Goal: Communication & Community: Answer question/provide support

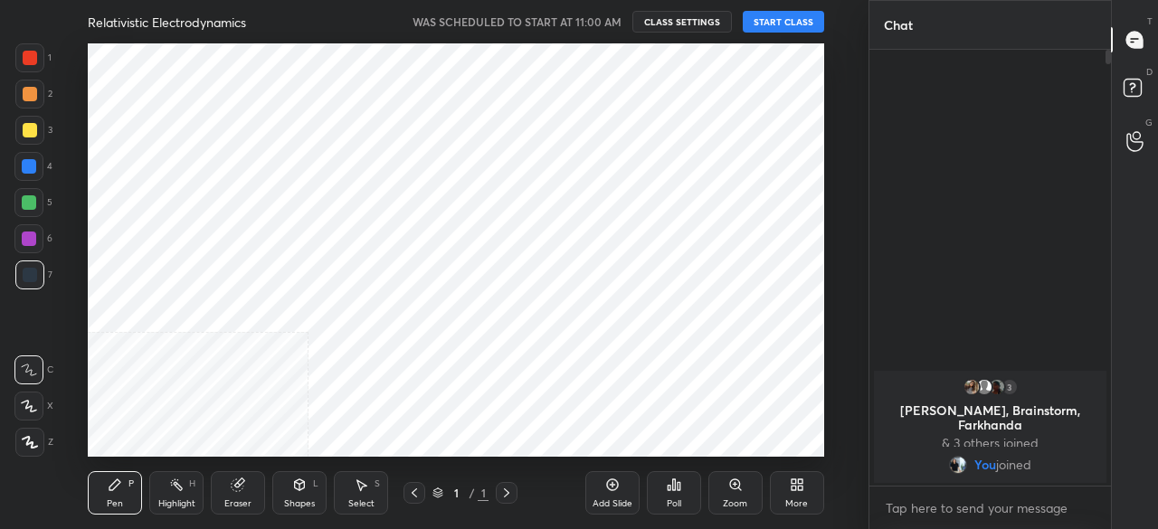
scroll to position [90074, 89692]
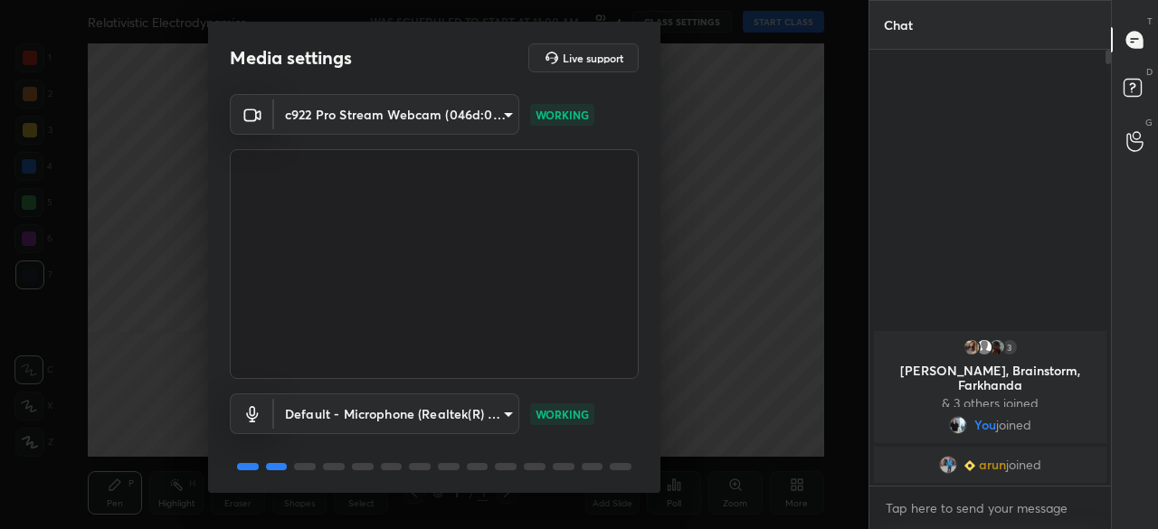
click at [652, 386] on div "c922 Pro Stream Webcam (046d:085c) cd2f673d030276f3eded3c886eaf96f11f872cc5e9be…" at bounding box center [434, 296] width 452 height 405
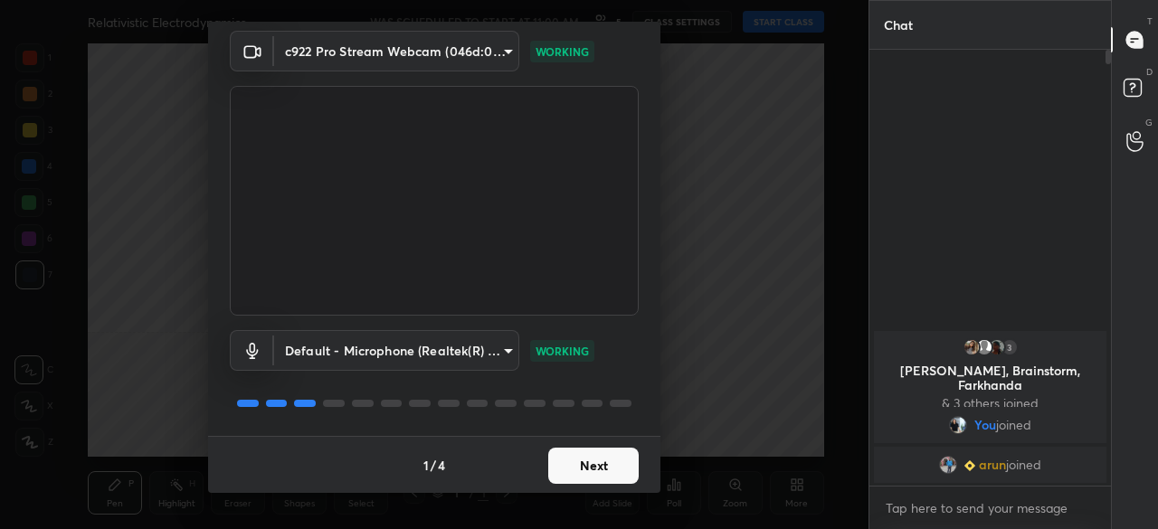
click at [612, 473] on button "Next" at bounding box center [593, 466] width 90 height 36
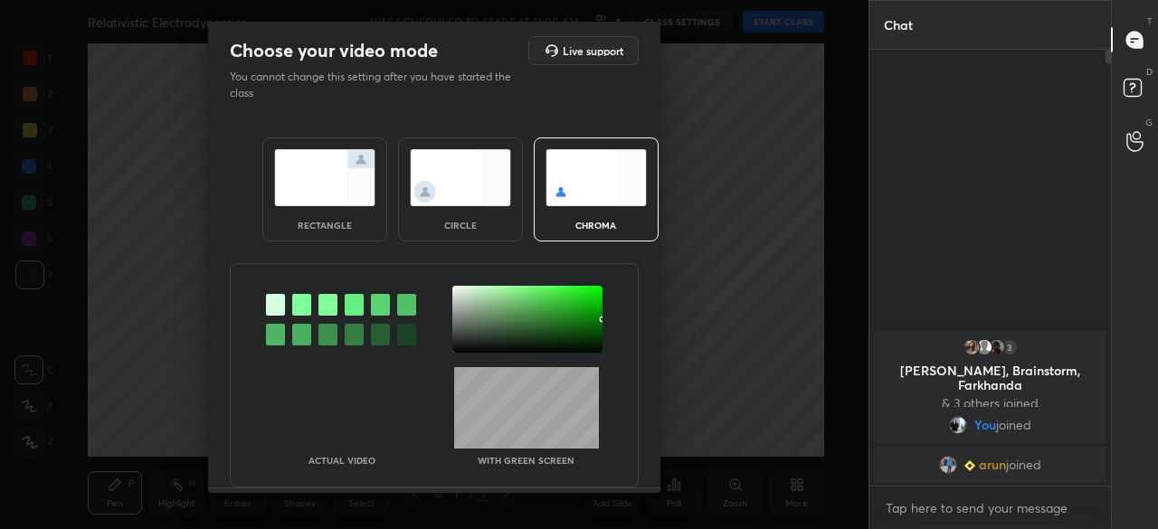
click at [438, 188] on img at bounding box center [460, 177] width 101 height 57
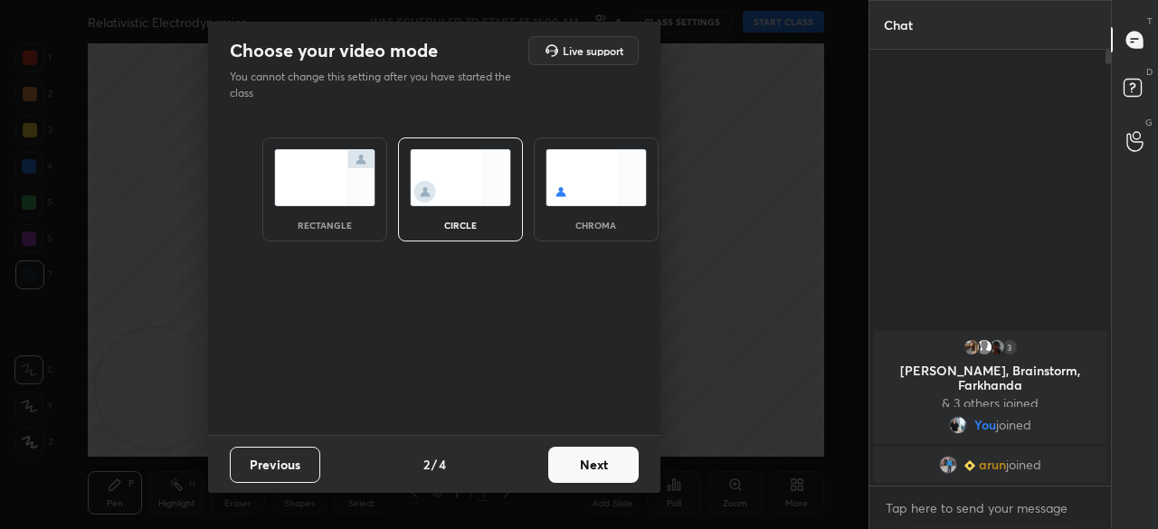
click at [598, 470] on button "Next" at bounding box center [593, 465] width 90 height 36
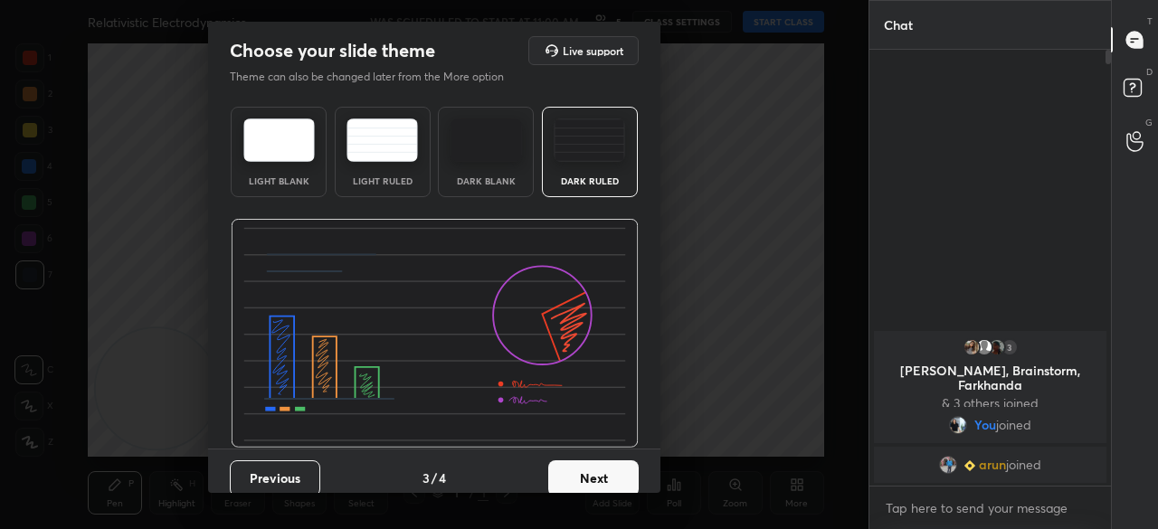
click at [614, 478] on button "Next" at bounding box center [593, 479] width 90 height 36
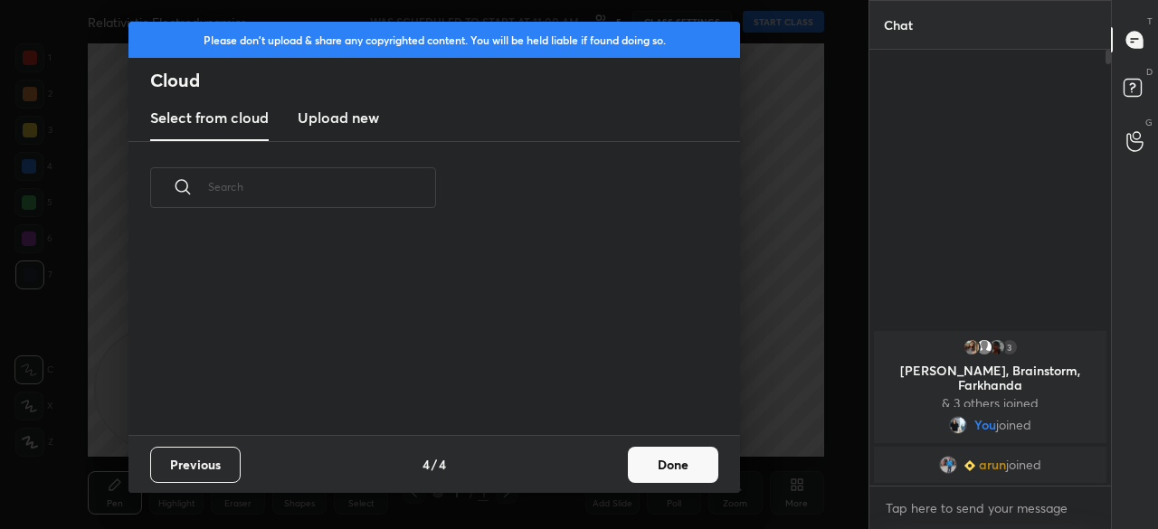
click at [667, 466] on button "Done" at bounding box center [673, 465] width 90 height 36
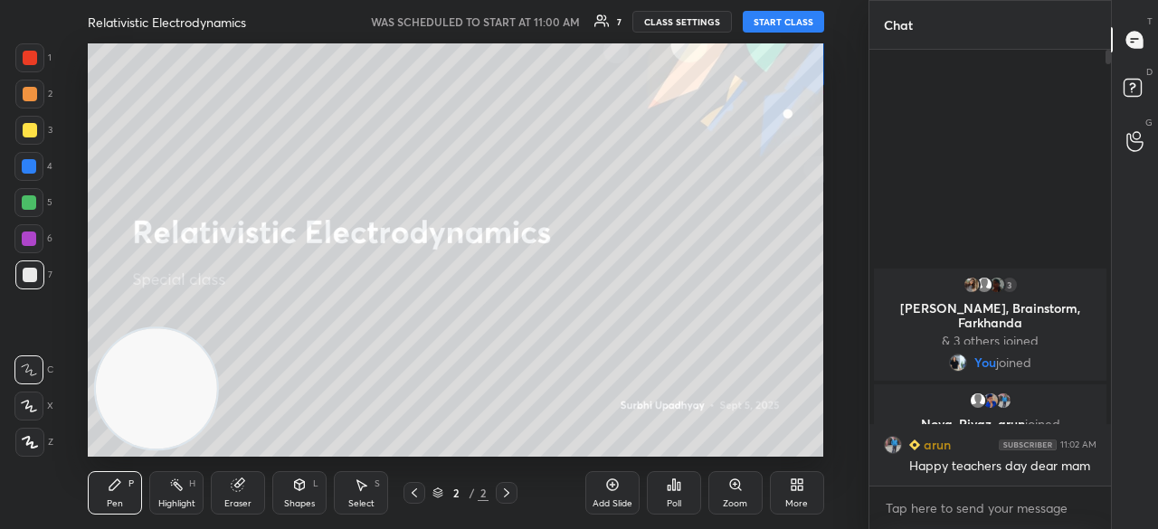
click at [775, 23] on button "START CLASS" at bounding box center [783, 22] width 81 height 22
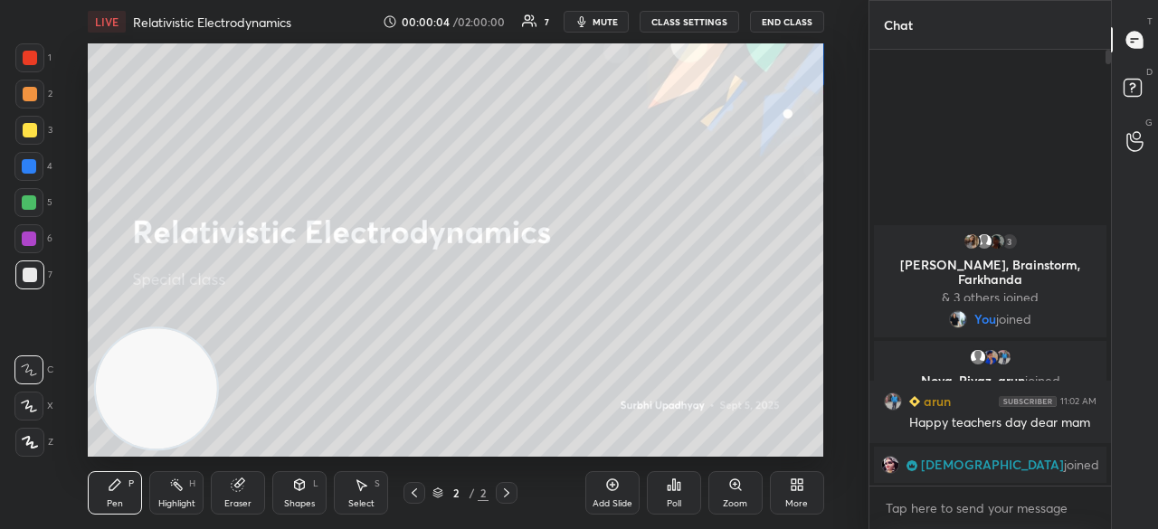
click at [600, 33] on div "LIVE Relativistic Electrodynamics 00:00:04 / 02:00:00 7 mute CLASS SETTINGS End…" at bounding box center [456, 21] width 736 height 43
click at [602, 29] on button "mute" at bounding box center [596, 22] width 65 height 22
click at [604, 24] on span "unmute" at bounding box center [603, 21] width 39 height 13
click at [33, 135] on div at bounding box center [30, 130] width 14 height 14
click at [24, 403] on icon at bounding box center [29, 406] width 14 height 11
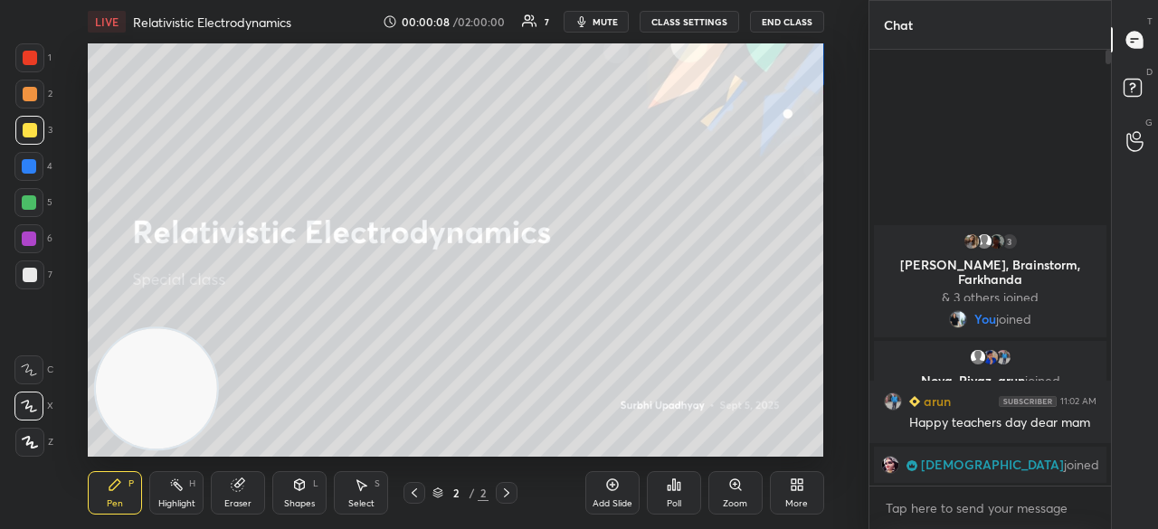
click at [597, 23] on span "mute" at bounding box center [605, 21] width 25 height 13
click at [599, 23] on span "unmute" at bounding box center [603, 21] width 39 height 13
click at [597, 25] on span "mute" at bounding box center [605, 21] width 25 height 13
click at [599, 24] on span "unmute" at bounding box center [603, 21] width 39 height 13
click at [604, 20] on span "mute" at bounding box center [605, 21] width 25 height 13
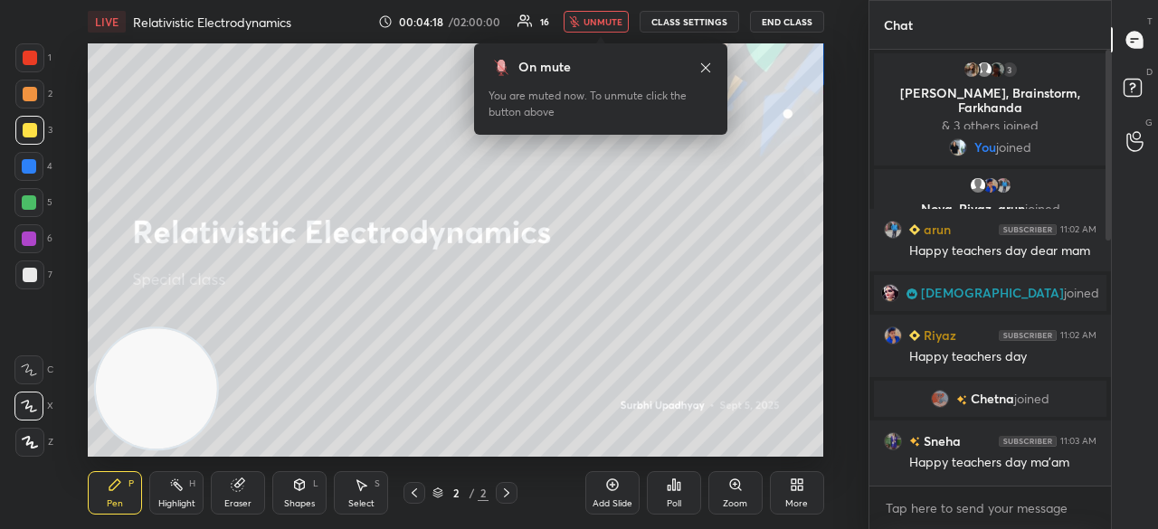
click at [615, 24] on span "unmute" at bounding box center [603, 21] width 39 height 13
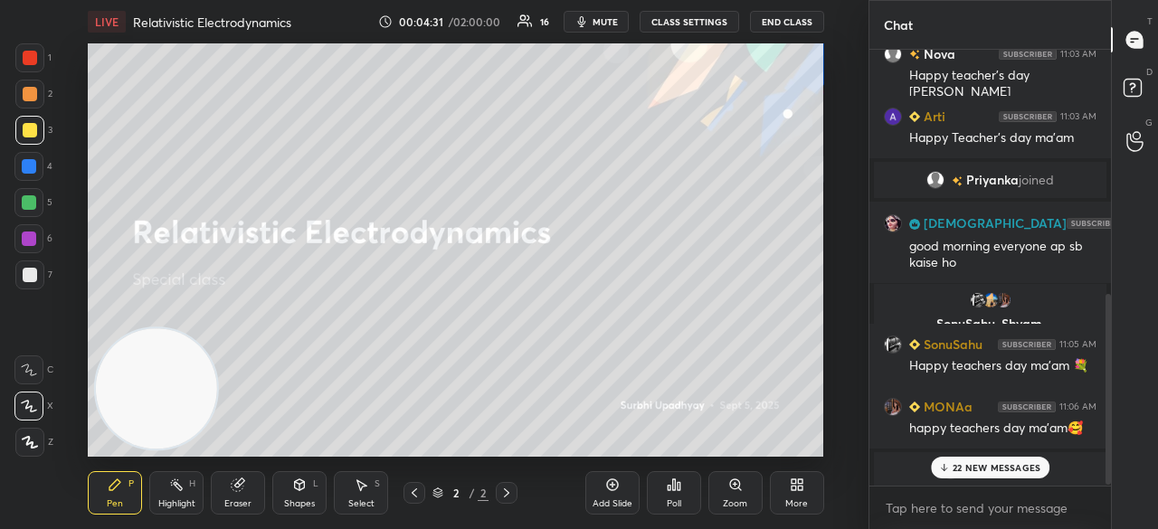
scroll to position [561, 0]
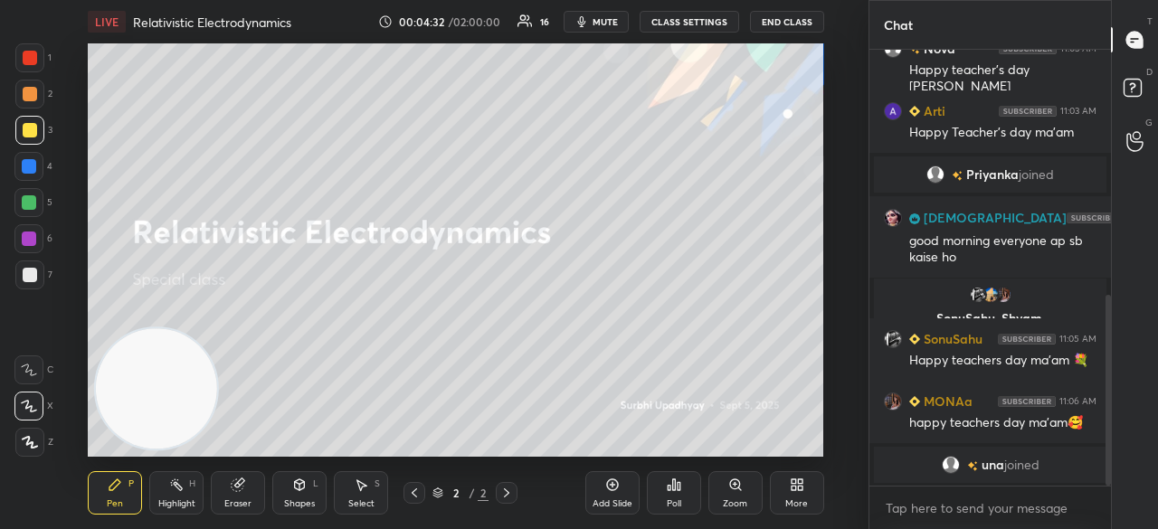
drag, startPoint x: 1108, startPoint y: 186, endPoint x: 1076, endPoint y: 308, distance: 126.2
click at [1082, 297] on div "[PERSON_NAME] joined Nova 11:03 AM Happy teacher’s day maam Arti 11:03 AM Happy…" at bounding box center [991, 268] width 242 height 436
drag, startPoint x: 1108, startPoint y: 412, endPoint x: 1106, endPoint y: 452, distance: 39.9
click at [1108, 441] on div at bounding box center [1108, 390] width 5 height 191
click at [611, 23] on span "mute" at bounding box center [605, 21] width 25 height 13
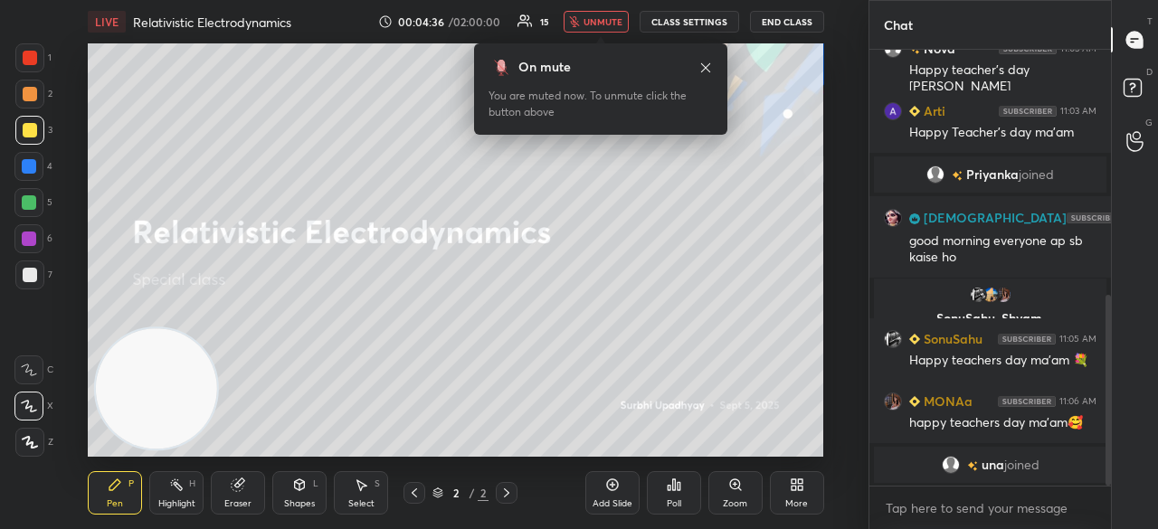
click at [617, 28] on button "unmute" at bounding box center [596, 22] width 65 height 22
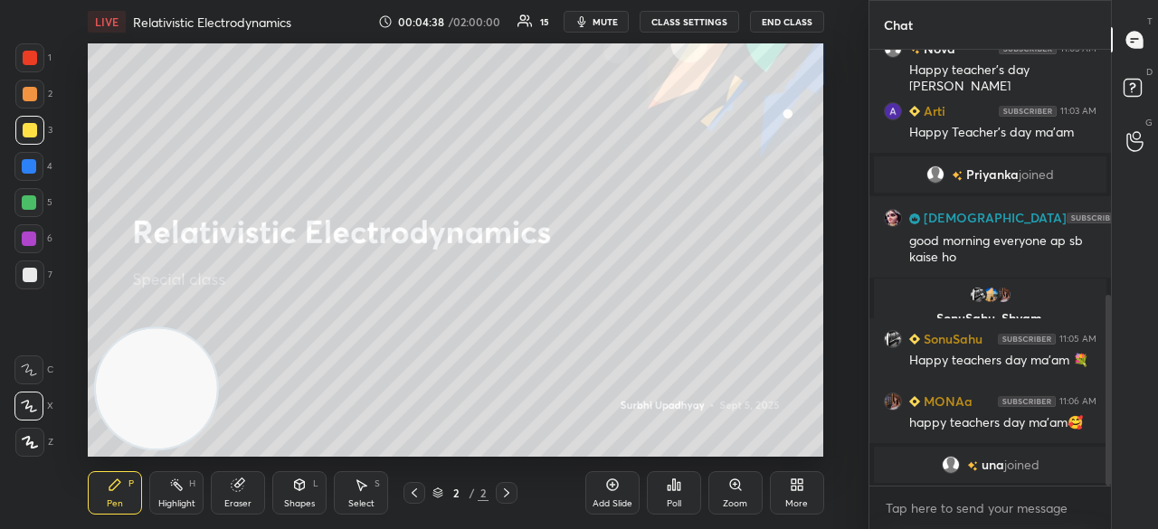
click at [20, 287] on div at bounding box center [29, 275] width 29 height 29
click at [611, 23] on span "mute" at bounding box center [605, 21] width 25 height 13
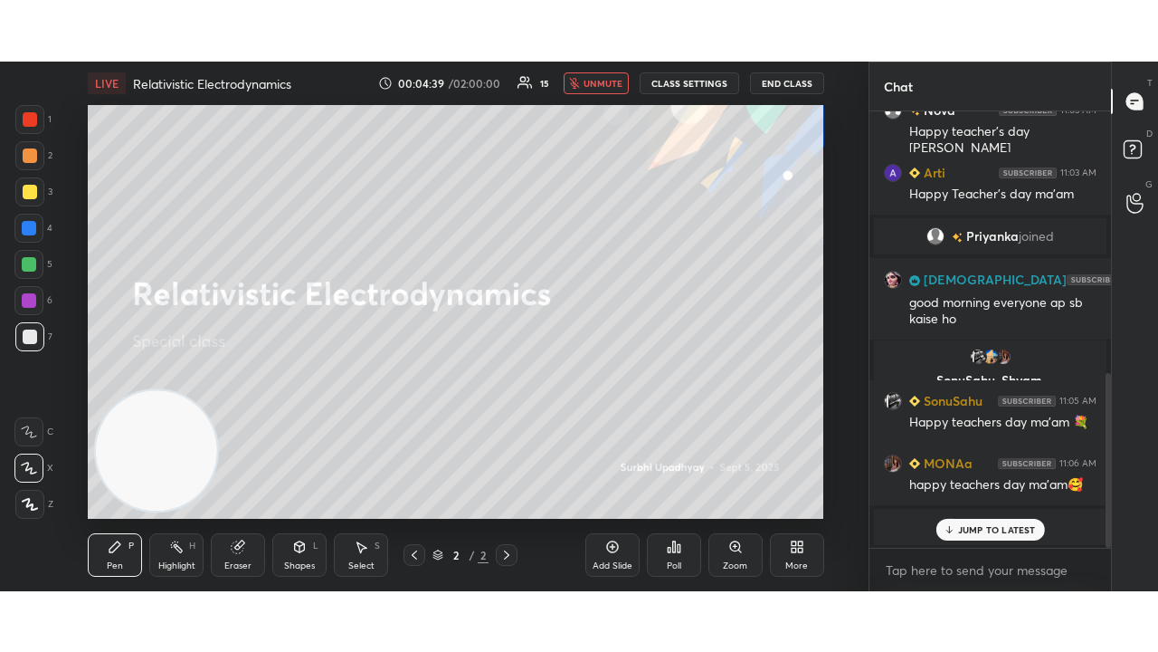
scroll to position [655, 0]
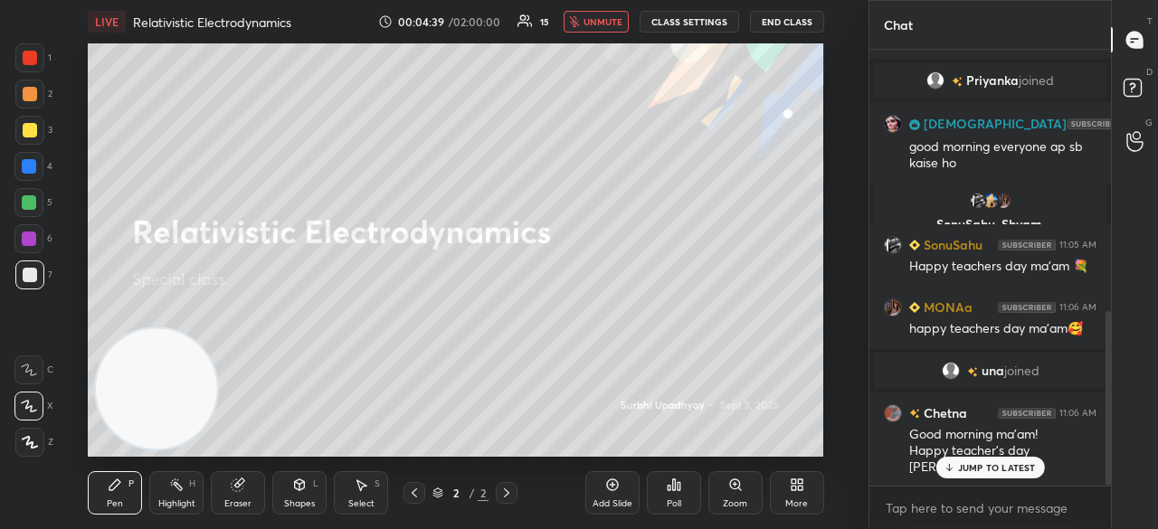
click at [609, 22] on span "unmute" at bounding box center [603, 21] width 39 height 13
click at [1019, 475] on div "JUMP TO LATEST" at bounding box center [990, 468] width 109 height 22
click at [1009, 524] on div "x" at bounding box center [991, 508] width 242 height 43
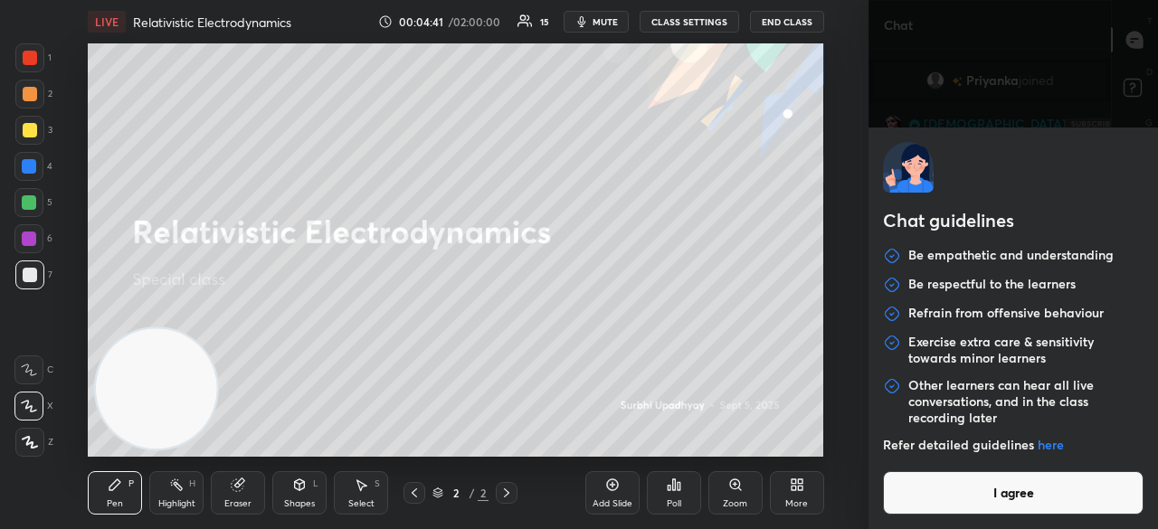
click at [988, 504] on button "I agree" at bounding box center [1013, 492] width 261 height 43
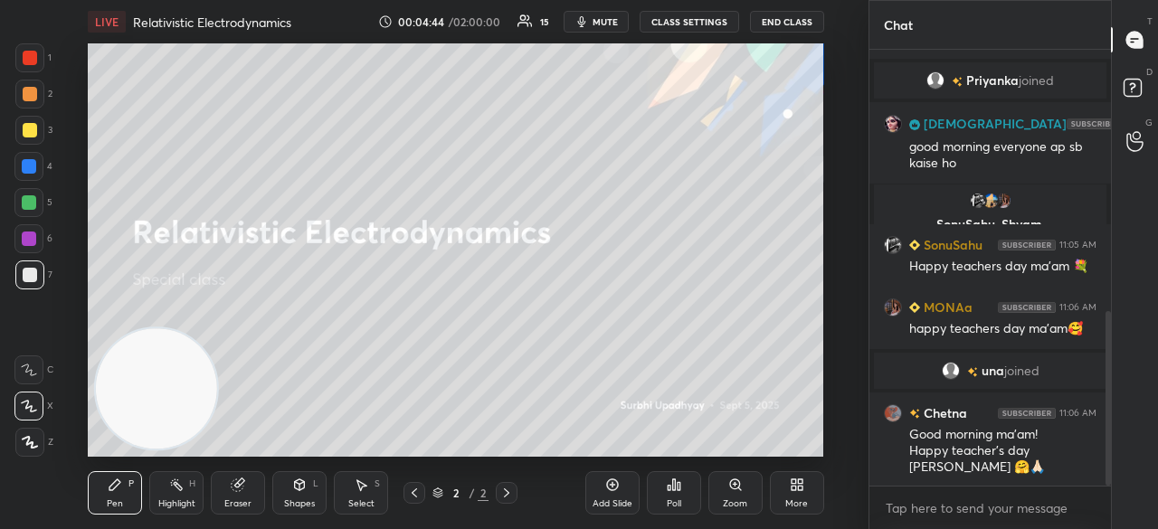
click at [589, 23] on icon "button" at bounding box center [582, 21] width 14 height 14
click at [597, 18] on span "unmute" at bounding box center [603, 21] width 39 height 13
click at [798, 493] on div "More" at bounding box center [797, 492] width 54 height 43
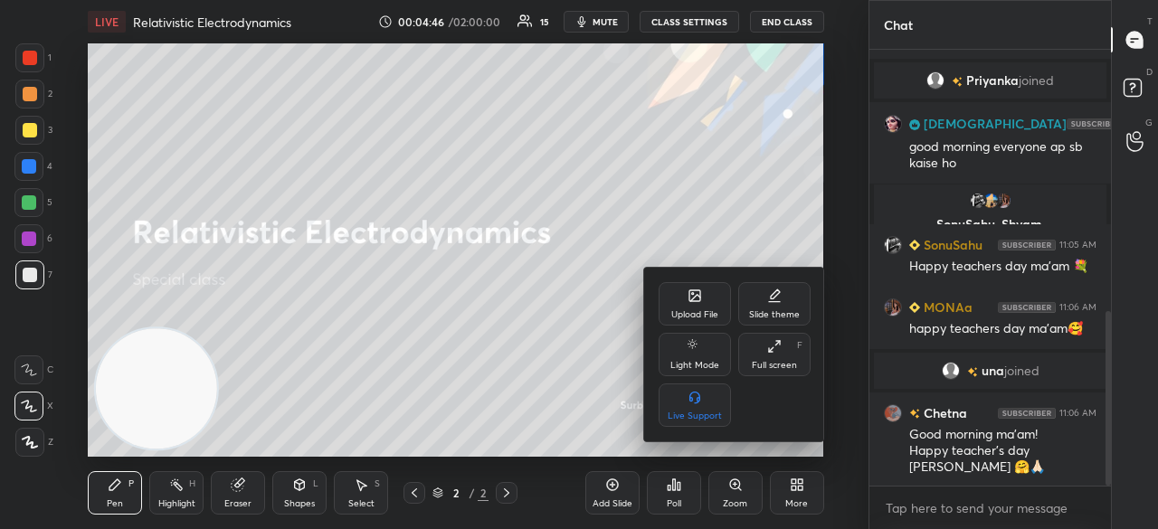
click at [785, 357] on div "Full screen F" at bounding box center [774, 354] width 72 height 43
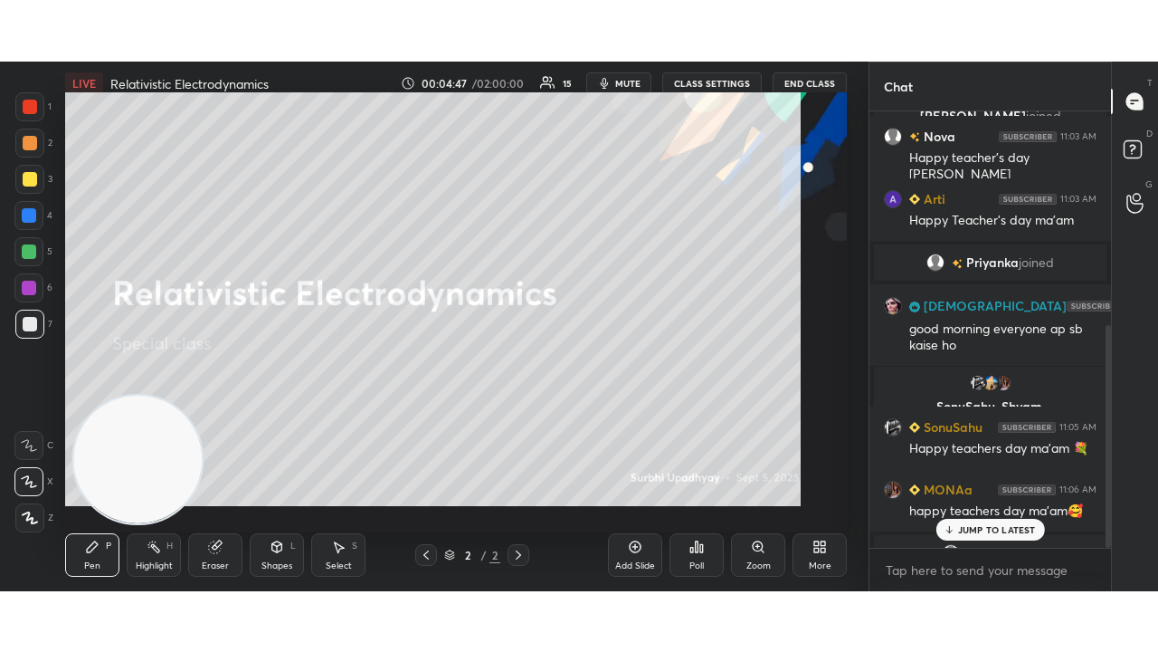
scroll to position [596, 236]
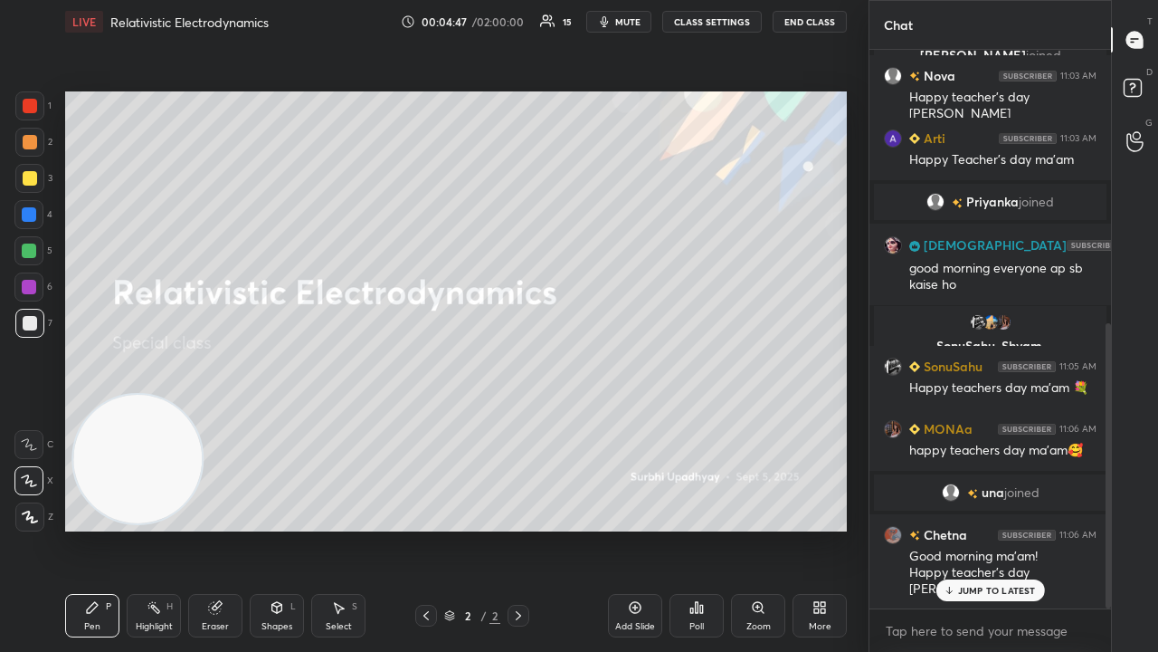
click at [632, 25] on span "mute" at bounding box center [627, 21] width 25 height 13
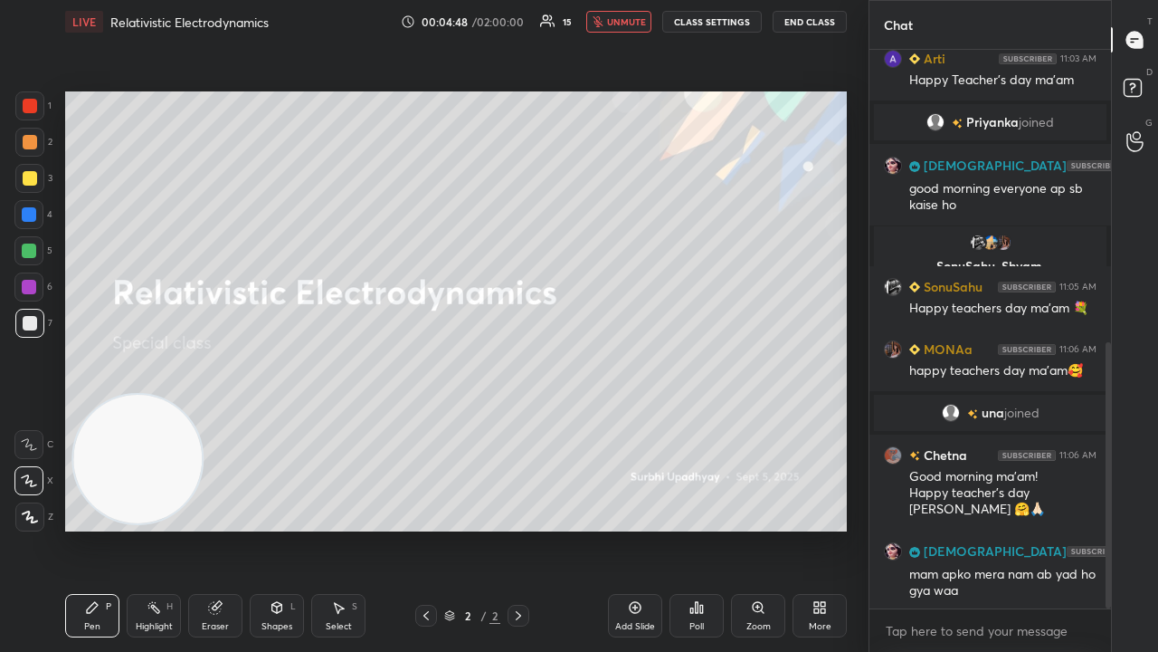
click at [633, 18] on span "unmute" at bounding box center [626, 21] width 39 height 13
click at [25, 187] on div at bounding box center [29, 178] width 29 height 29
click at [637, 23] on span "mute" at bounding box center [627, 21] width 25 height 13
click at [635, 22] on span "mute" at bounding box center [627, 21] width 25 height 13
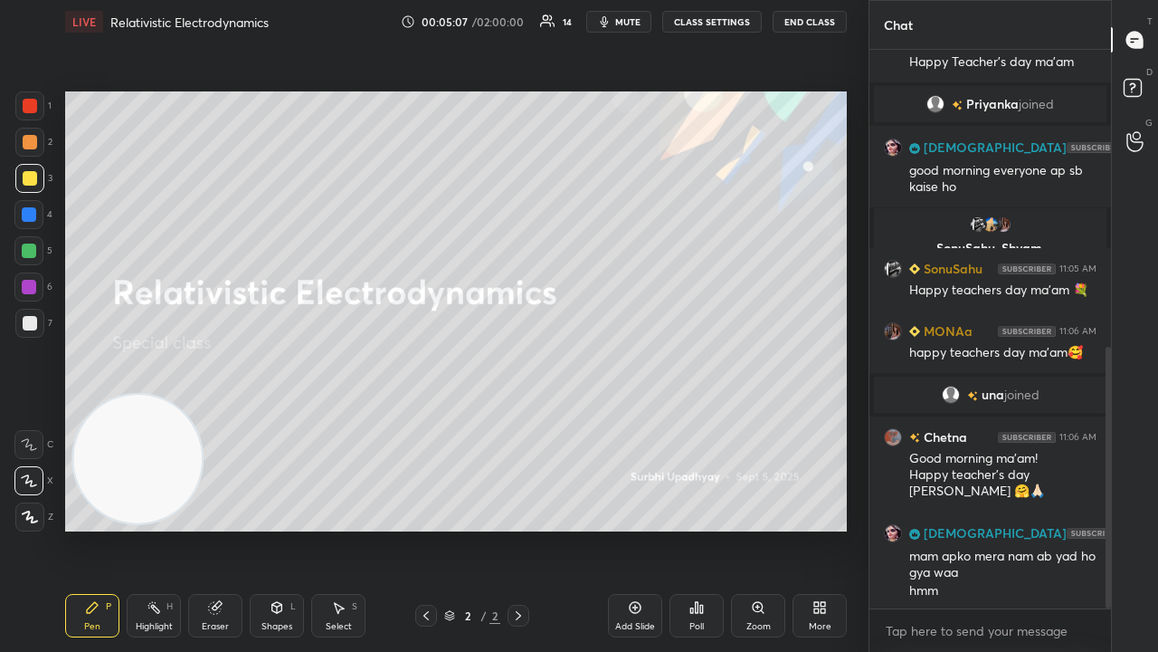
click at [648, 23] on button "mute" at bounding box center [618, 22] width 65 height 22
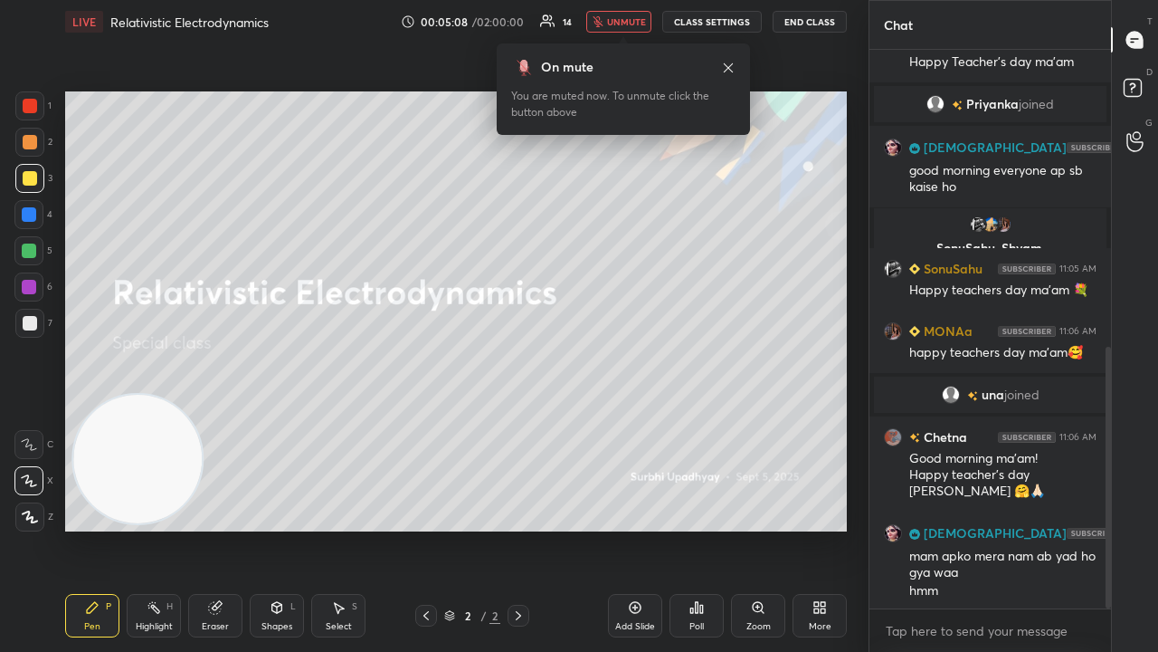
click at [639, 25] on span "unmute" at bounding box center [626, 21] width 39 height 13
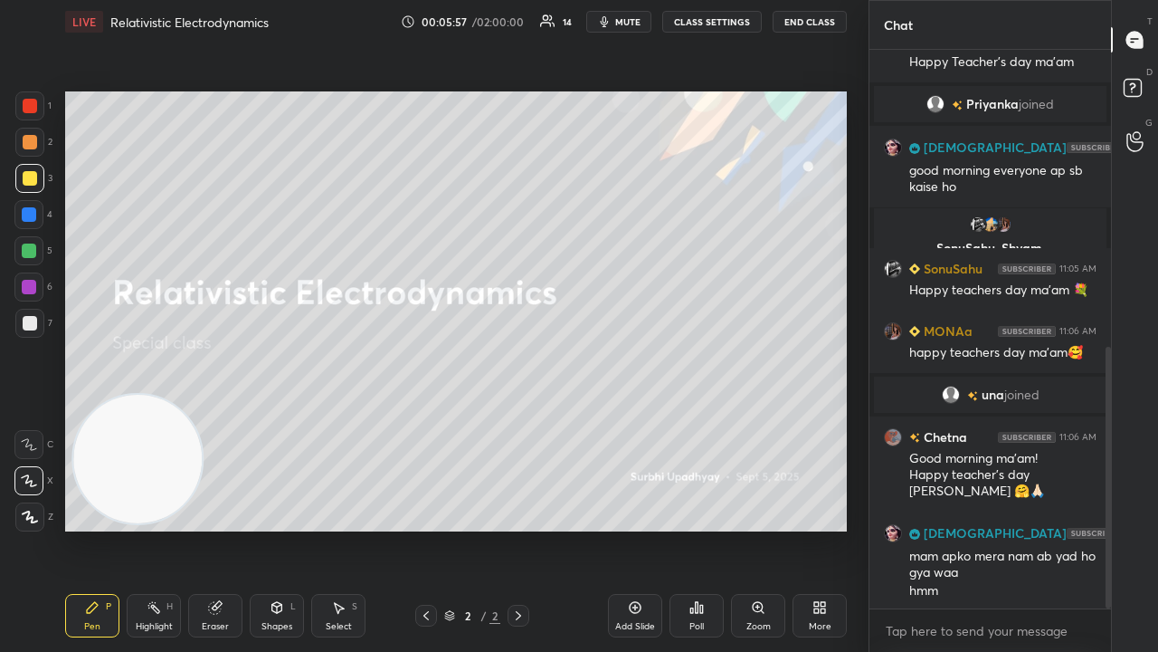
click at [641, 16] on span "mute" at bounding box center [627, 21] width 25 height 13
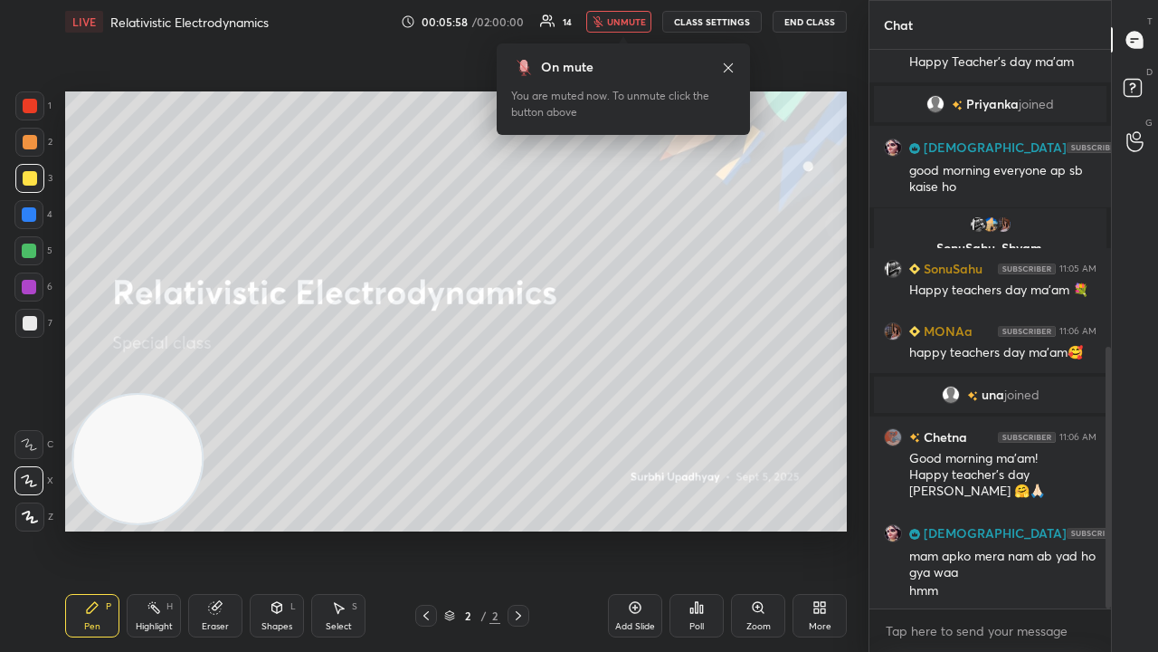
click at [633, 24] on span "unmute" at bounding box center [626, 21] width 39 height 13
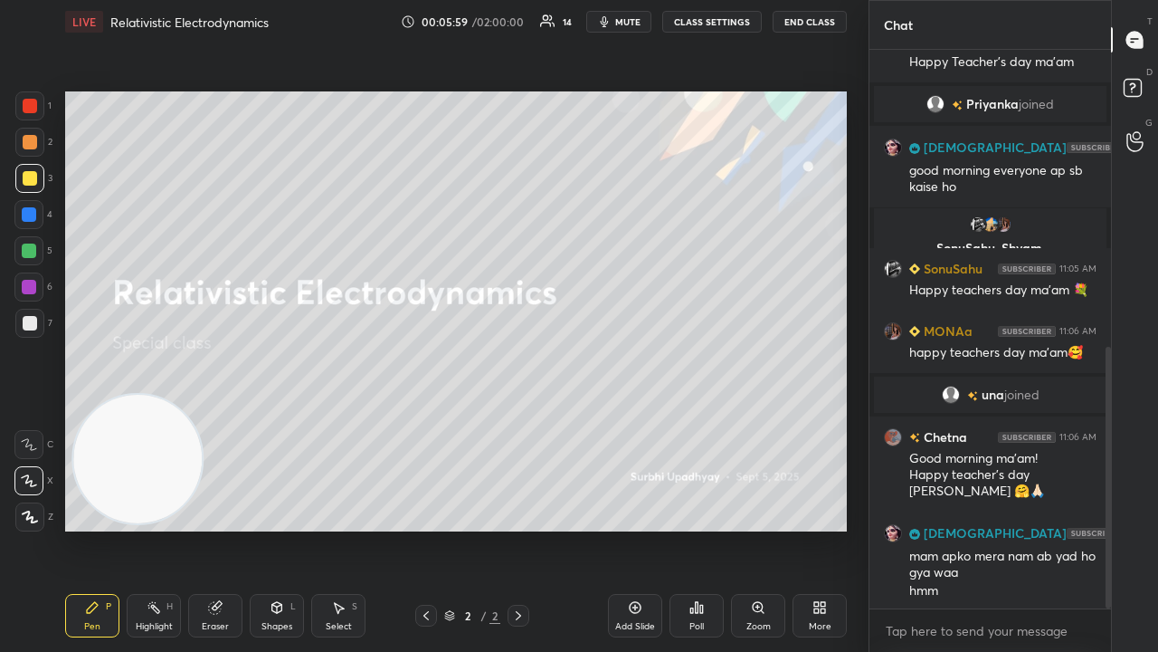
click at [1106, 513] on div at bounding box center [1108, 478] width 5 height 262
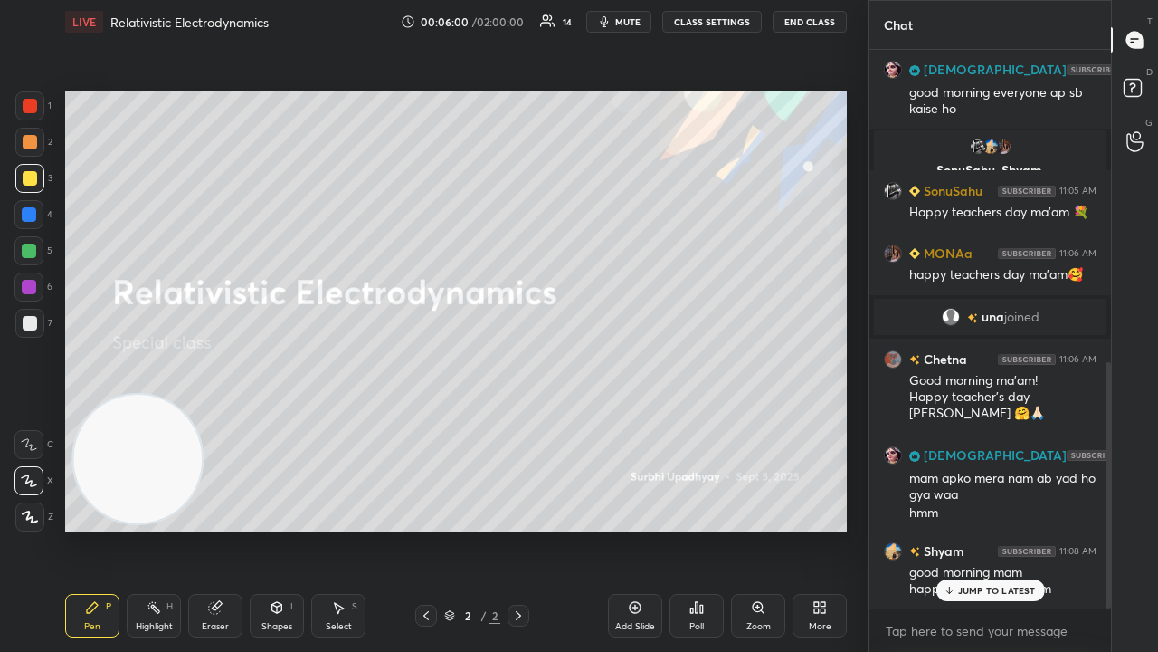
drag, startPoint x: 0, startPoint y: 288, endPoint x: 7, endPoint y: 300, distance: 13.8
click at [5, 283] on div "1 2 3 4 5 6 7 C X Z C X Z E E Erase all H H" at bounding box center [29, 311] width 58 height 440
click at [20, 324] on div at bounding box center [29, 323] width 29 height 29
drag, startPoint x: 974, startPoint y: 583, endPoint x: 949, endPoint y: 615, distance: 40.7
click at [974, 528] on div "JUMP TO LATEST" at bounding box center [990, 590] width 109 height 22
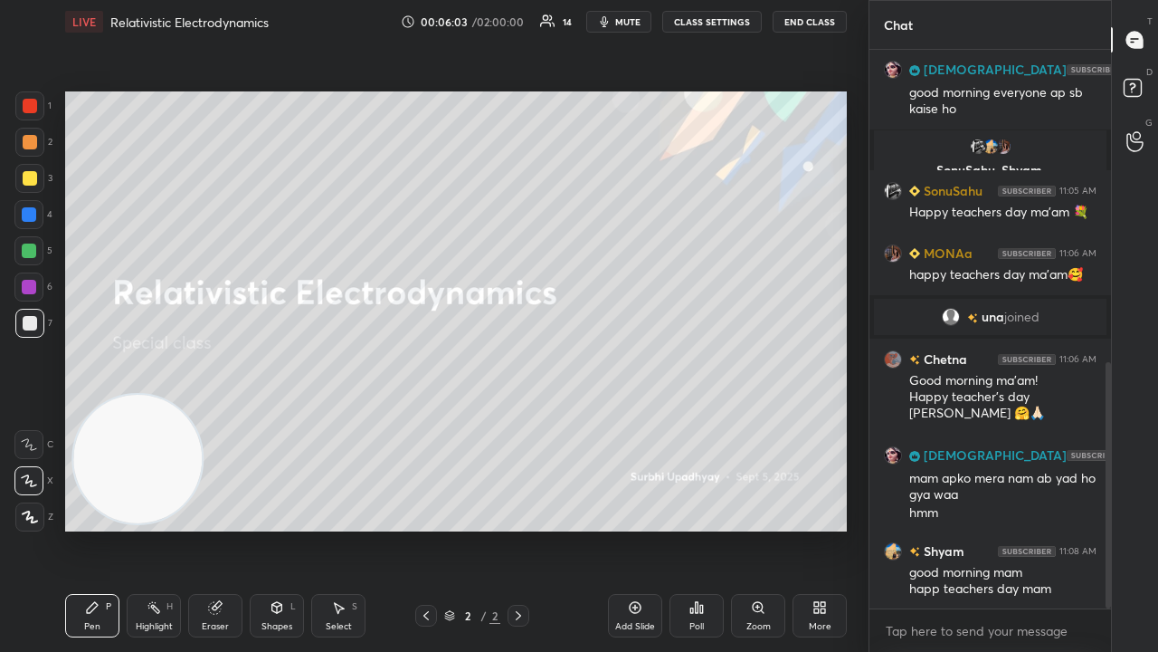
click at [631, 19] on span "mute" at bounding box center [627, 21] width 25 height 13
click at [628, 24] on span "mute" at bounding box center [627, 21] width 25 height 13
click at [626, 24] on span "mute" at bounding box center [627, 21] width 25 height 13
click at [626, 24] on span "unmute" at bounding box center [626, 21] width 39 height 13
click at [27, 184] on div at bounding box center [30, 178] width 14 height 14
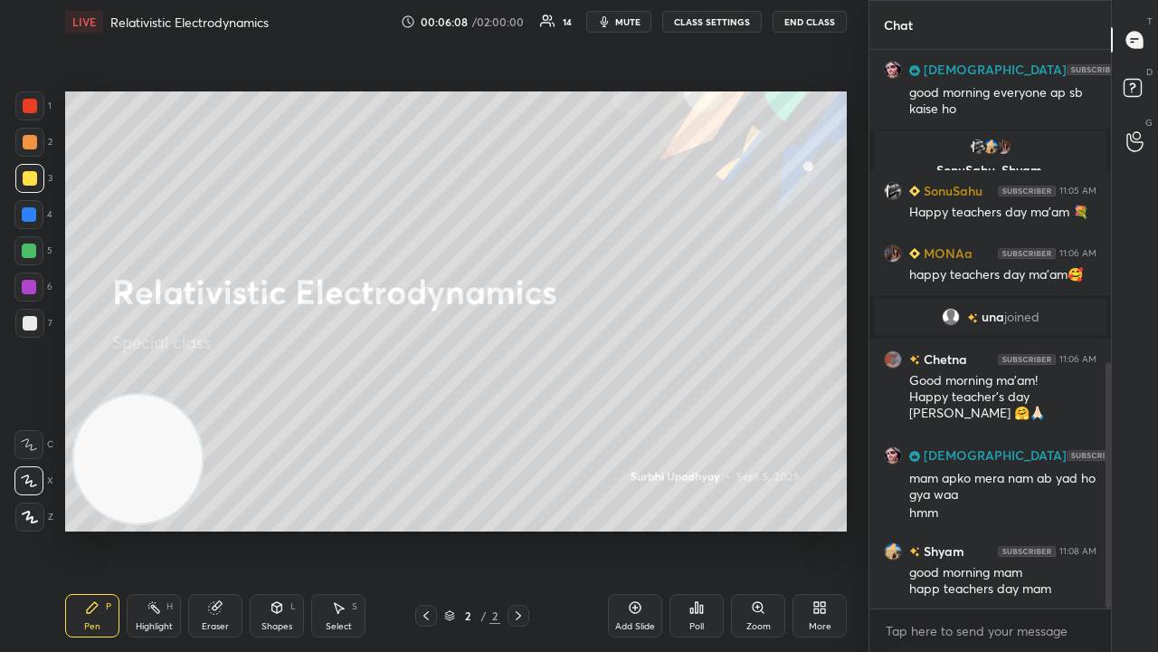
click at [601, 16] on button "mute" at bounding box center [618, 22] width 65 height 22
drag, startPoint x: 600, startPoint y: 18, endPoint x: 599, endPoint y: 9, distance: 9.1
click at [600, 16] on icon "button" at bounding box center [598, 21] width 11 height 11
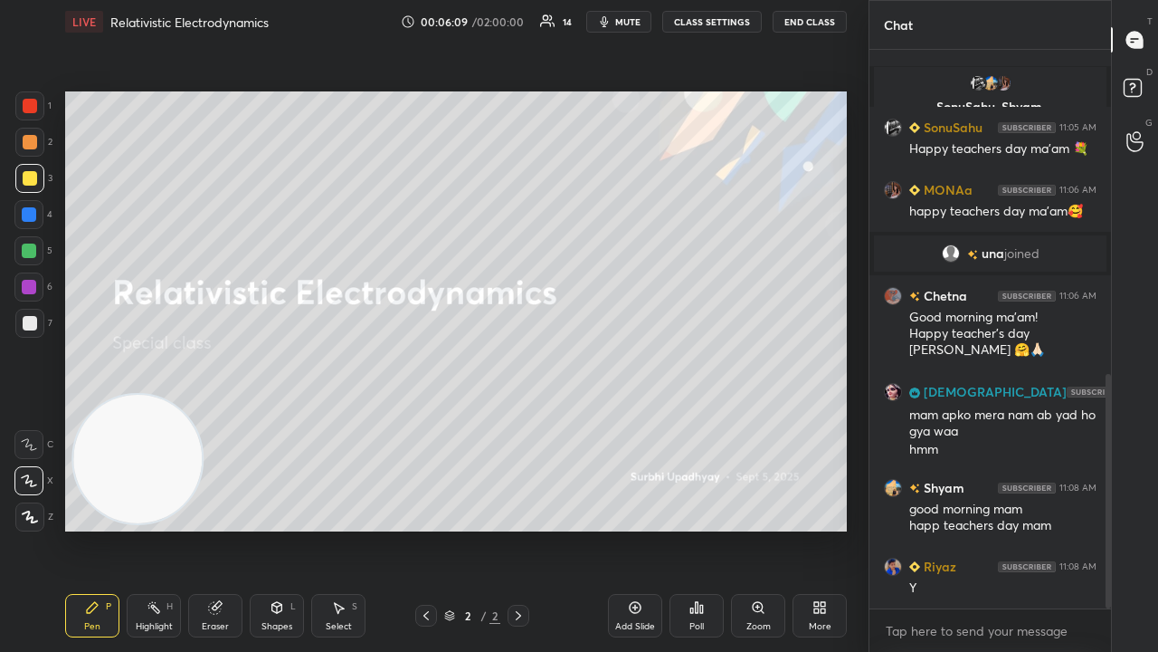
scroll to position [878, 0]
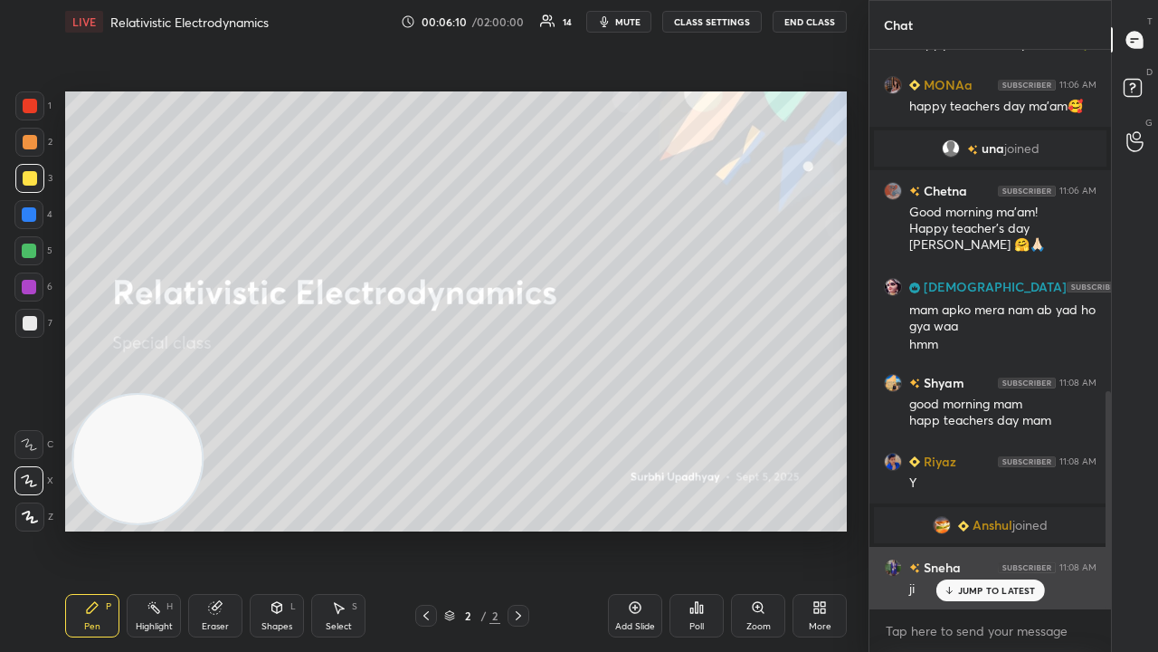
drag, startPoint x: 1107, startPoint y: 536, endPoint x: 1096, endPoint y: 605, distance: 70.5
click at [1099, 528] on div "Riyaz 11:02 AM Happy teachers day [PERSON_NAME] joined [PERSON_NAME] 11:03 AM H…" at bounding box center [991, 329] width 242 height 558
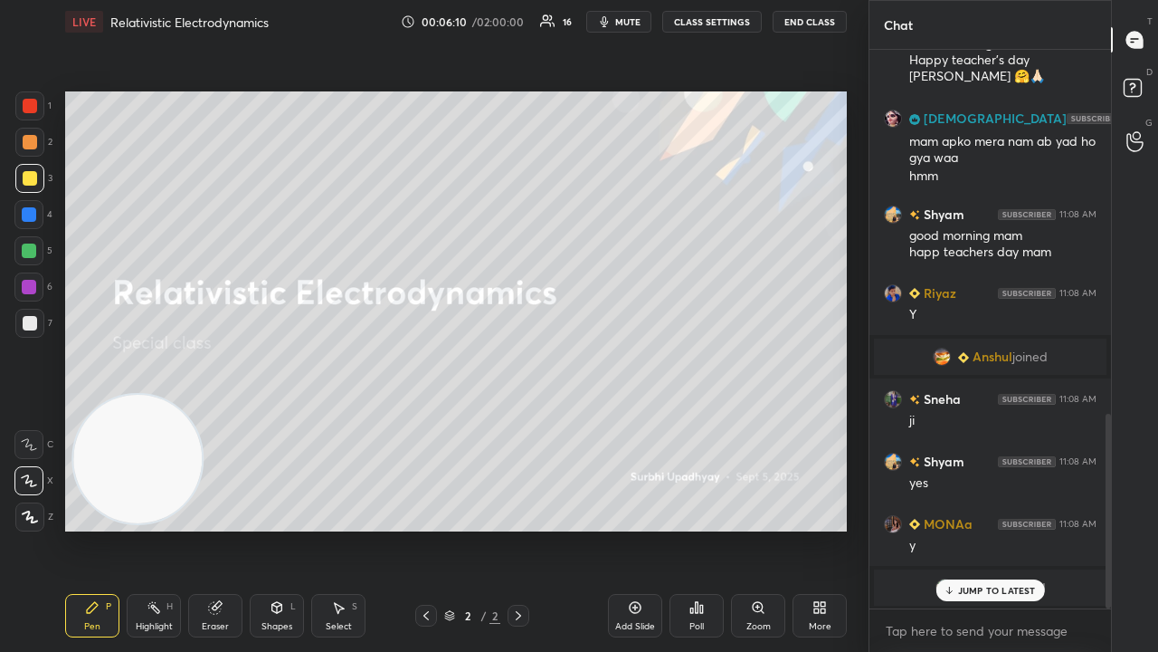
click at [1027, 528] on p "JUMP TO LATEST" at bounding box center [997, 590] width 78 height 11
click at [1025, 528] on div "x" at bounding box center [991, 630] width 242 height 43
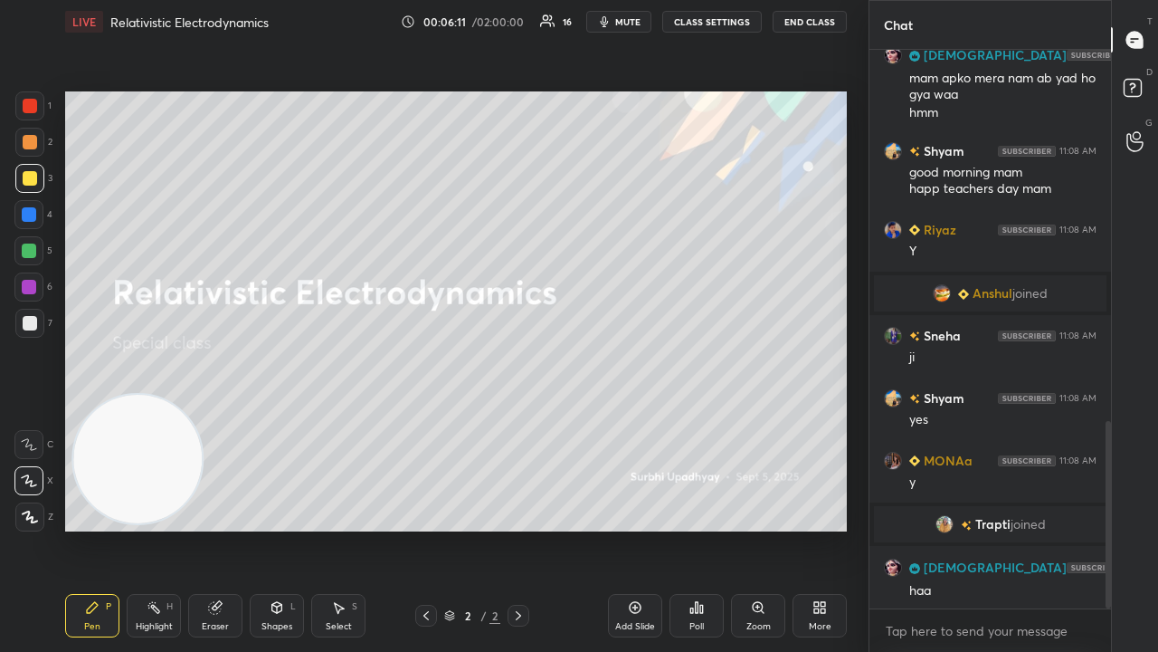
click at [612, 25] on icon "button" at bounding box center [604, 21] width 14 height 14
click at [614, 25] on span "unmute" at bounding box center [626, 21] width 39 height 13
click at [975, 528] on textarea at bounding box center [990, 630] width 213 height 29
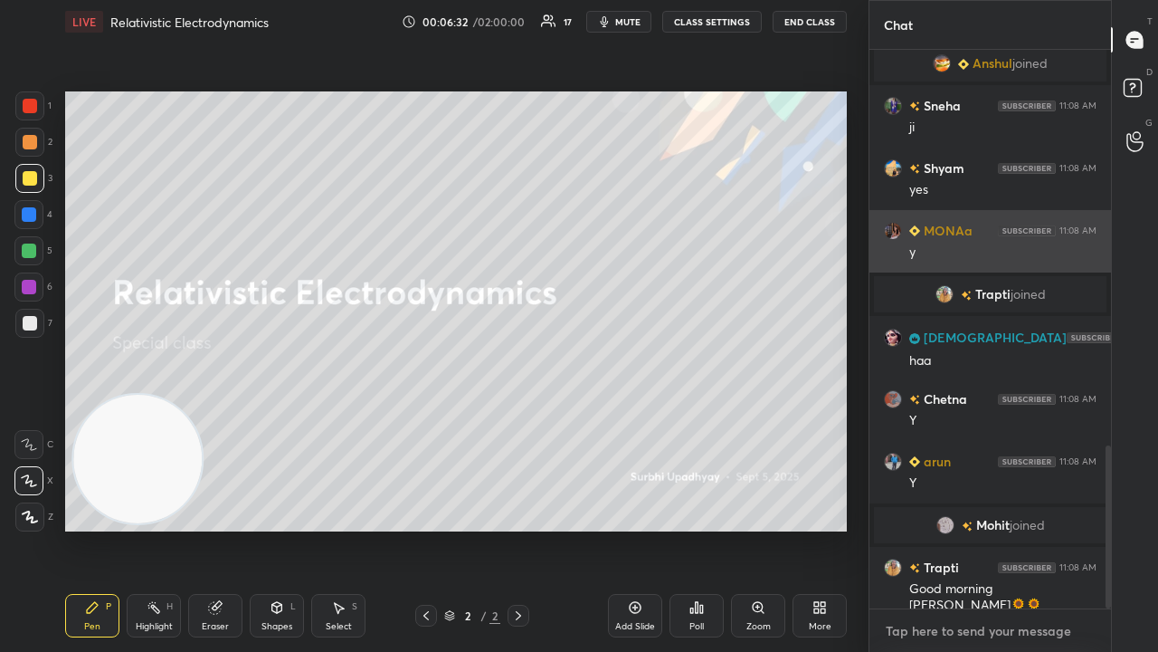
scroll to position [1357, 0]
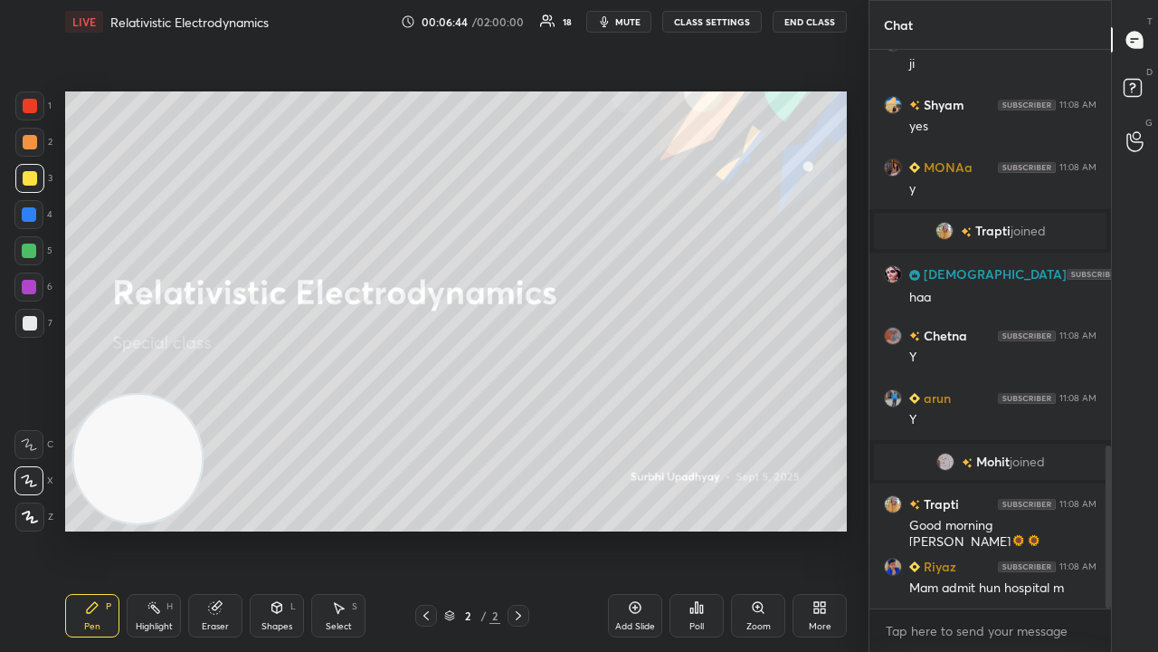
click at [641, 24] on span "mute" at bounding box center [627, 21] width 25 height 13
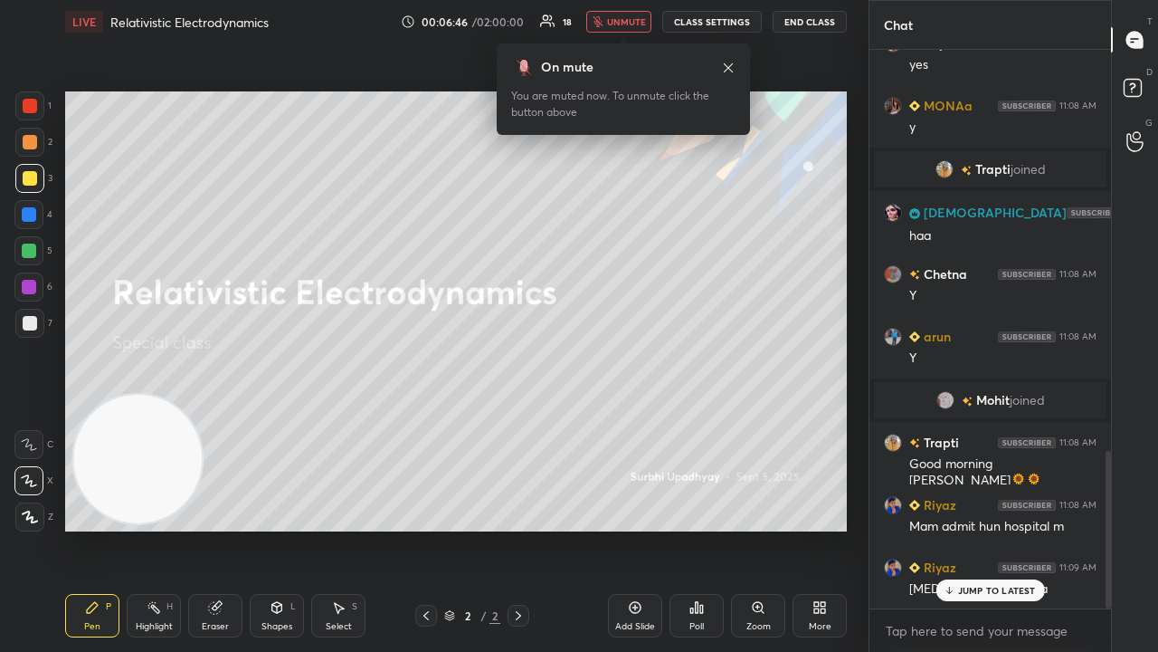
scroll to position [1482, 0]
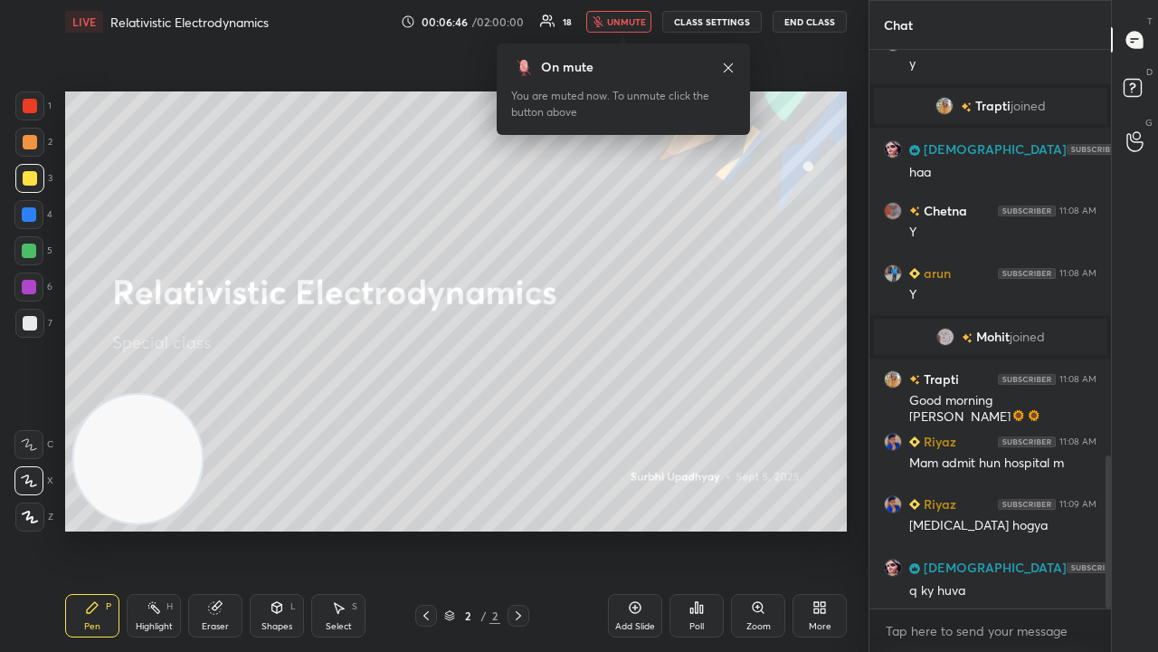
drag, startPoint x: 637, startPoint y: 21, endPoint x: 684, endPoint y: 63, distance: 63.4
click at [639, 21] on span "unmute" at bounding box center [626, 21] width 39 height 13
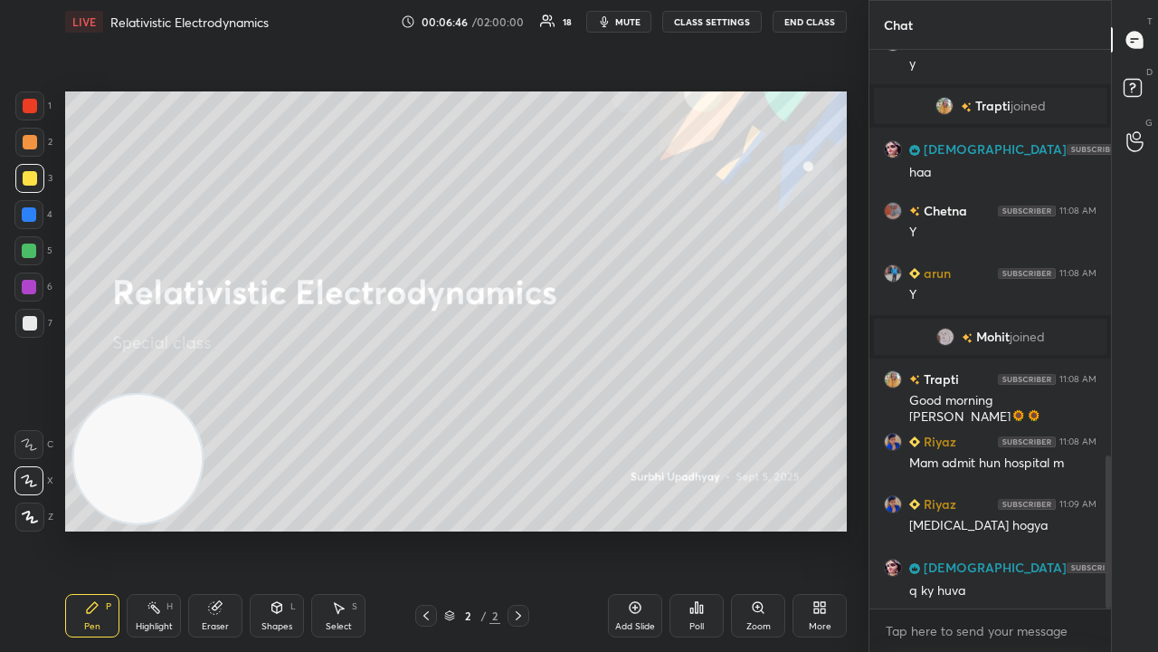
click at [1015, 528] on div "x" at bounding box center [991, 630] width 242 height 43
click at [630, 25] on span "mute" at bounding box center [627, 21] width 25 height 13
click at [633, 22] on span "unmute" at bounding box center [626, 21] width 39 height 13
click at [627, 16] on span "mute" at bounding box center [627, 21] width 25 height 13
click at [630, 18] on span "unmute" at bounding box center [626, 21] width 39 height 13
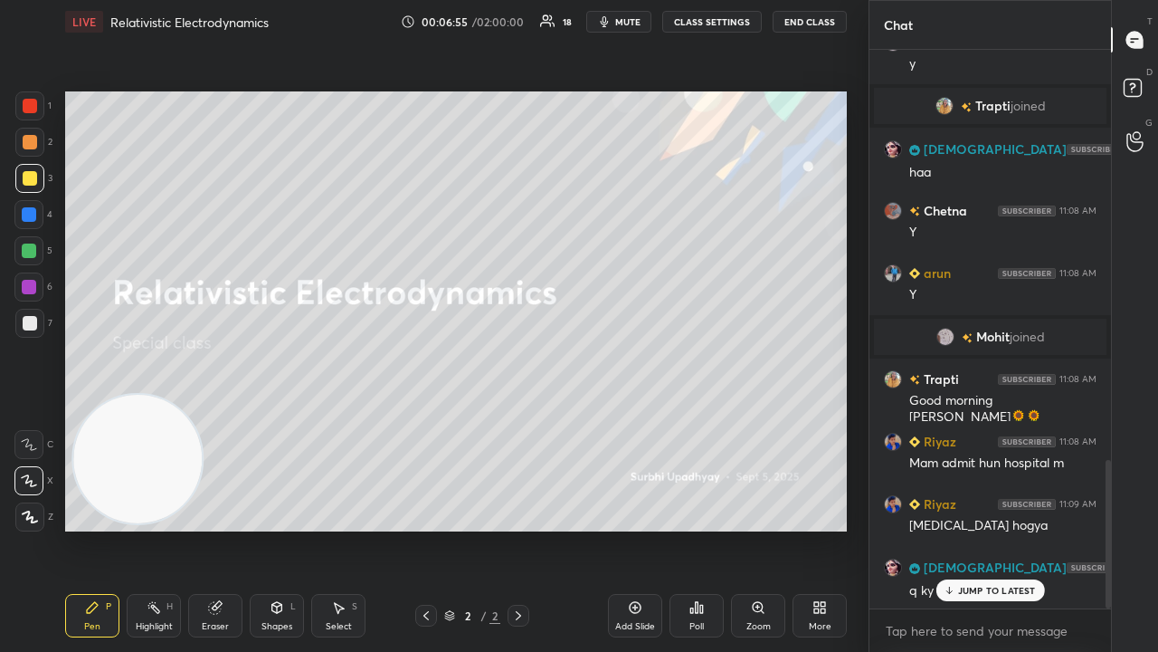
scroll to position [1544, 0]
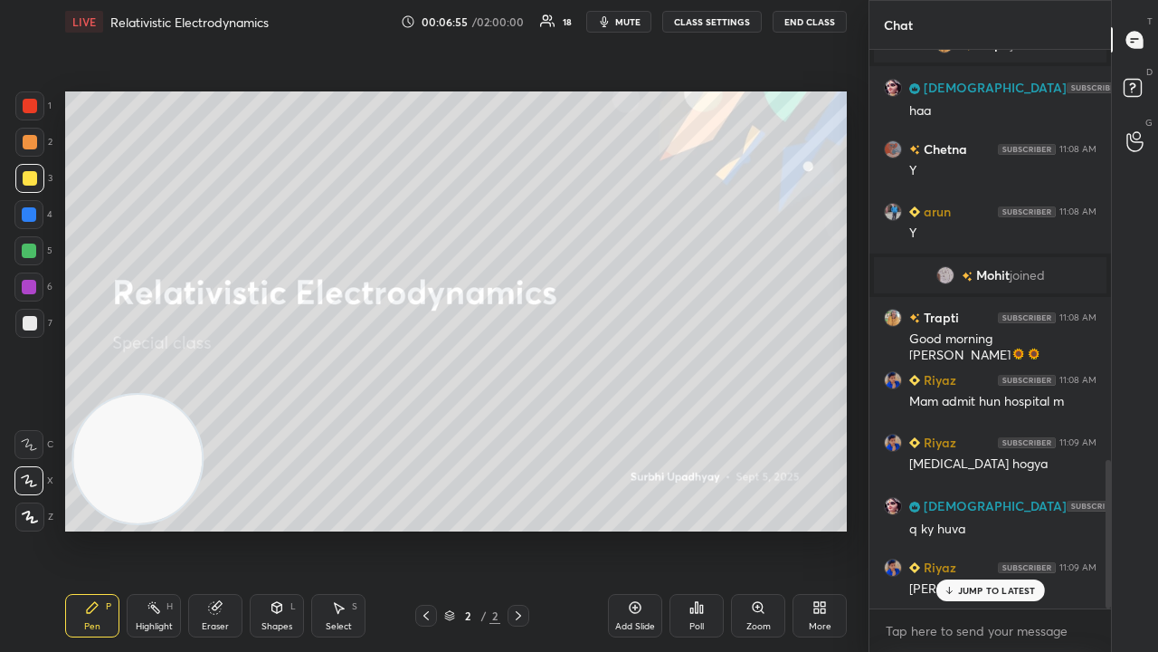
drag, startPoint x: 31, startPoint y: 326, endPoint x: 51, endPoint y: 310, distance: 25.2
click at [31, 326] on div at bounding box center [30, 323] width 14 height 14
click at [978, 528] on p "JUMP TO LATEST" at bounding box center [997, 590] width 78 height 11
click at [622, 16] on span "mute" at bounding box center [627, 21] width 25 height 13
click at [621, 18] on span "mute" at bounding box center [627, 21] width 25 height 13
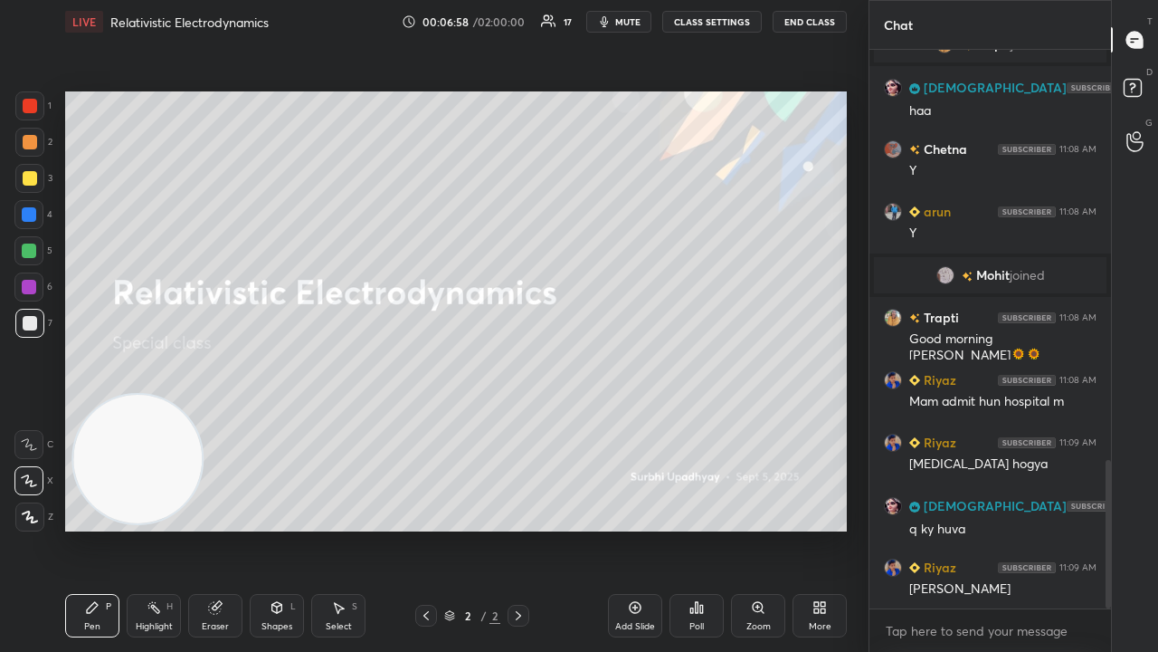
scroll to position [1607, 0]
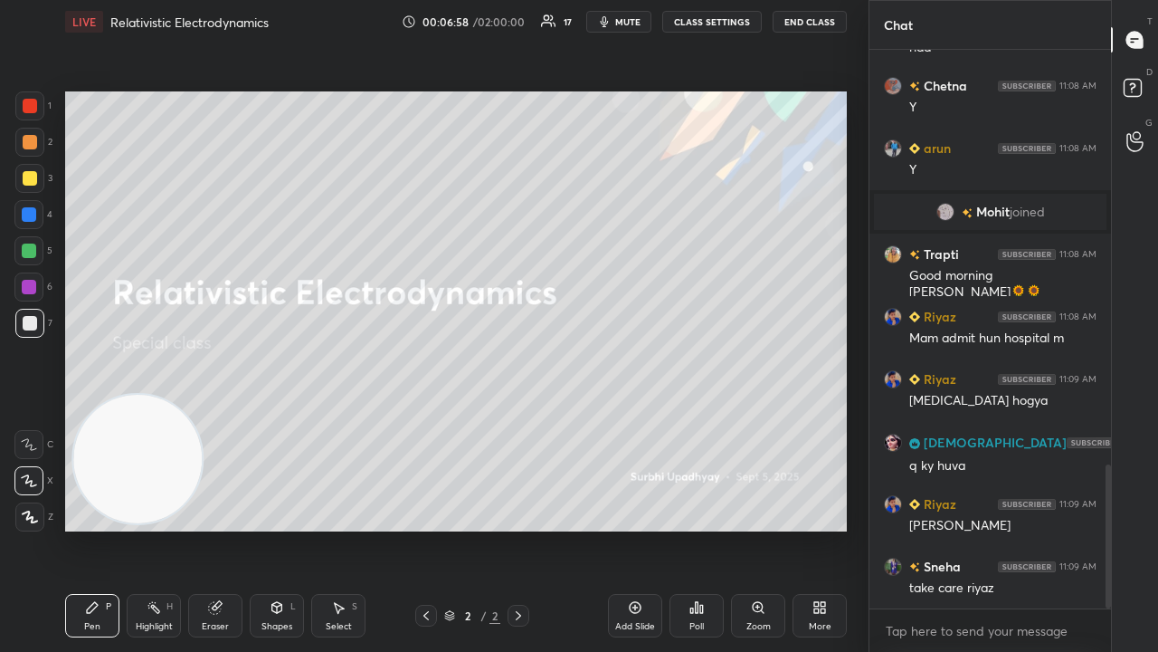
click at [637, 26] on span "mute" at bounding box center [627, 21] width 25 height 13
click at [635, 24] on span "unmute" at bounding box center [626, 21] width 39 height 13
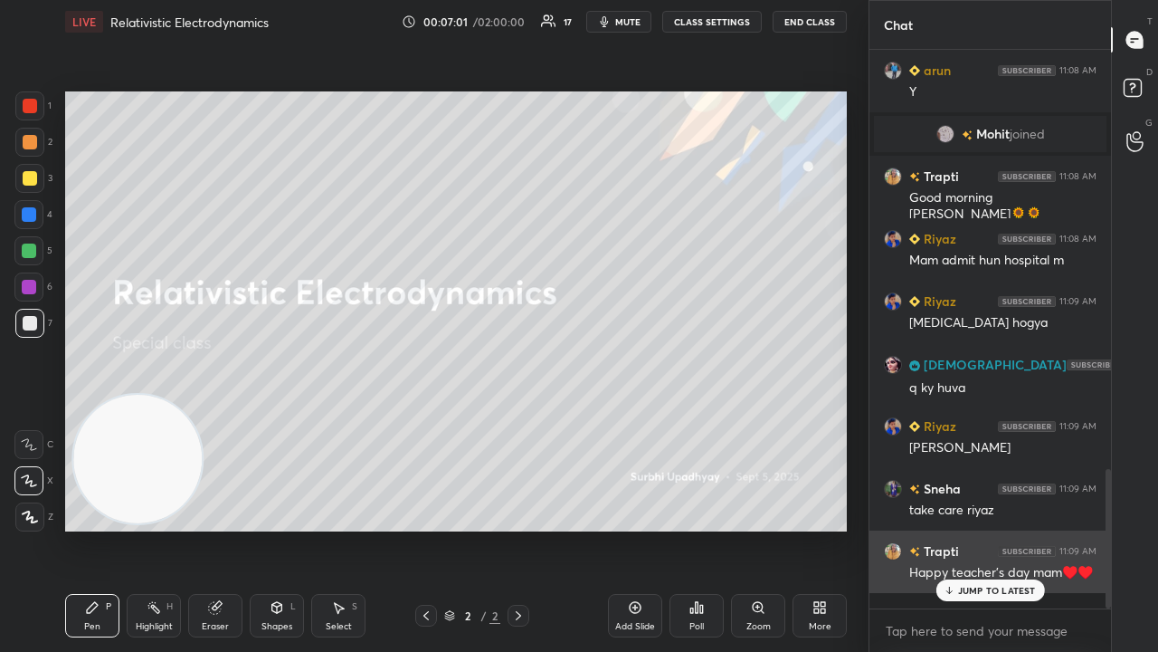
click at [986, 528] on p "JUMP TO LATEST" at bounding box center [997, 590] width 78 height 11
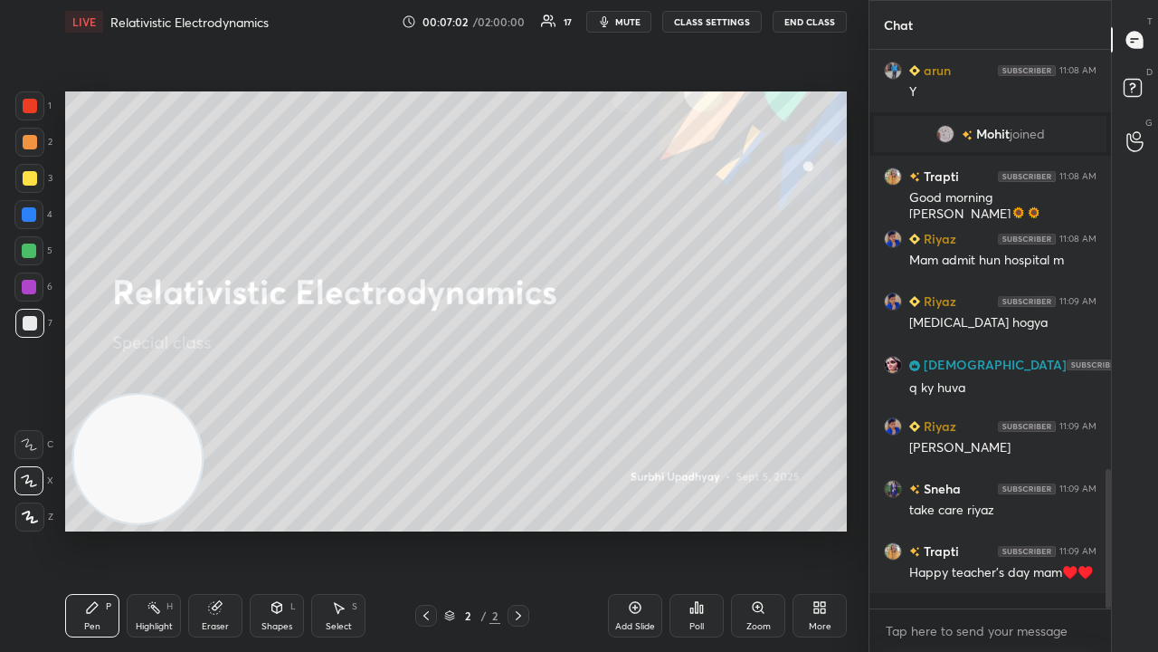
click at [639, 18] on span "mute" at bounding box center [627, 21] width 25 height 13
click at [637, 21] on span "mute" at bounding box center [627, 21] width 25 height 13
click at [619, 19] on button "mute" at bounding box center [618, 22] width 65 height 22
drag, startPoint x: 623, startPoint y: 18, endPoint x: 623, endPoint y: 9, distance: 9.1
click at [622, 18] on span "unmute" at bounding box center [626, 21] width 39 height 13
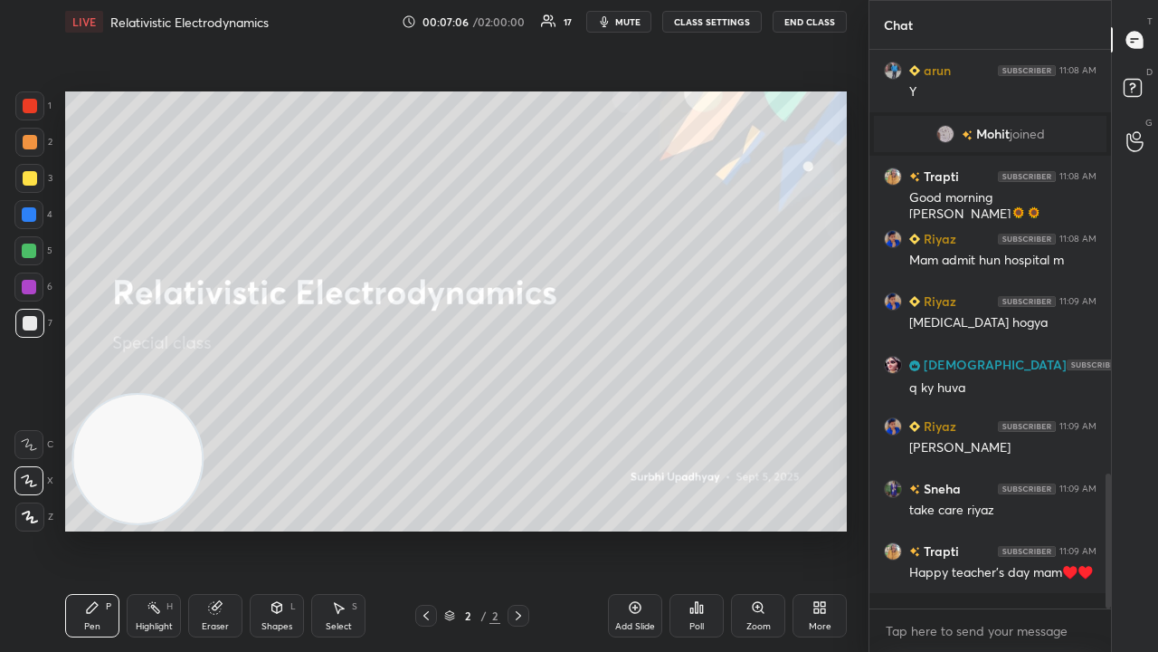
scroll to position [1748, 0]
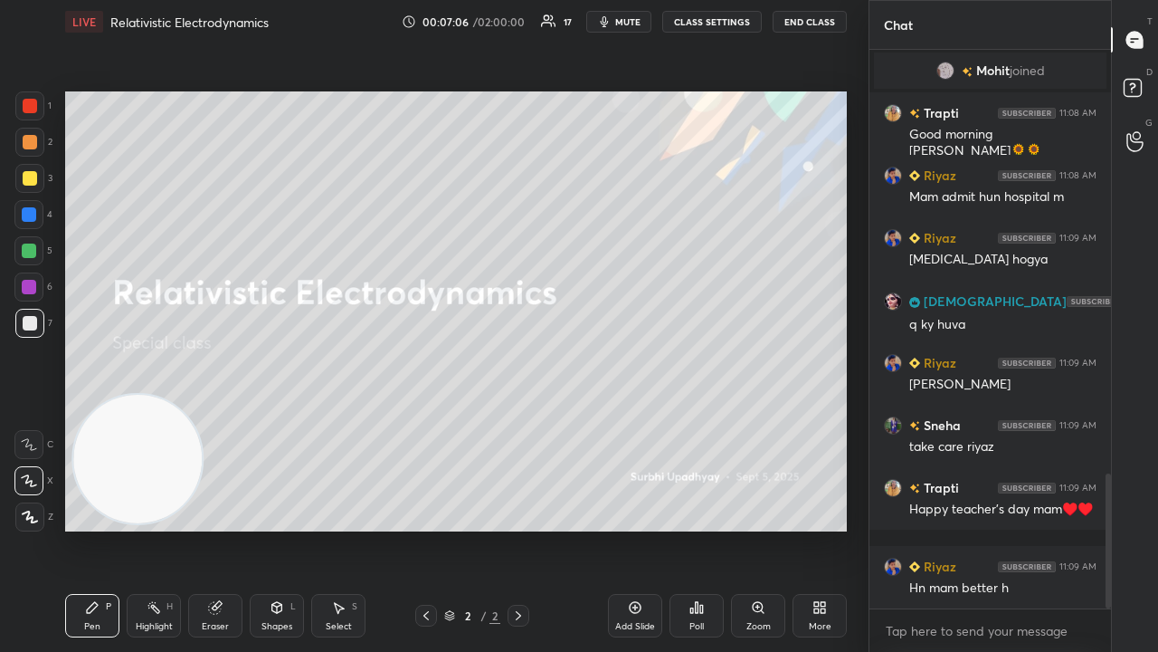
click at [16, 182] on div at bounding box center [29, 178] width 29 height 29
click at [619, 19] on button "mute" at bounding box center [618, 22] width 65 height 22
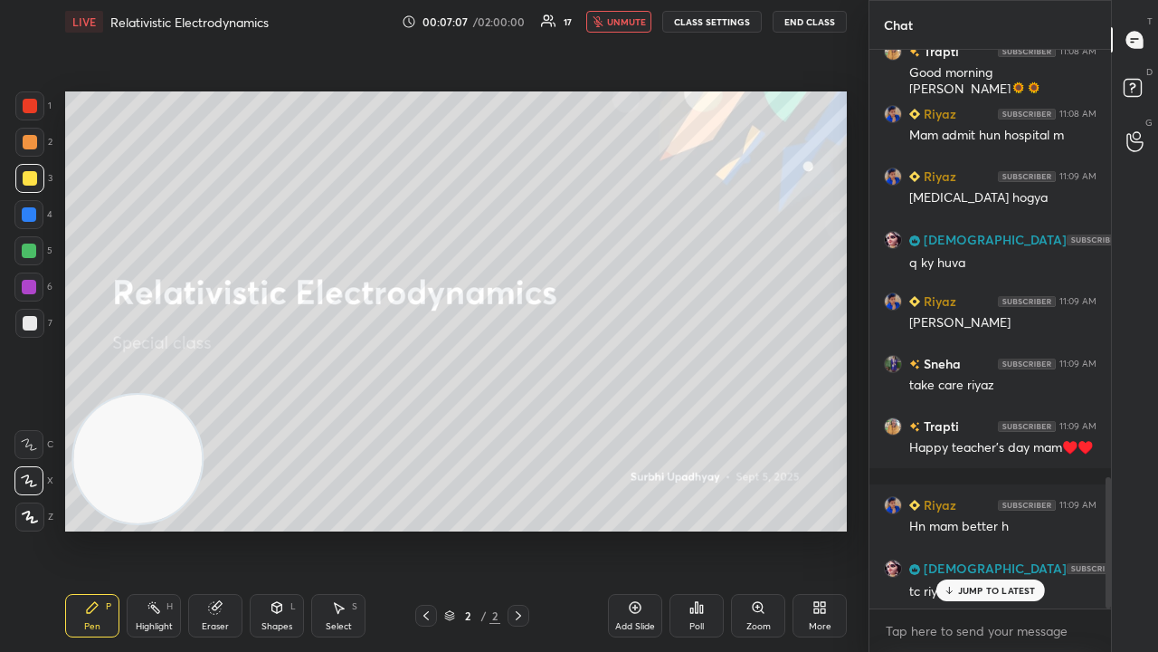
click at [626, 16] on span "unmute" at bounding box center [626, 21] width 39 height 13
click at [1028, 528] on p "JUMP TO LATEST" at bounding box center [997, 590] width 78 height 11
click at [635, 24] on span "mute" at bounding box center [627, 21] width 25 height 13
click at [635, 21] on span "unmute" at bounding box center [626, 21] width 39 height 13
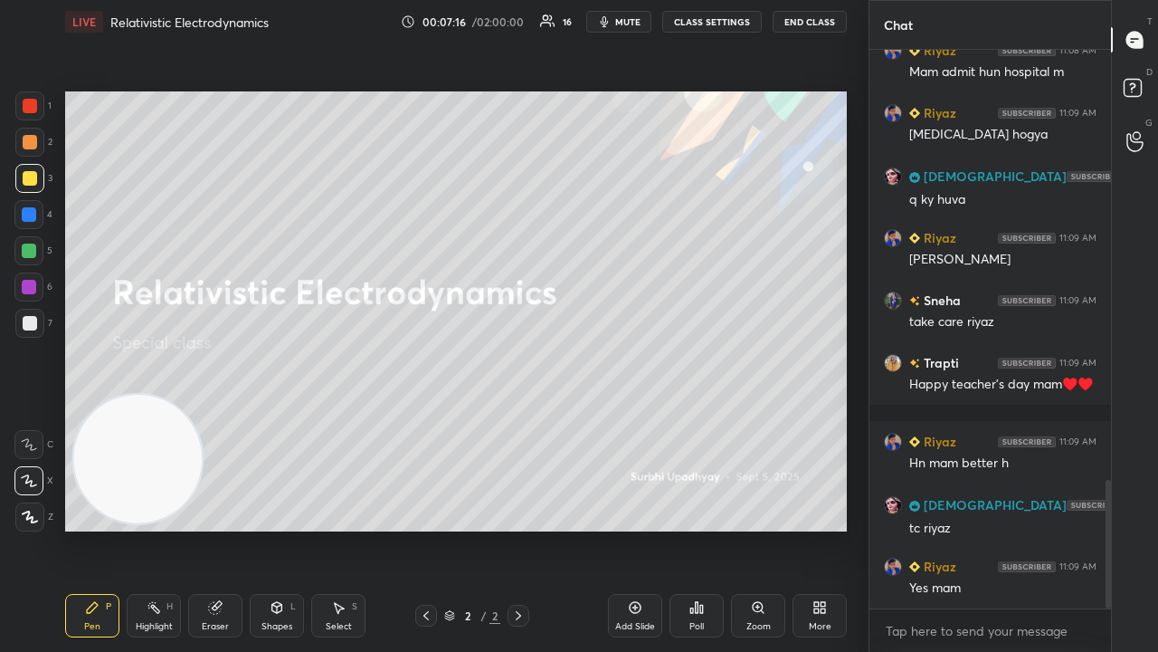
click at [620, 24] on button "mute" at bounding box center [618, 22] width 65 height 22
click at [624, 22] on span "mute" at bounding box center [627, 21] width 25 height 13
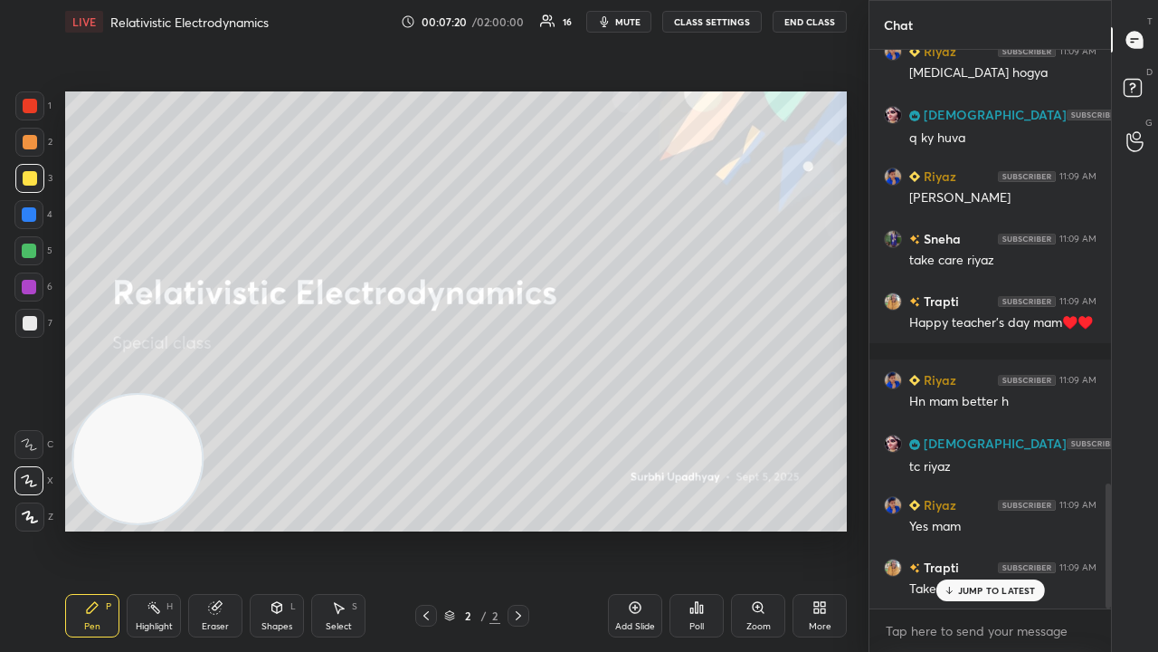
scroll to position [1978, 0]
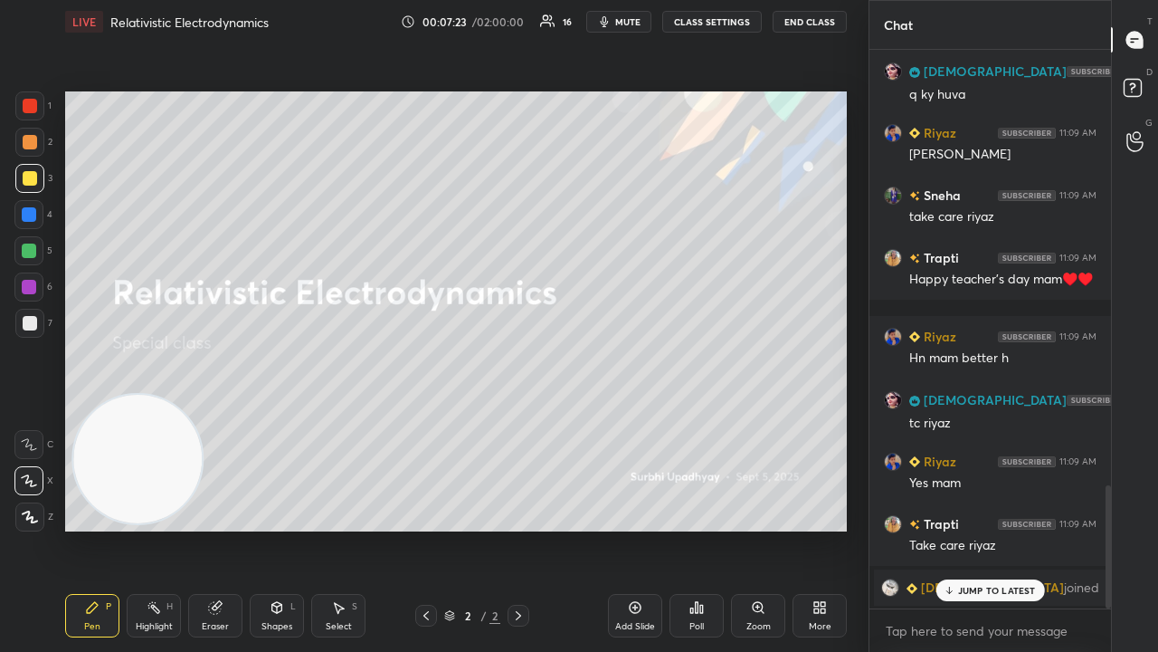
click at [1028, 528] on p "JUMP TO LATEST" at bounding box center [997, 590] width 78 height 11
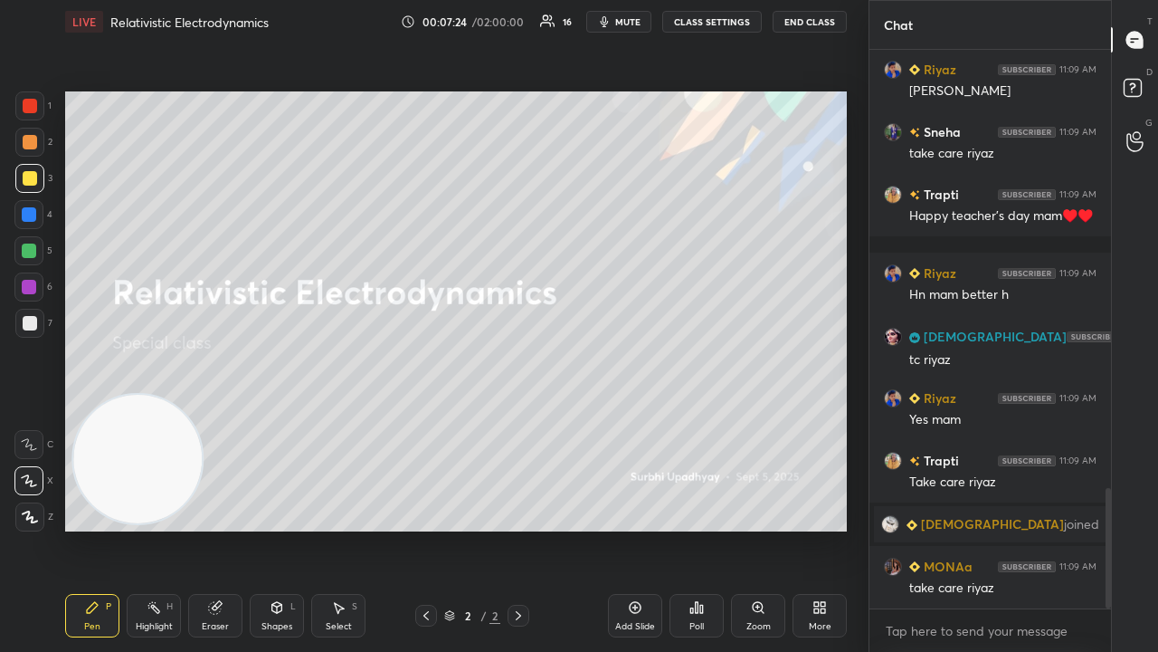
click at [628, 27] on span "mute" at bounding box center [627, 21] width 25 height 13
click at [630, 24] on span "unmute" at bounding box center [626, 21] width 39 height 13
click at [962, 528] on div "x" at bounding box center [991, 630] width 242 height 43
click at [634, 14] on button "mute" at bounding box center [618, 22] width 65 height 22
click at [637, 18] on span "unmute" at bounding box center [626, 21] width 39 height 13
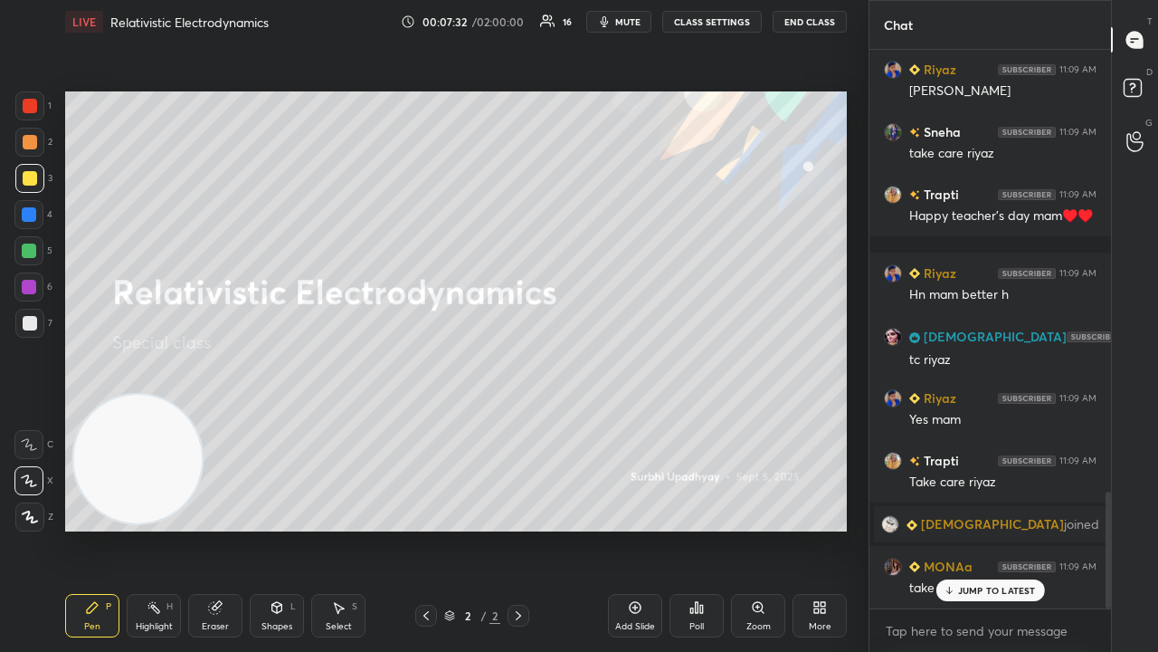
scroll to position [2119, 0]
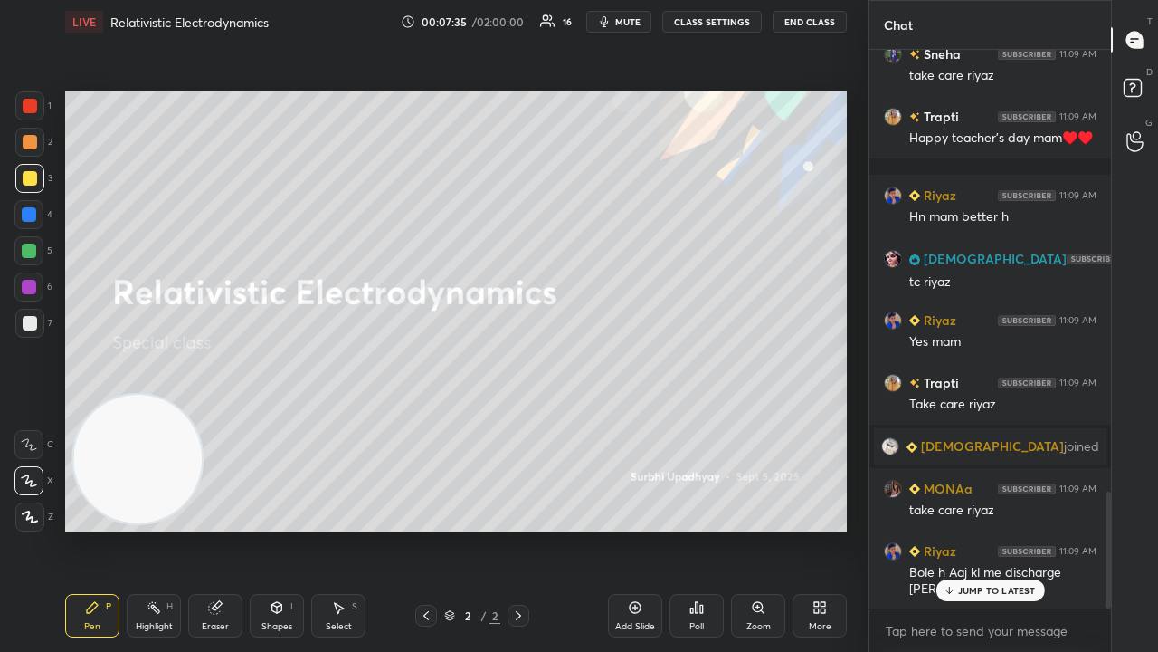
click at [992, 528] on p "JUMP TO LATEST" at bounding box center [997, 590] width 78 height 11
click at [634, 19] on span "mute" at bounding box center [627, 21] width 25 height 13
click at [634, 21] on span "unmute" at bounding box center [626, 21] width 39 height 13
drag, startPoint x: 37, startPoint y: 328, endPoint x: 58, endPoint y: 317, distance: 23.9
click at [36, 329] on div at bounding box center [29, 323] width 29 height 29
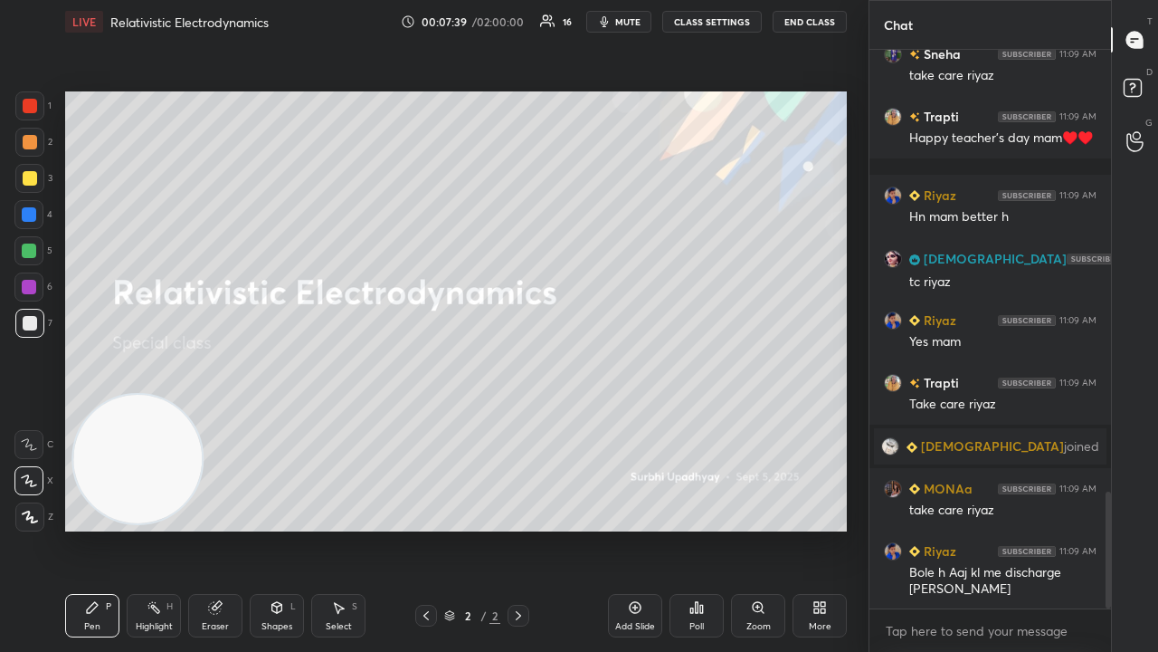
click at [630, 15] on span "mute" at bounding box center [627, 21] width 25 height 13
click at [629, 14] on button "unmute" at bounding box center [618, 22] width 65 height 22
click at [1001, 528] on div "x" at bounding box center [991, 630] width 242 height 43
drag, startPoint x: 1103, startPoint y: 604, endPoint x: 1067, endPoint y: 635, distance: 48.1
click at [1098, 528] on div "Riyaz 11:09 AM Abhi thik h Sneha 11:09 AM take care [PERSON_NAME] 11:09 AM Happ…" at bounding box center [991, 351] width 242 height 602
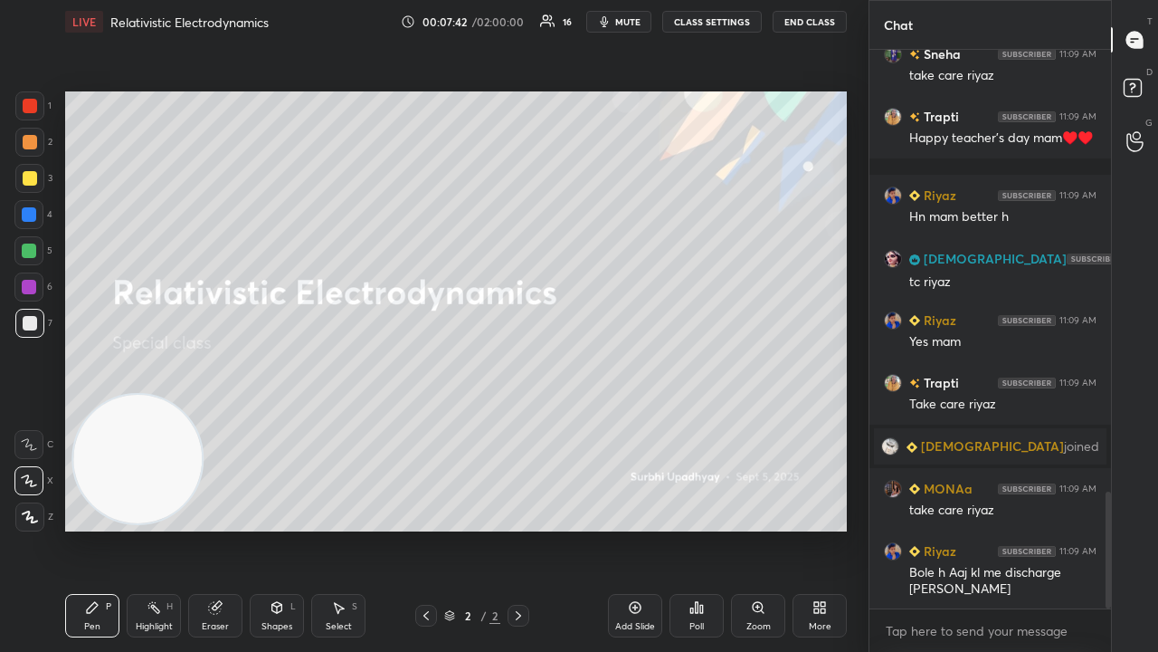
click at [621, 24] on span "mute" at bounding box center [627, 21] width 25 height 13
click at [623, 22] on span "unmute" at bounding box center [626, 21] width 39 height 13
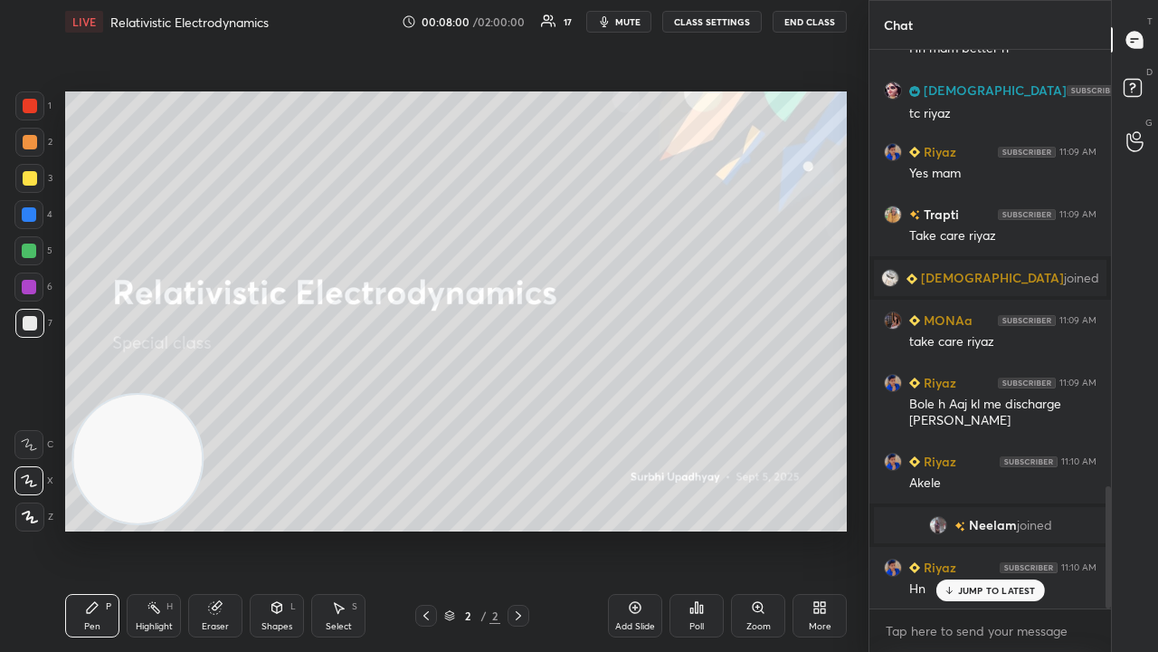
scroll to position [1991, 0]
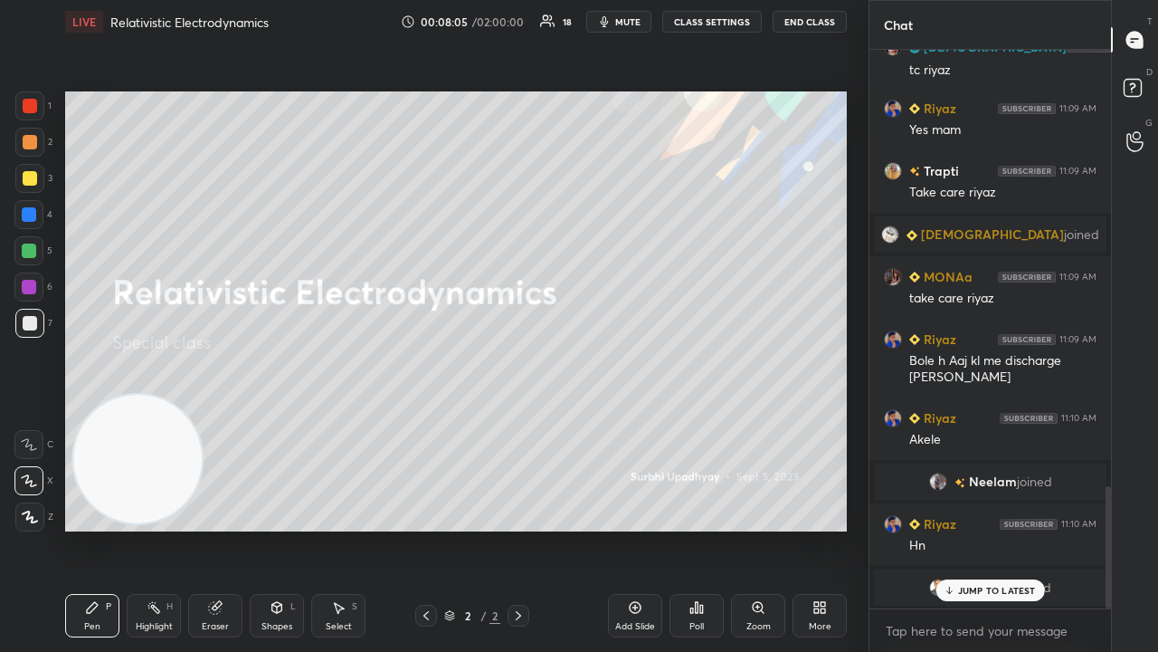
click at [981, 528] on p "JUMP TO LATEST" at bounding box center [997, 590] width 78 height 11
click at [981, 528] on textarea at bounding box center [990, 630] width 213 height 29
click at [620, 21] on span "mute" at bounding box center [627, 21] width 25 height 13
click at [627, 14] on button "unmute" at bounding box center [618, 22] width 65 height 22
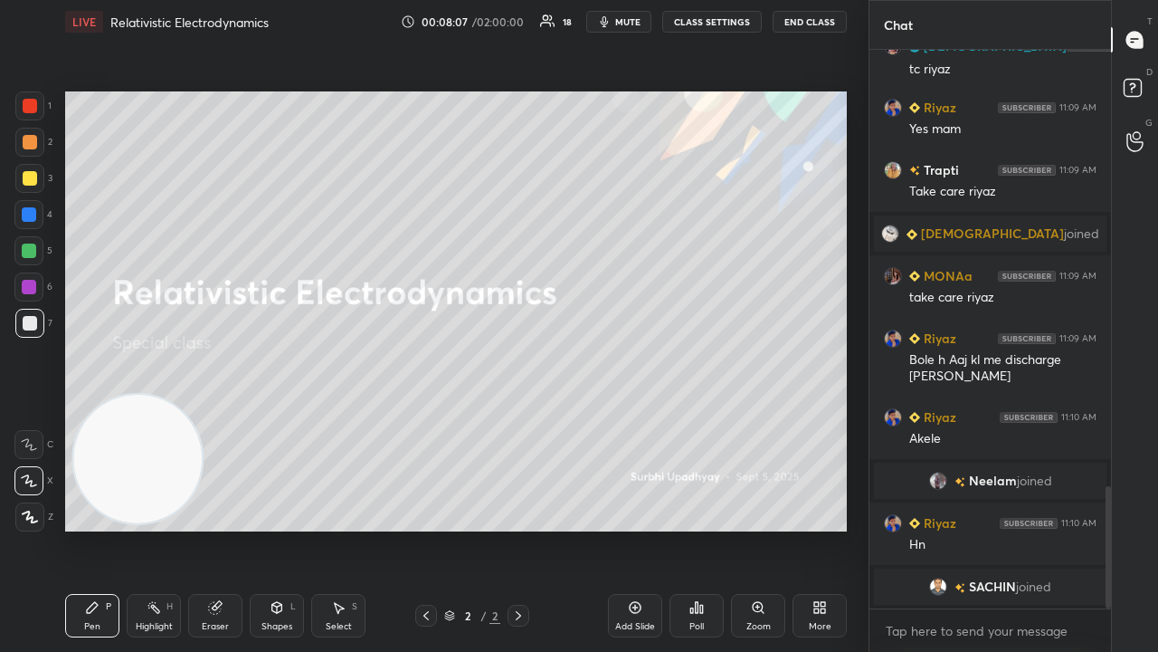
click at [612, 21] on icon "button" at bounding box center [604, 21] width 14 height 14
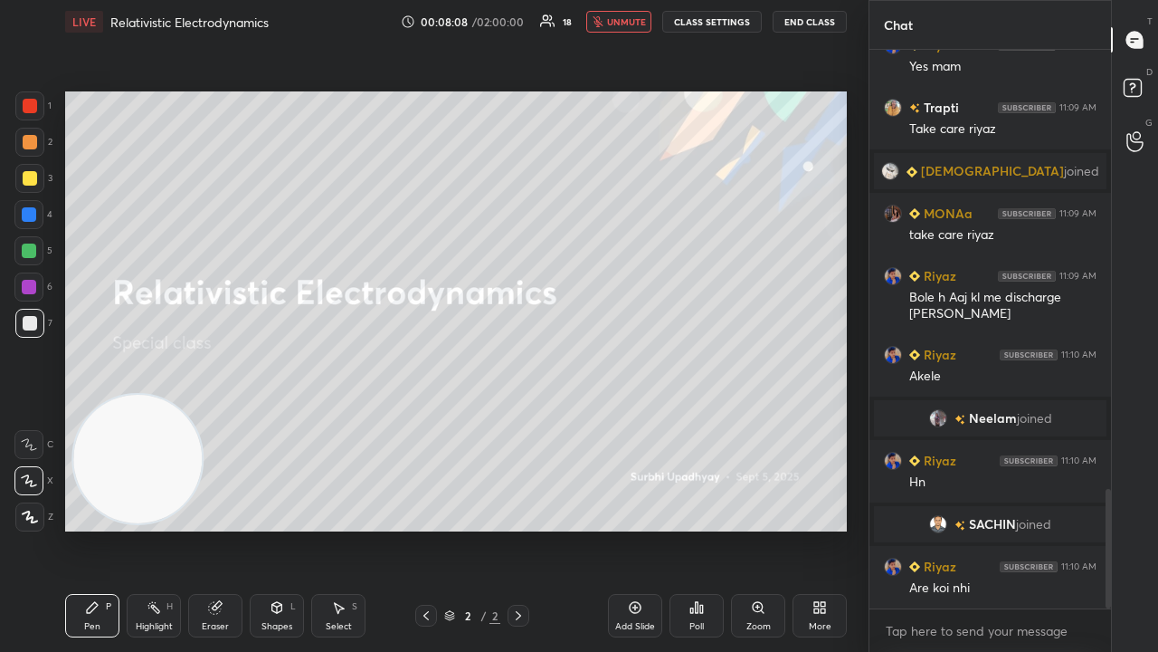
click at [618, 23] on span "unmute" at bounding box center [626, 21] width 39 height 13
click at [970, 528] on div "x" at bounding box center [991, 630] width 242 height 43
click at [611, 17] on icon "button" at bounding box center [604, 21] width 14 height 14
click at [612, 18] on span "unmute" at bounding box center [626, 21] width 39 height 13
click at [33, 183] on div at bounding box center [30, 178] width 14 height 14
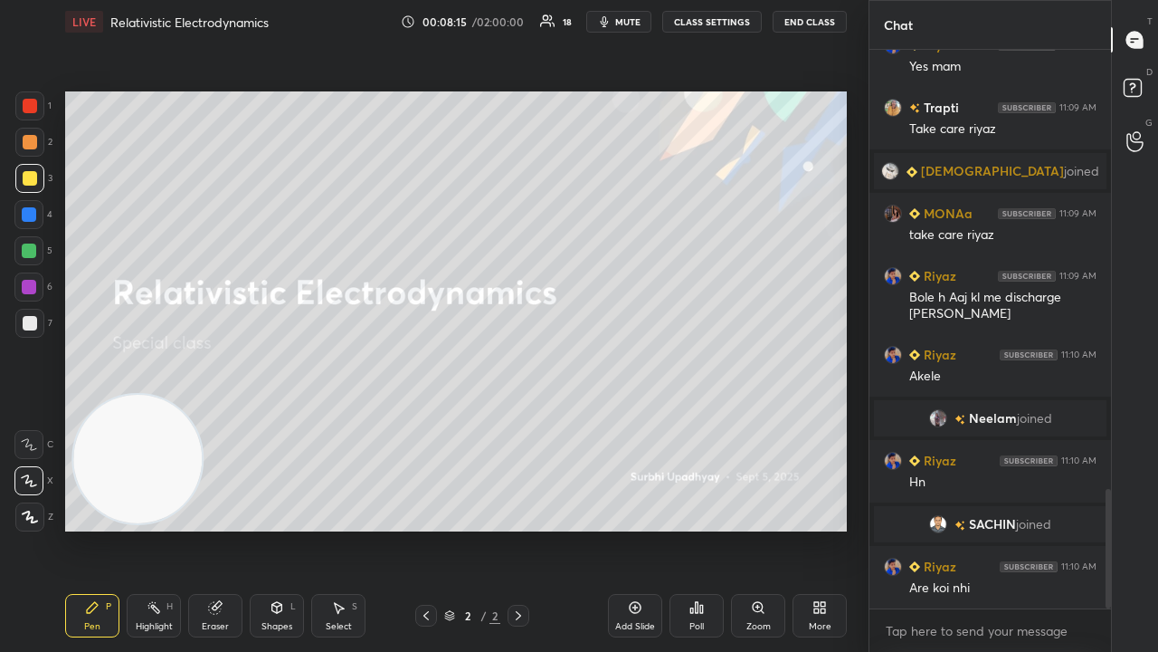
click at [603, 23] on icon "button" at bounding box center [604, 21] width 14 height 14
click at [604, 23] on icon "button" at bounding box center [598, 21] width 11 height 11
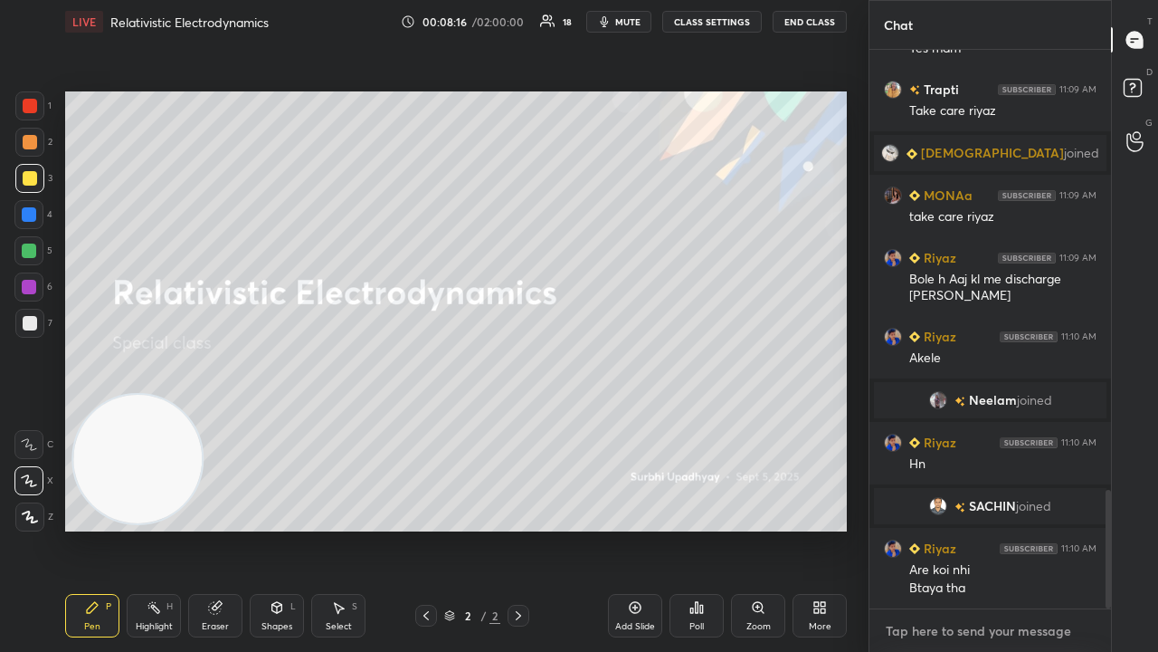
click at [1070, 528] on textarea at bounding box center [990, 630] width 213 height 29
drag, startPoint x: 1108, startPoint y: 578, endPoint x: 1102, endPoint y: 621, distance: 43.0
click at [1105, 528] on div at bounding box center [1105, 329] width 11 height 558
drag, startPoint x: 1089, startPoint y: 651, endPoint x: 1062, endPoint y: 651, distance: 27.1
click at [1087, 528] on div "x" at bounding box center [991, 630] width 242 height 43
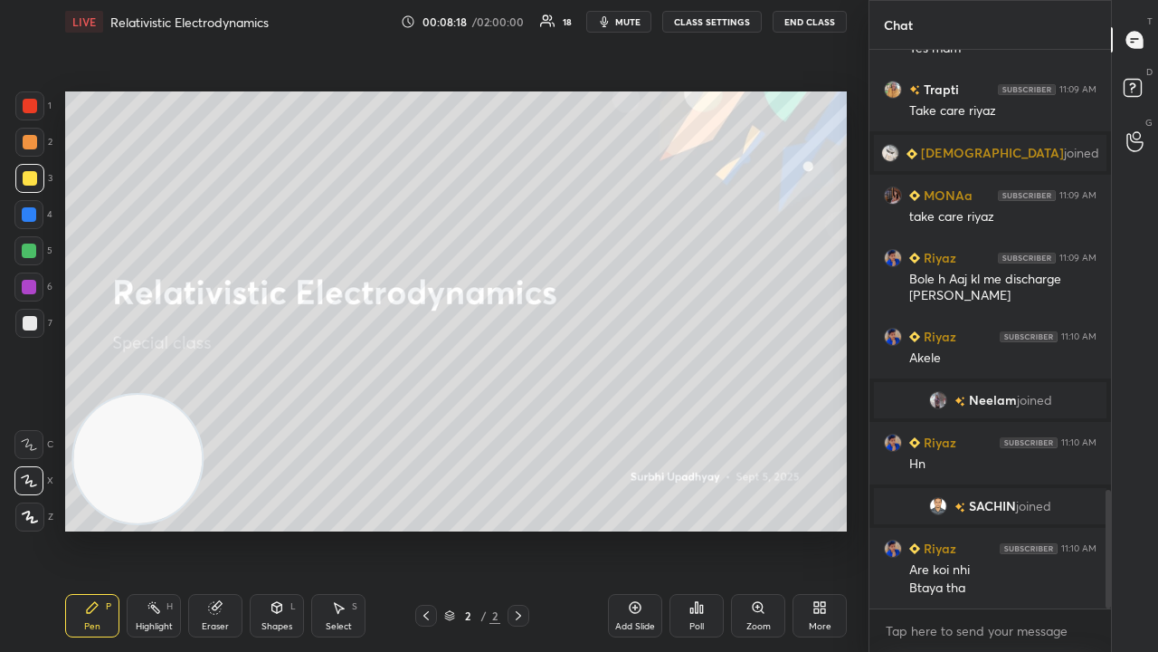
click at [619, 21] on button "mute" at bounding box center [618, 22] width 65 height 22
click at [620, 21] on span "unmute" at bounding box center [626, 21] width 39 height 13
click at [619, 16] on span "mute" at bounding box center [627, 21] width 25 height 13
click at [623, 19] on span "unmute" at bounding box center [626, 21] width 39 height 13
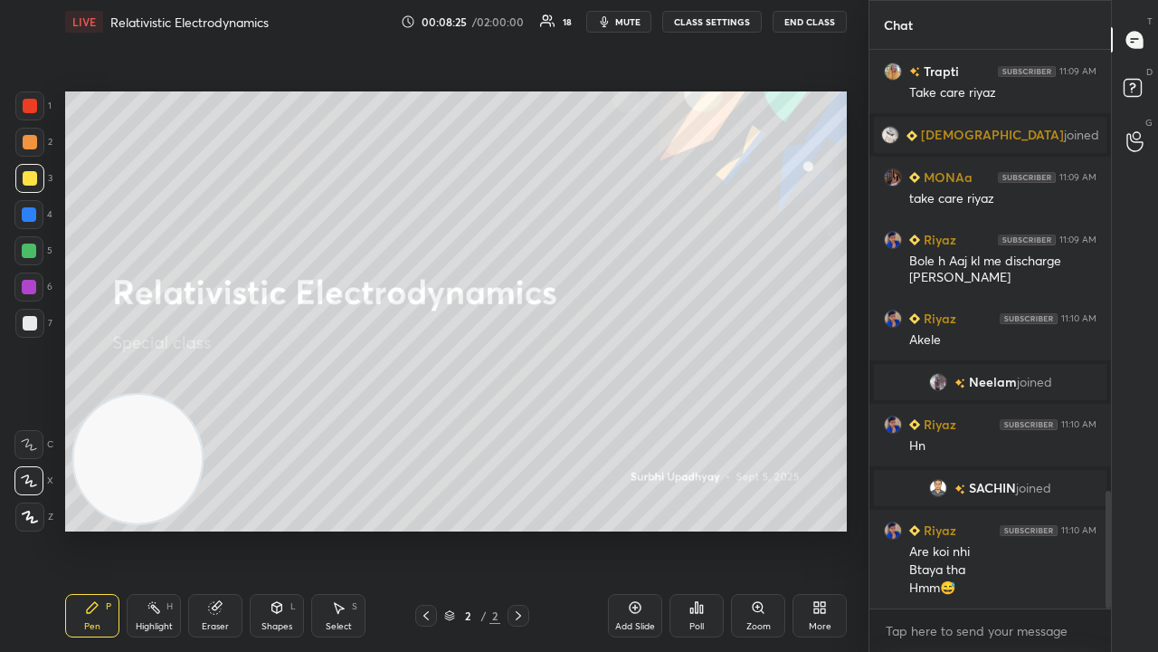
click at [27, 331] on div at bounding box center [29, 323] width 29 height 29
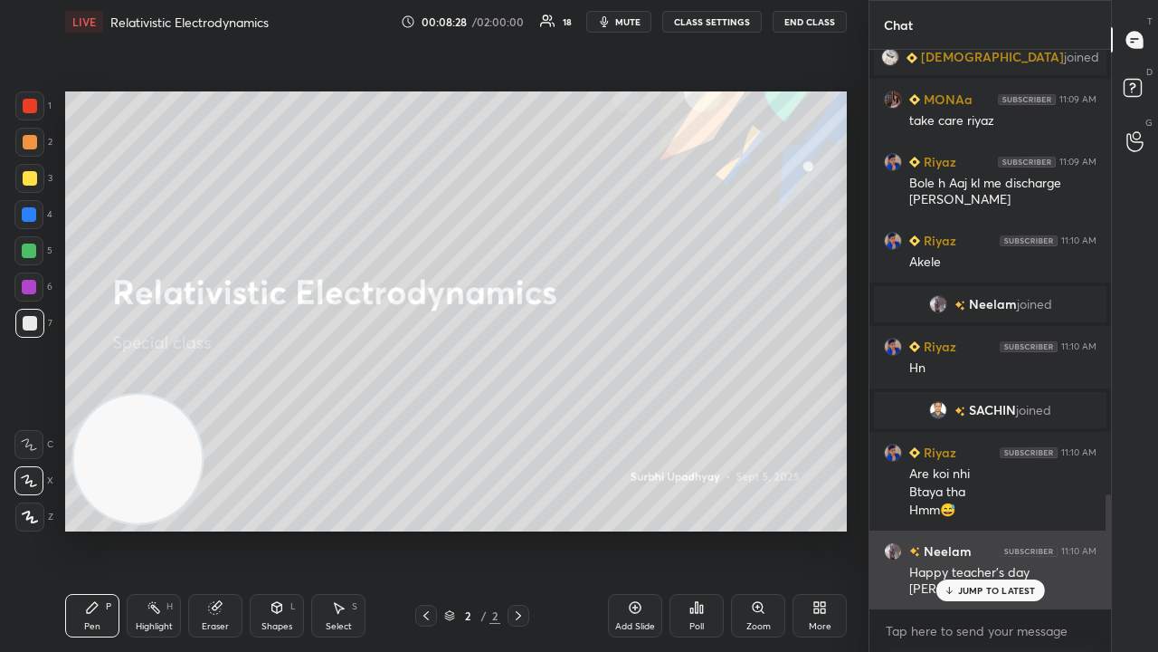
drag, startPoint x: 988, startPoint y: 585, endPoint x: 985, endPoint y: 596, distance: 12.3
click at [986, 528] on p "JUMP TO LATEST" at bounding box center [997, 590] width 78 height 11
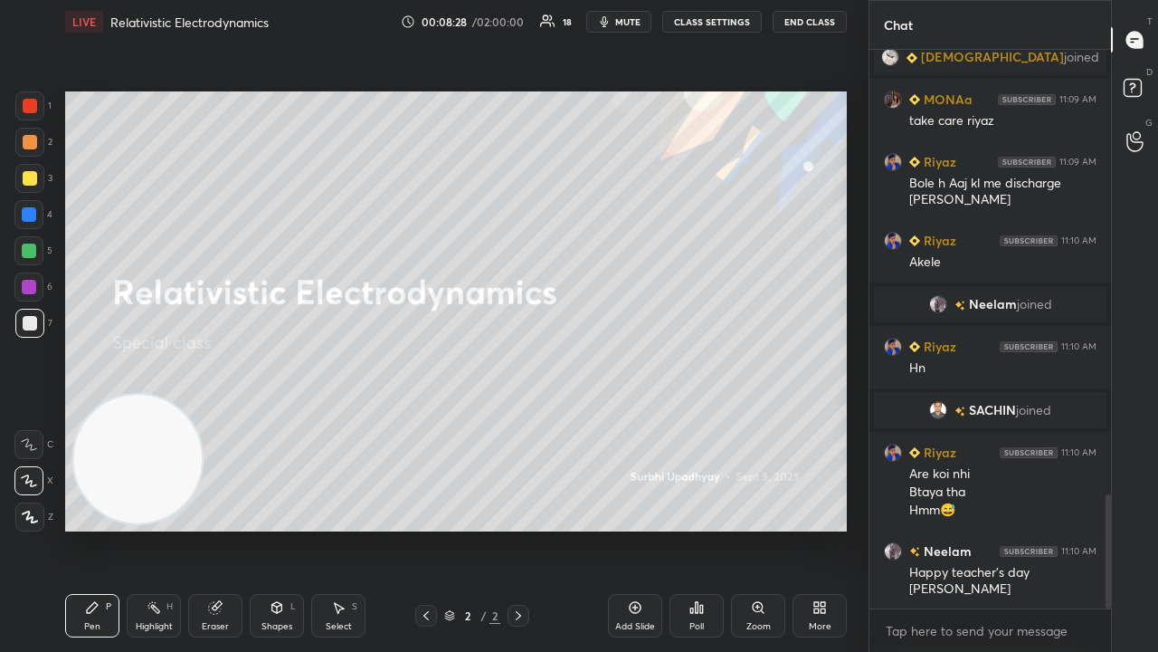
click at [952, 528] on div "x" at bounding box center [991, 630] width 242 height 43
click at [638, 24] on span "mute" at bounding box center [627, 21] width 25 height 13
click at [639, 24] on span "unmute" at bounding box center [626, 21] width 39 height 13
click at [18, 179] on div at bounding box center [29, 178] width 29 height 29
click at [639, 24] on span "mute" at bounding box center [627, 21] width 25 height 13
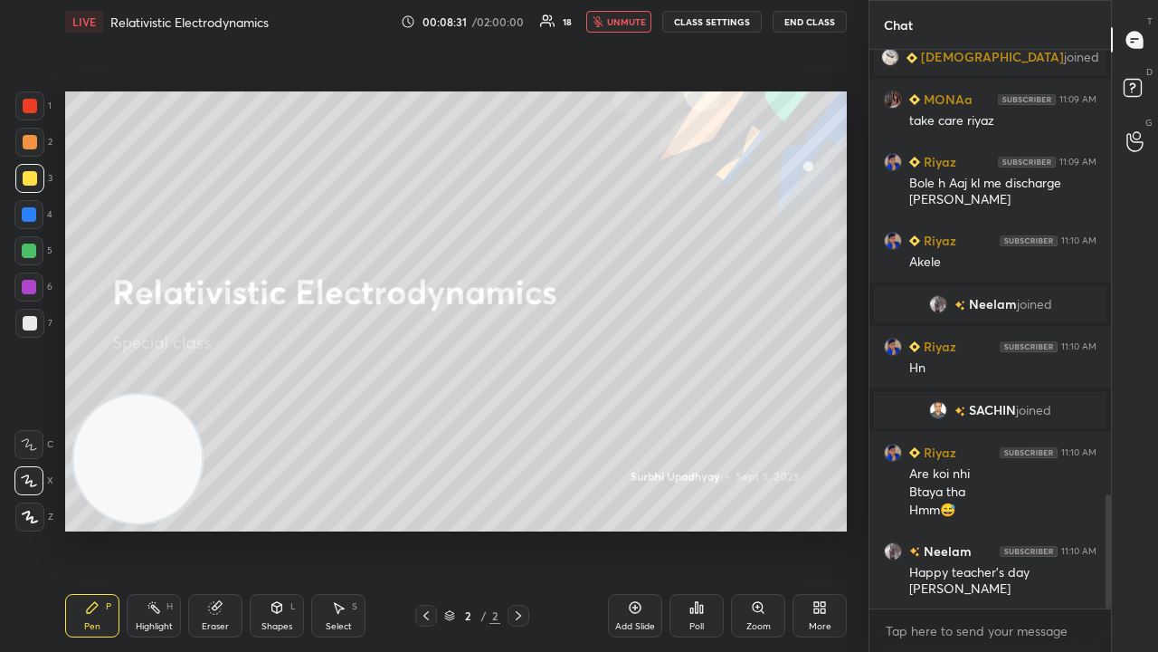
click at [639, 23] on span "unmute" at bounding box center [626, 21] width 39 height 13
click at [25, 264] on div at bounding box center [28, 250] width 29 height 29
click at [641, 20] on span "mute" at bounding box center [627, 21] width 25 height 13
click at [641, 20] on span "unmute" at bounding box center [626, 21] width 39 height 13
click at [31, 333] on div at bounding box center [29, 323] width 29 height 29
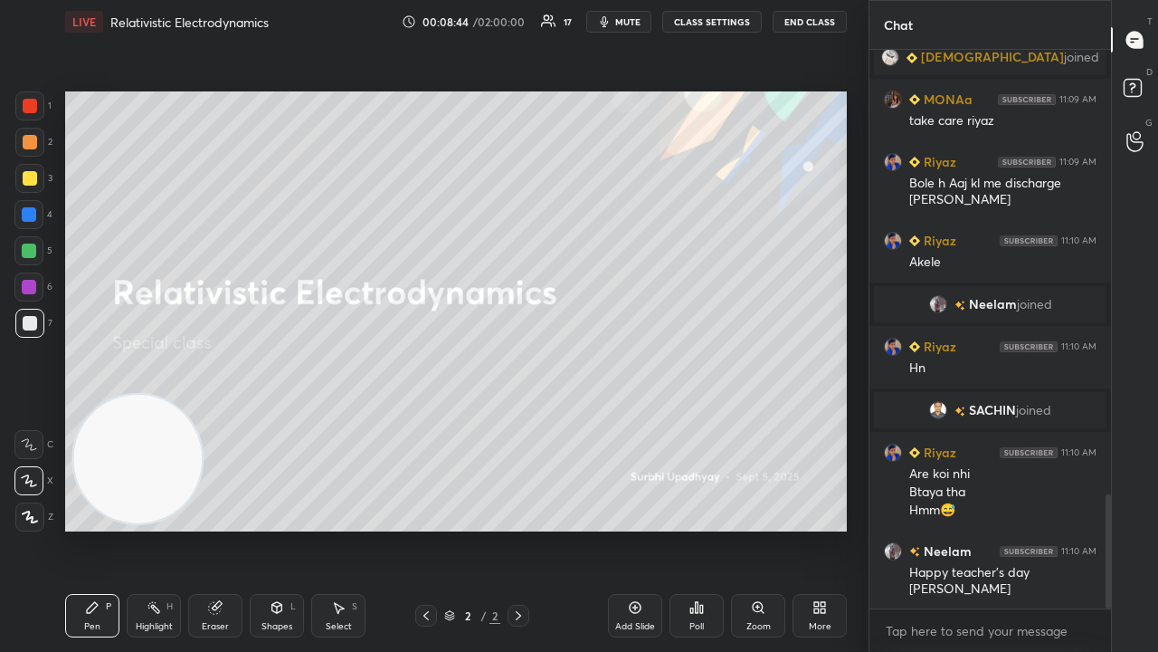
click at [624, 27] on span "mute" at bounding box center [627, 21] width 25 height 13
click at [624, 25] on span "unmute" at bounding box center [626, 21] width 39 height 13
click at [34, 192] on div at bounding box center [29, 178] width 29 height 29
click at [975, 528] on textarea at bounding box center [990, 630] width 213 height 29
click at [639, 22] on span "mute" at bounding box center [627, 21] width 25 height 13
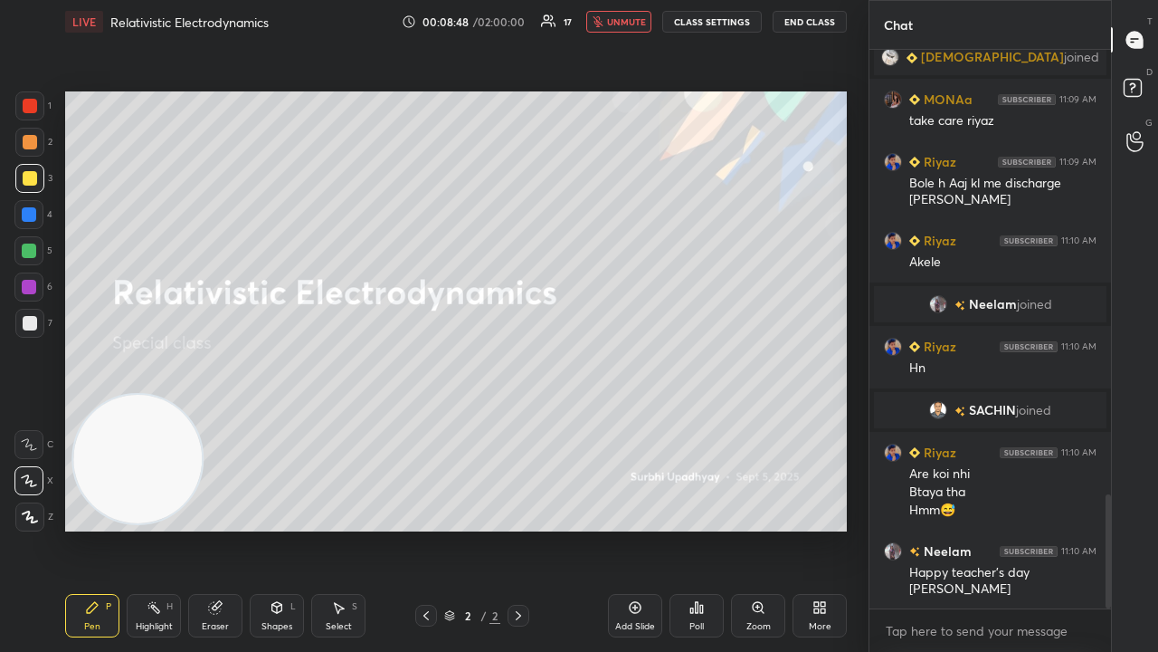
click at [637, 22] on span "unmute" at bounding box center [626, 21] width 39 height 13
click at [15, 326] on div at bounding box center [29, 323] width 29 height 29
click at [29, 250] on div at bounding box center [29, 250] width 14 height 14
click at [24, 317] on div at bounding box center [30, 323] width 14 height 14
click at [29, 261] on div at bounding box center [28, 250] width 29 height 29
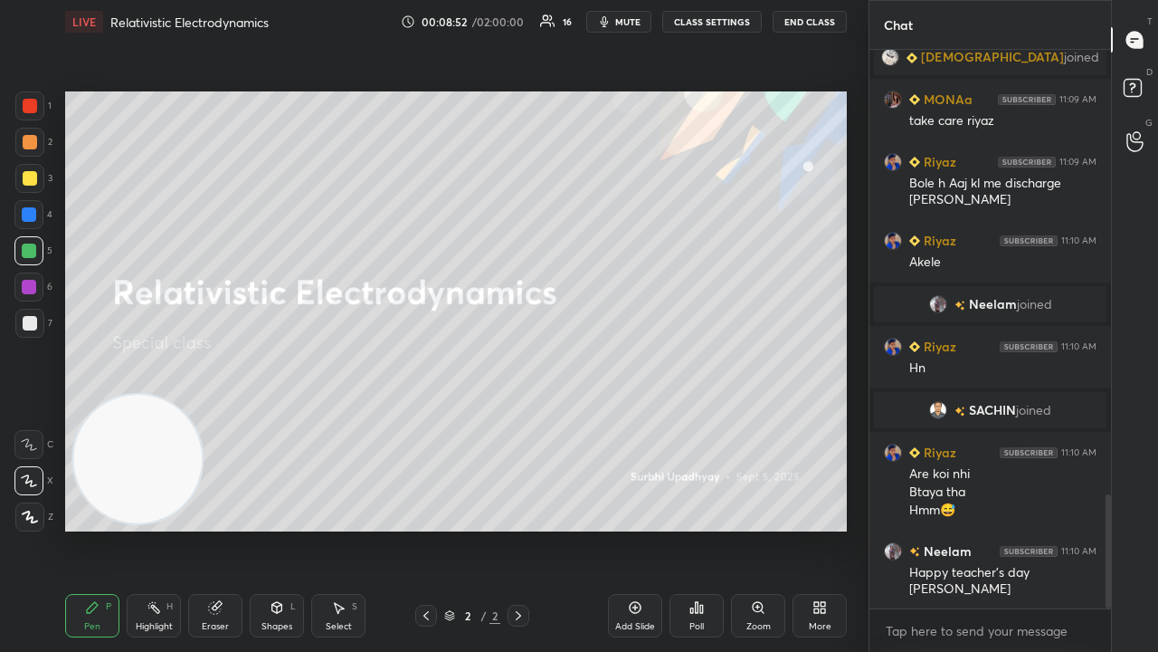
click at [612, 19] on icon "button" at bounding box center [604, 21] width 14 height 14
click at [615, 20] on span "unmute" at bounding box center [626, 21] width 39 height 13
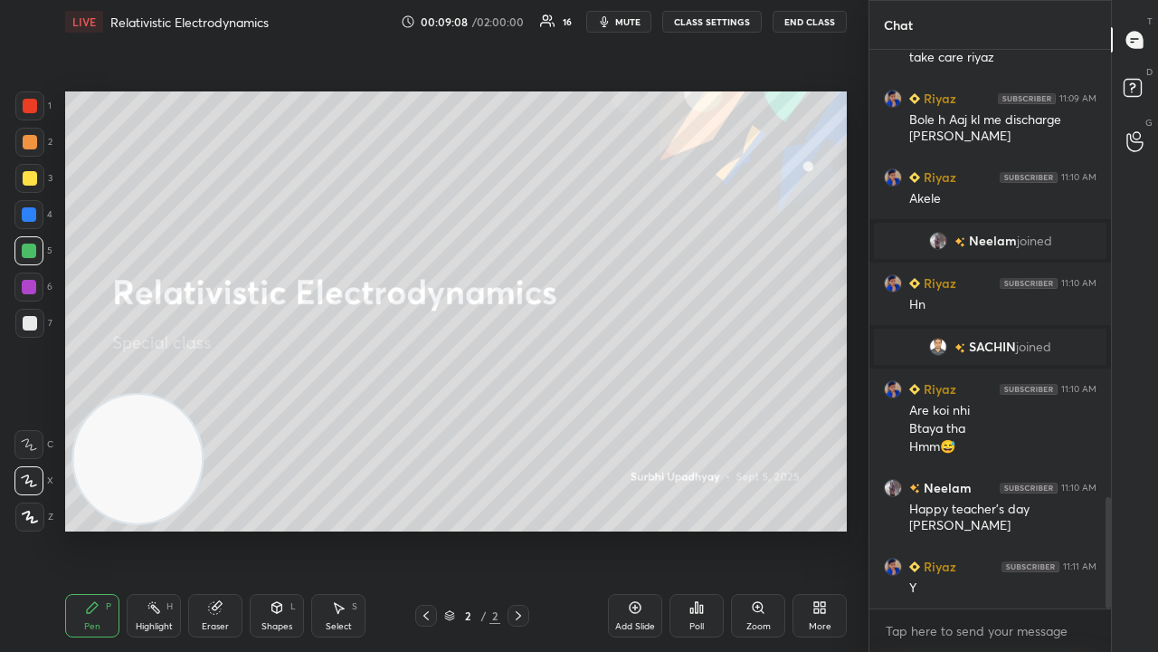
click at [894, 528] on div "x" at bounding box center [991, 630] width 242 height 43
click at [604, 21] on icon "button" at bounding box center [604, 21] width 14 height 14
click at [604, 21] on icon "button" at bounding box center [598, 21] width 11 height 11
click at [34, 179] on div at bounding box center [30, 178] width 14 height 14
click at [29, 327] on div at bounding box center [30, 323] width 14 height 14
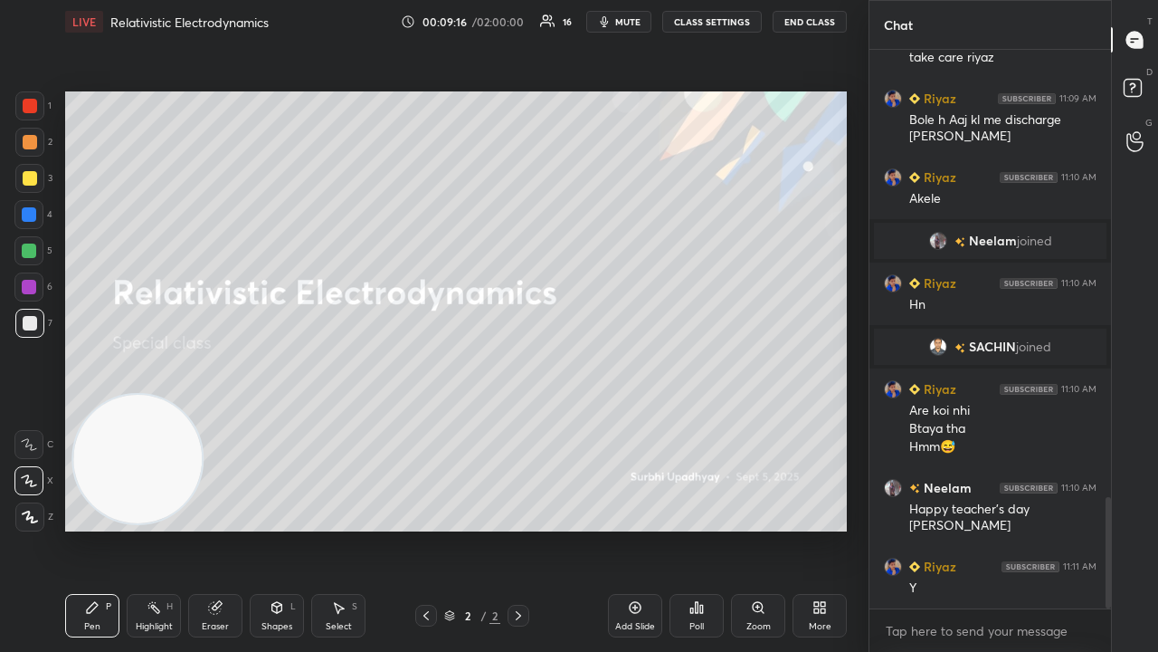
click at [612, 27] on icon "button" at bounding box center [604, 21] width 14 height 14
click at [615, 26] on span "unmute" at bounding box center [626, 21] width 39 height 13
click at [25, 186] on div at bounding box center [29, 178] width 29 height 29
click at [609, 24] on icon "button" at bounding box center [605, 21] width 8 height 11
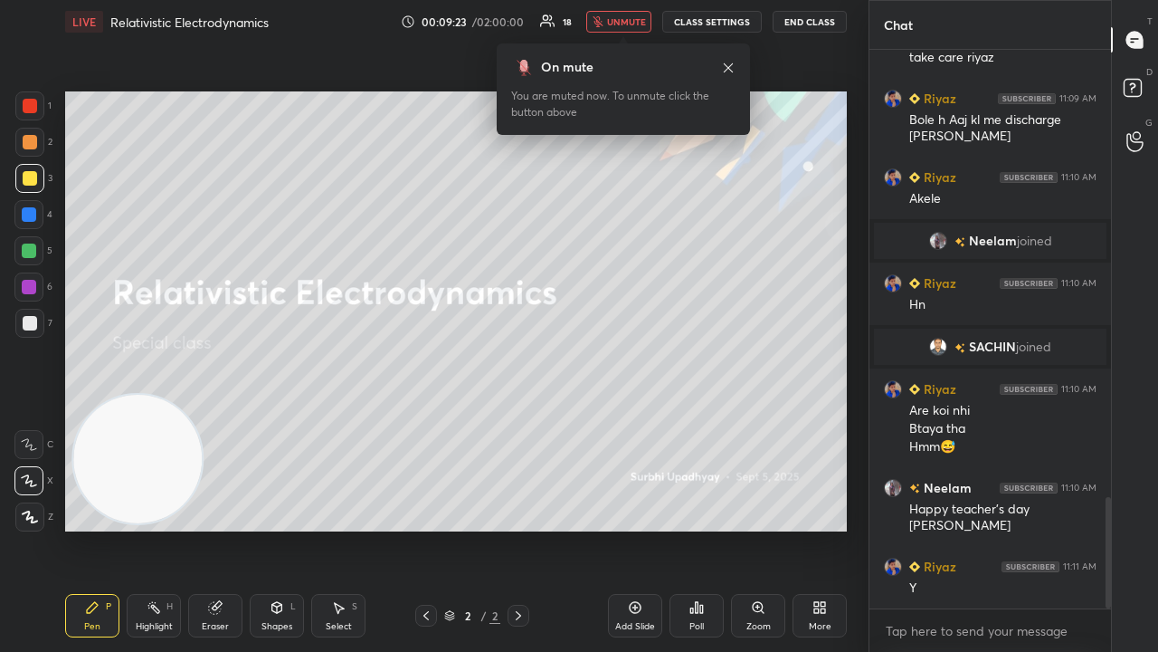
scroll to position [2275, 0]
click at [620, 22] on span "unmute" at bounding box center [626, 21] width 39 height 13
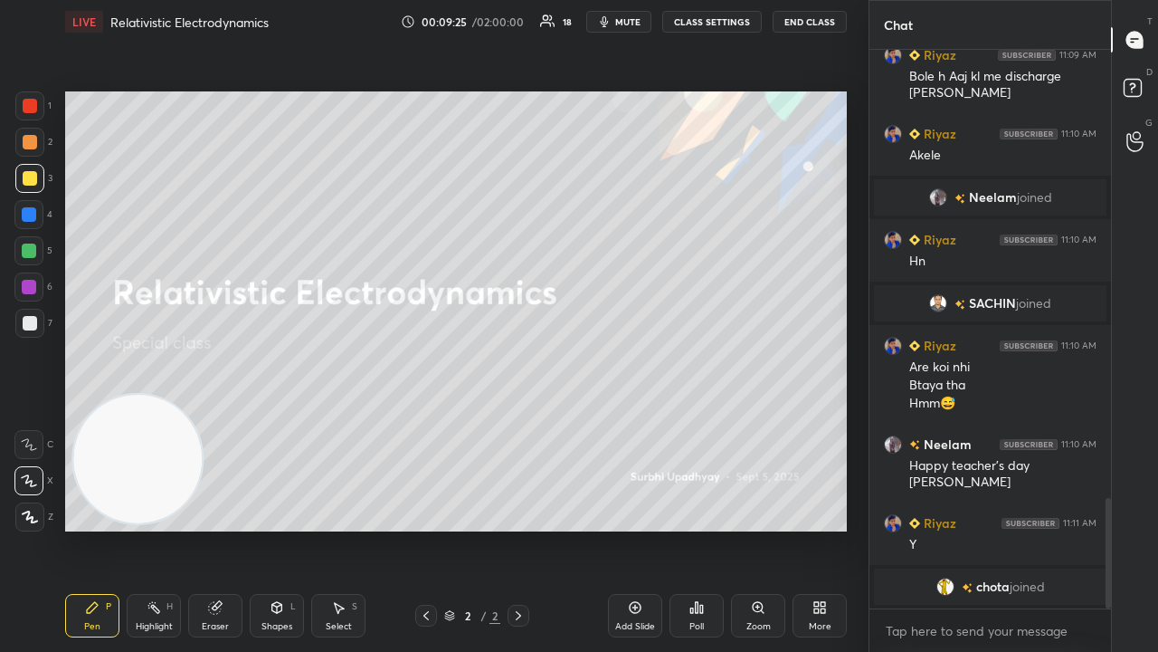
click at [17, 335] on div at bounding box center [29, 323] width 29 height 29
click at [612, 17] on icon "button" at bounding box center [604, 21] width 14 height 14
drag, startPoint x: 615, startPoint y: 20, endPoint x: 566, endPoint y: 35, distance: 51.2
click at [614, 22] on span "unmute" at bounding box center [626, 21] width 39 height 13
click at [38, 253] on div at bounding box center [28, 250] width 29 height 29
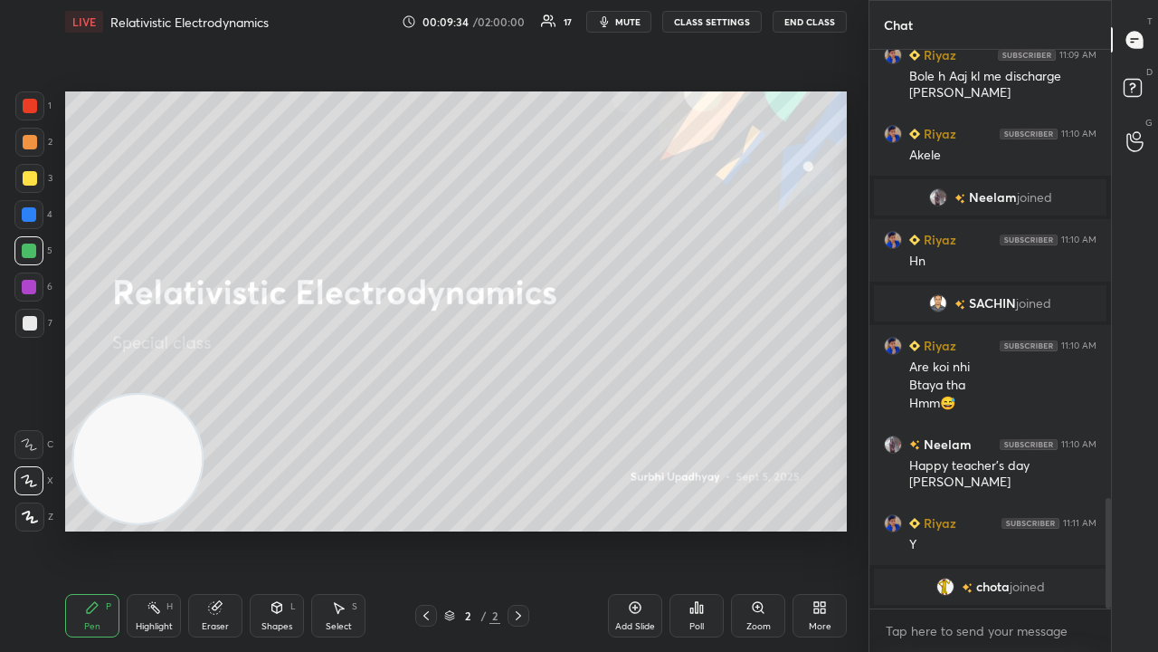
click at [622, 24] on span "mute" at bounding box center [627, 21] width 25 height 13
click at [621, 24] on span "unmute" at bounding box center [626, 21] width 39 height 13
click at [23, 322] on div at bounding box center [30, 323] width 14 height 14
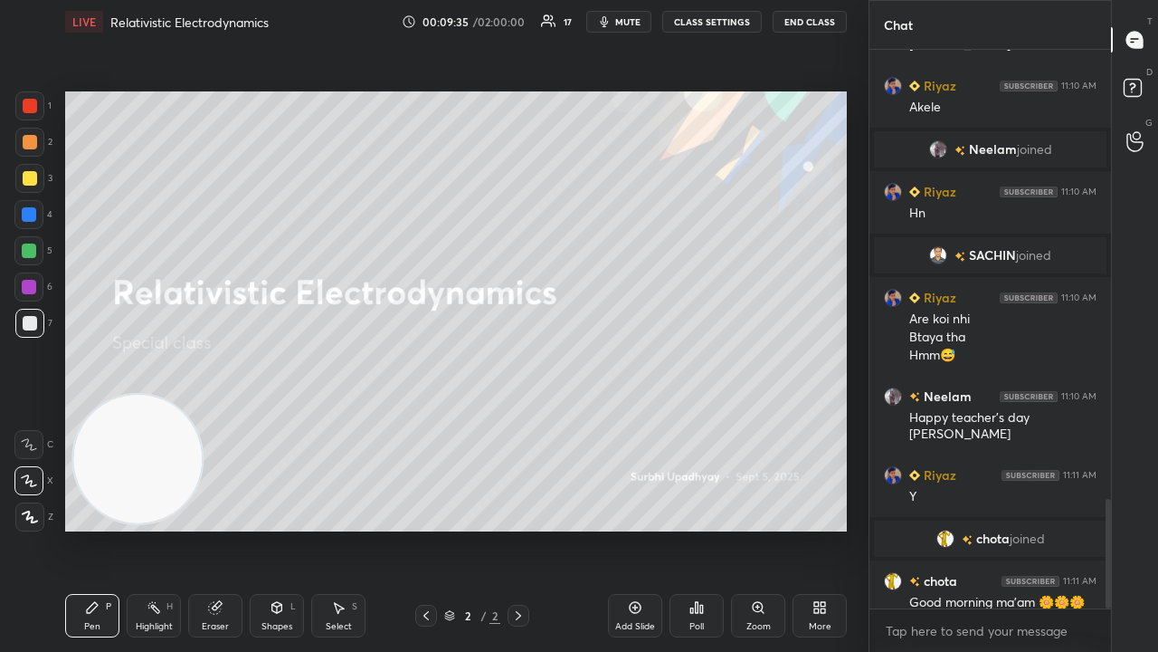
scroll to position [2289, 0]
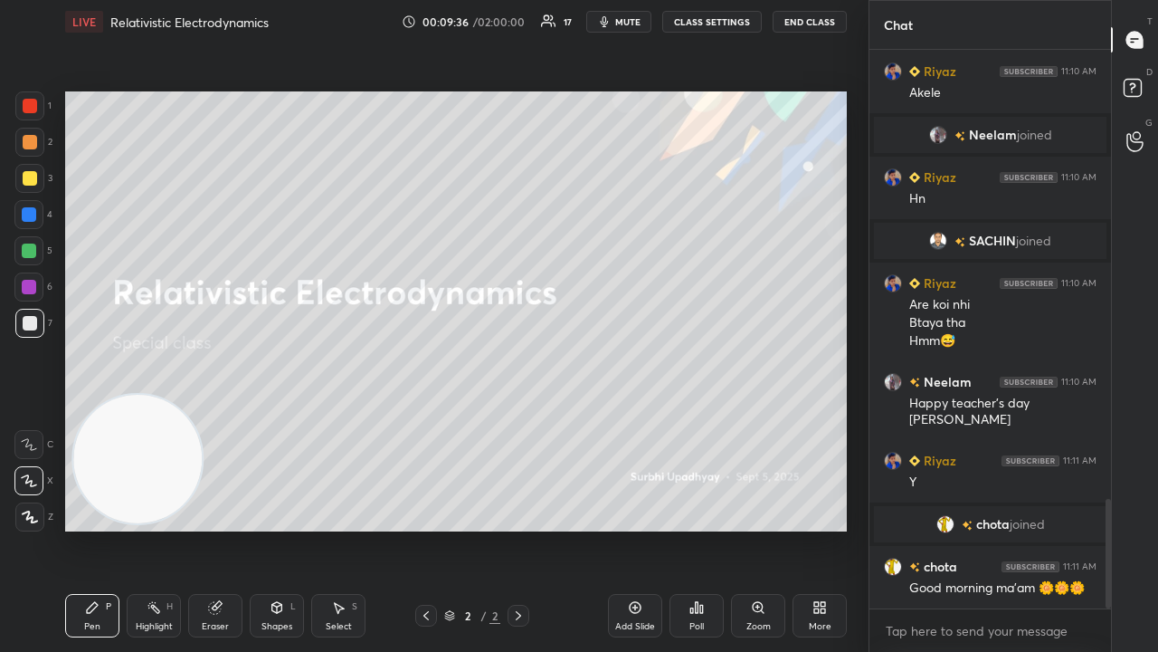
click at [31, 195] on div "3" at bounding box center [33, 182] width 37 height 36
click at [27, 256] on div at bounding box center [29, 250] width 14 height 14
click at [609, 20] on icon "button" at bounding box center [605, 21] width 8 height 11
click at [609, 20] on button "unmute" at bounding box center [618, 22] width 65 height 22
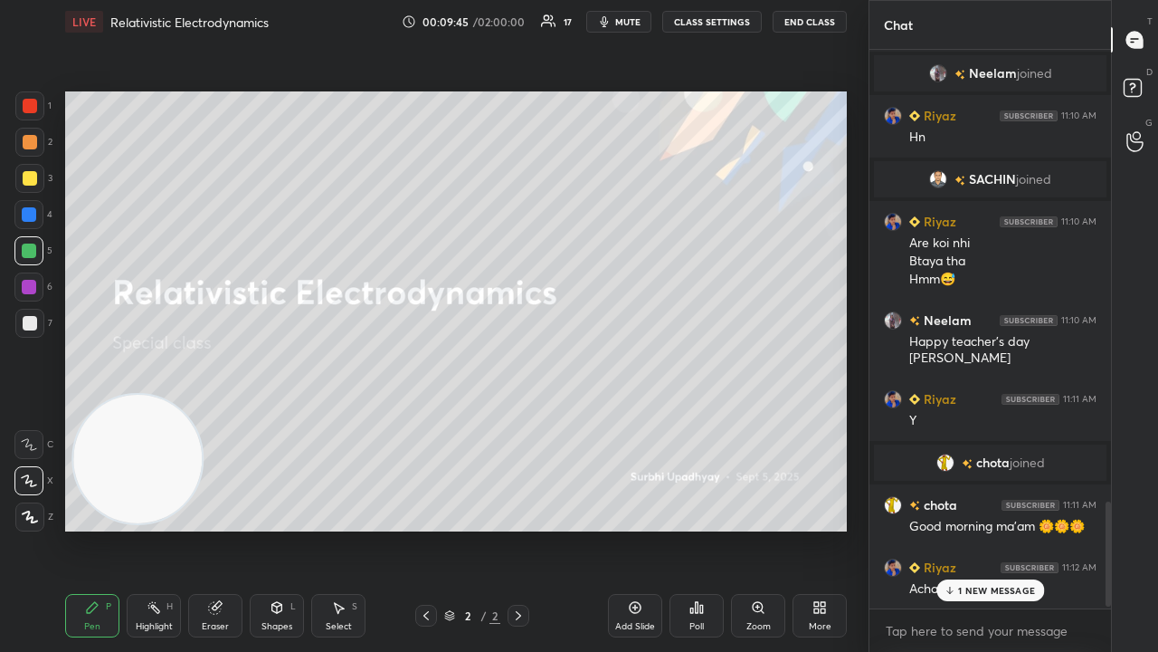
scroll to position [2414, 0]
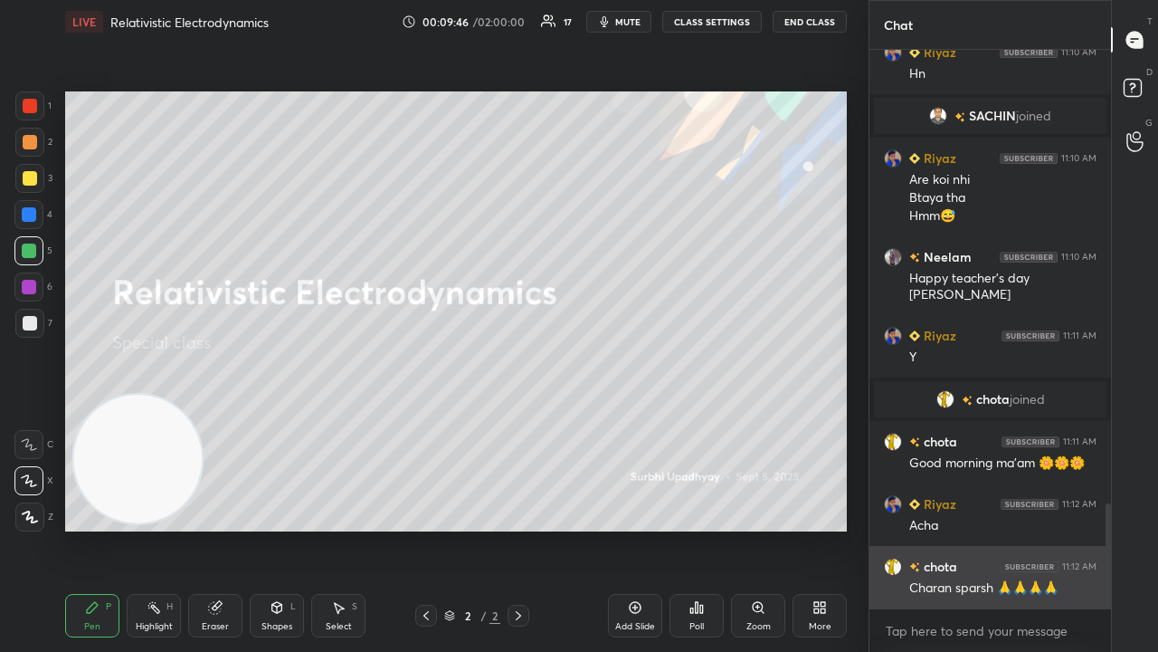
click at [975, 528] on div "Charan sparsh 🙏🙏🙏🙏" at bounding box center [1002, 588] width 187 height 18
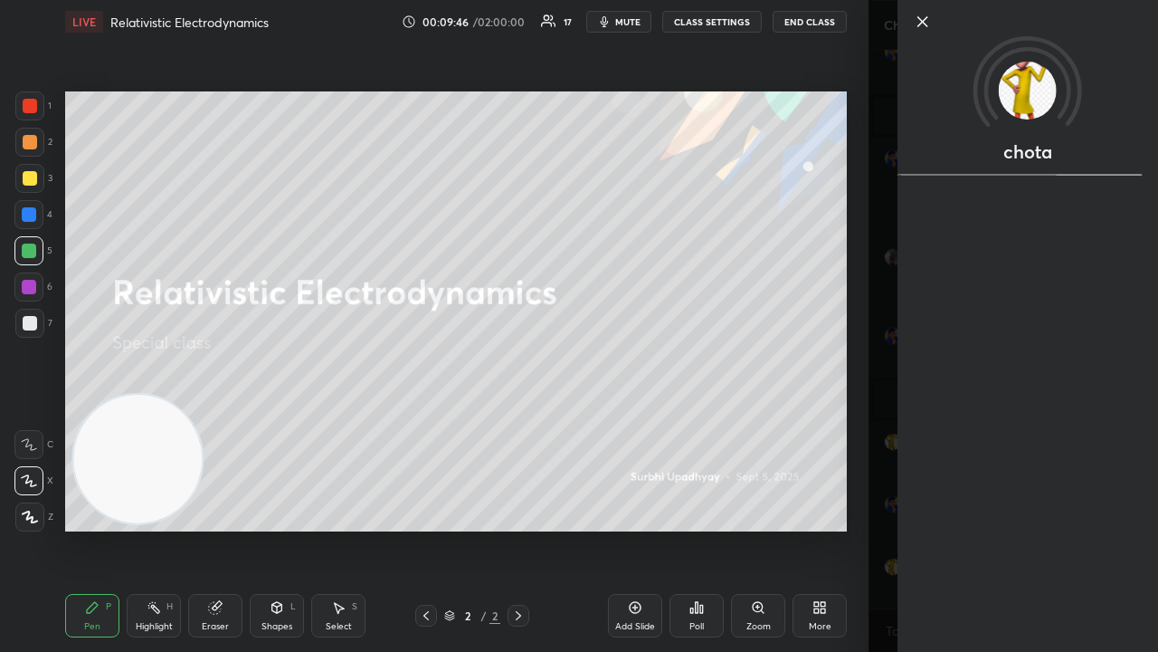
click at [888, 528] on div "chota" at bounding box center [1014, 326] width 290 height 652
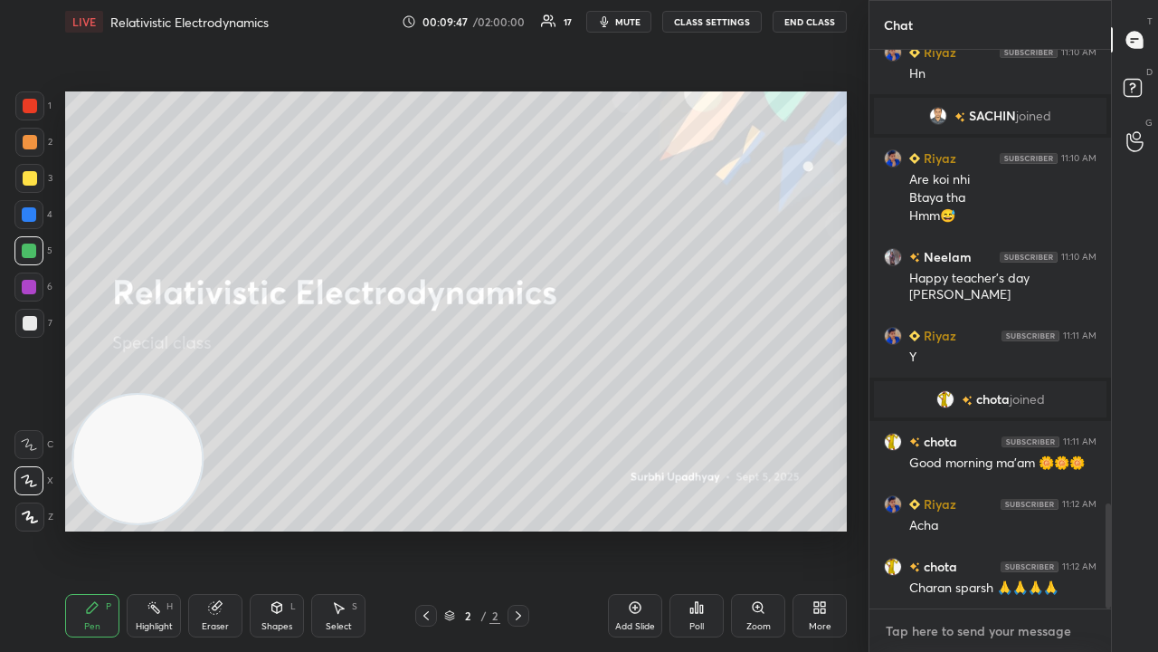
click at [975, 528] on textarea at bounding box center [990, 630] width 213 height 29
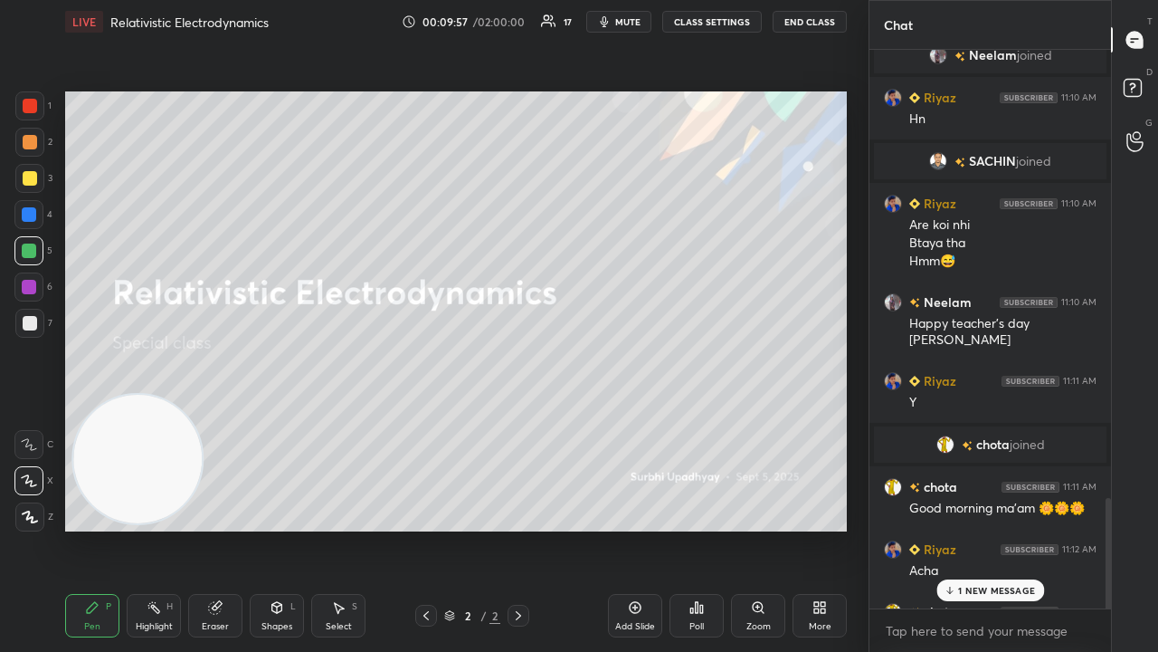
scroll to position [2590, 0]
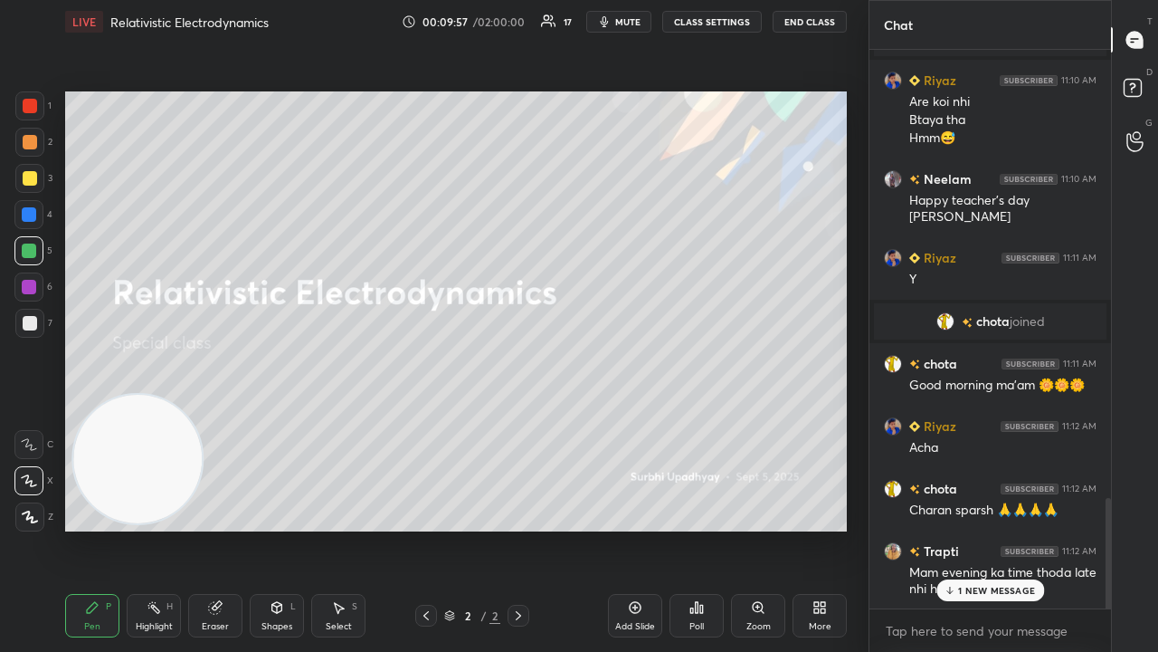
drag, startPoint x: 1108, startPoint y: 574, endPoint x: 1075, endPoint y: 651, distance: 83.5
click at [1077, 528] on div "[PERSON_NAME] joined Riyaz 11:10 AM Hn SACHIN joined Riyaz 11:10 AM Are koi nhi…" at bounding box center [991, 351] width 242 height 602
click at [1012, 528] on p "1 NEW MESSAGE" at bounding box center [996, 590] width 77 height 11
click at [1012, 528] on textarea at bounding box center [990, 630] width 213 height 29
click at [625, 18] on span "mute" at bounding box center [627, 21] width 25 height 13
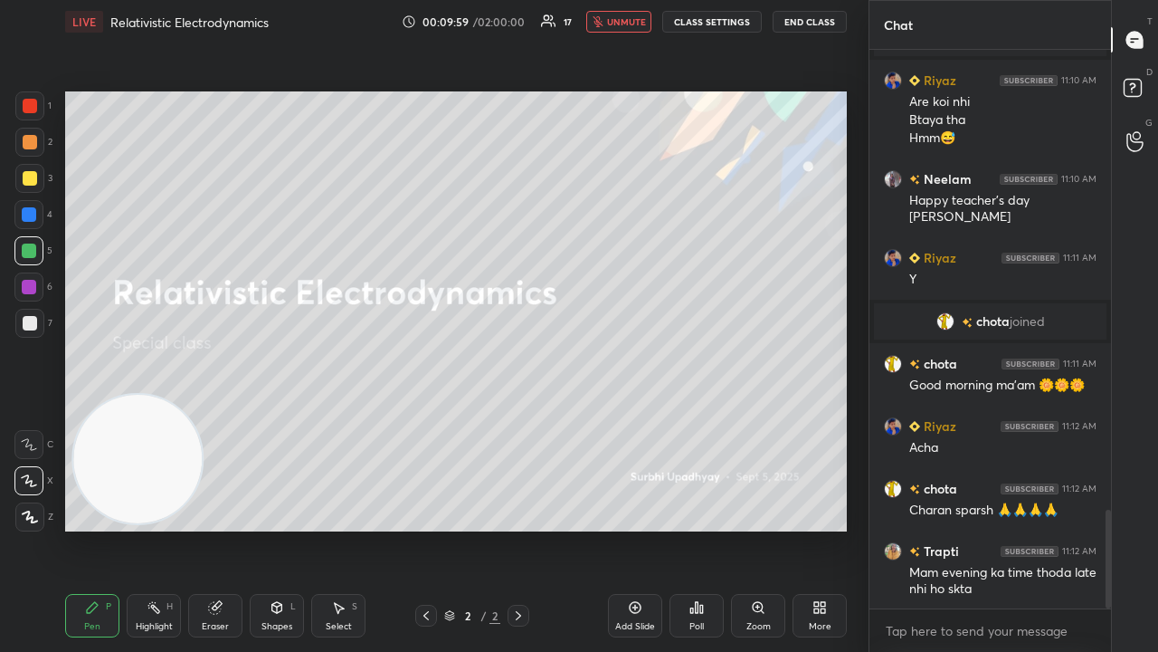
click at [628, 18] on span "unmute" at bounding box center [626, 21] width 39 height 13
click at [32, 322] on div at bounding box center [30, 323] width 14 height 14
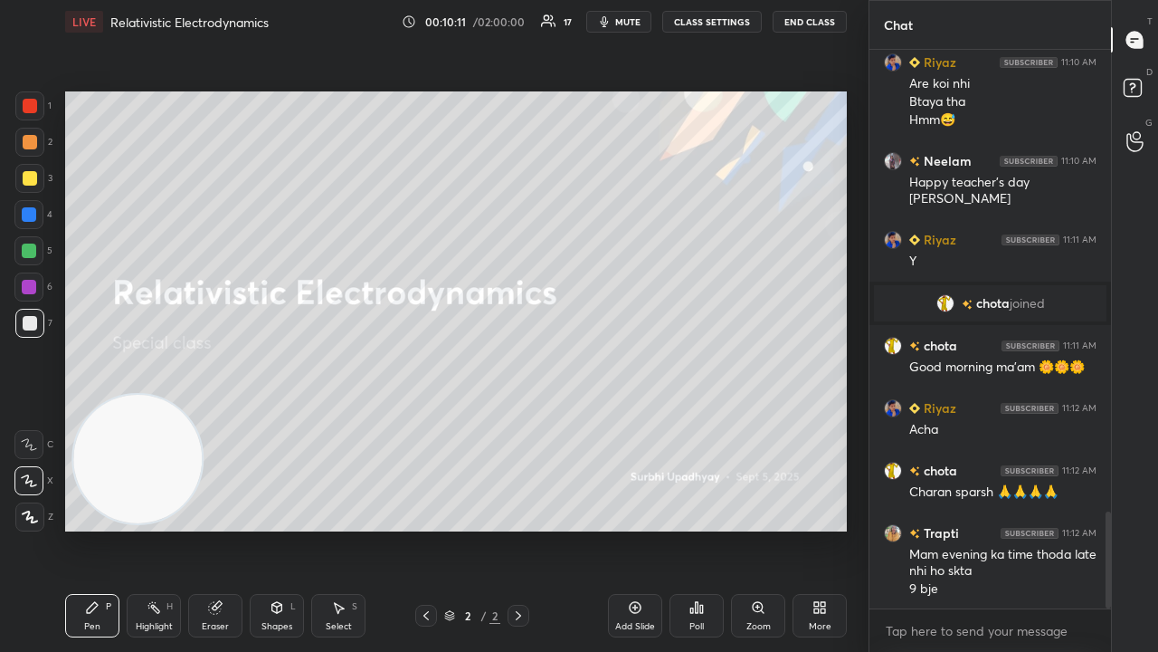
scroll to position [2671, 0]
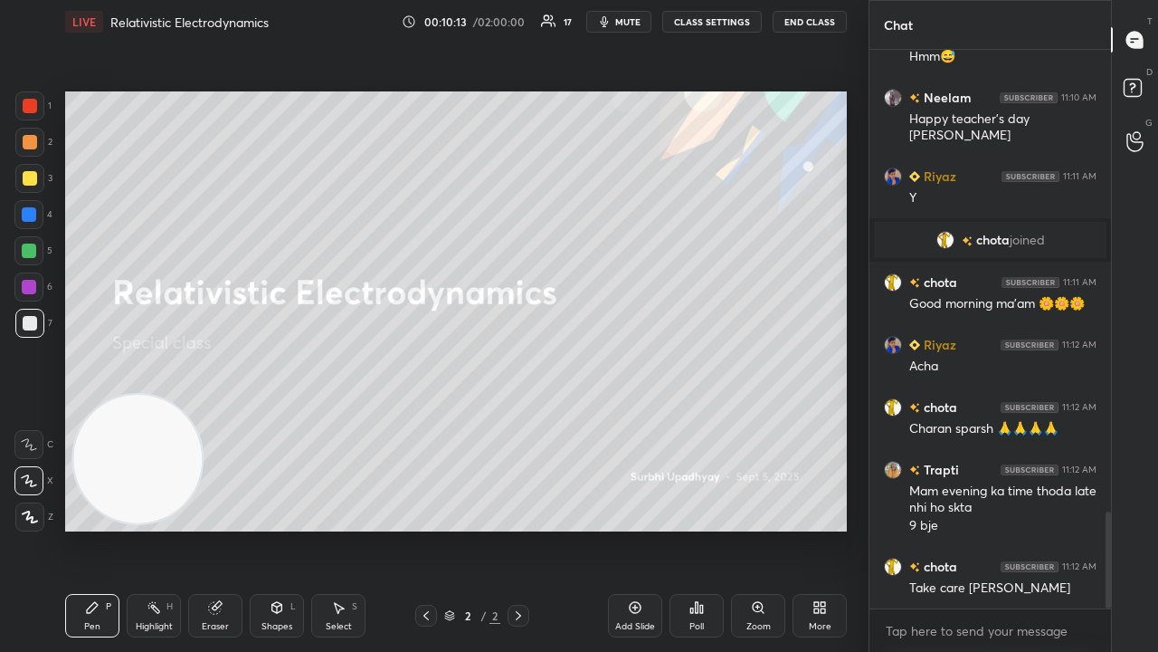
click at [626, 18] on span "mute" at bounding box center [627, 21] width 25 height 13
drag, startPoint x: 626, startPoint y: 21, endPoint x: 634, endPoint y: 16, distance: 9.3
click at [626, 22] on span "unmute" at bounding box center [626, 21] width 39 height 13
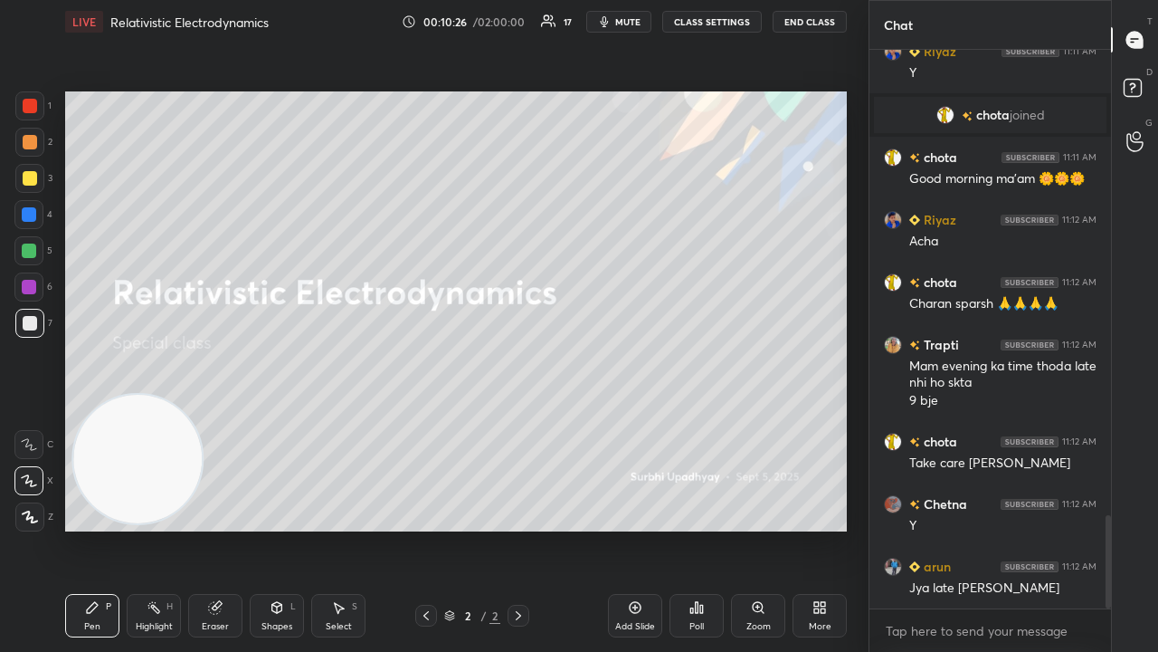
scroll to position [2858, 0]
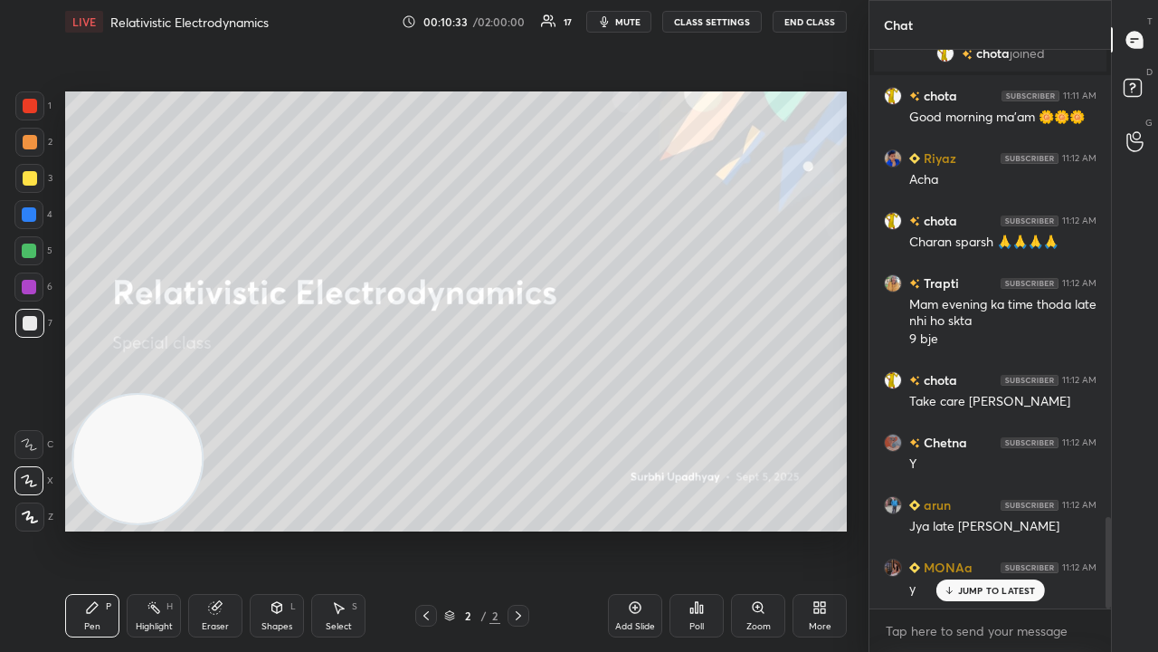
click at [957, 528] on div "JUMP TO LATEST" at bounding box center [990, 590] width 109 height 22
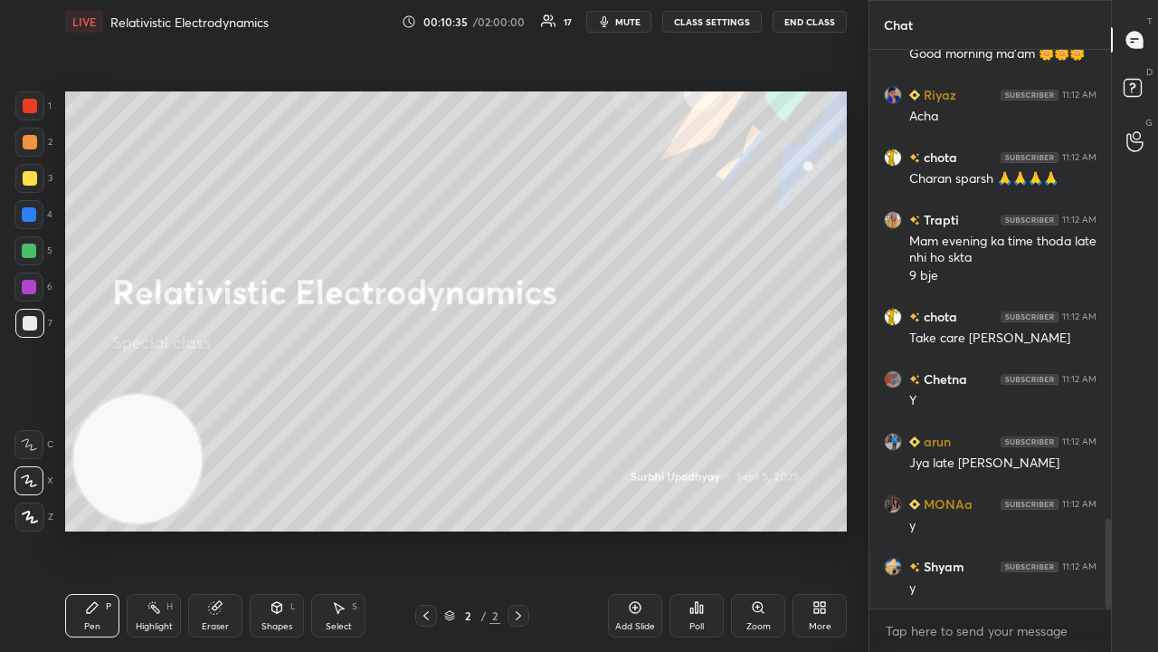
click at [632, 15] on button "mute" at bounding box center [618, 22] width 65 height 22
click at [632, 15] on span "unmute" at bounding box center [626, 21] width 39 height 13
click at [33, 186] on div at bounding box center [29, 178] width 29 height 29
click at [605, 29] on button "mute" at bounding box center [618, 22] width 65 height 22
click at [609, 27] on button "unmute" at bounding box center [618, 22] width 65 height 22
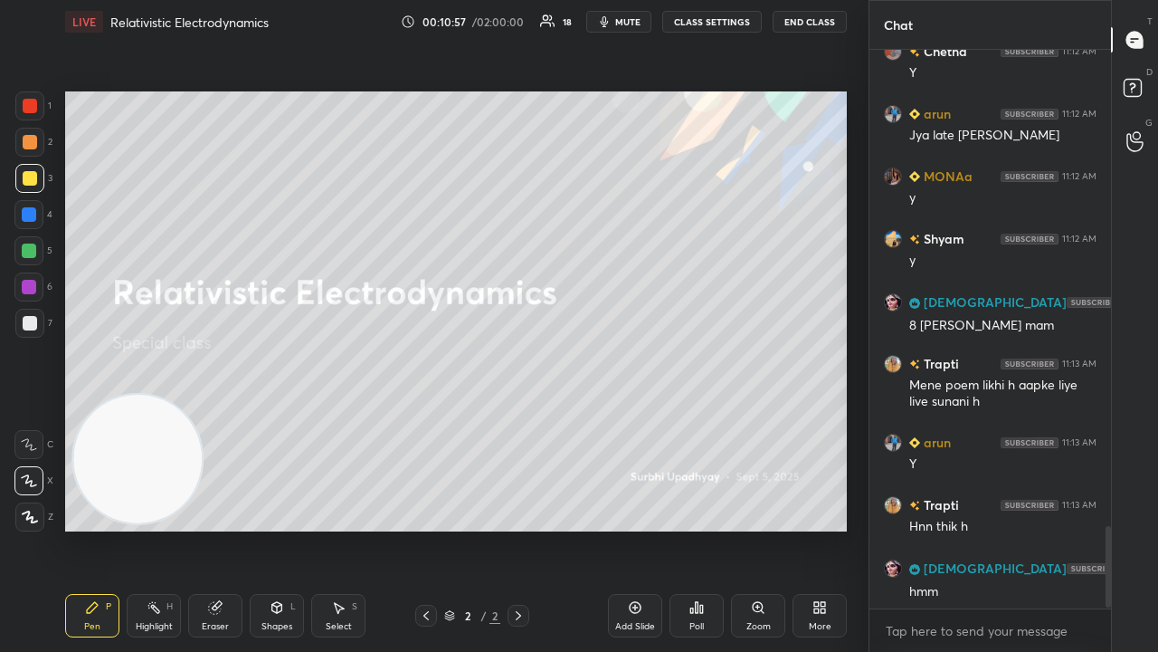
scroll to position [3292, 0]
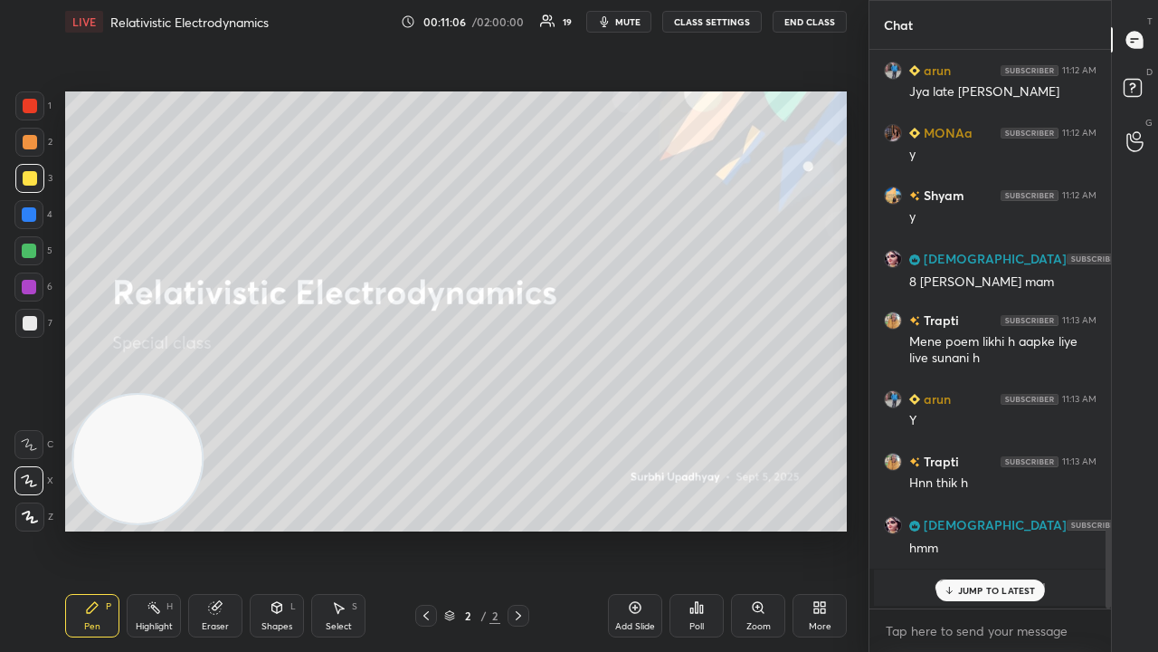
click at [637, 528] on div "Add Slide" at bounding box center [635, 626] width 40 height 9
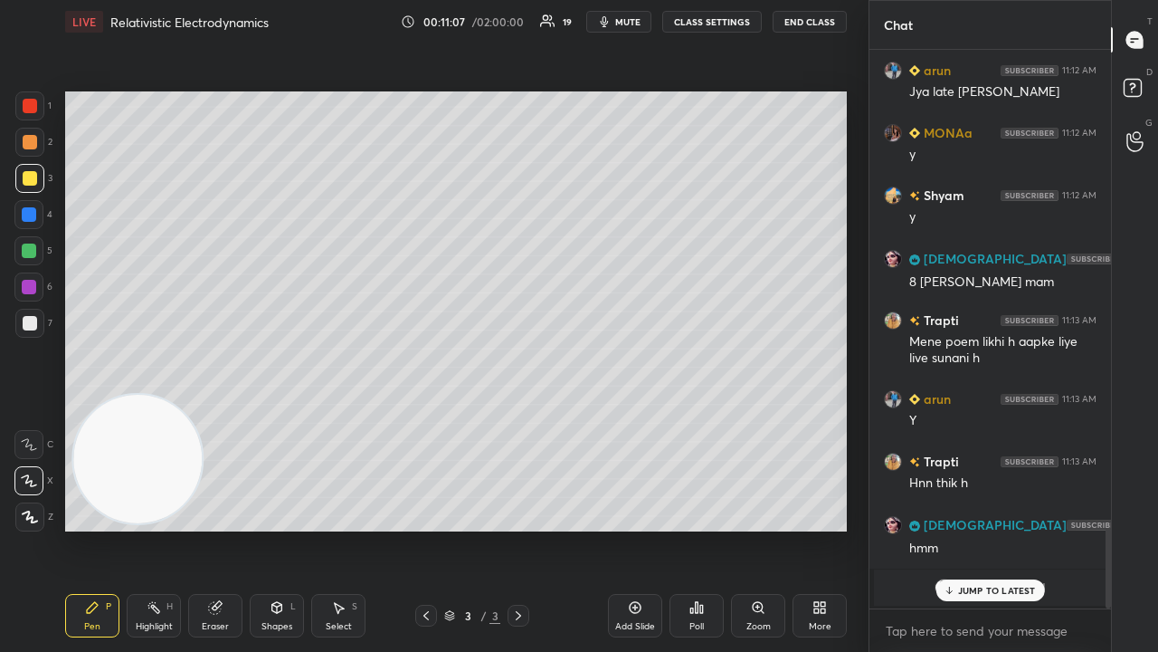
click at [626, 24] on span "mute" at bounding box center [627, 21] width 25 height 13
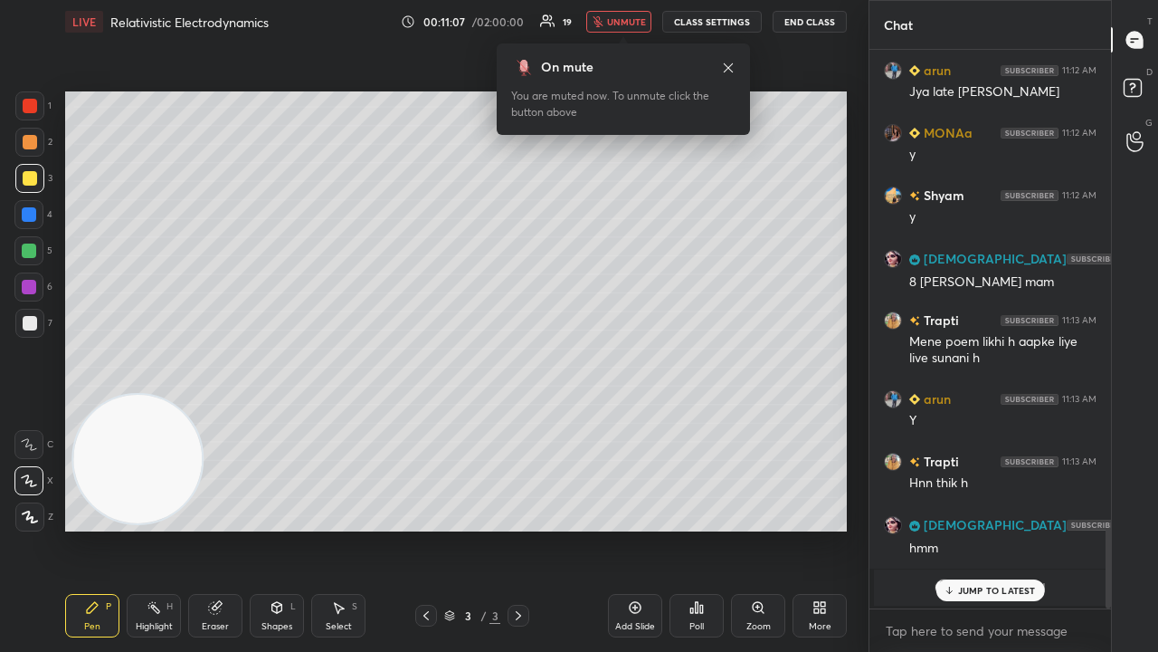
click at [627, 24] on span "unmute" at bounding box center [626, 21] width 39 height 13
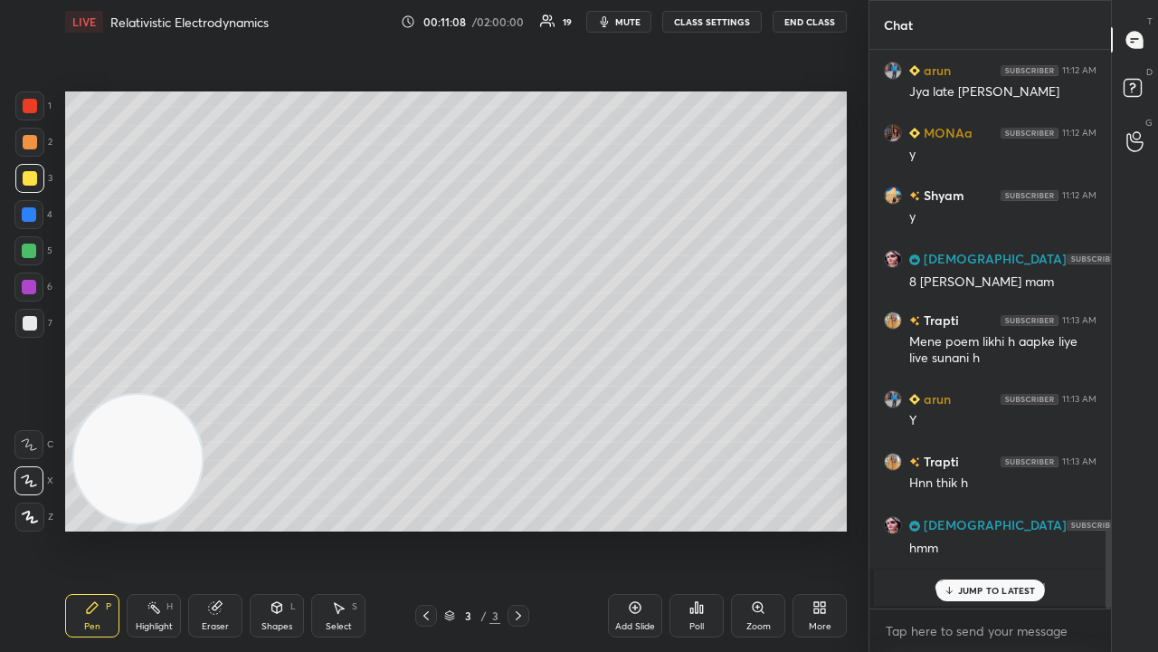
click at [975, 528] on p "JUMP TO LATEST" at bounding box center [997, 590] width 78 height 11
click at [970, 528] on textarea at bounding box center [990, 630] width 213 height 29
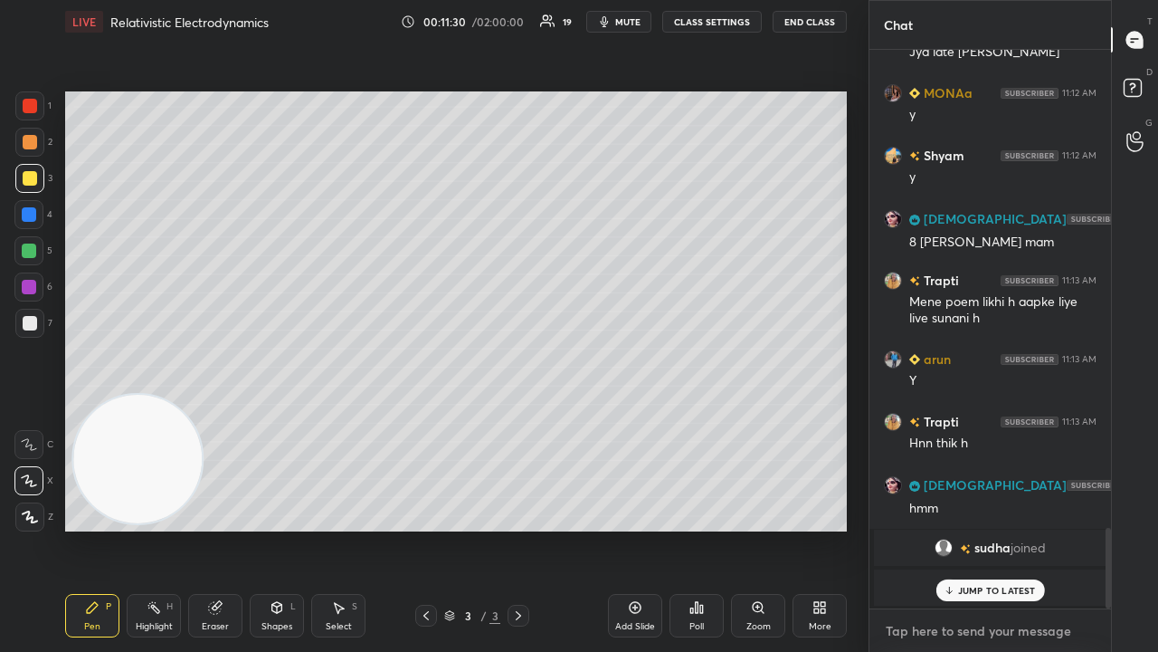
scroll to position [3011, 0]
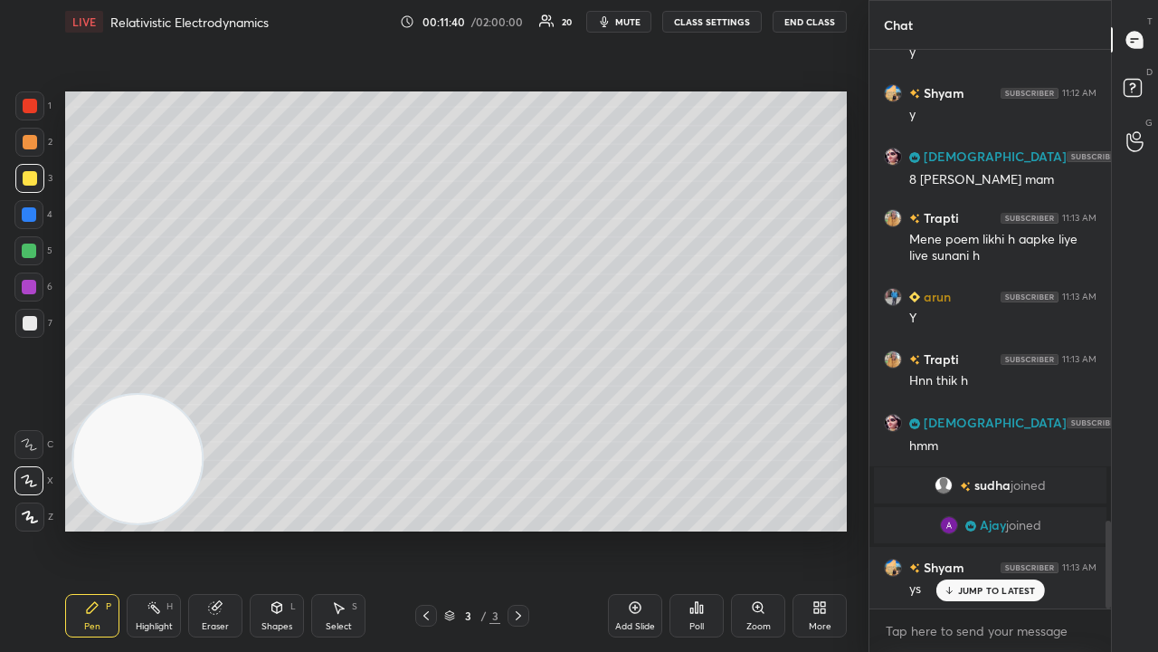
click at [619, 24] on button "mute" at bounding box center [618, 22] width 65 height 22
click at [621, 27] on span "unmute" at bounding box center [626, 21] width 39 height 13
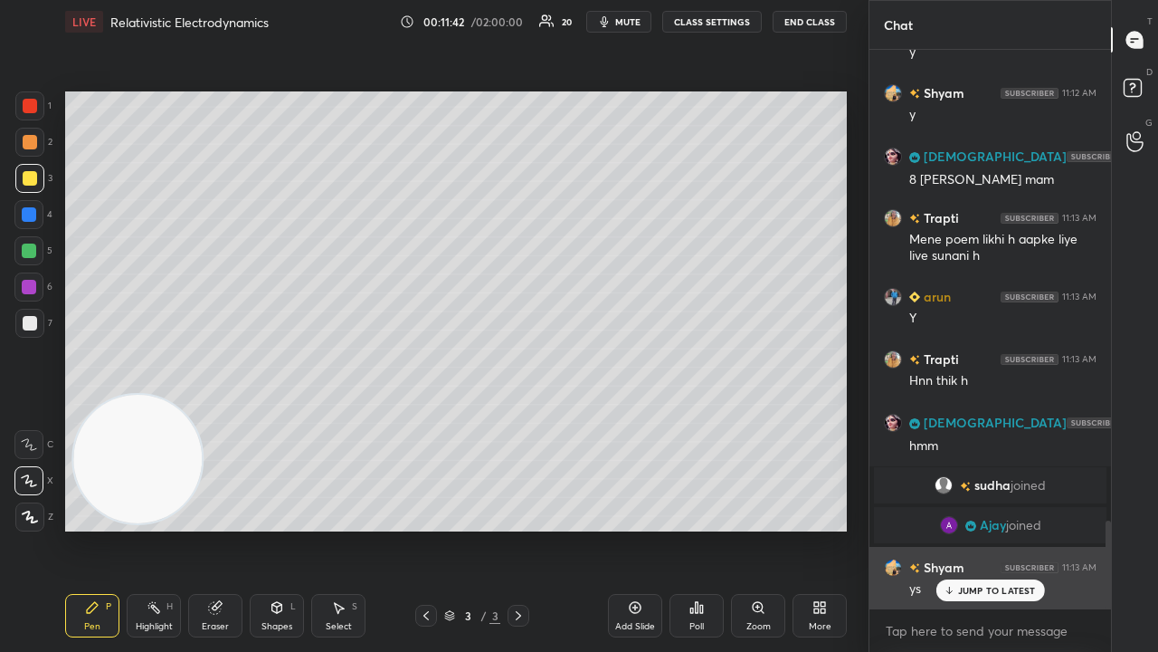
drag, startPoint x: 1010, startPoint y: 587, endPoint x: 1005, endPoint y: 604, distance: 17.8
click at [1008, 528] on p "JUMP TO LATEST" at bounding box center [997, 590] width 78 height 11
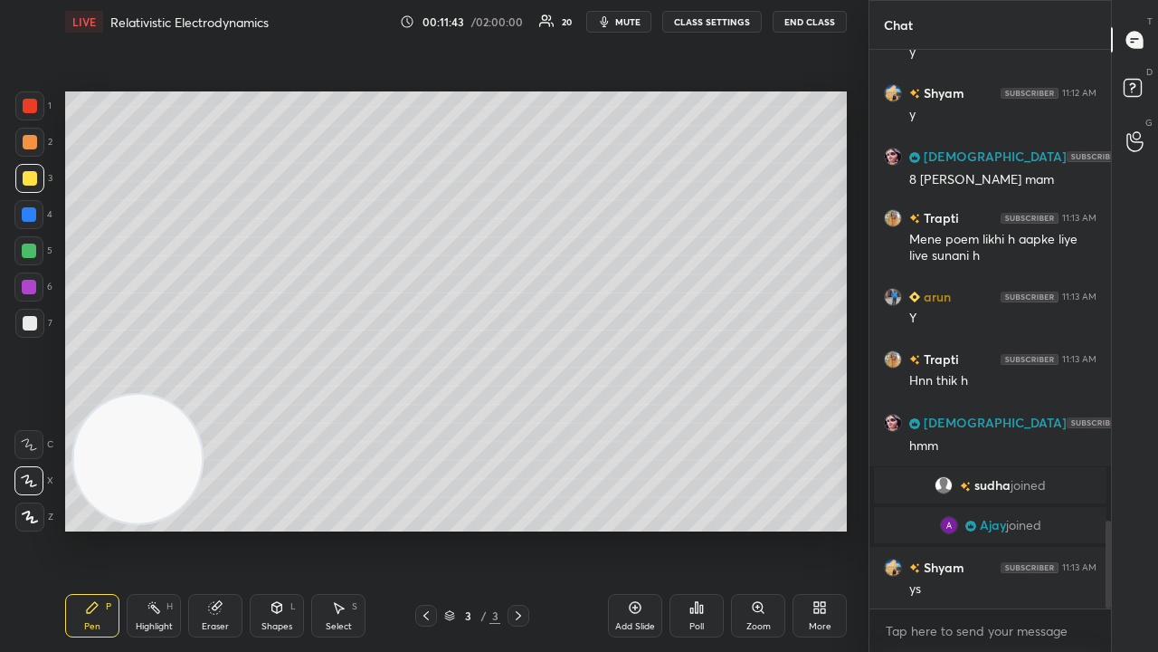
click at [994, 528] on div "x" at bounding box center [991, 630] width 242 height 43
click at [637, 26] on span "mute" at bounding box center [627, 21] width 25 height 13
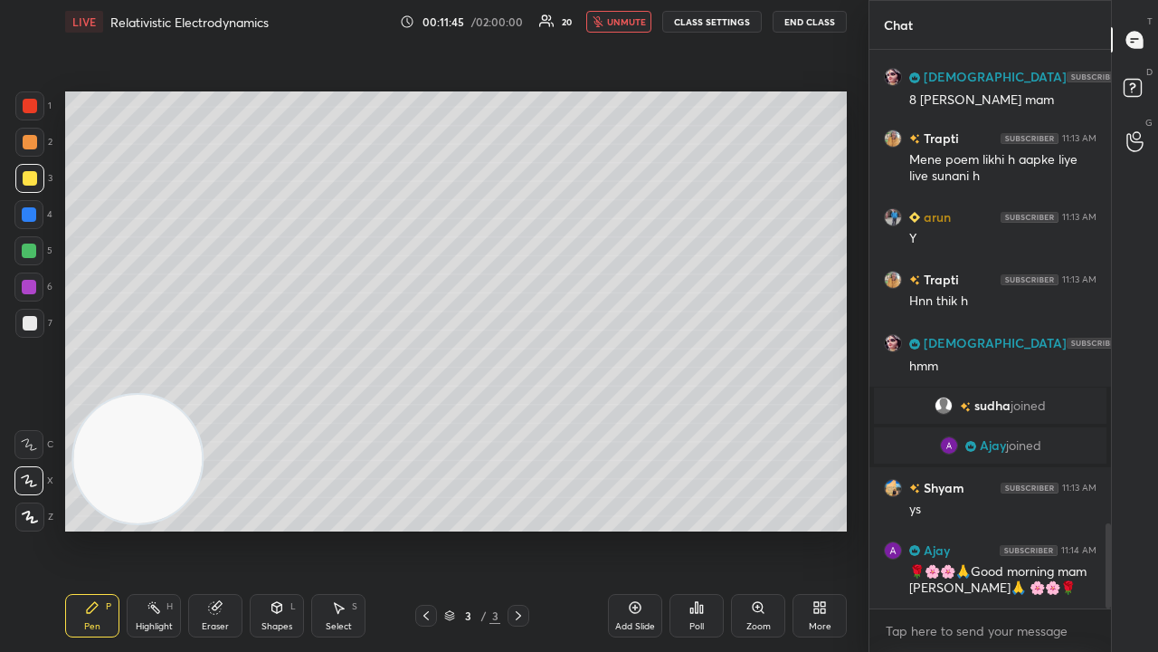
click at [630, 21] on span "unmute" at bounding box center [626, 21] width 39 height 13
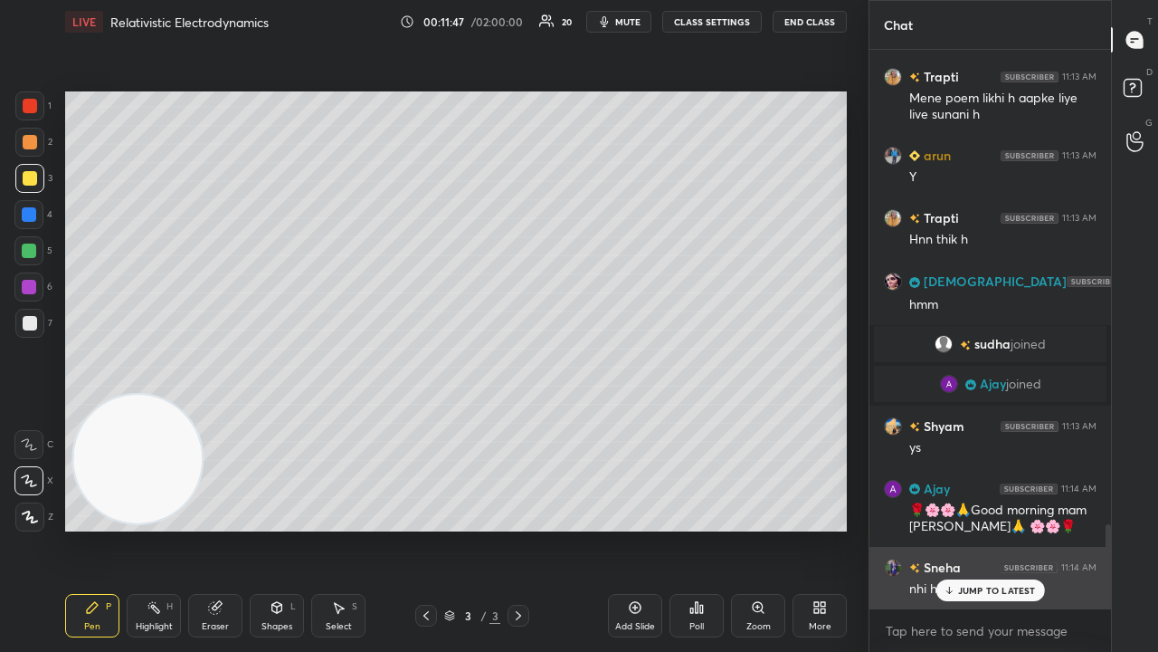
click at [994, 528] on p "JUMP TO LATEST" at bounding box center [997, 590] width 78 height 11
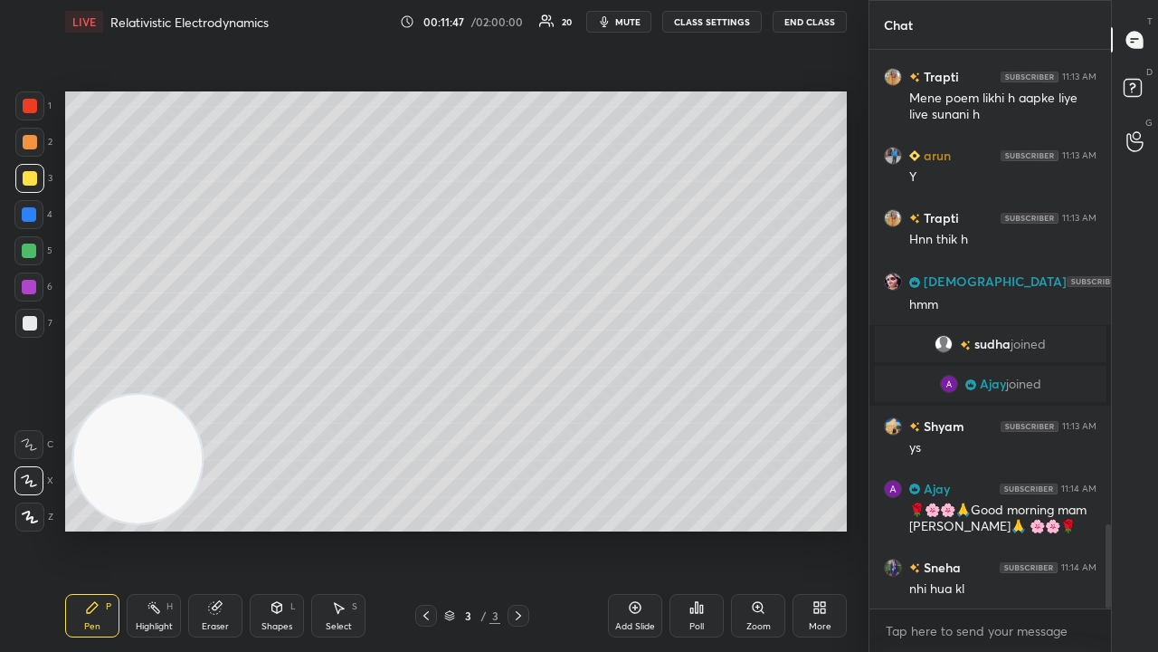
click at [986, 528] on div "x" at bounding box center [991, 630] width 242 height 43
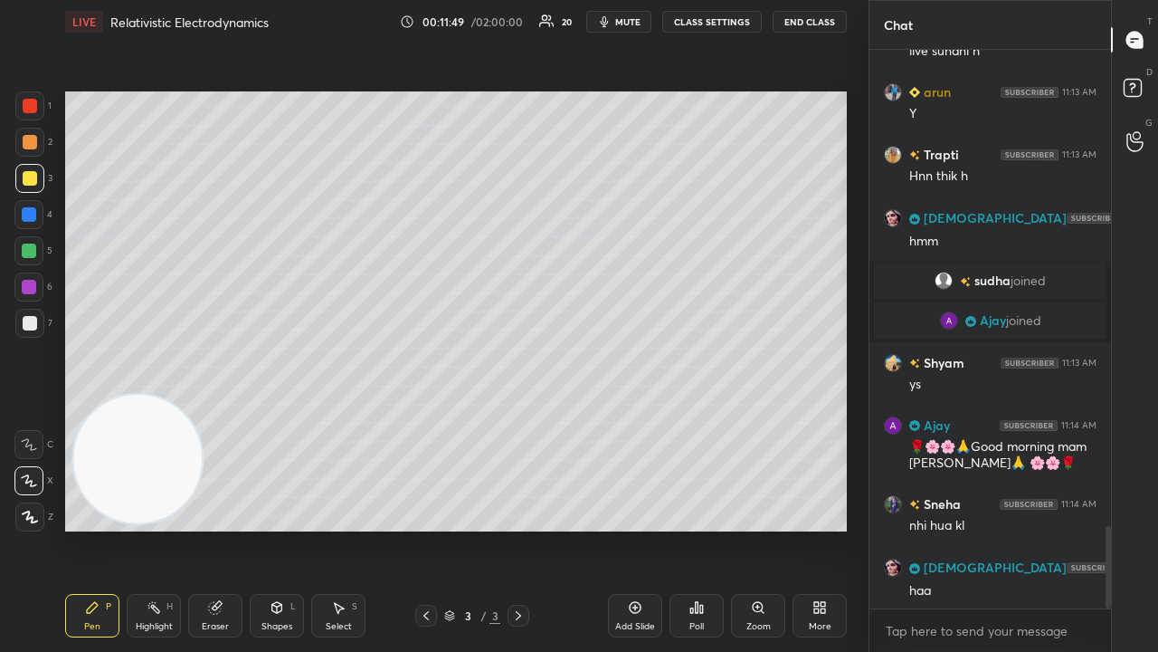
click at [632, 23] on span "mute" at bounding box center [627, 21] width 25 height 13
click at [632, 24] on span "unmute" at bounding box center [626, 21] width 39 height 13
click at [631, 22] on span "mute" at bounding box center [627, 21] width 25 height 13
click at [637, 19] on span "unmute" at bounding box center [626, 21] width 39 height 13
click at [641, 18] on span "mute" at bounding box center [627, 21] width 25 height 13
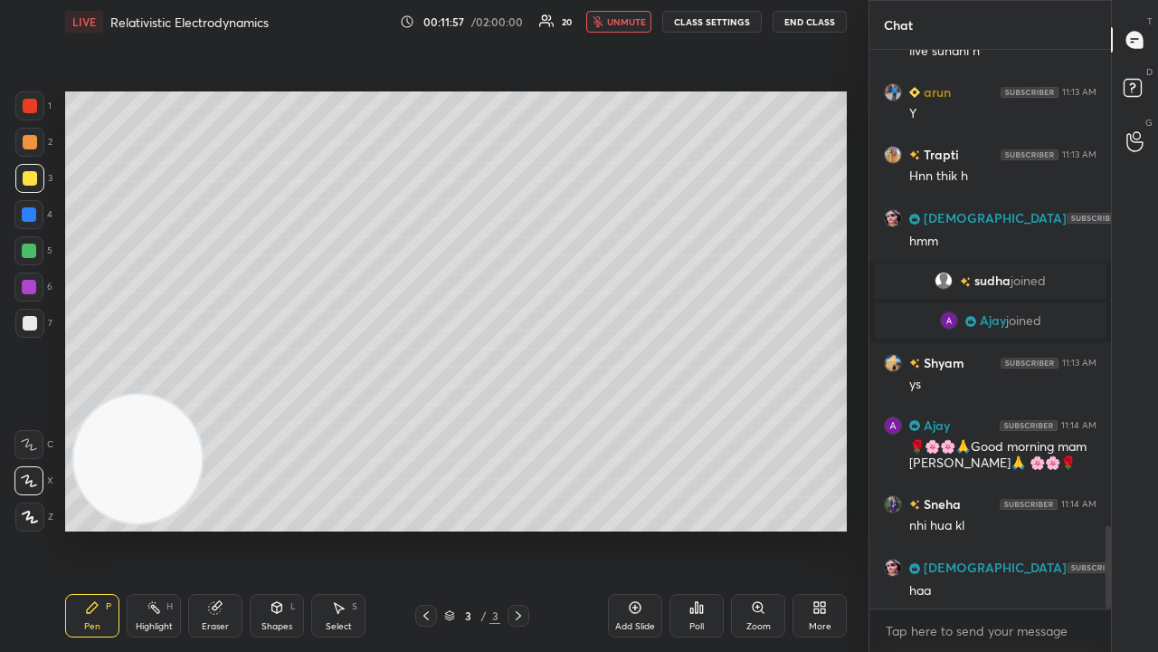
click at [640, 19] on span "unmute" at bounding box center [626, 21] width 39 height 13
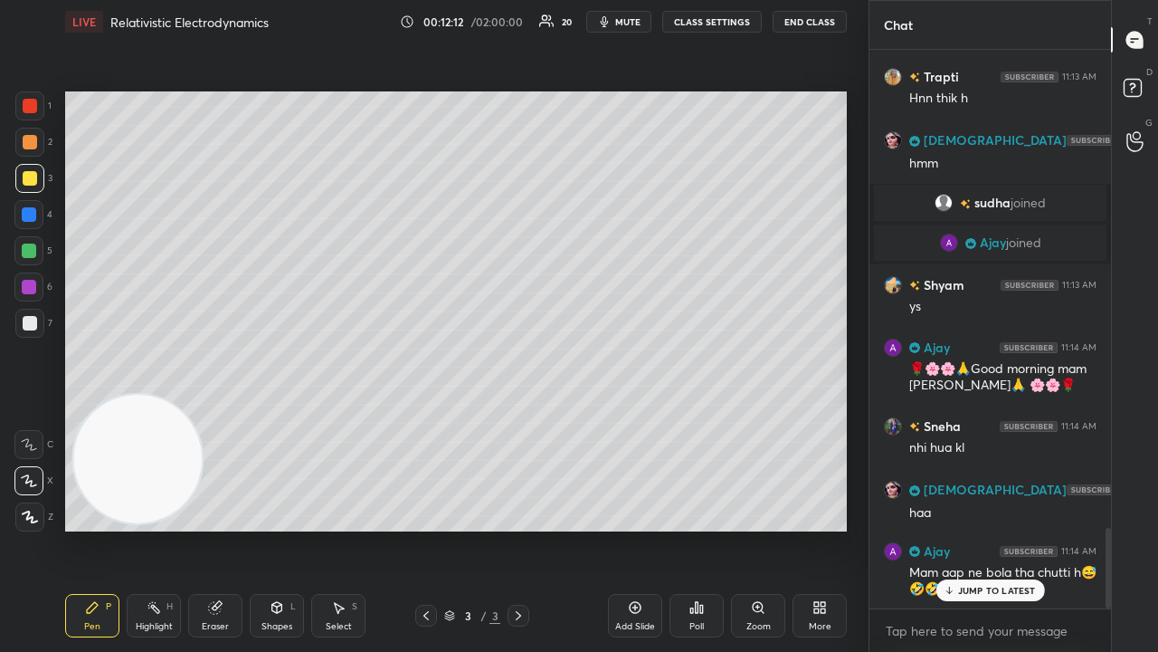
drag, startPoint x: 1017, startPoint y: 587, endPoint x: 1013, endPoint y: 603, distance: 15.8
click at [1017, 528] on p "JUMP TO LATEST" at bounding box center [997, 590] width 78 height 11
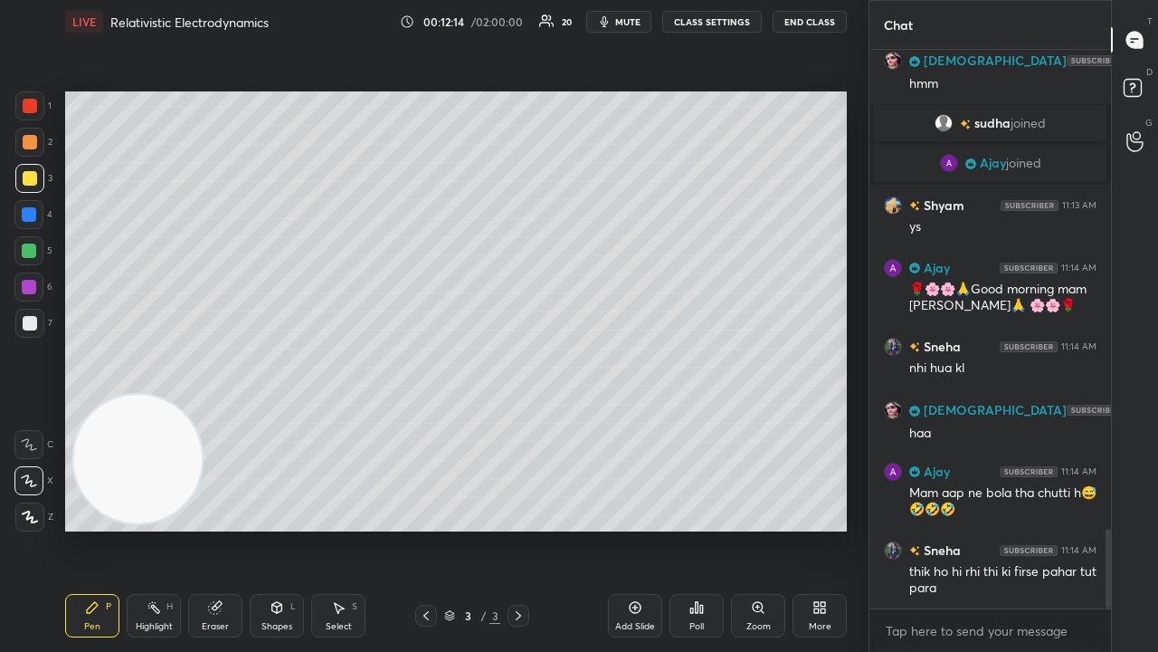
click at [624, 28] on button "mute" at bounding box center [618, 22] width 65 height 22
click at [629, 24] on span "unmute" at bounding box center [626, 21] width 39 height 13
click at [640, 24] on span "mute" at bounding box center [627, 21] width 25 height 13
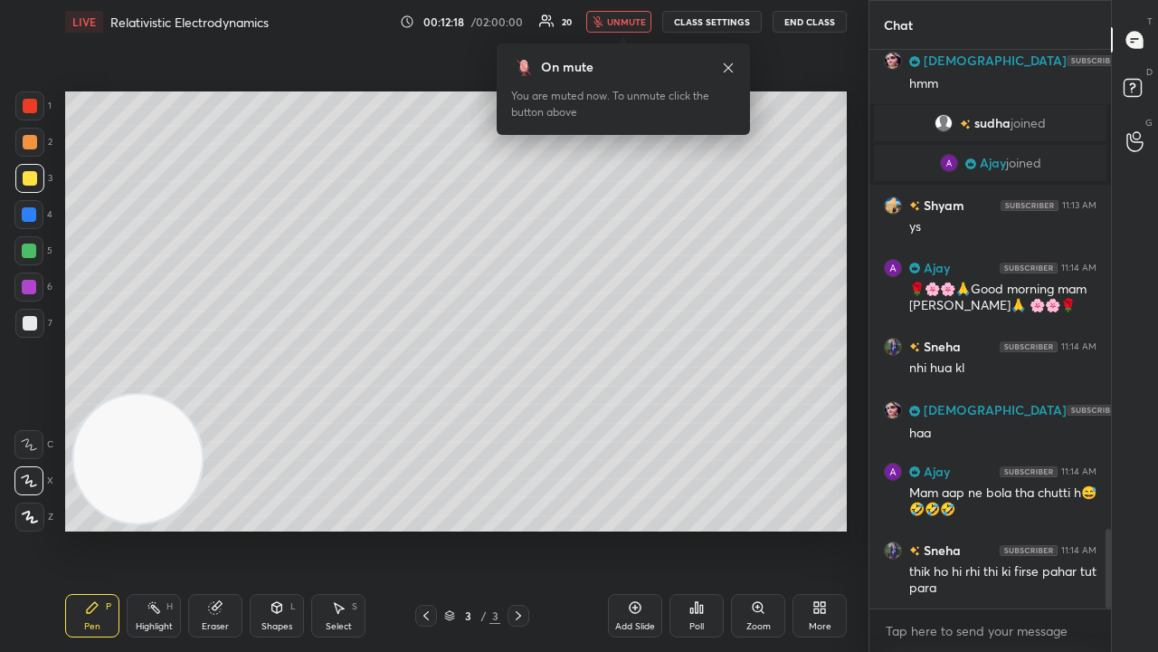
scroll to position [3435, 0]
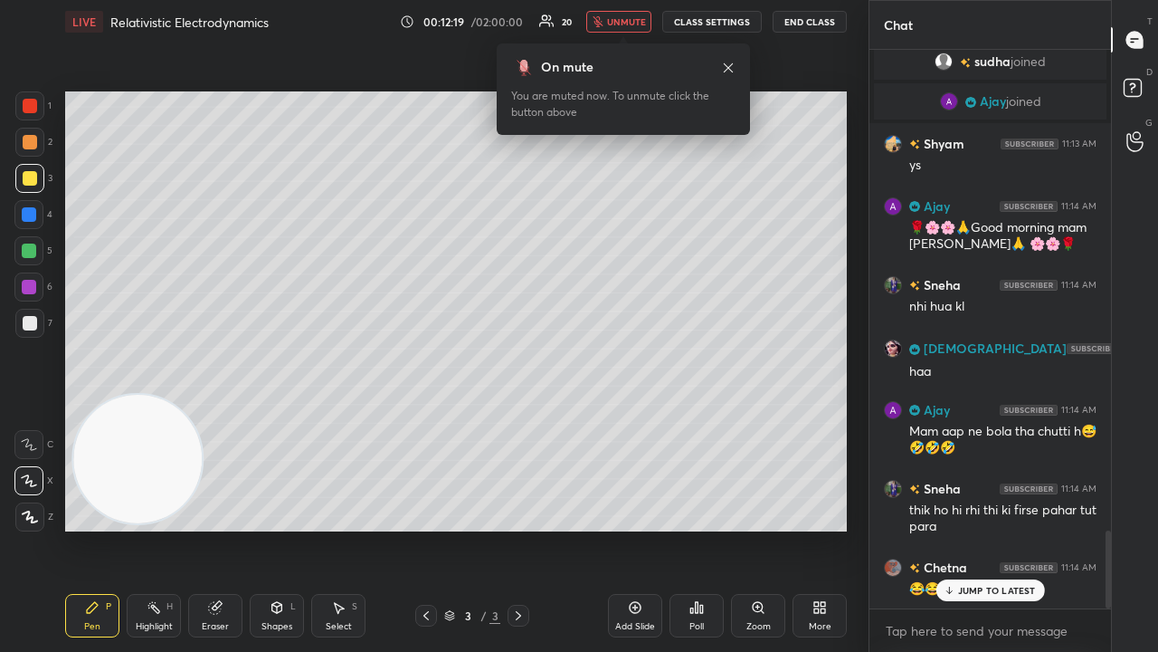
click at [629, 19] on span "unmute" at bounding box center [626, 21] width 39 height 13
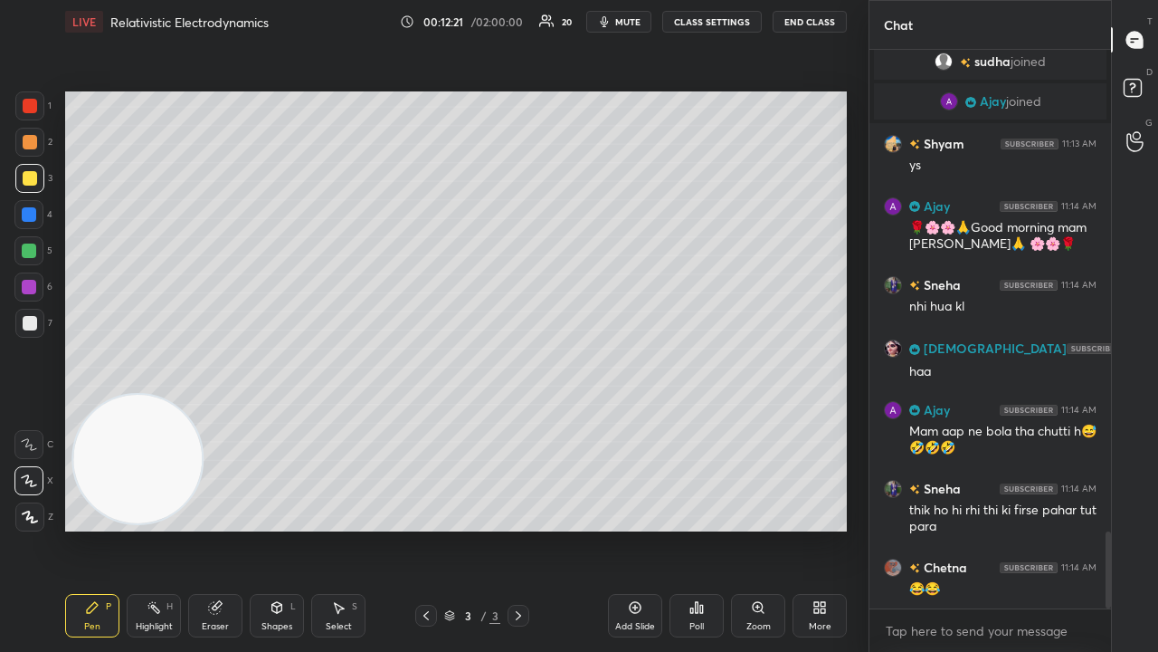
scroll to position [3498, 0]
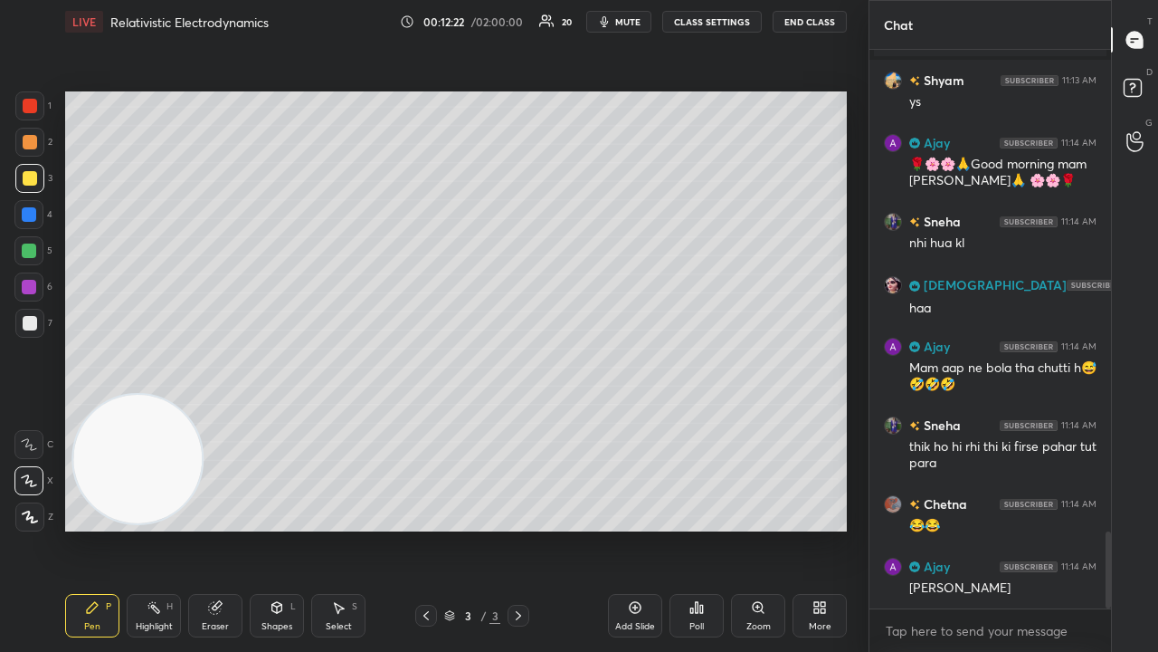
click at [638, 24] on span "mute" at bounding box center [627, 21] width 25 height 13
click at [633, 23] on span "unmute" at bounding box center [626, 21] width 39 height 13
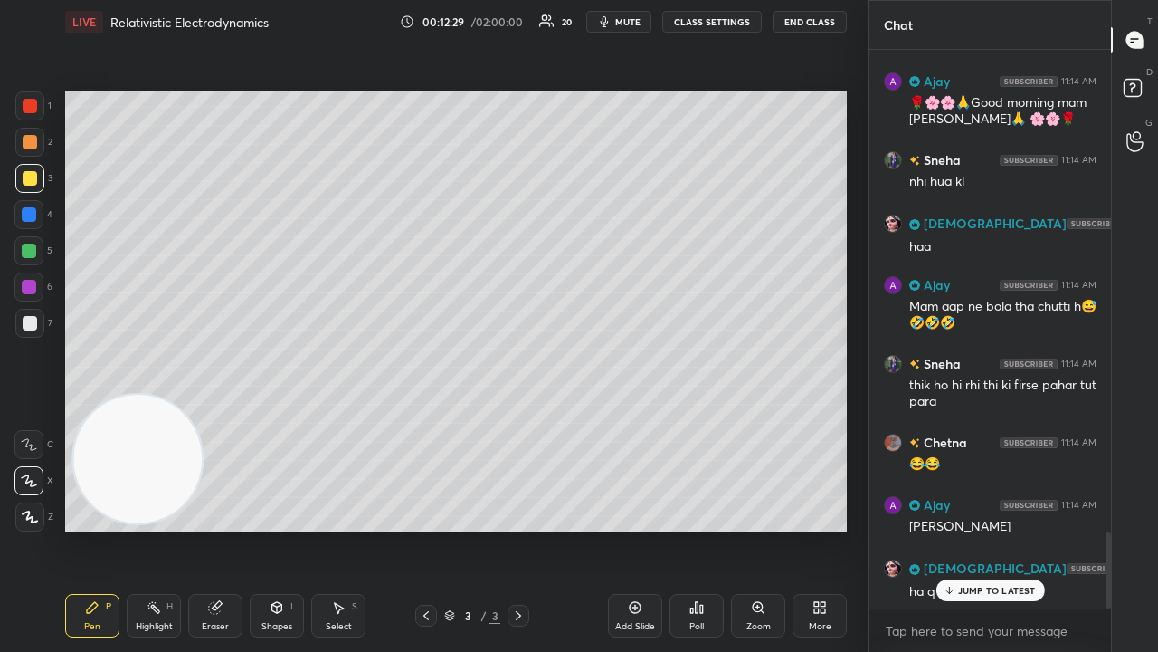
click at [224, 528] on div "Eraser" at bounding box center [215, 626] width 27 height 9
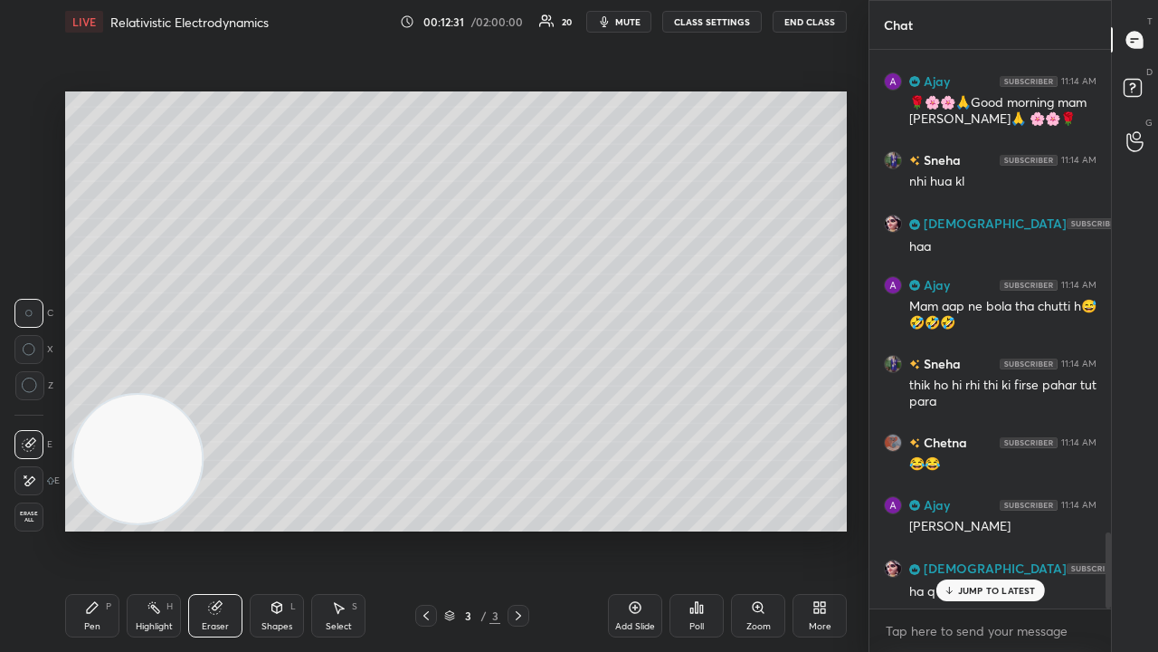
click at [977, 528] on div "JUMP TO LATEST" at bounding box center [990, 590] width 109 height 22
click at [641, 18] on span "mute" at bounding box center [627, 21] width 25 height 13
click at [642, 21] on span "unmute" at bounding box center [626, 21] width 39 height 13
drag, startPoint x: 93, startPoint y: 623, endPoint x: 109, endPoint y: 626, distance: 16.5
click at [93, 528] on div "Pen" at bounding box center [92, 626] width 16 height 9
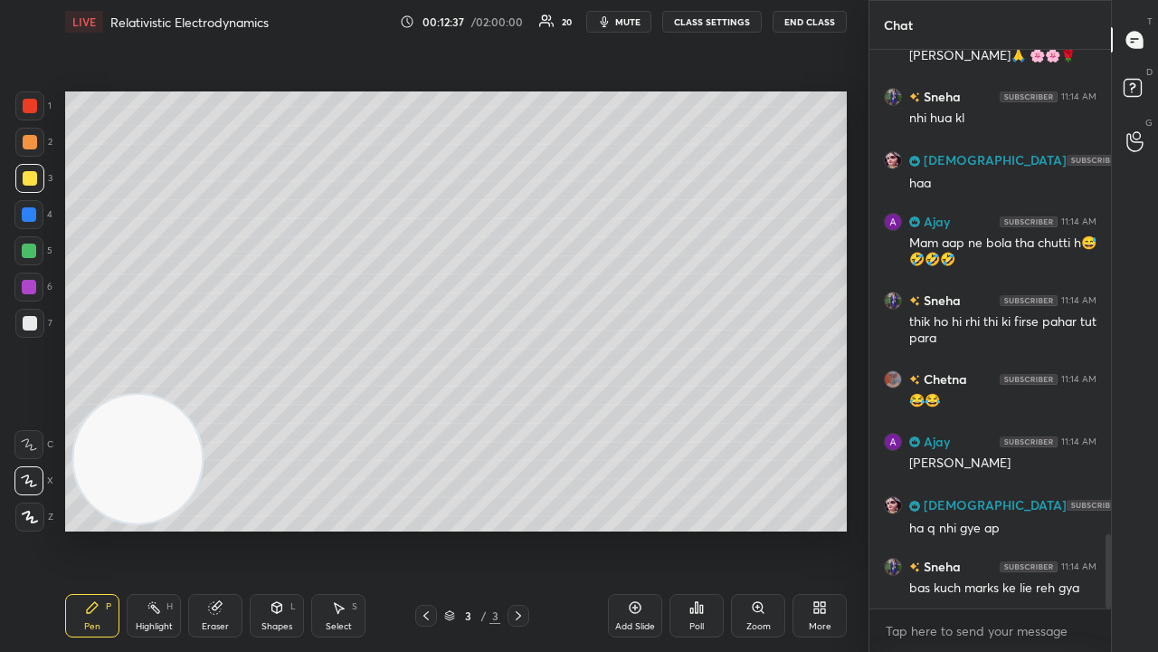
scroll to position [3667, 0]
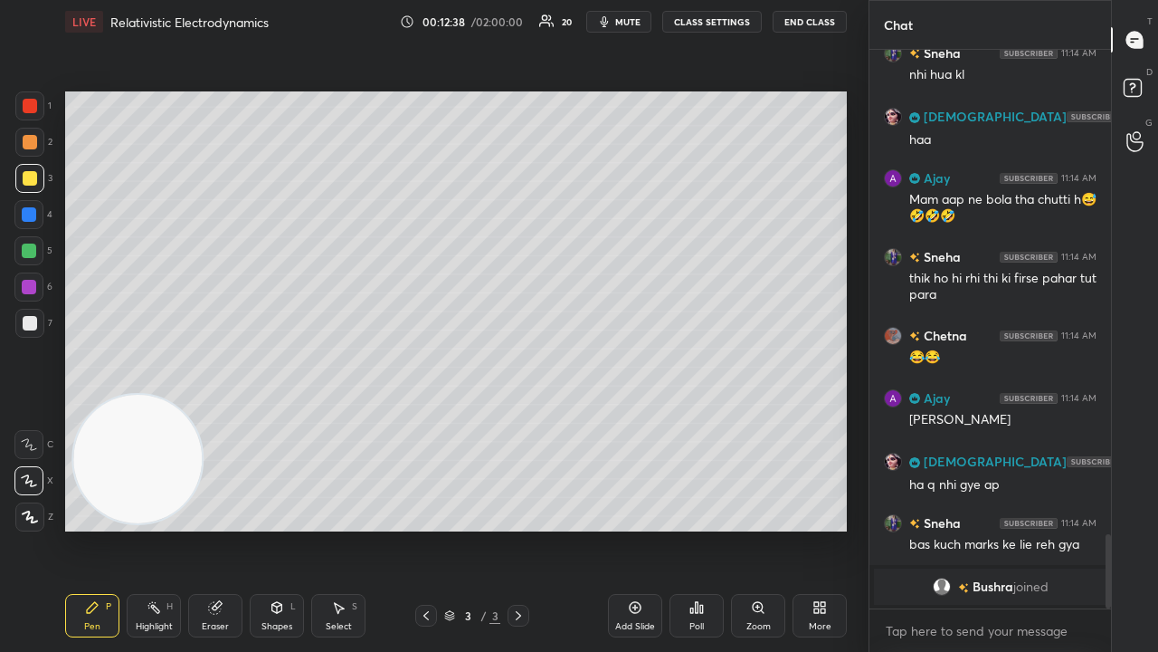
click at [637, 19] on span "mute" at bounding box center [627, 21] width 25 height 13
click at [633, 22] on span "unmute" at bounding box center [626, 21] width 39 height 13
click at [629, 23] on span "mute" at bounding box center [627, 21] width 25 height 13
click at [629, 23] on span "unmute" at bounding box center [626, 21] width 39 height 13
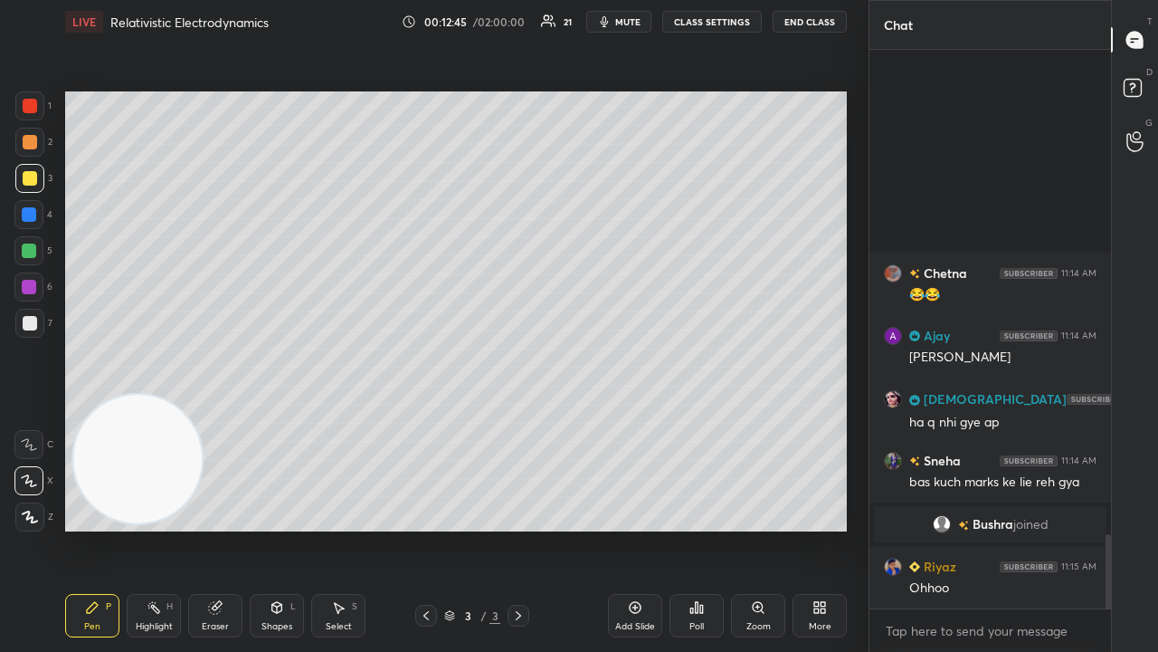
scroll to position [3471, 0]
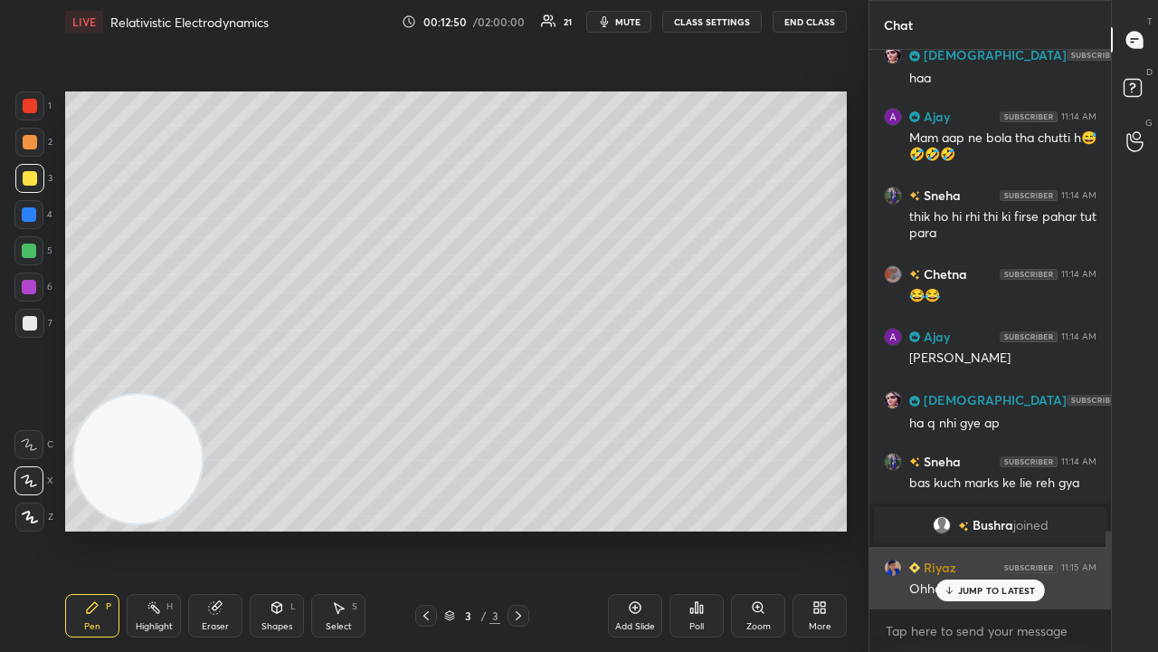
drag, startPoint x: 971, startPoint y: 592, endPoint x: 974, endPoint y: 606, distance: 14.7
click at [970, 528] on p "JUMP TO LATEST" at bounding box center [997, 590] width 78 height 11
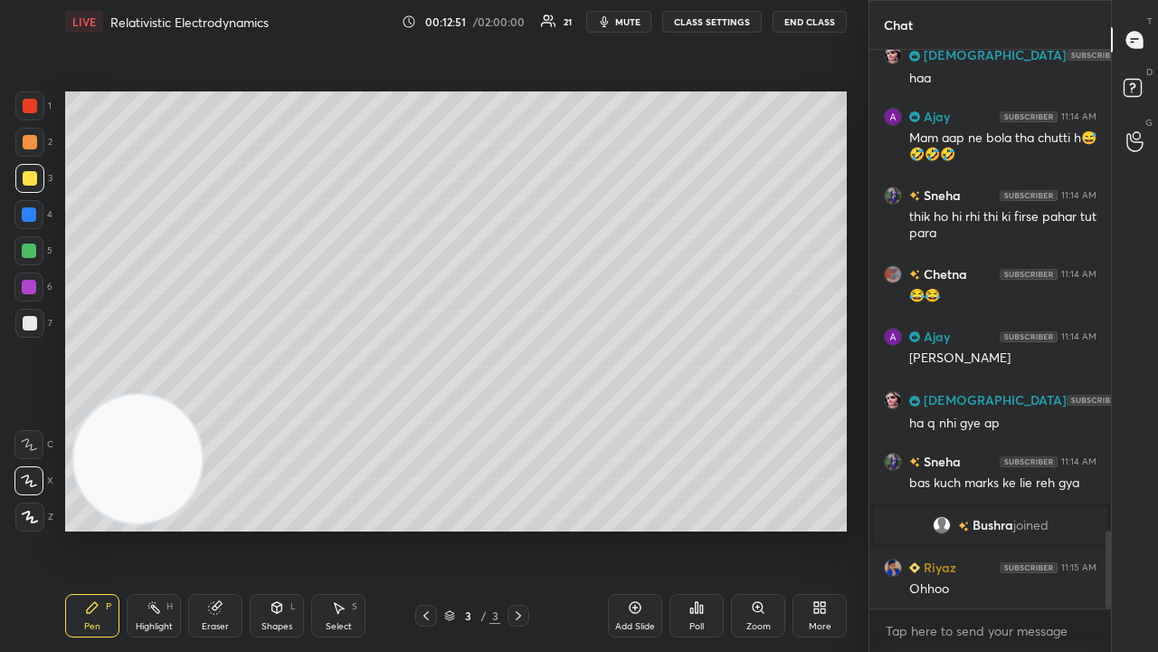
click at [630, 19] on span "mute" at bounding box center [627, 21] width 25 height 13
click at [630, 21] on span "unmute" at bounding box center [626, 21] width 39 height 13
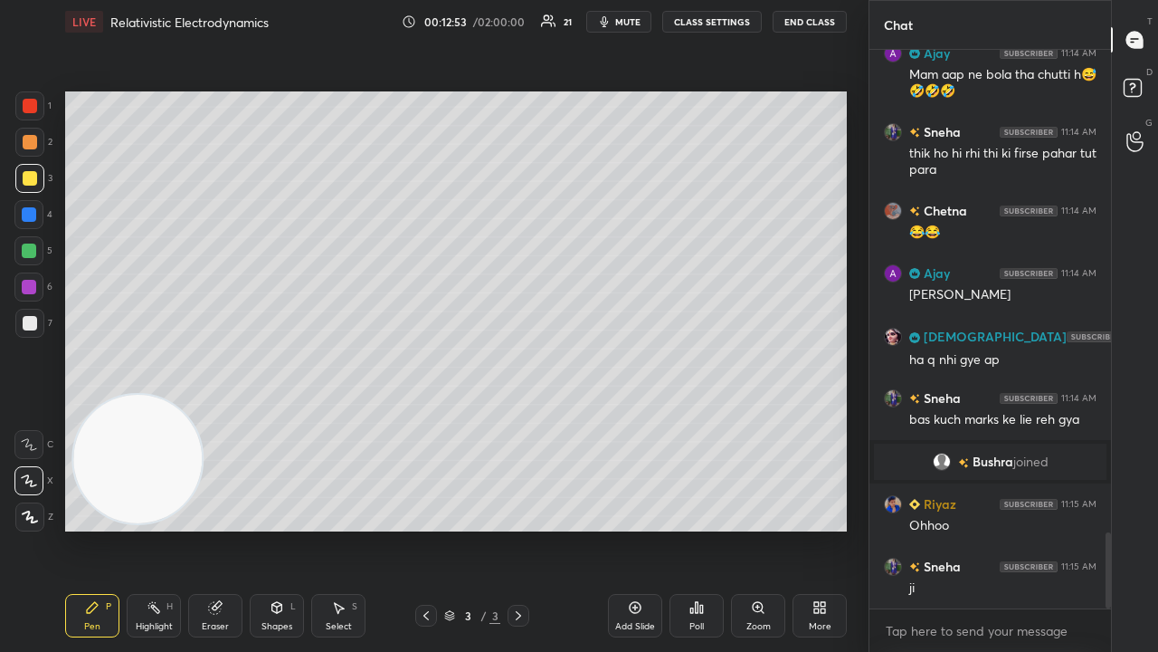
click at [635, 14] on button "mute" at bounding box center [618, 22] width 65 height 22
click at [635, 16] on span "unmute" at bounding box center [626, 21] width 39 height 13
click at [952, 528] on div "x" at bounding box center [991, 630] width 242 height 43
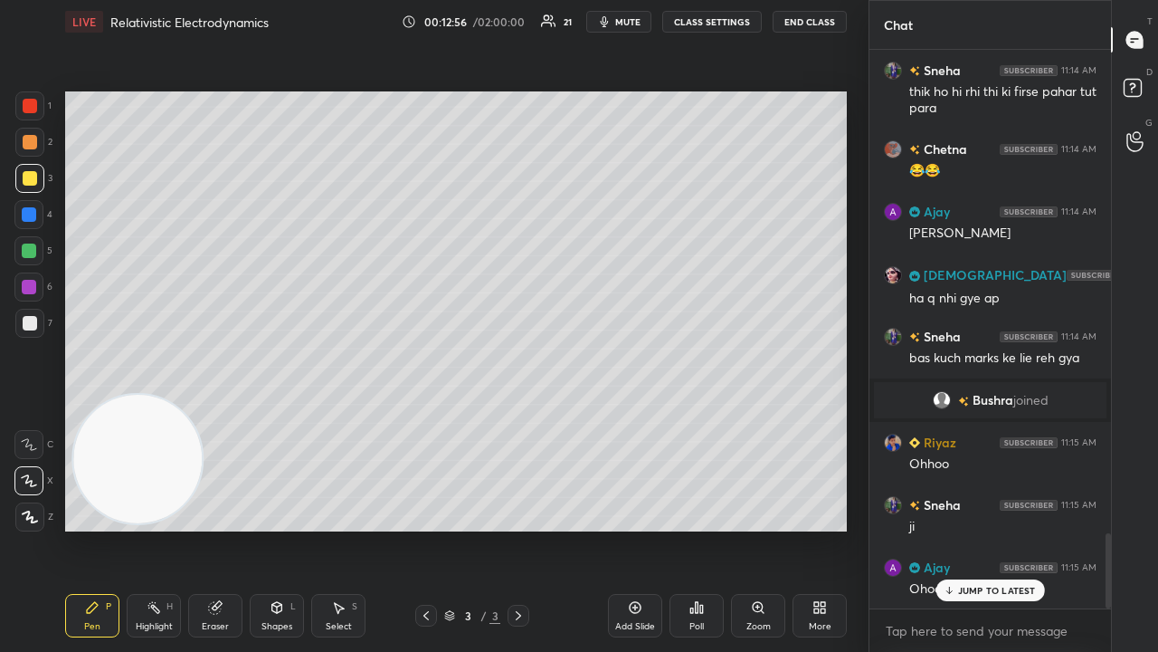
click at [1014, 528] on p "JUMP TO LATEST" at bounding box center [997, 590] width 78 height 11
click at [1017, 528] on div "x" at bounding box center [991, 630] width 242 height 43
click at [638, 14] on button "mute" at bounding box center [618, 22] width 65 height 22
click at [641, 15] on button "unmute" at bounding box center [618, 22] width 65 height 22
drag, startPoint x: 977, startPoint y: 640, endPoint x: 986, endPoint y: 651, distance: 14.1
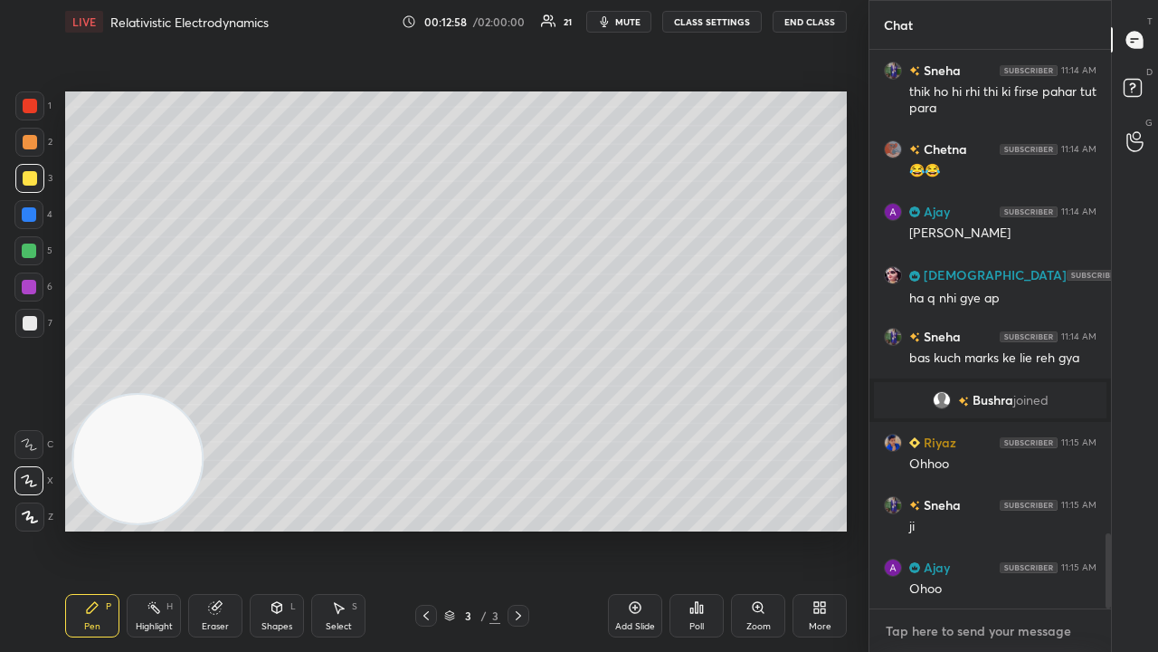
click at [977, 528] on textarea at bounding box center [990, 630] width 213 height 29
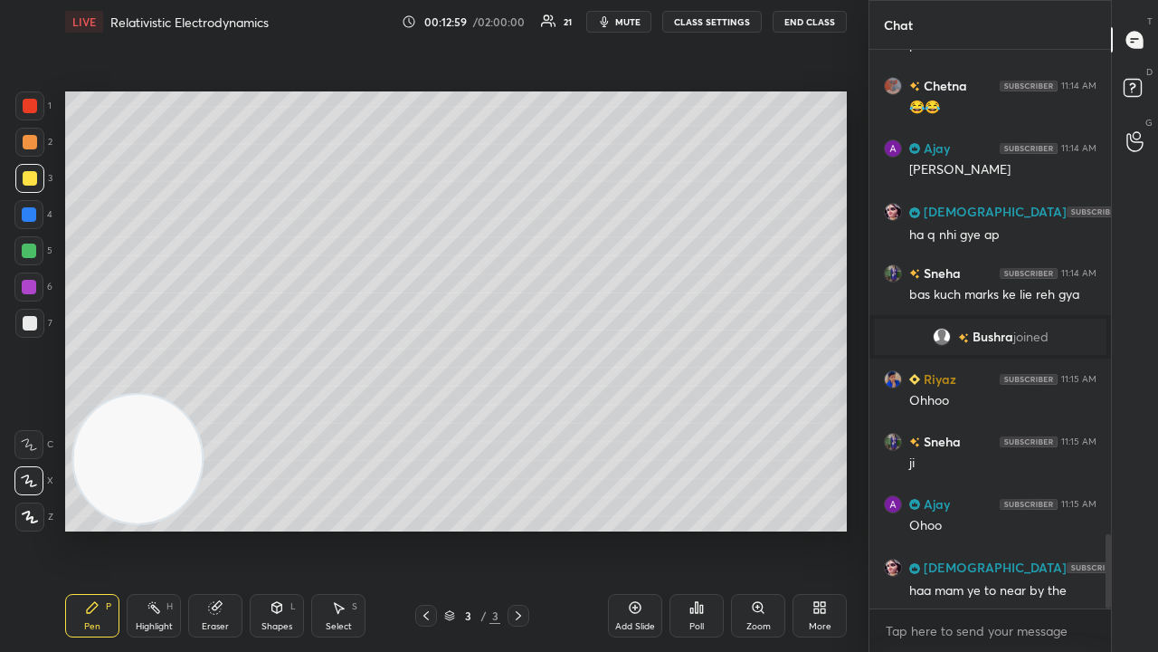
click at [623, 20] on span "mute" at bounding box center [627, 21] width 25 height 13
click at [623, 20] on span "unmute" at bounding box center [626, 21] width 39 height 13
click at [924, 528] on textarea at bounding box center [990, 630] width 213 height 29
click at [639, 25] on span "mute" at bounding box center [627, 21] width 25 height 13
click at [641, 22] on span "mute" at bounding box center [627, 21] width 25 height 13
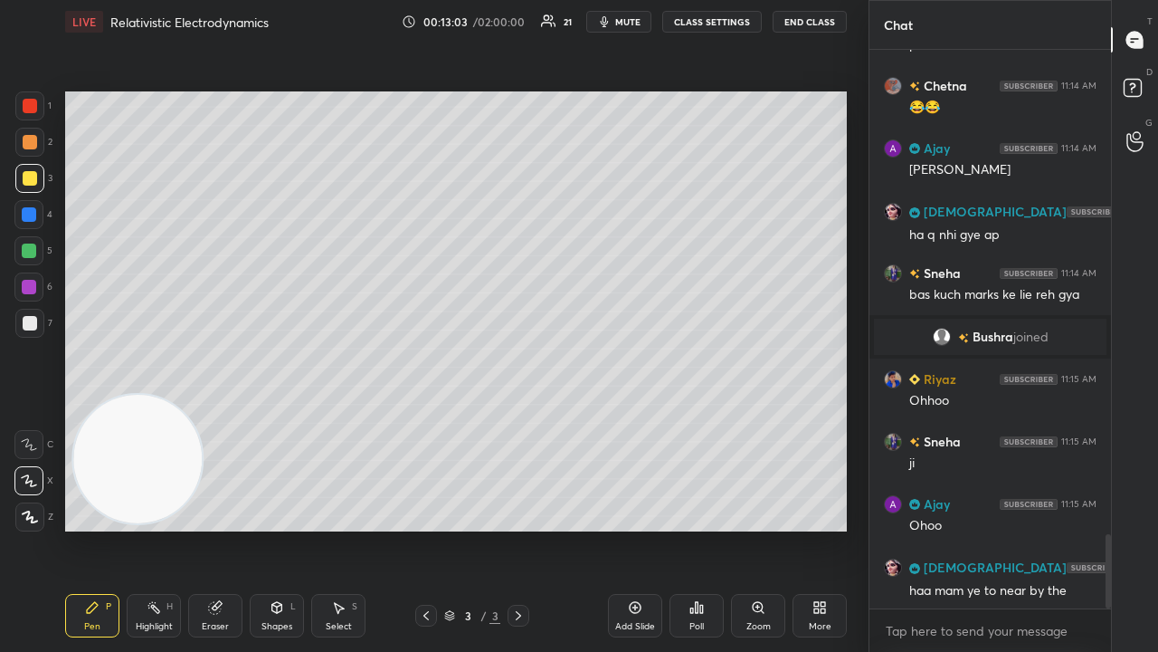
drag, startPoint x: 1108, startPoint y: 568, endPoint x: 1098, endPoint y: 632, distance: 64.3
click at [1102, 528] on div at bounding box center [1105, 329] width 11 height 558
click at [634, 23] on span "mute" at bounding box center [627, 21] width 25 height 13
click at [632, 24] on span "mute" at bounding box center [627, 21] width 25 height 13
drag, startPoint x: 45, startPoint y: 308, endPoint x: 33, endPoint y: 325, distance: 21.4
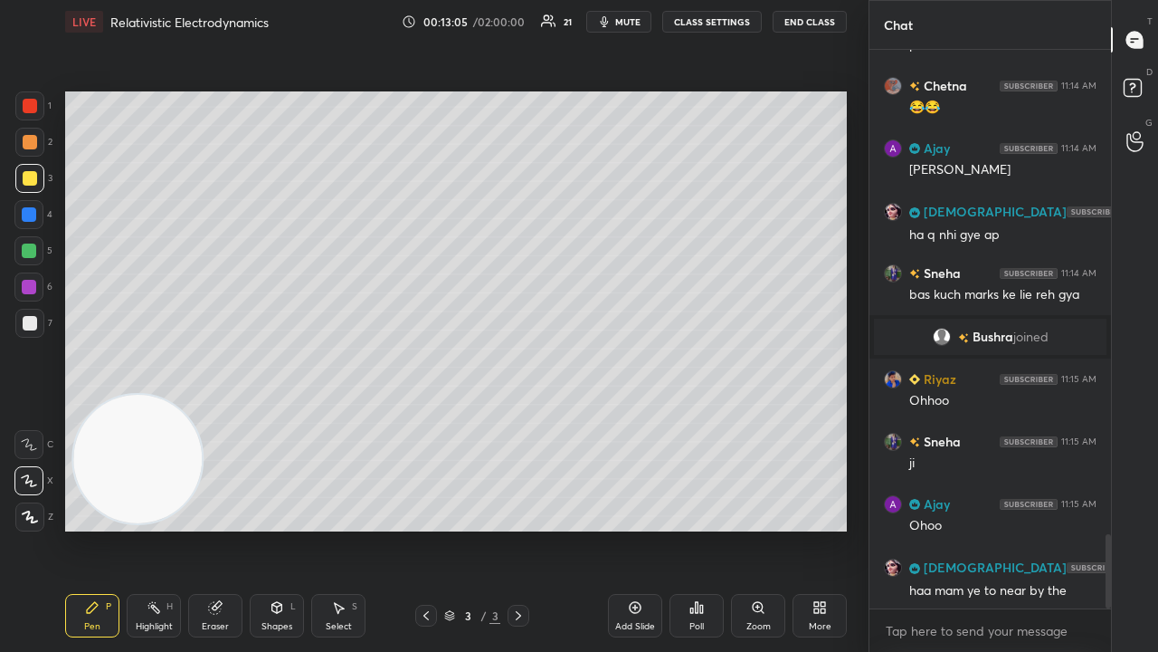
click at [45, 309] on div "7" at bounding box center [33, 323] width 37 height 29
click at [29, 332] on div at bounding box center [29, 323] width 29 height 29
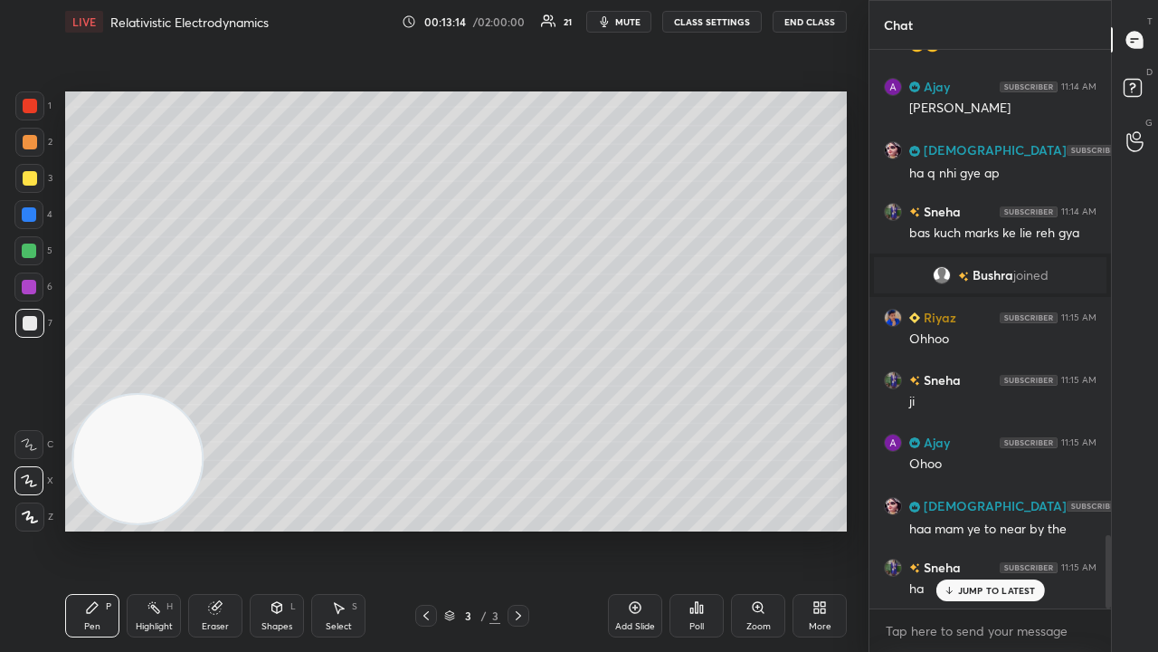
click at [212, 528] on div "Eraser" at bounding box center [215, 615] width 54 height 43
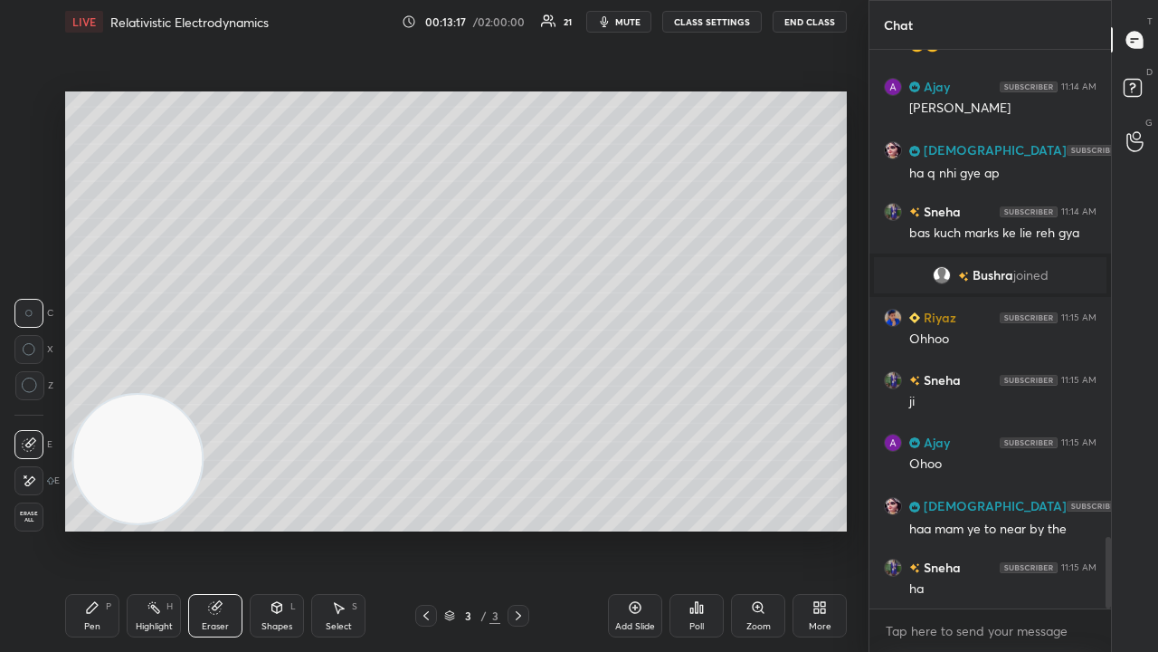
scroll to position [3784, 0]
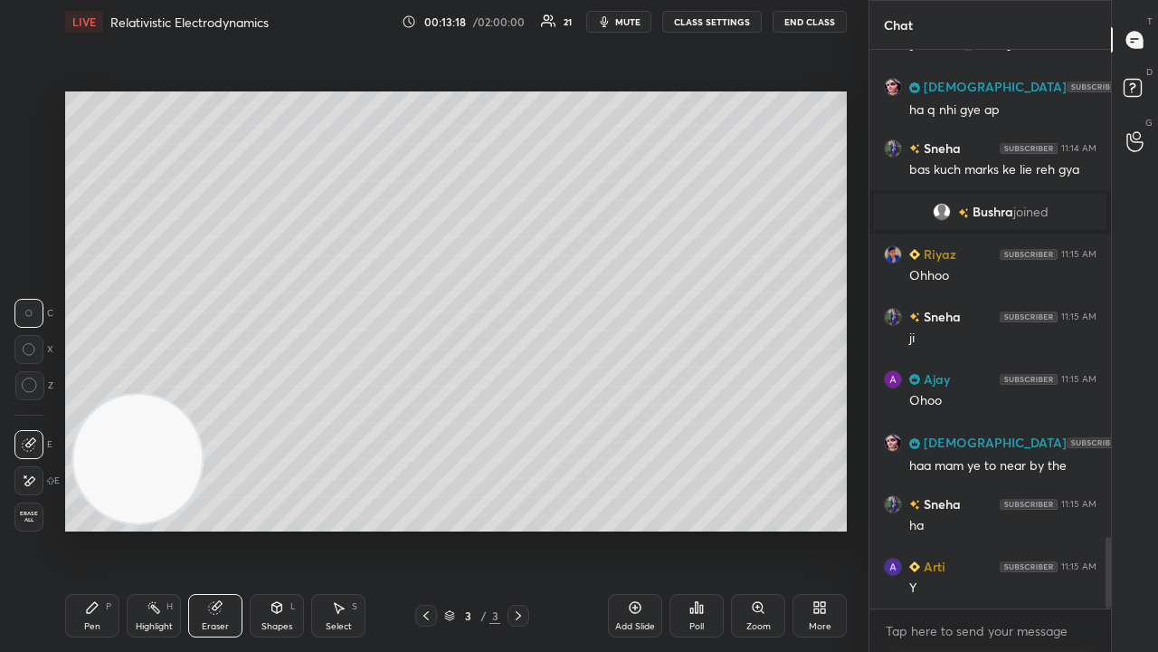
click at [80, 528] on div "Pen P" at bounding box center [92, 615] width 54 height 43
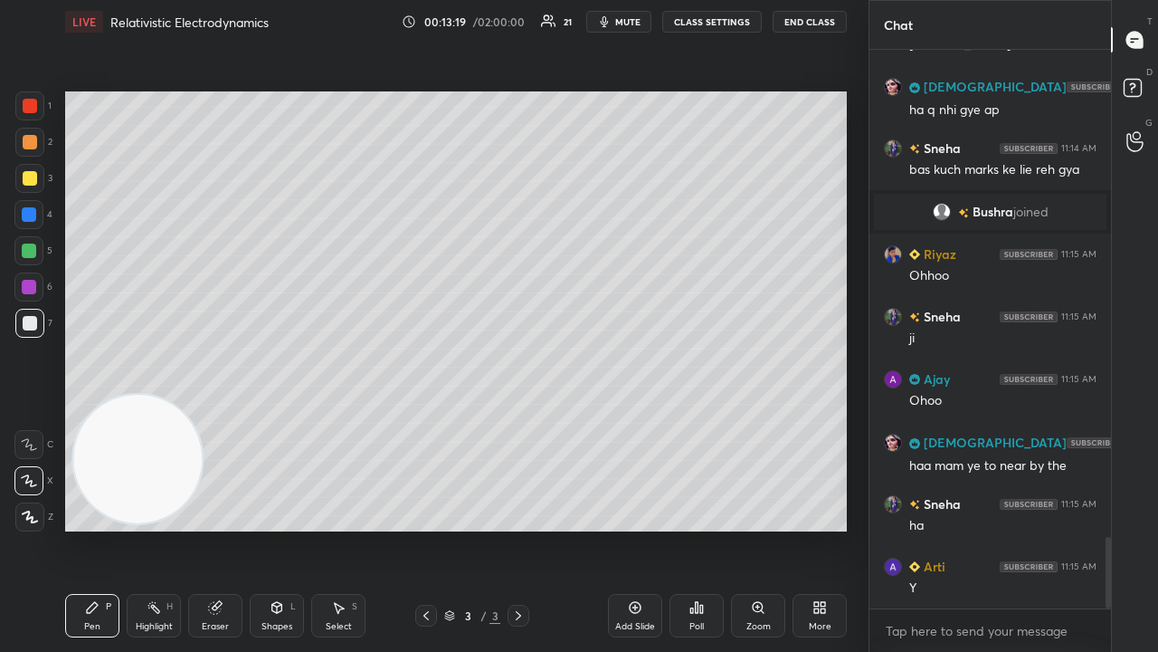
click at [619, 22] on span "mute" at bounding box center [627, 21] width 25 height 13
click at [619, 24] on span "unmute" at bounding box center [626, 21] width 39 height 13
click at [625, 33] on div "LIVE Relativistic Electrodynamics 00:13:20 / 02:00:00 21 mute CLASS SETTINGS En…" at bounding box center [456, 21] width 782 height 43
click at [627, 29] on button "mute" at bounding box center [618, 22] width 65 height 22
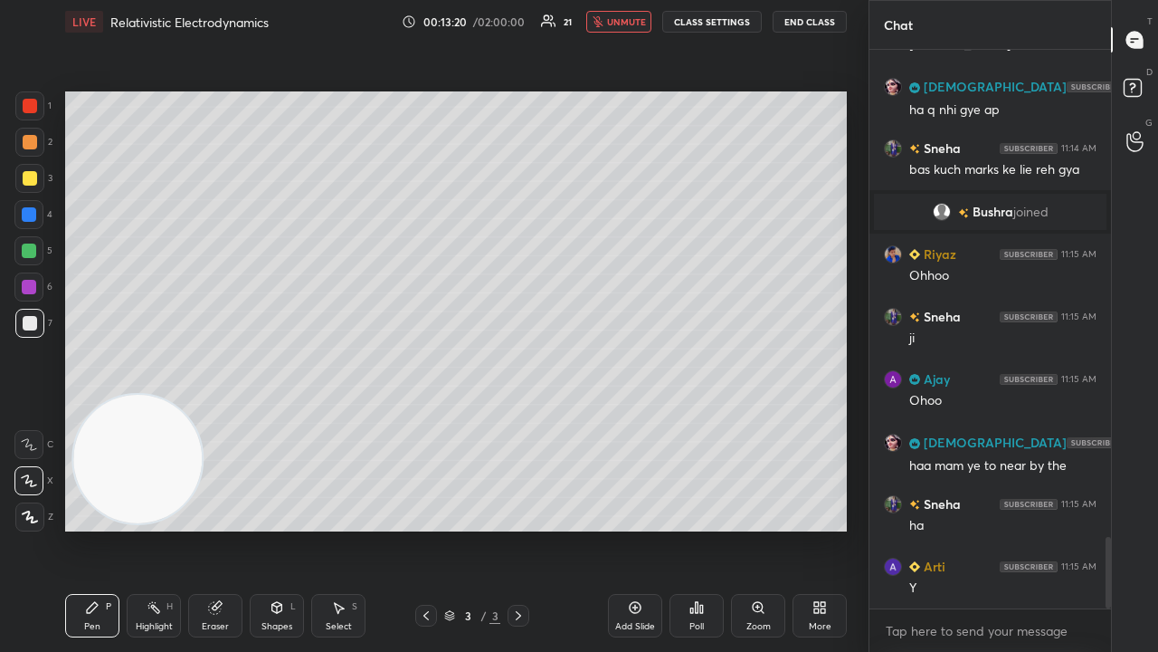
click at [626, 25] on span "unmute" at bounding box center [626, 21] width 39 height 13
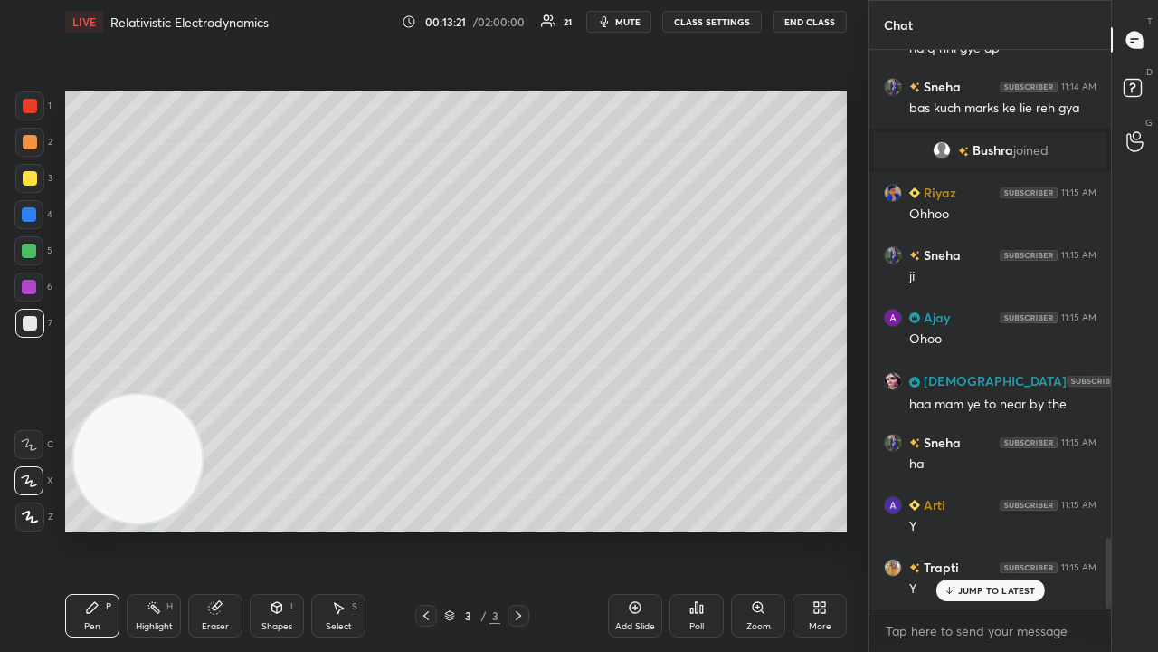
click at [957, 528] on div "JUMP TO LATEST" at bounding box center [990, 590] width 109 height 22
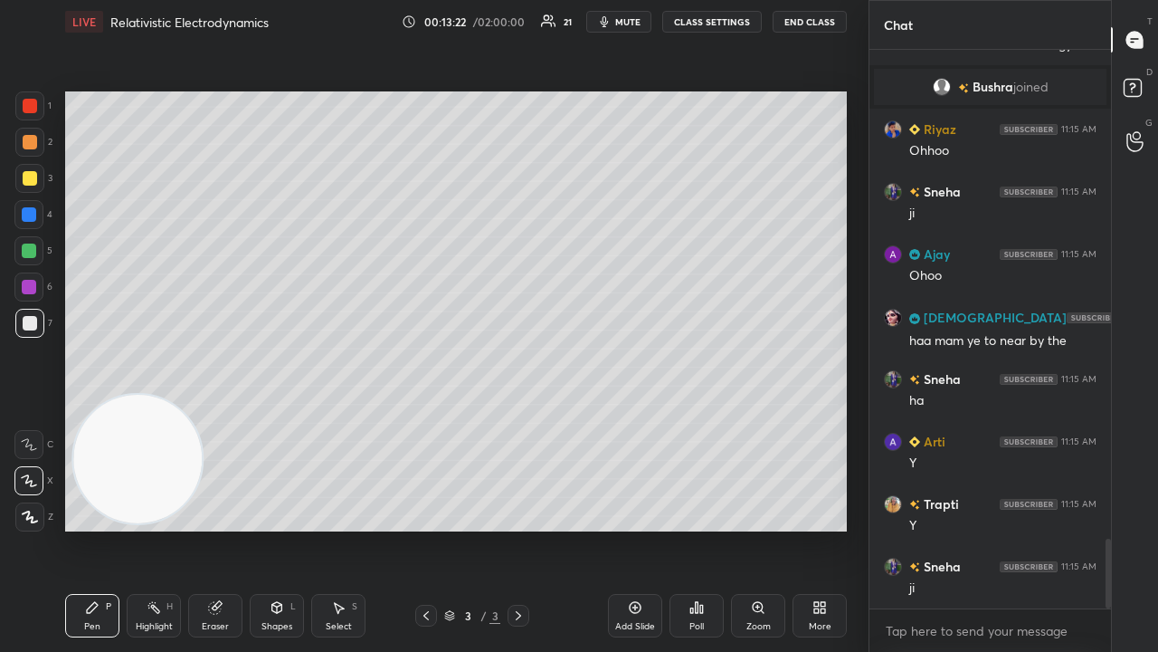
click at [631, 23] on span "mute" at bounding box center [627, 21] width 25 height 13
click at [631, 22] on span "unmute" at bounding box center [626, 21] width 39 height 13
click at [36, 265] on div "5" at bounding box center [33, 254] width 38 height 36
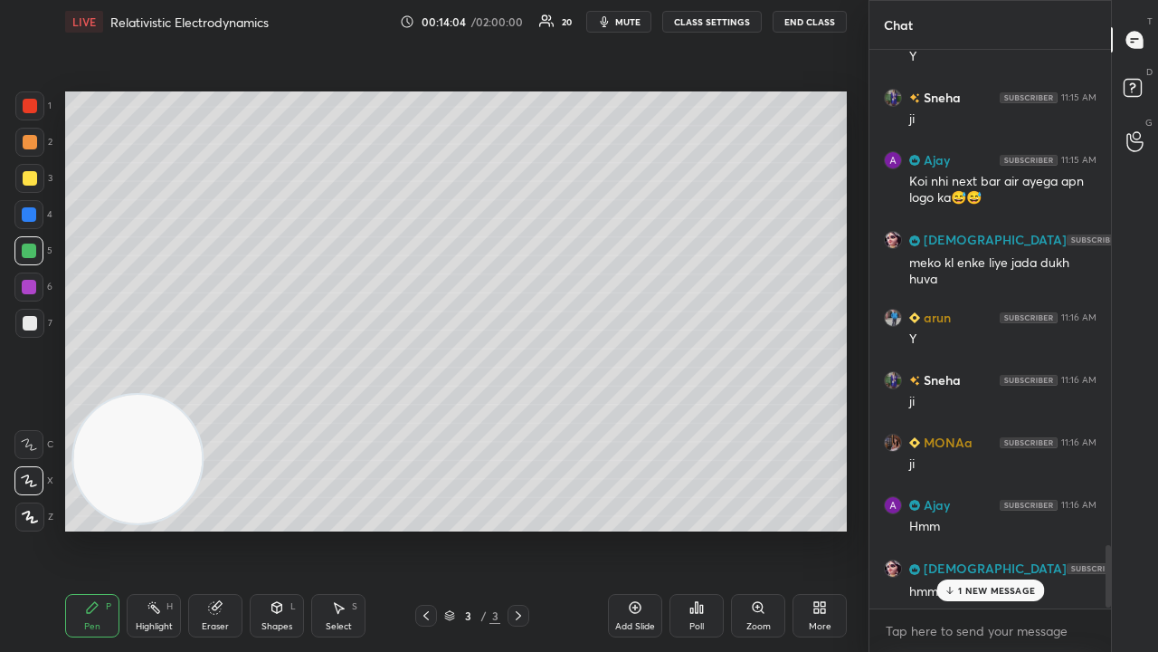
scroll to position [4421, 0]
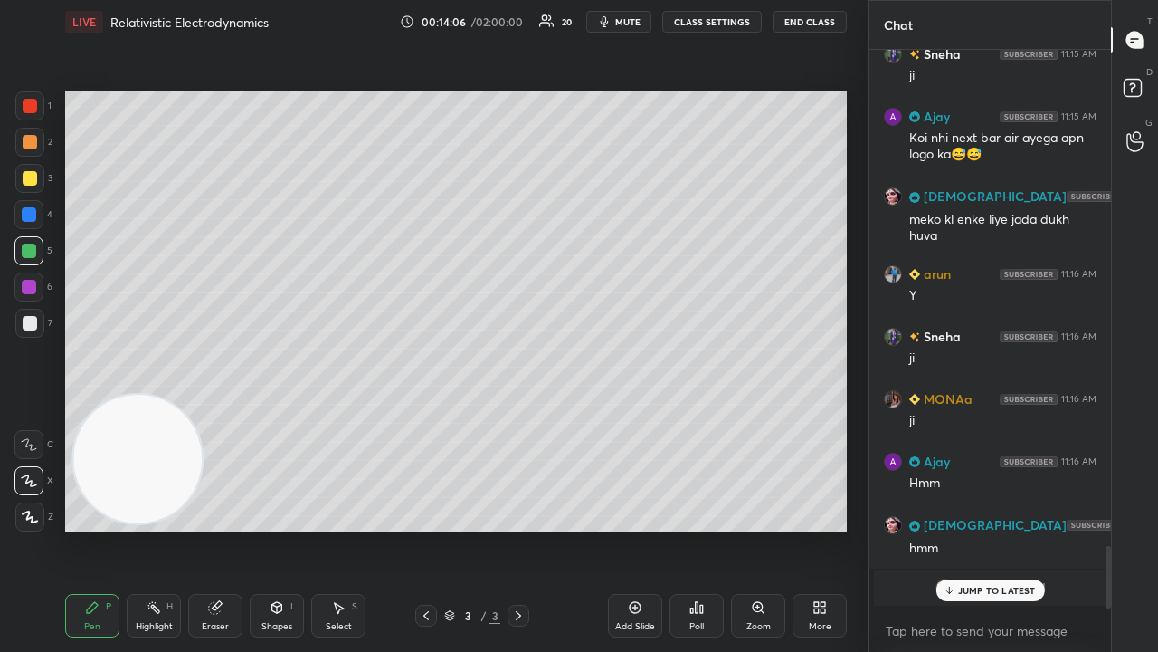
click at [1013, 528] on p "JUMP TO LATEST" at bounding box center [997, 590] width 78 height 11
click at [992, 528] on textarea at bounding box center [990, 630] width 213 height 29
click at [623, 23] on span "mute" at bounding box center [627, 21] width 25 height 13
click at [36, 325] on div at bounding box center [29, 323] width 29 height 29
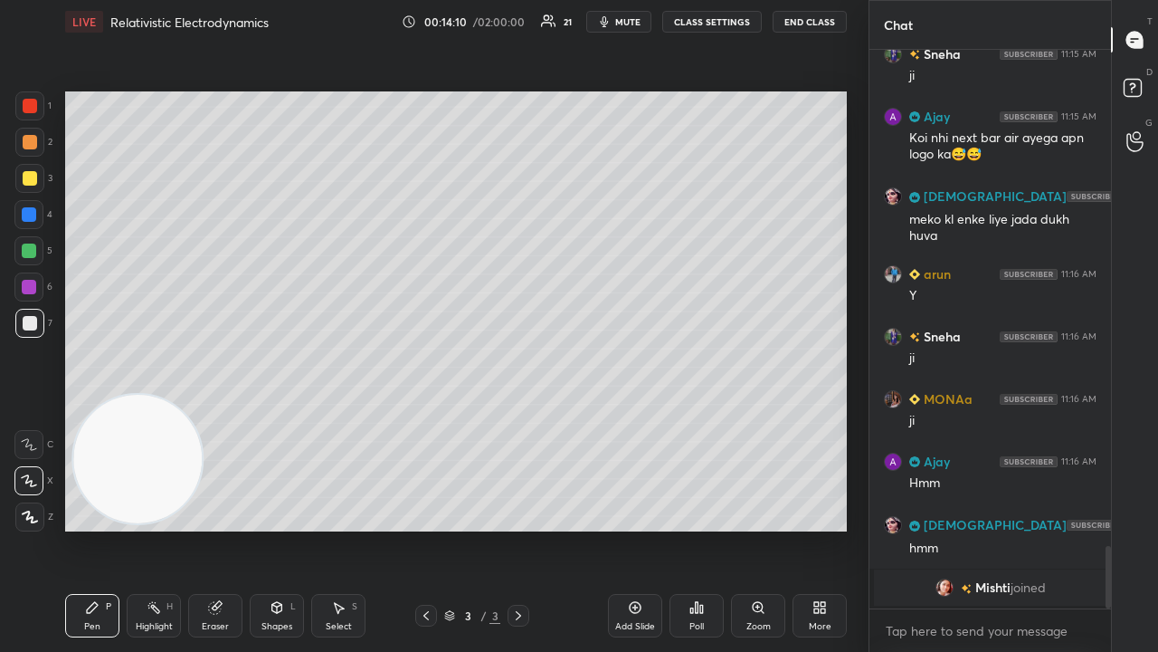
click at [623, 25] on span "mute" at bounding box center [627, 21] width 25 height 13
click at [625, 27] on span "unmute" at bounding box center [626, 21] width 39 height 13
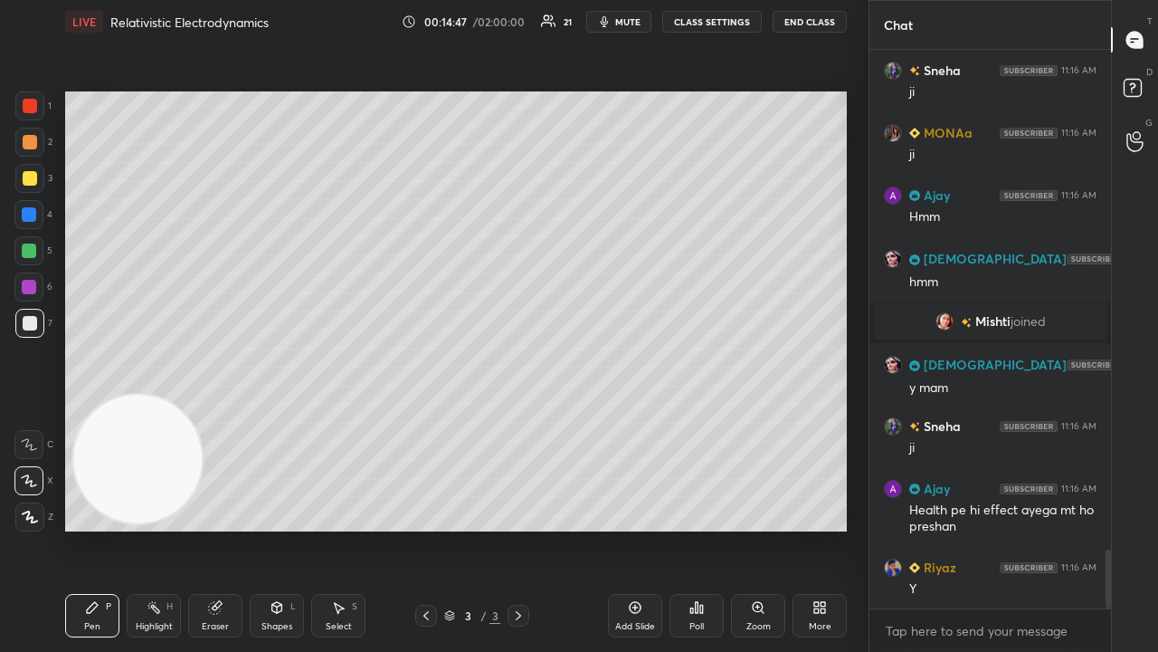
scroll to position [4751, 0]
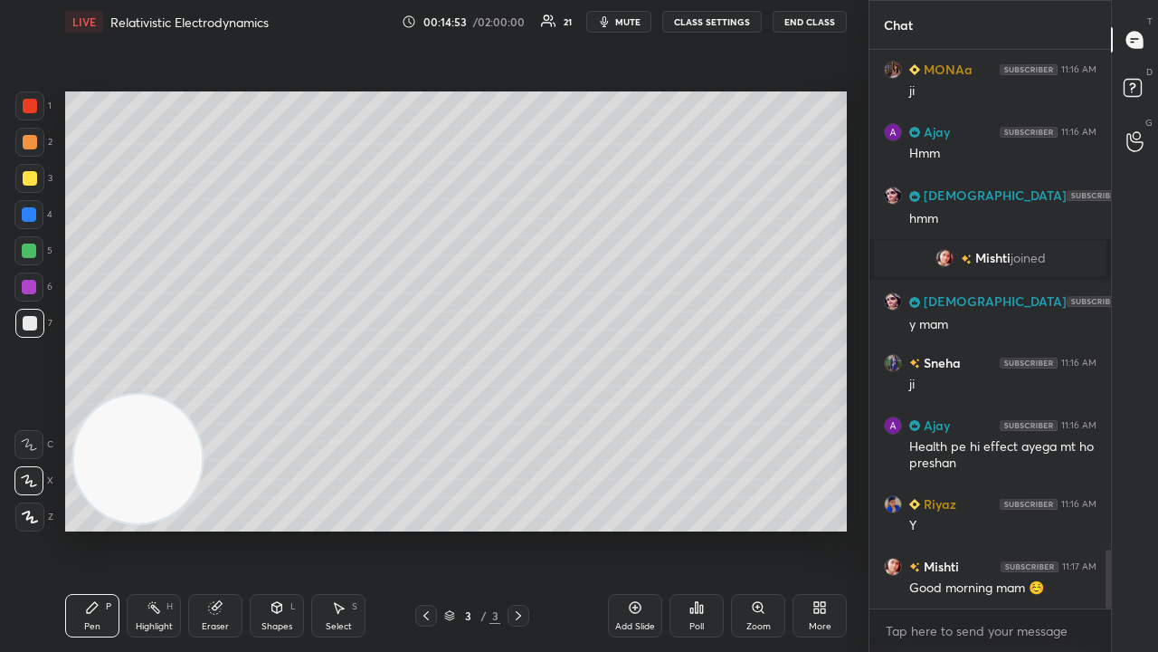
click at [25, 186] on div at bounding box center [29, 178] width 29 height 29
click at [29, 337] on div at bounding box center [29, 323] width 29 height 29
click at [627, 22] on span "mute" at bounding box center [627, 21] width 25 height 13
click at [629, 20] on span "unmute" at bounding box center [626, 21] width 39 height 13
click at [36, 327] on div at bounding box center [29, 323] width 29 height 29
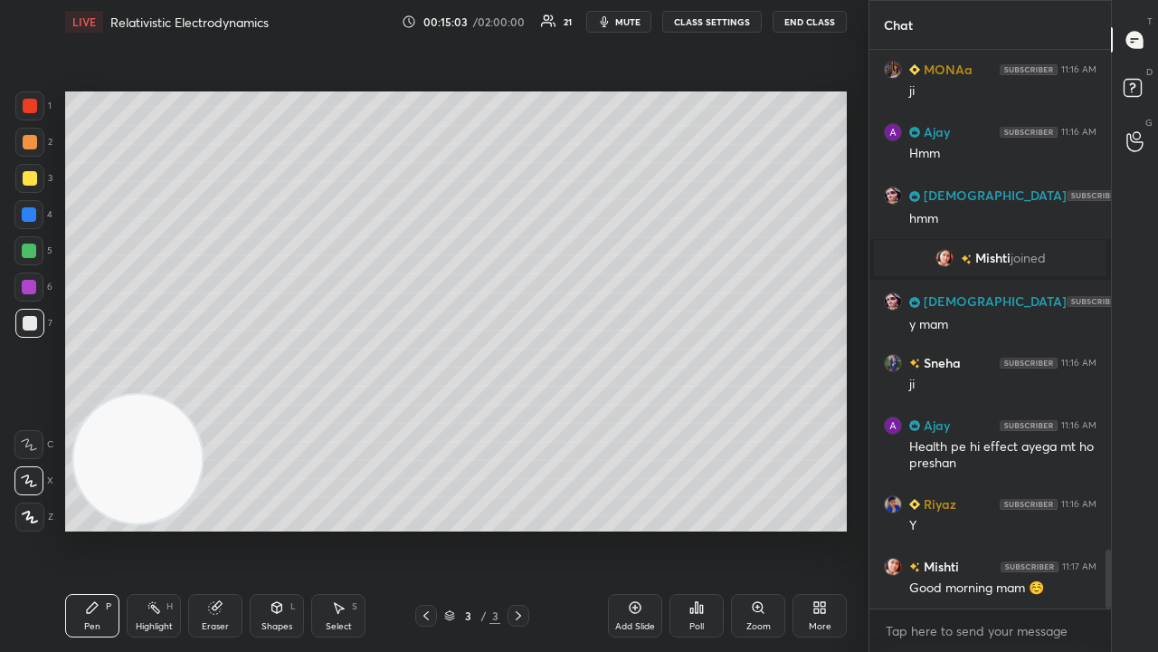
scroll to position [4812, 0]
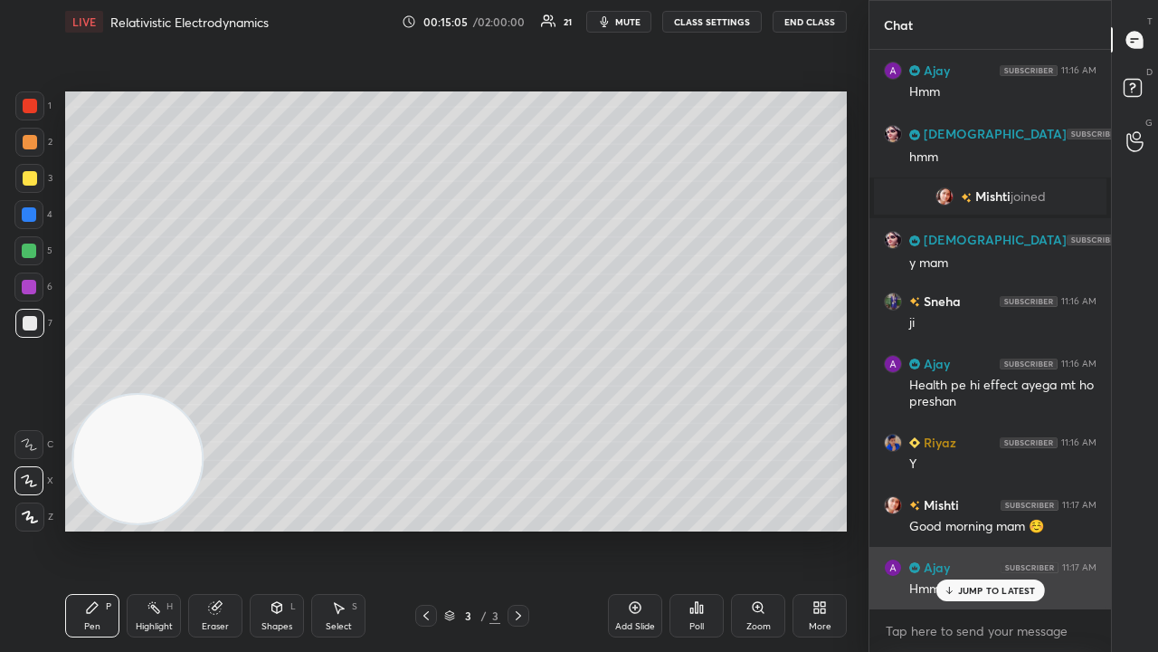
click at [959, 528] on p "JUMP TO LATEST" at bounding box center [997, 590] width 78 height 11
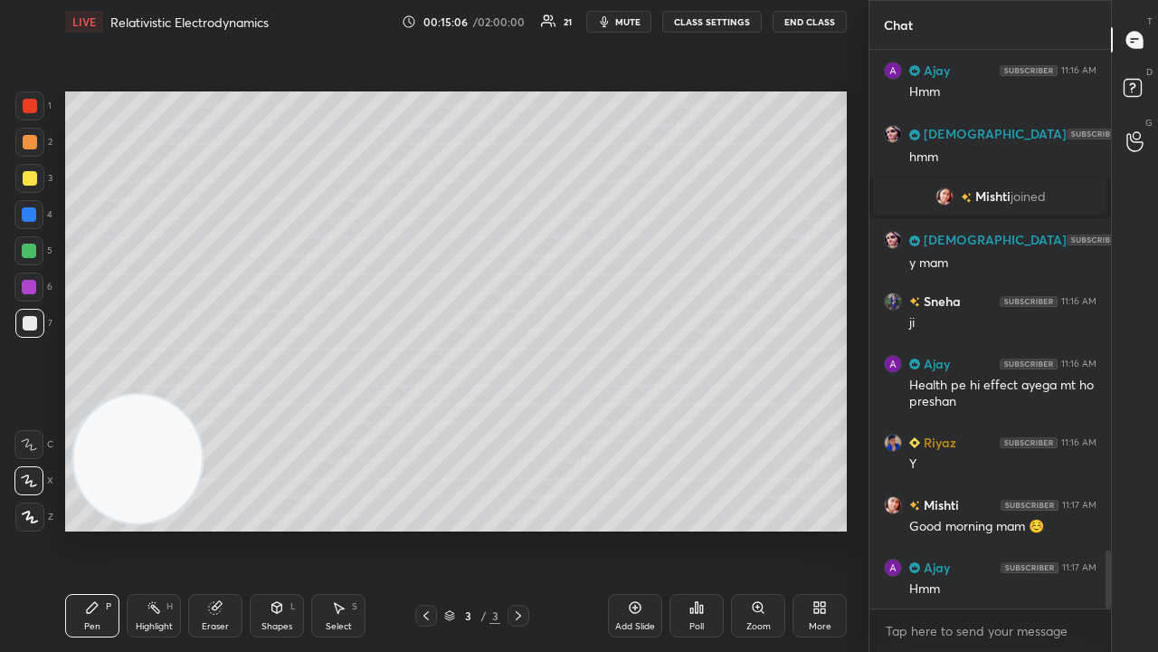
click at [641, 24] on span "mute" at bounding box center [627, 21] width 25 height 13
click at [641, 25] on span "unmute" at bounding box center [626, 21] width 39 height 13
drag, startPoint x: 29, startPoint y: 249, endPoint x: 37, endPoint y: 243, distance: 10.3
click at [29, 250] on div at bounding box center [29, 250] width 14 height 14
click at [33, 168] on div at bounding box center [29, 178] width 29 height 29
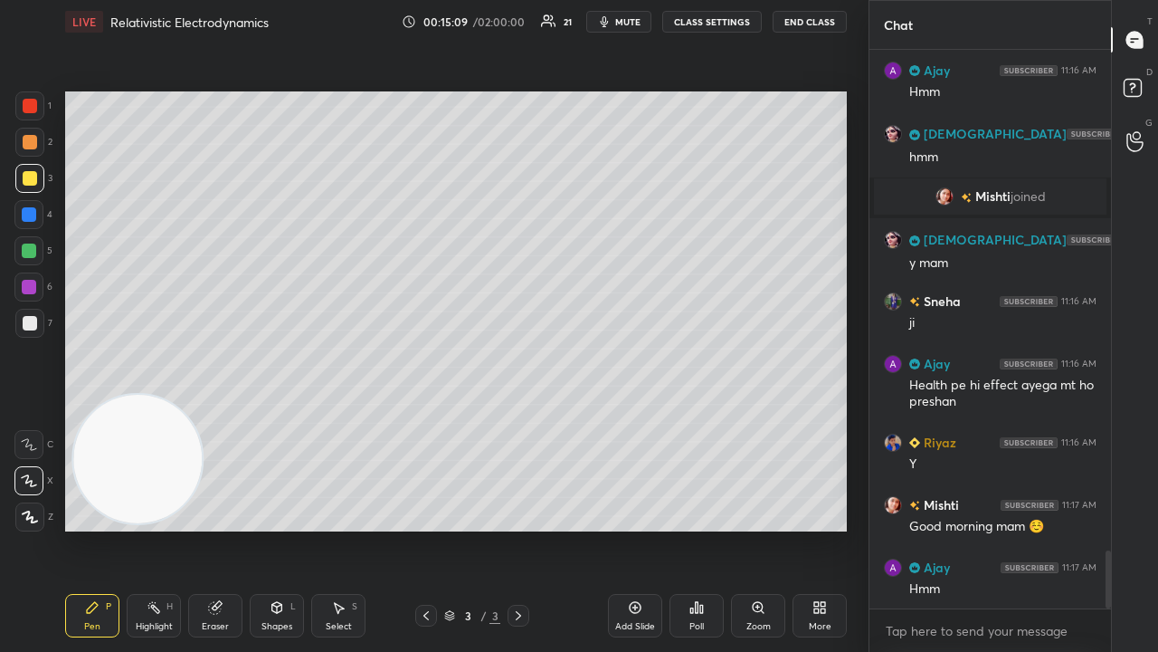
scroll to position [4876, 0]
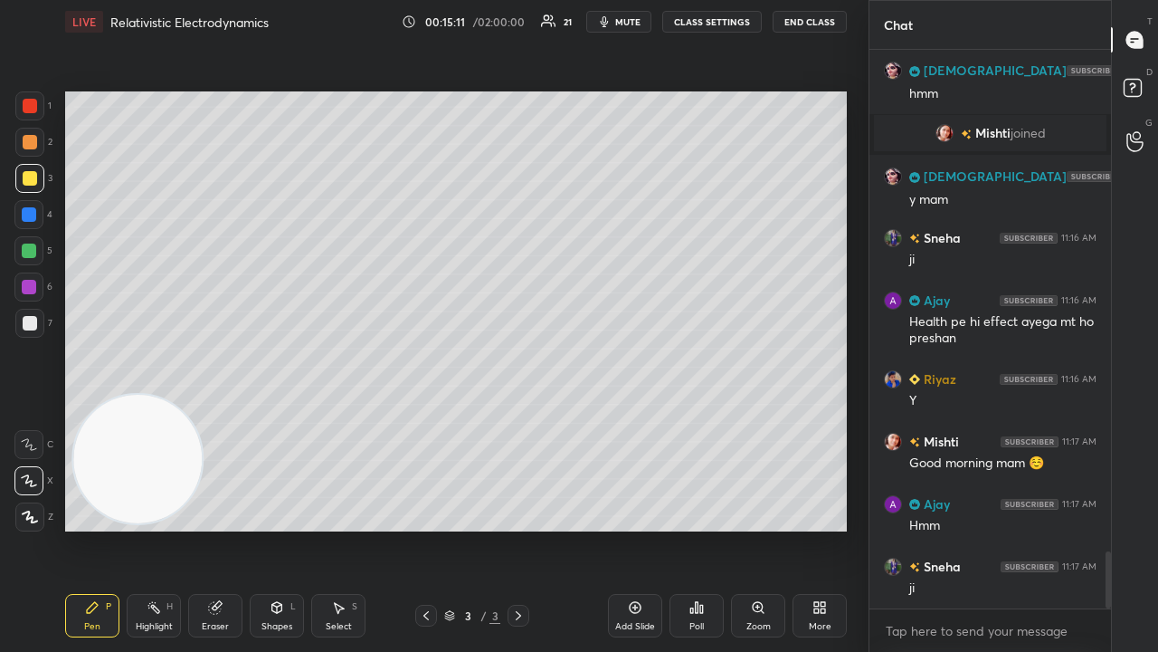
click at [627, 27] on span "mute" at bounding box center [627, 21] width 25 height 13
click at [628, 26] on span "unmute" at bounding box center [626, 21] width 39 height 13
click at [24, 331] on div at bounding box center [29, 323] width 29 height 29
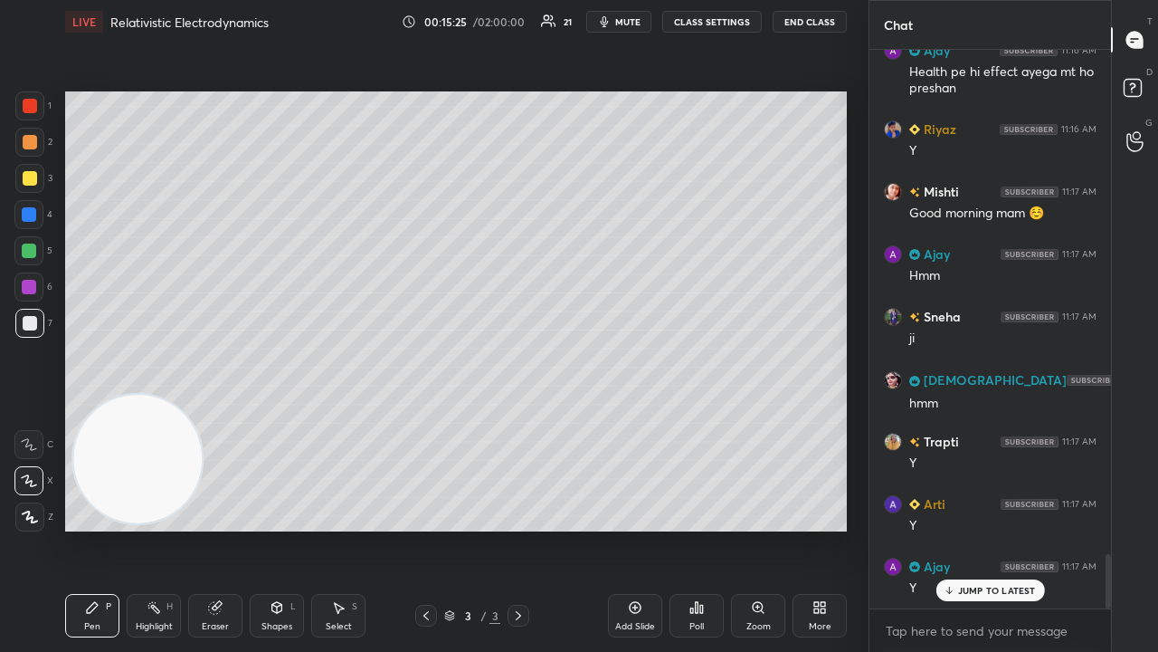
scroll to position [5187, 0]
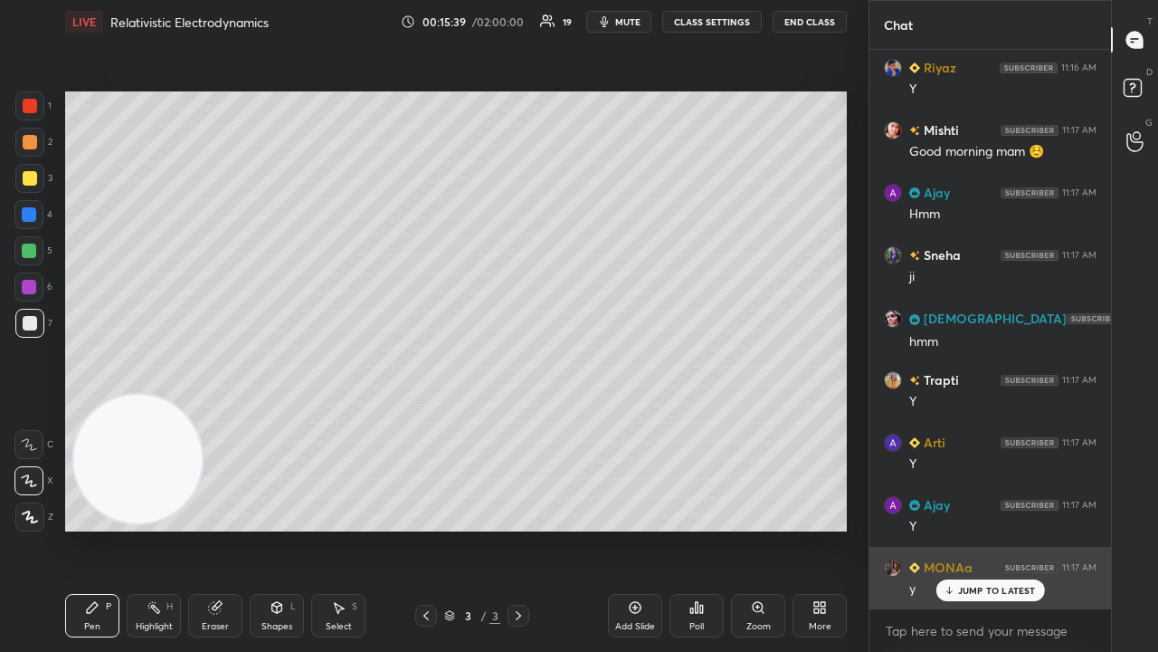
click at [990, 528] on div "JUMP TO LATEST" at bounding box center [990, 590] width 109 height 22
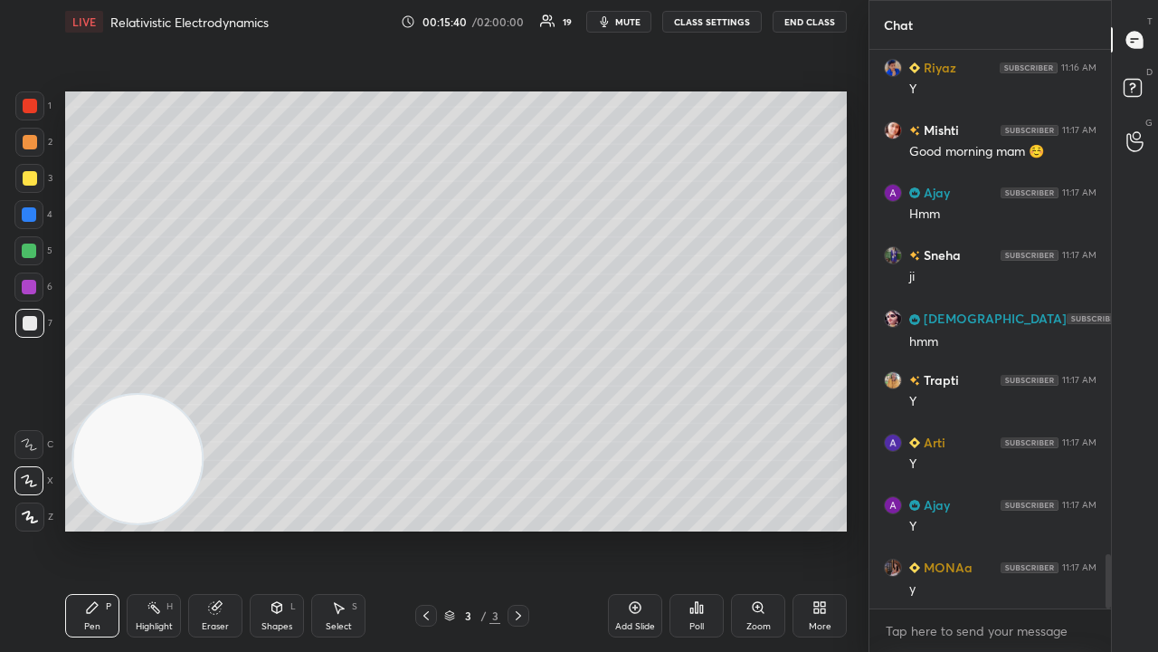
click at [621, 25] on span "mute" at bounding box center [627, 21] width 25 height 13
click at [627, 21] on span "unmute" at bounding box center [626, 21] width 39 height 13
click at [27, 319] on div at bounding box center [30, 323] width 14 height 14
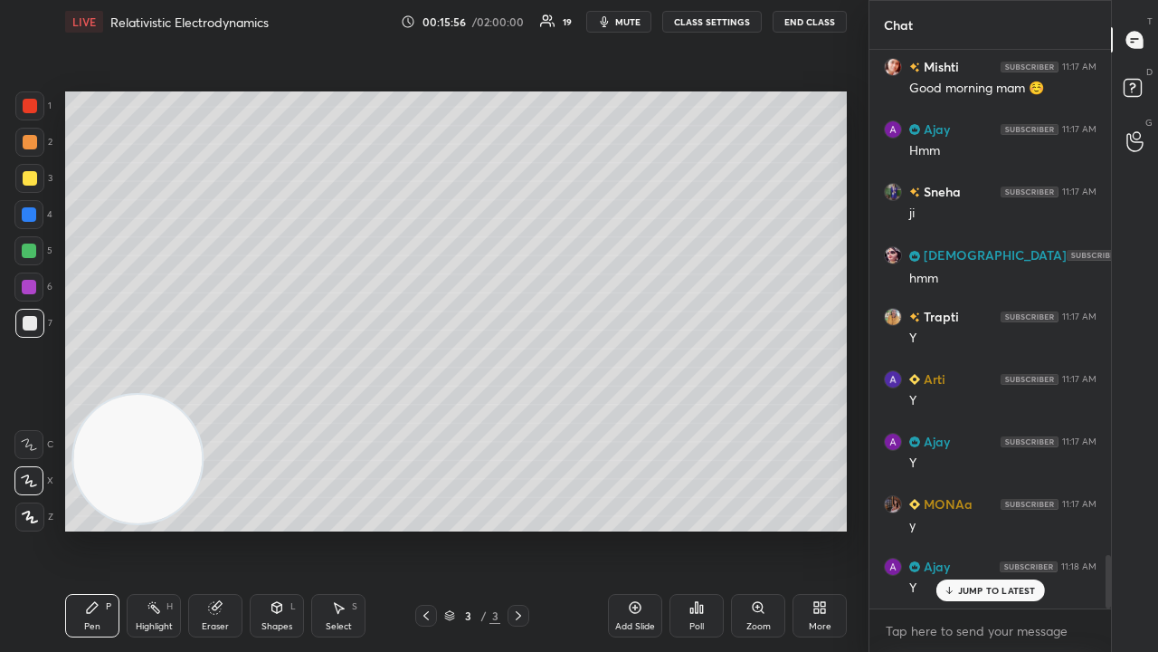
scroll to position [5312, 0]
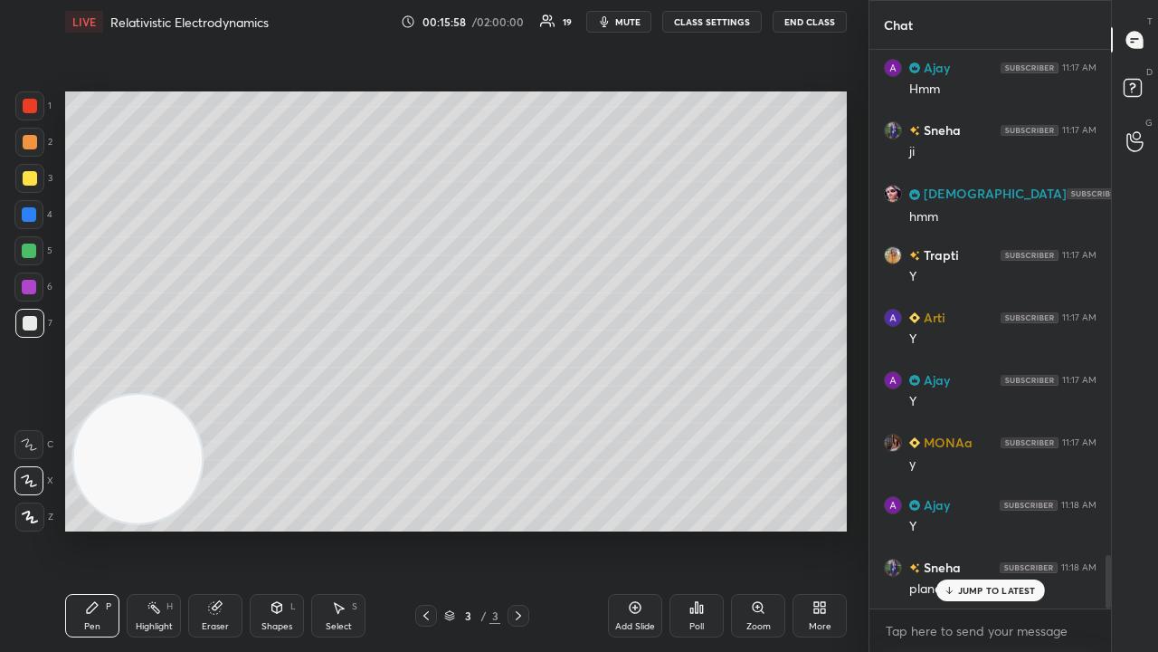
drag, startPoint x: 992, startPoint y: 586, endPoint x: 948, endPoint y: 651, distance: 77.6
click at [992, 528] on p "JUMP TO LATEST" at bounding box center [997, 590] width 78 height 11
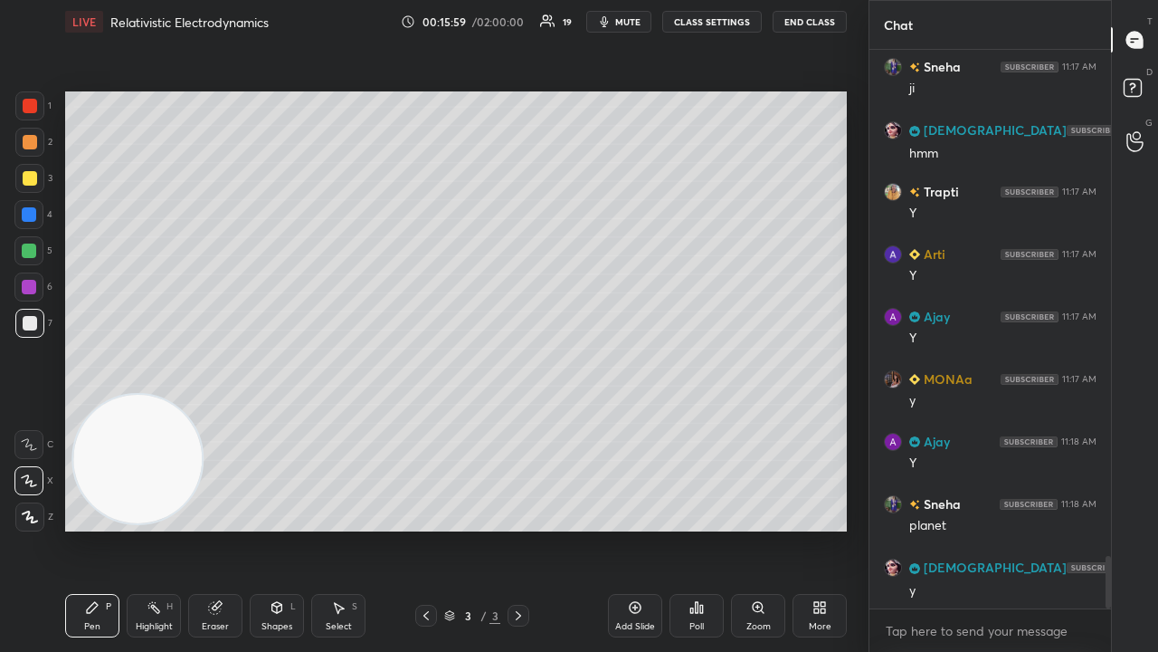
click at [612, 18] on icon "button" at bounding box center [604, 21] width 14 height 14
click at [619, 18] on span "unmute" at bounding box center [626, 21] width 39 height 13
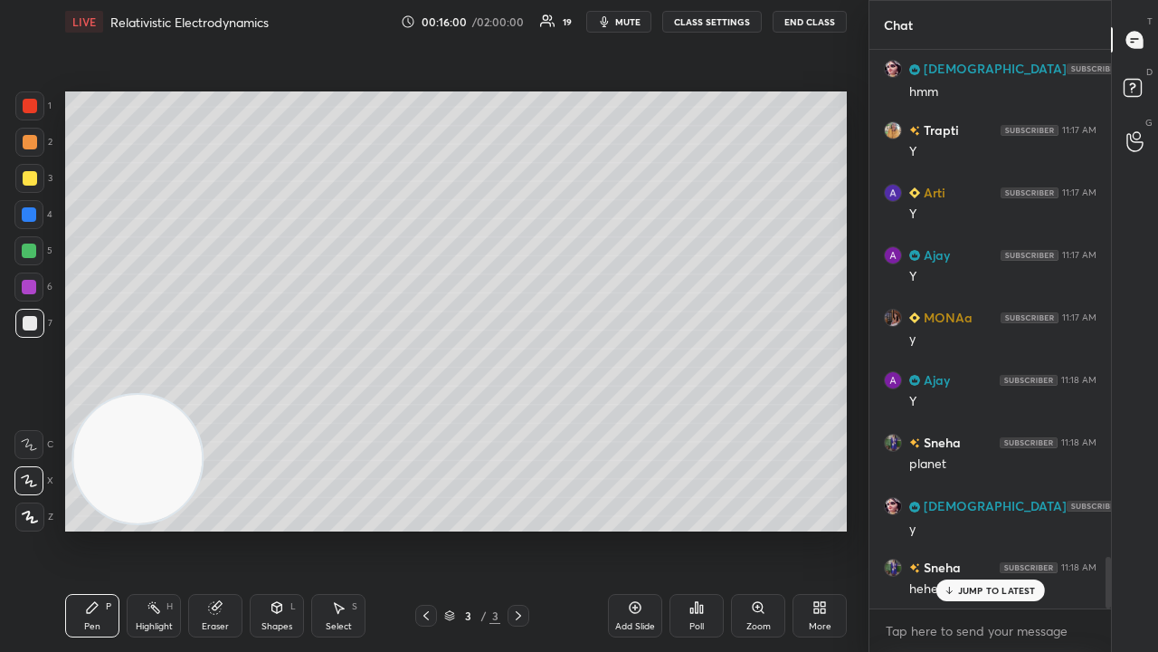
click at [945, 528] on icon at bounding box center [949, 590] width 12 height 11
click at [629, 28] on button "mute" at bounding box center [618, 22] width 65 height 22
click at [633, 23] on span "unmute" at bounding box center [626, 21] width 39 height 13
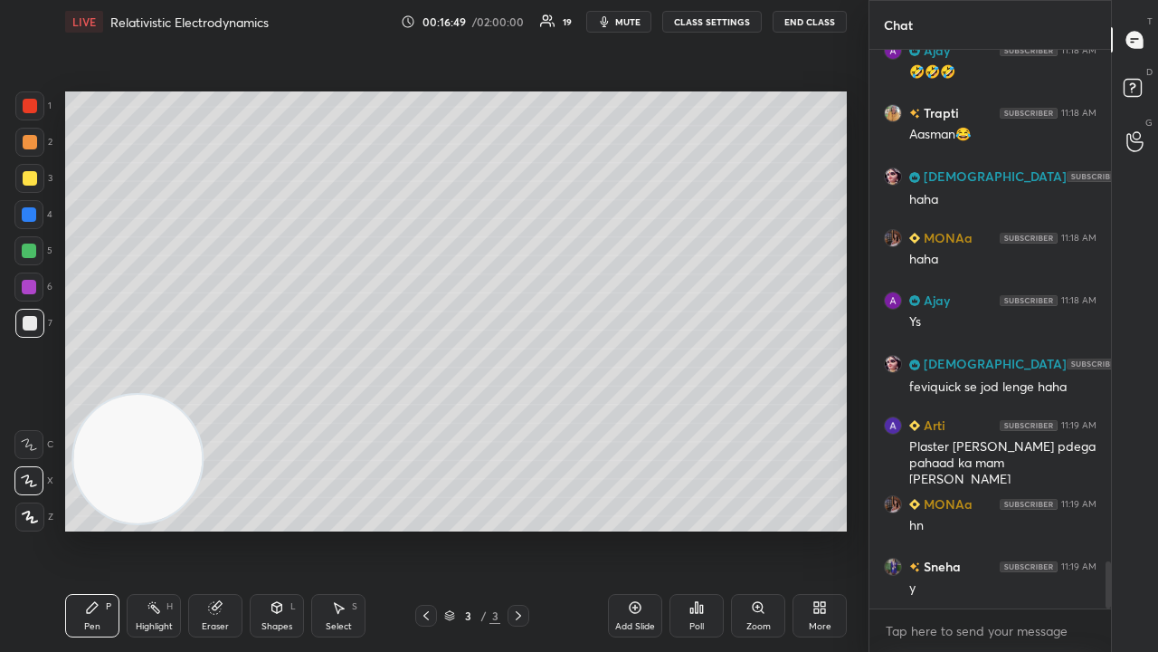
scroll to position [6077, 0]
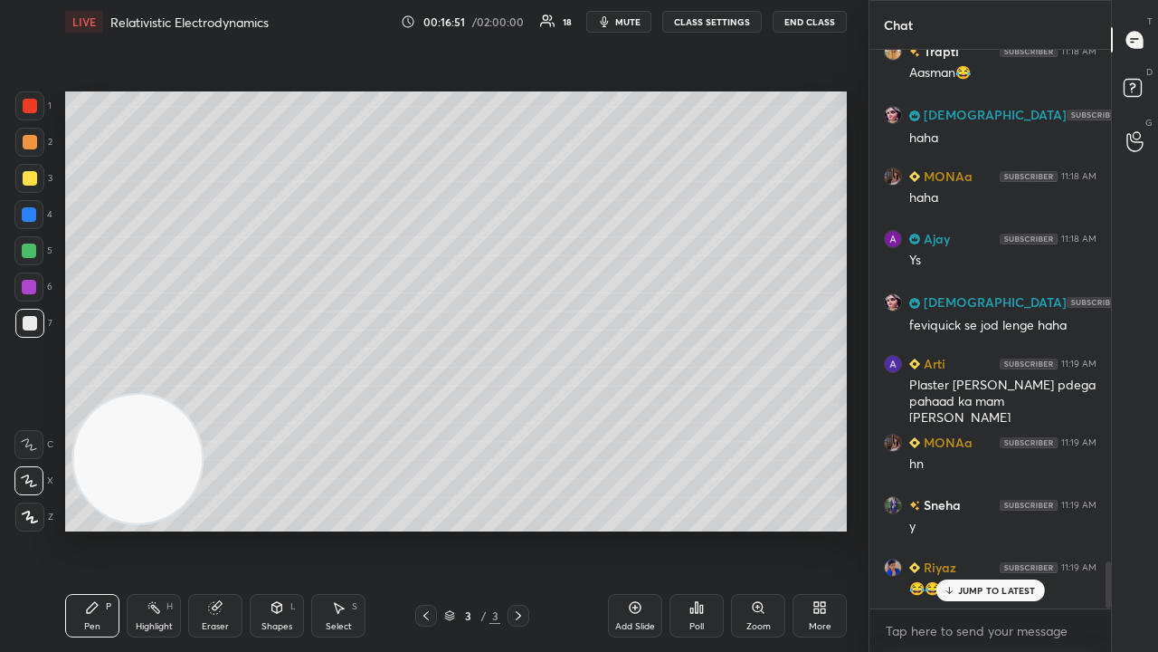
drag, startPoint x: 973, startPoint y: 598, endPoint x: 950, endPoint y: 631, distance: 39.7
click at [973, 528] on div "JUMP TO LATEST" at bounding box center [990, 590] width 109 height 22
click at [619, 21] on button "mute" at bounding box center [618, 22] width 65 height 22
click at [621, 22] on span "unmute" at bounding box center [626, 21] width 39 height 13
click at [222, 528] on div "Eraser" at bounding box center [215, 626] width 27 height 9
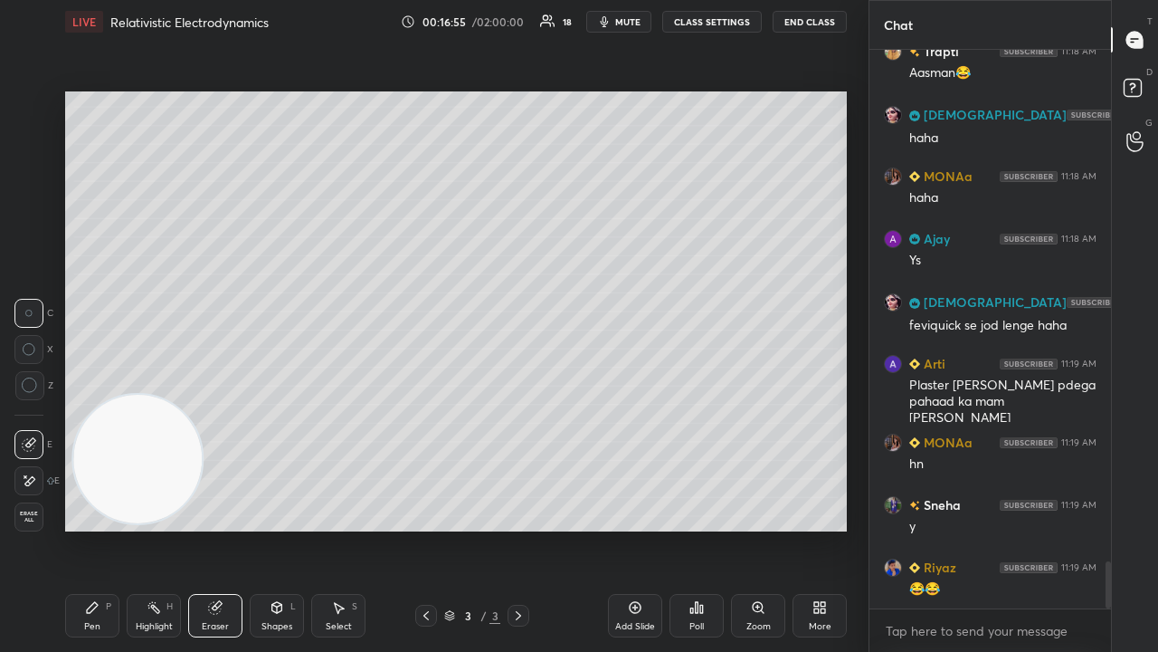
click at [33, 478] on icon at bounding box center [29, 480] width 14 height 15
click at [607, 24] on icon "button" at bounding box center [605, 21] width 8 height 11
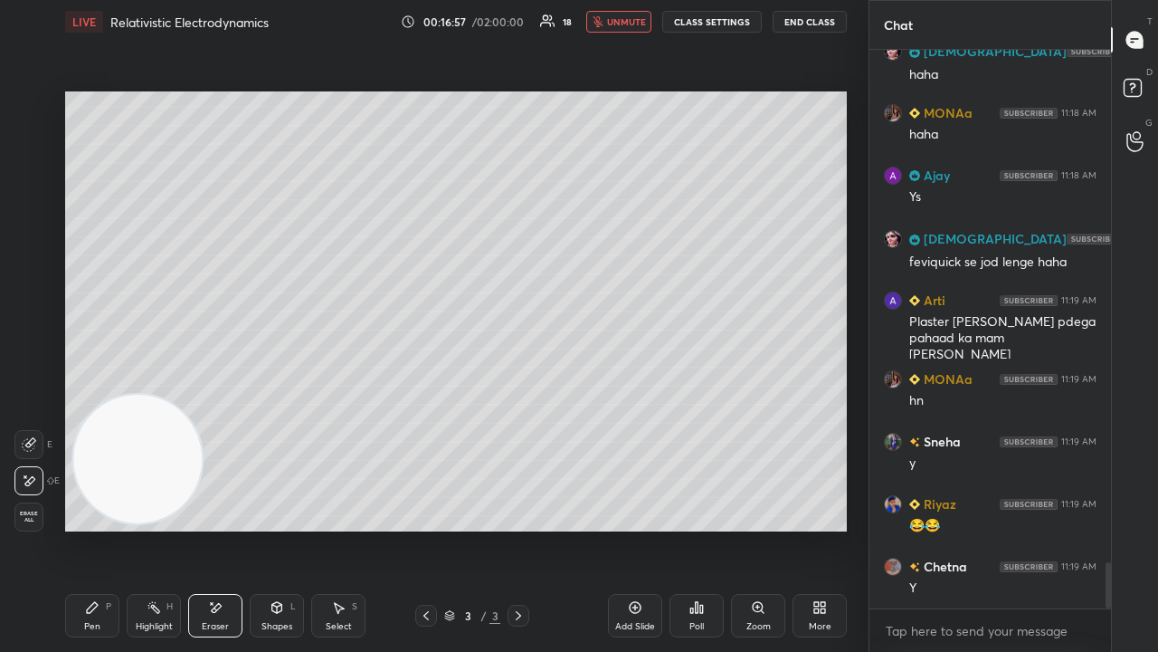
click at [608, 24] on button "unmute" at bounding box center [618, 22] width 65 height 22
click at [86, 528] on div "Pen" at bounding box center [92, 626] width 16 height 9
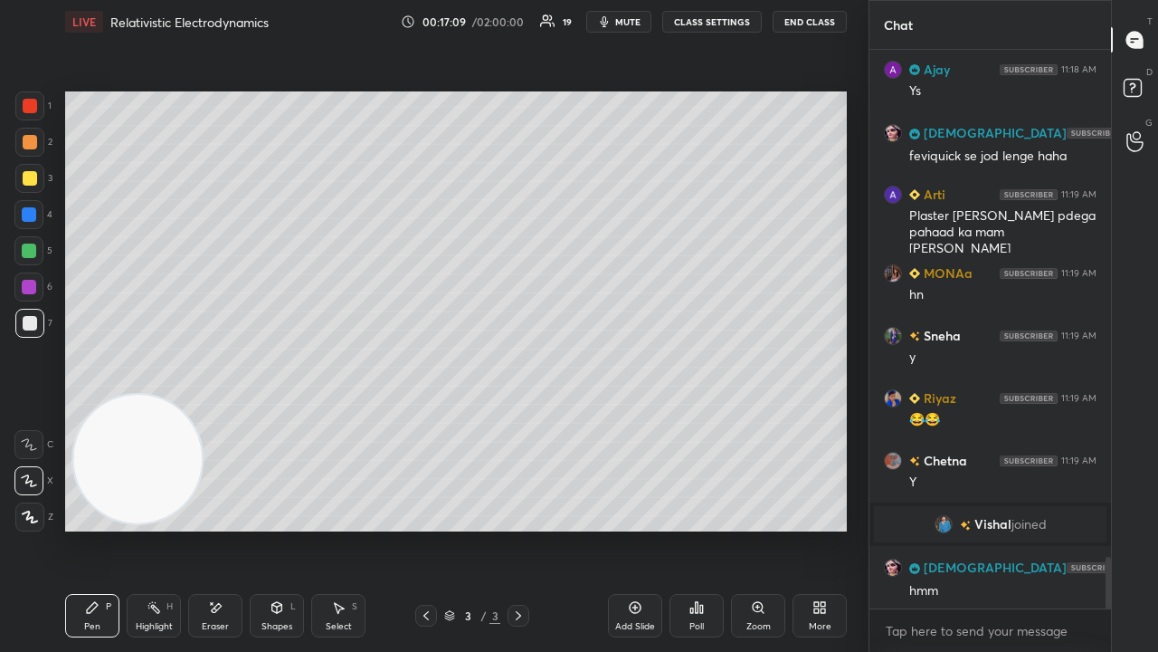
scroll to position [5534, 0]
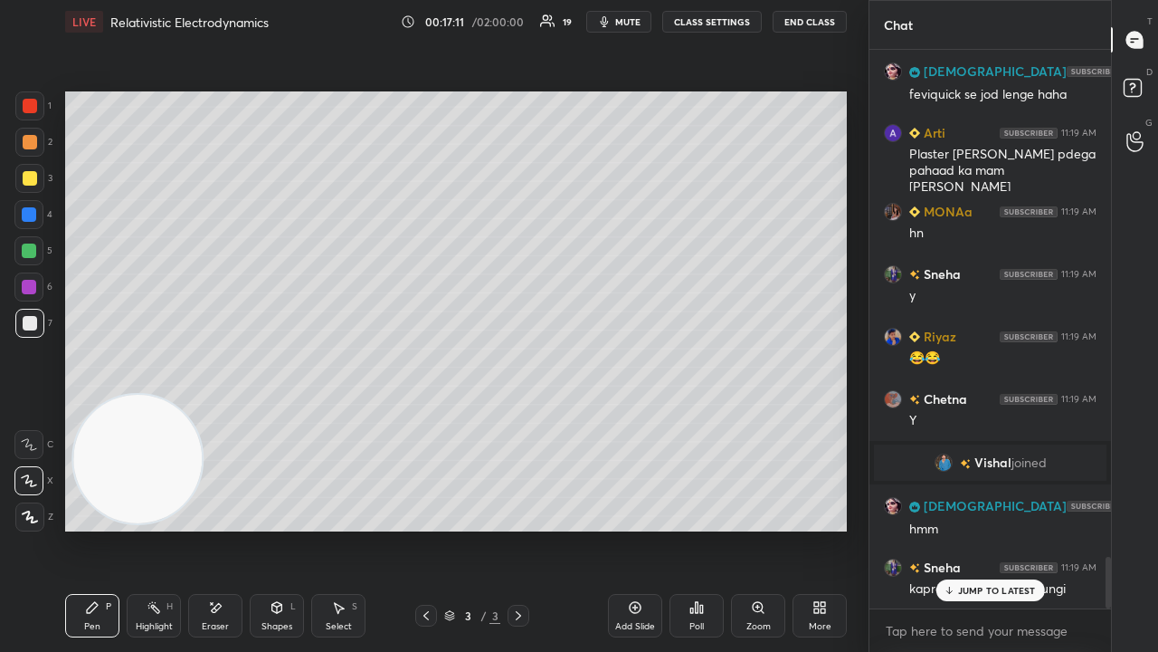
click at [952, 528] on div "MONAa 11:17 AM y Ajay 11:18 AM Y Sneha 11:18 AM planet SUNITA 11:18 AM y Sneha …" at bounding box center [991, 329] width 242 height 558
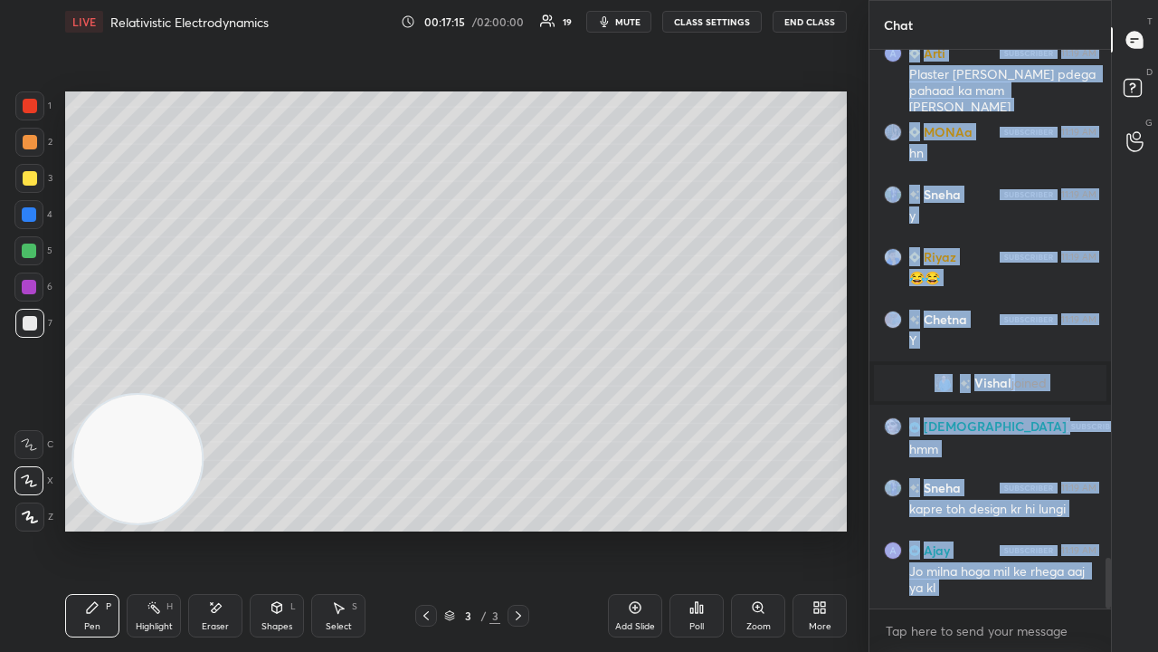
click at [630, 23] on span "mute" at bounding box center [627, 21] width 25 height 13
drag, startPoint x: 633, startPoint y: 19, endPoint x: 604, endPoint y: 71, distance: 59.2
click at [632, 18] on span "unmute" at bounding box center [626, 21] width 39 height 13
click at [239, 528] on div "Eraser" at bounding box center [215, 615] width 54 height 43
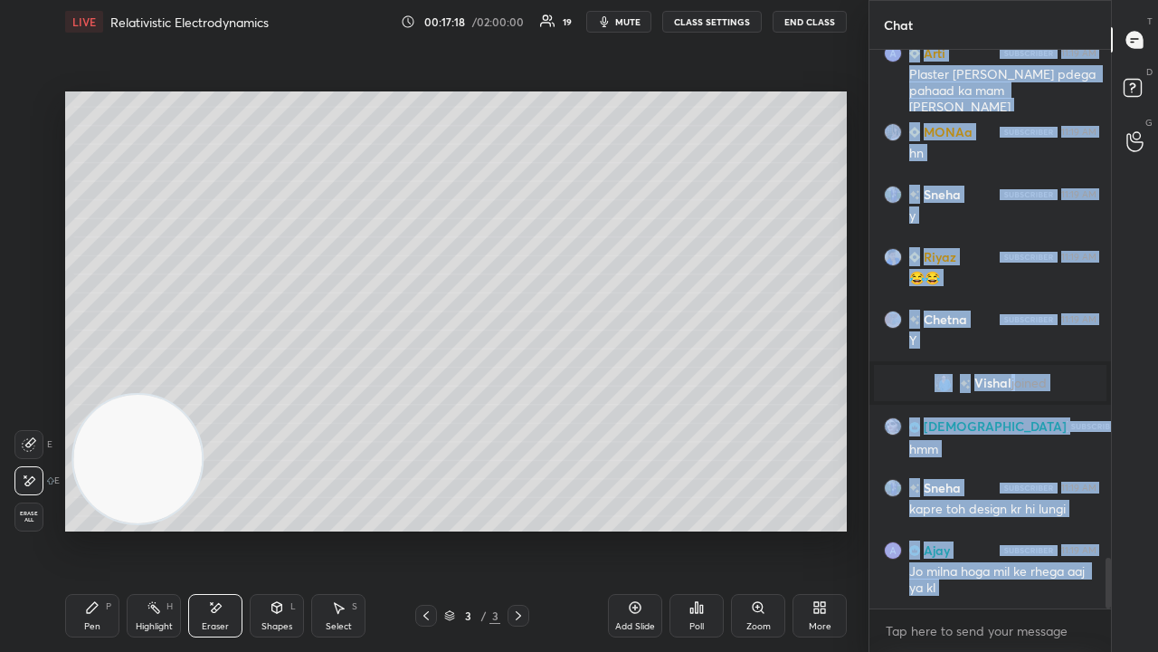
click at [89, 528] on div "Pen P" at bounding box center [92, 615] width 54 height 43
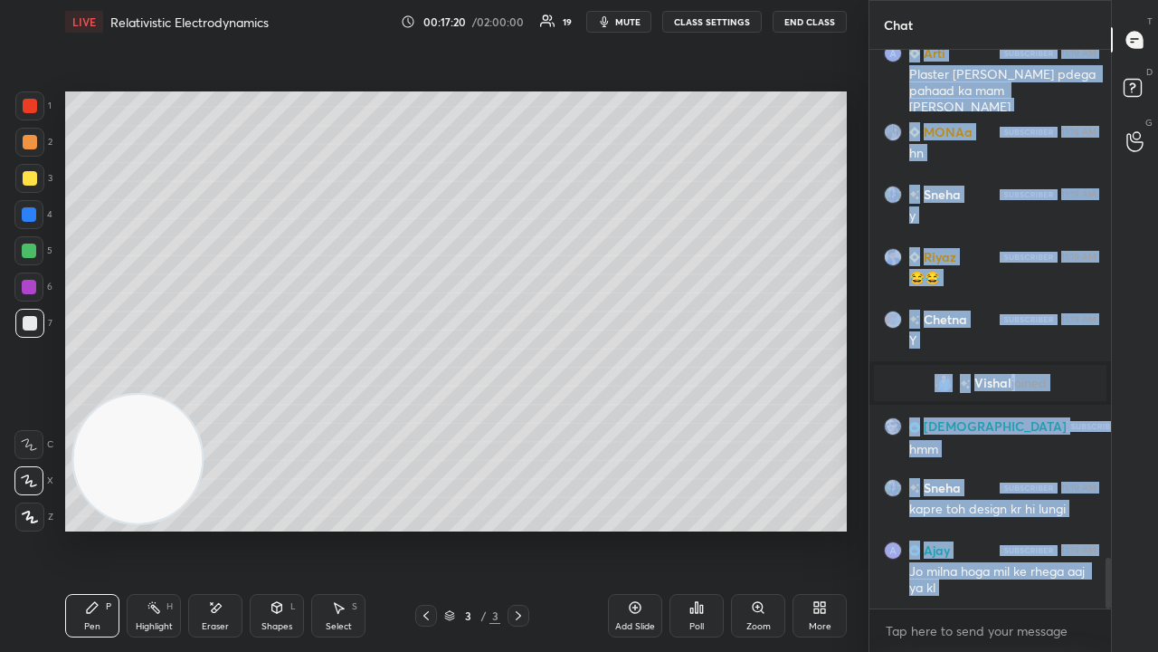
click at [641, 26] on span "mute" at bounding box center [627, 21] width 25 height 13
click at [637, 24] on span "unmute" at bounding box center [626, 21] width 39 height 13
click at [27, 251] on div at bounding box center [29, 250] width 14 height 14
click at [34, 195] on div "3" at bounding box center [33, 182] width 37 height 36
drag, startPoint x: 33, startPoint y: 230, endPoint x: 39, endPoint y: 237, distance: 9.6
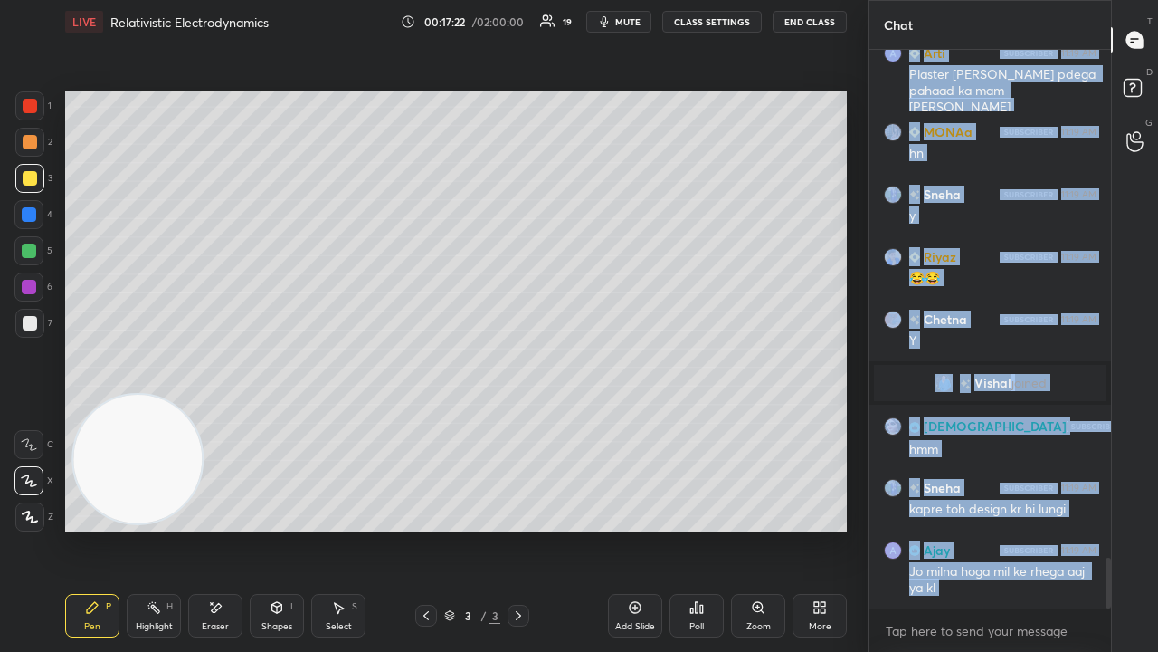
click at [35, 232] on div "4" at bounding box center [33, 218] width 38 height 36
click at [33, 328] on div at bounding box center [30, 323] width 14 height 14
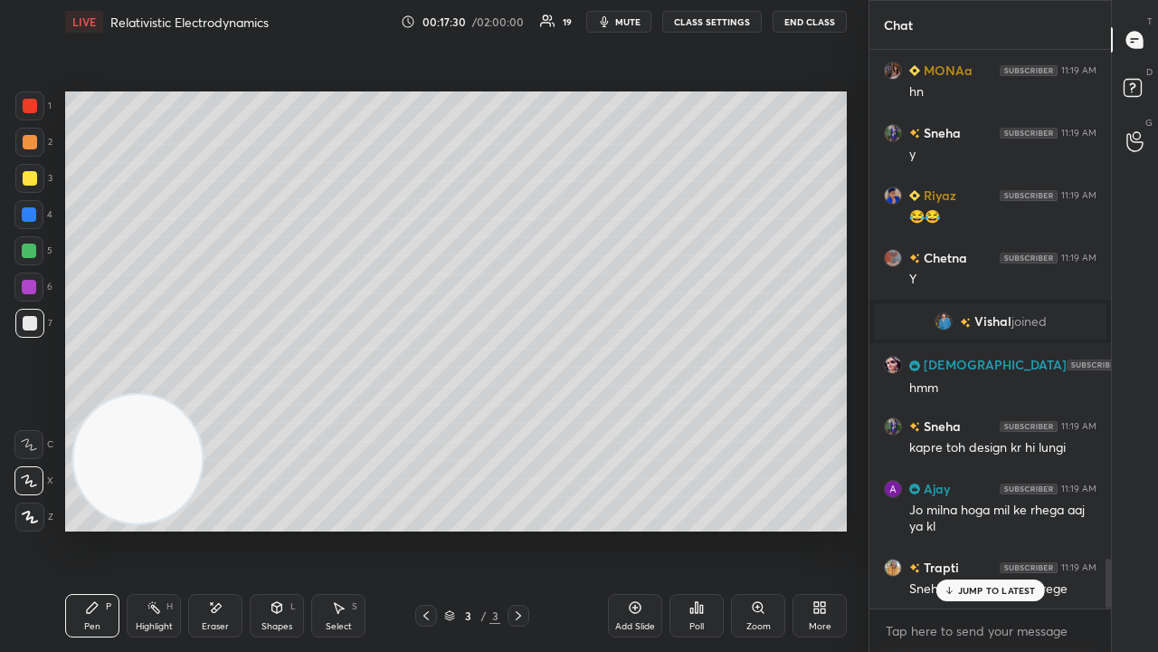
click at [1017, 528] on p "JUMP TO LATEST" at bounding box center [997, 590] width 78 height 11
click at [1007, 528] on textarea at bounding box center [990, 630] width 213 height 29
click at [631, 21] on span "mute" at bounding box center [627, 21] width 25 height 13
click at [630, 20] on span "unmute" at bounding box center [626, 21] width 39 height 13
click at [636, 28] on button "mute" at bounding box center [618, 22] width 65 height 22
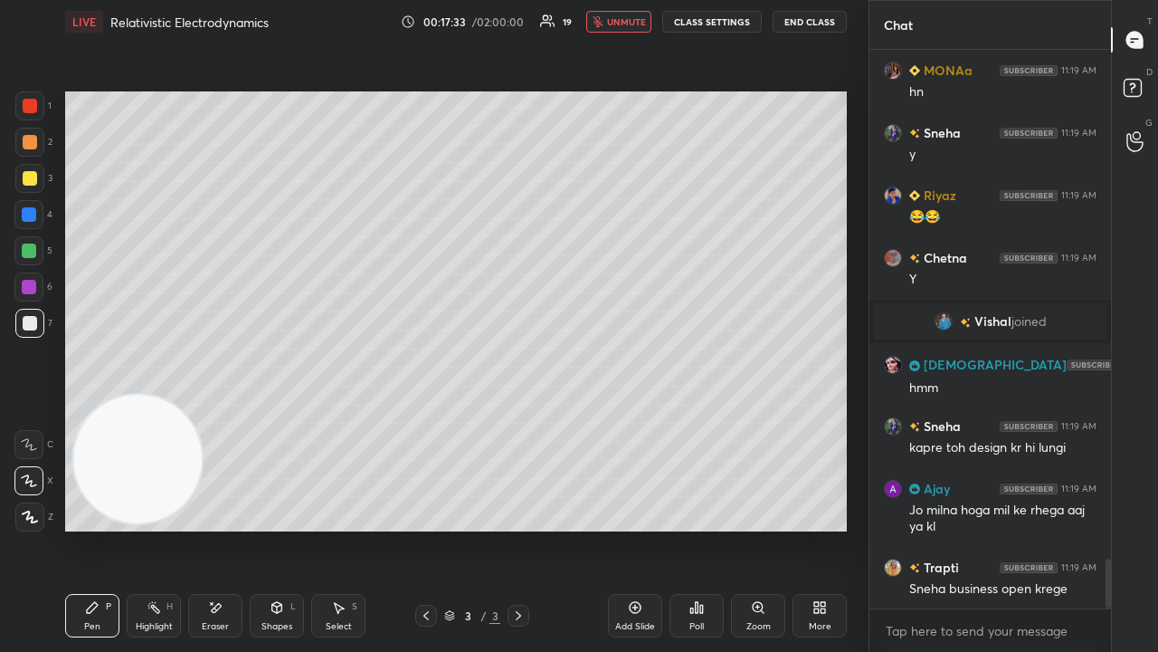
click at [634, 19] on span "unmute" at bounding box center [626, 21] width 39 height 13
click at [28, 267] on div "5" at bounding box center [33, 254] width 38 height 36
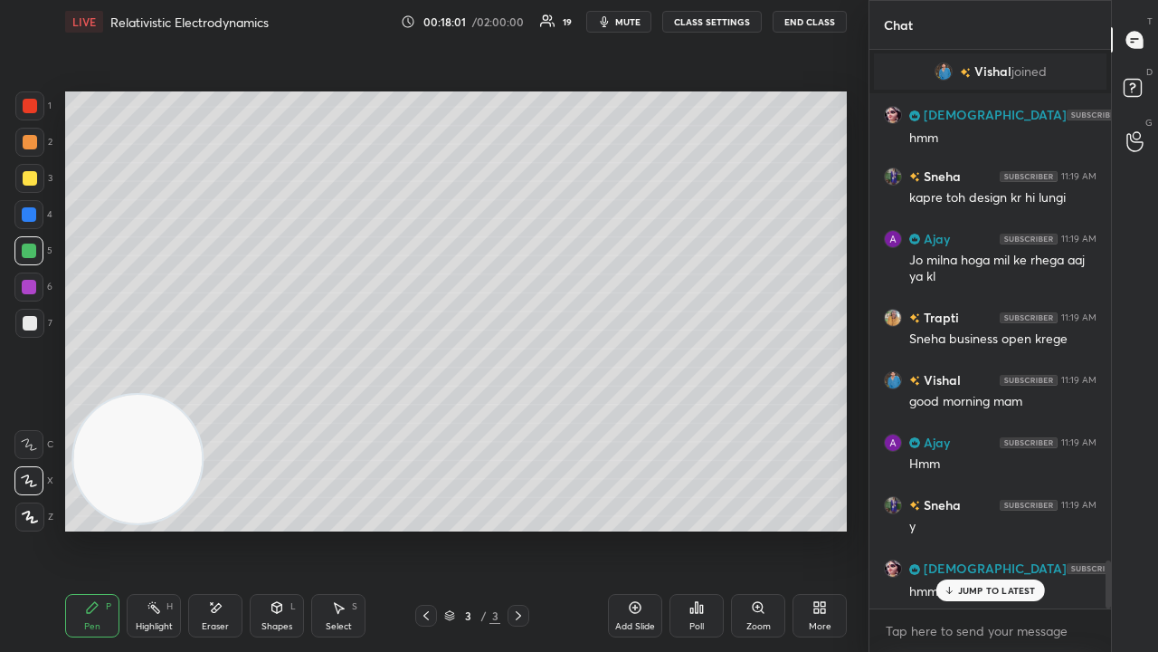
scroll to position [5969, 0]
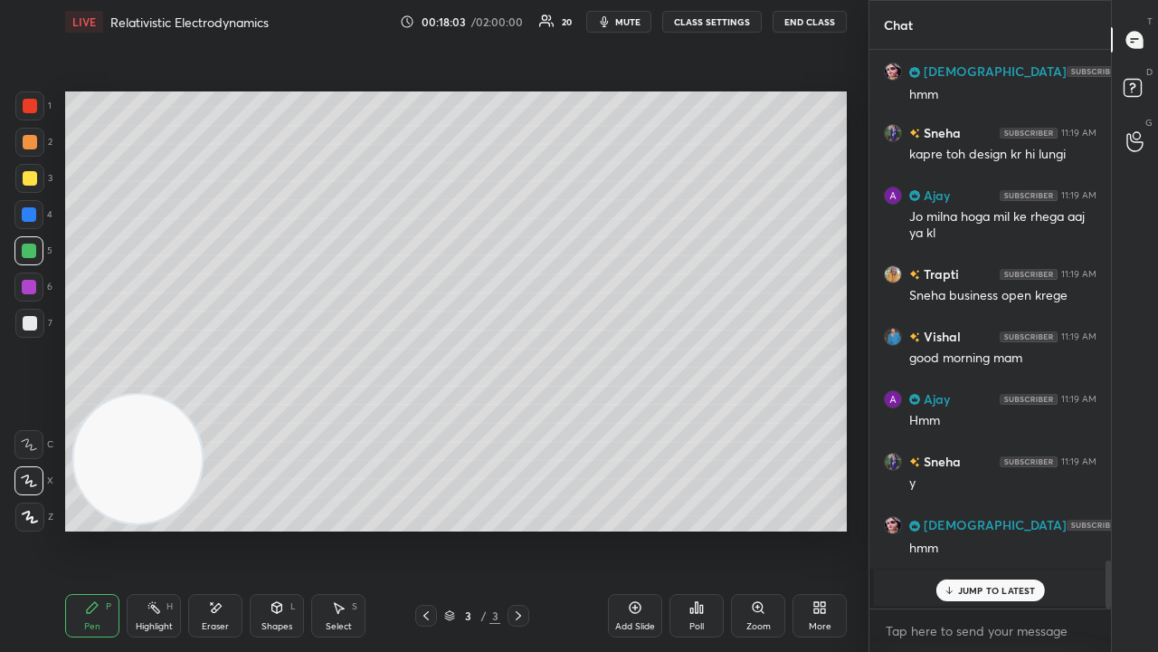
drag, startPoint x: 1010, startPoint y: 588, endPoint x: 1008, endPoint y: 597, distance: 9.2
click at [1009, 528] on p "JUMP TO LATEST" at bounding box center [997, 590] width 78 height 11
click at [997, 528] on textarea at bounding box center [990, 630] width 213 height 29
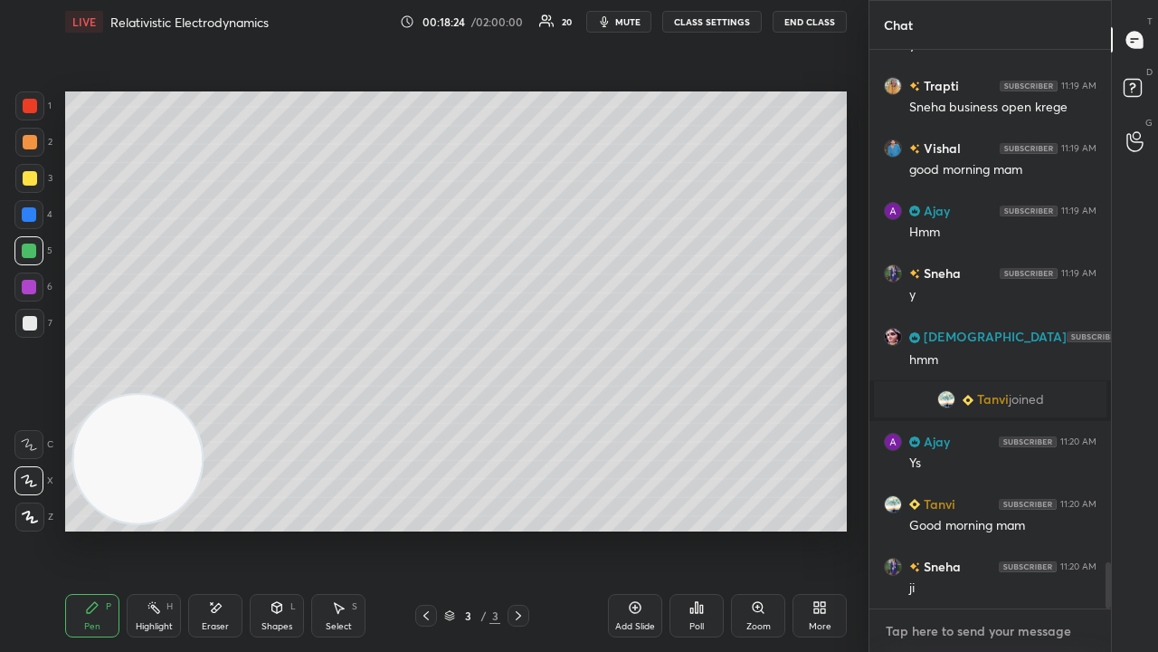
scroll to position [6218, 0]
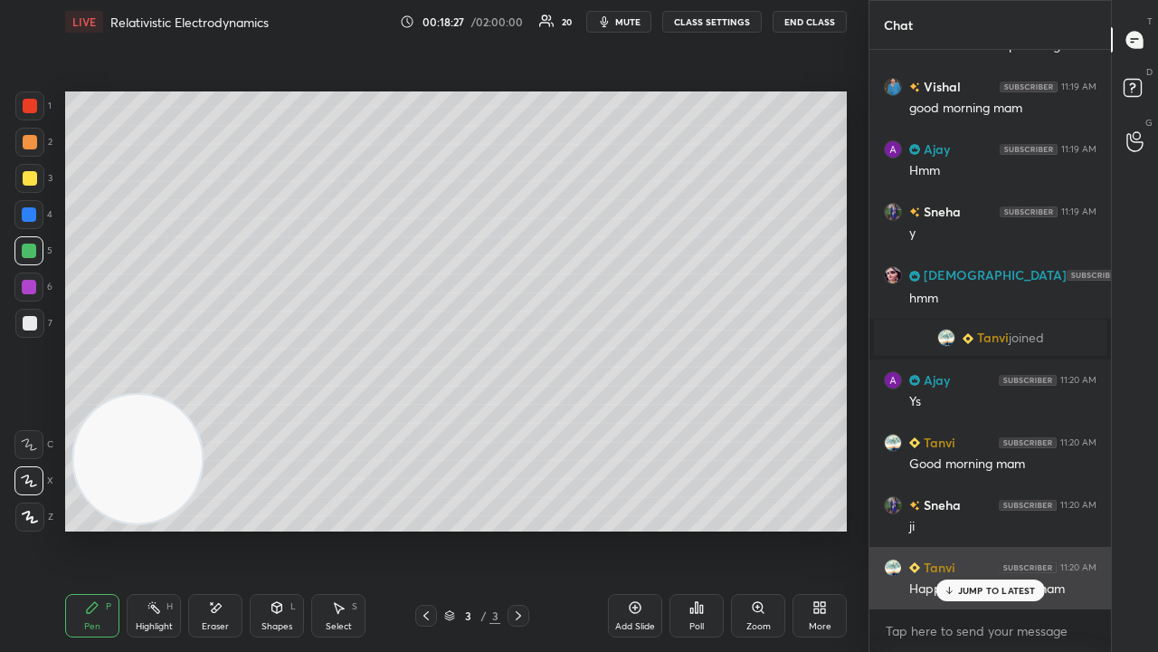
click at [972, 528] on p "JUMP TO LATEST" at bounding box center [997, 590] width 78 height 11
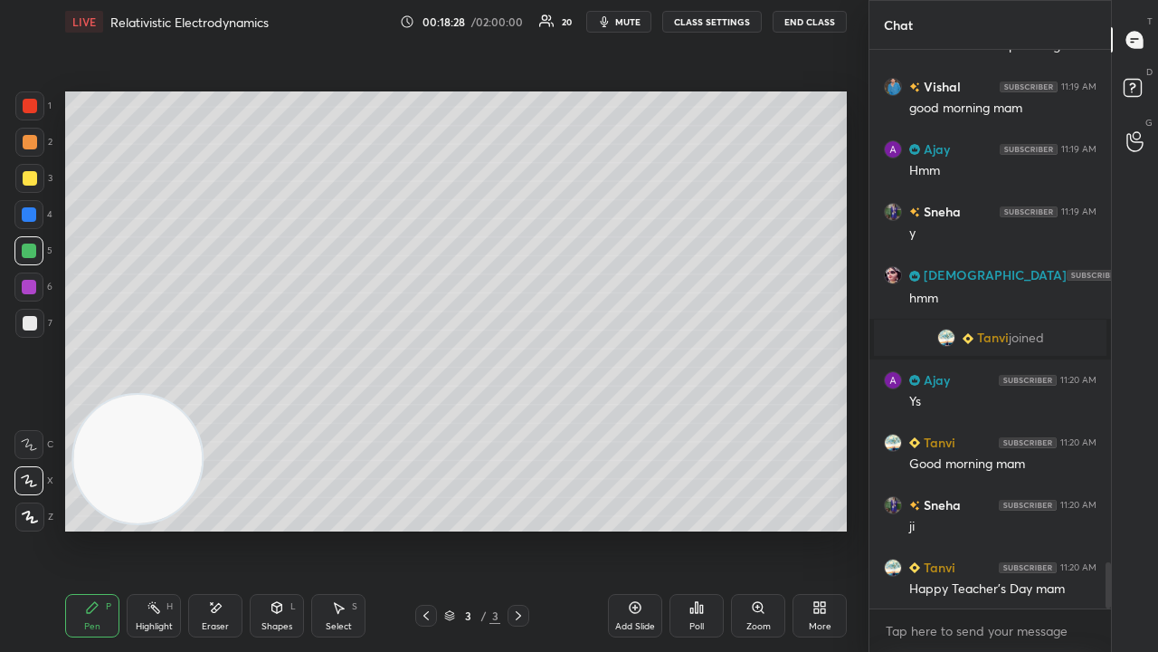
scroll to position [6282, 0]
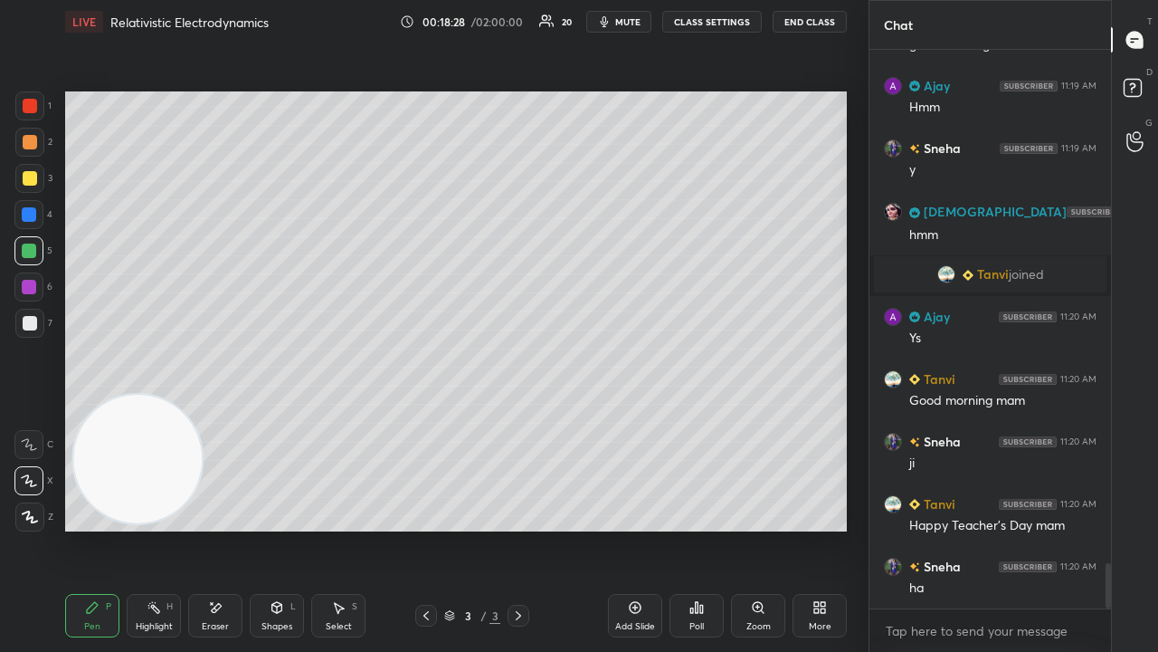
click at [617, 25] on button "mute" at bounding box center [618, 22] width 65 height 22
click at [623, 23] on span "unmute" at bounding box center [626, 21] width 39 height 13
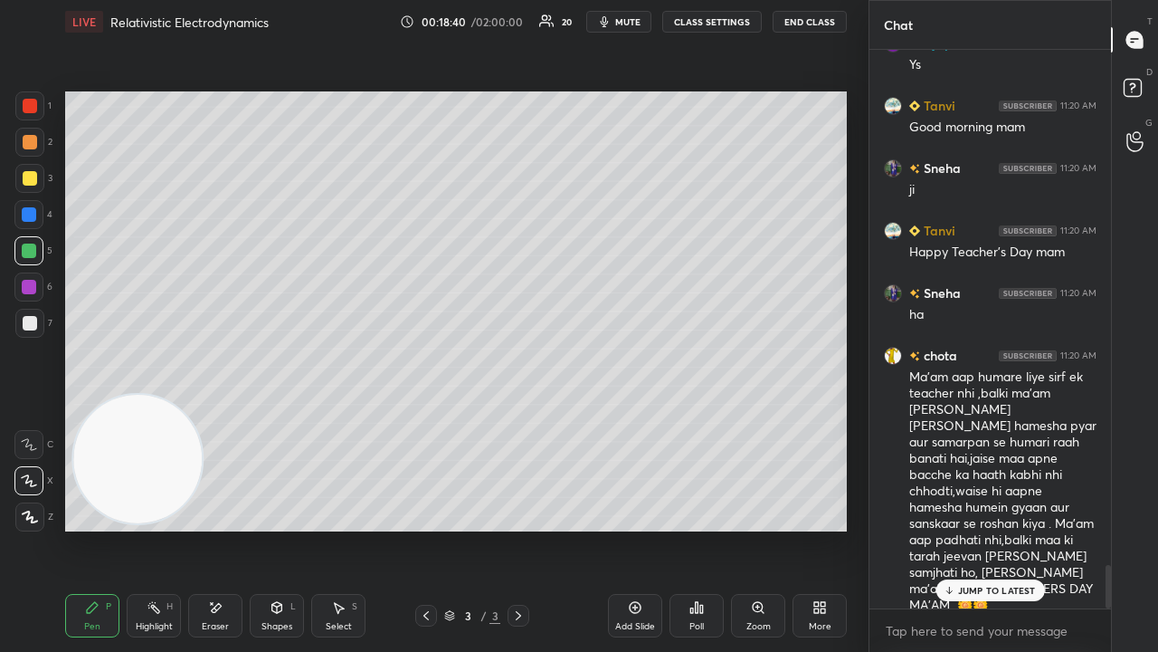
click at [980, 528] on div "JUMP TO LATEST" at bounding box center [990, 590] width 109 height 22
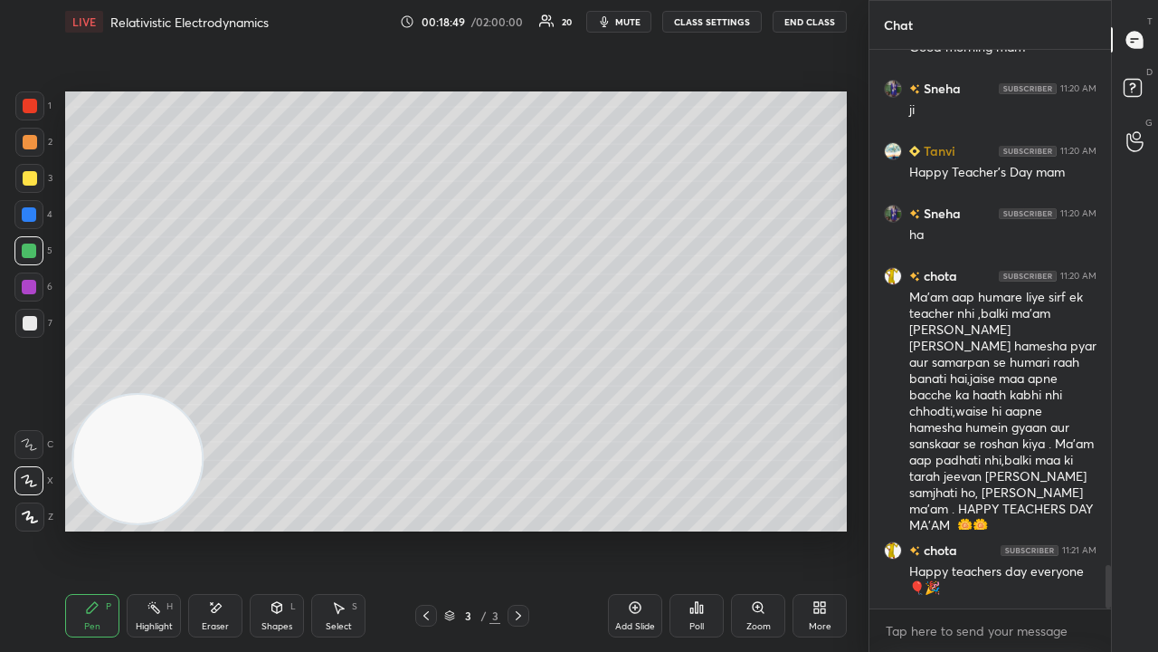
scroll to position [6696, 0]
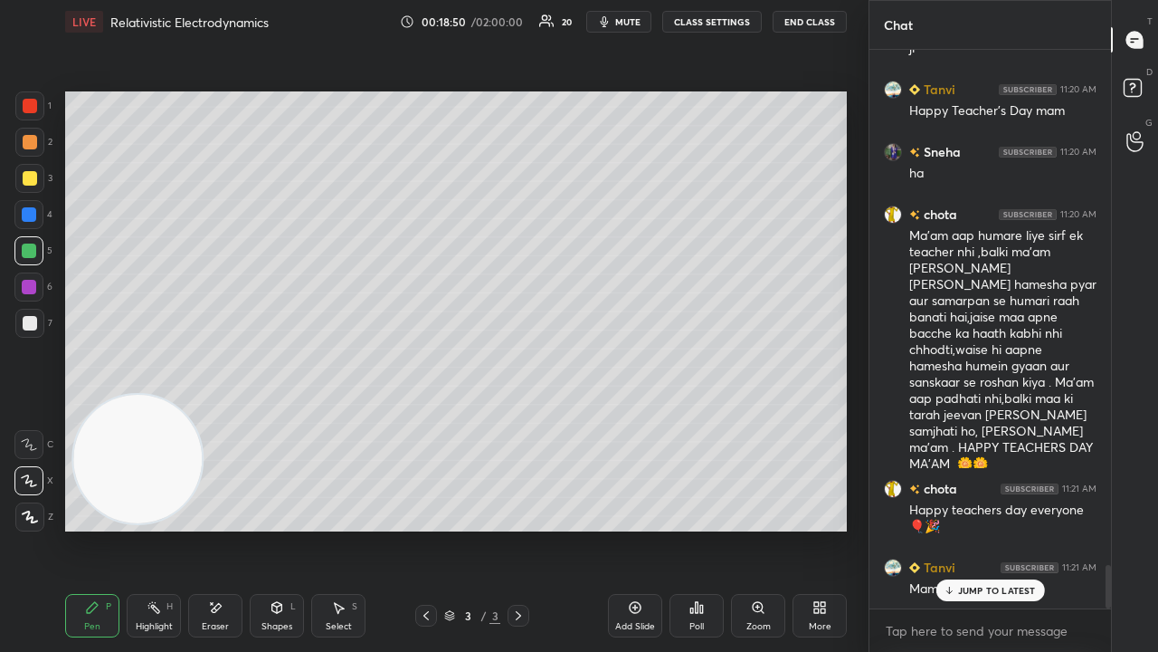
click at [210, 528] on div "Eraser" at bounding box center [215, 626] width 27 height 9
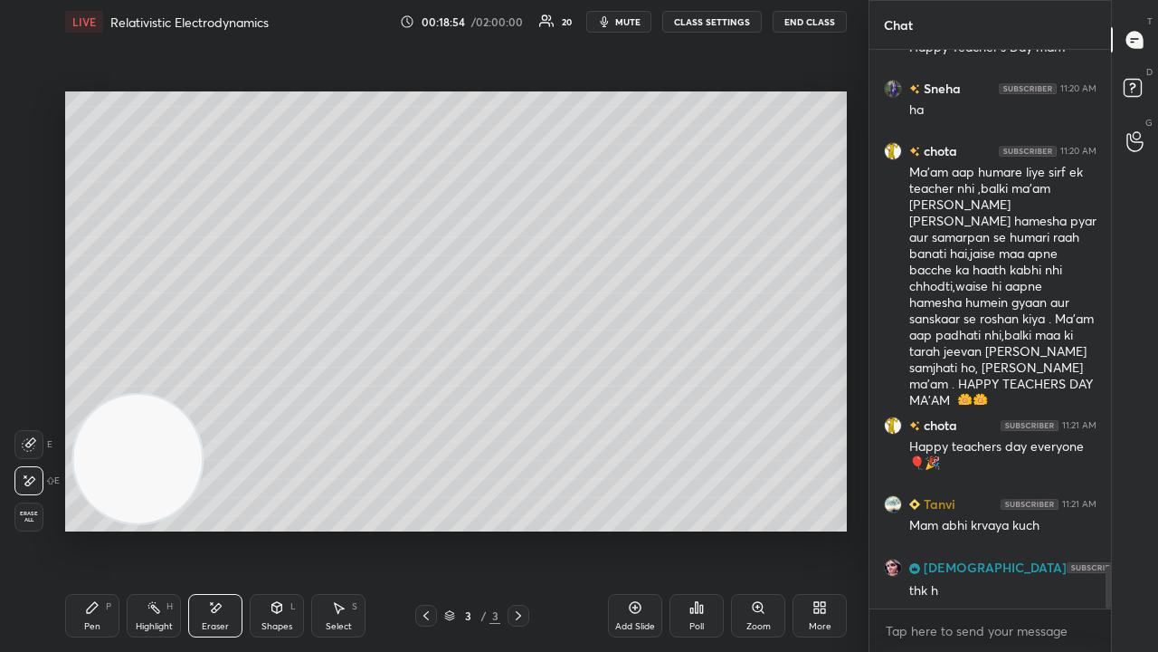
scroll to position [6821, 0]
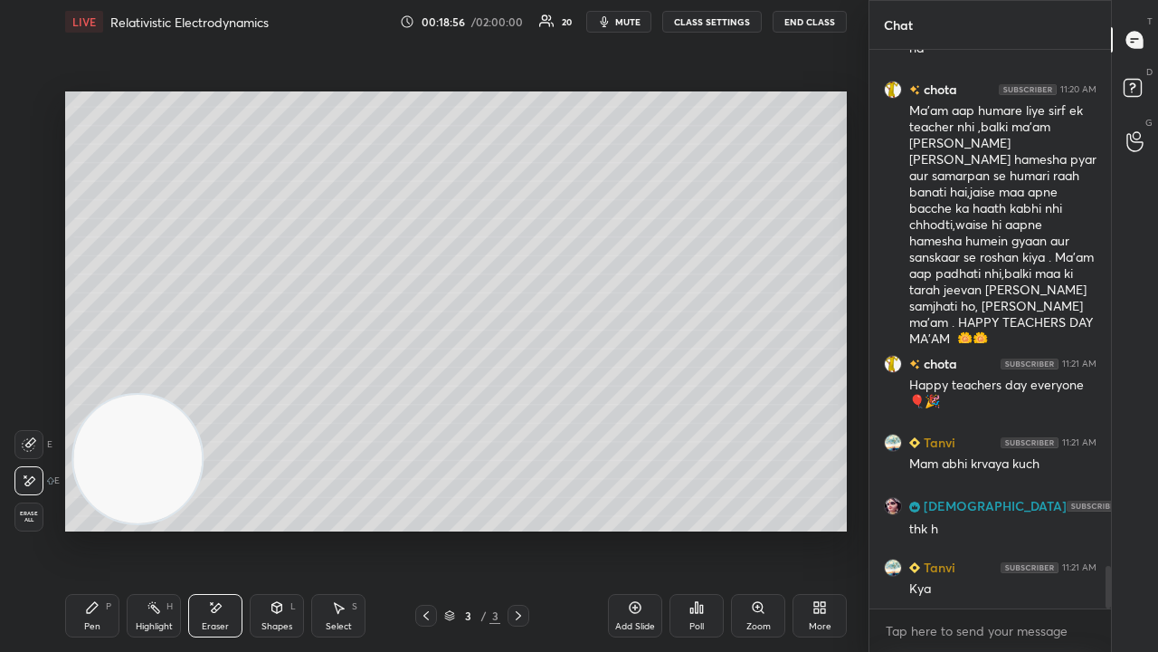
click at [96, 528] on div "Pen" at bounding box center [92, 626] width 16 height 9
click at [609, 20] on icon "button" at bounding box center [605, 21] width 8 height 11
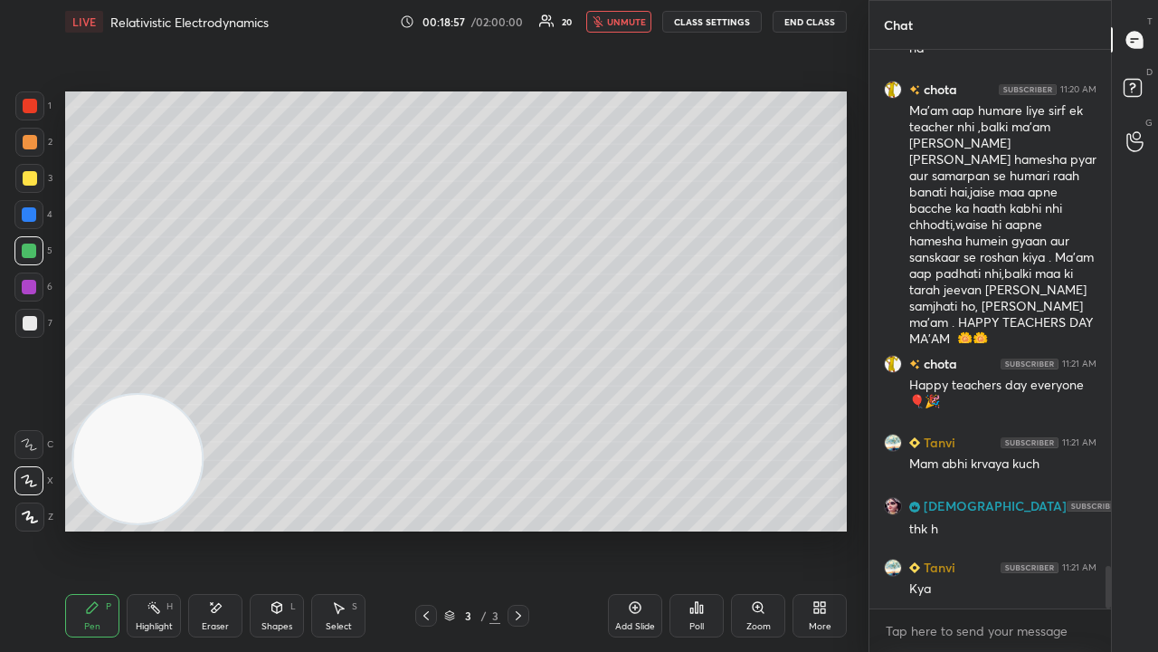
drag, startPoint x: 612, startPoint y: 22, endPoint x: 563, endPoint y: 54, distance: 58.7
click at [614, 22] on span "unmute" at bounding box center [626, 21] width 39 height 13
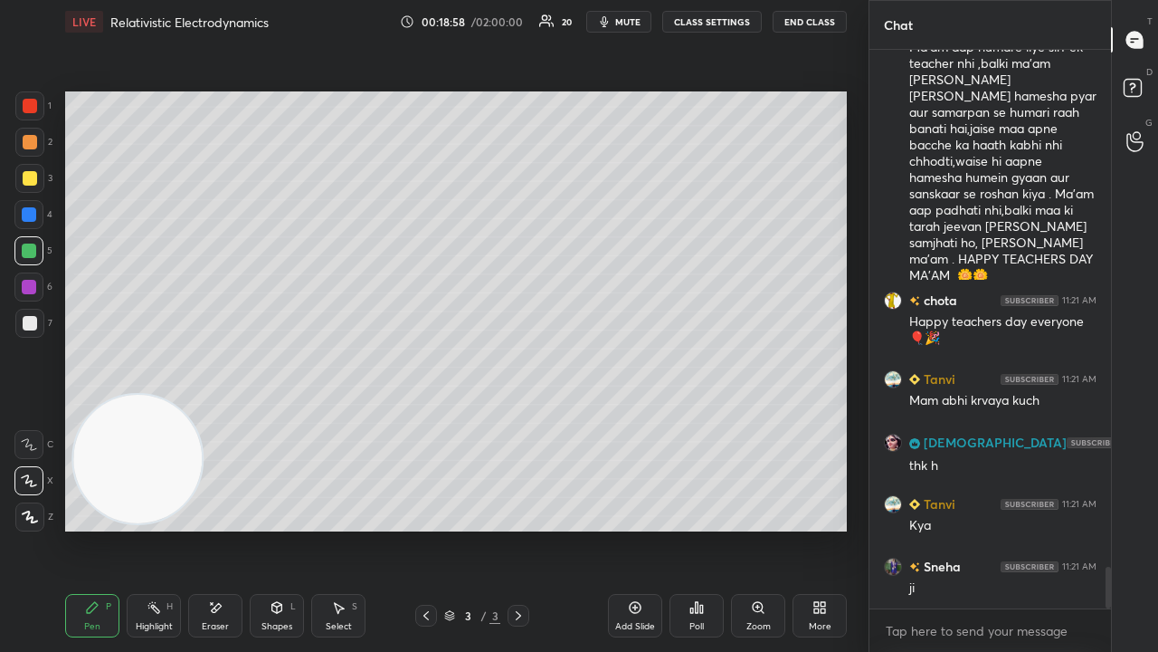
scroll to position [6946, 0]
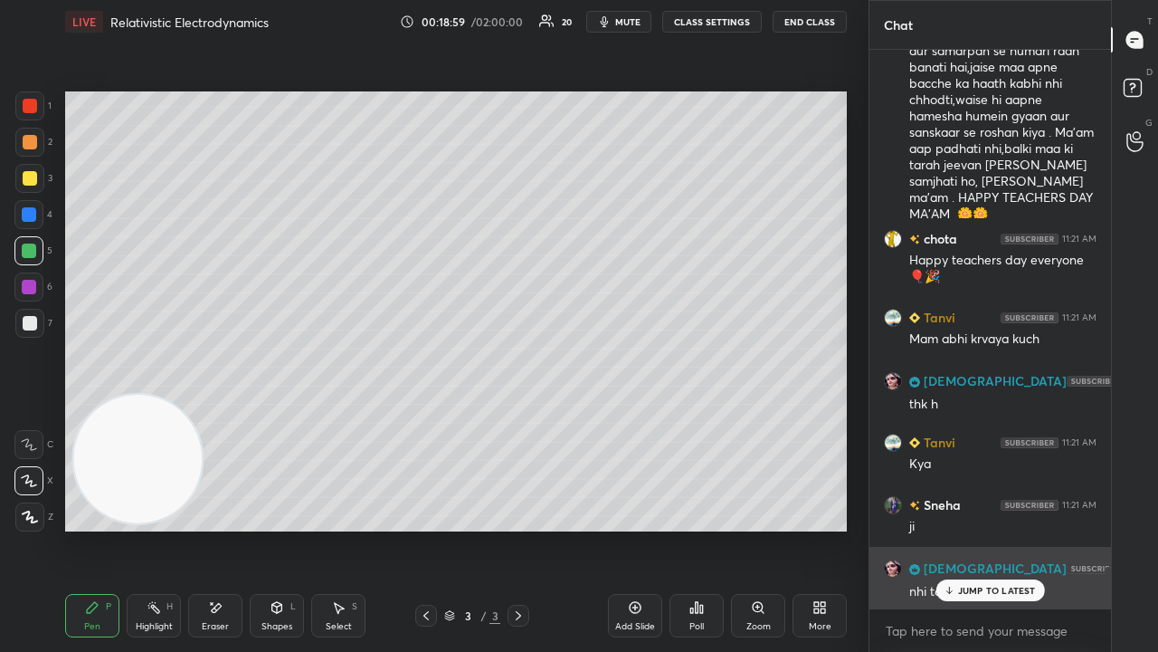
click at [1010, 528] on p "JUMP TO LATEST" at bounding box center [997, 590] width 78 height 11
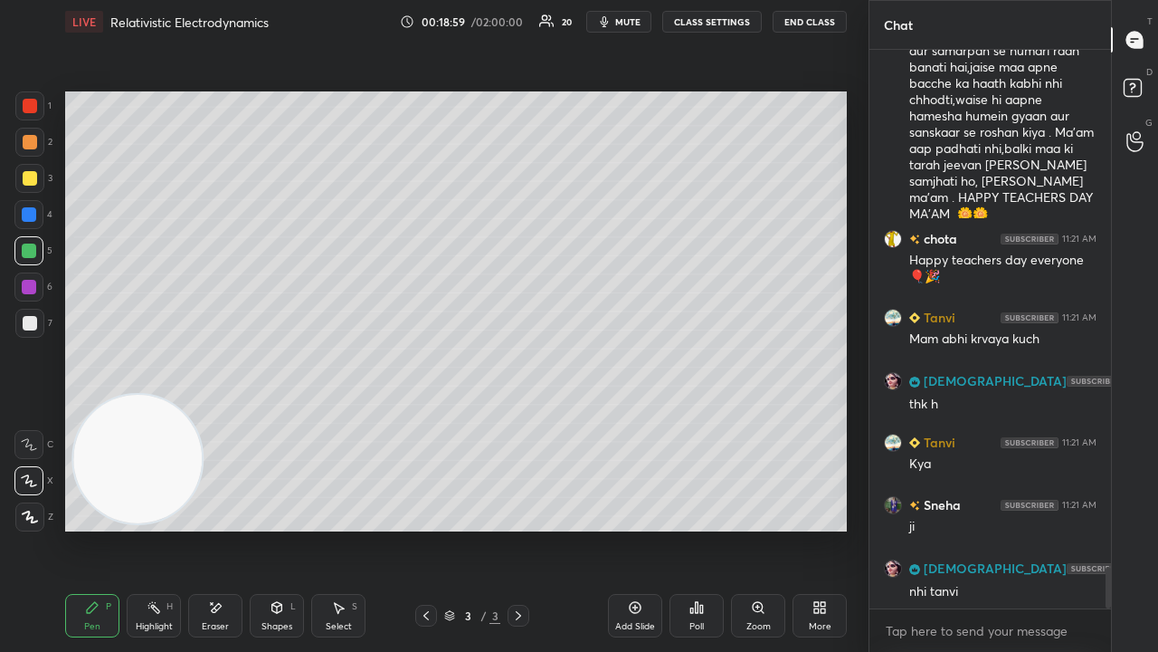
scroll to position [7009, 0]
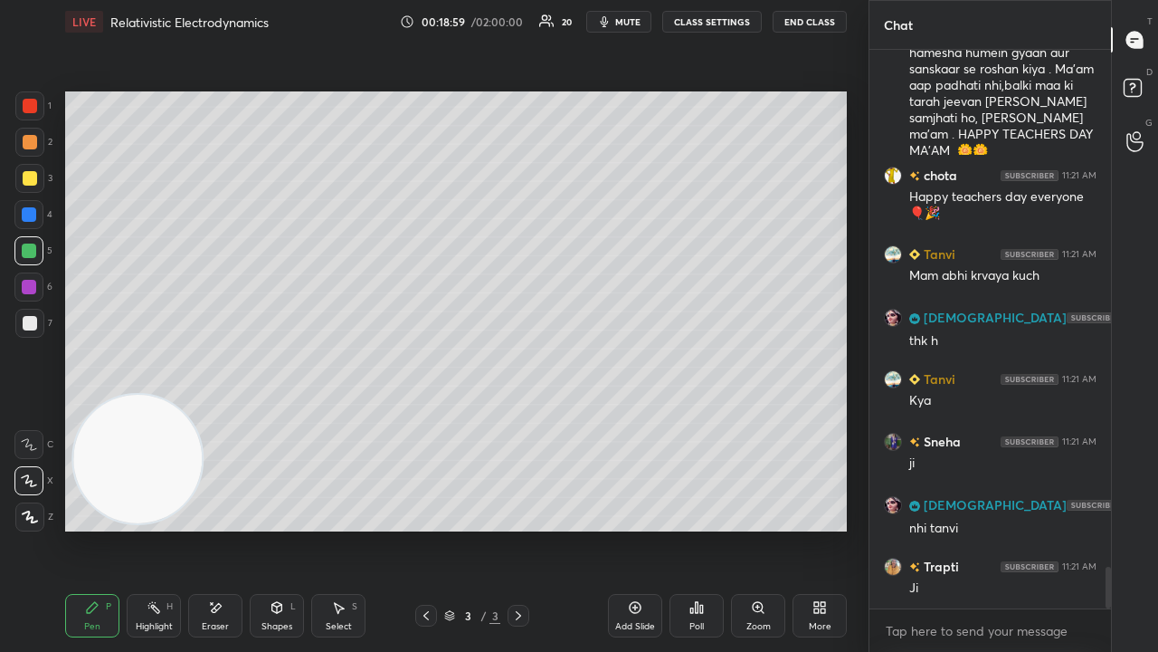
click at [994, 528] on div "x" at bounding box center [991, 630] width 242 height 43
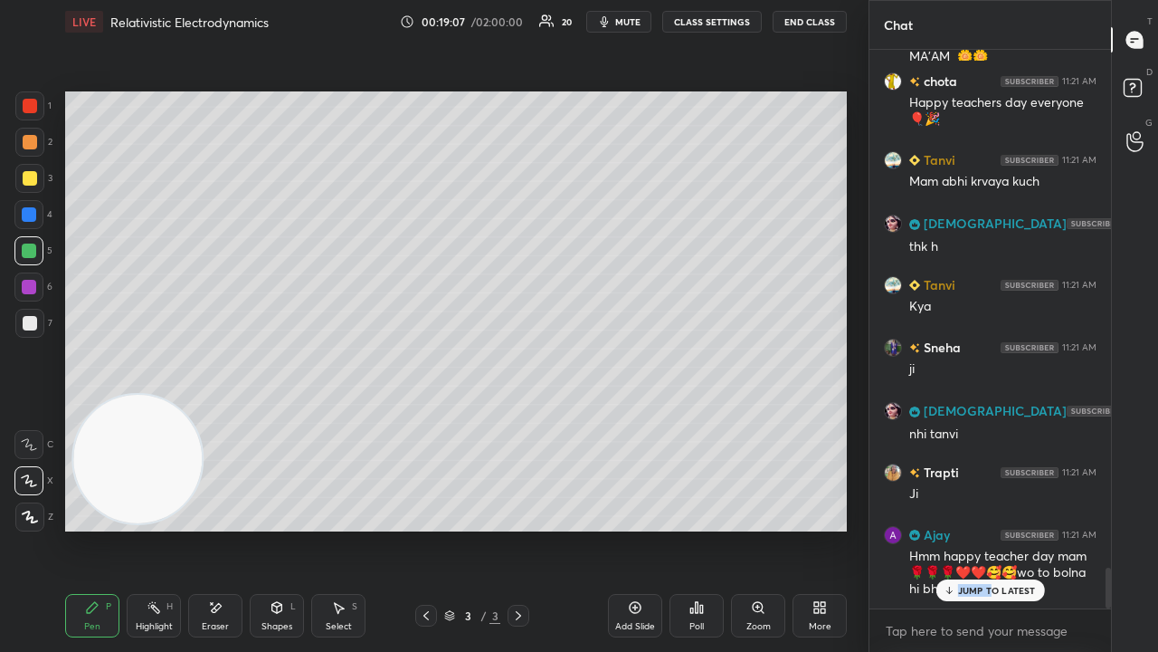
click at [993, 528] on div "Vishal 11:19 AM good morning mam Ajay 11:19 AM Hmm Sneha 11:19 AM y SUNITA 11:2…" at bounding box center [991, 329] width 242 height 558
click at [992, 528] on p "JUMP TO LATEST" at bounding box center [997, 590] width 78 height 11
click at [991, 528] on div "x" at bounding box center [991, 630] width 242 height 43
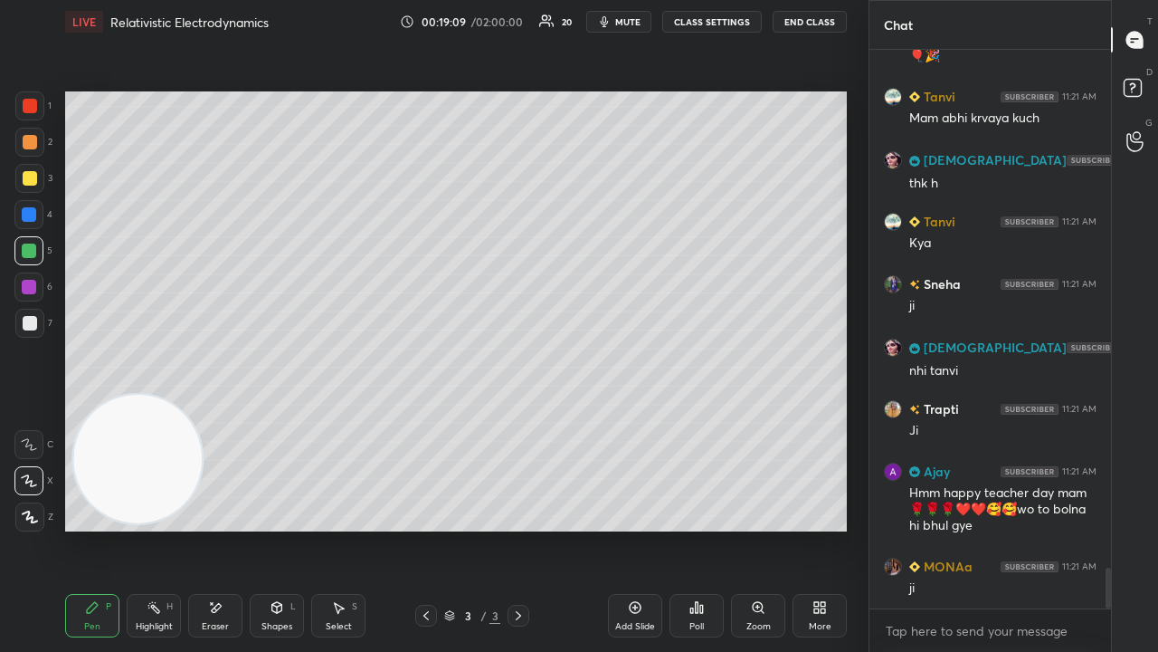
click at [29, 328] on div at bounding box center [30, 323] width 14 height 14
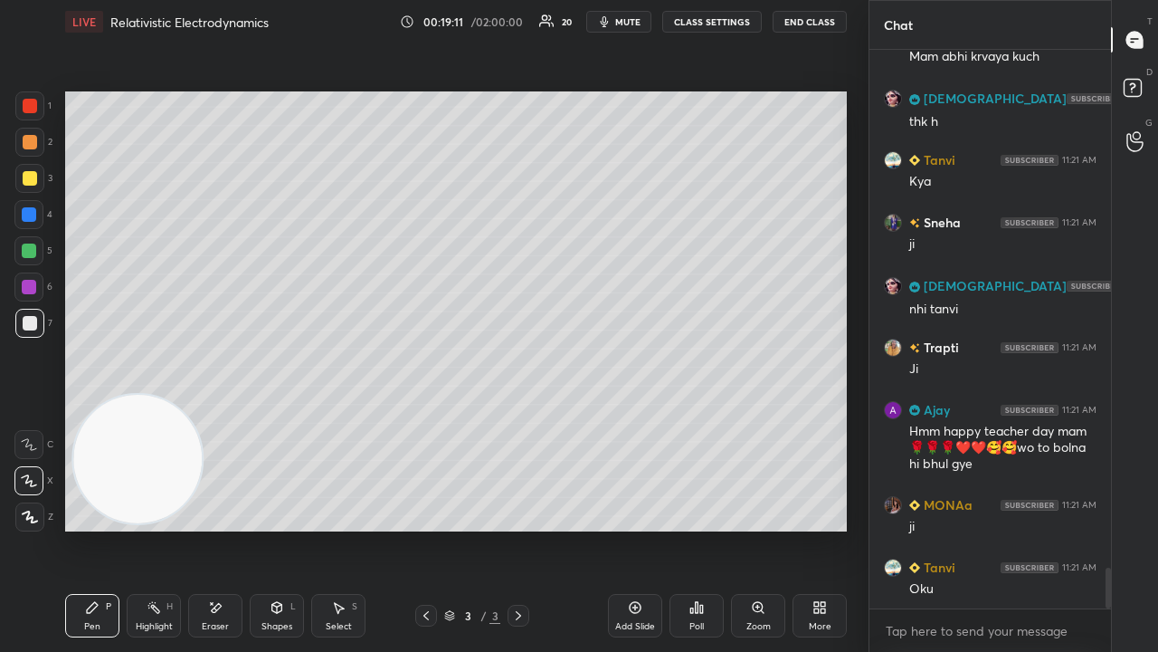
click at [628, 17] on span "mute" at bounding box center [627, 21] width 25 height 13
click at [628, 24] on span "unmute" at bounding box center [626, 21] width 39 height 13
click at [609, 23] on icon "button" at bounding box center [605, 21] width 8 height 11
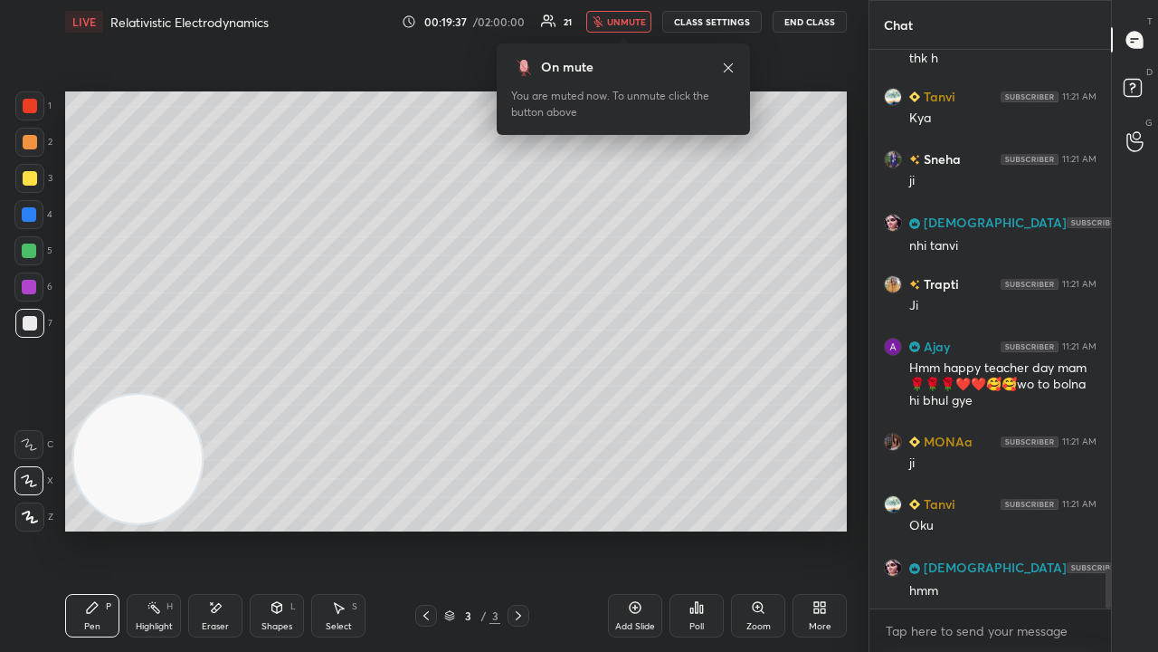
click at [623, 26] on span "unmute" at bounding box center [626, 21] width 39 height 13
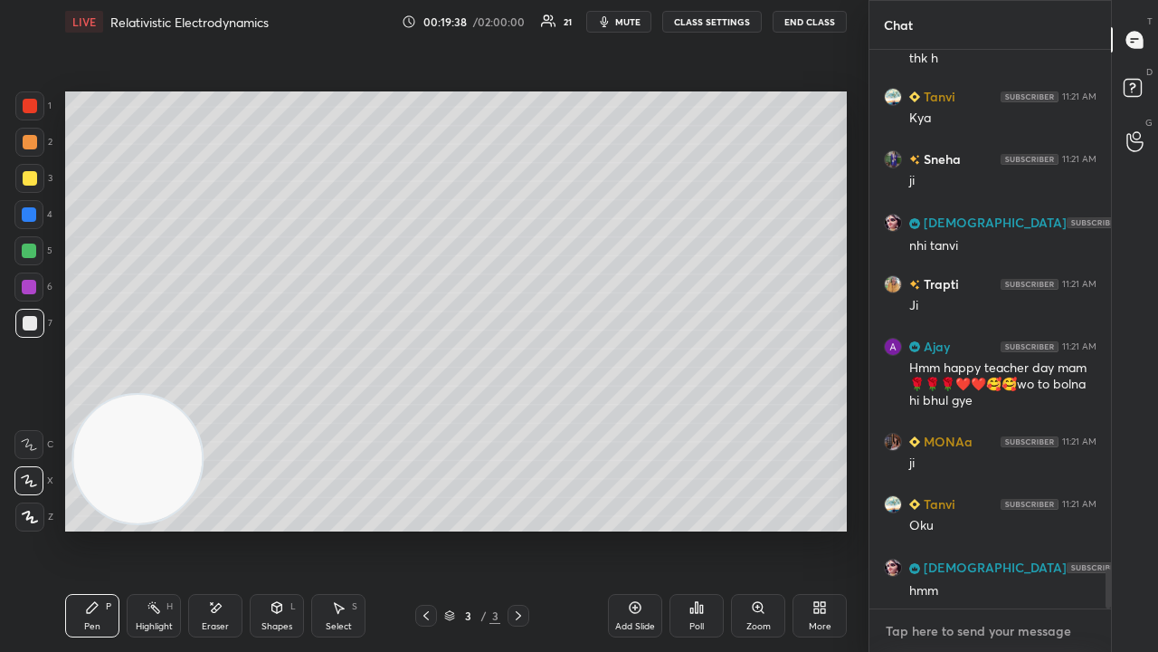
drag, startPoint x: 1053, startPoint y: 634, endPoint x: 1066, endPoint y: 651, distance: 20.6
click at [1052, 528] on textarea at bounding box center [990, 630] width 213 height 29
click at [624, 17] on span "mute" at bounding box center [627, 21] width 25 height 13
click at [623, 16] on span "unmute" at bounding box center [626, 21] width 39 height 13
click at [33, 265] on div "5" at bounding box center [33, 254] width 38 height 36
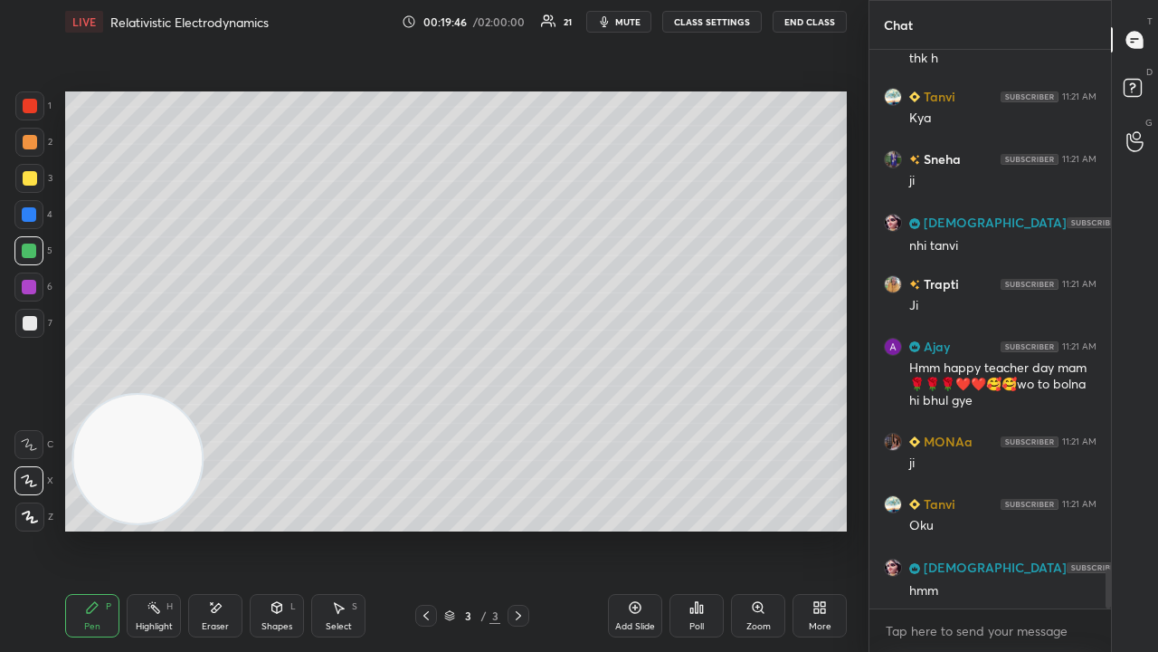
click at [612, 20] on icon "button" at bounding box center [604, 21] width 14 height 14
drag, startPoint x: 619, startPoint y: 20, endPoint x: 610, endPoint y: 51, distance: 32.1
click at [618, 20] on span "unmute" at bounding box center [626, 21] width 39 height 13
click at [35, 322] on div at bounding box center [30, 323] width 14 height 14
click at [632, 14] on button "mute" at bounding box center [618, 22] width 65 height 22
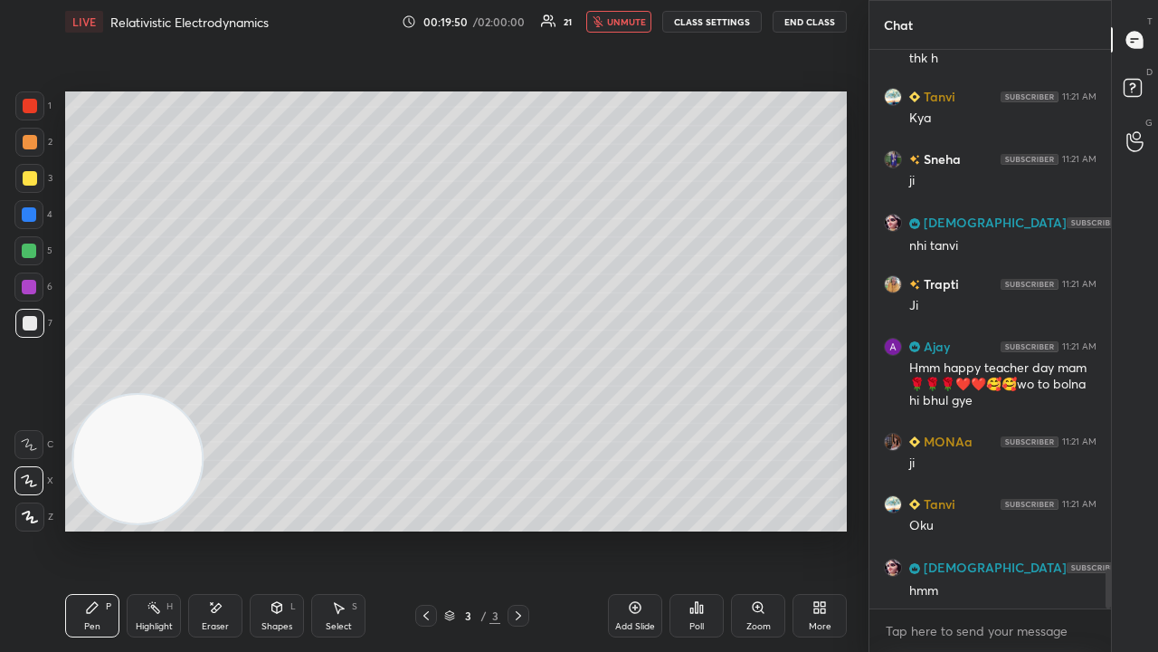
click at [632, 19] on span "unmute" at bounding box center [626, 21] width 39 height 13
click at [37, 273] on div at bounding box center [28, 286] width 29 height 29
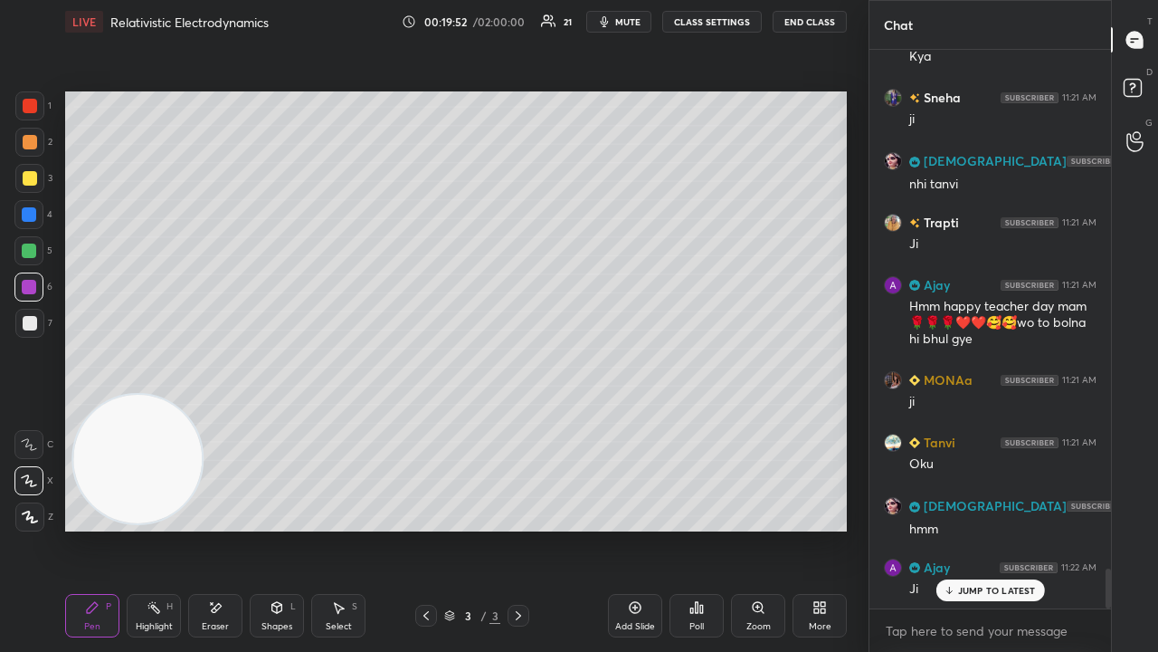
click at [25, 327] on div at bounding box center [30, 323] width 14 height 14
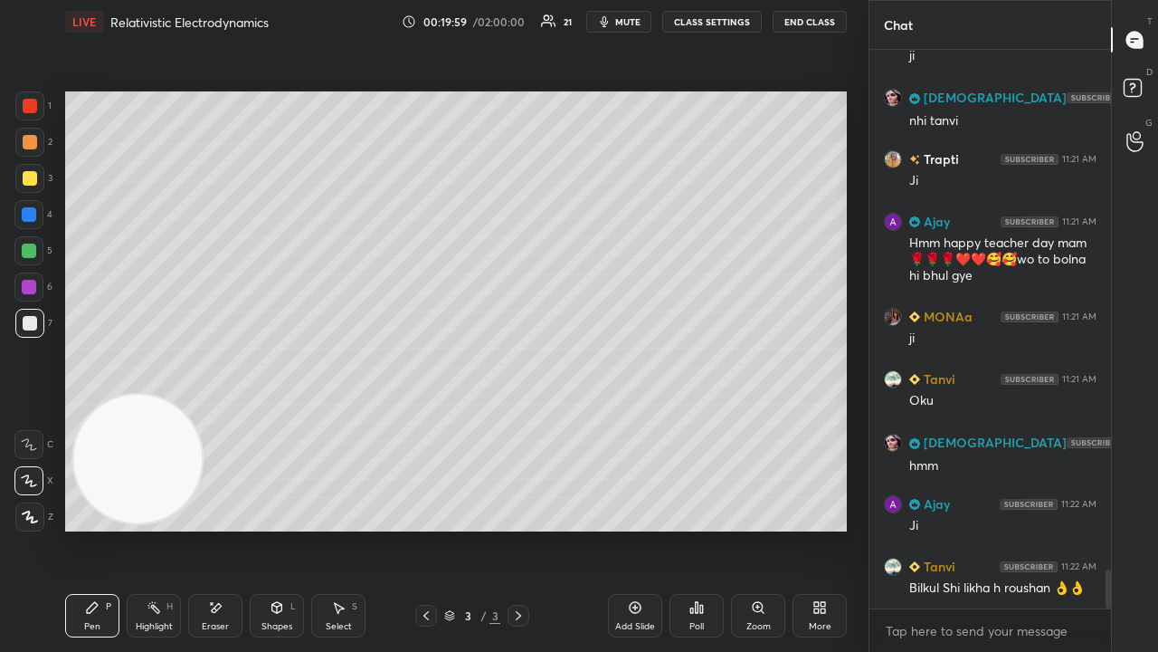
click at [636, 20] on span "mute" at bounding box center [627, 21] width 25 height 13
click at [635, 20] on span "mute" at bounding box center [627, 21] width 25 height 13
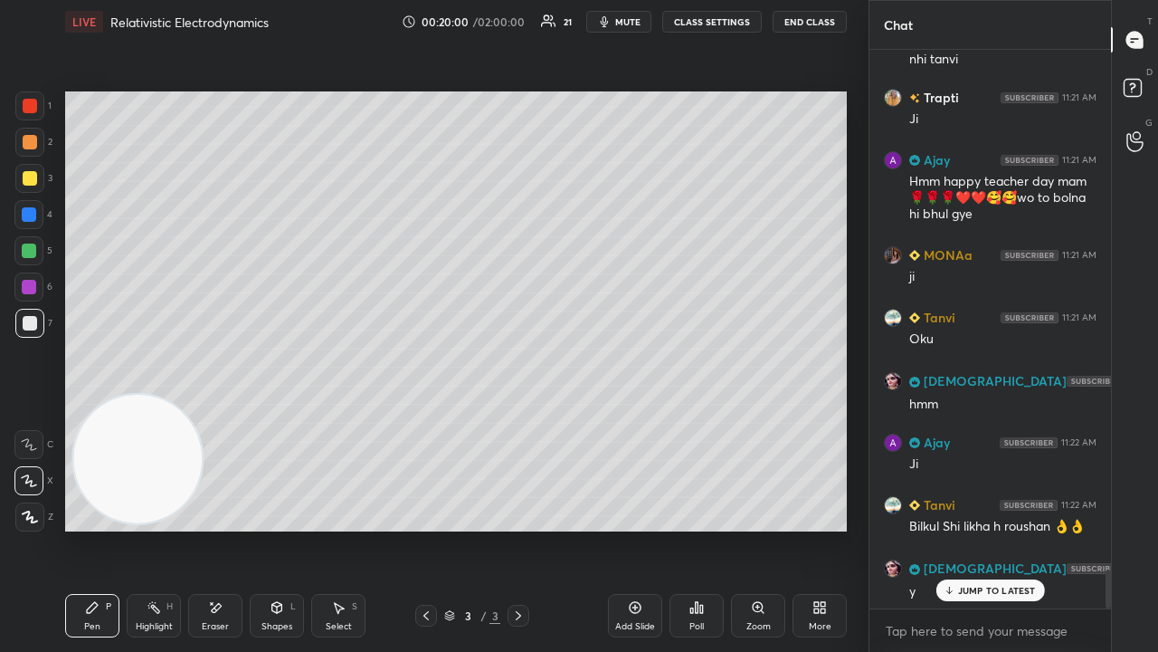
click at [36, 257] on div at bounding box center [28, 250] width 29 height 29
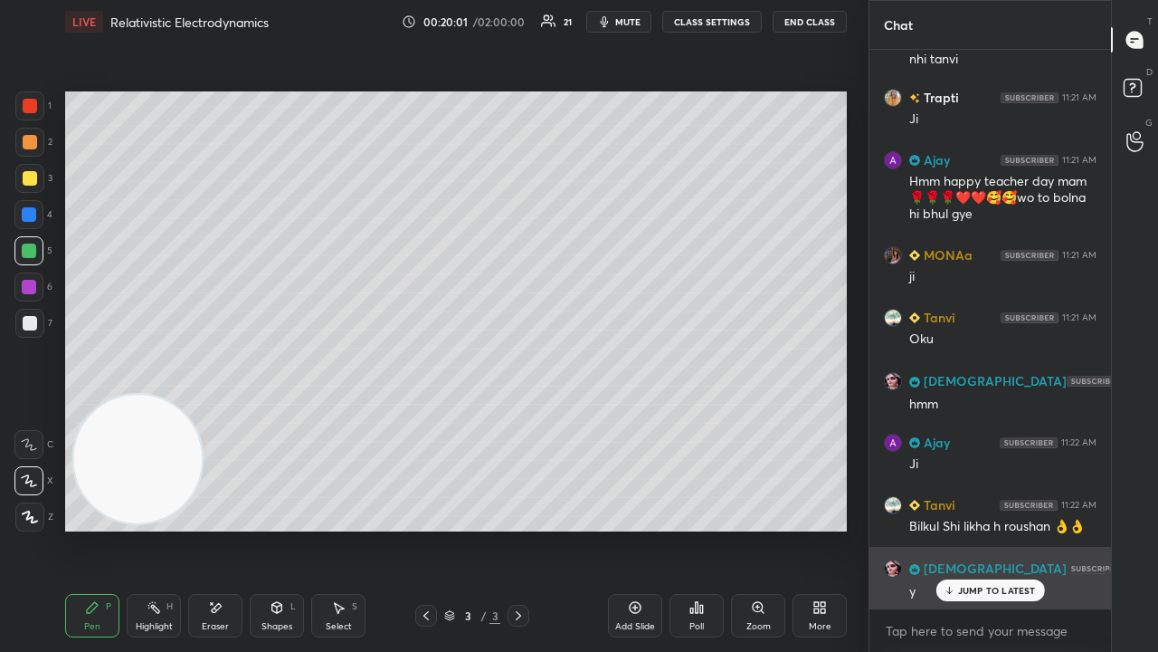
click at [981, 528] on div "JUMP TO LATEST" at bounding box center [990, 590] width 109 height 22
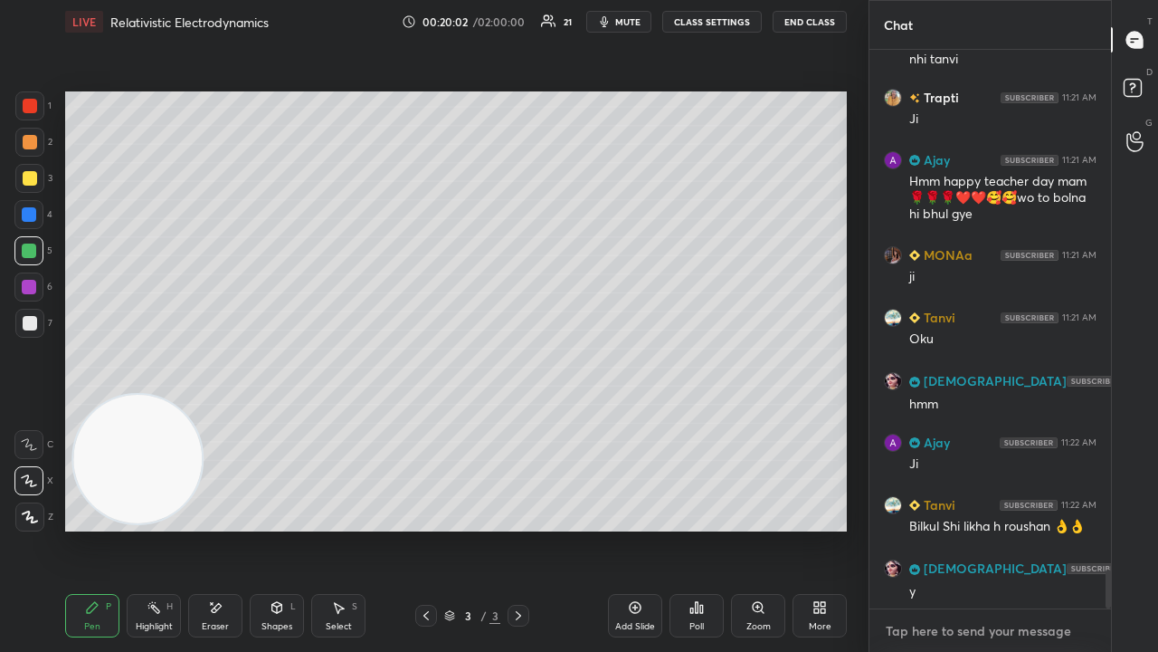
click at [964, 528] on textarea at bounding box center [990, 630] width 213 height 29
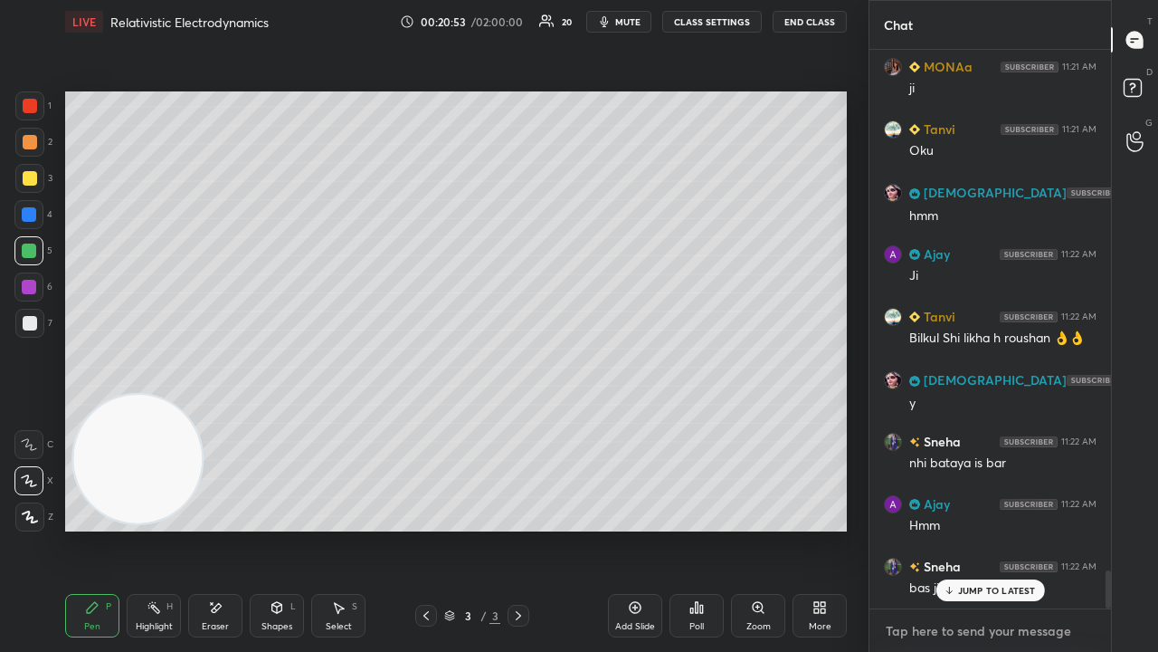
scroll to position [7728, 0]
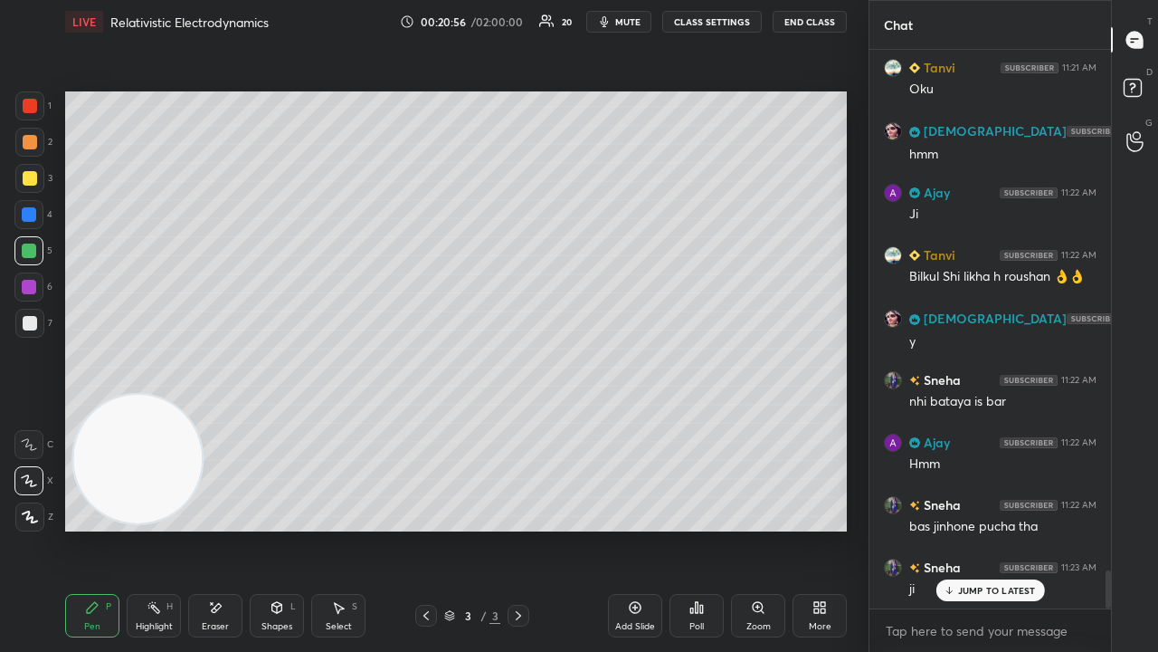
drag, startPoint x: 1006, startPoint y: 593, endPoint x: 999, endPoint y: 618, distance: 26.4
click at [1005, 528] on div "JUMP TO LATEST" at bounding box center [990, 590] width 109 height 22
click at [994, 528] on textarea at bounding box center [990, 630] width 213 height 29
click at [17, 317] on div at bounding box center [29, 323] width 29 height 29
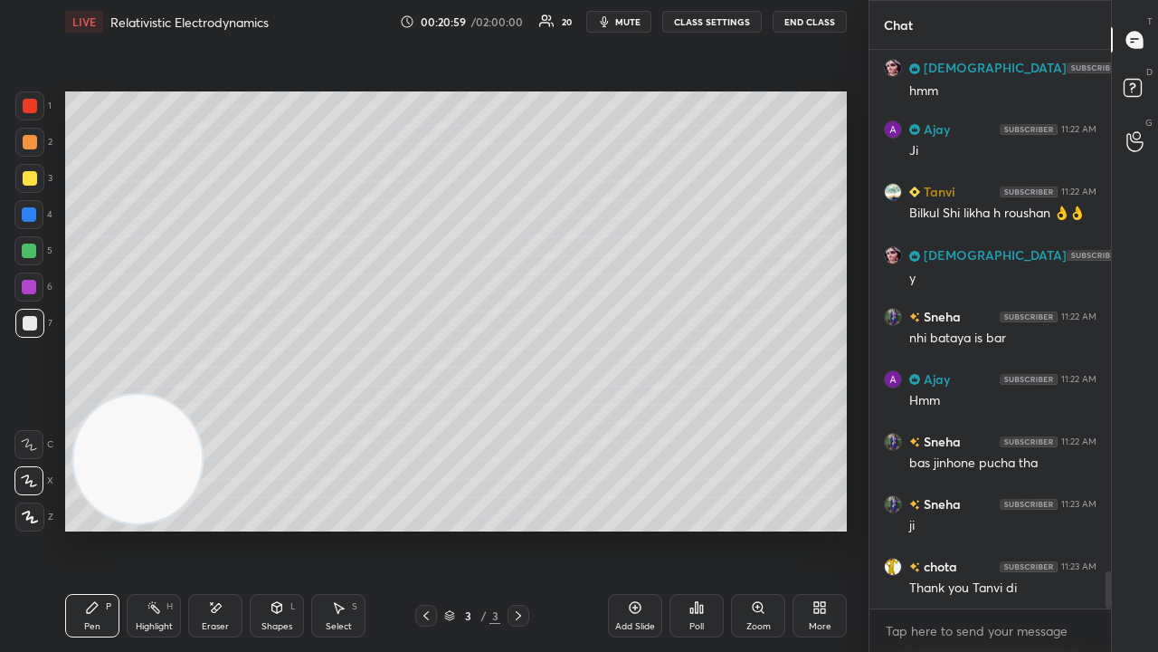
scroll to position [7853, 0]
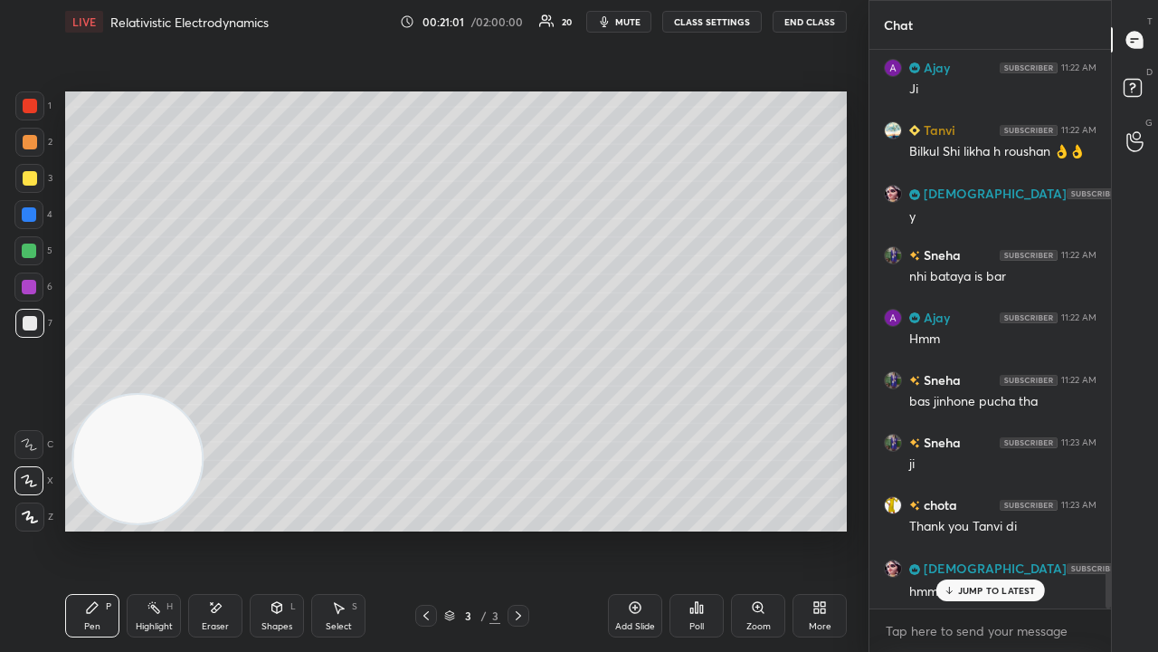
click at [959, 528] on p "JUMP TO LATEST" at bounding box center [997, 590] width 78 height 11
click at [937, 528] on textarea at bounding box center [990, 630] width 213 height 29
drag, startPoint x: 1108, startPoint y: 595, endPoint x: 1093, endPoint y: 614, distance: 23.8
click at [1104, 528] on div at bounding box center [1105, 329] width 11 height 558
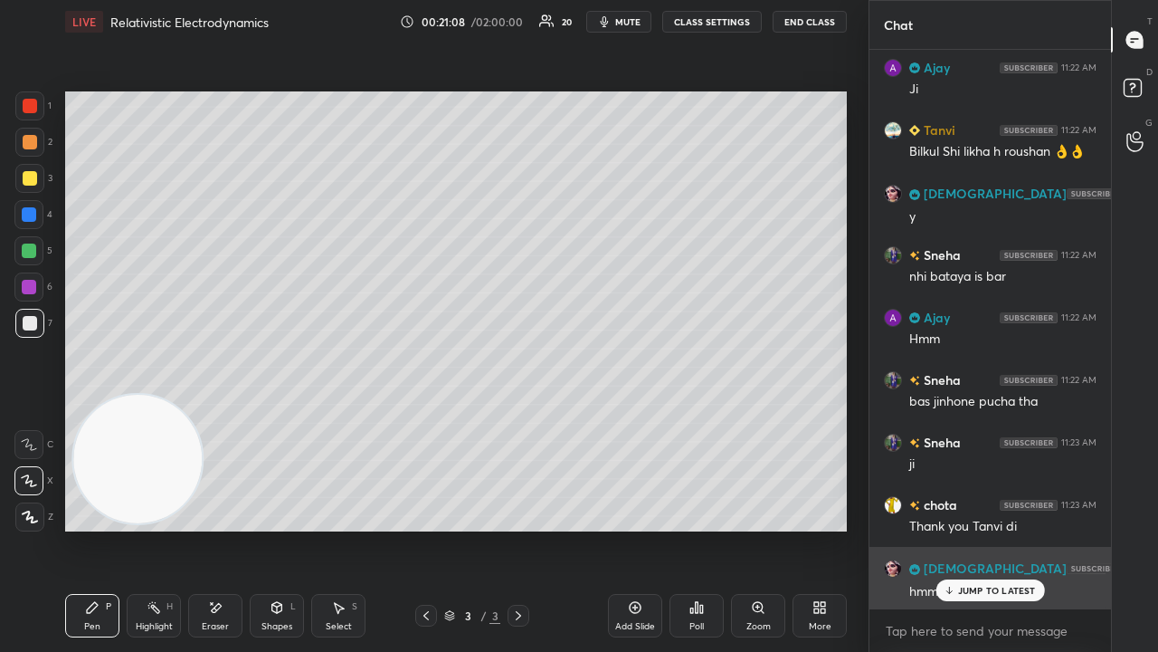
click at [986, 528] on p "JUMP TO LATEST" at bounding box center [997, 590] width 78 height 11
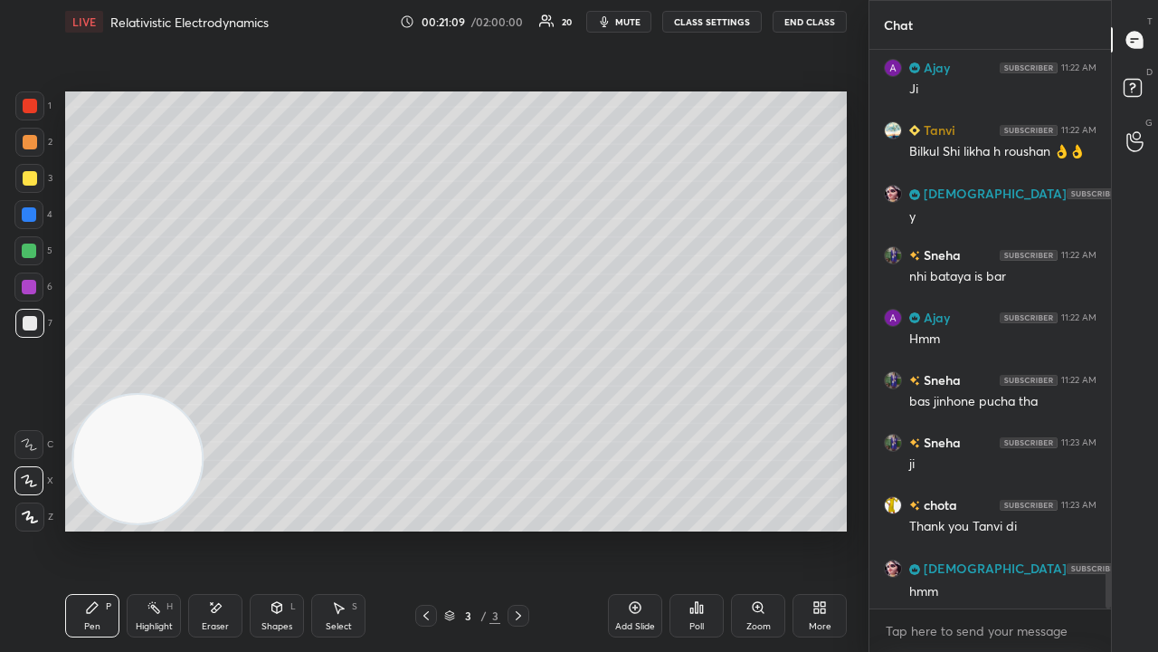
click at [973, 528] on div "x" at bounding box center [991, 630] width 242 height 43
click at [632, 19] on span "mute" at bounding box center [627, 21] width 25 height 13
click at [633, 18] on span "mute" at bounding box center [627, 21] width 25 height 13
click at [621, 18] on button "mute" at bounding box center [618, 22] width 65 height 22
click at [624, 18] on span "mute" at bounding box center [627, 21] width 25 height 13
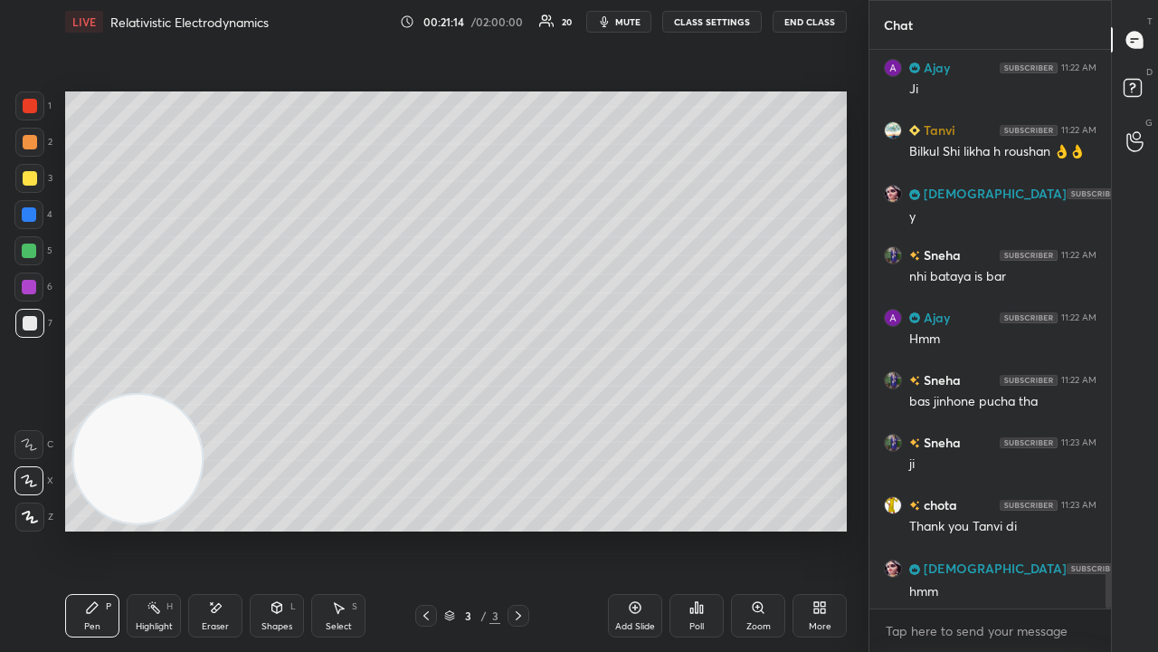
click at [34, 251] on div at bounding box center [29, 250] width 14 height 14
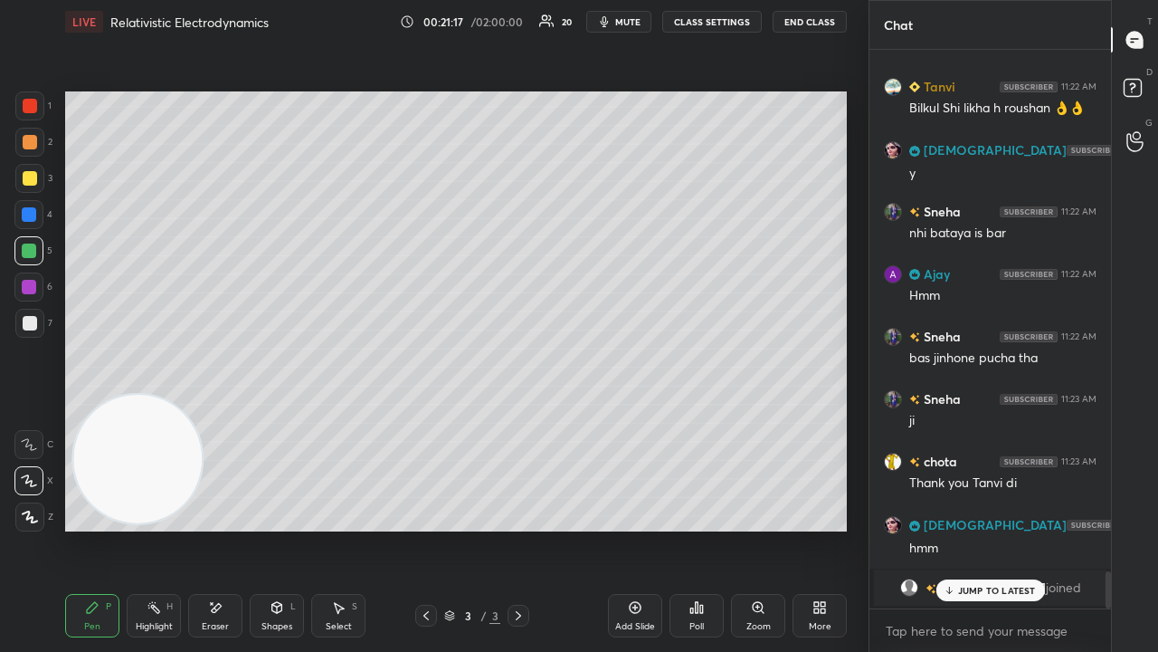
click at [990, 528] on div "JUMP TO LATEST" at bounding box center [990, 590] width 109 height 22
click at [638, 24] on span "mute" at bounding box center [627, 21] width 25 height 13
click at [637, 23] on span "unmute" at bounding box center [626, 21] width 39 height 13
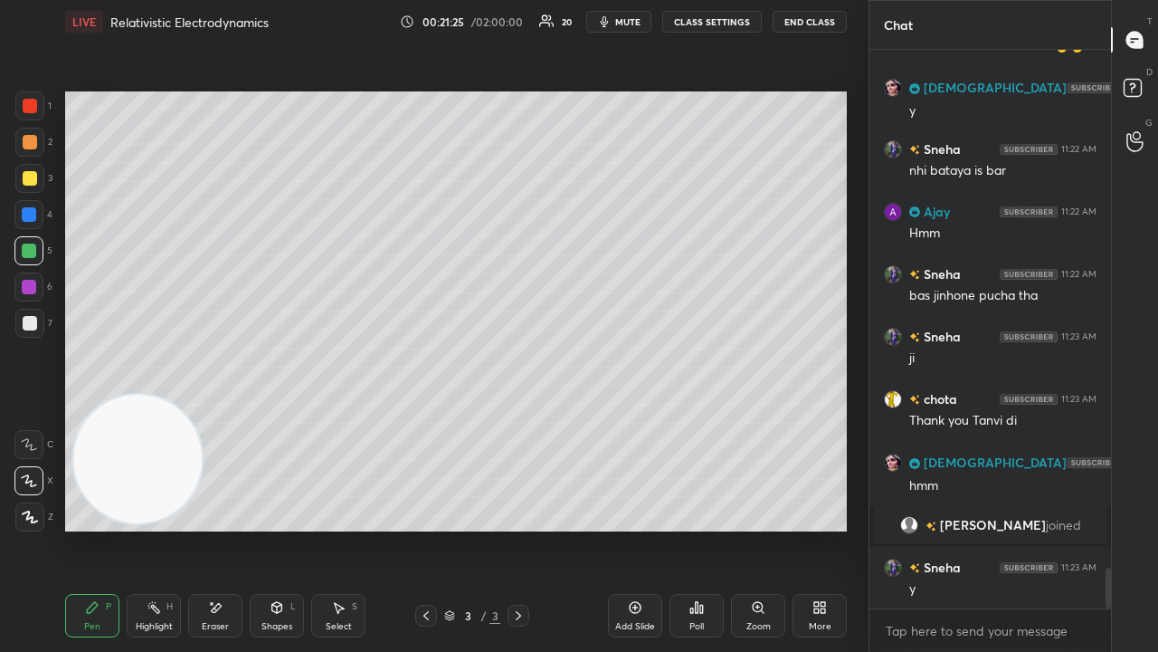
click at [27, 331] on div at bounding box center [29, 323] width 29 height 29
click at [604, 23] on icon "button" at bounding box center [604, 21] width 14 height 14
click at [603, 22] on icon "button" at bounding box center [598, 21] width 10 height 11
click at [33, 257] on div at bounding box center [28, 250] width 29 height 29
click at [31, 321] on div at bounding box center [30, 323] width 14 height 14
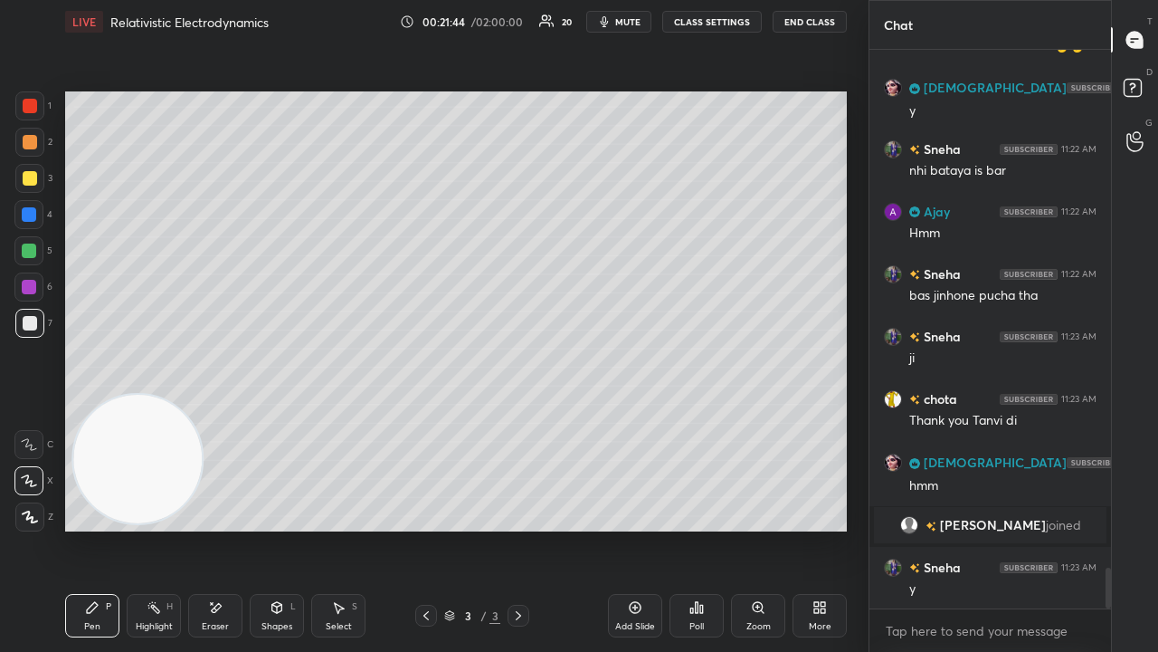
click at [43, 138] on div at bounding box center [29, 142] width 29 height 29
click at [633, 18] on span "mute" at bounding box center [627, 21] width 25 height 13
click at [633, 20] on span "unmute" at bounding box center [626, 21] width 39 height 13
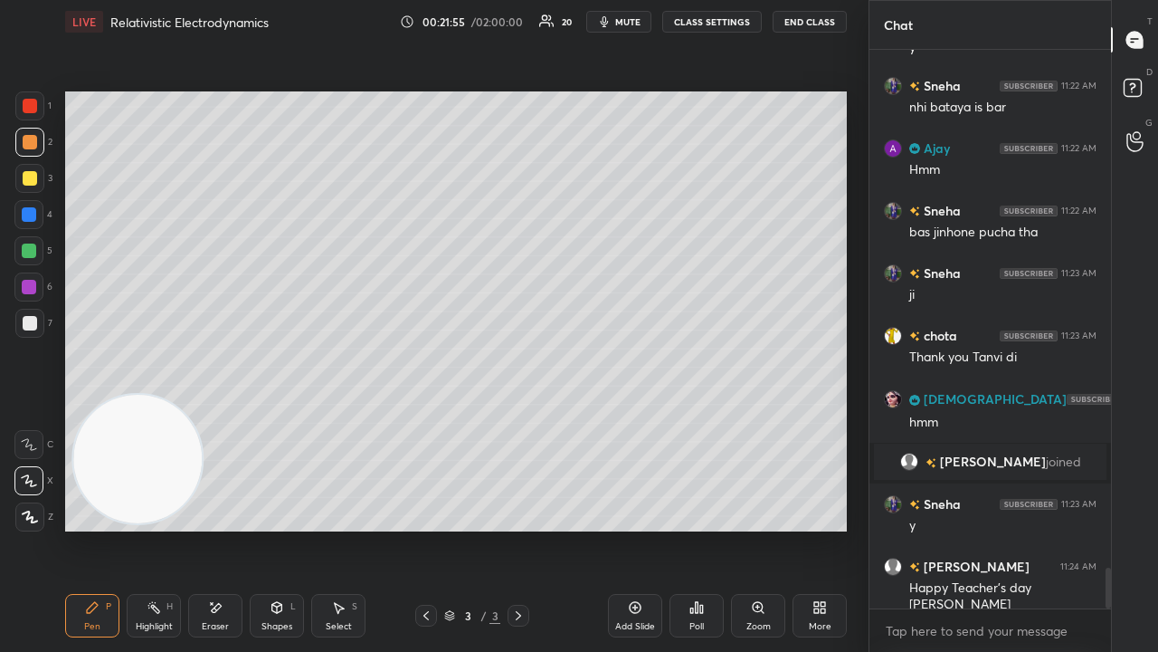
scroll to position [7225, 0]
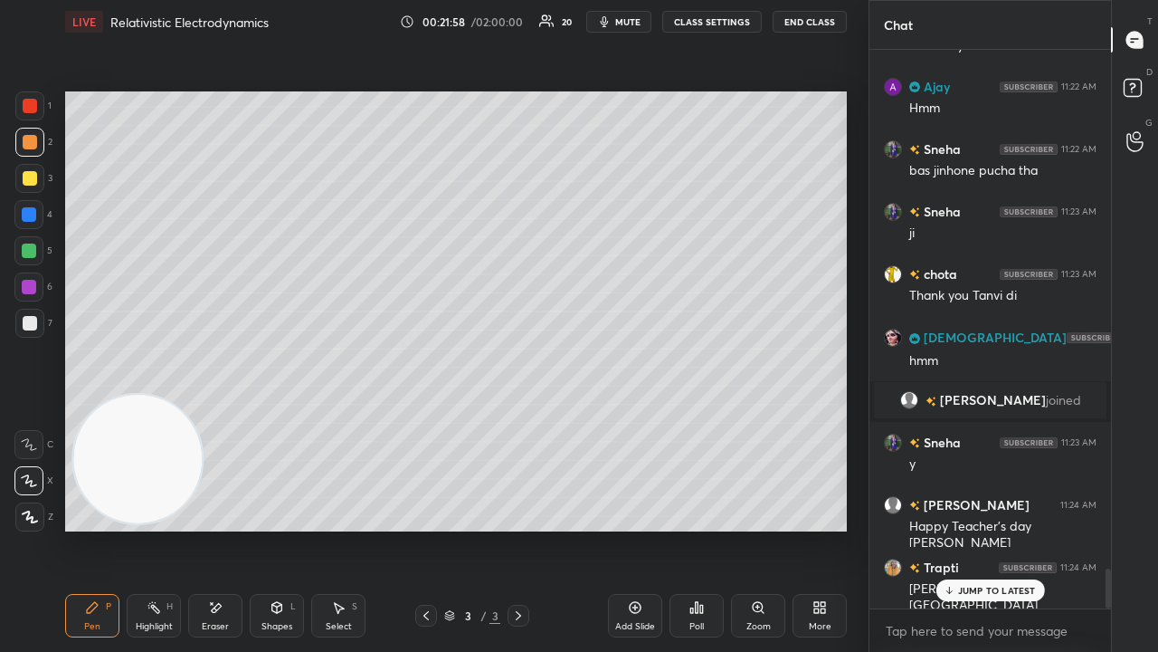
drag, startPoint x: 1011, startPoint y: 591, endPoint x: 1003, endPoint y: 634, distance: 44.2
click at [1010, 528] on p "JUMP TO LATEST" at bounding box center [997, 590] width 78 height 11
click at [999, 528] on textarea at bounding box center [990, 630] width 213 height 29
click at [610, 14] on button "mute" at bounding box center [618, 22] width 65 height 22
click at [611, 18] on span "unmute" at bounding box center [626, 21] width 39 height 13
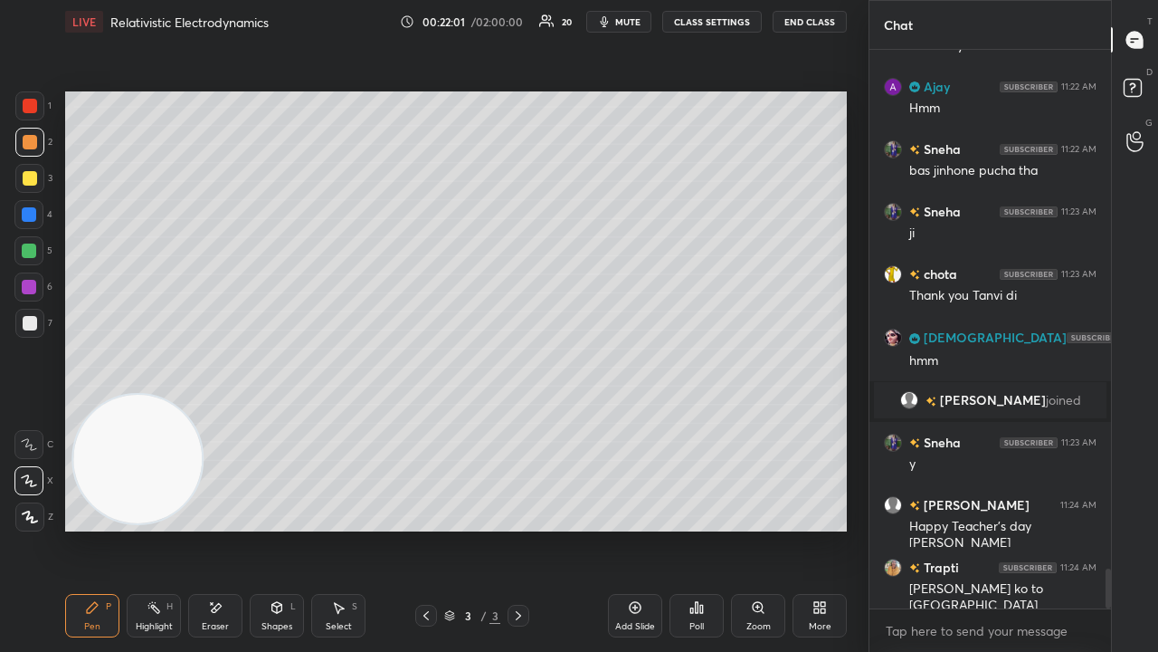
click at [978, 528] on div "x" at bounding box center [991, 630] width 242 height 43
click at [1032, 528] on div "x" at bounding box center [991, 630] width 242 height 43
click at [624, 24] on span "mute" at bounding box center [627, 21] width 25 height 13
drag, startPoint x: 628, startPoint y: 23, endPoint x: 627, endPoint y: 13, distance: 10.0
click at [627, 22] on span "unmute" at bounding box center [626, 21] width 39 height 13
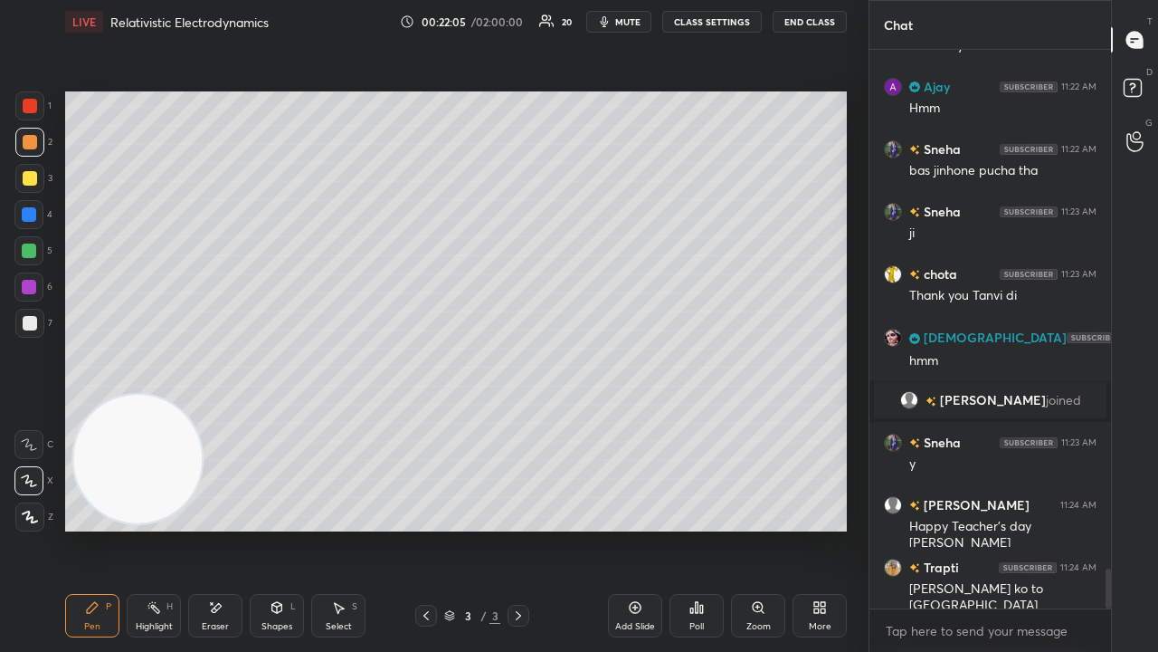
drag, startPoint x: 25, startPoint y: 321, endPoint x: 34, endPoint y: 322, distance: 9.1
click at [25, 324] on div at bounding box center [30, 323] width 14 height 14
click at [620, 17] on span "mute" at bounding box center [627, 21] width 25 height 13
click at [621, 17] on span "mute" at bounding box center [627, 21] width 25 height 13
click at [25, 252] on div at bounding box center [29, 250] width 14 height 14
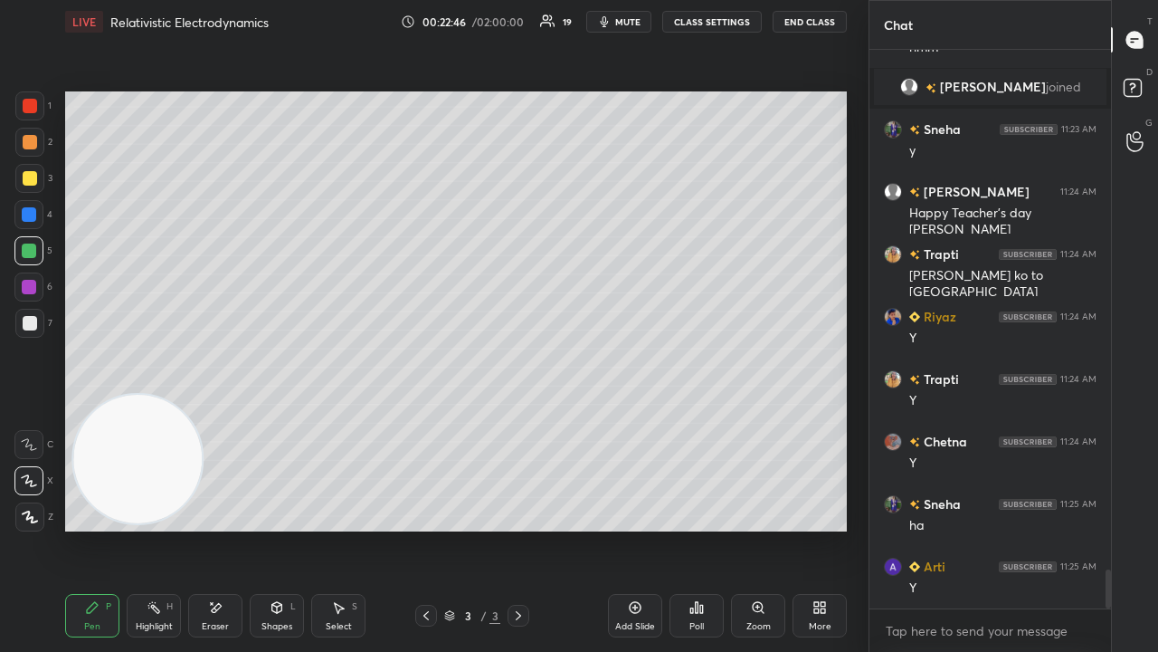
scroll to position [7599, 0]
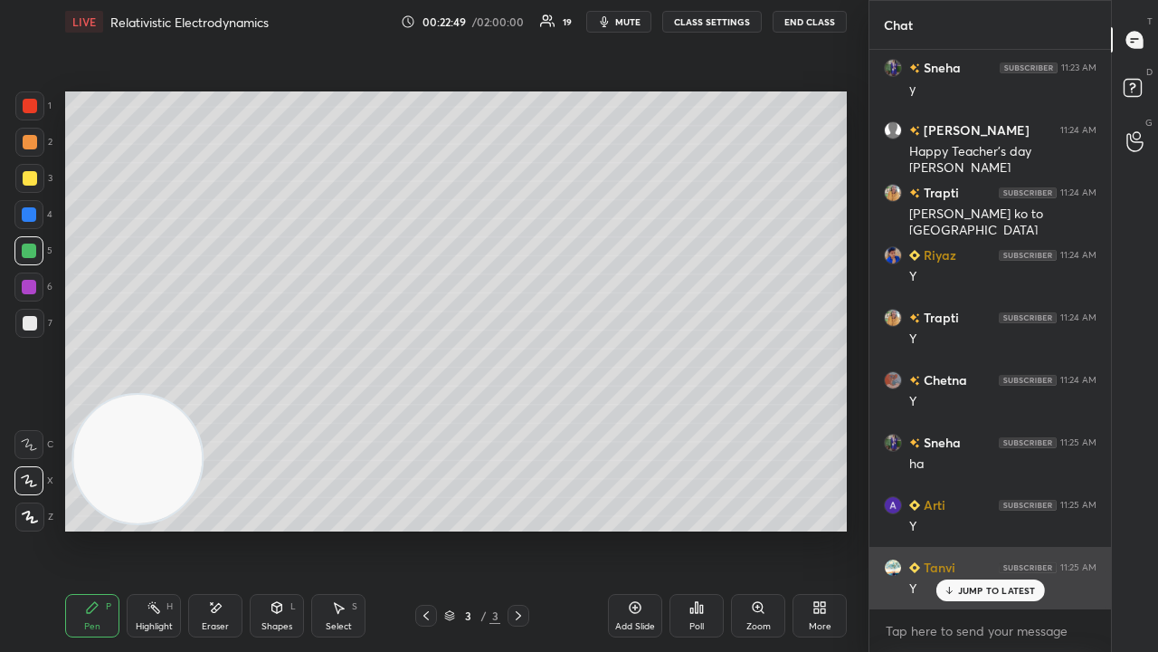
click at [975, 528] on p "JUMP TO LATEST" at bounding box center [997, 590] width 78 height 11
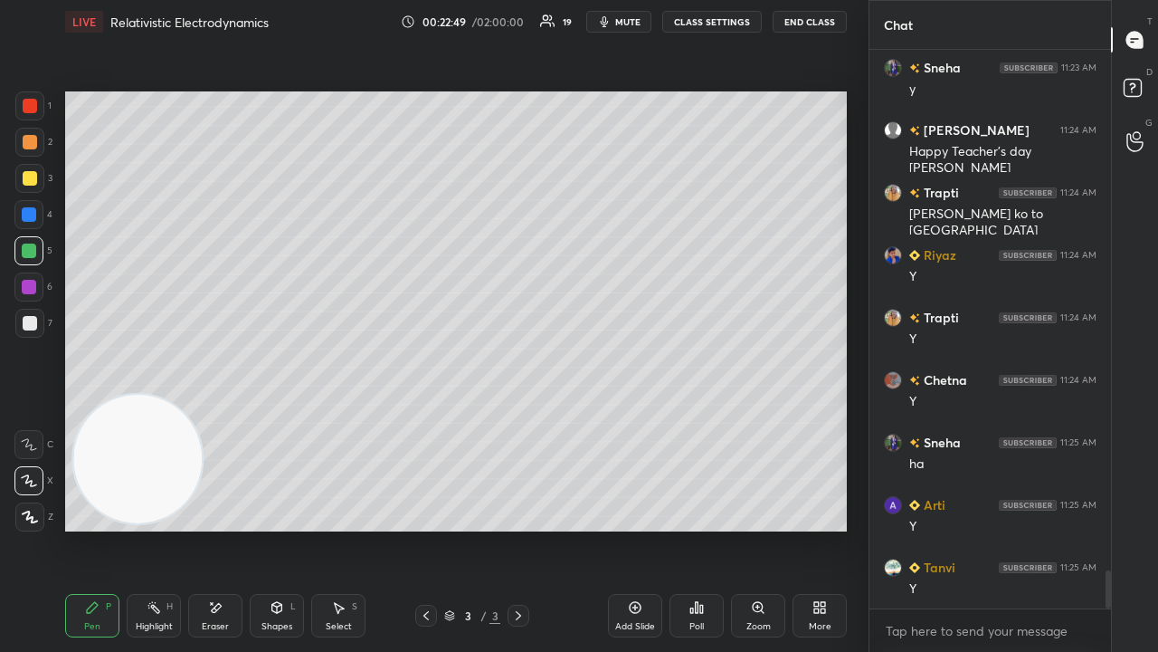
click at [957, 528] on div "x" at bounding box center [991, 630] width 242 height 43
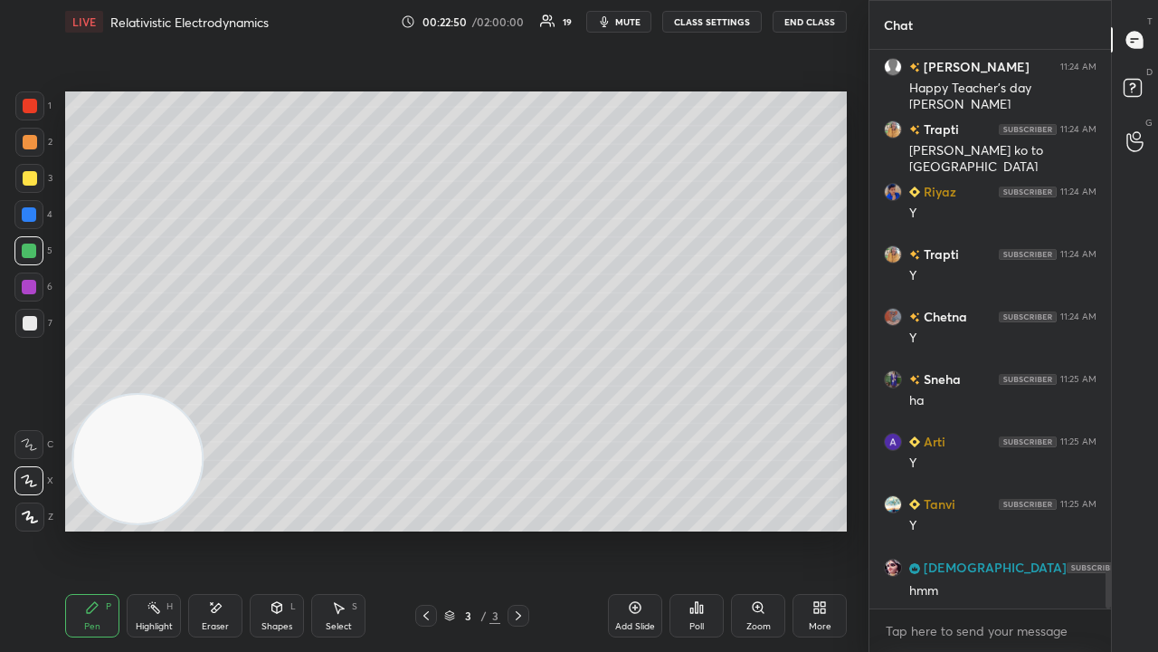
click at [622, 24] on span "mute" at bounding box center [627, 21] width 25 height 13
click at [623, 25] on span "unmute" at bounding box center [626, 21] width 39 height 13
click at [627, 19] on span "mute" at bounding box center [627, 21] width 25 height 13
click at [628, 18] on span "mute" at bounding box center [627, 21] width 25 height 13
click at [19, 333] on div at bounding box center [29, 323] width 29 height 29
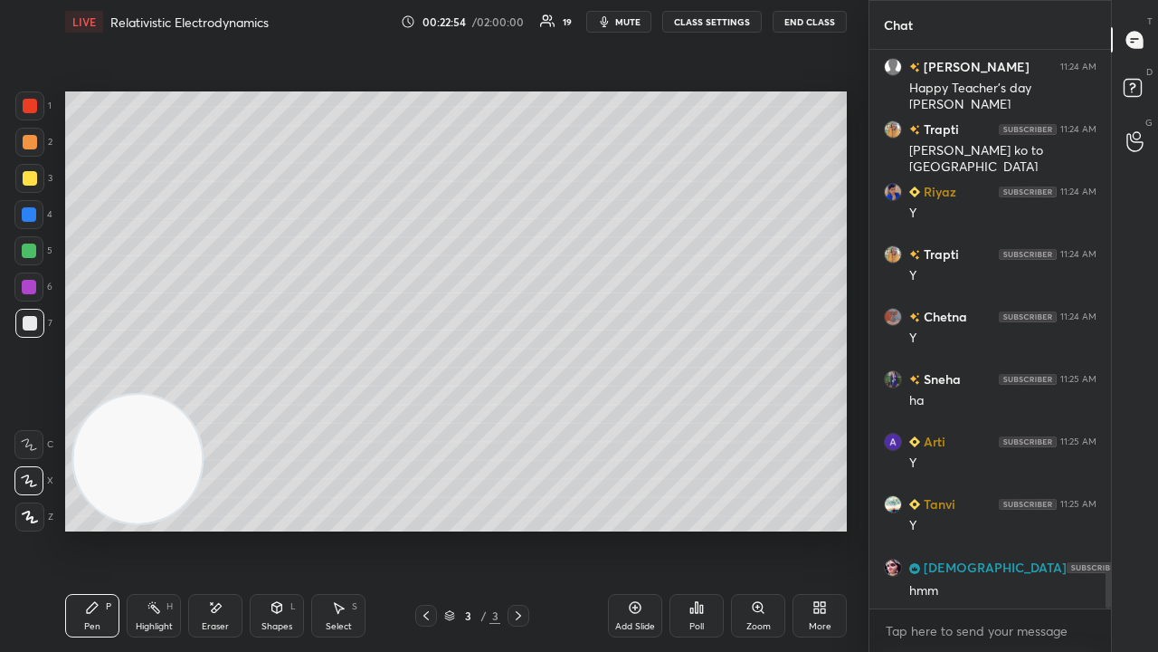
scroll to position [7789, 0]
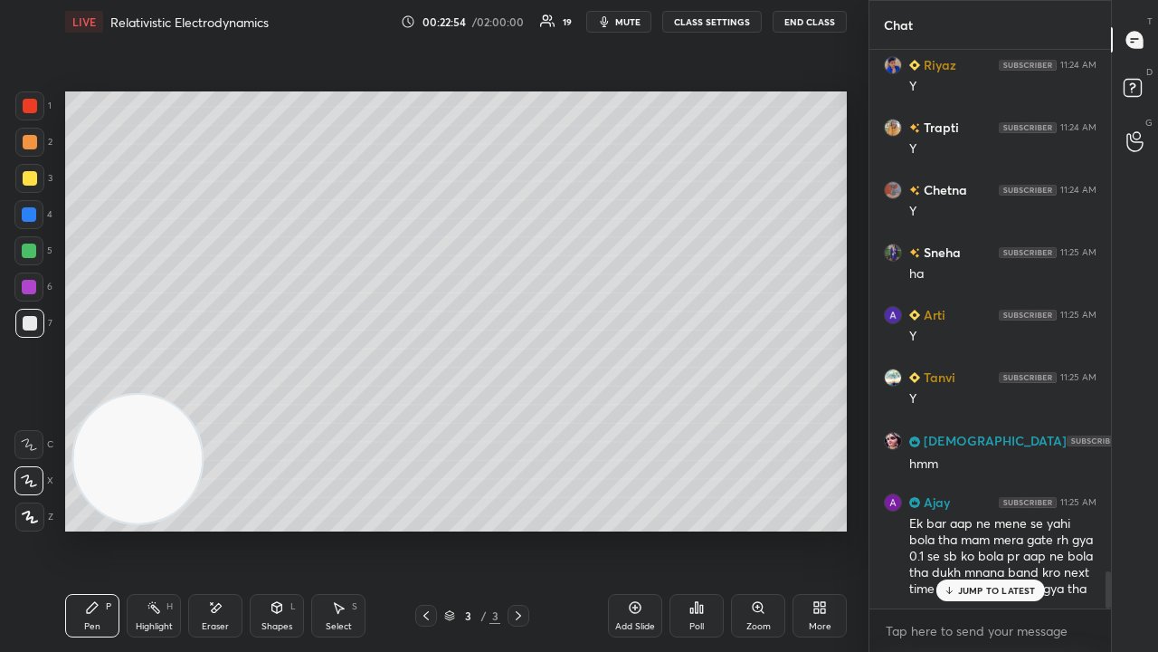
click at [34, 251] on div at bounding box center [29, 250] width 14 height 14
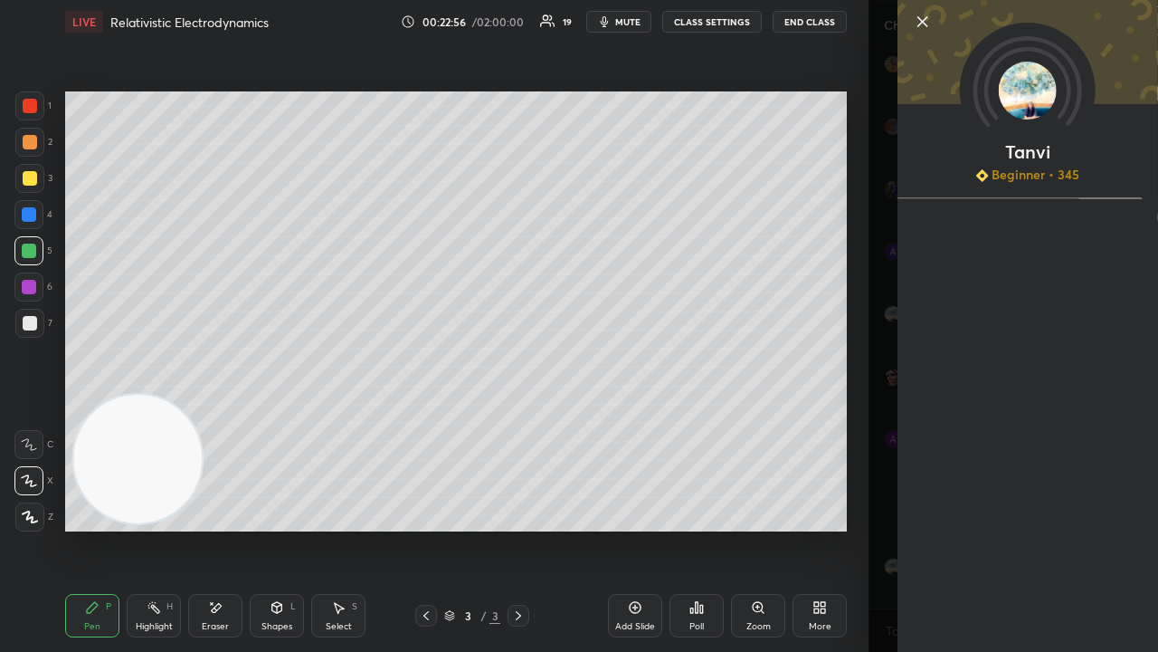
click at [640, 20] on span "mute" at bounding box center [627, 21] width 25 height 13
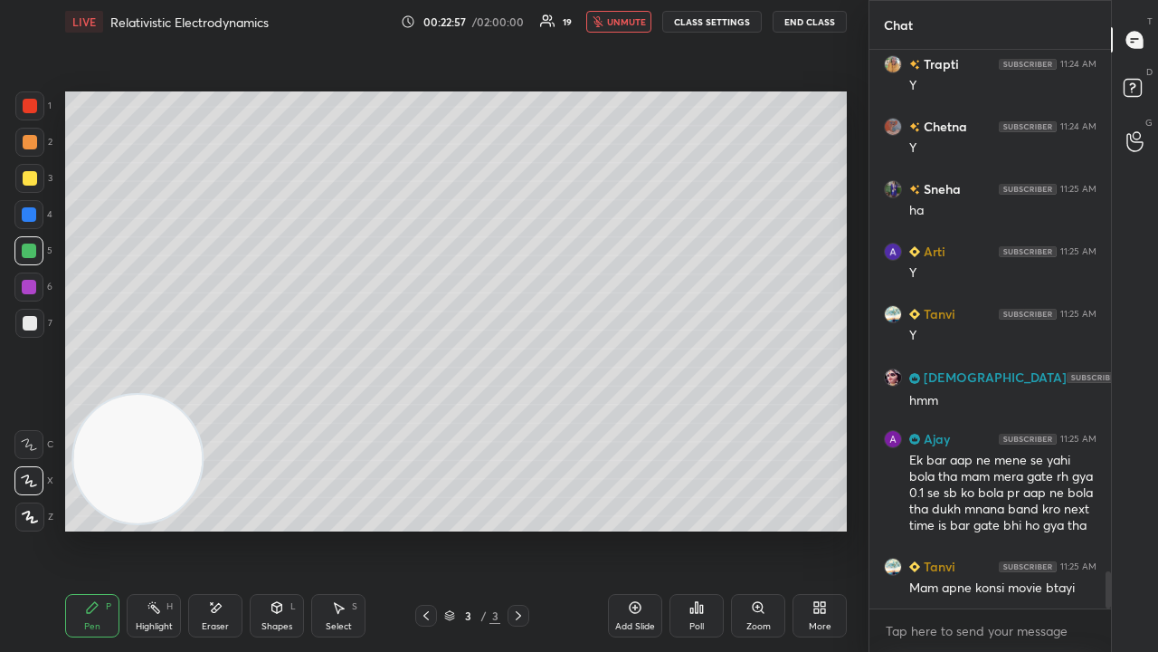
click at [634, 21] on span "unmute" at bounding box center [626, 21] width 39 height 13
click at [1071, 528] on textarea at bounding box center [990, 630] width 213 height 29
click at [633, 25] on span "mute" at bounding box center [627, 21] width 25 height 13
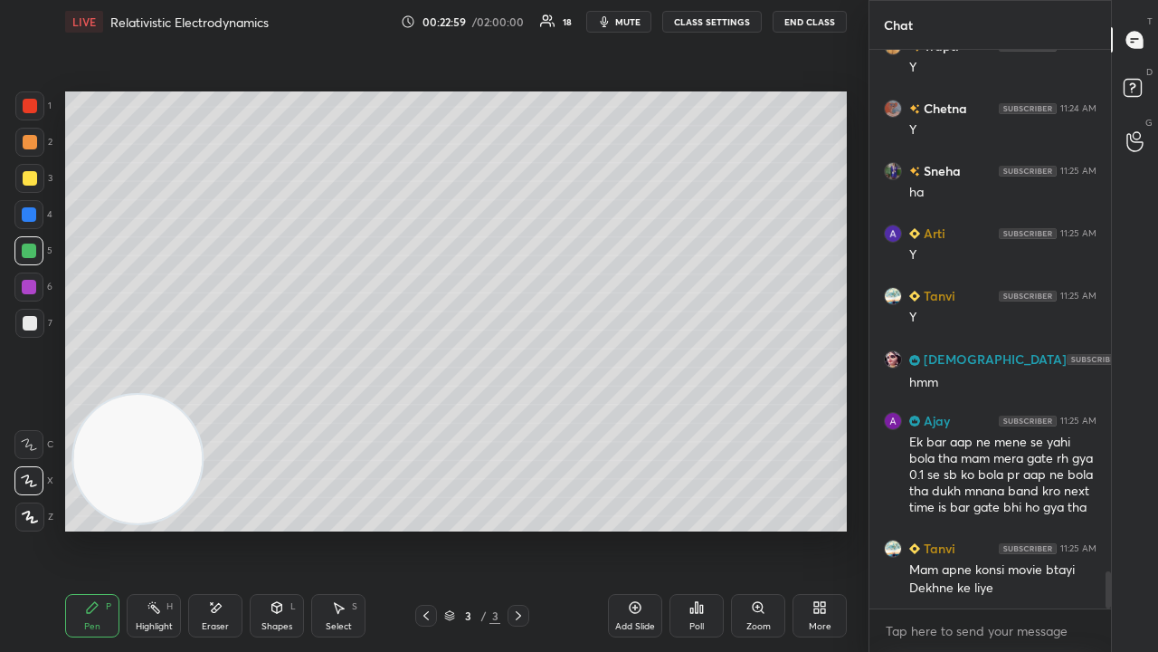
click at [39, 332] on div at bounding box center [29, 323] width 29 height 29
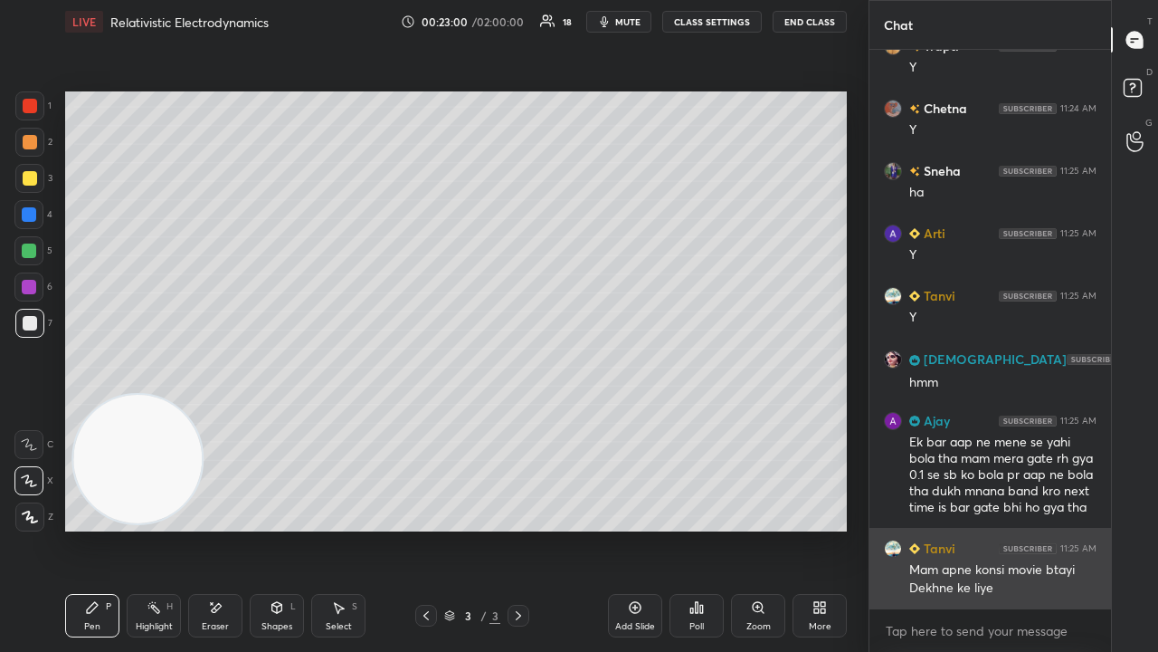
scroll to position [7932, 0]
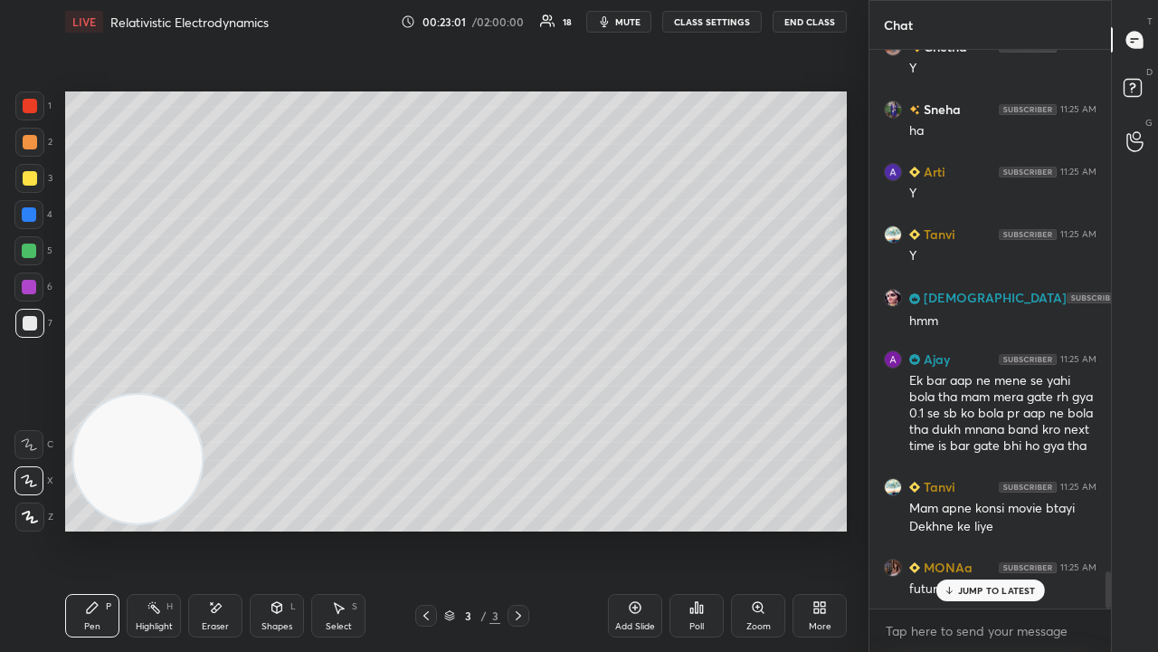
click at [1013, 528] on p "JUMP TO LATEST" at bounding box center [997, 590] width 78 height 11
click at [1010, 528] on textarea at bounding box center [990, 630] width 213 height 29
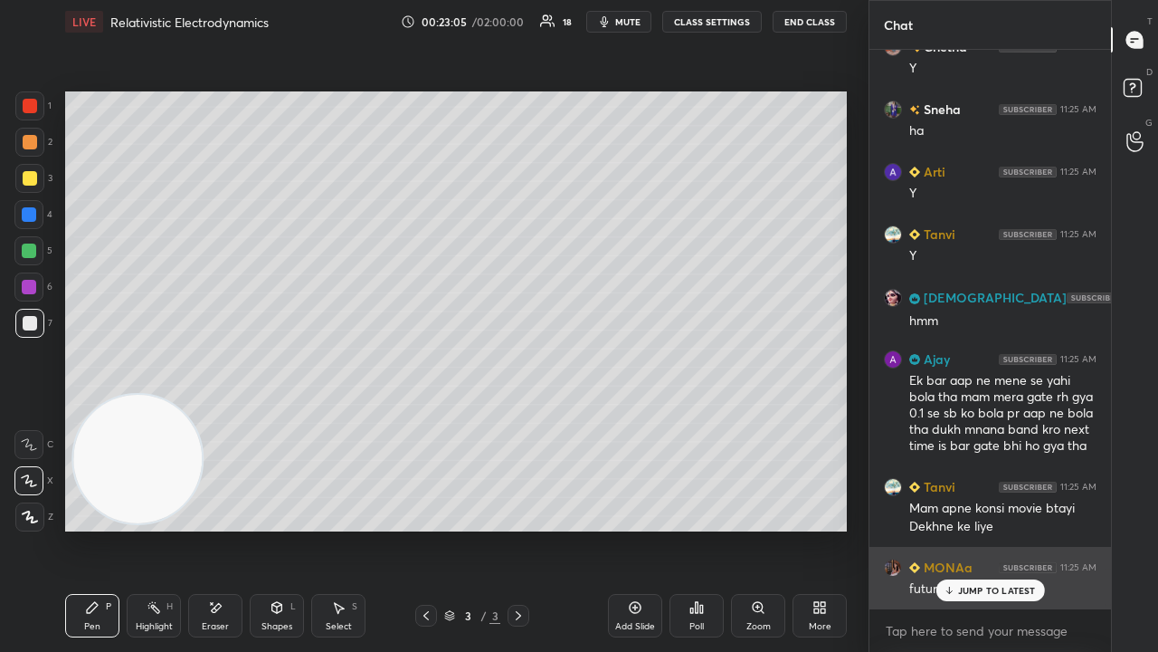
drag, startPoint x: 1108, startPoint y: 587, endPoint x: 1082, endPoint y: 606, distance: 32.4
click at [1099, 528] on div "Ajay 11:22 AM Hmm Sneha 11:22 AM bas jinhone pucha tha Sneha 11:23 AM ji chota …" at bounding box center [991, 351] width 242 height 602
click at [1015, 528] on p "JUMP TO LATEST" at bounding box center [997, 590] width 78 height 11
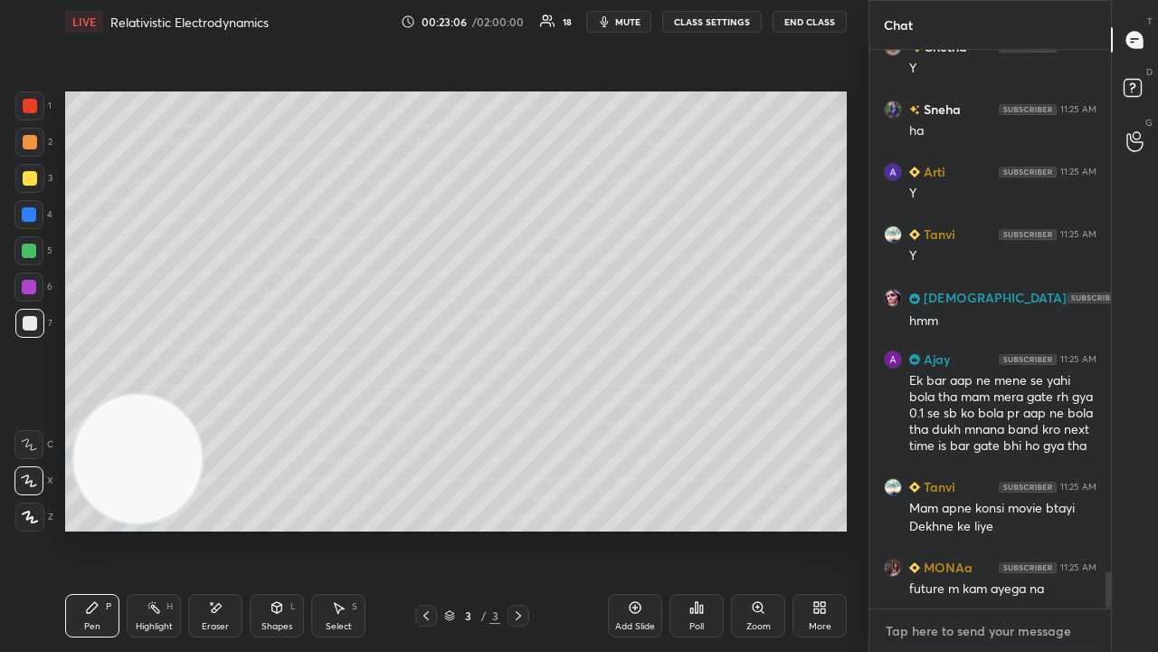
click at [1010, 528] on textarea at bounding box center [990, 630] width 213 height 29
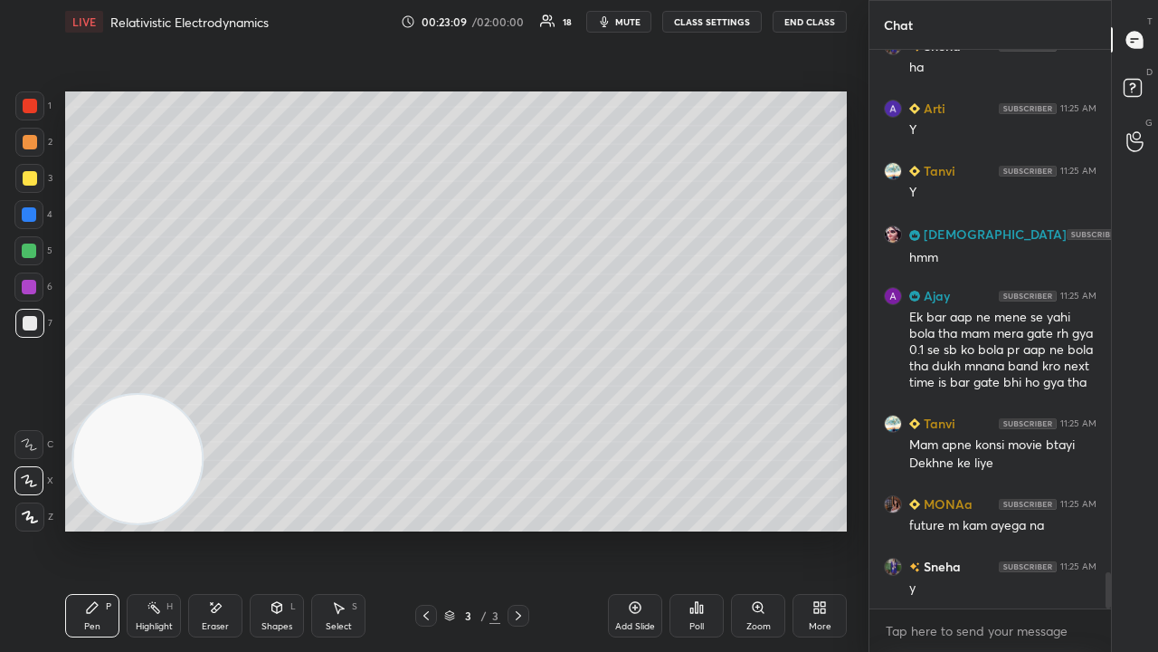
click at [633, 22] on span "mute" at bounding box center [627, 21] width 25 height 13
click at [633, 21] on span "unmute" at bounding box center [626, 21] width 39 height 13
click at [35, 259] on div at bounding box center [28, 250] width 29 height 29
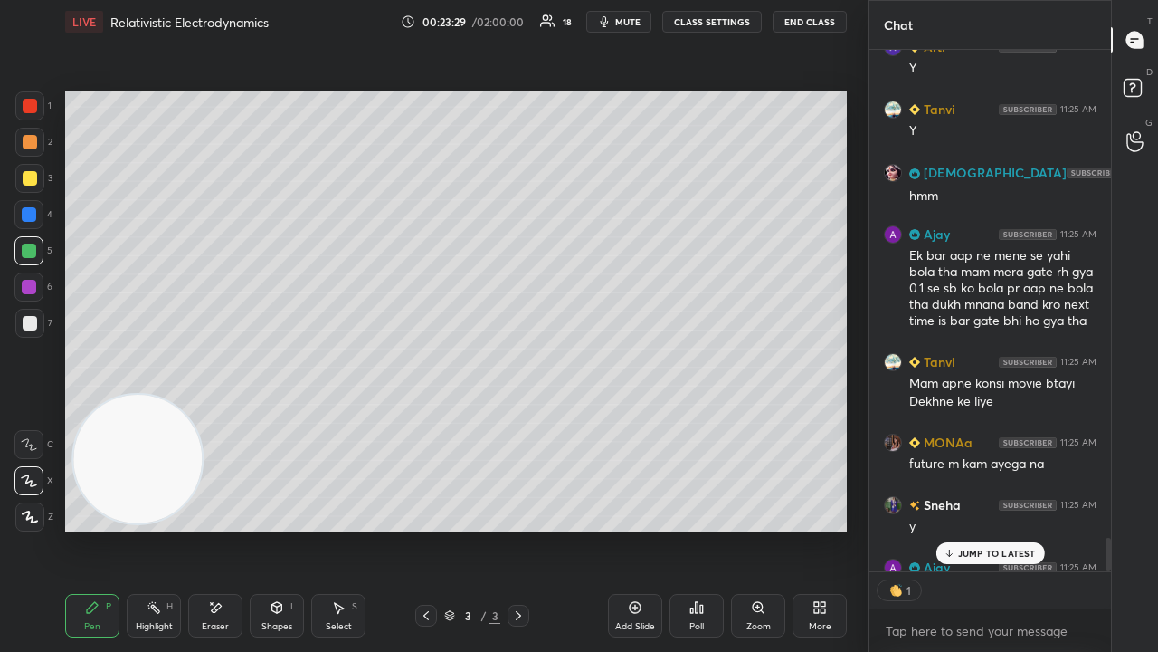
scroll to position [5, 5]
click at [993, 528] on p "JUMP TO LATEST" at bounding box center [997, 552] width 78 height 11
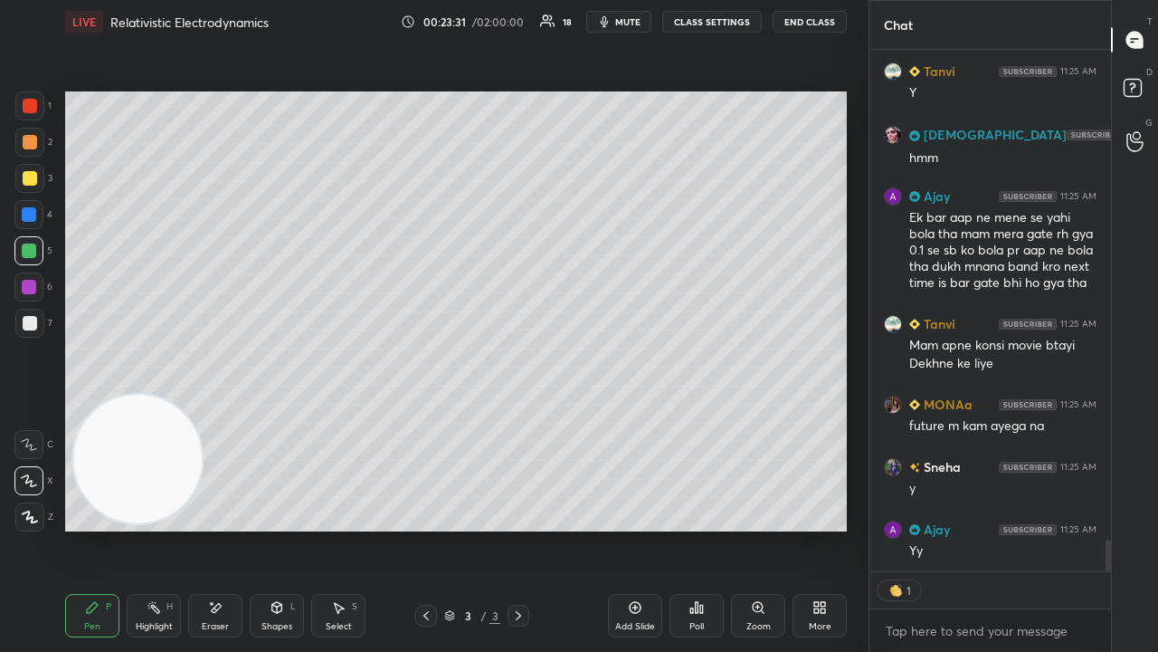
click at [980, 528] on div "x" at bounding box center [991, 630] width 242 height 43
click at [25, 319] on div at bounding box center [30, 323] width 14 height 14
click at [625, 24] on span "mute" at bounding box center [627, 21] width 25 height 13
click at [627, 22] on span "unmute" at bounding box center [626, 21] width 39 height 13
click at [28, 153] on div at bounding box center [29, 142] width 29 height 29
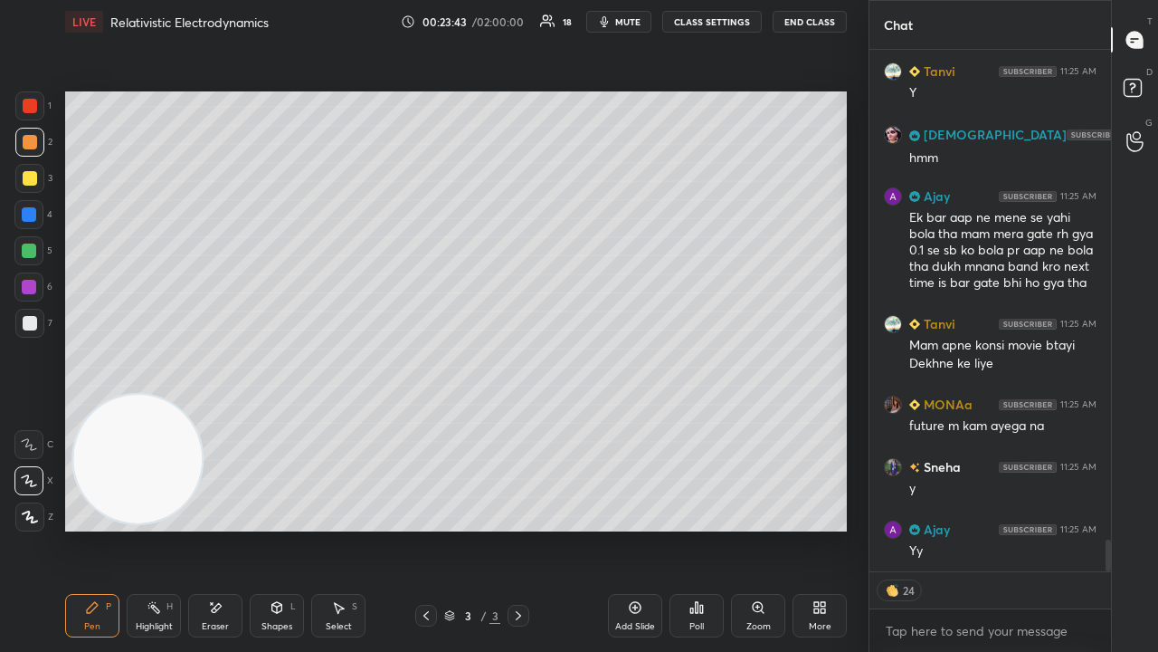
click at [1033, 528] on div "x" at bounding box center [991, 630] width 242 height 43
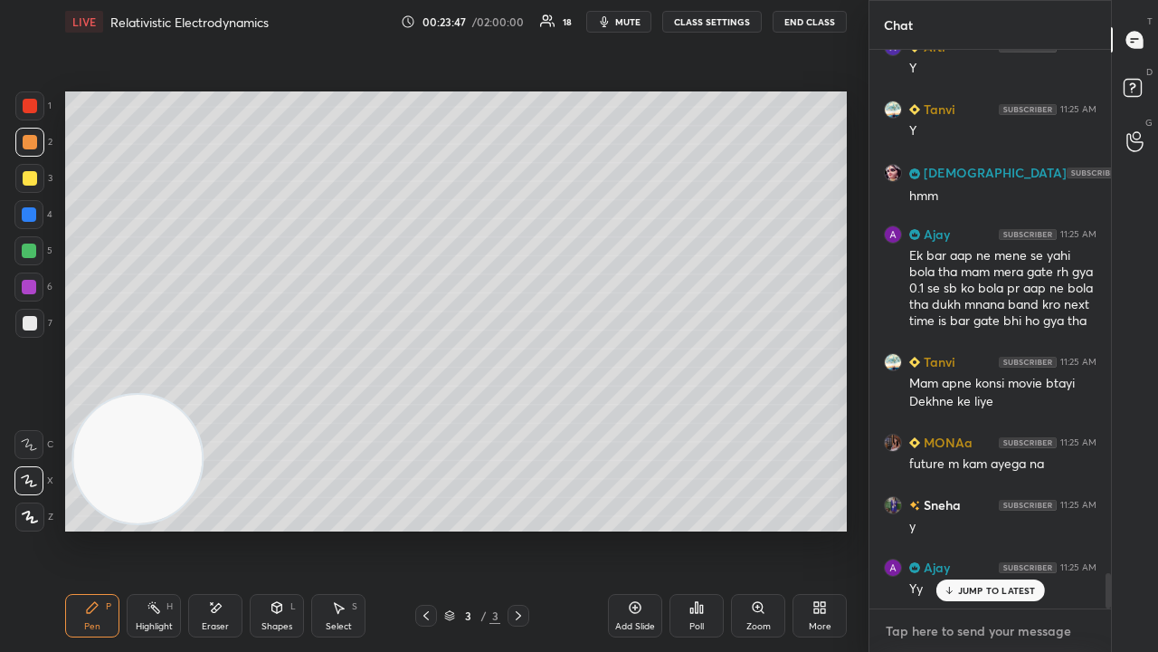
scroll to position [8057, 0]
click at [994, 528] on p "JUMP TO LATEST" at bounding box center [997, 590] width 78 height 11
click at [985, 528] on textarea at bounding box center [990, 630] width 213 height 29
click at [1072, 528] on div "x" at bounding box center [991, 630] width 242 height 43
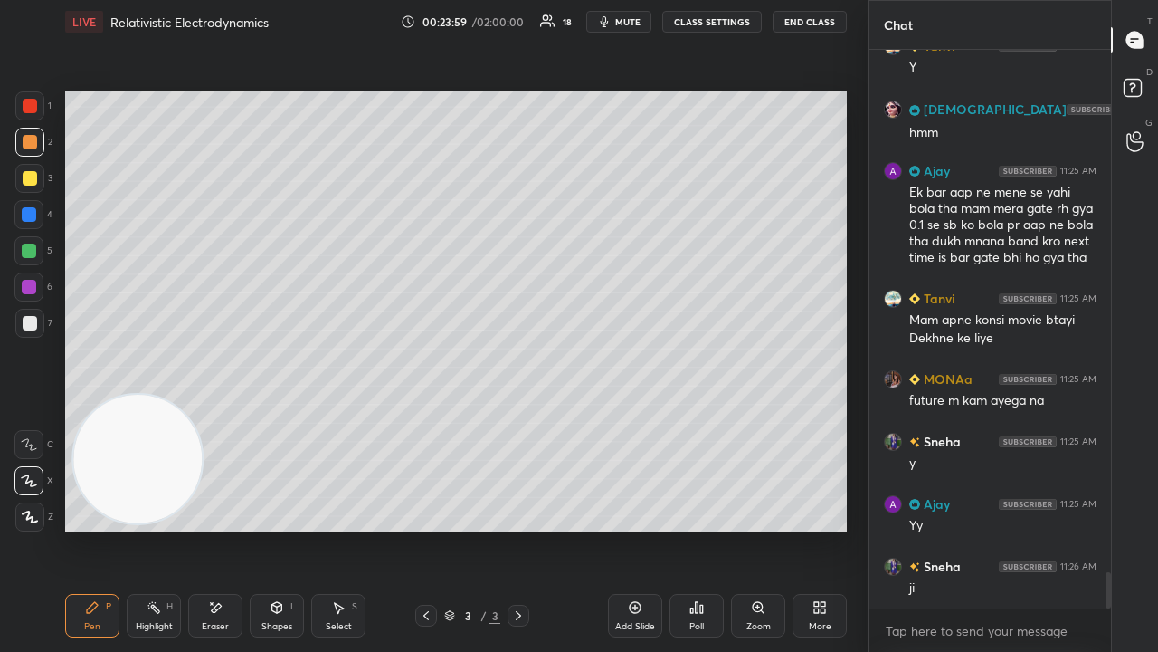
click at [1106, 528] on div at bounding box center [1108, 590] width 5 height 36
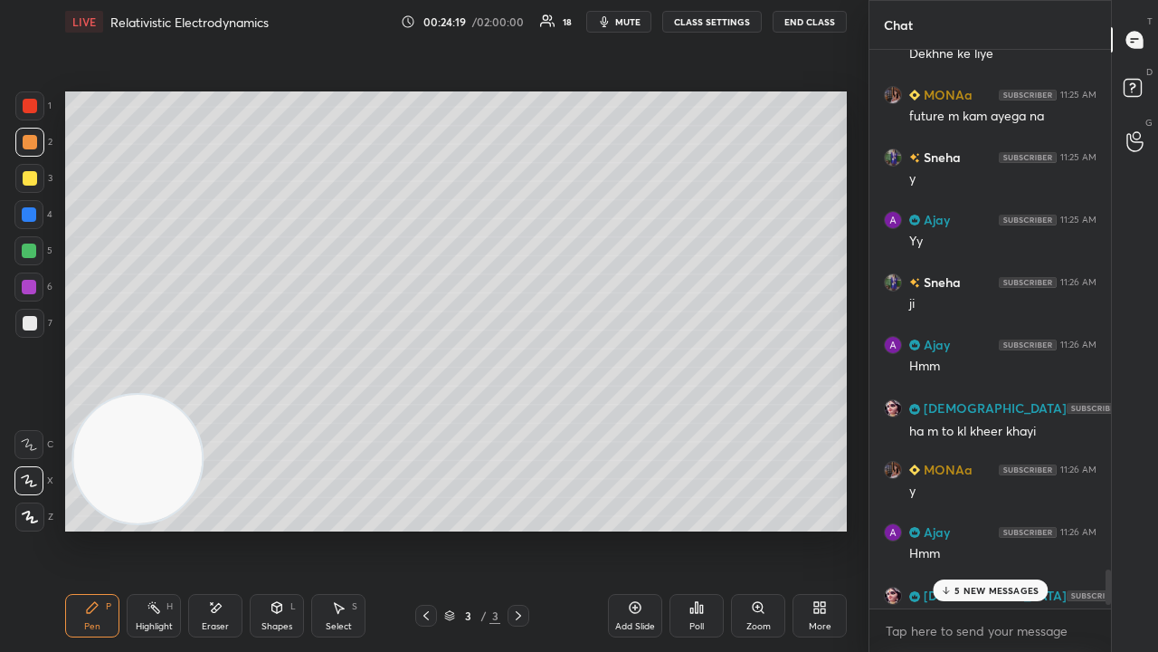
scroll to position [8432, 0]
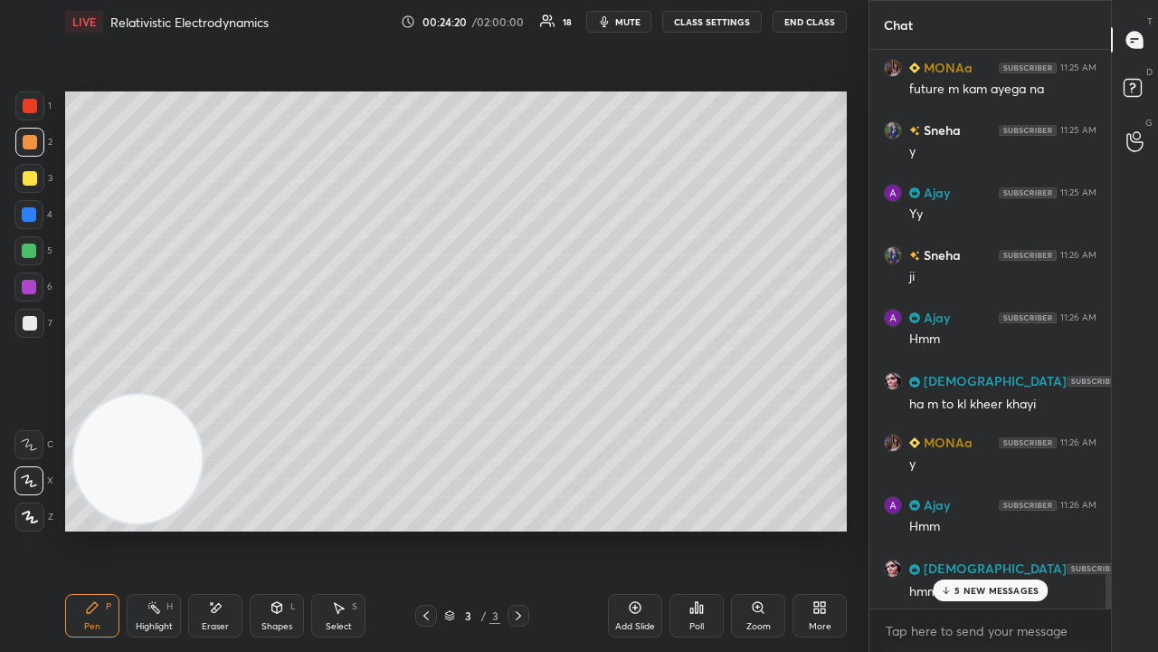
drag, startPoint x: 1107, startPoint y: 594, endPoint x: 1097, endPoint y: 633, distance: 40.2
click at [1098, 528] on div "[PERSON_NAME] 11:25 AM Mam apne konsi movie btayi Dekhne ke liye MONAa 11:25 AM…" at bounding box center [991, 351] width 242 height 602
drag, startPoint x: 1033, startPoint y: 592, endPoint x: 1026, endPoint y: 633, distance: 42.2
click at [1033, 528] on p "5 NEW MESSAGES" at bounding box center [997, 590] width 84 height 11
click at [1026, 528] on textarea at bounding box center [990, 630] width 213 height 29
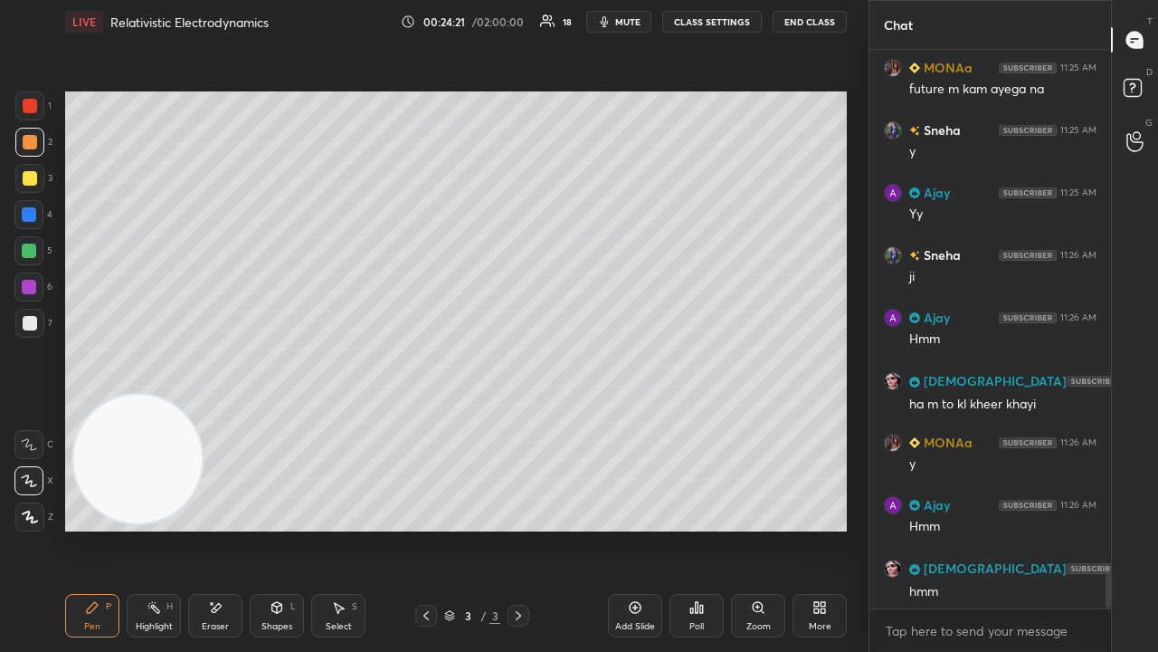
click at [633, 23] on span "mute" at bounding box center [627, 21] width 25 height 13
click at [633, 22] on span "unmute" at bounding box center [626, 21] width 39 height 13
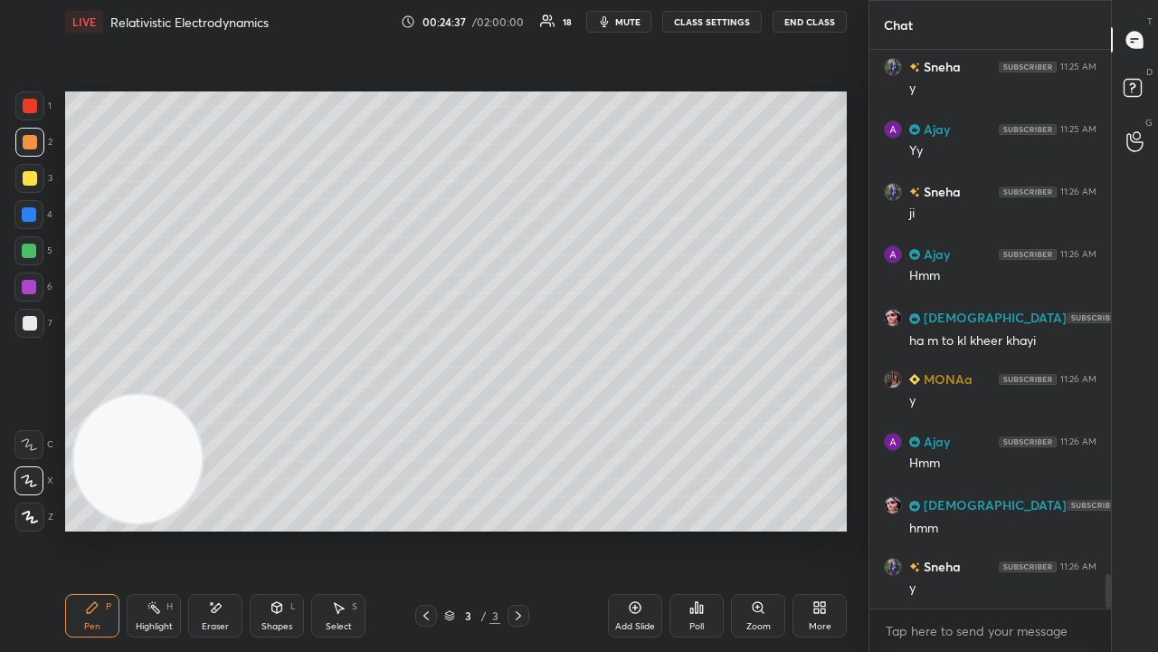
click at [1042, 528] on div "x" at bounding box center [991, 630] width 242 height 43
click at [622, 24] on span "mute" at bounding box center [627, 21] width 25 height 13
click at [624, 19] on span "unmute" at bounding box center [626, 21] width 39 height 13
click at [28, 329] on div at bounding box center [30, 323] width 14 height 14
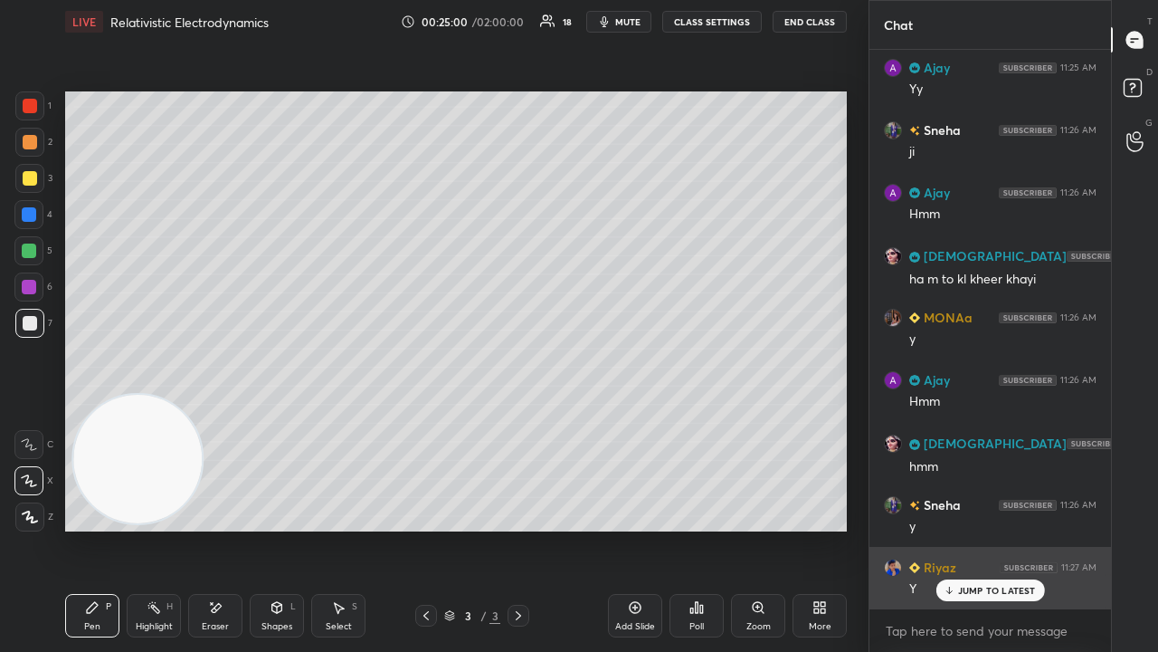
click at [961, 528] on p "JUMP TO LATEST" at bounding box center [997, 590] width 78 height 11
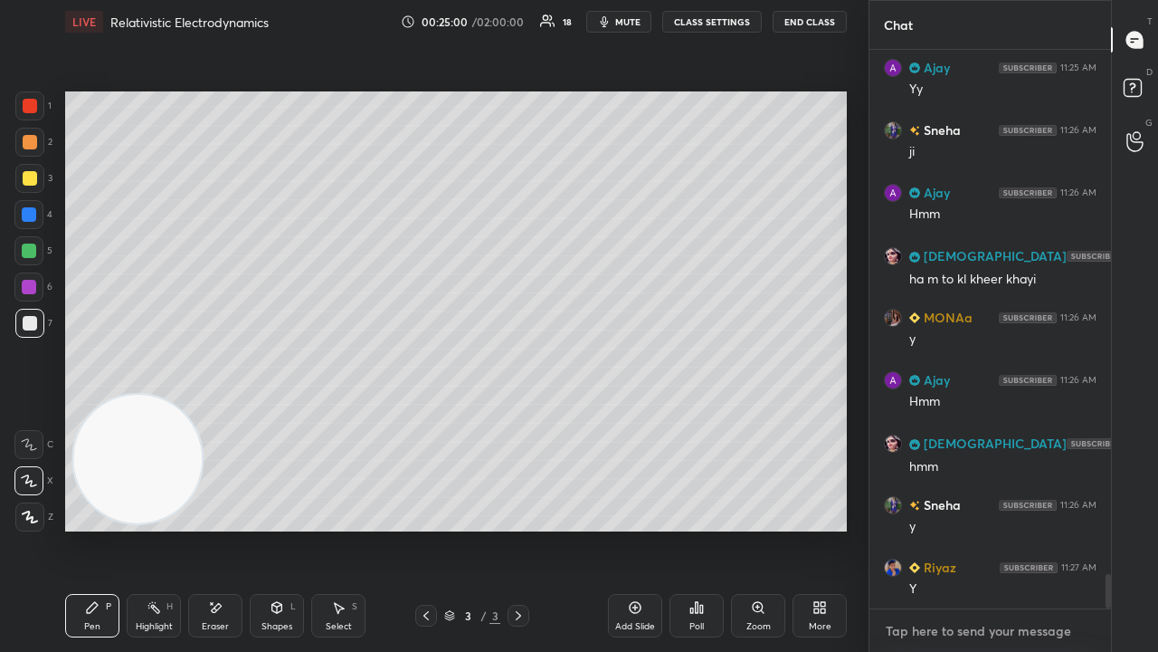
drag, startPoint x: 956, startPoint y: 630, endPoint x: 947, endPoint y: 629, distance: 9.1
click at [954, 528] on textarea at bounding box center [990, 630] width 213 height 29
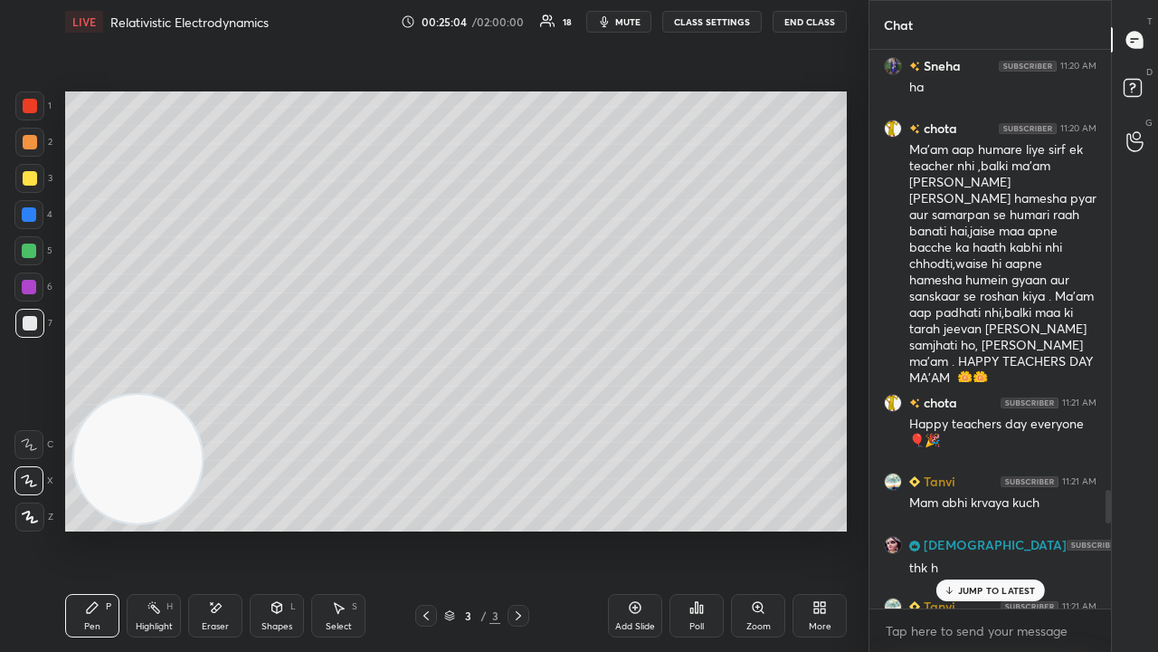
drag, startPoint x: 1109, startPoint y: 590, endPoint x: 1104, endPoint y: 447, distance: 143.1
click at [1108, 452] on div at bounding box center [1105, 329] width 11 height 558
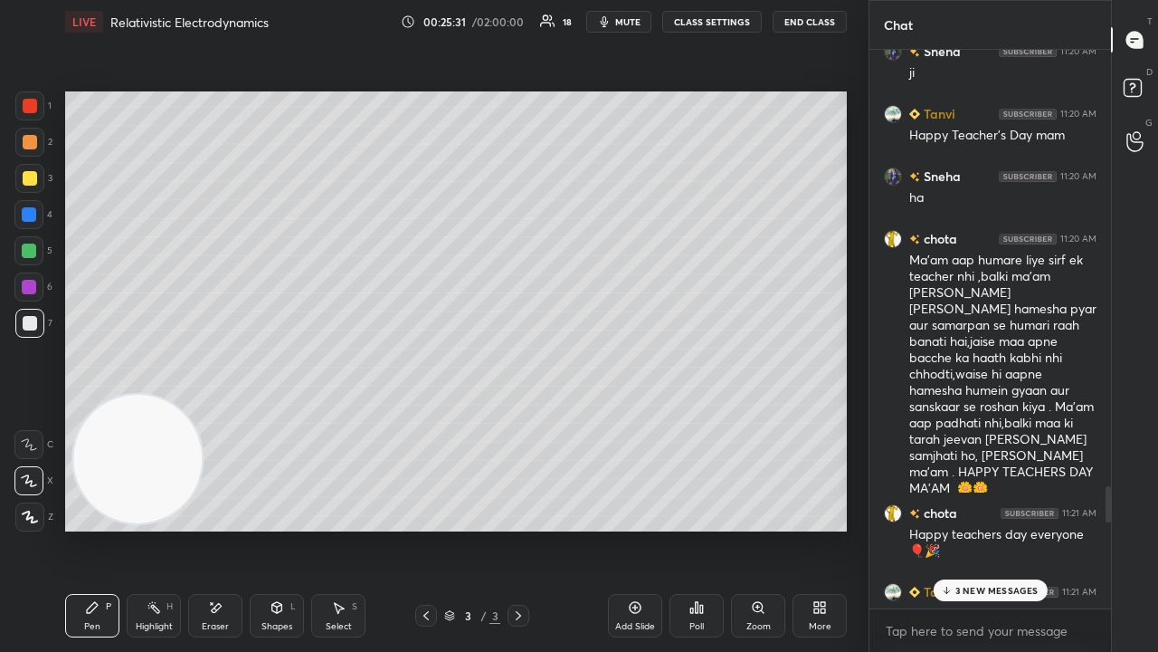
click at [1025, 528] on p "3 NEW MESSAGES" at bounding box center [997, 590] width 83 height 11
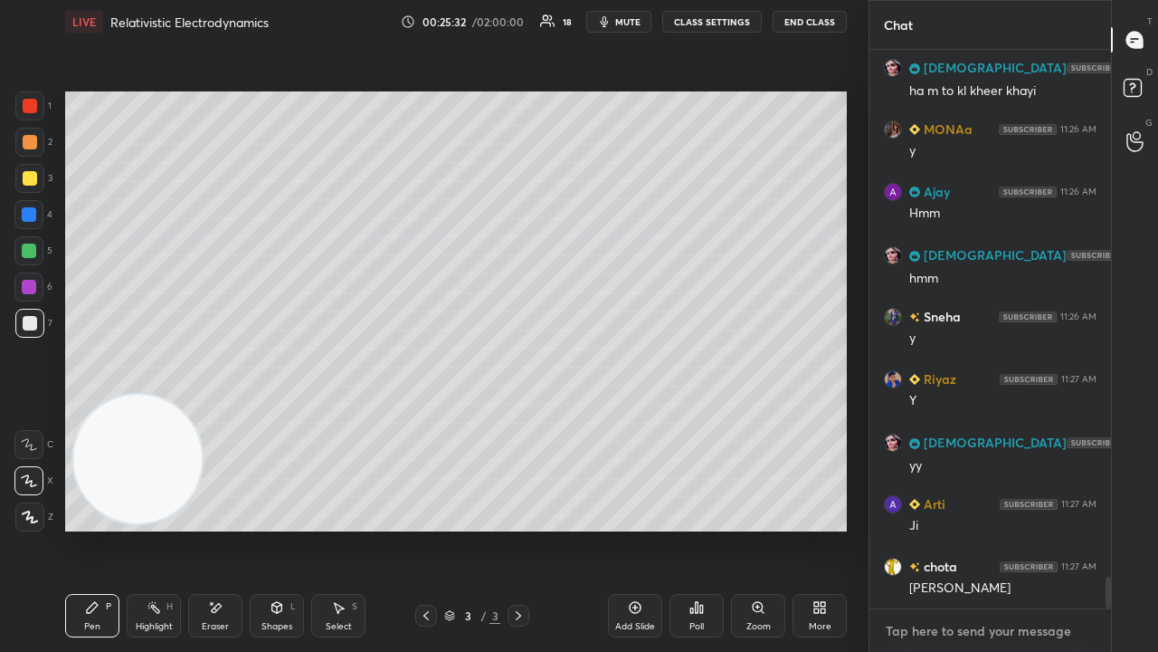
click at [1025, 528] on textarea at bounding box center [990, 630] width 213 height 29
click at [609, 22] on icon "button" at bounding box center [605, 21] width 8 height 11
click at [614, 24] on span "unmute" at bounding box center [626, 21] width 39 height 13
click at [619, 31] on button "mute" at bounding box center [618, 22] width 65 height 22
click at [624, 24] on span "unmute" at bounding box center [626, 21] width 39 height 13
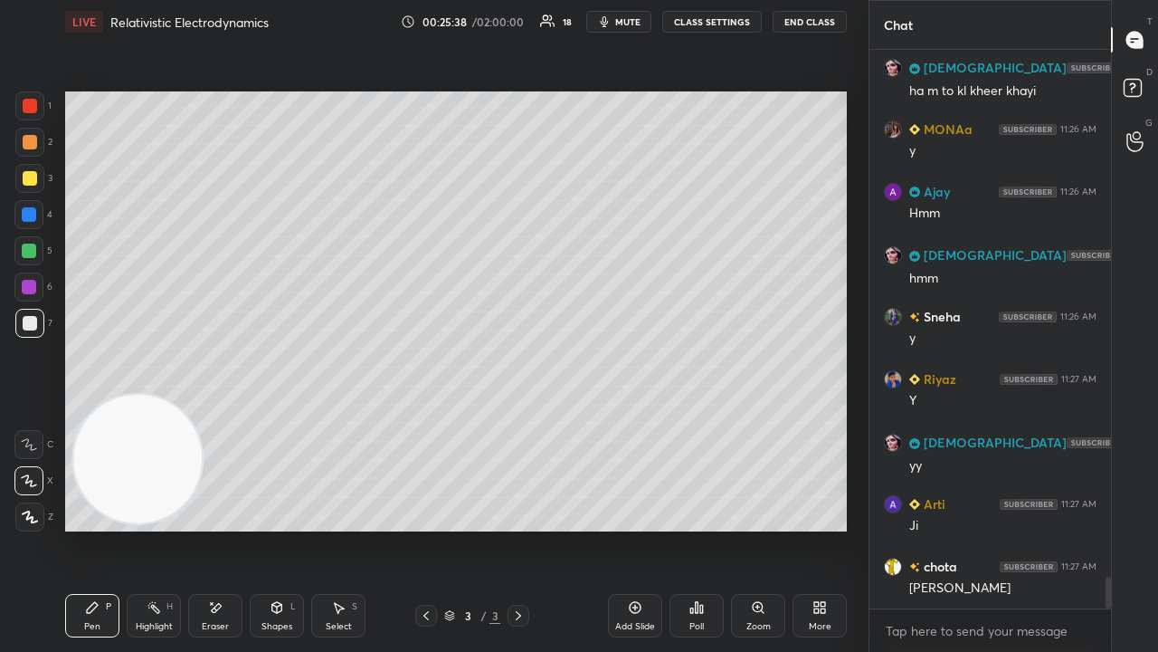
click at [609, 20] on icon "button" at bounding box center [605, 21] width 8 height 11
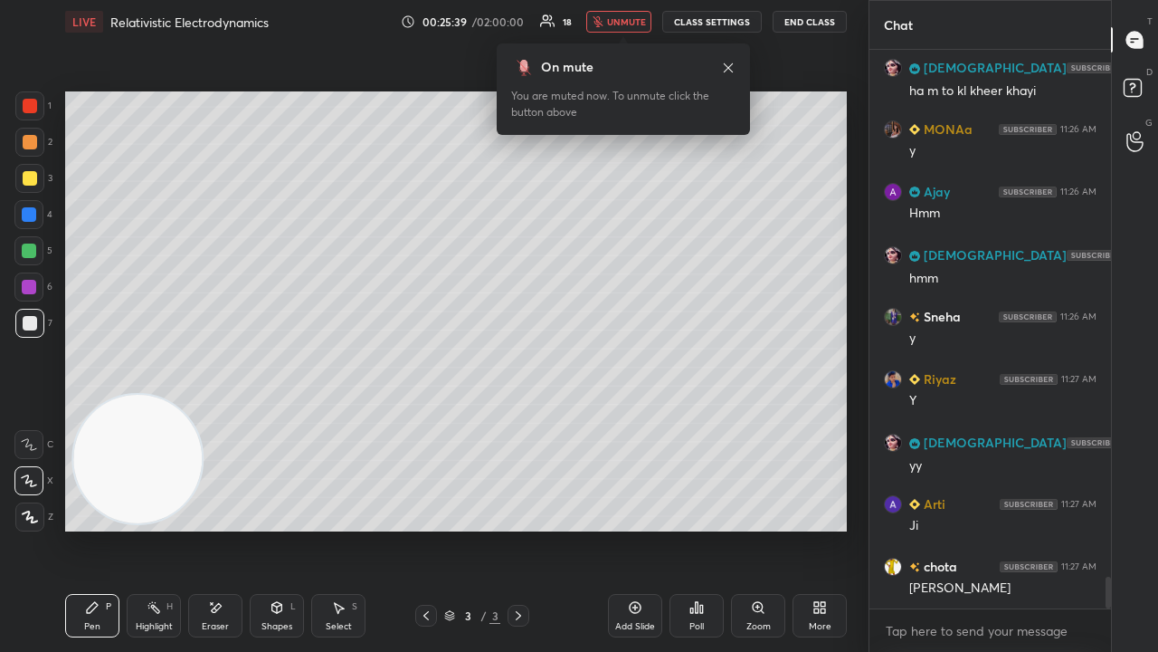
scroll to position [9290, 0]
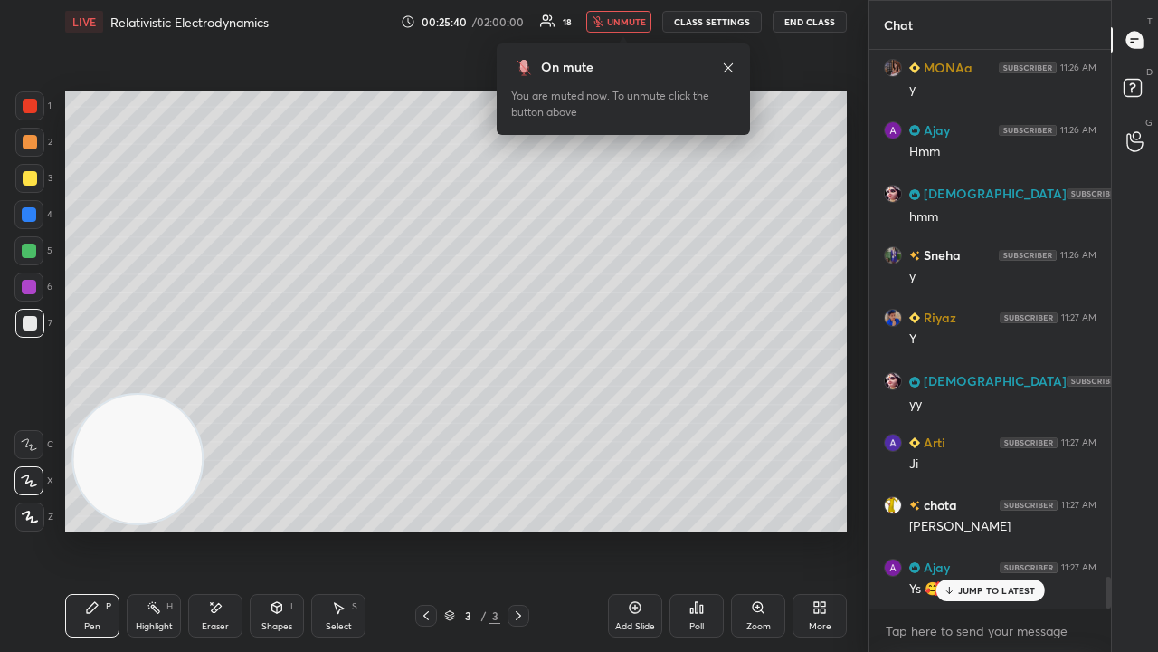
click at [632, 20] on span "unmute" at bounding box center [626, 21] width 39 height 13
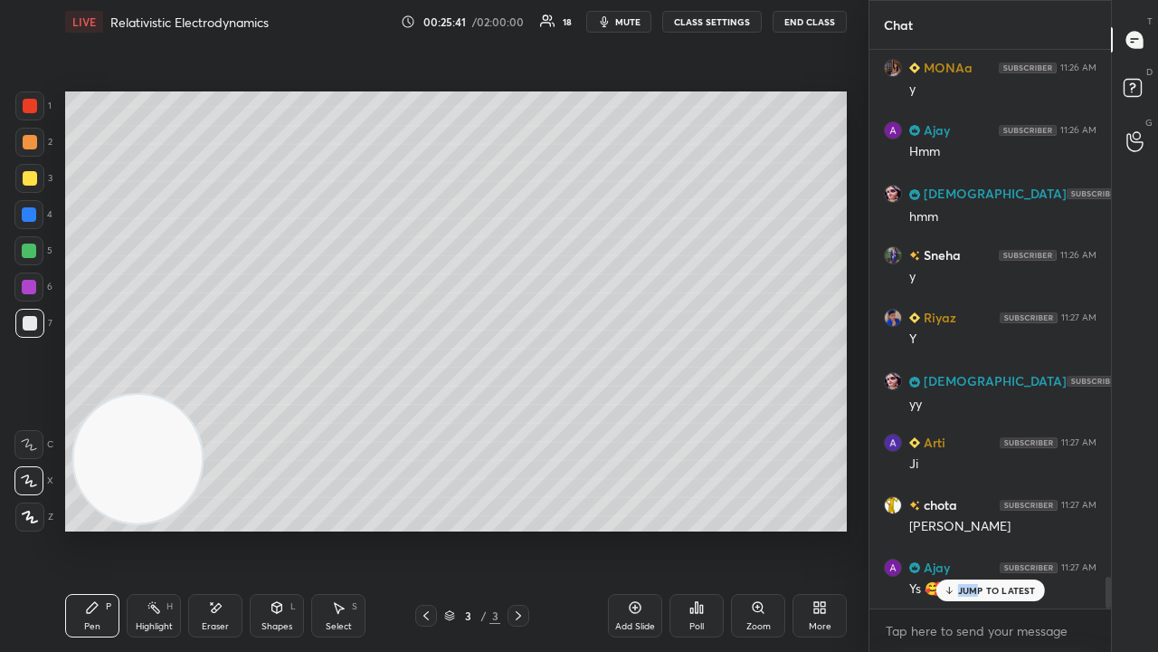
click at [979, 528] on div "[PERSON_NAME] 11:25 AM Y SUNITA 11:25 AM hmm Ajay 11:25 AM Ek bar aap ne mene s…" at bounding box center [991, 329] width 242 height 558
drag, startPoint x: 983, startPoint y: 591, endPoint x: 975, endPoint y: 651, distance: 60.2
click at [982, 528] on p "JUMP TO LATEST" at bounding box center [997, 590] width 78 height 11
click at [632, 19] on span "mute" at bounding box center [627, 21] width 25 height 13
click at [633, 23] on span "mute" at bounding box center [627, 21] width 25 height 13
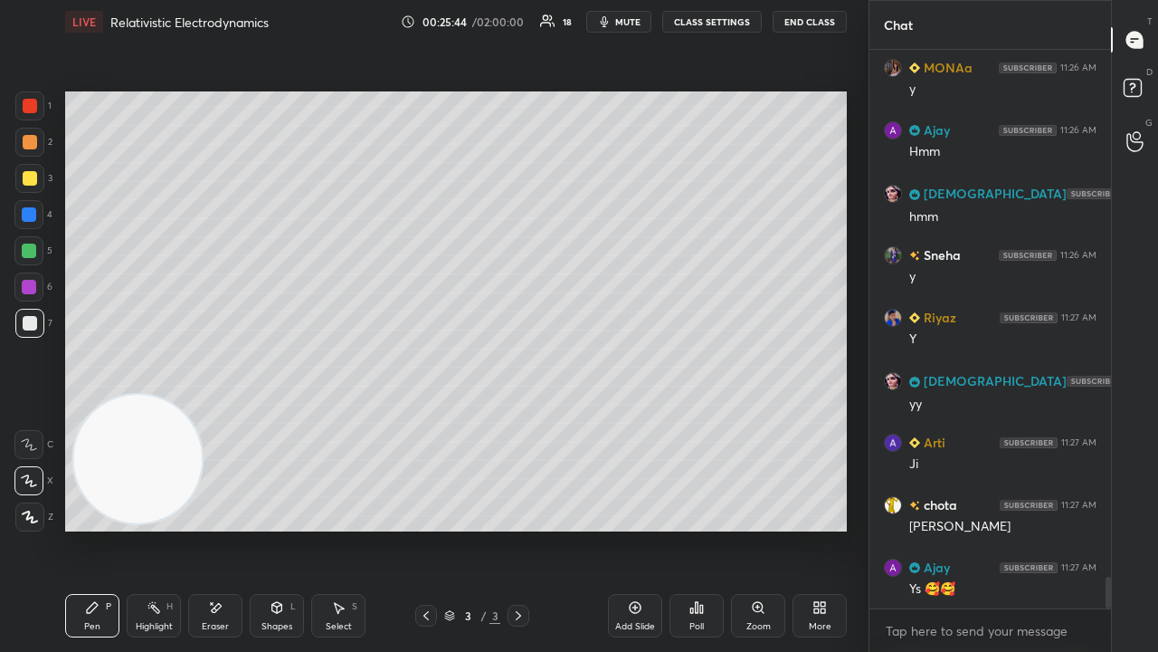
click at [27, 143] on div at bounding box center [30, 142] width 14 height 14
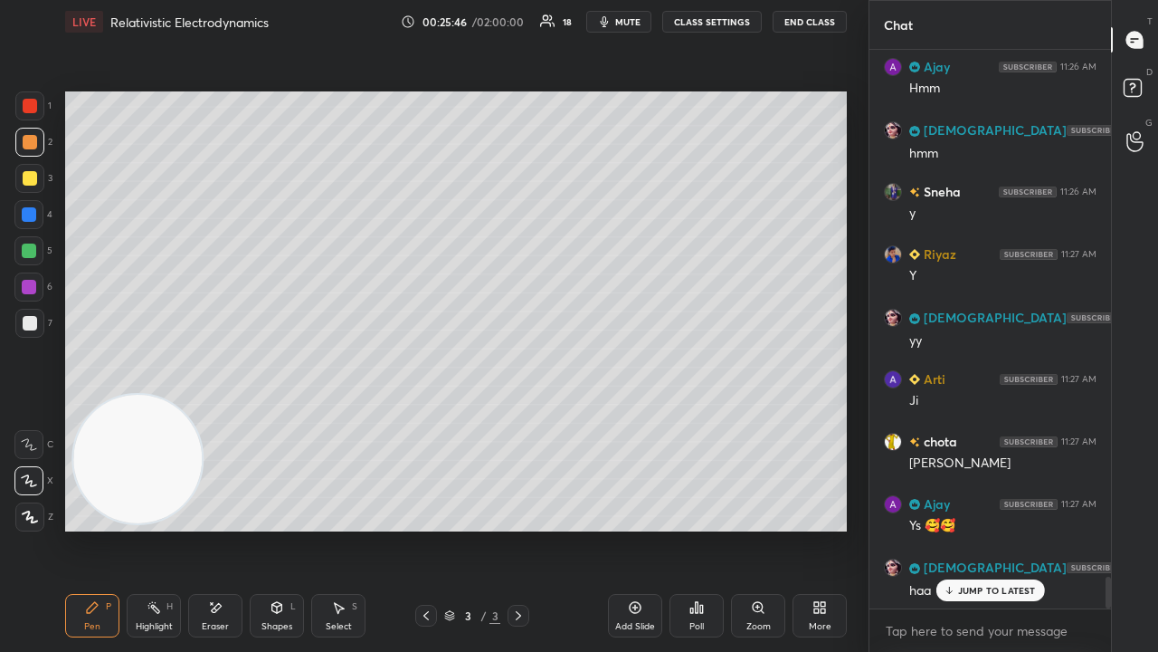
scroll to position [9414, 0]
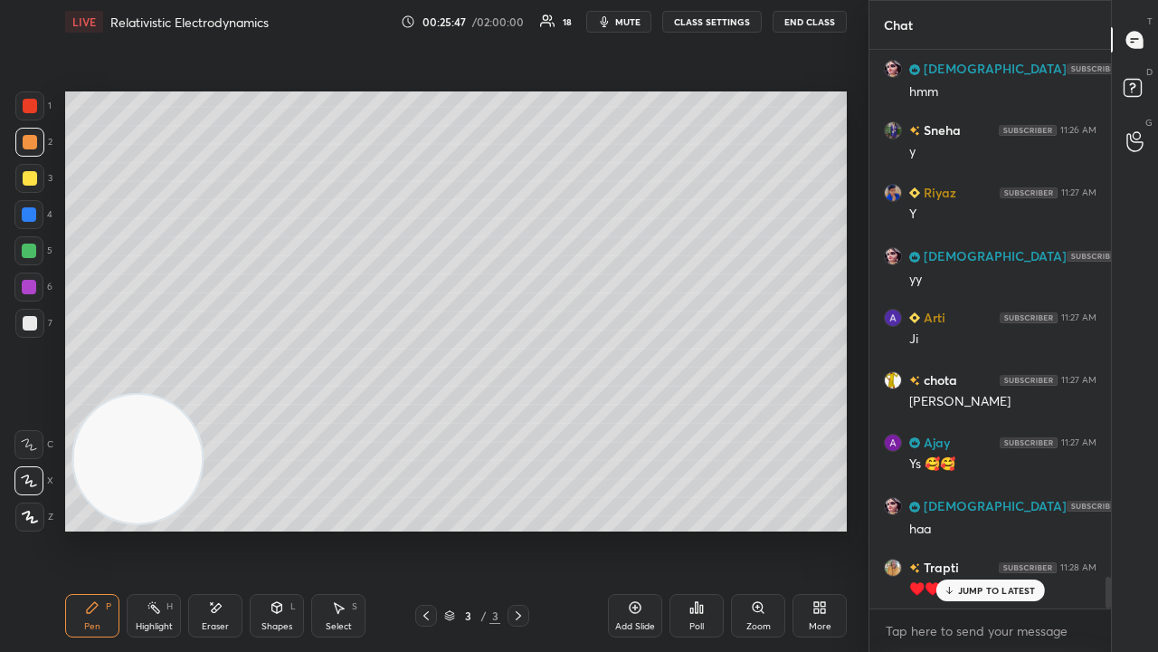
click at [622, 22] on span "mute" at bounding box center [627, 21] width 25 height 13
click at [622, 21] on span "unmute" at bounding box center [626, 21] width 39 height 13
click at [999, 528] on p "JUMP TO LATEST" at bounding box center [997, 590] width 78 height 11
click at [997, 528] on textarea at bounding box center [990, 630] width 213 height 29
click at [623, 22] on span "mute" at bounding box center [627, 21] width 25 height 13
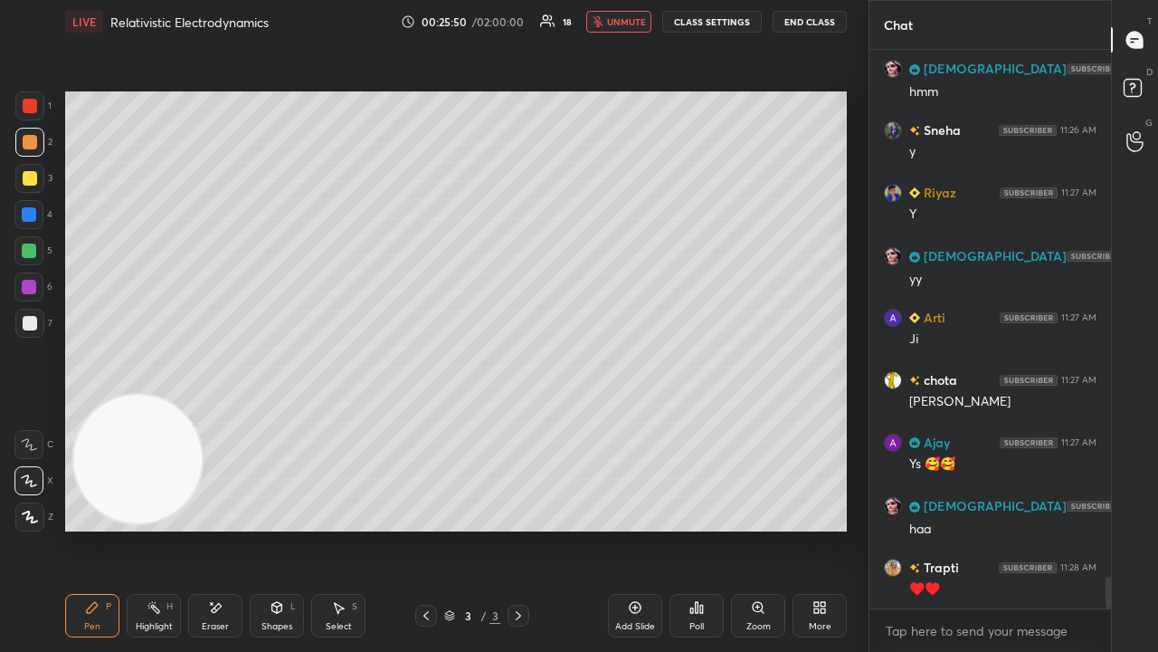
click at [626, 21] on span "unmute" at bounding box center [626, 21] width 39 height 13
click at [26, 328] on div at bounding box center [30, 323] width 14 height 14
click at [641, 19] on span "mute" at bounding box center [627, 21] width 25 height 13
click at [641, 20] on span "unmute" at bounding box center [626, 21] width 39 height 13
click at [621, 22] on span "mute" at bounding box center [627, 21] width 25 height 13
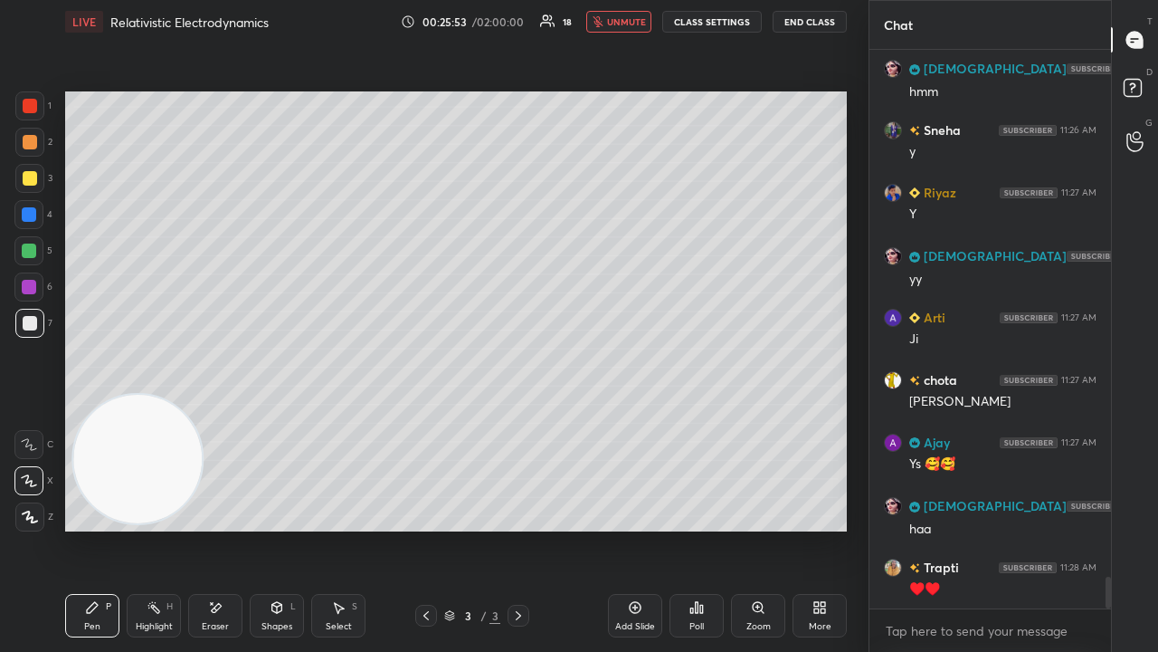
click at [624, 22] on span "unmute" at bounding box center [626, 21] width 39 height 13
click at [623, 15] on span "mute" at bounding box center [627, 21] width 25 height 13
click at [622, 17] on span "unmute" at bounding box center [626, 21] width 39 height 13
click at [34, 264] on div at bounding box center [28, 250] width 29 height 29
click at [621, 24] on span "mute" at bounding box center [627, 21] width 25 height 13
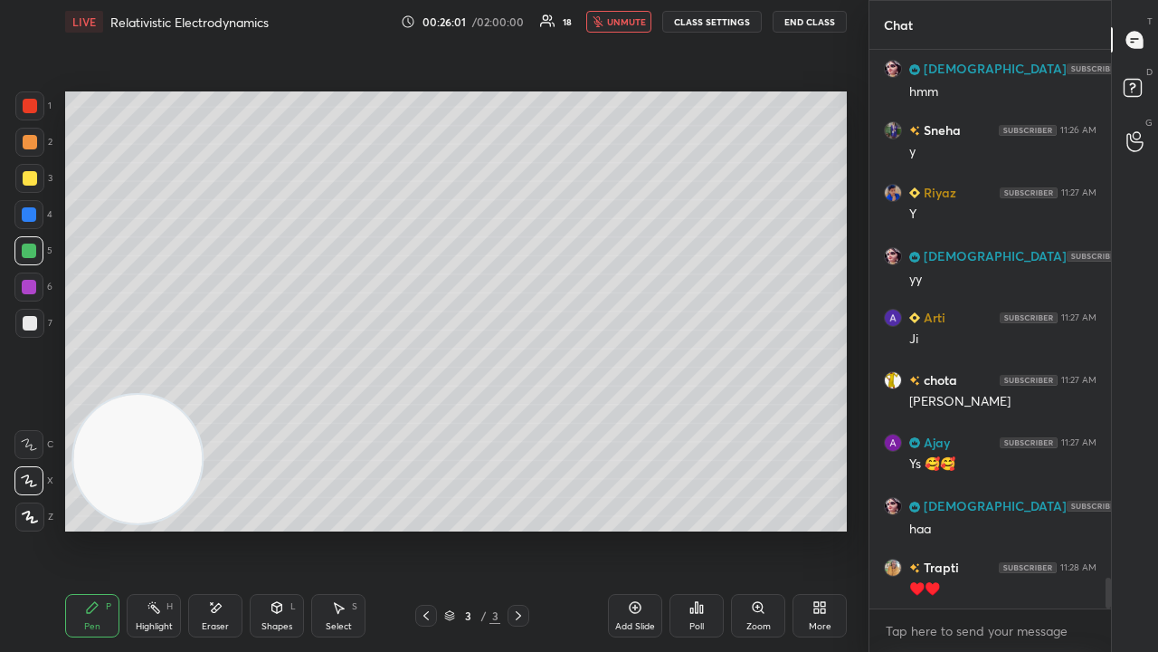
scroll to position [9478, 0]
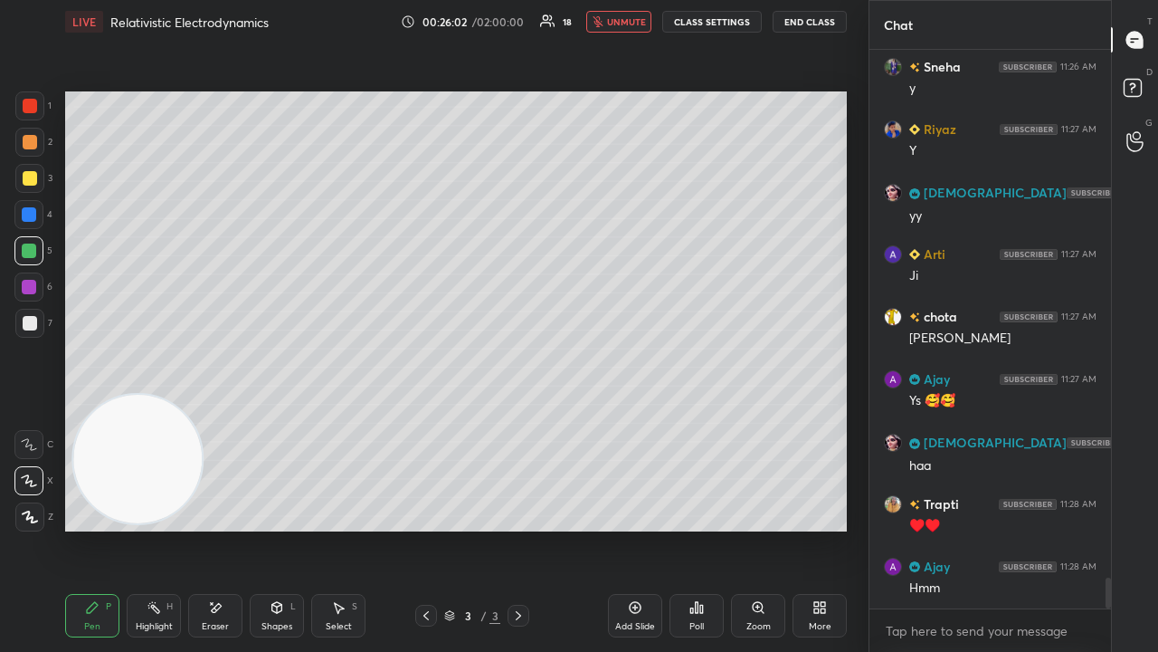
click at [621, 22] on span "unmute" at bounding box center [626, 21] width 39 height 13
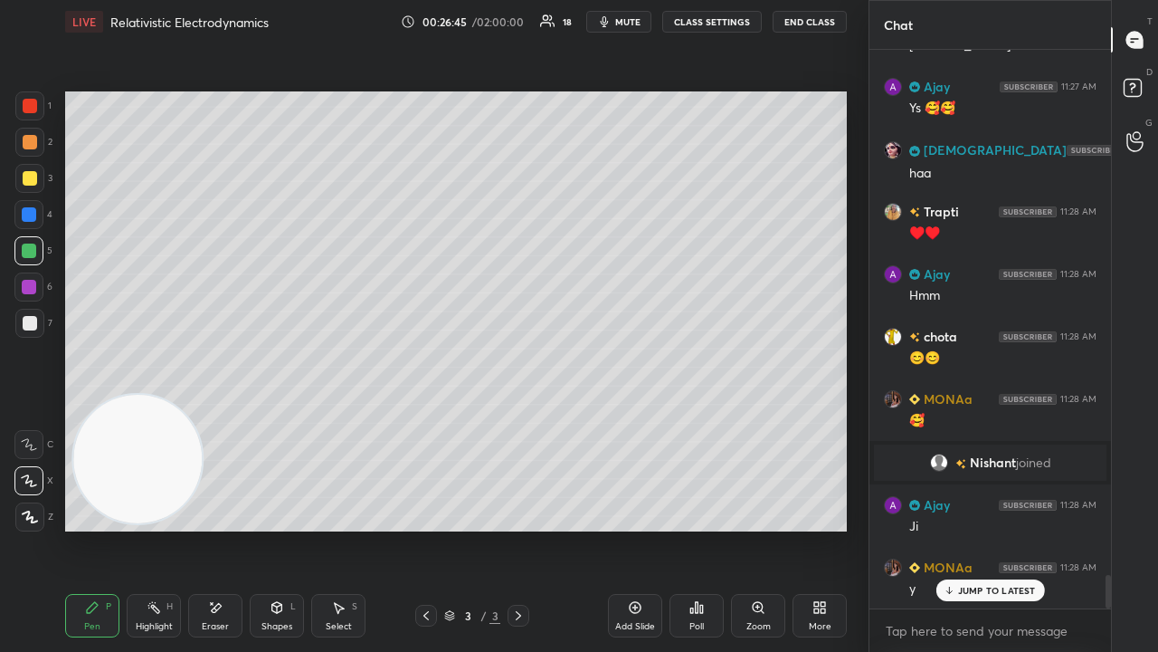
scroll to position [8683, 0]
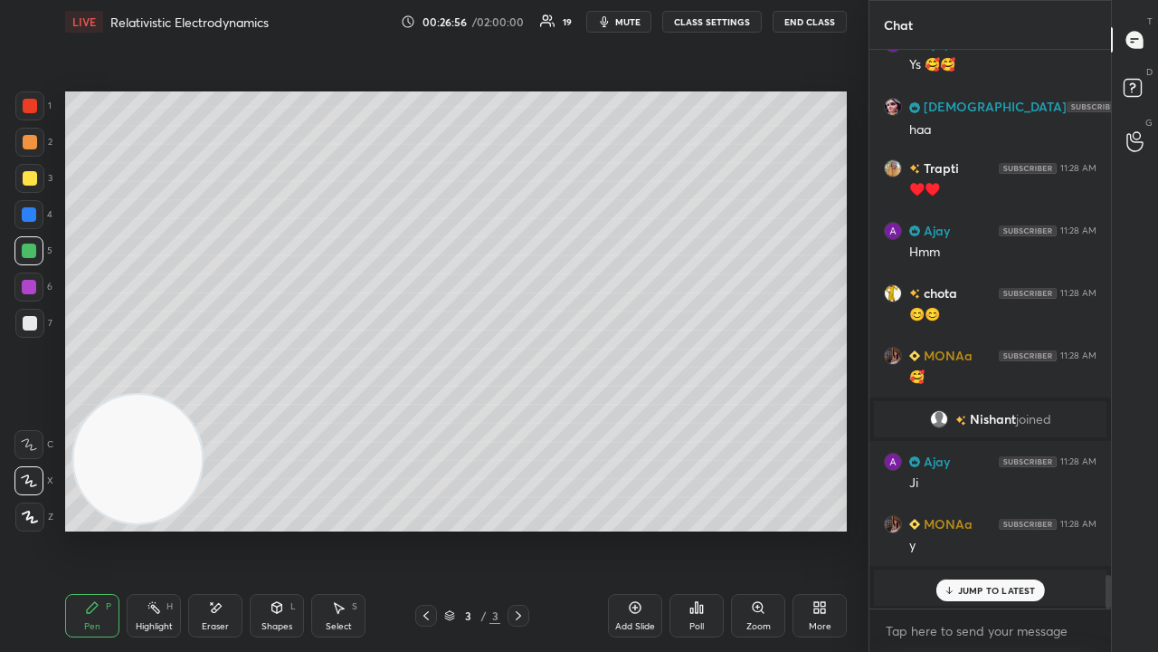
click at [981, 528] on p "JUMP TO LATEST" at bounding box center [997, 590] width 78 height 11
click at [969, 528] on div "x" at bounding box center [991, 630] width 242 height 43
click at [637, 22] on span "mute" at bounding box center [627, 21] width 25 height 13
click at [635, 22] on span "unmute" at bounding box center [626, 21] width 39 height 13
click at [33, 318] on div at bounding box center [29, 323] width 29 height 29
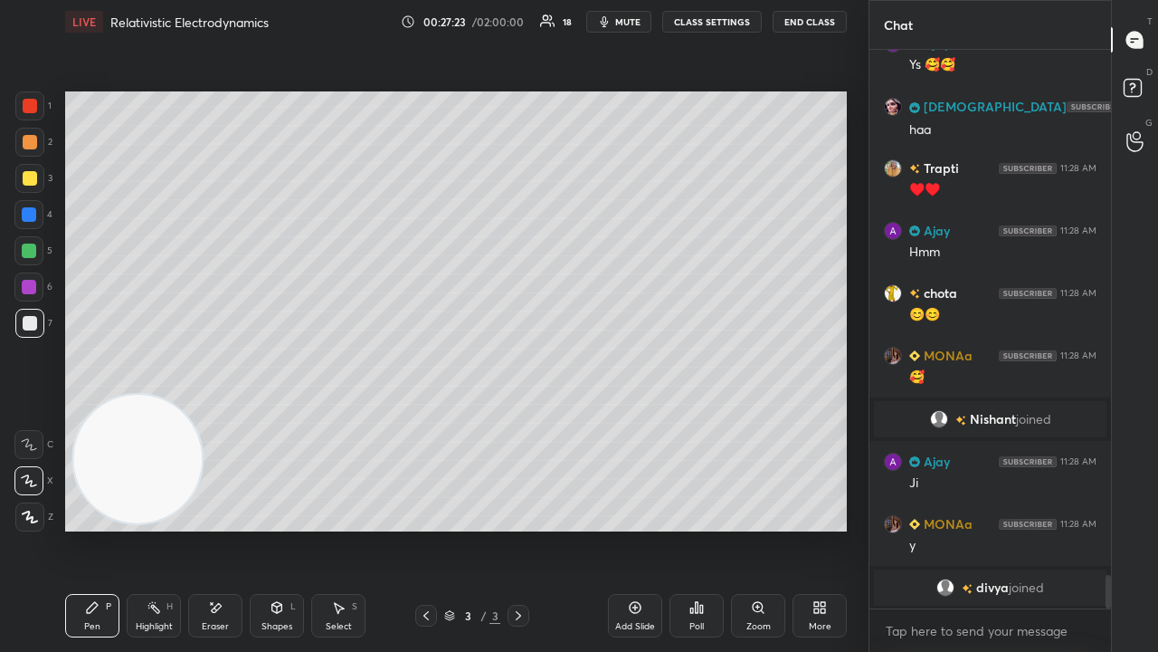
click at [633, 20] on span "mute" at bounding box center [627, 21] width 25 height 13
click at [632, 22] on span "unmute" at bounding box center [626, 21] width 39 height 13
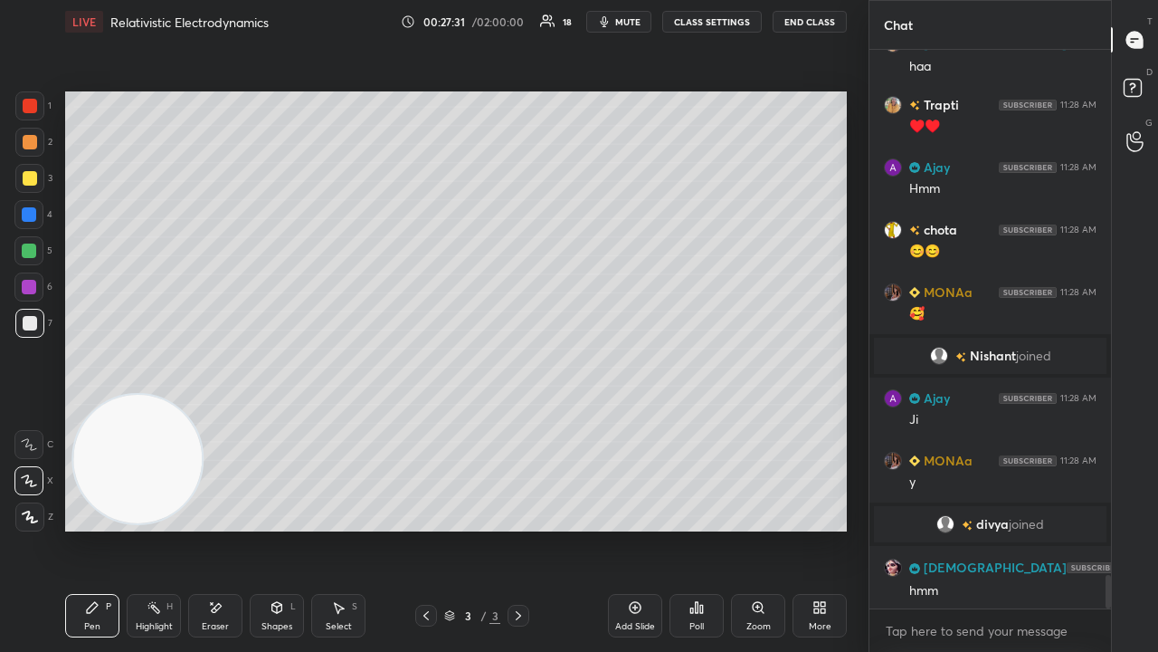
click at [641, 24] on span "mute" at bounding box center [627, 21] width 25 height 13
click at [642, 21] on span "unmute" at bounding box center [626, 21] width 39 height 13
click at [23, 257] on div at bounding box center [29, 250] width 14 height 14
click at [626, 25] on span "mute" at bounding box center [627, 21] width 25 height 13
click at [627, 24] on span "unmute" at bounding box center [626, 21] width 39 height 13
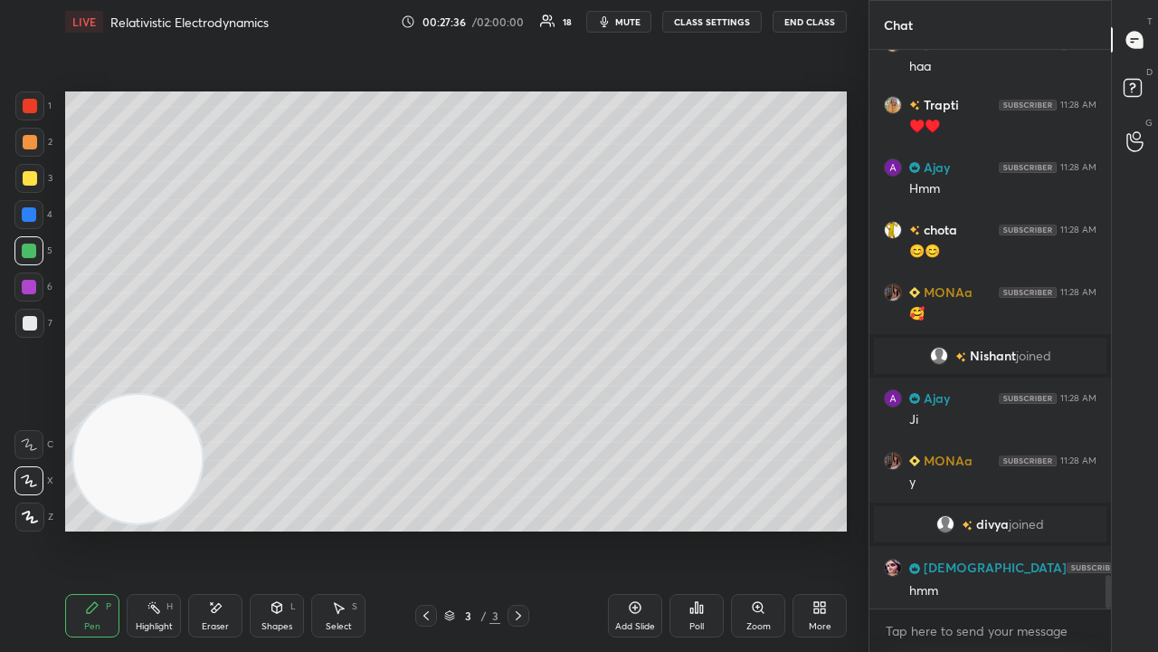
click at [14, 264] on div "1 2 3 4 5 6 7 C X Z E E Erase all H H" at bounding box center [29, 311] width 58 height 440
click at [628, 25] on span "mute" at bounding box center [627, 21] width 25 height 13
click at [632, 22] on span "unmute" at bounding box center [626, 21] width 39 height 13
click at [21, 252] on div at bounding box center [28, 250] width 29 height 29
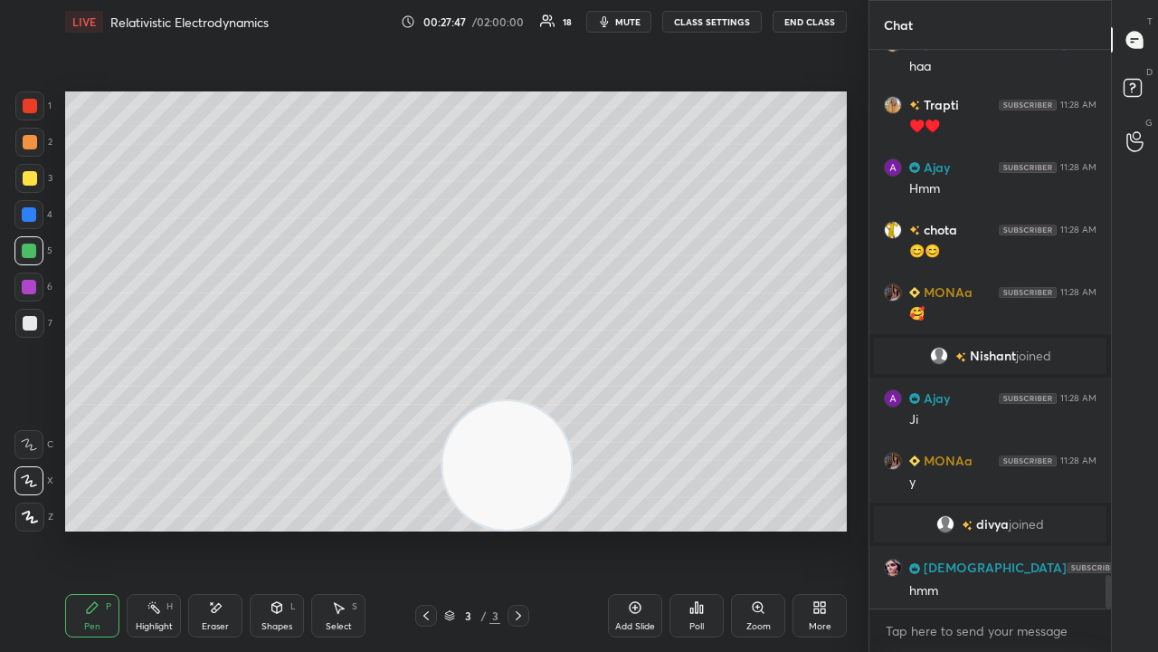
drag, startPoint x: 230, startPoint y: 492, endPoint x: 807, endPoint y: 505, distance: 577.5
click at [571, 506] on video at bounding box center [506, 465] width 128 height 128
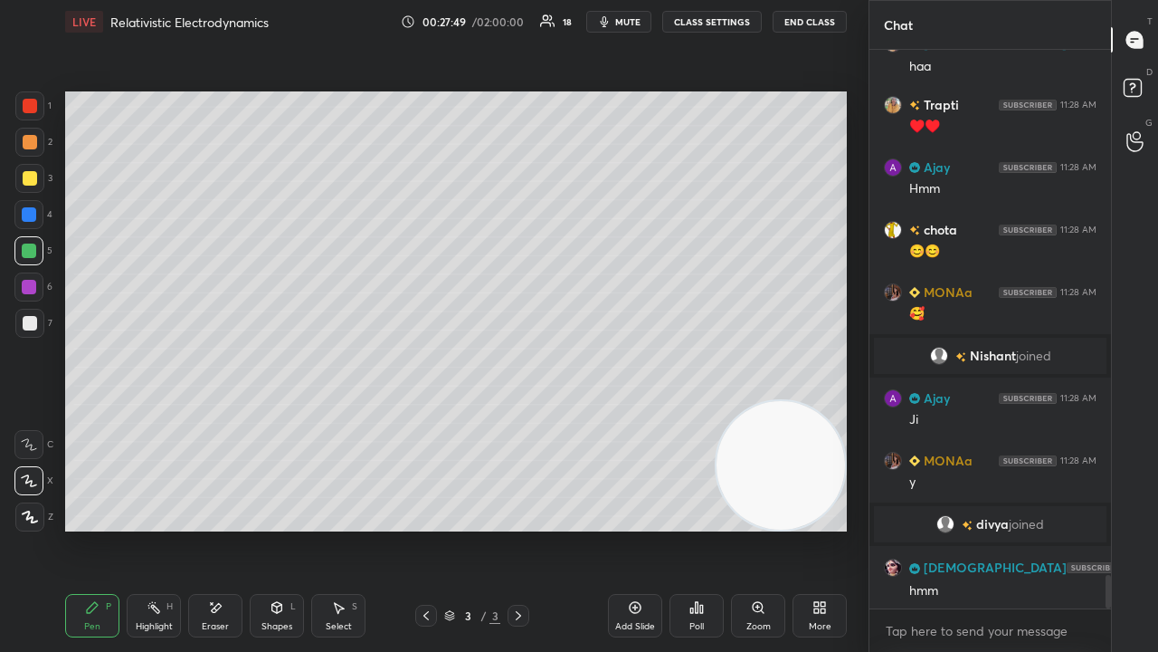
click at [633, 25] on span "mute" at bounding box center [627, 21] width 25 height 13
click at [630, 24] on span "unmute" at bounding box center [626, 21] width 39 height 13
click at [631, 17] on span "mute" at bounding box center [627, 21] width 25 height 13
drag, startPoint x: 633, startPoint y: 19, endPoint x: 539, endPoint y: 58, distance: 101.8
click at [633, 18] on span "unmute" at bounding box center [626, 21] width 39 height 13
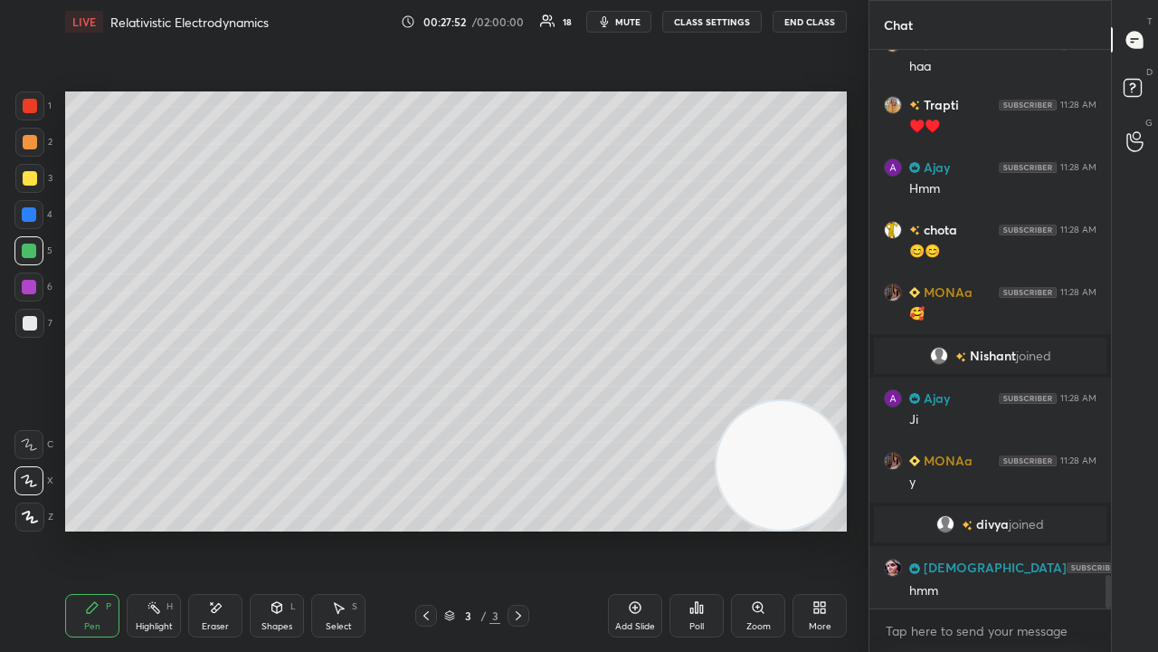
click at [24, 317] on div at bounding box center [30, 323] width 14 height 14
click at [612, 19] on icon "button" at bounding box center [604, 21] width 14 height 14
click at [614, 19] on span "unmute" at bounding box center [626, 21] width 39 height 13
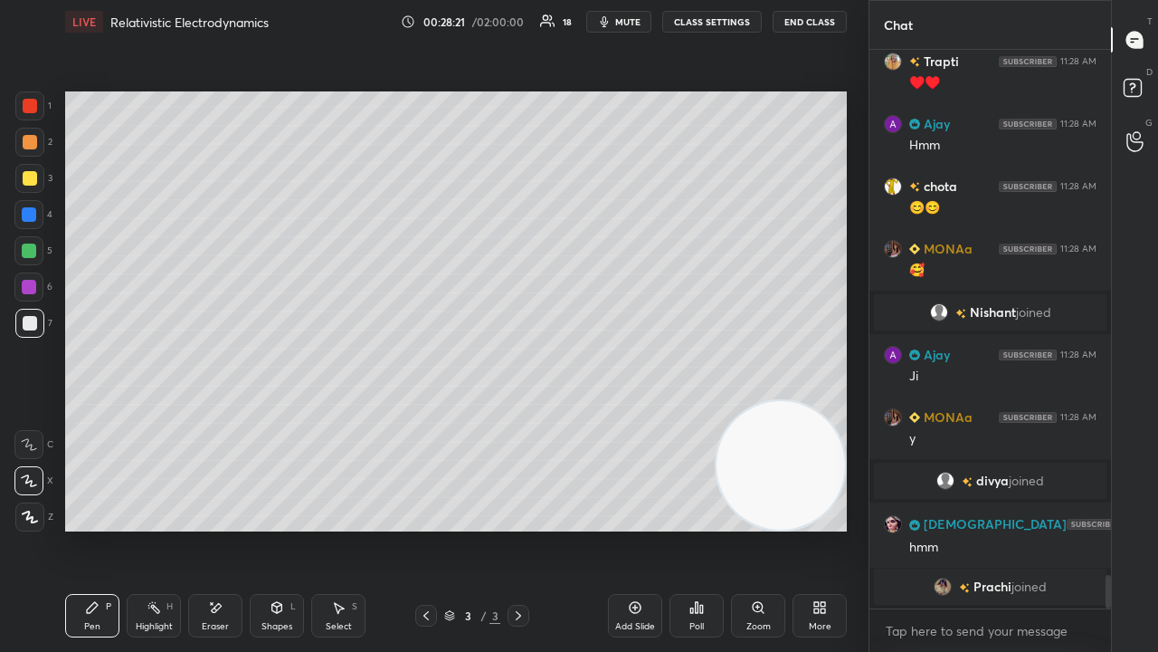
click at [635, 22] on span "mute" at bounding box center [627, 21] width 25 height 13
click at [619, 26] on span "unmute" at bounding box center [626, 21] width 39 height 13
click at [619, 26] on button "mute" at bounding box center [618, 22] width 65 height 22
click at [621, 25] on span "unmute" at bounding box center [626, 21] width 39 height 13
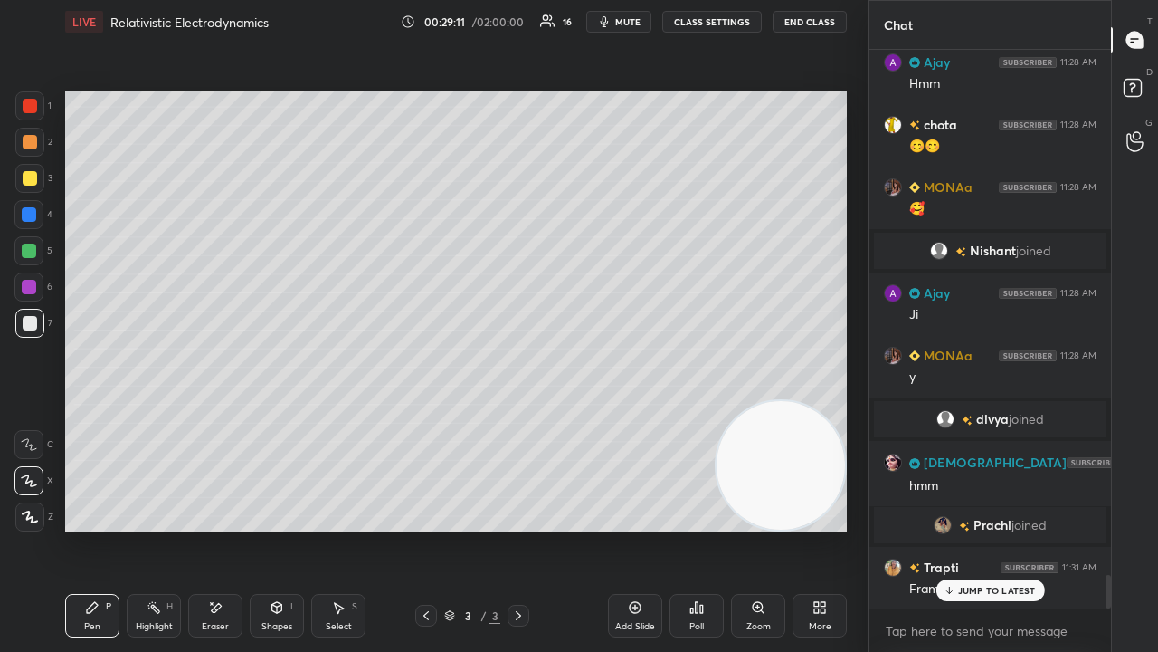
scroll to position [8826, 0]
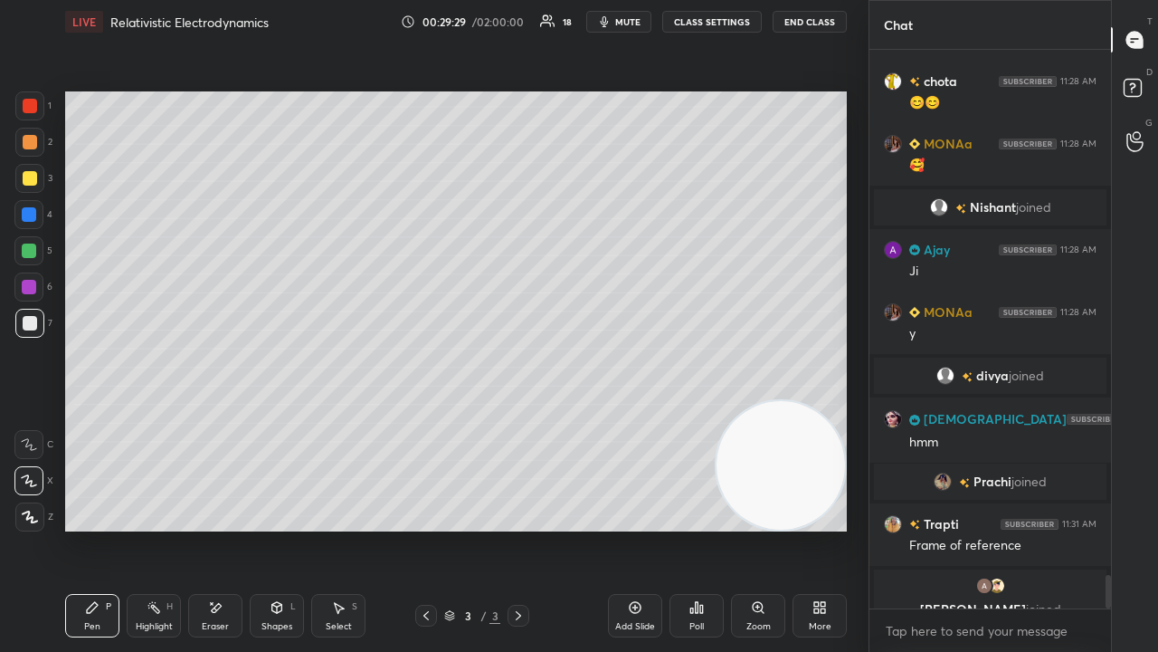
drag, startPoint x: 1110, startPoint y: 586, endPoint x: 1102, endPoint y: 623, distance: 37.1
click at [1104, 528] on div "[PERSON_NAME] 11:28 AM ♥️♥️ Ajay 11:28 AM Hmm chota 11:28 AM 😊😊 MONAa 11:28 AM …" at bounding box center [991, 351] width 242 height 602
click at [1086, 528] on textarea at bounding box center [990, 630] width 213 height 29
drag, startPoint x: 1108, startPoint y: 589, endPoint x: 1091, endPoint y: 643, distance: 56.7
click at [1093, 528] on div "[PERSON_NAME] 11:28 AM ♥️♥️ Ajay 11:28 AM Hmm chota 11:28 AM 😊😊 MONAa 11:28 AM …" at bounding box center [991, 351] width 242 height 602
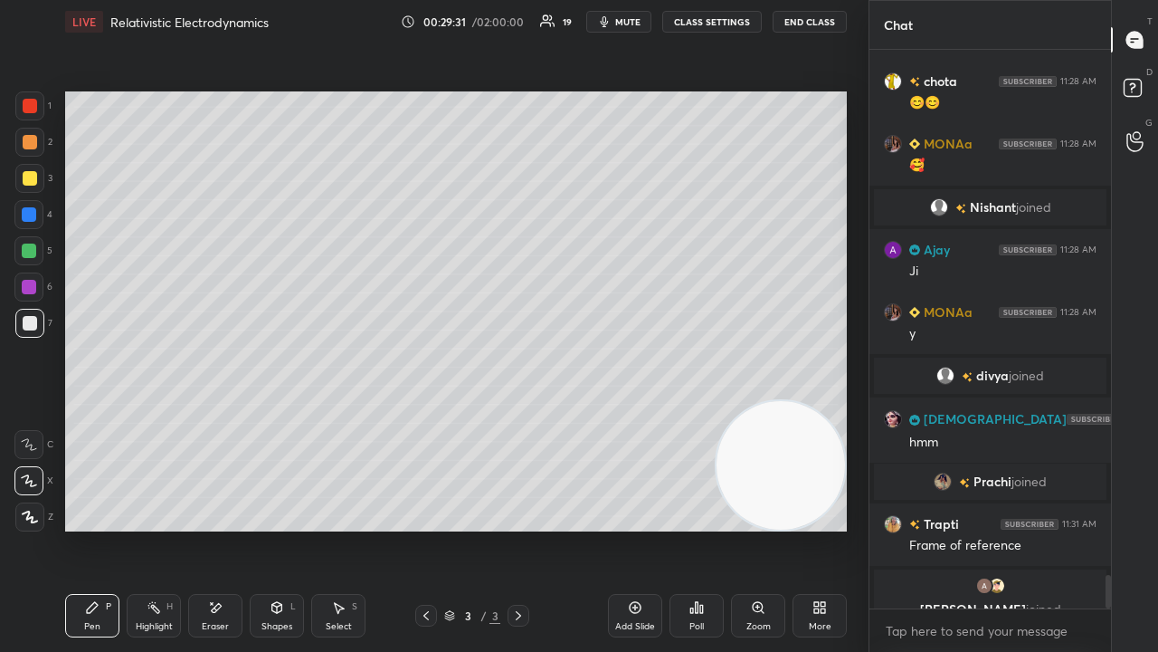
click at [1070, 528] on div "x" at bounding box center [991, 630] width 242 height 43
click at [628, 26] on button "mute" at bounding box center [618, 22] width 65 height 22
click at [632, 22] on span "unmute" at bounding box center [626, 21] width 39 height 13
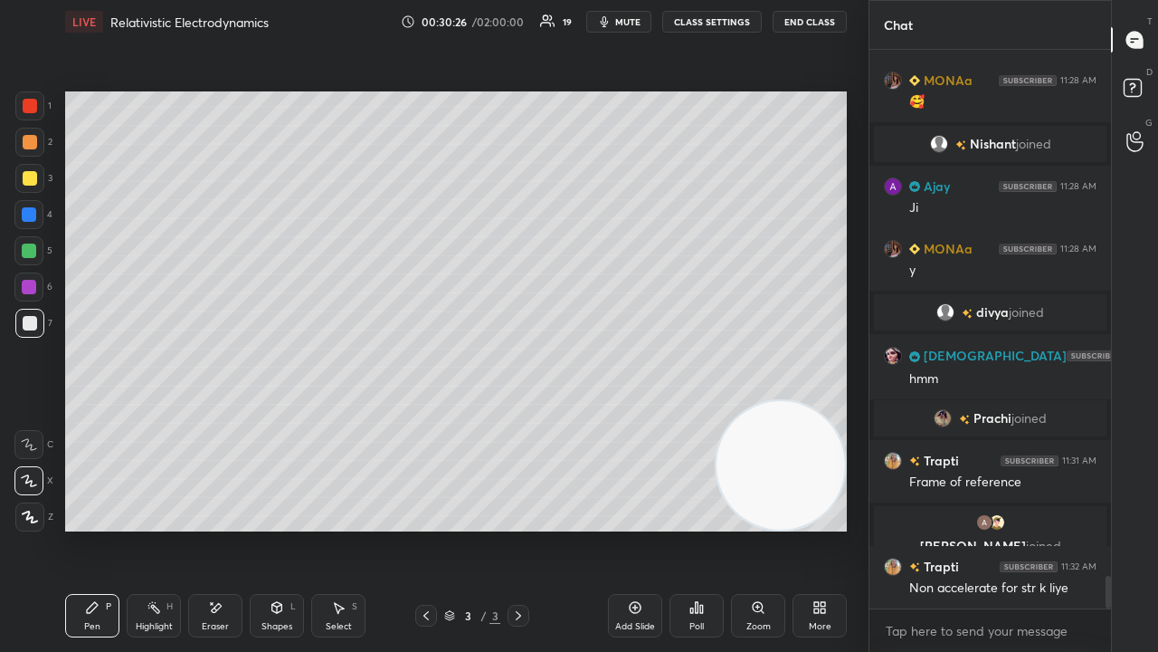
click at [632, 17] on span "mute" at bounding box center [627, 21] width 25 height 13
click at [633, 17] on span "unmute" at bounding box center [626, 21] width 39 height 13
click at [28, 330] on div at bounding box center [29, 323] width 29 height 29
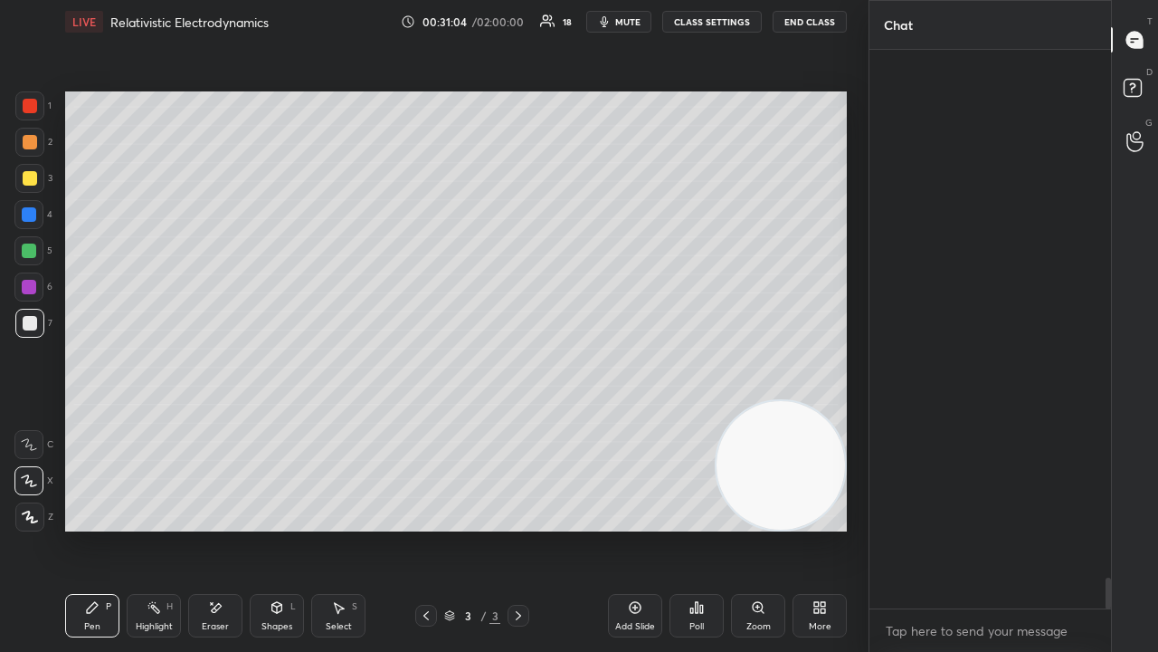
scroll to position [9563, 0]
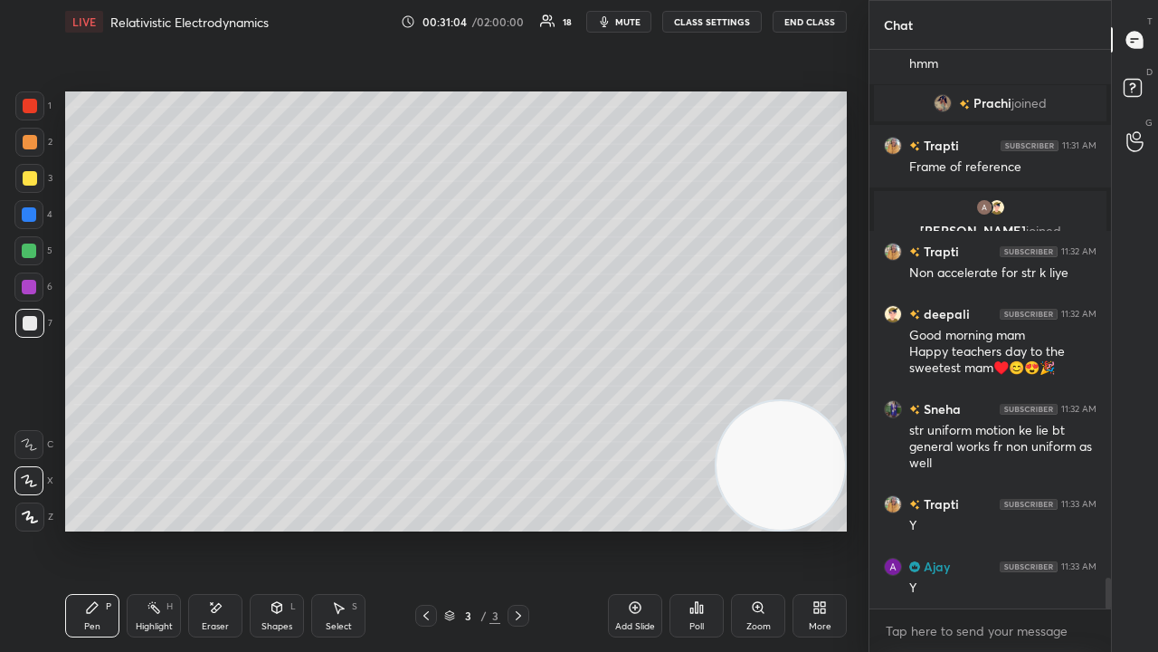
drag, startPoint x: 1108, startPoint y: 594, endPoint x: 1089, endPoint y: 651, distance: 60.1
click at [1095, 528] on div "divya joined SUNITA 11:29 AM hmm [PERSON_NAME] joined [PERSON_NAME] 11:31 AM Fr…" at bounding box center [991, 351] width 242 height 602
drag, startPoint x: 1072, startPoint y: 651, endPoint x: 1088, endPoint y: 651, distance: 15.4
click at [1072, 528] on div "x" at bounding box center [991, 630] width 242 height 43
click at [638, 18] on span "mute" at bounding box center [627, 21] width 25 height 13
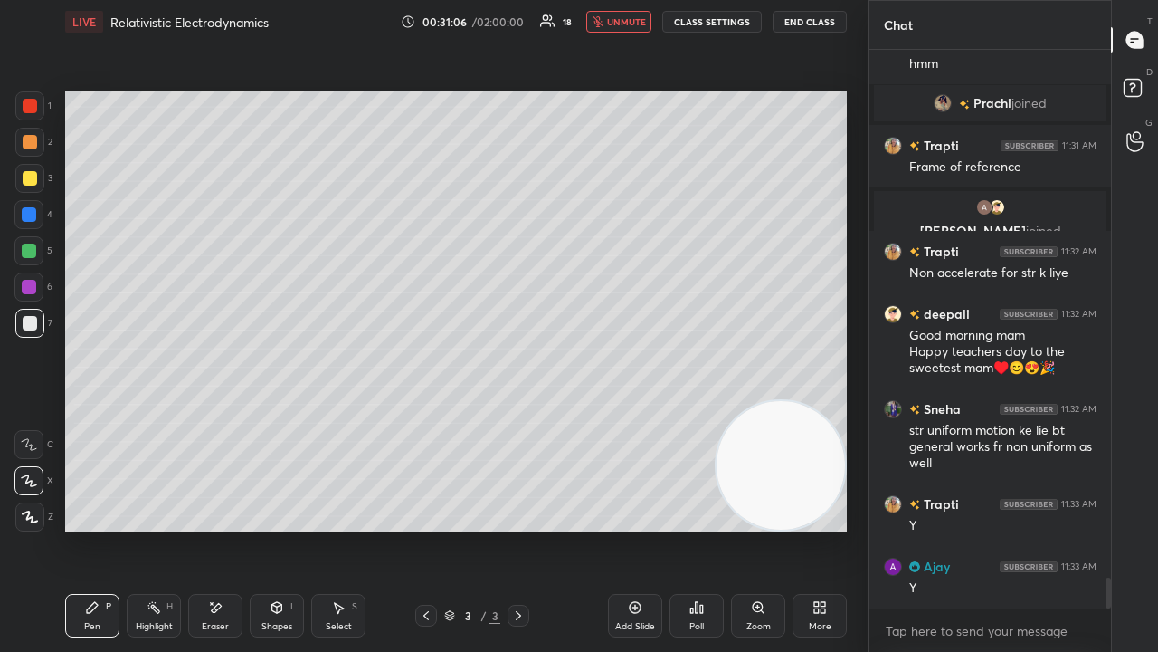
click at [639, 20] on span "unmute" at bounding box center [626, 21] width 39 height 13
click at [641, 22] on span "mute" at bounding box center [627, 21] width 25 height 13
click at [637, 22] on span "unmute" at bounding box center [626, 21] width 39 height 13
click at [63, 288] on div "Setting up your live class Poll for secs No correct answer Start poll" at bounding box center [456, 311] width 796 height 536
click at [641, 24] on span "mute" at bounding box center [627, 21] width 25 height 13
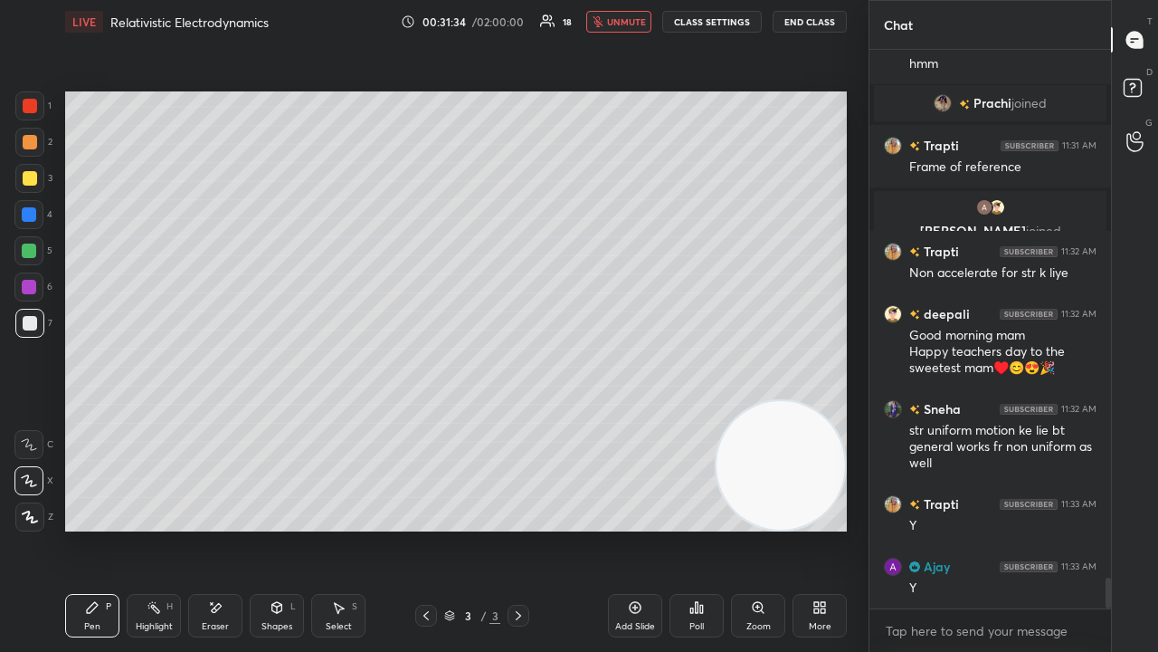
click at [638, 24] on span "unmute" at bounding box center [626, 21] width 39 height 13
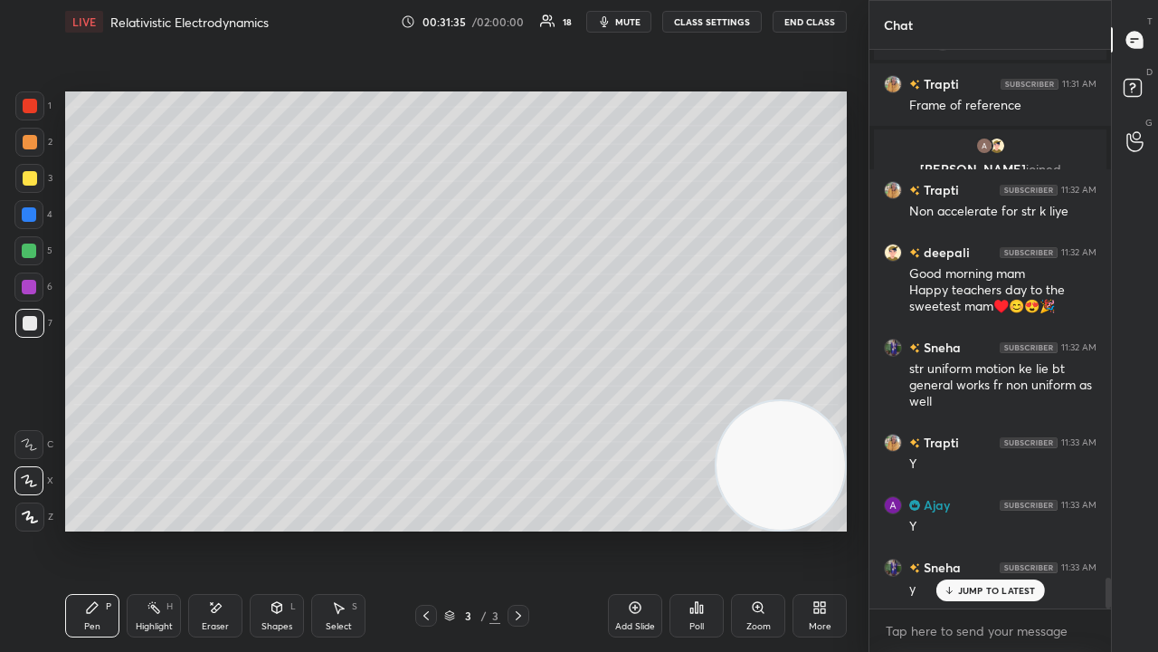
drag, startPoint x: 218, startPoint y: 623, endPoint x: 211, endPoint y: 556, distance: 67.4
click at [217, 528] on div "Eraser" at bounding box center [215, 626] width 27 height 9
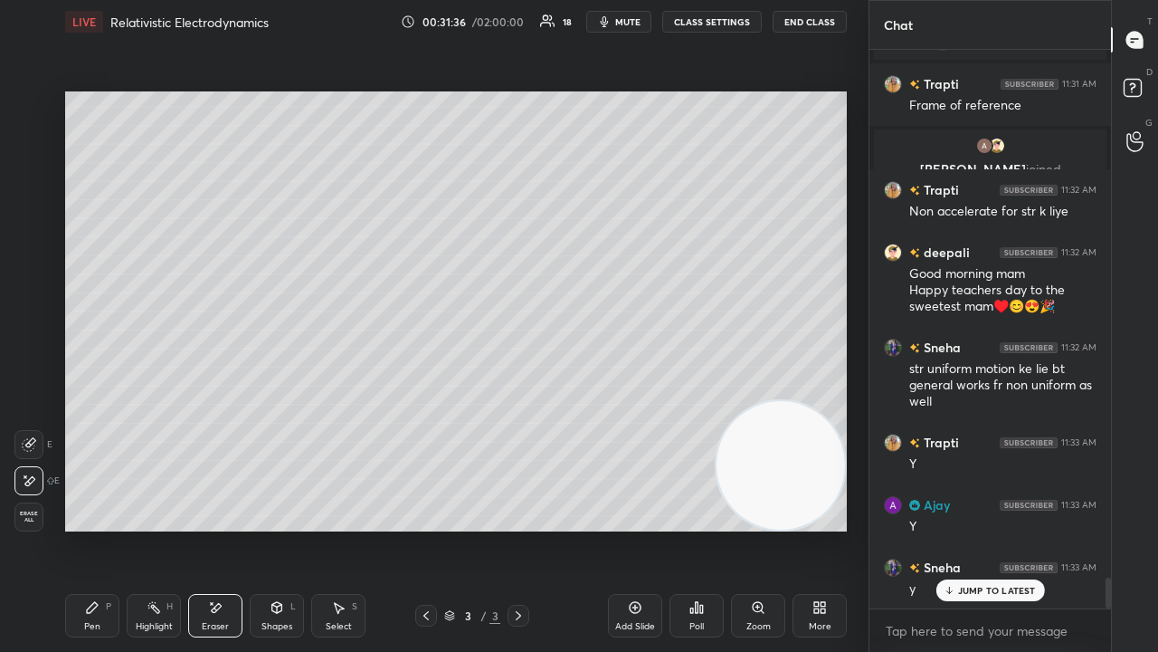
drag, startPoint x: 60, startPoint y: 628, endPoint x: 71, endPoint y: 623, distance: 13.0
click at [60, 528] on div "LIVE Relativistic Electrodynamics 00:31:36 / 02:00:00 18 mute CLASS SETTINGS En…" at bounding box center [456, 326] width 796 height 652
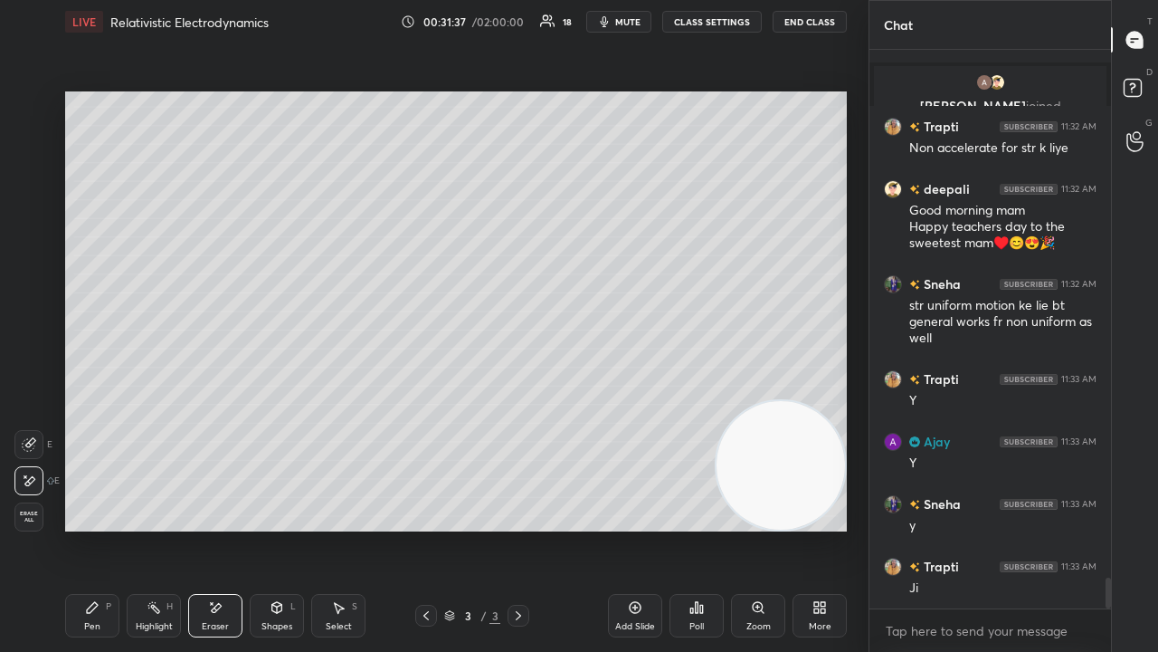
click at [87, 528] on div "Pen" at bounding box center [92, 626] width 16 height 9
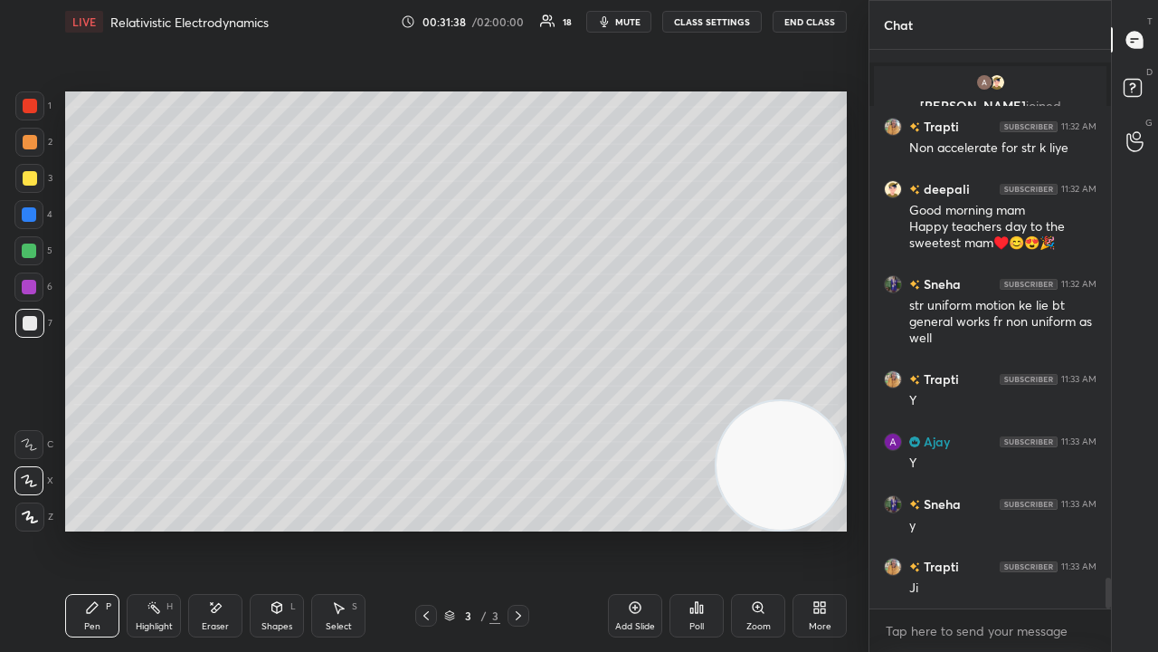
click at [624, 16] on span "mute" at bounding box center [627, 21] width 25 height 13
click at [626, 15] on span "mute" at bounding box center [627, 21] width 25 height 13
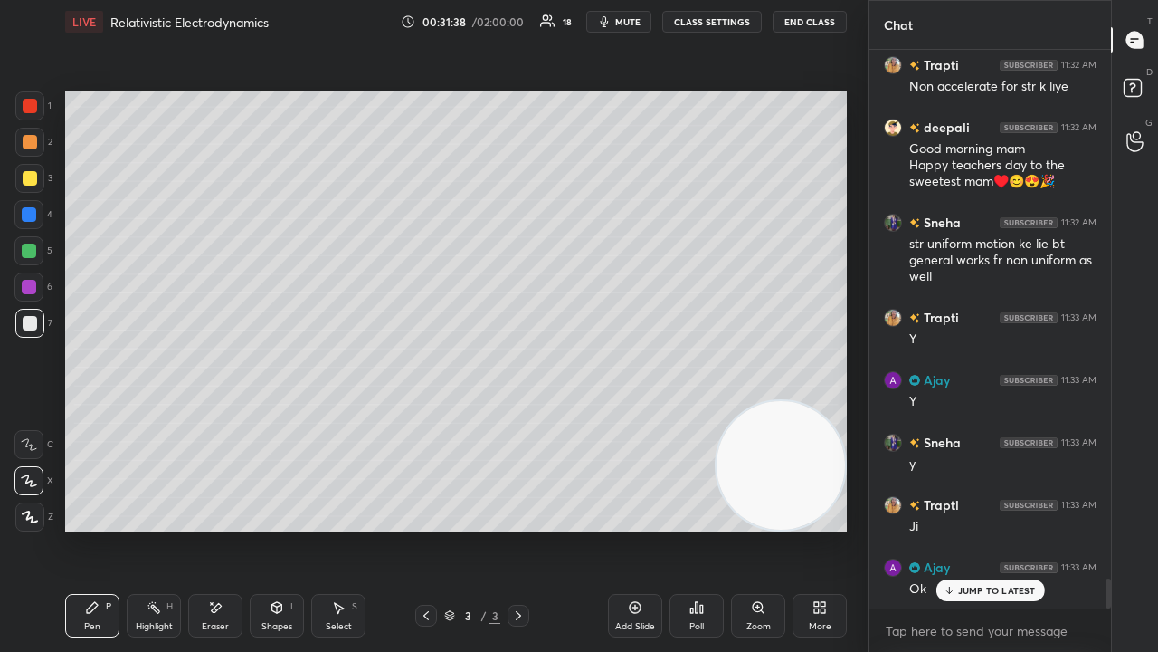
click at [40, 249] on div at bounding box center [28, 250] width 29 height 29
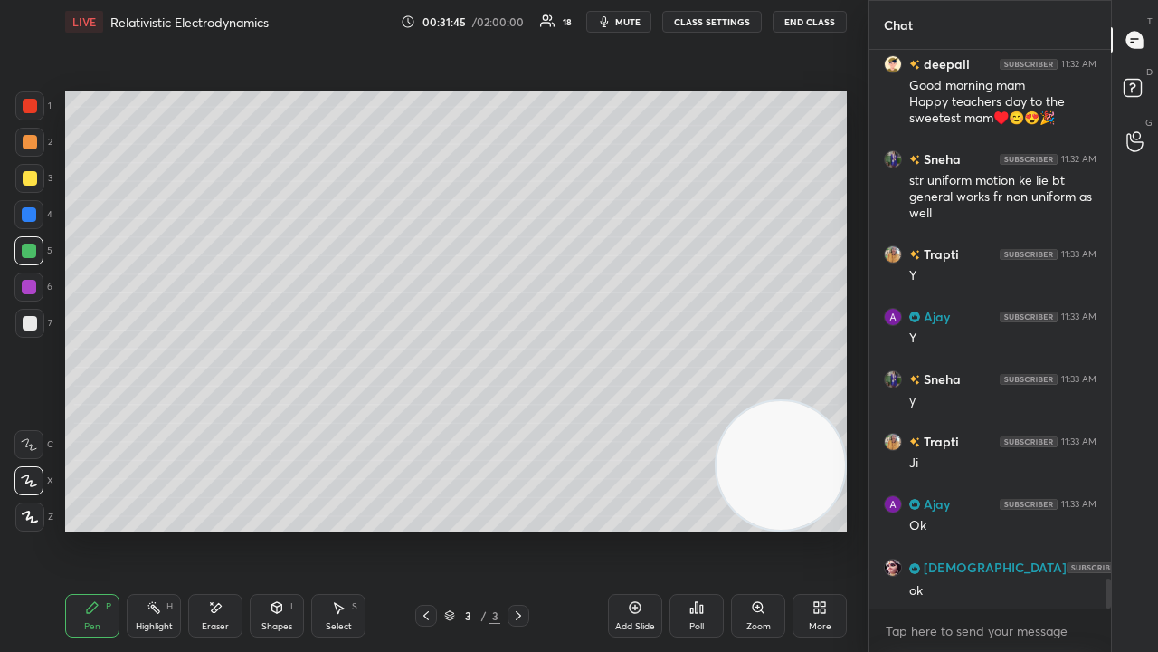
scroll to position [9874, 0]
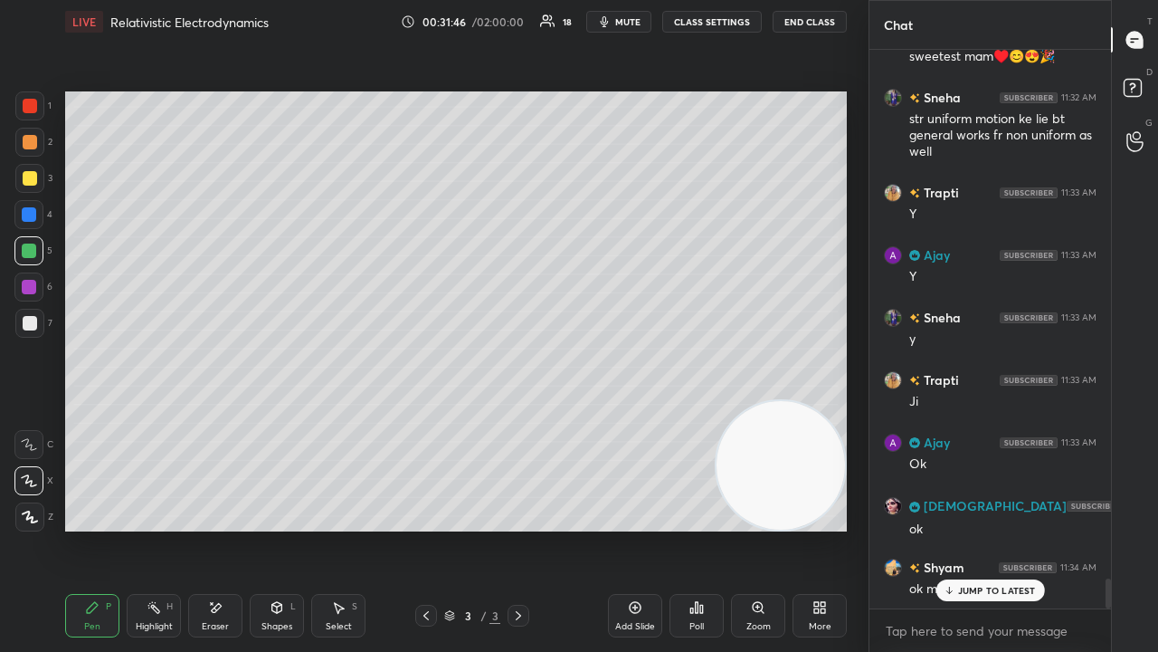
click at [612, 24] on icon "button" at bounding box center [604, 21] width 14 height 14
click at [615, 24] on span "mute" at bounding box center [627, 21] width 25 height 13
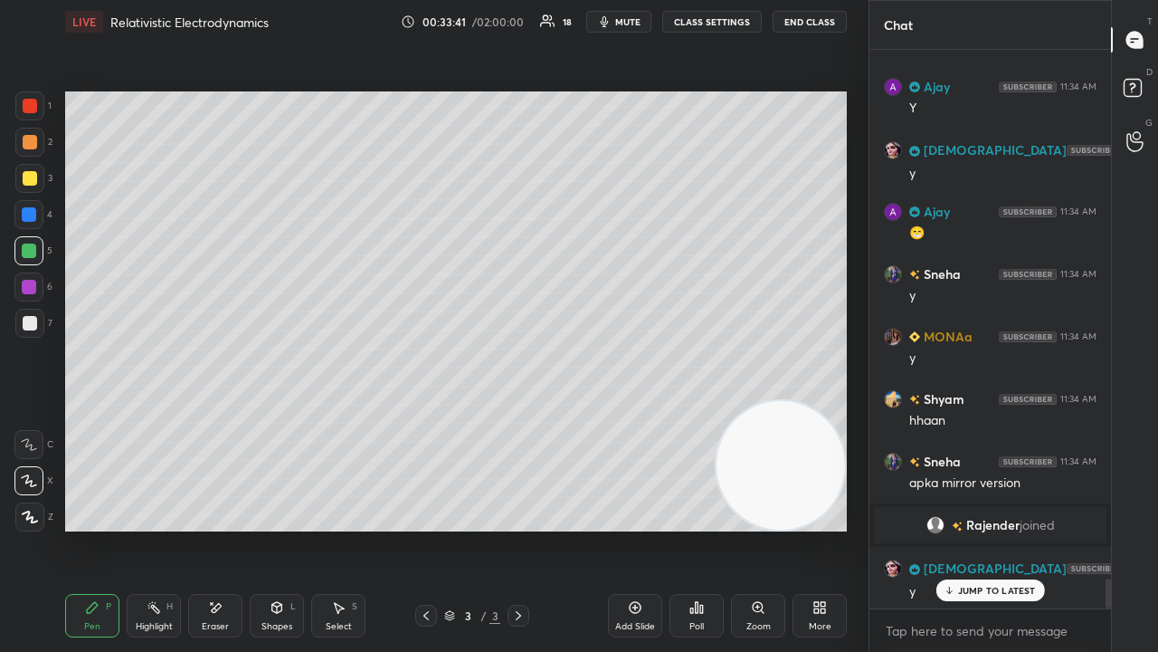
scroll to position [10035, 0]
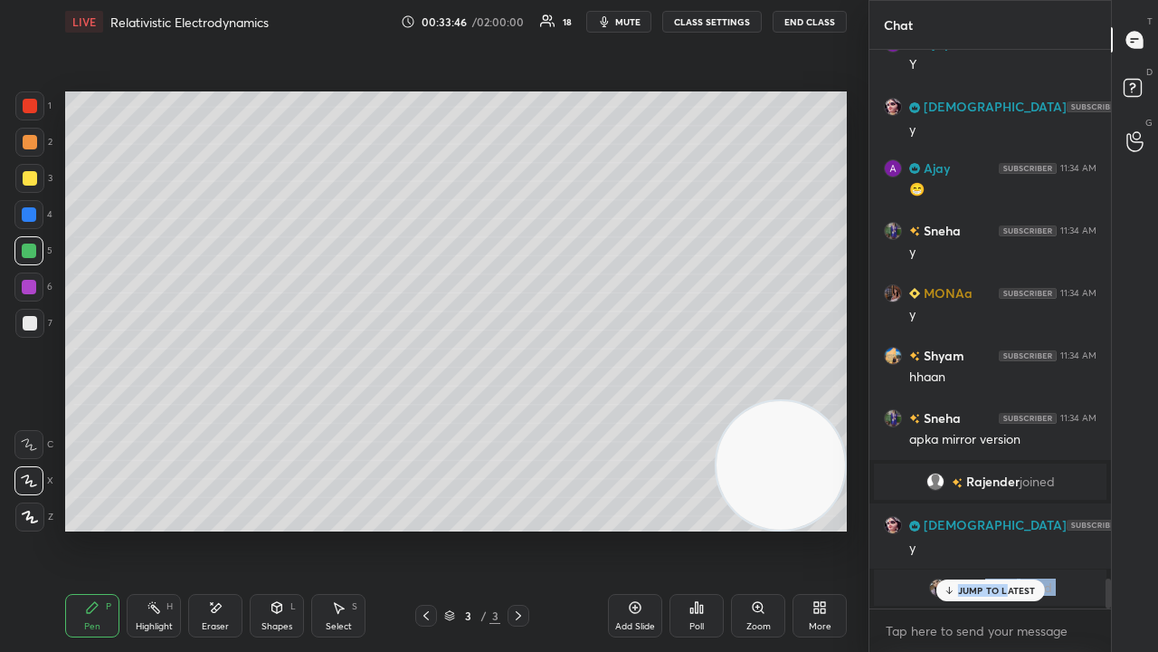
drag, startPoint x: 1009, startPoint y: 581, endPoint x: 981, endPoint y: 579, distance: 28.1
click at [981, 528] on div "JUMP TO LATEST" at bounding box center [990, 590] width 109 height 22
click at [981, 528] on span "jaspreet" at bounding box center [993, 587] width 48 height 14
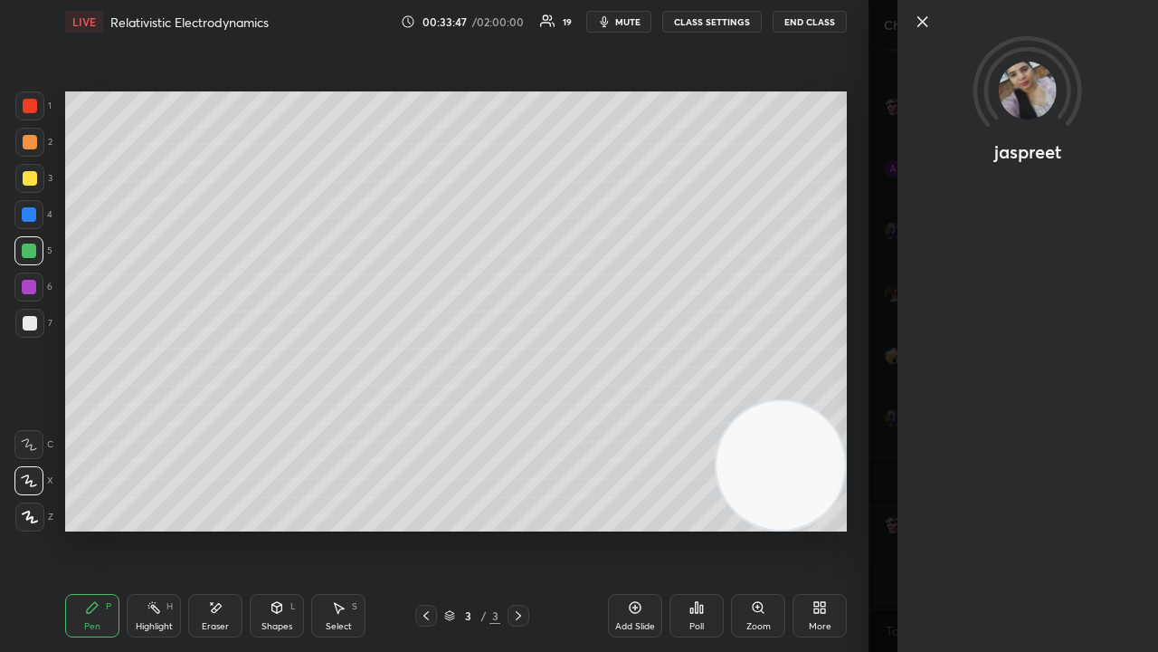
click at [872, 528] on div "jaspreet" at bounding box center [1014, 326] width 290 height 652
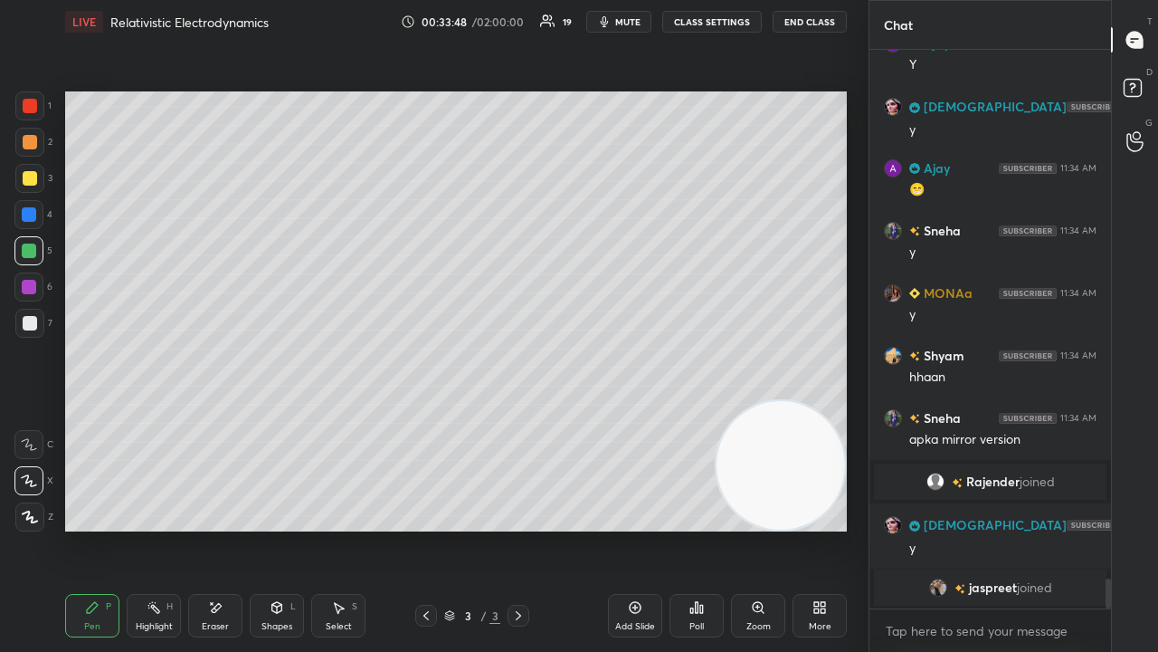
click at [933, 528] on div "x" at bounding box center [991, 630] width 242 height 43
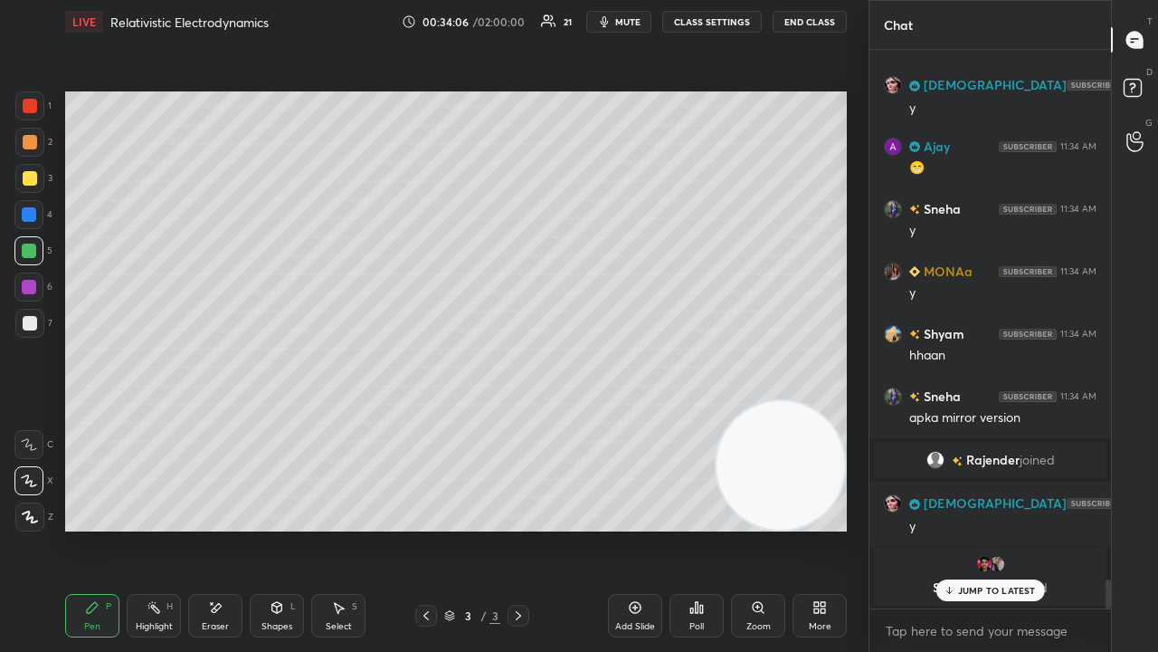
click at [1033, 528] on p "JUMP TO LATEST" at bounding box center [997, 590] width 78 height 11
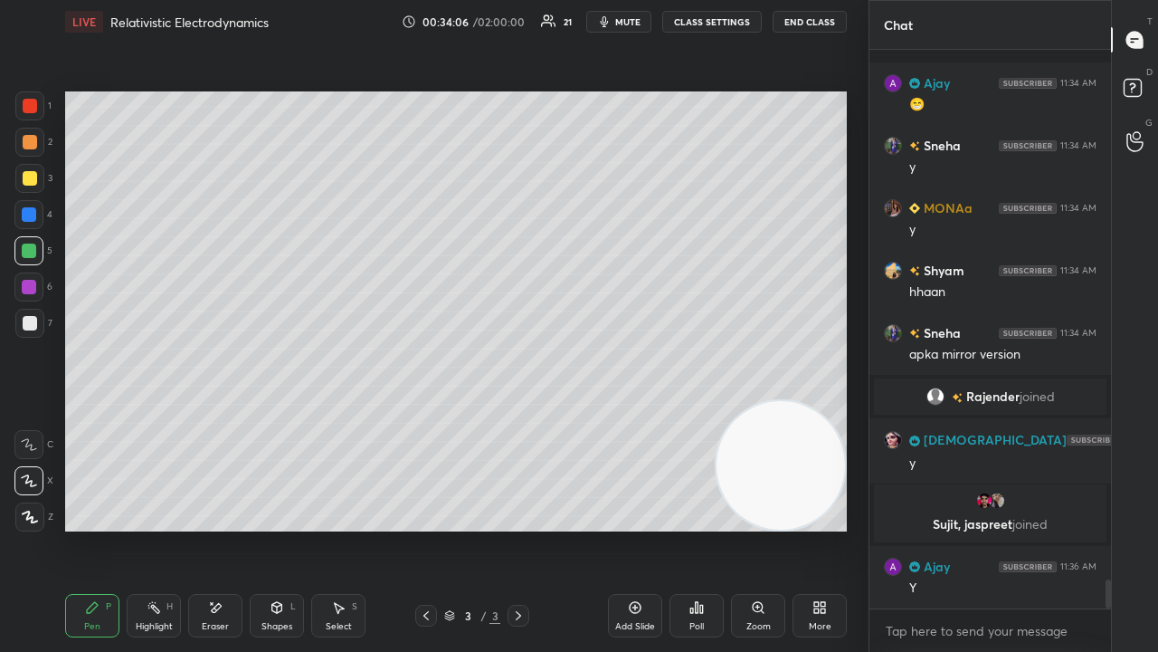
scroll to position [9966, 0]
click at [994, 528] on textarea at bounding box center [990, 630] width 213 height 29
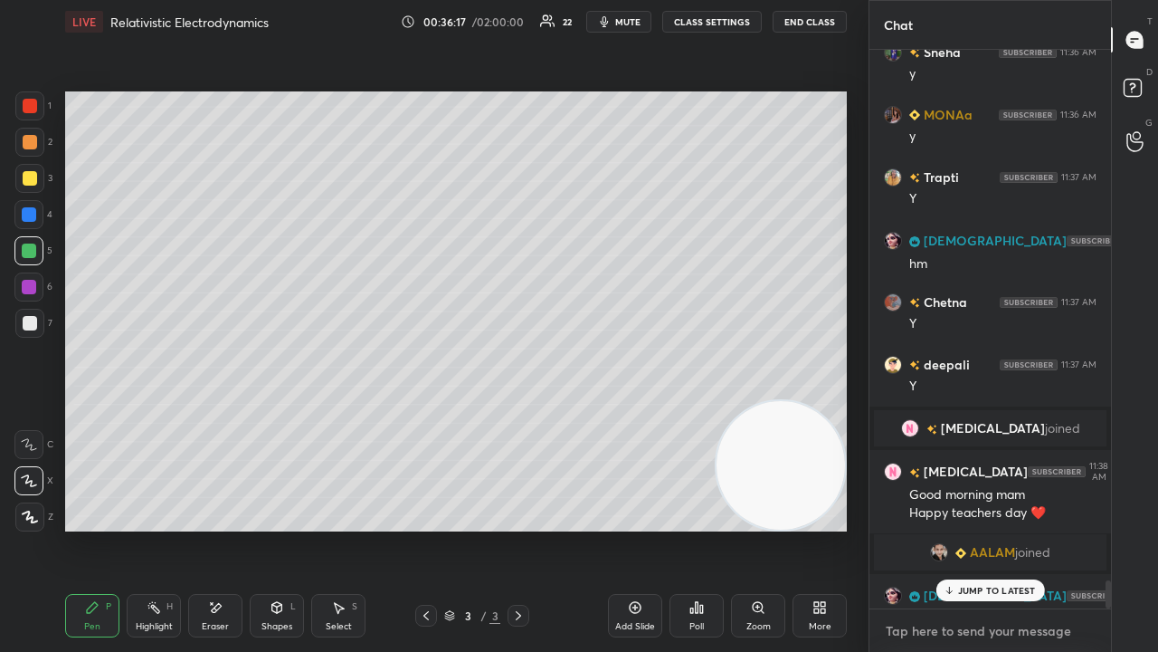
scroll to position [10705, 0]
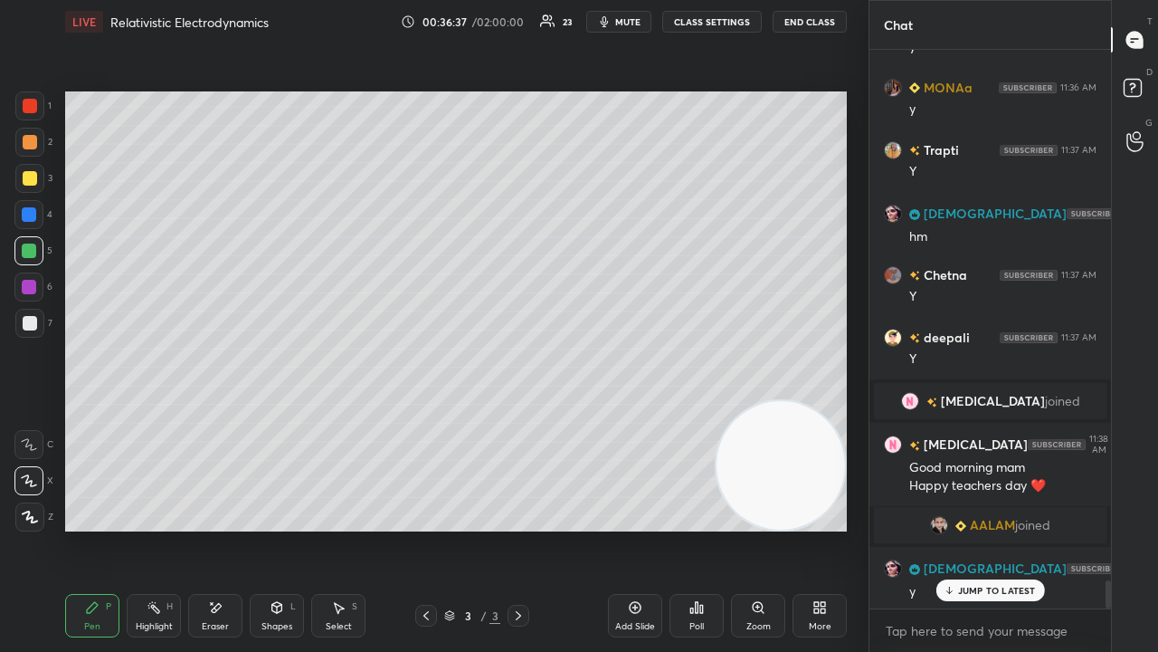
click at [642, 27] on button "mute" at bounding box center [618, 22] width 65 height 22
click at [640, 25] on span "unmute" at bounding box center [626, 21] width 39 height 13
click at [231, 528] on div "Eraser" at bounding box center [215, 615] width 54 height 43
click at [88, 528] on div "Pen P" at bounding box center [92, 615] width 54 height 43
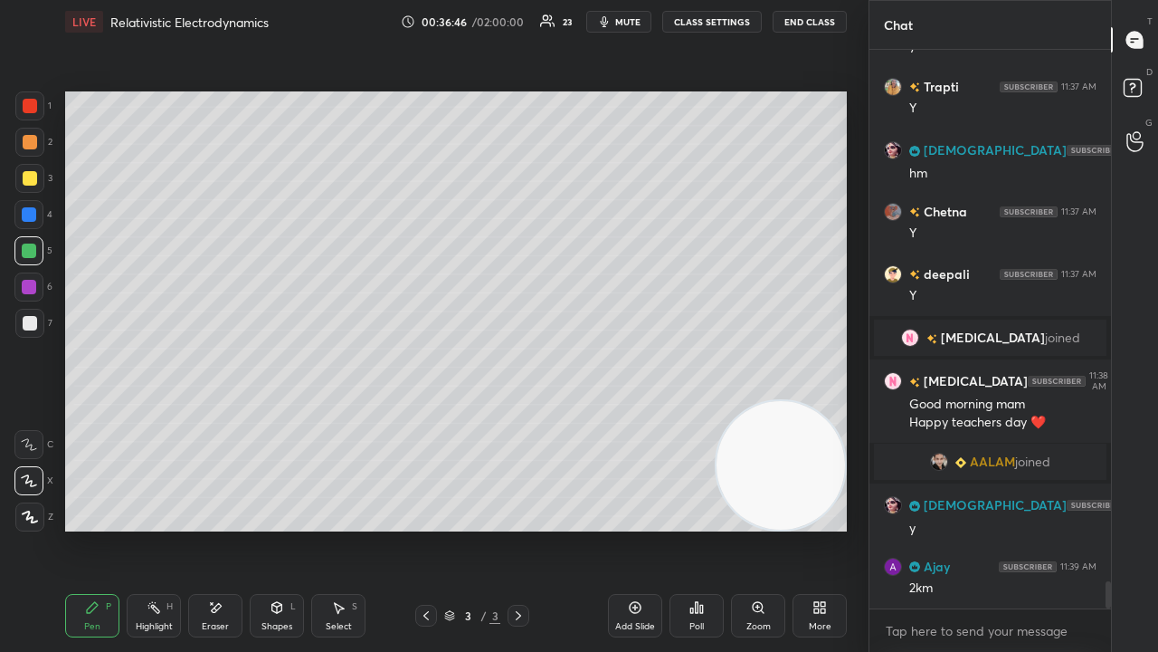
scroll to position [10830, 0]
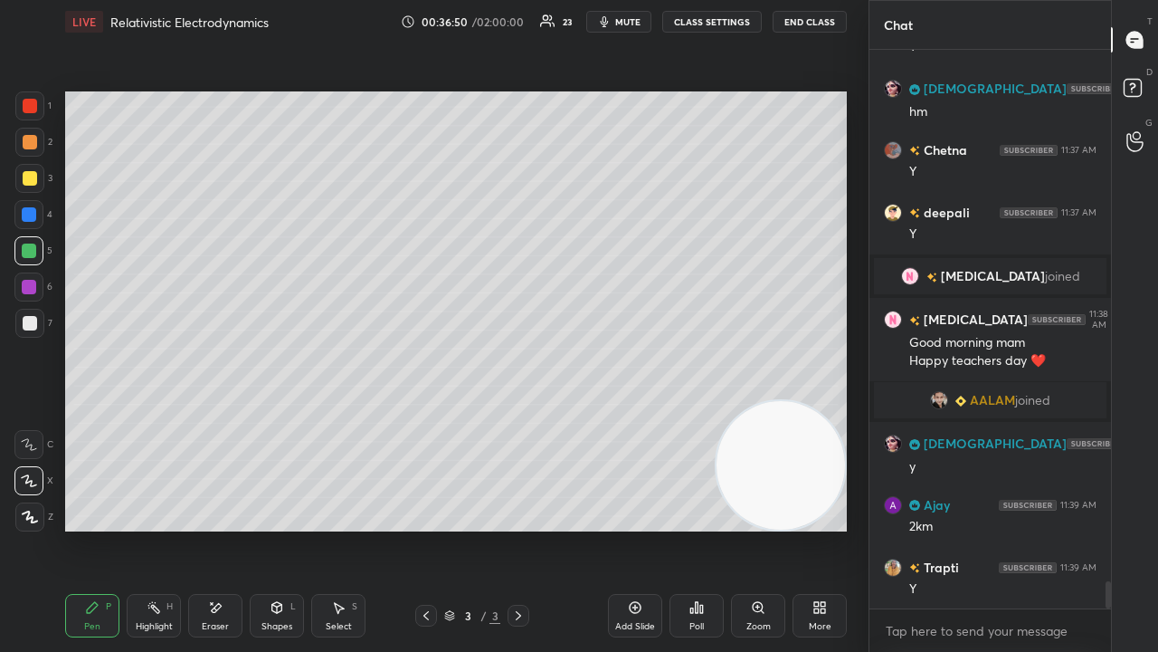
click at [641, 24] on span "mute" at bounding box center [627, 21] width 25 height 13
click at [639, 23] on span "unmute" at bounding box center [626, 21] width 39 height 13
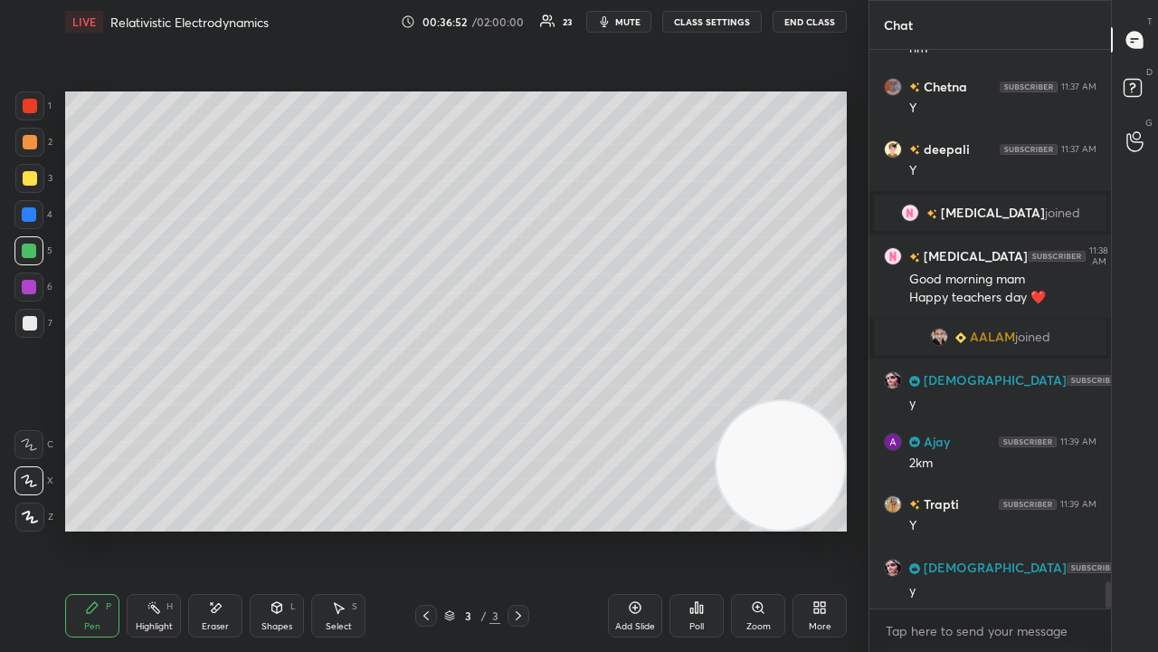
scroll to position [10955, 0]
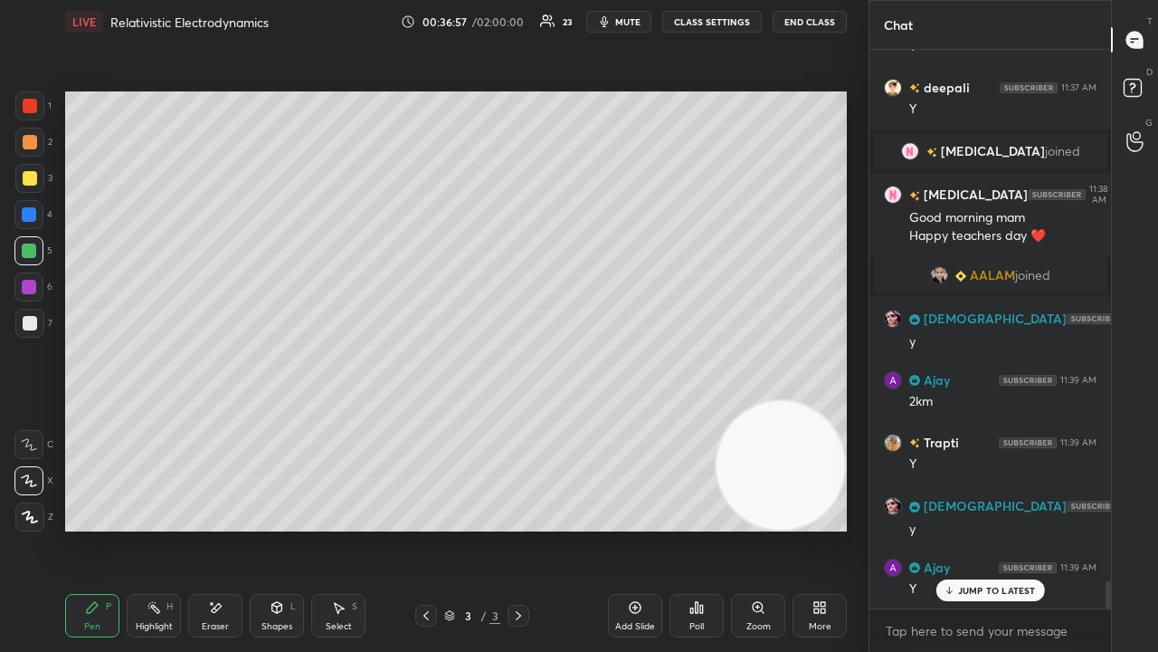
click at [952, 528] on icon at bounding box center [949, 590] width 12 height 11
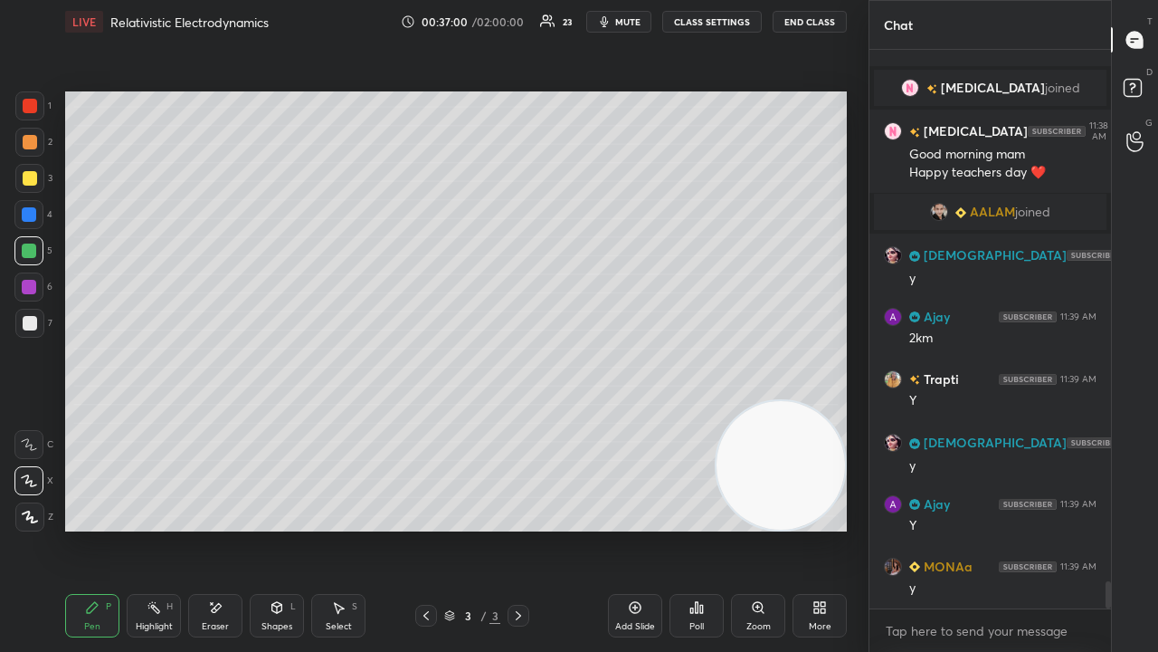
click at [646, 22] on button "mute" at bounding box center [618, 22] width 65 height 22
click at [646, 23] on span "unmute" at bounding box center [626, 21] width 39 height 13
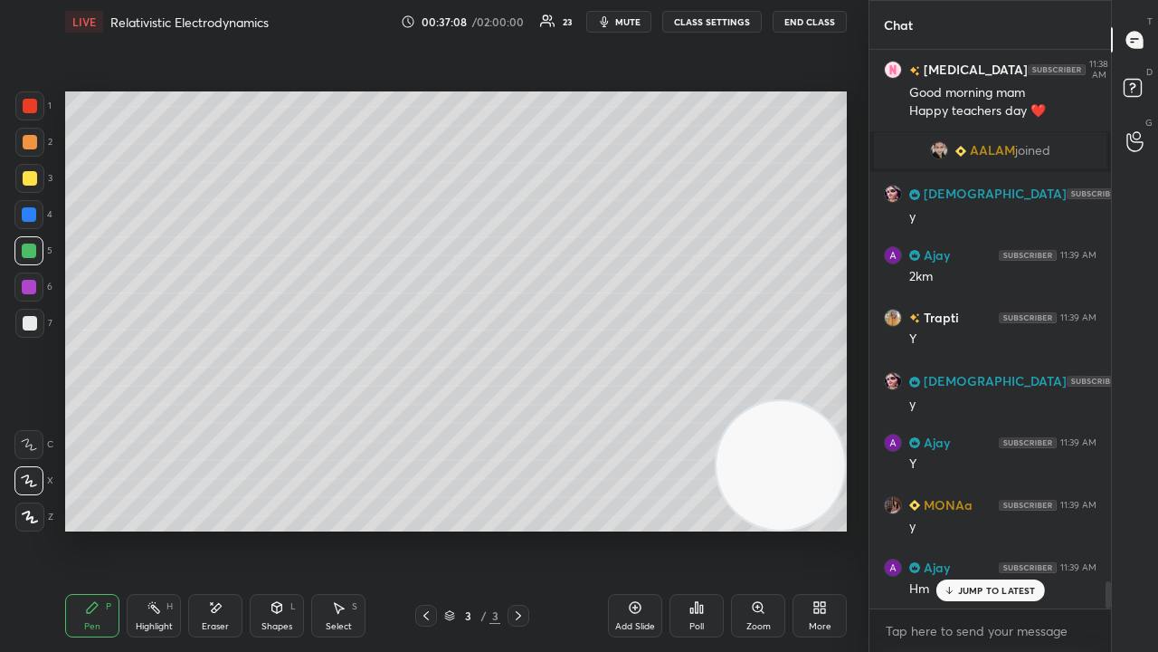
click at [201, 528] on div "Eraser" at bounding box center [215, 615] width 54 height 43
click at [80, 528] on div "Pen P" at bounding box center [92, 615] width 54 height 43
click at [957, 528] on div "JUMP TO LATEST" at bounding box center [990, 590] width 109 height 22
click at [637, 27] on span "mute" at bounding box center [627, 21] width 25 height 13
click at [637, 24] on span "unmute" at bounding box center [626, 21] width 39 height 13
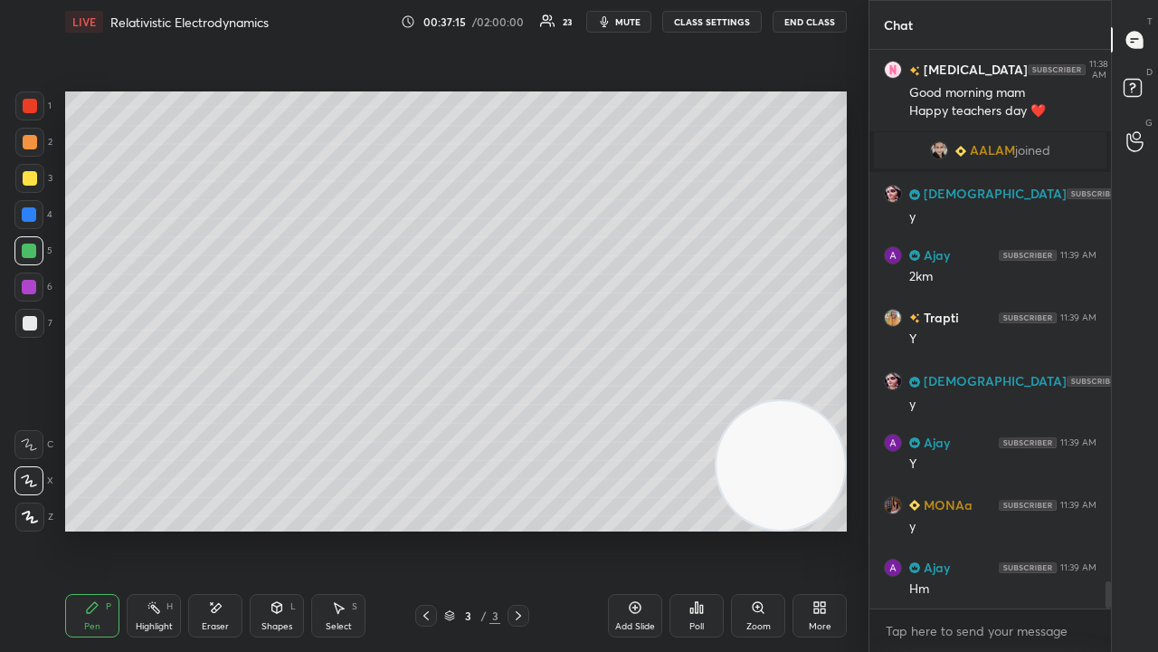
click at [27, 319] on div at bounding box center [30, 323] width 14 height 14
drag, startPoint x: 219, startPoint y: 625, endPoint x: 289, endPoint y: 562, distance: 94.2
click at [223, 528] on div "Eraser" at bounding box center [215, 626] width 27 height 9
click at [101, 528] on div "Pen P" at bounding box center [92, 615] width 54 height 43
click at [635, 22] on span "mute" at bounding box center [627, 21] width 25 height 13
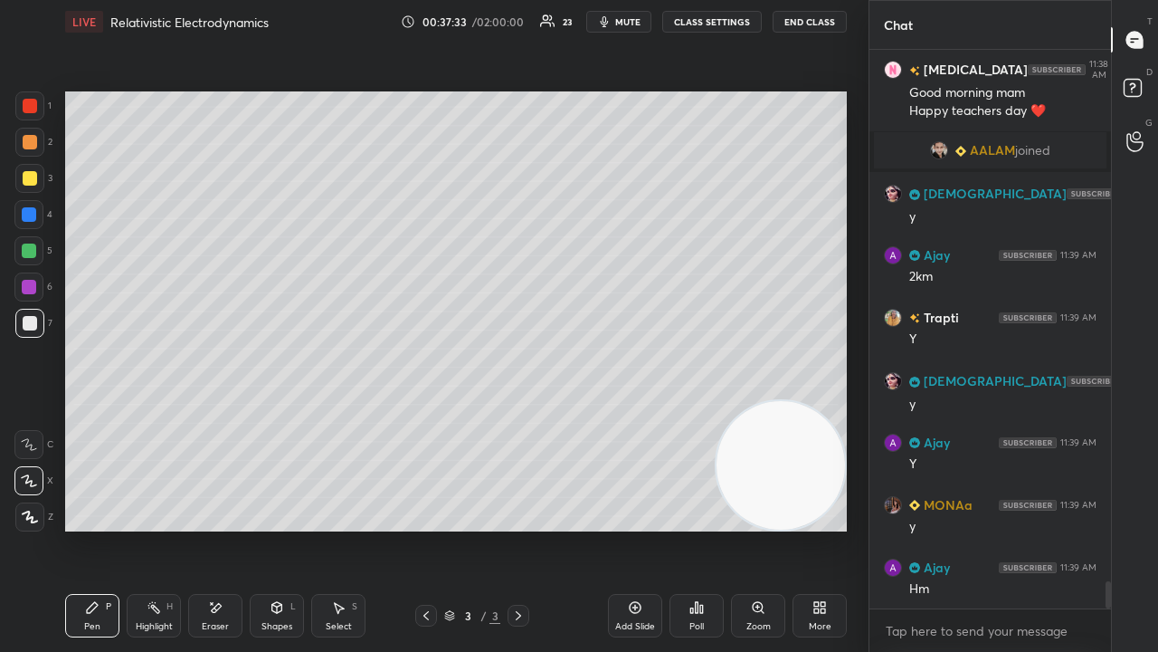
click at [637, 22] on span "mute" at bounding box center [627, 21] width 25 height 13
click at [633, 18] on span "mute" at bounding box center [627, 21] width 25 height 13
click at [633, 16] on span "unmute" at bounding box center [626, 21] width 39 height 13
click at [24, 261] on div at bounding box center [28, 250] width 29 height 29
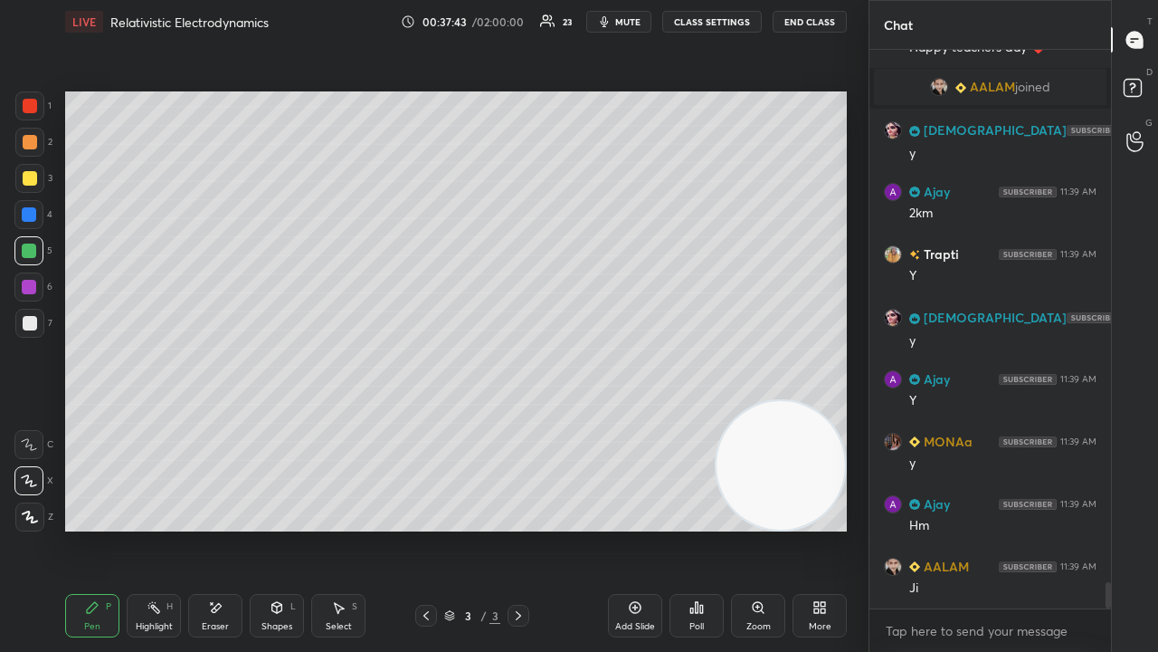
scroll to position [11204, 0]
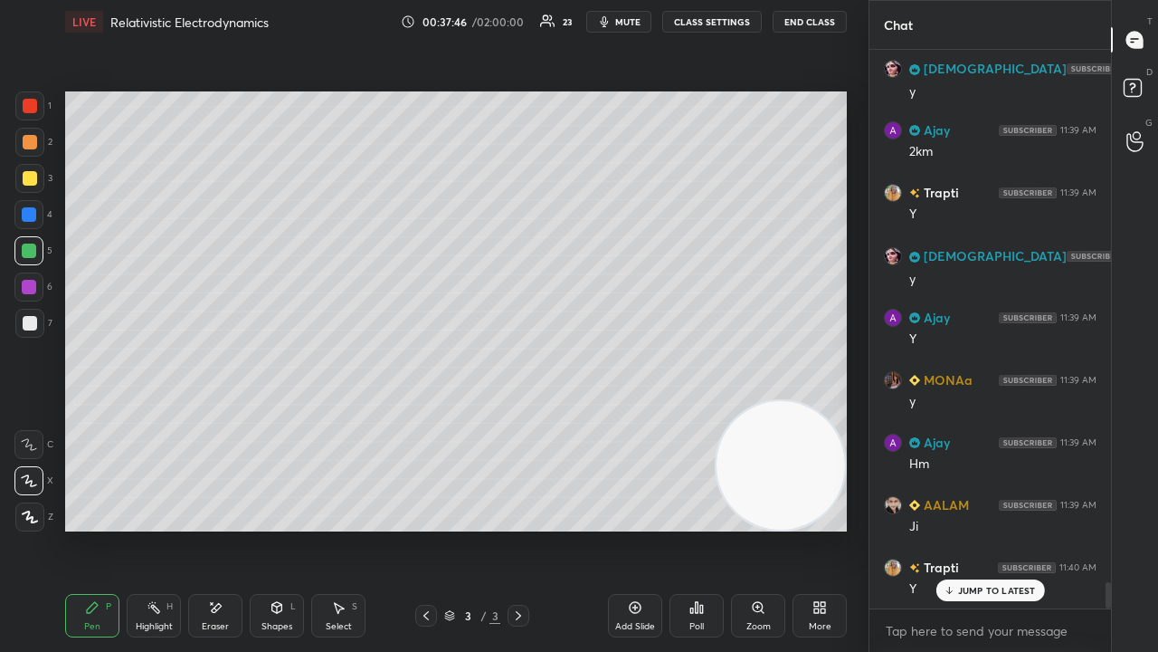
click at [996, 528] on div "JUMP TO LATEST" at bounding box center [990, 590] width 109 height 22
click at [626, 25] on span "mute" at bounding box center [627, 21] width 25 height 13
drag, startPoint x: 626, startPoint y: 25, endPoint x: 606, endPoint y: 36, distance: 22.7
click at [626, 26] on span "unmute" at bounding box center [626, 21] width 39 height 13
click at [35, 337] on div at bounding box center [29, 323] width 29 height 29
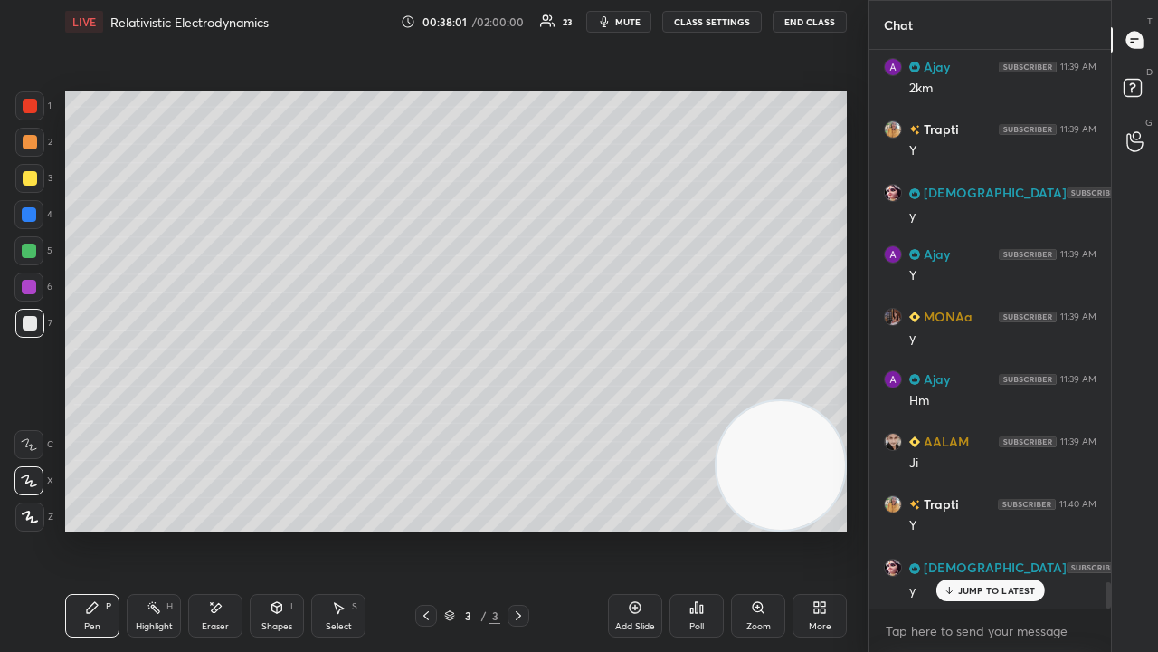
scroll to position [11329, 0]
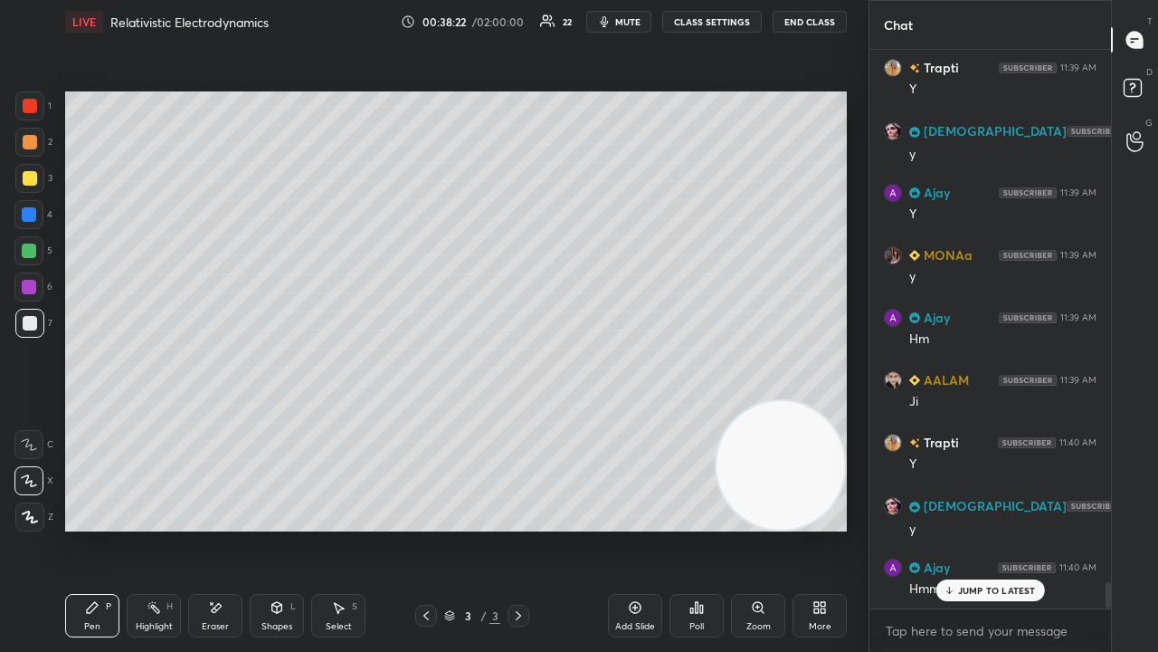
drag, startPoint x: 1013, startPoint y: 596, endPoint x: 1006, endPoint y: 621, distance: 25.2
click at [1013, 528] on div "JUMP TO LATEST" at bounding box center [990, 590] width 109 height 22
click at [997, 528] on div "x" at bounding box center [991, 630] width 242 height 43
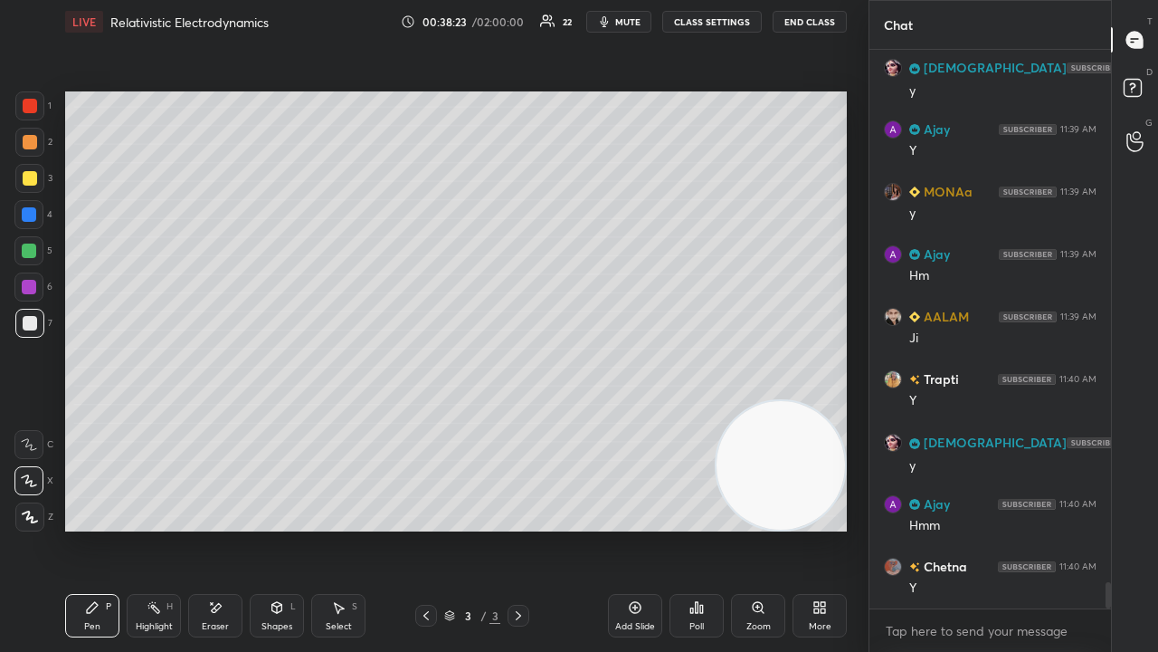
click at [25, 323] on div at bounding box center [30, 323] width 14 height 14
click at [641, 20] on span "mute" at bounding box center [627, 21] width 25 height 13
click at [633, 24] on span "mute" at bounding box center [627, 21] width 25 height 13
click at [31, 273] on div at bounding box center [28, 286] width 29 height 29
click at [33, 253] on div at bounding box center [29, 250] width 14 height 14
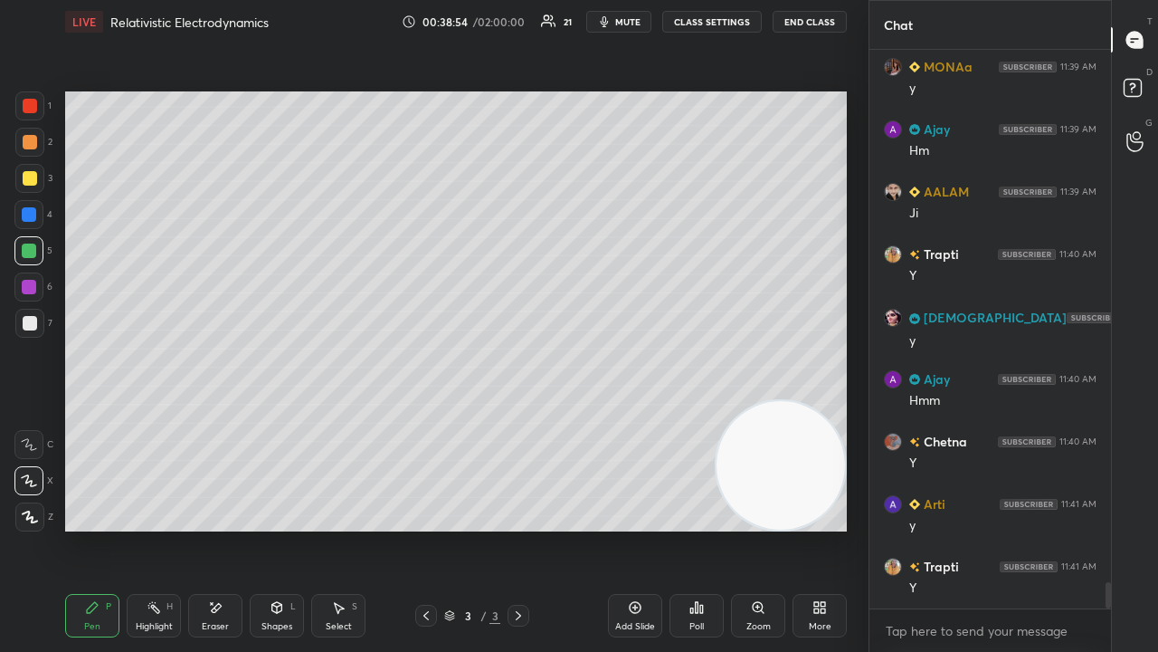
scroll to position [11579, 0]
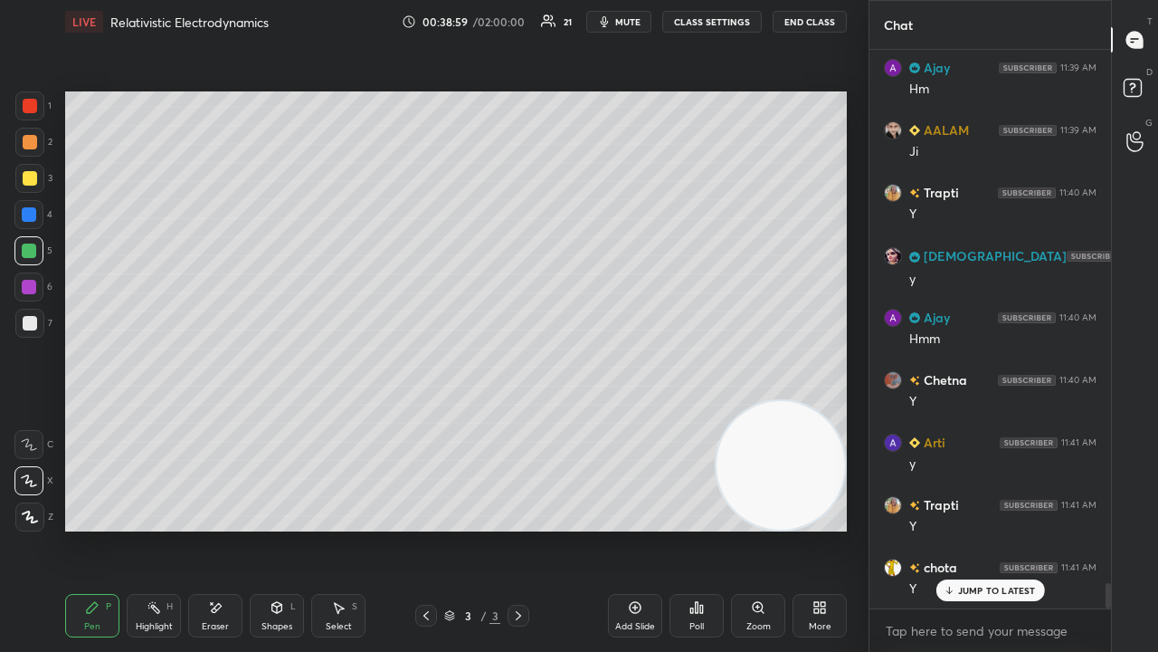
click at [196, 528] on div "Eraser" at bounding box center [215, 615] width 54 height 43
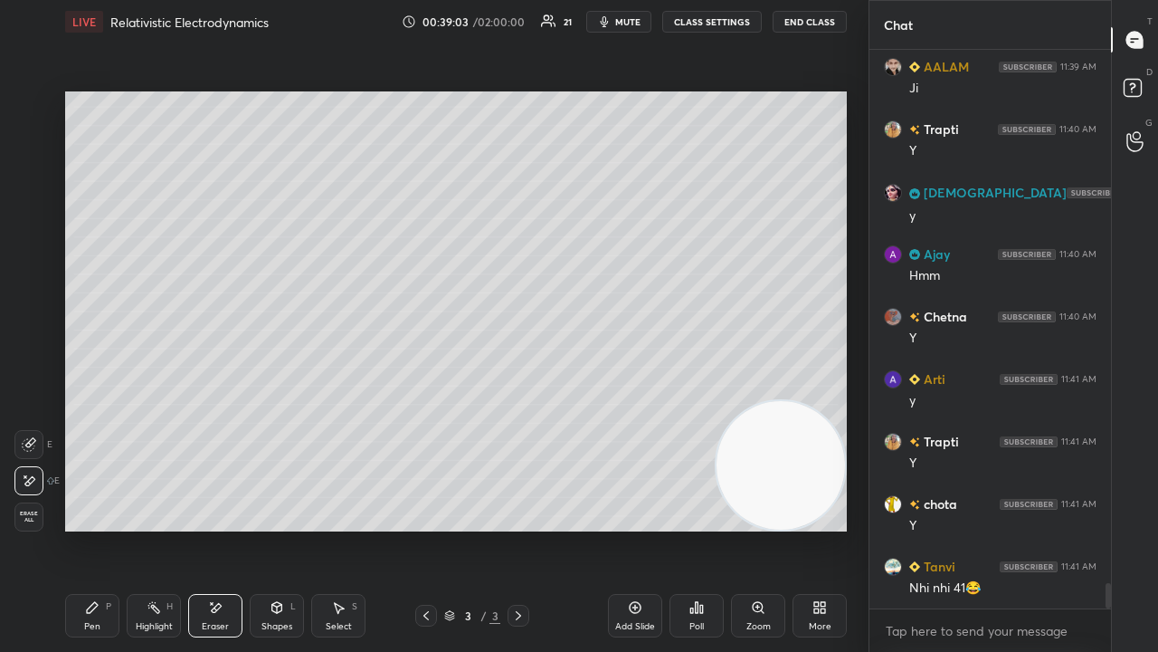
click at [96, 528] on div "Pen P" at bounding box center [92, 615] width 54 height 43
click at [612, 24] on icon "button" at bounding box center [604, 21] width 14 height 14
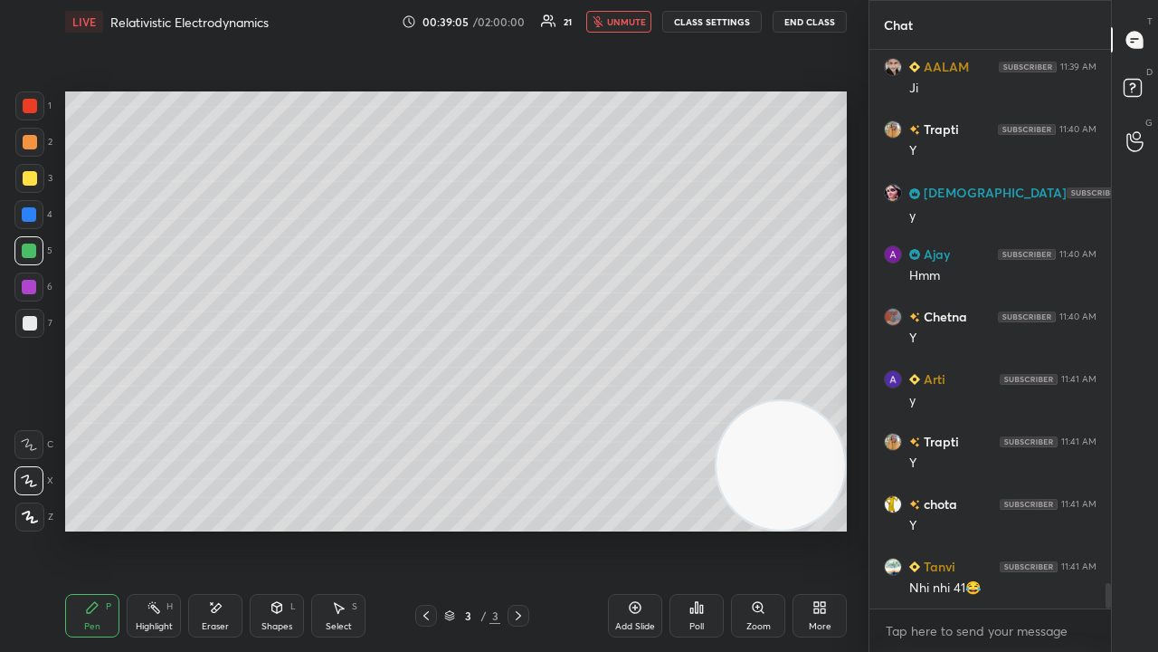
click at [619, 22] on span "unmute" at bounding box center [626, 21] width 39 height 13
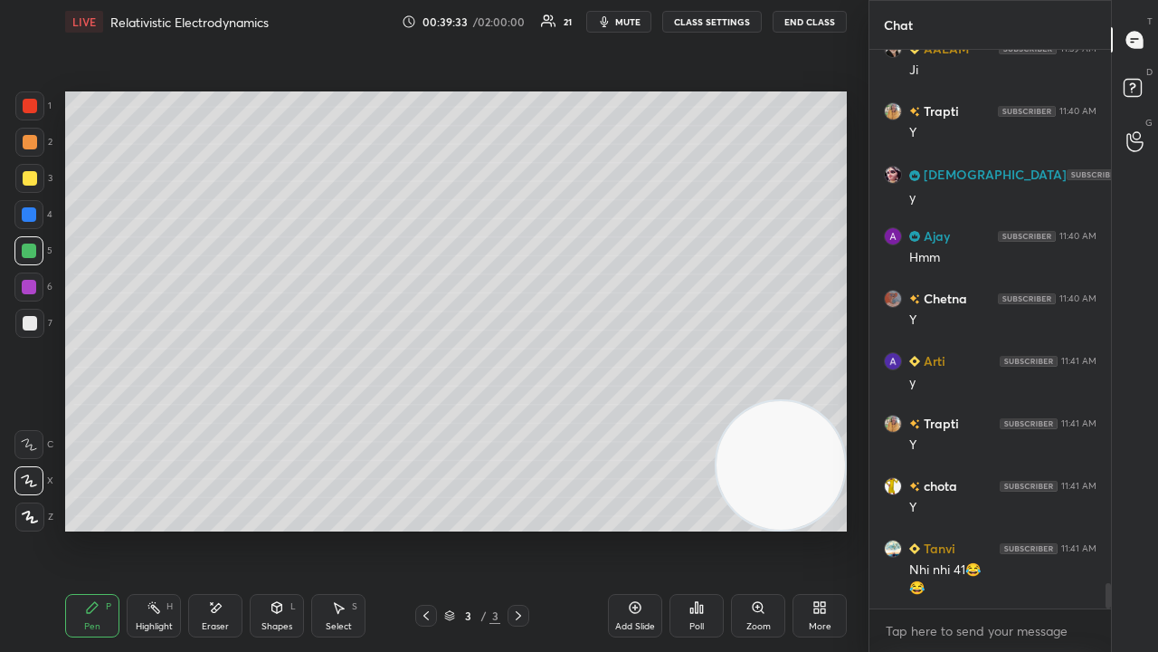
click at [627, 26] on button "mute" at bounding box center [618, 22] width 65 height 22
click at [635, 21] on span "unmute" at bounding box center [626, 21] width 39 height 13
click at [26, 324] on div at bounding box center [30, 323] width 14 height 14
click at [639, 22] on span "mute" at bounding box center [627, 21] width 25 height 13
click at [636, 23] on span "mute" at bounding box center [627, 21] width 25 height 13
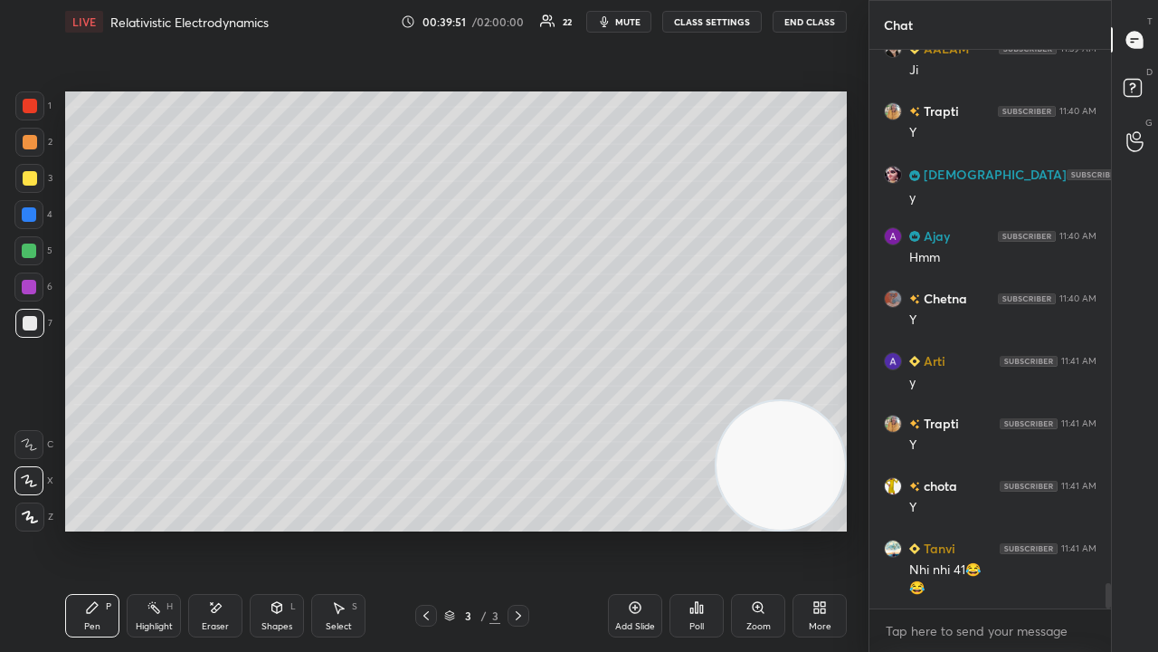
click at [26, 257] on div at bounding box center [29, 250] width 14 height 14
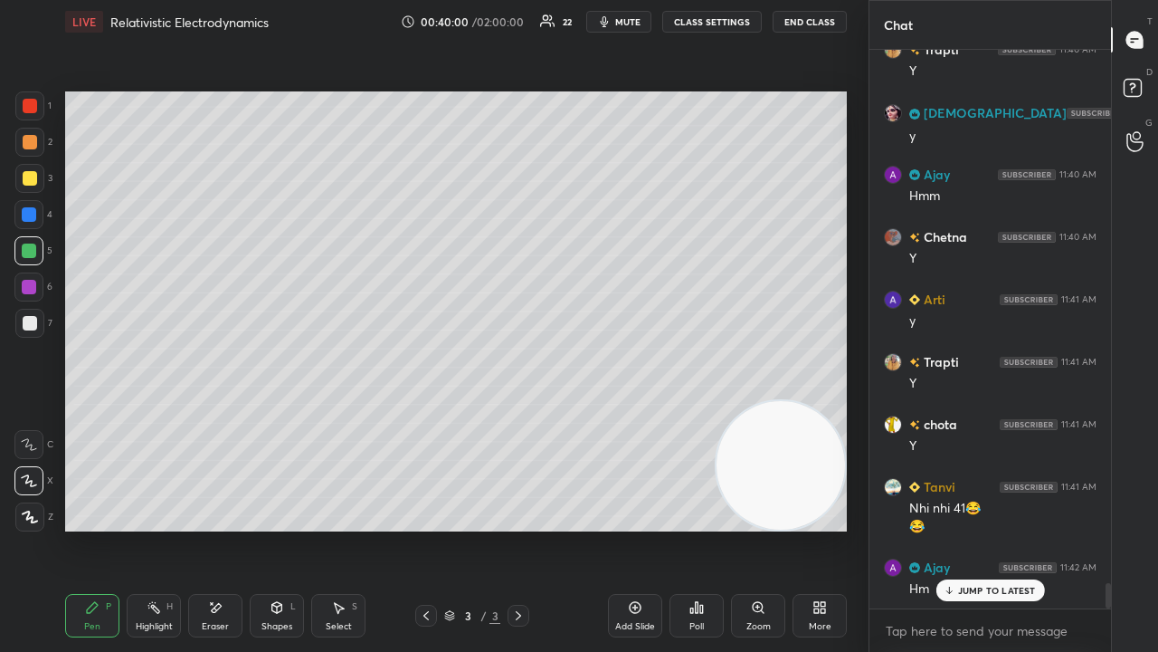
click at [994, 528] on p "JUMP TO LATEST" at bounding box center [997, 590] width 78 height 11
drag, startPoint x: 981, startPoint y: 629, endPoint x: 966, endPoint y: 651, distance: 26.1
click at [977, 528] on textarea at bounding box center [990, 630] width 213 height 29
click at [623, 22] on span "mute" at bounding box center [627, 21] width 25 height 13
drag, startPoint x: 631, startPoint y: 19, endPoint x: 532, endPoint y: 87, distance: 119.7
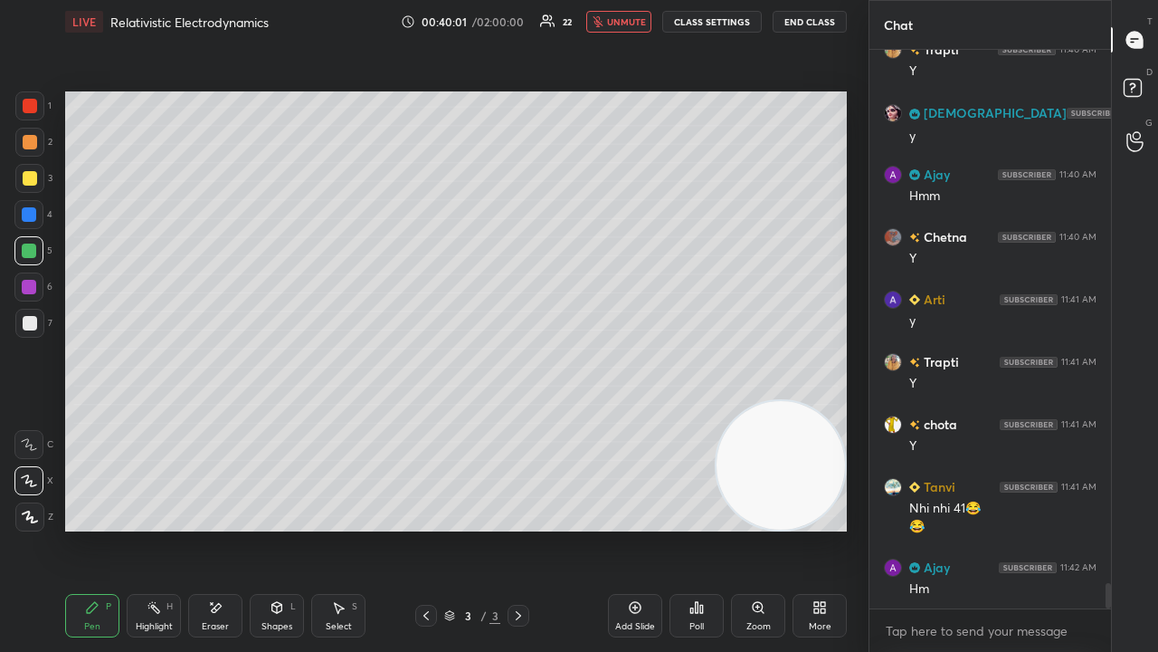
click at [630, 19] on span "unmute" at bounding box center [626, 21] width 39 height 13
drag, startPoint x: 35, startPoint y: 332, endPoint x: 24, endPoint y: 335, distance: 12.1
click at [33, 338] on div "7" at bounding box center [33, 327] width 37 height 36
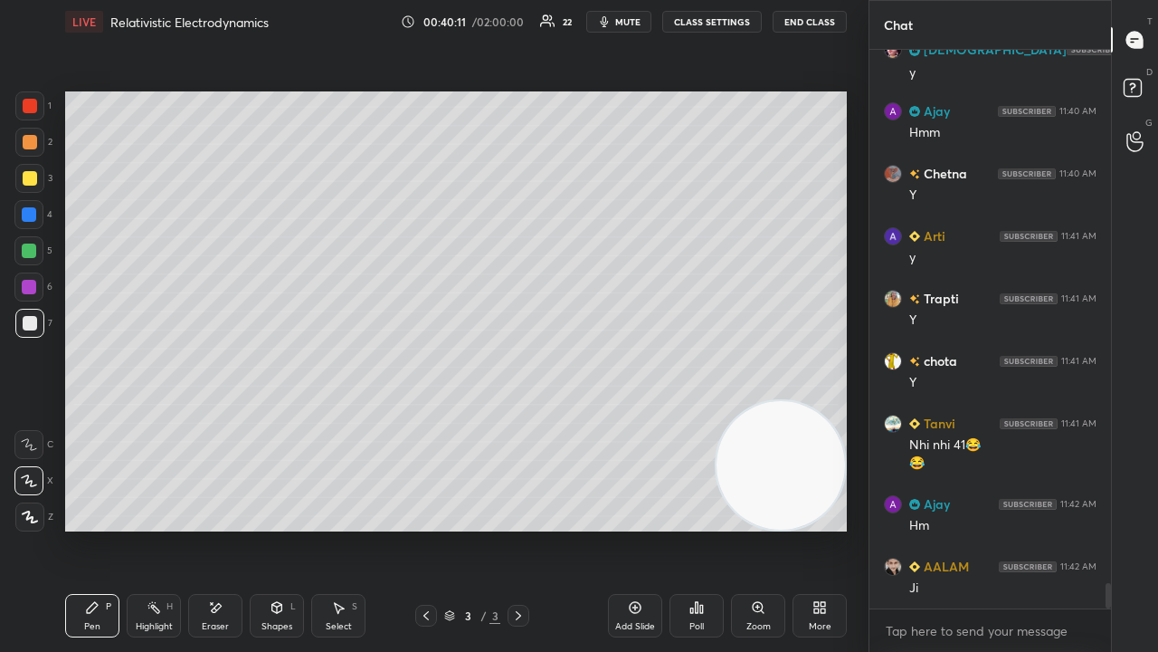
click at [612, 19] on icon "button" at bounding box center [604, 21] width 14 height 14
click at [614, 20] on span "unmute" at bounding box center [626, 21] width 39 height 13
click at [25, 248] on div at bounding box center [29, 250] width 14 height 14
click at [626, 27] on button "mute" at bounding box center [618, 22] width 65 height 22
click at [625, 23] on span "unmute" at bounding box center [626, 21] width 39 height 13
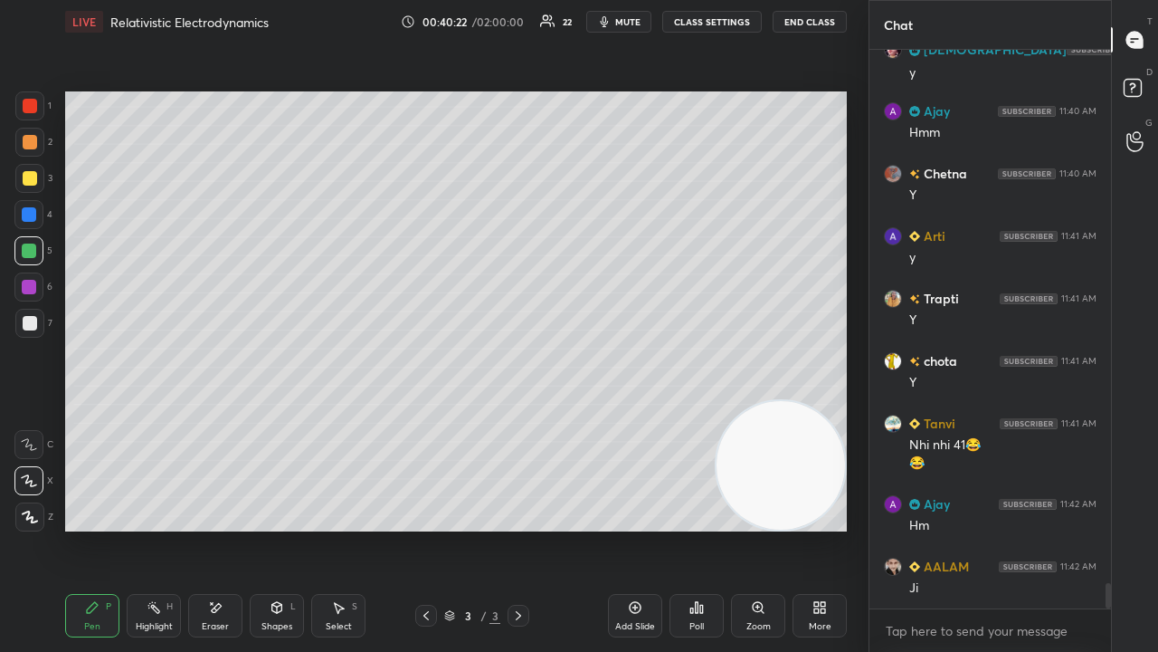
click at [33, 324] on div at bounding box center [30, 323] width 14 height 14
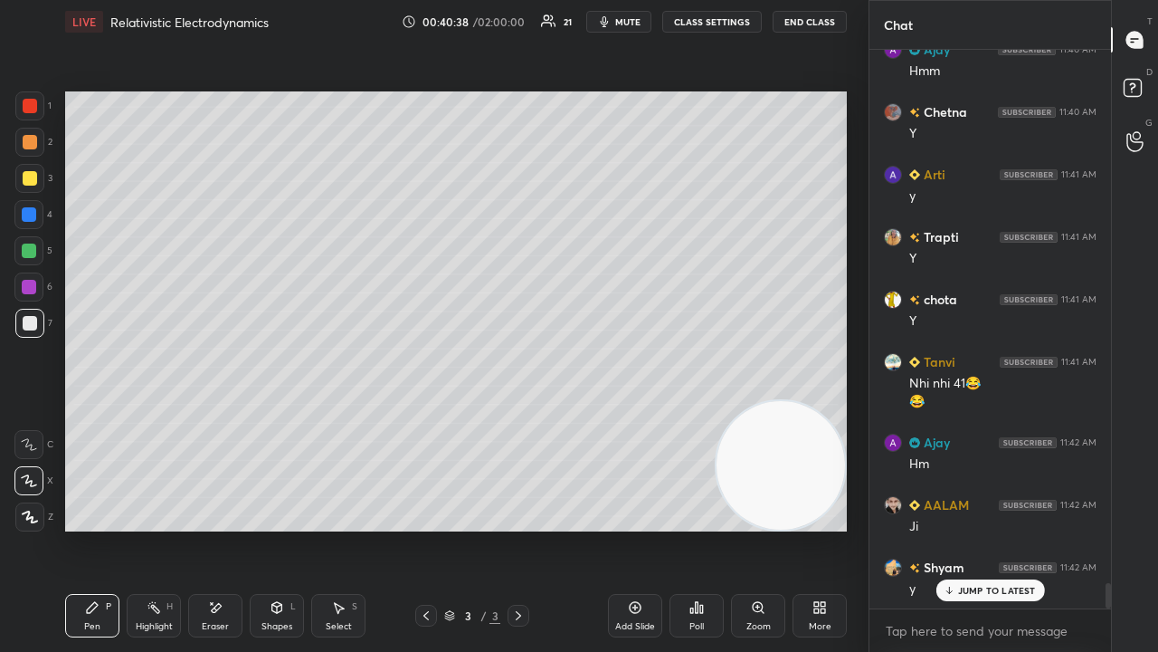
click at [27, 316] on div at bounding box center [30, 323] width 14 height 14
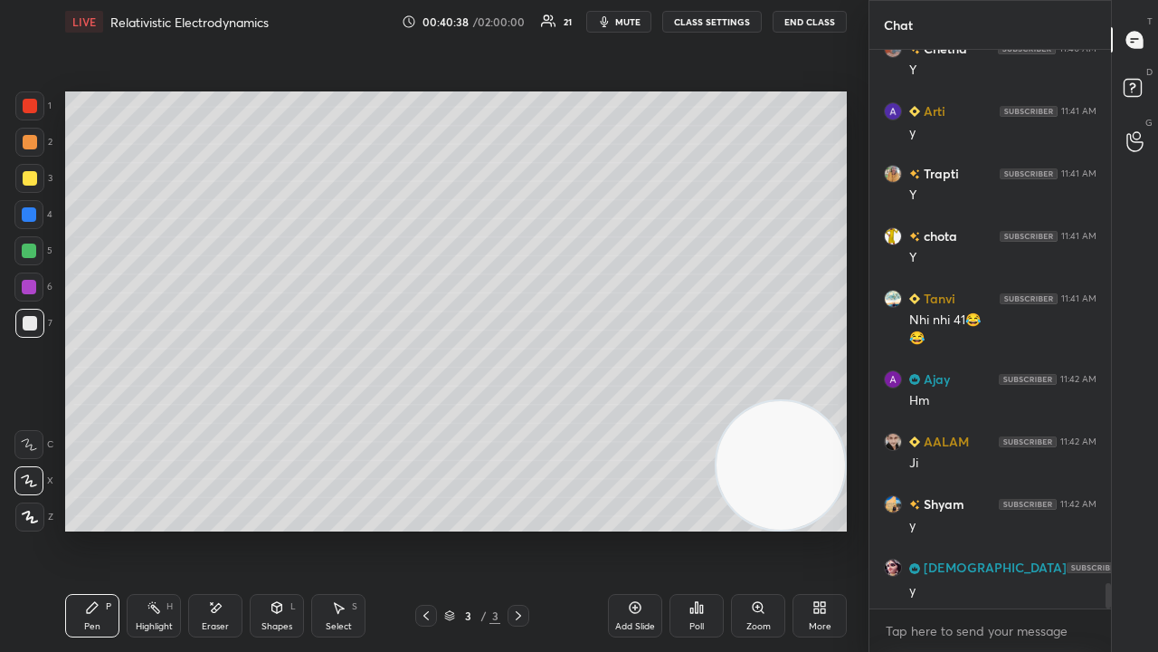
click at [27, 252] on div at bounding box center [29, 250] width 14 height 14
click at [32, 178] on div at bounding box center [30, 178] width 14 height 14
click at [626, 15] on button "mute" at bounding box center [618, 22] width 65 height 22
click at [623, 22] on span "unmute" at bounding box center [626, 21] width 39 height 13
click at [17, 338] on div "7" at bounding box center [33, 327] width 37 height 36
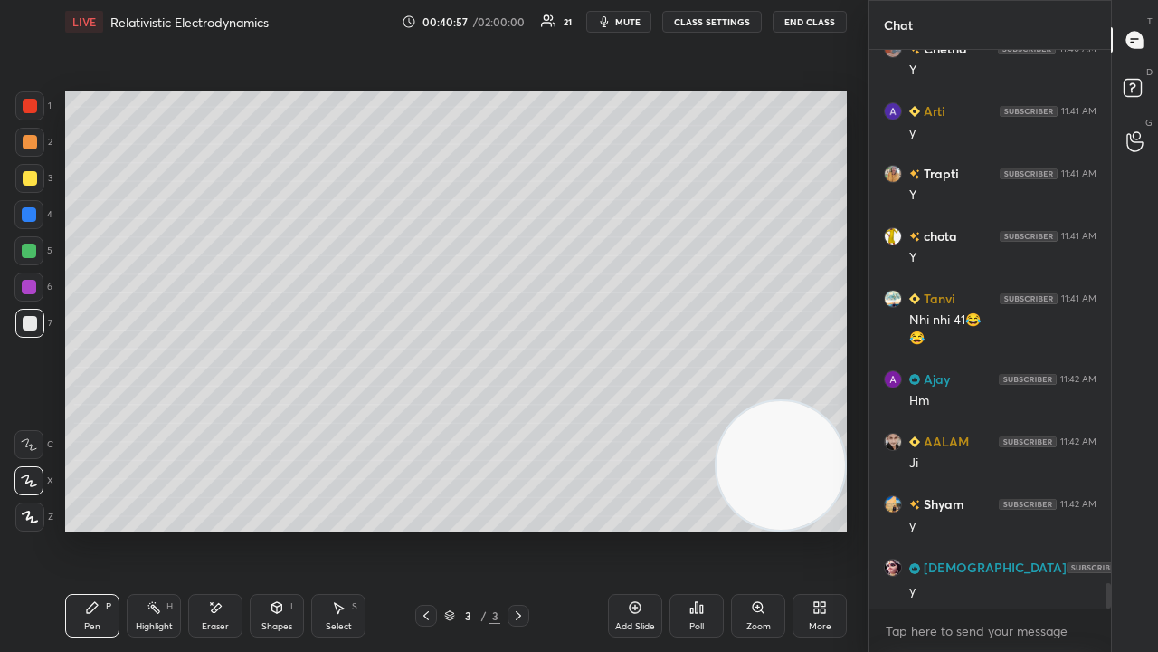
click at [627, 24] on span "mute" at bounding box center [627, 21] width 25 height 13
click at [626, 20] on span "unmute" at bounding box center [626, 21] width 39 height 13
click at [622, 18] on span "mute" at bounding box center [627, 21] width 25 height 13
drag, startPoint x: 632, startPoint y: 19, endPoint x: 642, endPoint y: 11, distance: 13.6
click at [633, 18] on span "unmute" at bounding box center [626, 21] width 39 height 13
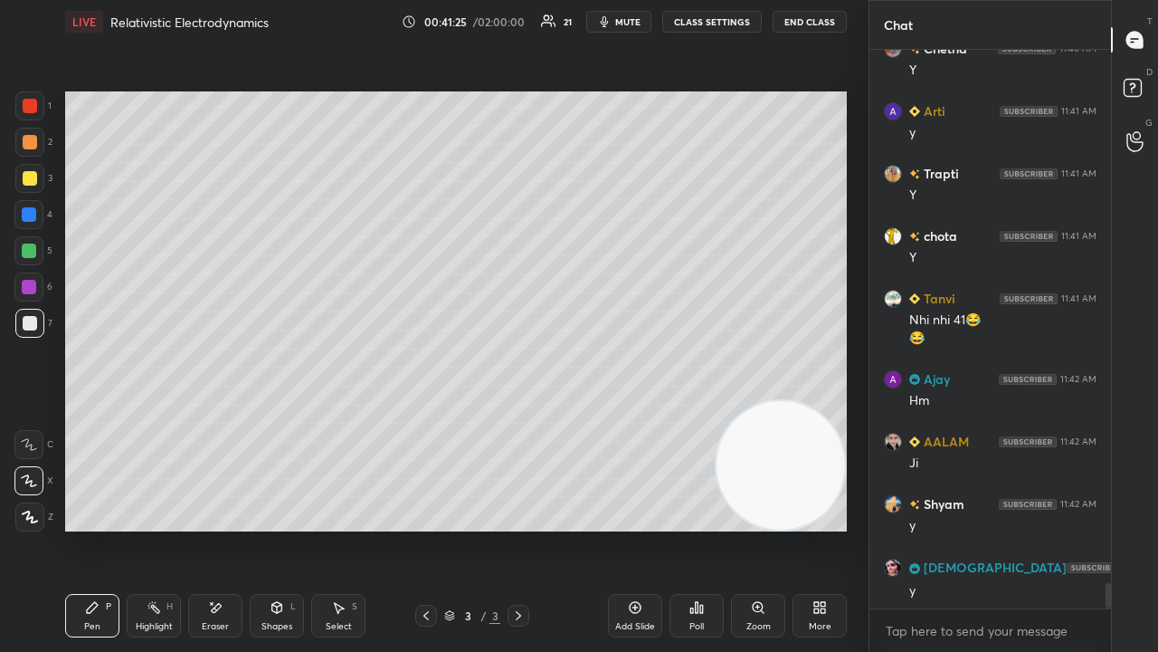
scroll to position [11972, 0]
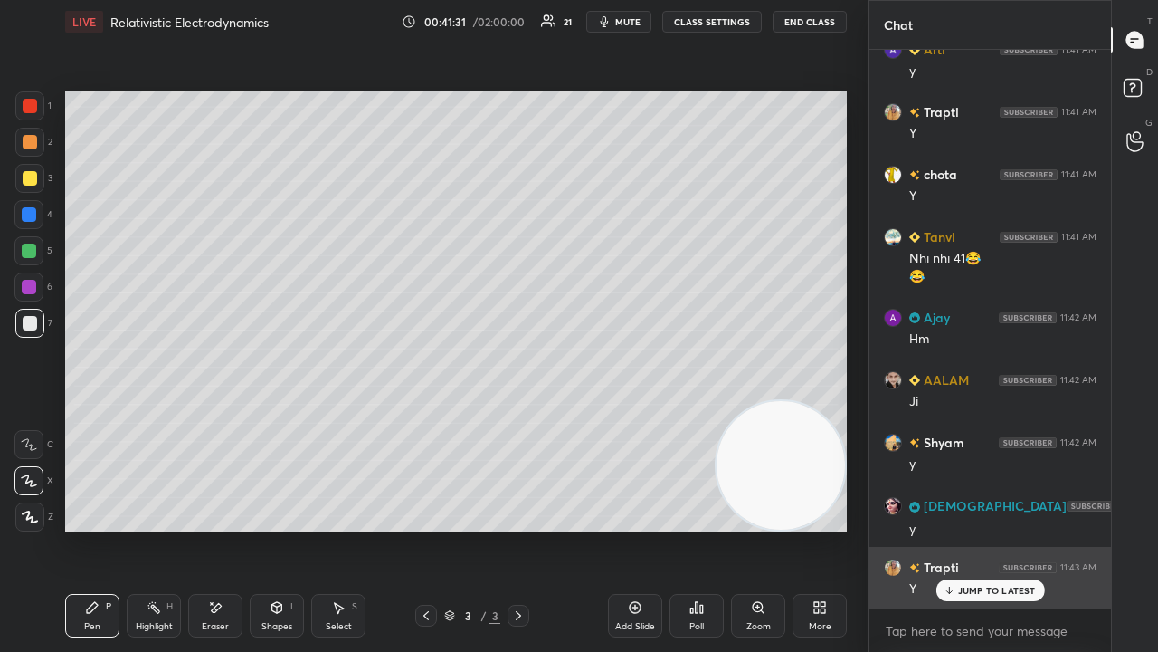
click at [961, 528] on p "JUMP TO LATEST" at bounding box center [997, 590] width 78 height 11
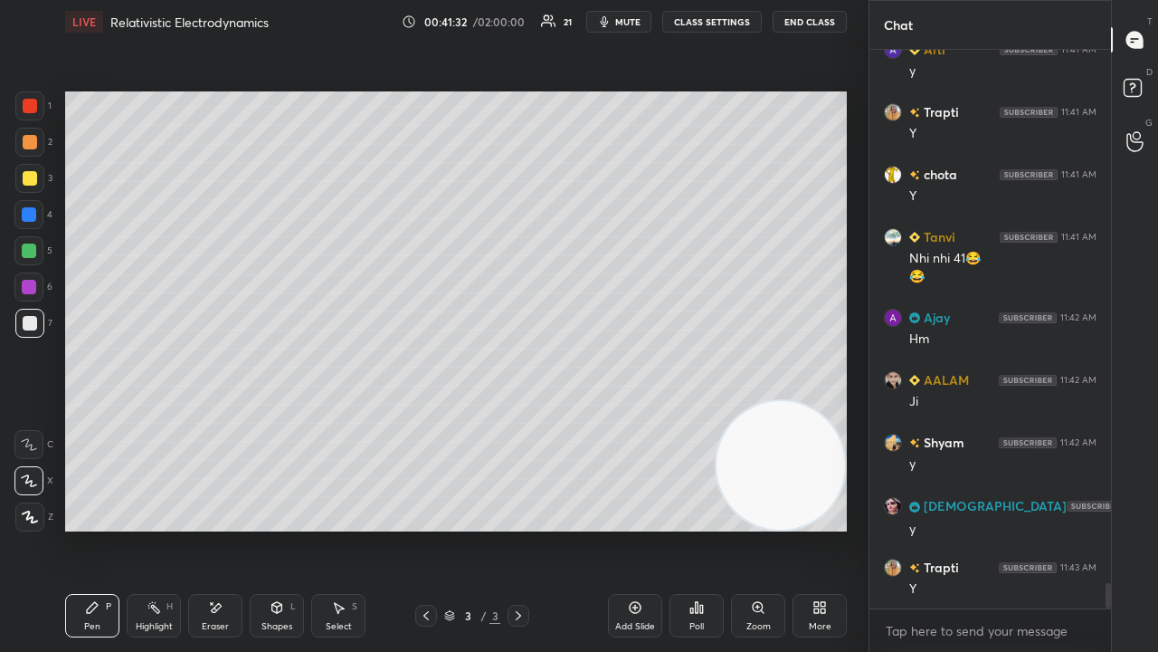
click at [623, 22] on span "mute" at bounding box center [627, 21] width 25 height 13
click at [624, 24] on span "mute" at bounding box center [627, 21] width 25 height 13
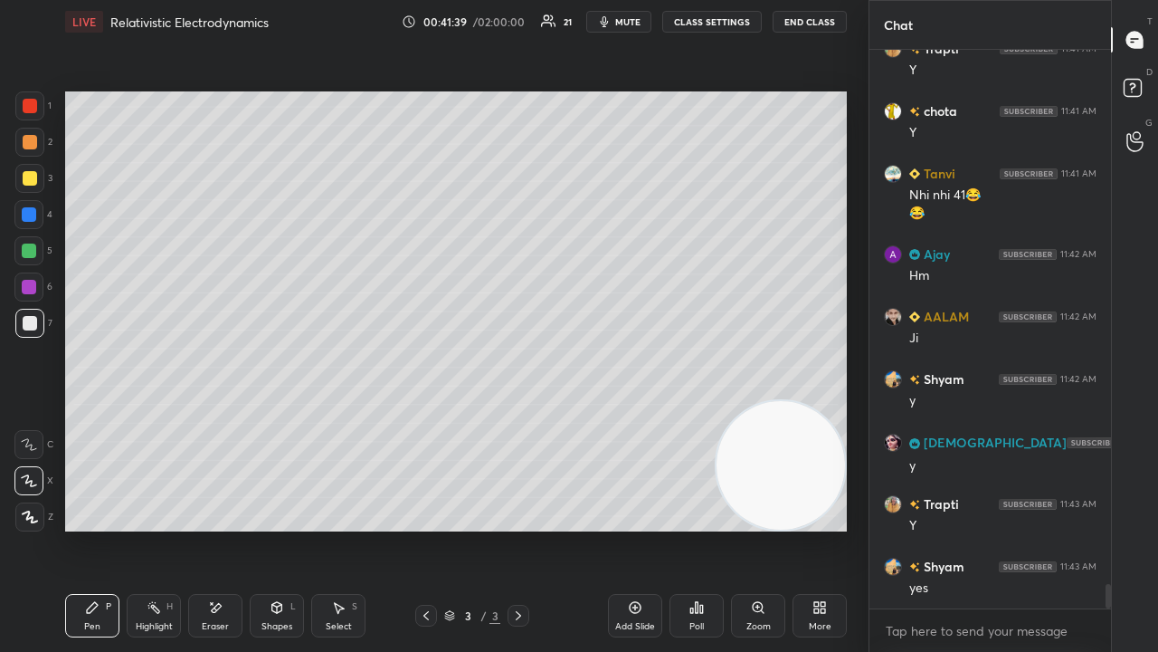
scroll to position [12096, 0]
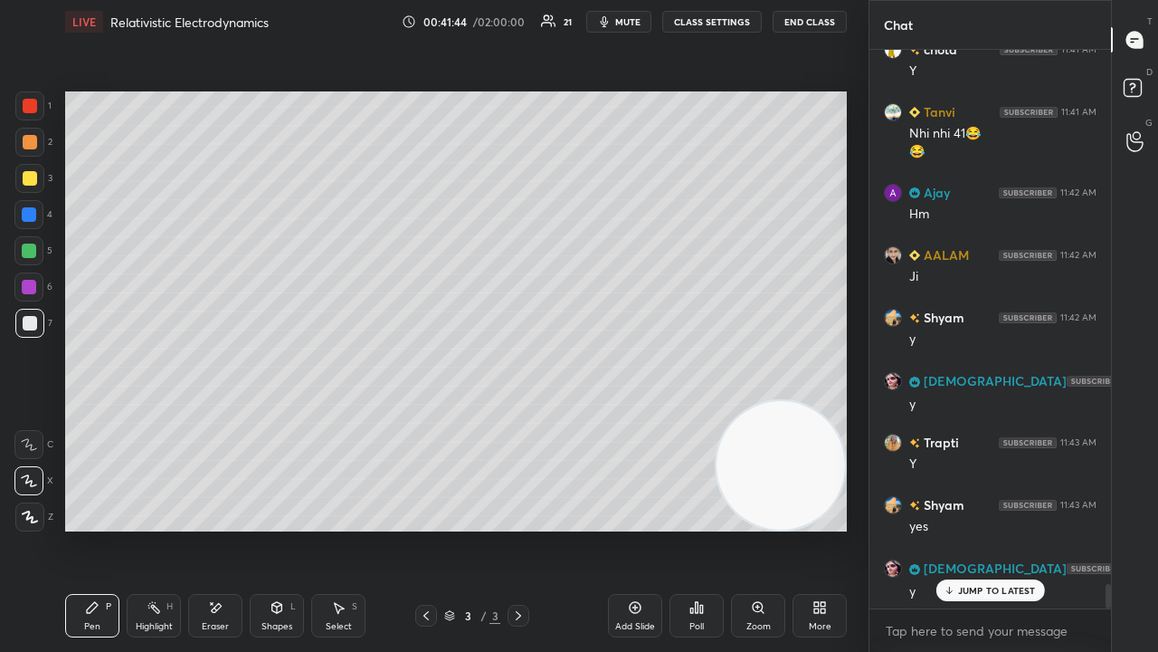
click at [955, 528] on icon at bounding box center [949, 590] width 12 height 11
click at [625, 23] on span "mute" at bounding box center [627, 21] width 25 height 13
drag, startPoint x: 632, startPoint y: 18, endPoint x: 586, endPoint y: 52, distance: 56.8
click at [630, 18] on span "unmute" at bounding box center [626, 21] width 39 height 13
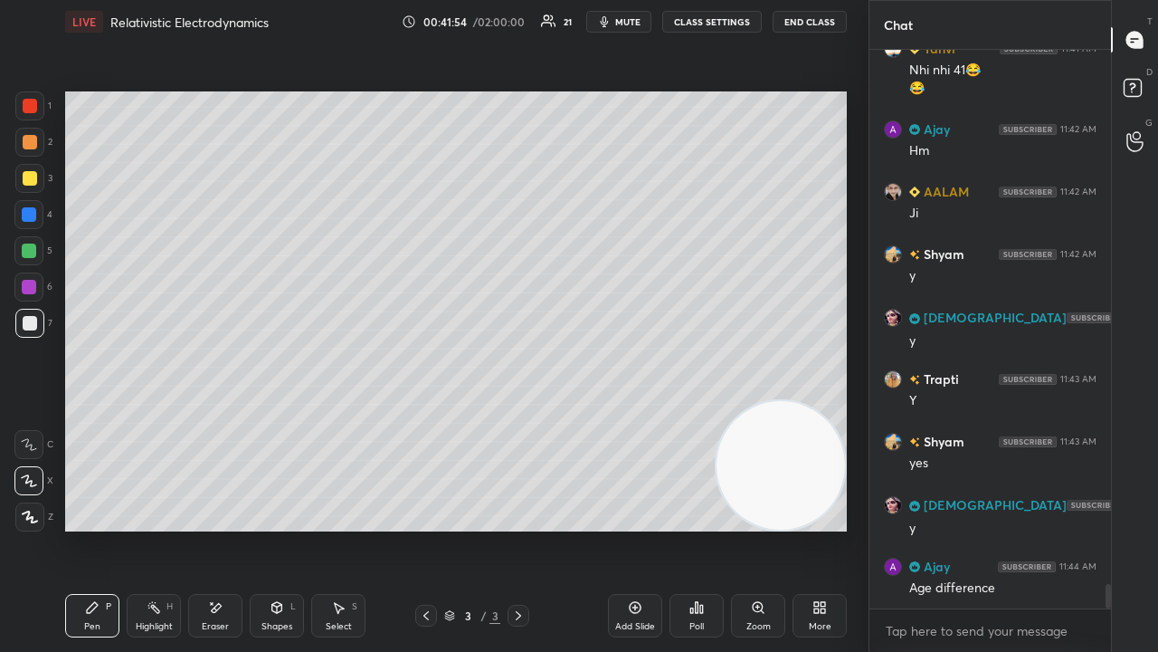
click at [633, 22] on span "mute" at bounding box center [627, 21] width 25 height 13
click at [632, 24] on span "unmute" at bounding box center [626, 21] width 39 height 13
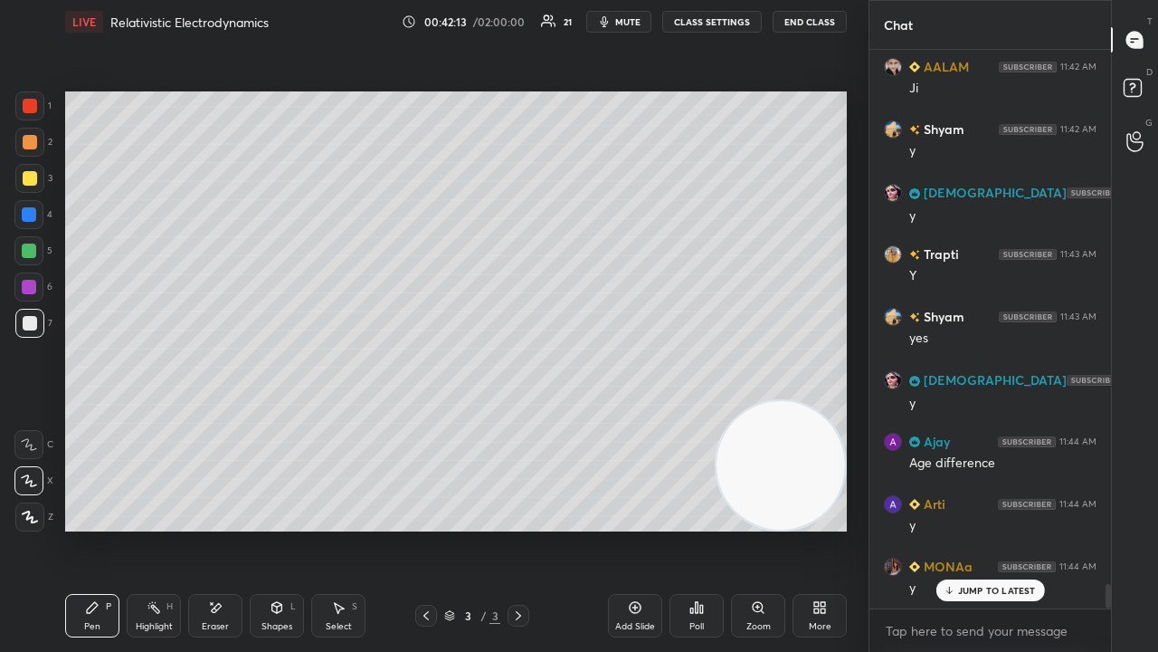
scroll to position [12346, 0]
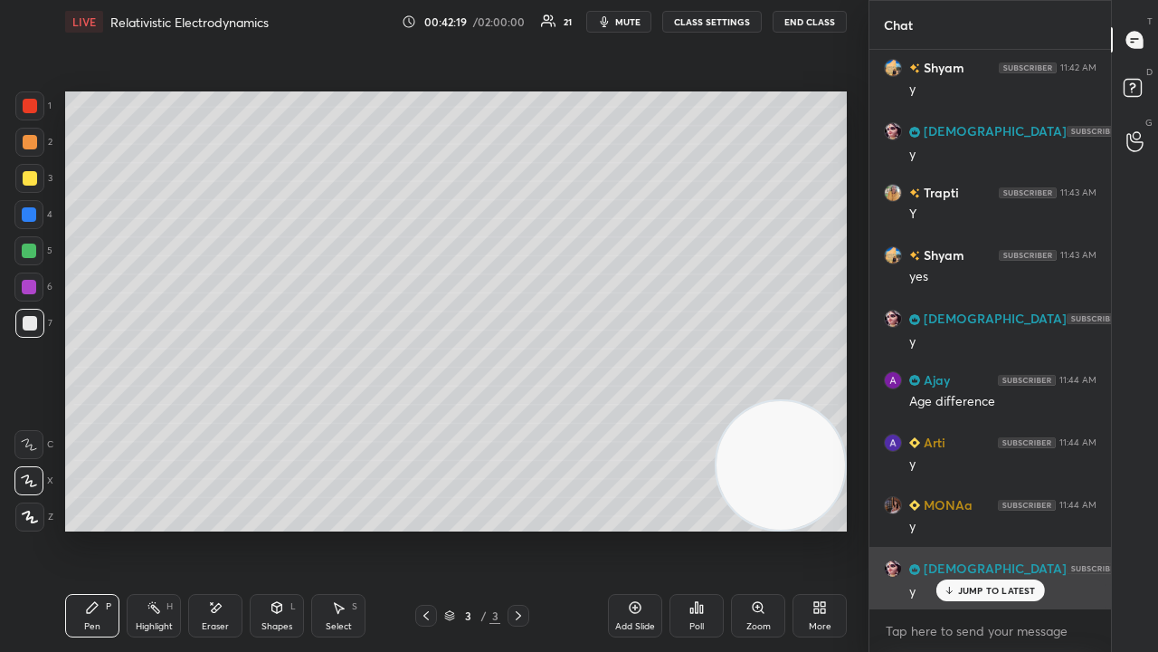
click at [1010, 528] on p "JUMP TO LATEST" at bounding box center [997, 590] width 78 height 11
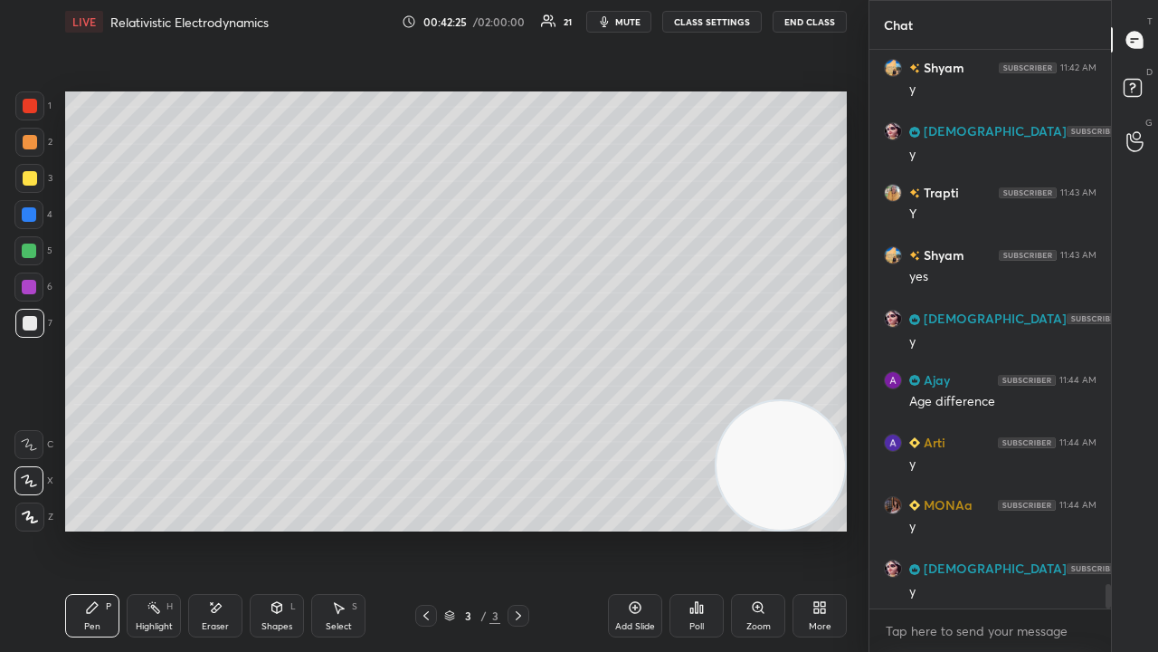
click at [640, 20] on span "mute" at bounding box center [627, 21] width 25 height 13
click at [632, 20] on span "mute" at bounding box center [627, 21] width 25 height 13
click at [205, 528] on div "Eraser" at bounding box center [215, 626] width 27 height 9
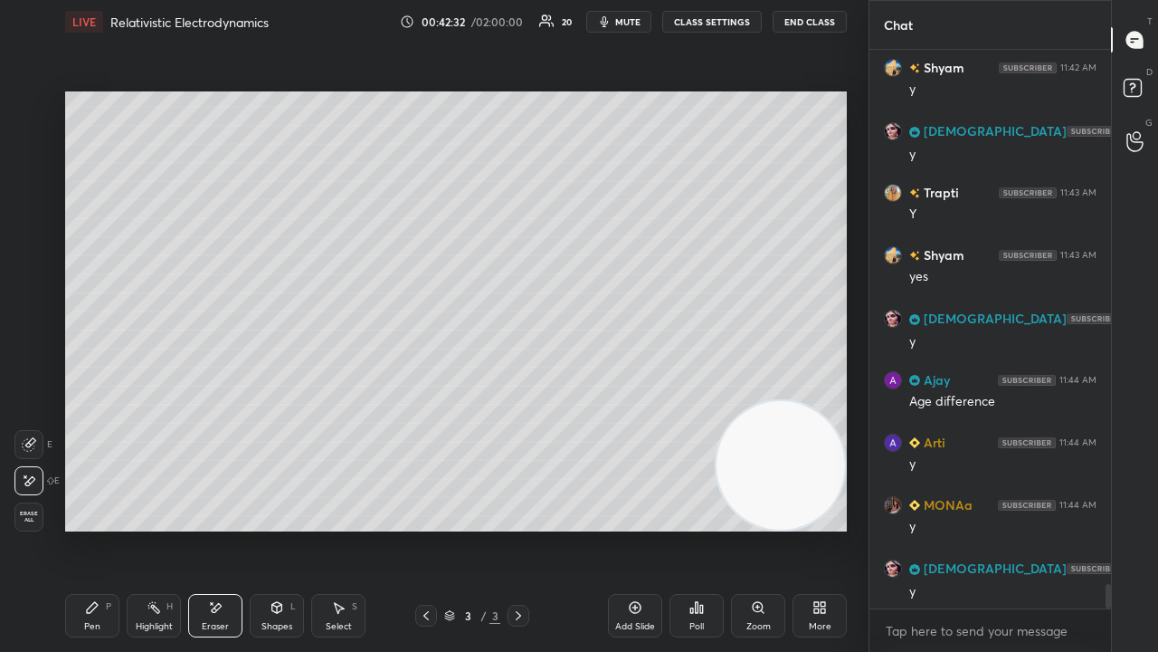
click at [94, 528] on div "Pen" at bounding box center [92, 626] width 16 height 9
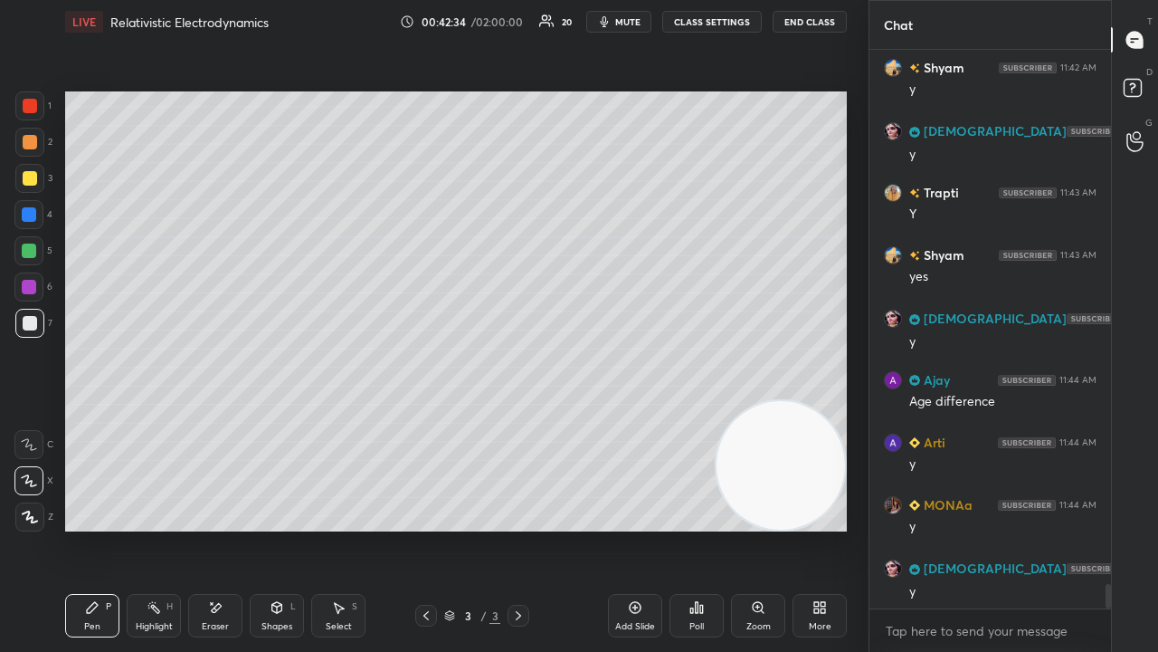
click at [616, 18] on button "mute" at bounding box center [618, 22] width 65 height 22
click at [616, 20] on span "mute" at bounding box center [627, 21] width 25 height 13
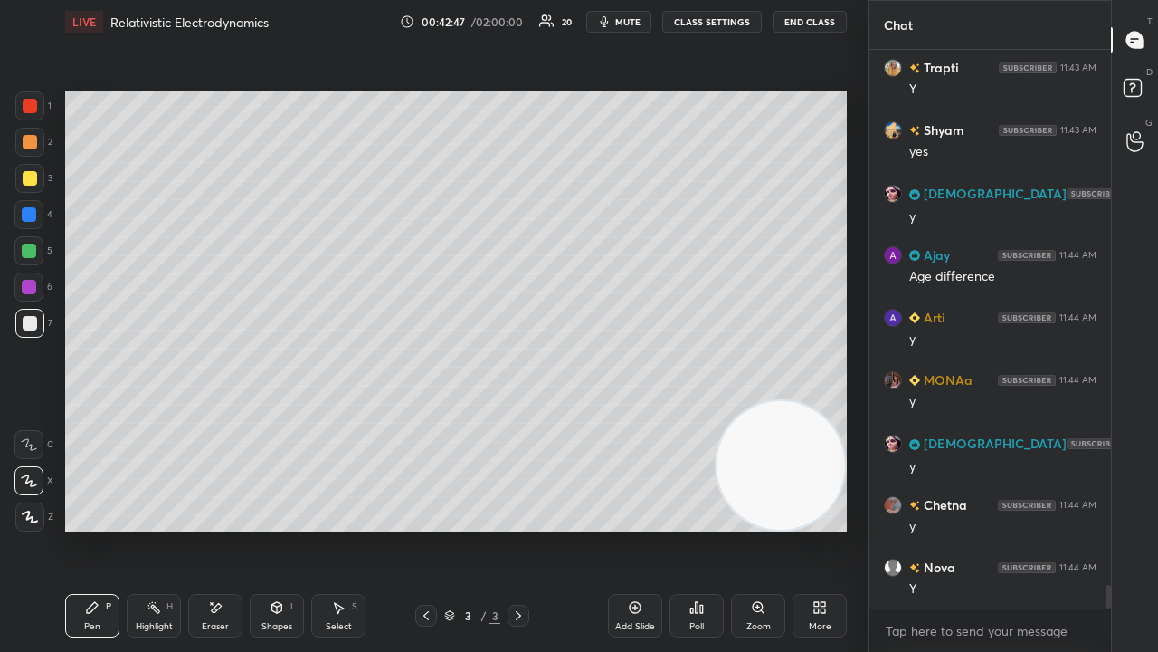
scroll to position [12534, 0]
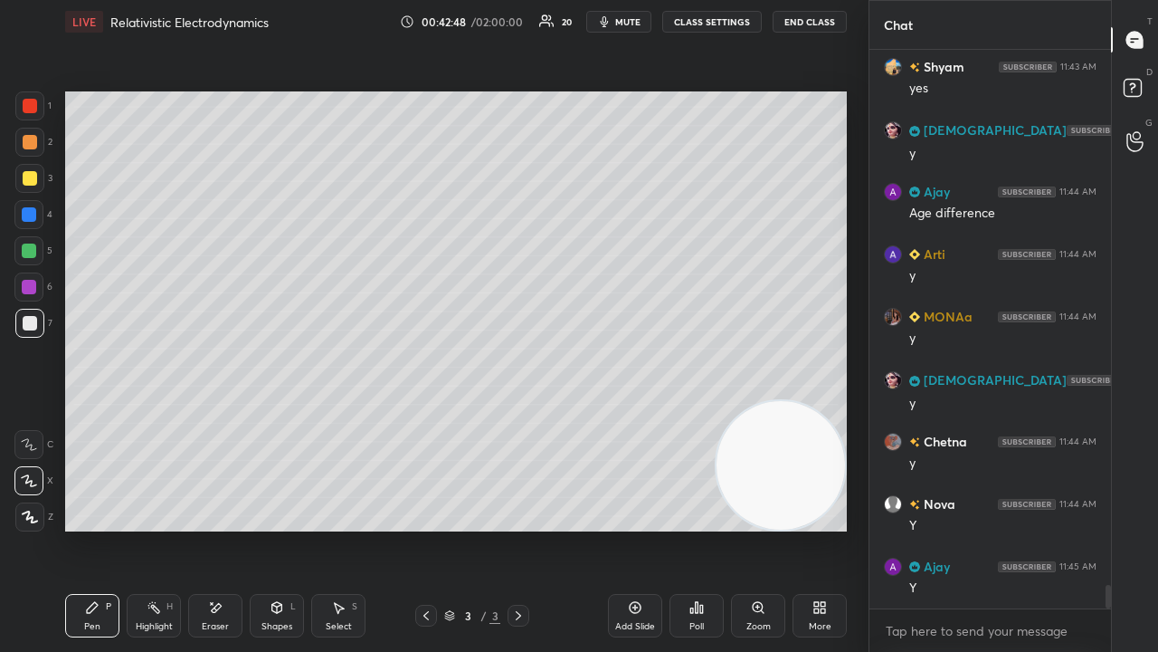
click at [33, 260] on div at bounding box center [28, 250] width 29 height 29
click at [619, 24] on button "mute" at bounding box center [618, 22] width 65 height 22
click at [620, 21] on span "mute" at bounding box center [627, 21] width 25 height 13
click at [215, 528] on icon at bounding box center [217, 607] width 10 height 9
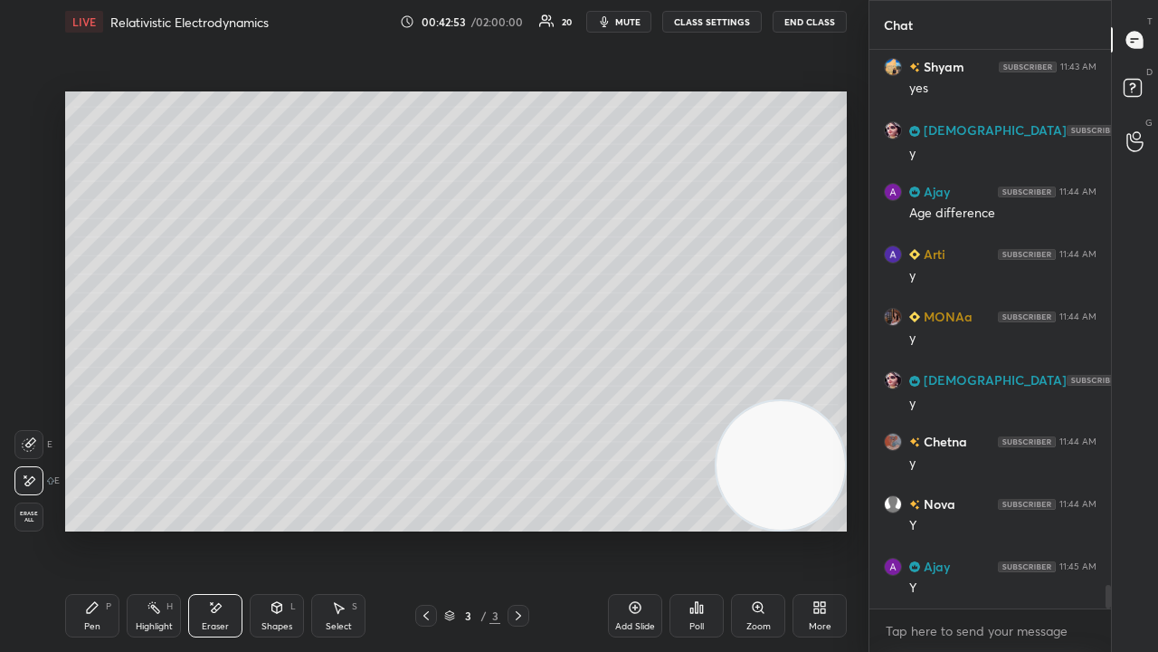
scroll to position [12596, 0]
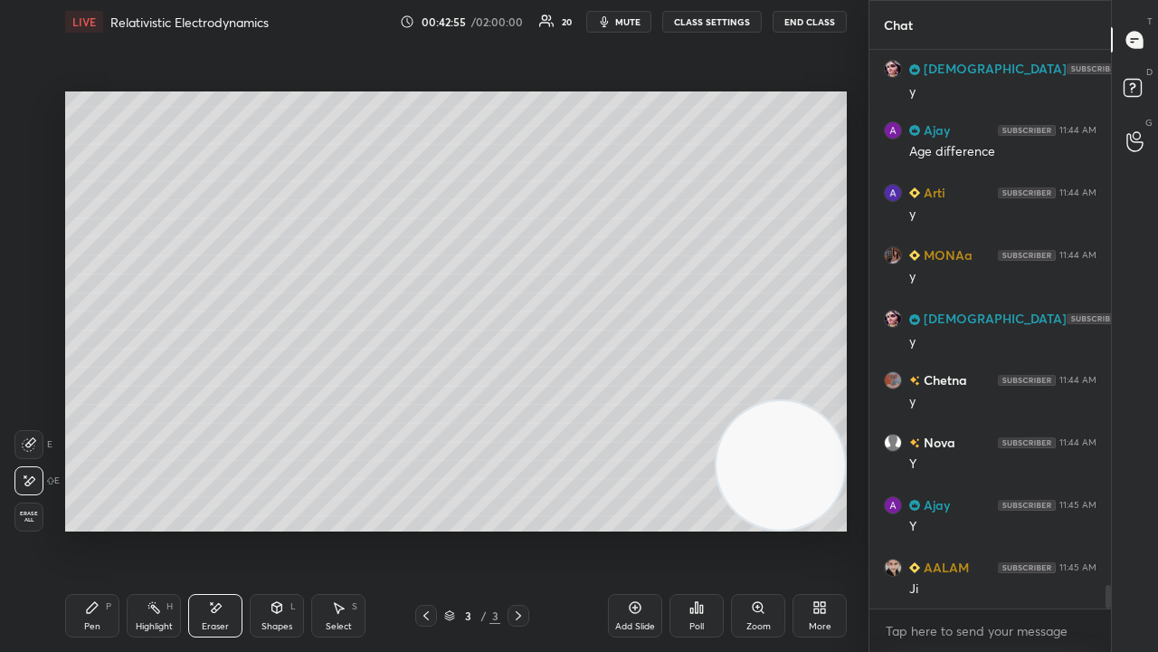
click at [109, 528] on div "Pen P" at bounding box center [92, 615] width 54 height 43
click at [639, 25] on span "mute" at bounding box center [627, 21] width 25 height 13
click at [641, 20] on span "mute" at bounding box center [627, 21] width 25 height 13
click at [19, 174] on div at bounding box center [29, 178] width 29 height 29
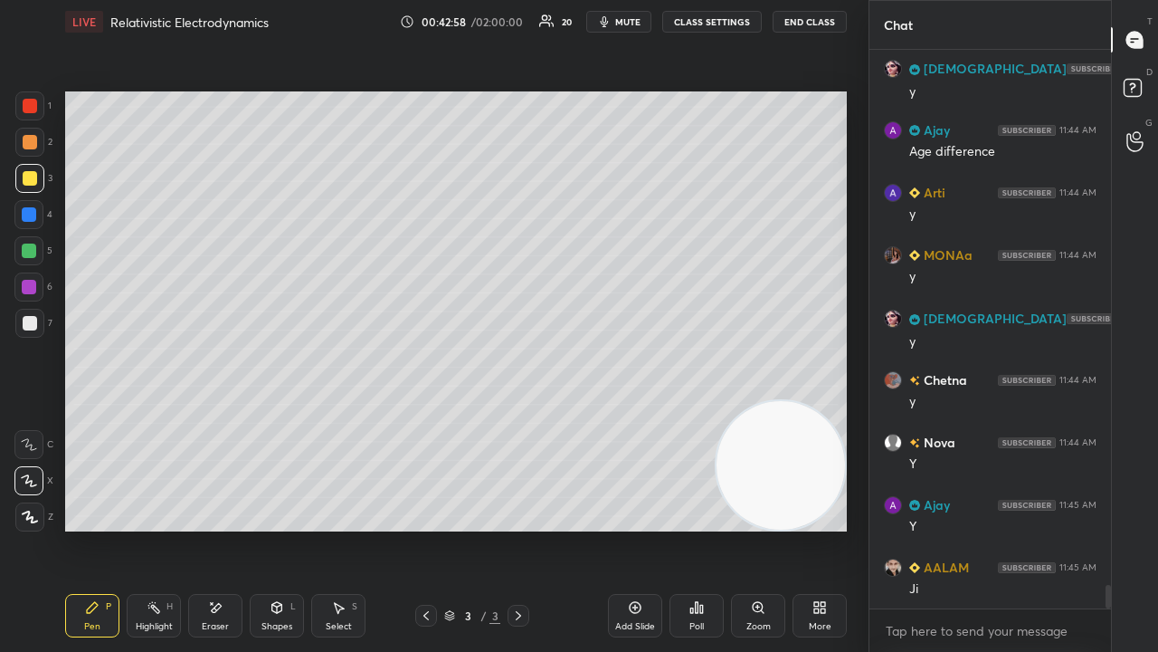
click at [22, 148] on div at bounding box center [29, 142] width 29 height 29
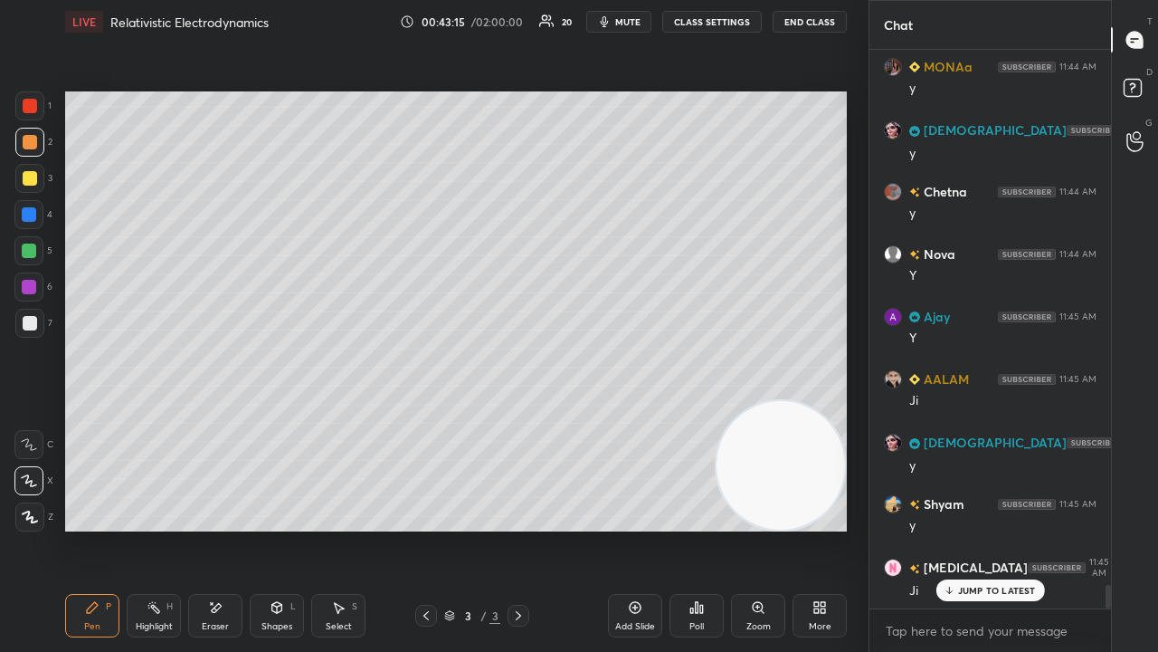
scroll to position [12846, 0]
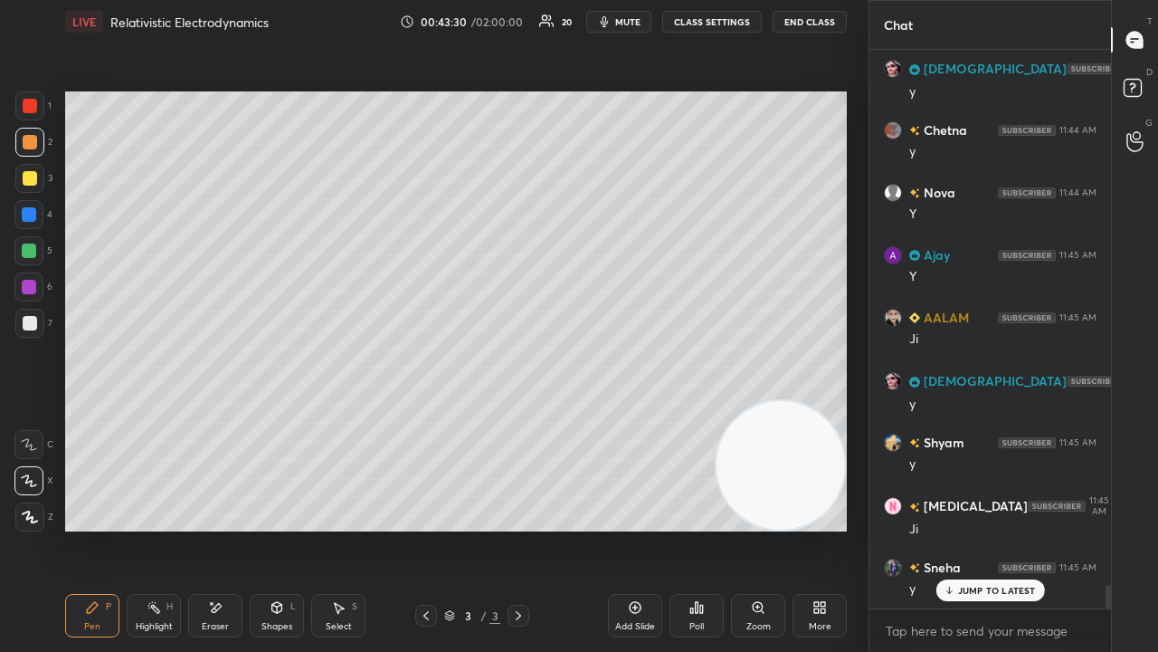
click at [31, 324] on div at bounding box center [30, 323] width 14 height 14
click at [1014, 528] on p "JUMP TO LATEST" at bounding box center [997, 590] width 78 height 11
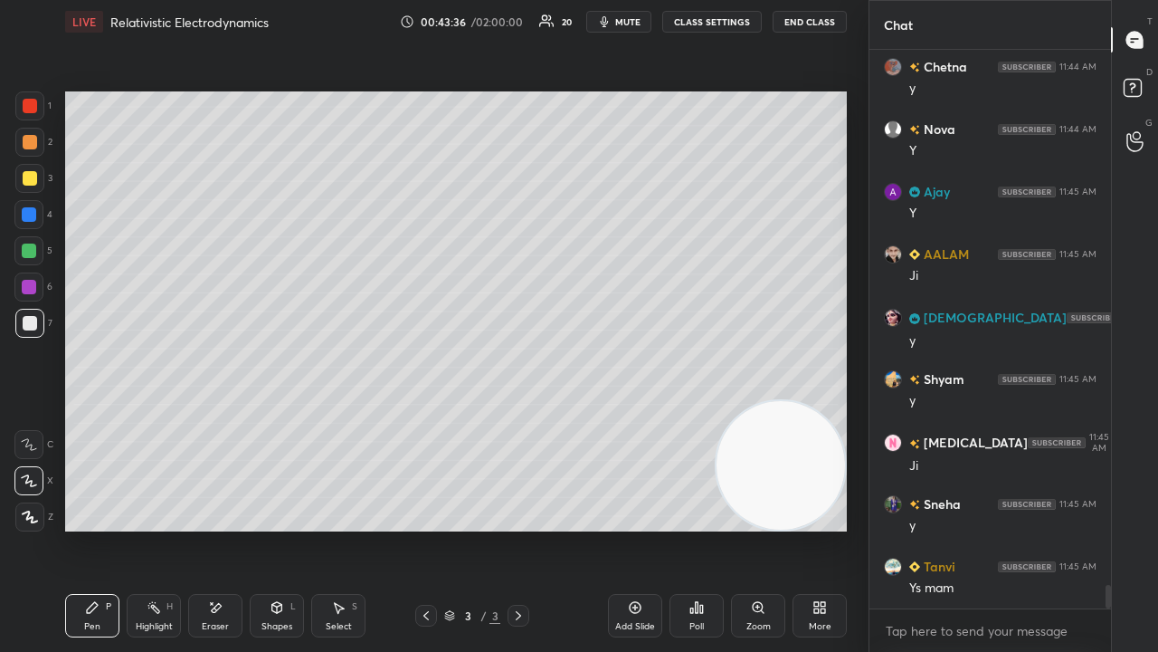
click at [272, 528] on div "Shapes L" at bounding box center [277, 615] width 54 height 43
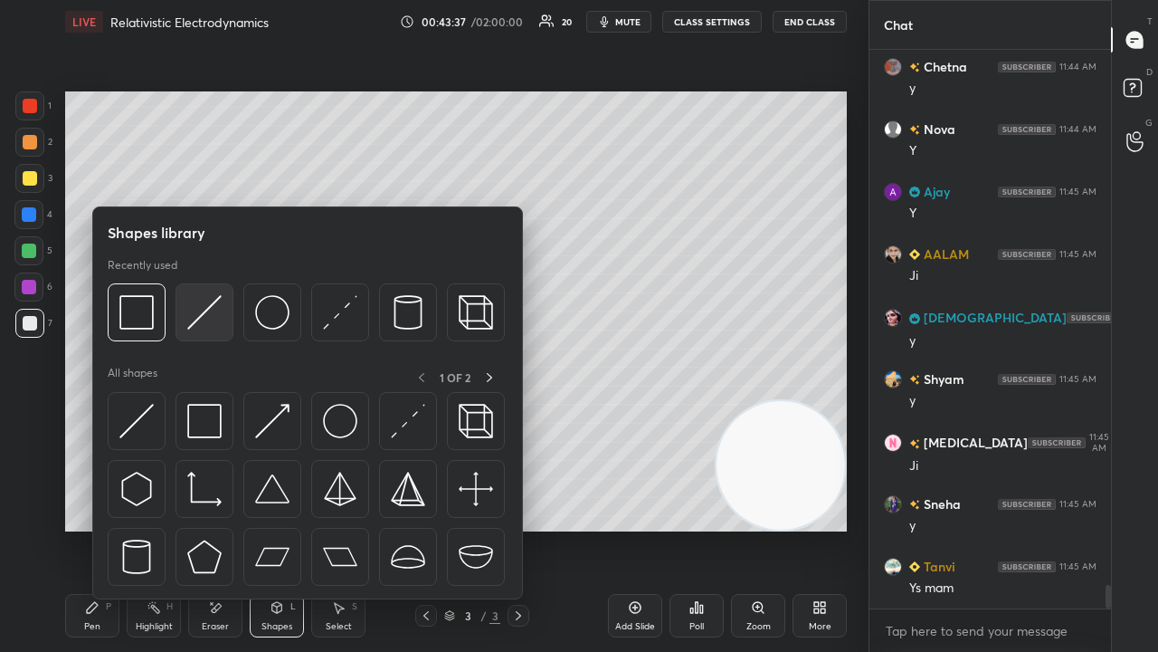
click at [205, 329] on div at bounding box center [205, 312] width 58 height 58
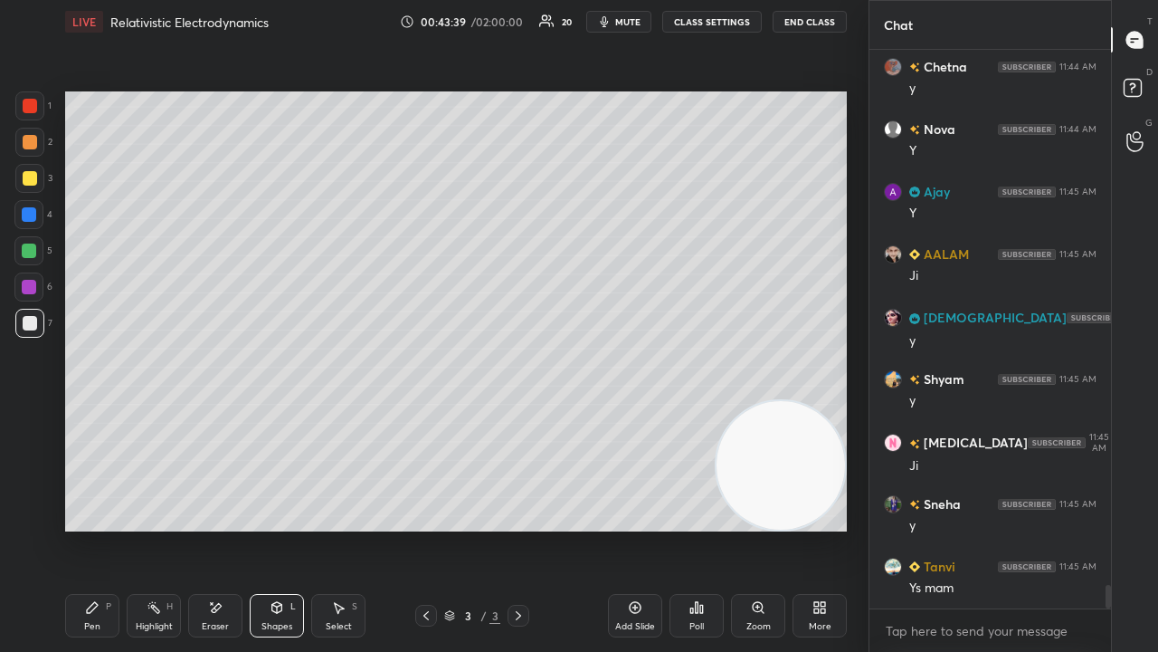
click at [94, 528] on div "Pen P" at bounding box center [92, 615] width 54 height 43
click at [641, 17] on span "mute" at bounding box center [627, 21] width 25 height 13
click at [642, 20] on span "unmute" at bounding box center [626, 21] width 39 height 13
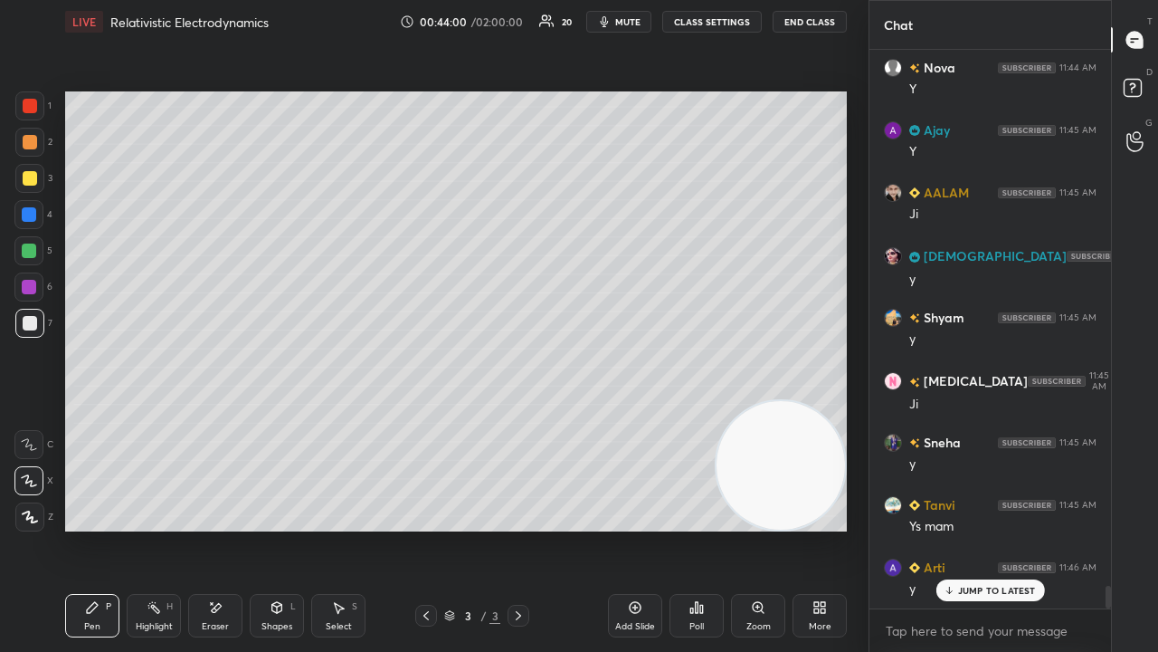
click at [970, 528] on p "JUMP TO LATEST" at bounding box center [997, 590] width 78 height 11
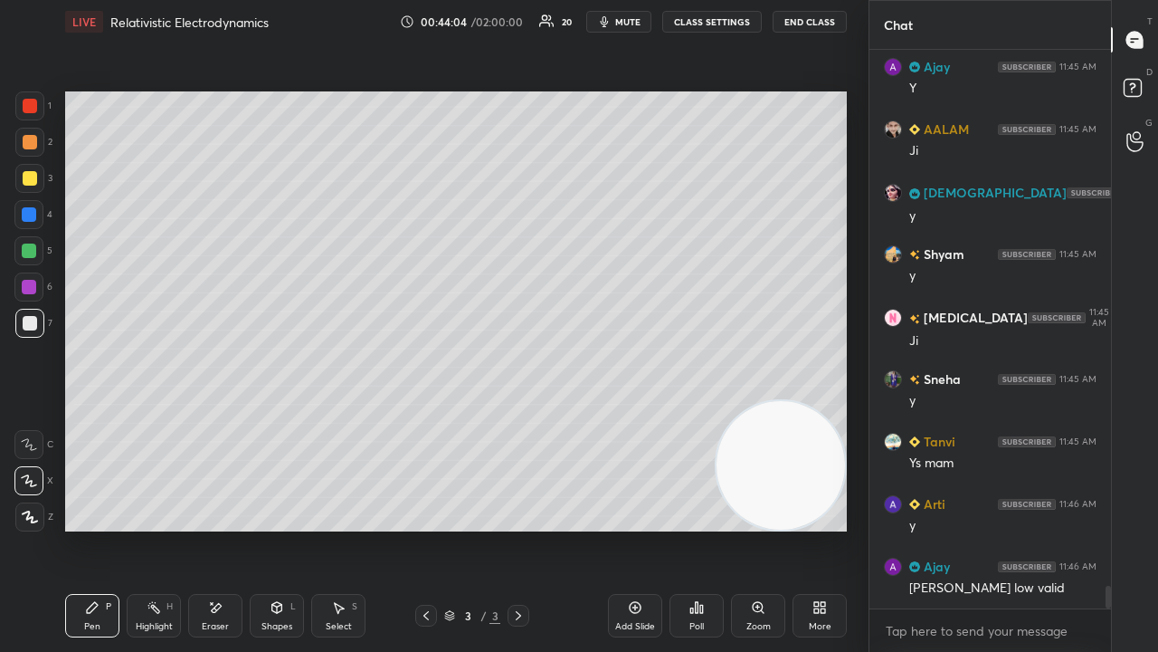
click at [633, 25] on span "mute" at bounding box center [627, 21] width 25 height 13
click at [633, 20] on span "unmute" at bounding box center [626, 21] width 39 height 13
click at [27, 257] on div at bounding box center [28, 250] width 29 height 29
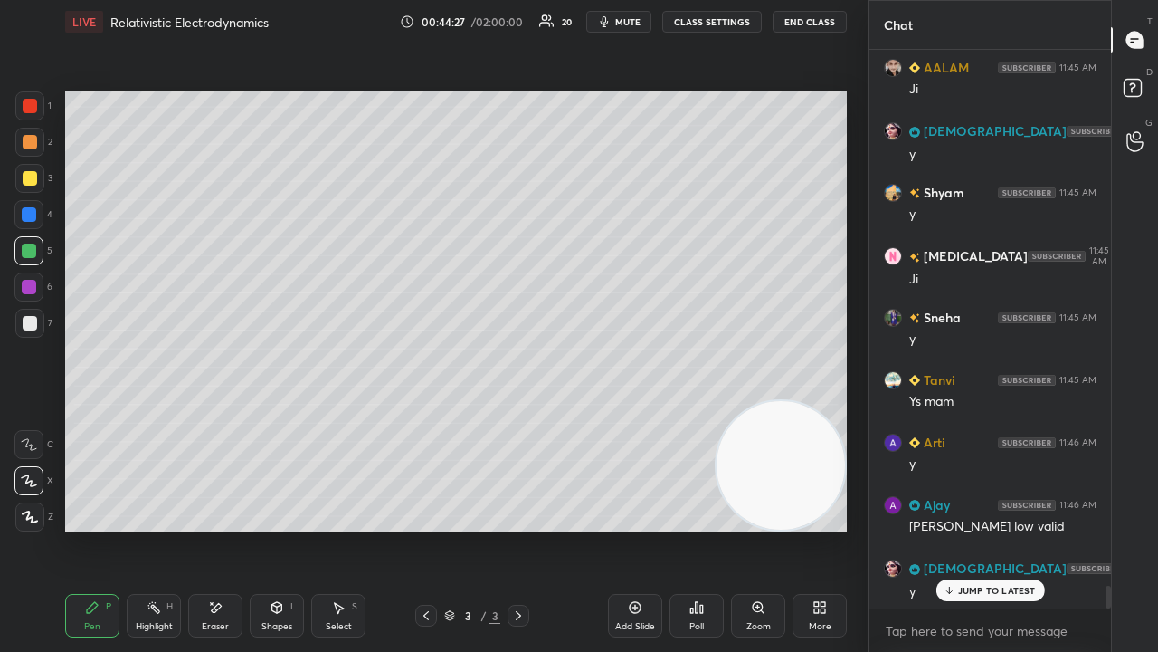
click at [1017, 528] on p "JUMP TO LATEST" at bounding box center [997, 590] width 78 height 11
click at [641, 20] on span "mute" at bounding box center [627, 21] width 25 height 13
click at [637, 23] on span "unmute" at bounding box center [626, 21] width 39 height 13
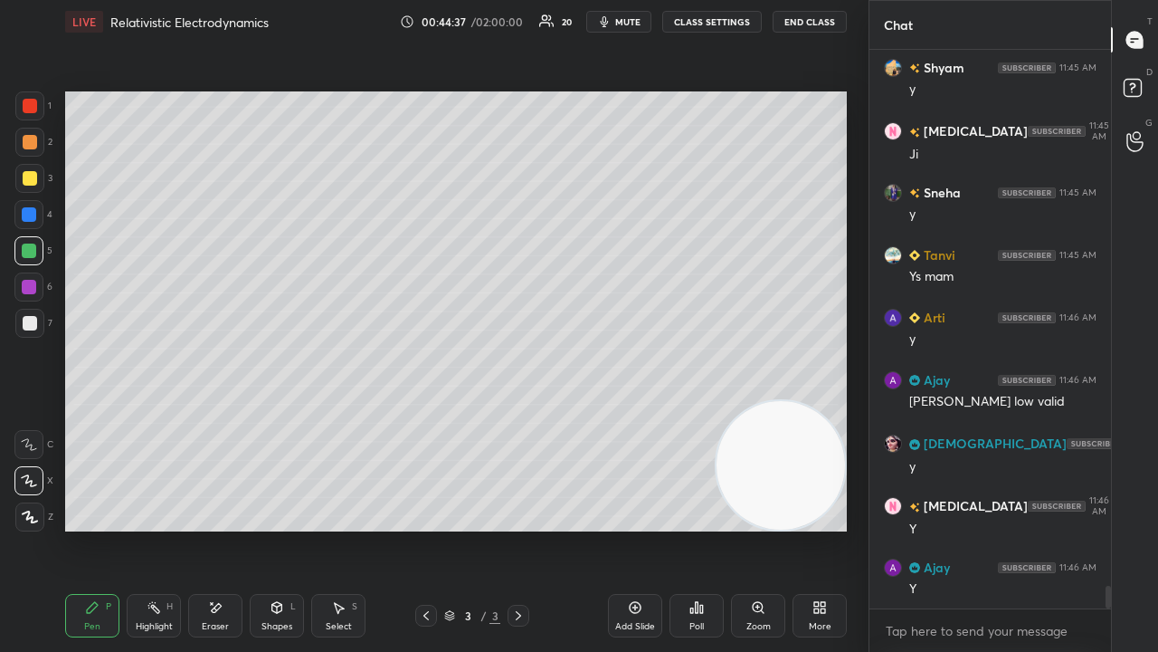
scroll to position [13284, 0]
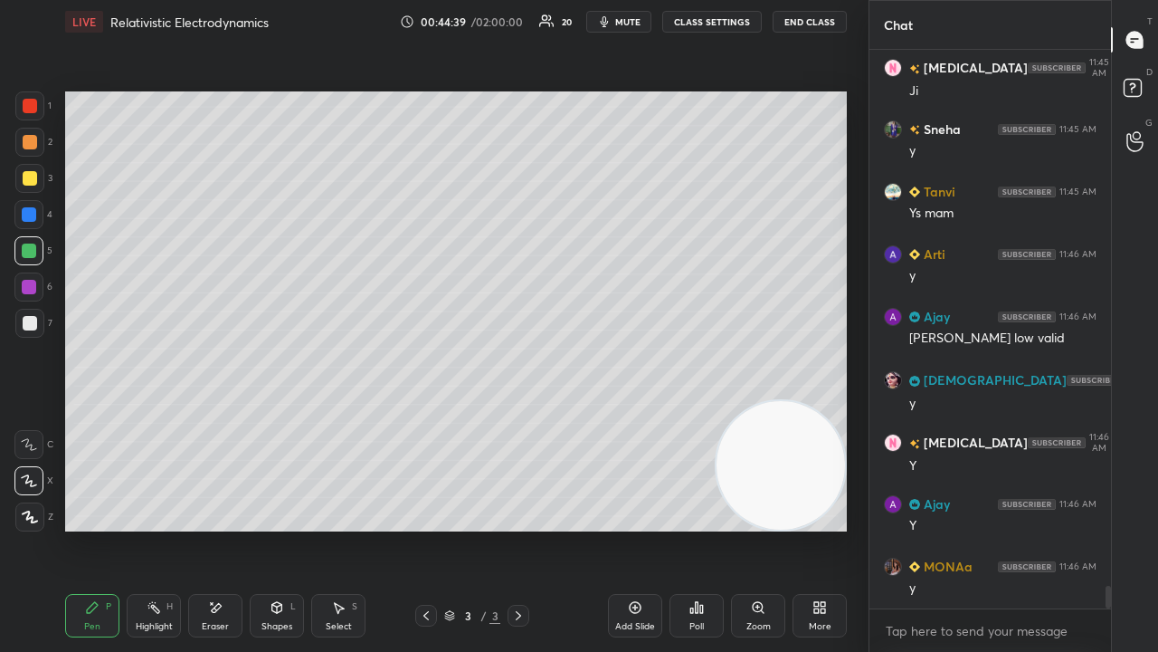
click at [641, 23] on span "mute" at bounding box center [627, 21] width 25 height 13
drag, startPoint x: 636, startPoint y: 27, endPoint x: 642, endPoint y: 18, distance: 11.0
click at [636, 27] on button "unmute" at bounding box center [618, 22] width 65 height 22
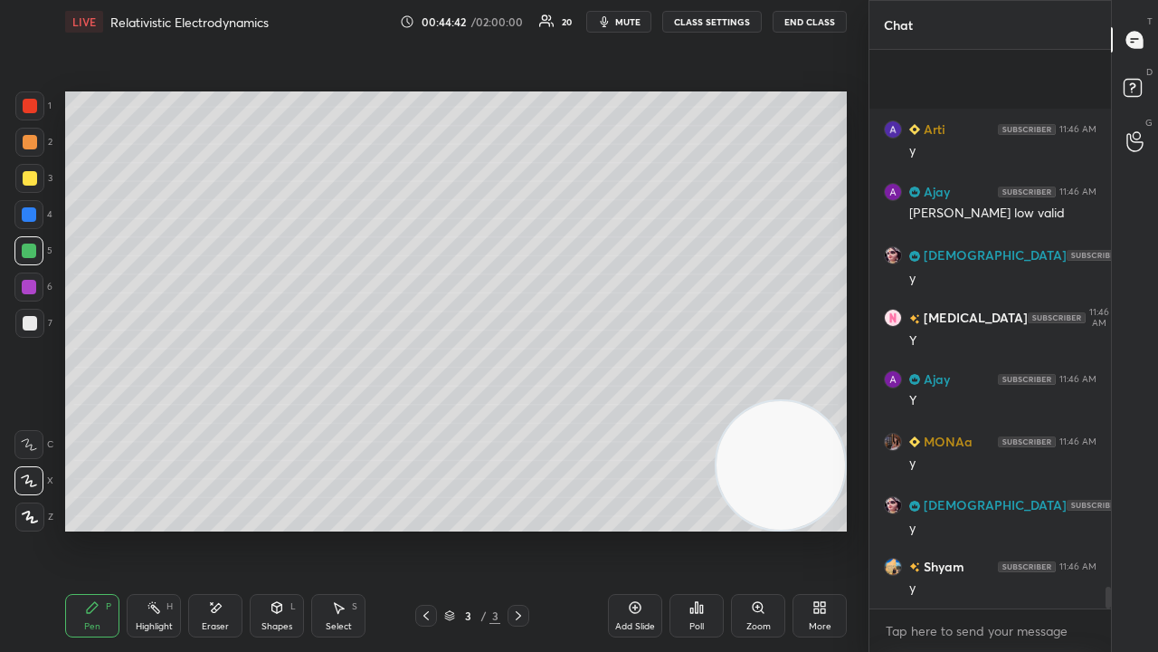
scroll to position [13533, 0]
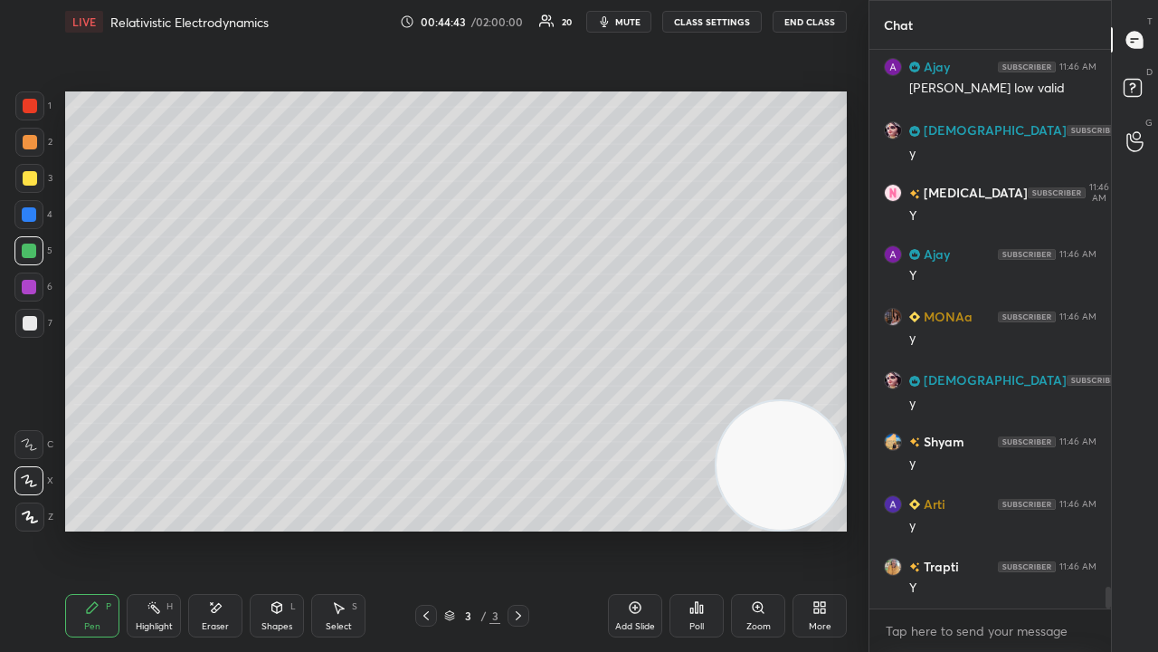
click at [261, 528] on div "Shapes L" at bounding box center [277, 615] width 54 height 43
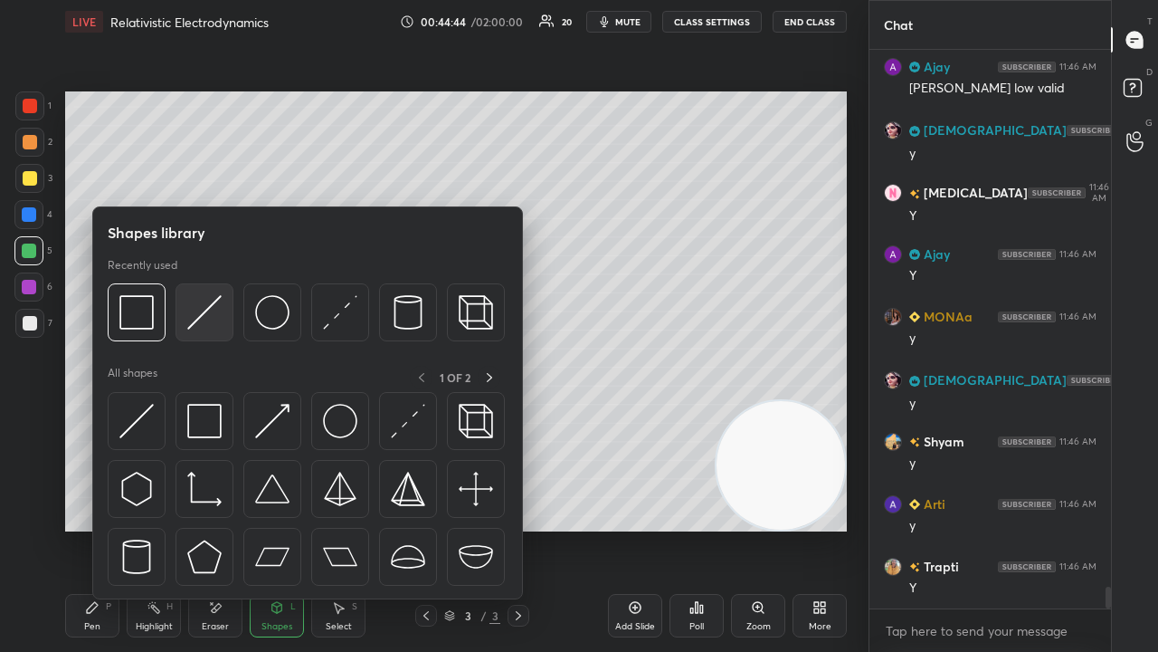
click at [195, 329] on div at bounding box center [205, 312] width 58 height 58
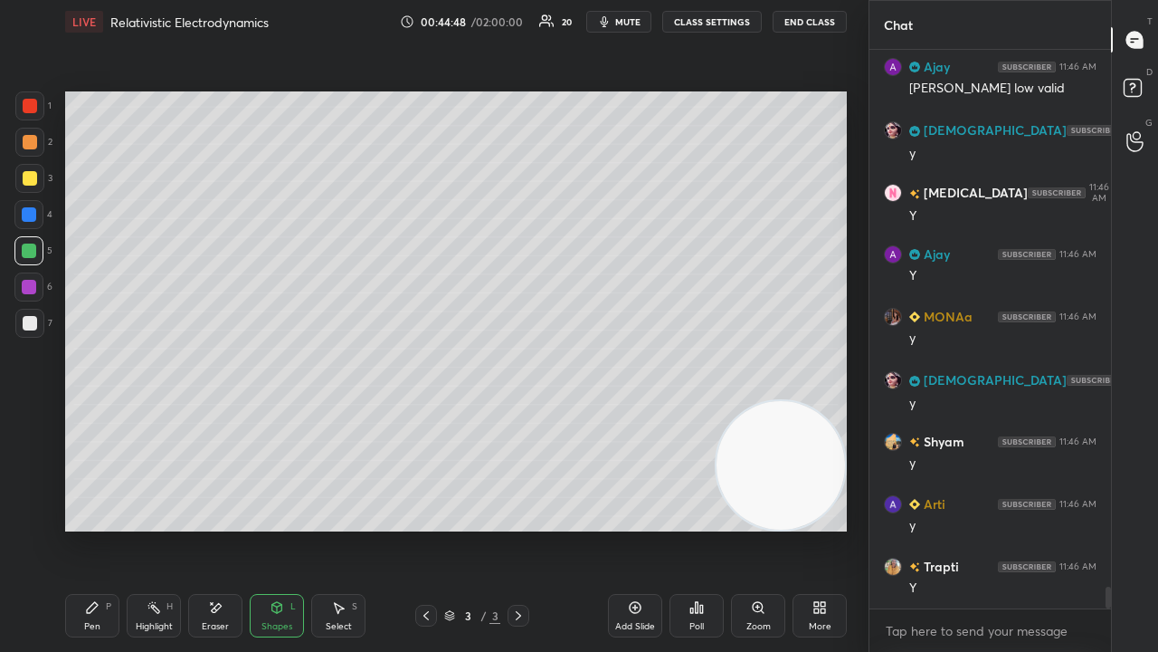
click at [52, 528] on div "1 2 3 4 5 6 7 C X Z E E Erase all H H LIVE Relativistic Electrodynamics 00:44:4…" at bounding box center [427, 326] width 854 height 652
click at [98, 528] on icon at bounding box center [92, 607] width 14 height 14
click at [257, 528] on div "Shapes L" at bounding box center [277, 615] width 54 height 43
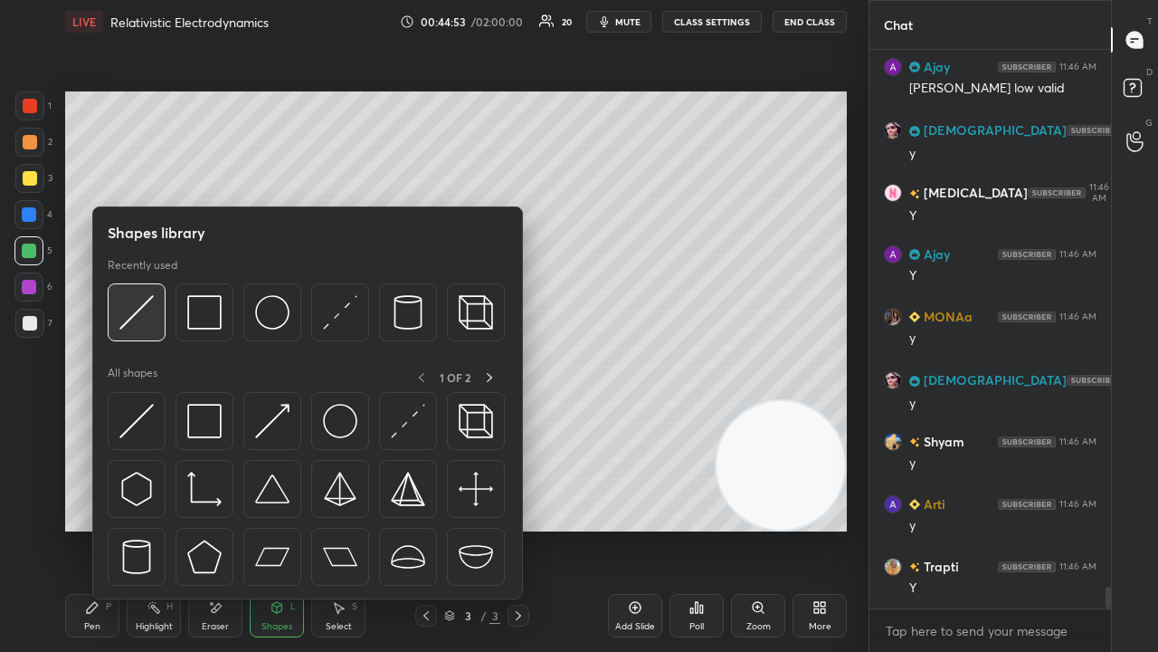
click at [147, 328] on img at bounding box center [136, 312] width 34 height 34
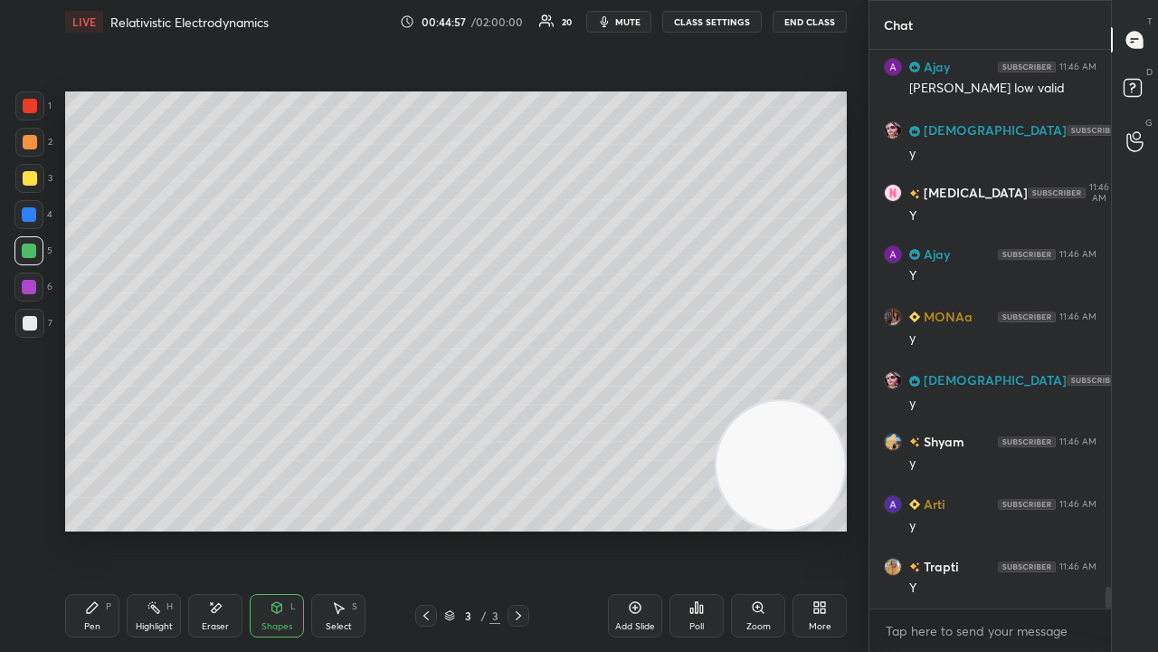
click at [81, 528] on div "Pen P" at bounding box center [92, 615] width 54 height 43
drag, startPoint x: 766, startPoint y: 483, endPoint x: 841, endPoint y: 63, distance: 426.4
click at [841, 67] on div "Setting up your live class Poll for secs No correct answer Start poll" at bounding box center [456, 311] width 796 height 536
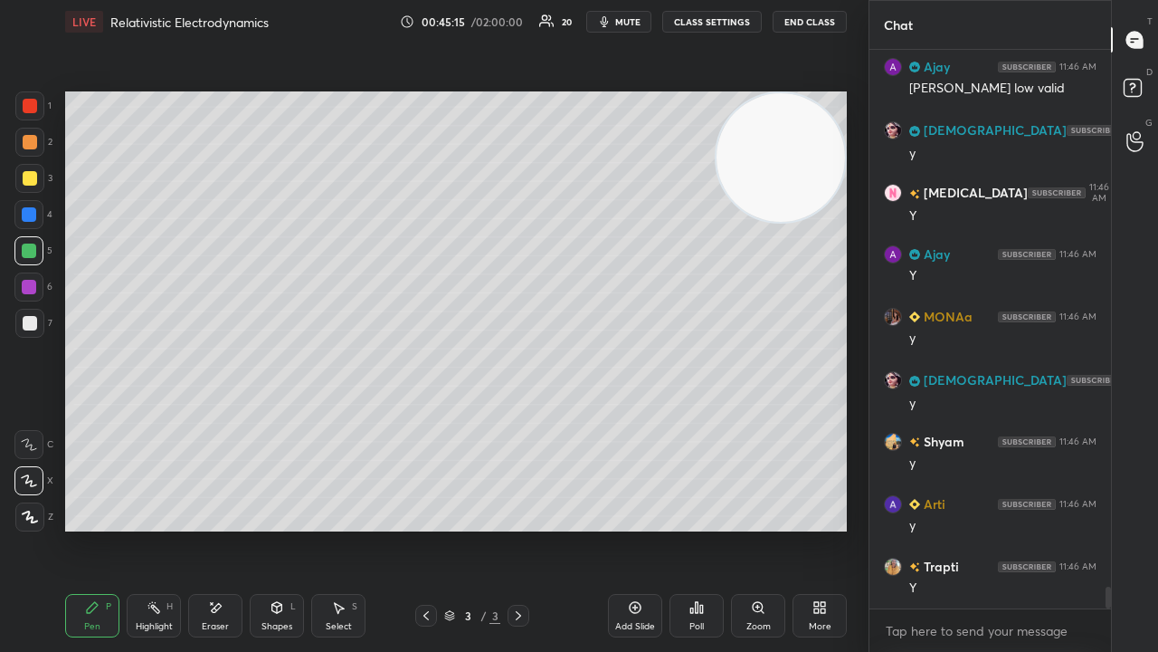
click at [630, 25] on span "mute" at bounding box center [627, 21] width 25 height 13
click at [629, 22] on span "unmute" at bounding box center [626, 21] width 39 height 13
click at [624, 18] on span "mute" at bounding box center [627, 21] width 25 height 13
click at [621, 21] on span "unmute" at bounding box center [626, 21] width 39 height 13
click at [26, 328] on div at bounding box center [30, 323] width 14 height 14
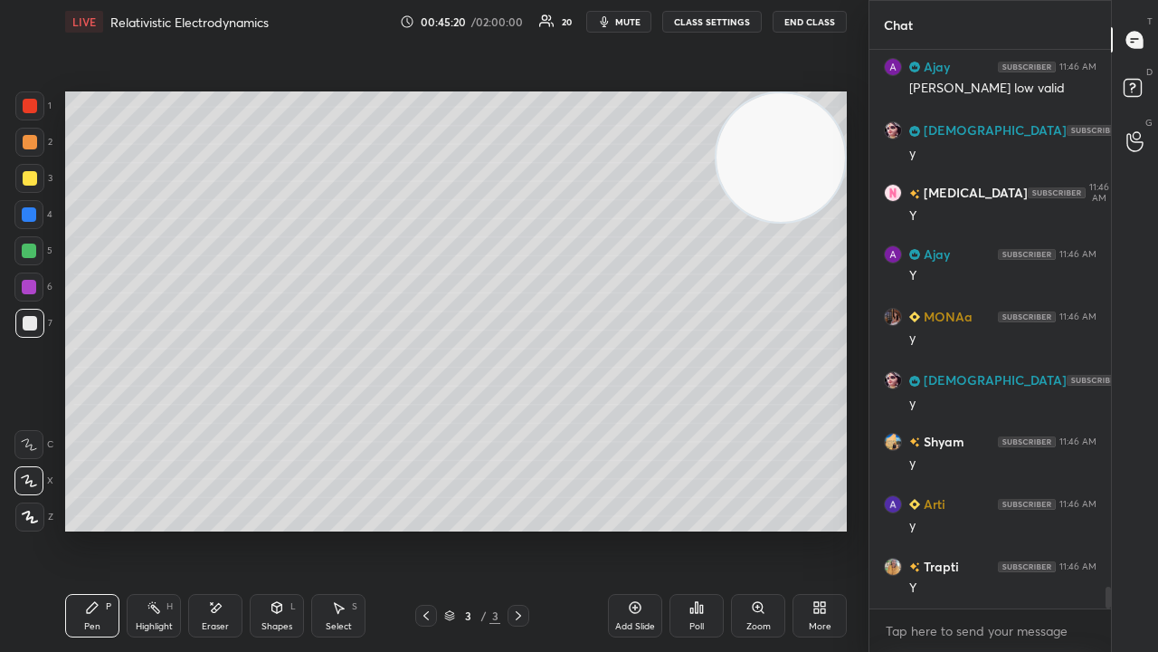
scroll to position [13595, 0]
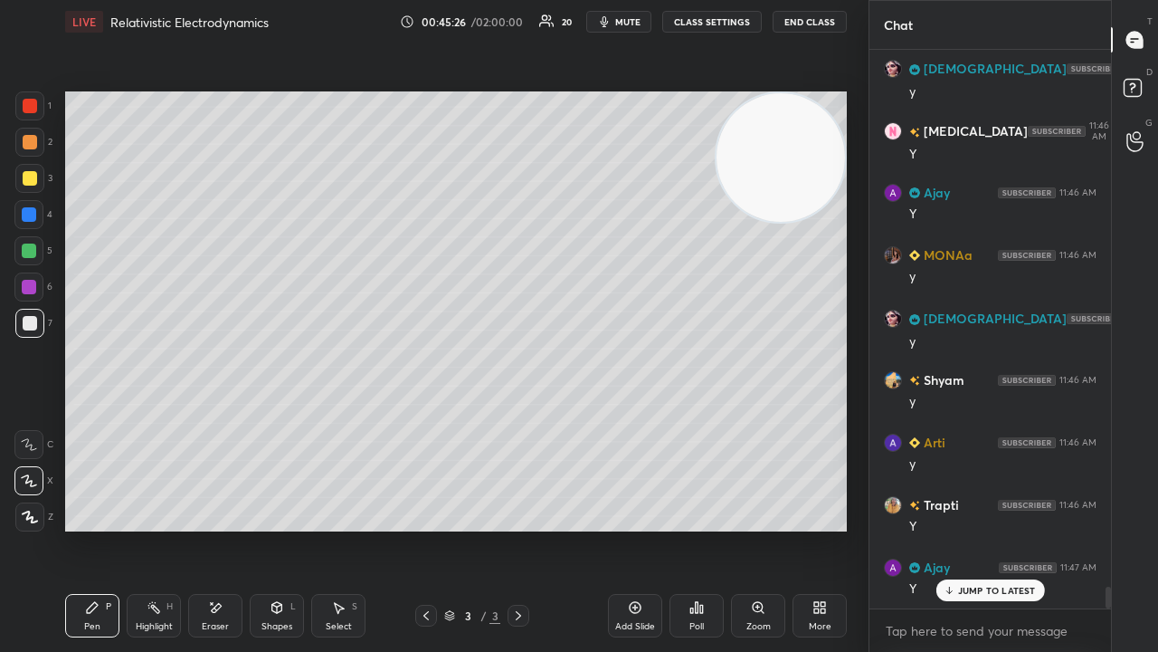
click at [620, 20] on span "mute" at bounding box center [627, 21] width 25 height 13
click at [621, 22] on span "unmute" at bounding box center [626, 21] width 39 height 13
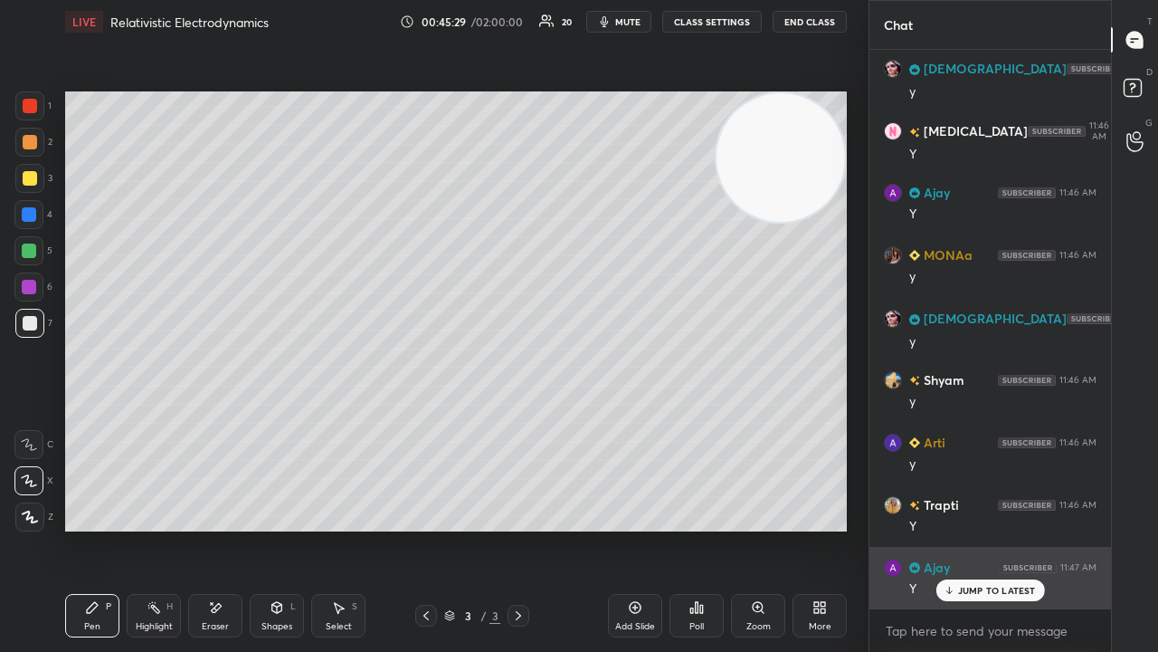
click at [978, 528] on p "JUMP TO LATEST" at bounding box center [997, 590] width 78 height 11
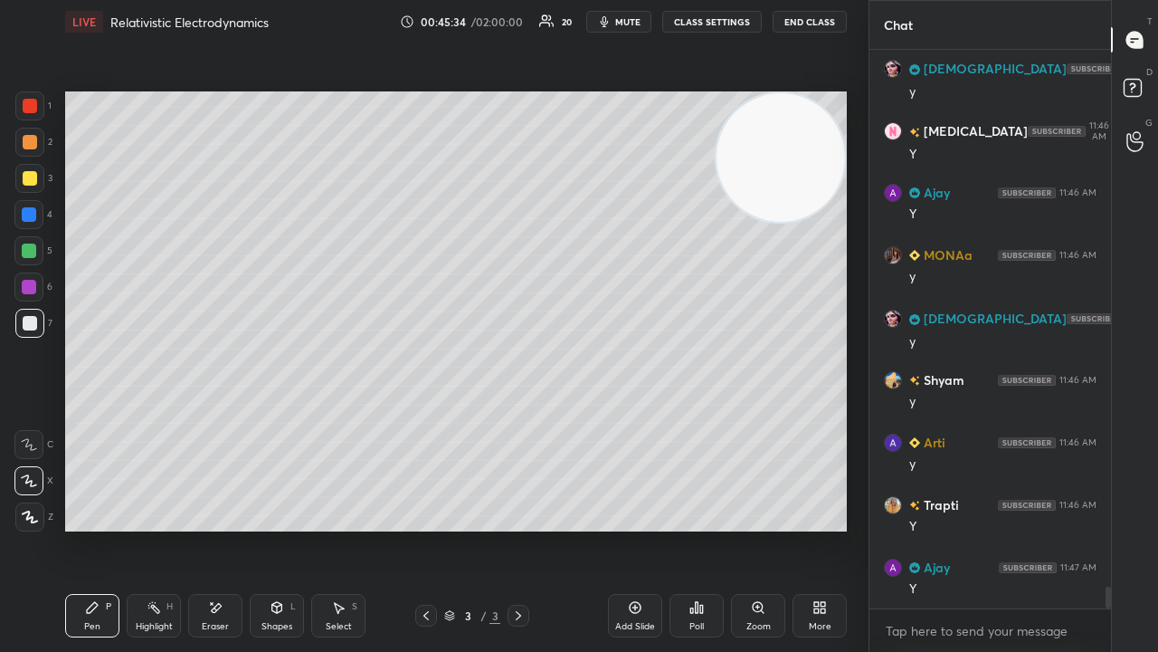
click at [623, 528] on div "Add Slide" at bounding box center [635, 626] width 40 height 9
click at [619, 20] on span "mute" at bounding box center [627, 21] width 25 height 13
click at [619, 19] on span "unmute" at bounding box center [626, 21] width 39 height 13
drag, startPoint x: 756, startPoint y: 221, endPoint x: 789, endPoint y: 651, distance: 431.1
click at [791, 528] on div "LIVE Relativistic Electrodynamics 00:45:35 / 02:00:00 20 mute CLASS SETTINGS En…" at bounding box center [456, 326] width 796 height 652
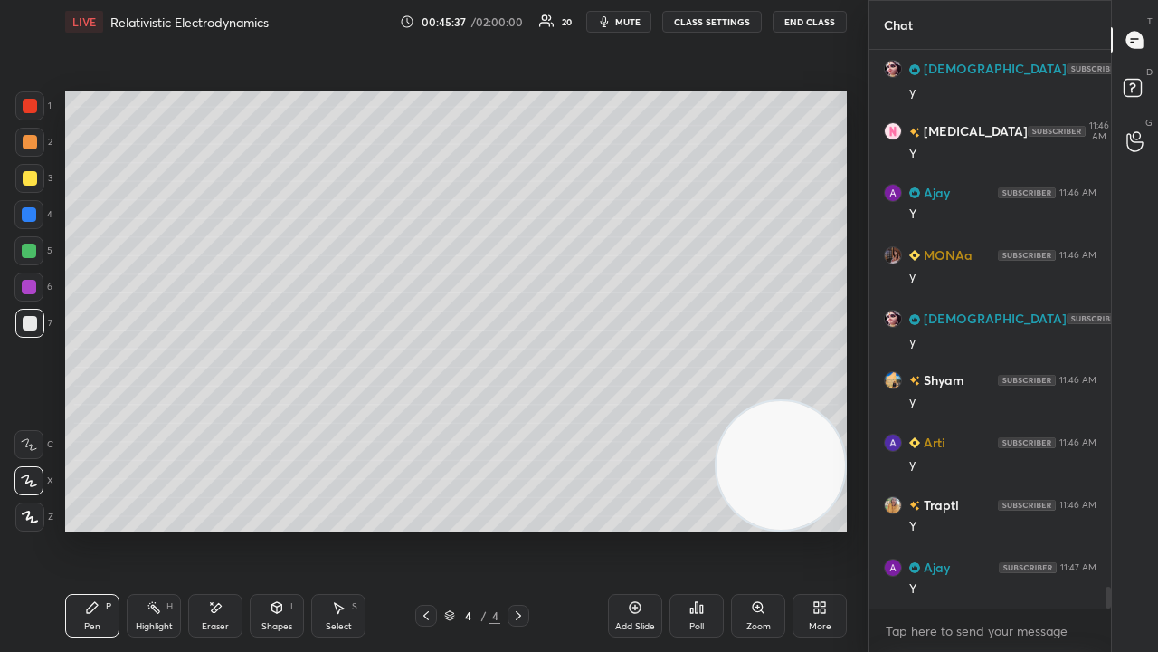
click at [633, 19] on span "mute" at bounding box center [627, 21] width 25 height 13
click at [630, 24] on span "mute" at bounding box center [627, 21] width 25 height 13
click at [630, 25] on span "unmute" at bounding box center [626, 21] width 39 height 13
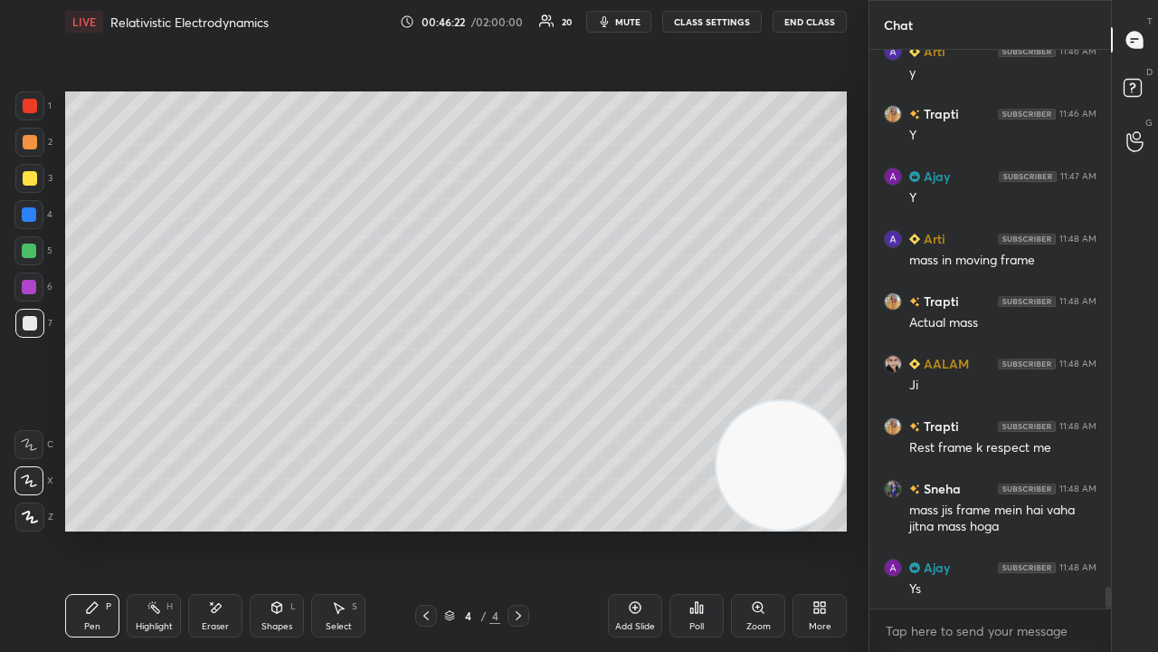
scroll to position [14065, 0]
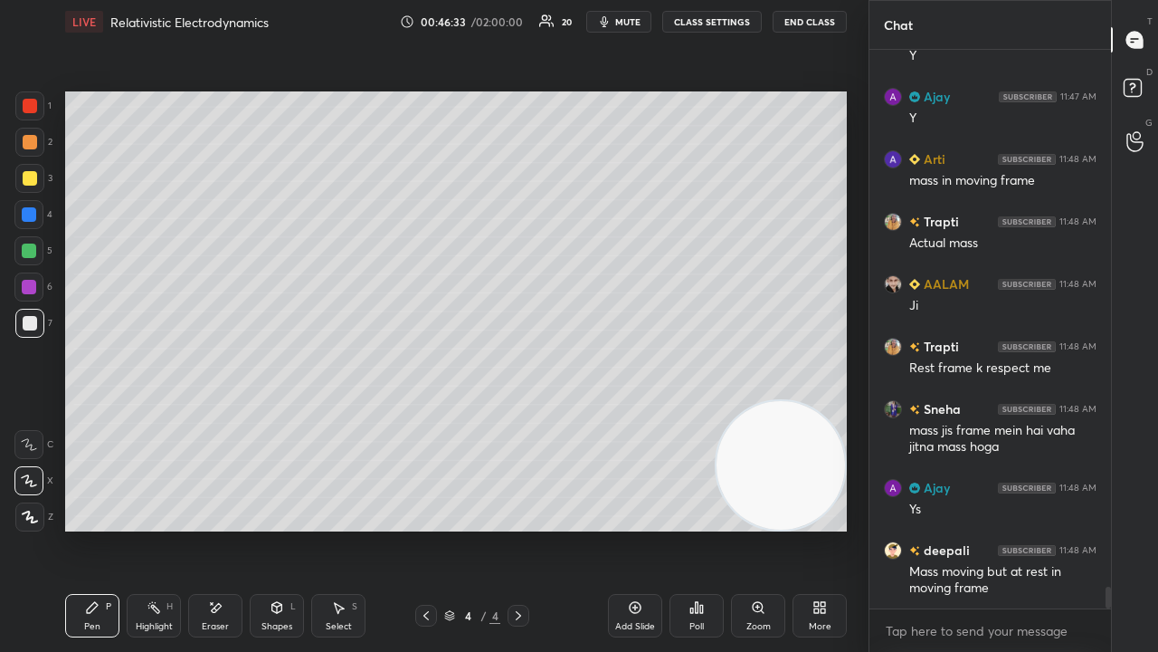
click at [612, 22] on icon "button" at bounding box center [604, 21] width 14 height 14
click at [621, 22] on span "unmute" at bounding box center [626, 21] width 39 height 13
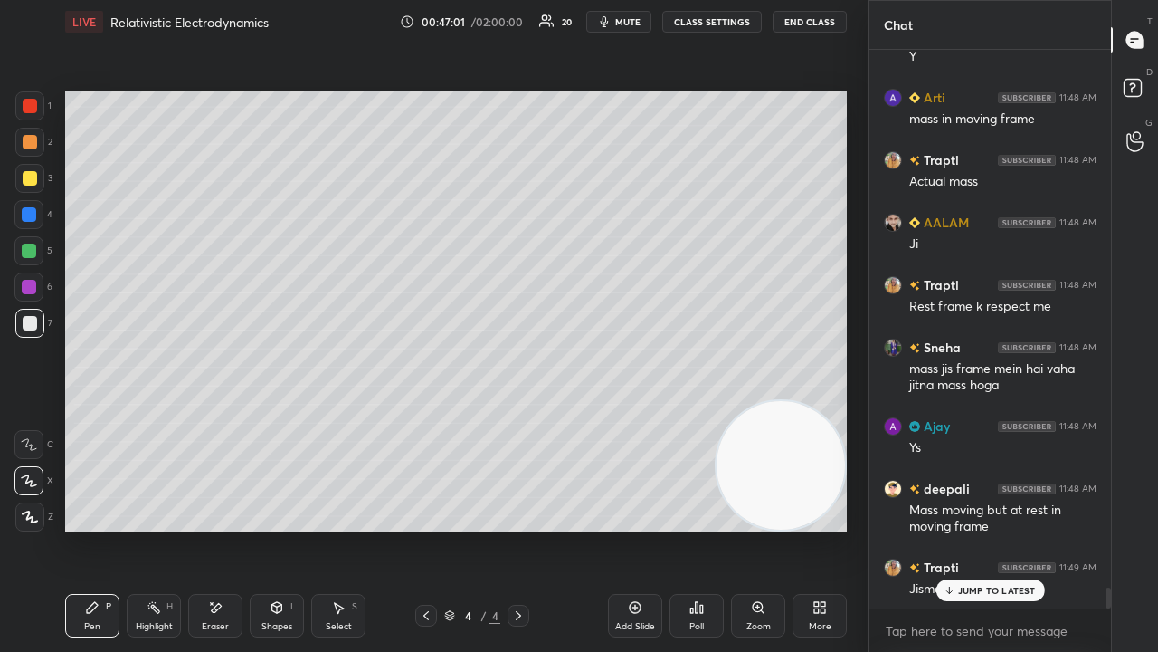
drag, startPoint x: 1006, startPoint y: 592, endPoint x: 999, endPoint y: 623, distance: 31.6
click at [1004, 528] on div "JUMP TO LATEST" at bounding box center [990, 590] width 109 height 22
drag, startPoint x: 995, startPoint y: 635, endPoint x: 998, endPoint y: 651, distance: 15.6
click at [995, 528] on textarea at bounding box center [990, 630] width 213 height 29
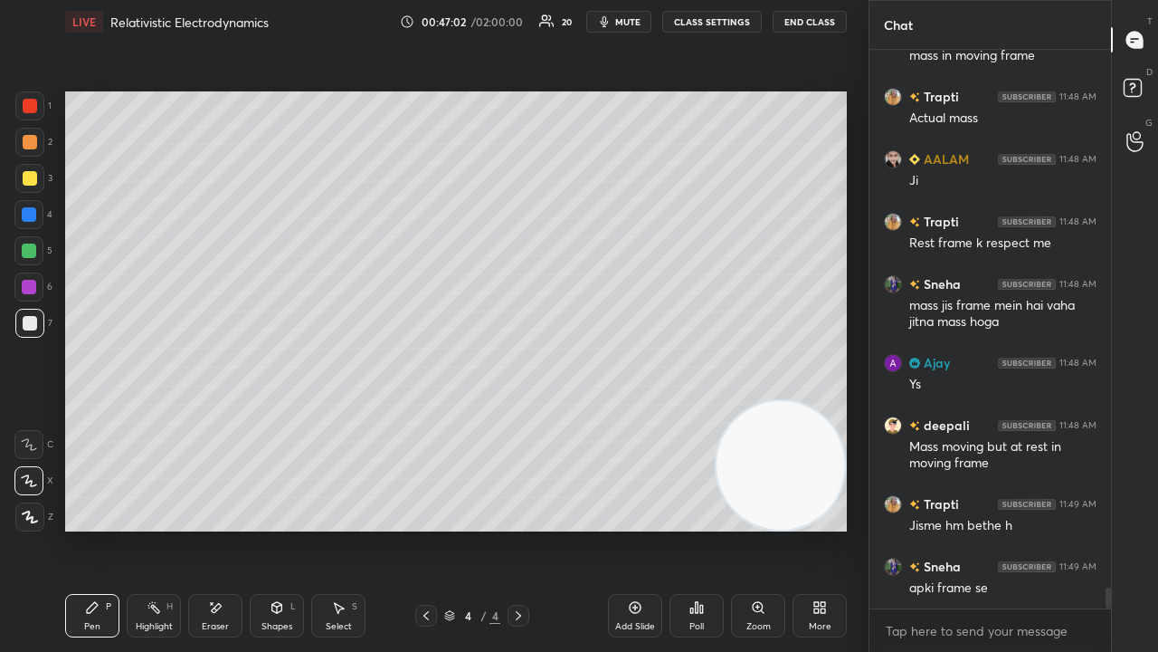
click at [628, 23] on span "mute" at bounding box center [627, 21] width 25 height 13
click at [622, 23] on span "mute" at bounding box center [627, 21] width 25 height 13
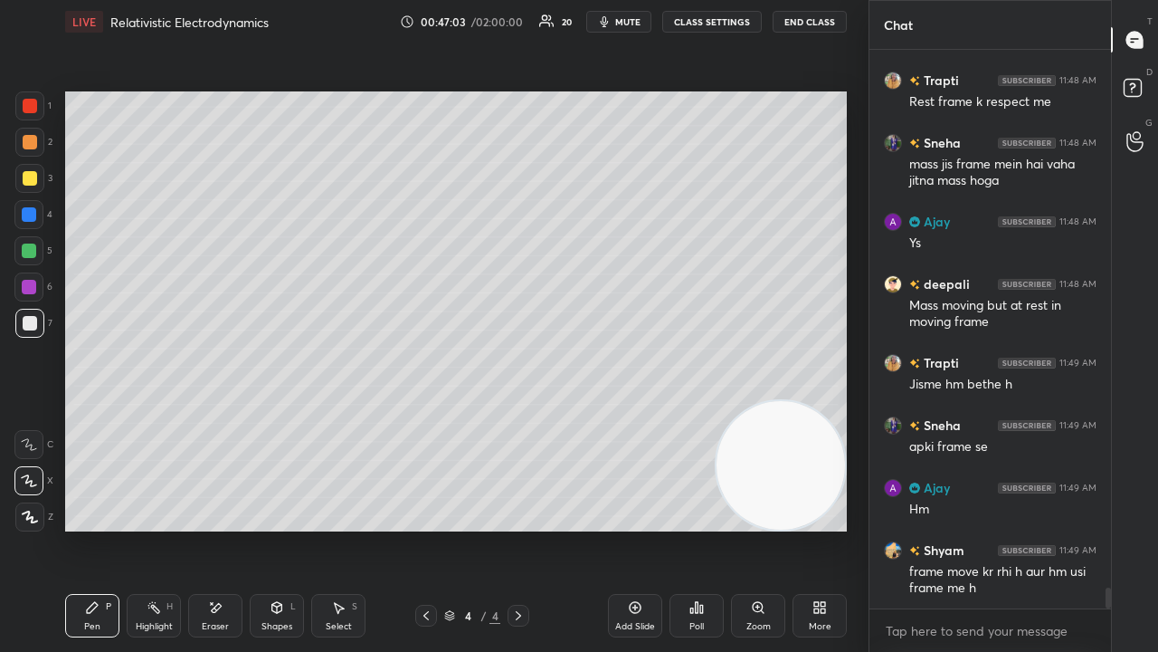
click at [28, 261] on div at bounding box center [28, 250] width 29 height 29
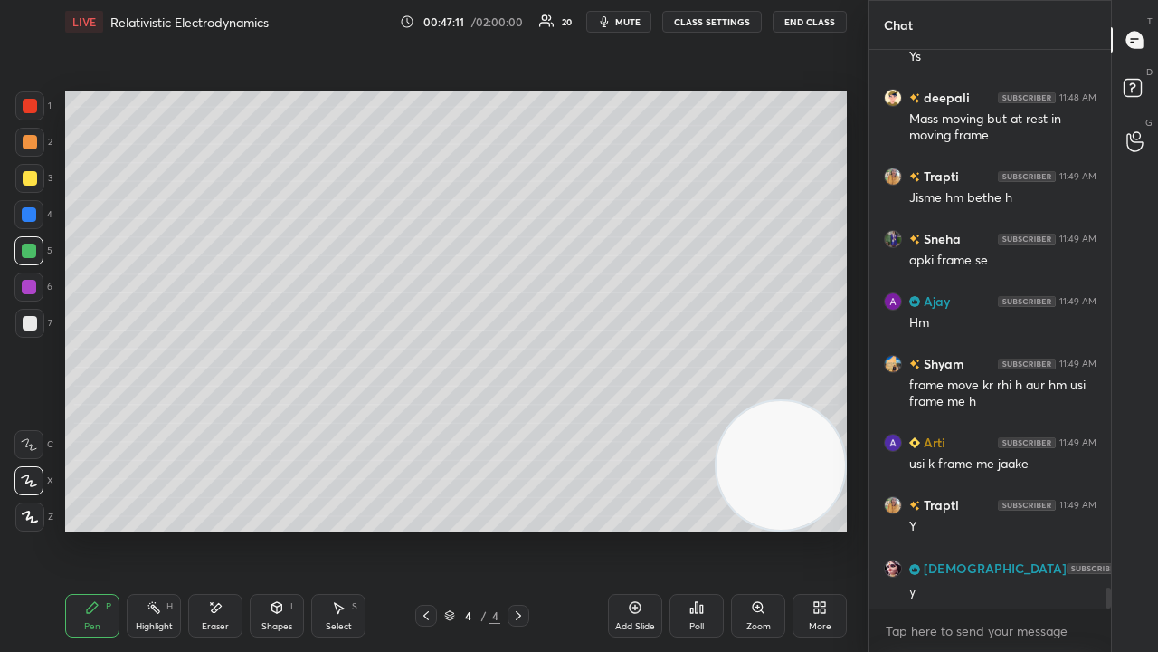
scroll to position [14581, 0]
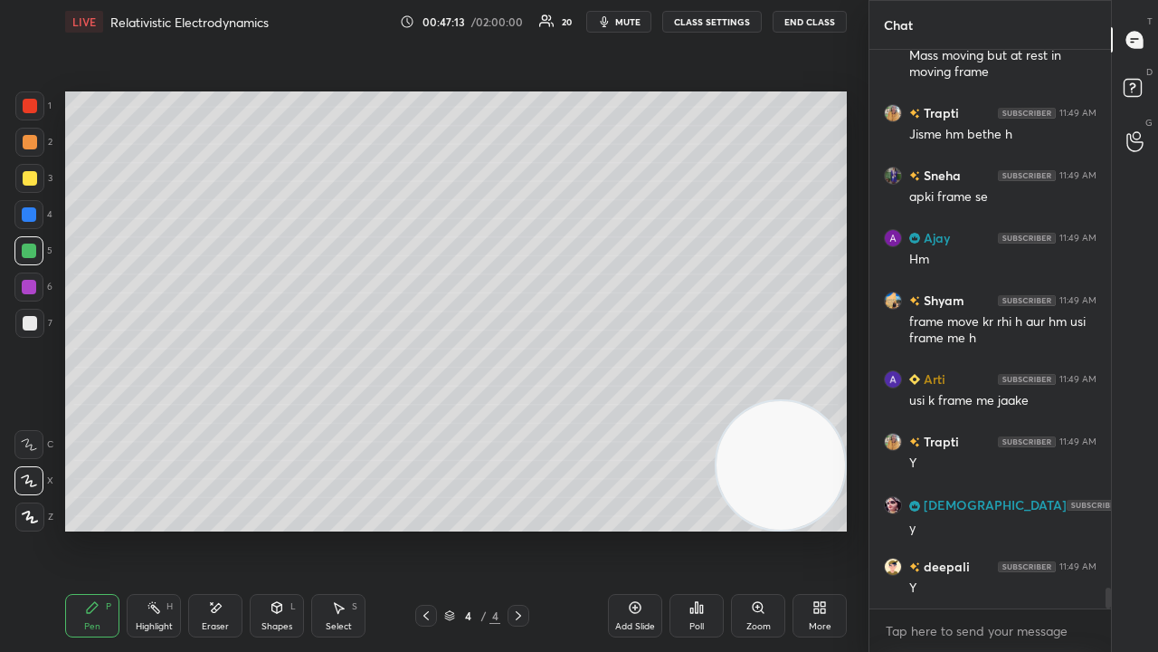
click at [643, 14] on div "LIVE Relativistic Electrodynamics 00:47:13 / 02:00:00 20 mute CLASS SETTINGS En…" at bounding box center [456, 21] width 782 height 43
click at [639, 16] on span "mute" at bounding box center [627, 21] width 25 height 13
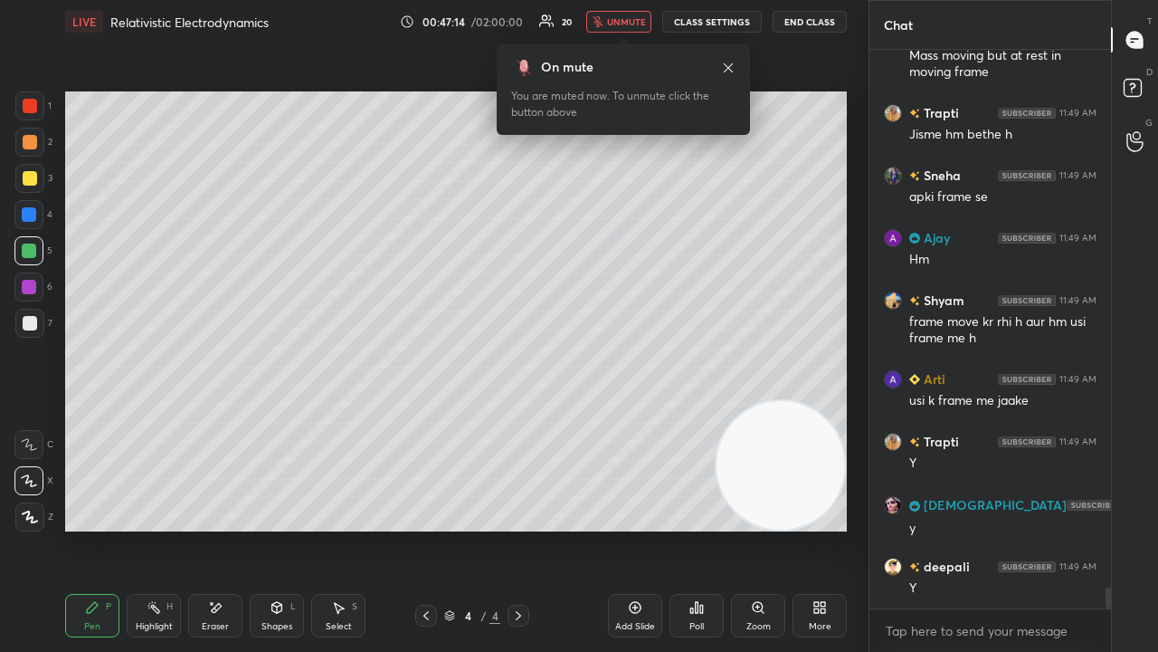
click at [632, 20] on span "unmute" at bounding box center [626, 21] width 39 height 13
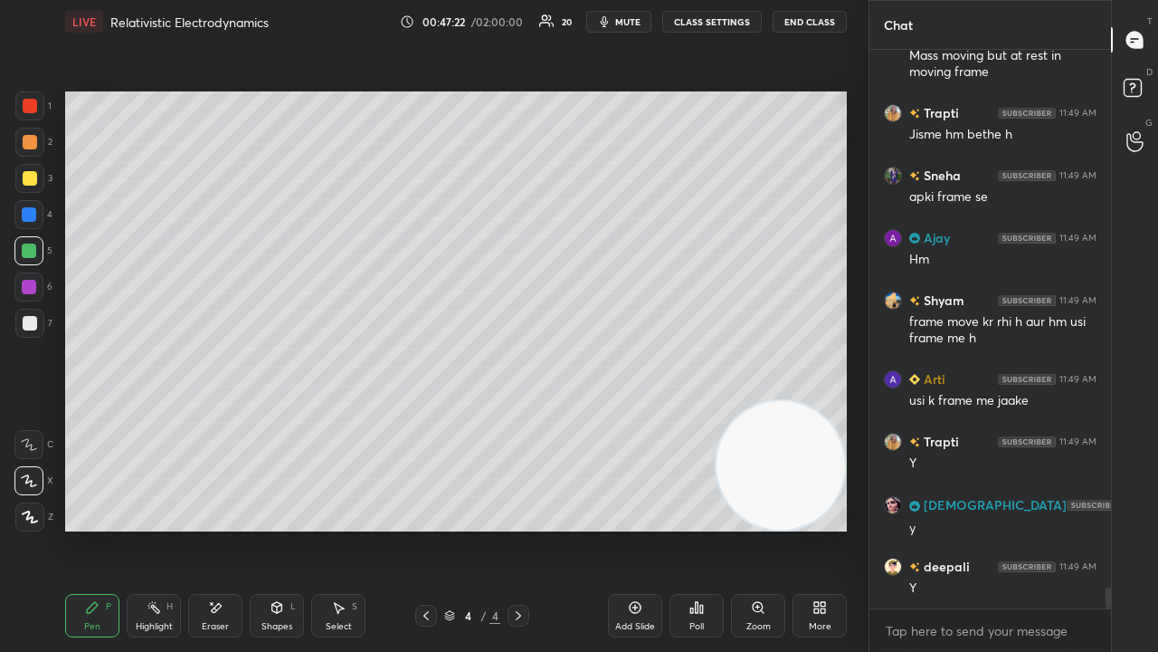
click at [215, 528] on div "Eraser" at bounding box center [215, 615] width 54 height 43
click at [100, 528] on div "Pen P" at bounding box center [92, 615] width 54 height 43
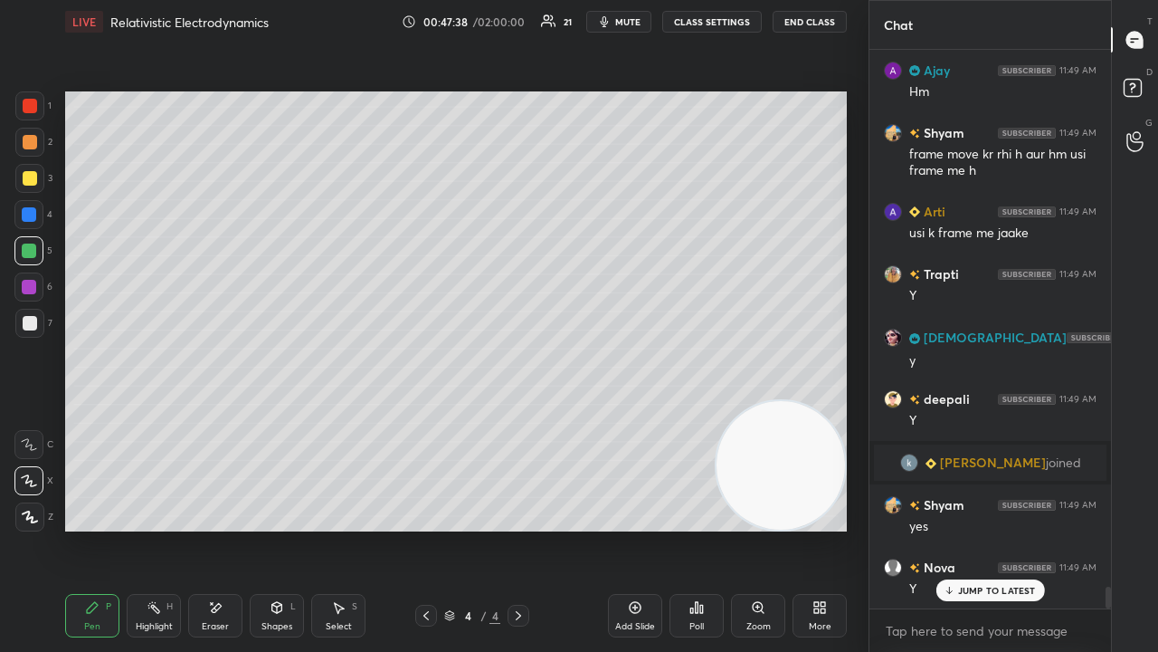
scroll to position [13790, 0]
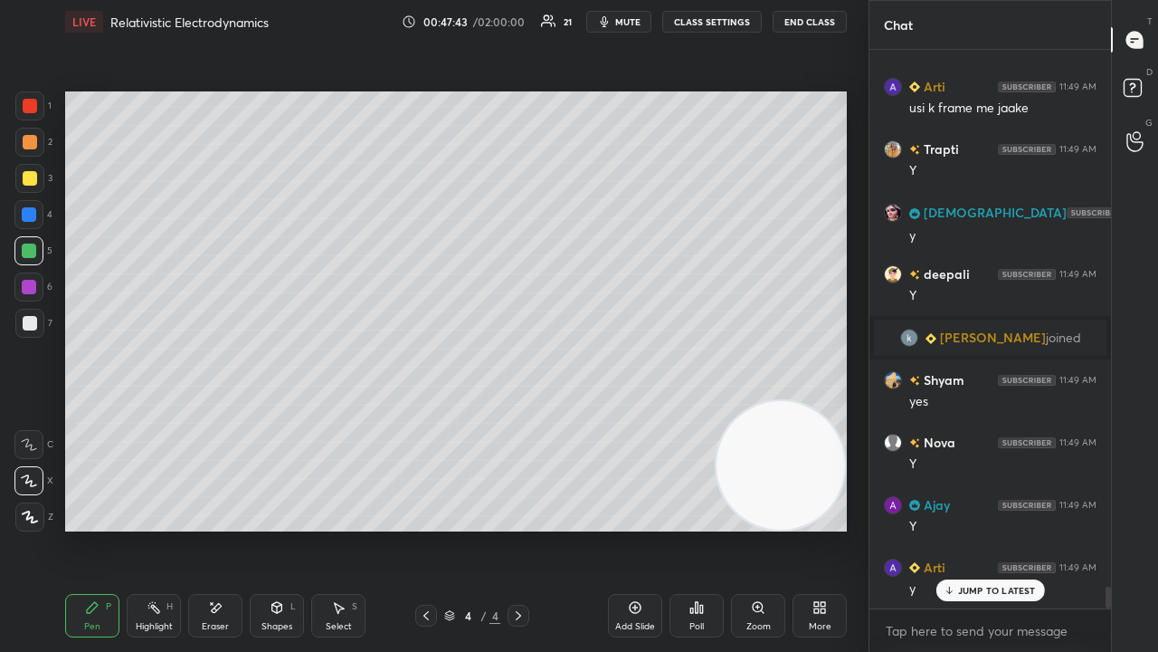
click at [630, 27] on button "mute" at bounding box center [618, 22] width 65 height 22
drag, startPoint x: 633, startPoint y: 24, endPoint x: 639, endPoint y: 14, distance: 10.6
click at [633, 24] on span "unmute" at bounding box center [626, 21] width 39 height 13
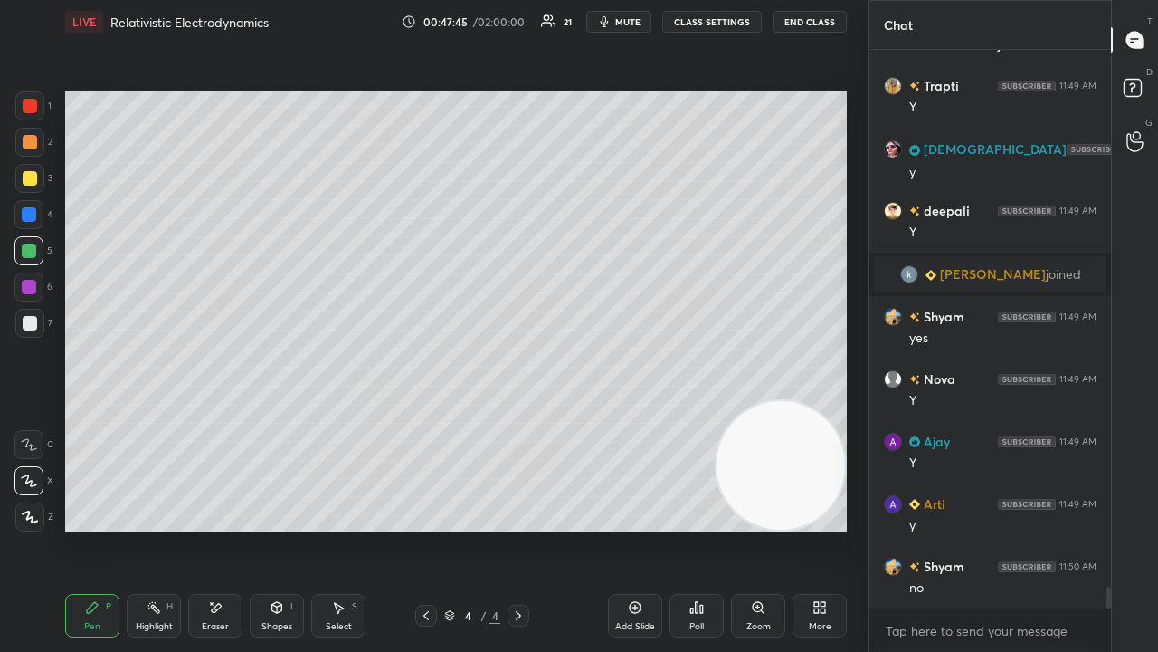
click at [214, 528] on div "Eraser" at bounding box center [215, 626] width 27 height 9
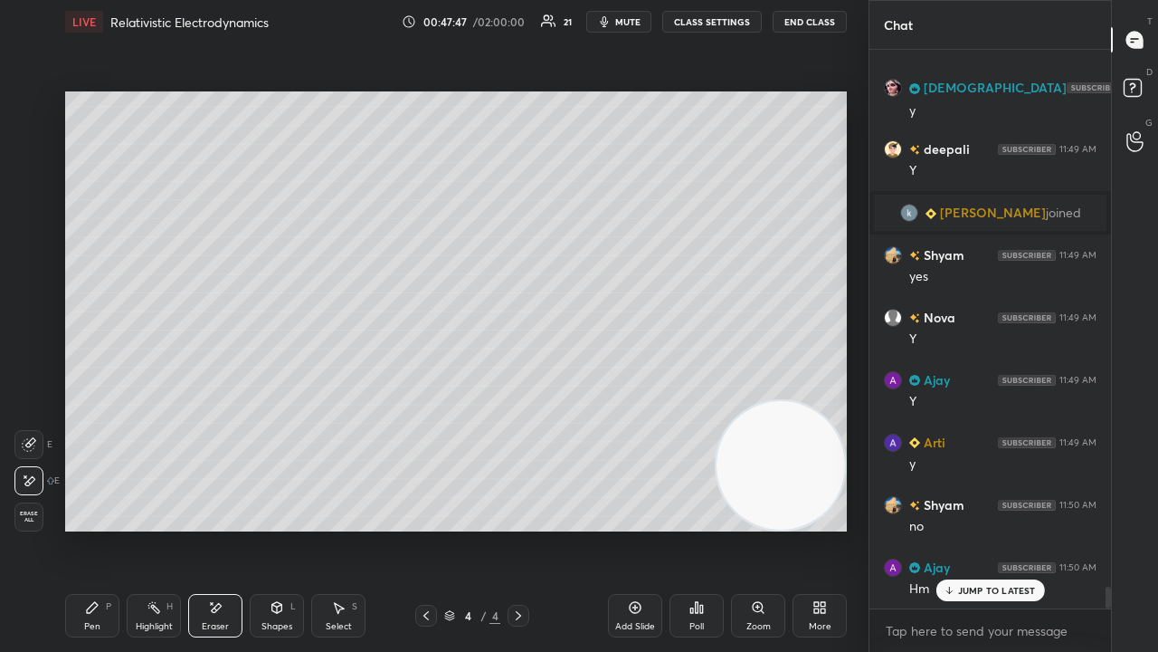
click at [90, 528] on div "Pen" at bounding box center [92, 626] width 16 height 9
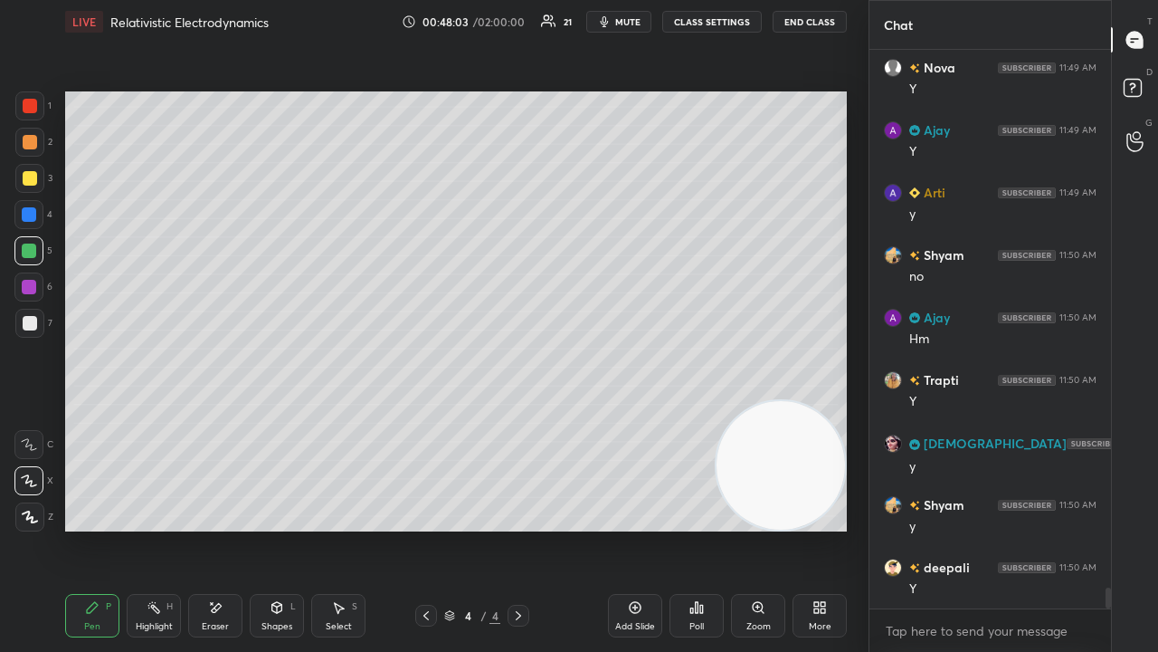
scroll to position [14245, 0]
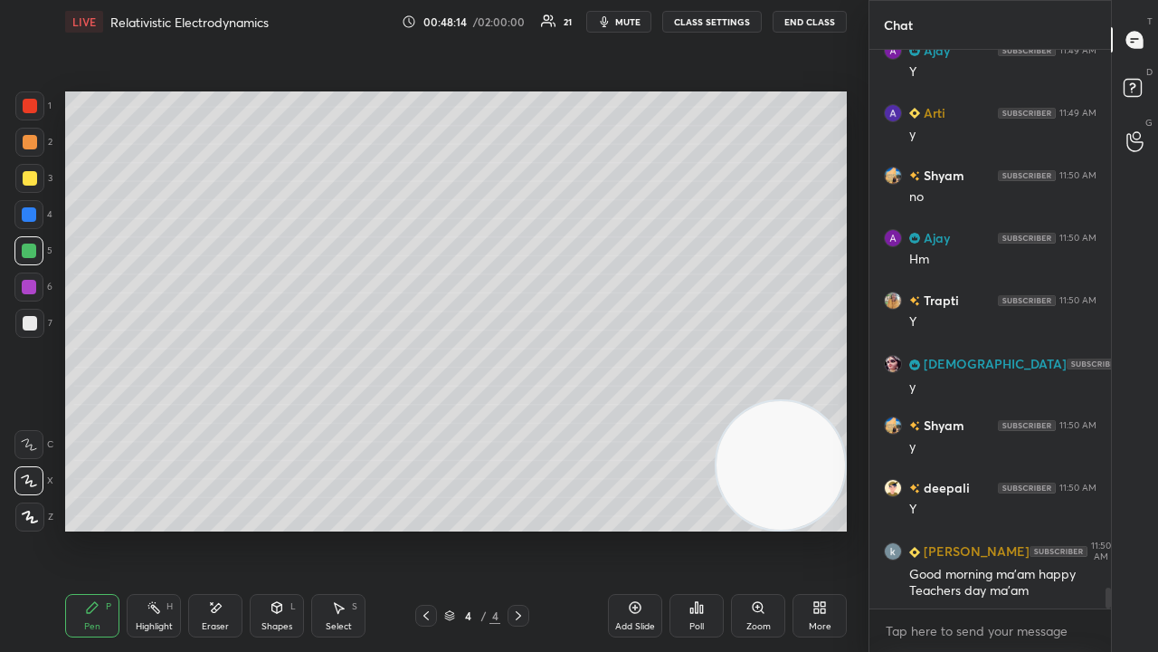
click at [223, 528] on div "Eraser" at bounding box center [215, 615] width 54 height 43
click at [86, 528] on div "Pen P" at bounding box center [92, 615] width 54 height 43
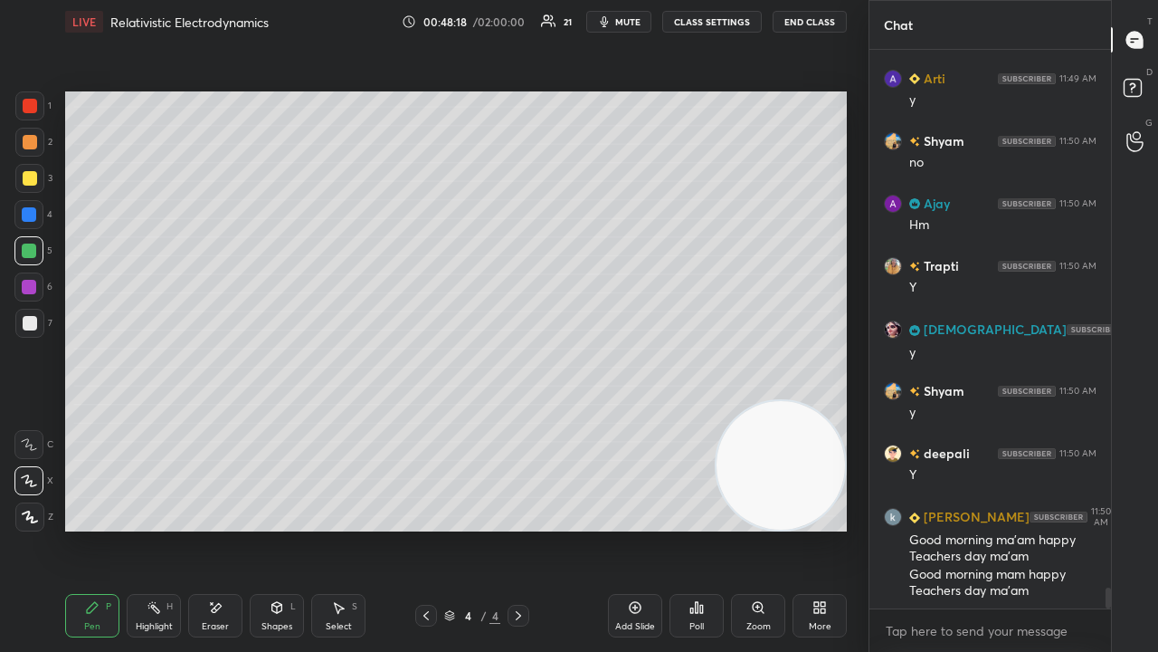
click at [424, 528] on icon at bounding box center [426, 615] width 14 height 14
click at [516, 528] on icon at bounding box center [518, 615] width 14 height 14
click at [31, 326] on div at bounding box center [30, 323] width 14 height 14
click at [609, 23] on icon "button" at bounding box center [605, 21] width 8 height 11
click at [615, 25] on span "mute" at bounding box center [627, 21] width 25 height 13
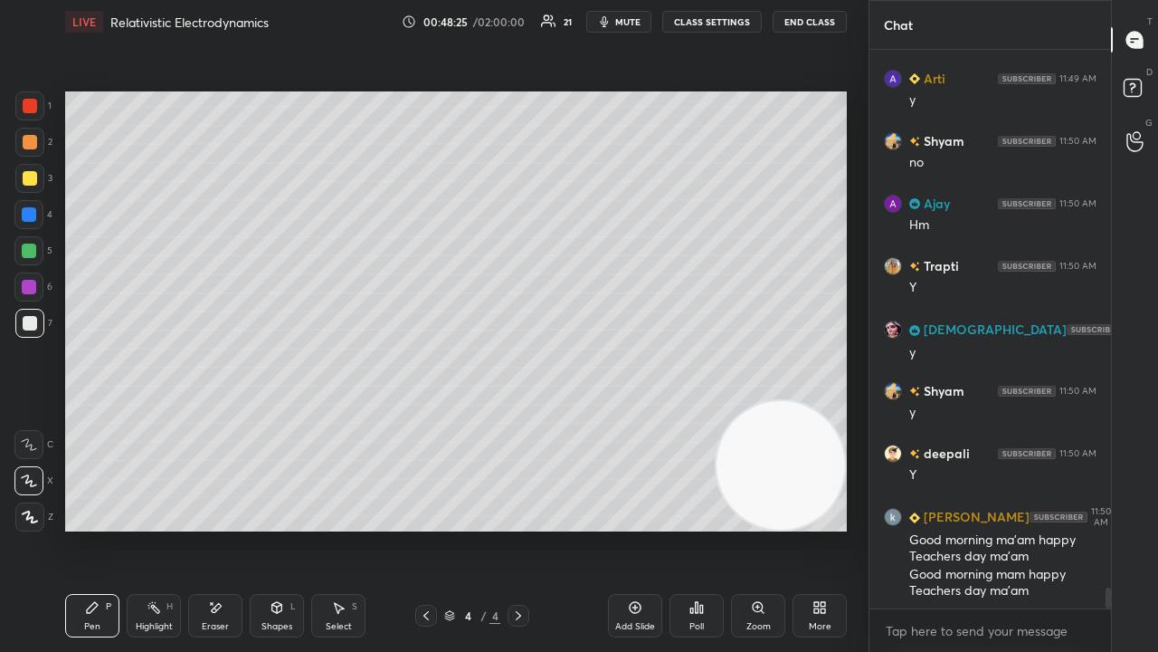
click at [635, 27] on span "mute" at bounding box center [627, 21] width 25 height 13
drag, startPoint x: 635, startPoint y: 25, endPoint x: 604, endPoint y: 38, distance: 33.3
click at [635, 25] on span "unmute" at bounding box center [626, 21] width 39 height 13
click at [35, 186] on div at bounding box center [29, 178] width 29 height 29
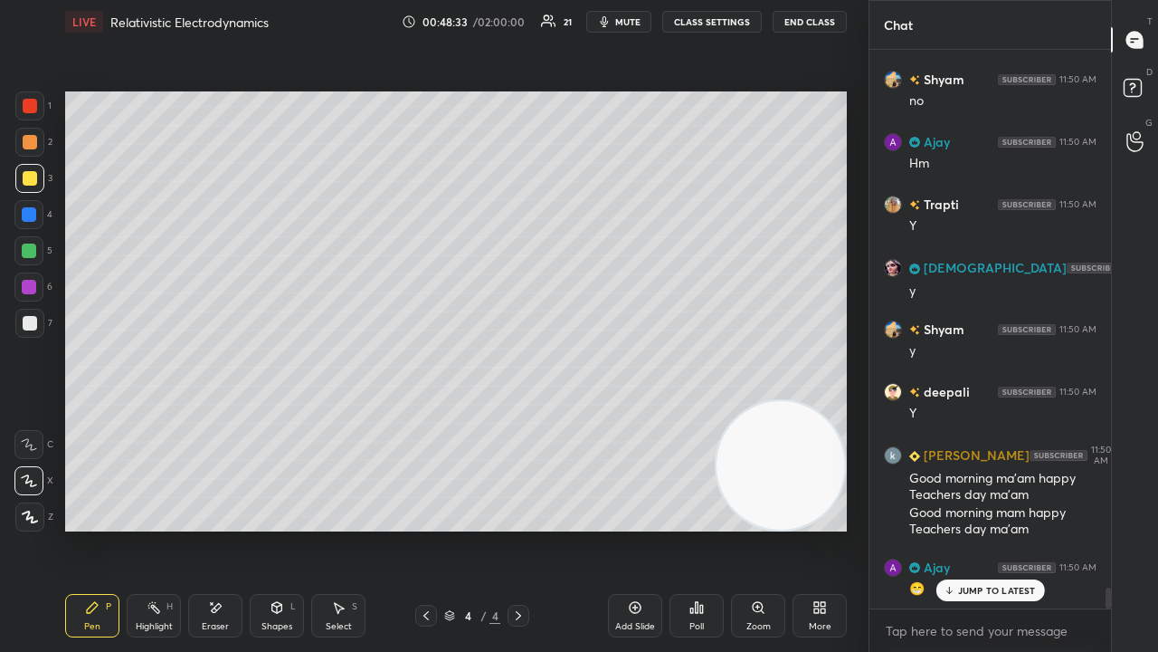
drag, startPoint x: 992, startPoint y: 582, endPoint x: 985, endPoint y: 611, distance: 29.8
click at [992, 528] on div "JUMP TO LATEST" at bounding box center [990, 590] width 109 height 22
click at [630, 23] on span "mute" at bounding box center [627, 21] width 25 height 13
click at [626, 25] on span "unmute" at bounding box center [626, 21] width 39 height 13
click at [226, 528] on div "Eraser" at bounding box center [215, 615] width 54 height 43
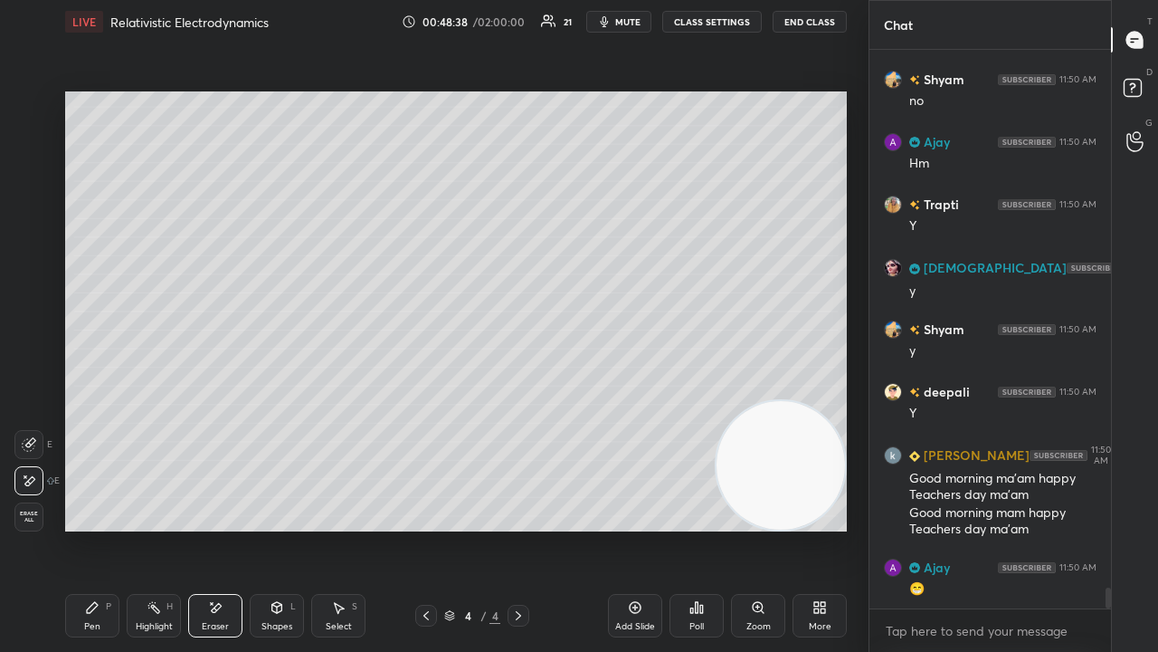
click at [100, 528] on div "Pen P Highlight H Eraser Shapes L Select S 4 / 4 Add Slide Poll Zoom More" at bounding box center [456, 615] width 782 height 72
click at [630, 16] on span "mute" at bounding box center [627, 21] width 25 height 13
click at [624, 20] on span "unmute" at bounding box center [626, 21] width 39 height 13
click at [87, 528] on div "Pen" at bounding box center [92, 626] width 16 height 9
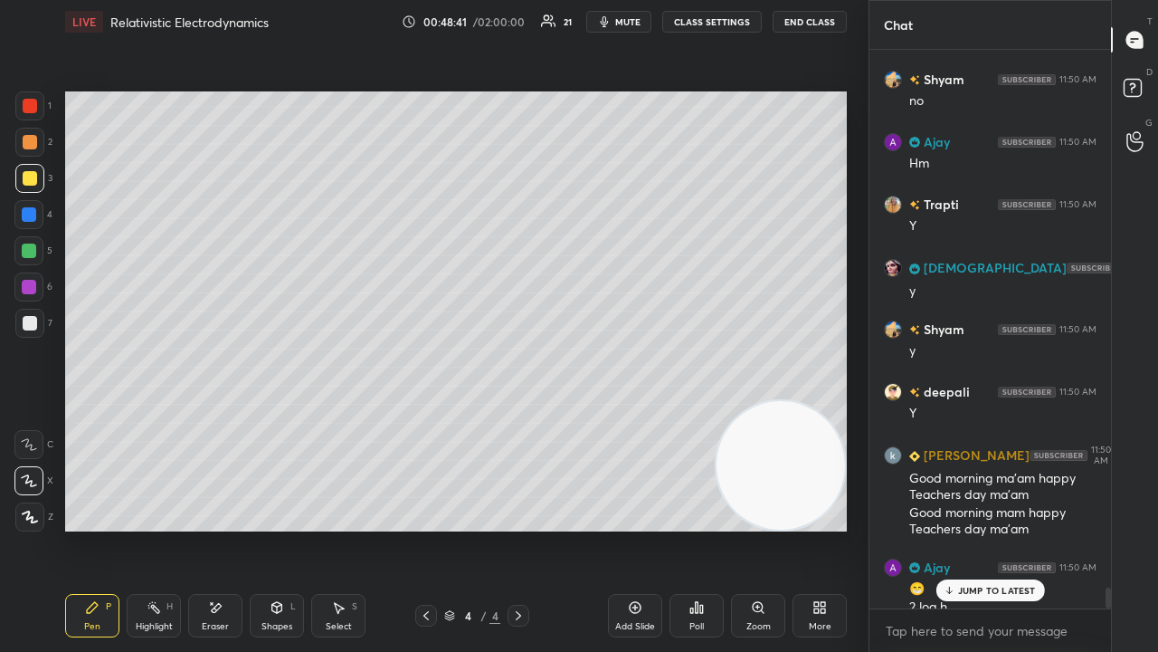
scroll to position [14359, 0]
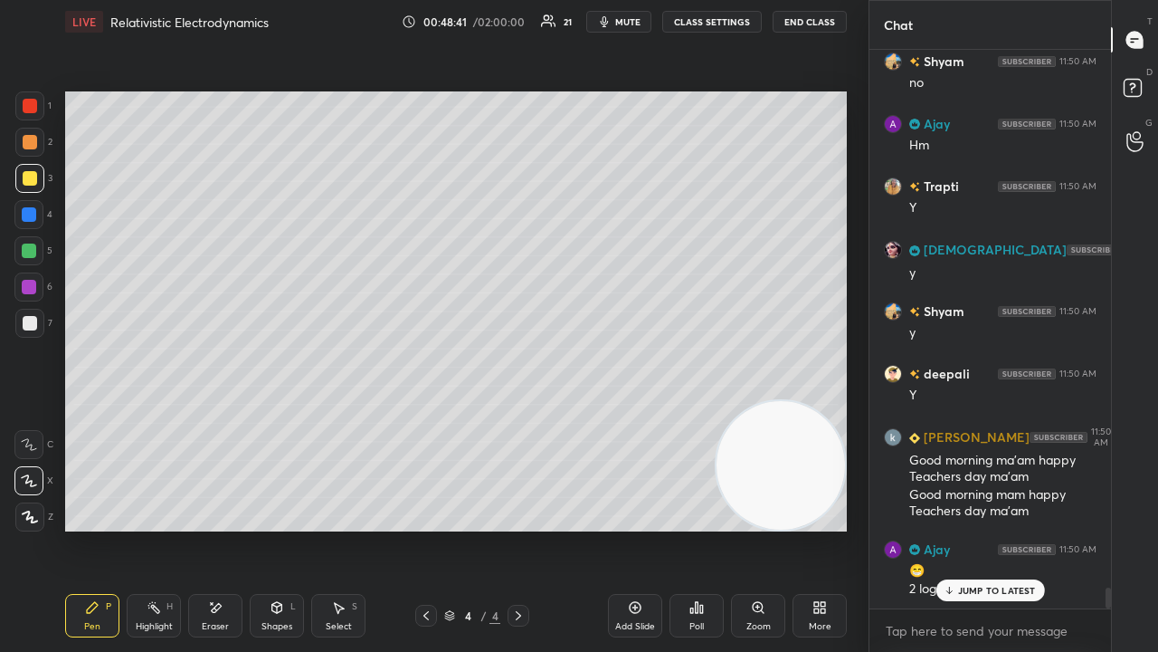
click at [633, 25] on span "mute" at bounding box center [627, 21] width 25 height 13
click at [631, 23] on span "unmute" at bounding box center [626, 21] width 39 height 13
click at [989, 528] on div "Shyam 11:49 AM frame move kr rhi h aur hm usi frame me h Arti 11:49 AM usi k fr…" at bounding box center [991, 329] width 242 height 558
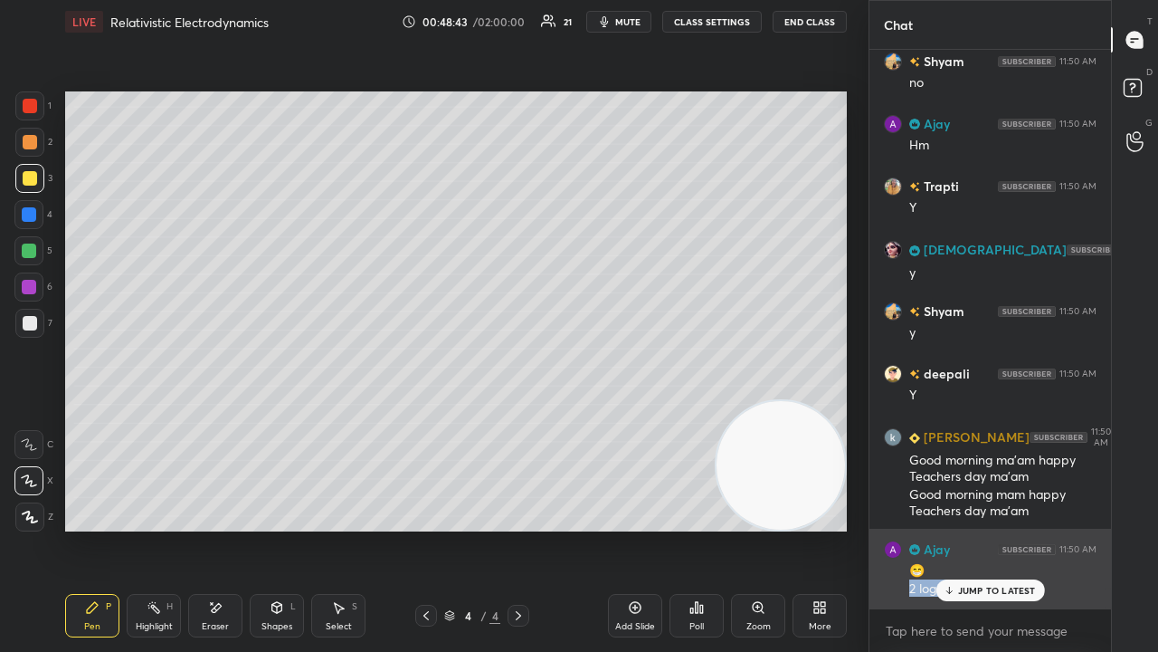
scroll to position [14422, 0]
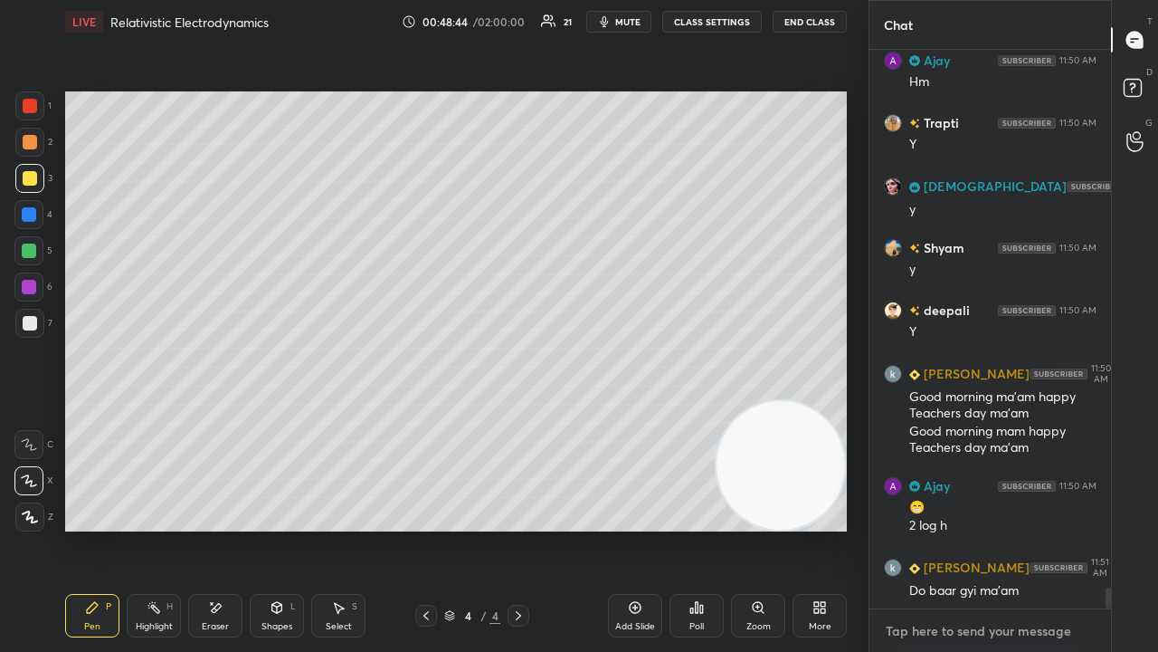
click at [966, 528] on textarea at bounding box center [990, 630] width 213 height 29
click at [634, 20] on span "mute" at bounding box center [627, 21] width 25 height 13
click at [33, 320] on div at bounding box center [30, 323] width 14 height 14
click at [641, 21] on span "mute" at bounding box center [627, 21] width 25 height 13
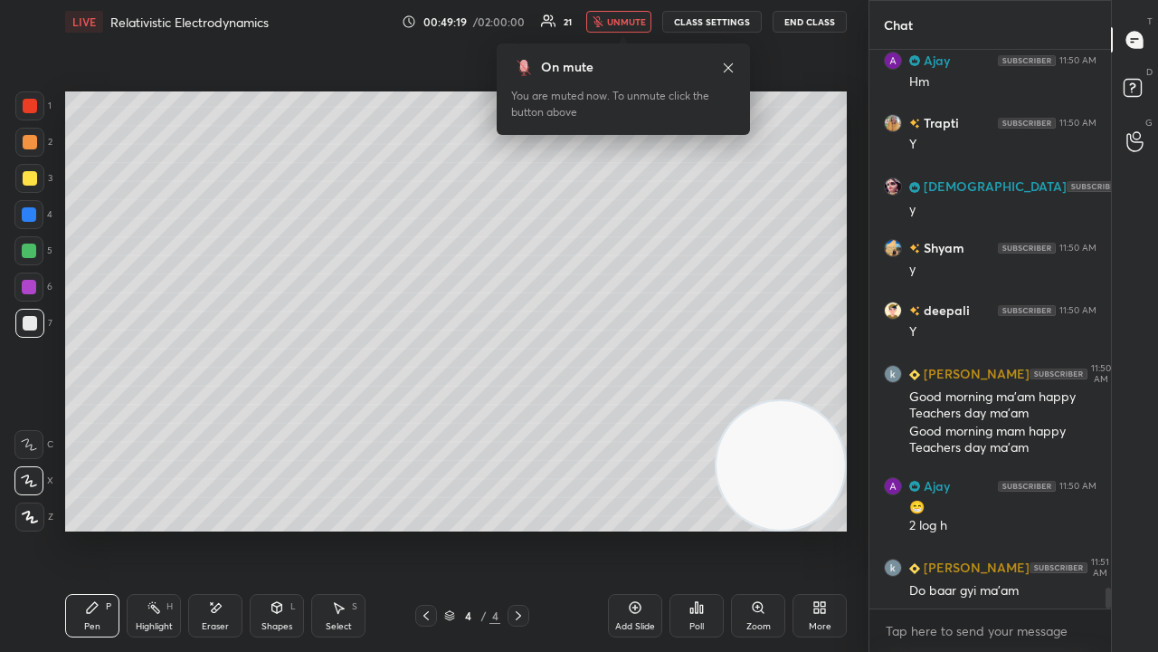
click at [641, 24] on span "unmute" at bounding box center [626, 21] width 39 height 13
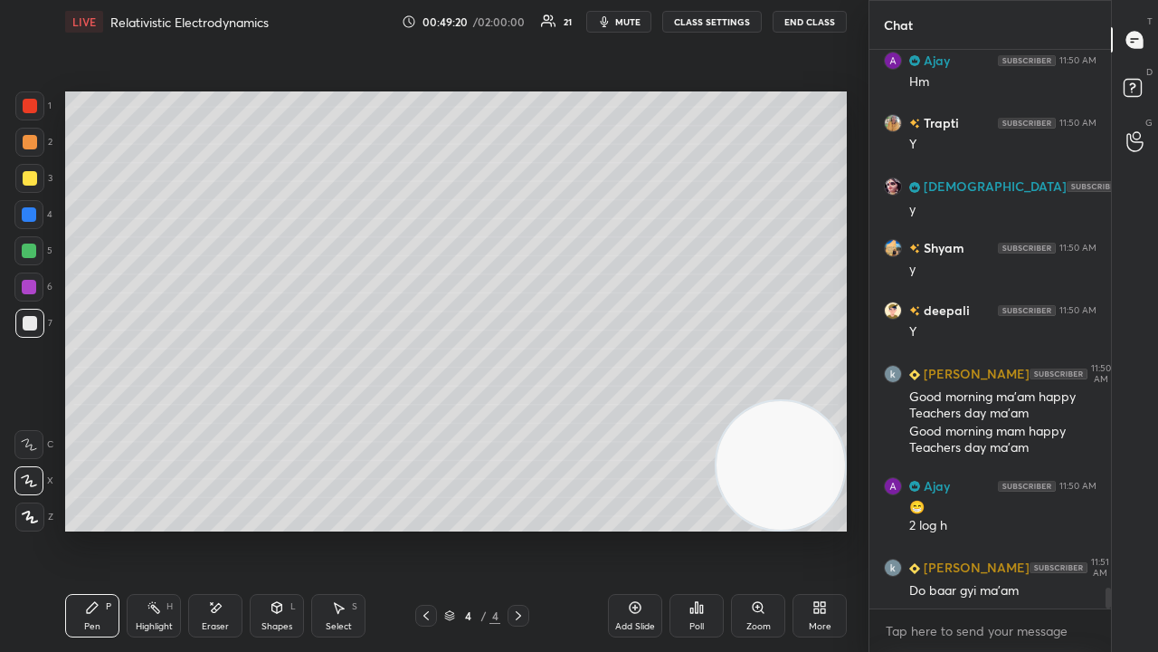
drag, startPoint x: 217, startPoint y: 631, endPoint x: 279, endPoint y: 566, distance: 89.6
click at [218, 528] on div "Eraser" at bounding box center [215, 626] width 27 height 9
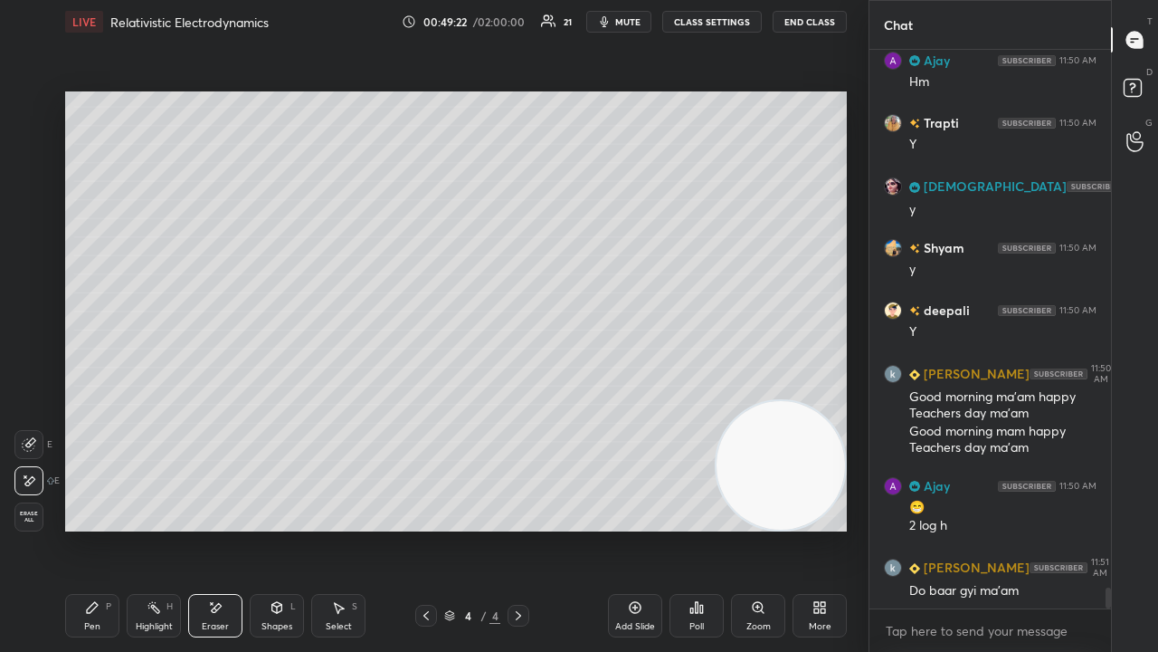
click at [100, 528] on div "Pen P" at bounding box center [92, 615] width 54 height 43
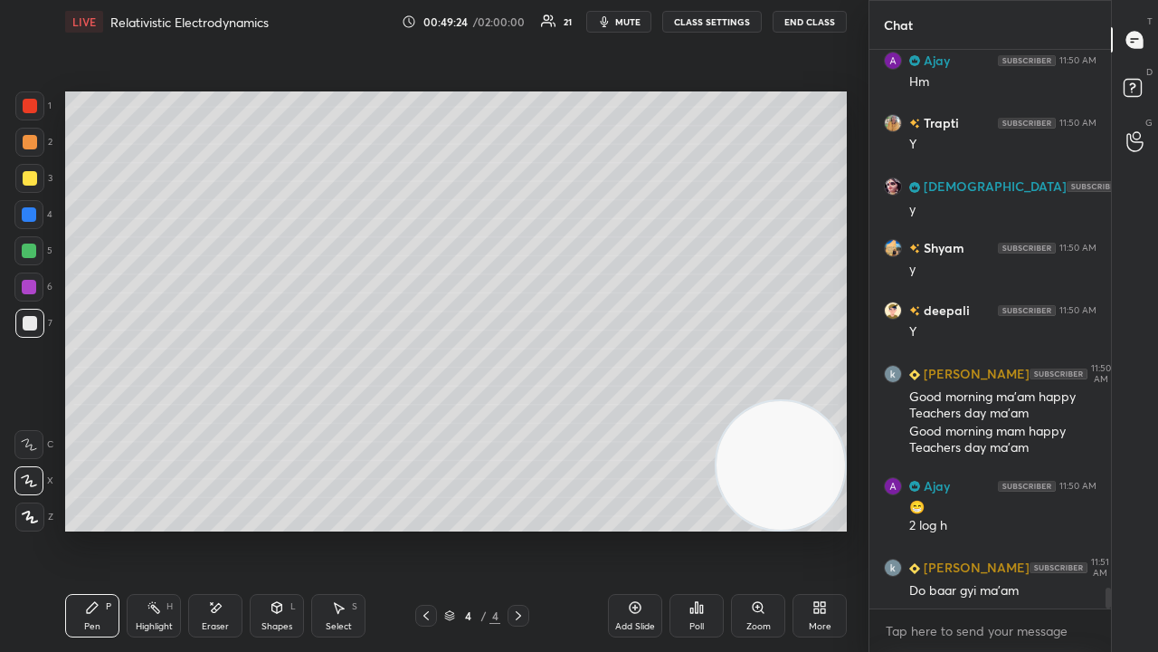
click at [630, 20] on span "mute" at bounding box center [627, 21] width 25 height 13
click at [631, 19] on span "unmute" at bounding box center [626, 21] width 39 height 13
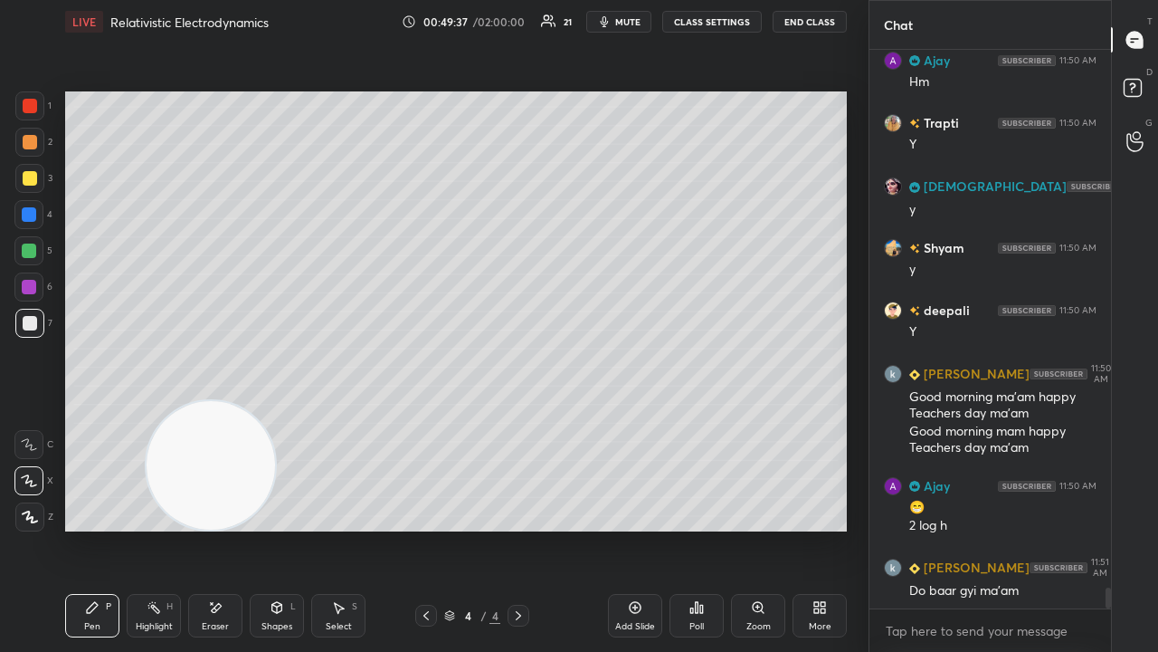
drag, startPoint x: 791, startPoint y: 477, endPoint x: 166, endPoint y: 547, distance: 629.1
click at [168, 528] on div "Setting up your live class Poll for secs No correct answer Start poll" at bounding box center [456, 311] width 796 height 536
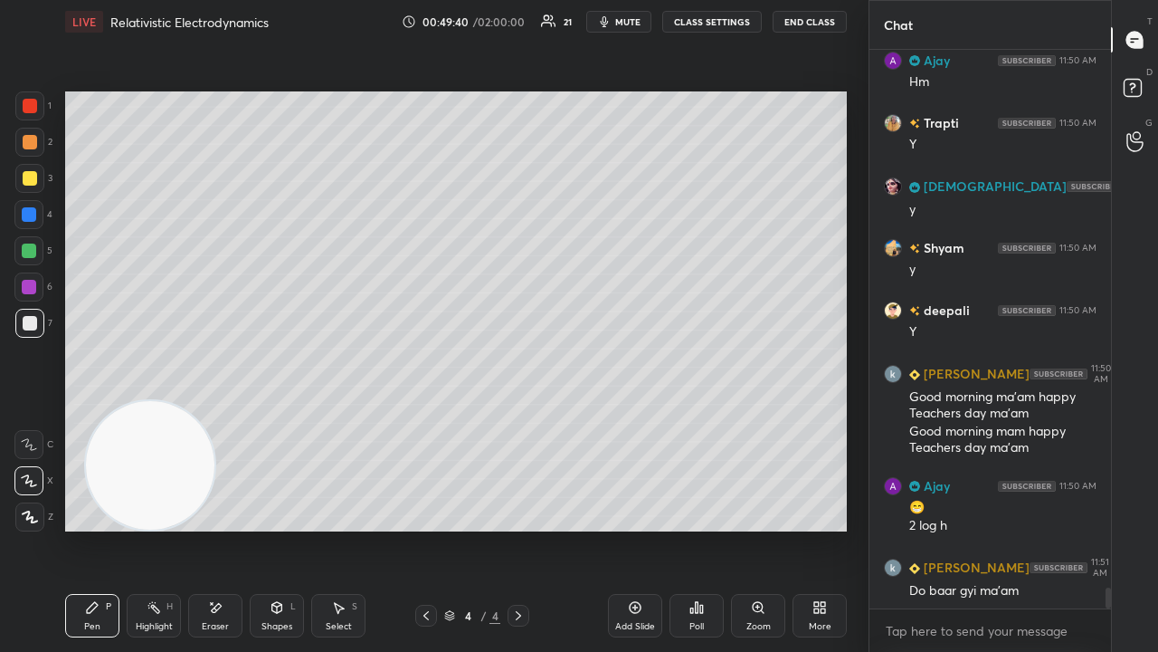
click at [637, 22] on span "mute" at bounding box center [627, 21] width 25 height 13
drag, startPoint x: 633, startPoint y: 20, endPoint x: 635, endPoint y: 7, distance: 12.8
click at [635, 16] on span "unmute" at bounding box center [626, 21] width 39 height 13
drag, startPoint x: 276, startPoint y: 612, endPoint x: 286, endPoint y: 622, distance: 14.1
click at [276, 528] on icon at bounding box center [277, 607] width 14 height 14
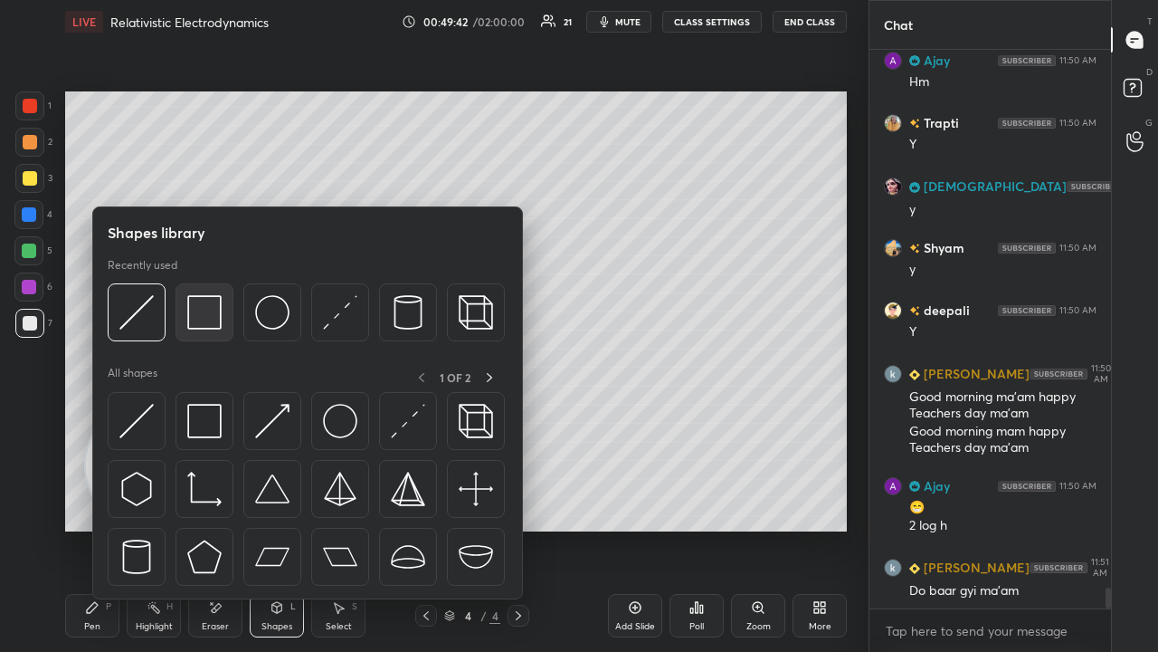
click at [197, 311] on img at bounding box center [204, 312] width 34 height 34
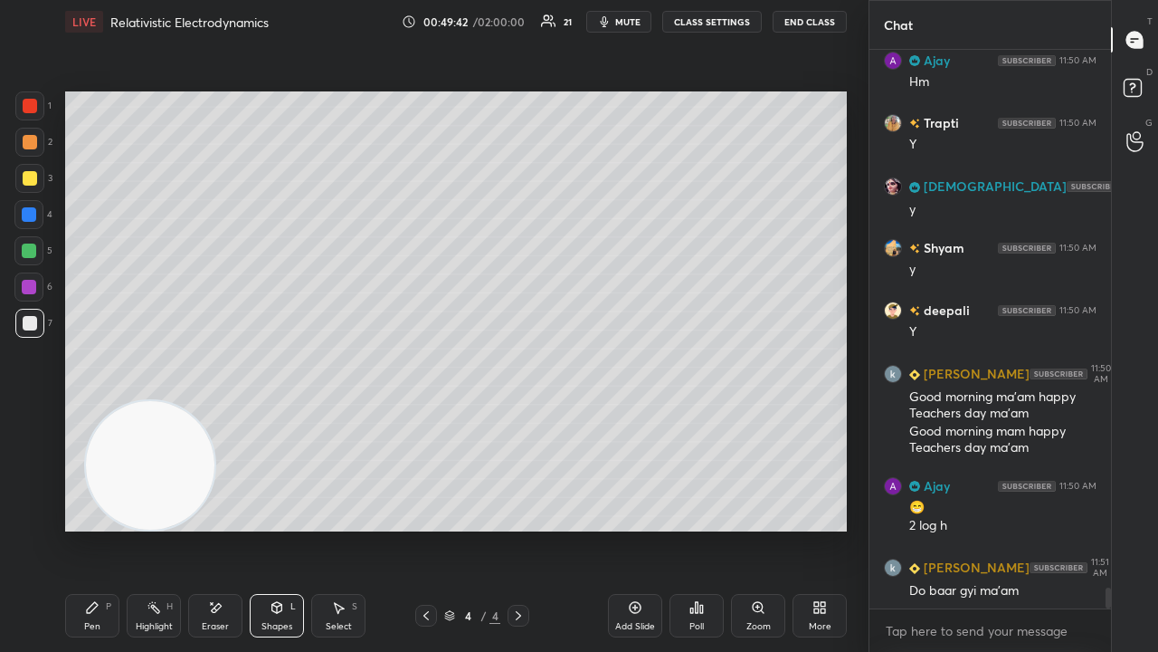
drag, startPoint x: 33, startPoint y: 217, endPoint x: 54, endPoint y: 210, distance: 22.9
click at [32, 216] on div at bounding box center [29, 214] width 14 height 14
click at [626, 24] on span "mute" at bounding box center [627, 21] width 25 height 13
drag, startPoint x: 627, startPoint y: 23, endPoint x: 639, endPoint y: 16, distance: 13.4
click at [627, 21] on span "unmute" at bounding box center [626, 21] width 39 height 13
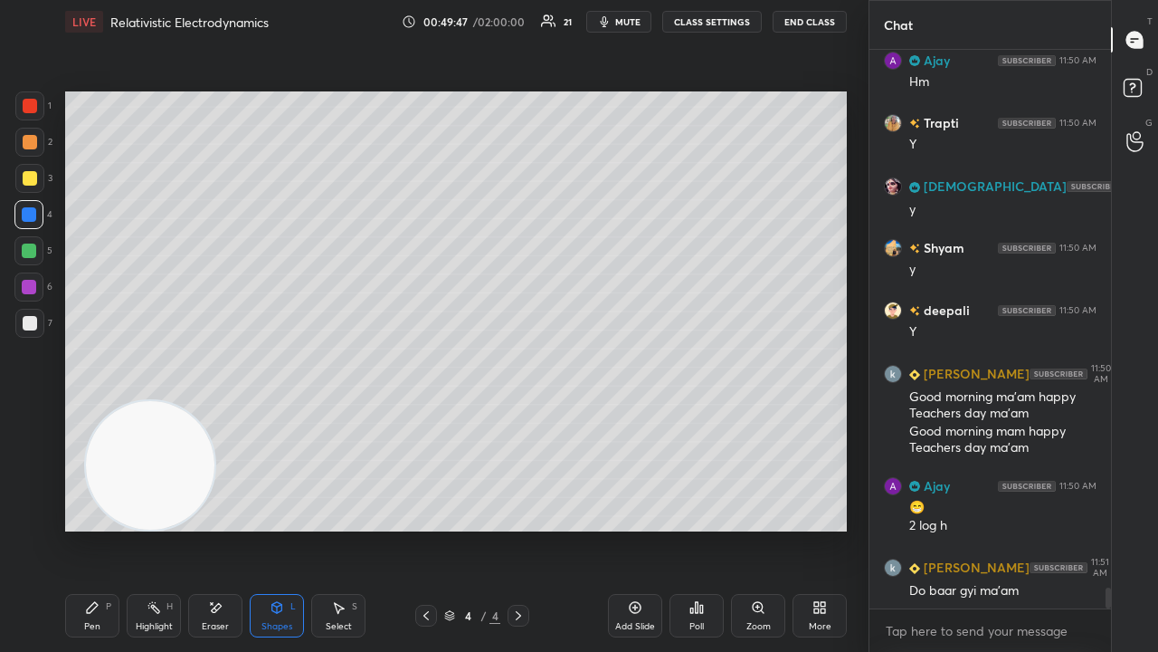
click at [31, 328] on div at bounding box center [30, 323] width 14 height 14
click at [103, 528] on div "Pen P" at bounding box center [92, 615] width 54 height 43
click at [623, 25] on span "mute" at bounding box center [627, 21] width 25 height 13
click at [625, 24] on span "unmute" at bounding box center [626, 21] width 39 height 13
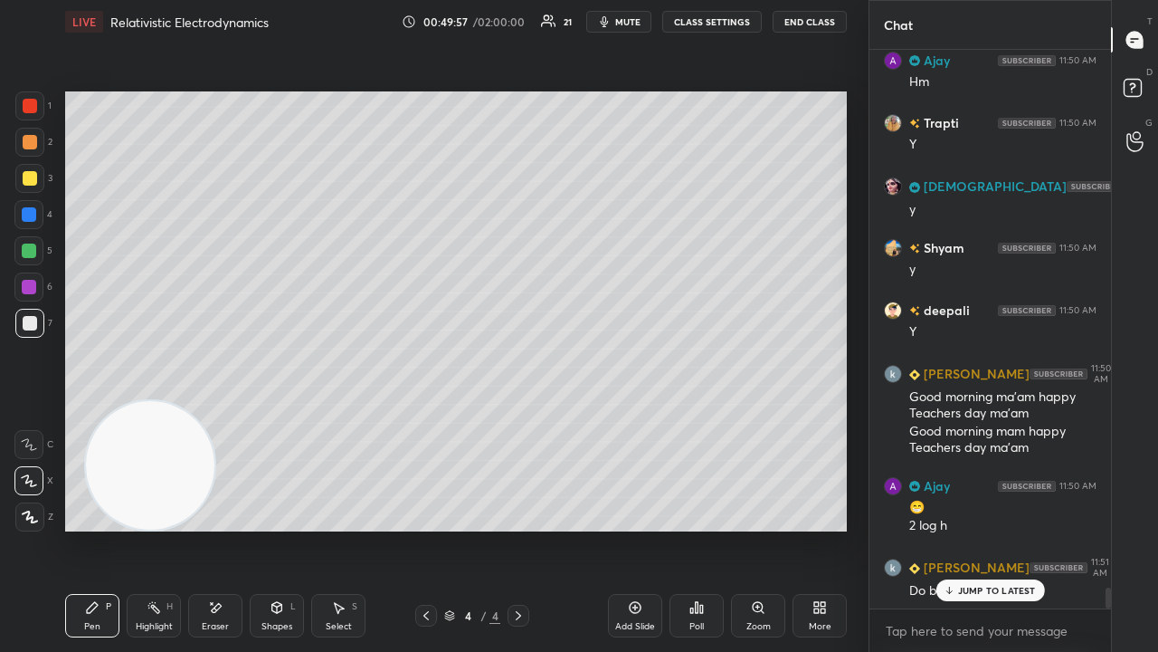
scroll to position [14484, 0]
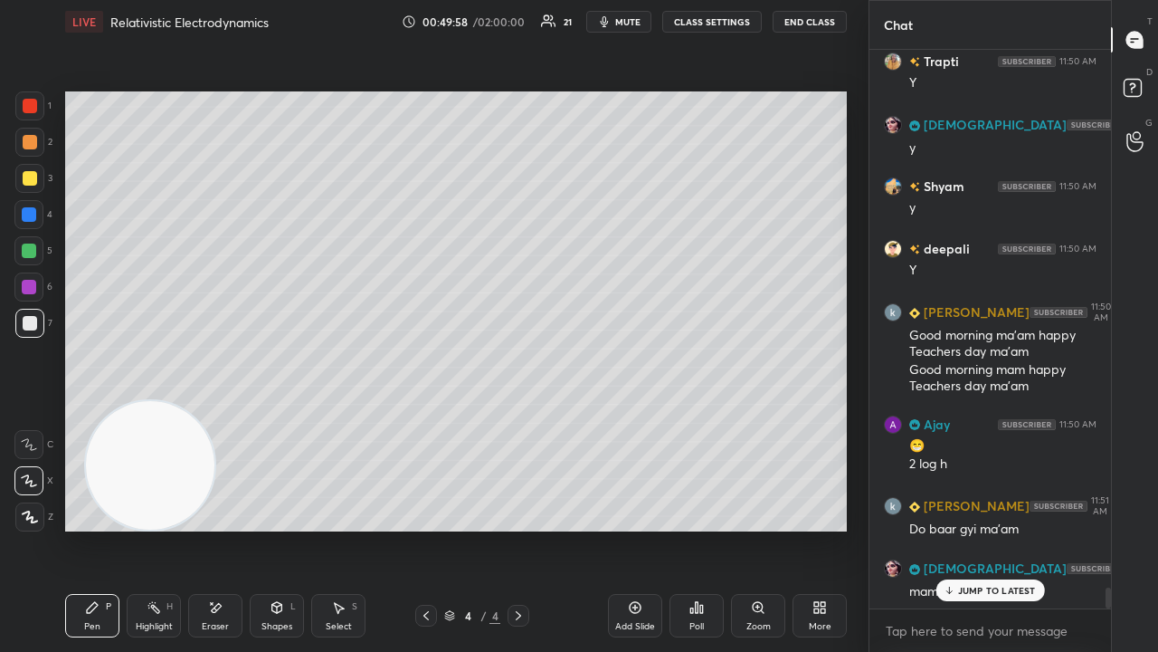
click at [29, 340] on div "7" at bounding box center [33, 327] width 37 height 36
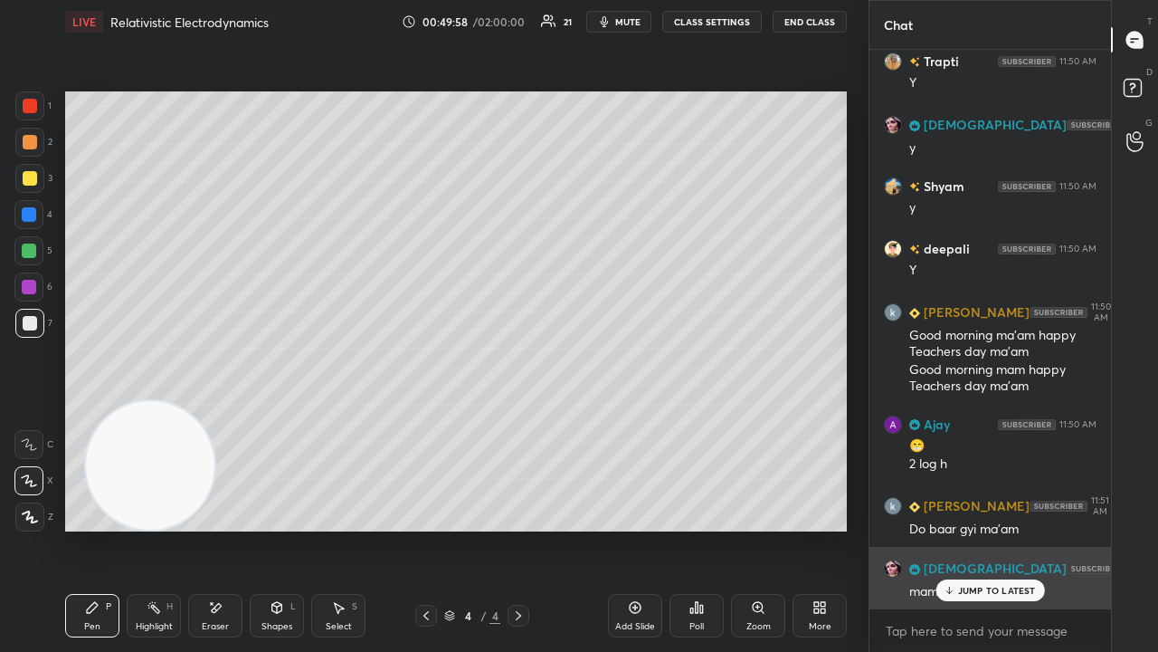
click at [994, 528] on p "JUMP TO LATEST" at bounding box center [997, 590] width 78 height 11
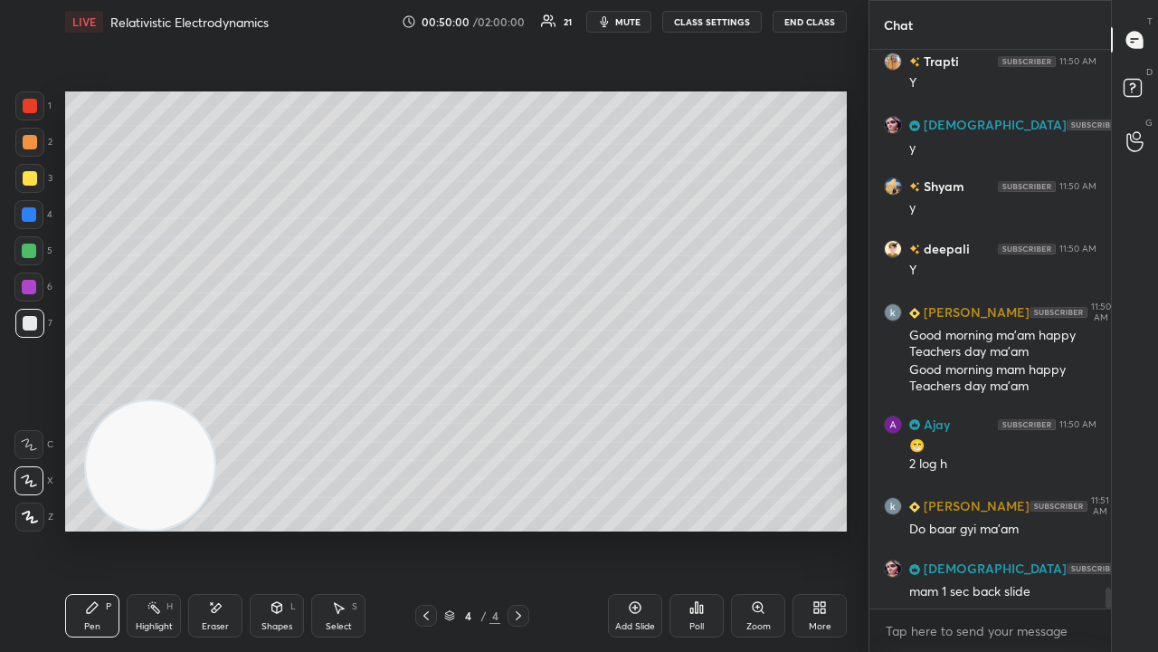
click at [641, 22] on span "mute" at bounding box center [627, 21] width 25 height 13
click at [639, 23] on span "unmute" at bounding box center [626, 21] width 39 height 13
click at [421, 528] on icon at bounding box center [426, 615] width 14 height 14
click at [617, 22] on button "mute" at bounding box center [618, 22] width 65 height 22
click at [621, 22] on span "unmute" at bounding box center [626, 21] width 39 height 13
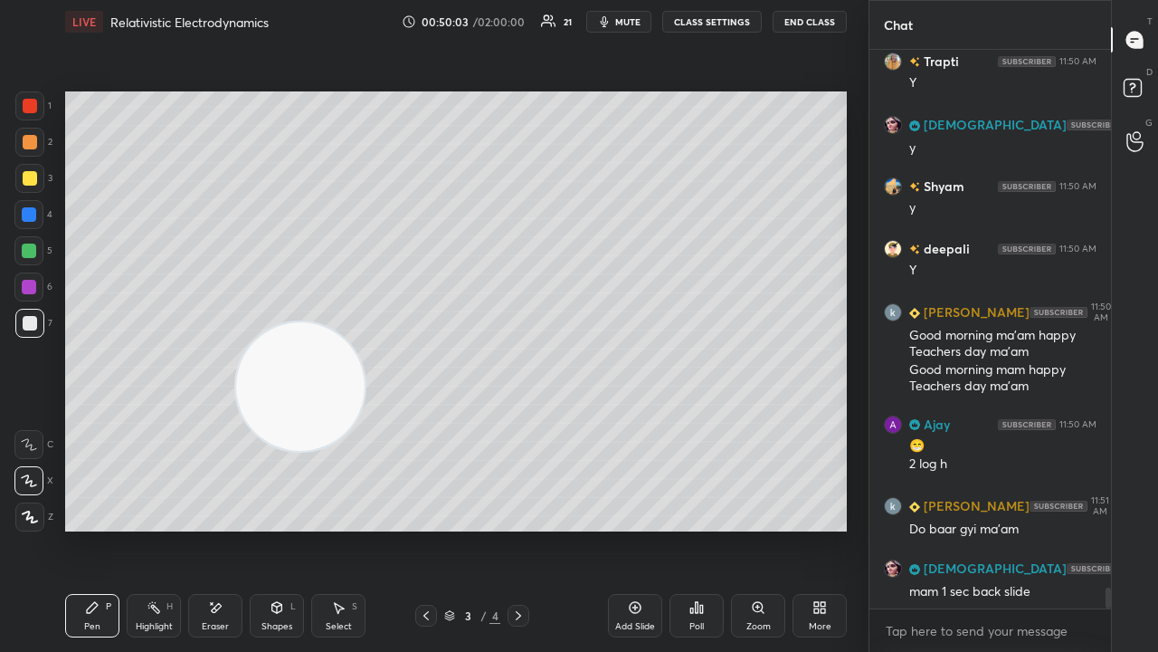
drag, startPoint x: 282, startPoint y: 408, endPoint x: 798, endPoint y: 186, distance: 561.4
click at [365, 322] on video at bounding box center [300, 386] width 128 height 128
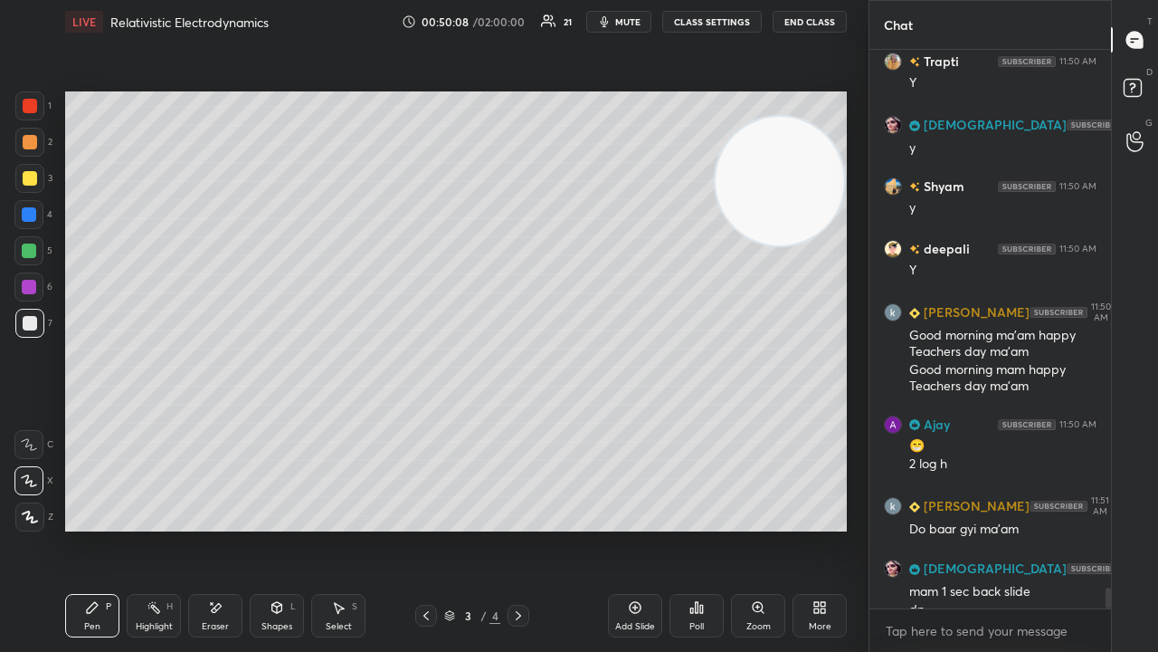
scroll to position [14502, 0]
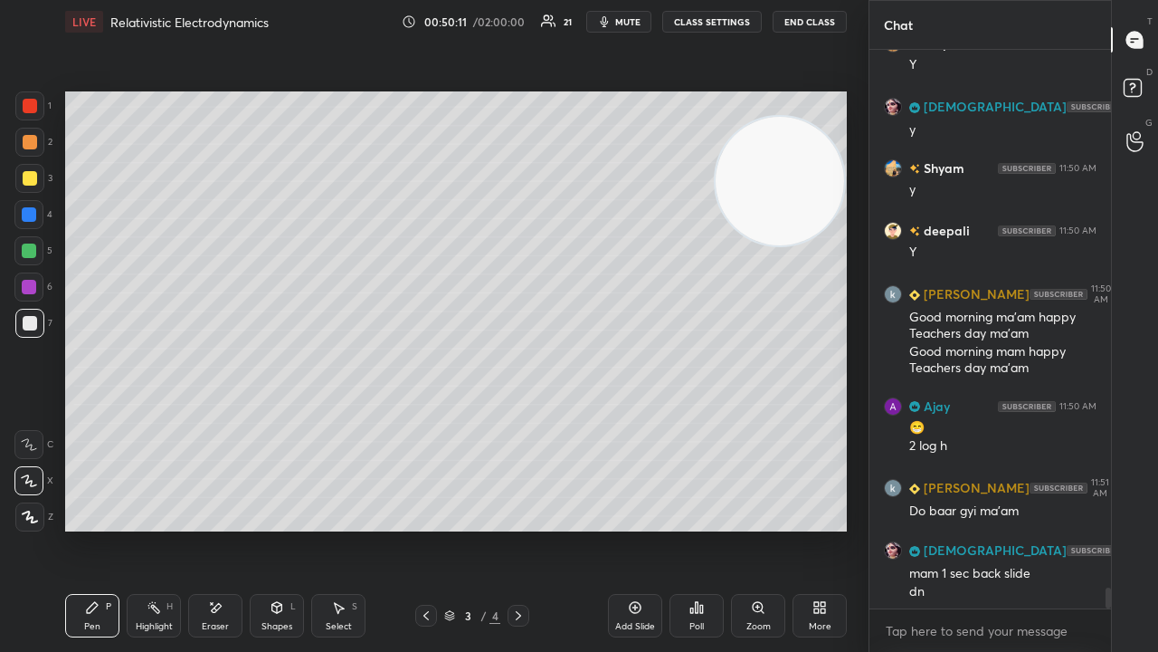
click at [640, 22] on span "mute" at bounding box center [627, 21] width 25 height 13
click at [641, 20] on span "unmute" at bounding box center [626, 21] width 39 height 13
click at [523, 528] on icon at bounding box center [518, 615] width 14 height 14
drag, startPoint x: 782, startPoint y: 194, endPoint x: 0, endPoint y: 541, distance: 855.6
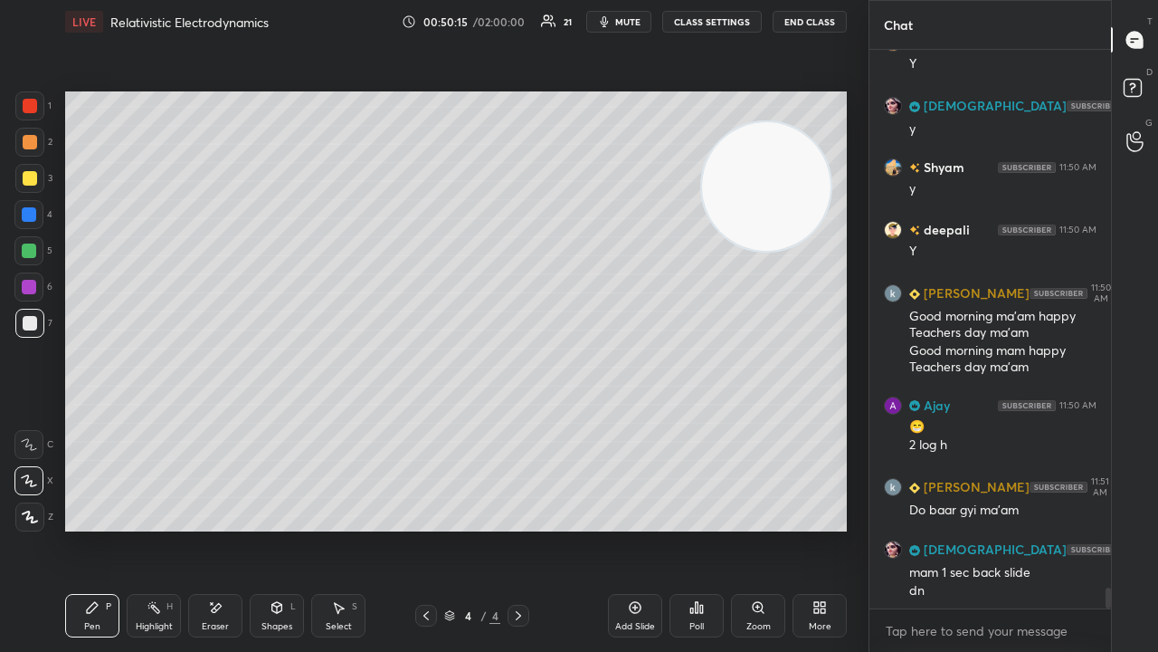
click at [0, 516] on div "1 2 3 4 5 6 7 C X Z E E Erase all H H LIVE Relativistic Electrodynamics 00:50:1…" at bounding box center [427, 326] width 854 height 652
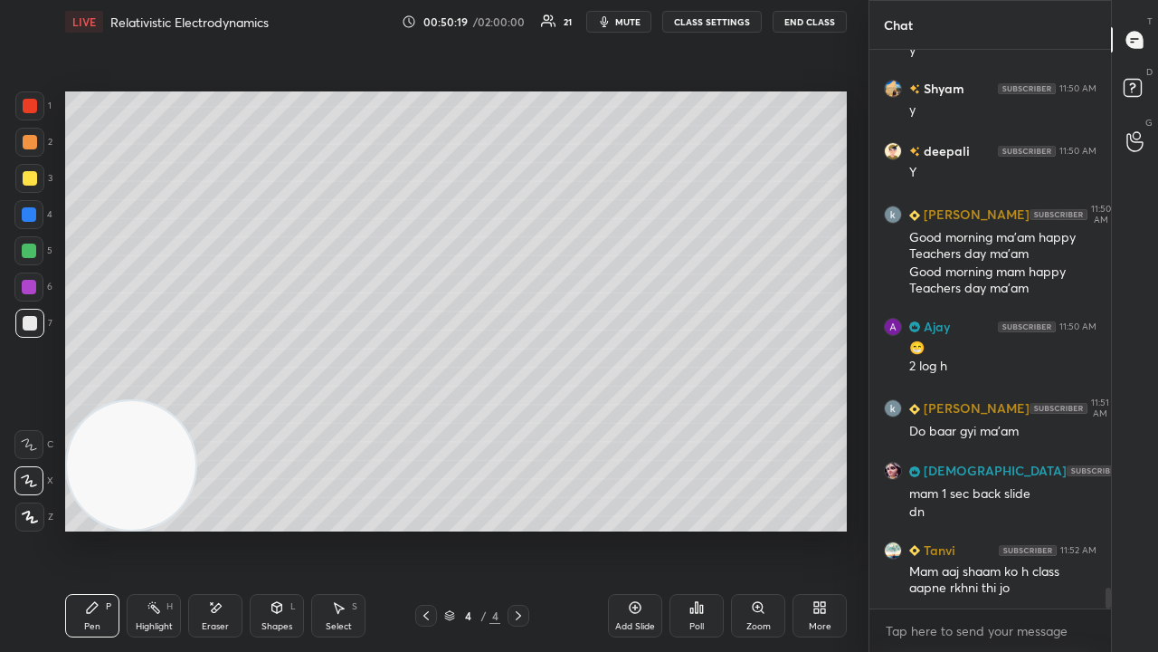
click at [635, 22] on span "mute" at bounding box center [627, 21] width 25 height 13
click at [636, 21] on span "unmute" at bounding box center [626, 21] width 39 height 13
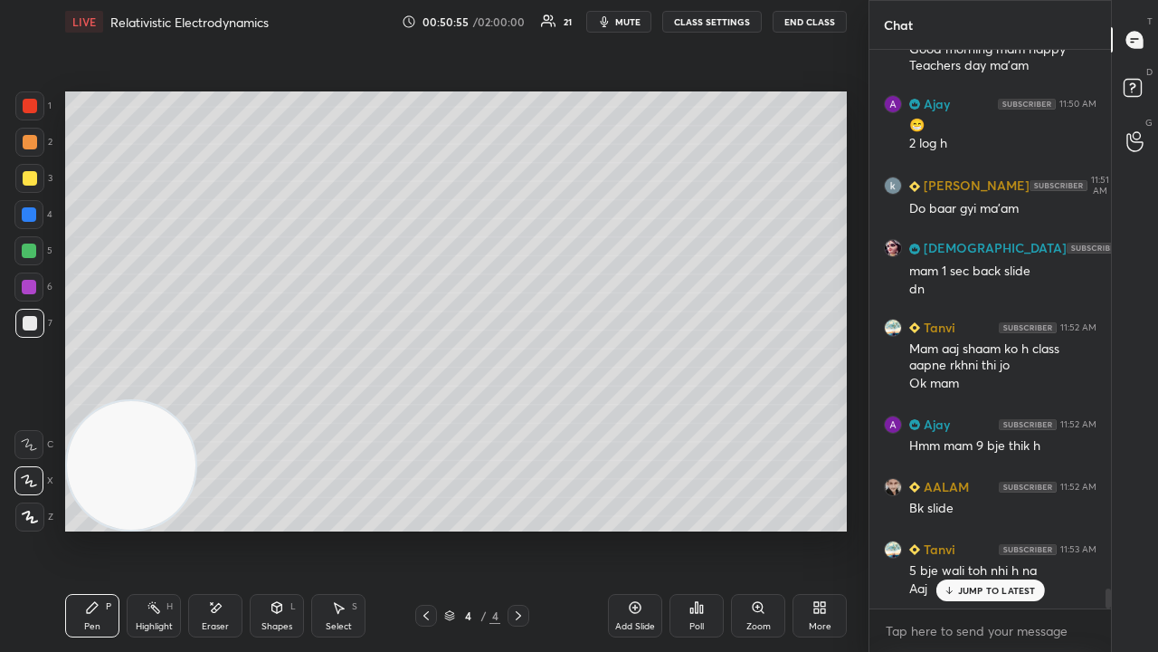
scroll to position [14867, 0]
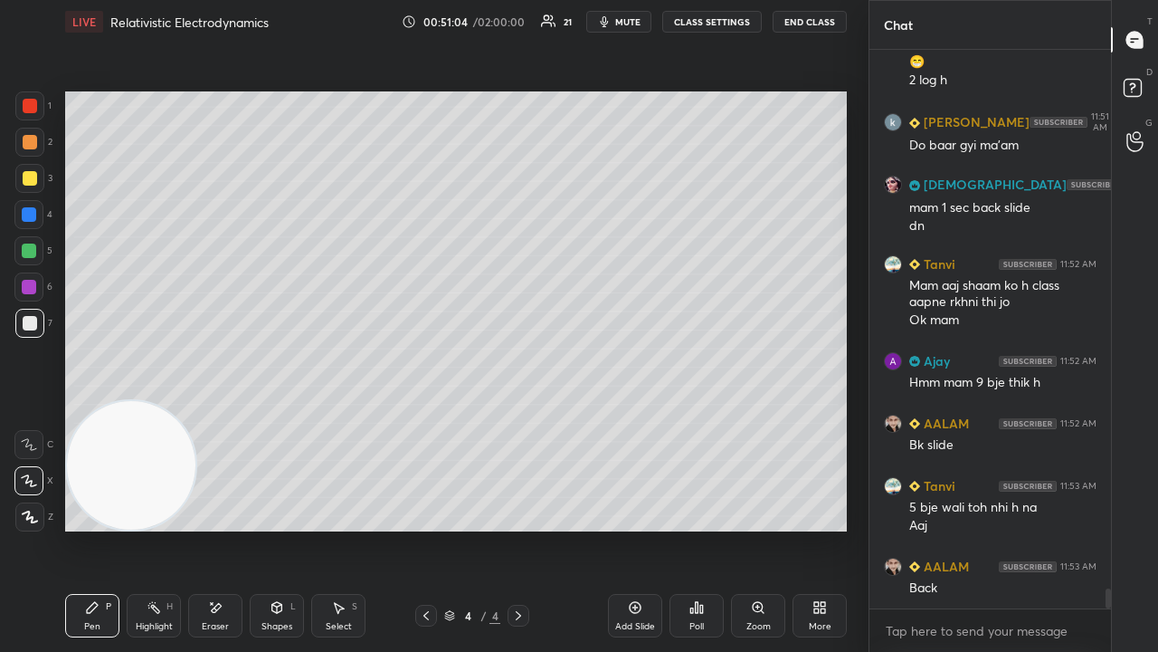
click at [423, 528] on icon at bounding box center [426, 615] width 14 height 14
click at [633, 20] on span "mute" at bounding box center [627, 21] width 25 height 13
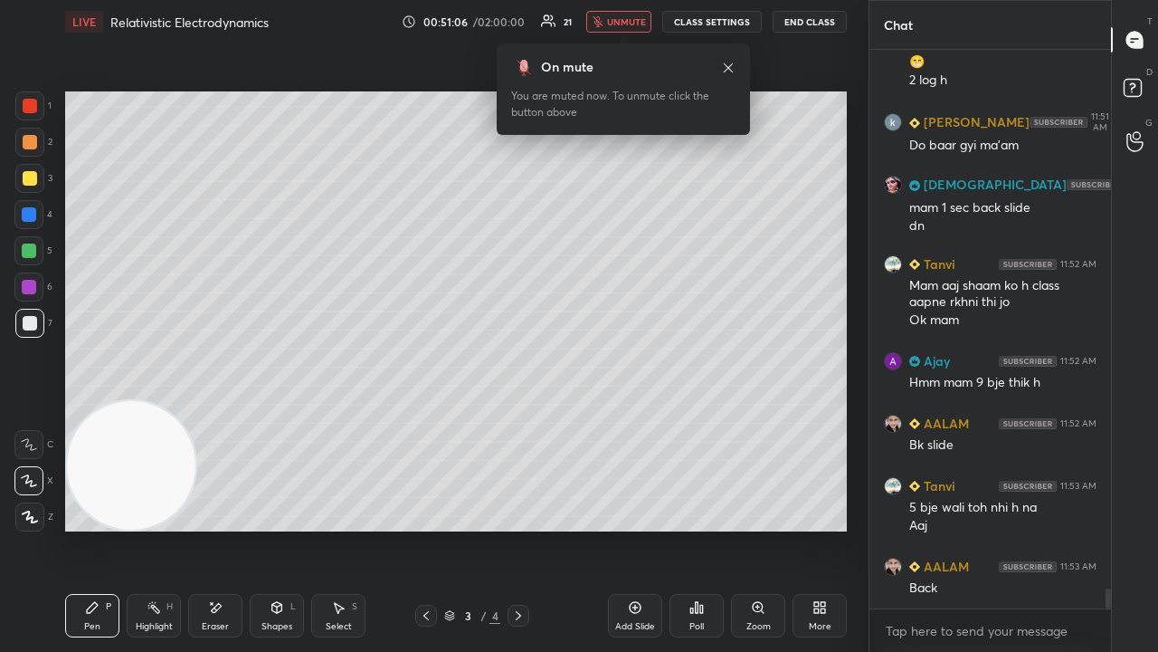
click at [629, 26] on span "unmute" at bounding box center [626, 21] width 39 height 13
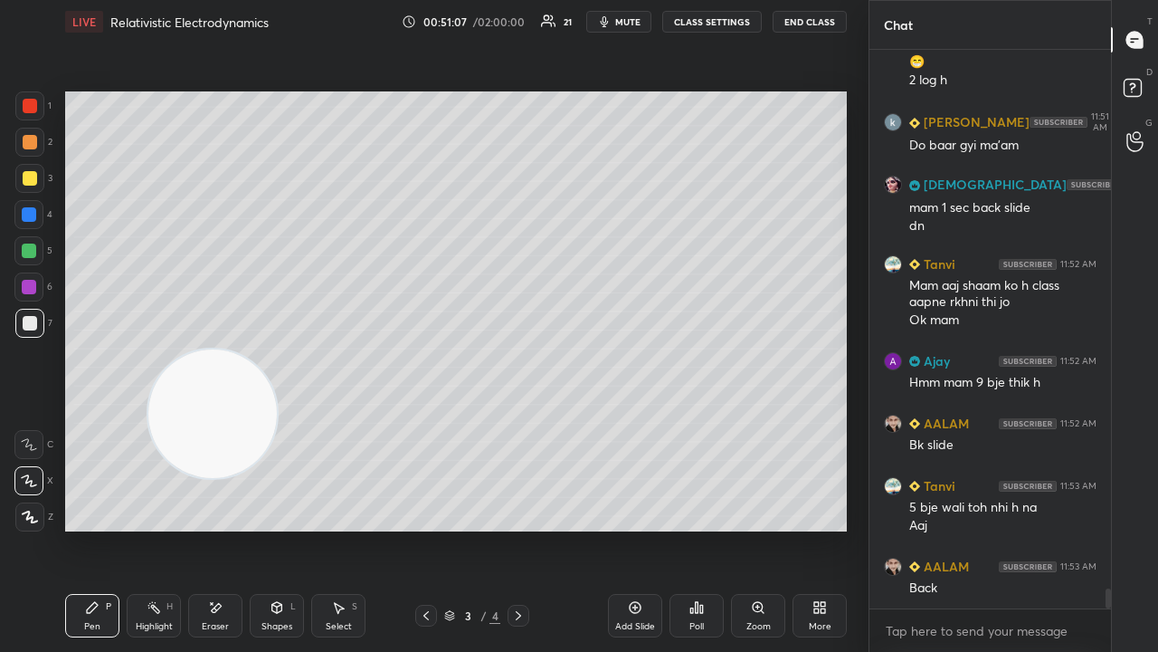
drag, startPoint x: 157, startPoint y: 483, endPoint x: 858, endPoint y: 64, distance: 816.9
click at [867, 67] on div "1 2 3 4 5 6 7 C X Z E E Erase all H H LIVE Relativistic Electrodynamics 00:51:0…" at bounding box center [434, 326] width 869 height 652
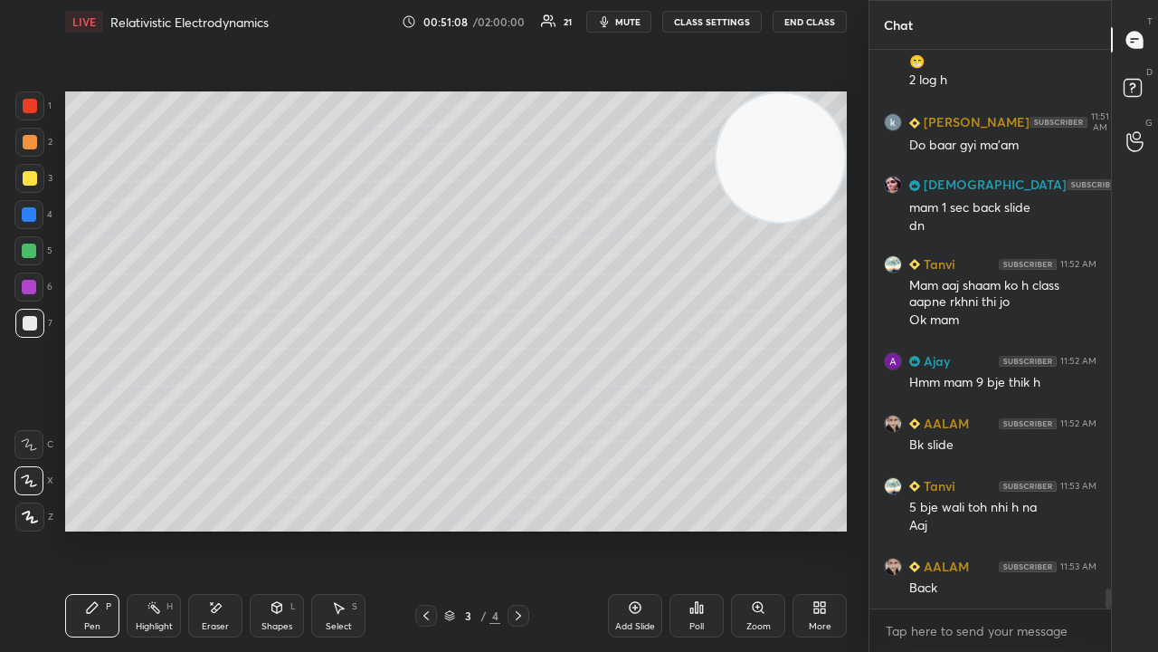
click at [628, 18] on span "mute" at bounding box center [627, 21] width 25 height 13
click at [631, 18] on span "unmute" at bounding box center [626, 21] width 39 height 13
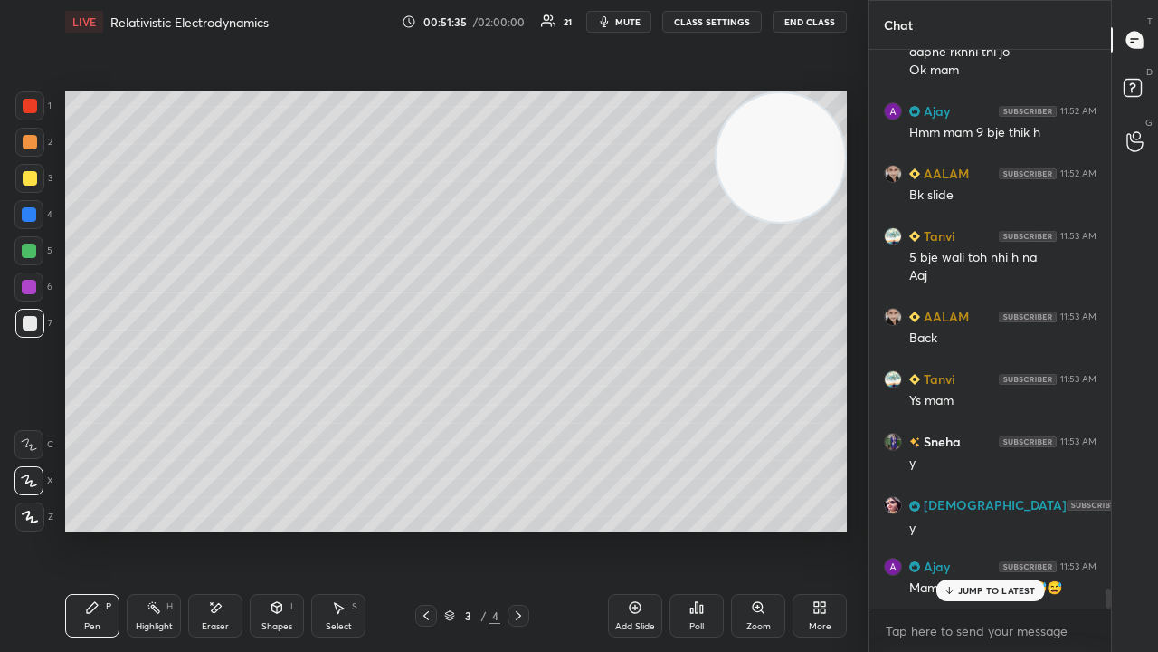
scroll to position [15227, 0]
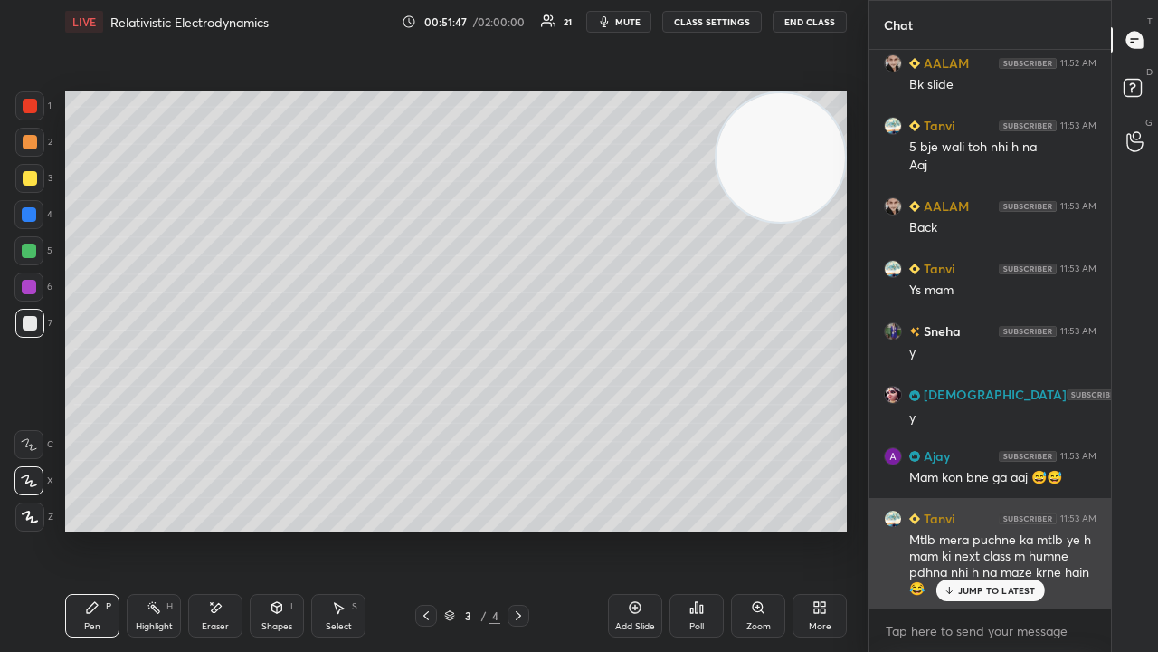
click at [963, 528] on p "JUMP TO LATEST" at bounding box center [997, 590] width 78 height 11
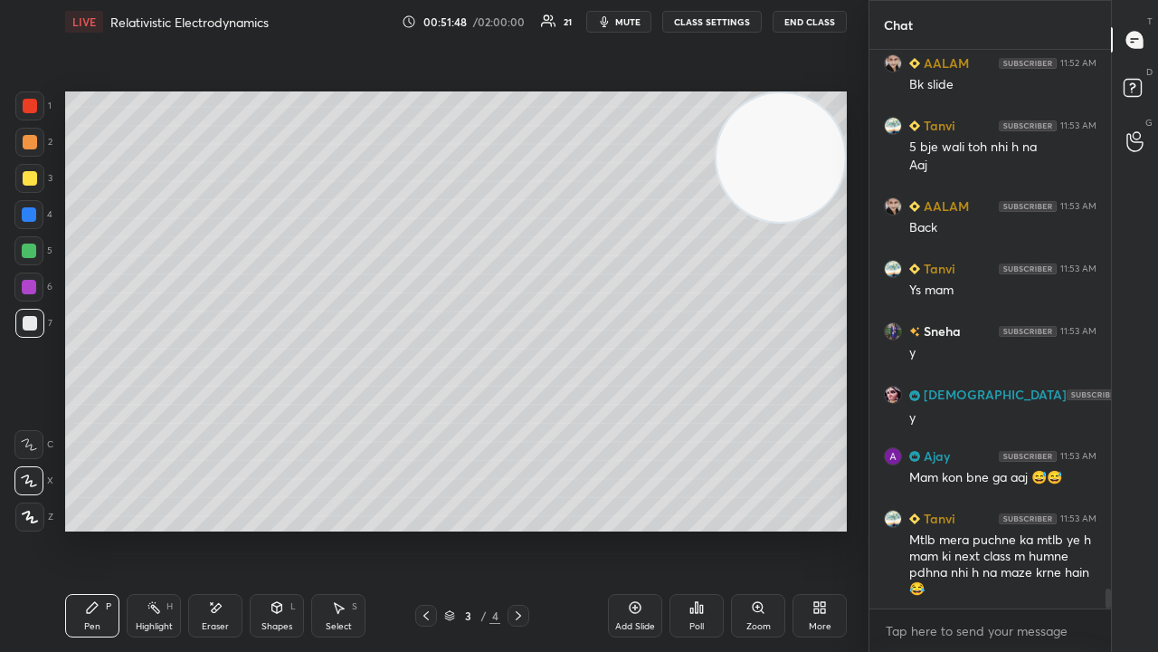
click at [641, 20] on span "mute" at bounding box center [627, 21] width 25 height 13
click at [645, 19] on span "unmute" at bounding box center [626, 21] width 39 height 13
click at [633, 23] on span "mute" at bounding box center [627, 21] width 25 height 13
click at [633, 23] on span "unmute" at bounding box center [626, 21] width 39 height 13
click at [635, 18] on span "mute" at bounding box center [627, 21] width 25 height 13
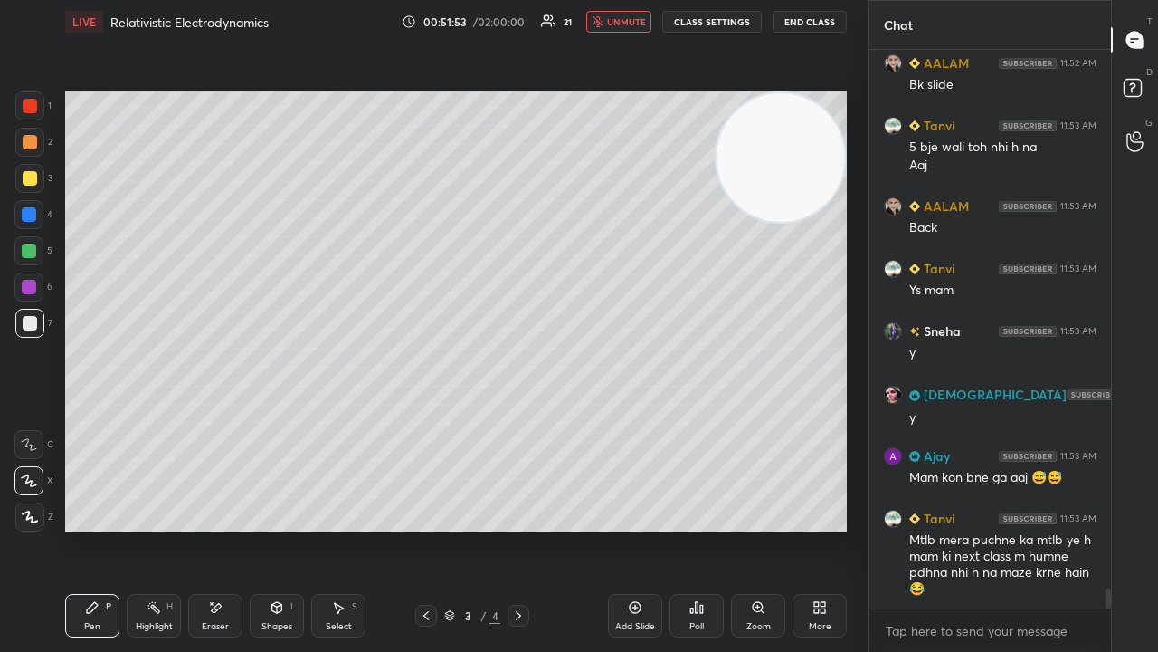
click at [633, 22] on span "unmute" at bounding box center [626, 21] width 39 height 13
click at [626, 25] on span "mute" at bounding box center [627, 21] width 25 height 13
click at [626, 24] on span "mute" at bounding box center [627, 21] width 25 height 13
click at [526, 528] on div at bounding box center [519, 615] width 22 height 22
click at [626, 20] on span "mute" at bounding box center [627, 21] width 25 height 13
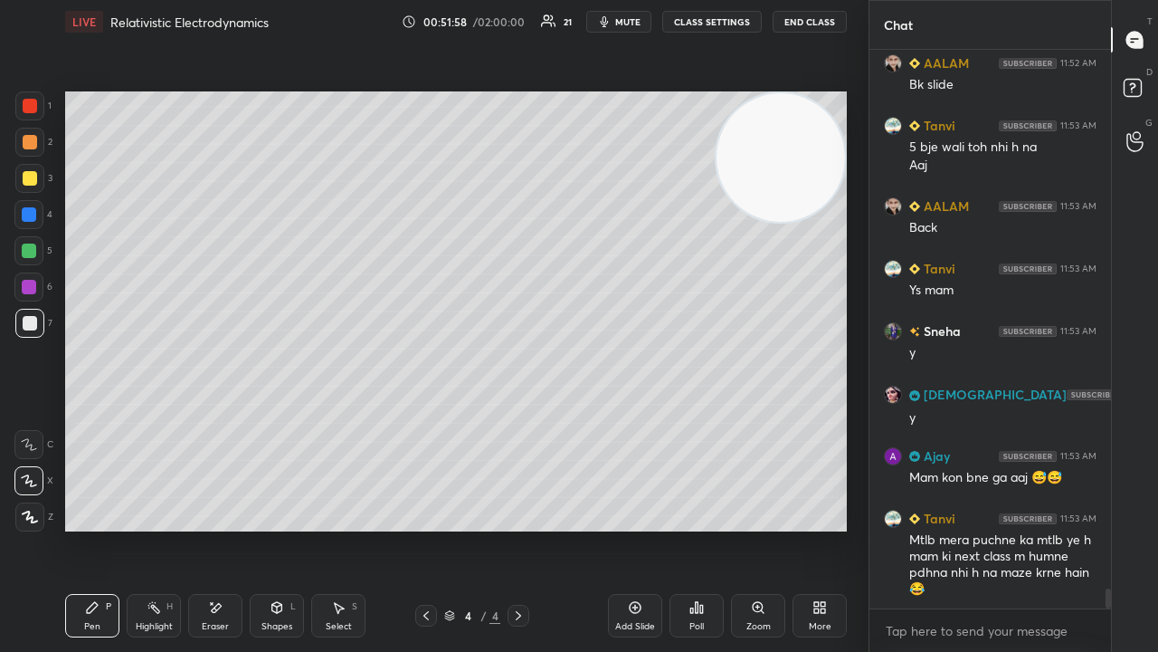
click at [628, 21] on span "mute" at bounding box center [627, 21] width 25 height 13
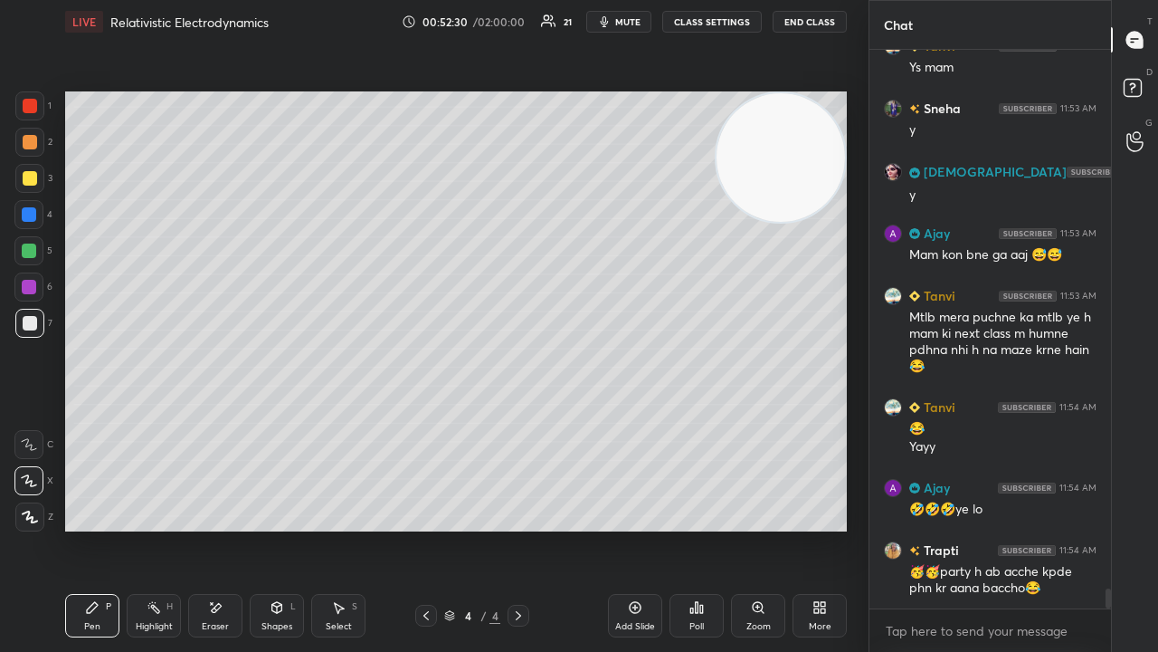
scroll to position [15511, 0]
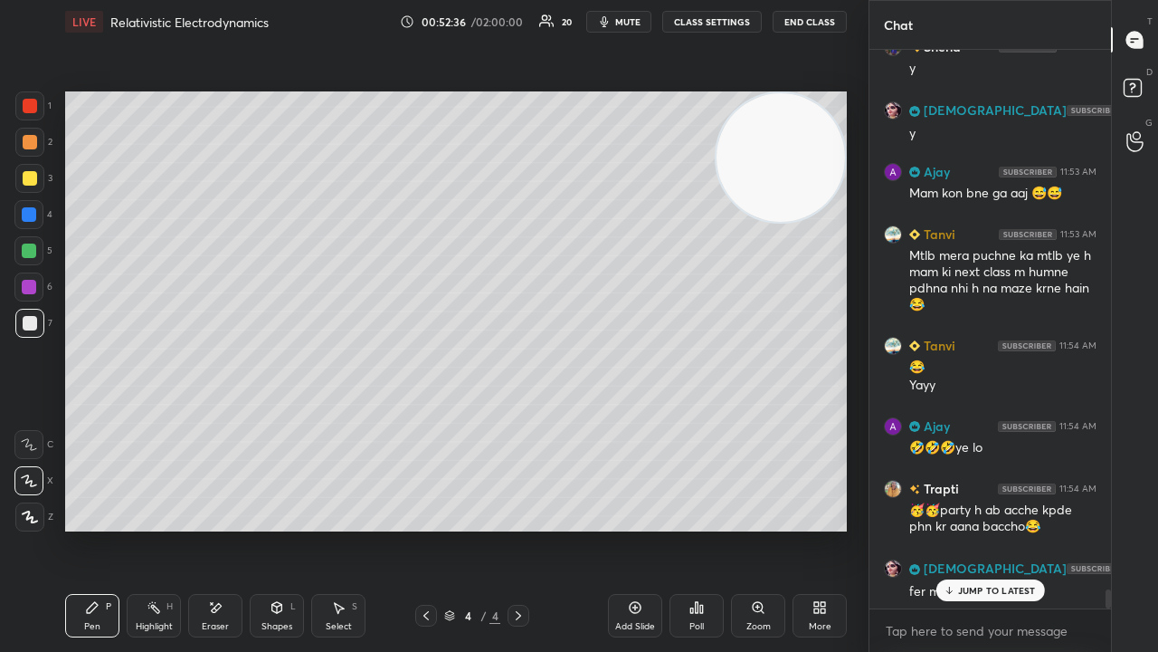
drag, startPoint x: 959, startPoint y: 586, endPoint x: 954, endPoint y: 622, distance: 35.7
click at [958, 528] on p "JUMP TO LATEST" at bounding box center [997, 590] width 78 height 11
click at [641, 26] on span "mute" at bounding box center [627, 21] width 25 height 13
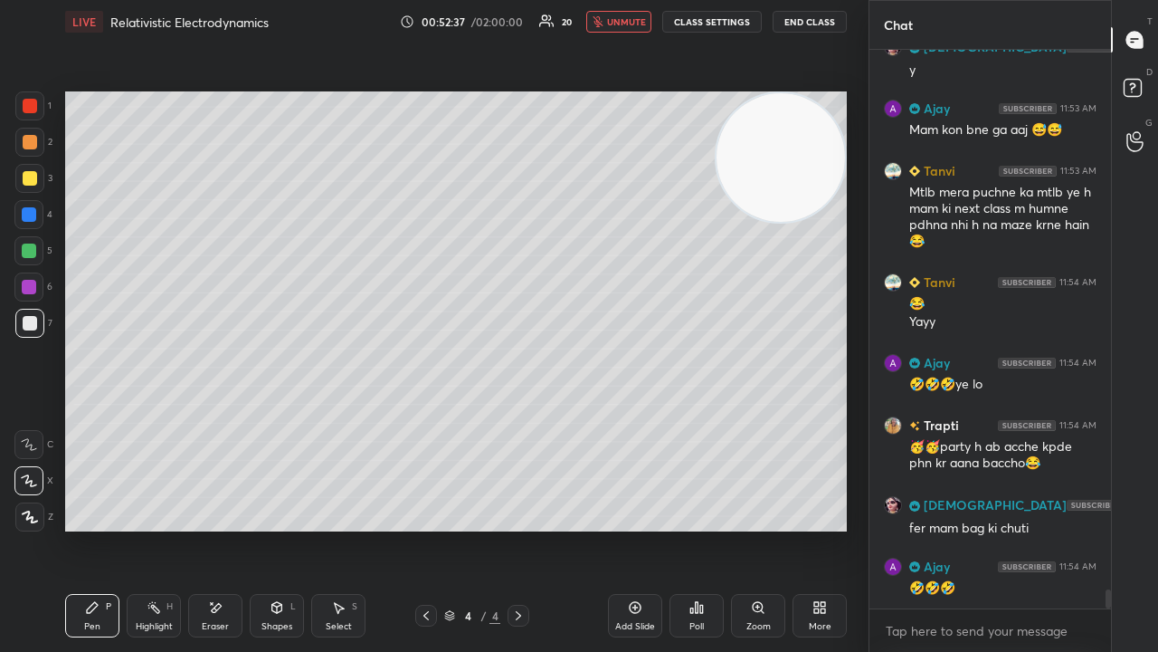
click at [645, 24] on span "unmute" at bounding box center [626, 21] width 39 height 13
click at [641, 19] on span "mute" at bounding box center [627, 21] width 25 height 13
click at [639, 22] on span "unmute" at bounding box center [626, 21] width 39 height 13
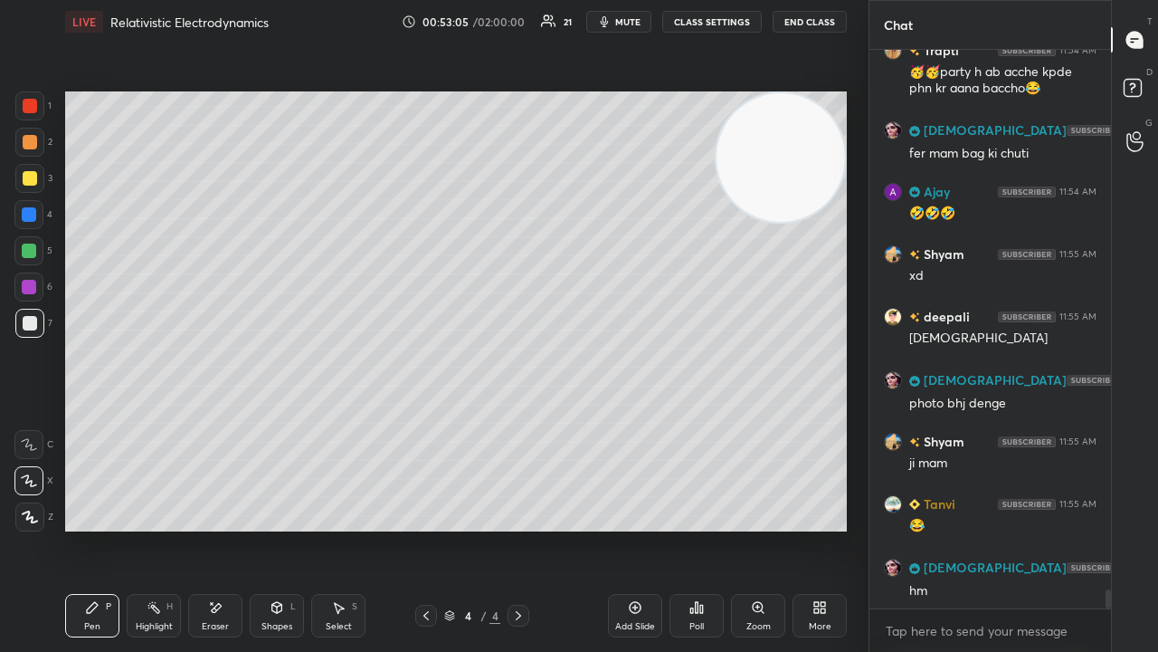
scroll to position [16011, 0]
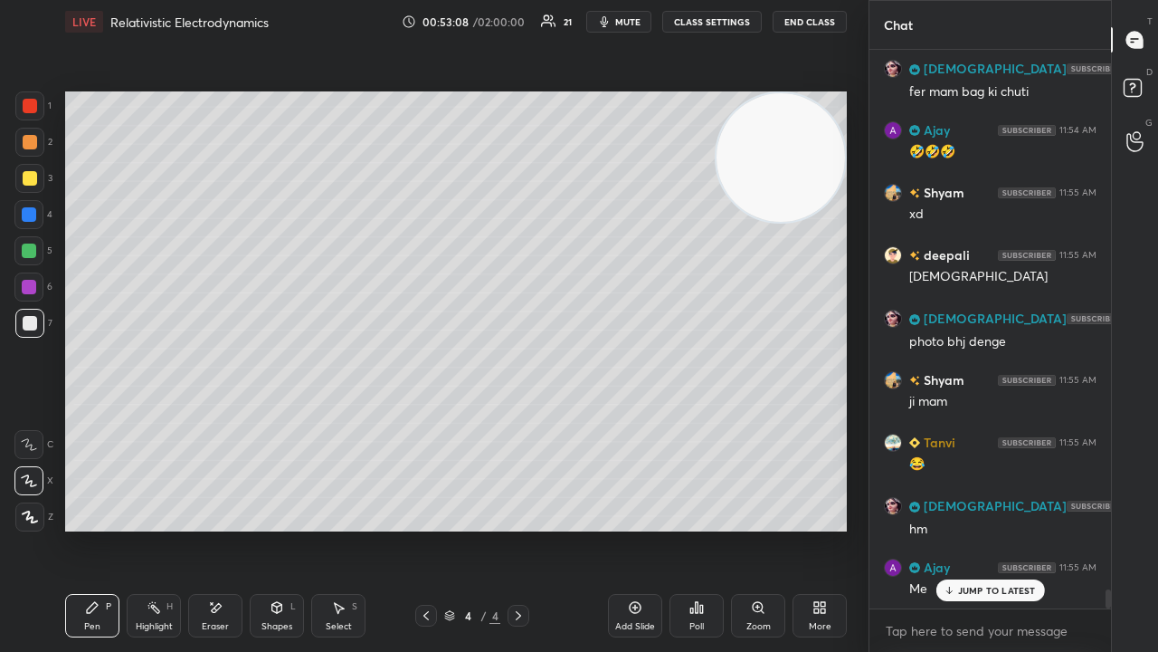
click at [641, 23] on span "mute" at bounding box center [627, 21] width 25 height 13
click at [638, 20] on span "mute" at bounding box center [627, 21] width 25 height 13
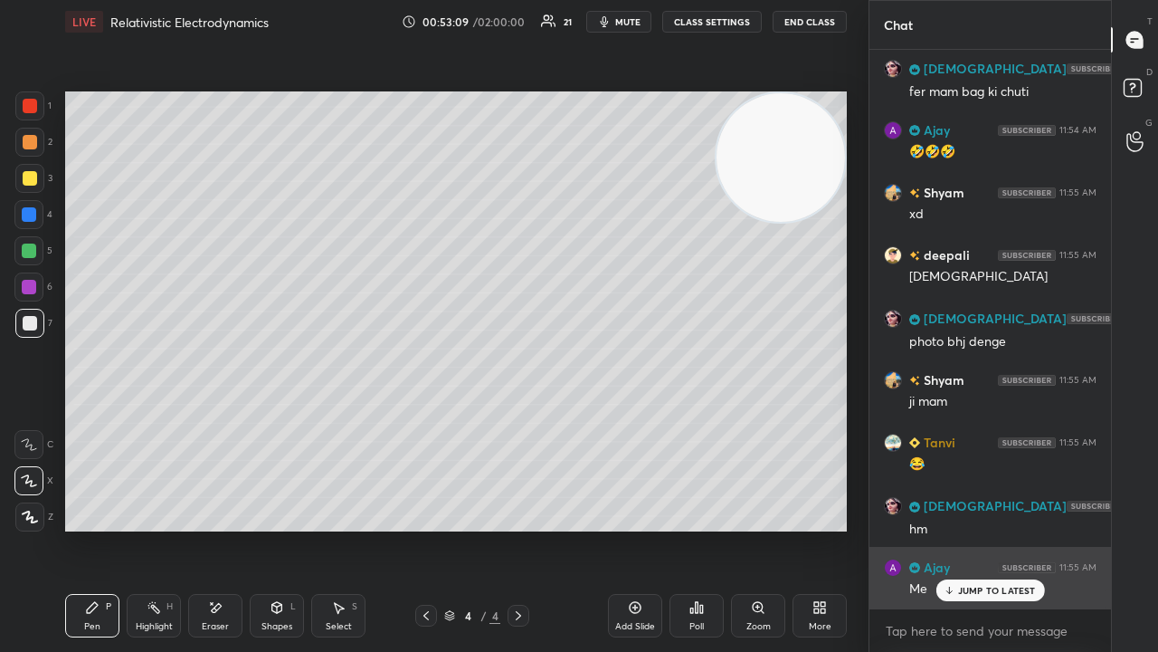
drag, startPoint x: 861, startPoint y: 559, endPoint x: 886, endPoint y: 595, distance: 43.7
click at [881, 528] on div "1 2 3 4 5 6 7 C X Z E E Erase all H H LIVE Relativistic Electrodynamics 00:53:0…" at bounding box center [579, 326] width 1158 height 652
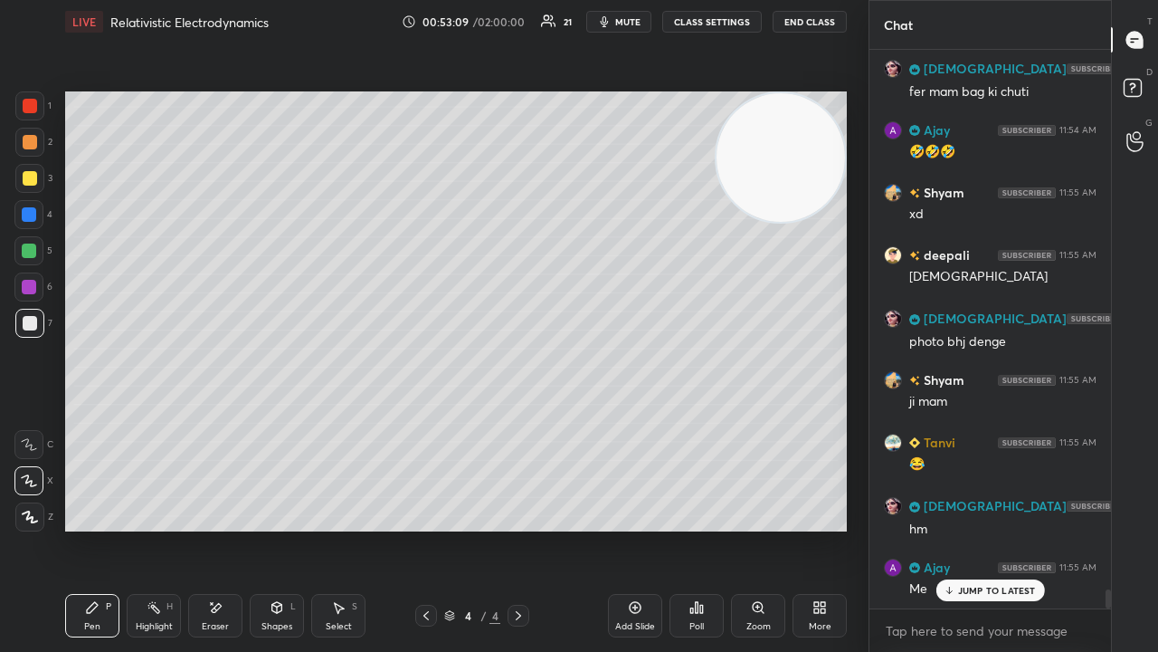
drag, startPoint x: 966, startPoint y: 587, endPoint x: 963, endPoint y: 623, distance: 35.5
click at [966, 528] on p "JUMP TO LATEST" at bounding box center [997, 590] width 78 height 11
click at [955, 528] on textarea at bounding box center [990, 630] width 213 height 29
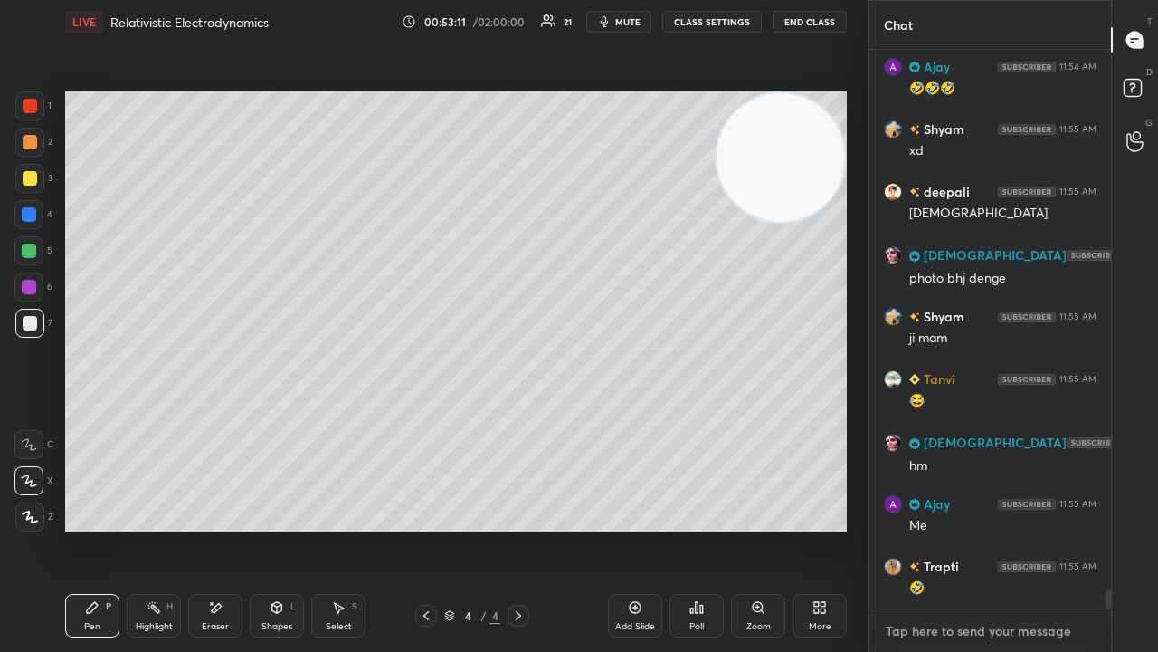
click at [931, 528] on textarea at bounding box center [990, 630] width 213 height 29
click at [608, 31] on button "mute" at bounding box center [618, 22] width 65 height 22
click at [613, 27] on button "unmute" at bounding box center [618, 22] width 65 height 22
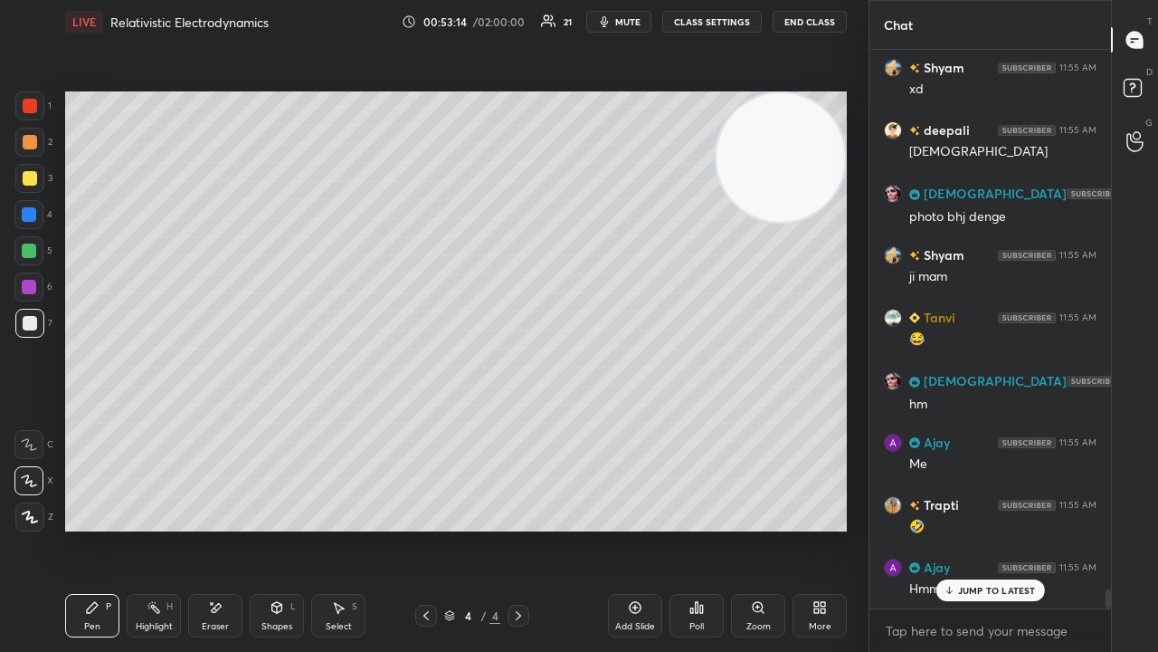
drag, startPoint x: 734, startPoint y: 651, endPoint x: 873, endPoint y: 651, distance: 139.4
click at [870, 528] on div "1 2 3 4 5 6 7 C X Z E E Erase all H H LIVE Relativistic Electrodynamics 00:53:1…" at bounding box center [579, 326] width 1158 height 652
drag, startPoint x: 988, startPoint y: 592, endPoint x: 983, endPoint y: 651, distance: 59.1
click at [988, 528] on p "JUMP TO LATEST" at bounding box center [997, 590] width 78 height 11
click at [977, 528] on div "x" at bounding box center [991, 630] width 242 height 43
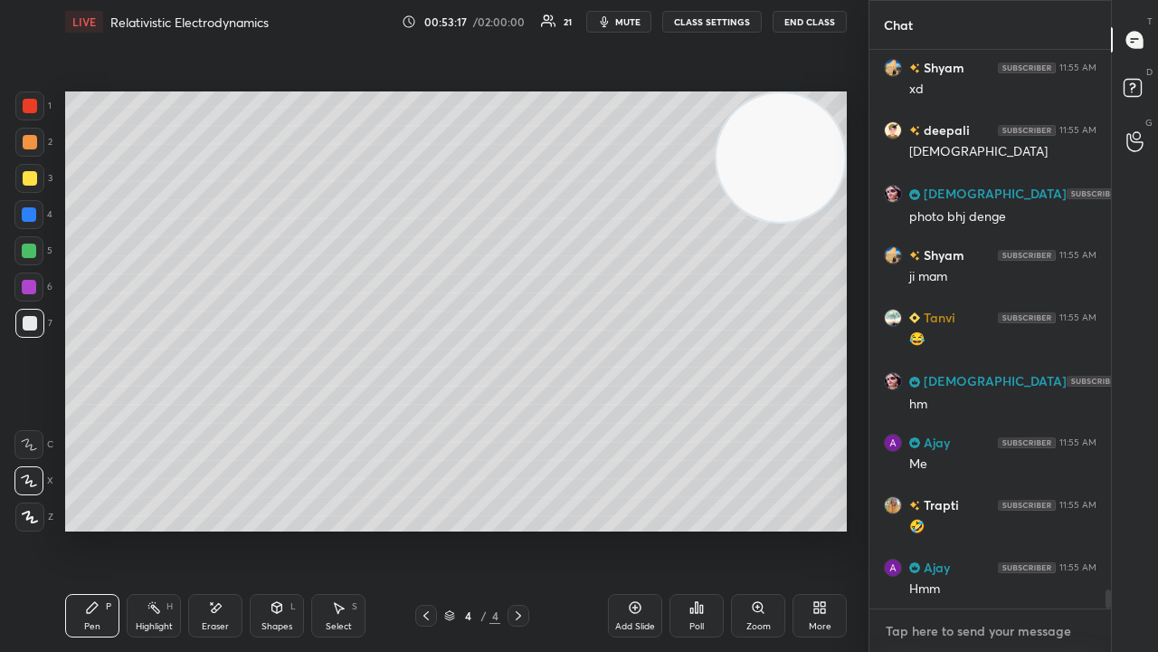
scroll to position [16199, 0]
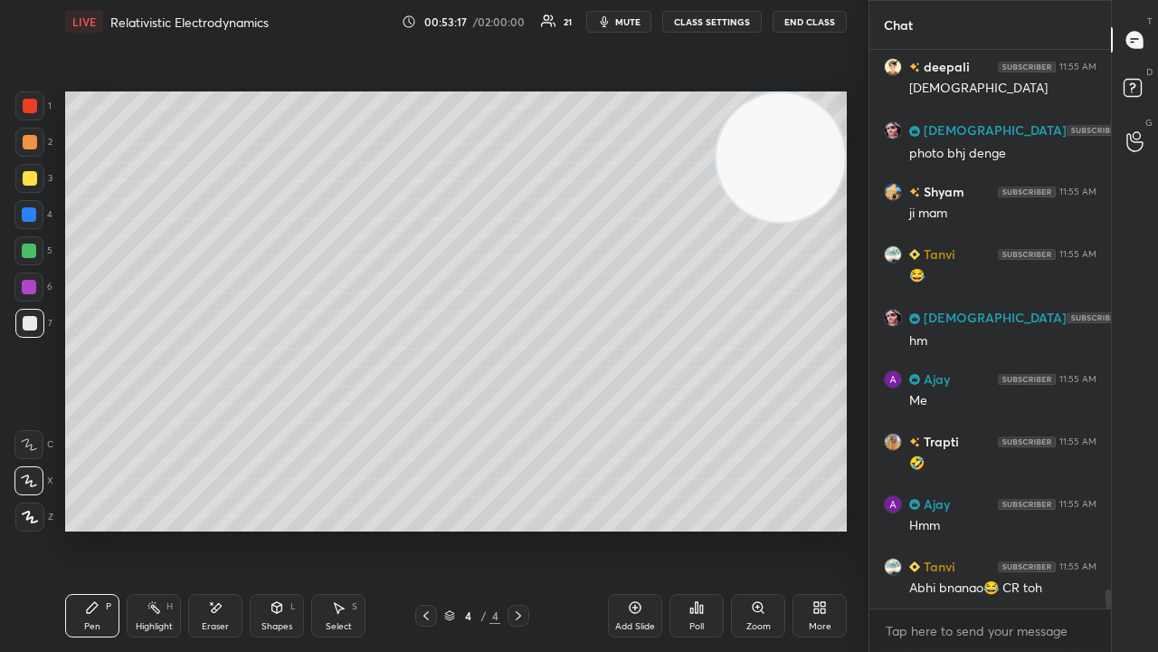
click at [626, 18] on span "mute" at bounding box center [627, 21] width 25 height 13
click at [26, 253] on div at bounding box center [29, 250] width 14 height 14
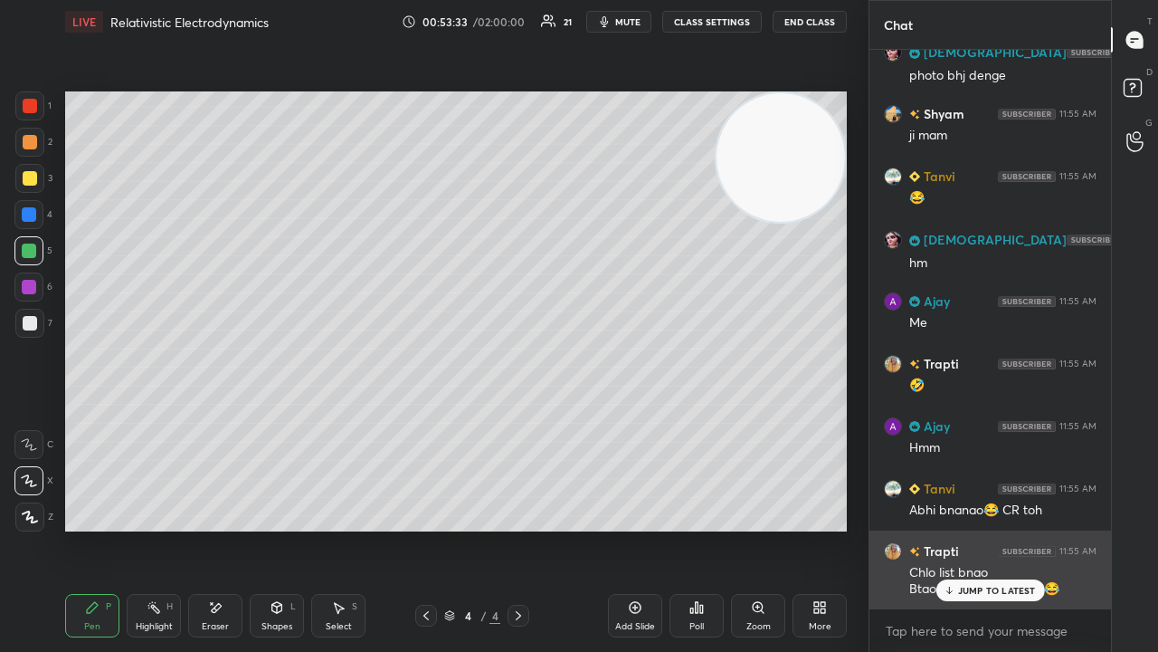
scroll to position [16340, 0]
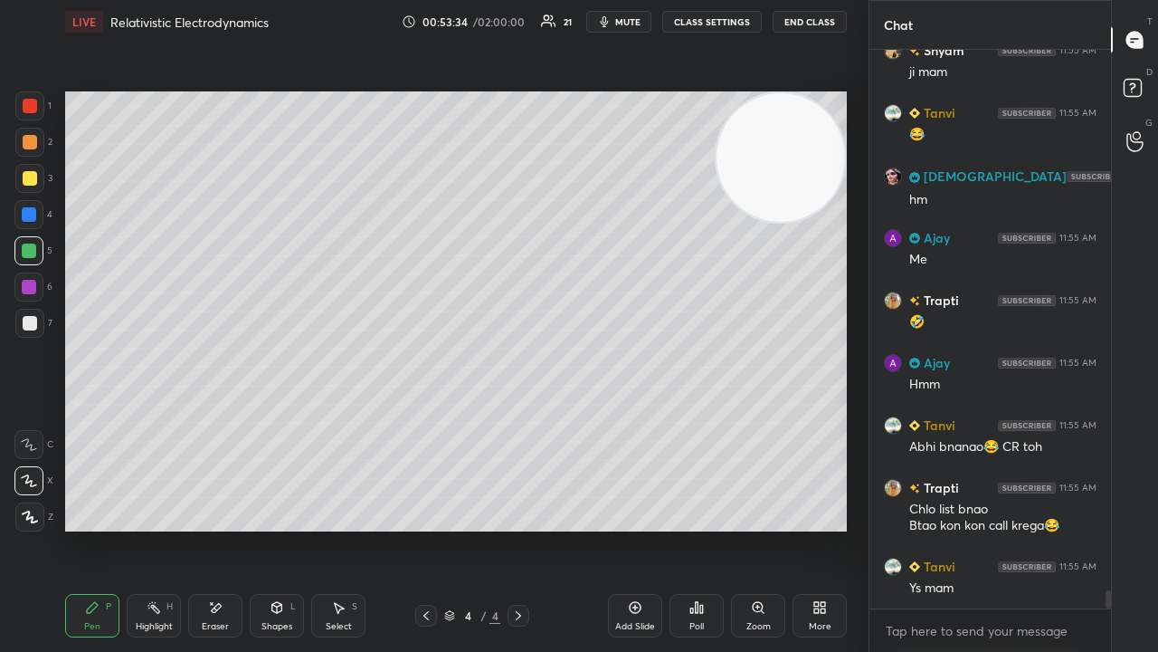
click at [932, 528] on div "x" at bounding box center [991, 630] width 242 height 43
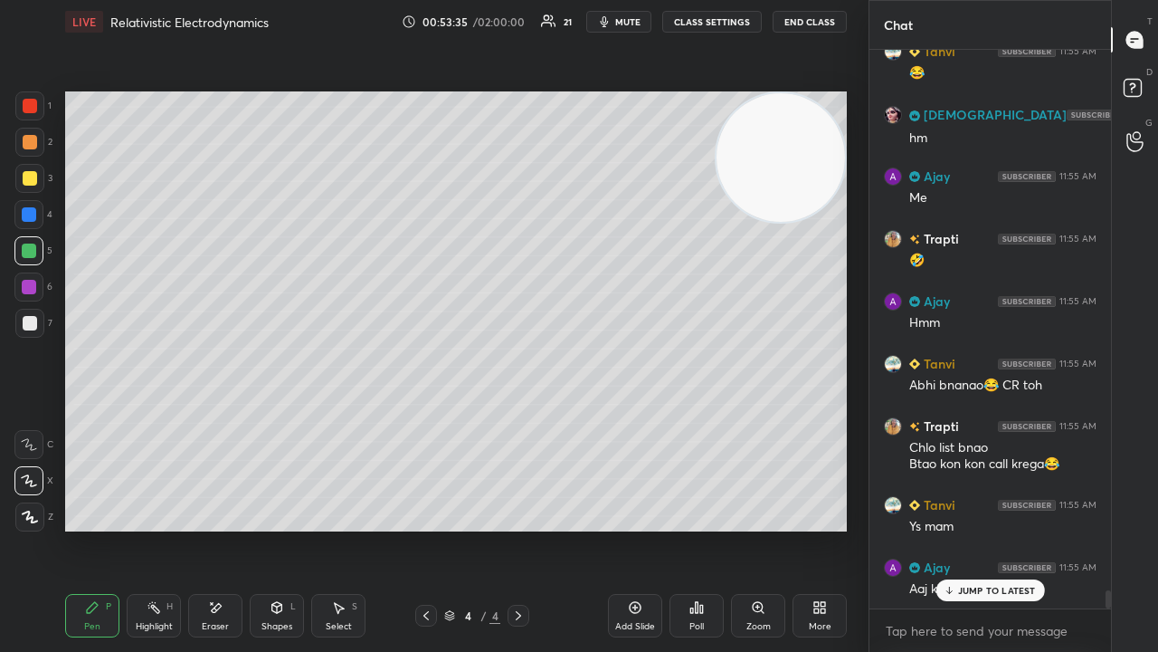
click at [628, 23] on span "mute" at bounding box center [627, 21] width 25 height 13
click at [627, 23] on span "unmute" at bounding box center [626, 21] width 39 height 13
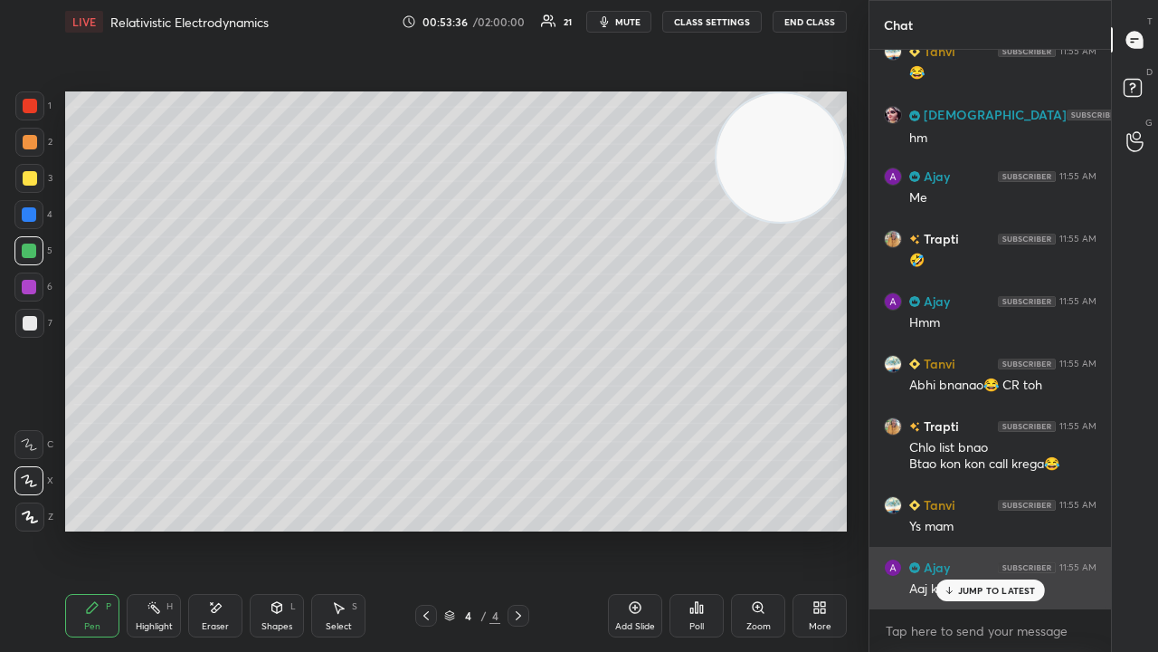
click at [975, 528] on p "JUMP TO LATEST" at bounding box center [997, 590] width 78 height 11
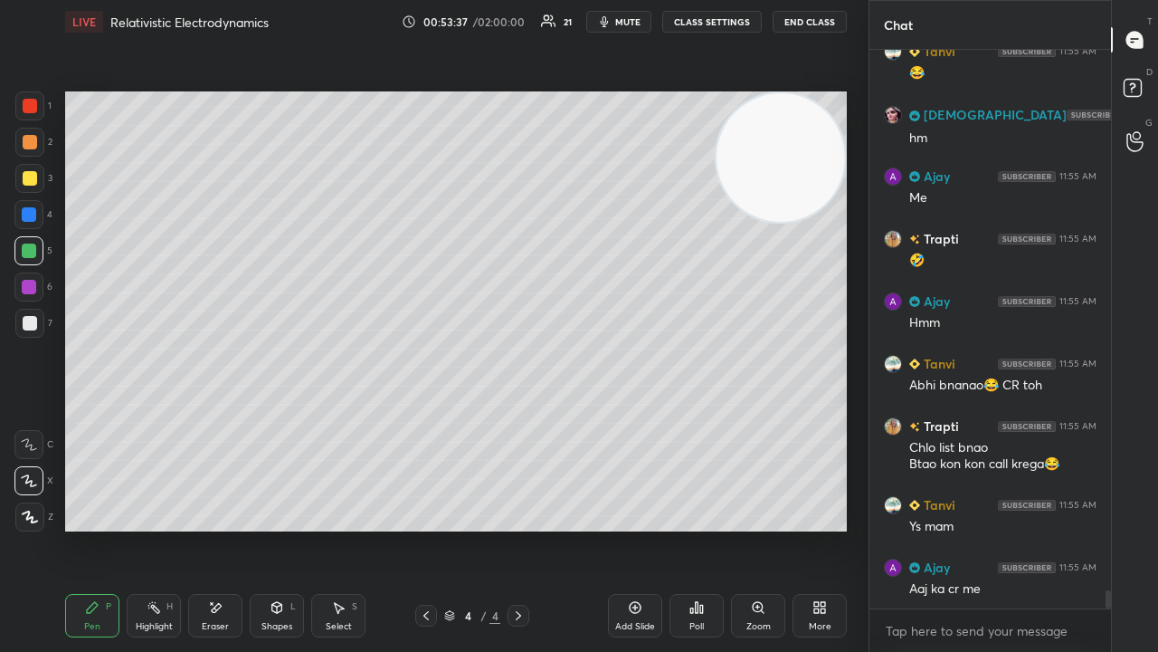
click at [634, 22] on span "mute" at bounding box center [627, 21] width 25 height 13
click at [634, 23] on span "unmute" at bounding box center [626, 21] width 39 height 13
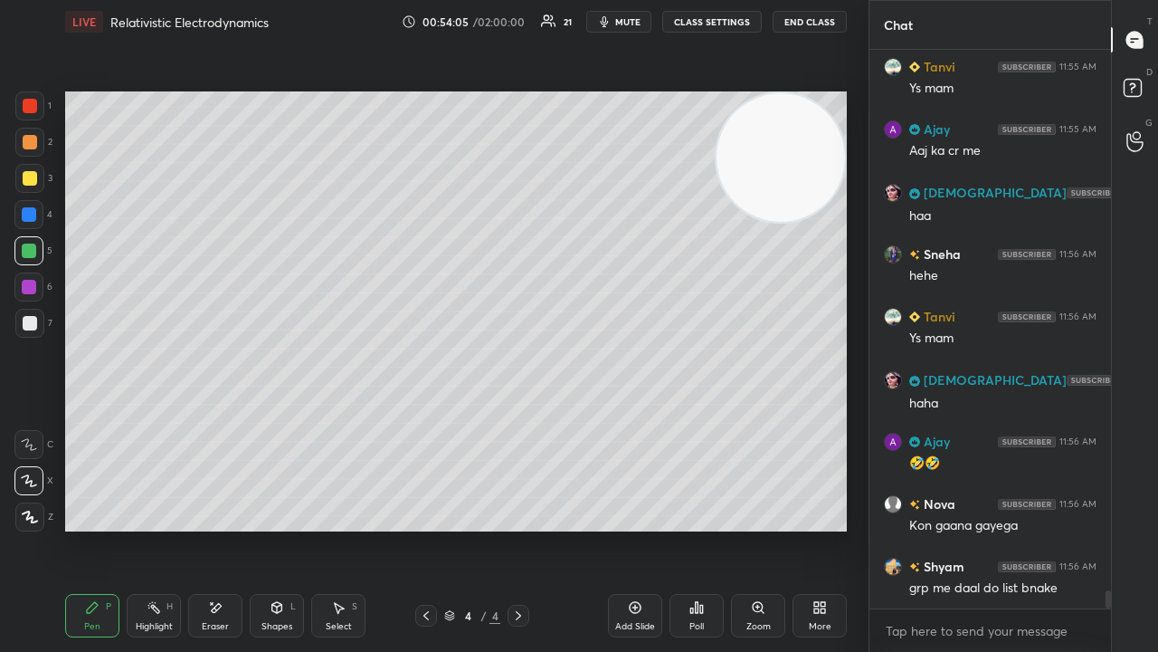
scroll to position [16901, 0]
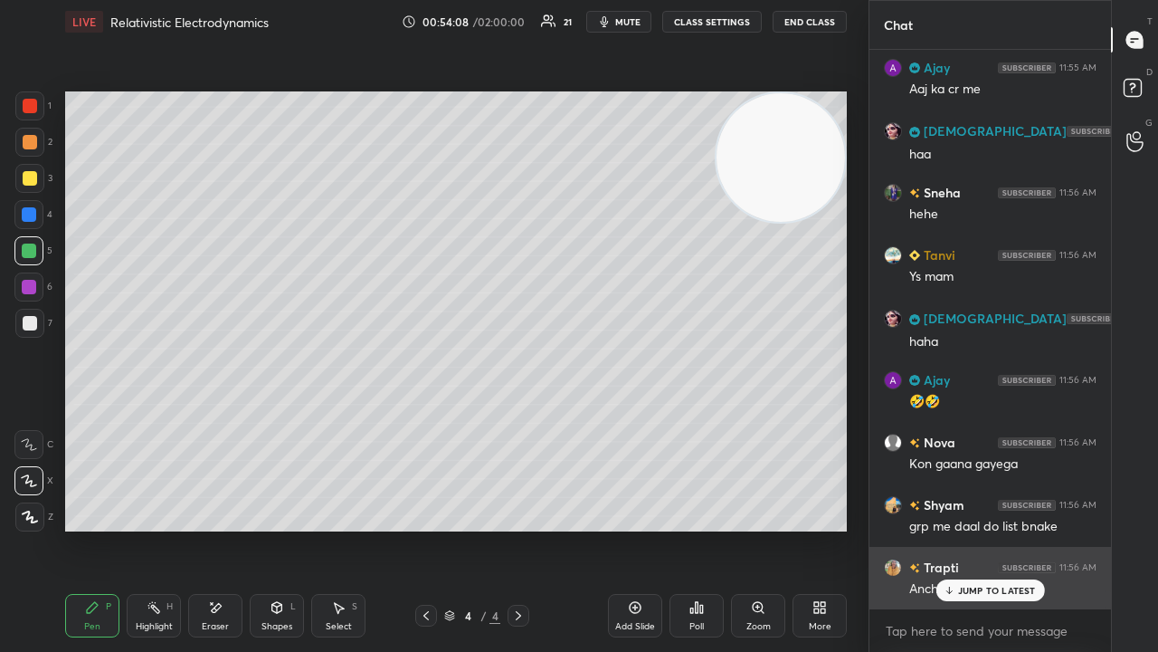
click at [1001, 528] on p "JUMP TO LATEST" at bounding box center [997, 590] width 78 height 11
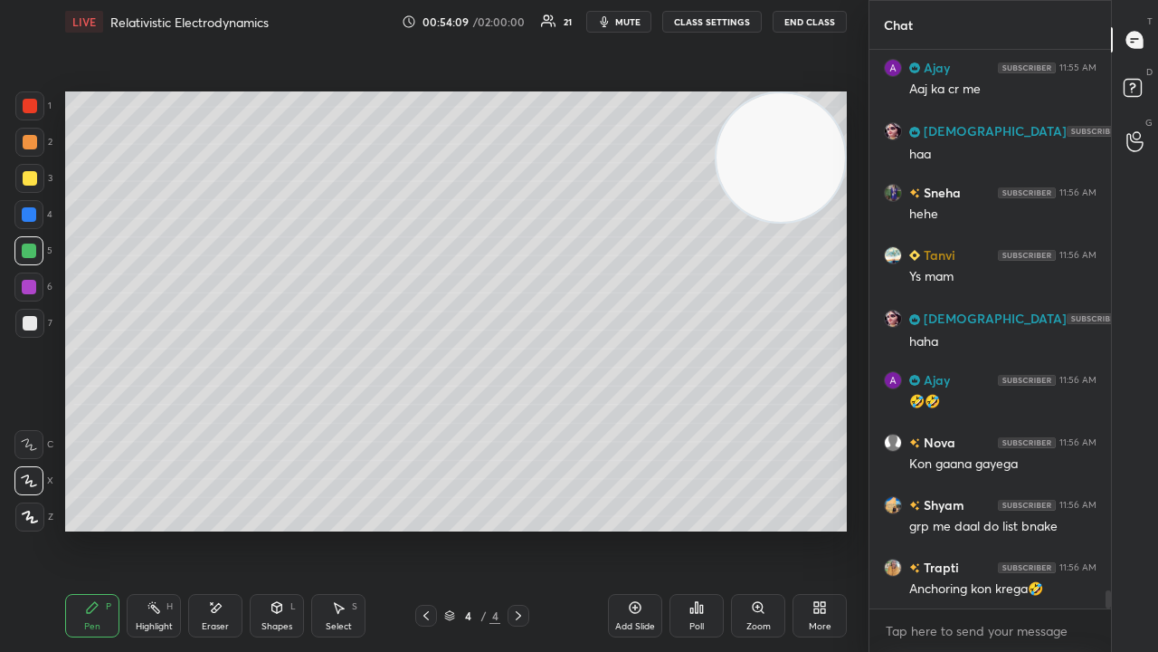
click at [983, 528] on div "x" at bounding box center [991, 630] width 242 height 43
click at [637, 21] on span "mute" at bounding box center [627, 21] width 25 height 13
drag, startPoint x: 635, startPoint y: 19, endPoint x: 633, endPoint y: 10, distance: 9.2
click at [633, 20] on span "unmute" at bounding box center [626, 21] width 39 height 13
click at [622, 20] on span "mute" at bounding box center [627, 21] width 25 height 13
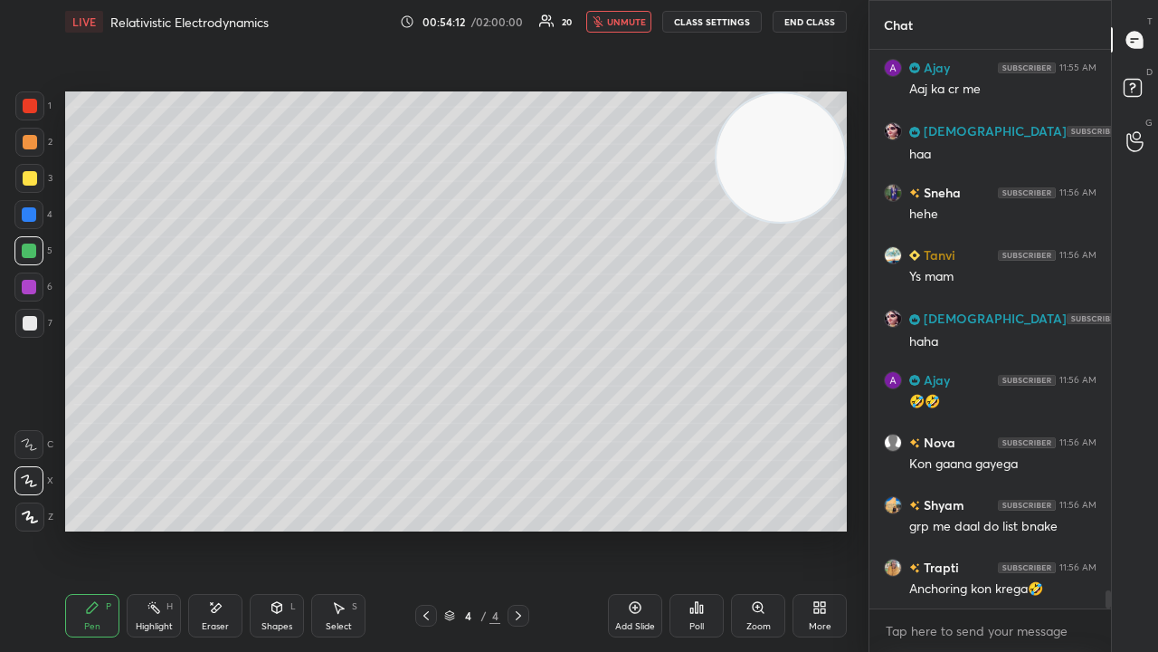
click at [623, 17] on span "unmute" at bounding box center [626, 21] width 39 height 13
click at [626, 20] on span "mute" at bounding box center [627, 21] width 25 height 13
click at [628, 22] on span "mute" at bounding box center [627, 21] width 25 height 13
click at [214, 528] on div "Eraser" at bounding box center [215, 615] width 54 height 43
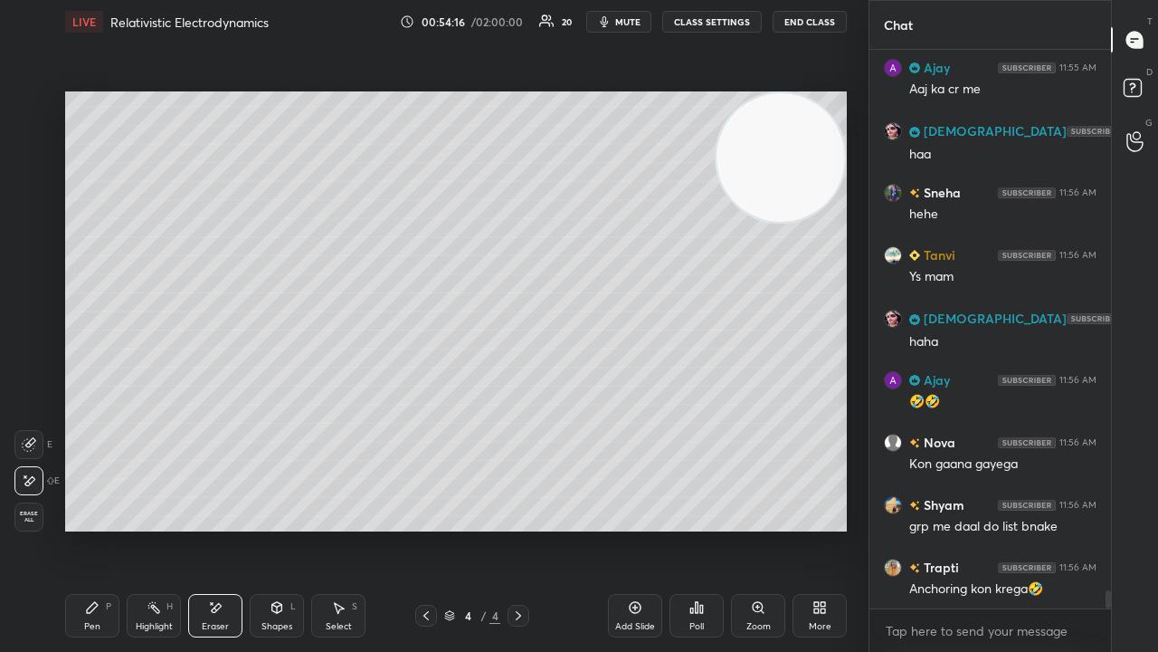
scroll to position [16965, 0]
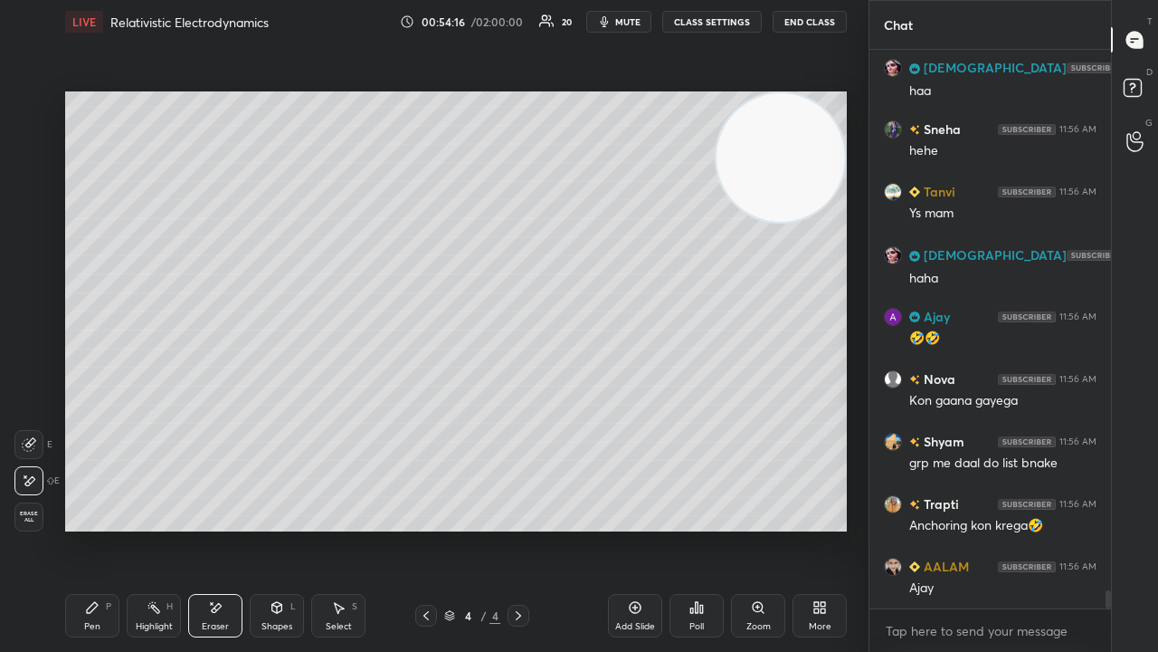
click at [116, 528] on div "Pen P" at bounding box center [92, 615] width 54 height 43
click at [623, 22] on span "mute" at bounding box center [627, 21] width 25 height 13
click at [624, 23] on span "mute" at bounding box center [627, 21] width 25 height 13
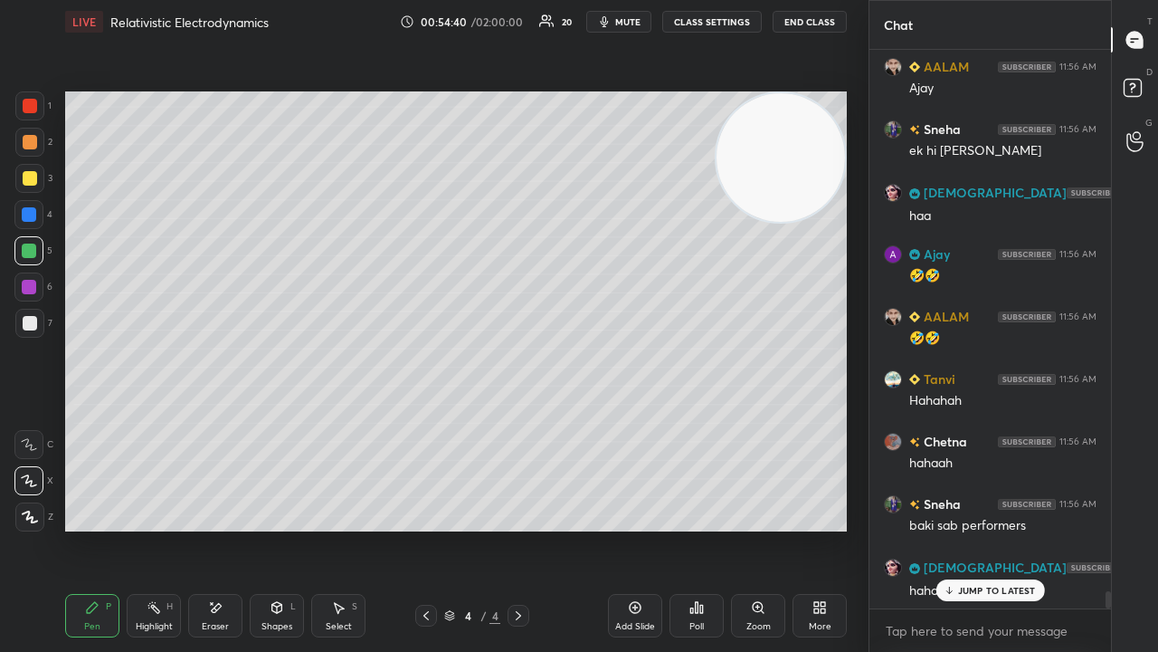
scroll to position [17526, 0]
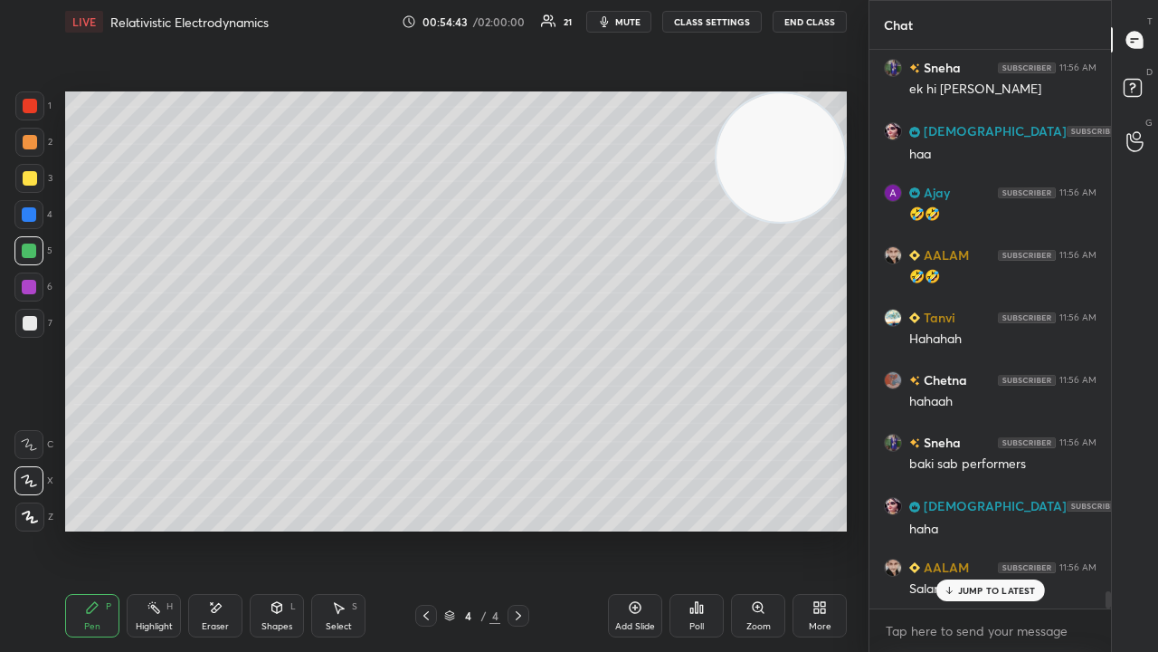
drag, startPoint x: 977, startPoint y: 586, endPoint x: 979, endPoint y: 619, distance: 32.6
click at [977, 528] on p "JUMP TO LATEST" at bounding box center [997, 590] width 78 height 11
click at [979, 528] on textarea at bounding box center [990, 630] width 213 height 29
click at [646, 16] on button "mute" at bounding box center [618, 22] width 65 height 22
click at [643, 16] on span "unmute" at bounding box center [626, 21] width 39 height 13
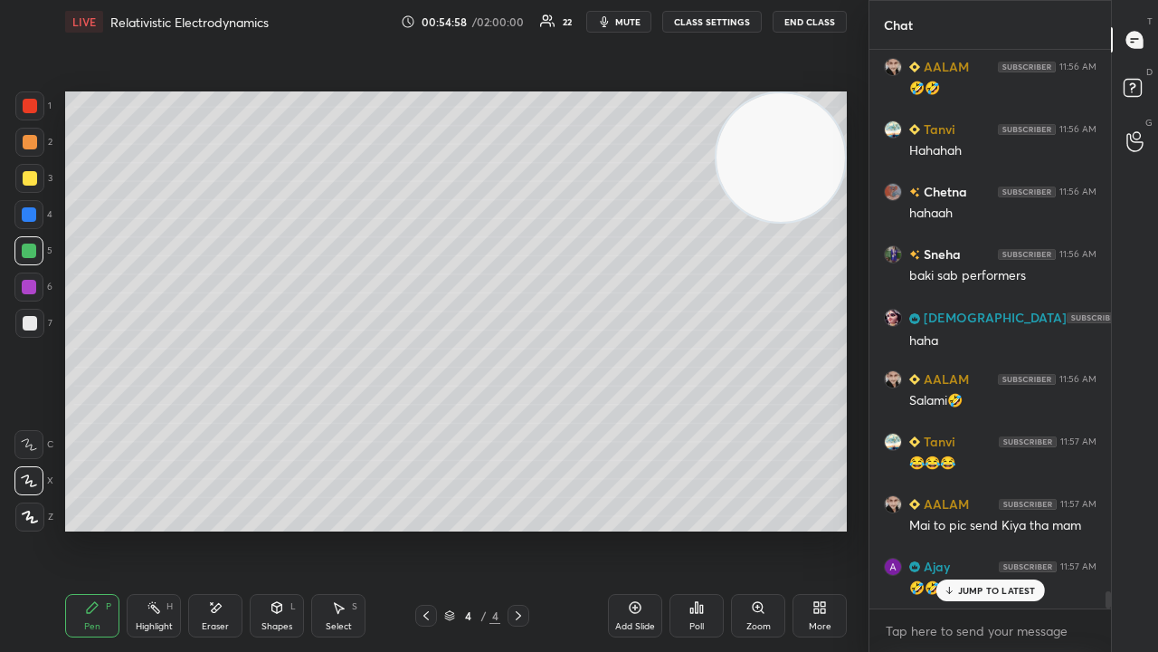
scroll to position [17776, 0]
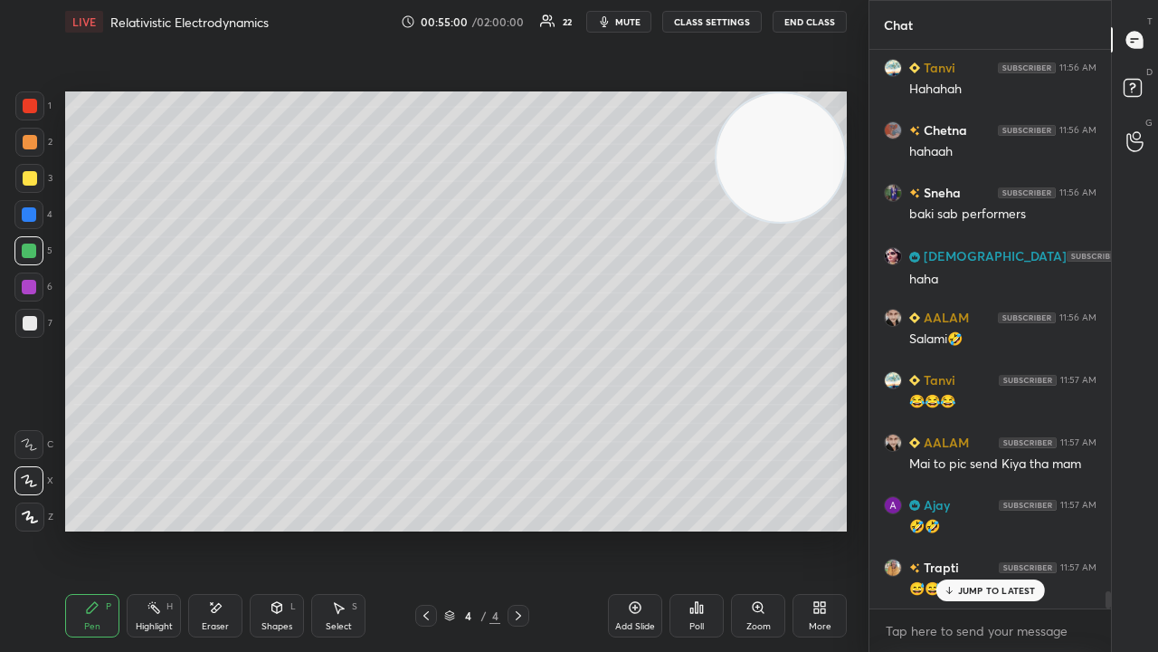
click at [980, 528] on p "JUMP TO LATEST" at bounding box center [997, 590] width 78 height 11
click at [635, 19] on span "mute" at bounding box center [627, 21] width 25 height 13
click at [637, 19] on span "unmute" at bounding box center [626, 21] width 39 height 13
click at [519, 528] on icon at bounding box center [518, 615] width 14 height 14
click at [521, 528] on div at bounding box center [519, 615] width 22 height 22
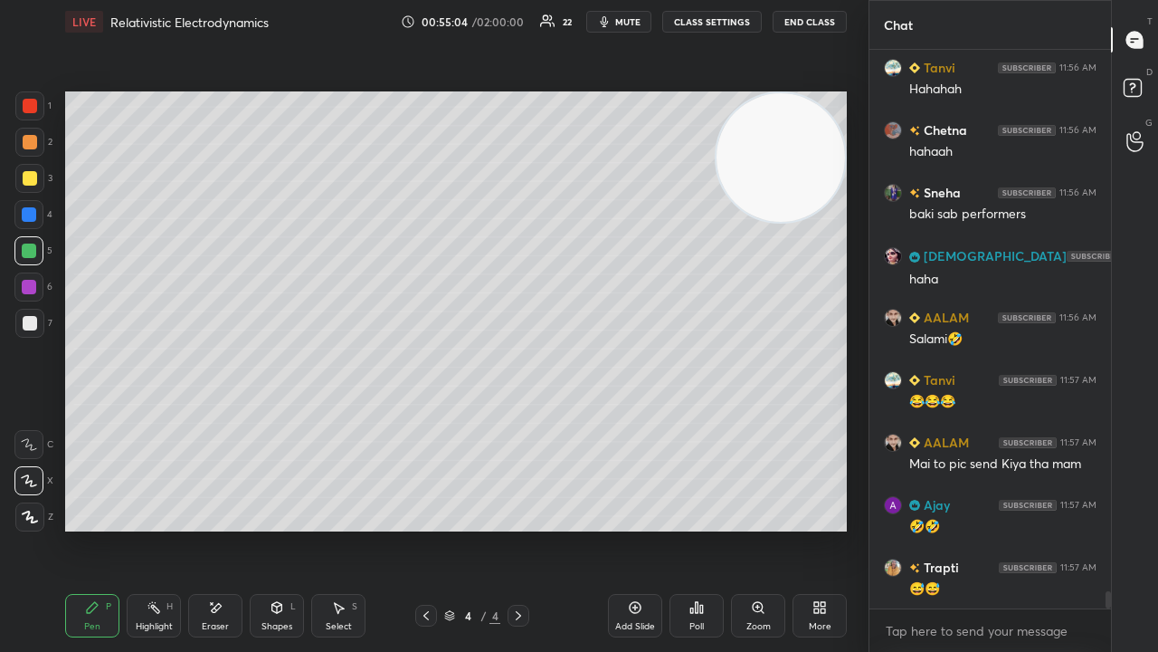
click at [629, 20] on span "mute" at bounding box center [627, 21] width 25 height 13
click at [627, 20] on span "unmute" at bounding box center [626, 21] width 39 height 13
click at [512, 528] on icon at bounding box center [518, 615] width 14 height 14
click at [623, 528] on div "Add Slide" at bounding box center [635, 615] width 54 height 43
click at [620, 19] on span "mute" at bounding box center [627, 21] width 25 height 13
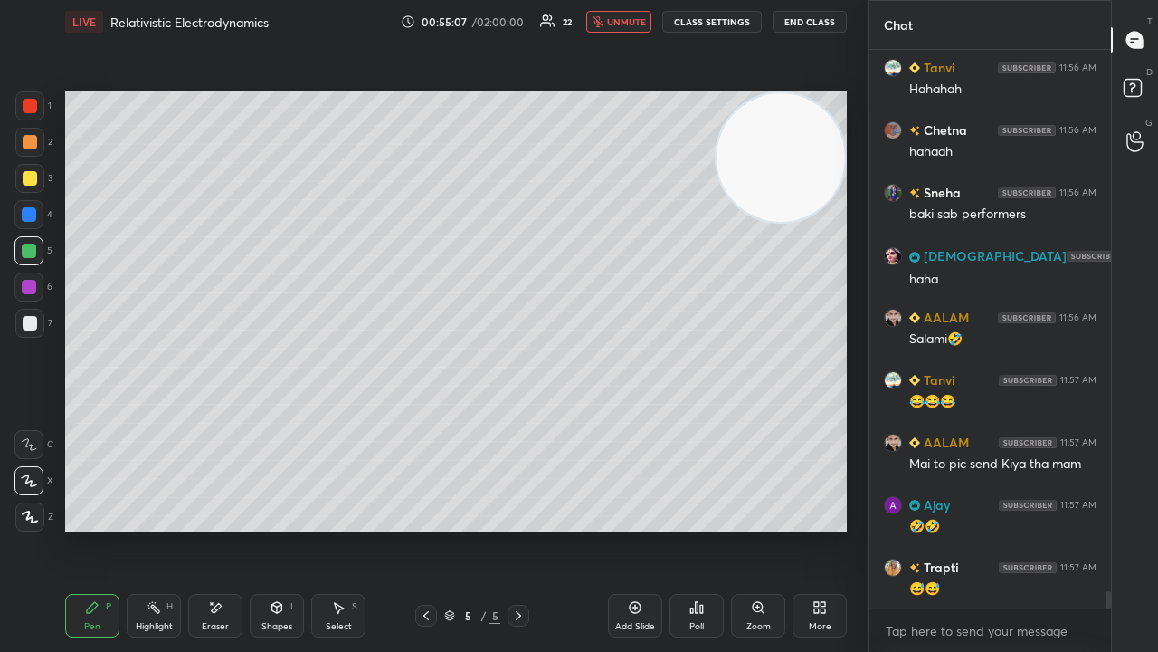
click at [616, 20] on span "unmute" at bounding box center [626, 21] width 39 height 13
click at [31, 181] on div at bounding box center [30, 178] width 14 height 14
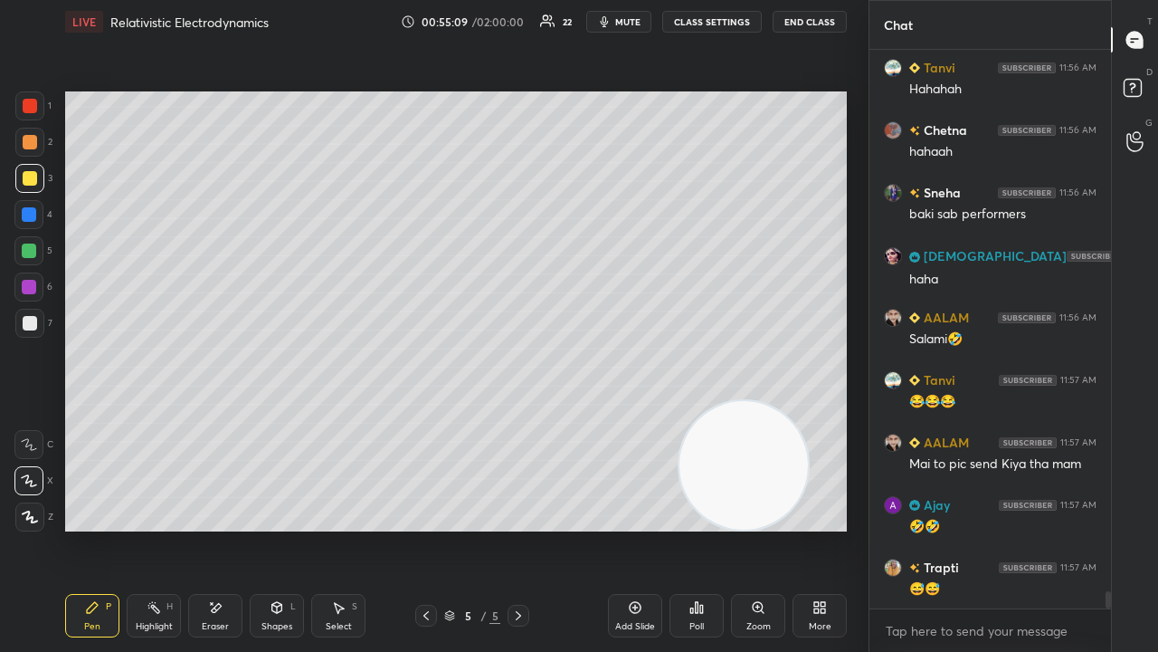
click at [718, 528] on div "Setting up your live class Poll for secs No correct answer Start poll" at bounding box center [456, 311] width 782 height 440
click at [631, 23] on span "mute" at bounding box center [627, 21] width 25 height 13
click at [630, 22] on span "unmute" at bounding box center [626, 21] width 39 height 13
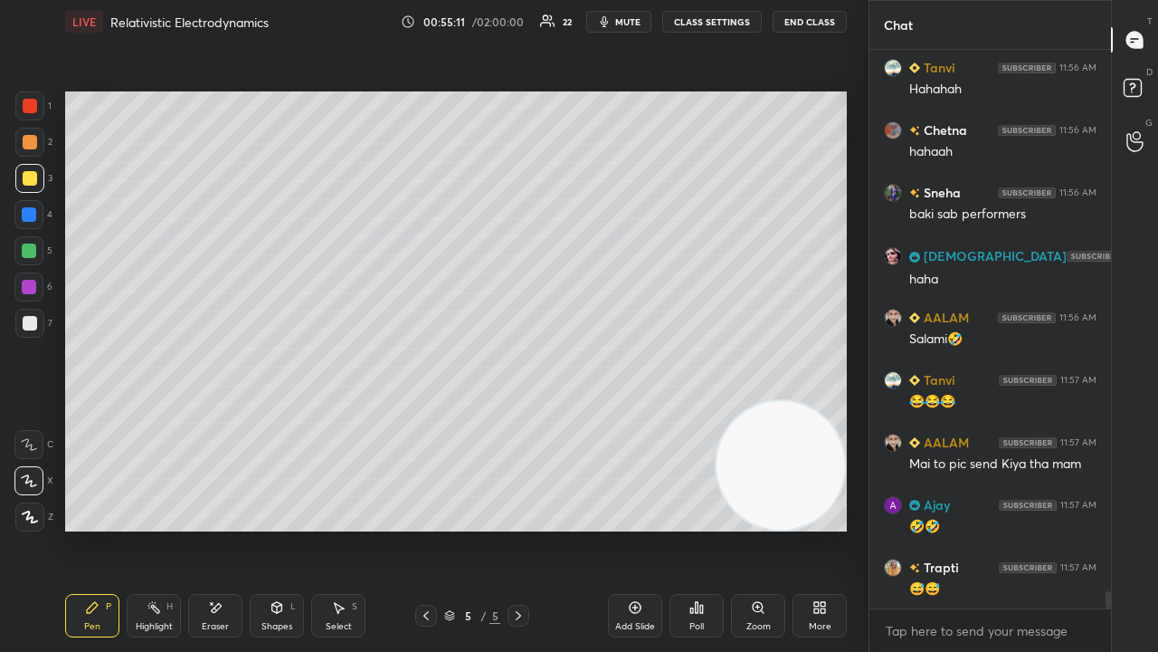
drag, startPoint x: 804, startPoint y: 483, endPoint x: 792, endPoint y: 448, distance: 37.5
click at [806, 487] on video at bounding box center [781, 465] width 128 height 128
click at [635, 16] on span "mute" at bounding box center [627, 21] width 25 height 13
click at [633, 16] on span "unmute" at bounding box center [626, 21] width 39 height 13
click at [630, 20] on span "mute" at bounding box center [627, 21] width 25 height 13
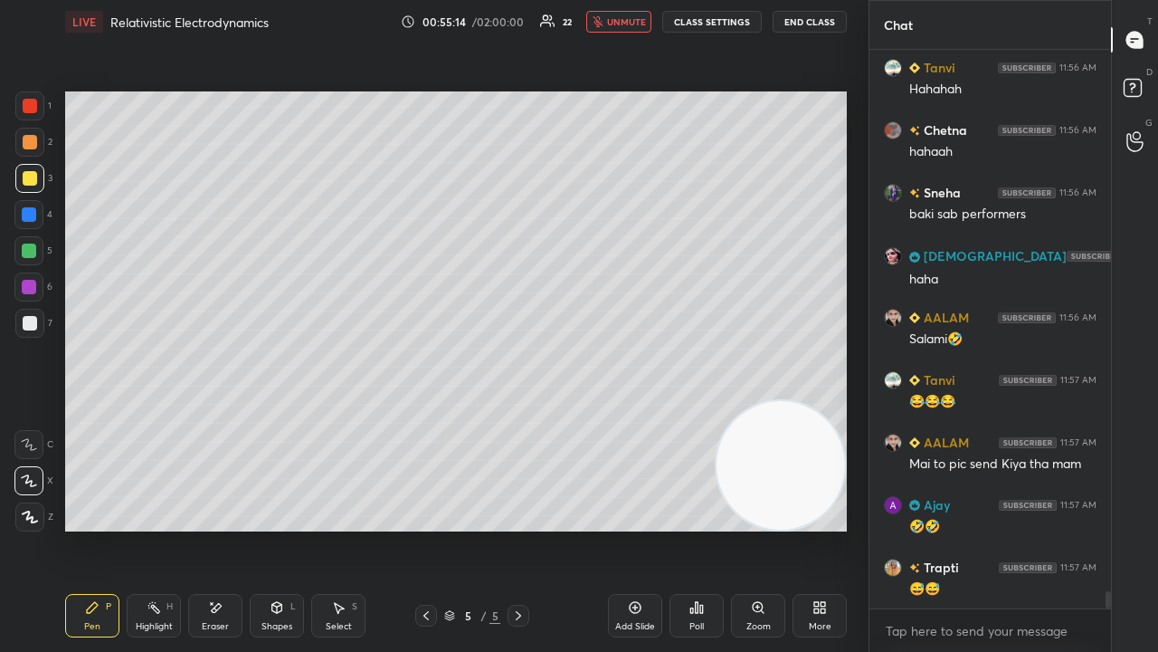
click at [626, 24] on span "unmute" at bounding box center [626, 21] width 39 height 13
click at [29, 322] on div at bounding box center [30, 323] width 14 height 14
click at [624, 20] on span "mute" at bounding box center [627, 21] width 25 height 13
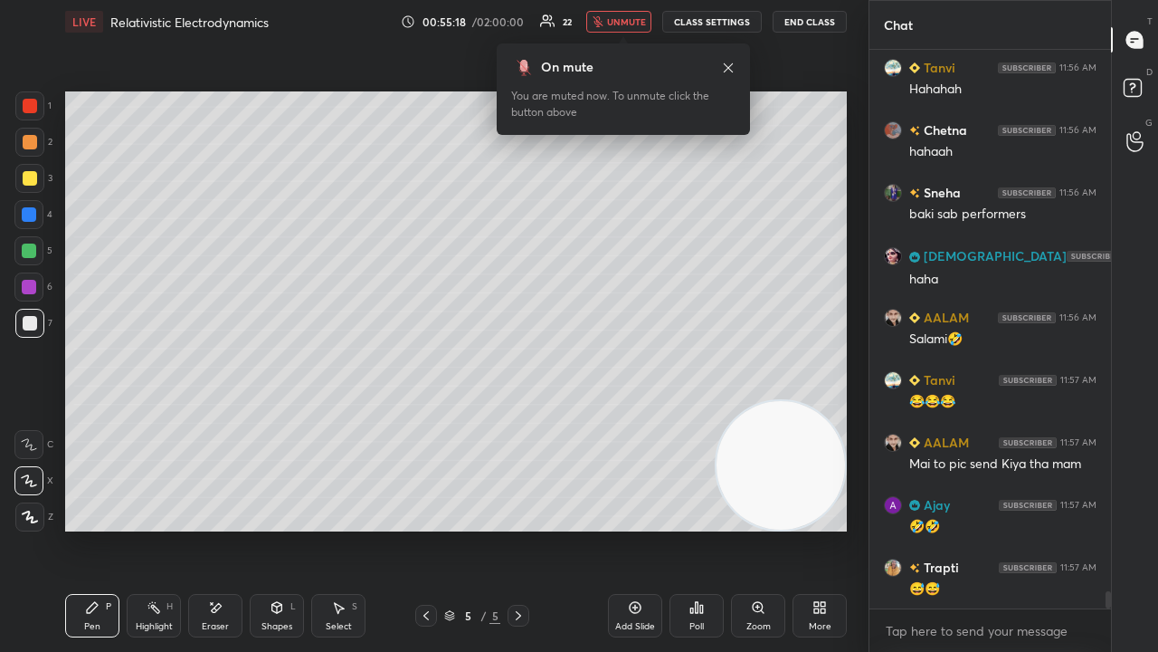
scroll to position [17839, 0]
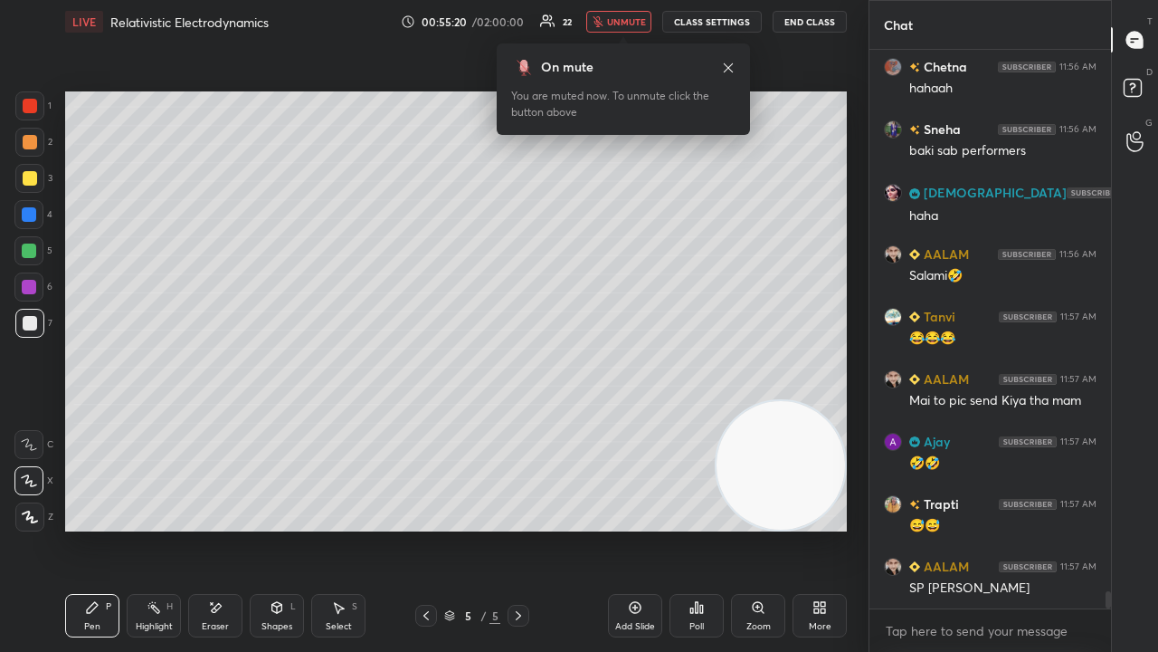
click at [615, 19] on span "unmute" at bounding box center [626, 21] width 39 height 13
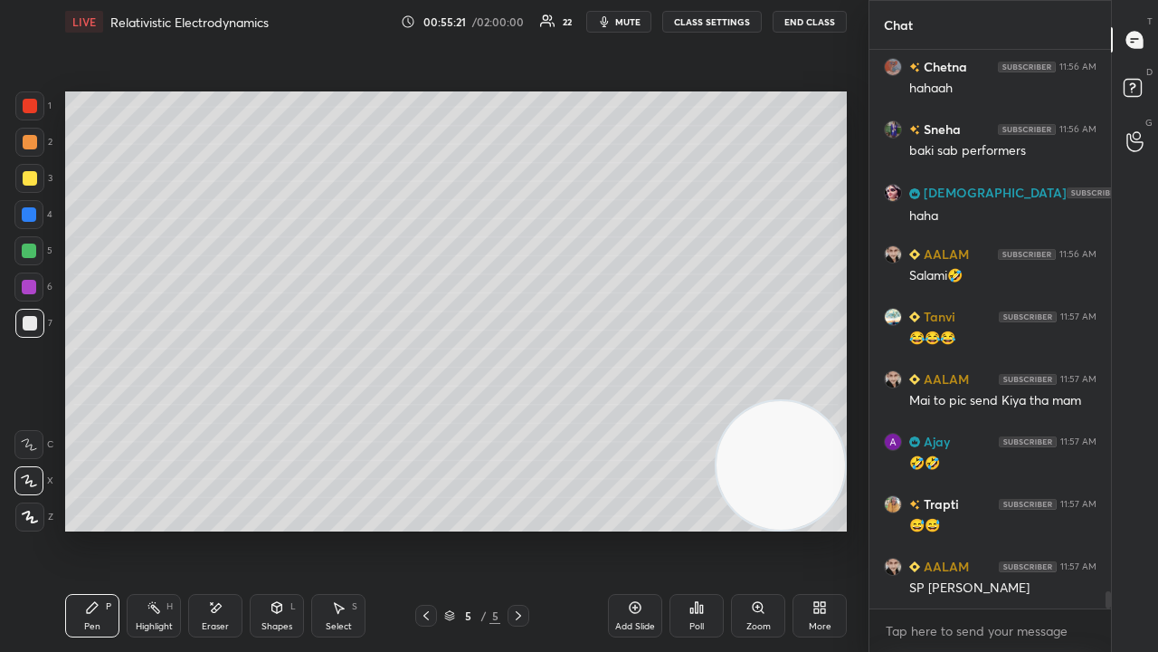
scroll to position [17857, 0]
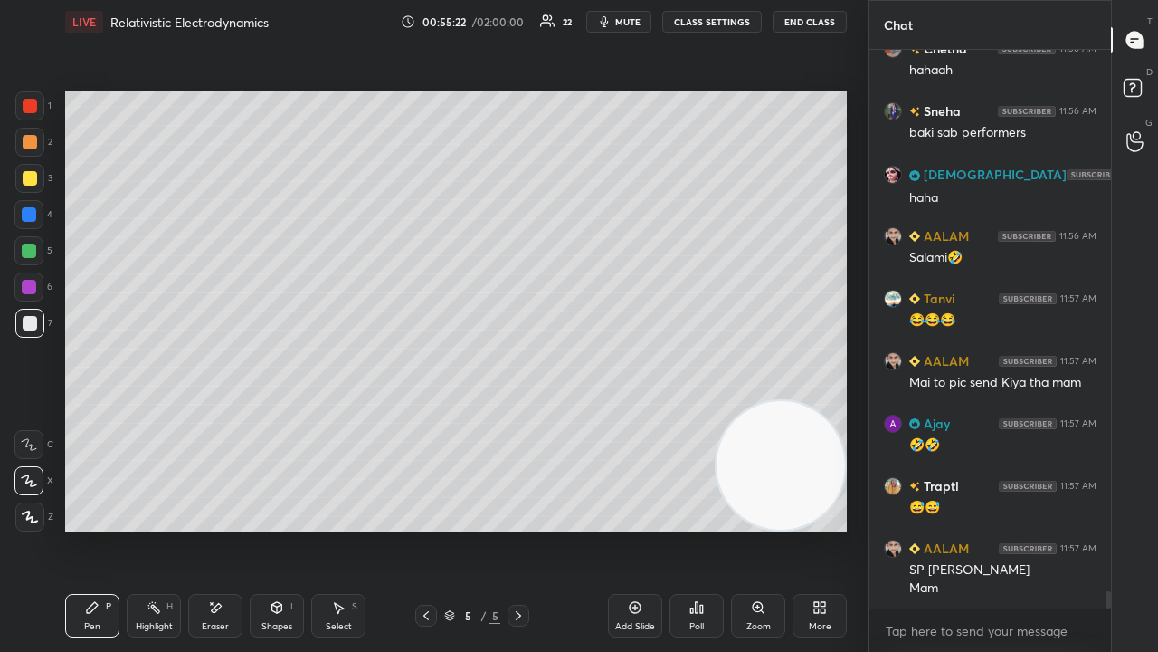
click at [620, 16] on button "mute" at bounding box center [618, 22] width 65 height 22
click at [623, 22] on span "unmute" at bounding box center [626, 21] width 39 height 13
click at [623, 24] on span "mute" at bounding box center [627, 21] width 25 height 13
click at [623, 24] on span "unmute" at bounding box center [626, 21] width 39 height 13
click at [31, 186] on div at bounding box center [29, 178] width 29 height 29
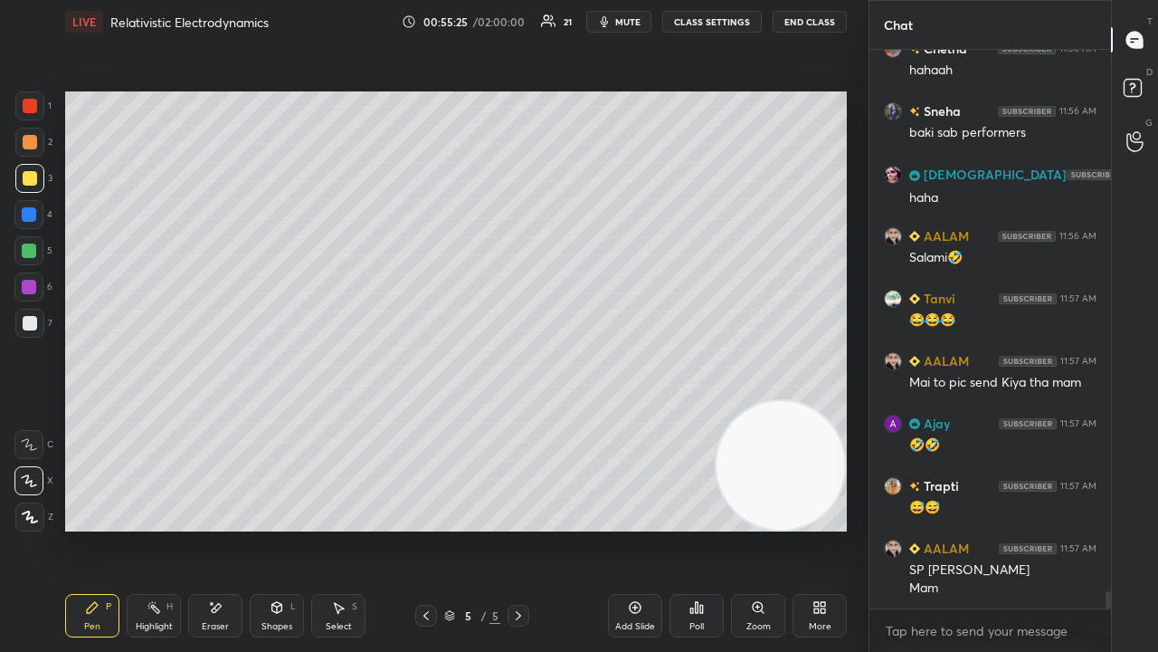
scroll to position [17900, 0]
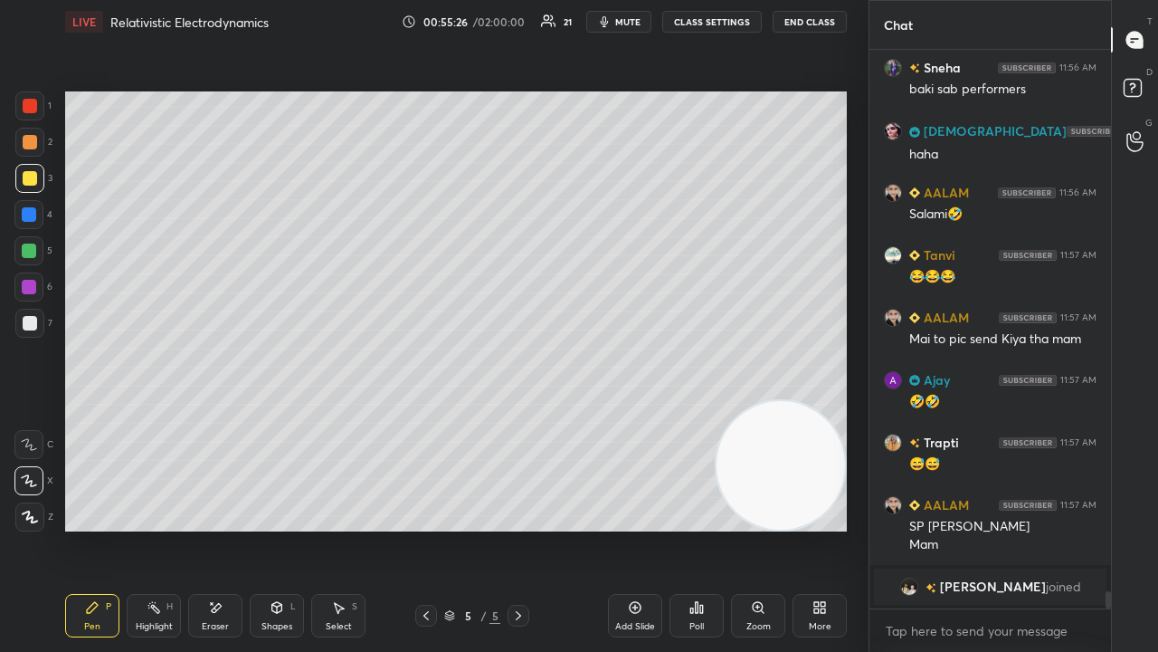
click at [616, 25] on button "mute" at bounding box center [618, 22] width 65 height 22
click at [610, 26] on button "unmute" at bounding box center [618, 22] width 65 height 22
click at [423, 528] on icon at bounding box center [426, 615] width 14 height 14
click at [520, 528] on icon at bounding box center [518, 615] width 14 height 14
click at [627, 22] on span "mute" at bounding box center [627, 21] width 25 height 13
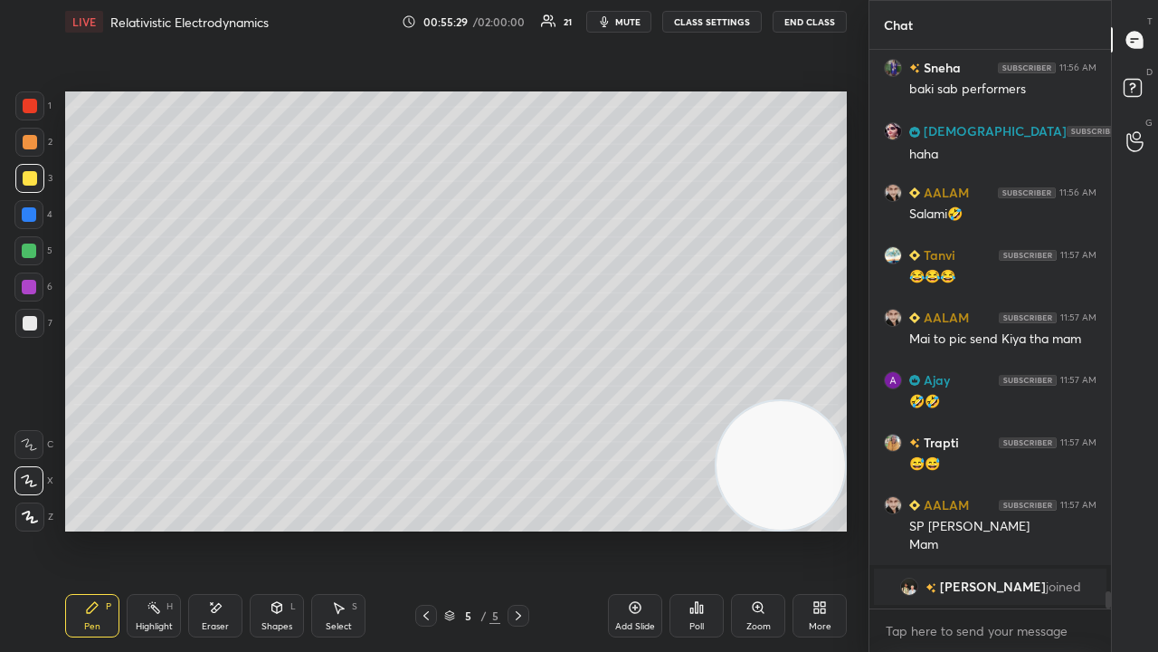
click at [624, 21] on span "mute" at bounding box center [627, 21] width 25 height 13
click at [422, 528] on icon at bounding box center [426, 615] width 14 height 14
click at [620, 18] on span "mute" at bounding box center [627, 21] width 25 height 13
click at [616, 20] on span "unmute" at bounding box center [626, 21] width 39 height 13
click at [641, 24] on span "mute" at bounding box center [627, 21] width 25 height 13
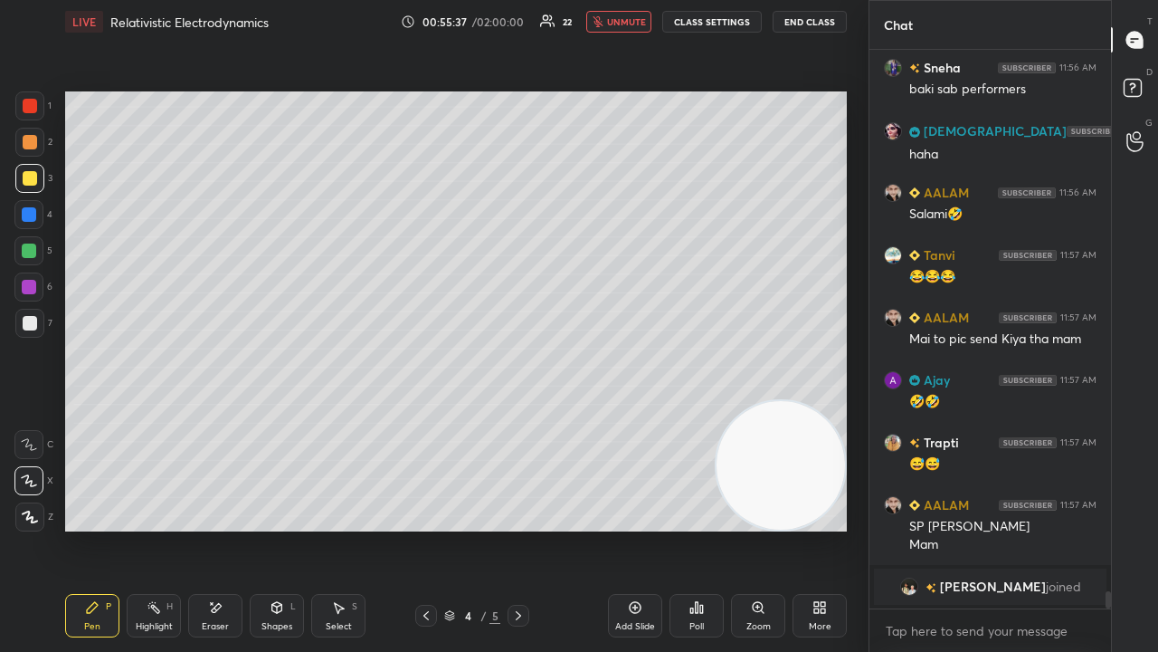
click at [636, 25] on span "unmute" at bounding box center [626, 21] width 39 height 13
click at [641, 24] on span "mute" at bounding box center [627, 21] width 25 height 13
click at [641, 23] on span "unmute" at bounding box center [626, 21] width 39 height 13
click at [518, 528] on div at bounding box center [519, 615] width 22 height 22
click at [635, 24] on span "mute" at bounding box center [627, 21] width 25 height 13
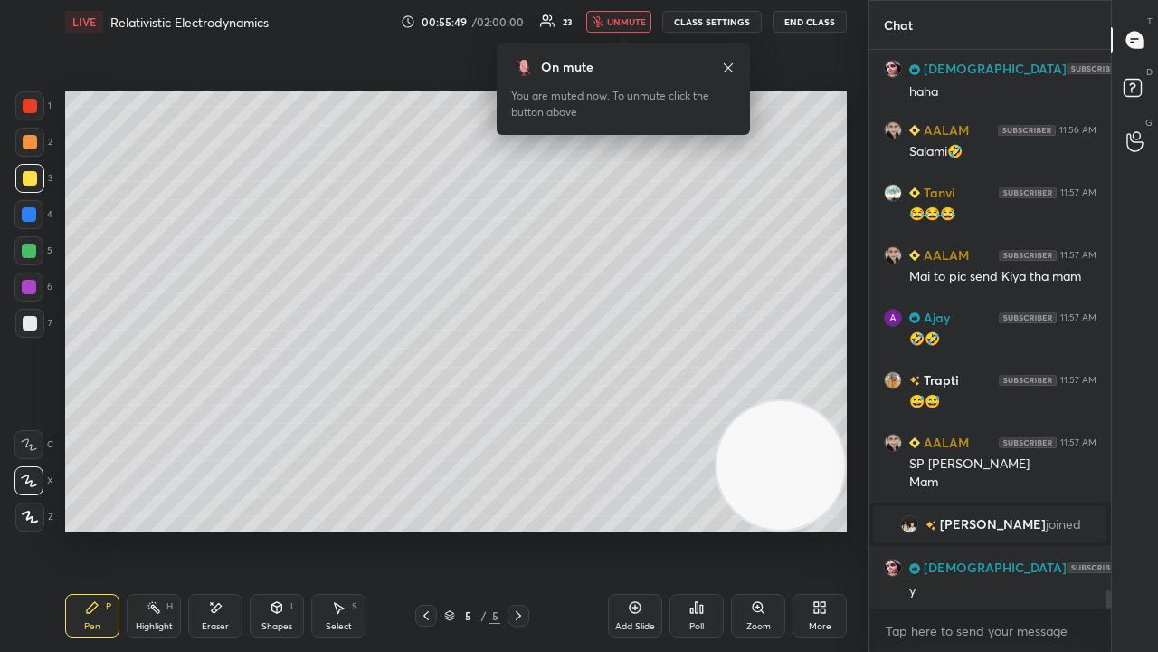
scroll to position [16559, 0]
click at [628, 21] on span "unmute" at bounding box center [626, 21] width 39 height 13
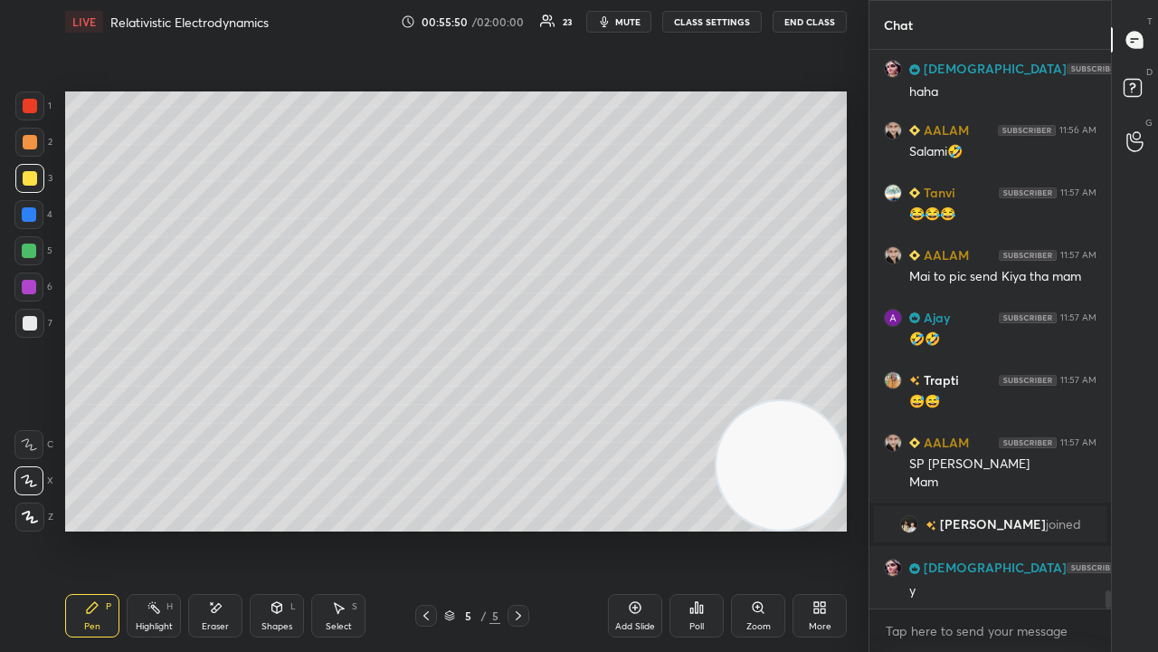
click at [973, 528] on div "x" at bounding box center [991, 630] width 242 height 43
drag, startPoint x: 1105, startPoint y: 602, endPoint x: 1095, endPoint y: 628, distance: 28.1
click at [1100, 528] on div "Sneha 11:56 AM baki sab performers SUNITA 11:56 AM haha AALAM 11:56 AM Salami🤣 …" at bounding box center [991, 351] width 242 height 602
click at [638, 25] on button "mute" at bounding box center [618, 22] width 65 height 22
click at [634, 21] on span "unmute" at bounding box center [626, 21] width 39 height 13
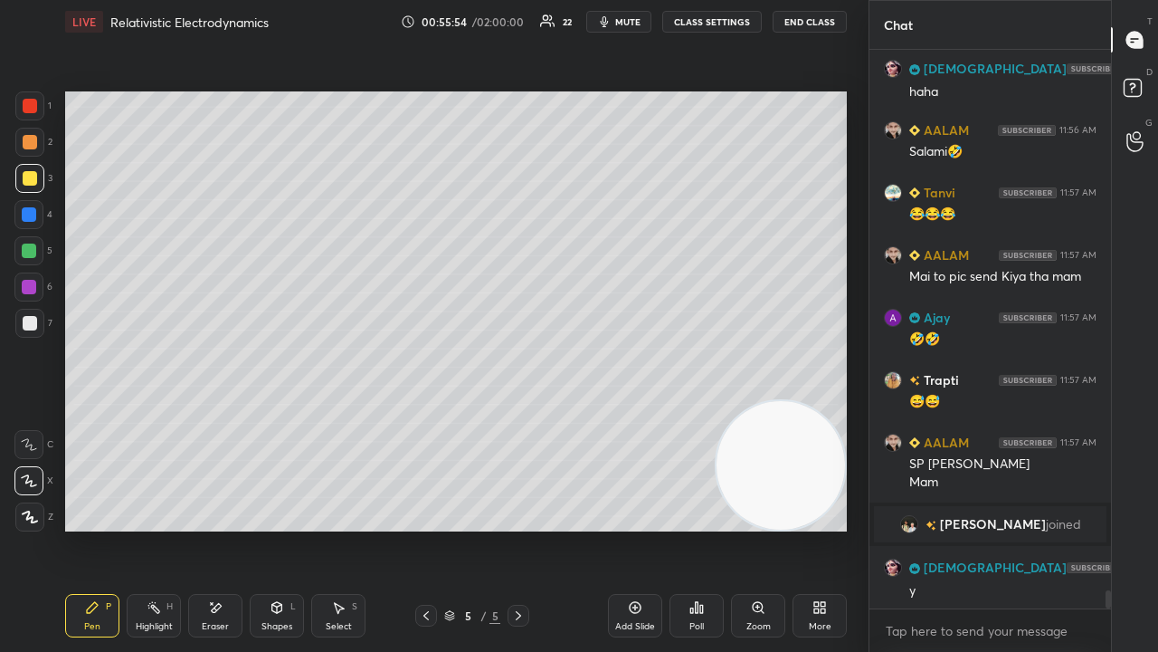
click at [624, 25] on span "mute" at bounding box center [627, 21] width 25 height 13
click at [627, 23] on span "unmute" at bounding box center [626, 21] width 39 height 13
click at [620, 26] on button "mute" at bounding box center [618, 22] width 65 height 22
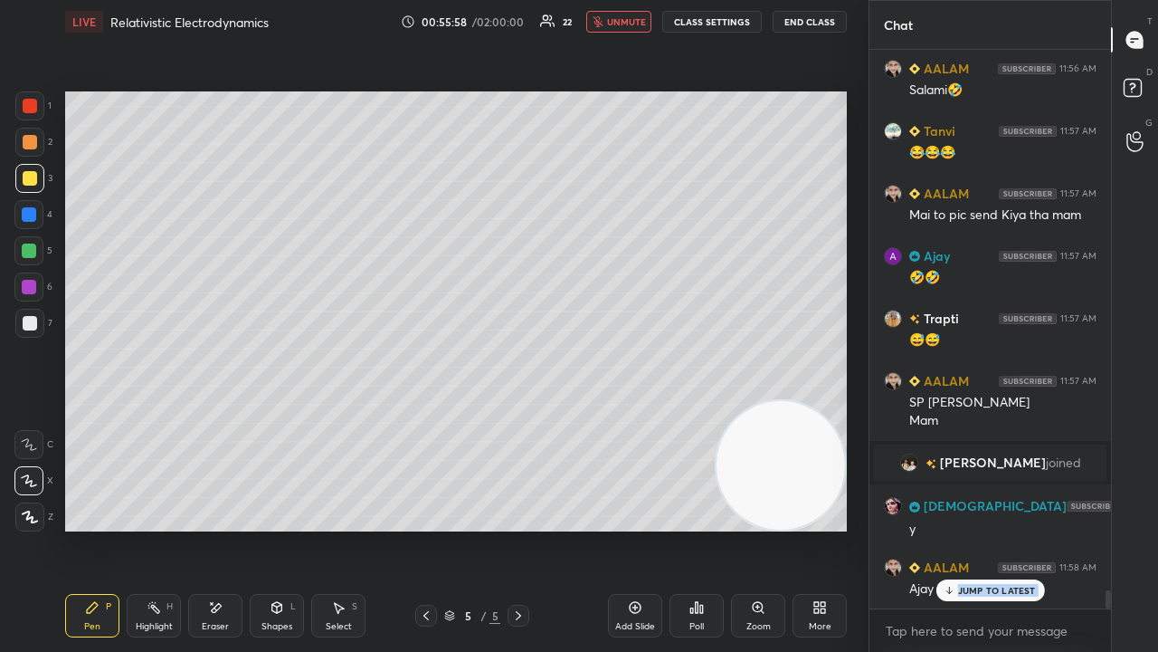
click at [619, 23] on span "unmute" at bounding box center [626, 21] width 39 height 13
click at [968, 528] on p "JUMP TO LATEST" at bounding box center [997, 590] width 78 height 11
click at [624, 16] on span "mute" at bounding box center [627, 21] width 25 height 13
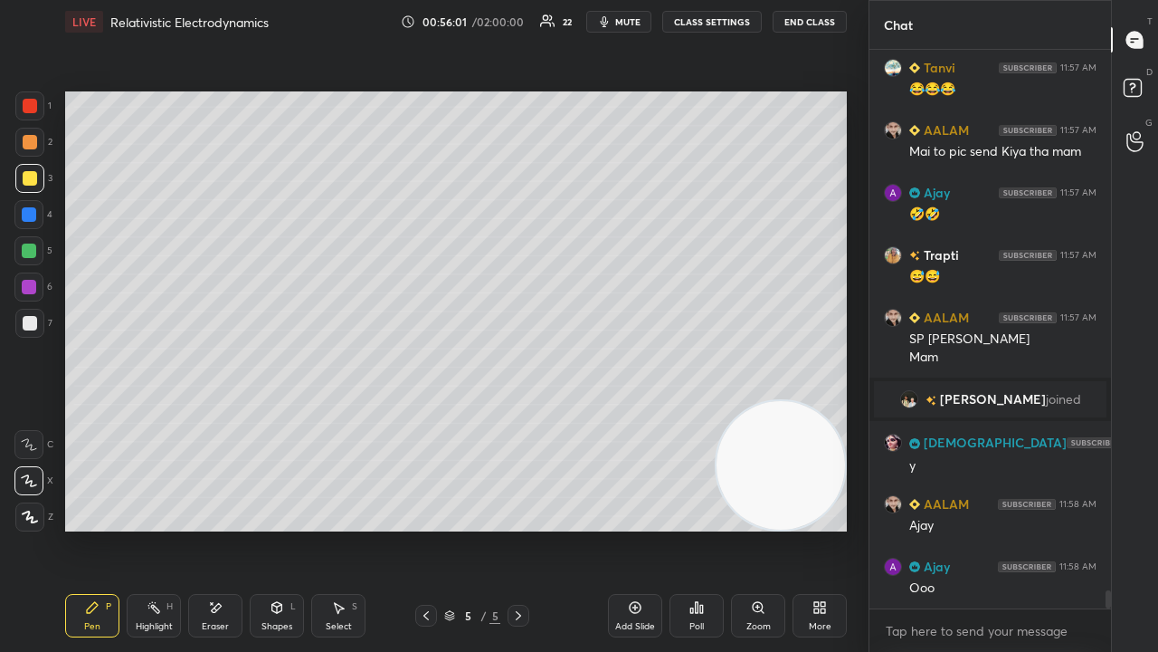
click at [23, 333] on div at bounding box center [29, 323] width 29 height 29
click at [627, 22] on span "mute" at bounding box center [627, 21] width 25 height 13
click at [627, 22] on span "unmute" at bounding box center [626, 21] width 39 height 13
click at [633, 24] on span "mute" at bounding box center [627, 21] width 25 height 13
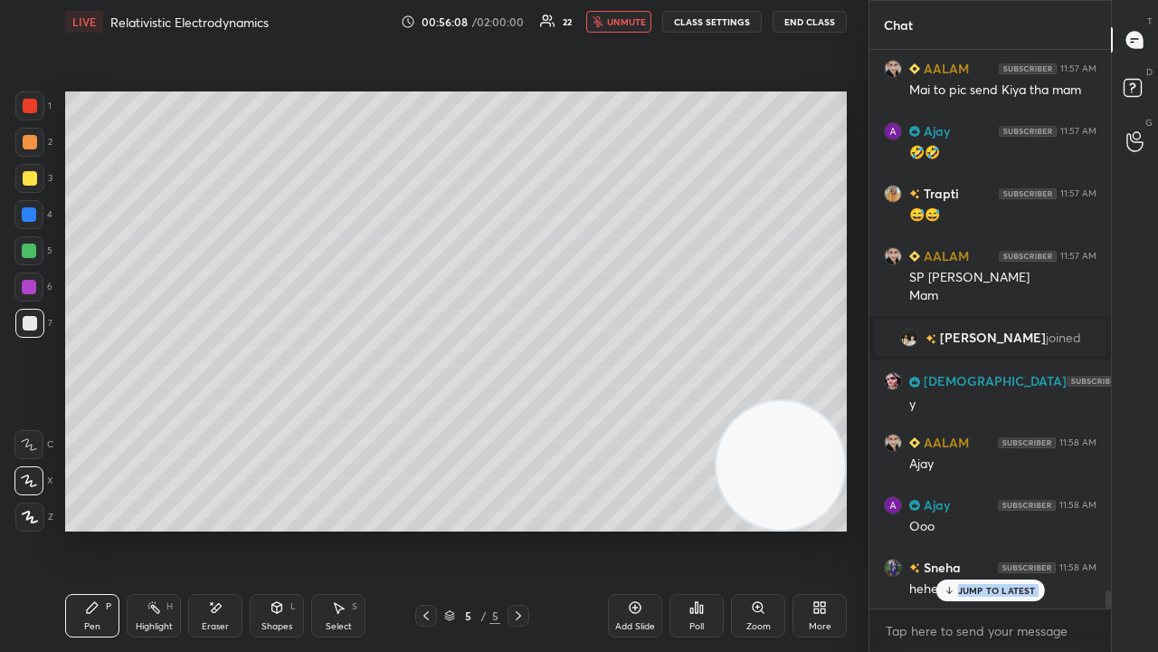
click at [970, 528] on p "JUMP TO LATEST" at bounding box center [997, 590] width 78 height 11
click at [628, 23] on span "unmute" at bounding box center [626, 21] width 39 height 13
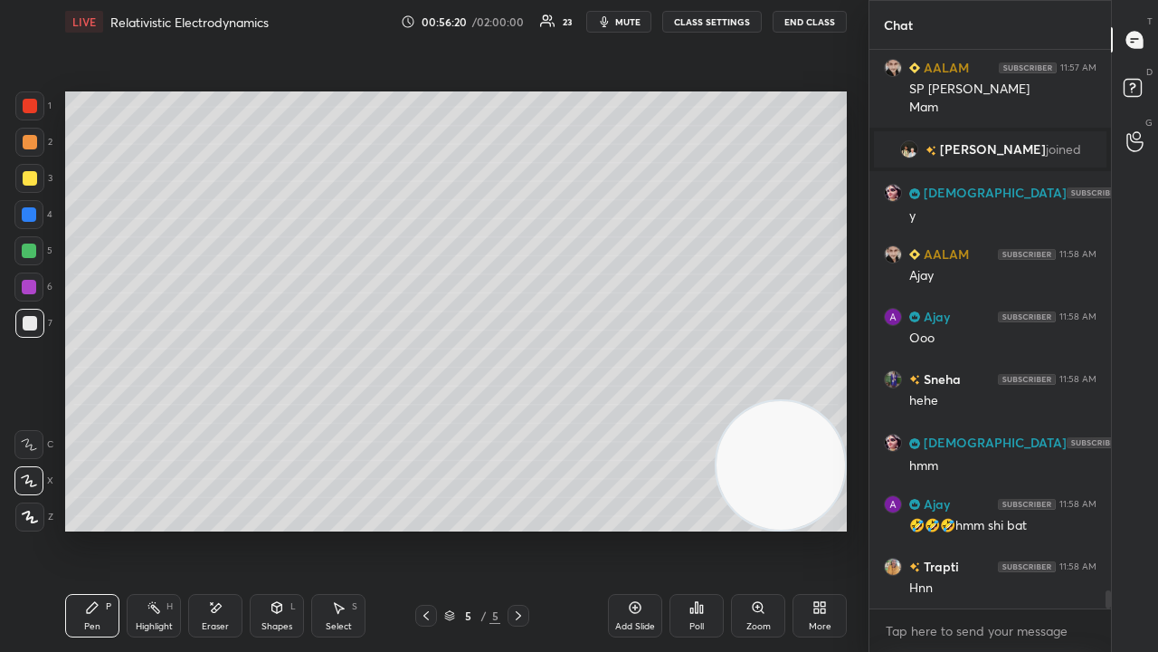
scroll to position [17028, 0]
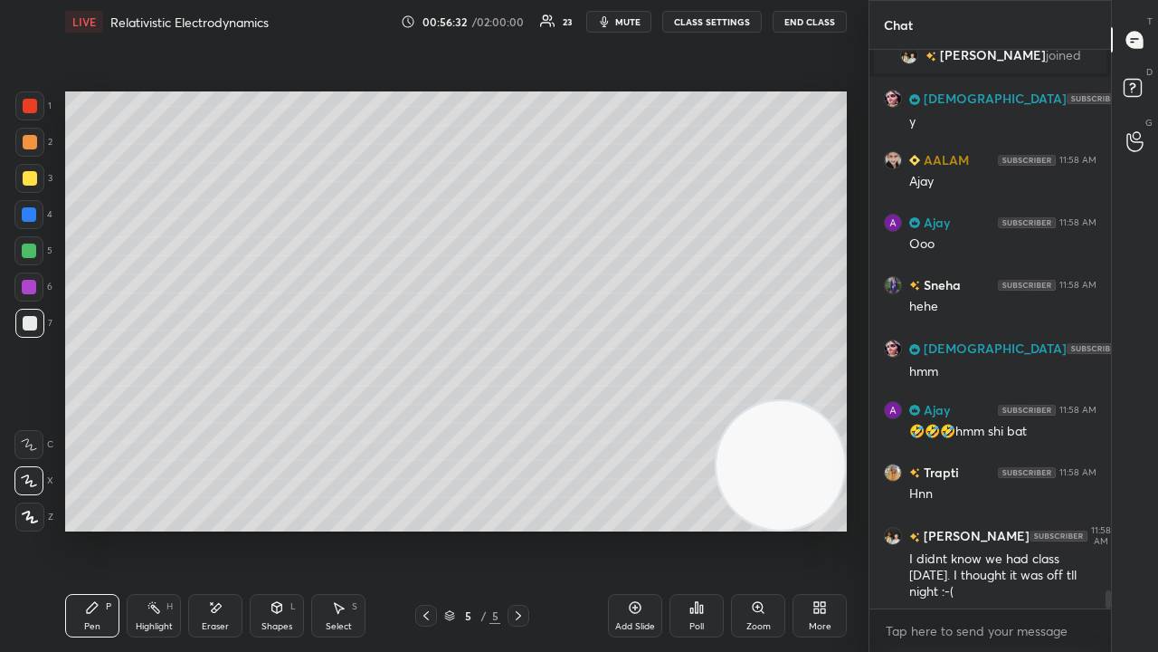
click at [1006, 528] on div "Yess" at bounding box center [1002, 651] width 187 height 18
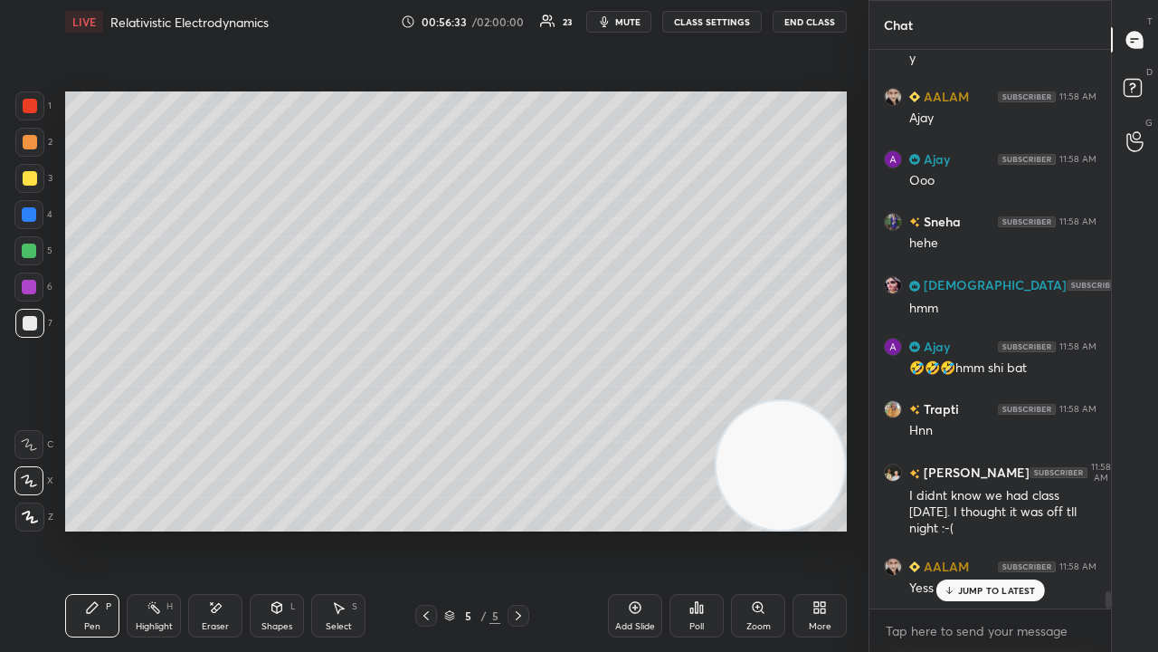
scroll to position [17153, 0]
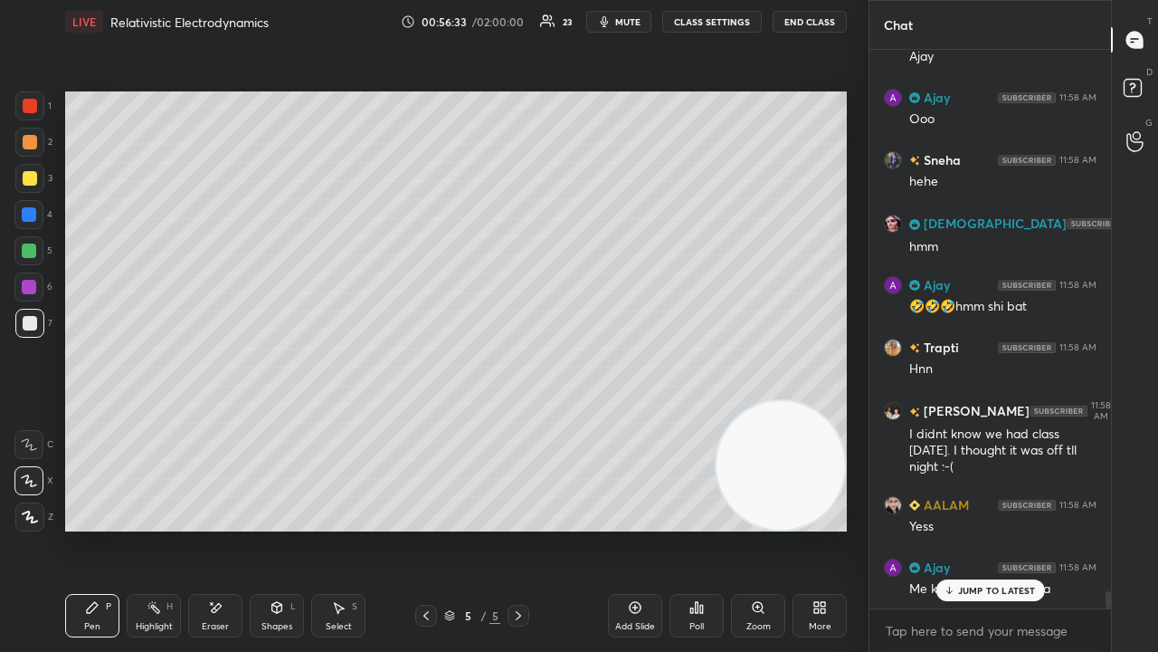
click at [632, 17] on span "mute" at bounding box center [627, 21] width 25 height 13
click at [632, 18] on span "unmute" at bounding box center [626, 21] width 39 height 13
drag, startPoint x: 972, startPoint y: 592, endPoint x: 972, endPoint y: 639, distance: 47.1
click at [972, 528] on p "JUMP TO LATEST" at bounding box center [997, 590] width 78 height 11
click at [966, 528] on div "x" at bounding box center [991, 630] width 242 height 43
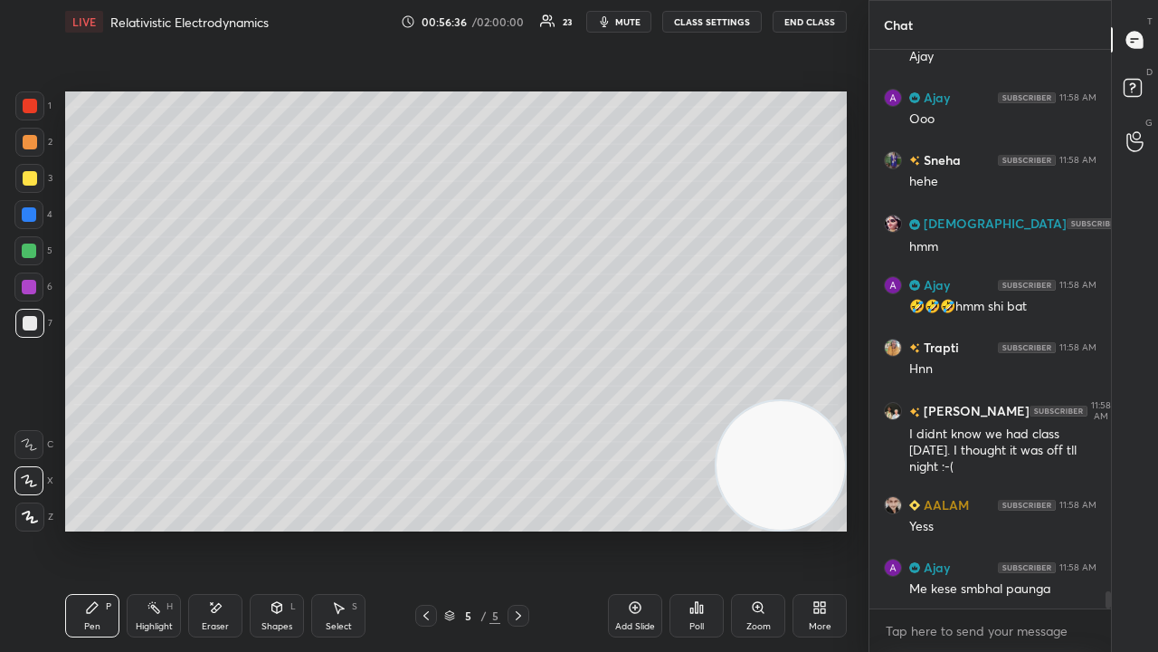
click at [624, 20] on span "mute" at bounding box center [627, 21] width 25 height 13
click at [625, 20] on span "unmute" at bounding box center [626, 21] width 39 height 13
click at [641, 23] on span "mute" at bounding box center [627, 21] width 25 height 13
click at [635, 22] on span "unmute" at bounding box center [626, 21] width 39 height 13
click at [638, 24] on span "mute" at bounding box center [627, 21] width 25 height 13
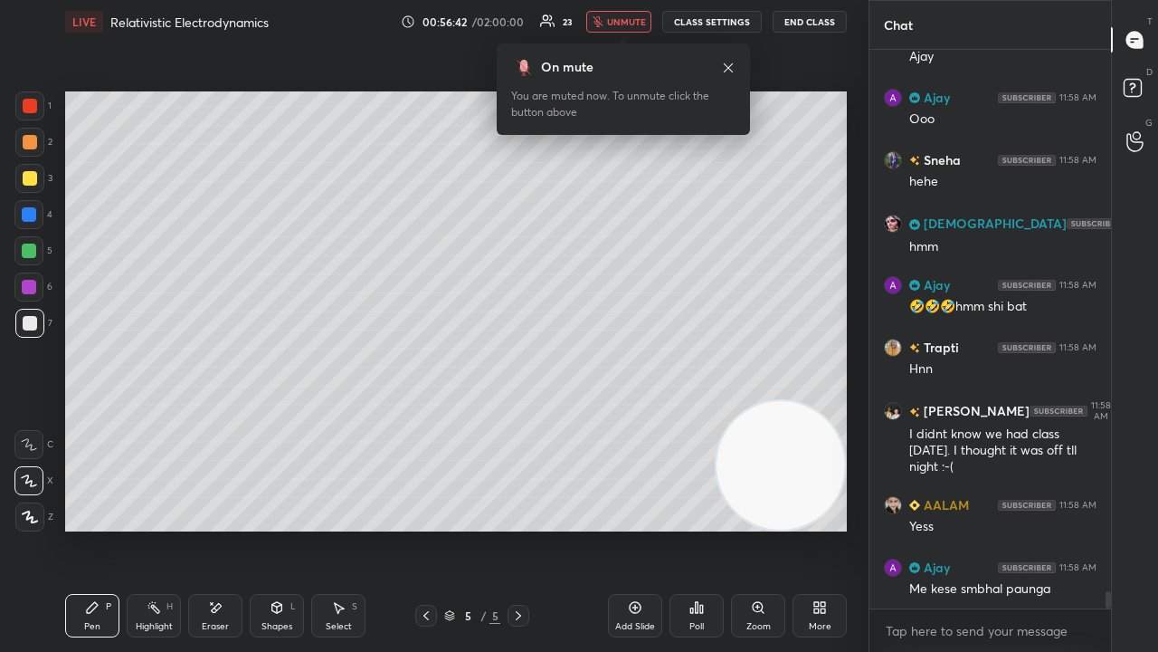
click at [629, 22] on span "unmute" at bounding box center [626, 21] width 39 height 13
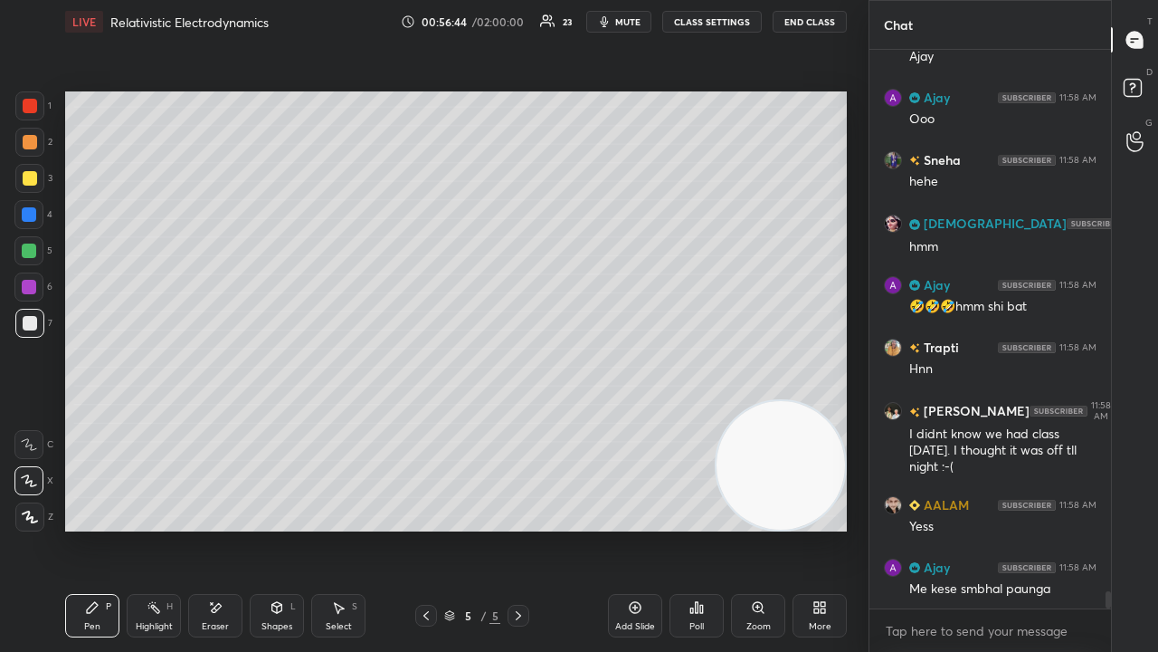
click at [31, 185] on div at bounding box center [30, 178] width 14 height 14
click at [623, 20] on span "mute" at bounding box center [627, 21] width 25 height 13
click at [623, 20] on span "unmute" at bounding box center [626, 21] width 39 height 13
click at [632, 18] on span "mute" at bounding box center [627, 21] width 25 height 13
drag, startPoint x: 627, startPoint y: 23, endPoint x: 610, endPoint y: 33, distance: 19.9
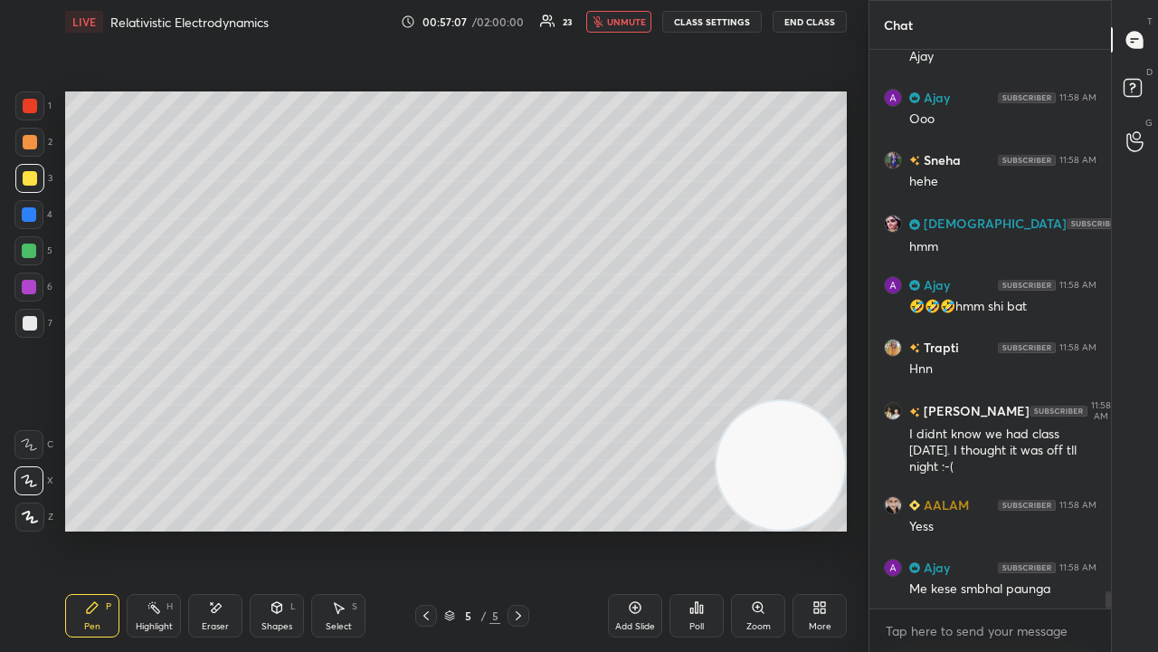
click at [623, 23] on span "unmute" at bounding box center [626, 21] width 39 height 13
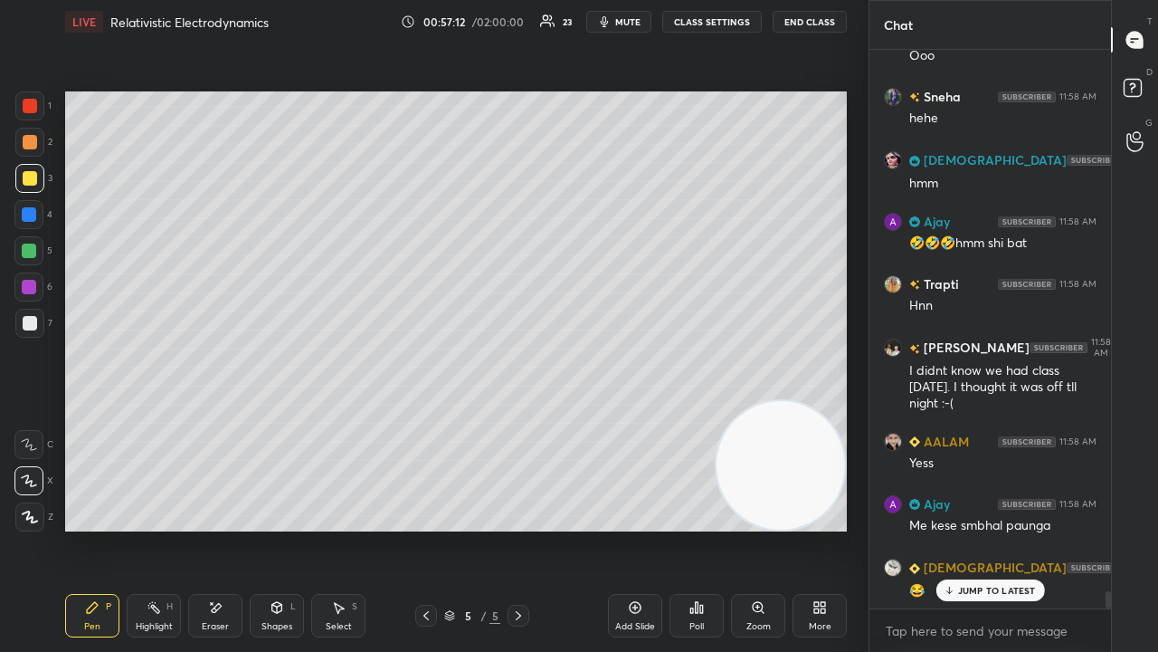
scroll to position [17278, 0]
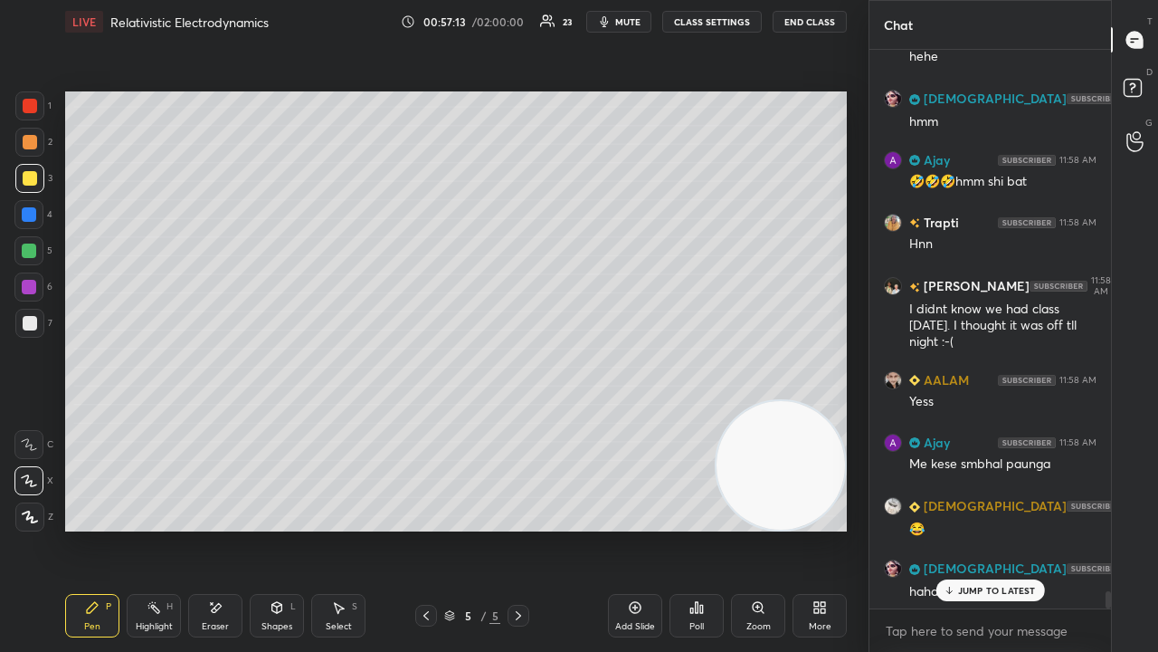
click at [612, 22] on icon "button" at bounding box center [604, 21] width 14 height 14
click at [614, 22] on span "unmute" at bounding box center [626, 21] width 39 height 13
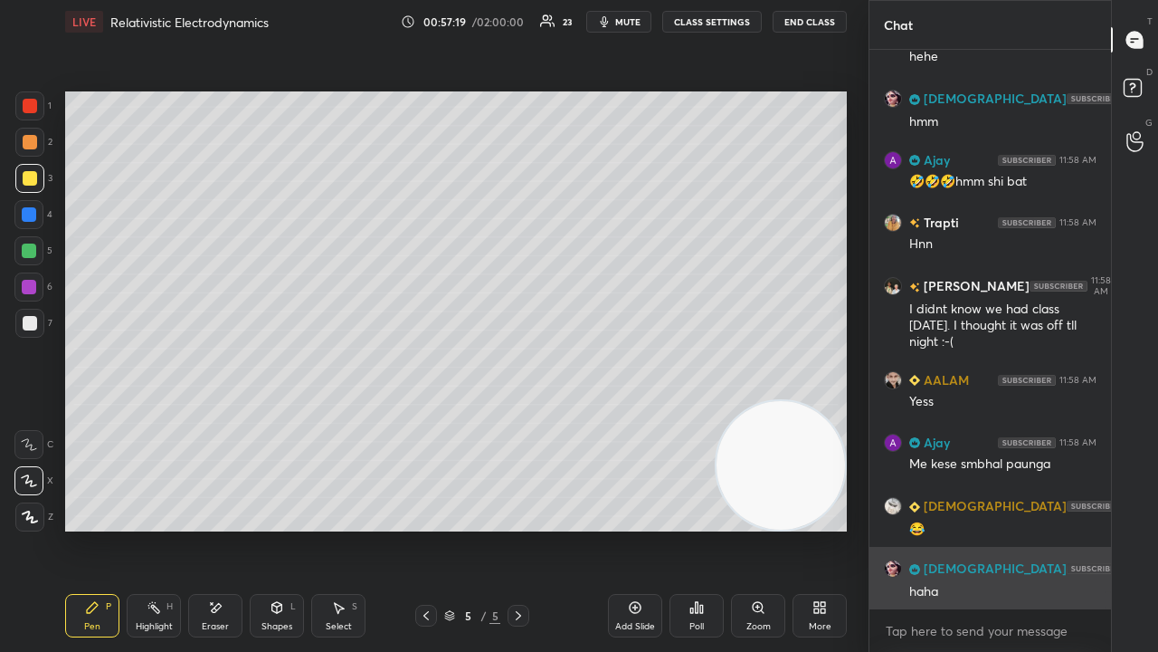
scroll to position [17341, 0]
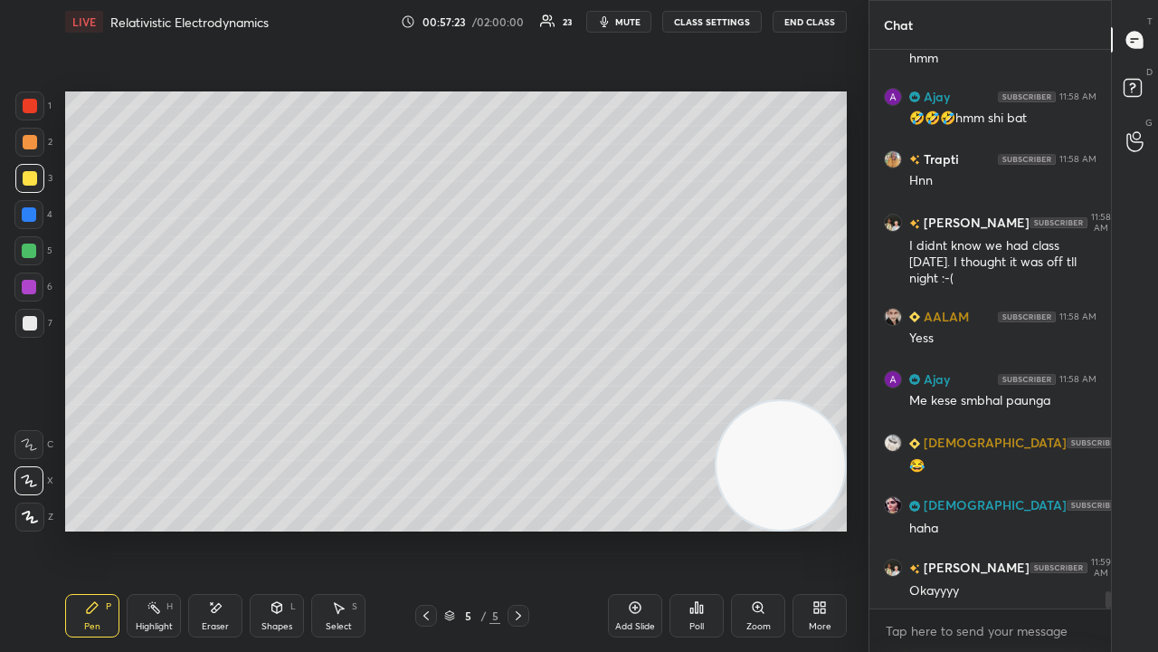
click at [609, 22] on icon "button" at bounding box center [605, 21] width 8 height 11
click at [615, 24] on span "mute" at bounding box center [627, 21] width 25 height 13
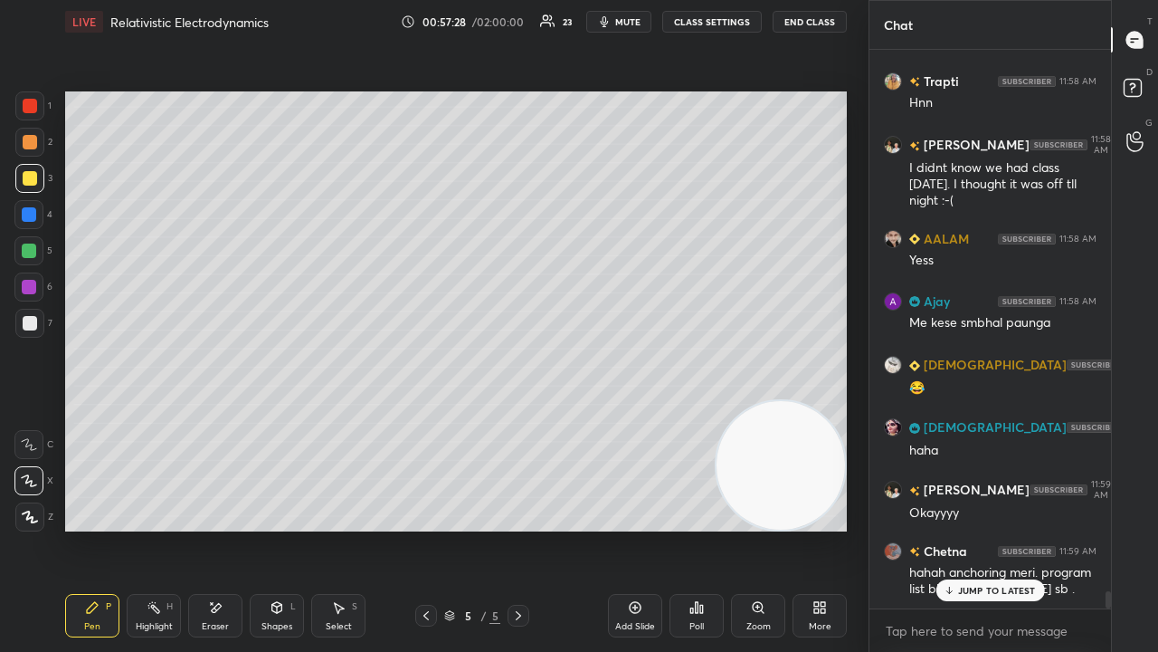
click at [956, 528] on div "JUMP TO LATEST" at bounding box center [990, 590] width 109 height 22
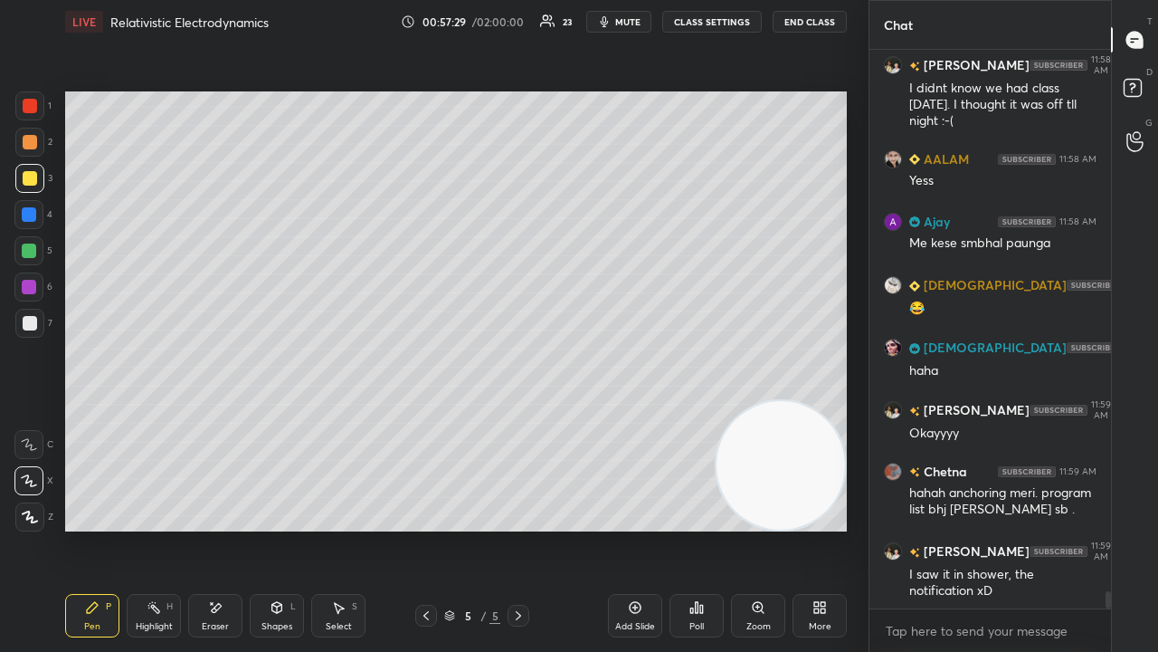
click at [641, 24] on span "mute" at bounding box center [627, 21] width 25 height 13
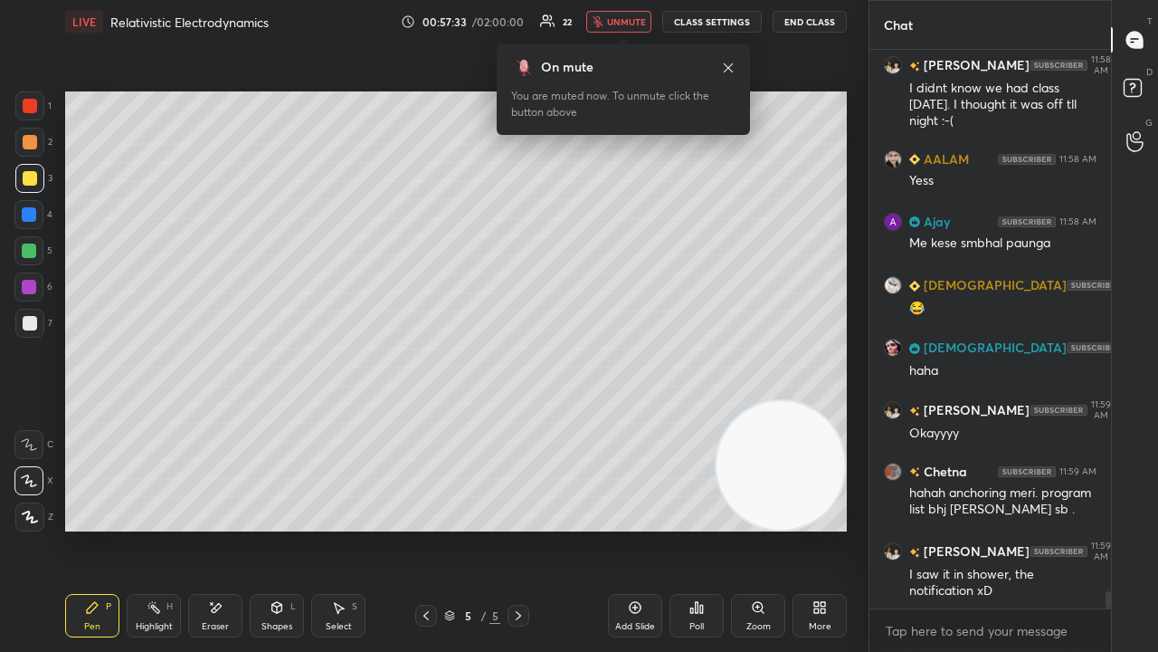
drag, startPoint x: 633, startPoint y: 21, endPoint x: 642, endPoint y: 10, distance: 14.1
click at [634, 21] on span "unmute" at bounding box center [626, 21] width 39 height 13
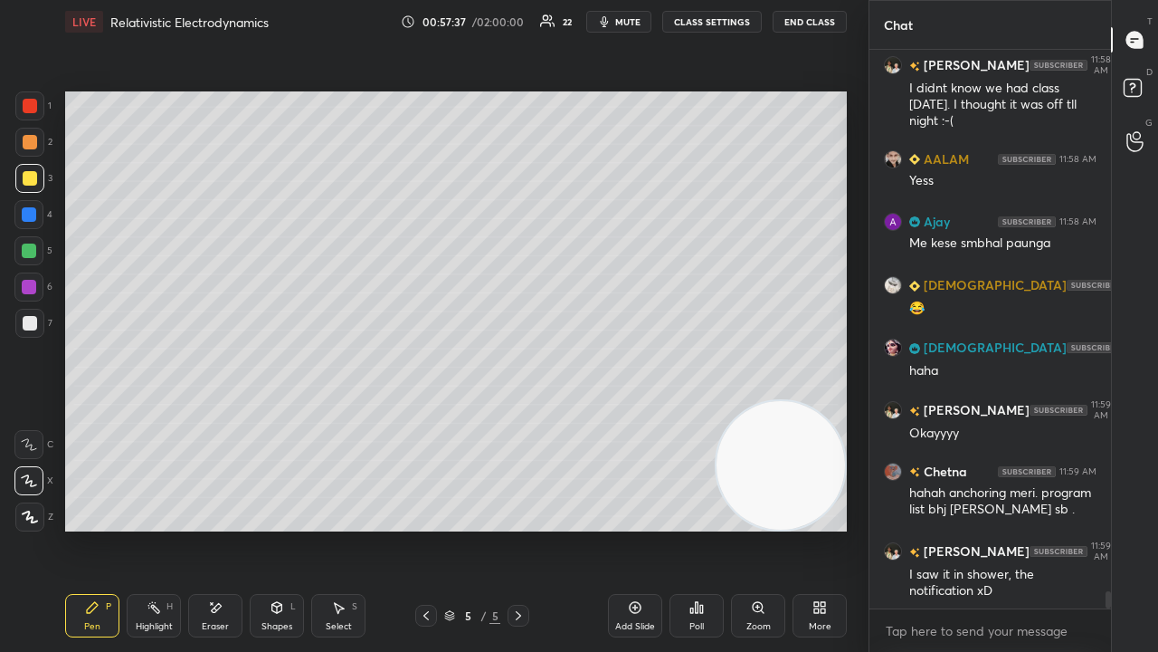
click at [633, 24] on span "mute" at bounding box center [627, 21] width 25 height 13
click at [633, 20] on span "mute" at bounding box center [627, 21] width 25 height 13
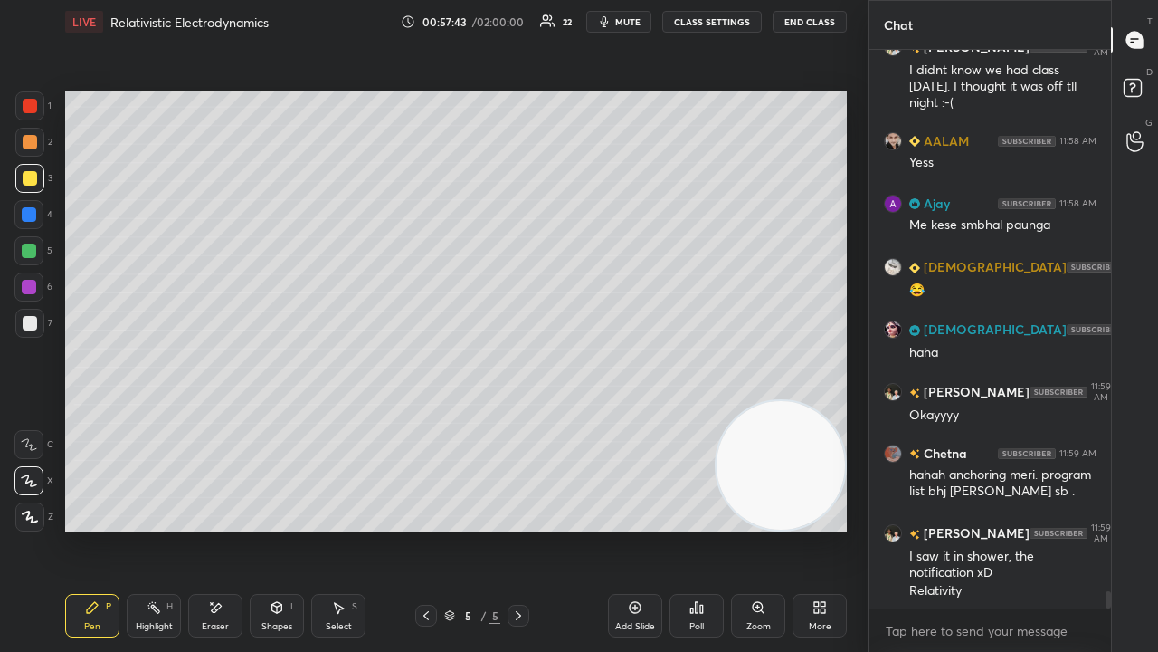
click at [641, 20] on span "mute" at bounding box center [627, 21] width 25 height 13
click at [645, 20] on span "unmute" at bounding box center [626, 21] width 39 height 13
click at [622, 25] on span "mute" at bounding box center [627, 21] width 25 height 13
click at [623, 24] on span "unmute" at bounding box center [626, 21] width 39 height 13
click at [427, 528] on icon at bounding box center [426, 615] width 14 height 14
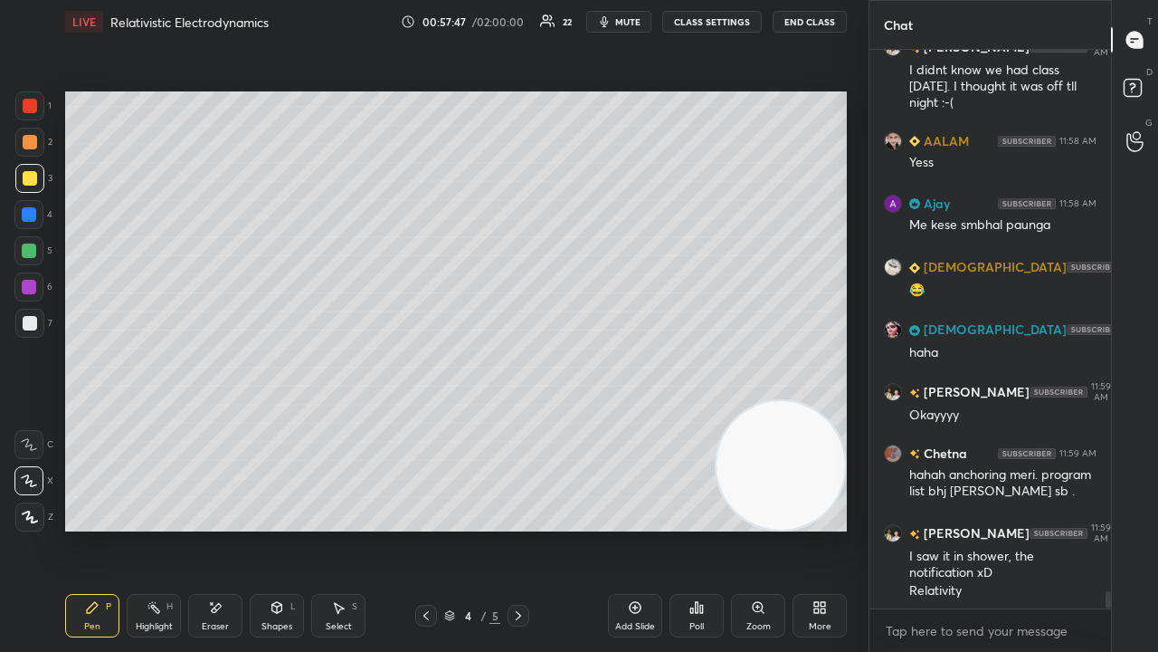
click at [518, 528] on icon at bounding box center [518, 615] width 14 height 14
click at [626, 21] on span "mute" at bounding box center [627, 21] width 25 height 13
drag, startPoint x: 628, startPoint y: 18, endPoint x: 654, endPoint y: 5, distance: 29.1
click at [630, 20] on span "unmute" at bounding box center [626, 21] width 39 height 13
click at [25, 335] on div at bounding box center [29, 323] width 29 height 29
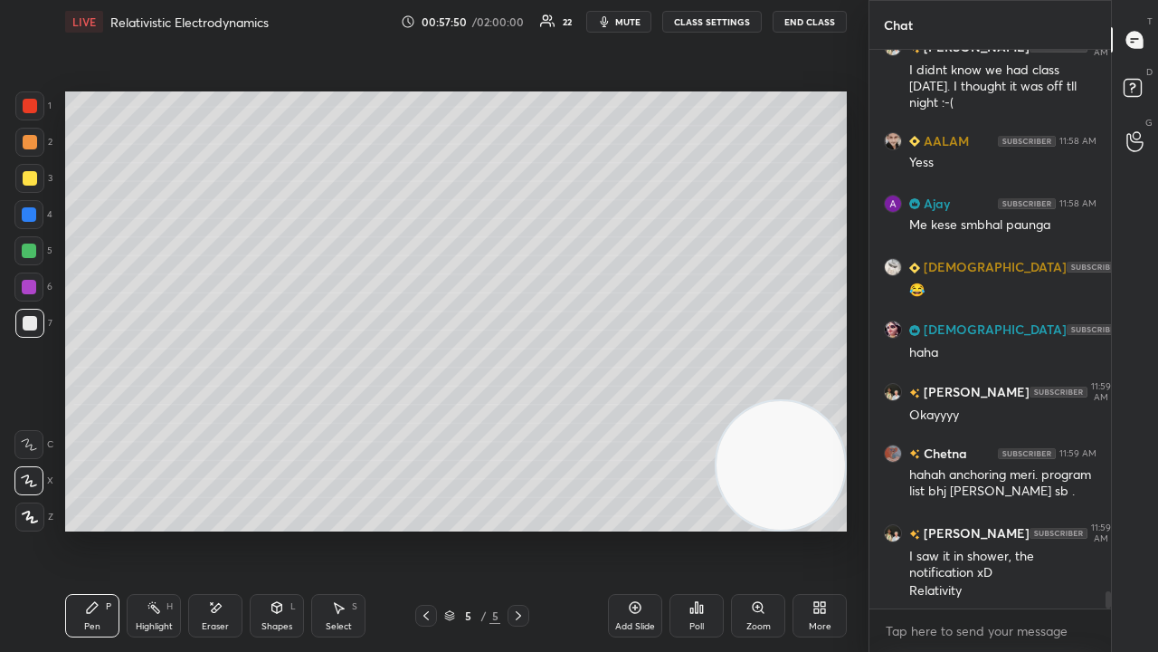
click at [612, 22] on icon "button" at bounding box center [604, 21] width 14 height 14
click at [615, 22] on span "unmute" at bounding box center [626, 21] width 39 height 13
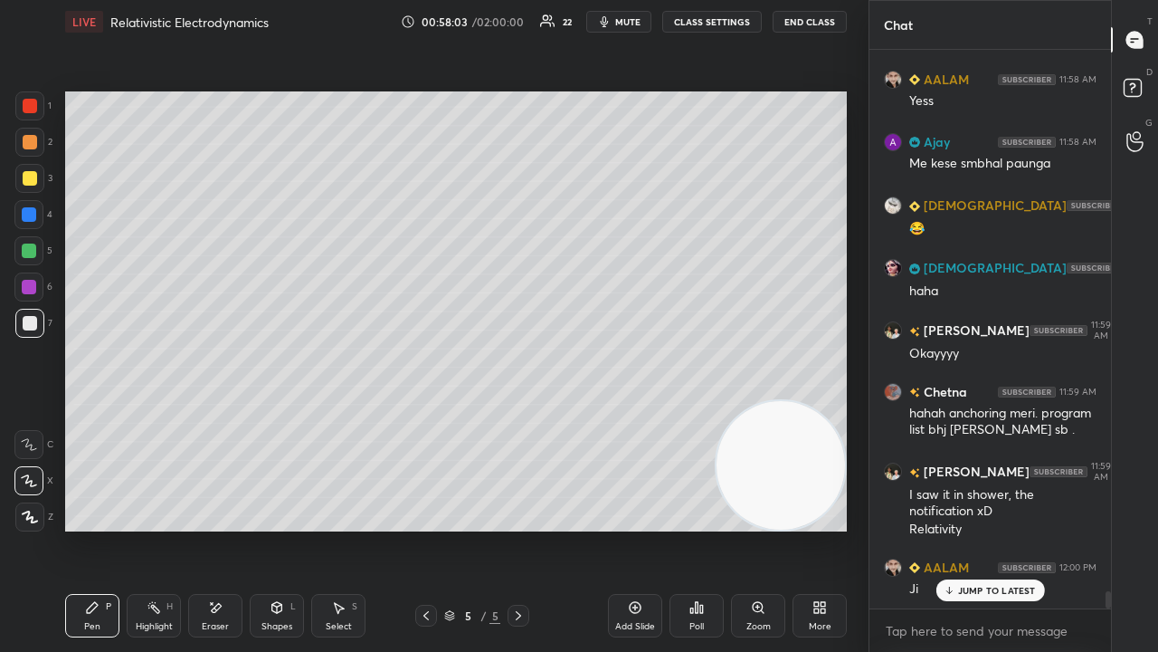
click at [975, 528] on p "JUMP TO LATEST" at bounding box center [997, 590] width 78 height 11
click at [633, 19] on span "mute" at bounding box center [627, 21] width 25 height 13
drag, startPoint x: 635, startPoint y: 14, endPoint x: 642, endPoint y: 7, distance: 10.2
click at [639, 11] on button "unmute" at bounding box center [618, 22] width 65 height 22
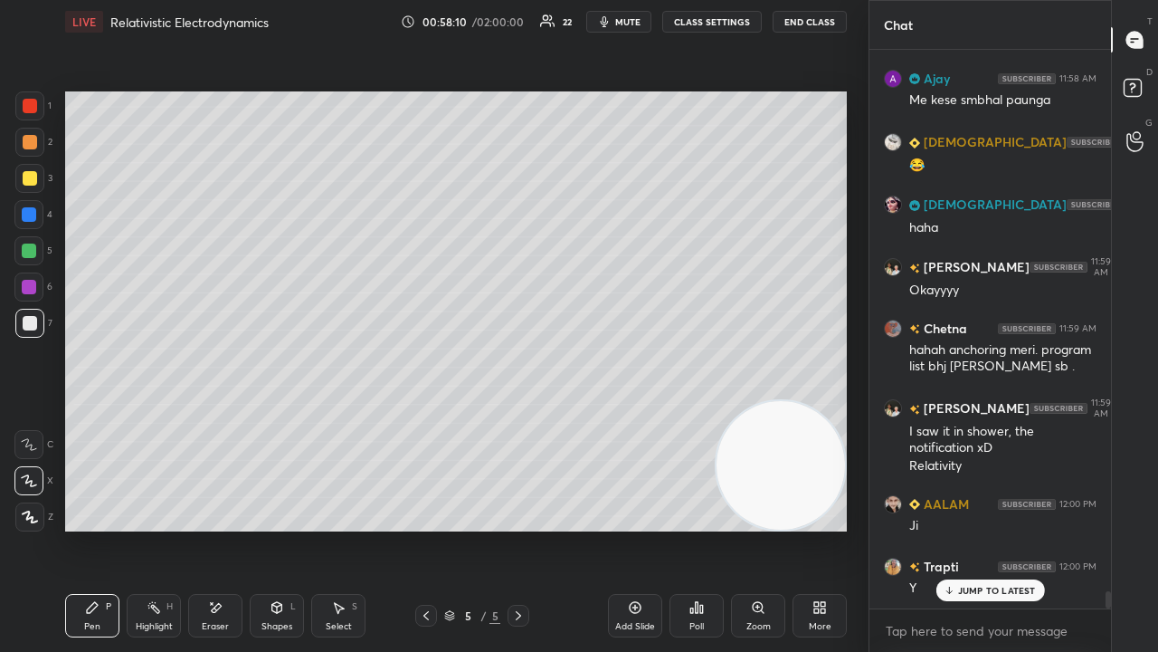
scroll to position [17703, 0]
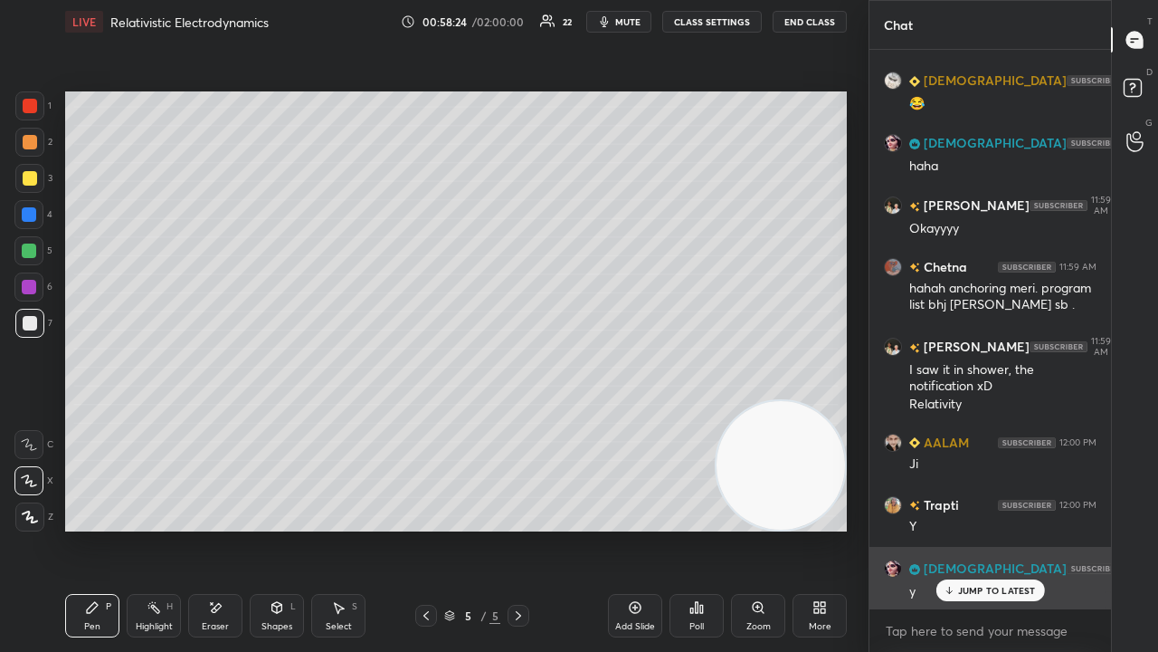
click at [988, 528] on p "JUMP TO LATEST" at bounding box center [997, 590] width 78 height 11
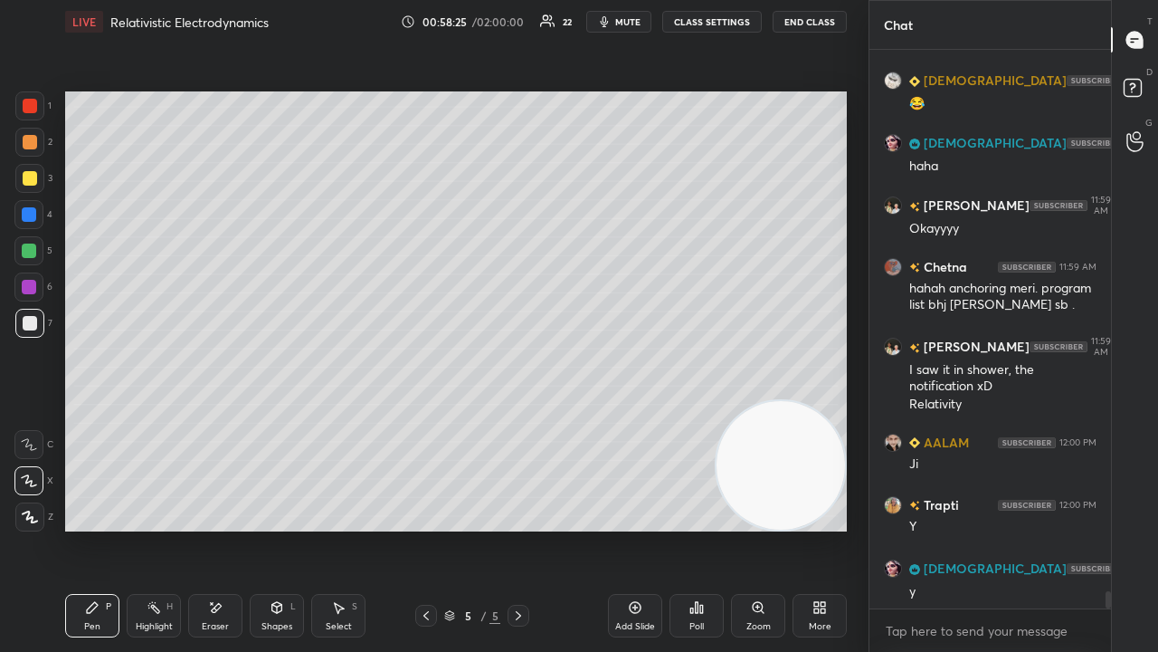
click at [637, 19] on span "mute" at bounding box center [627, 21] width 25 height 13
drag, startPoint x: 640, startPoint y: 18, endPoint x: 664, endPoint y: 24, distance: 25.0
click at [641, 18] on span "unmute" at bounding box center [626, 21] width 39 height 13
click at [639, 22] on span "mute" at bounding box center [627, 21] width 25 height 13
click at [640, 20] on span "unmute" at bounding box center [626, 21] width 39 height 13
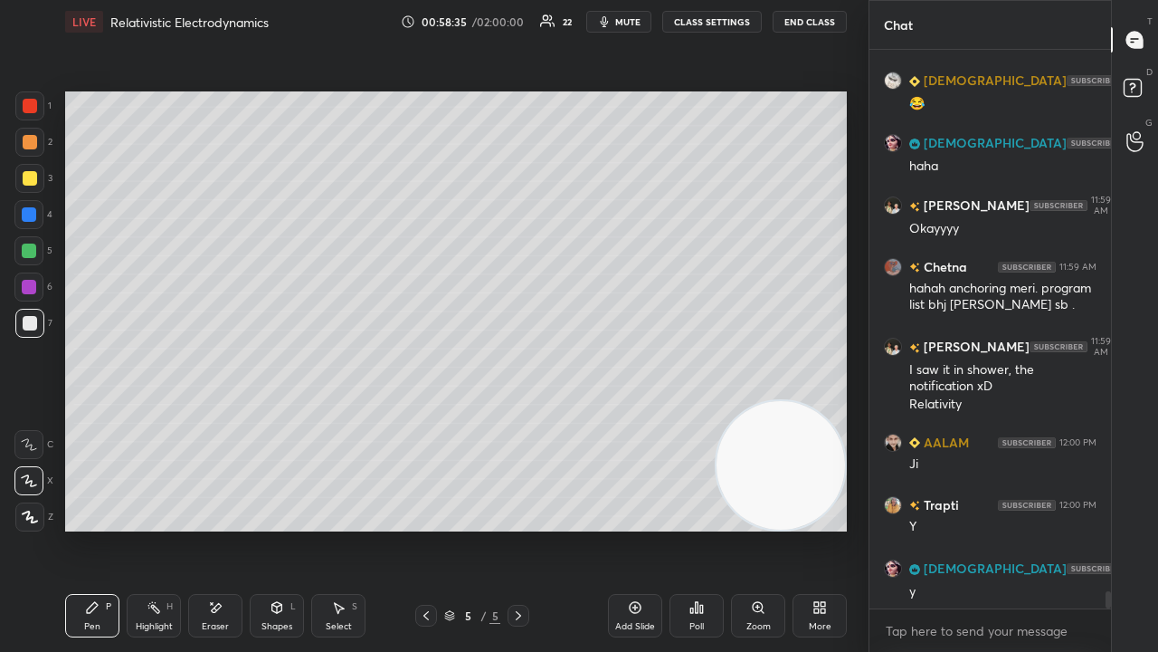
drag, startPoint x: 214, startPoint y: 614, endPoint x: 230, endPoint y: 598, distance: 23.0
click at [215, 528] on icon at bounding box center [215, 607] width 14 height 15
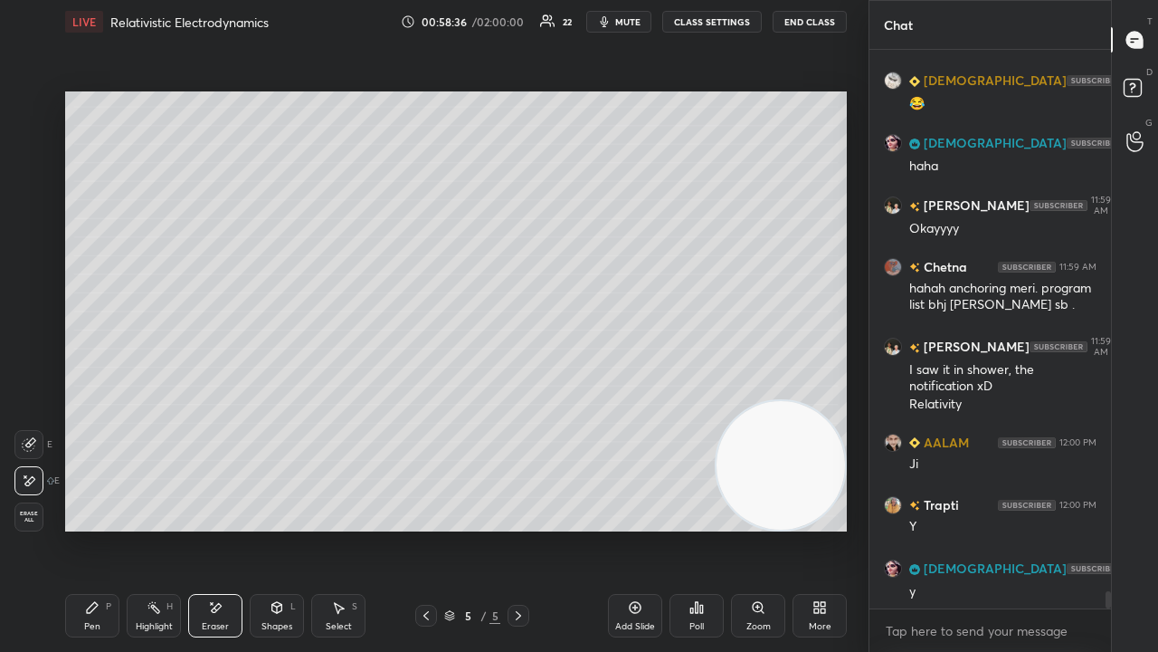
click at [89, 528] on div "Pen P" at bounding box center [92, 615] width 54 height 43
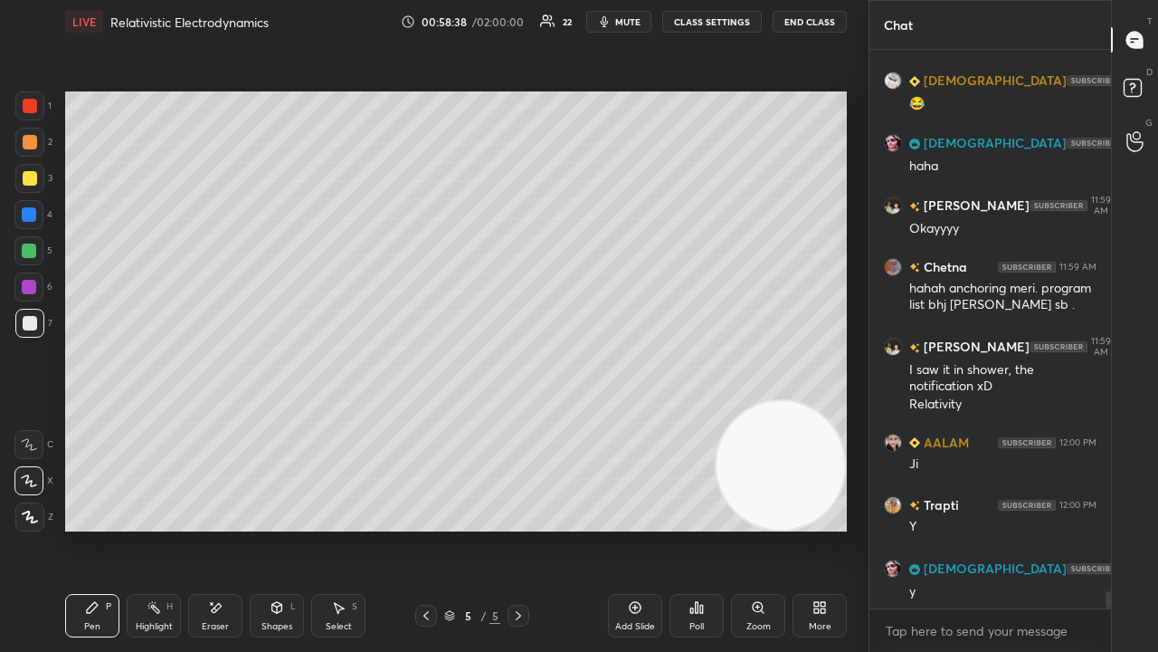
click at [635, 24] on span "mute" at bounding box center [627, 21] width 25 height 13
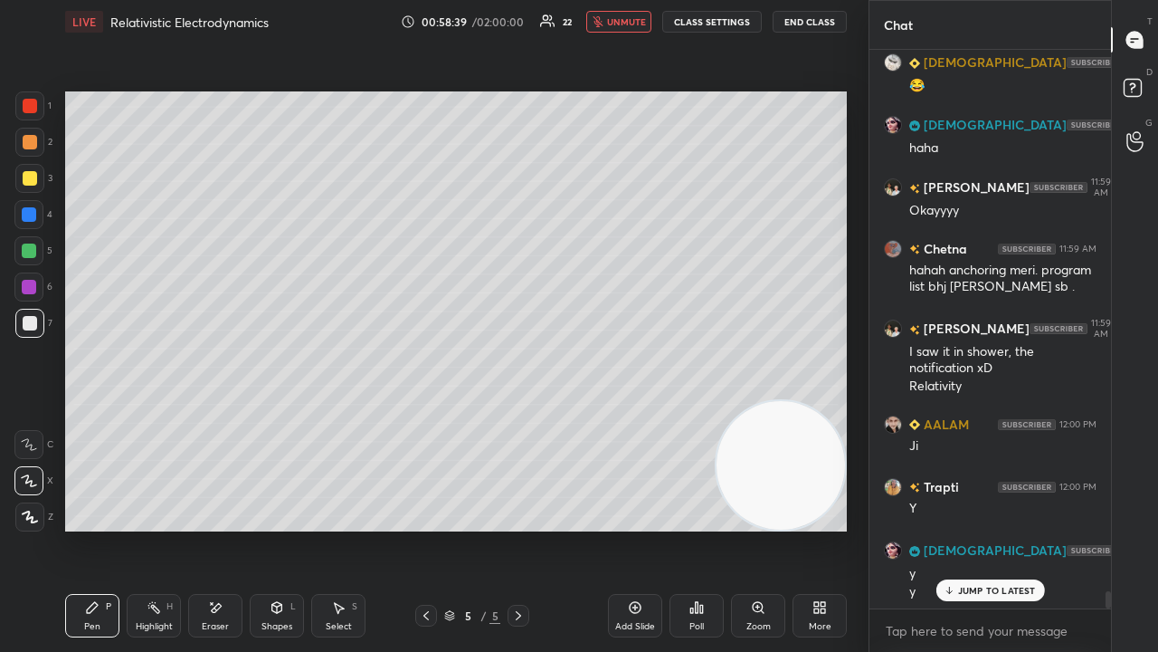
click at [627, 25] on span "unmute" at bounding box center [626, 21] width 39 height 13
drag, startPoint x: 776, startPoint y: 484, endPoint x: 726, endPoint y: 173, distance: 315.4
click at [733, 399] on video at bounding box center [781, 463] width 128 height 128
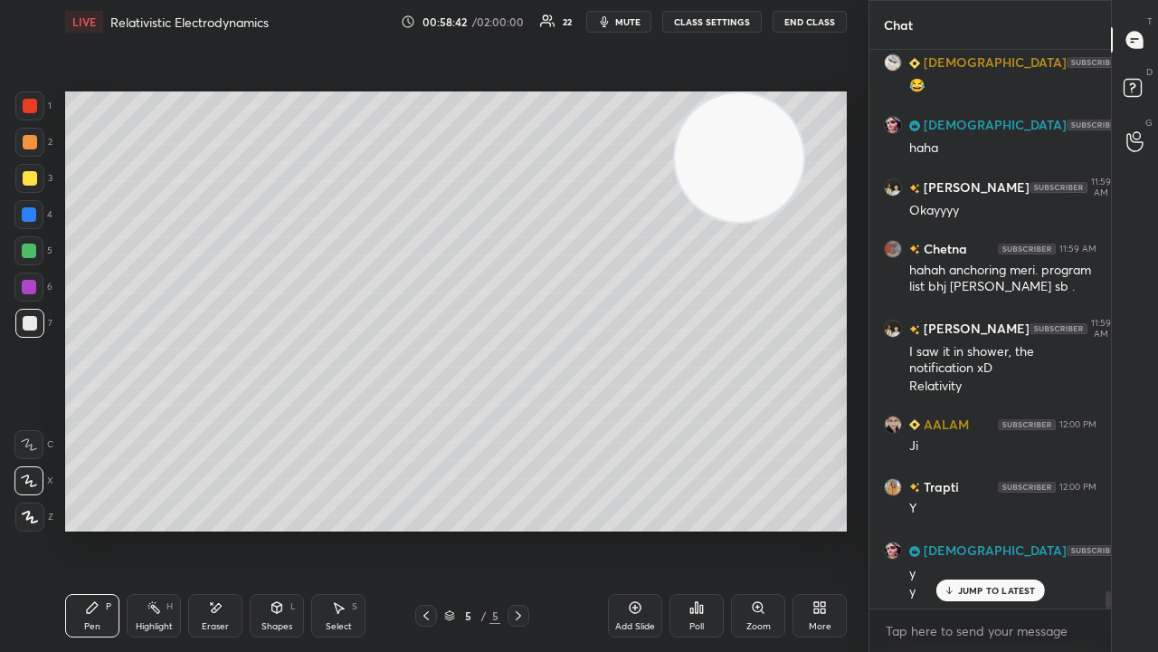
scroll to position [17785, 0]
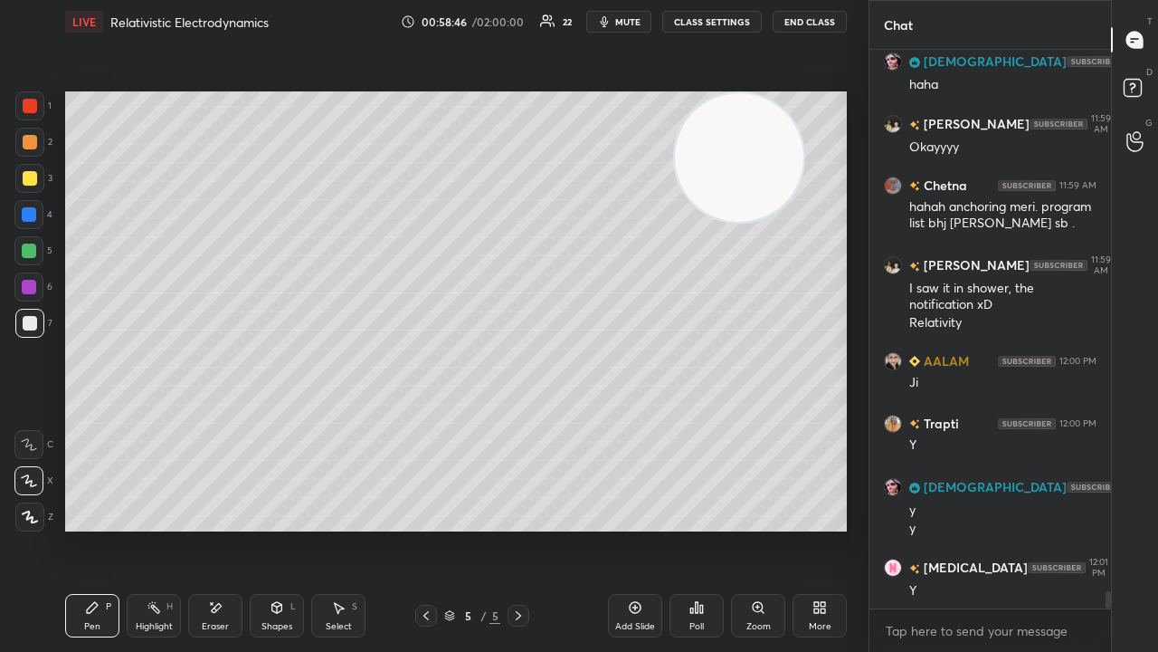
click at [338, 528] on icon at bounding box center [340, 608] width 10 height 11
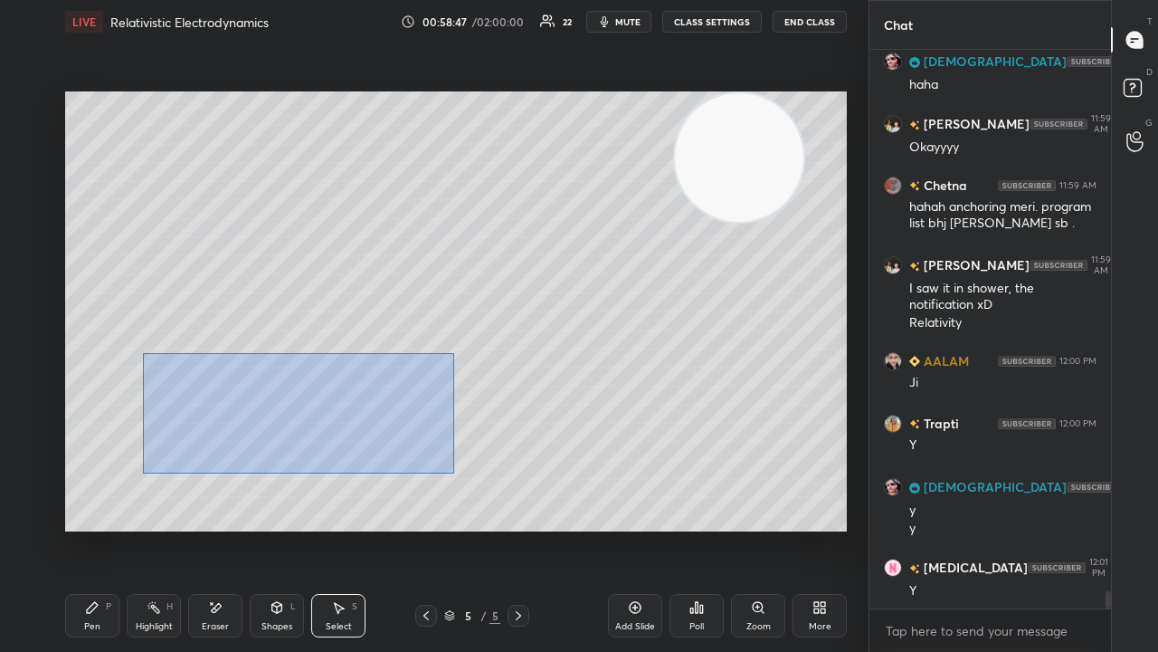
drag, startPoint x: 143, startPoint y: 353, endPoint x: 454, endPoint y: 473, distance: 333.7
click at [454, 473] on div "0 ° Undo Copy Duplicate Duplicate to new slide Delete" at bounding box center [456, 311] width 782 height 440
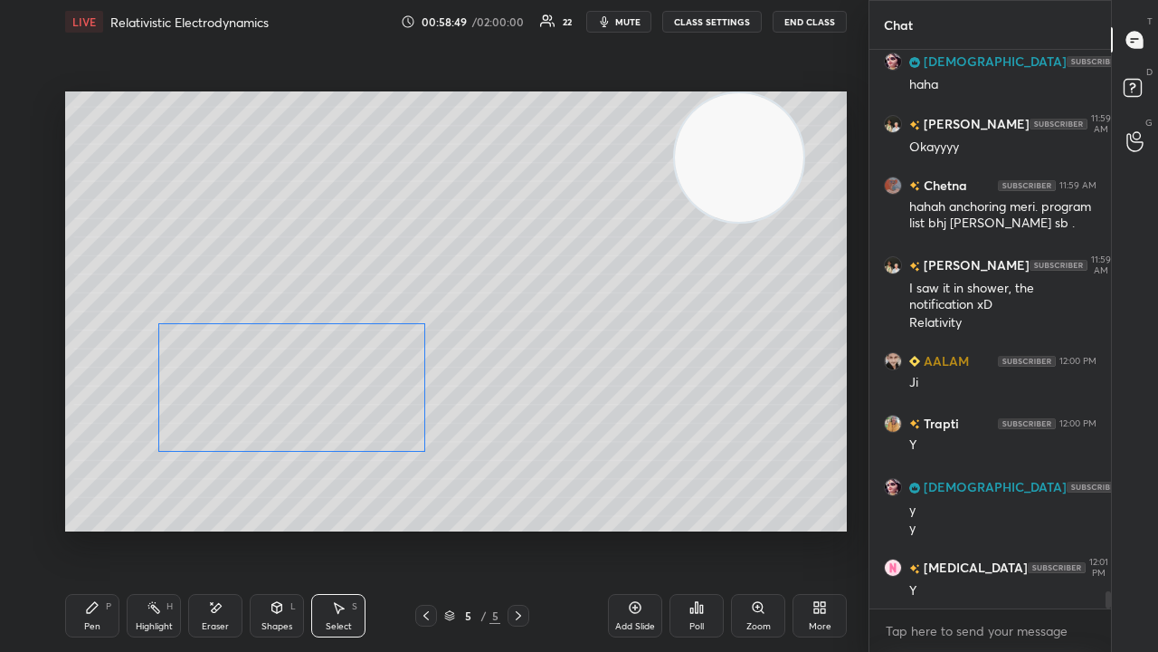
drag, startPoint x: 354, startPoint y: 447, endPoint x: 364, endPoint y: 445, distance: 10.1
click at [356, 423] on div "0 ° Undo Copy Duplicate Duplicate to new slide Delete" at bounding box center [456, 311] width 782 height 440
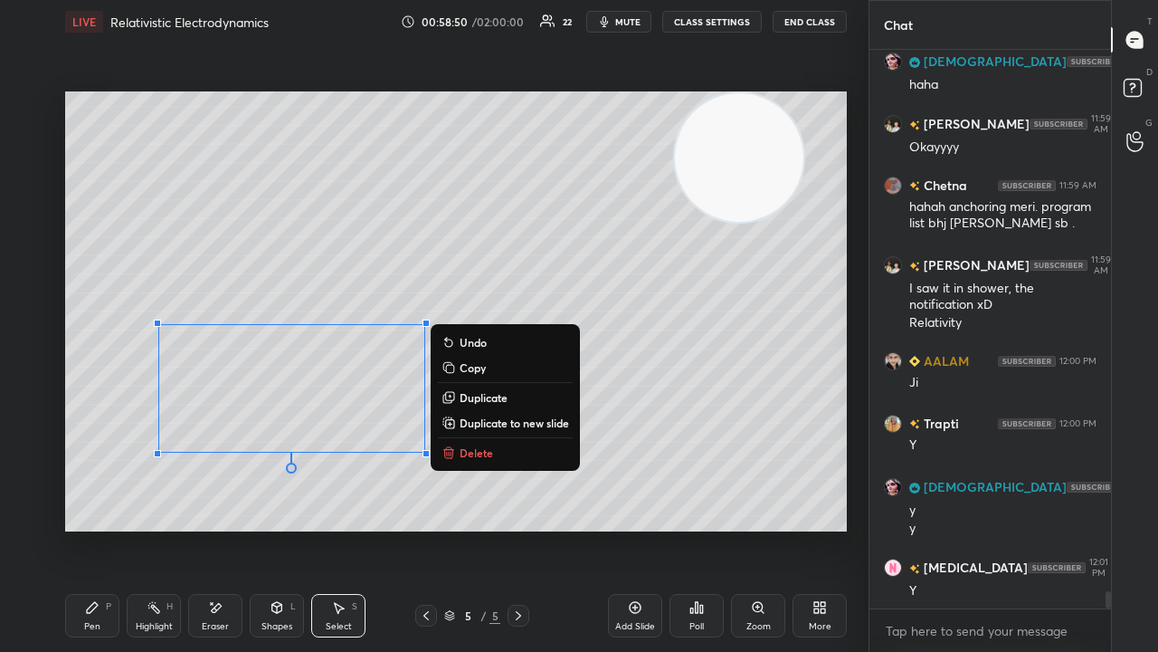
click at [212, 528] on div "Eraser" at bounding box center [215, 615] width 54 height 43
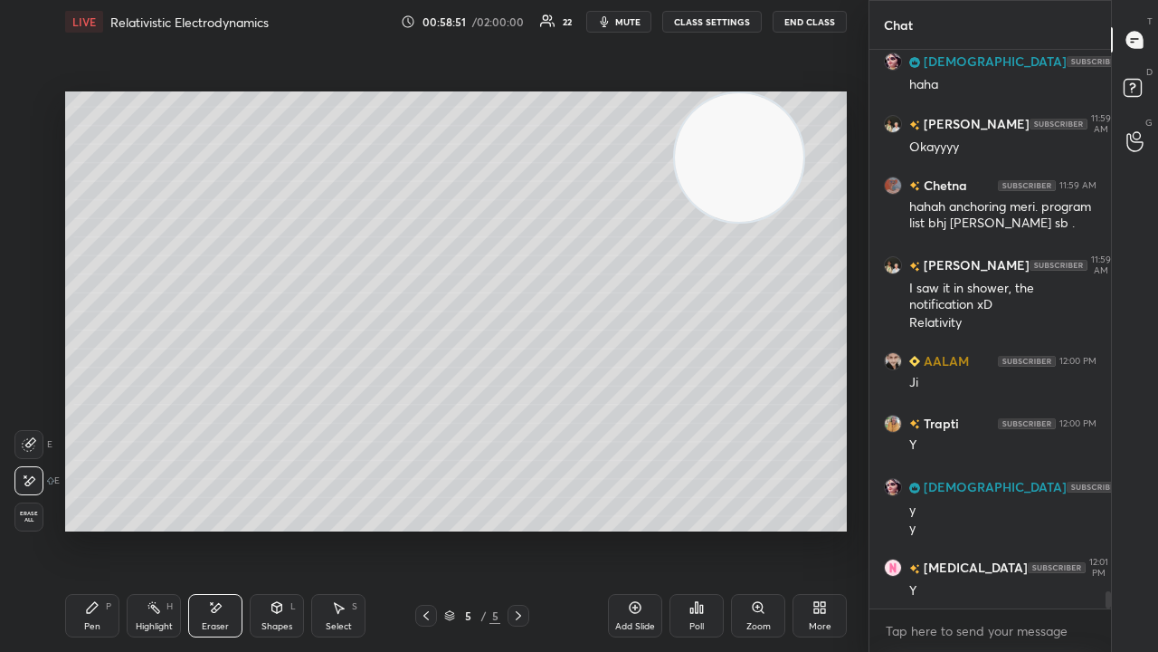
click at [90, 528] on div "Pen" at bounding box center [92, 626] width 16 height 9
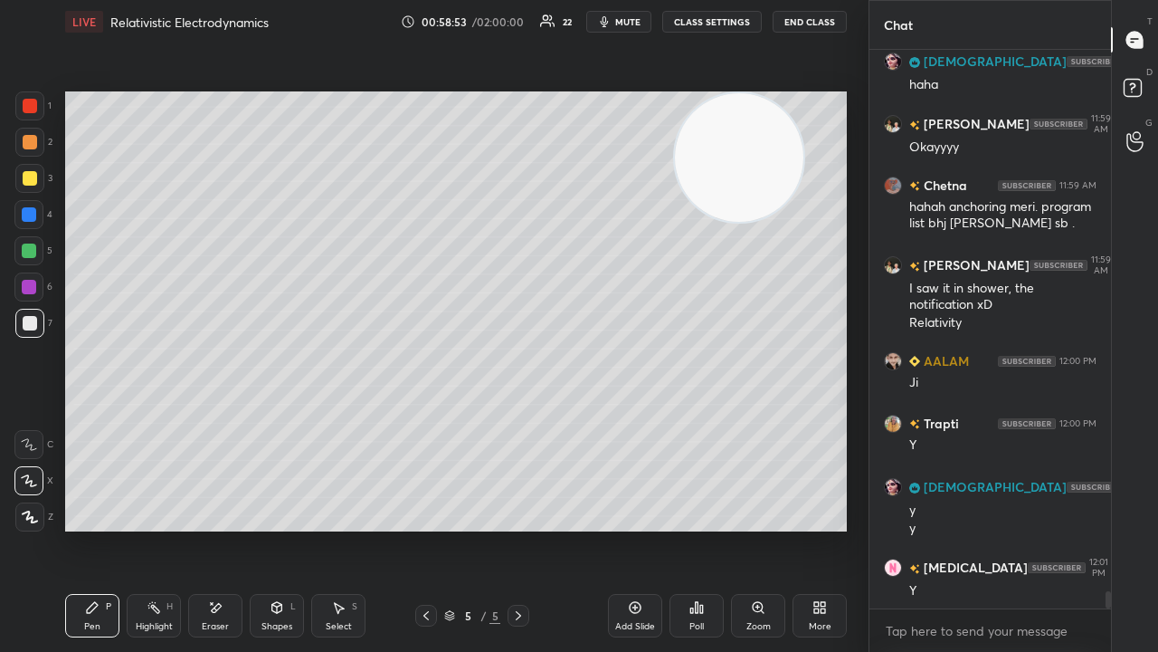
click at [626, 18] on span "mute" at bounding box center [627, 21] width 25 height 13
click at [629, 17] on span "mute" at bounding box center [627, 21] width 25 height 13
click at [639, 21] on span "mute" at bounding box center [627, 21] width 25 height 13
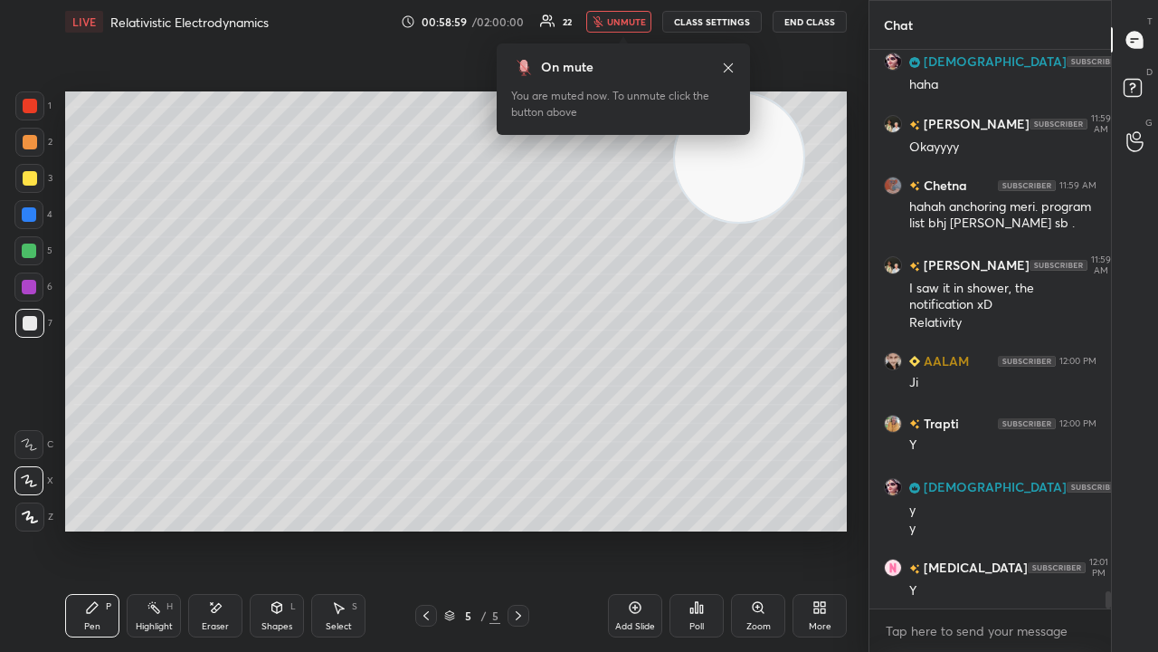
click at [633, 24] on span "unmute" at bounding box center [626, 21] width 39 height 13
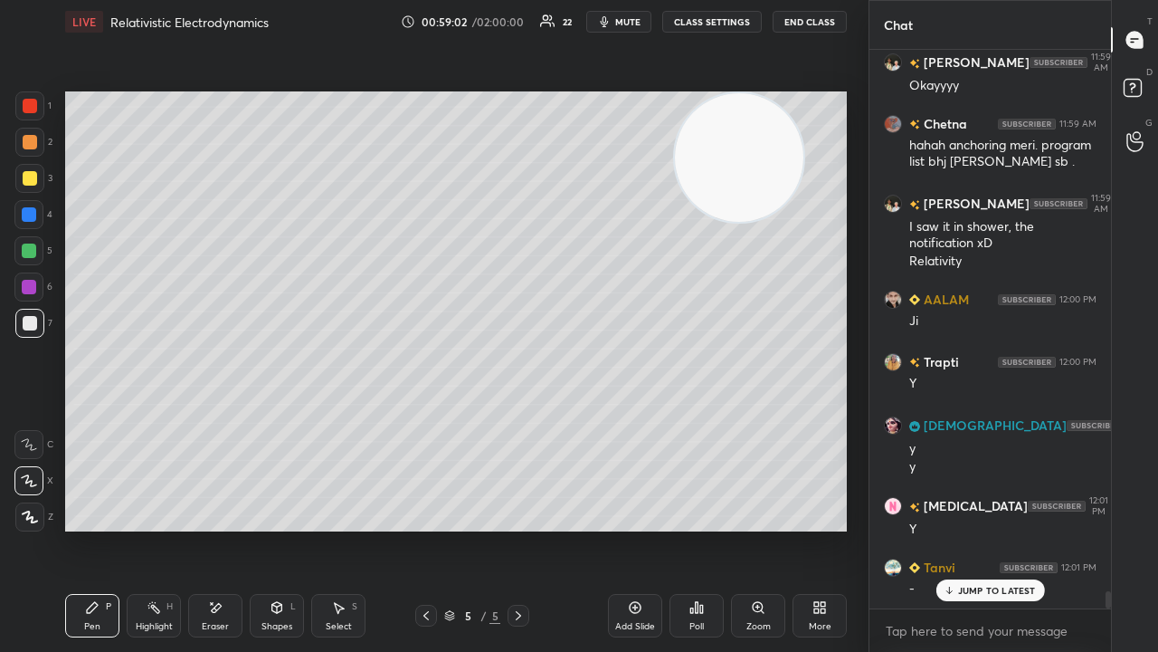
scroll to position [17909, 0]
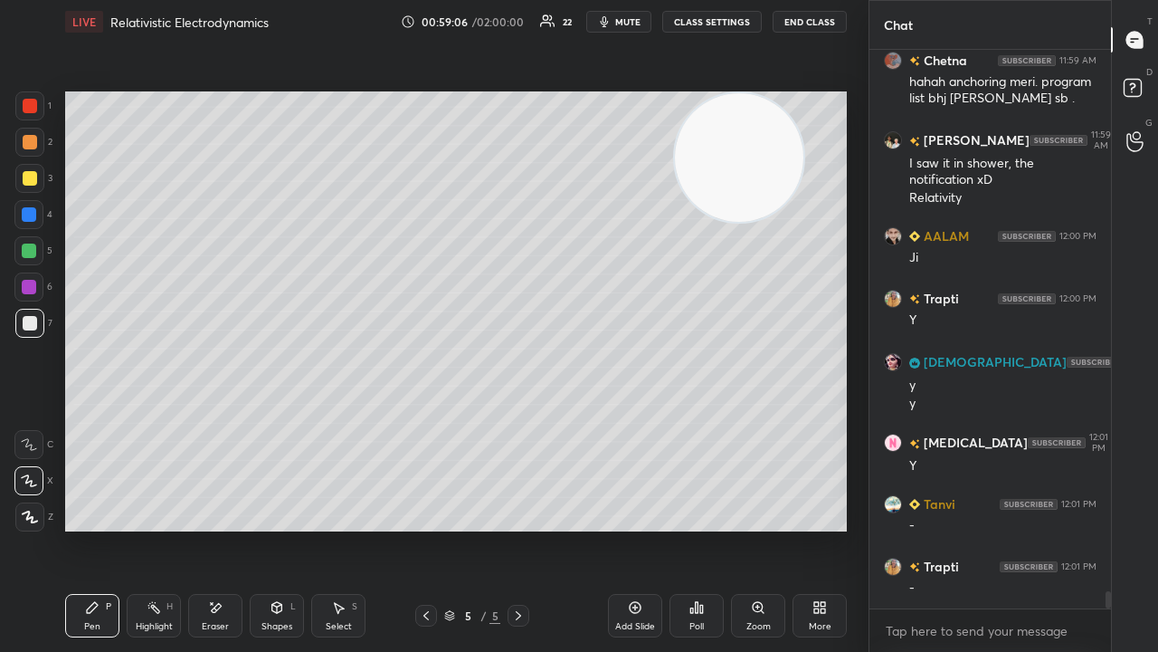
click at [621, 18] on span "mute" at bounding box center [627, 21] width 25 height 13
click at [627, 19] on span "unmute" at bounding box center [626, 21] width 39 height 13
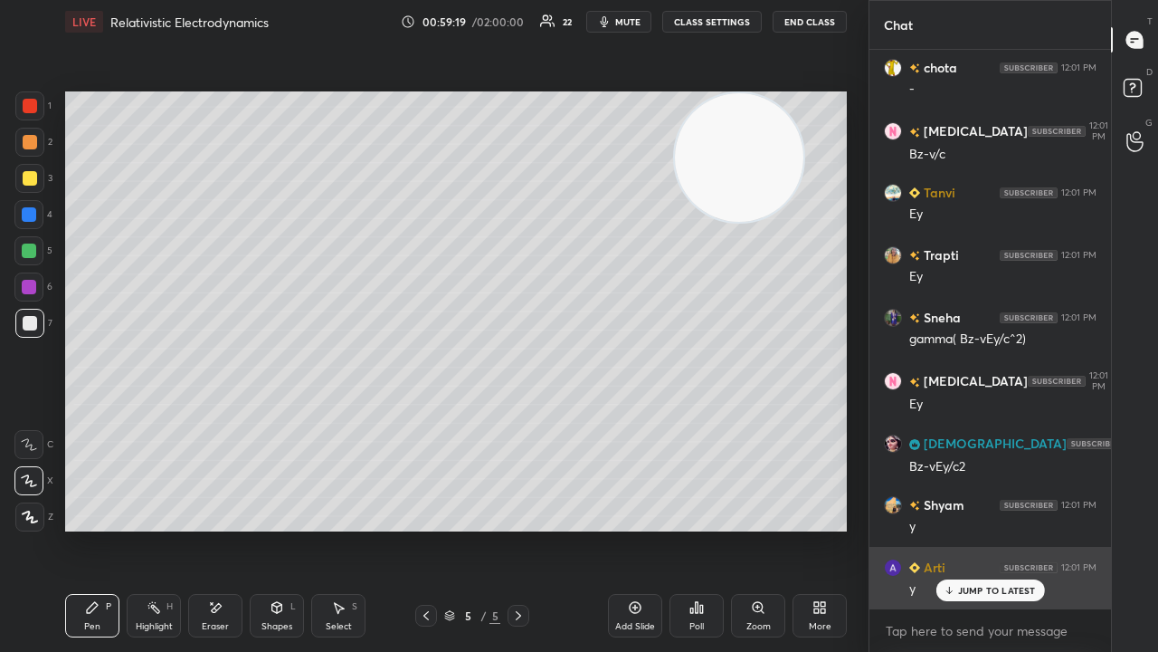
scroll to position [18534, 0]
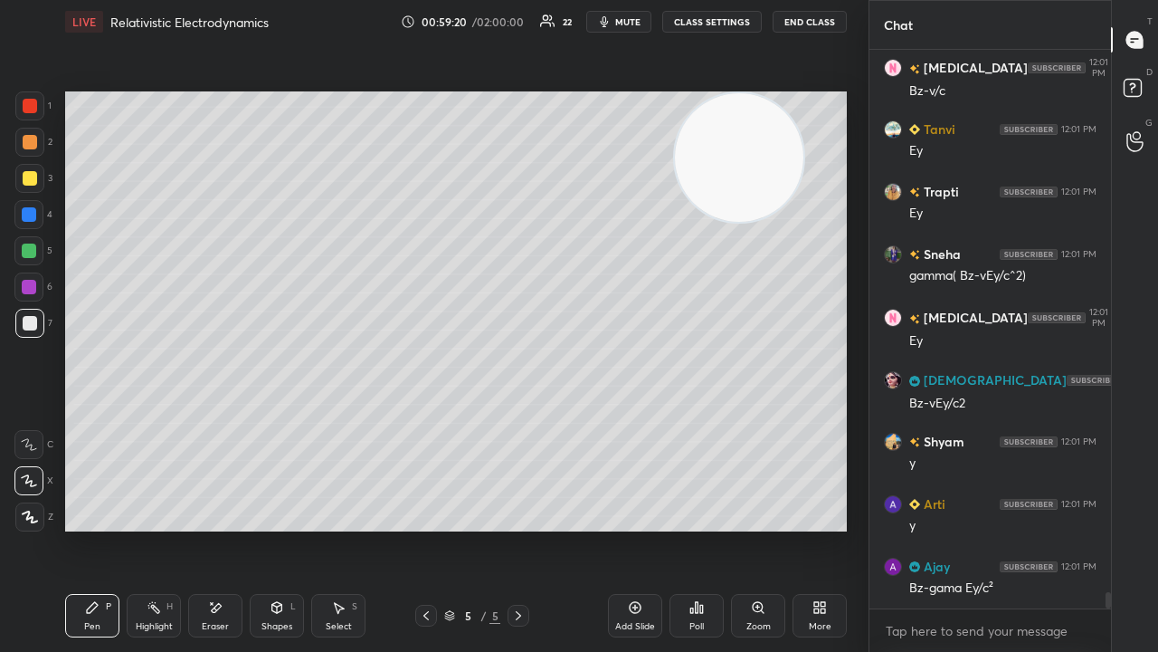
click at [982, 528] on div "x" at bounding box center [991, 630] width 242 height 43
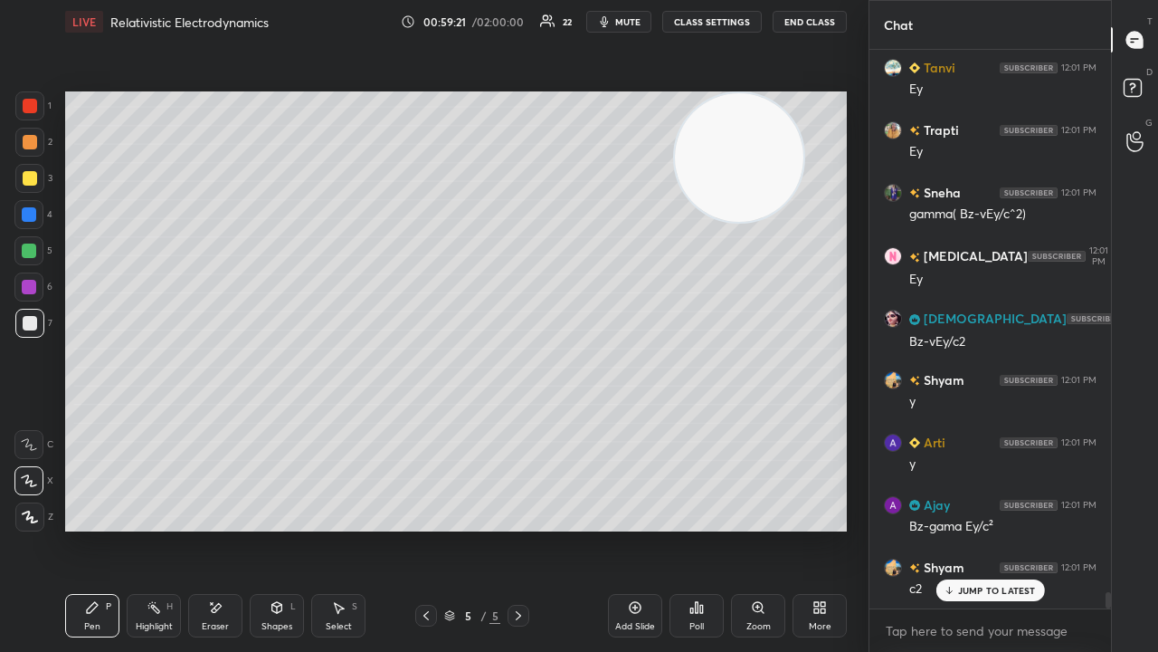
click at [609, 22] on icon "button" at bounding box center [605, 21] width 8 height 11
click at [614, 24] on span "unmute" at bounding box center [626, 21] width 39 height 13
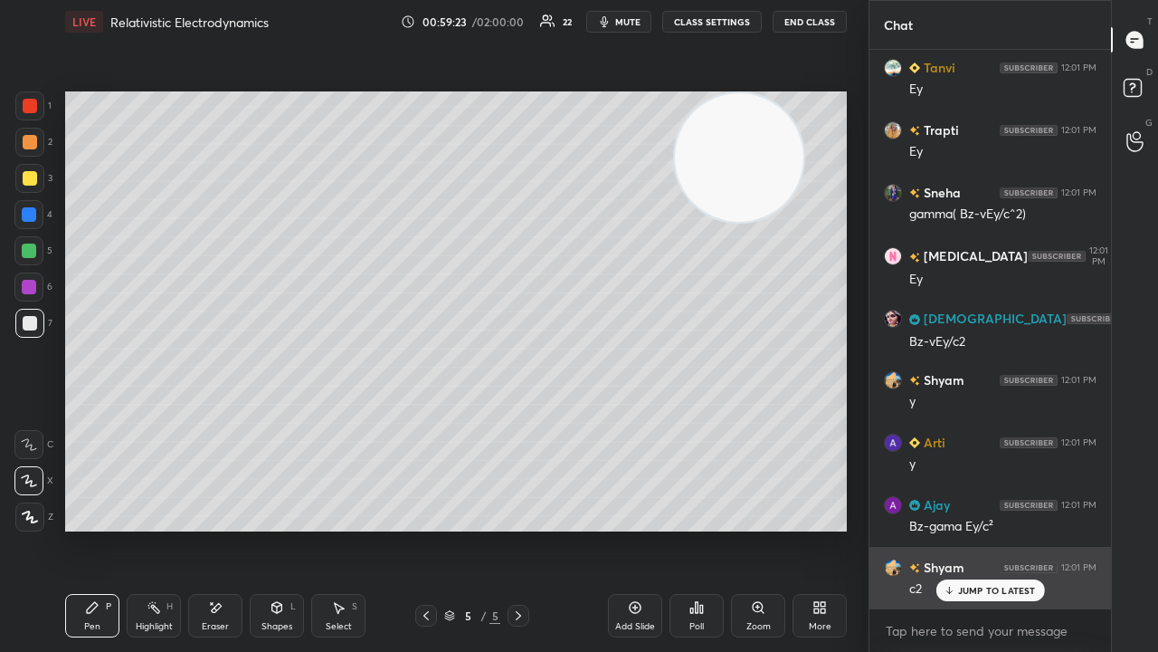
click at [975, 528] on p "JUMP TO LATEST" at bounding box center [997, 590] width 78 height 11
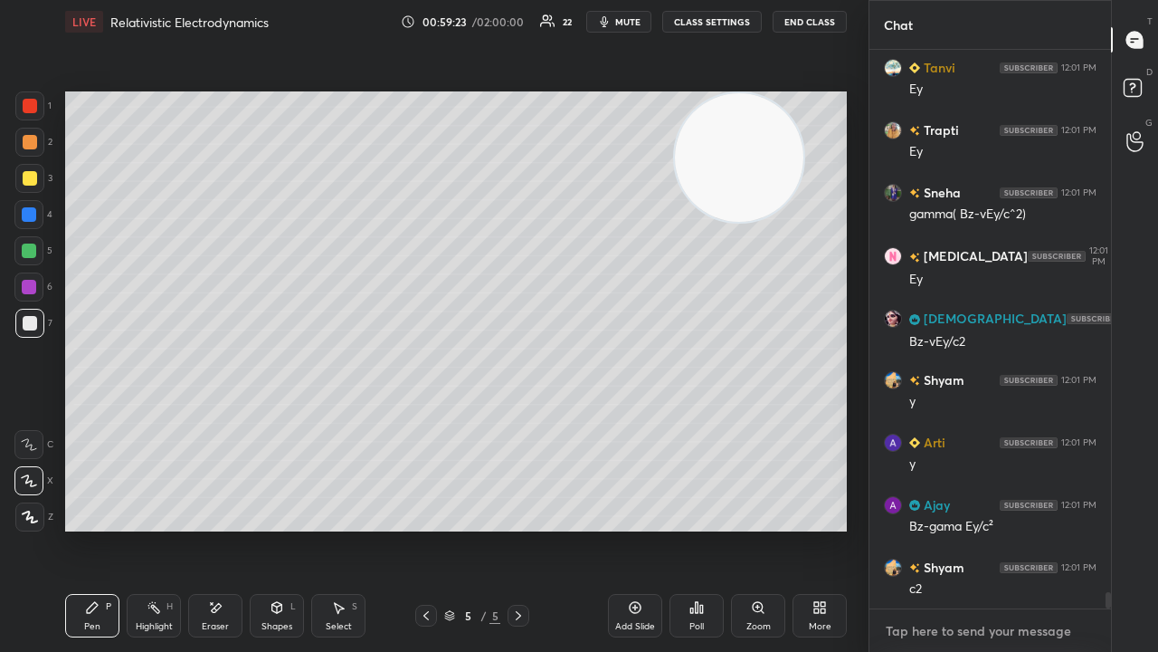
click at [967, 528] on textarea at bounding box center [990, 630] width 213 height 29
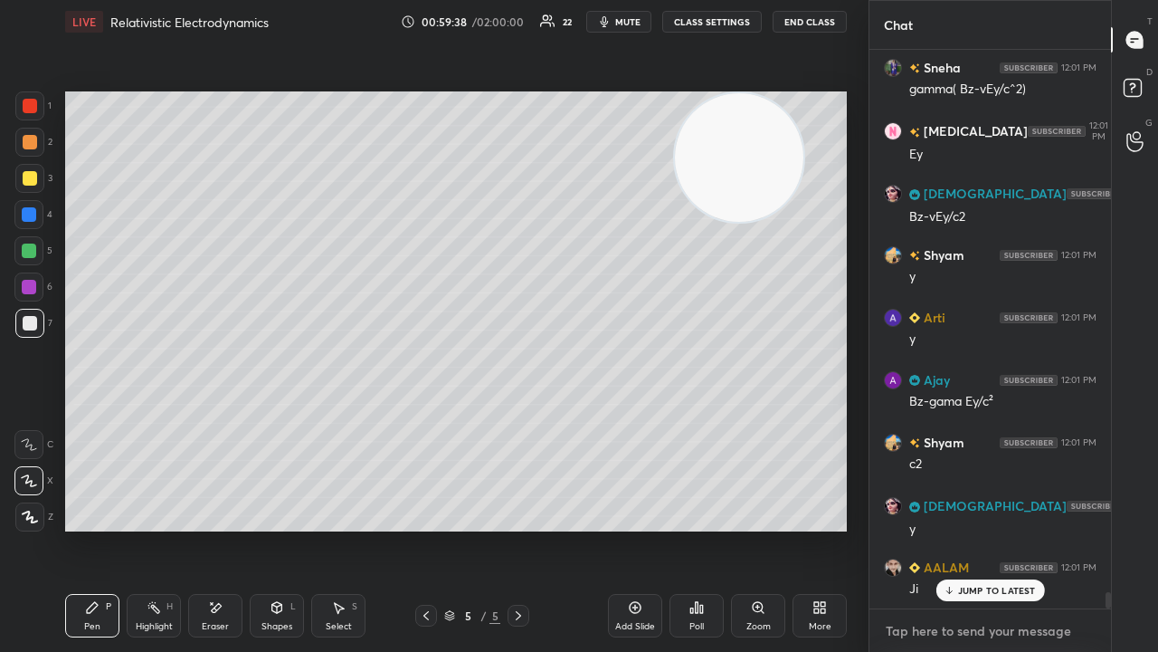
scroll to position [18784, 0]
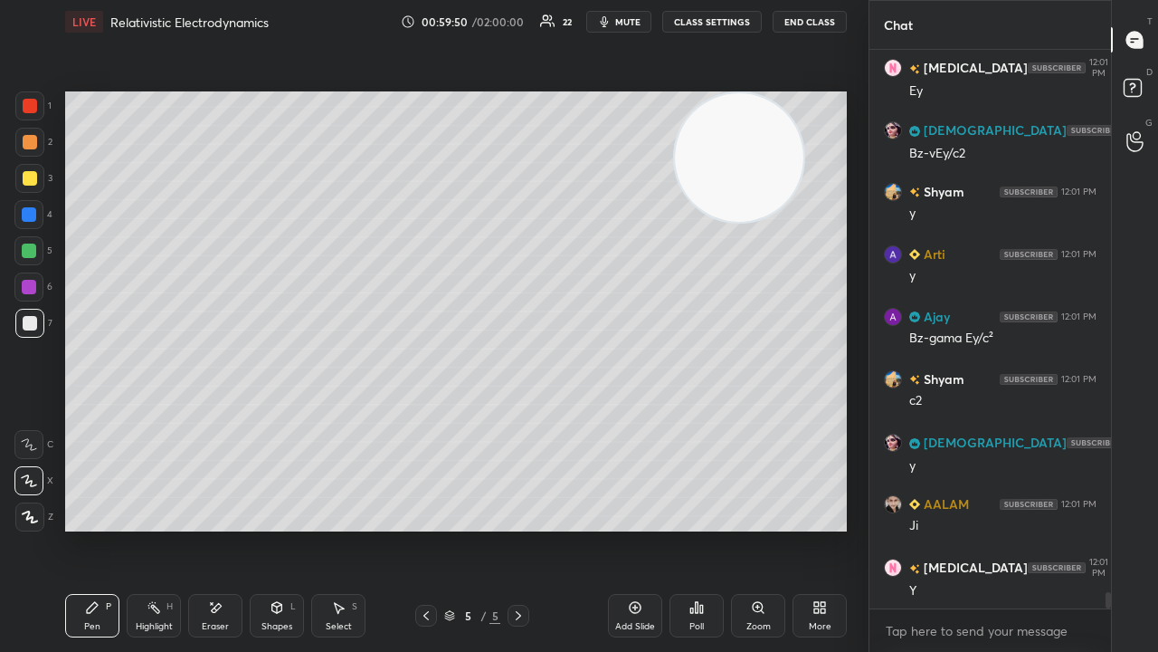
click at [637, 18] on span "mute" at bounding box center [627, 21] width 25 height 13
click at [634, 20] on span "mute" at bounding box center [627, 21] width 25 height 13
click at [25, 259] on div at bounding box center [28, 250] width 29 height 29
click at [630, 7] on div "LIVE Relativistic Electrodynamics 00:59:52 / 02:00:00 22 mute CLASS SETTINGS En…" at bounding box center [456, 21] width 782 height 43
click at [623, 18] on span "mute" at bounding box center [627, 21] width 25 height 13
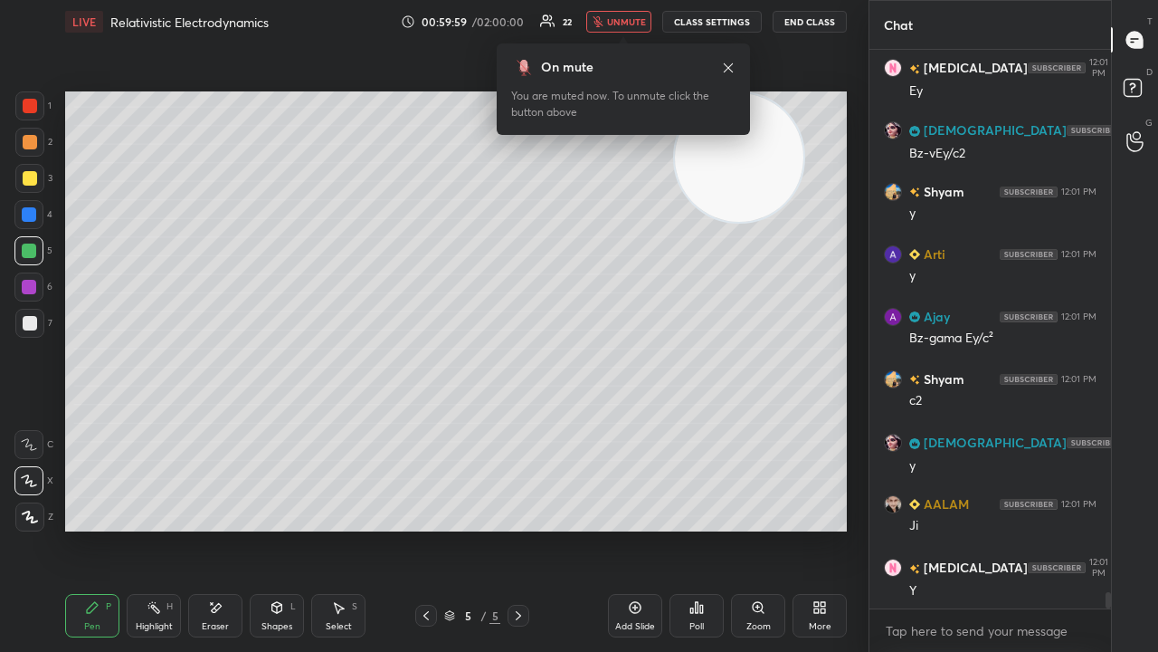
click at [627, 25] on span "unmute" at bounding box center [626, 21] width 39 height 13
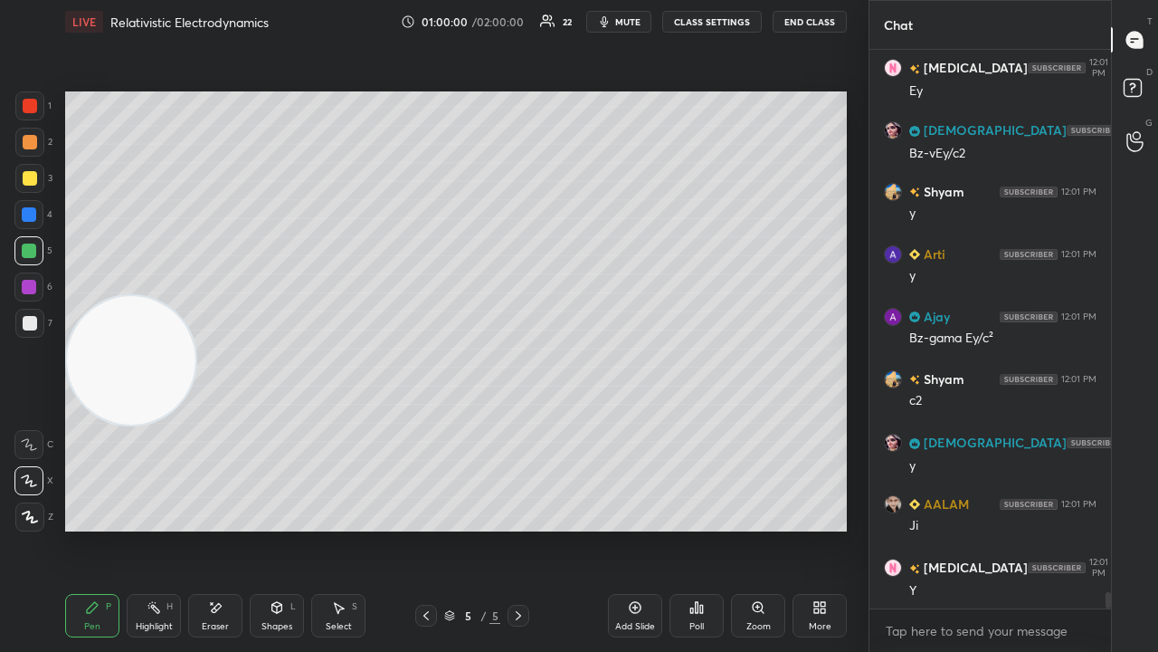
drag, startPoint x: 754, startPoint y: 180, endPoint x: 35, endPoint y: 414, distance: 755.5
click at [0, 387] on div "1 2 3 4 5 6 7 C X Z E E Erase all H H LIVE Relativistic Electrodynamics 01:00:0…" at bounding box center [427, 326] width 854 height 652
click at [284, 528] on div "Shapes" at bounding box center [277, 626] width 31 height 9
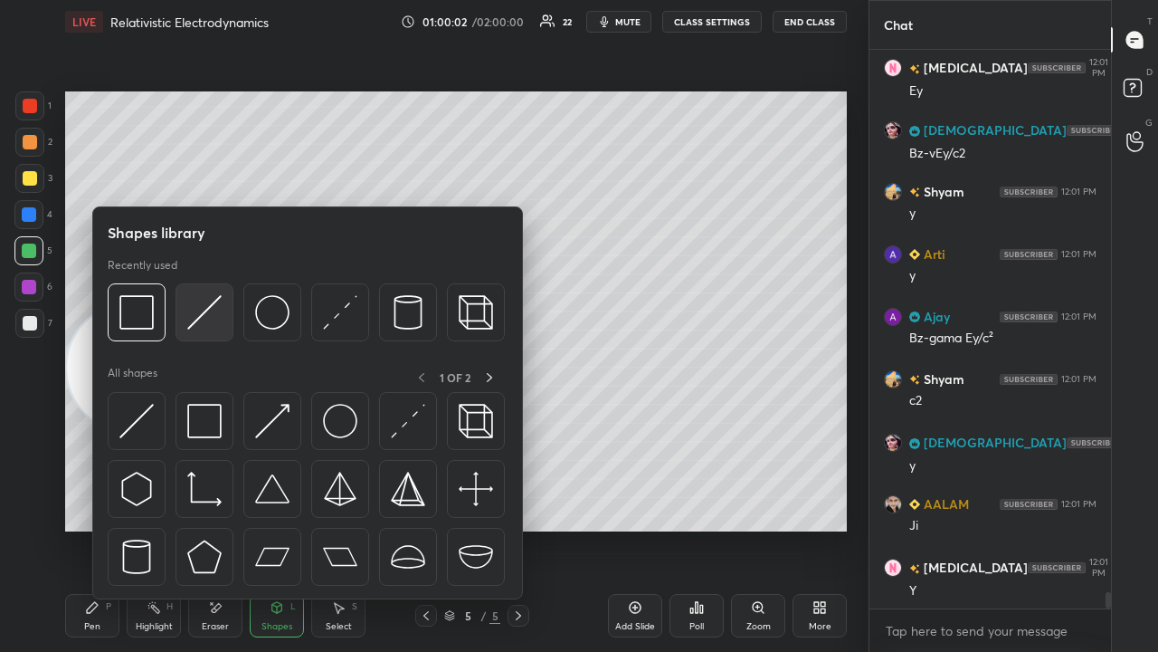
click at [206, 321] on img at bounding box center [204, 312] width 34 height 34
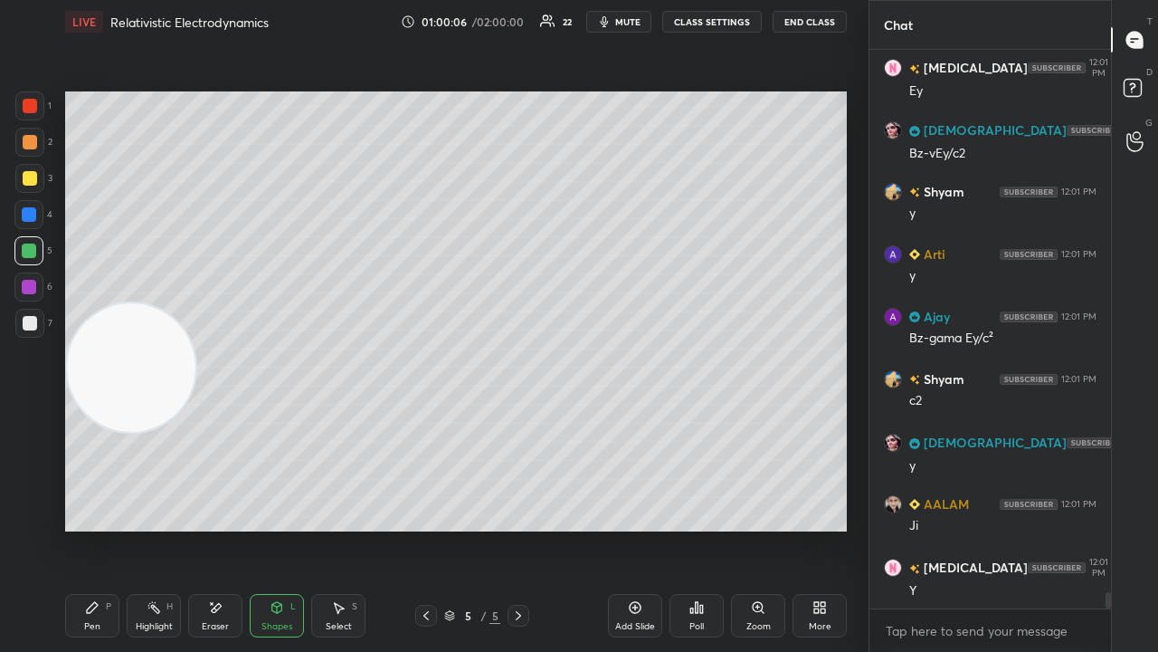
drag, startPoint x: 116, startPoint y: 614, endPoint x: 119, endPoint y: 603, distance: 12.3
click at [115, 528] on div "Pen P" at bounding box center [92, 615] width 54 height 43
drag, startPoint x: 104, startPoint y: 478, endPoint x: 89, endPoint y: 525, distance: 49.5
click at [94, 432] on video at bounding box center [131, 367] width 128 height 128
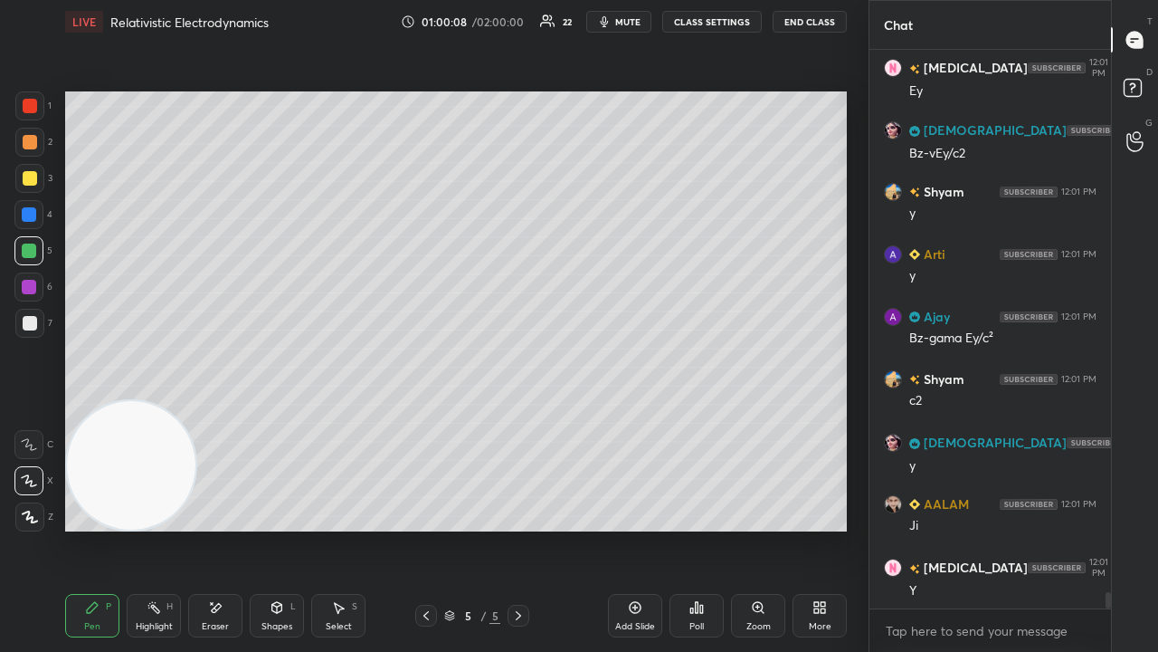
click at [632, 21] on span "mute" at bounding box center [627, 21] width 25 height 13
click at [630, 23] on span "unmute" at bounding box center [626, 21] width 39 height 13
click at [34, 179] on div at bounding box center [30, 178] width 14 height 14
click at [633, 19] on span "mute" at bounding box center [627, 21] width 25 height 13
click at [633, 21] on span "unmute" at bounding box center [626, 21] width 39 height 13
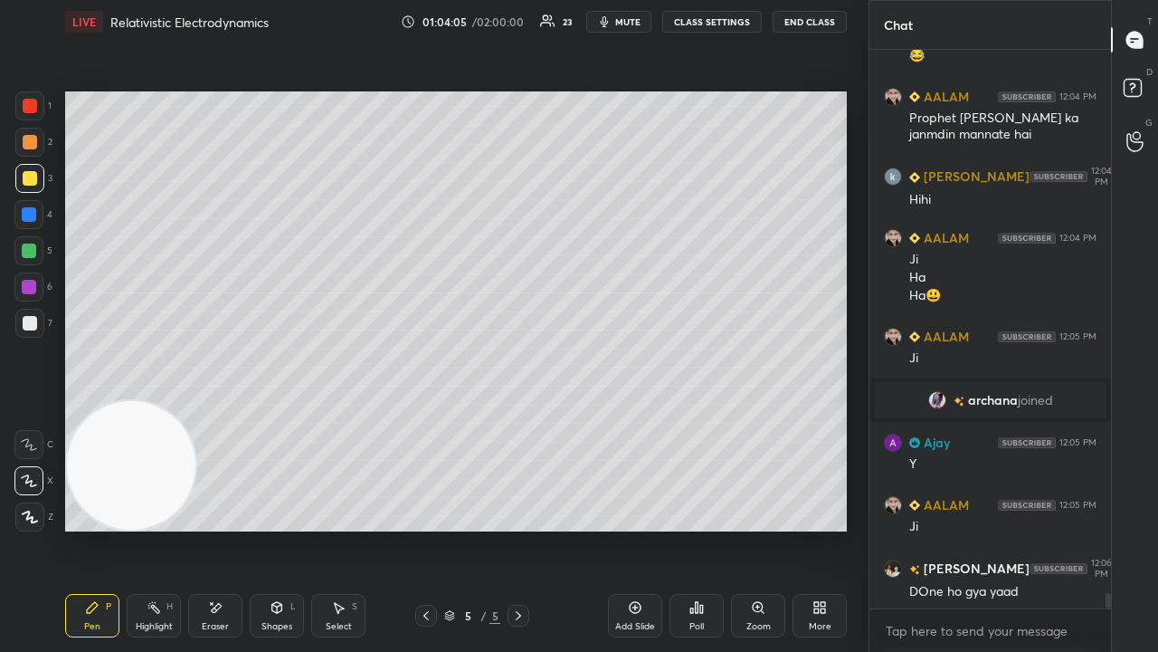
scroll to position [19256, 0]
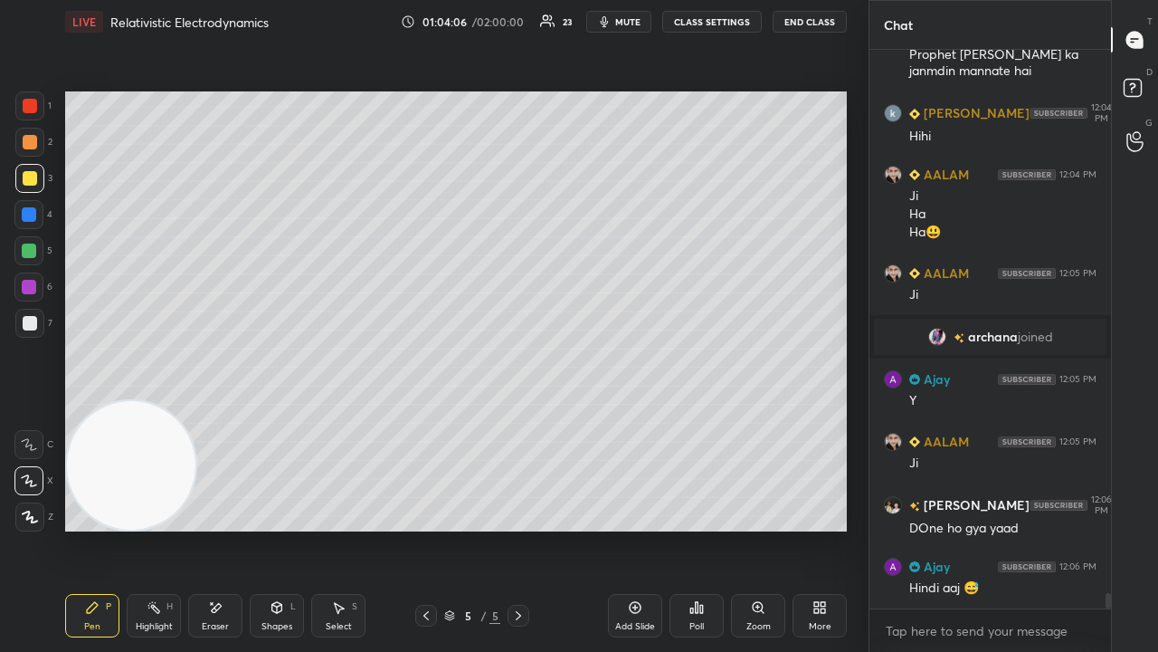
click at [638, 24] on span "mute" at bounding box center [627, 21] width 25 height 13
click at [639, 22] on span "unmute" at bounding box center [626, 21] width 39 height 13
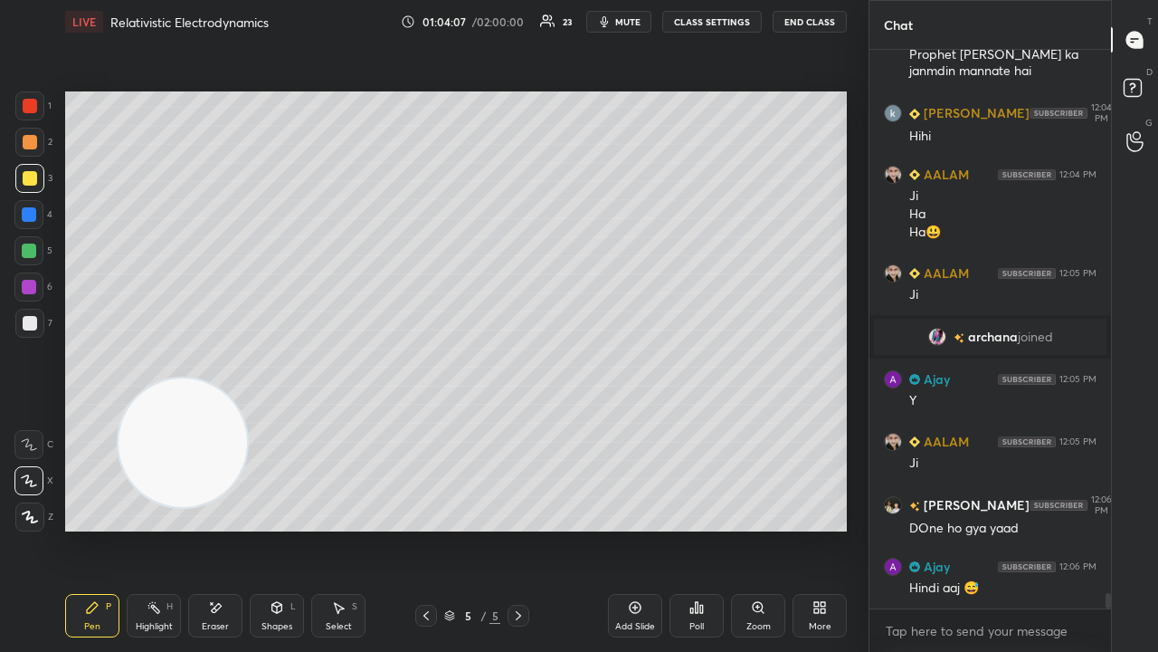
drag, startPoint x: 157, startPoint y: 480, endPoint x: 844, endPoint y: 141, distance: 766.5
click at [847, 147] on div "Setting up your live class Poll for secs No correct answer Start poll" at bounding box center [456, 311] width 796 height 536
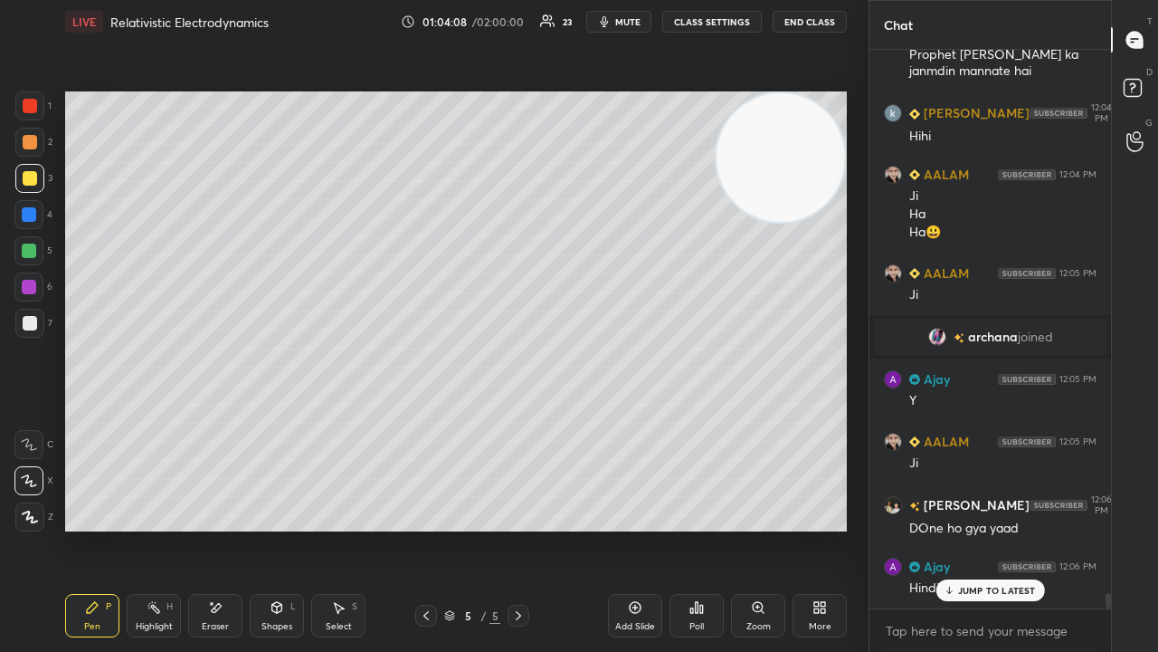
scroll to position [19317, 0]
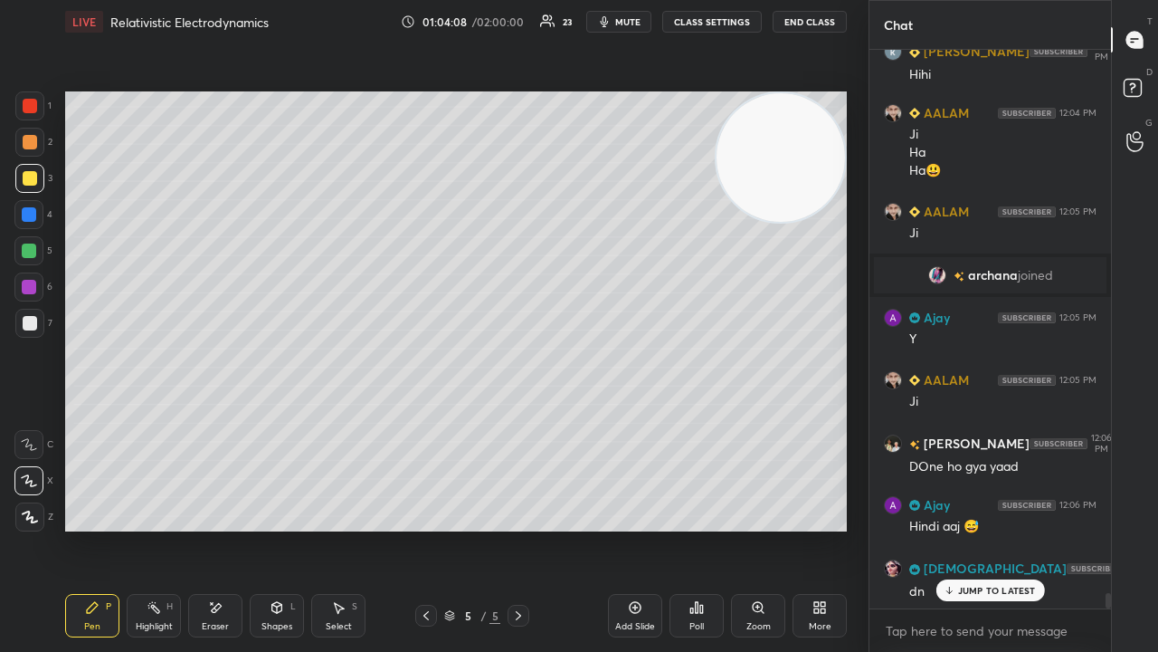
click at [623, 24] on span "mute" at bounding box center [627, 21] width 25 height 13
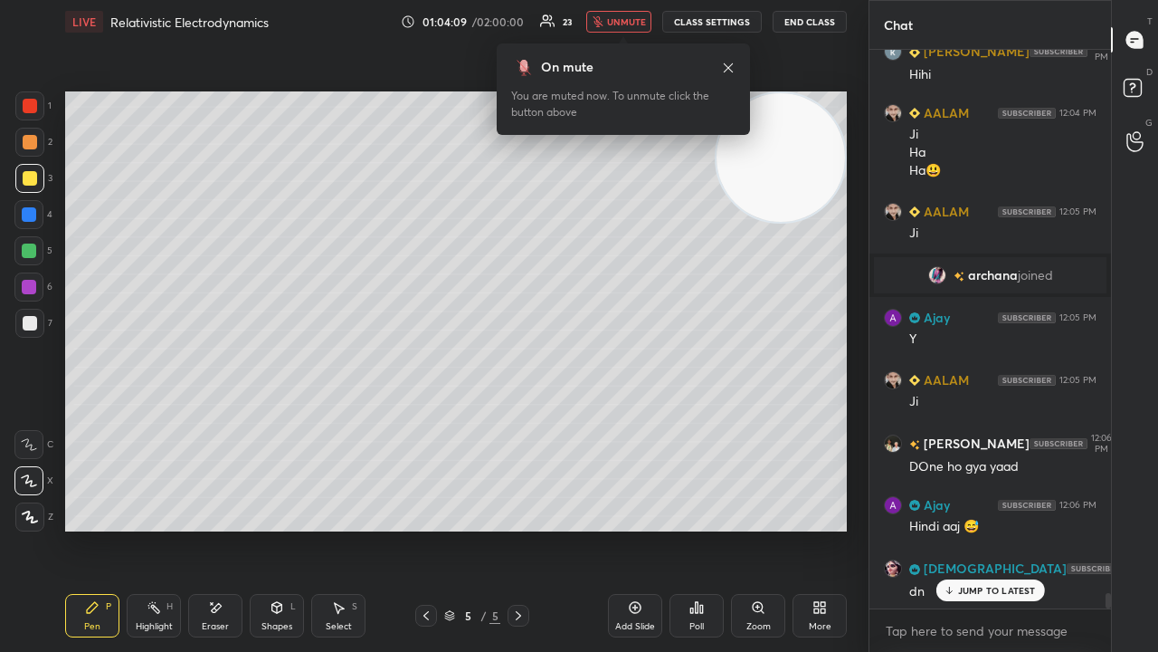
click at [624, 24] on span "unmute" at bounding box center [626, 21] width 39 height 13
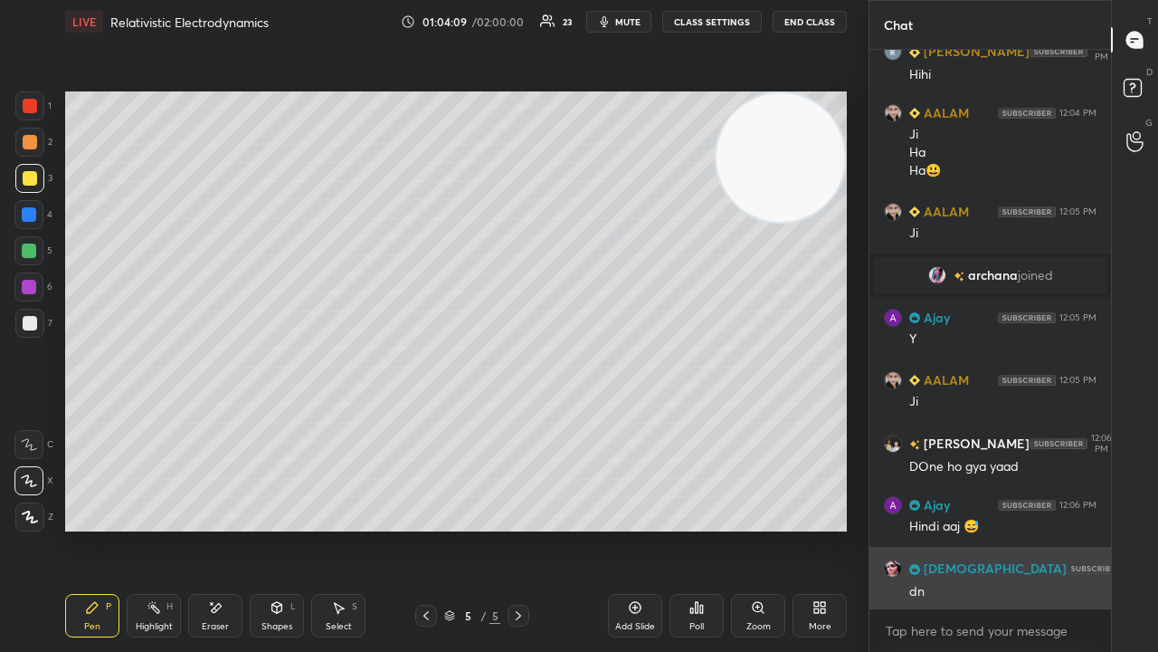
scroll to position [19381, 0]
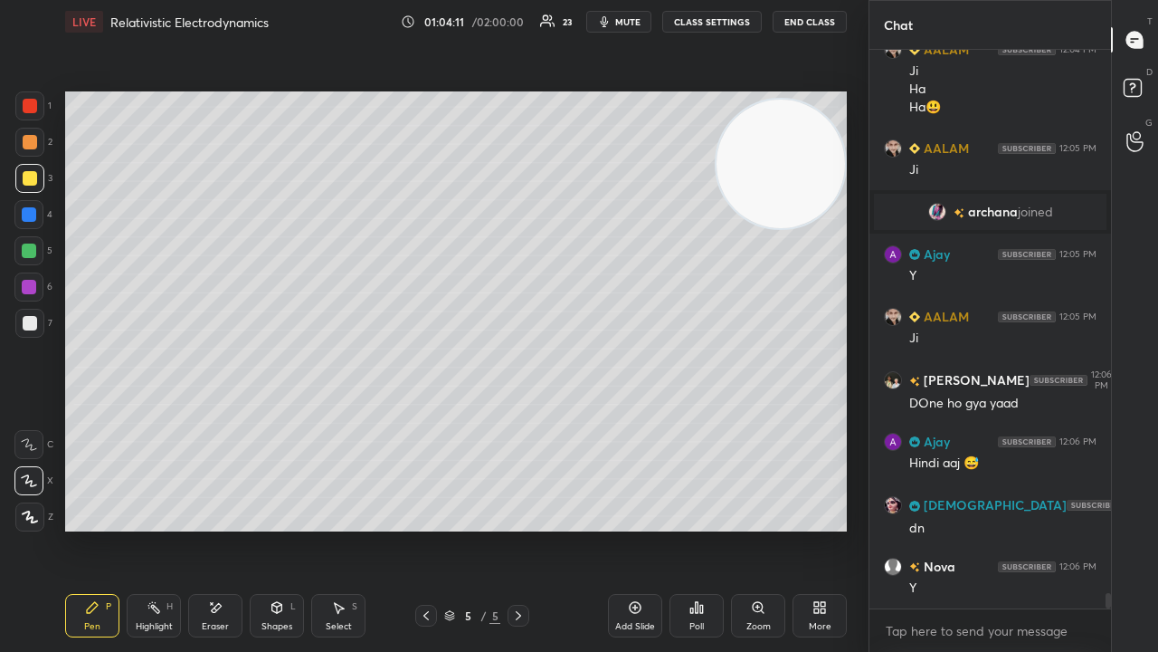
drag, startPoint x: 766, startPoint y: 176, endPoint x: 830, endPoint y: 651, distance: 479.4
click at [825, 528] on div "LIVE Relativistic Electrodynamics 01:04:11 / 02:00:00 23 mute CLASS SETTINGS En…" at bounding box center [456, 326] width 796 height 652
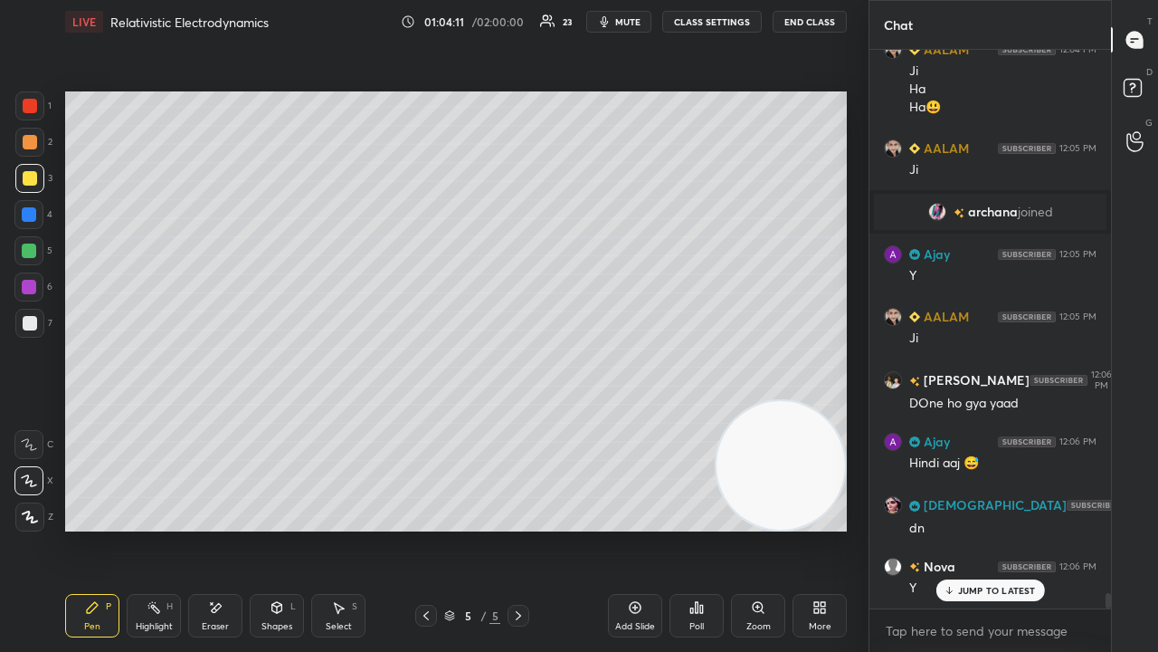
scroll to position [19459, 0]
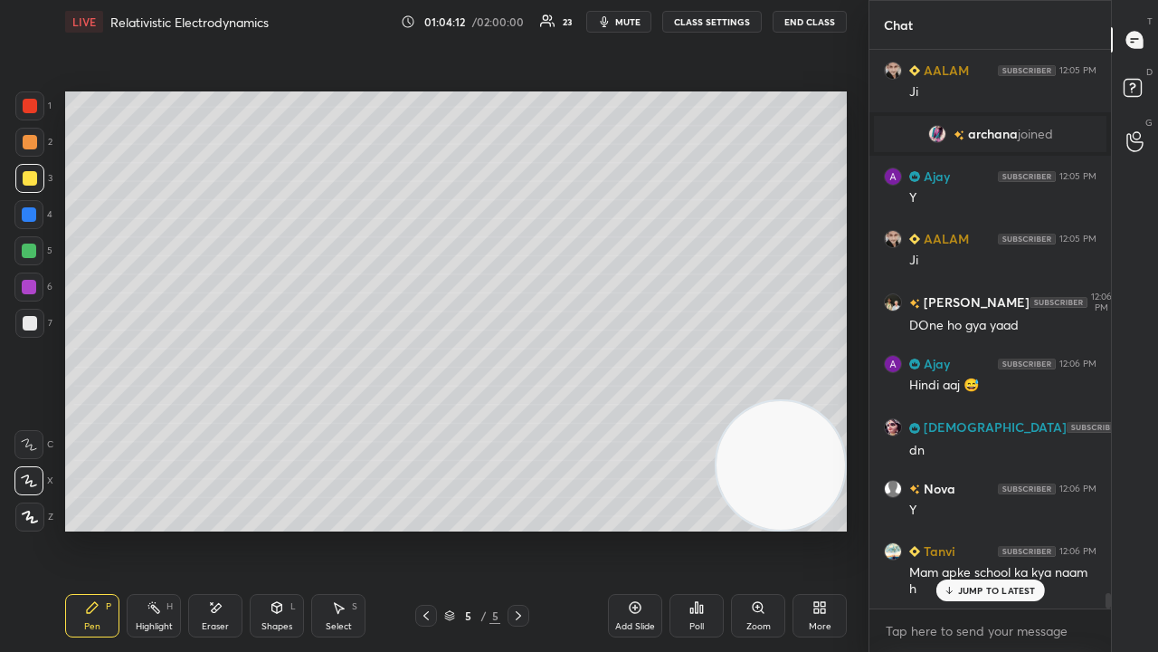
click at [645, 24] on button "mute" at bounding box center [618, 22] width 65 height 22
click at [640, 24] on span "unmute" at bounding box center [626, 21] width 39 height 13
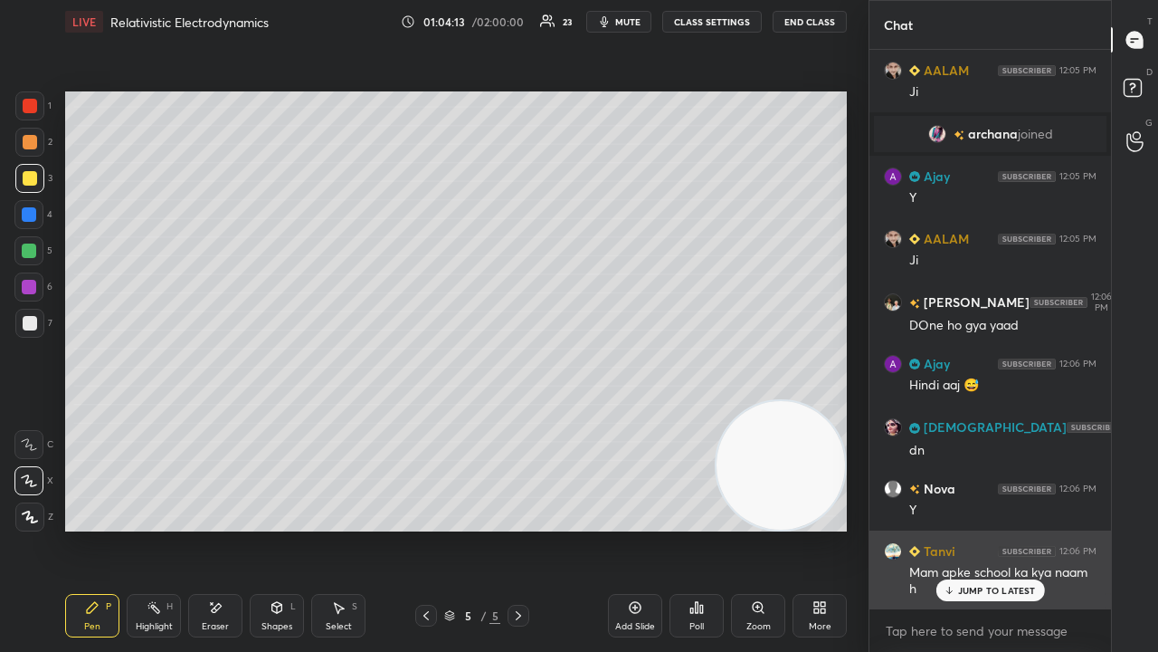
drag, startPoint x: 1008, startPoint y: 592, endPoint x: 999, endPoint y: 604, distance: 14.8
click at [1008, 528] on p "JUMP TO LATEST" at bounding box center [997, 590] width 78 height 11
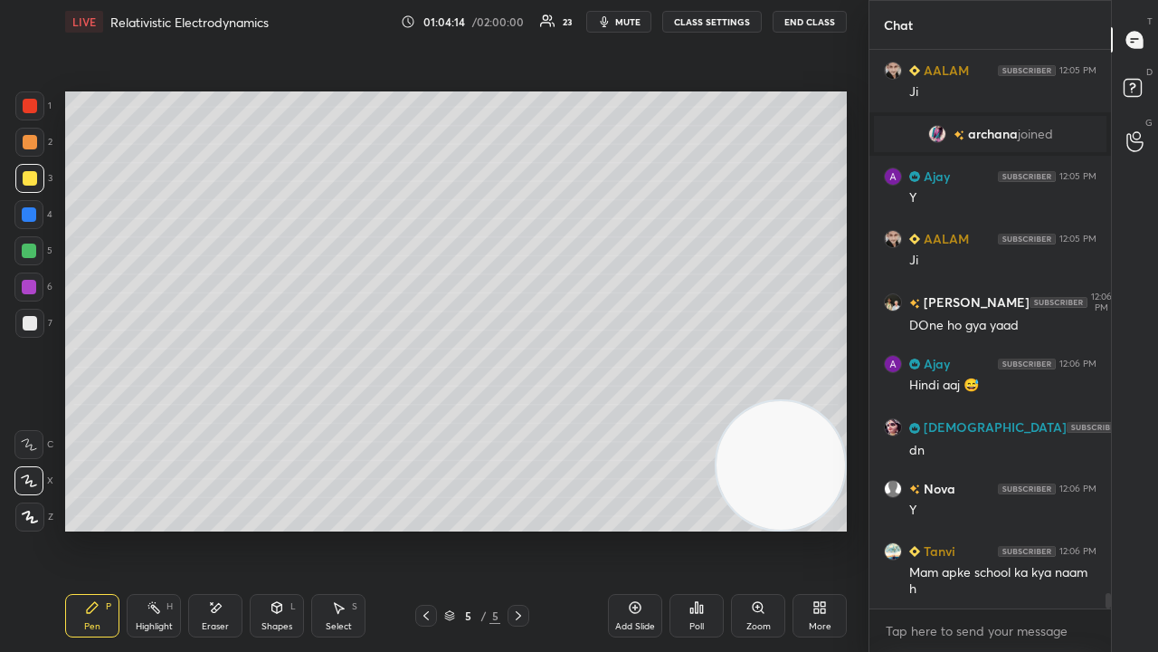
click at [616, 22] on button "mute" at bounding box center [618, 22] width 65 height 22
click at [617, 24] on span "unmute" at bounding box center [626, 21] width 39 height 13
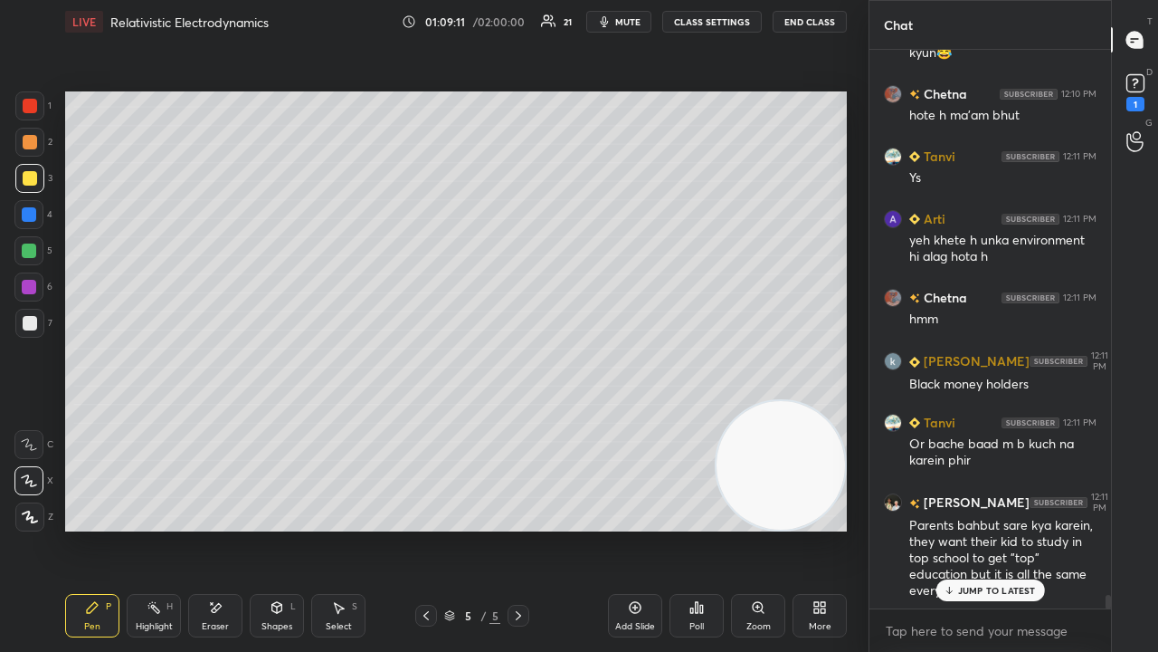
scroll to position [22575, 0]
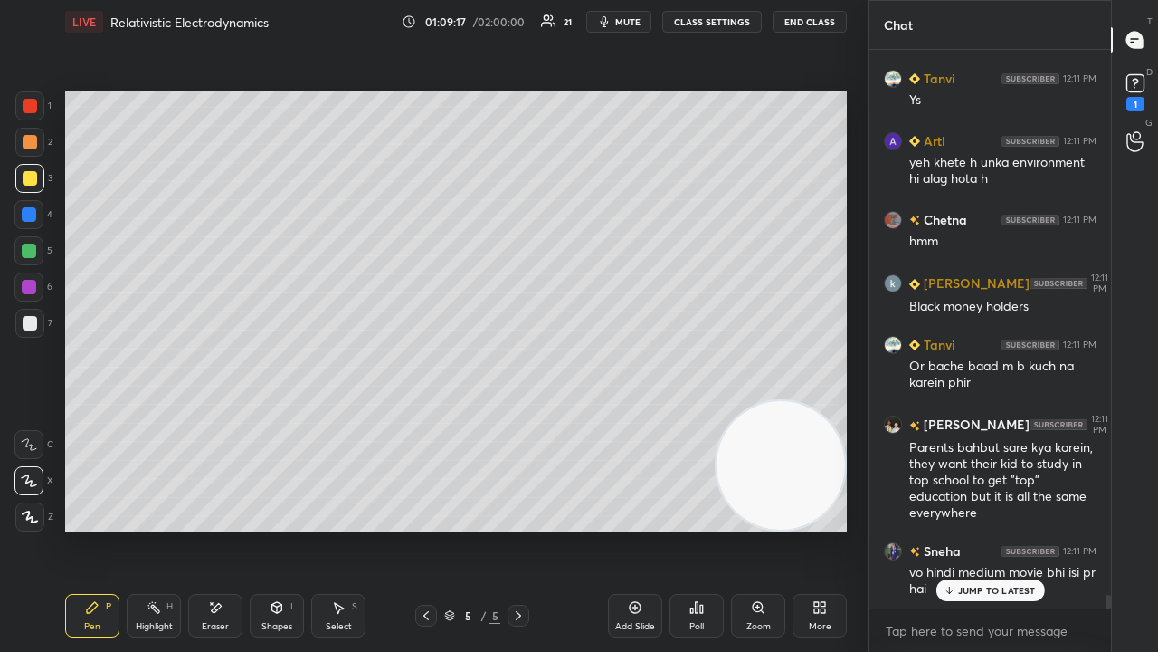
drag, startPoint x: 1008, startPoint y: 590, endPoint x: 1020, endPoint y: 635, distance: 46.7
click at [1010, 528] on p "JUMP TO LATEST" at bounding box center [997, 590] width 78 height 11
click at [1021, 528] on textarea at bounding box center [990, 630] width 213 height 29
click at [27, 259] on div at bounding box center [28, 250] width 29 height 29
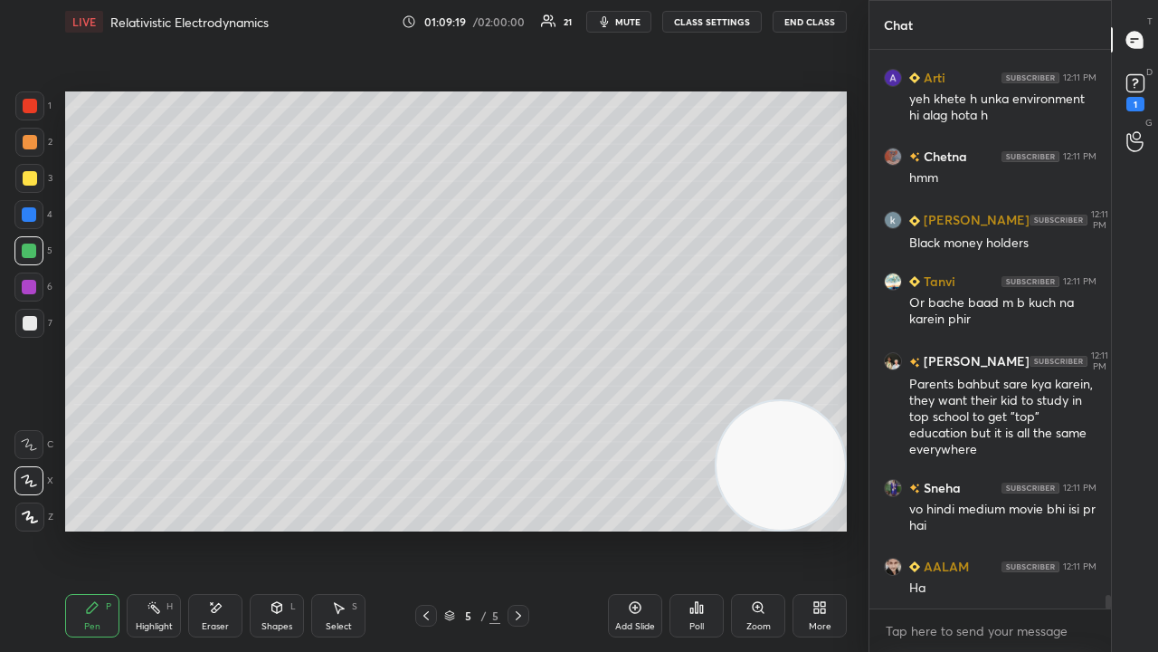
click at [33, 324] on div at bounding box center [30, 323] width 14 height 14
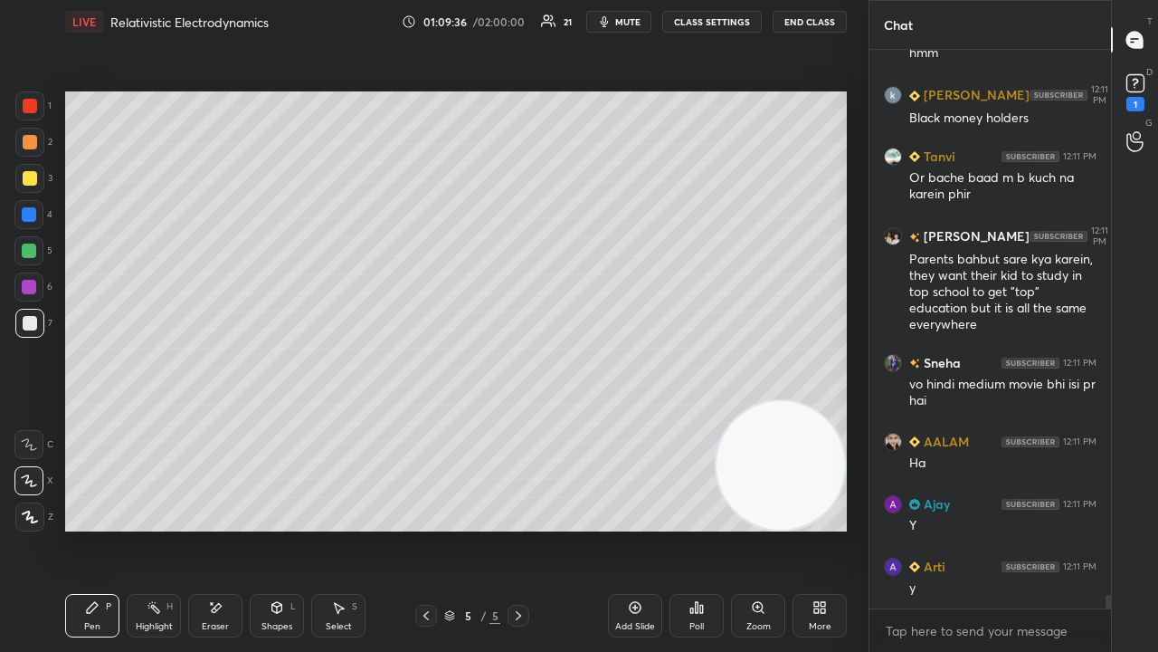
scroll to position [22890, 0]
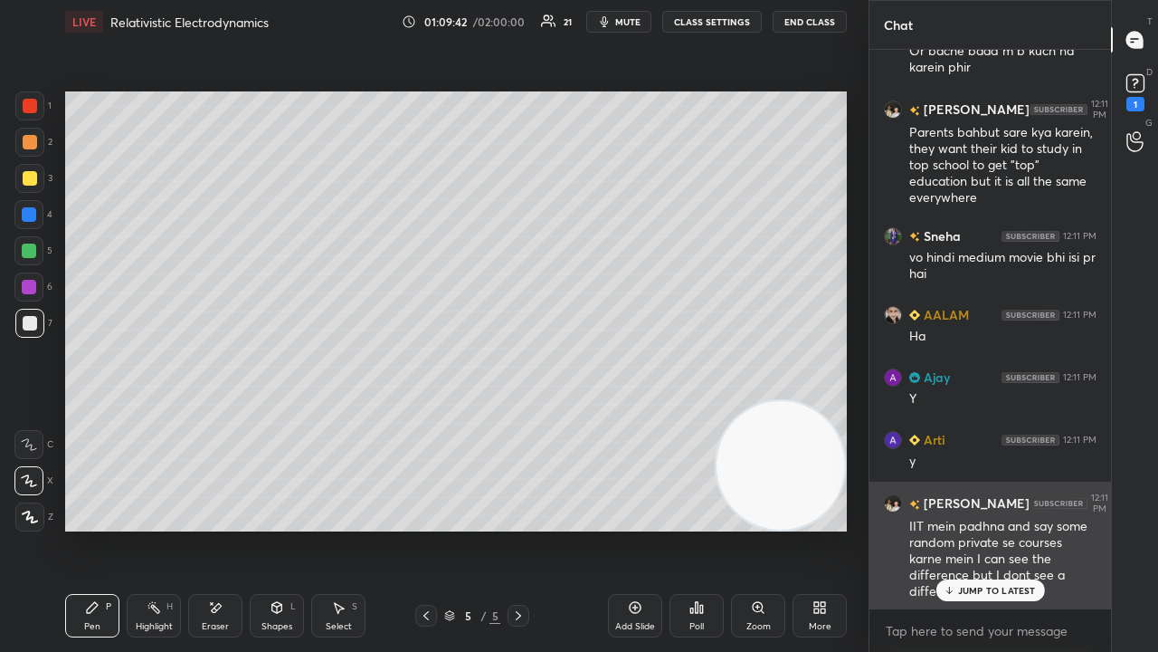
click at [975, 528] on p "JUMP TO LATEST" at bounding box center [997, 590] width 78 height 11
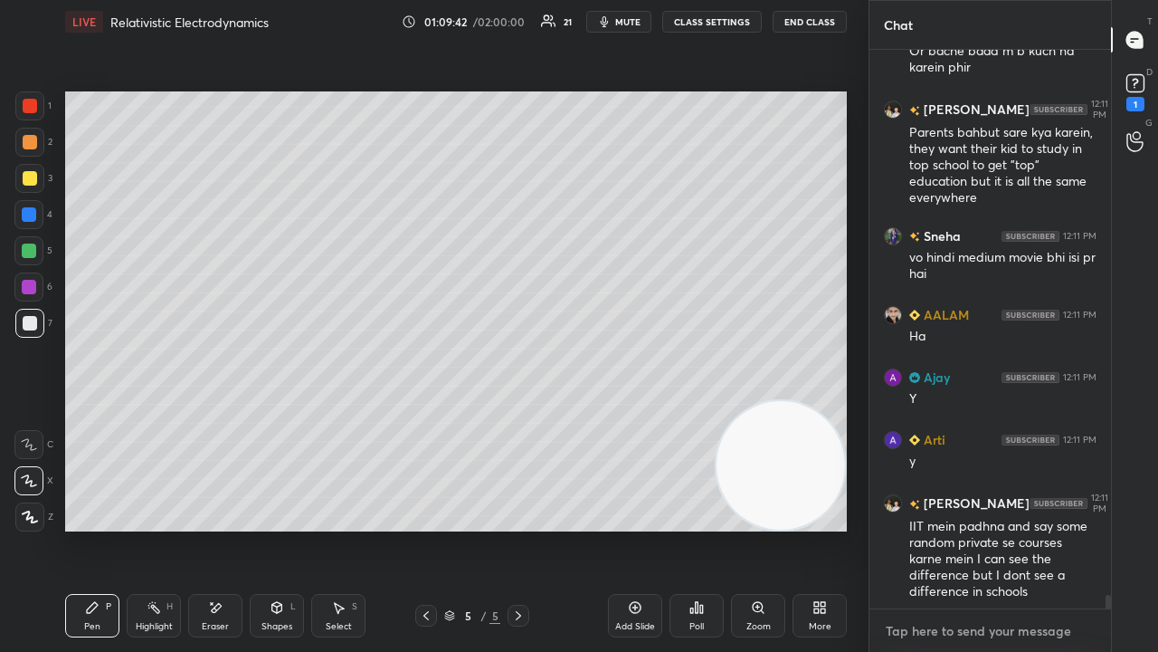
click at [956, 528] on textarea at bounding box center [990, 630] width 213 height 29
drag, startPoint x: 1108, startPoint y: 601, endPoint x: 1079, endPoint y: 645, distance: 53.5
click at [1099, 528] on div "[PERSON_NAME] 12:11 PM Black money holders [PERSON_NAME] 12:11 PM Or bache baad…" at bounding box center [991, 351] width 242 height 602
click at [995, 528] on p "JUMP TO LATEST" at bounding box center [997, 590] width 78 height 11
click at [986, 528] on textarea at bounding box center [990, 630] width 213 height 29
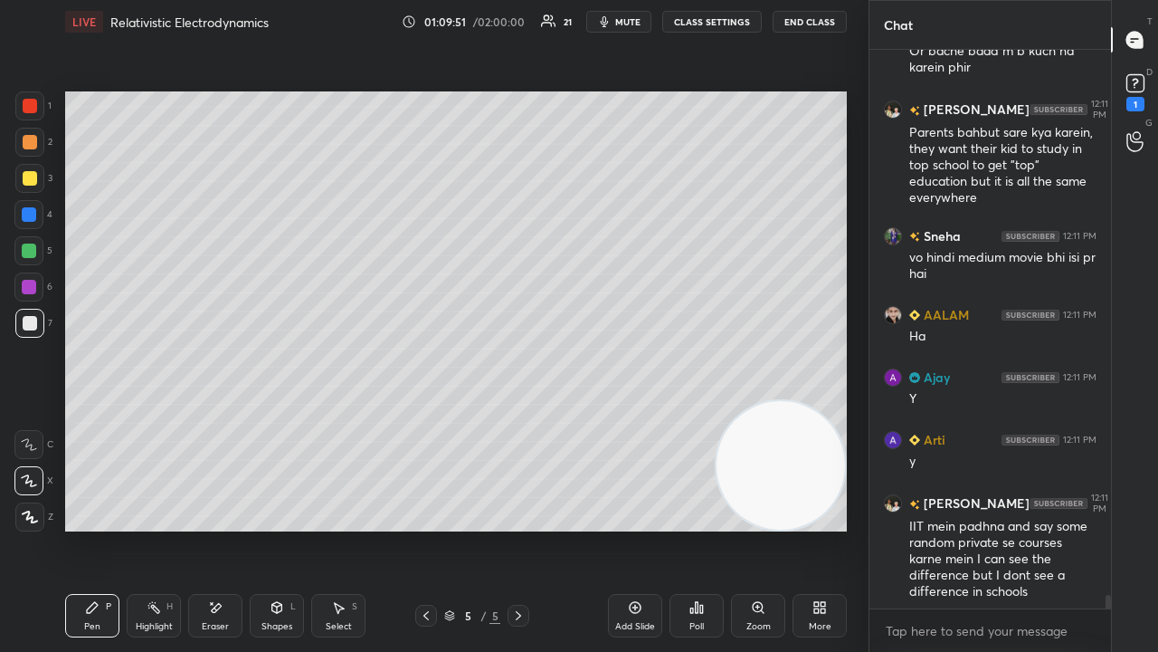
click at [28, 300] on div "6" at bounding box center [33, 290] width 38 height 36
click at [621, 28] on button "mute" at bounding box center [618, 22] width 65 height 22
click at [623, 21] on span "unmute" at bounding box center [626, 21] width 39 height 13
click at [28, 335] on div at bounding box center [29, 323] width 29 height 29
click at [24, 271] on div "5" at bounding box center [33, 254] width 38 height 36
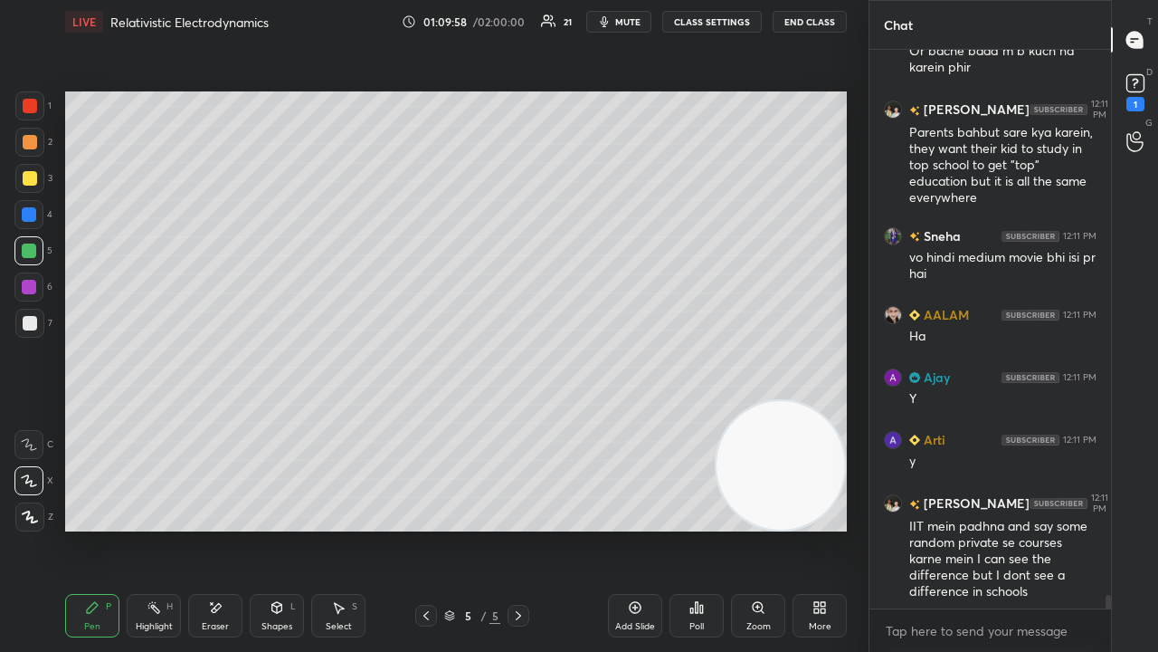
click at [33, 357] on div "1 2 3 4 5 6 7 C X Z E E Erase all H H" at bounding box center [29, 311] width 58 height 440
click at [36, 331] on div at bounding box center [29, 323] width 29 height 29
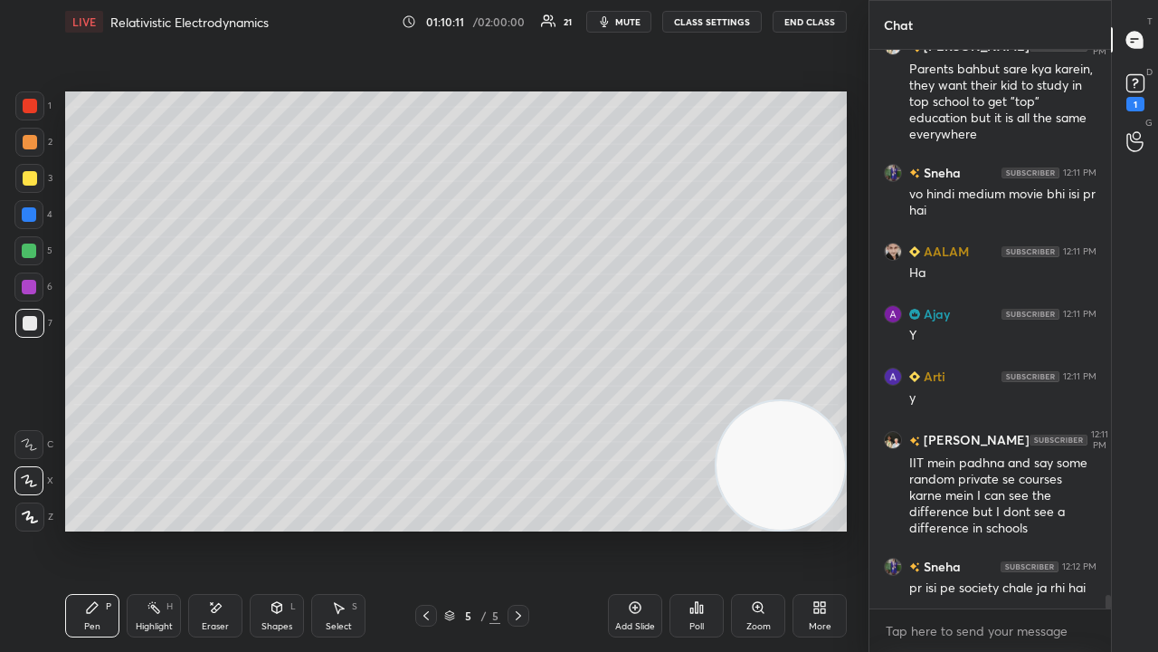
click at [607, 24] on icon "button" at bounding box center [605, 21] width 8 height 11
click at [610, 27] on button "unmute" at bounding box center [618, 22] width 65 height 22
click at [29, 261] on div at bounding box center [28, 250] width 29 height 29
click at [623, 14] on button "mute" at bounding box center [618, 22] width 65 height 22
click at [621, 19] on span "unmute" at bounding box center [626, 21] width 39 height 13
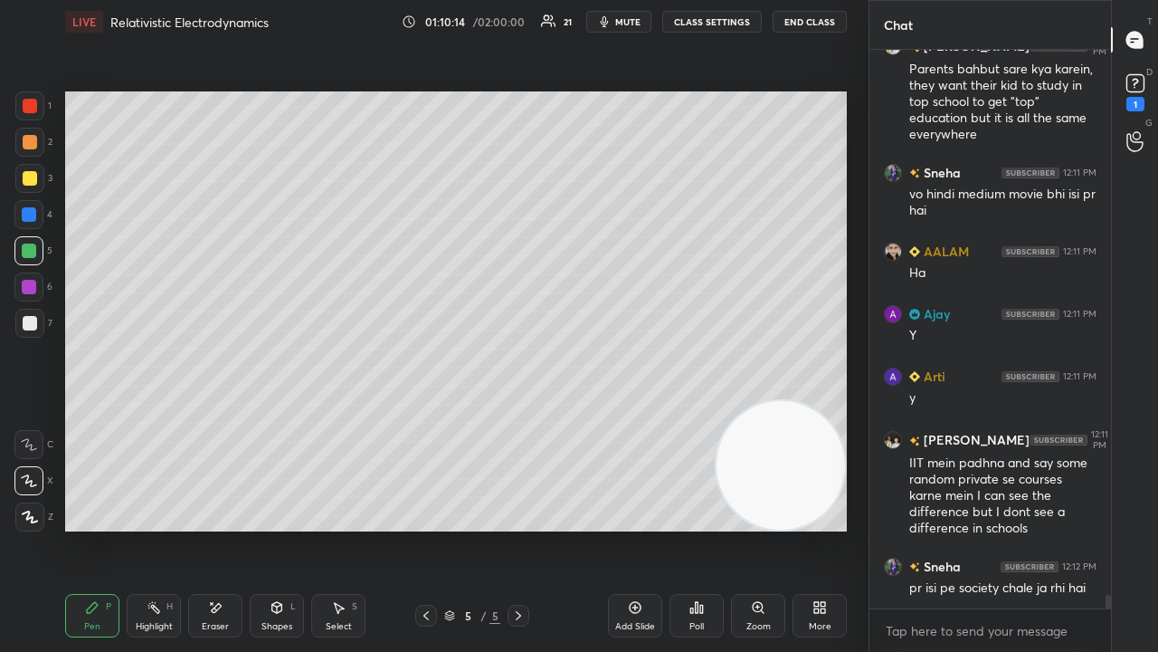
click at [36, 328] on div at bounding box center [30, 323] width 14 height 14
click at [641, 16] on span "mute" at bounding box center [627, 21] width 25 height 13
click at [634, 18] on span "mute" at bounding box center [627, 21] width 25 height 13
click at [25, 265] on div "5" at bounding box center [33, 254] width 38 height 36
click at [34, 190] on div "3" at bounding box center [33, 182] width 37 height 36
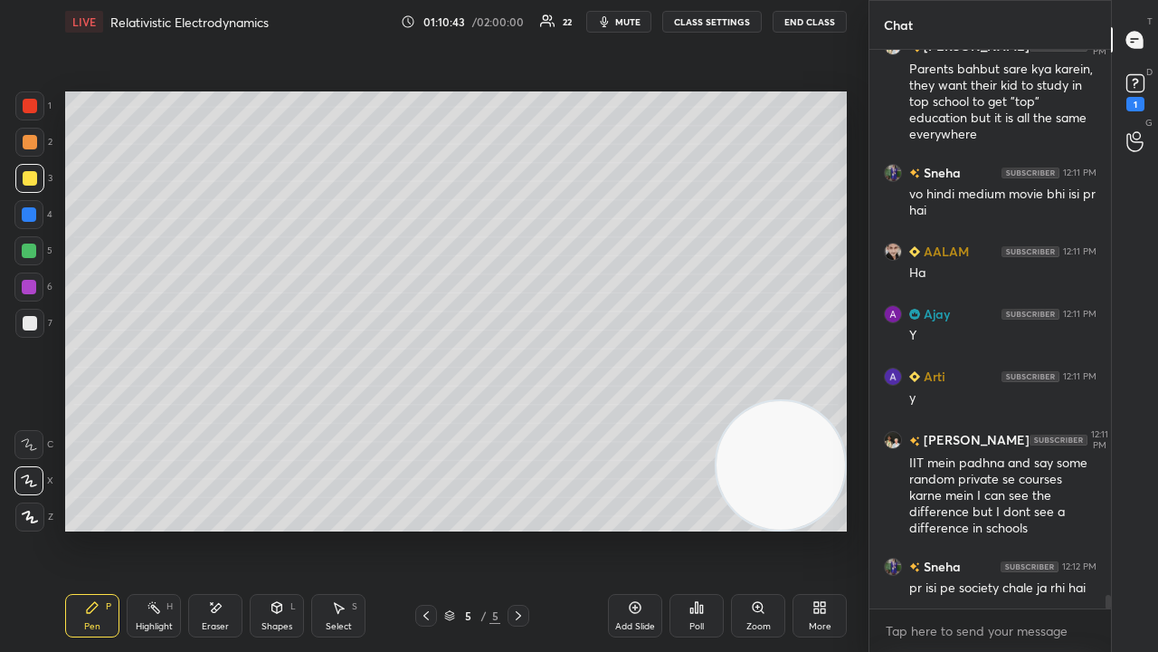
click at [629, 23] on span "mute" at bounding box center [627, 21] width 25 height 13
click at [627, 22] on span "mute" at bounding box center [627, 21] width 25 height 13
click at [12, 337] on div "1 2 3 4 5 6 7 C X Z E E Erase all H H" at bounding box center [29, 311] width 58 height 440
click at [24, 331] on div at bounding box center [29, 323] width 29 height 29
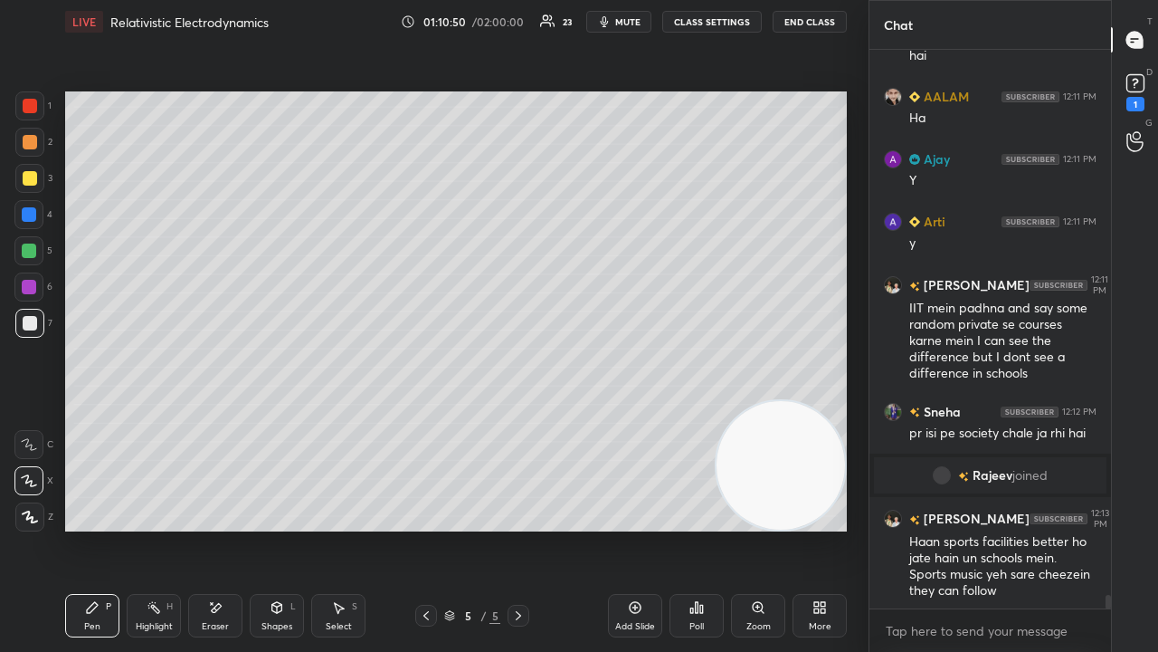
scroll to position [21909, 0]
click at [648, 21] on button "mute" at bounding box center [618, 22] width 65 height 22
click at [635, 23] on span "unmute" at bounding box center [626, 21] width 39 height 13
click at [33, 270] on div "5" at bounding box center [33, 254] width 38 height 36
click at [625, 24] on span "mute" at bounding box center [627, 21] width 25 height 13
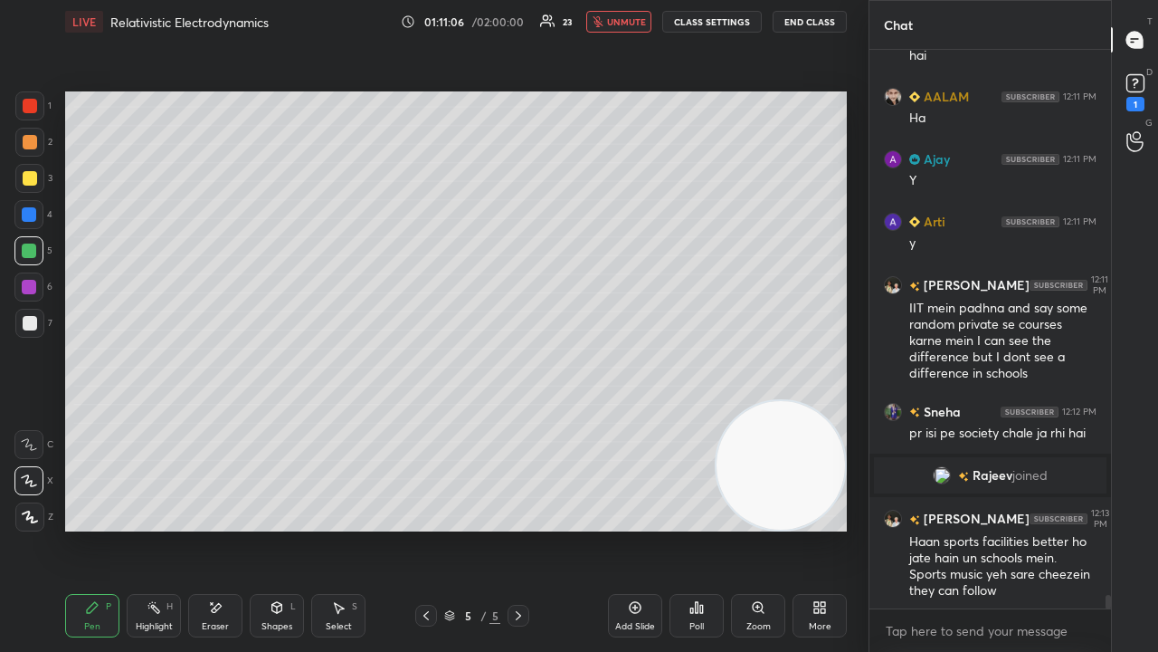
click at [619, 27] on span "unmute" at bounding box center [626, 21] width 39 height 13
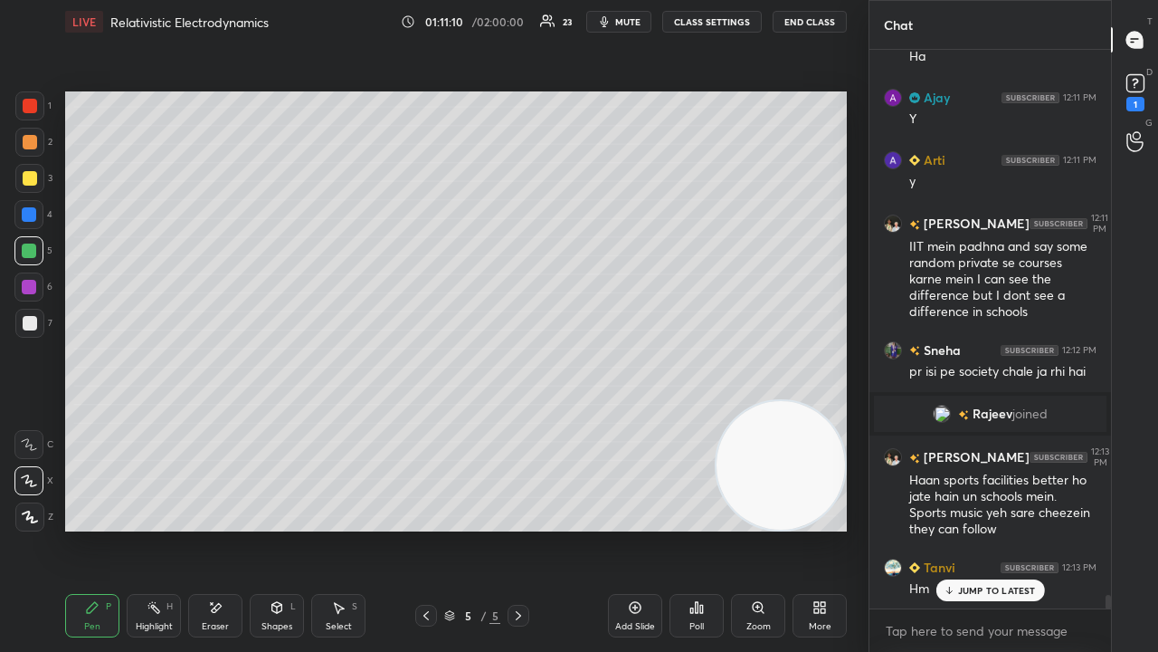
click at [636, 29] on button "mute" at bounding box center [618, 22] width 65 height 22
click at [636, 27] on button "unmute" at bounding box center [618, 22] width 65 height 22
drag, startPoint x: 986, startPoint y: 593, endPoint x: 985, endPoint y: 612, distance: 19.1
click at [985, 528] on p "JUMP TO LATEST" at bounding box center [997, 590] width 78 height 11
click at [981, 528] on div "x" at bounding box center [991, 630] width 242 height 43
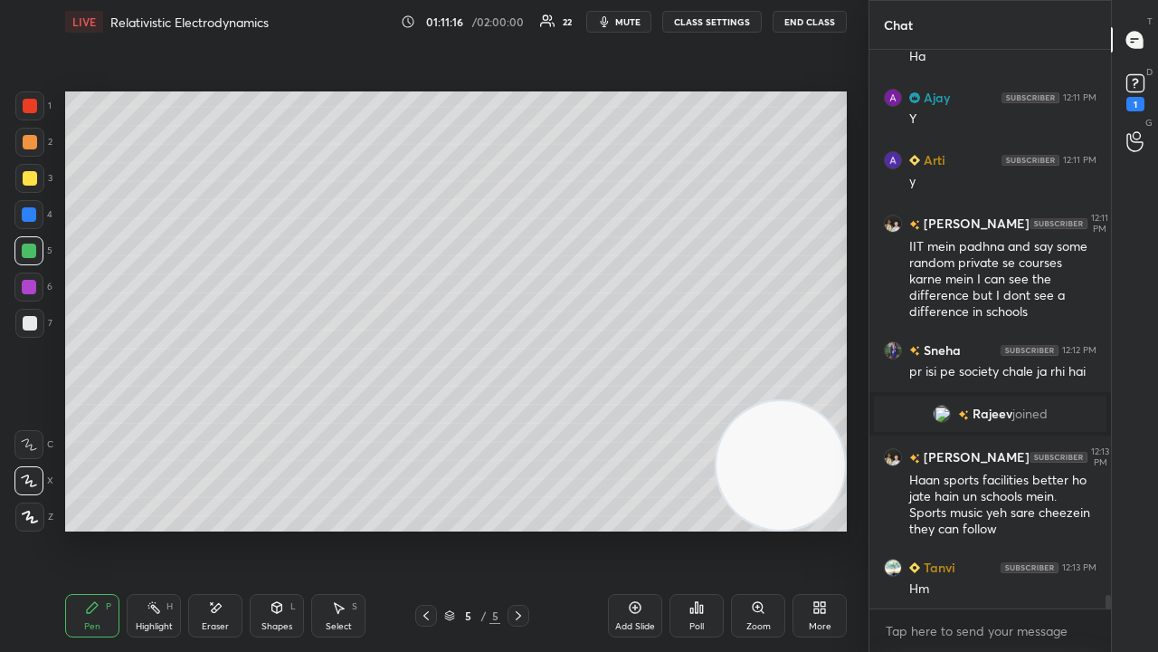
click at [624, 24] on span "mute" at bounding box center [627, 21] width 25 height 13
click at [626, 24] on span "unmute" at bounding box center [626, 21] width 39 height 13
click at [1108, 528] on div at bounding box center [1108, 602] width 5 height 14
drag, startPoint x: 1108, startPoint y: 605, endPoint x: 1101, endPoint y: 639, distance: 34.1
click at [1104, 528] on div "Sneha 12:11 PM vo hindi medium movie bhi isi pr hai AALAM 12:11 PM Ha Ajay 12:1…" at bounding box center [991, 351] width 242 height 602
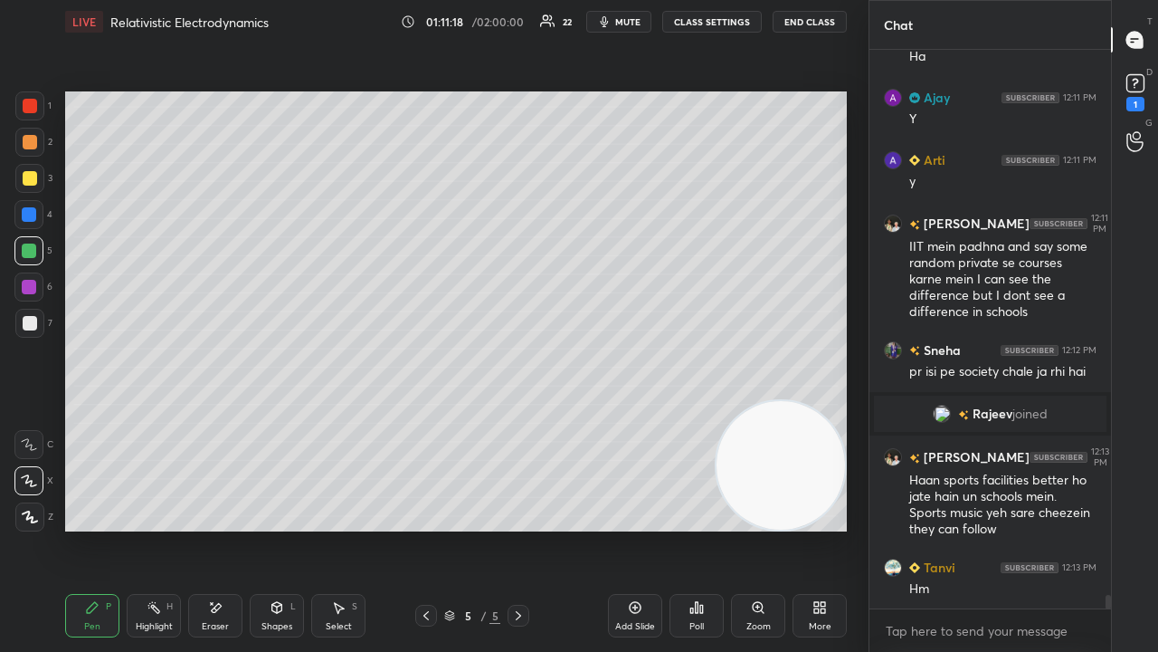
click at [1073, 528] on div "x" at bounding box center [991, 630] width 242 height 43
click at [635, 16] on span "mute" at bounding box center [627, 21] width 25 height 13
click at [633, 16] on span "unmute" at bounding box center [626, 21] width 39 height 13
click at [18, 186] on div at bounding box center [29, 178] width 29 height 29
click at [30, 337] on div "7" at bounding box center [33, 327] width 37 height 36
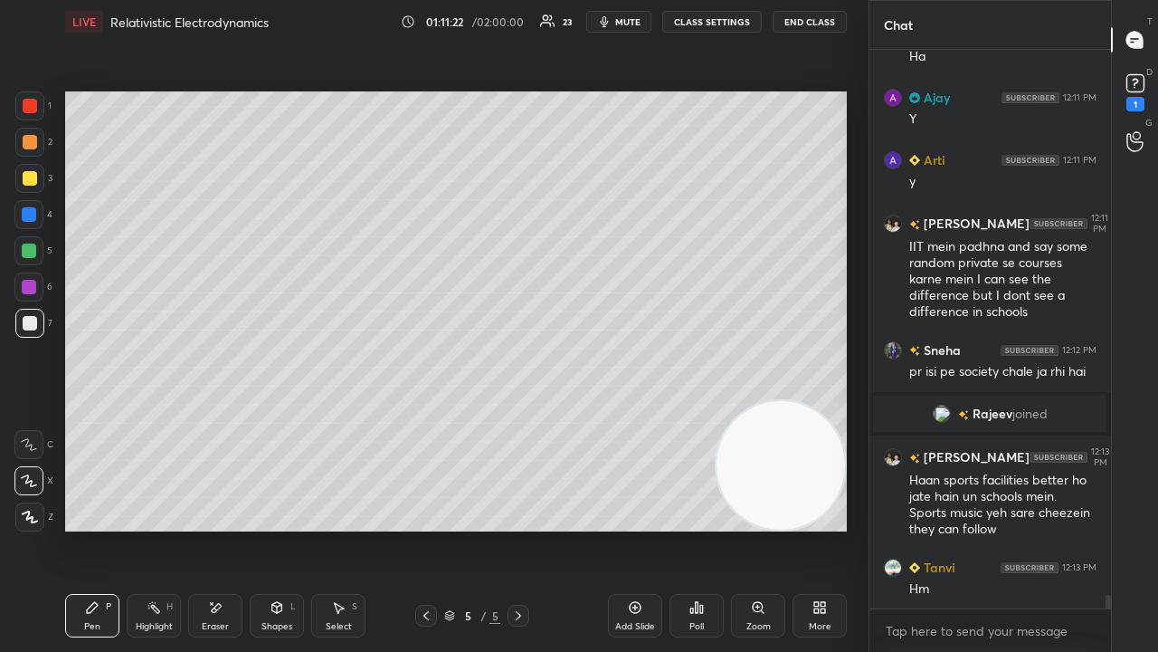
click at [634, 21] on span "mute" at bounding box center [627, 21] width 25 height 13
click at [632, 22] on span "unmute" at bounding box center [626, 21] width 39 height 13
click at [619, 16] on button "mute" at bounding box center [618, 22] width 65 height 22
click at [621, 17] on span "unmute" at bounding box center [626, 21] width 39 height 13
click at [35, 174] on div at bounding box center [29, 178] width 29 height 29
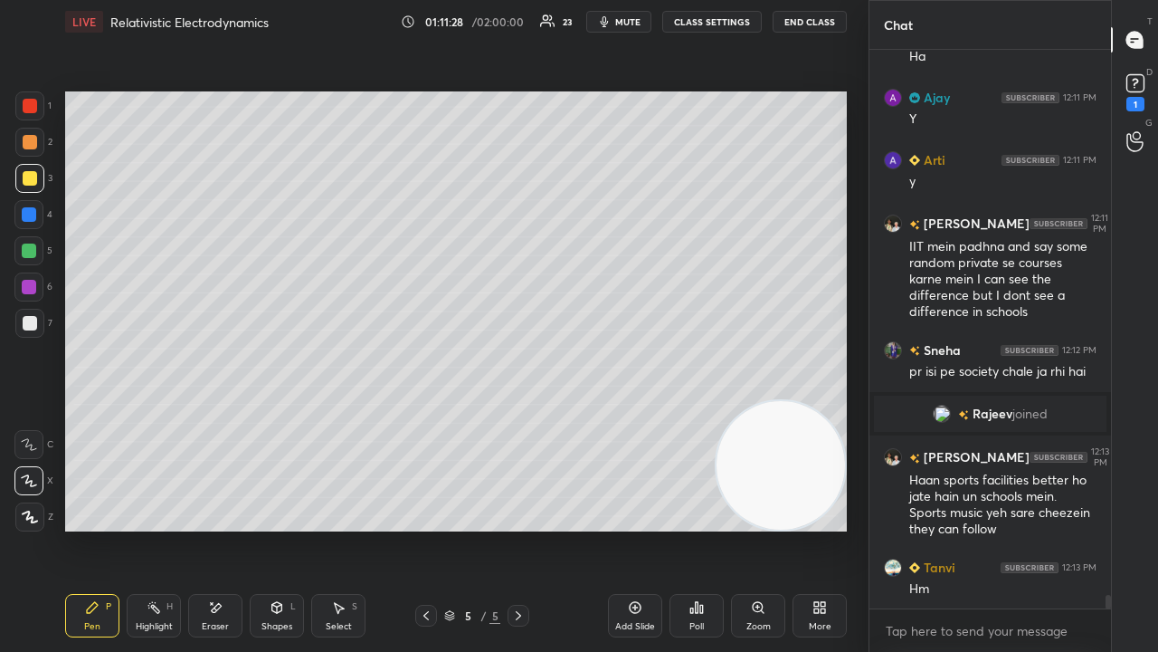
click at [35, 141] on div at bounding box center [29, 142] width 29 height 29
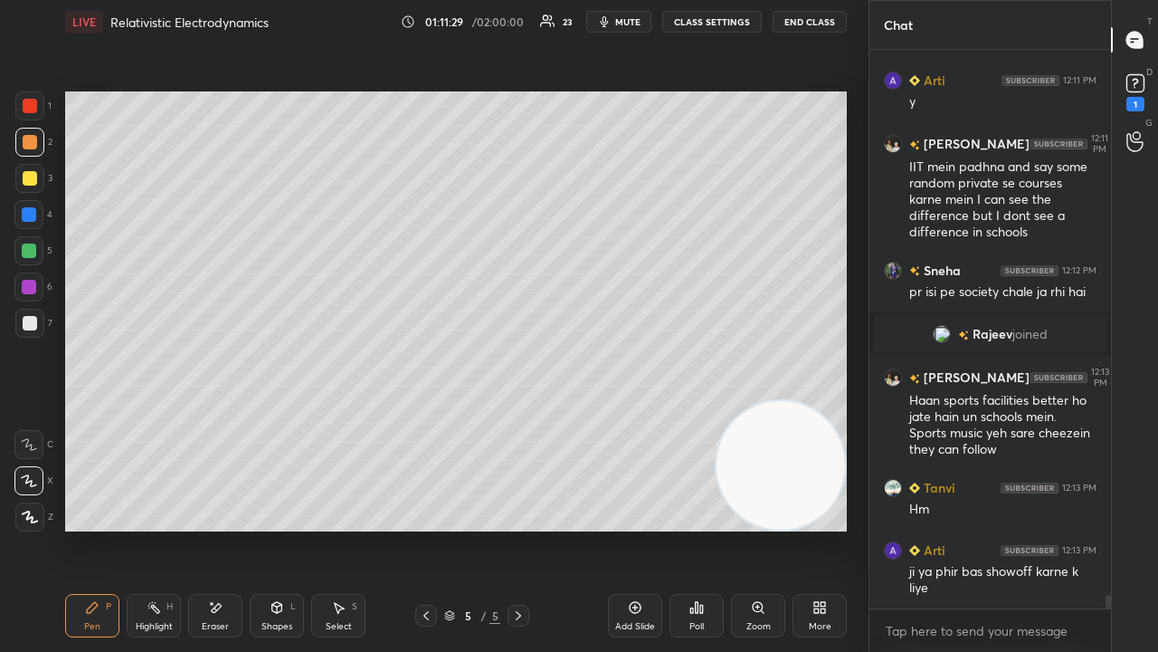
click at [624, 26] on span "mute" at bounding box center [627, 21] width 25 height 13
click at [623, 26] on span "unmute" at bounding box center [626, 21] width 39 height 13
click at [621, 24] on span "mute" at bounding box center [627, 21] width 25 height 13
click at [626, 22] on span "mute" at bounding box center [627, 21] width 25 height 13
click at [14, 331] on div "1 2 3 4 5 6 7 C X Z E E Erase all H H" at bounding box center [29, 311] width 58 height 440
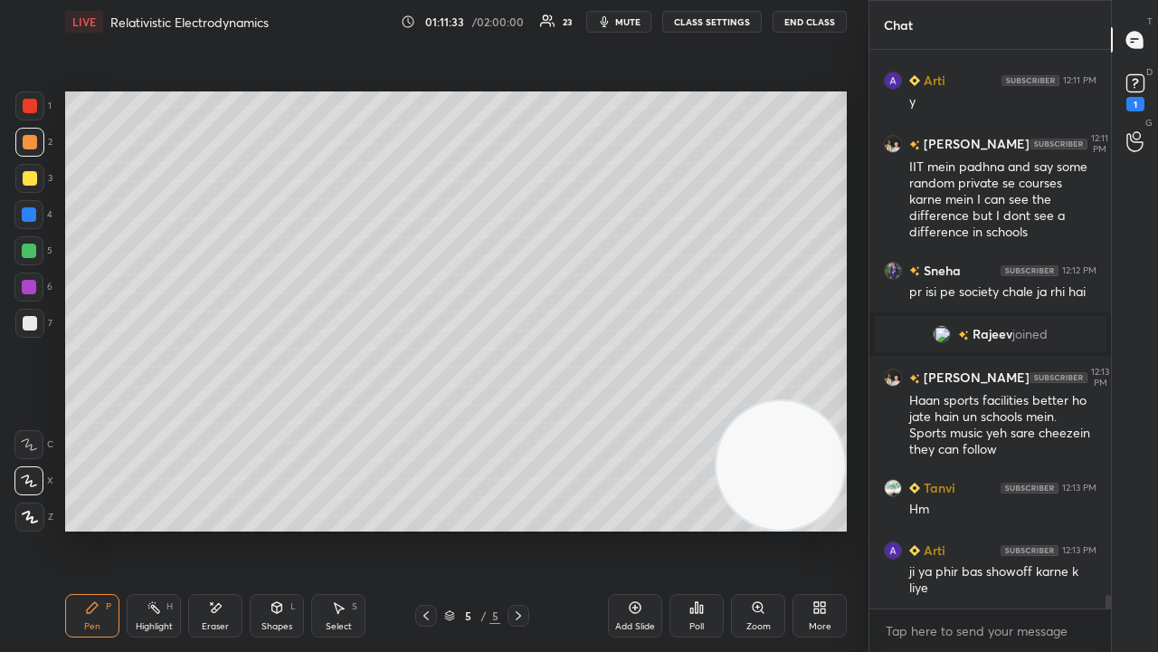
click at [28, 326] on div at bounding box center [30, 323] width 14 height 14
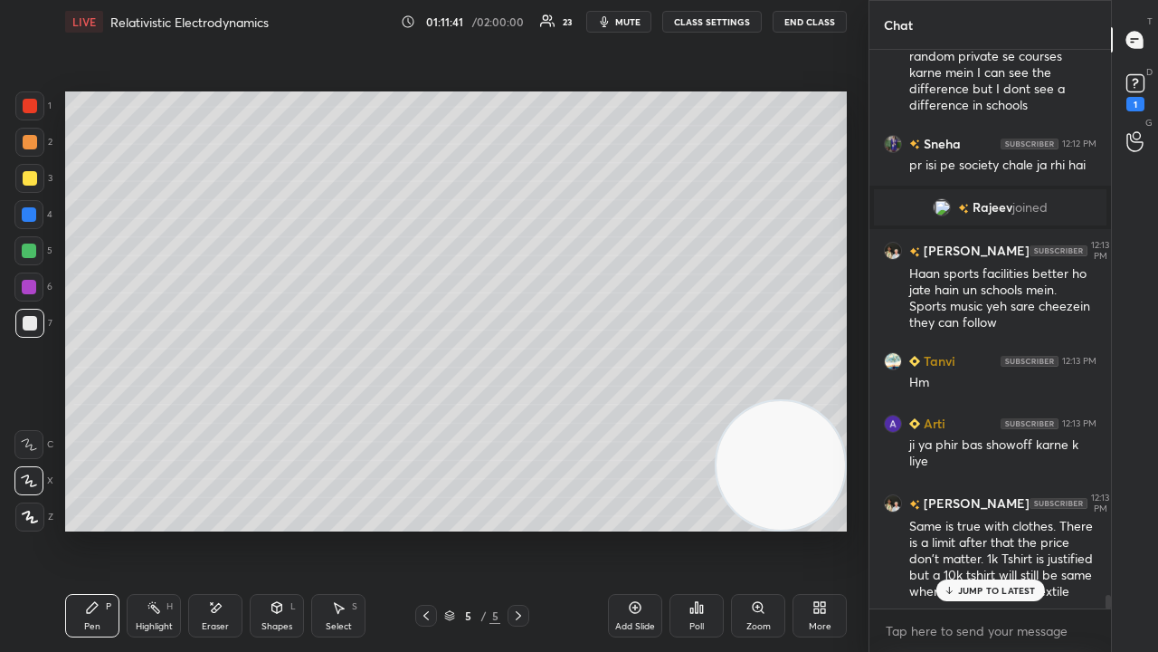
scroll to position [22240, 0]
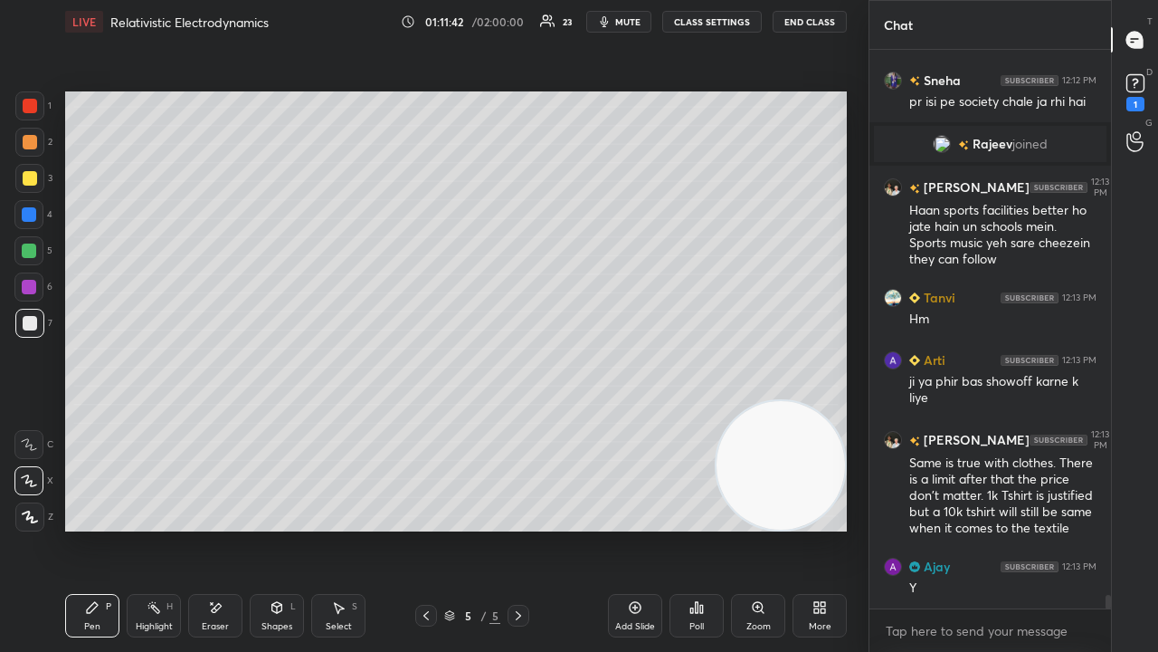
click at [638, 18] on span "mute" at bounding box center [627, 21] width 25 height 13
click at [638, 22] on span "unmute" at bounding box center [626, 21] width 39 height 13
click at [606, 25] on icon "button" at bounding box center [604, 21] width 14 height 14
click at [613, 23] on span "unmute" at bounding box center [626, 21] width 39 height 13
click at [1146, 100] on div "1" at bounding box center [1136, 90] width 36 height 33
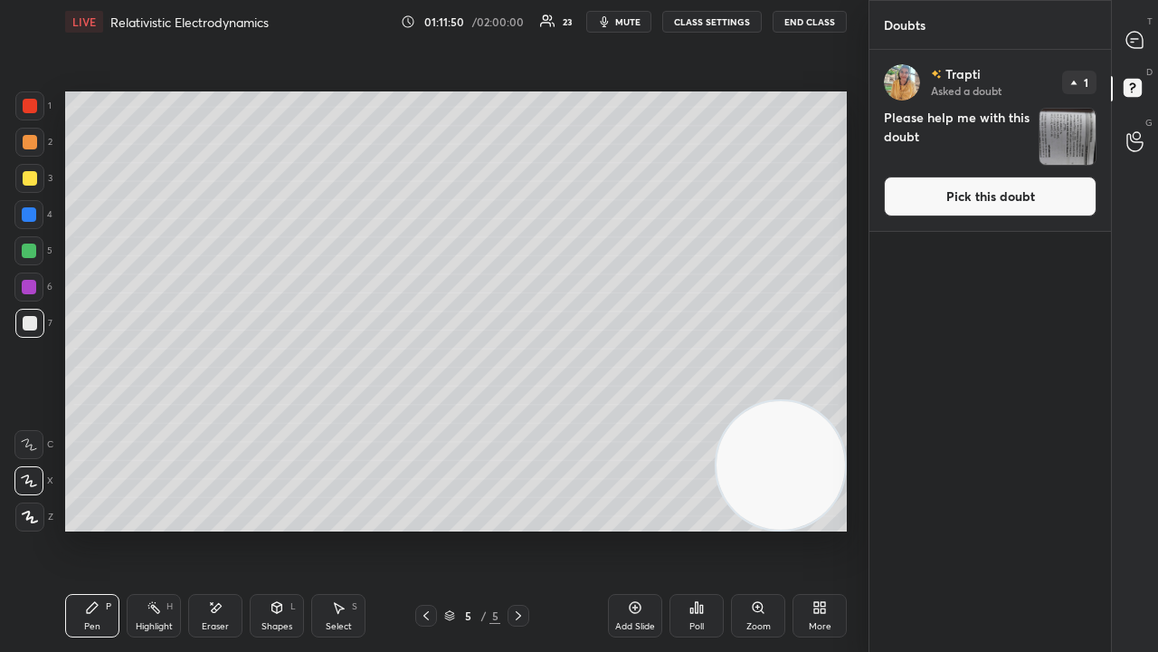
click at [1069, 206] on button "Pick this doubt" at bounding box center [990, 196] width 213 height 40
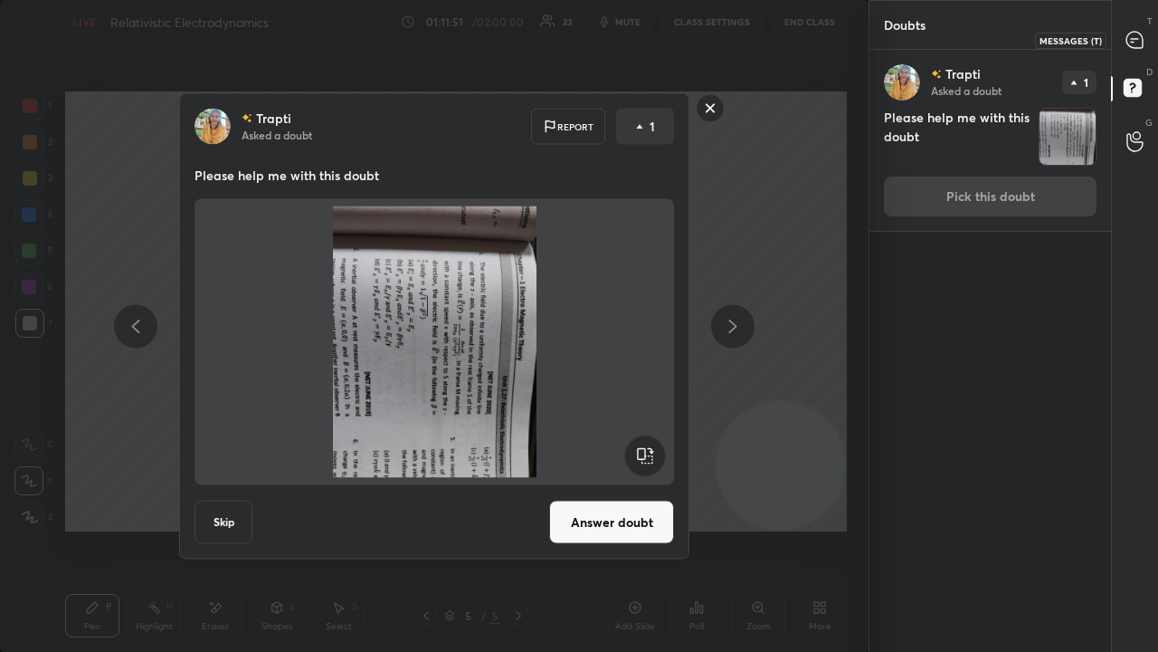
click at [1137, 43] on icon at bounding box center [1135, 40] width 16 height 16
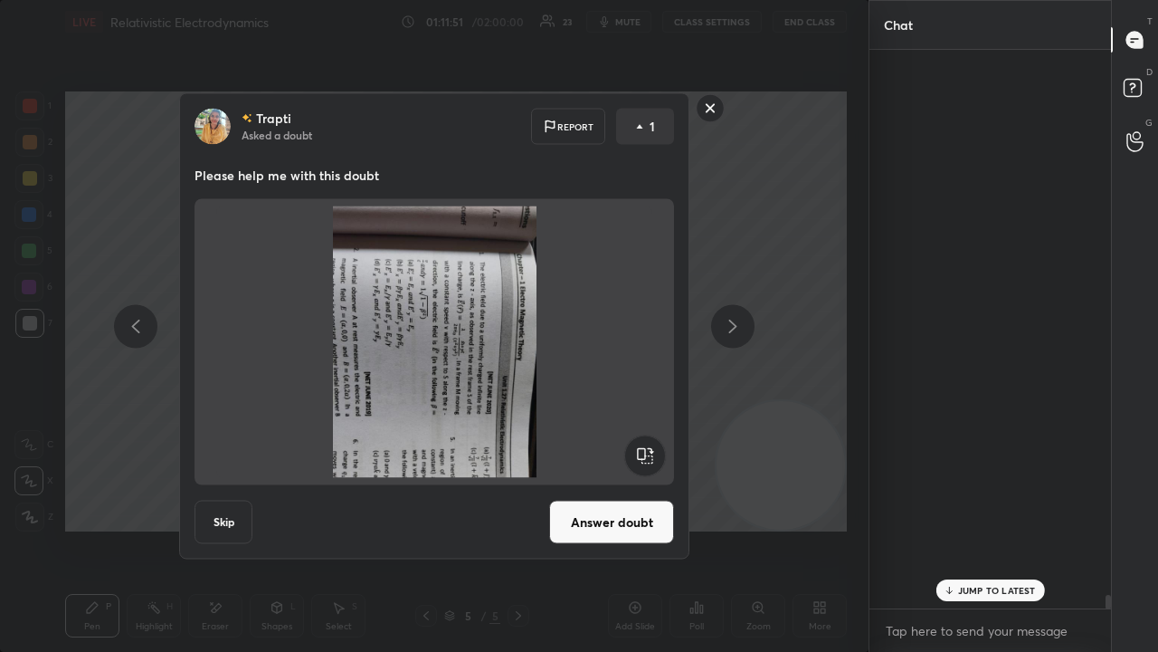
scroll to position [553, 236]
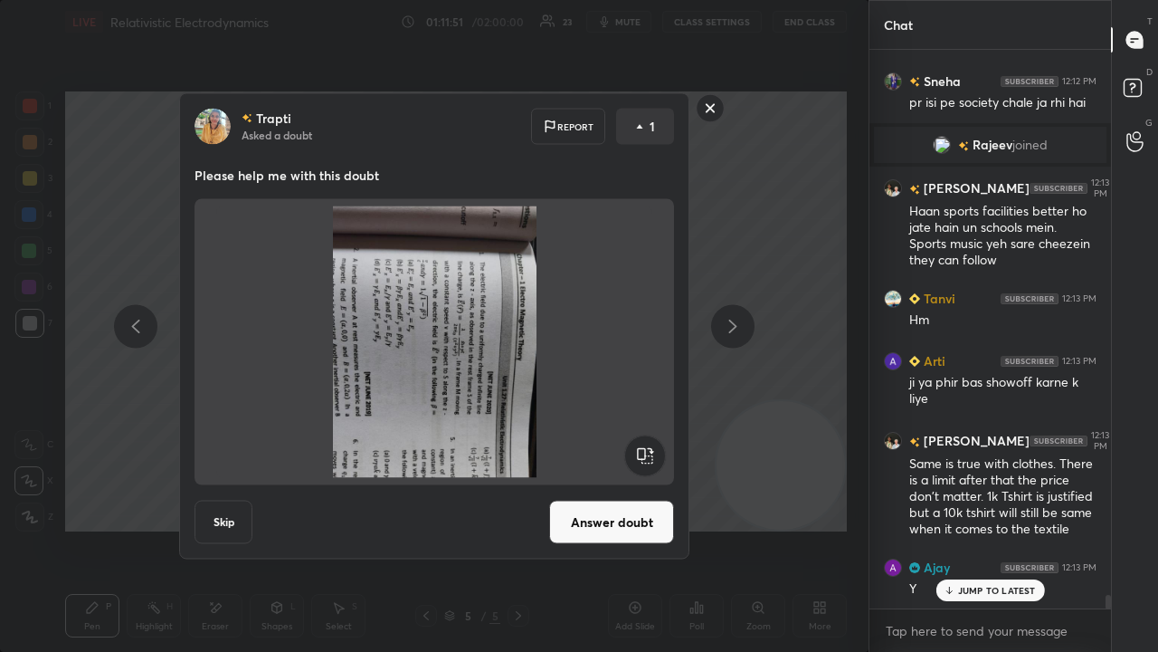
click at [713, 113] on rect at bounding box center [711, 108] width 28 height 28
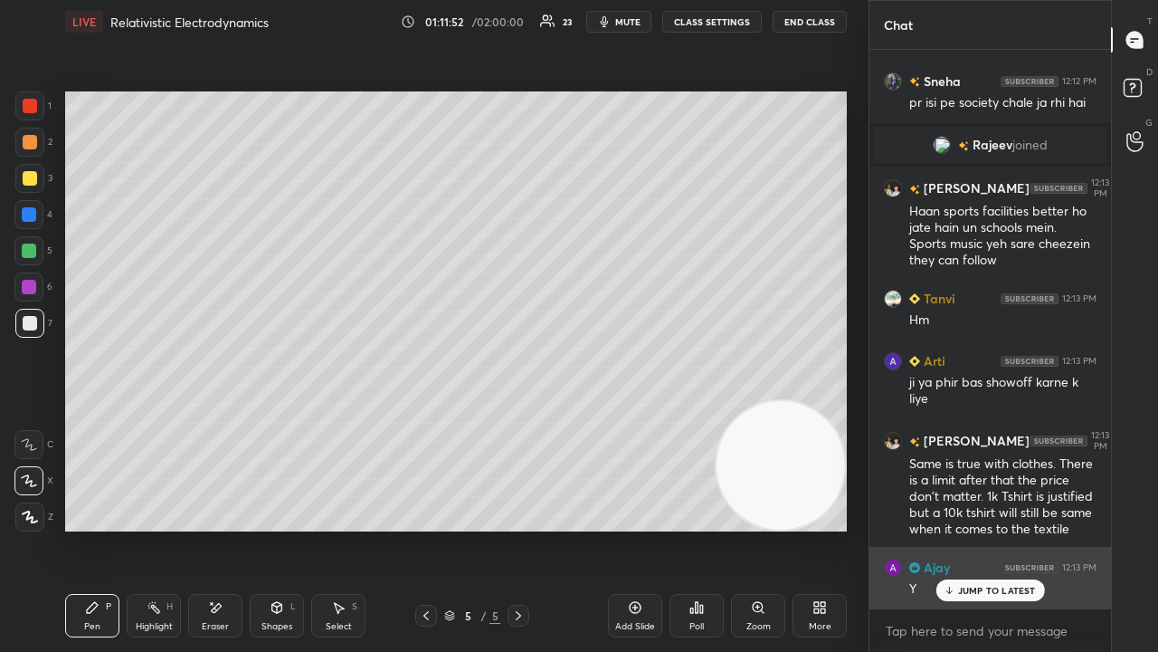
click at [1020, 528] on div "Ajay 12:13 PM Y" at bounding box center [991, 578] width 242 height 62
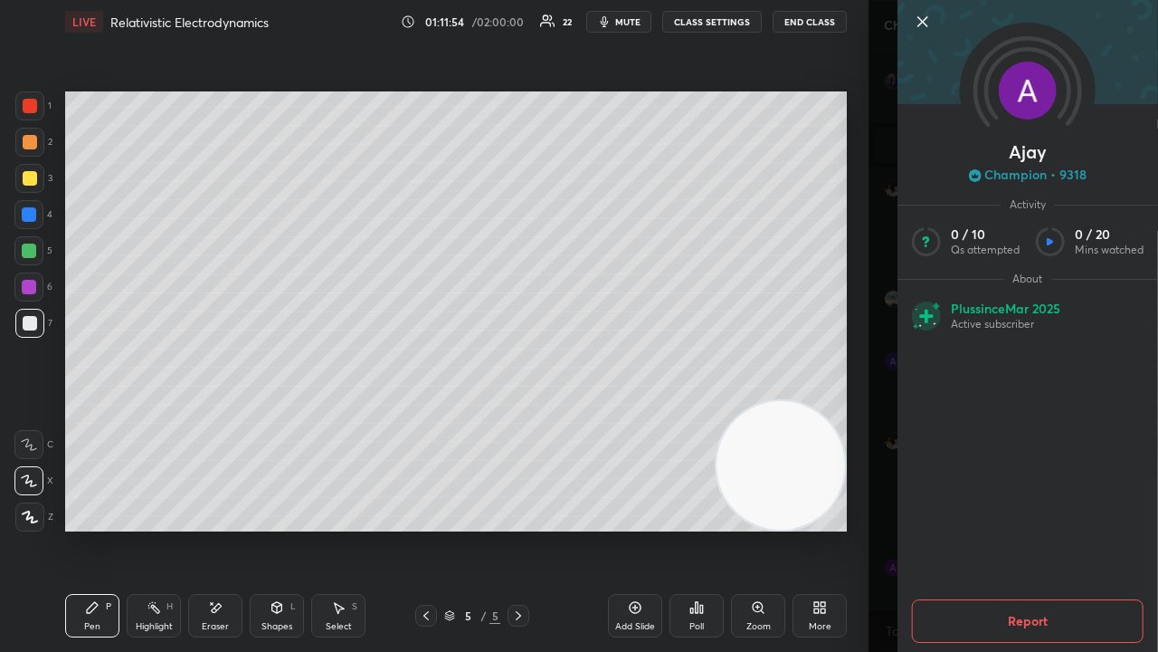
click at [880, 528] on div "[PERSON_NAME] • 9318 Activity 0 / 10 Qs attempted 0 / 20 Mins watched About Plu…" at bounding box center [1014, 326] width 290 height 652
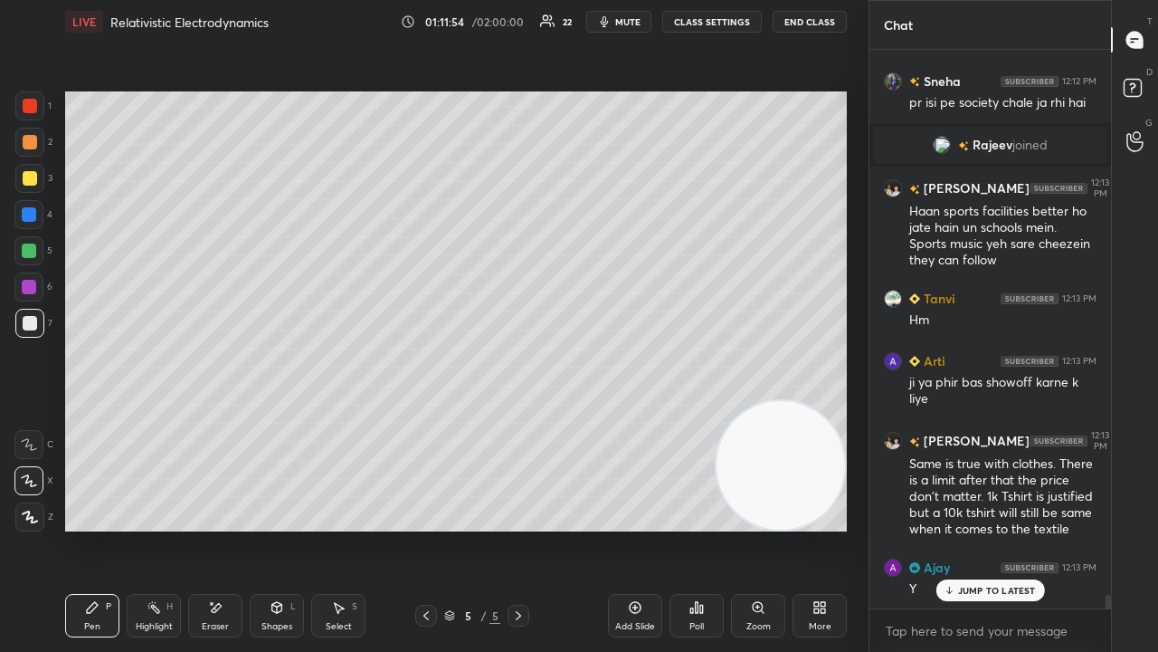
drag, startPoint x: 966, startPoint y: 588, endPoint x: 961, endPoint y: 633, distance: 44.7
click at [966, 528] on p "JUMP TO LATEST" at bounding box center [997, 590] width 78 height 11
click at [961, 528] on textarea at bounding box center [990, 630] width 213 height 29
click at [629, 16] on span "mute" at bounding box center [627, 21] width 25 height 13
click at [628, 20] on span "unmute" at bounding box center [626, 21] width 39 height 13
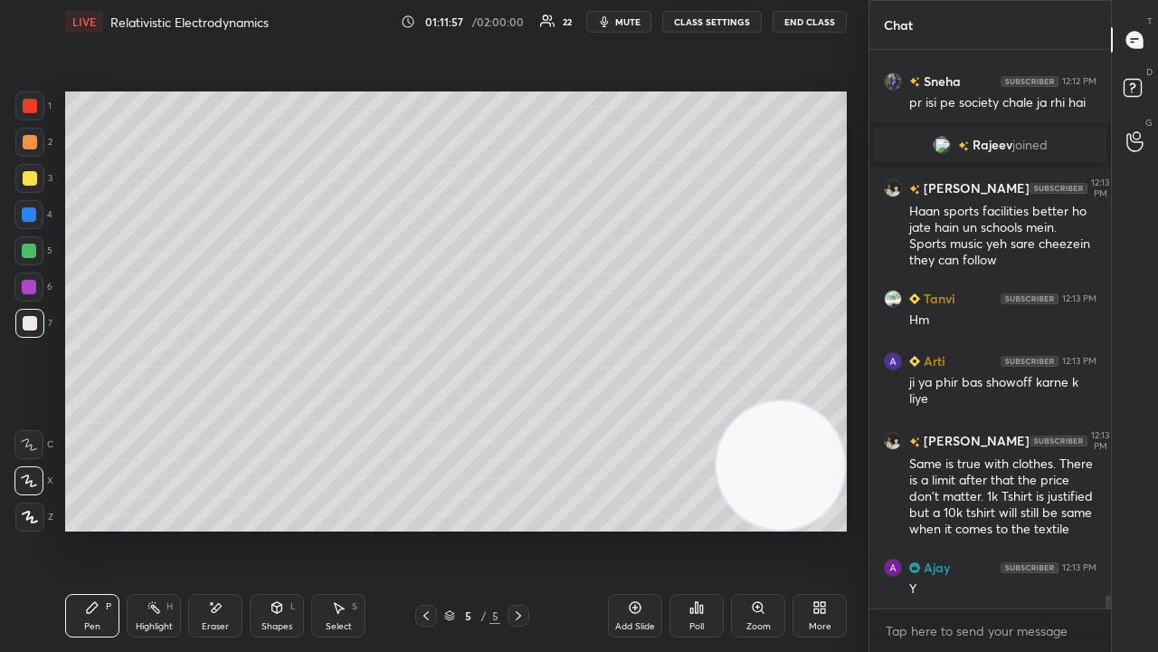
click at [34, 186] on div at bounding box center [29, 178] width 29 height 29
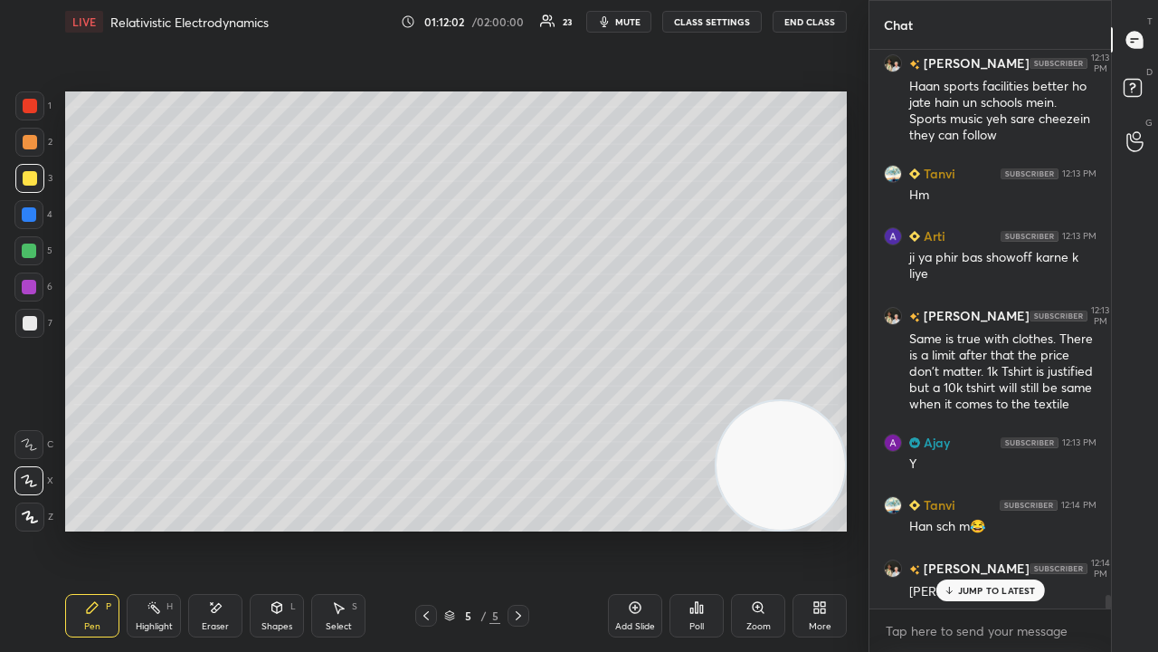
scroll to position [22827, 0]
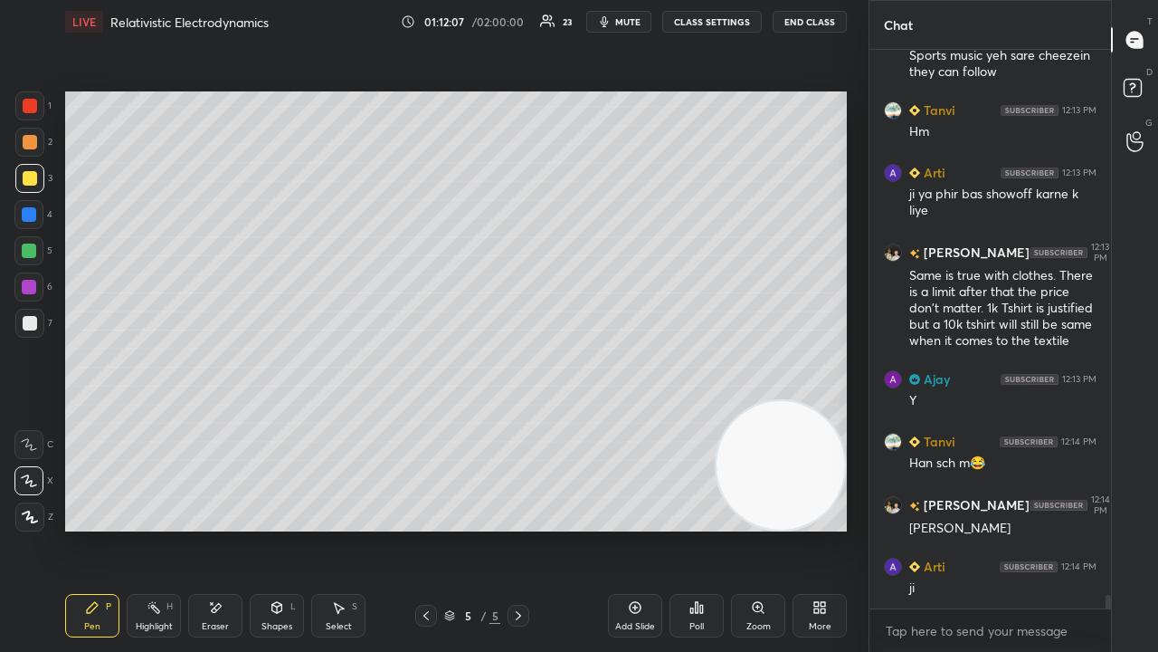
click at [636, 22] on span "mute" at bounding box center [627, 21] width 25 height 13
click at [634, 22] on span "unmute" at bounding box center [626, 21] width 39 height 13
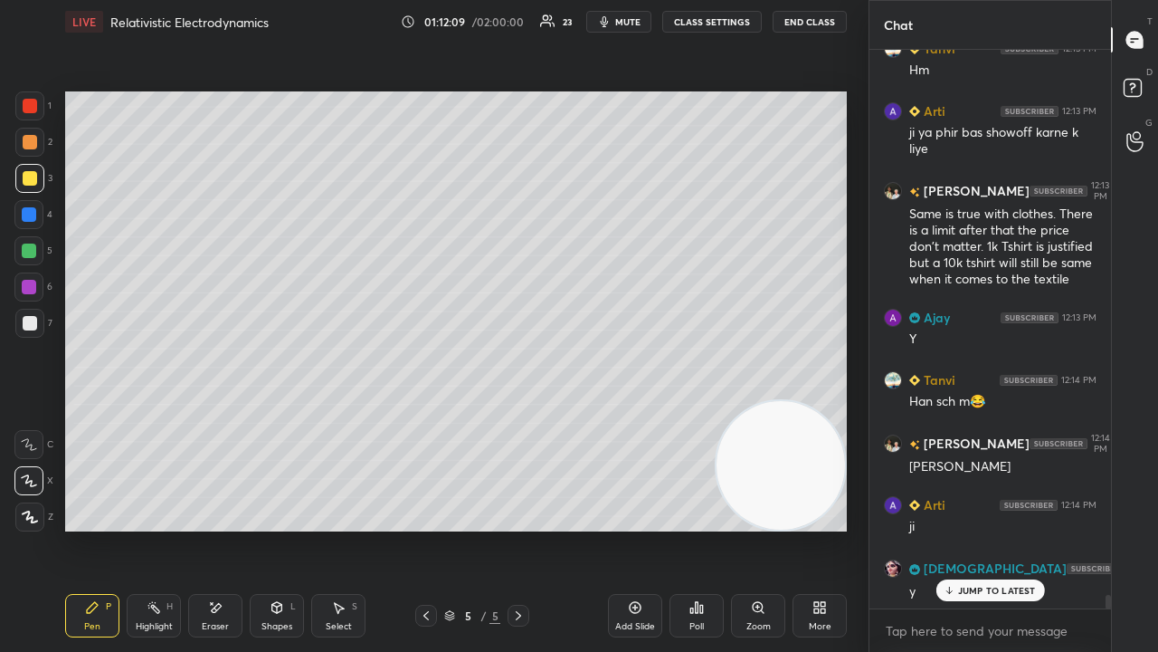
click at [623, 22] on span "mute" at bounding box center [627, 21] width 25 height 13
click at [624, 23] on span "unmute" at bounding box center [626, 21] width 39 height 13
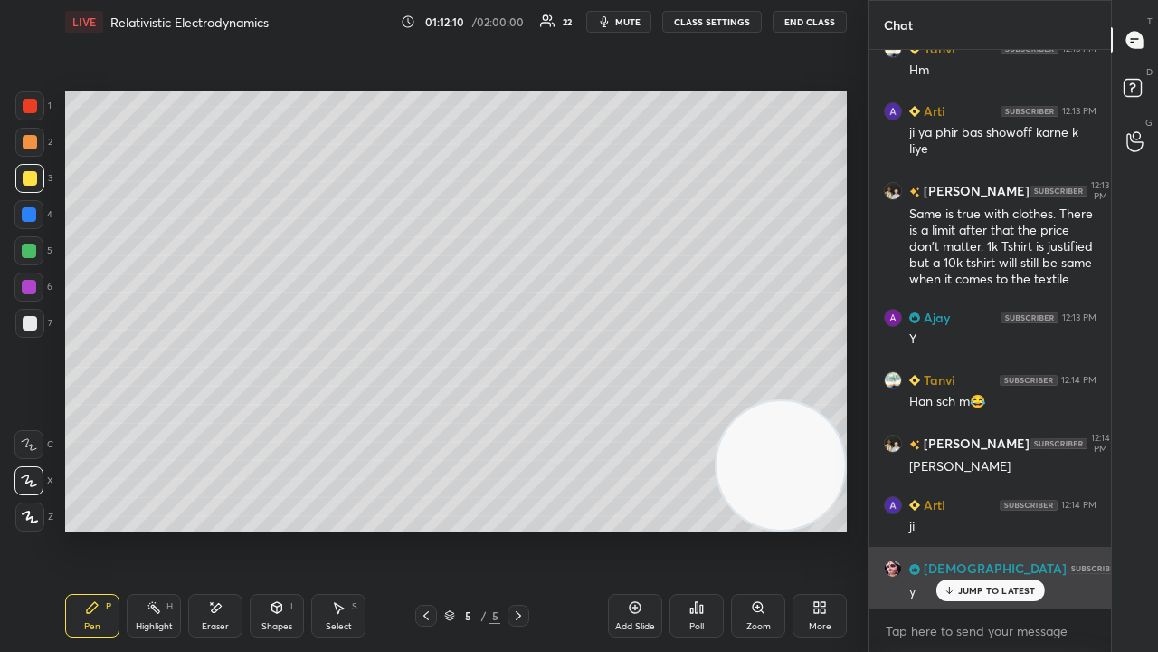
click at [962, 528] on p "JUMP TO LATEST" at bounding box center [997, 590] width 78 height 11
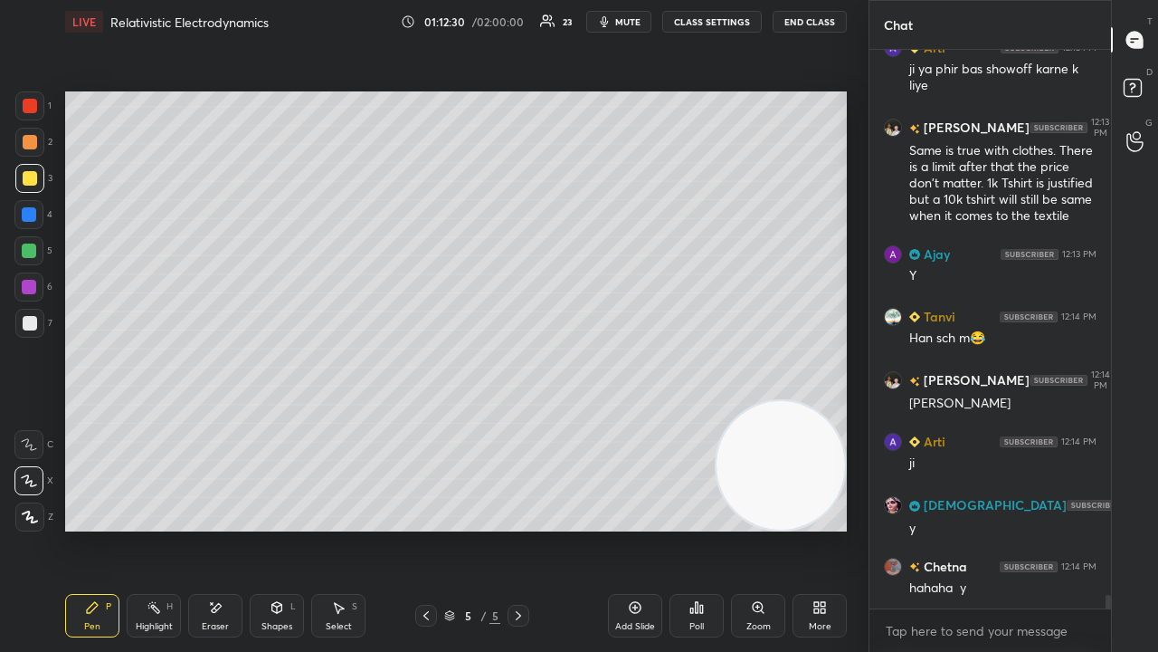
scroll to position [23013, 0]
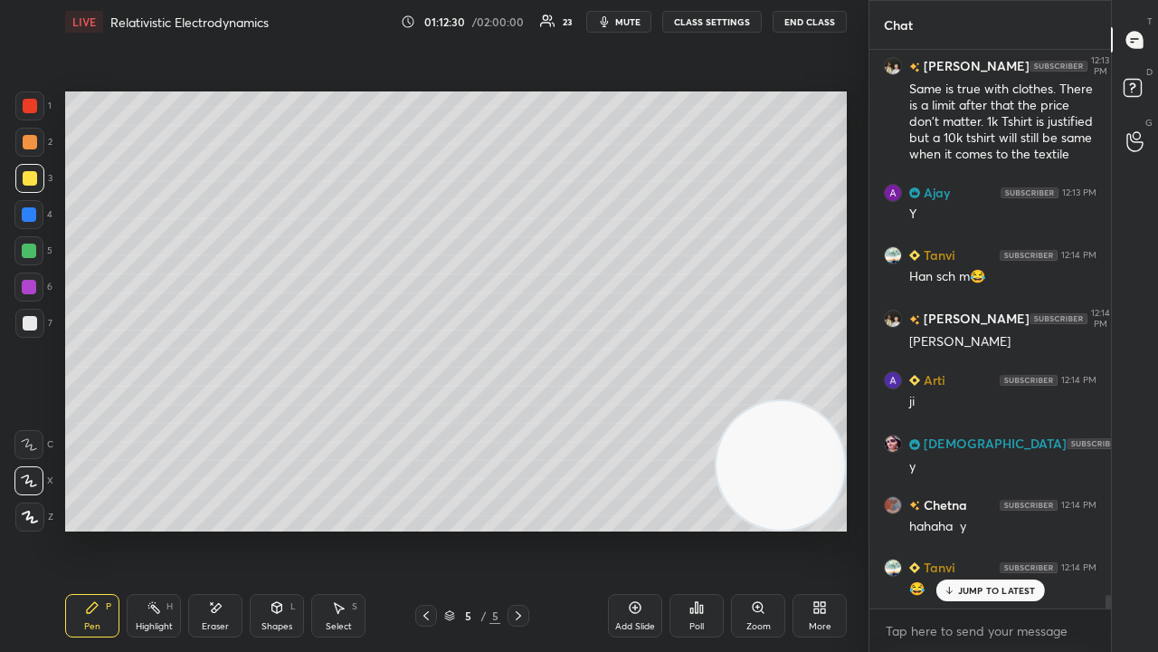
click at [632, 16] on span "mute" at bounding box center [627, 21] width 25 height 13
click at [631, 17] on span "mute" at bounding box center [627, 21] width 25 height 13
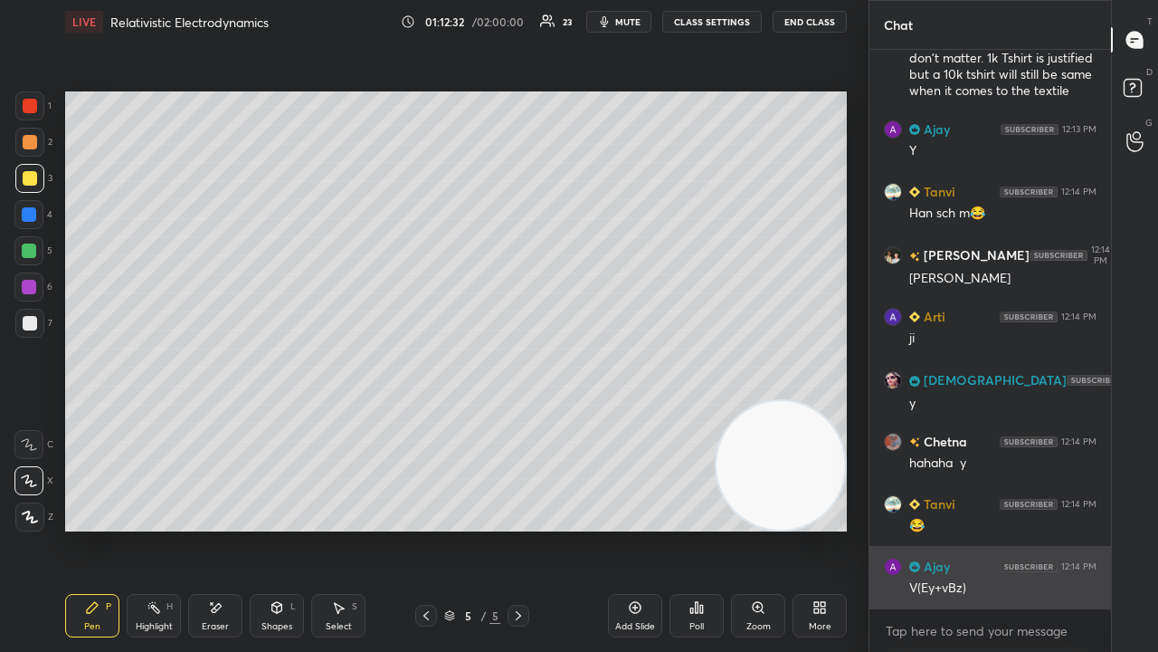
click at [986, 528] on div "V(Ey+vBz)" at bounding box center [1002, 588] width 187 height 18
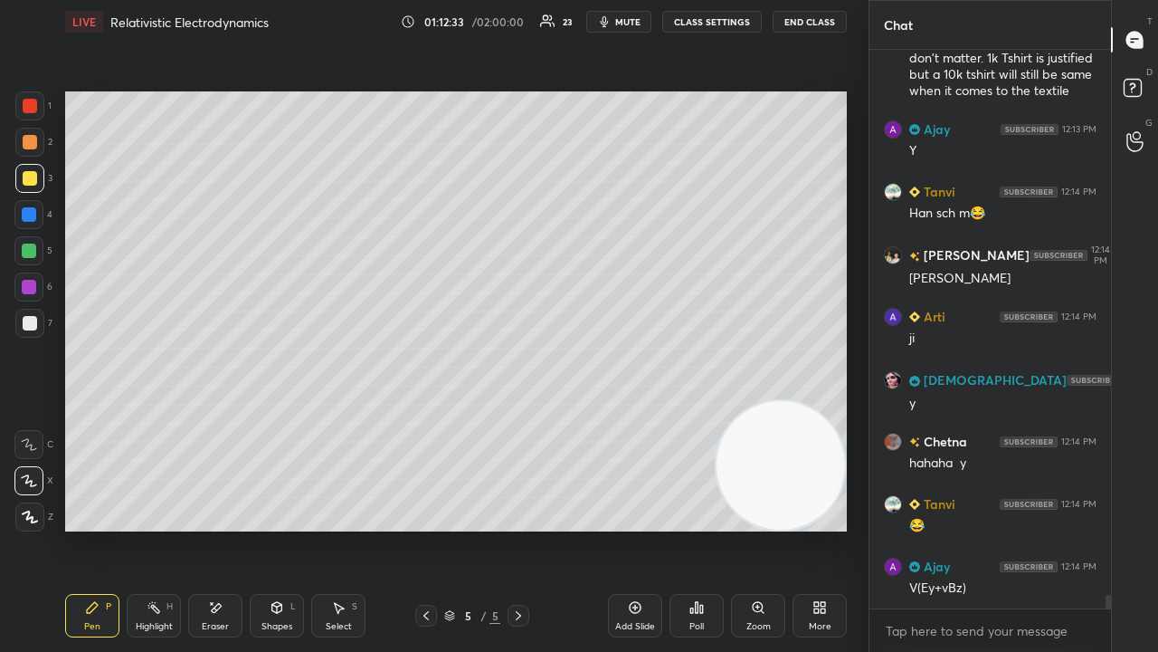
scroll to position [23138, 0]
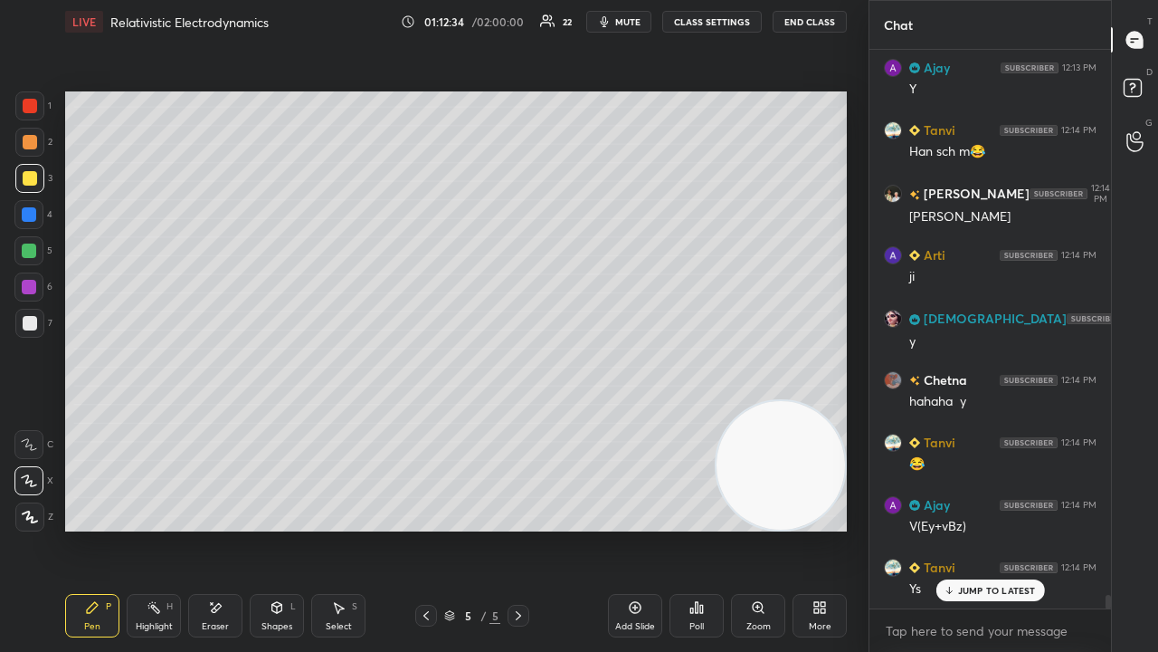
click at [632, 20] on span "mute" at bounding box center [627, 21] width 25 height 13
click at [628, 16] on span "mute" at bounding box center [627, 21] width 25 height 13
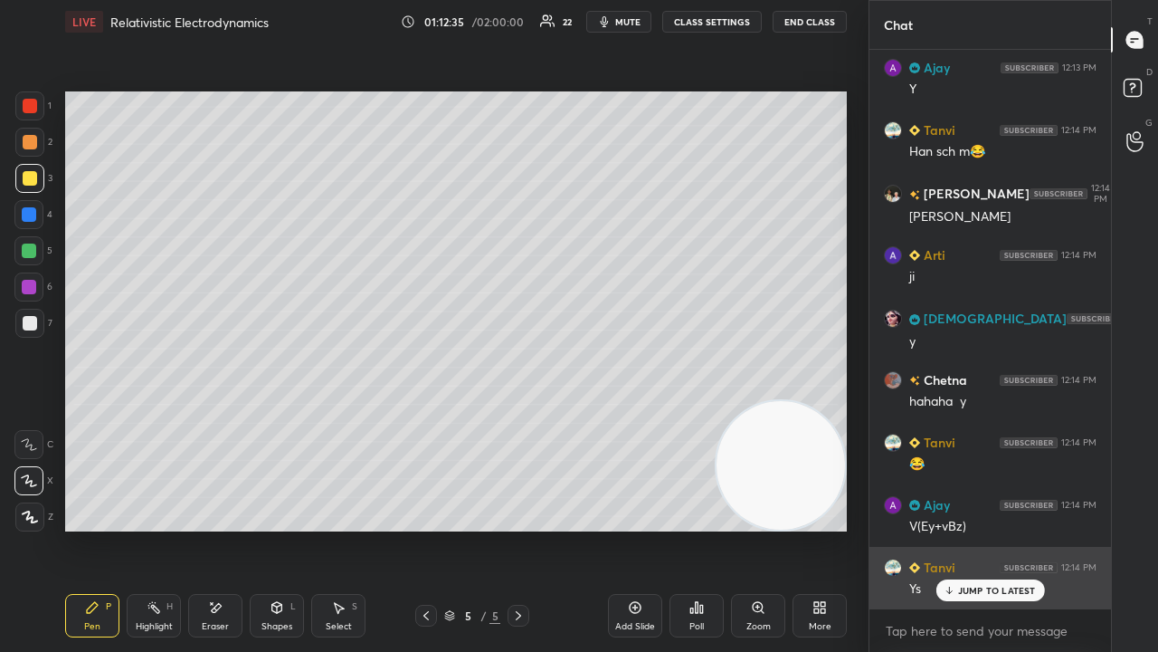
drag, startPoint x: 954, startPoint y: 589, endPoint x: 952, endPoint y: 601, distance: 11.9
click at [954, 528] on icon at bounding box center [949, 590] width 12 height 11
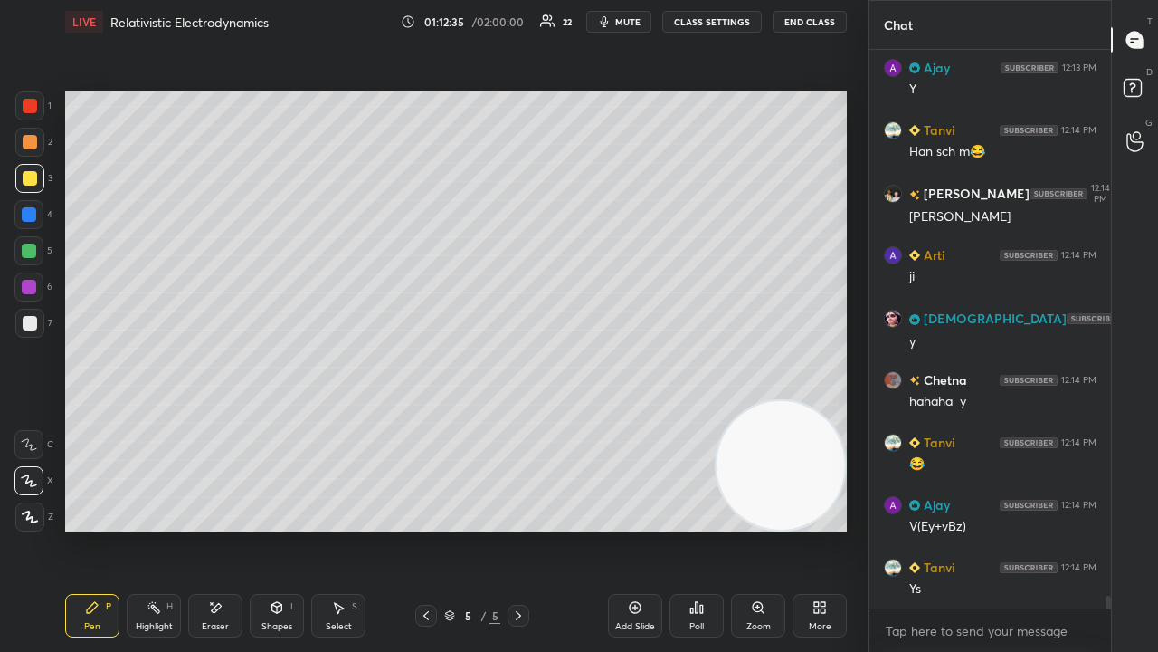
scroll to position [23217, 0]
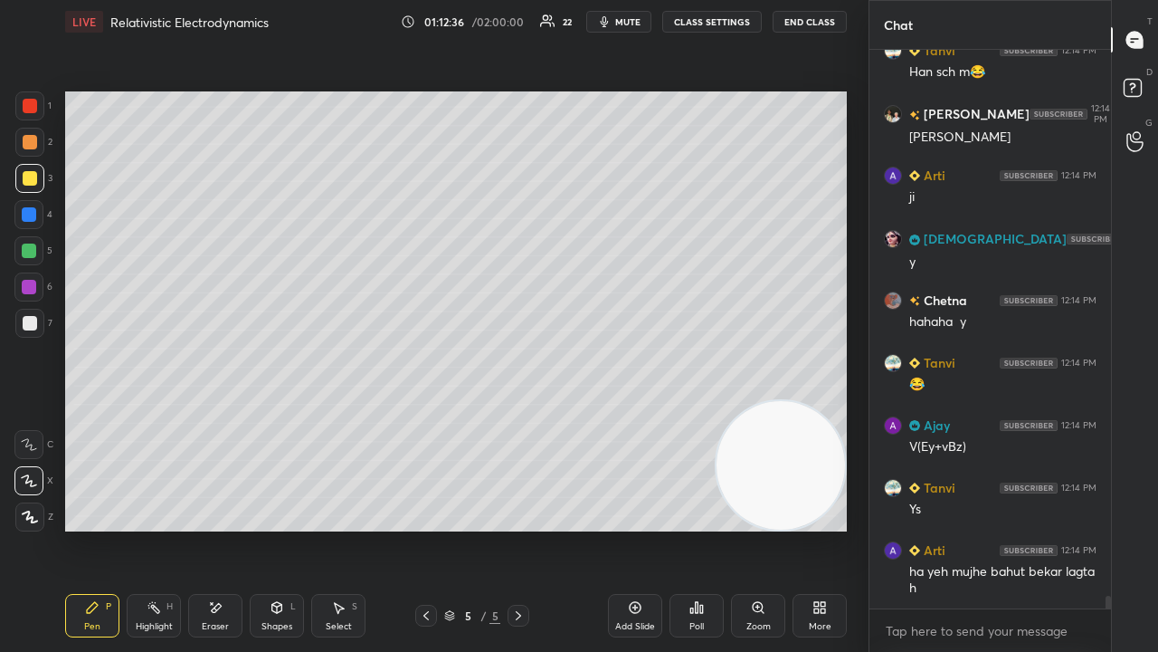
click at [918, 528] on div "x" at bounding box center [991, 630] width 242 height 43
click at [623, 18] on span "mute" at bounding box center [627, 21] width 25 height 13
click at [623, 22] on span "unmute" at bounding box center [626, 21] width 39 height 13
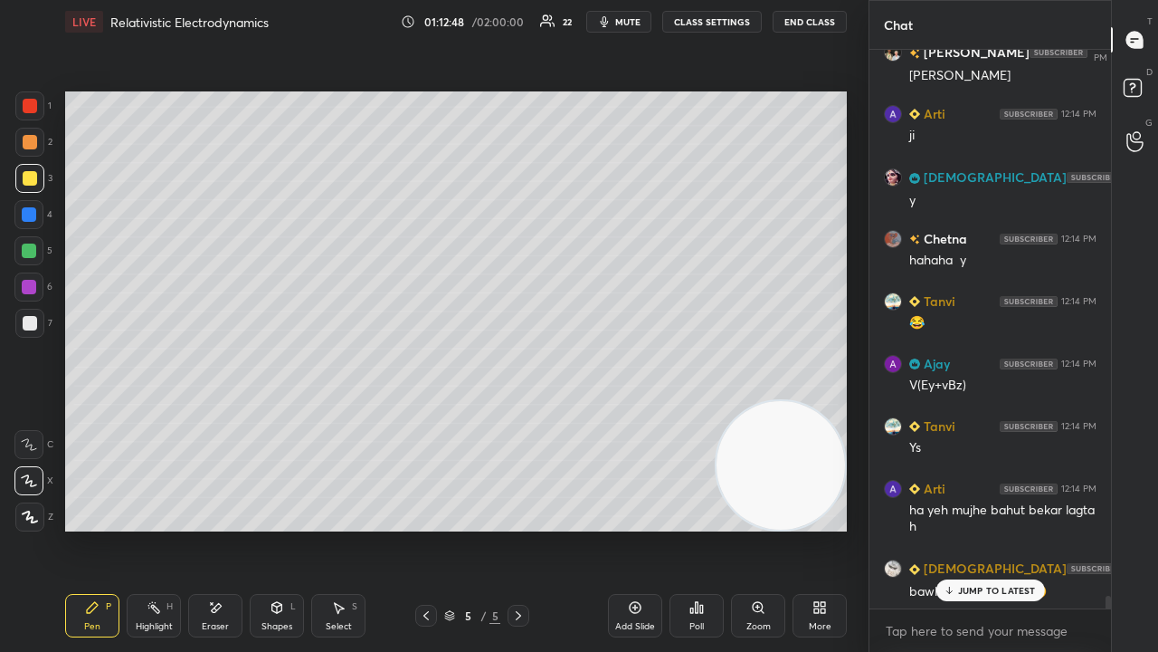
drag, startPoint x: 999, startPoint y: 588, endPoint x: 990, endPoint y: 651, distance: 63.1
click at [999, 528] on p "JUMP TO LATEST" at bounding box center [997, 590] width 78 height 11
click at [621, 28] on button "mute" at bounding box center [618, 22] width 65 height 22
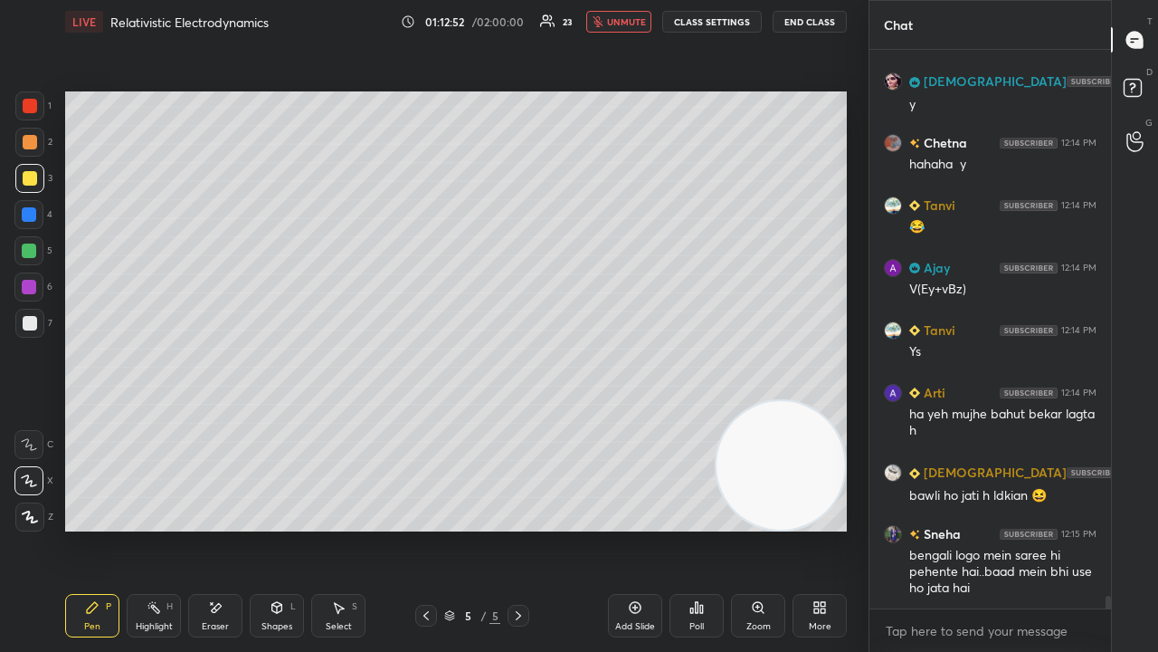
drag, startPoint x: 626, startPoint y: 22, endPoint x: 636, endPoint y: 6, distance: 18.3
click at [628, 22] on span "unmute" at bounding box center [626, 21] width 39 height 13
click at [1074, 528] on div "x" at bounding box center [991, 630] width 242 height 43
click at [641, 21] on span "mute" at bounding box center [627, 21] width 25 height 13
click at [639, 20] on span "unmute" at bounding box center [626, 21] width 39 height 13
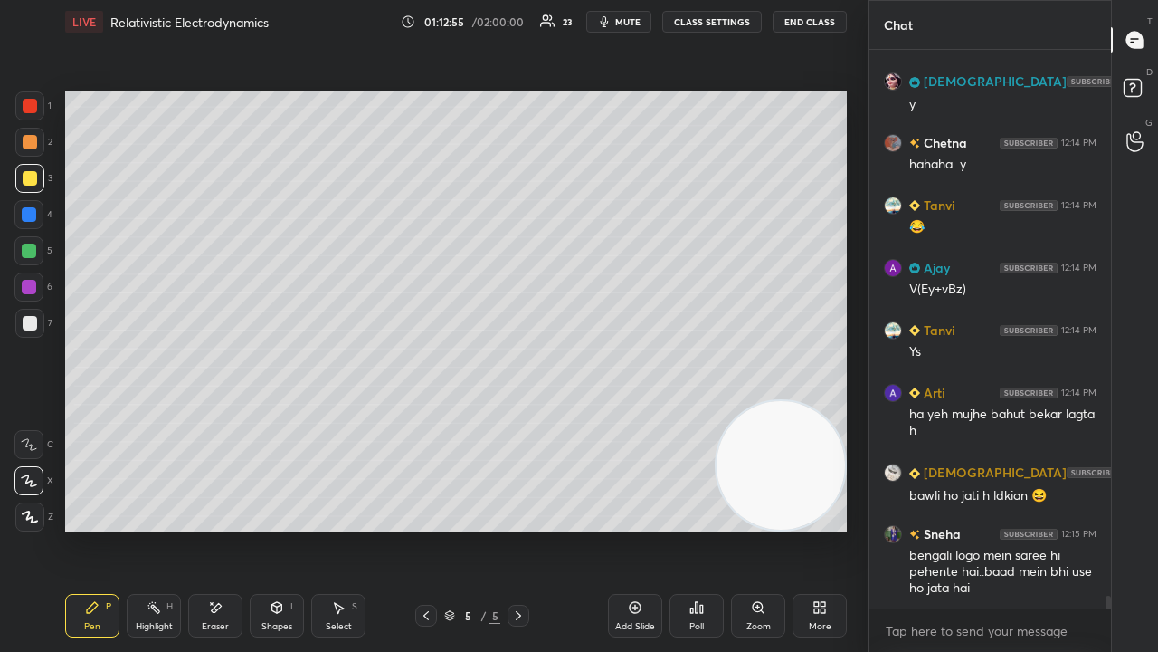
click at [628, 22] on span "mute" at bounding box center [627, 21] width 25 height 13
click at [626, 19] on span "mute" at bounding box center [627, 21] width 25 height 13
click at [611, 20] on icon "button" at bounding box center [604, 21] width 14 height 14
click at [619, 22] on span "unmute" at bounding box center [626, 21] width 39 height 13
click at [31, 183] on div at bounding box center [30, 178] width 14 height 14
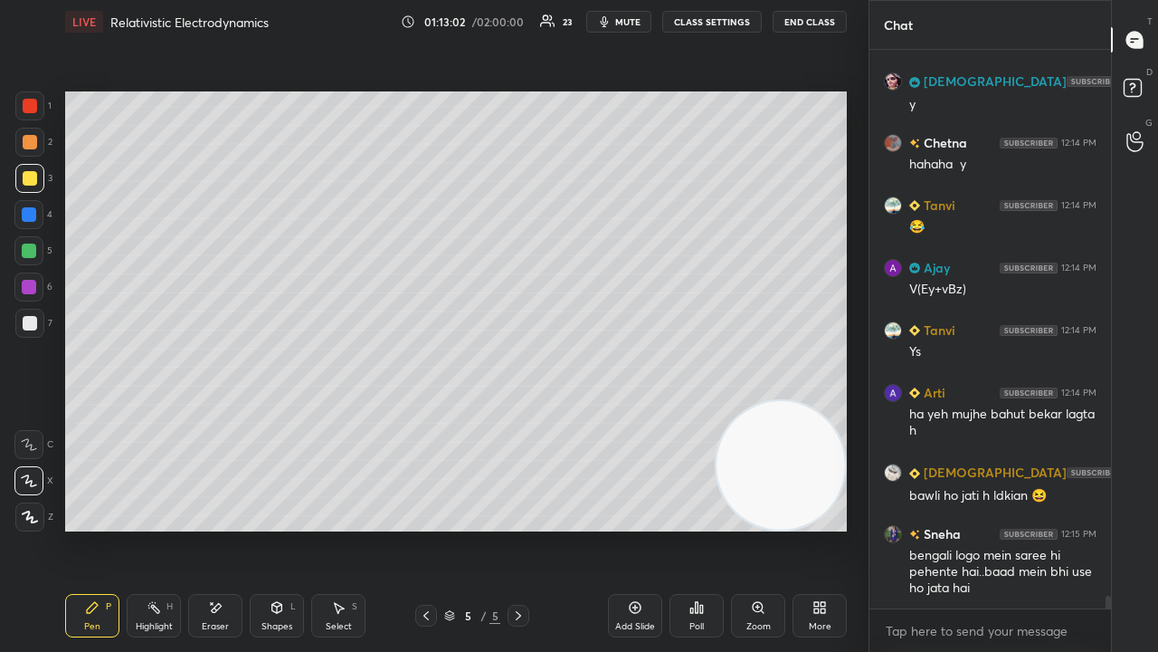
click at [624, 22] on span "mute" at bounding box center [627, 21] width 25 height 13
click at [628, 22] on span "unmute" at bounding box center [626, 21] width 39 height 13
click at [621, 26] on button "mute" at bounding box center [618, 22] width 65 height 22
click at [628, 26] on span "unmute" at bounding box center [626, 21] width 39 height 13
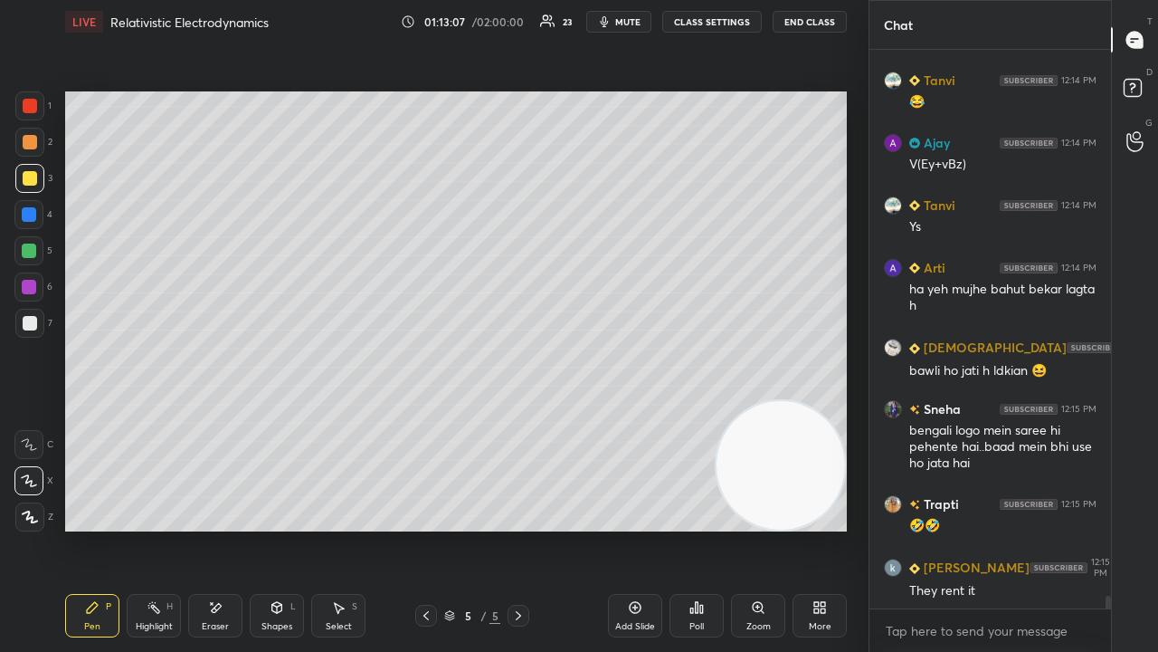
scroll to position [23625, 0]
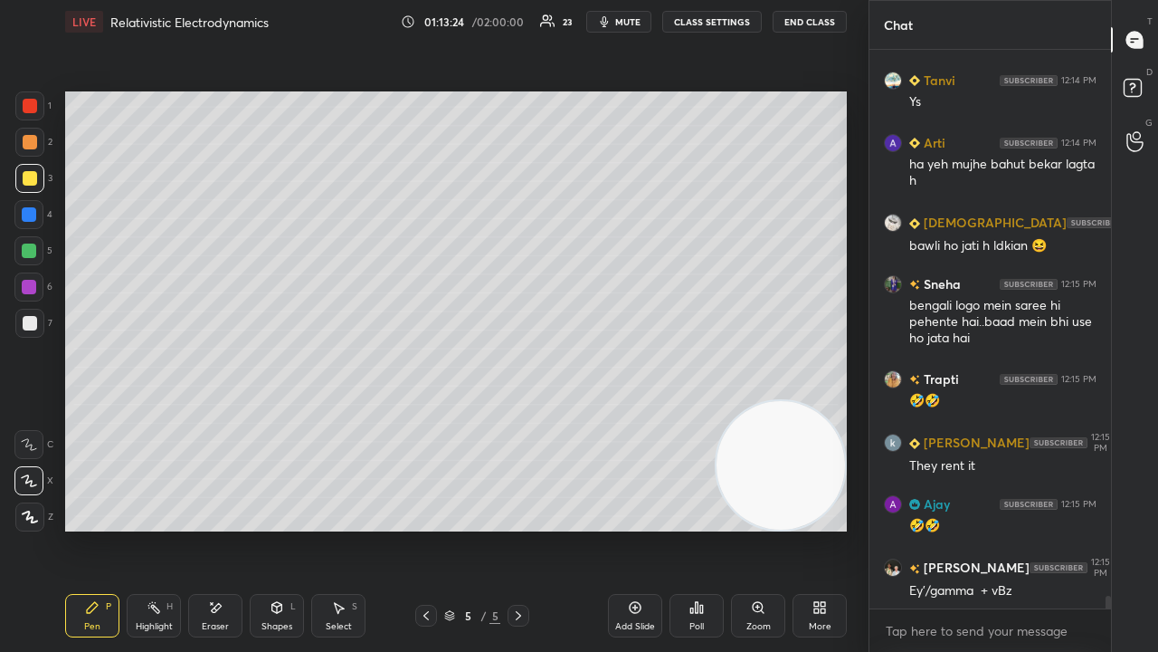
drag, startPoint x: 614, startPoint y: 23, endPoint x: 623, endPoint y: 21, distance: 10.1
click at [612, 23] on icon "button" at bounding box center [604, 21] width 14 height 14
click at [623, 22] on span "unmute" at bounding box center [626, 21] width 39 height 13
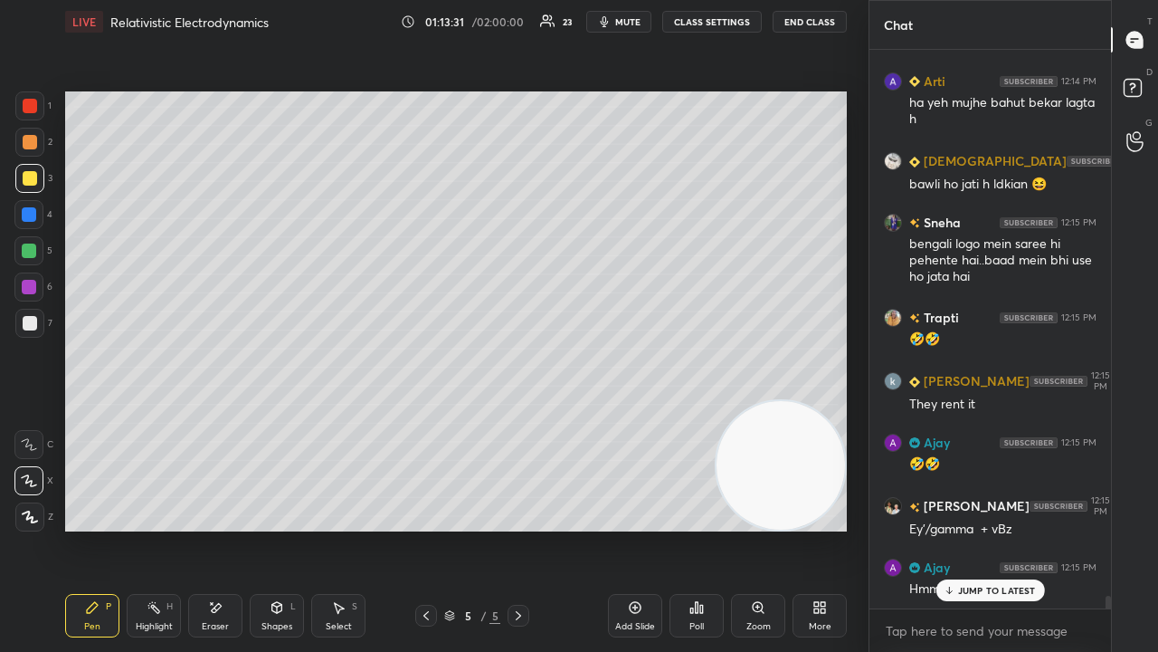
click at [978, 528] on p "JUMP TO LATEST" at bounding box center [997, 590] width 78 height 11
click at [623, 24] on span "mute" at bounding box center [627, 21] width 25 height 13
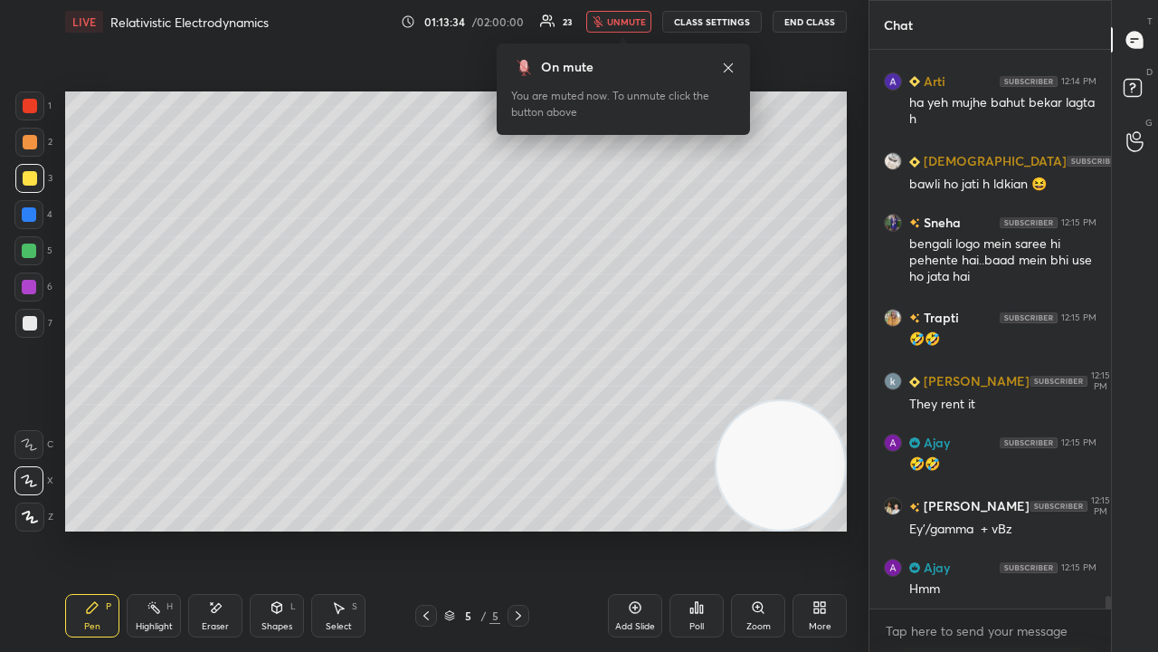
click at [630, 23] on span "unmute" at bounding box center [626, 21] width 39 height 13
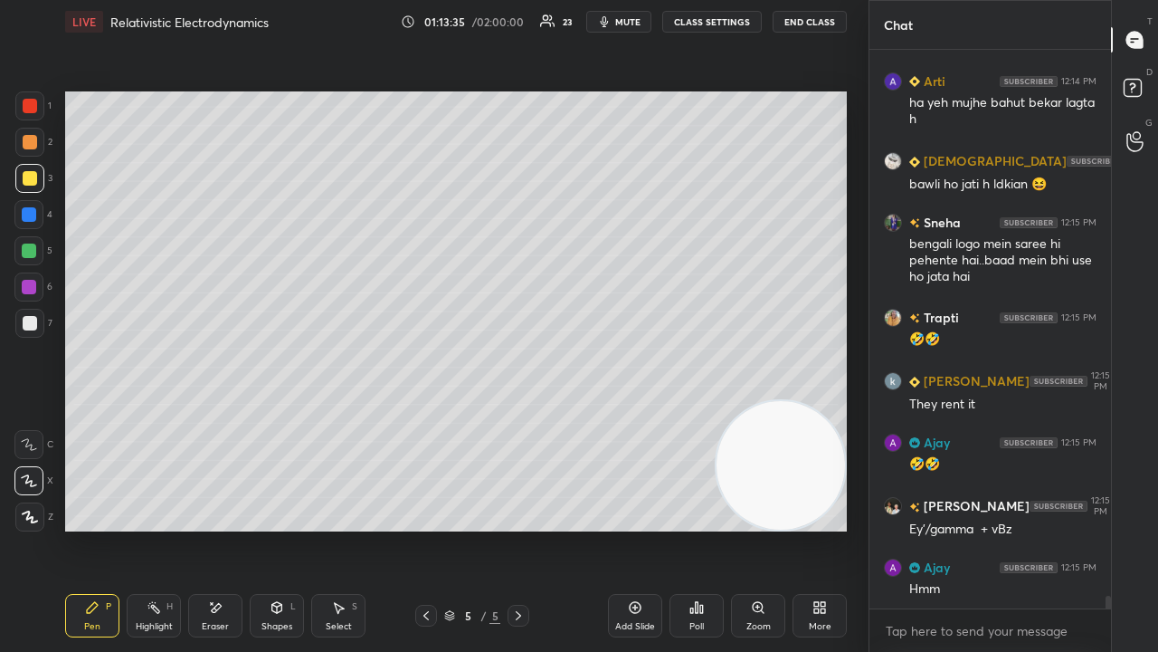
scroll to position [23750, 0]
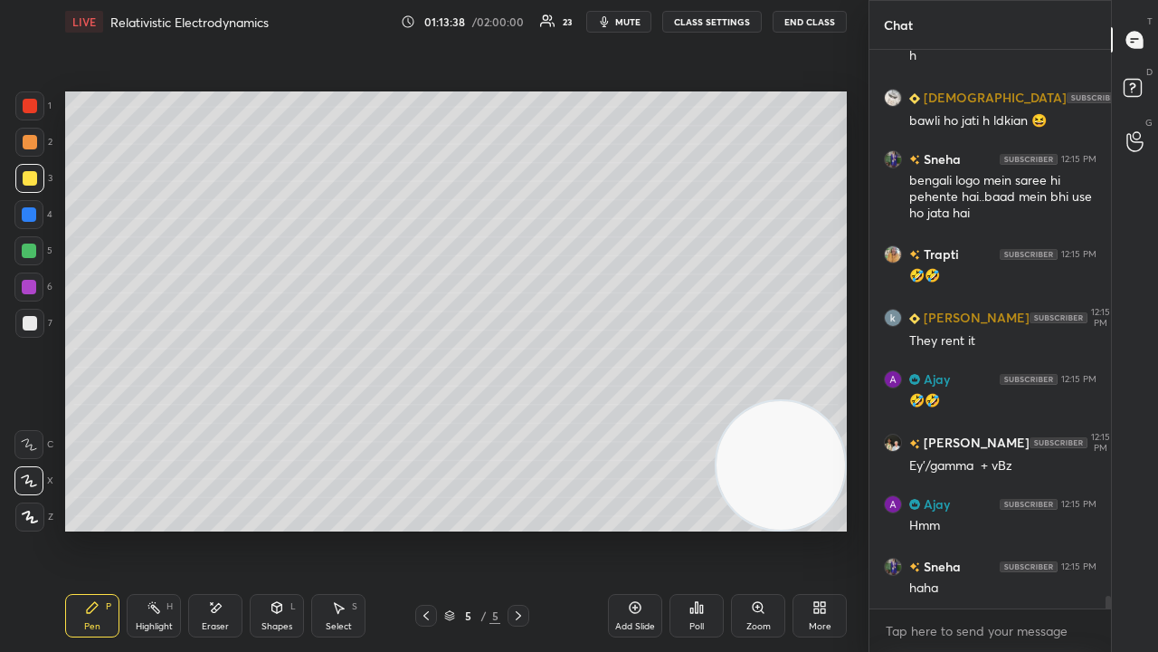
click at [630, 21] on span "mute" at bounding box center [627, 21] width 25 height 13
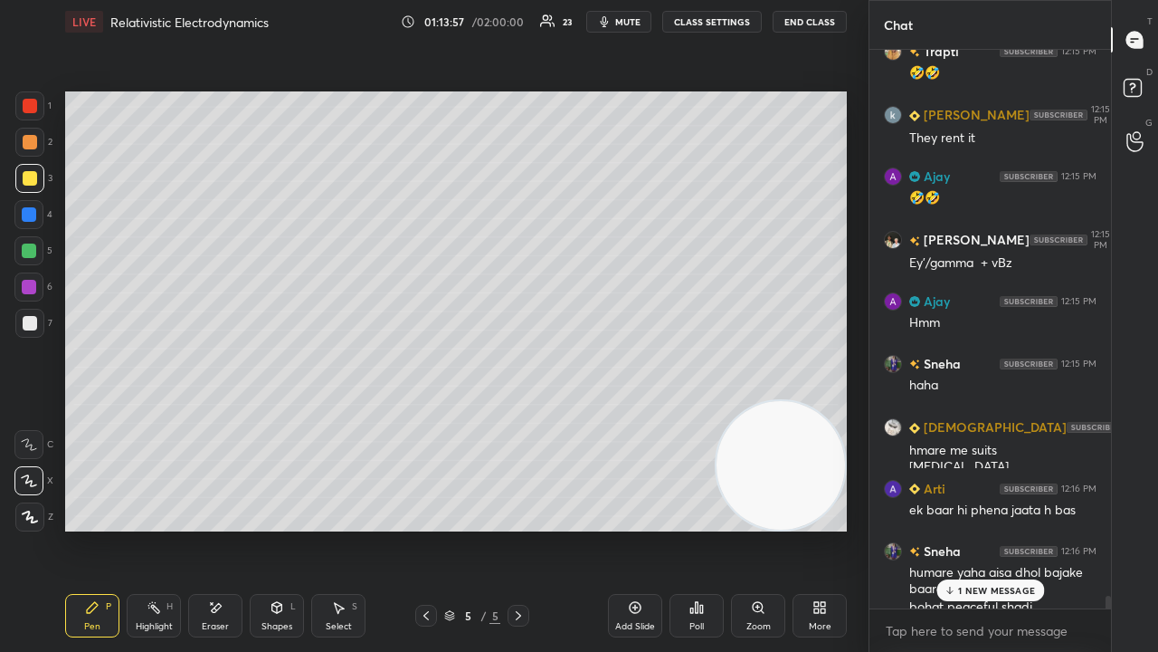
scroll to position [23970, 0]
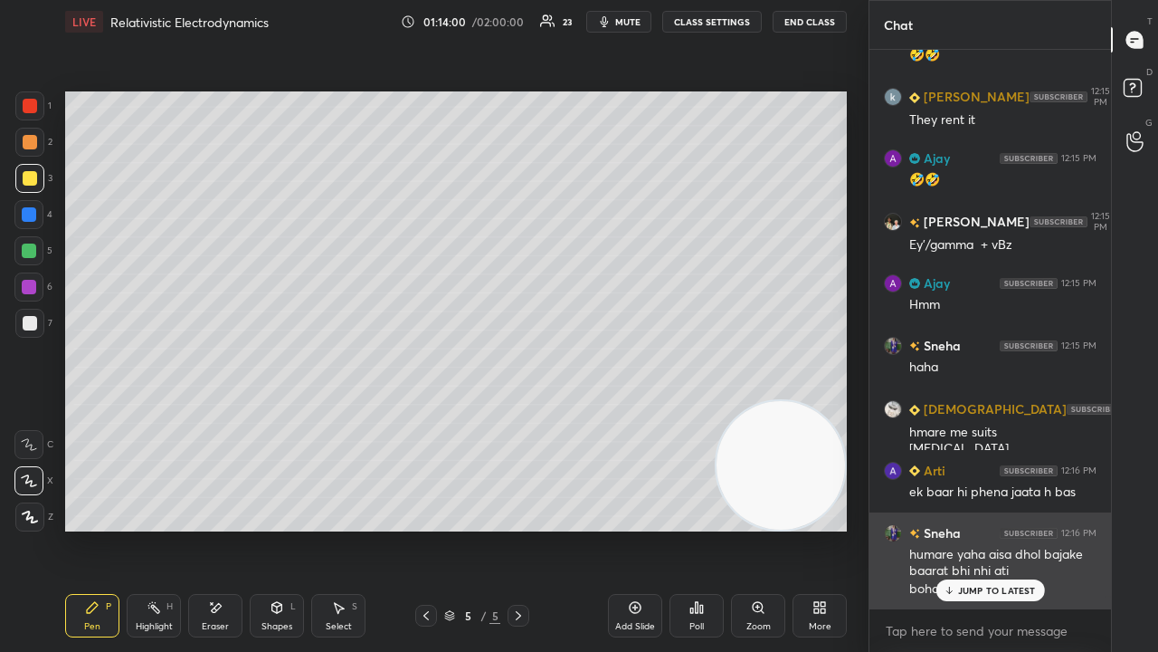
drag, startPoint x: 952, startPoint y: 591, endPoint x: 947, endPoint y: 607, distance: 17.2
click at [954, 528] on icon at bounding box center [949, 590] width 12 height 11
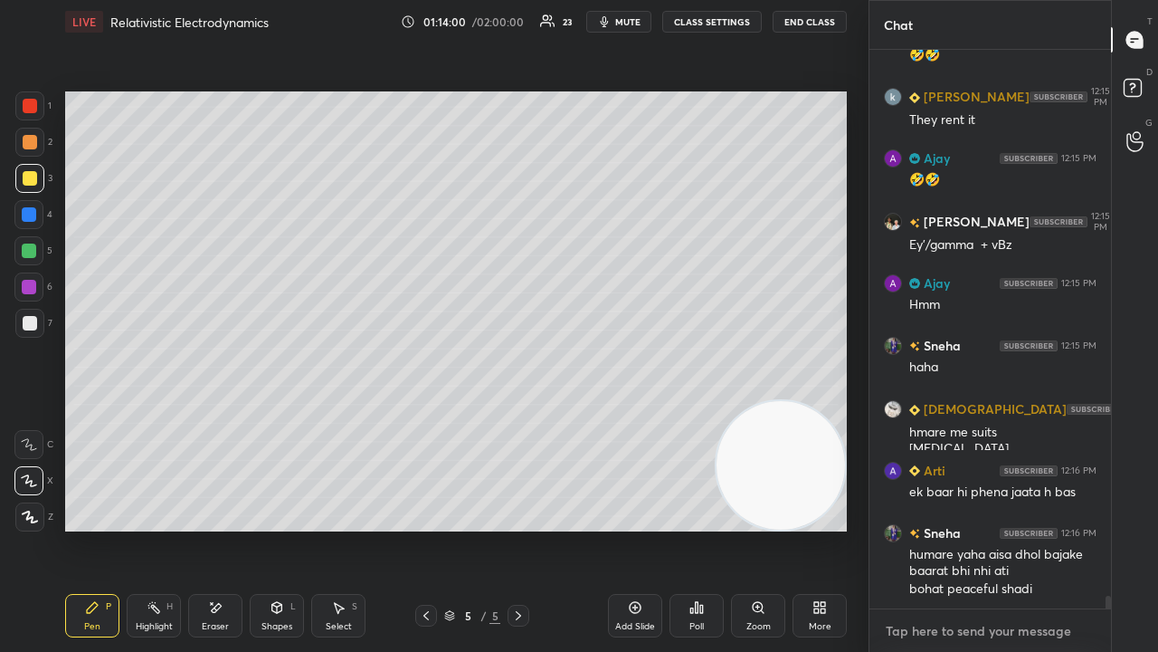
click at [936, 528] on textarea at bounding box center [990, 630] width 213 height 29
click at [633, 18] on span "mute" at bounding box center [627, 21] width 25 height 13
click at [632, 21] on span "unmute" at bounding box center [626, 21] width 39 height 13
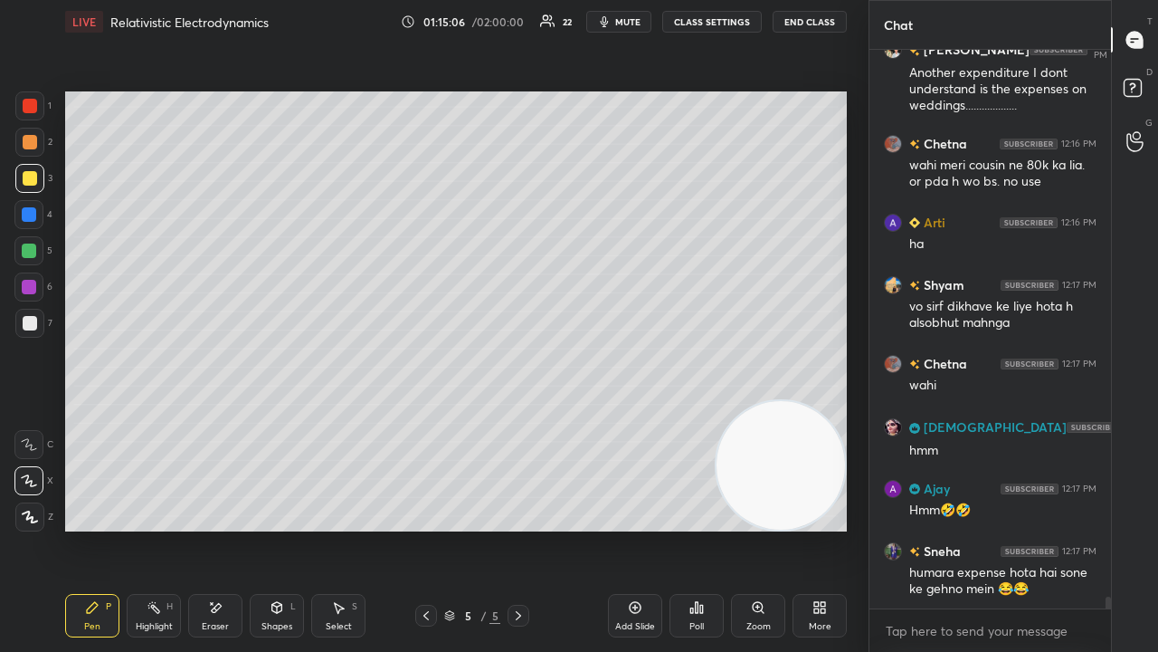
scroll to position [25163, 0]
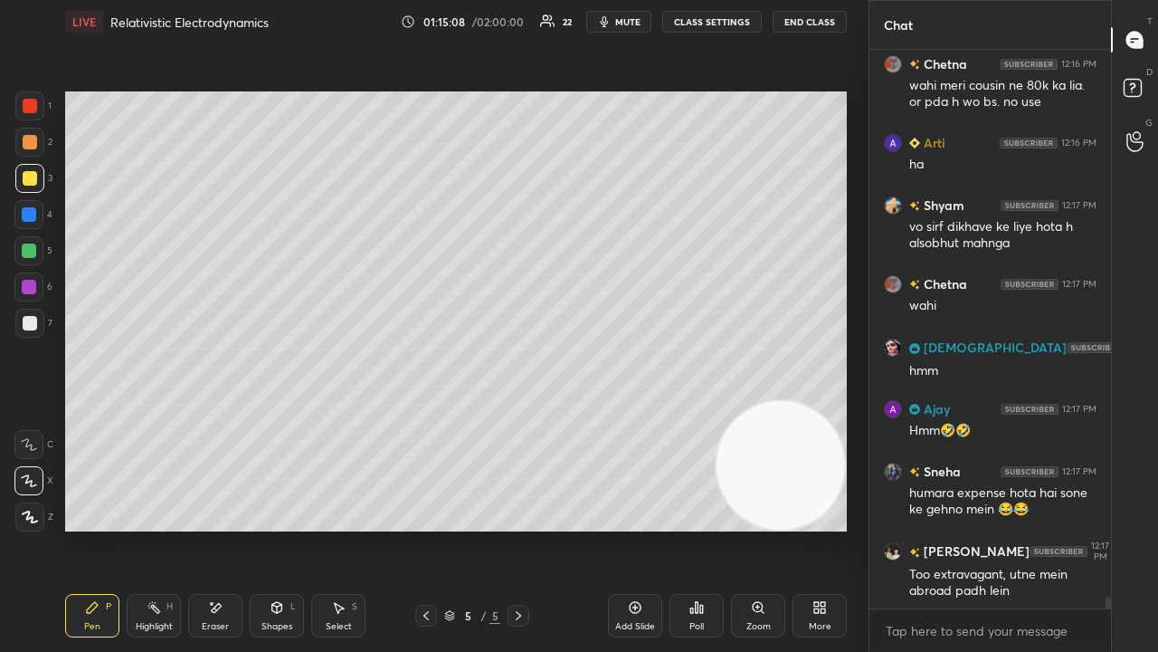
click at [633, 22] on span "mute" at bounding box center [627, 21] width 25 height 13
click at [633, 16] on span "unmute" at bounding box center [626, 21] width 39 height 13
click at [988, 528] on div "x" at bounding box center [991, 630] width 242 height 43
click at [635, 22] on span "mute" at bounding box center [627, 21] width 25 height 13
click at [633, 21] on span "unmute" at bounding box center [626, 21] width 39 height 13
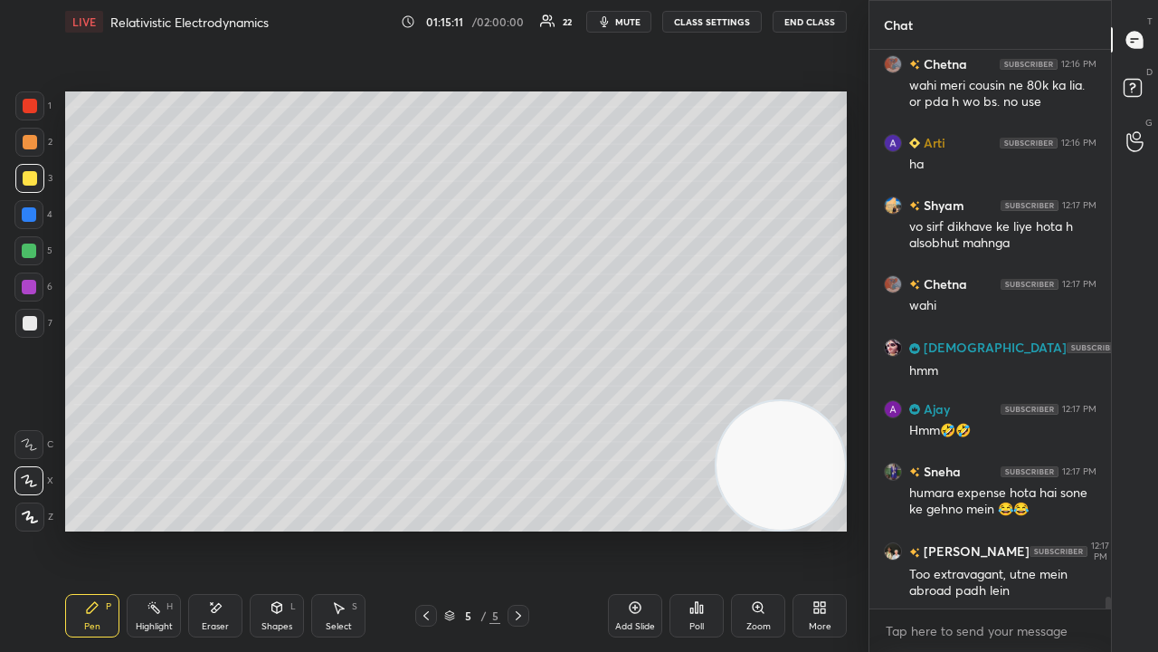
click at [631, 13] on button "mute" at bounding box center [618, 22] width 65 height 22
click at [628, 20] on span "unmute" at bounding box center [626, 21] width 39 height 13
click at [628, 15] on span "mute" at bounding box center [627, 21] width 25 height 13
click at [628, 16] on span "mute" at bounding box center [627, 21] width 25 height 13
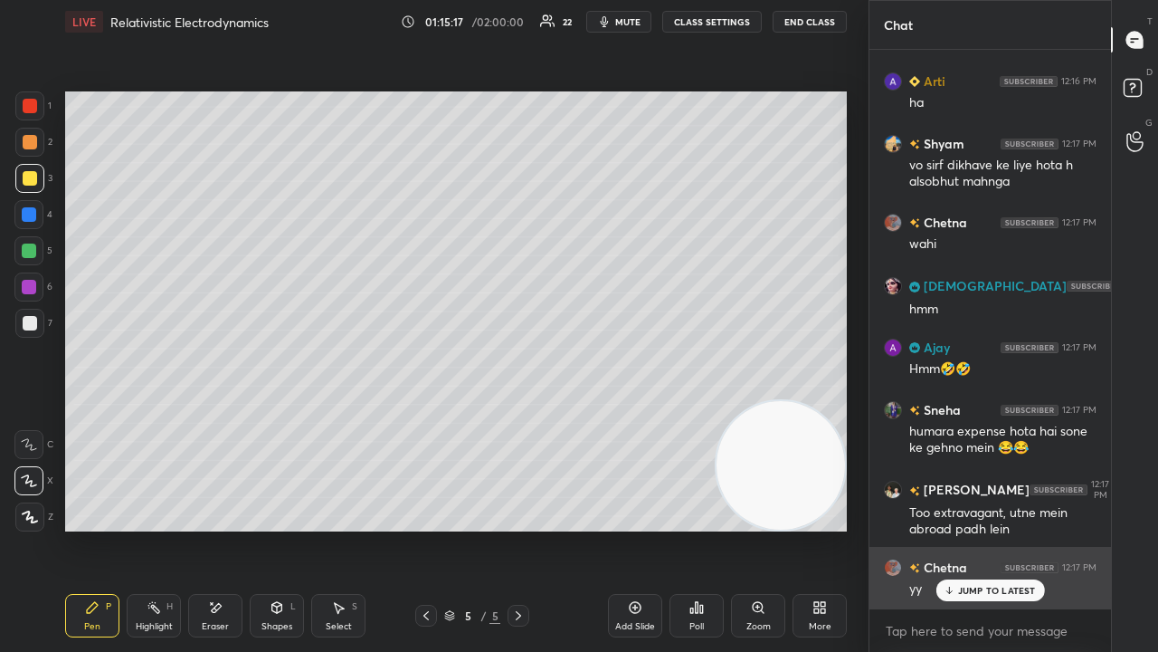
scroll to position [25304, 0]
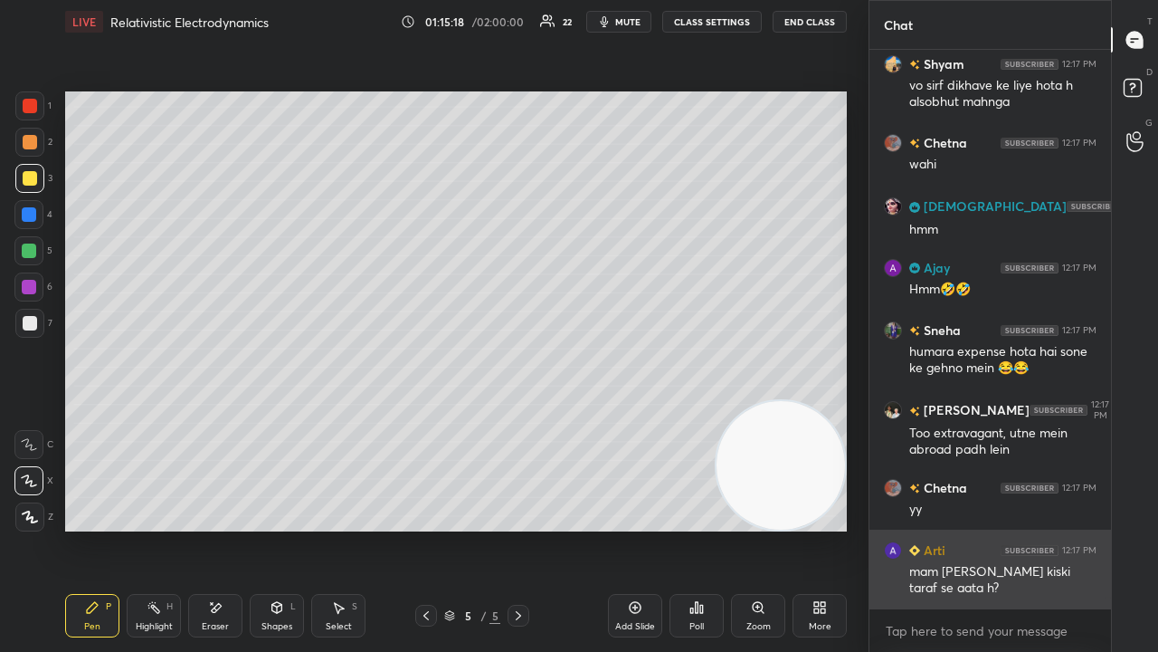
click at [937, 528] on div "mam [PERSON_NAME] kiski taraf se aata h?" at bounding box center [1002, 580] width 187 height 34
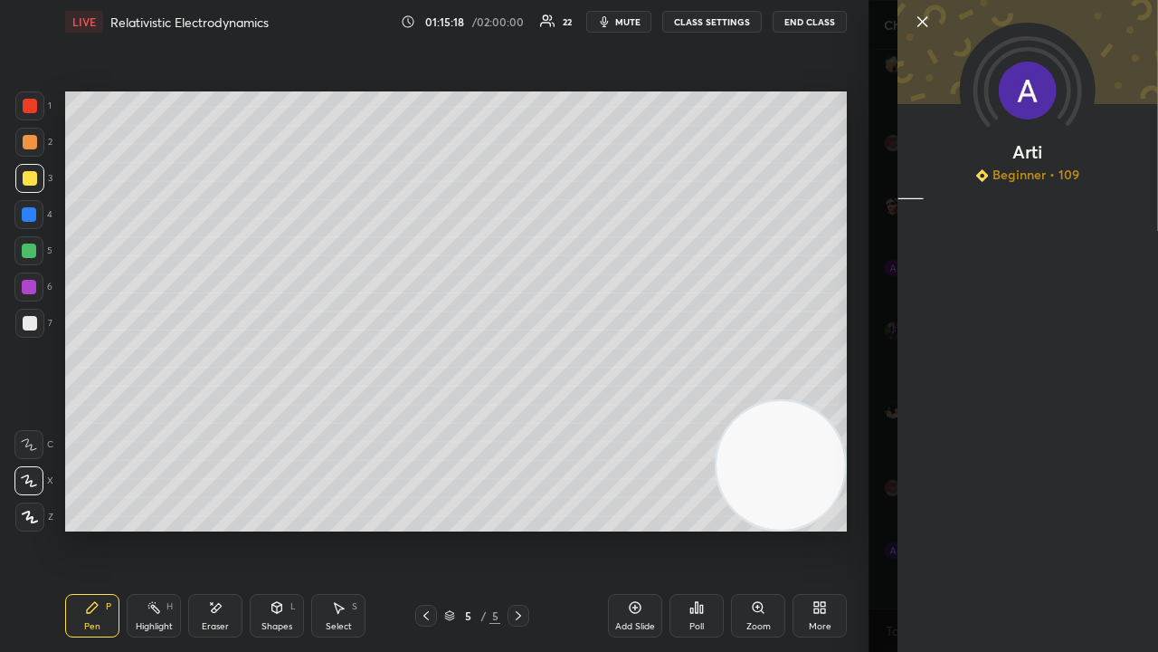
click at [929, 528] on div "Arti Beginner • 109" at bounding box center [1014, 326] width 290 height 652
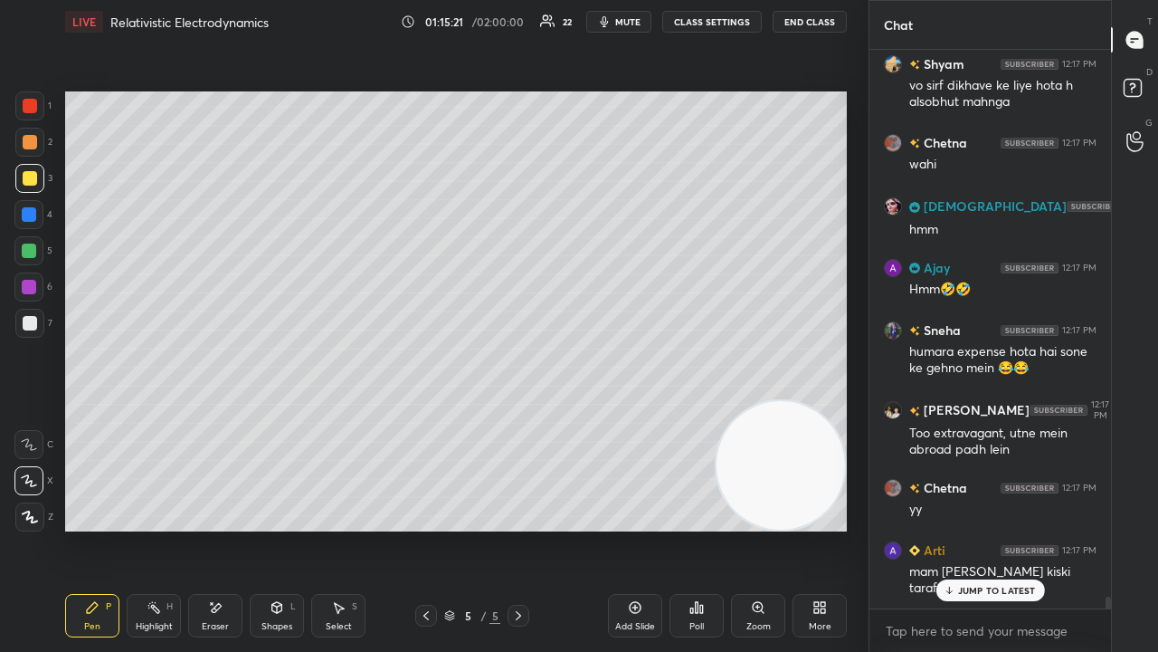
scroll to position [25366, 0]
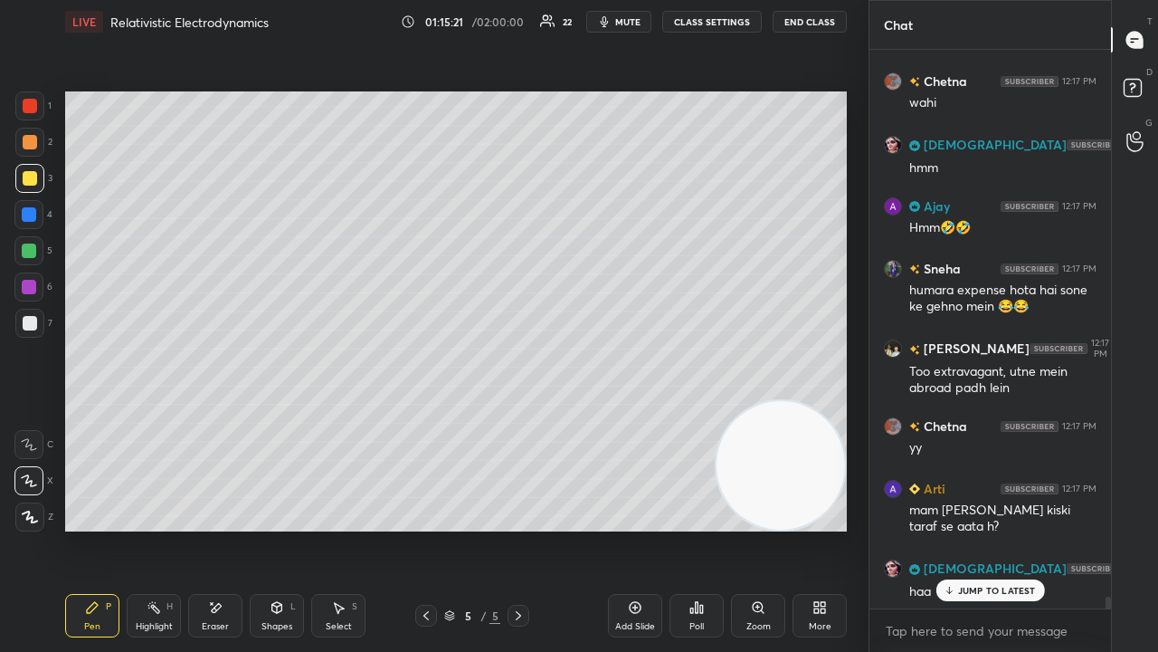
click at [628, 20] on span "mute" at bounding box center [627, 21] width 25 height 13
click at [628, 22] on span "unmute" at bounding box center [626, 21] width 39 height 13
click at [1003, 528] on p "JUMP TO LATEST" at bounding box center [997, 590] width 78 height 11
click at [996, 528] on div "x" at bounding box center [991, 630] width 242 height 43
click at [618, 20] on button "mute" at bounding box center [618, 22] width 65 height 22
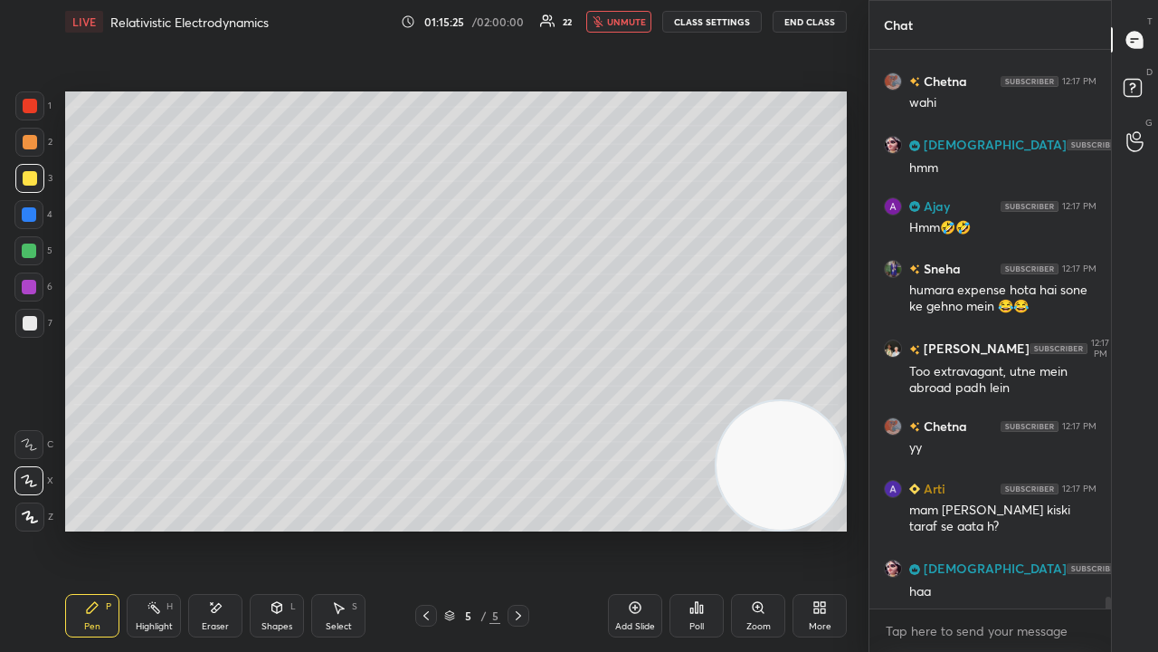
click at [621, 22] on span "unmute" at bounding box center [626, 21] width 39 height 13
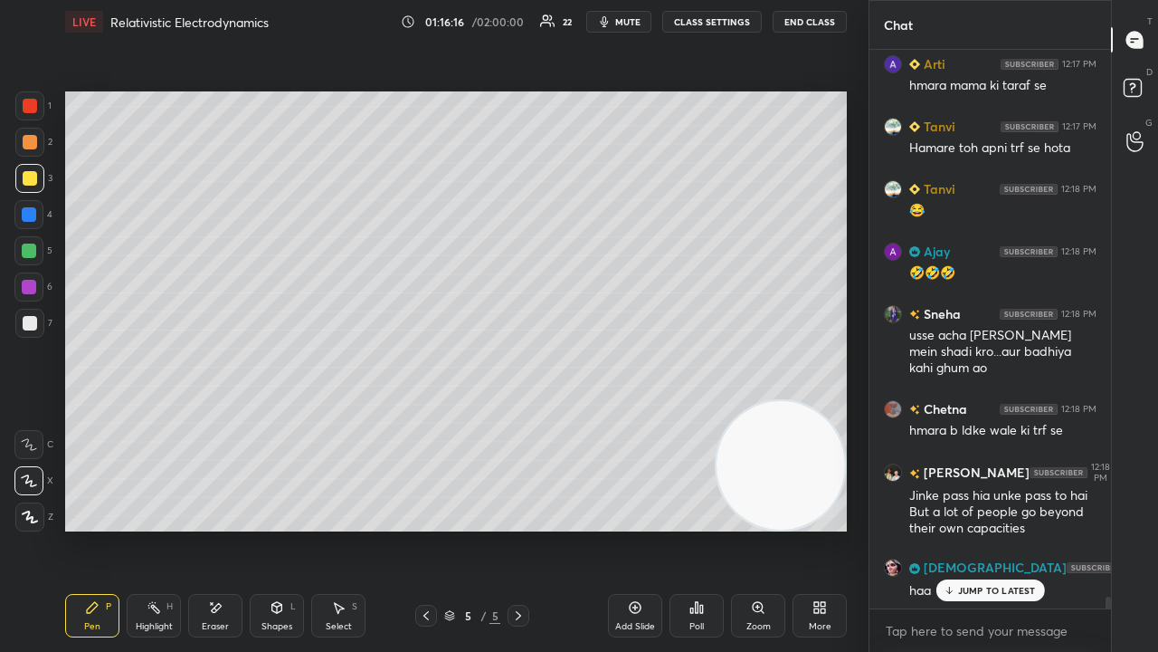
scroll to position [26213, 0]
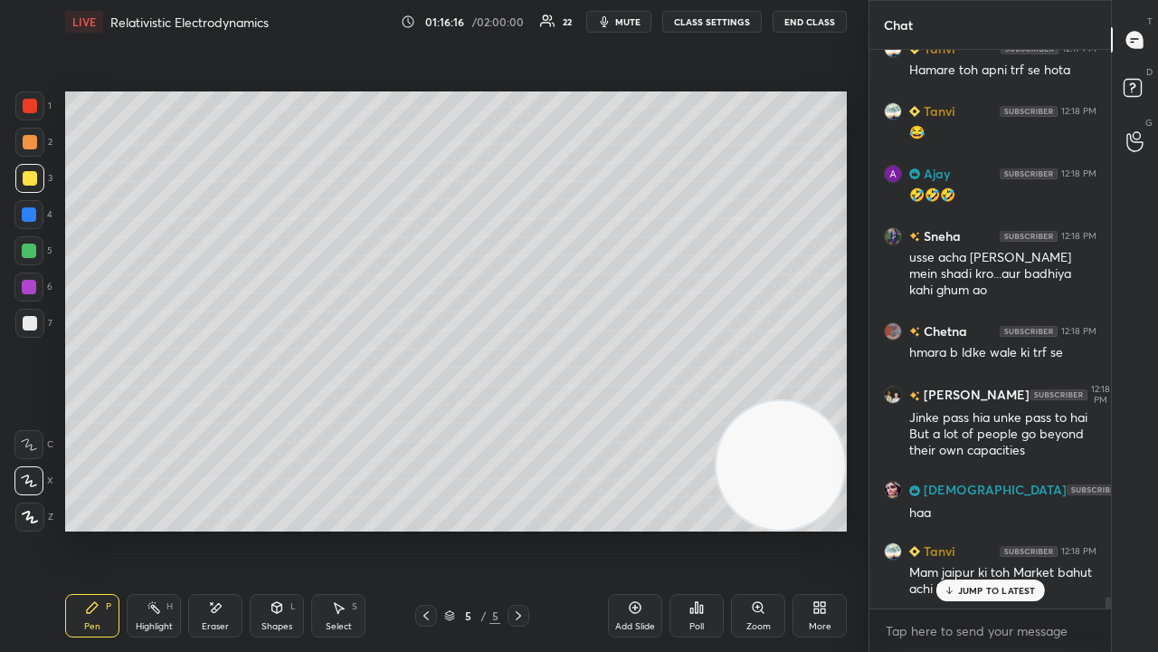
click at [637, 16] on span "mute" at bounding box center [627, 21] width 25 height 13
click at [639, 14] on button "unmute" at bounding box center [618, 22] width 65 height 22
click at [977, 528] on p "JUMP TO LATEST" at bounding box center [997, 590] width 78 height 11
click at [981, 528] on div "x" at bounding box center [991, 630] width 242 height 43
click at [640, 18] on span "mute" at bounding box center [627, 21] width 25 height 13
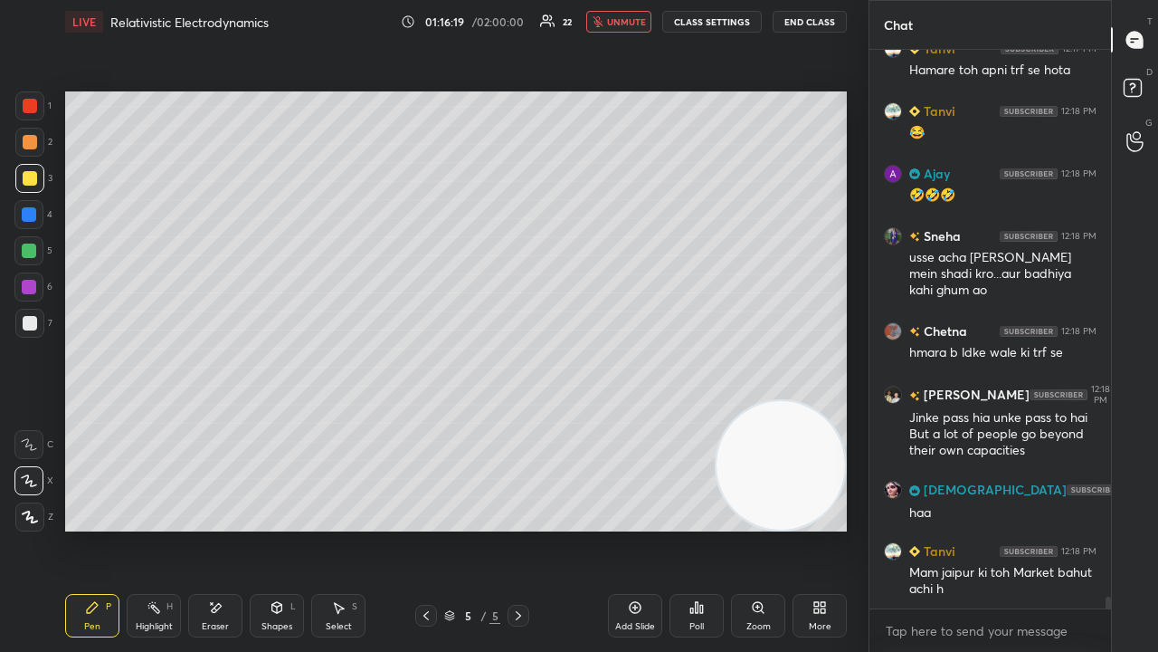
click at [639, 16] on span "unmute" at bounding box center [626, 21] width 39 height 13
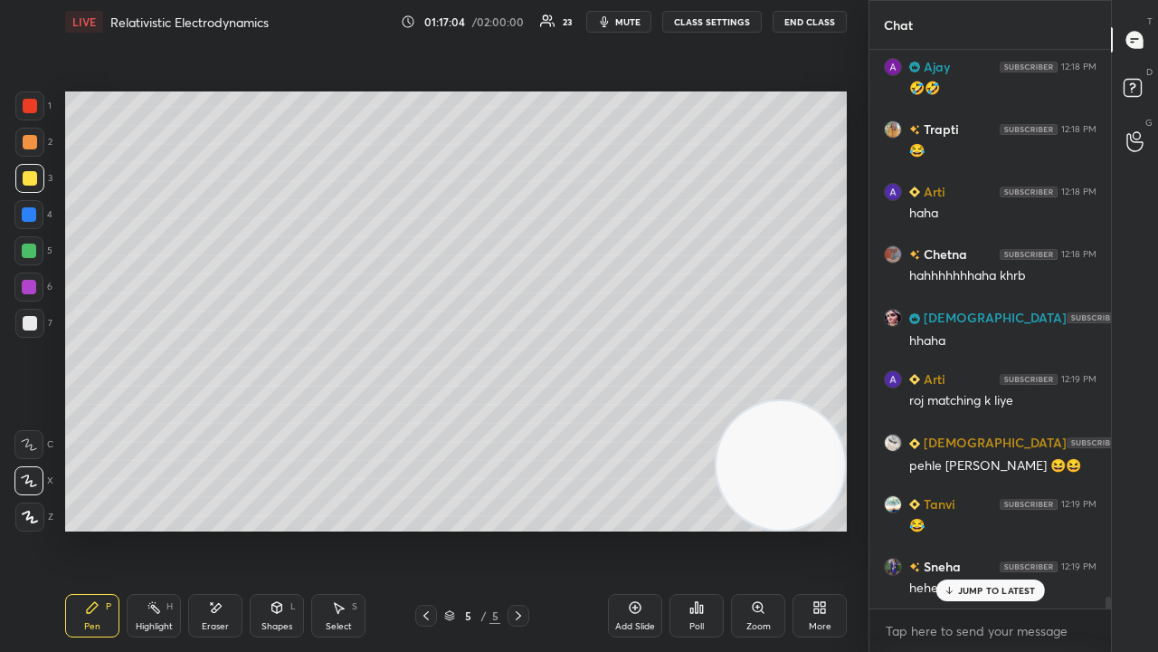
scroll to position [26837, 0]
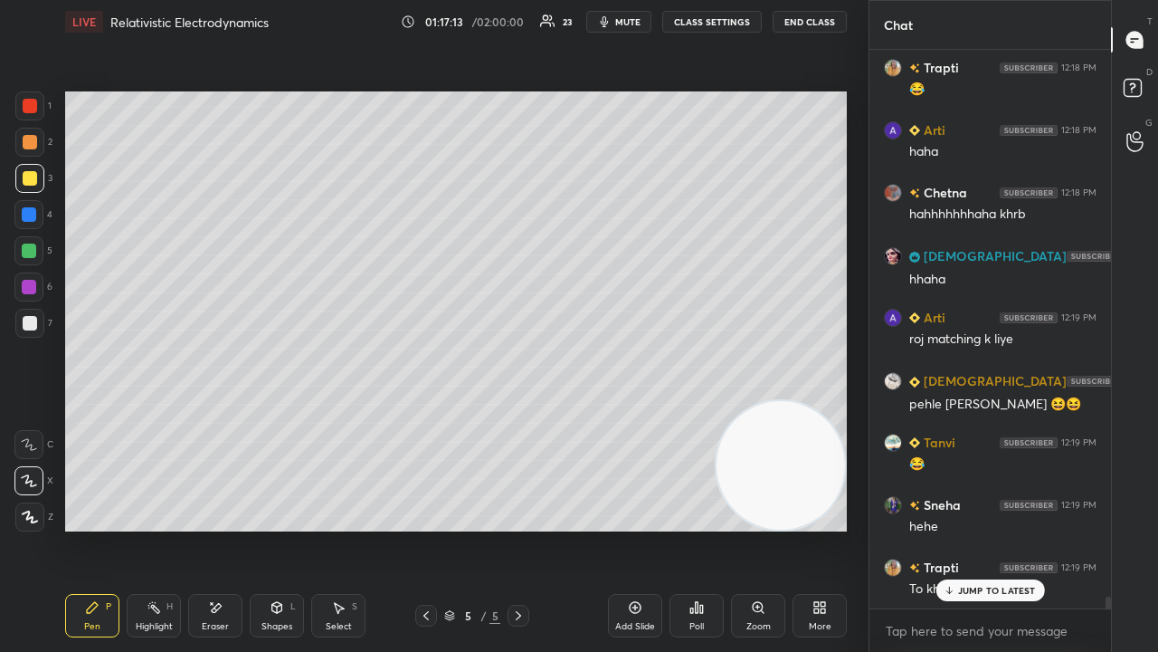
drag, startPoint x: 949, startPoint y: 586, endPoint x: 947, endPoint y: 613, distance: 26.3
click at [949, 528] on icon at bounding box center [949, 589] width 0 height 6
click at [939, 528] on textarea at bounding box center [990, 630] width 213 height 29
click at [625, 29] on button "mute" at bounding box center [618, 22] width 65 height 22
click at [625, 25] on span "unmute" at bounding box center [626, 21] width 39 height 13
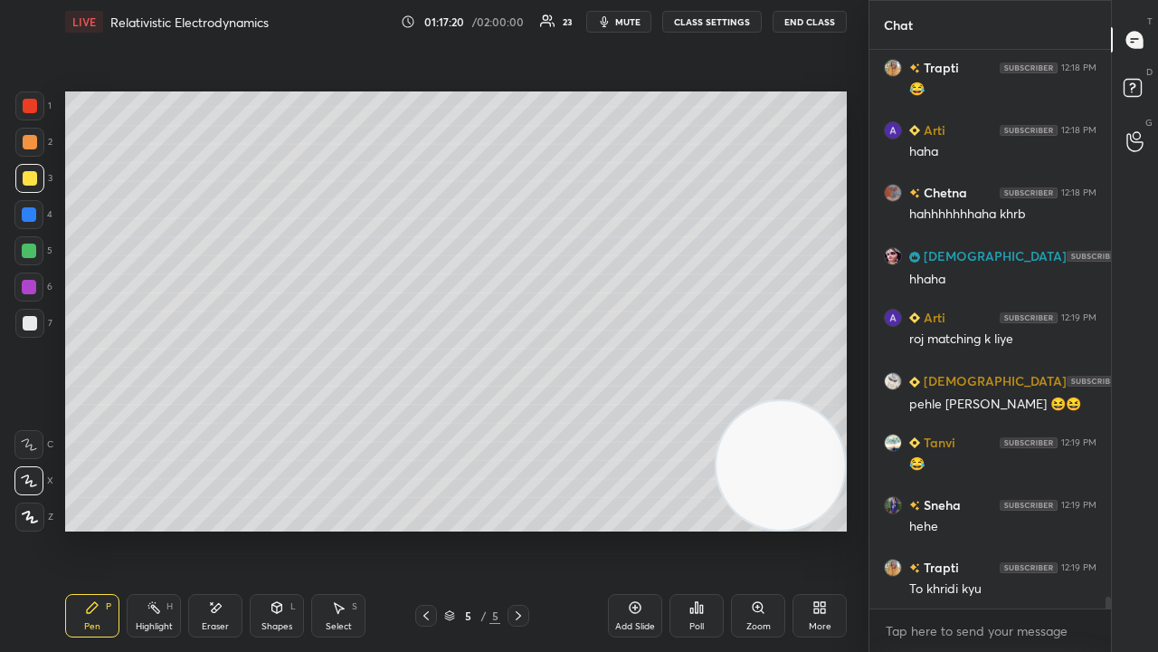
scroll to position [26855, 0]
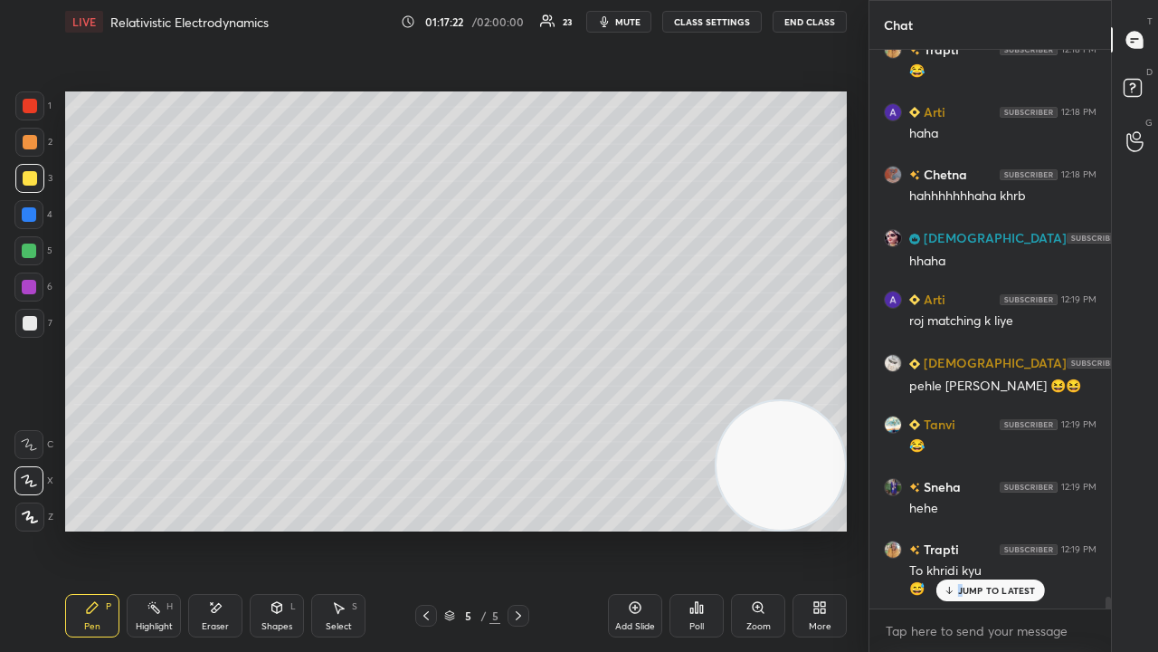
drag, startPoint x: 960, startPoint y: 589, endPoint x: 946, endPoint y: 638, distance: 51.0
click at [961, 528] on p "JUMP TO LATEST" at bounding box center [997, 590] width 78 height 11
click at [940, 528] on div "x" at bounding box center [991, 630] width 242 height 43
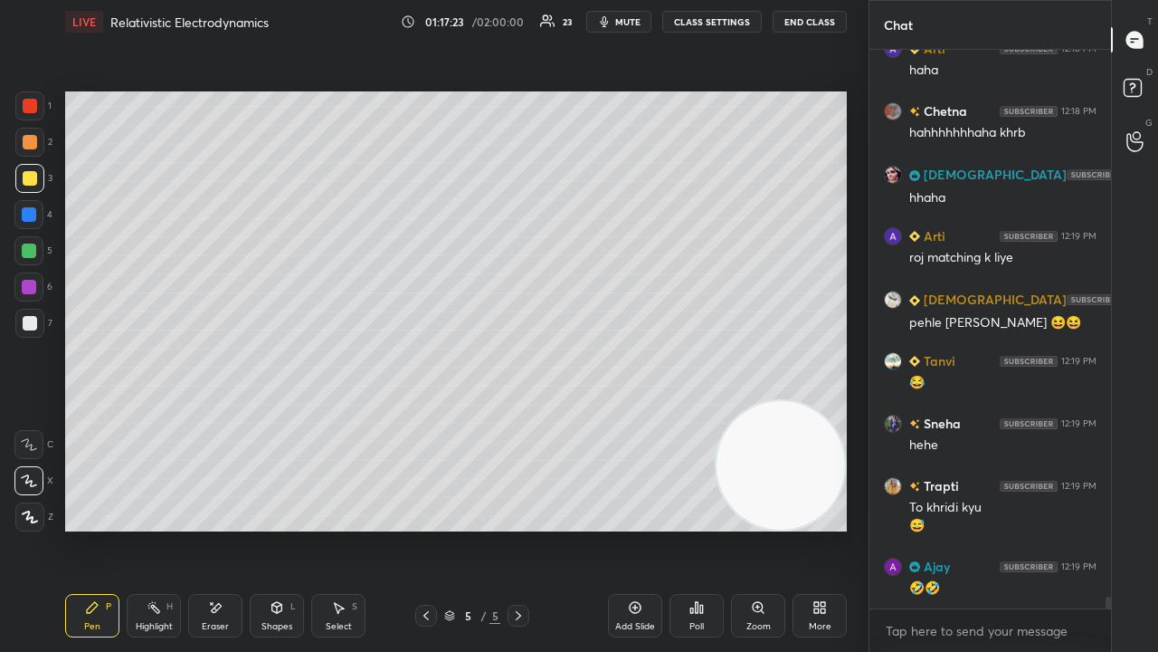
click at [604, 21] on icon "button" at bounding box center [604, 21] width 14 height 14
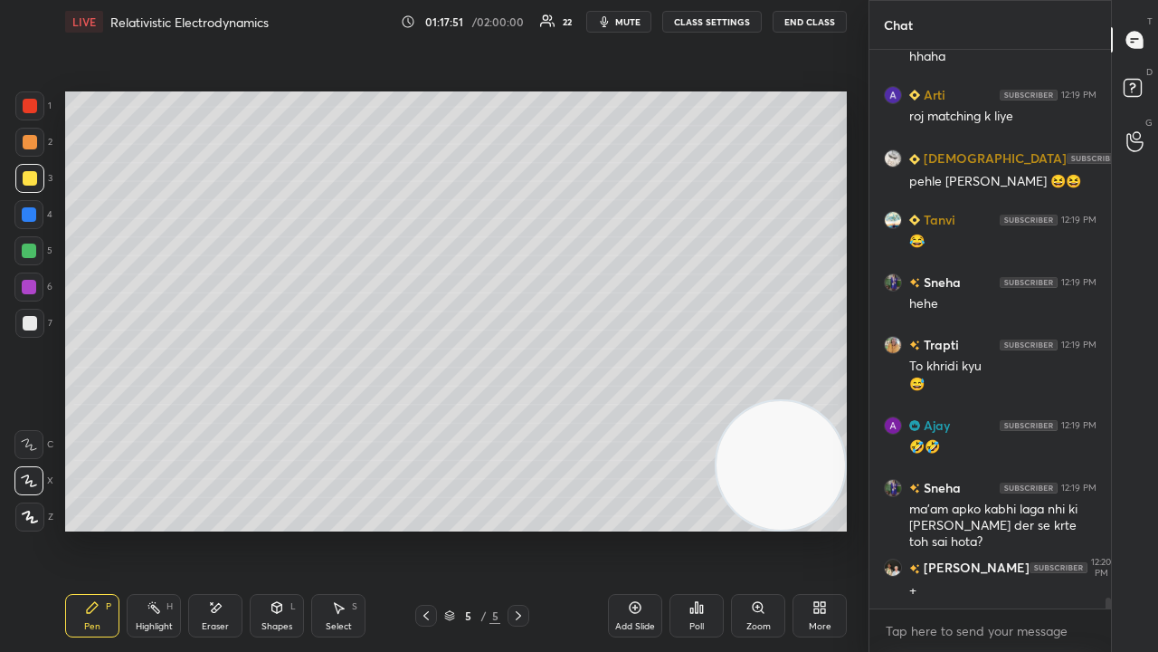
scroll to position [27103, 0]
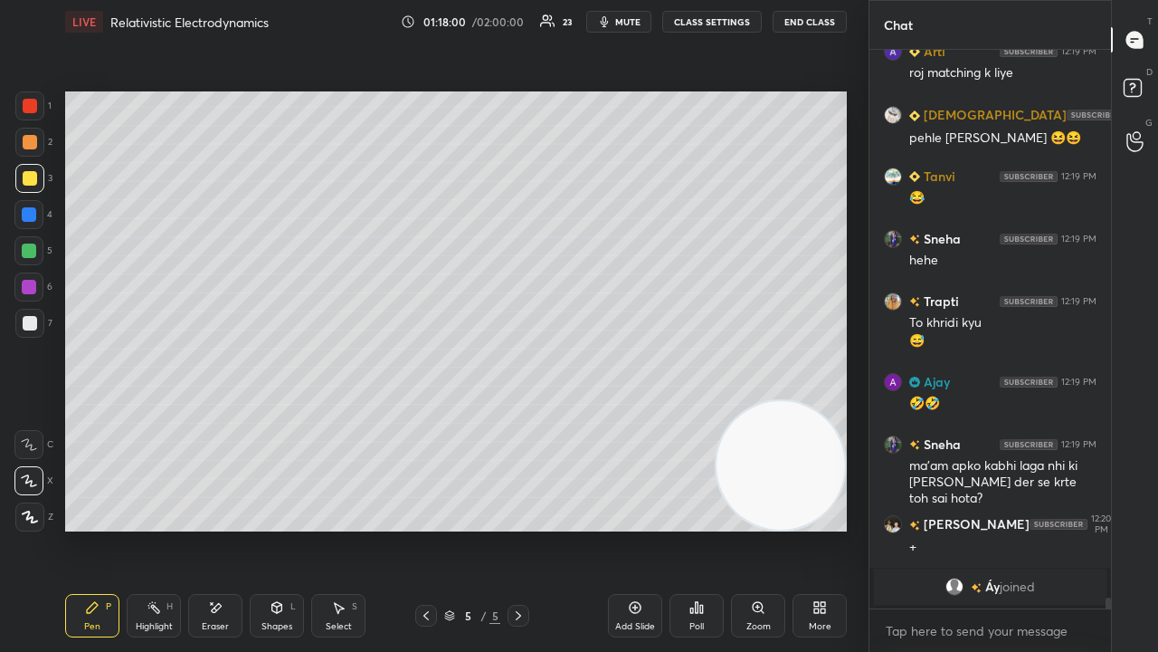
click at [626, 22] on span "mute" at bounding box center [627, 21] width 25 height 13
click at [630, 20] on span "unmute" at bounding box center [626, 21] width 39 height 13
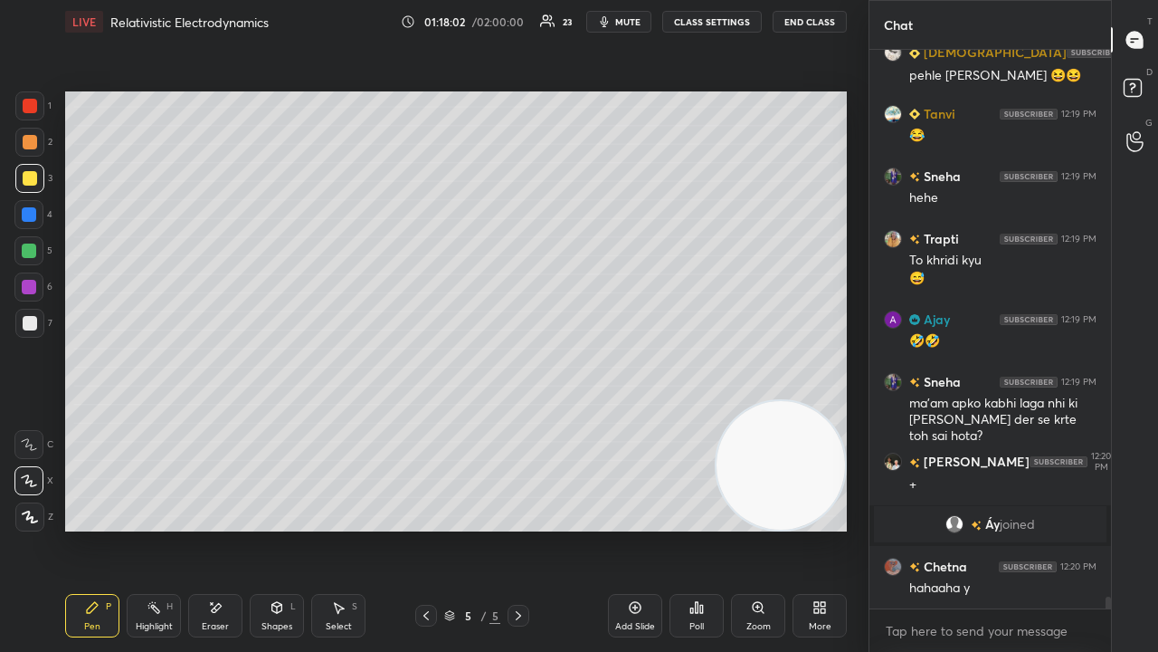
scroll to position [25062, 0]
click at [627, 24] on span "mute" at bounding box center [627, 21] width 25 height 13
click at [627, 24] on span "unmute" at bounding box center [626, 21] width 39 height 13
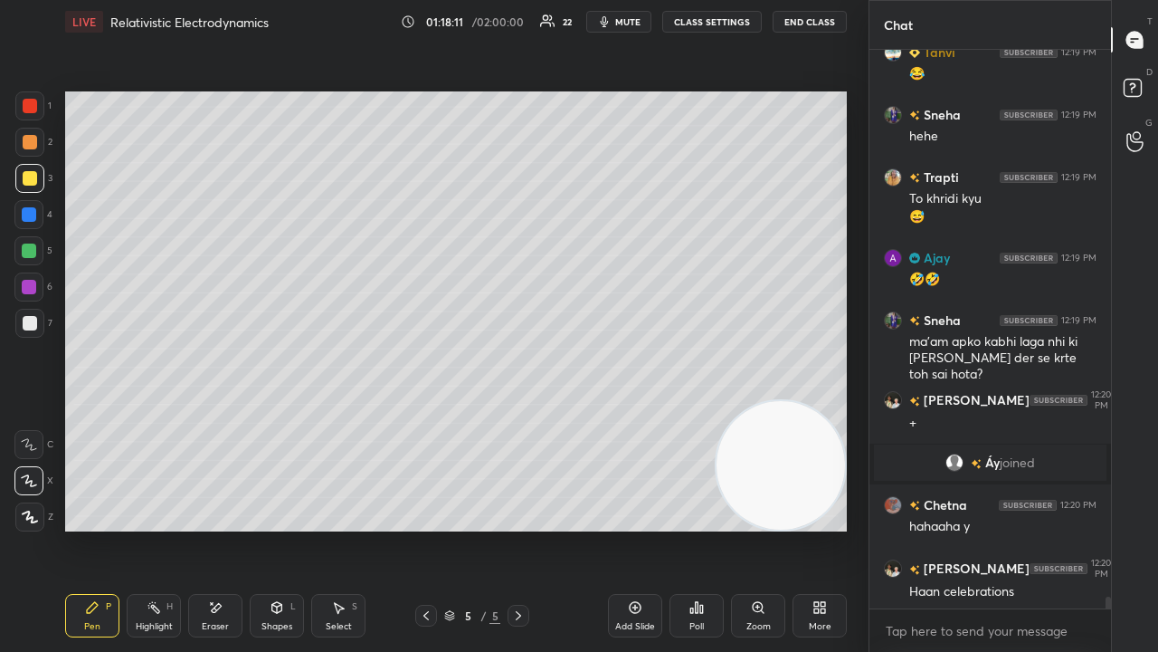
scroll to position [25186, 0]
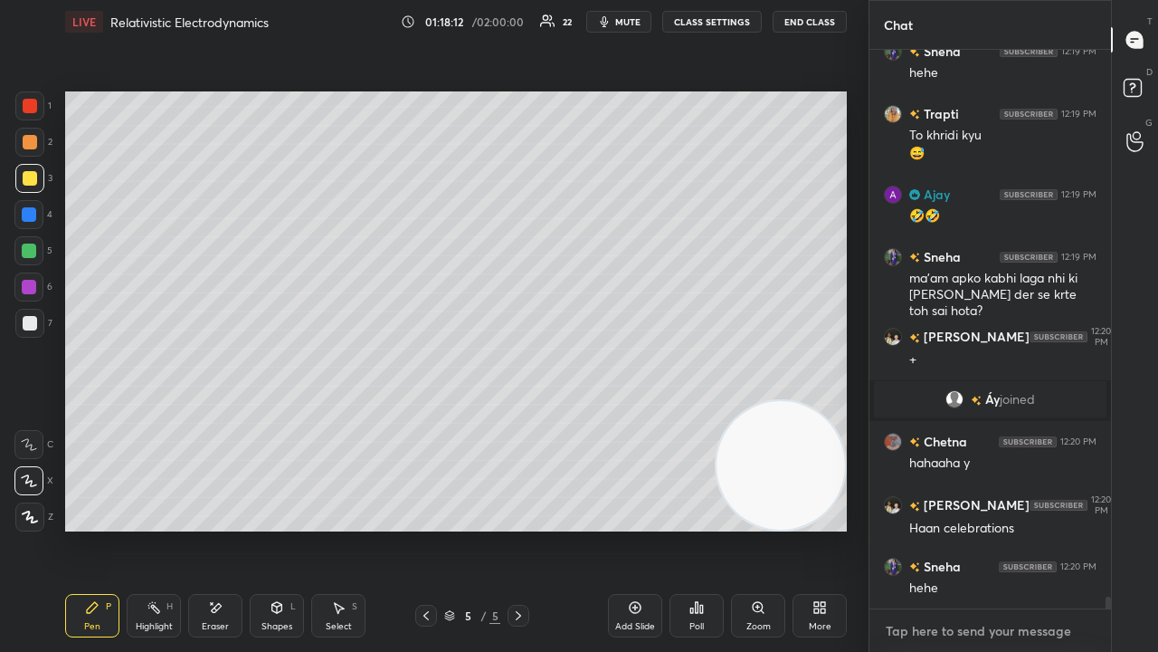
click at [950, 528] on textarea at bounding box center [990, 630] width 213 height 29
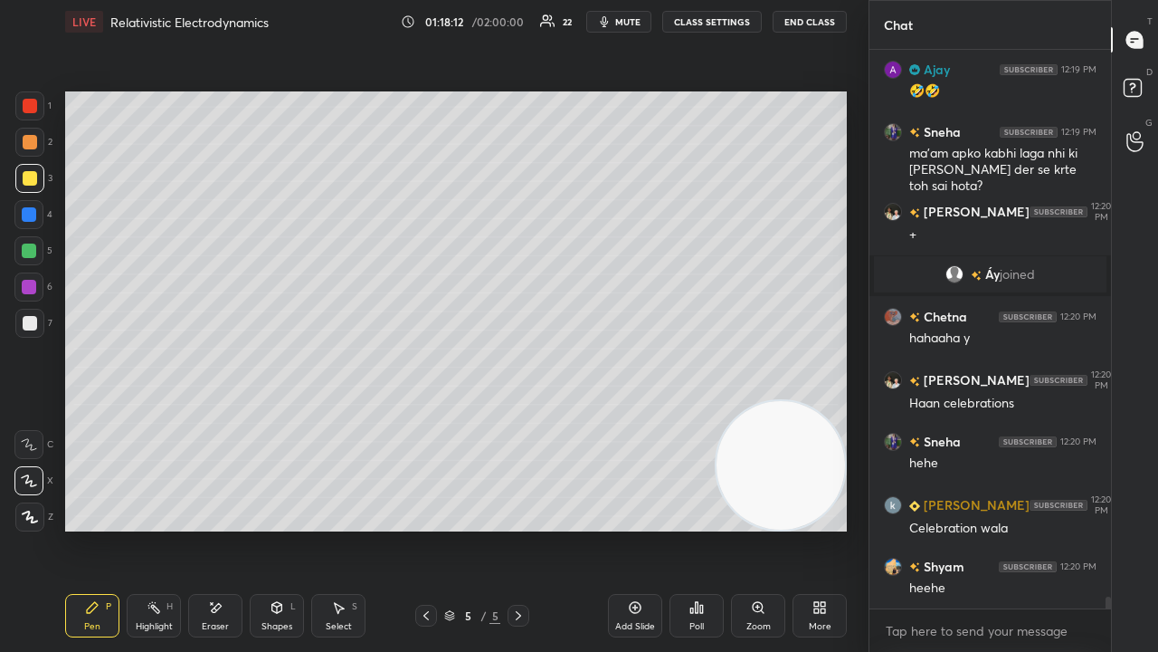
click at [633, 13] on button "mute" at bounding box center [618, 22] width 65 height 22
click at [630, 16] on button "unmute" at bounding box center [618, 22] width 65 height 22
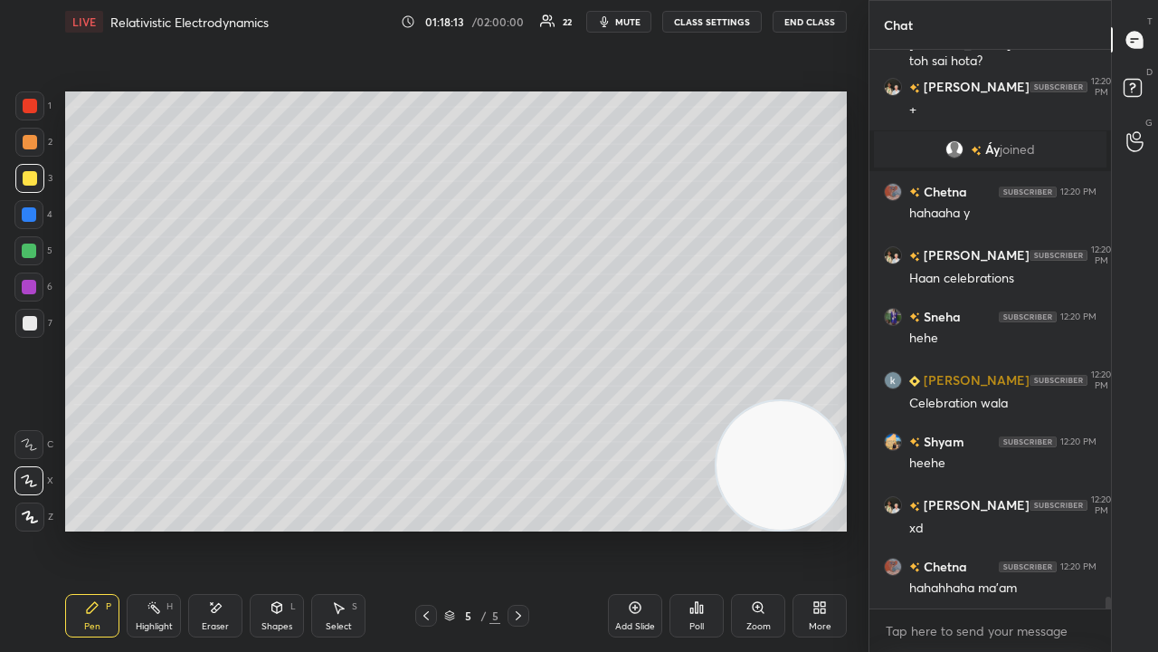
click at [968, 528] on div "x" at bounding box center [991, 630] width 242 height 43
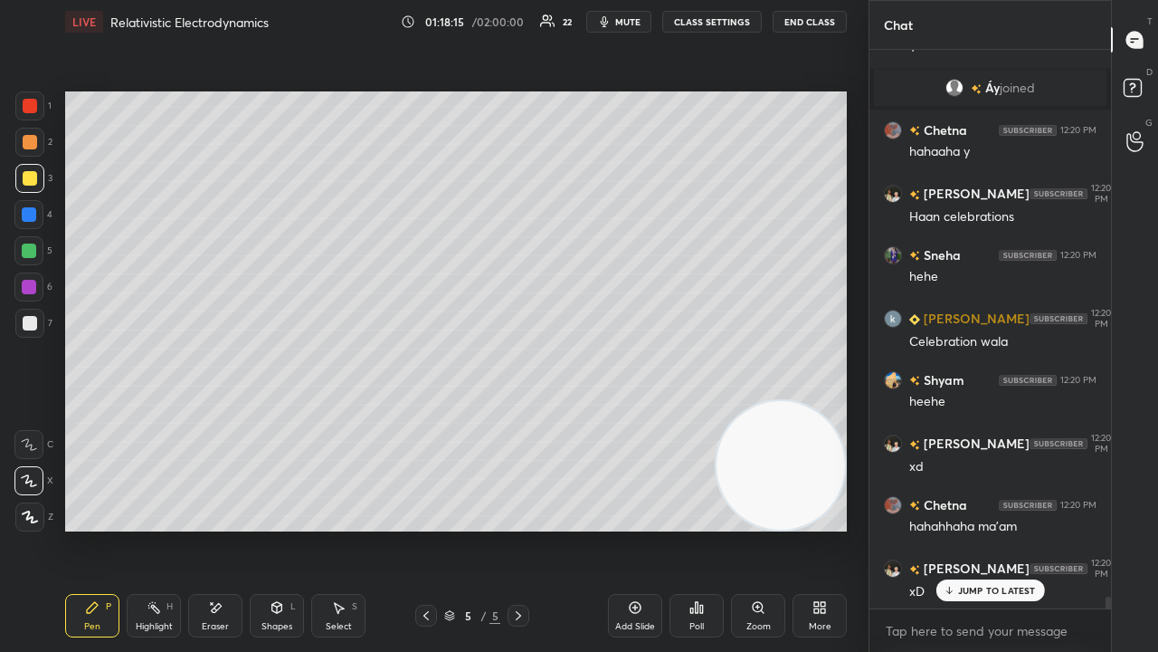
click at [1007, 528] on div "Arti 12:18 PM haha Chetna 12:18 PM hahhhhhhhaha khrb SUNITA 12:18 PM hhaha Arti…" at bounding box center [991, 329] width 242 height 558
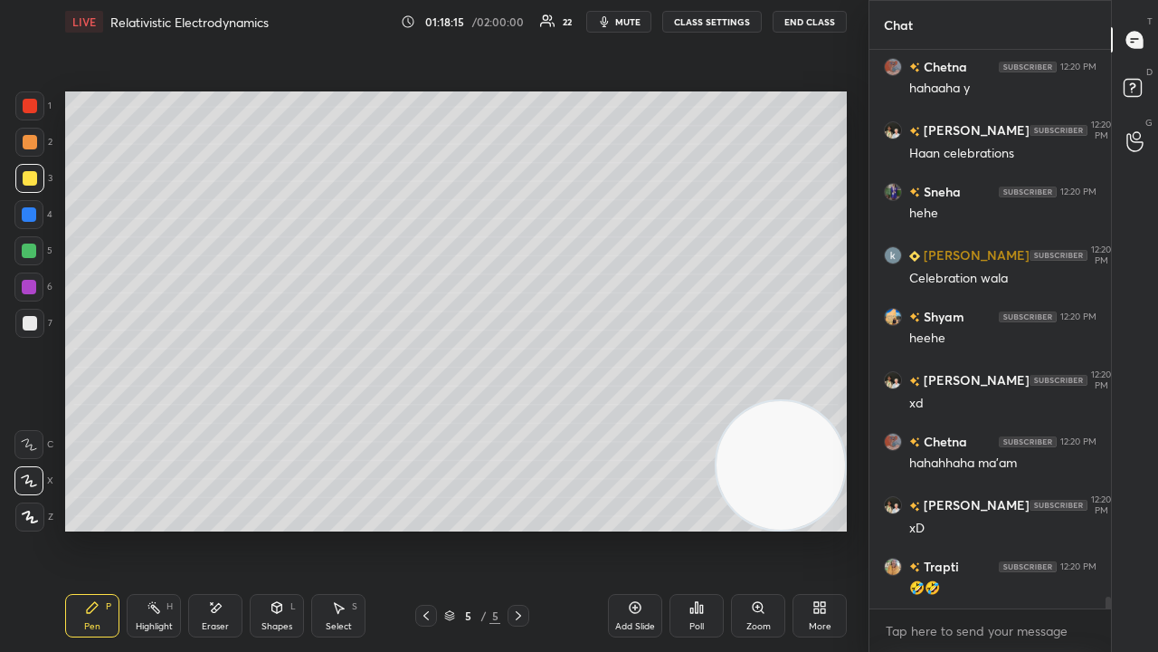
click at [994, 528] on div "x" at bounding box center [991, 630] width 242 height 43
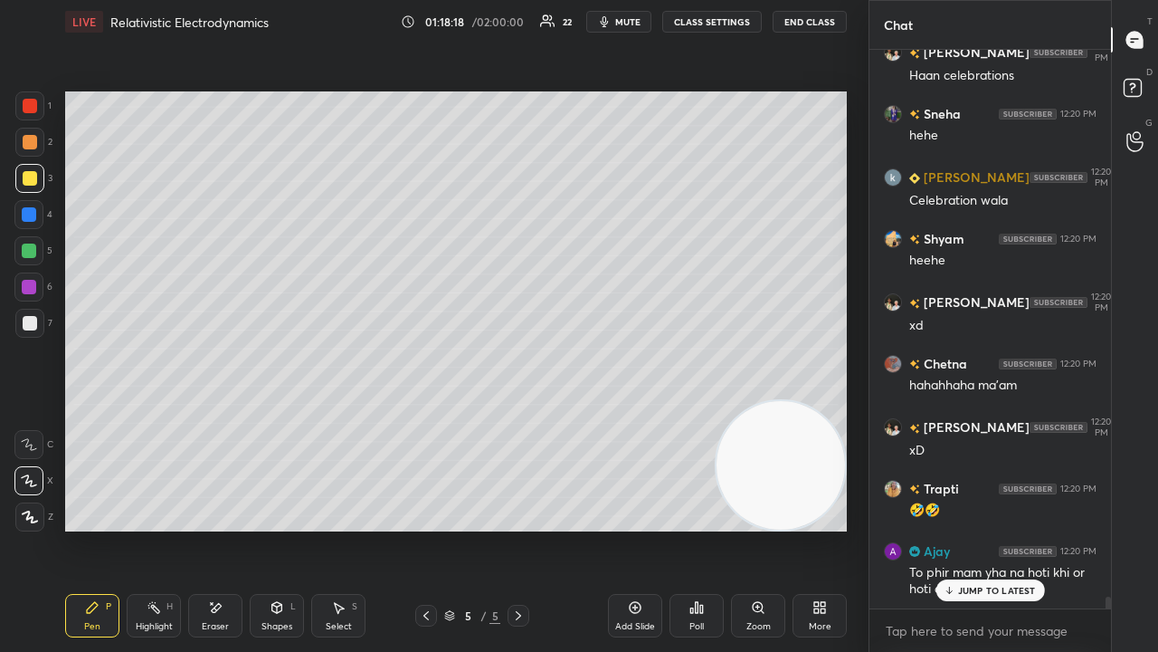
drag, startPoint x: 994, startPoint y: 589, endPoint x: 990, endPoint y: 644, distance: 55.3
click at [994, 528] on p "JUMP TO LATEST" at bounding box center [997, 590] width 78 height 11
click at [984, 528] on div "x" at bounding box center [991, 630] width 242 height 43
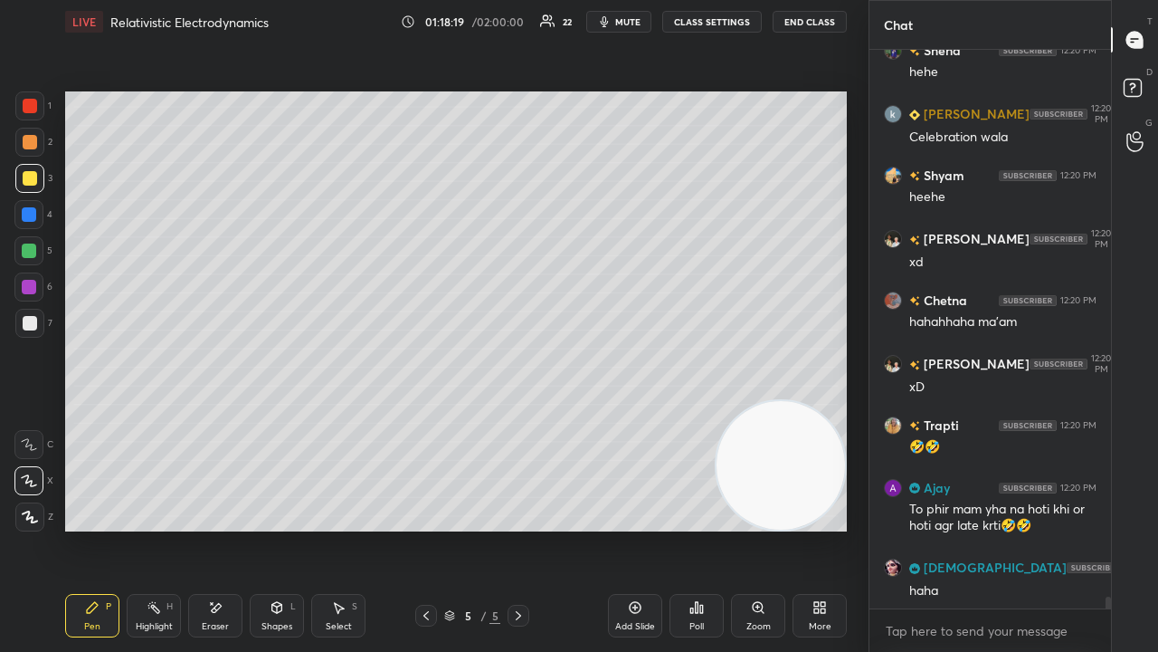
click at [617, 17] on button "mute" at bounding box center [618, 22] width 65 height 22
click at [617, 17] on span "unmute" at bounding box center [626, 21] width 39 height 13
click at [621, 25] on span "mute" at bounding box center [627, 21] width 25 height 13
click at [624, 24] on span "unmute" at bounding box center [626, 21] width 39 height 13
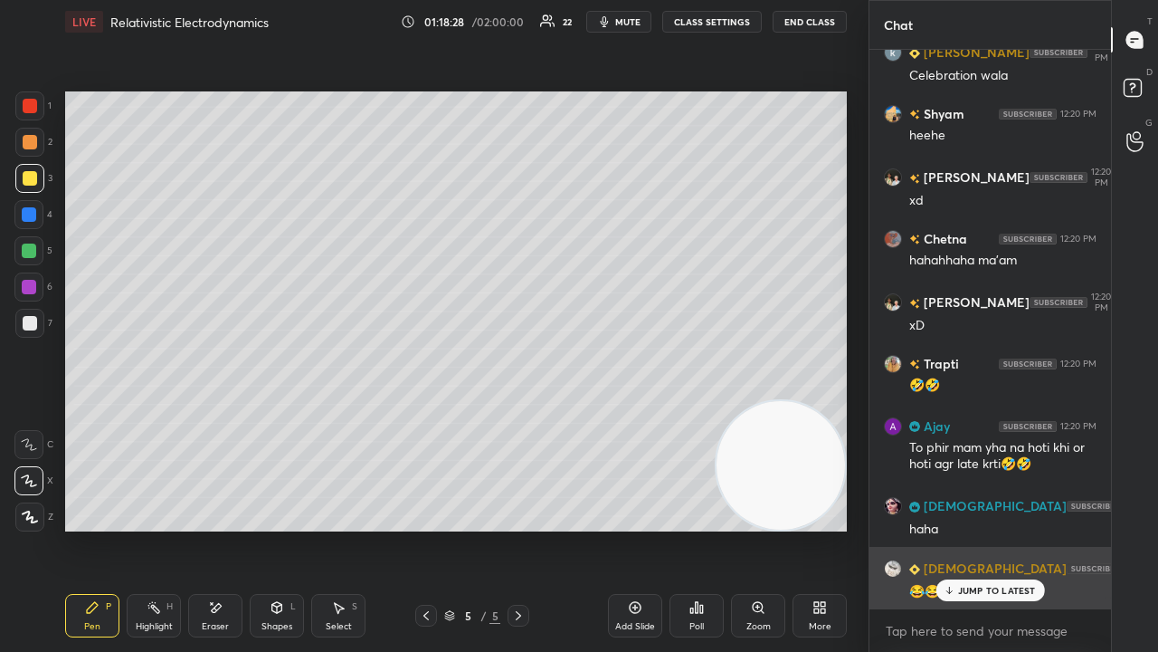
drag, startPoint x: 967, startPoint y: 593, endPoint x: 966, endPoint y: 603, distance: 10.1
click at [966, 528] on p "JUMP TO LATEST" at bounding box center [997, 590] width 78 height 11
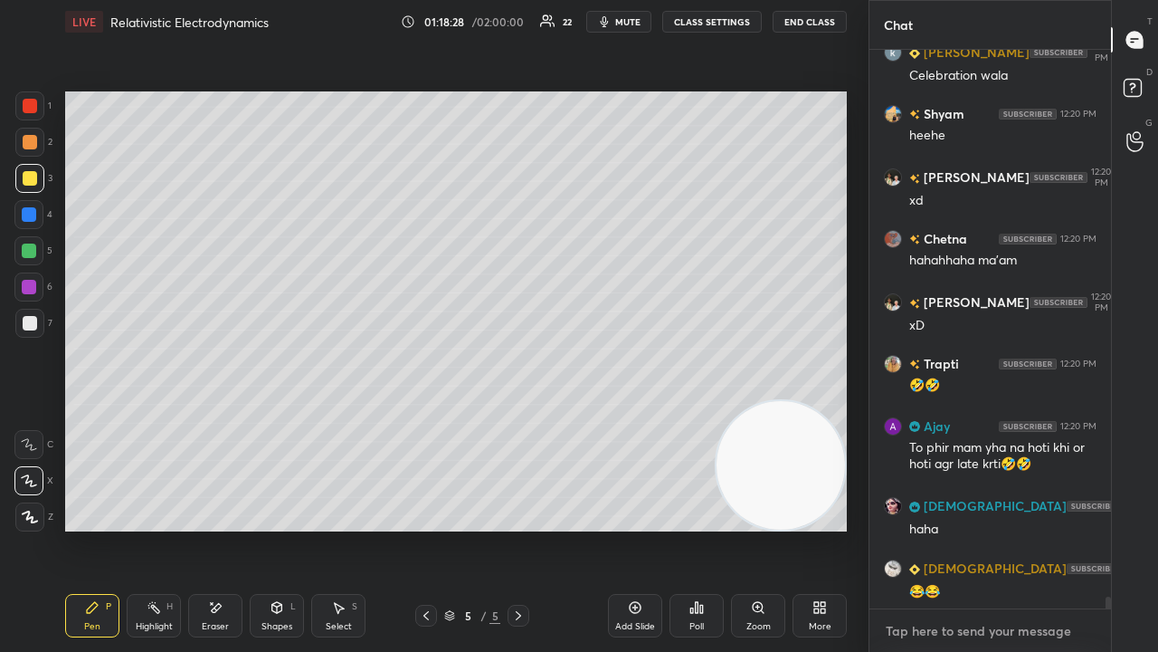
click at [959, 528] on textarea at bounding box center [990, 630] width 213 height 29
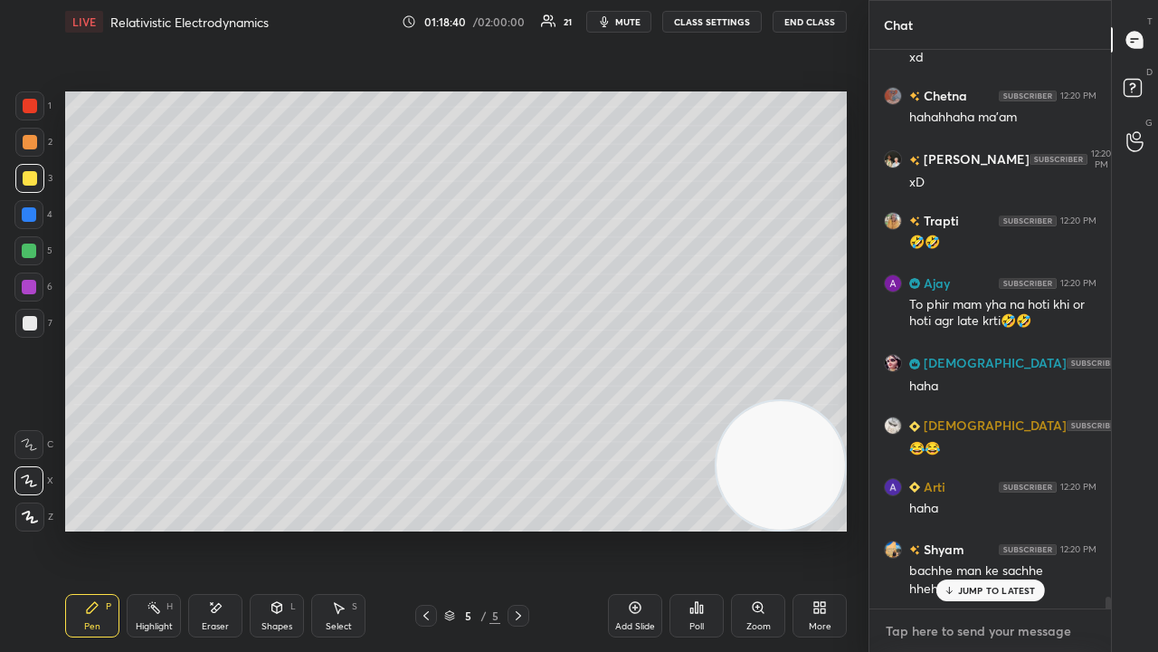
scroll to position [25970, 0]
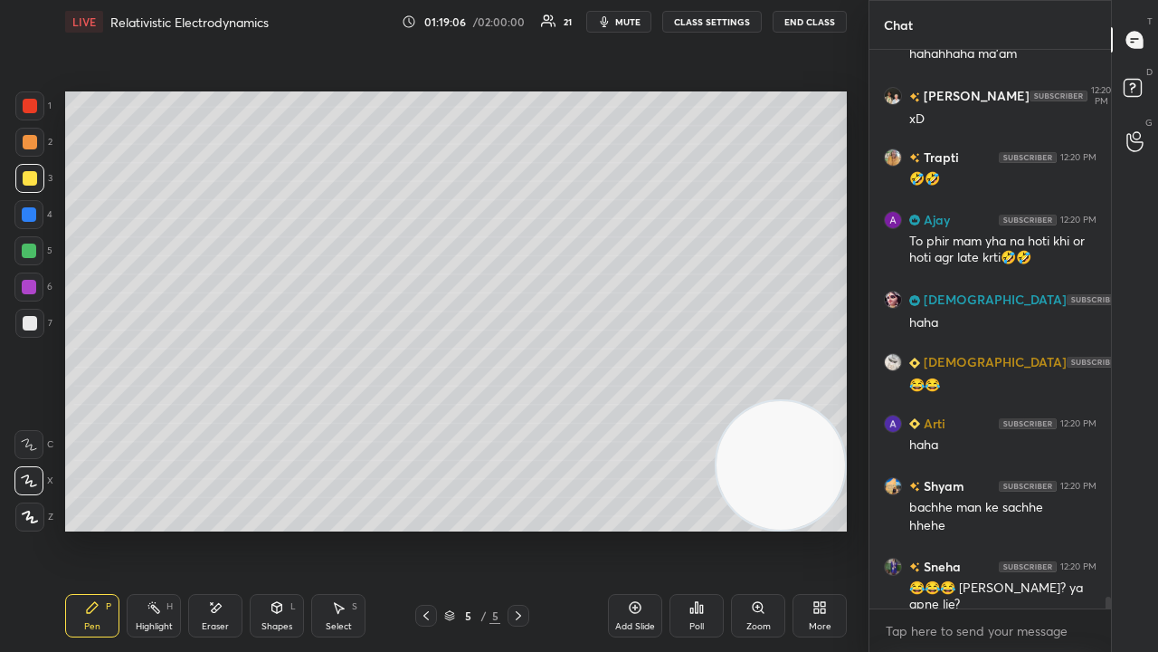
click at [622, 16] on span "mute" at bounding box center [627, 21] width 25 height 13
click at [624, 14] on button "mute" at bounding box center [618, 22] width 65 height 22
click at [213, 528] on div "Eraser" at bounding box center [215, 615] width 54 height 43
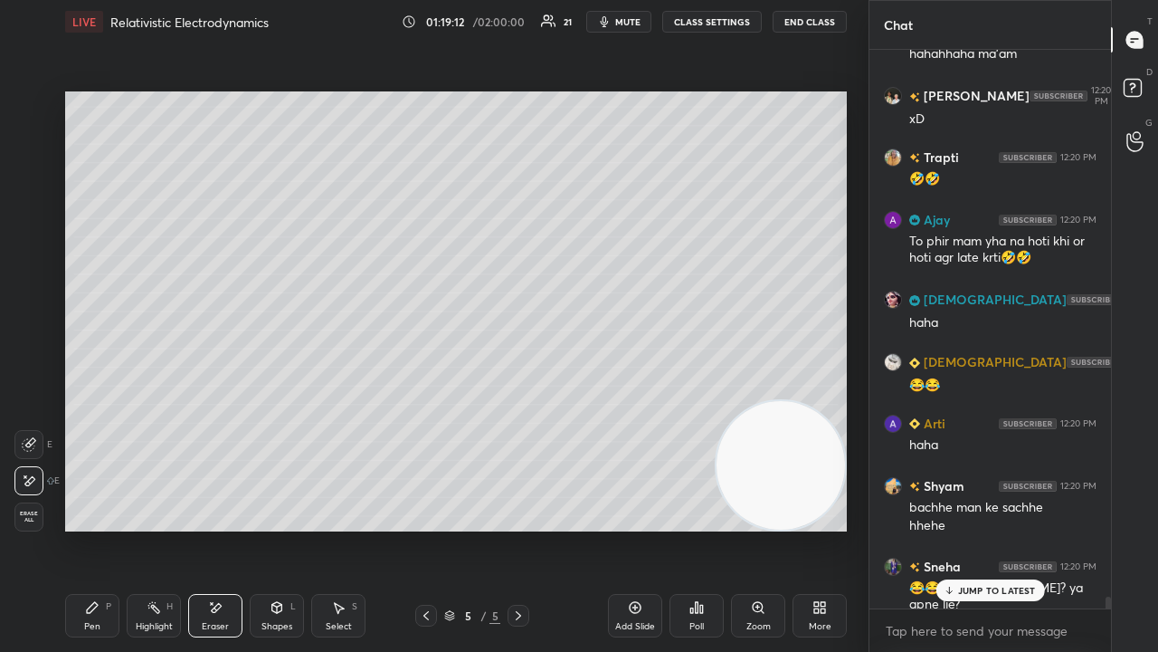
scroll to position [26032, 0]
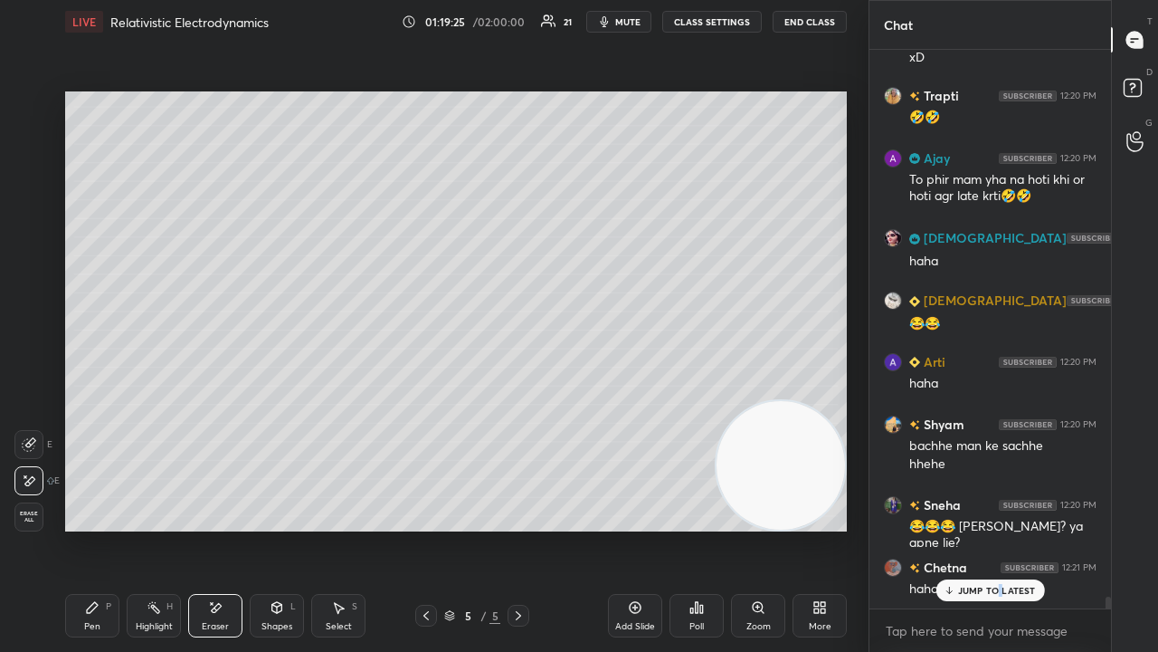
drag, startPoint x: 1000, startPoint y: 596, endPoint x: 983, endPoint y: 651, distance: 57.0
click at [999, 528] on div "JUMP TO LATEST" at bounding box center [990, 590] width 109 height 22
click at [975, 528] on div "x" at bounding box center [991, 630] width 242 height 43
click at [633, 16] on button "mute" at bounding box center [618, 22] width 65 height 22
click at [633, 18] on span "unmute" at bounding box center [626, 21] width 39 height 13
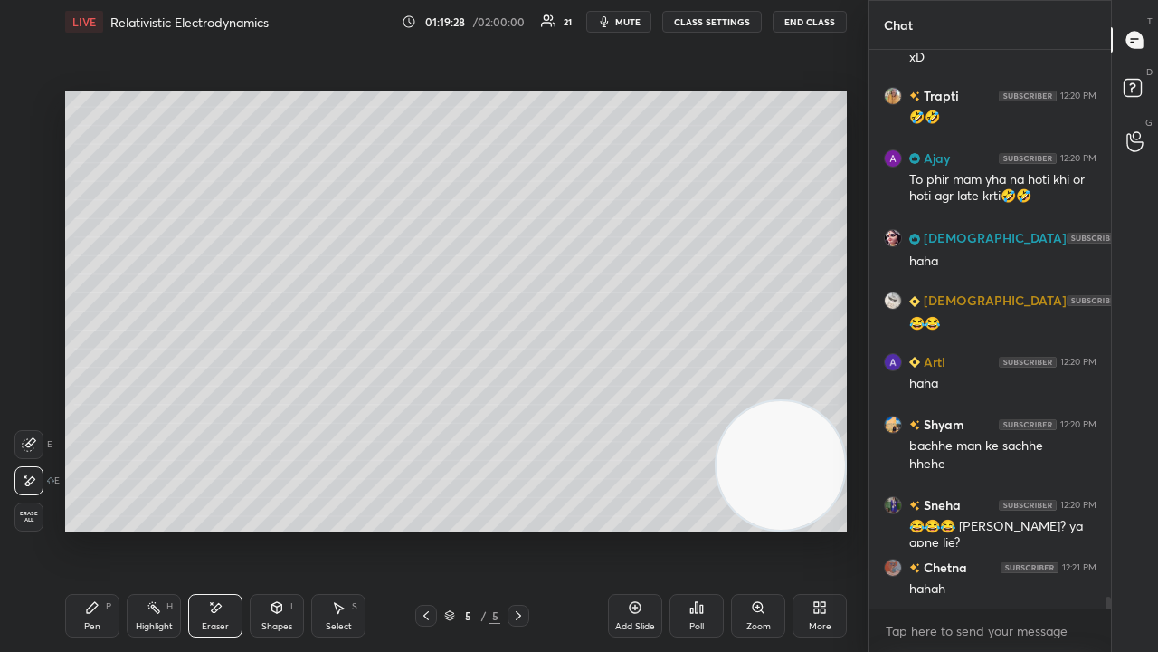
scroll to position [26095, 0]
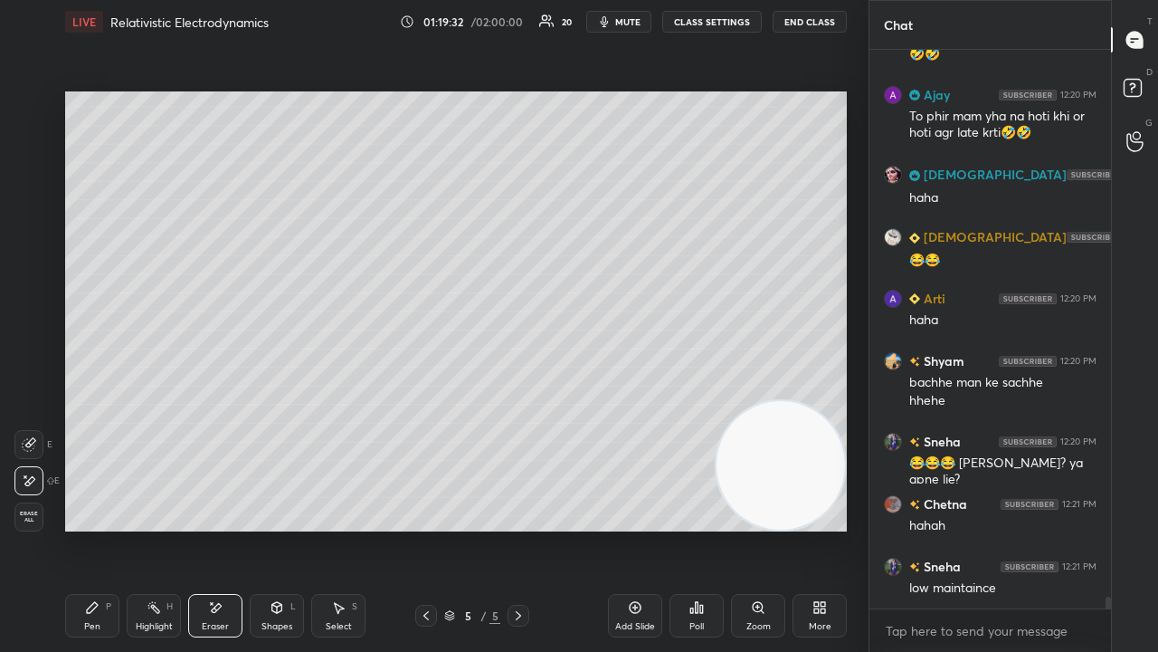
click at [89, 528] on div "Pen" at bounding box center [92, 626] width 16 height 9
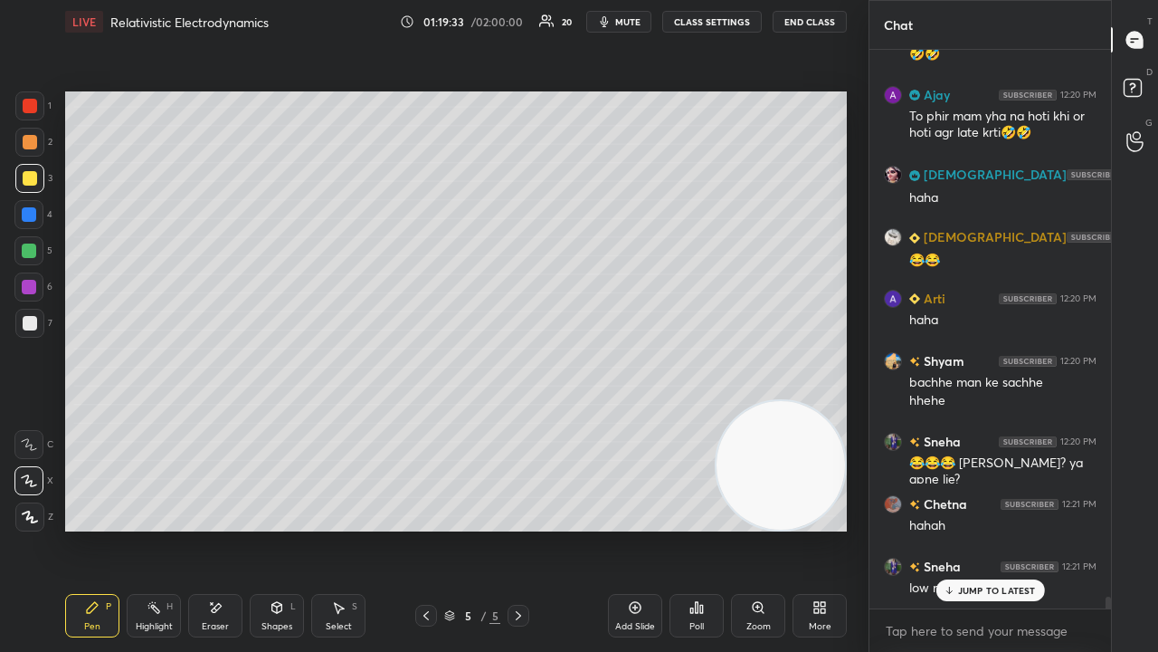
scroll to position [26157, 0]
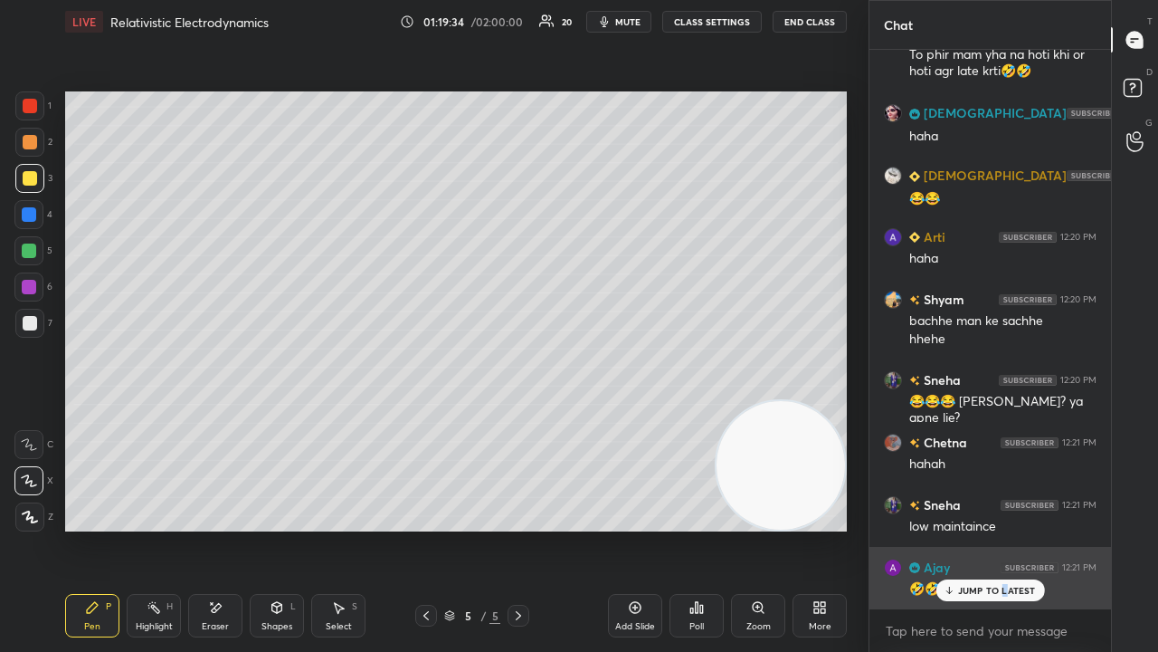
click at [1003, 528] on p "JUMP TO LATEST" at bounding box center [997, 590] width 78 height 11
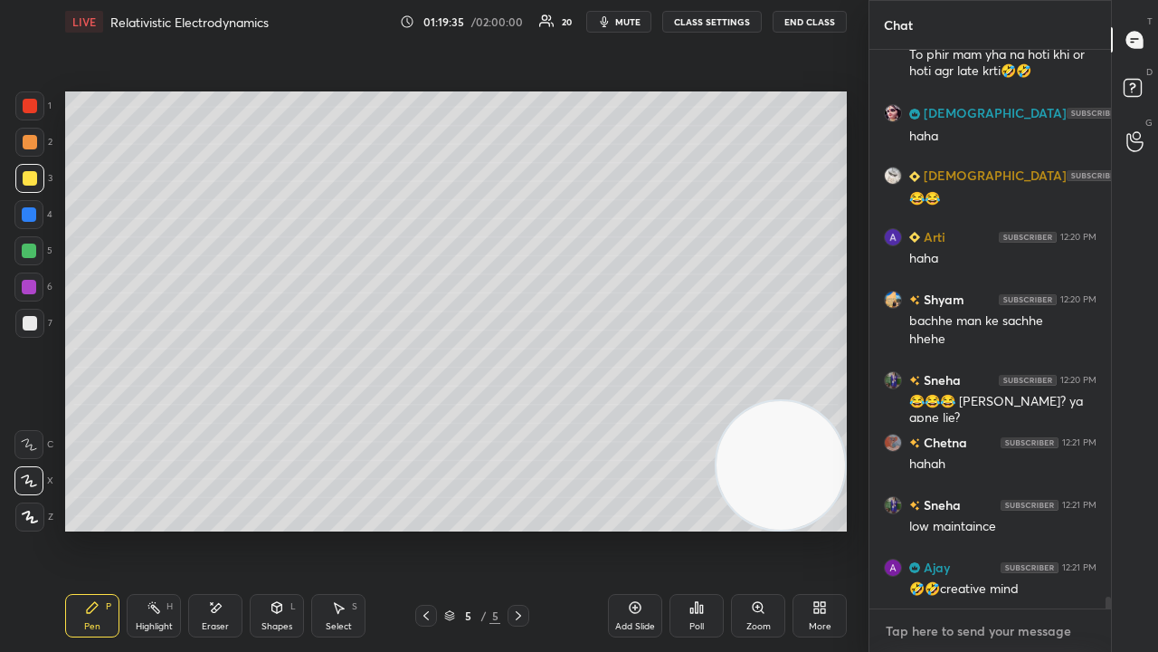
click at [985, 528] on div "x" at bounding box center [991, 630] width 242 height 43
drag, startPoint x: 21, startPoint y: 329, endPoint x: 13, endPoint y: 337, distance: 10.9
click at [24, 332] on div at bounding box center [29, 323] width 29 height 29
click at [28, 185] on div at bounding box center [29, 178] width 29 height 29
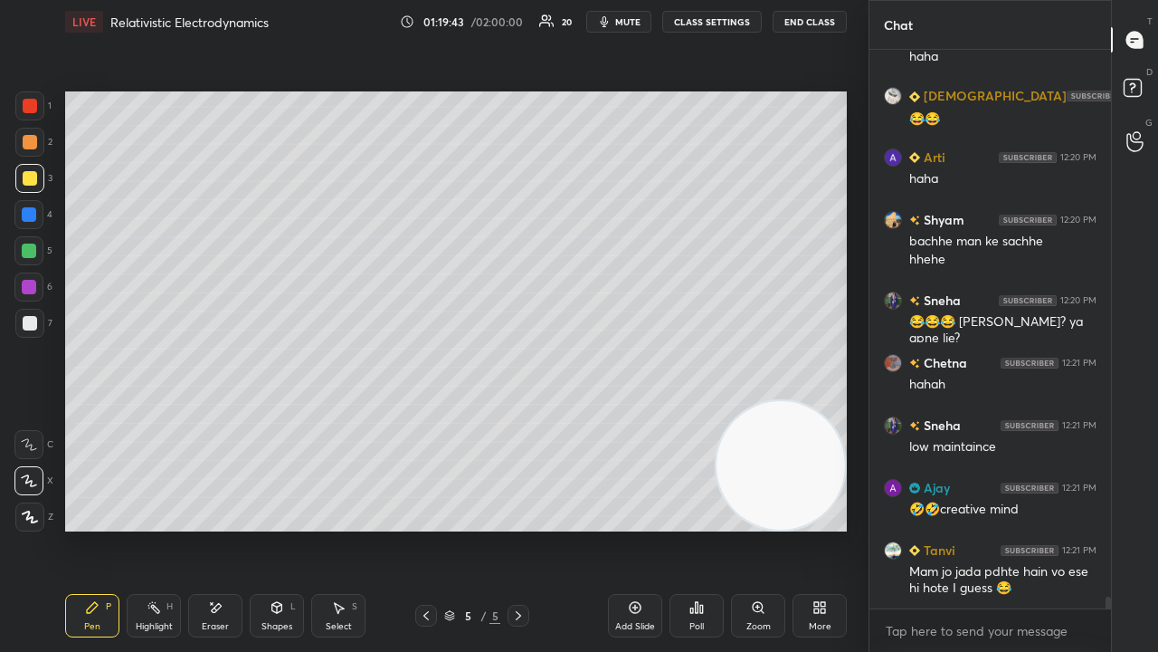
click at [1076, 528] on div "x" at bounding box center [991, 630] width 242 height 43
click at [635, 25] on span "mute" at bounding box center [627, 21] width 25 height 13
click at [630, 27] on span "unmute" at bounding box center [626, 21] width 39 height 13
click at [988, 528] on div "x" at bounding box center [991, 630] width 242 height 43
click at [635, 23] on span "mute" at bounding box center [627, 21] width 25 height 13
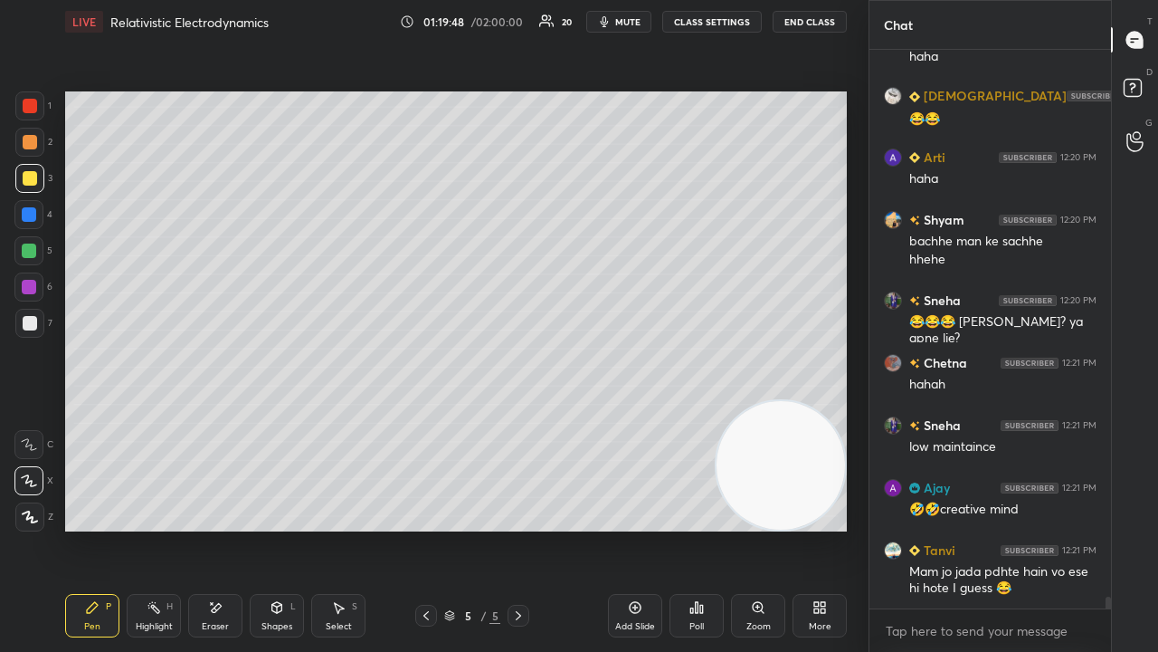
click at [632, 22] on span "mute" at bounding box center [627, 21] width 25 height 13
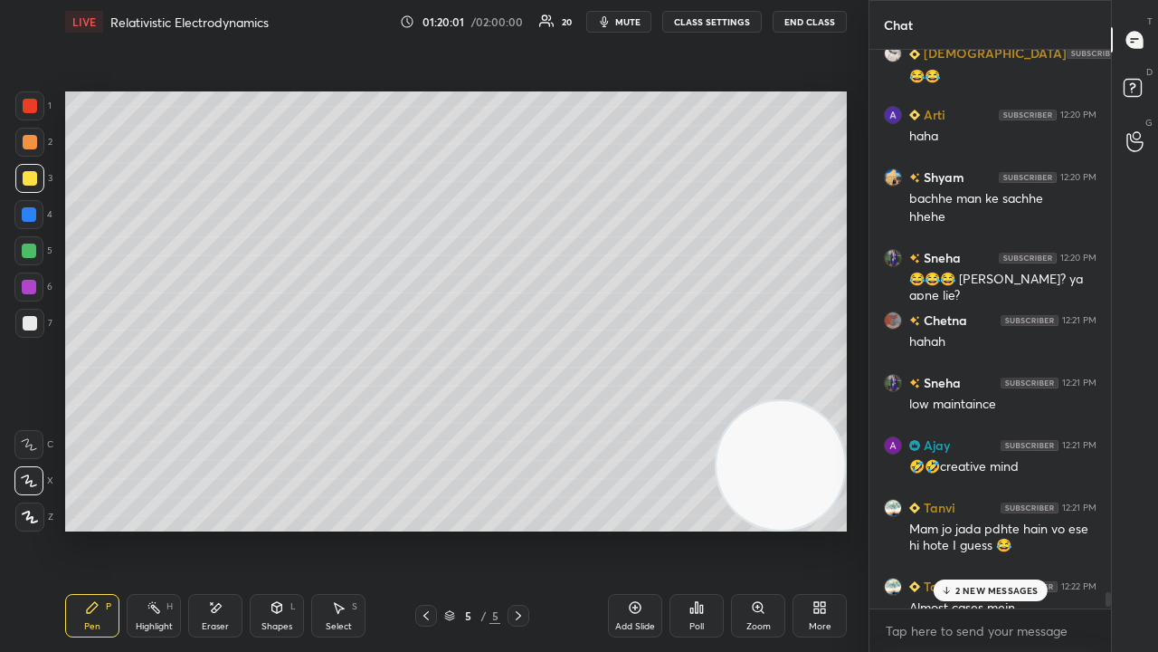
scroll to position [26361, 0]
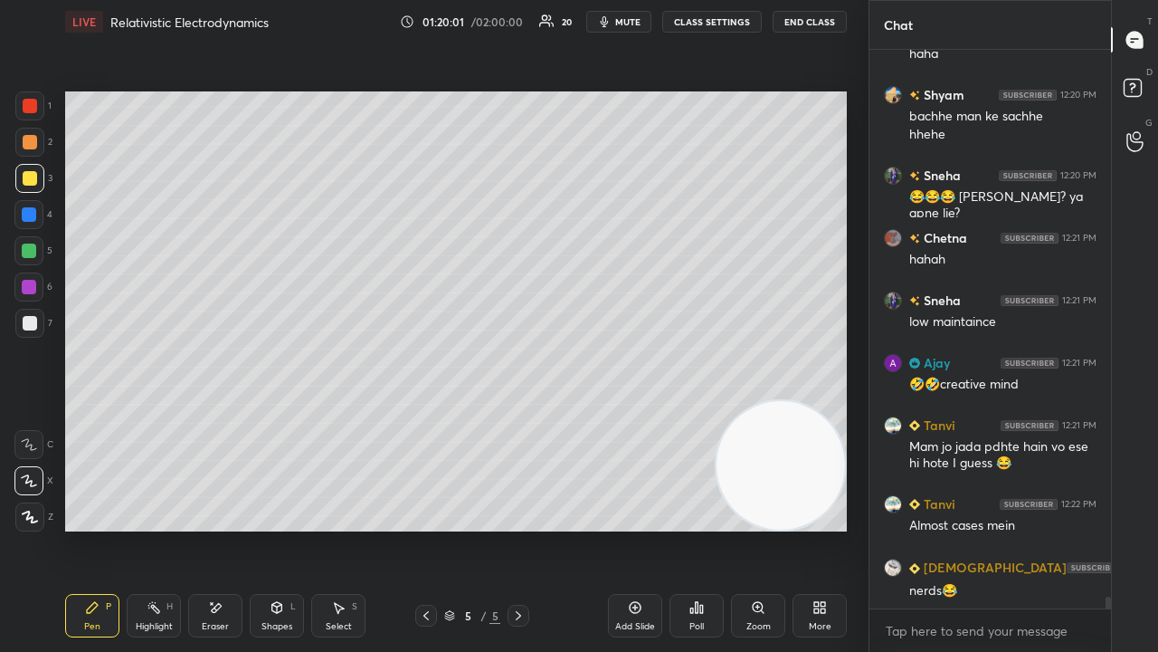
drag, startPoint x: 1108, startPoint y: 604, endPoint x: 1099, endPoint y: 639, distance: 36.4
click at [1100, 528] on div "Sunita 12:20 PM 😂😂 Arti 12:20 PM haha Shyam 12:20 PM bachhe man ke sachhe hhehe…" at bounding box center [991, 351] width 242 height 602
click at [1088, 528] on div "x" at bounding box center [991, 630] width 242 height 43
click at [632, 17] on span "mute" at bounding box center [627, 21] width 25 height 13
click at [629, 22] on span "unmute" at bounding box center [626, 21] width 39 height 13
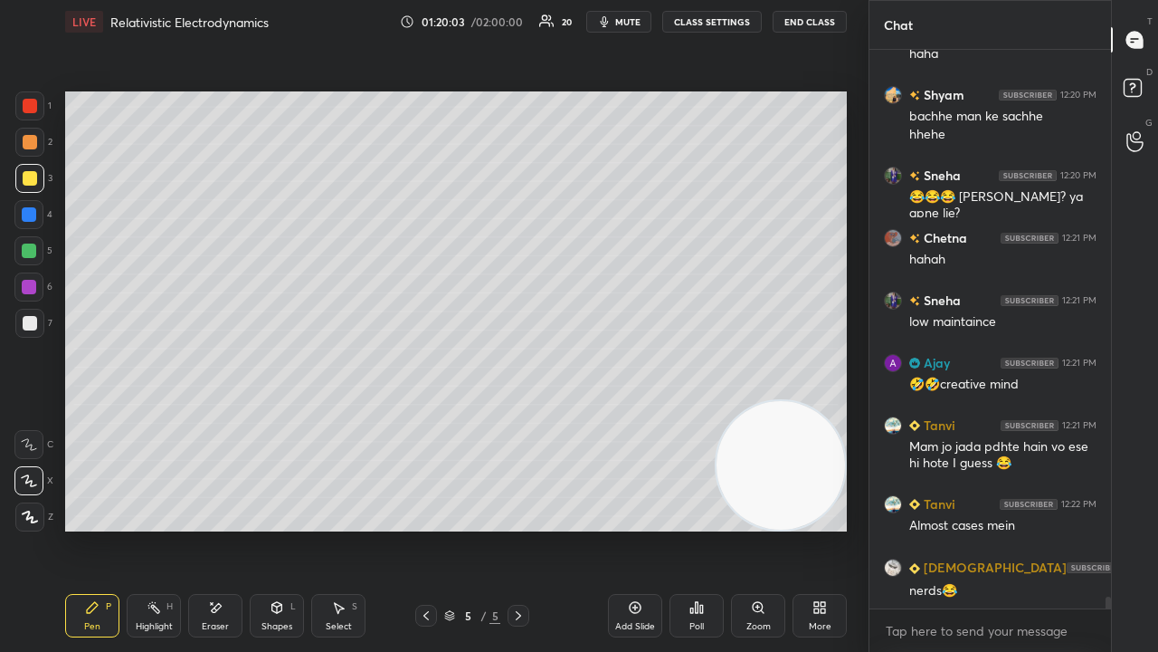
click at [627, 24] on span "mute" at bounding box center [627, 21] width 25 height 13
click at [633, 21] on span "unmute" at bounding box center [626, 21] width 39 height 13
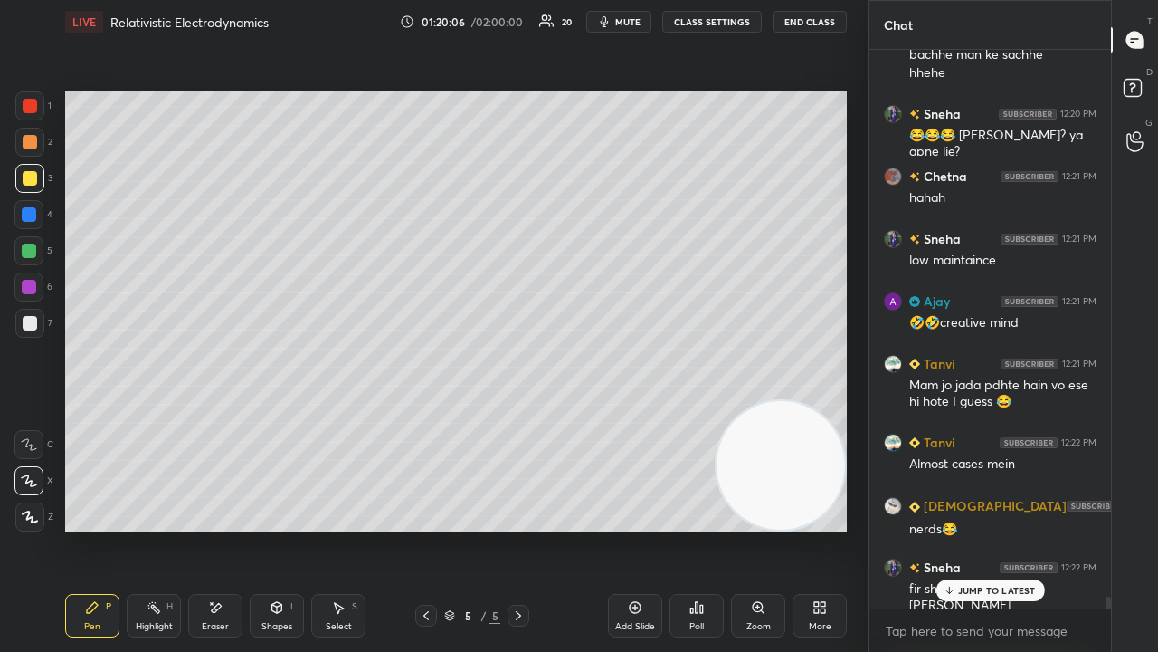
click at [992, 528] on p "JUMP TO LATEST" at bounding box center [997, 590] width 78 height 11
click at [980, 528] on div "x" at bounding box center [991, 630] width 242 height 43
click at [624, 24] on span "mute" at bounding box center [627, 21] width 25 height 13
click at [632, 22] on span "unmute" at bounding box center [626, 21] width 39 height 13
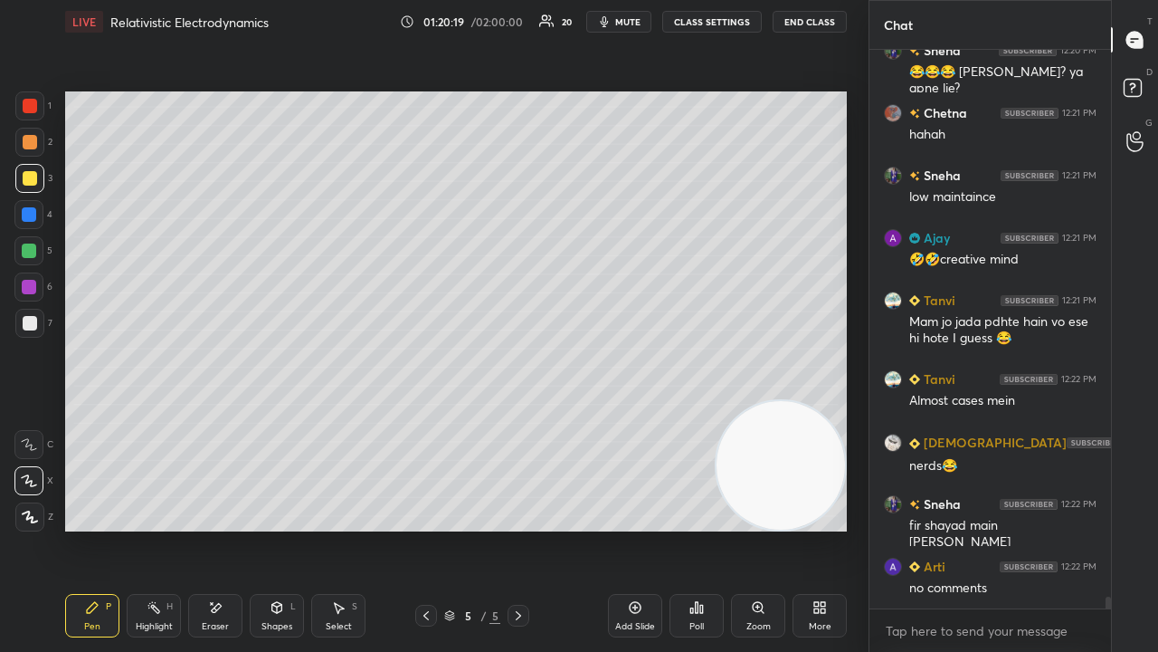
scroll to position [26547, 0]
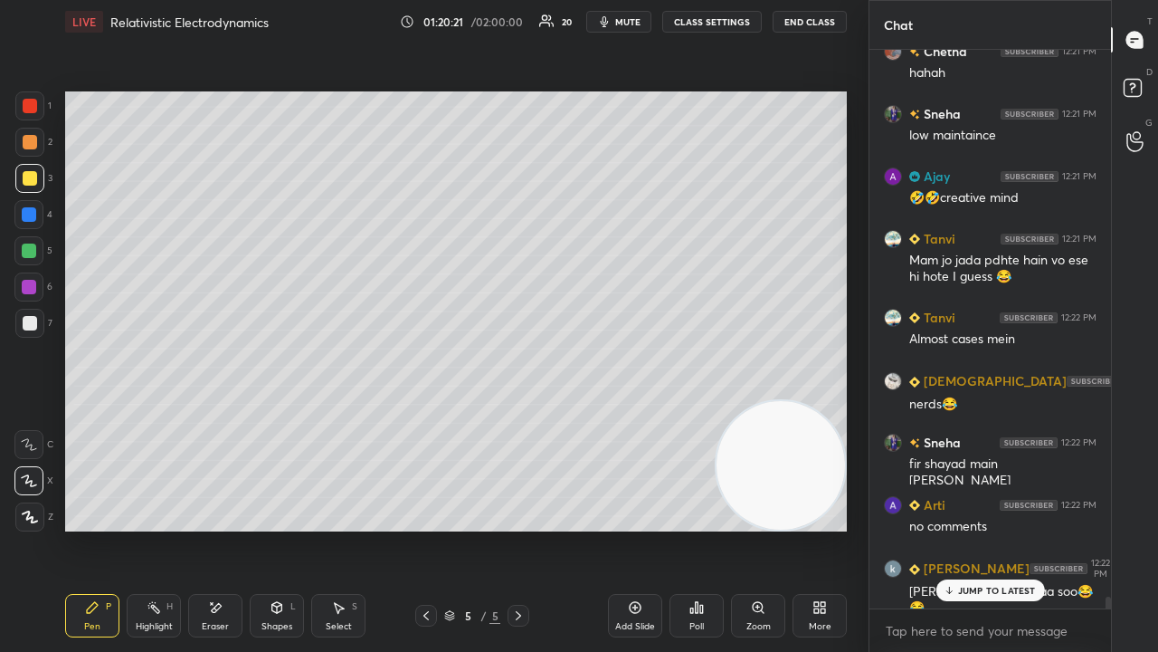
click at [975, 528] on p "JUMP TO LATEST" at bounding box center [997, 590] width 78 height 11
click at [612, 24] on icon "button" at bounding box center [604, 21] width 14 height 14
click at [614, 23] on span "unmute" at bounding box center [626, 21] width 39 height 13
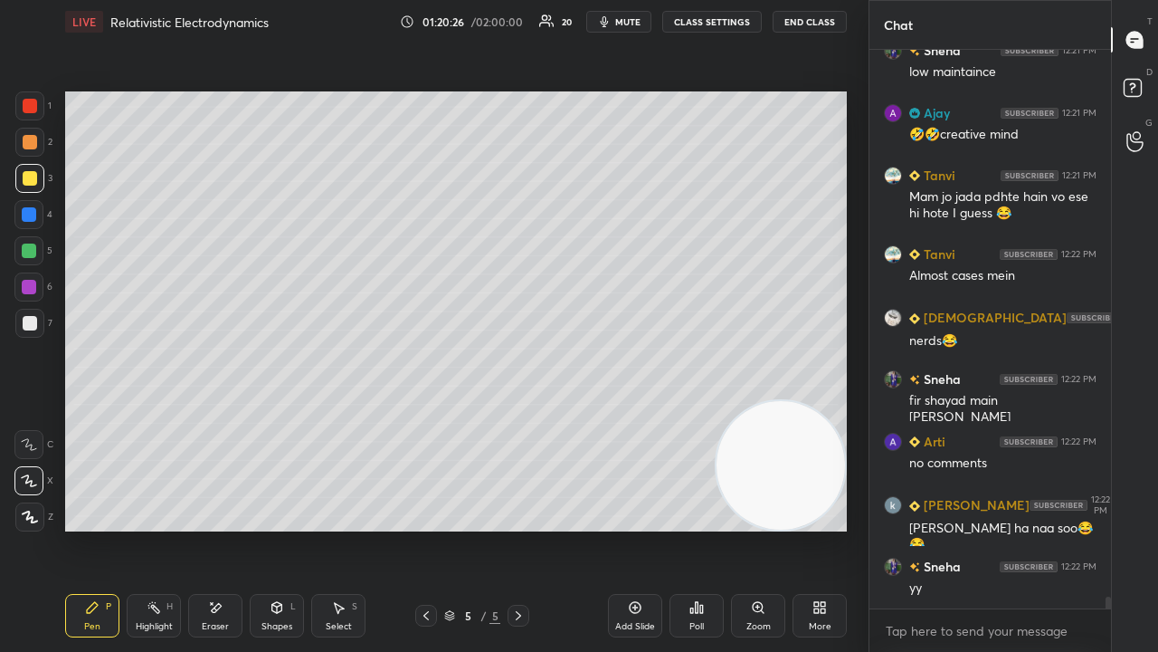
click at [641, 16] on span "mute" at bounding box center [627, 21] width 25 height 13
click at [637, 20] on span "unmute" at bounding box center [626, 21] width 39 height 13
click at [624, 24] on span "mute" at bounding box center [627, 21] width 25 height 13
click at [623, 23] on span "unmute" at bounding box center [626, 21] width 39 height 13
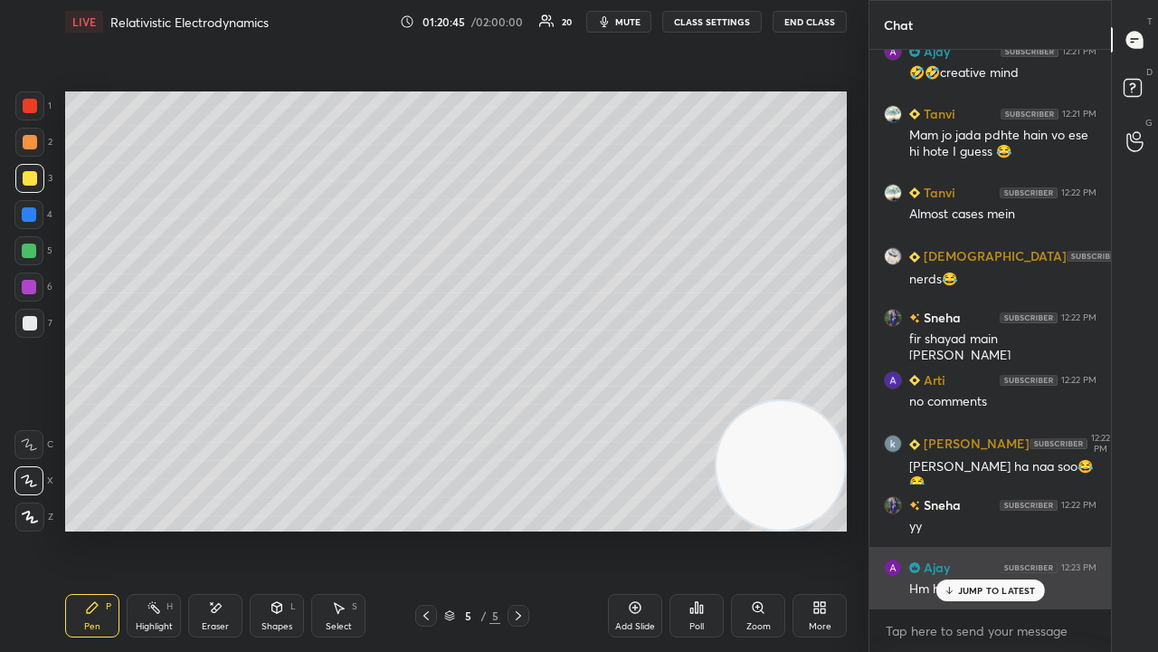
click at [981, 528] on div "JUMP TO LATEST" at bounding box center [990, 590] width 109 height 22
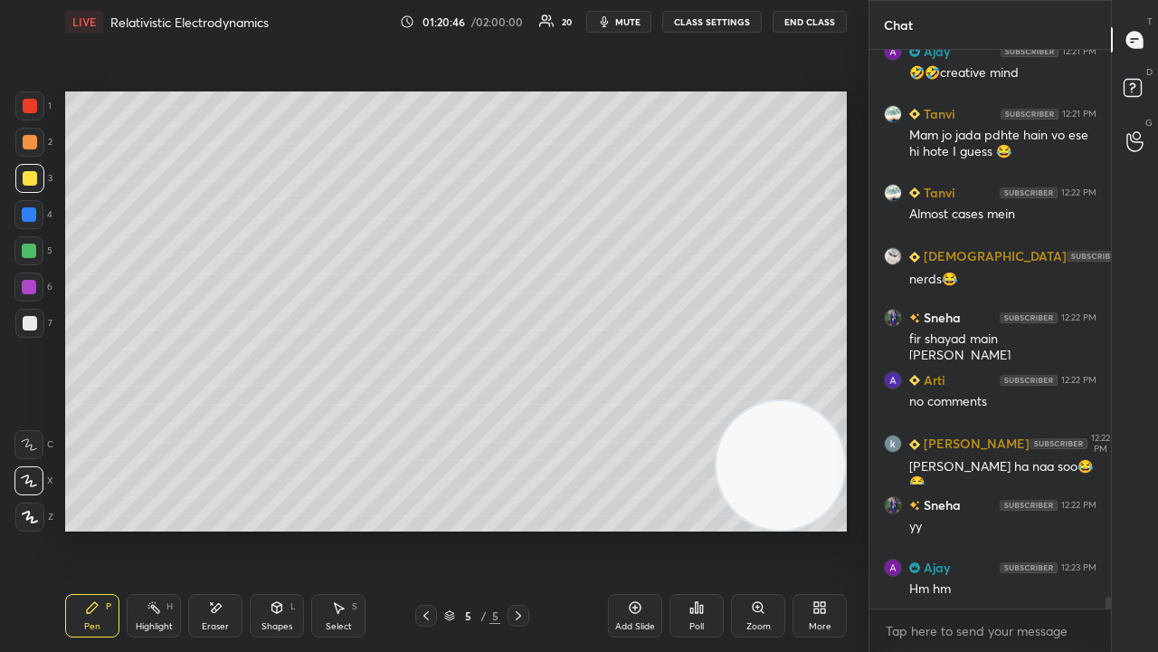
click at [968, 528] on div "x" at bounding box center [991, 630] width 242 height 43
click at [624, 16] on span "mute" at bounding box center [627, 21] width 25 height 13
click at [625, 23] on span "unmute" at bounding box center [626, 21] width 39 height 13
click at [950, 528] on textarea at bounding box center [990, 630] width 213 height 29
drag, startPoint x: 1108, startPoint y: 606, endPoint x: 1098, endPoint y: 630, distance: 25.5
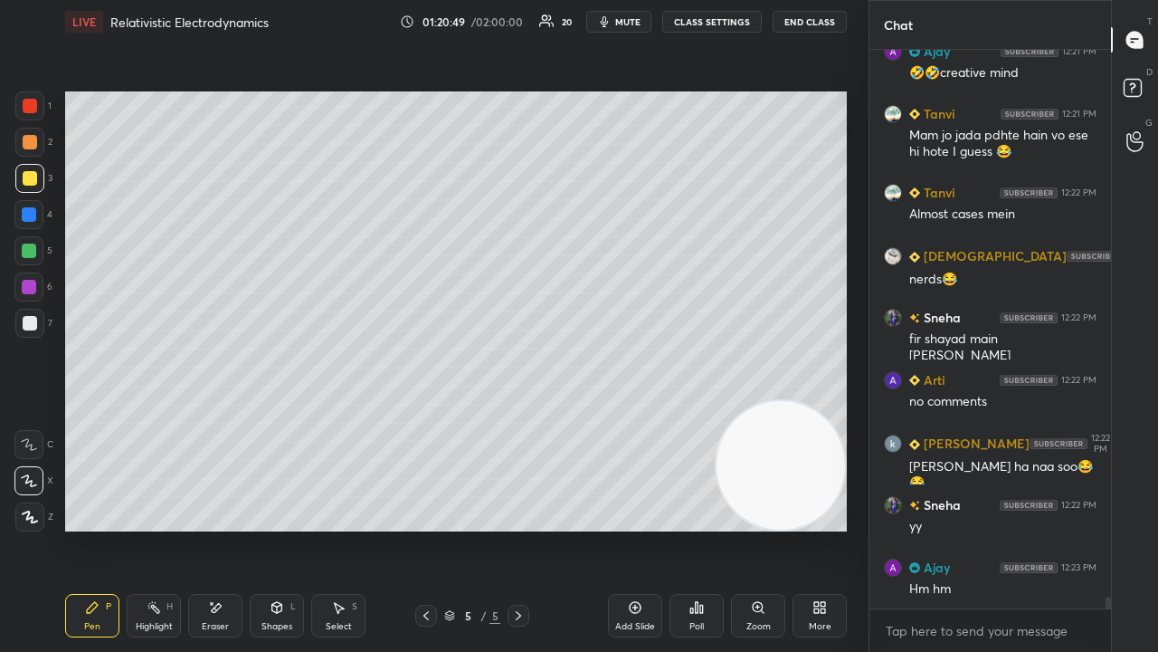
click at [1107, 528] on div "Sneha 12:21 PM low maintaince Ajay 12:21 PM 🤣🤣creative mind [PERSON_NAME] 12:21…" at bounding box center [991, 351] width 242 height 602
click at [1082, 528] on div "x" at bounding box center [991, 630] width 242 height 43
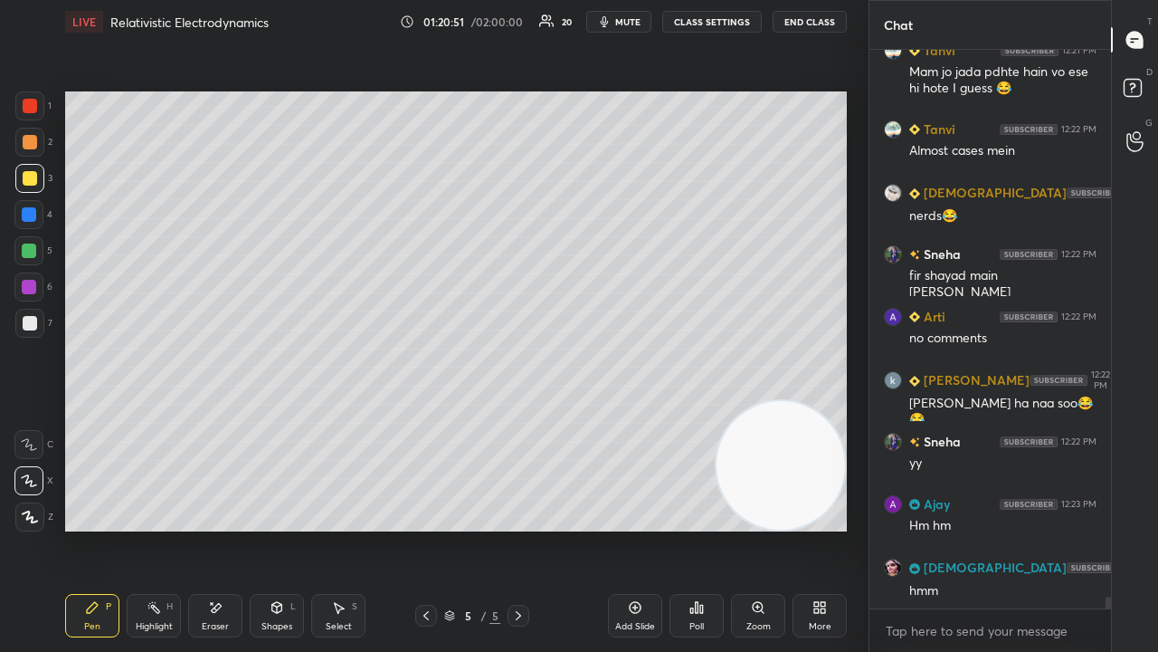
click at [1004, 528] on div "x" at bounding box center [991, 630] width 242 height 43
click at [641, 25] on span "mute" at bounding box center [627, 21] width 25 height 13
drag, startPoint x: 642, startPoint y: 23, endPoint x: 630, endPoint y: 13, distance: 15.4
click at [639, 24] on span "mute" at bounding box center [627, 21] width 25 height 13
click at [599, 24] on button "mute" at bounding box center [618, 22] width 65 height 22
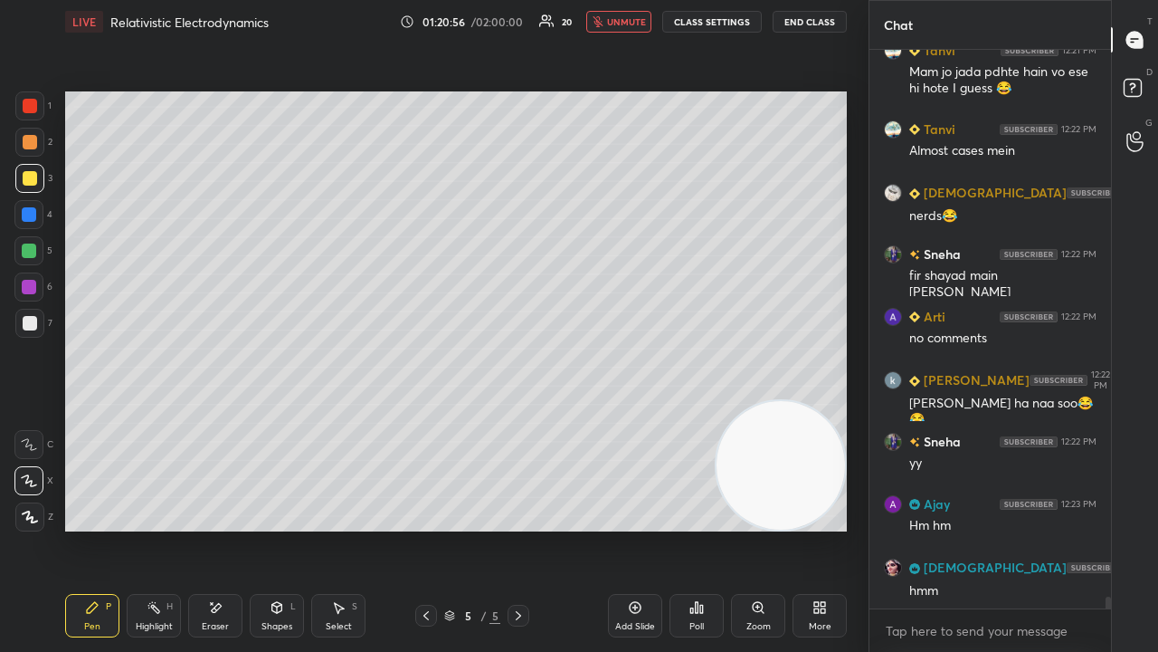
click at [600, 24] on icon "button" at bounding box center [598, 21] width 10 height 11
click at [626, 29] on button "mute" at bounding box center [618, 22] width 65 height 22
click at [630, 25] on span "unmute" at bounding box center [626, 21] width 39 height 13
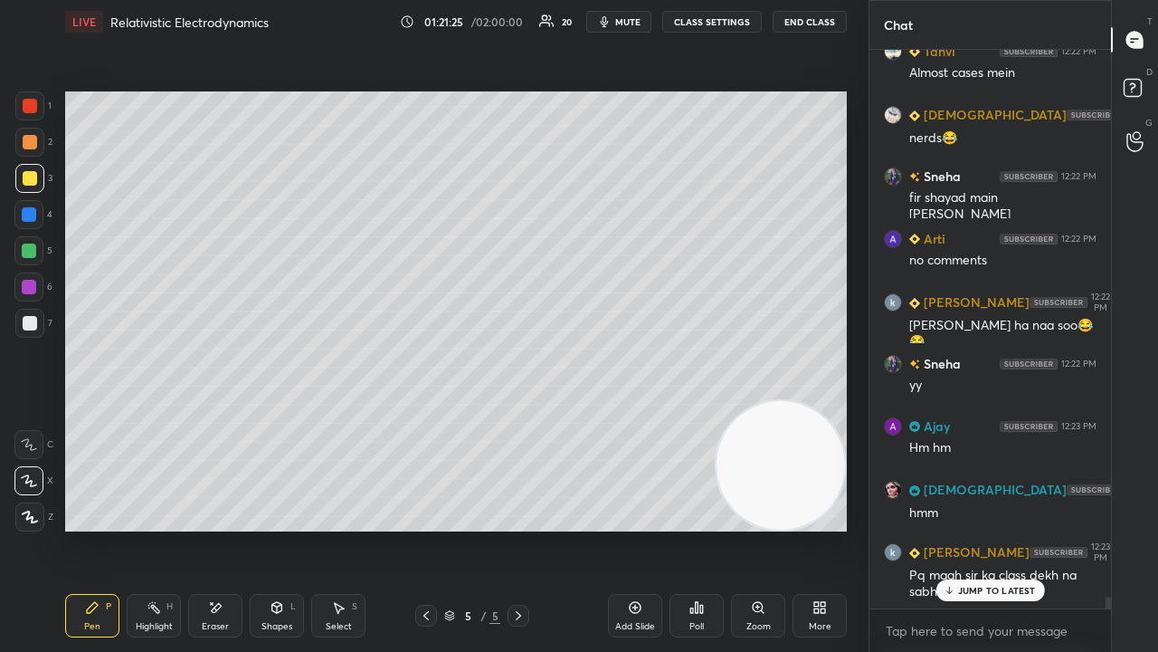
click at [1004, 528] on p "JUMP TO LATEST" at bounding box center [997, 590] width 78 height 11
click at [635, 23] on span "mute" at bounding box center [627, 21] width 25 height 13
click at [635, 22] on span "unmute" at bounding box center [626, 21] width 39 height 13
click at [224, 528] on div "Eraser" at bounding box center [215, 626] width 27 height 9
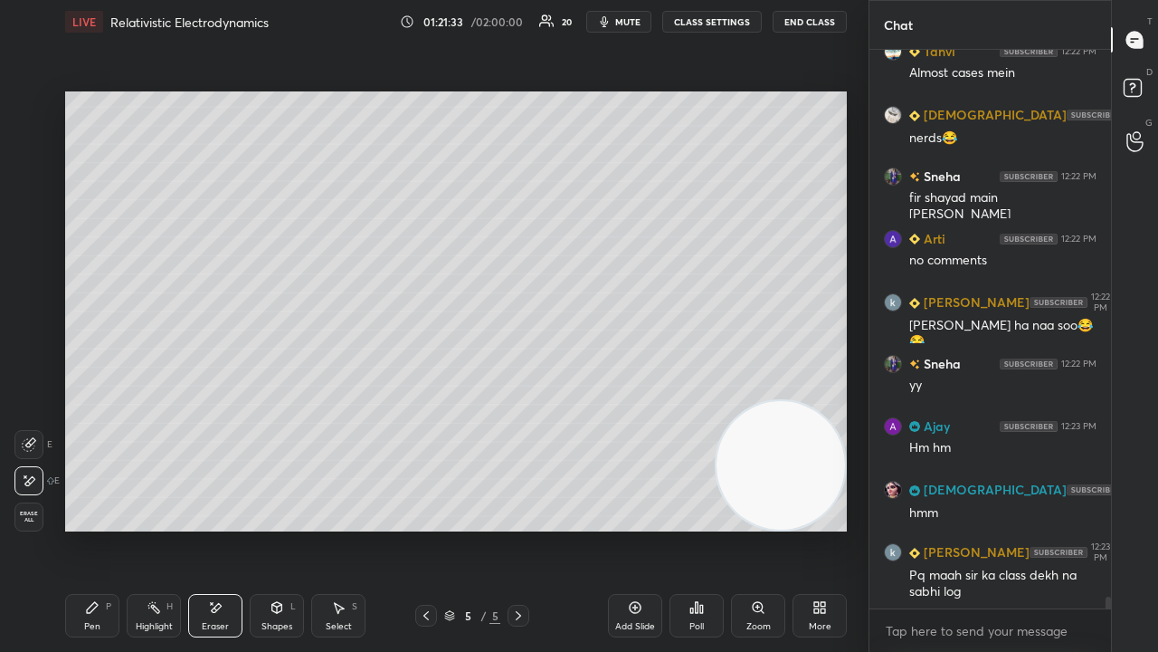
drag, startPoint x: 93, startPoint y: 617, endPoint x: 107, endPoint y: 646, distance: 32.0
click at [92, 528] on div "Pen P" at bounding box center [92, 615] width 54 height 43
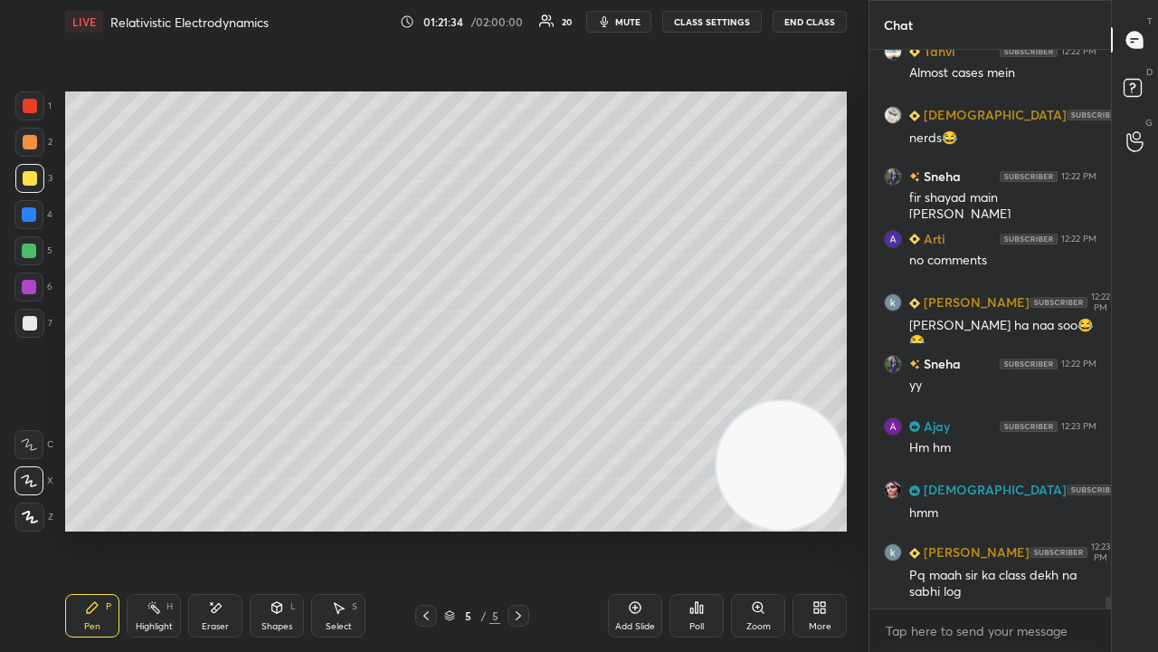
click at [624, 18] on span "mute" at bounding box center [627, 21] width 25 height 13
click at [626, 17] on span "unmute" at bounding box center [626, 21] width 39 height 13
click at [637, 23] on span "mute" at bounding box center [627, 21] width 25 height 13
click at [637, 22] on span "mute" at bounding box center [627, 21] width 25 height 13
click at [625, 24] on span "mute" at bounding box center [627, 21] width 25 height 13
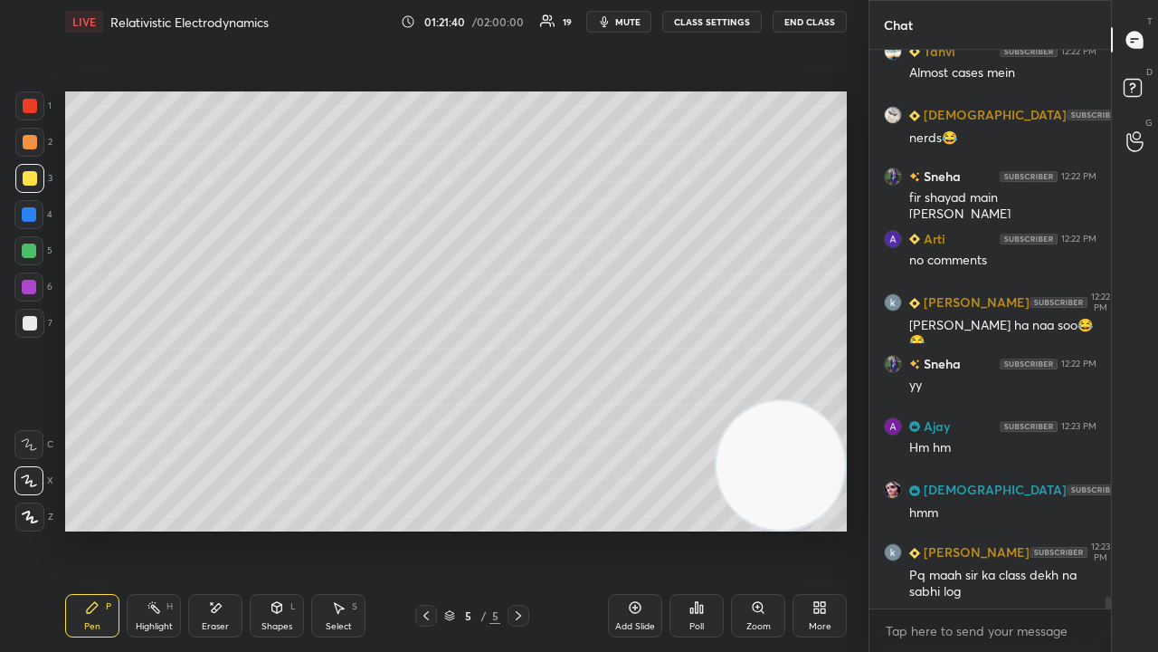
click at [625, 24] on span "mute" at bounding box center [627, 21] width 25 height 13
click at [628, 23] on span "mute" at bounding box center [627, 21] width 25 height 13
click at [630, 22] on span "unmute" at bounding box center [626, 21] width 39 height 13
click at [623, 17] on span "mute" at bounding box center [627, 21] width 25 height 13
click at [623, 20] on span "unmute" at bounding box center [626, 21] width 39 height 13
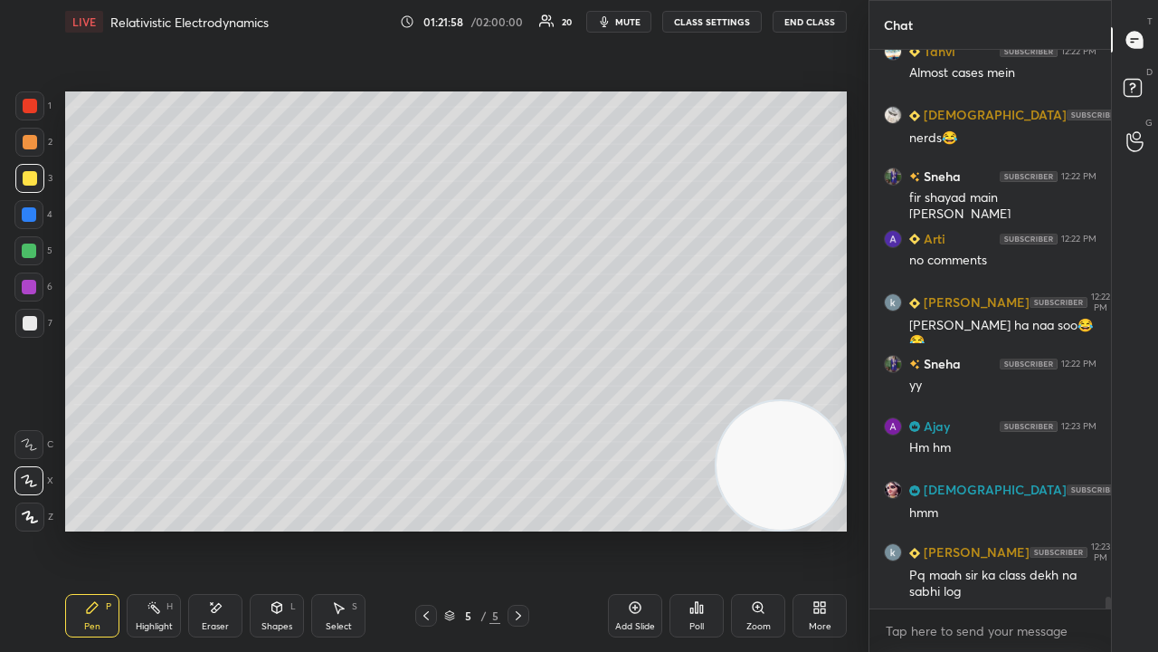
scroll to position [26893, 0]
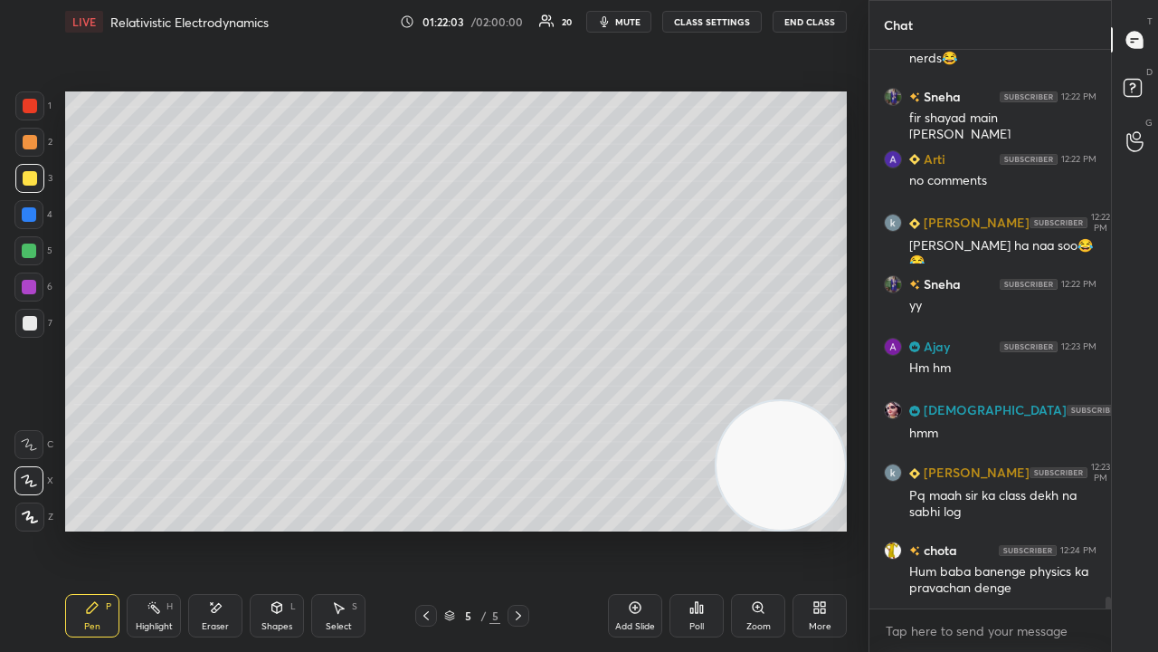
click at [635, 24] on span "mute" at bounding box center [627, 21] width 25 height 13
click at [633, 22] on span "unmute" at bounding box center [626, 21] width 39 height 13
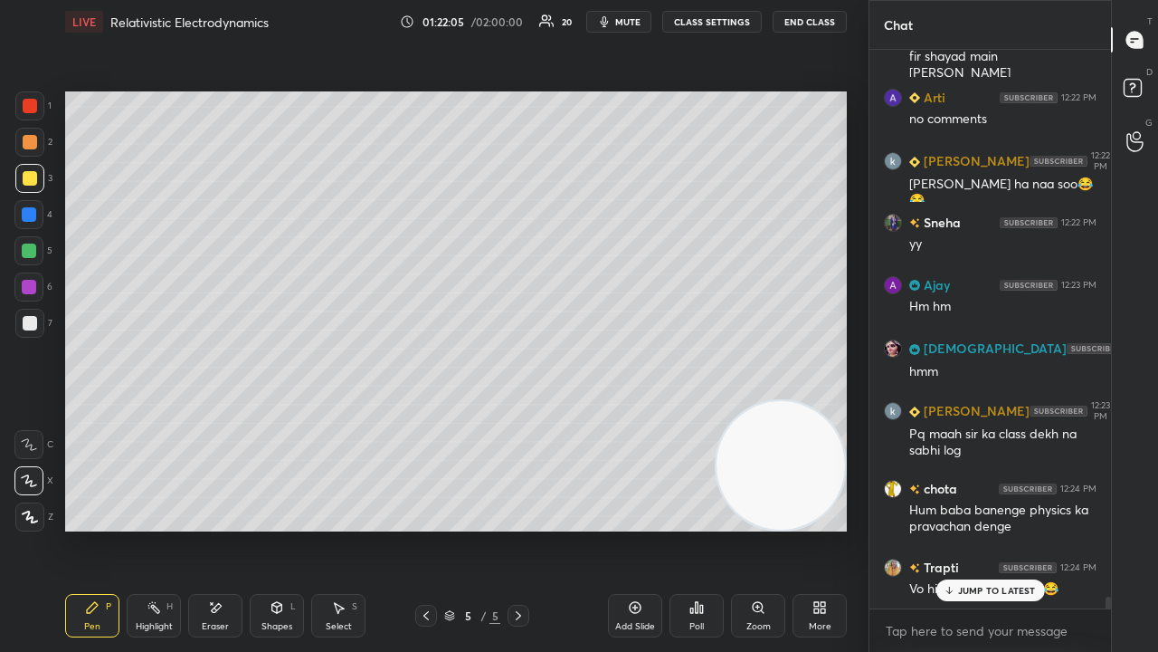
drag, startPoint x: 979, startPoint y: 651, endPoint x: 986, endPoint y: 624, distance: 27.2
click at [979, 528] on div "x" at bounding box center [991, 630] width 242 height 43
click at [994, 528] on p "JUMP TO LATEST" at bounding box center [997, 590] width 78 height 11
click at [990, 528] on div "x" at bounding box center [991, 630] width 242 height 43
click at [635, 18] on span "mute" at bounding box center [627, 21] width 25 height 13
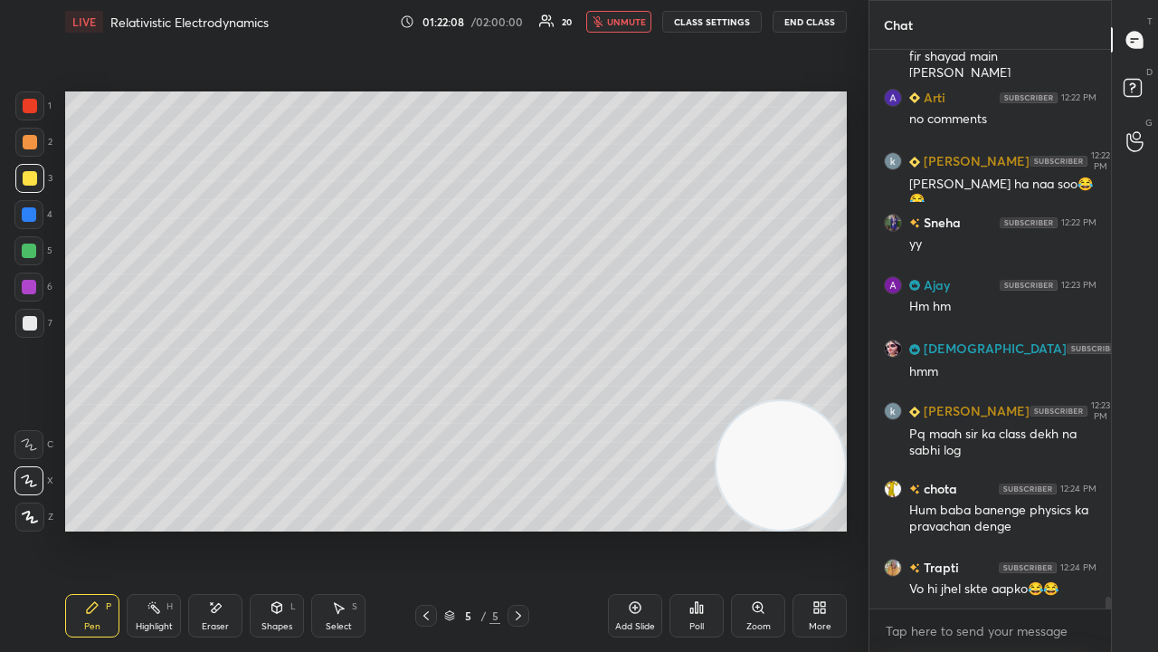
click at [633, 18] on span "unmute" at bounding box center [626, 21] width 39 height 13
click at [952, 528] on div "x" at bounding box center [991, 630] width 242 height 43
click at [635, 24] on span "mute" at bounding box center [627, 21] width 25 height 13
click at [637, 20] on span "unmute" at bounding box center [626, 21] width 39 height 13
click at [1003, 528] on div "x" at bounding box center [991, 630] width 242 height 43
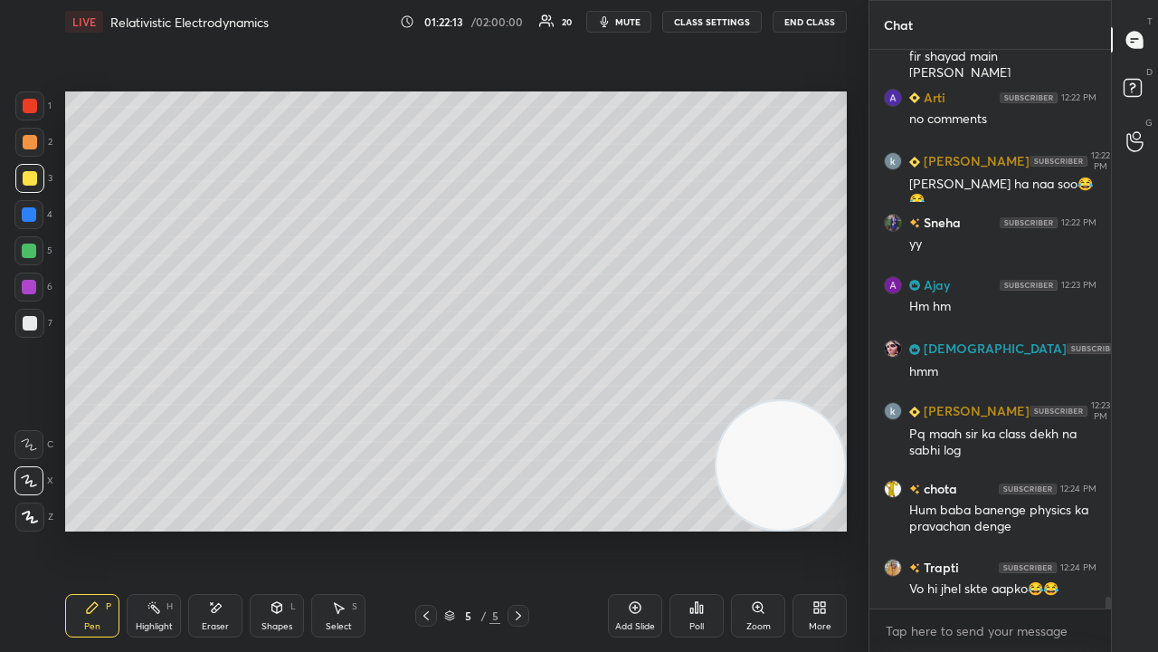
click at [628, 14] on button "mute" at bounding box center [618, 22] width 65 height 22
drag, startPoint x: 632, startPoint y: 17, endPoint x: 639, endPoint y: 5, distance: 13.8
click at [633, 17] on span "unmute" at bounding box center [626, 21] width 39 height 13
drag, startPoint x: 1108, startPoint y: 603, endPoint x: 1100, endPoint y: 651, distance: 48.6
click at [1108, 528] on div "Sunita 12:22 PM nerds😂 Sneha 12:22 PM fir shayad main thori alag [PERSON_NAME] …" at bounding box center [991, 351] width 242 height 602
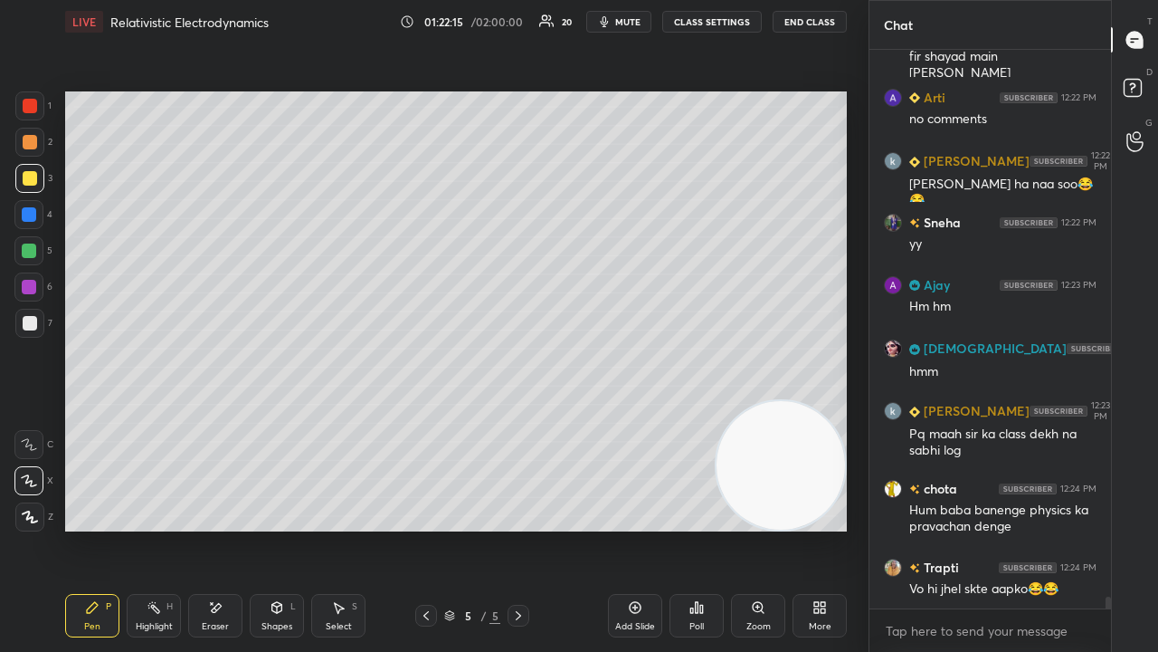
click at [1098, 528] on div "x" at bounding box center [991, 630] width 242 height 43
click at [637, 18] on span "mute" at bounding box center [627, 21] width 25 height 13
click at [637, 18] on span "unmute" at bounding box center [626, 21] width 39 height 13
click at [28, 192] on div at bounding box center [29, 178] width 29 height 29
click at [628, 25] on span "mute" at bounding box center [627, 21] width 25 height 13
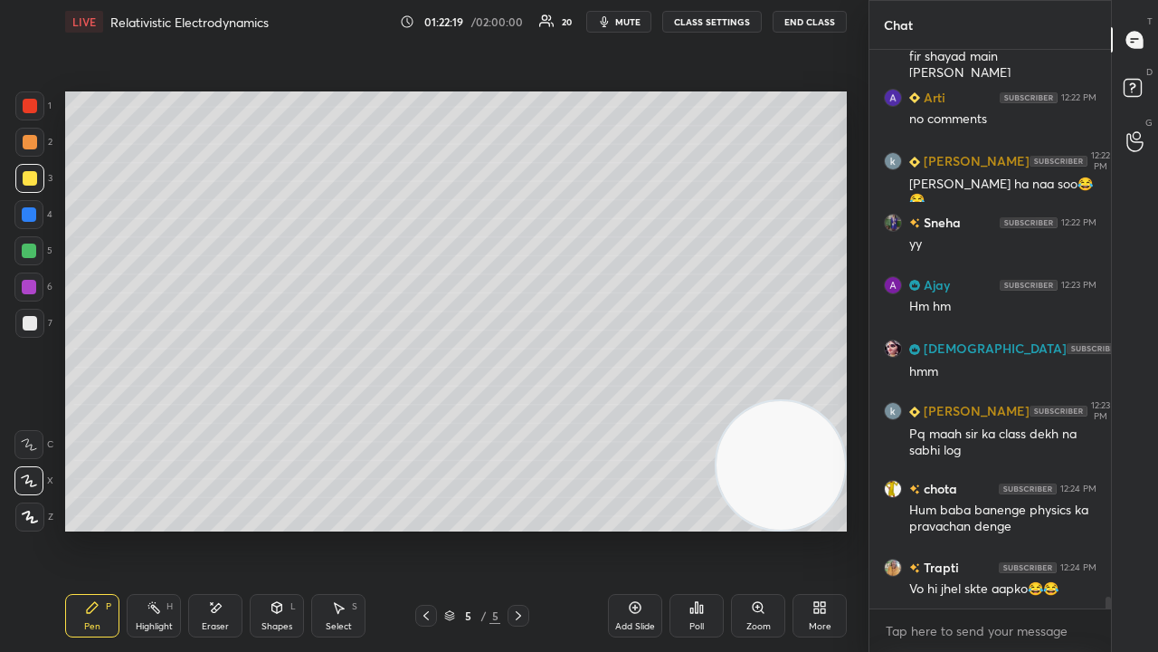
click at [628, 23] on span "mute" at bounding box center [627, 21] width 25 height 13
click at [629, 15] on button "mute" at bounding box center [618, 22] width 65 height 22
click at [627, 20] on span "unmute" at bounding box center [626, 21] width 39 height 13
click at [34, 192] on div at bounding box center [29, 178] width 29 height 29
click at [637, 21] on span "mute" at bounding box center [627, 21] width 25 height 13
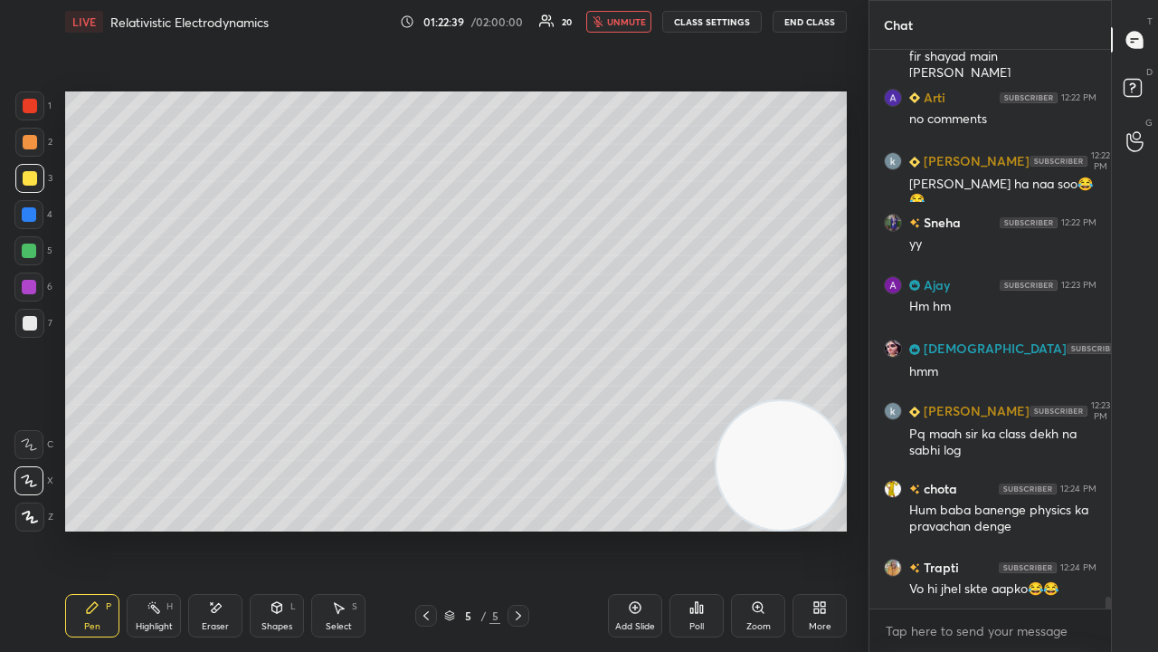
click at [633, 22] on span "unmute" at bounding box center [626, 21] width 39 height 13
click at [612, 19] on icon "button" at bounding box center [604, 21] width 14 height 14
click at [615, 25] on span "mute" at bounding box center [627, 21] width 25 height 13
drag, startPoint x: 777, startPoint y: 489, endPoint x: 0, endPoint y: 251, distance: 812.9
click at [54, 292] on div "1 2 3 4 5 6 7 C X Z E E Erase all H H LIVE Relativistic Electrodynamics 01:22:4…" at bounding box center [427, 326] width 854 height 652
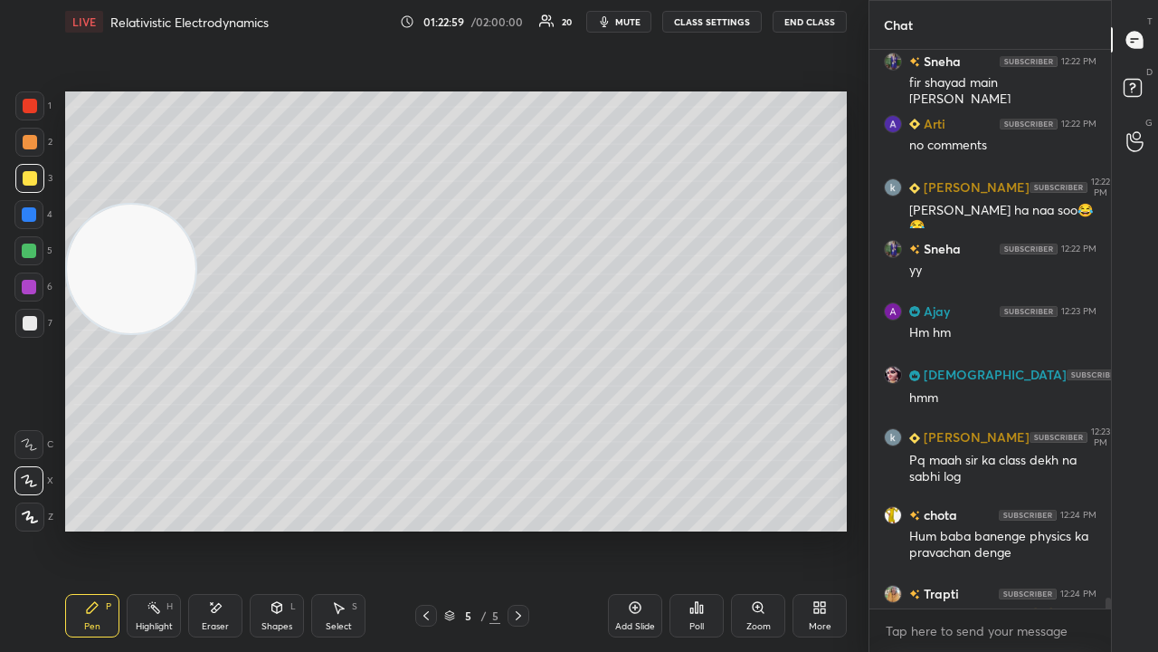
scroll to position [27018, 0]
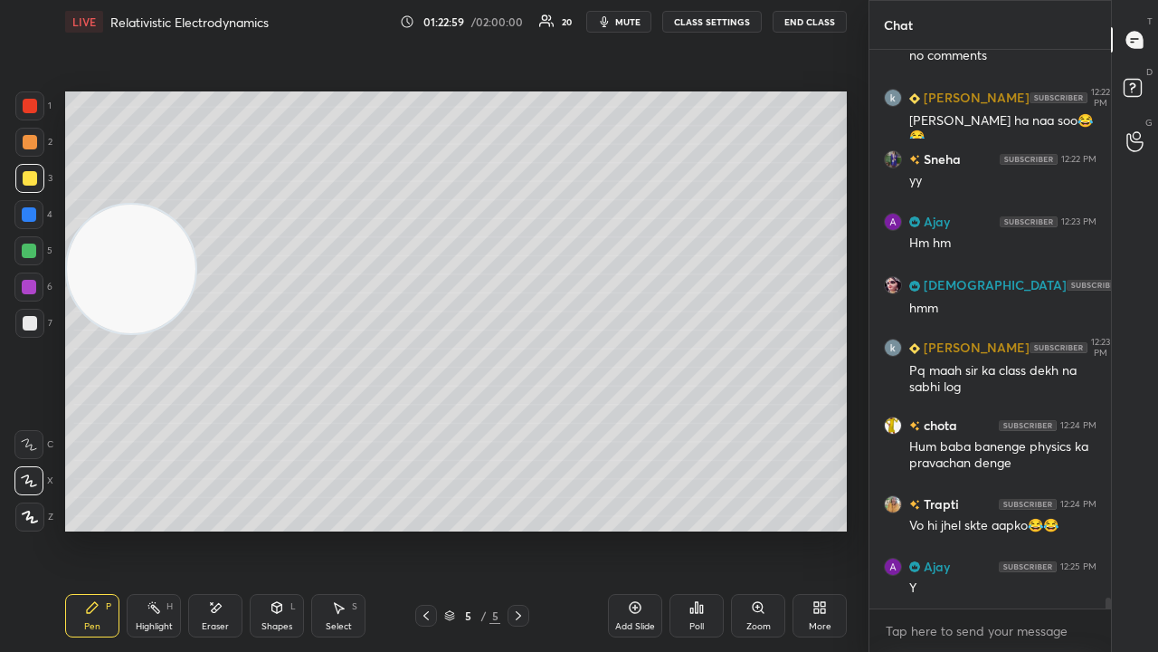
drag, startPoint x: 1108, startPoint y: 603, endPoint x: 1065, endPoint y: 651, distance: 64.1
click at [1089, 528] on div "Sneha 12:22 PM fir shayad main thori alag hu Arti 12:22 PM no comments kabyashr…" at bounding box center [991, 351] width 242 height 602
click at [1033, 528] on div "x" at bounding box center [991, 630] width 242 height 43
click at [639, 24] on span "mute" at bounding box center [627, 21] width 25 height 13
click at [639, 25] on span "unmute" at bounding box center [626, 21] width 39 height 13
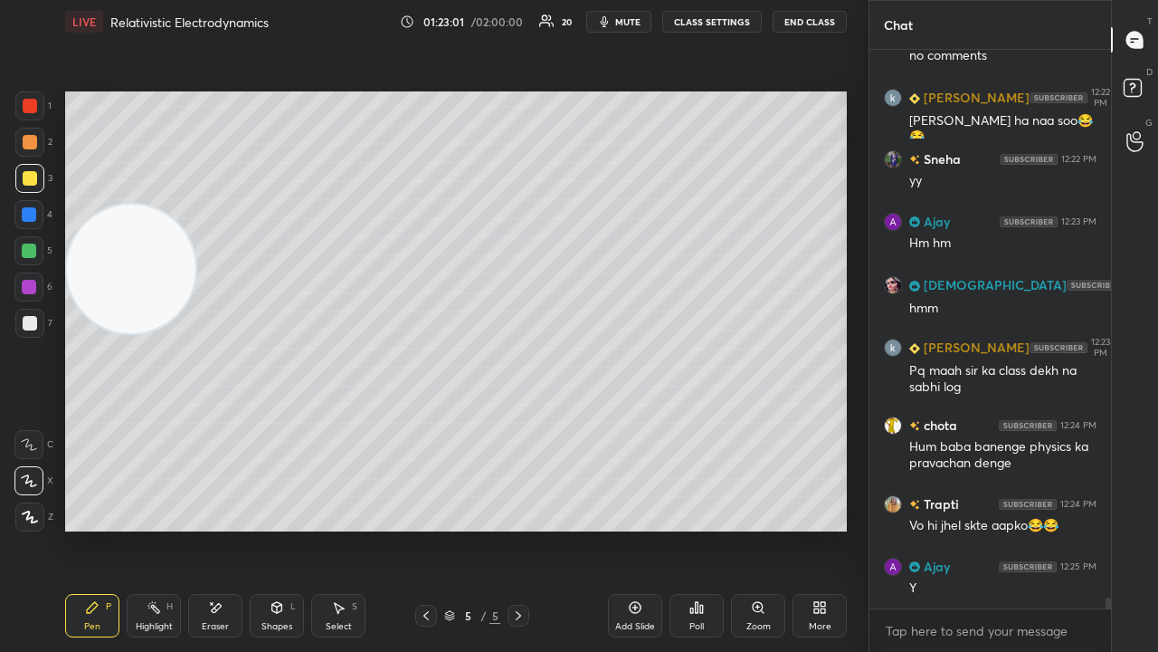
click at [630, 24] on span "mute" at bounding box center [627, 21] width 25 height 13
drag, startPoint x: 633, startPoint y: 20, endPoint x: 638, endPoint y: 10, distance: 10.9
click at [633, 20] on span "unmute" at bounding box center [626, 21] width 39 height 13
click at [637, 22] on span "mute" at bounding box center [627, 21] width 25 height 13
click at [633, 22] on span "unmute" at bounding box center [626, 21] width 39 height 13
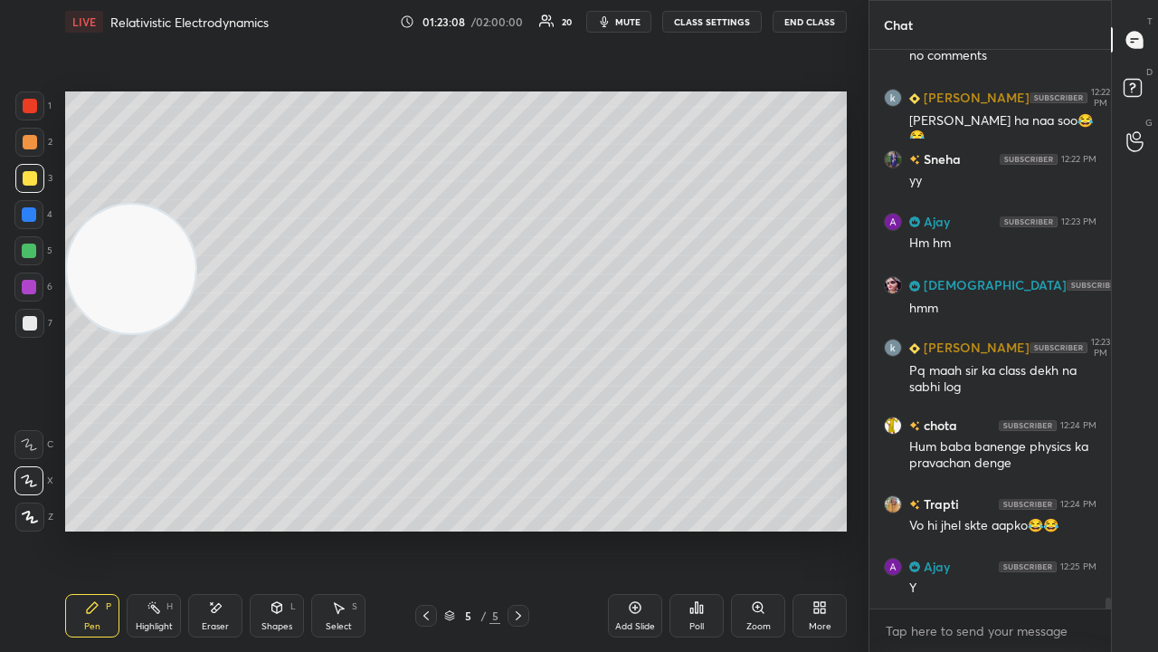
click at [986, 528] on div "x" at bounding box center [991, 630] width 242 height 43
click at [623, 17] on span "mute" at bounding box center [627, 21] width 25 height 13
click at [616, 23] on span "mute" at bounding box center [627, 21] width 25 height 13
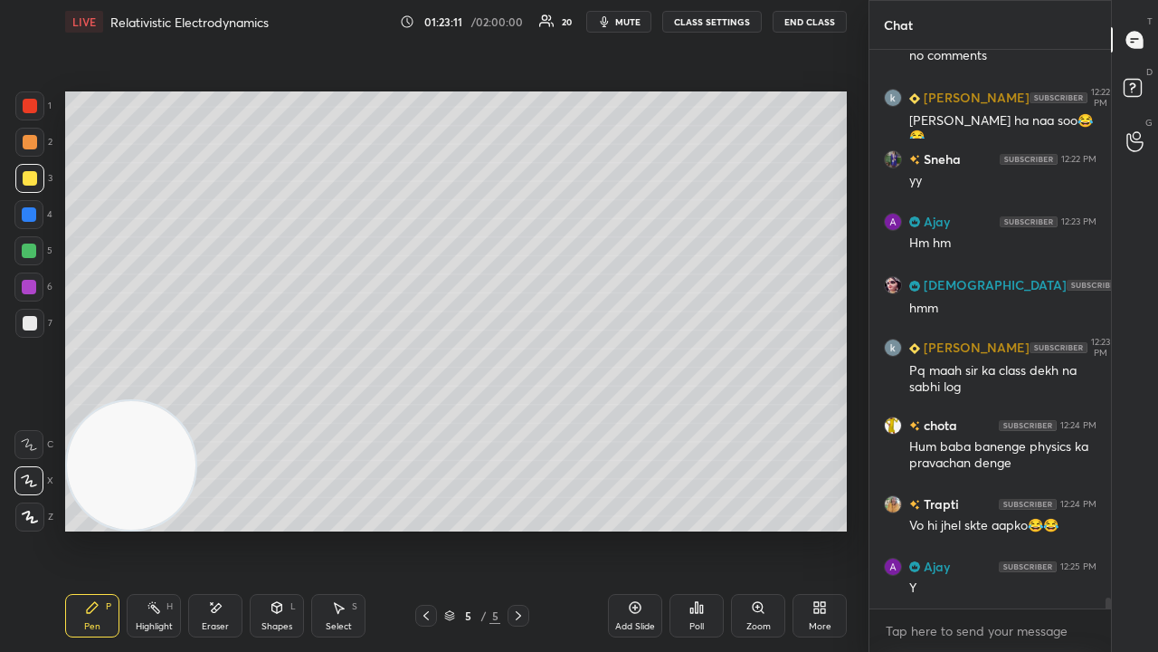
drag, startPoint x: 134, startPoint y: 276, endPoint x: 172, endPoint y: 472, distance: 200.0
click at [110, 528] on div "Setting up your live class Poll for secs No correct answer Start poll" at bounding box center [456, 311] width 796 height 536
click at [635, 29] on button "mute" at bounding box center [618, 22] width 65 height 22
click at [633, 29] on button "unmute" at bounding box center [618, 22] width 65 height 22
click at [630, 21] on span "mute" at bounding box center [627, 21] width 25 height 13
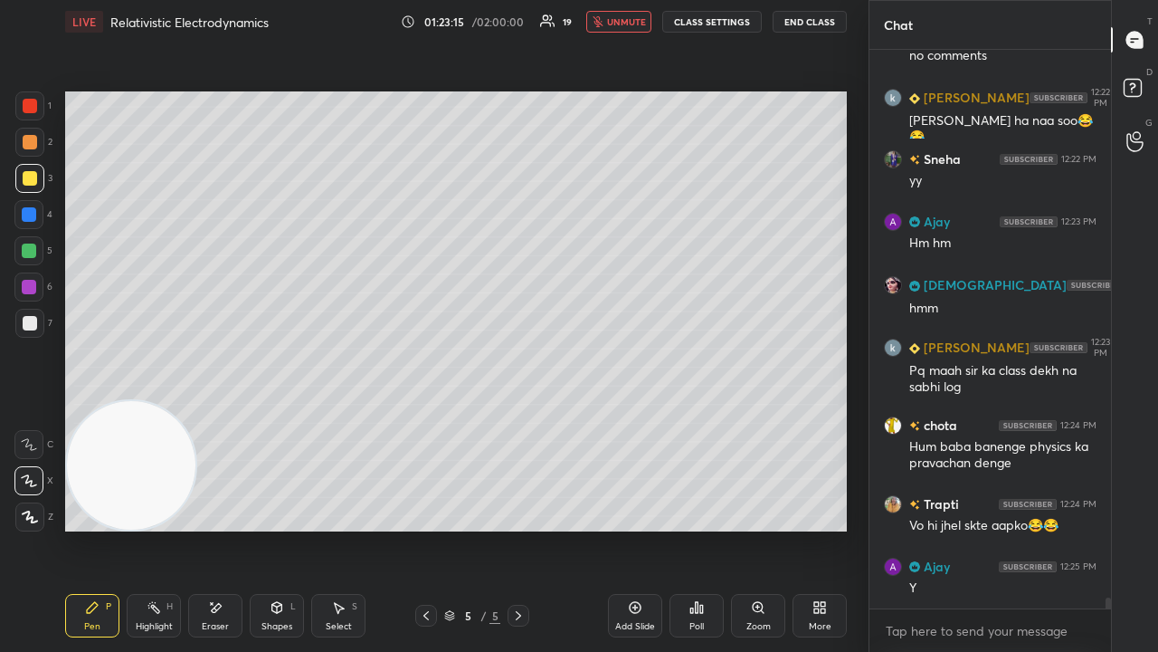
drag, startPoint x: 631, startPoint y: 24, endPoint x: 603, endPoint y: 29, distance: 28.6
click at [630, 24] on span "unmute" at bounding box center [626, 21] width 39 height 13
click at [621, 22] on span "mute" at bounding box center [627, 21] width 25 height 13
click at [623, 22] on span "unmute" at bounding box center [626, 21] width 39 height 13
click at [24, 177] on div at bounding box center [30, 178] width 14 height 14
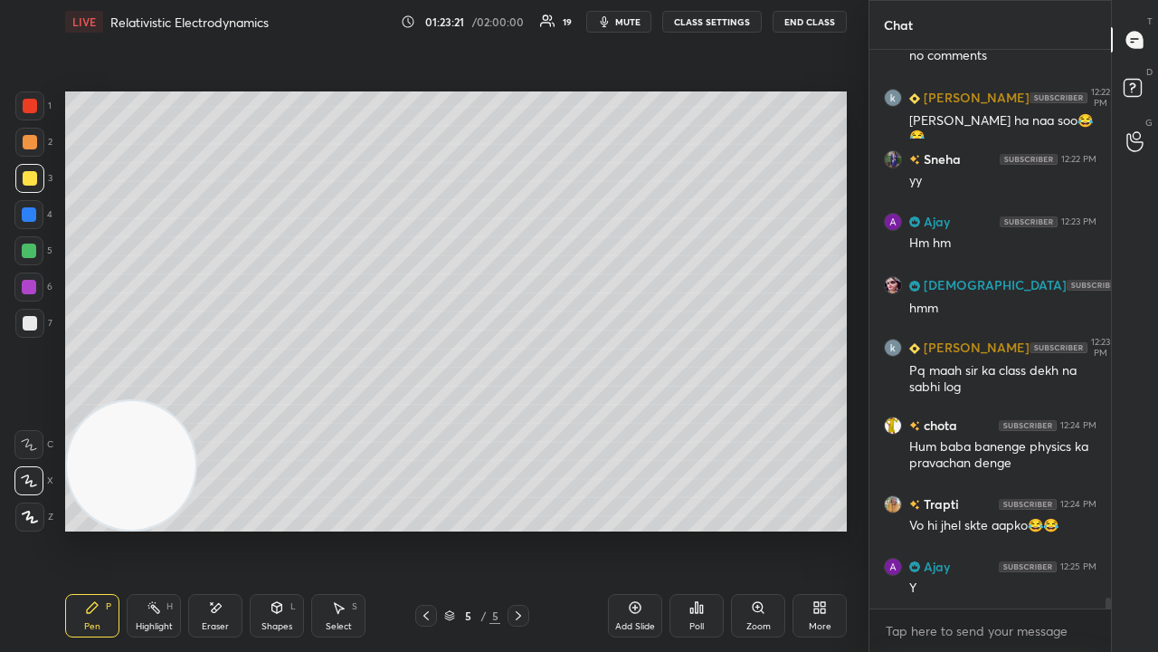
click at [617, 24] on button "mute" at bounding box center [618, 22] width 65 height 22
drag, startPoint x: 617, startPoint y: 24, endPoint x: 506, endPoint y: 62, distance: 117.6
click at [616, 25] on span "unmute" at bounding box center [626, 21] width 39 height 13
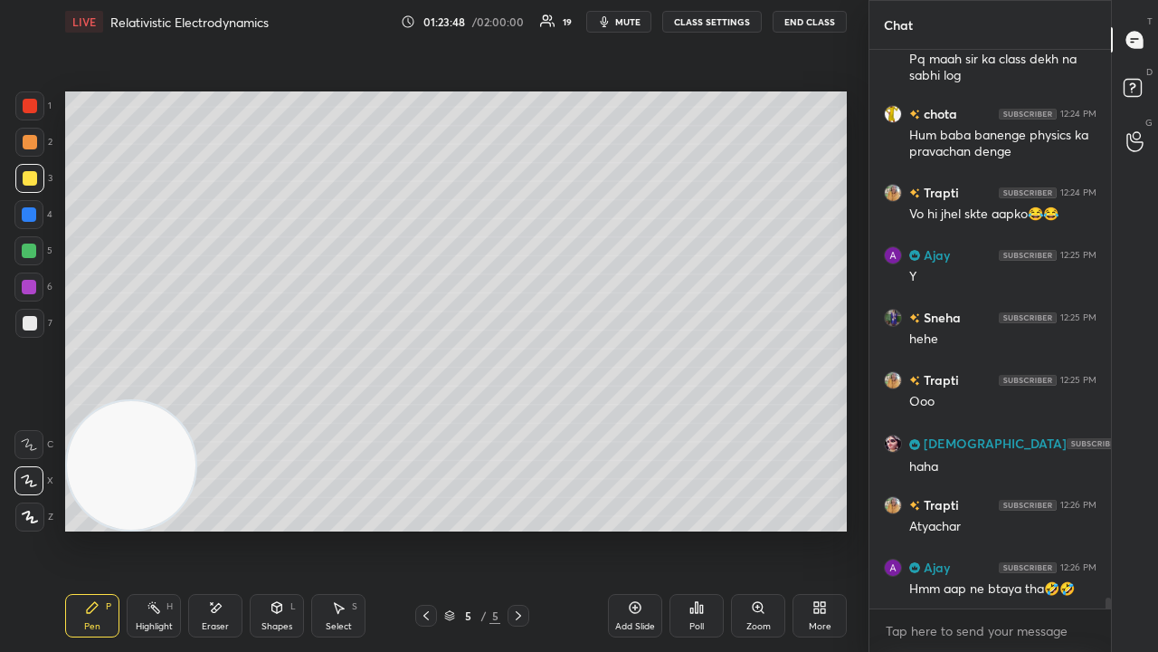
scroll to position [27425, 0]
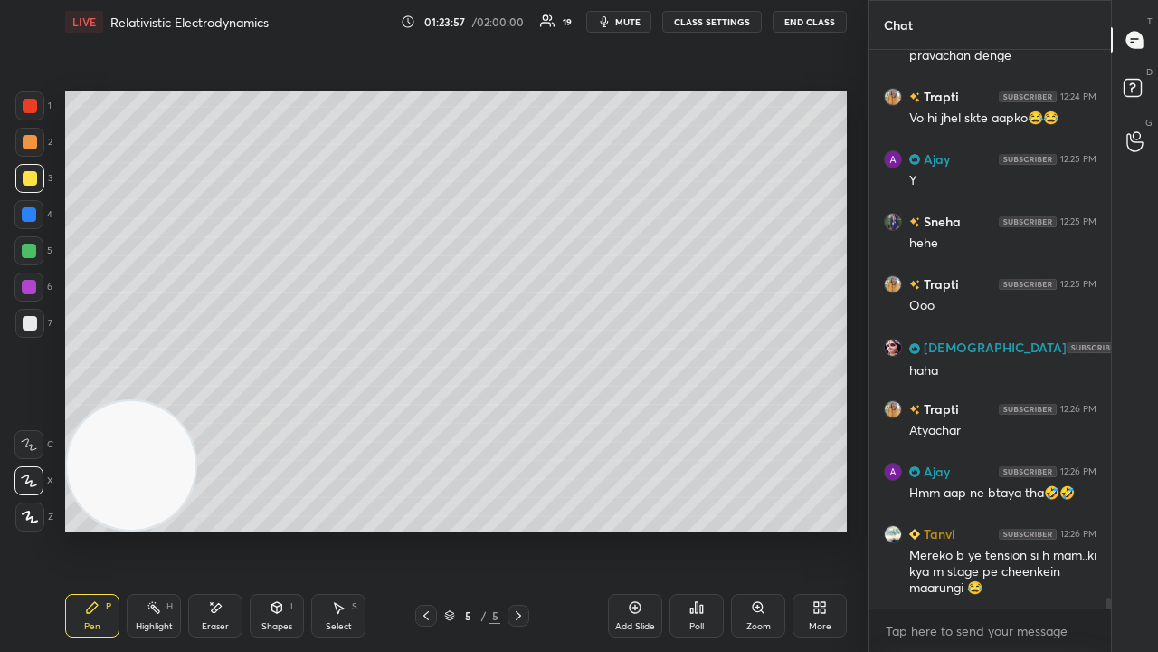
click at [601, 25] on button "mute" at bounding box center [618, 22] width 65 height 22
click at [608, 25] on button "unmute" at bounding box center [618, 22] width 65 height 22
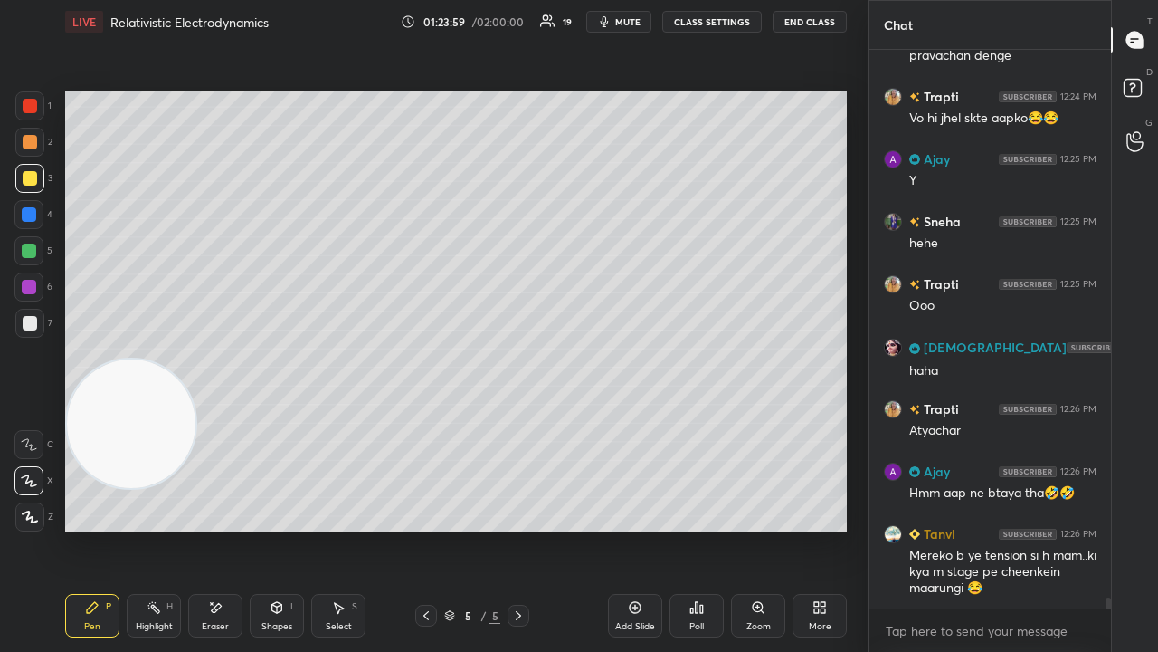
drag, startPoint x: 140, startPoint y: 485, endPoint x: 98, endPoint y: 257, distance: 232.0
click at [98, 359] on video at bounding box center [131, 423] width 128 height 128
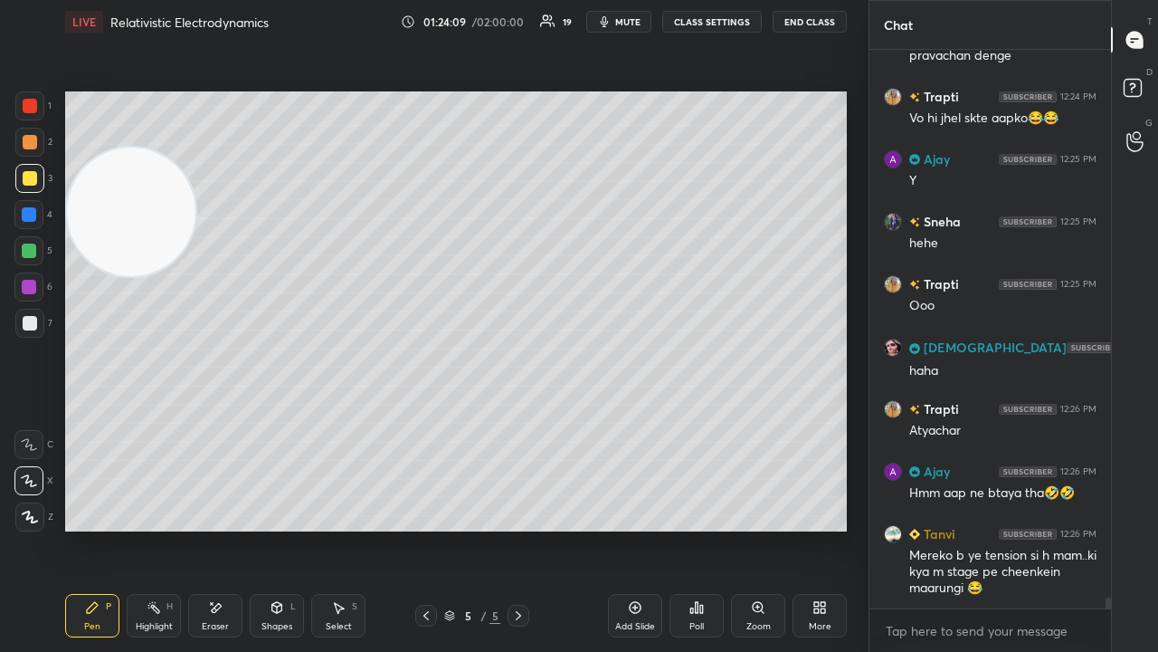
scroll to position [27443, 0]
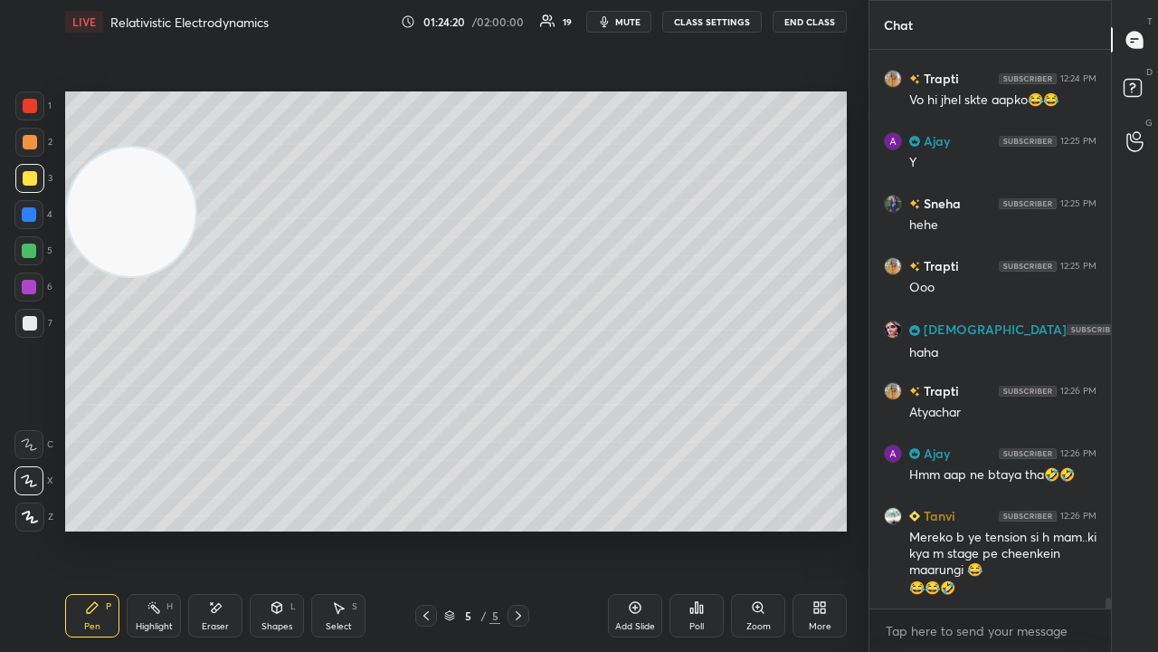
click at [628, 22] on span "mute" at bounding box center [627, 21] width 25 height 13
click at [630, 21] on span "mute" at bounding box center [627, 21] width 25 height 13
click at [612, 15] on icon "button" at bounding box center [604, 21] width 14 height 14
click at [618, 14] on button "unmute" at bounding box center [618, 22] width 65 height 22
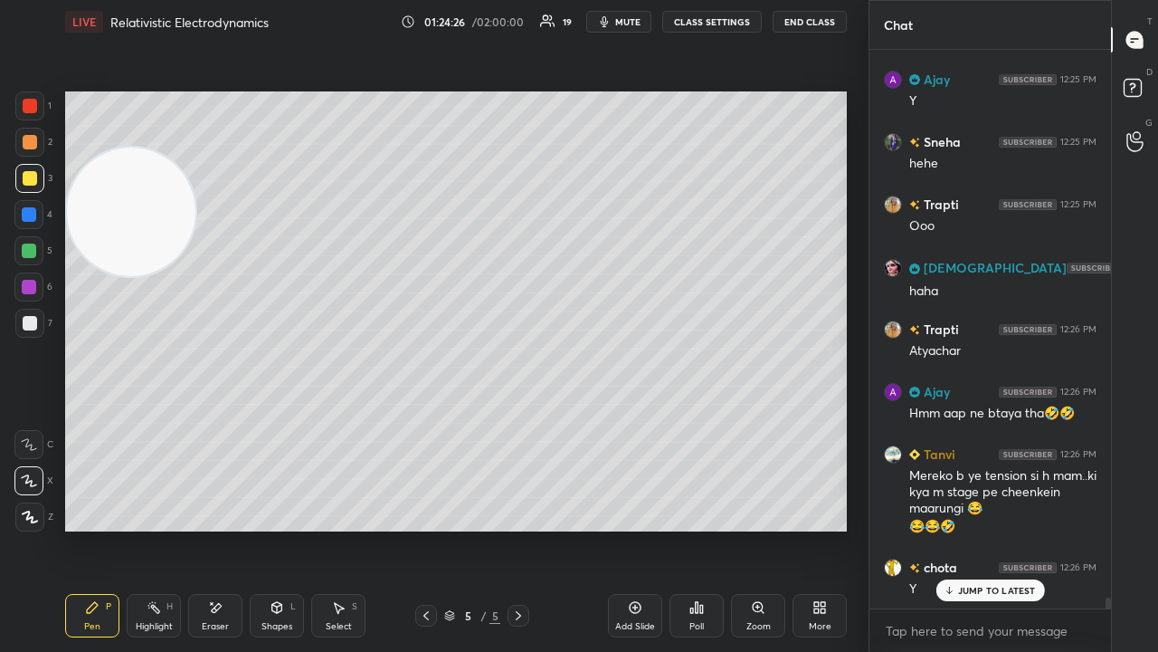
click at [628, 20] on span "mute" at bounding box center [627, 21] width 25 height 13
click at [632, 25] on span "unmute" at bounding box center [626, 21] width 39 height 13
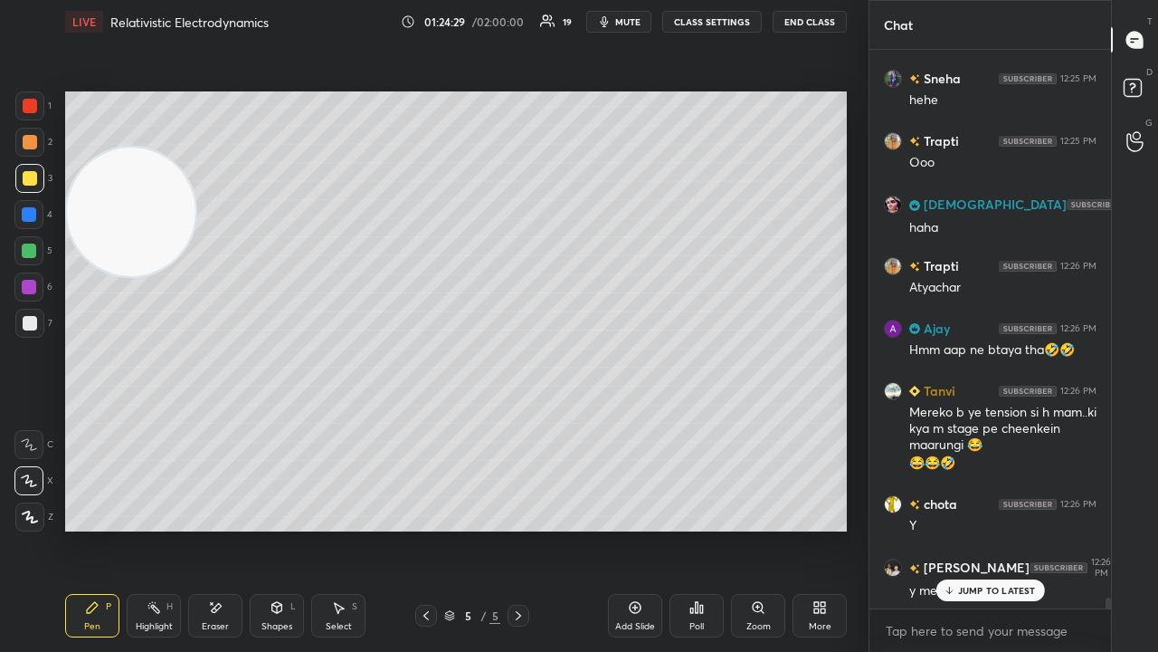
scroll to position [27630, 0]
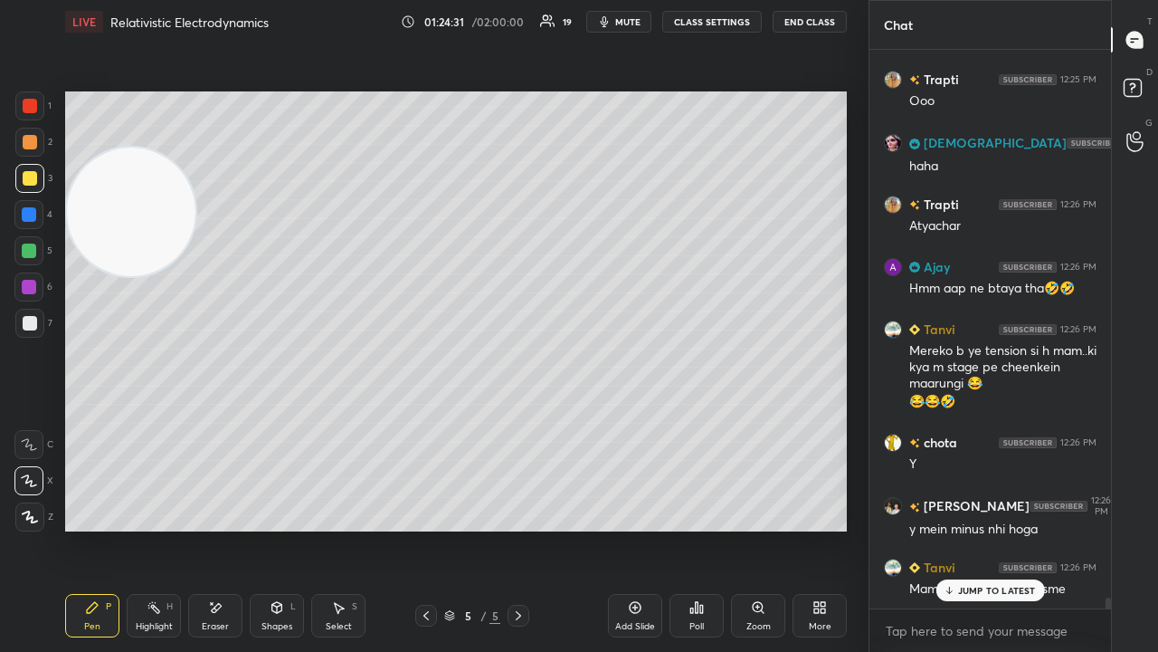
click at [997, 528] on p "JUMP TO LATEST" at bounding box center [997, 590] width 78 height 11
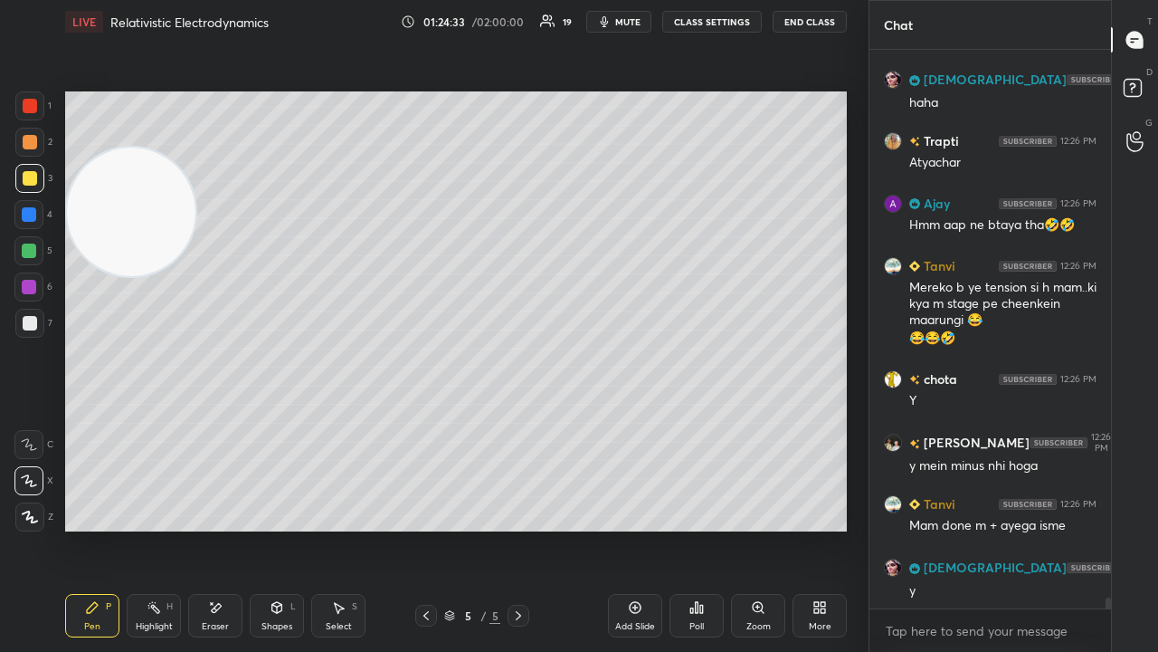
click at [619, 33] on div "LIVE Relativistic Electrodynamics 01:24:33 / 02:00:00 19 mute CLASS SETTINGS En…" at bounding box center [456, 21] width 782 height 43
click at [626, 27] on span "mute" at bounding box center [627, 21] width 25 height 13
click at [630, 22] on span "unmute" at bounding box center [626, 21] width 39 height 13
click at [227, 528] on div "Eraser" at bounding box center [215, 615] width 54 height 43
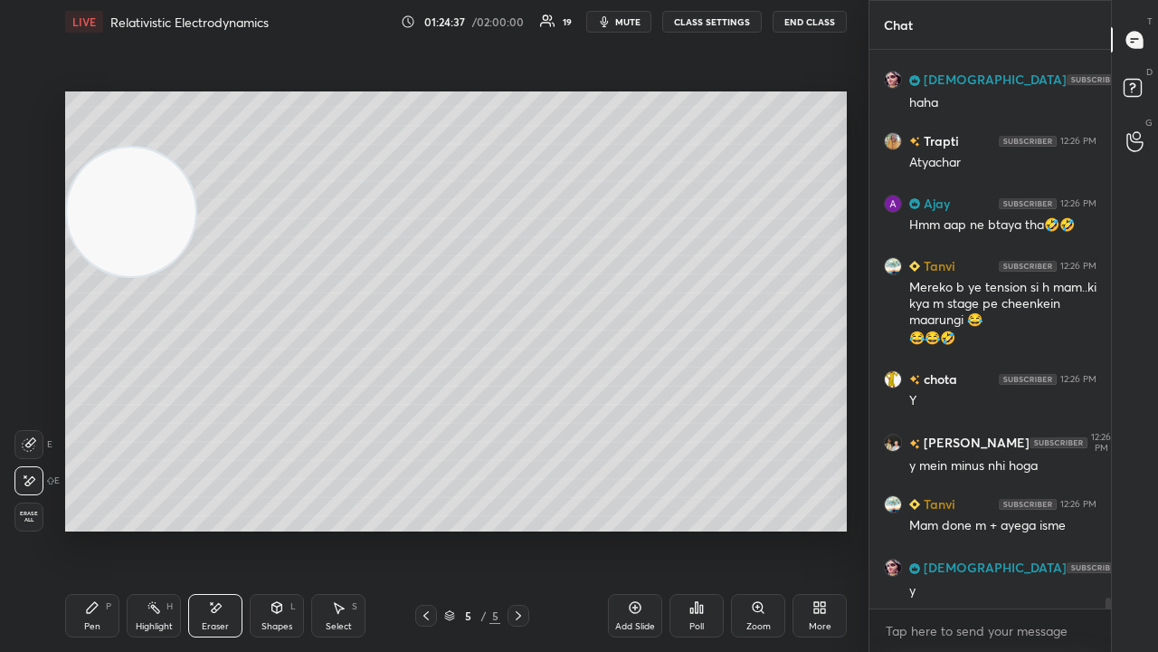
scroll to position [27755, 0]
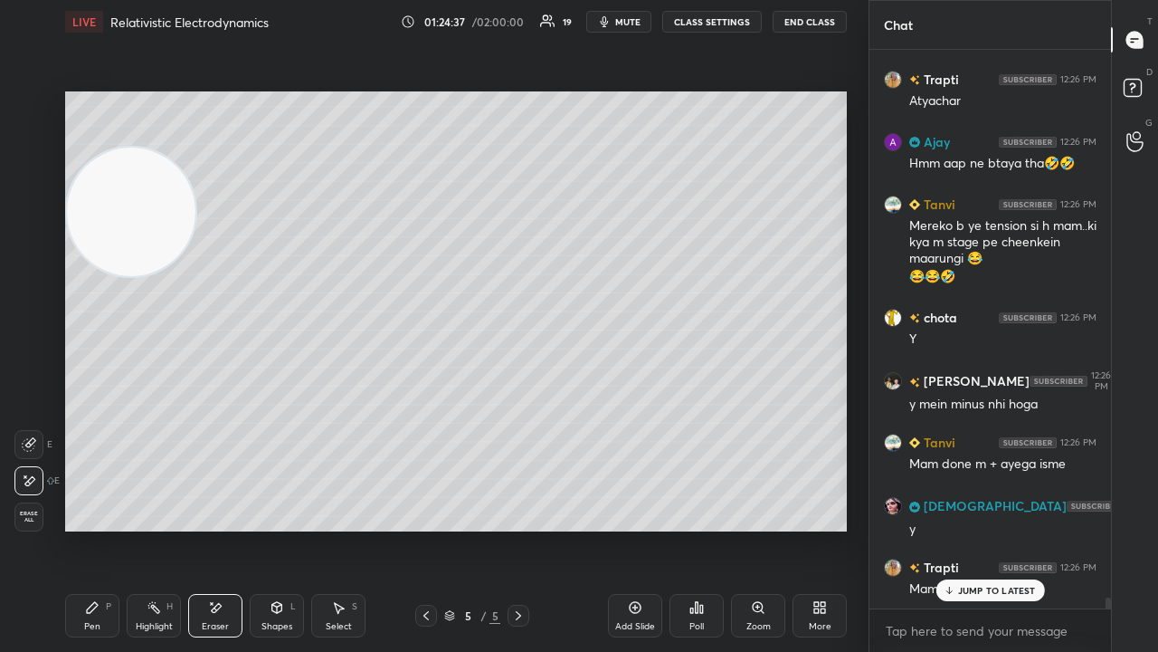
click at [130, 528] on div "Pen P Highlight H Eraser Shapes L Select S 5 / 5 Add Slide Poll Zoom More" at bounding box center [456, 615] width 782 height 72
click at [89, 528] on div "Pen" at bounding box center [92, 626] width 16 height 9
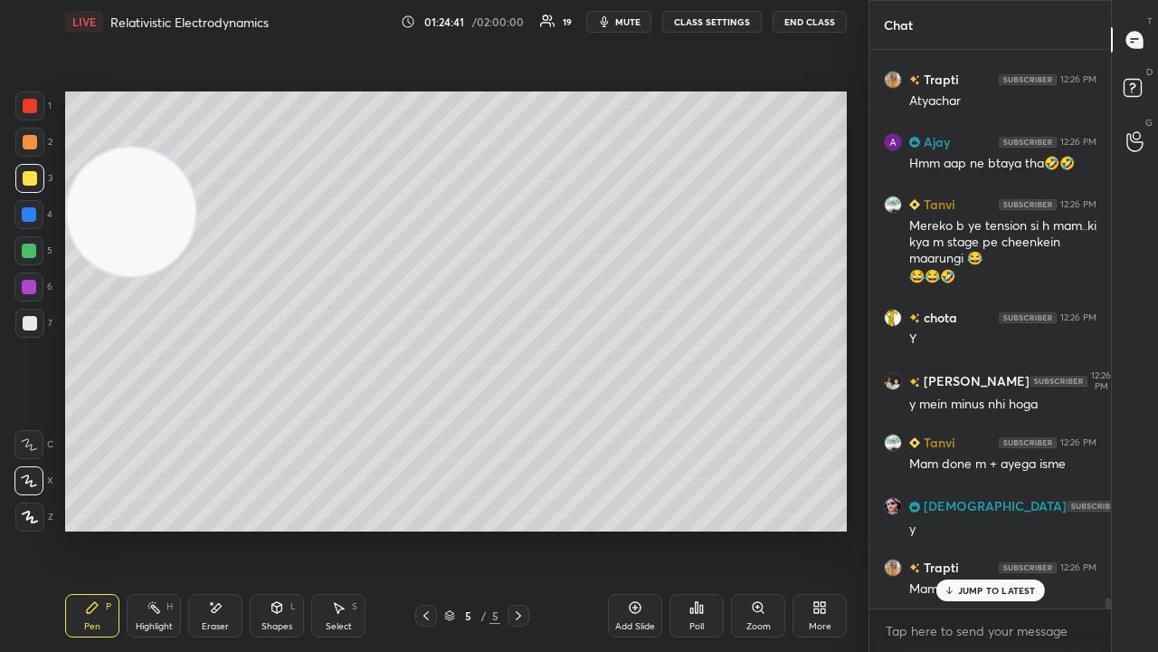
click at [626, 24] on span "mute" at bounding box center [627, 21] width 25 height 13
click at [624, 25] on span "unmute" at bounding box center [626, 21] width 39 height 13
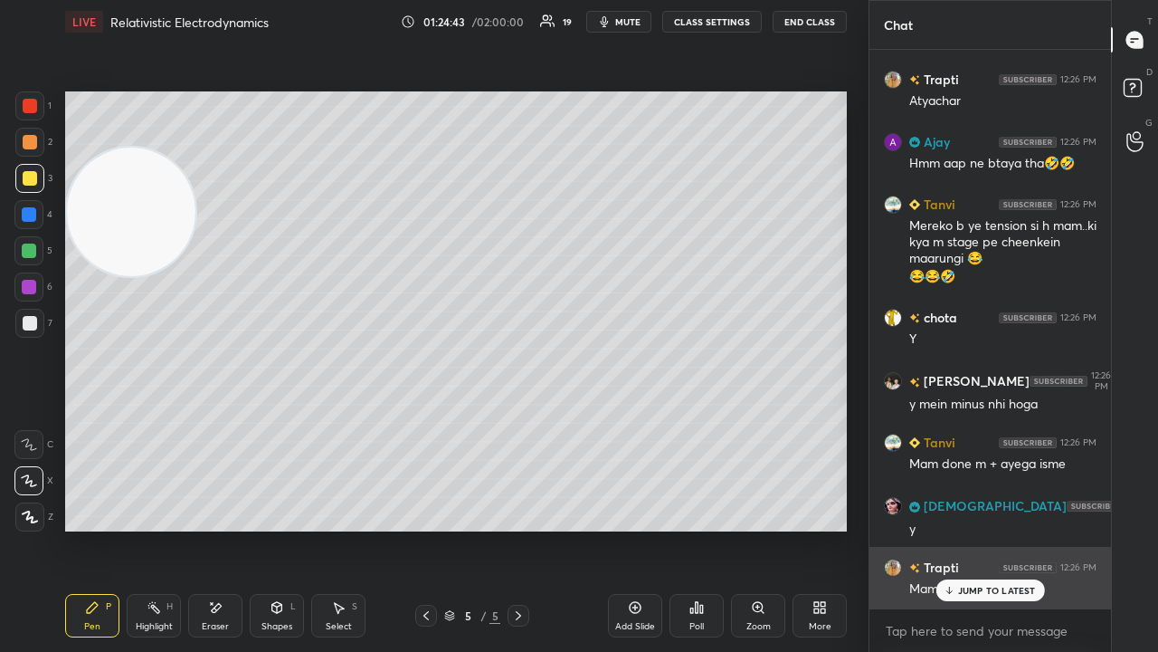
click at [989, 528] on div "JUMP TO LATEST" at bounding box center [990, 590] width 109 height 22
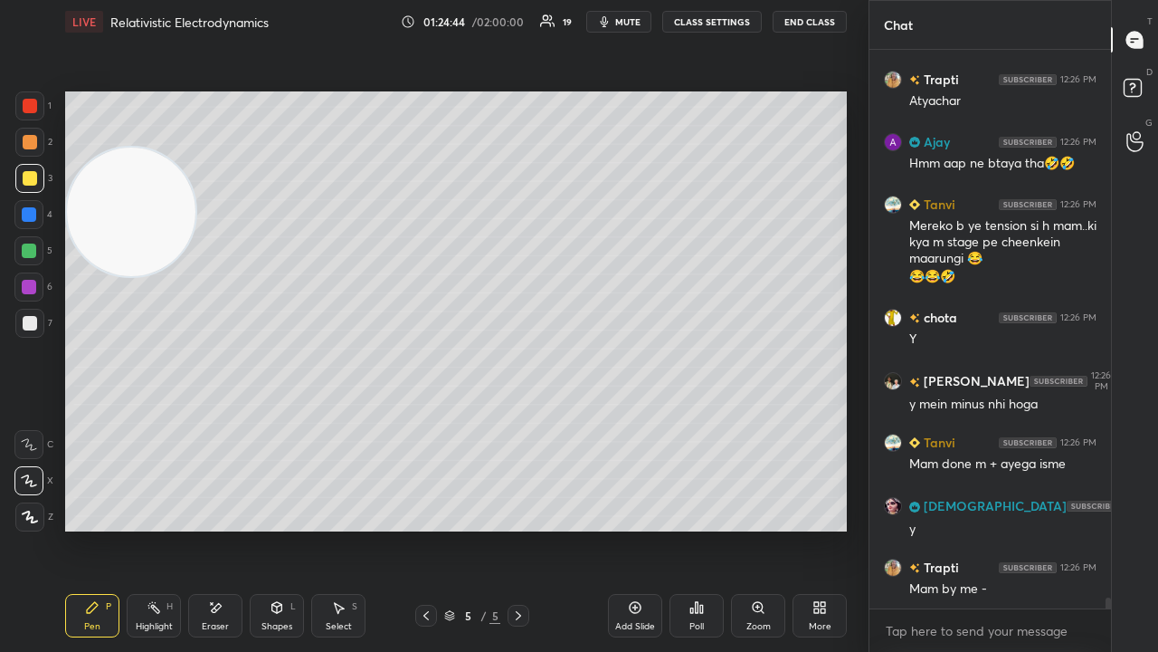
click at [634, 21] on span "mute" at bounding box center [627, 21] width 25 height 13
click at [635, 18] on span "unmute" at bounding box center [626, 21] width 39 height 13
drag, startPoint x: 138, startPoint y: 247, endPoint x: 734, endPoint y: 161, distance: 602.5
click at [205, 165] on video at bounding box center [141, 215] width 128 height 128
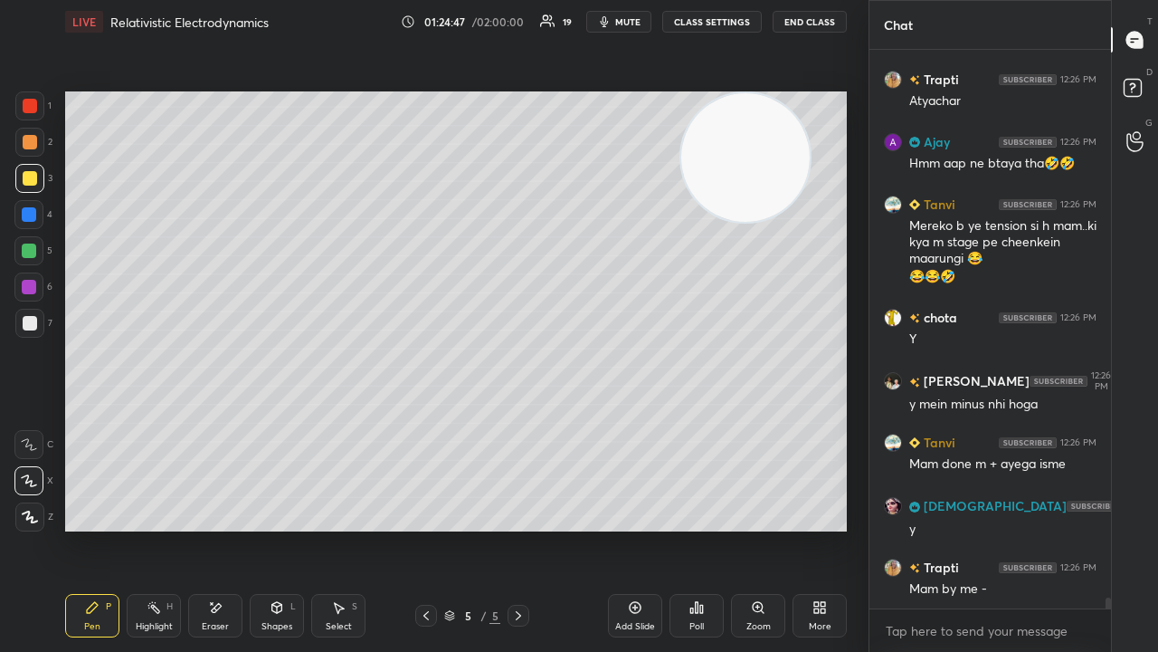
click at [633, 22] on span "mute" at bounding box center [627, 21] width 25 height 13
click at [633, 21] on span "unmute" at bounding box center [626, 21] width 39 height 13
click at [642, 528] on div "Add Slide" at bounding box center [635, 615] width 54 height 43
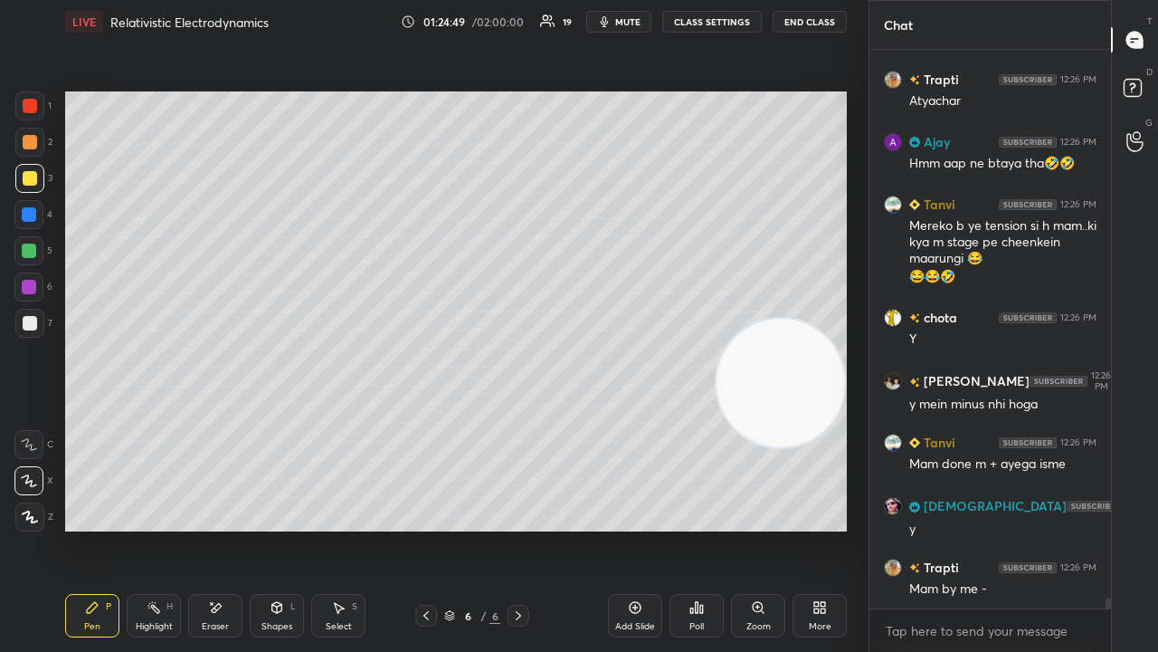
drag, startPoint x: 762, startPoint y: 150, endPoint x: 794, endPoint y: 358, distance: 210.7
click at [794, 349] on video at bounding box center [781, 383] width 128 height 128
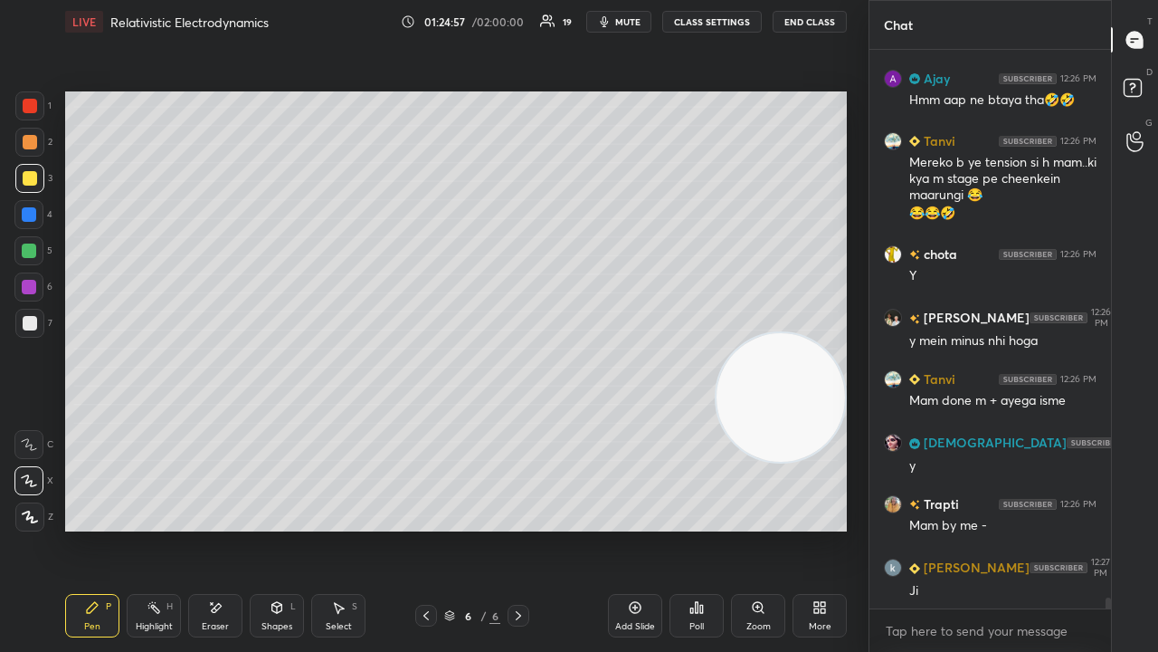
click at [626, 20] on span "mute" at bounding box center [627, 21] width 25 height 13
click at [626, 18] on span "unmute" at bounding box center [626, 21] width 39 height 13
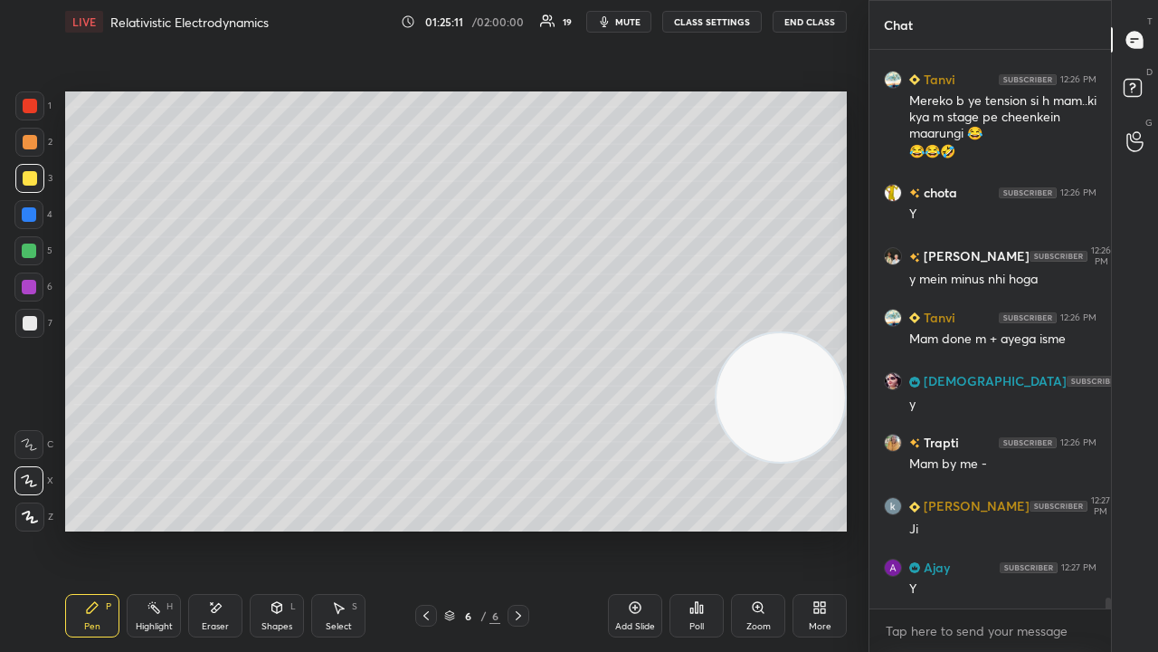
click at [633, 16] on span "mute" at bounding box center [627, 21] width 25 height 13
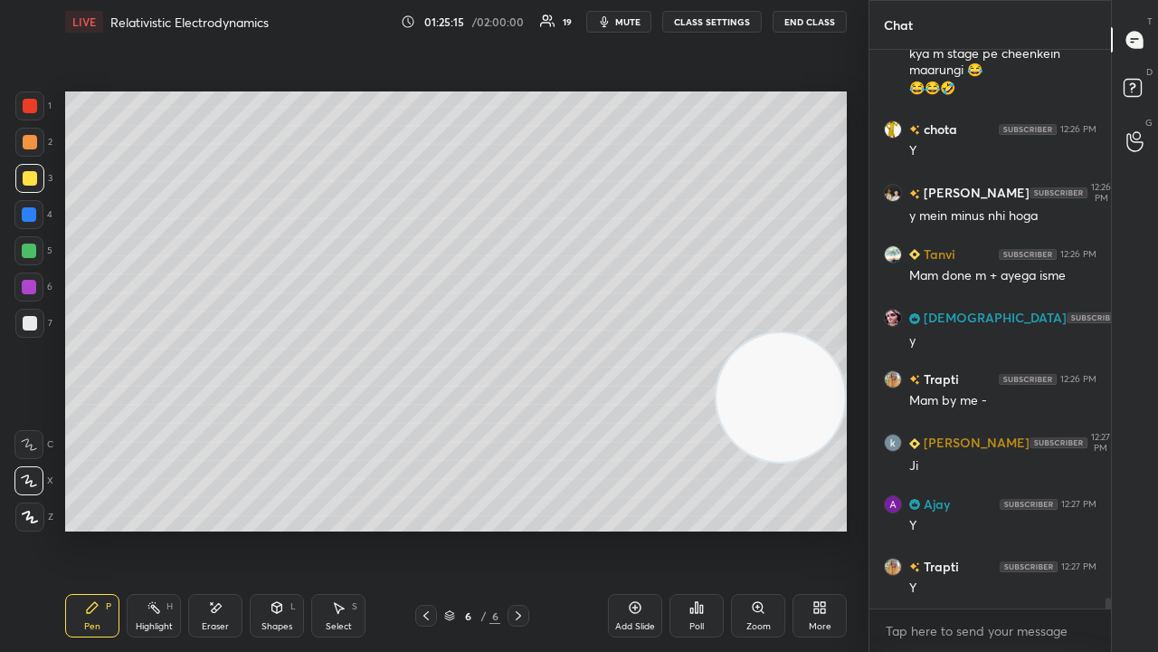
click at [633, 14] on button "mute" at bounding box center [618, 22] width 65 height 22
click at [632, 17] on span "unmute" at bounding box center [626, 21] width 39 height 13
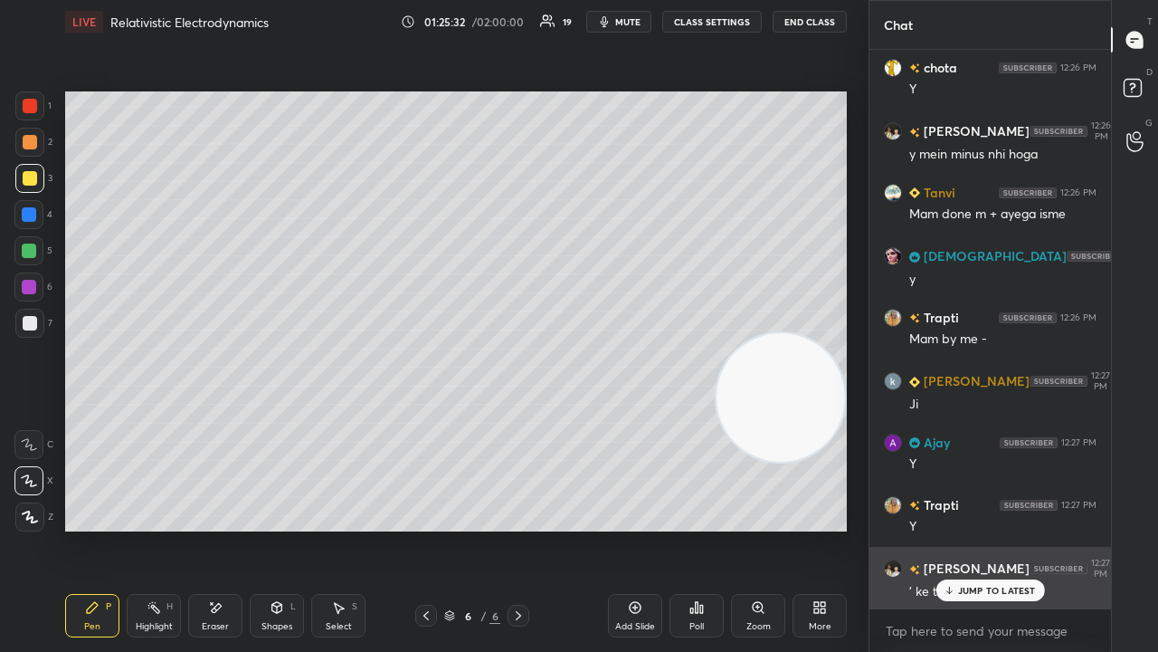
click at [957, 528] on div "JUMP TO LATEST" at bounding box center [990, 590] width 109 height 22
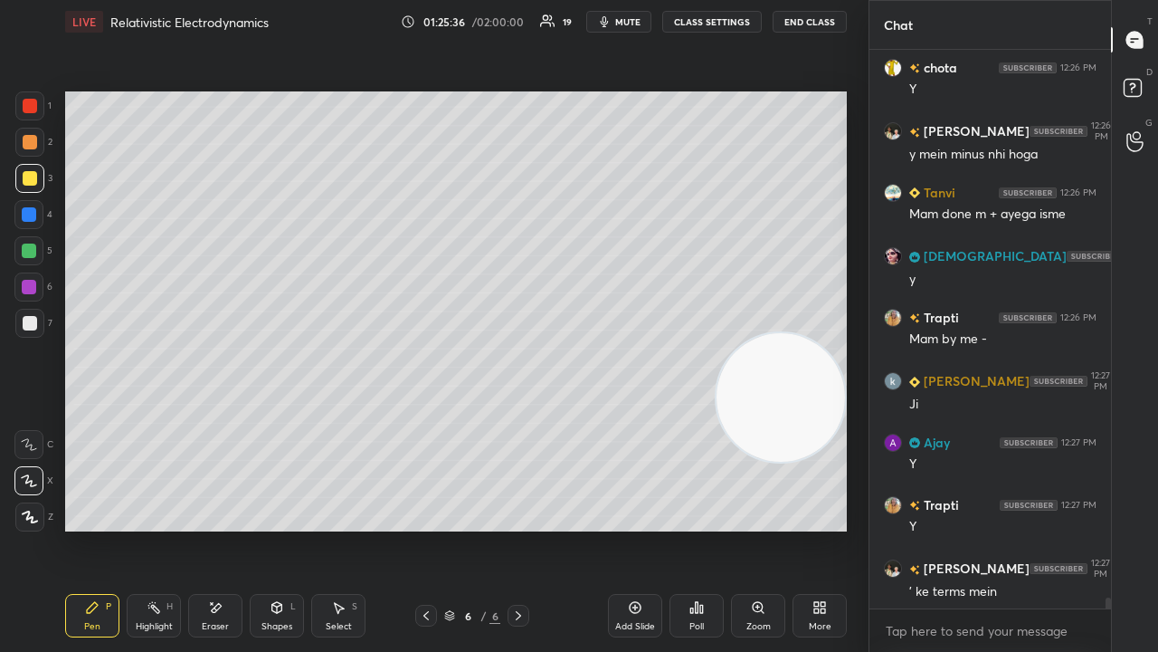
scroll to position [28068, 0]
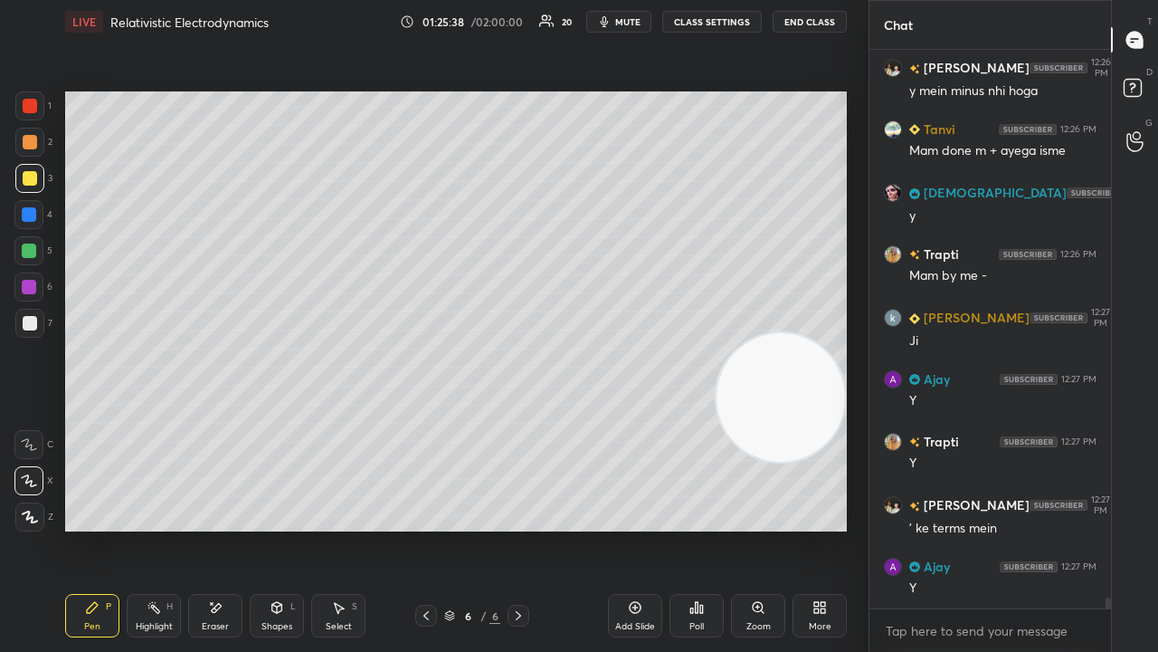
click at [226, 528] on div "Eraser" at bounding box center [215, 615] width 54 height 43
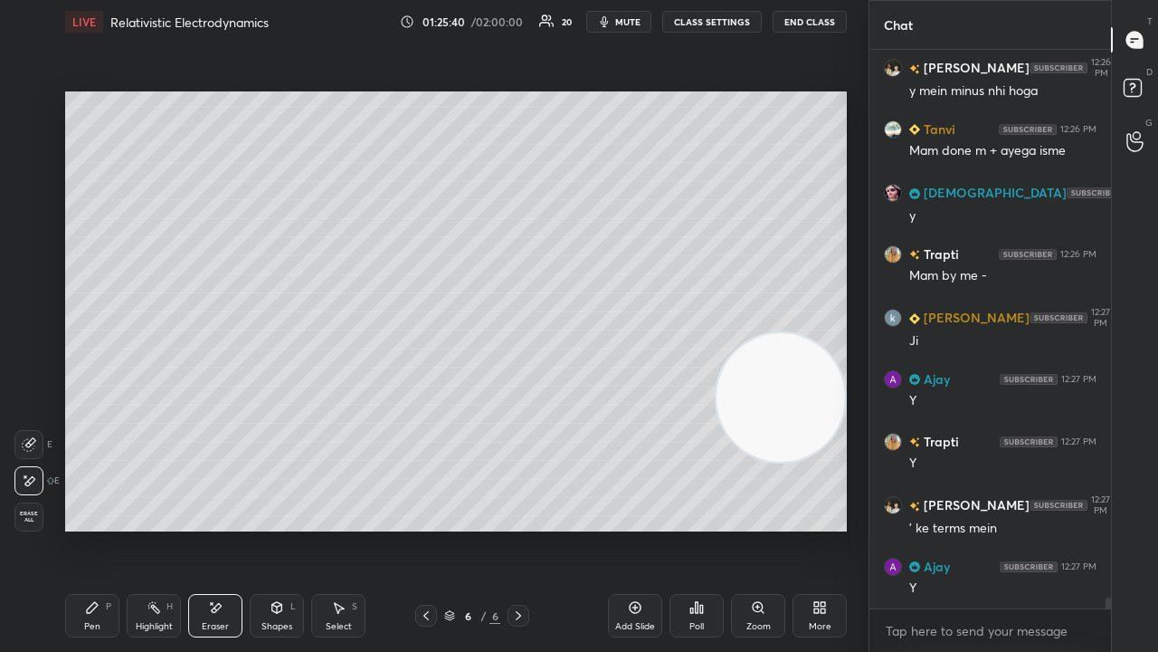
click at [94, 528] on icon at bounding box center [92, 607] width 14 height 14
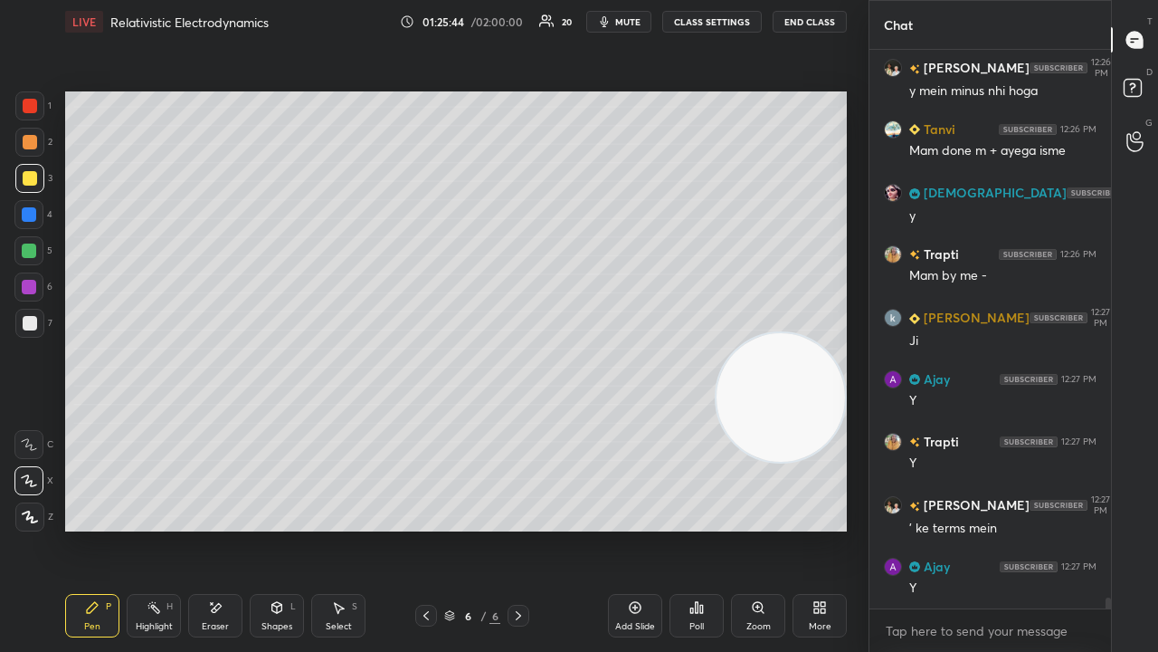
drag, startPoint x: 429, startPoint y: 614, endPoint x: 423, endPoint y: 604, distance: 11.8
click at [429, 528] on icon at bounding box center [426, 615] width 14 height 14
click at [518, 528] on icon at bounding box center [518, 615] width 14 height 14
click at [435, 528] on div at bounding box center [426, 615] width 22 height 22
click at [521, 528] on icon at bounding box center [518, 615] width 14 height 14
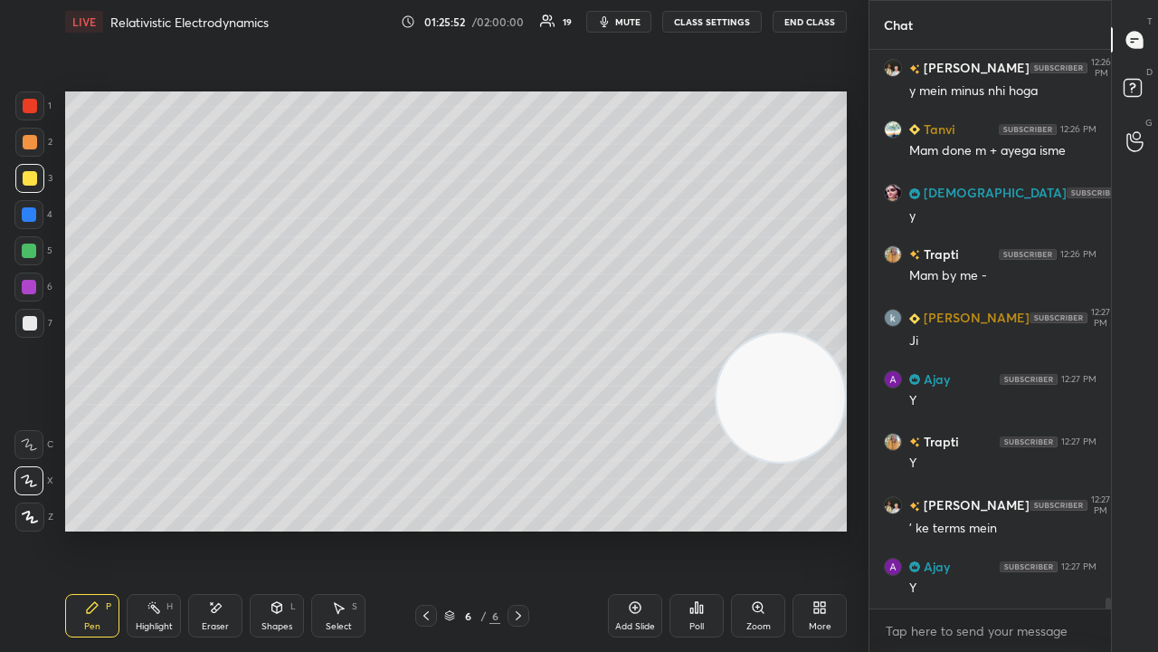
click at [624, 23] on span "mute" at bounding box center [627, 21] width 25 height 13
click at [623, 21] on span "mute" at bounding box center [627, 21] width 25 height 13
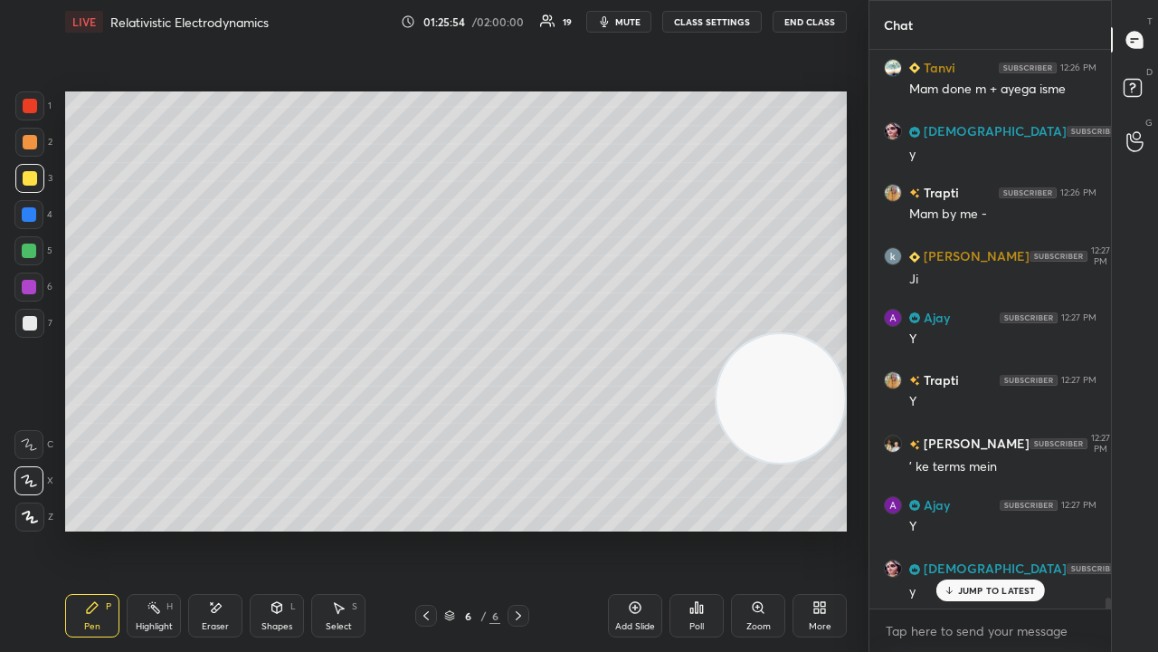
drag, startPoint x: 761, startPoint y: 406, endPoint x: 756, endPoint y: 147, distance: 259.7
click at [757, 334] on video at bounding box center [781, 398] width 128 height 128
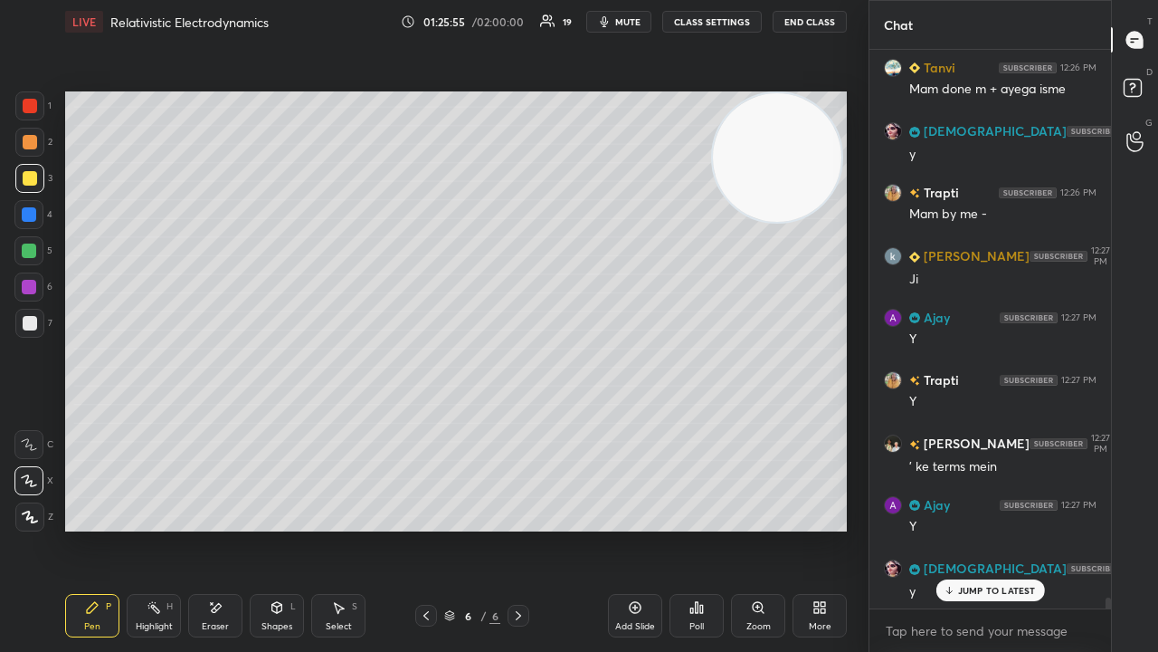
click at [639, 27] on span "mute" at bounding box center [627, 21] width 25 height 13
click at [630, 24] on span "unmute" at bounding box center [626, 21] width 39 height 13
click at [626, 21] on span "mute" at bounding box center [627, 21] width 25 height 13
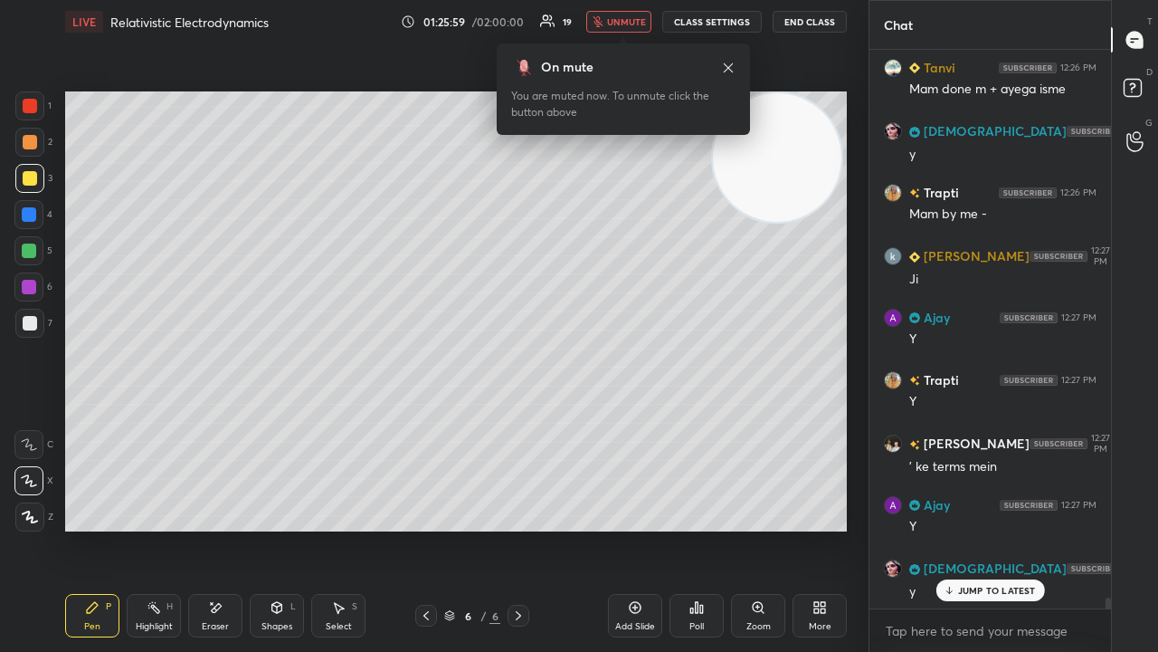
click at [633, 22] on span "unmute" at bounding box center [626, 21] width 39 height 13
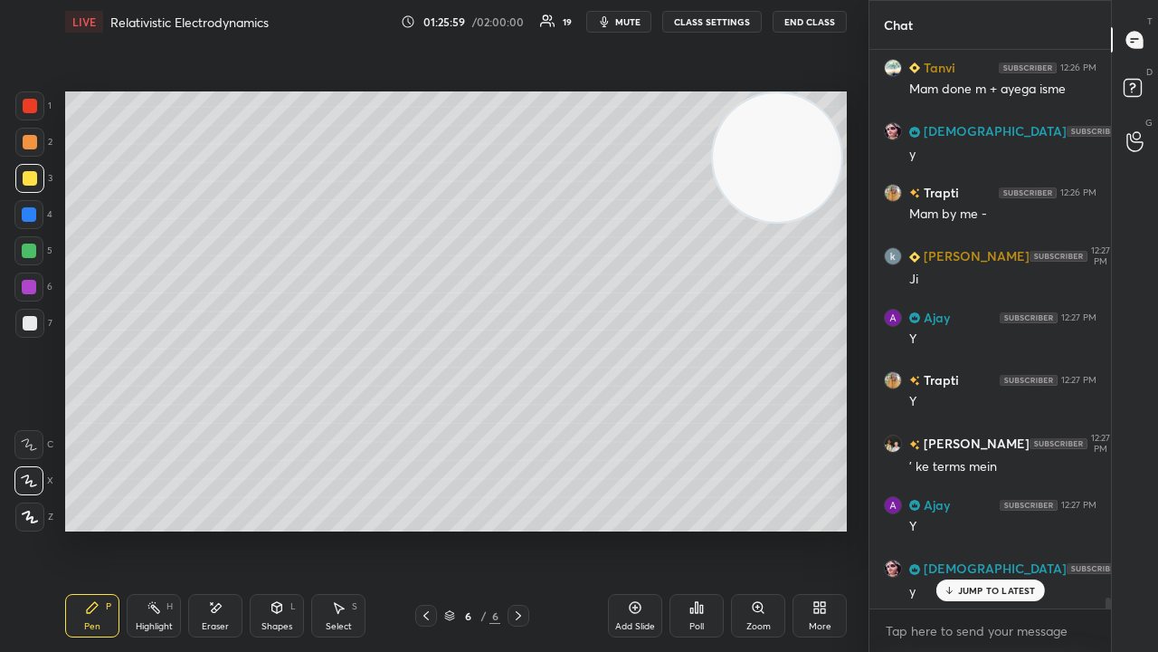
click at [631, 29] on button "mute" at bounding box center [618, 22] width 65 height 22
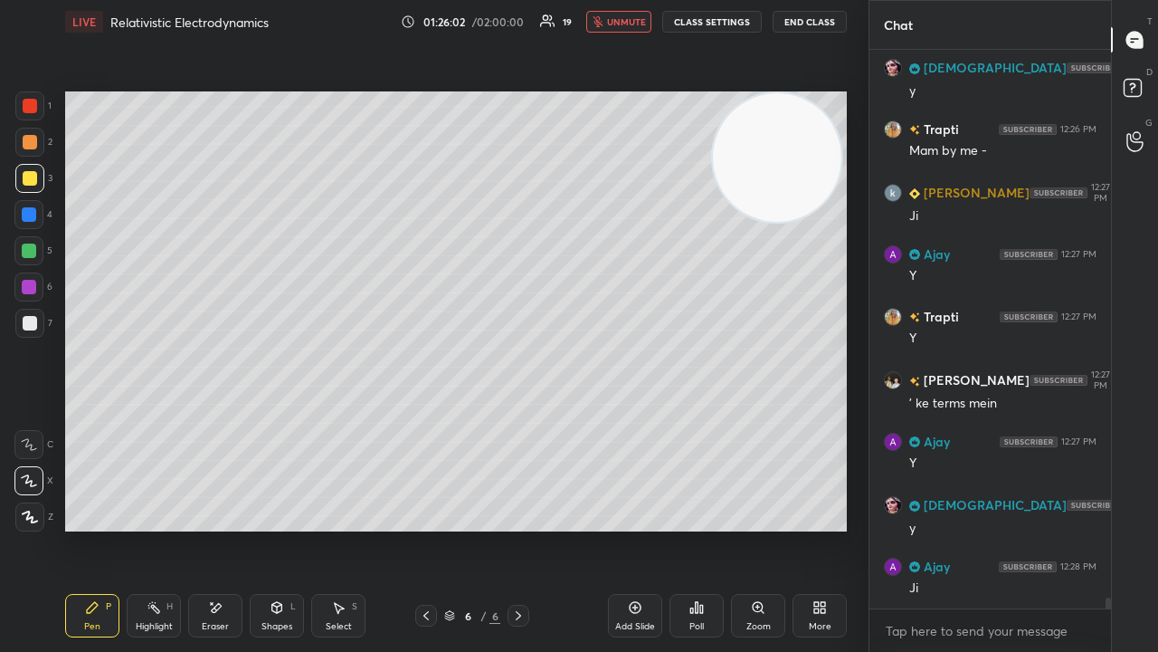
click at [628, 28] on button "unmute" at bounding box center [618, 22] width 65 height 22
click at [423, 528] on icon at bounding box center [426, 615] width 14 height 14
drag, startPoint x: 516, startPoint y: 619, endPoint x: 467, endPoint y: 587, distance: 58.2
click at [518, 528] on icon at bounding box center [518, 615] width 14 height 14
click at [623, 22] on span "mute" at bounding box center [627, 21] width 25 height 13
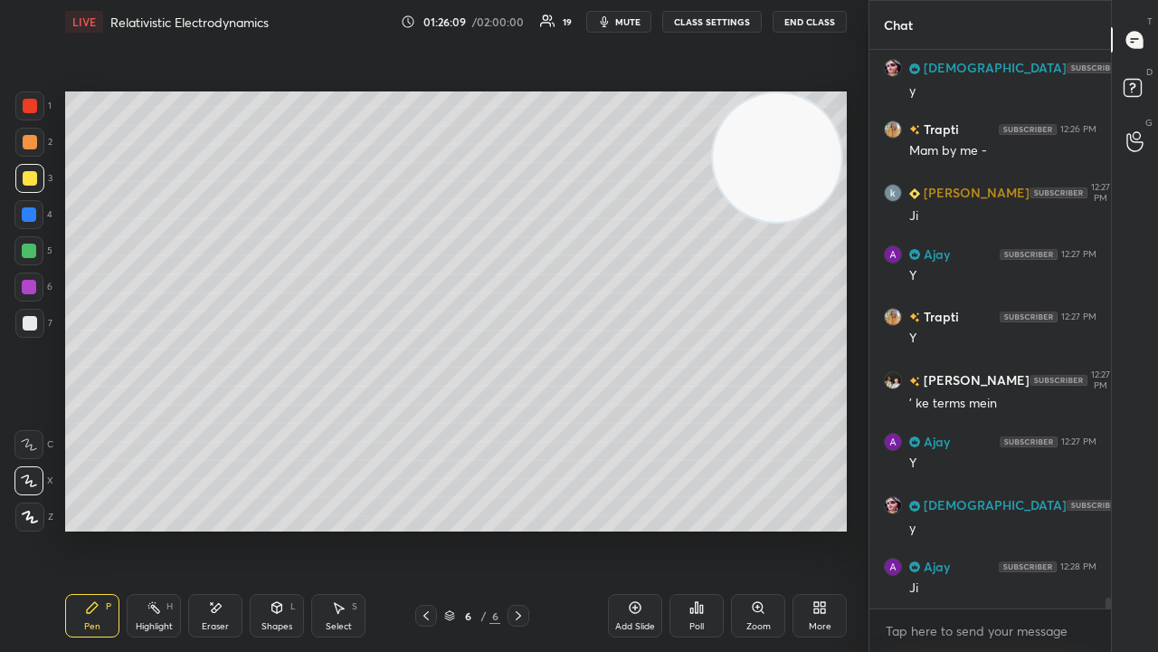
click at [622, 24] on span "mute" at bounding box center [627, 21] width 25 height 13
drag, startPoint x: 635, startPoint y: 25, endPoint x: 636, endPoint y: 16, distance: 9.1
click at [636, 20] on span "mute" at bounding box center [627, 21] width 25 height 13
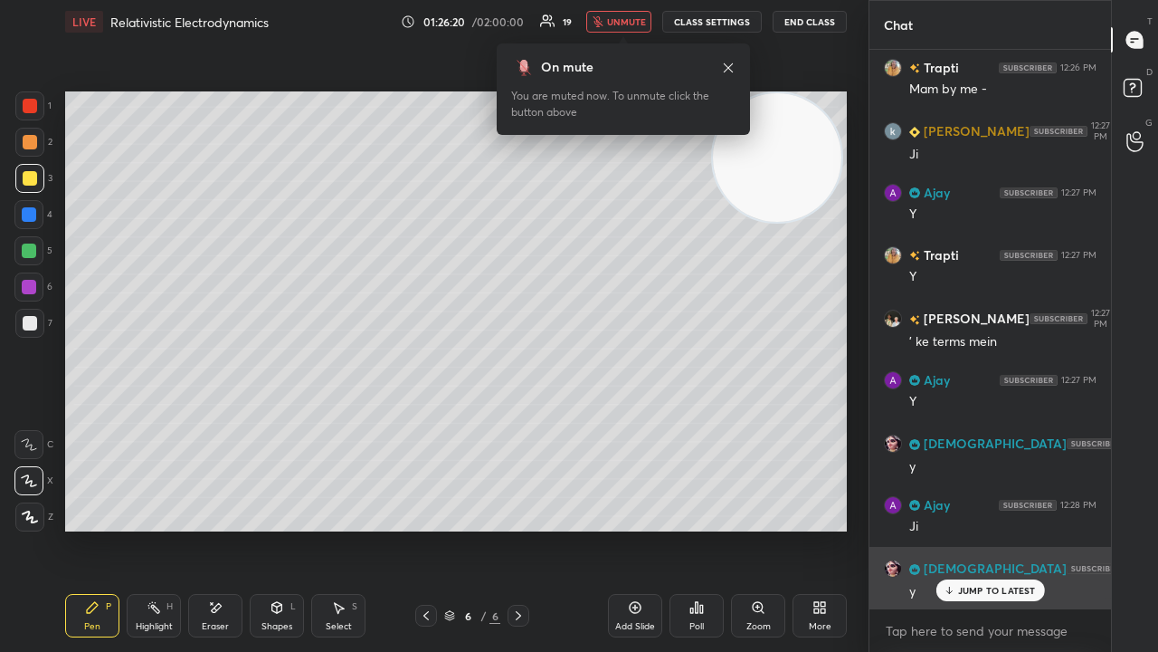
drag, startPoint x: 983, startPoint y: 592, endPoint x: 982, endPoint y: 604, distance: 12.7
click at [982, 528] on p "JUMP TO LATEST" at bounding box center [997, 590] width 78 height 11
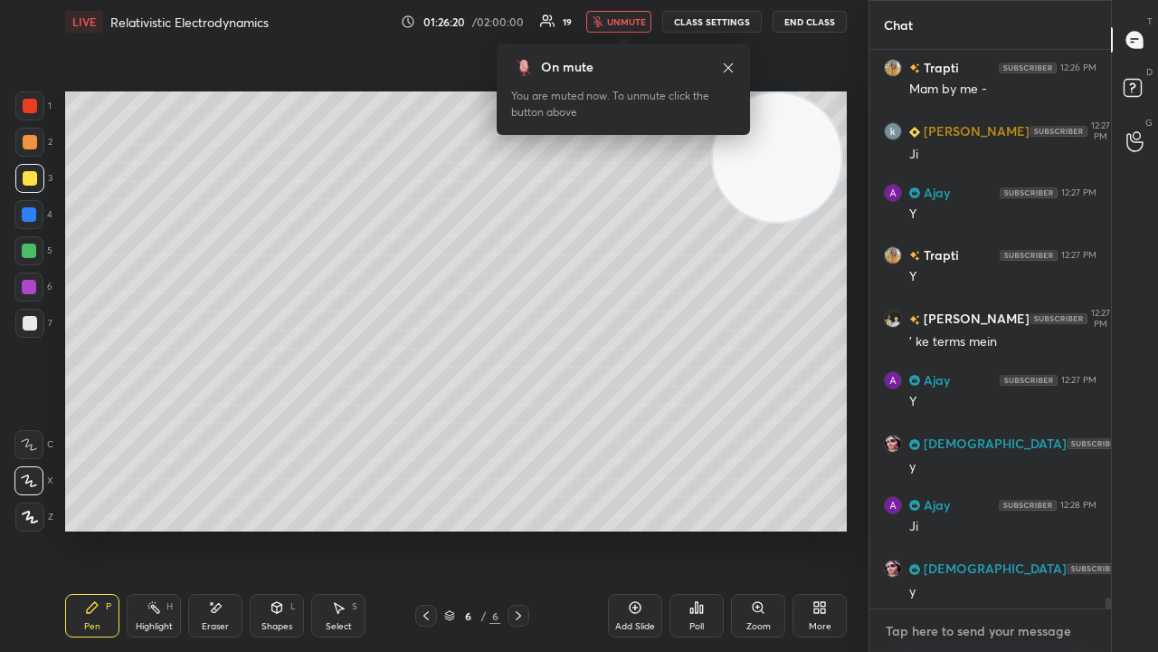
click at [976, 528] on textarea at bounding box center [990, 630] width 213 height 29
click at [620, 23] on span "unmute" at bounding box center [626, 21] width 39 height 13
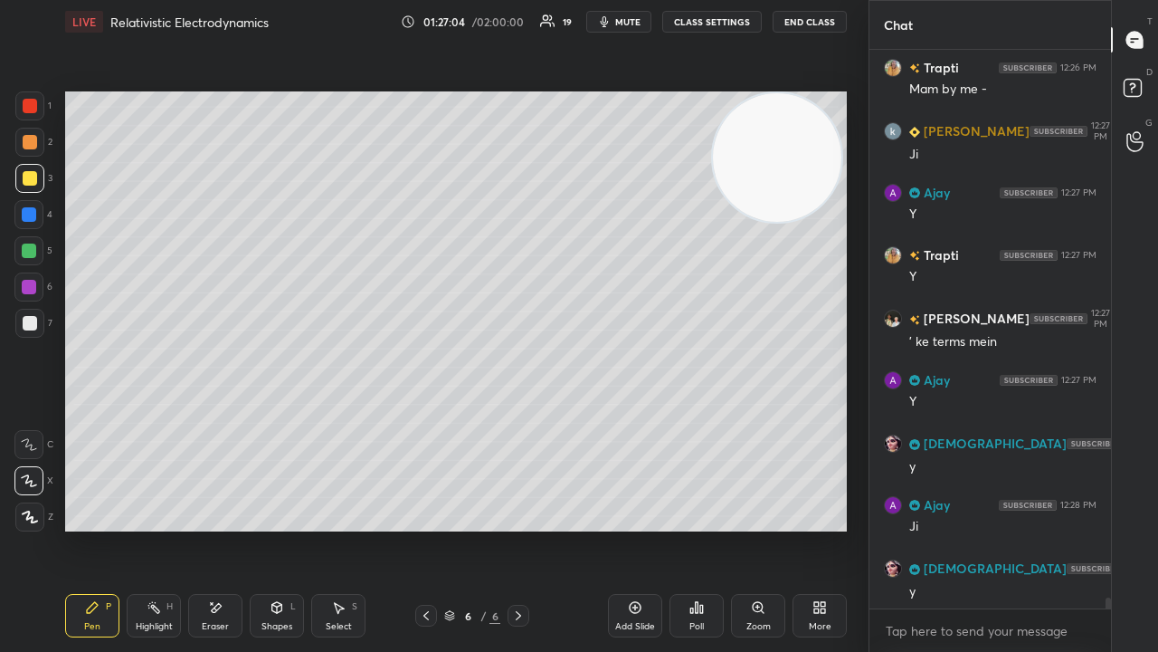
click at [621, 22] on span "mute" at bounding box center [627, 21] width 25 height 13
click at [621, 24] on span "unmute" at bounding box center [626, 21] width 39 height 13
click at [613, 29] on button "mute" at bounding box center [618, 22] width 65 height 22
click at [632, 26] on span "unmute" at bounding box center [626, 21] width 39 height 13
click at [23, 329] on div at bounding box center [29, 323] width 29 height 29
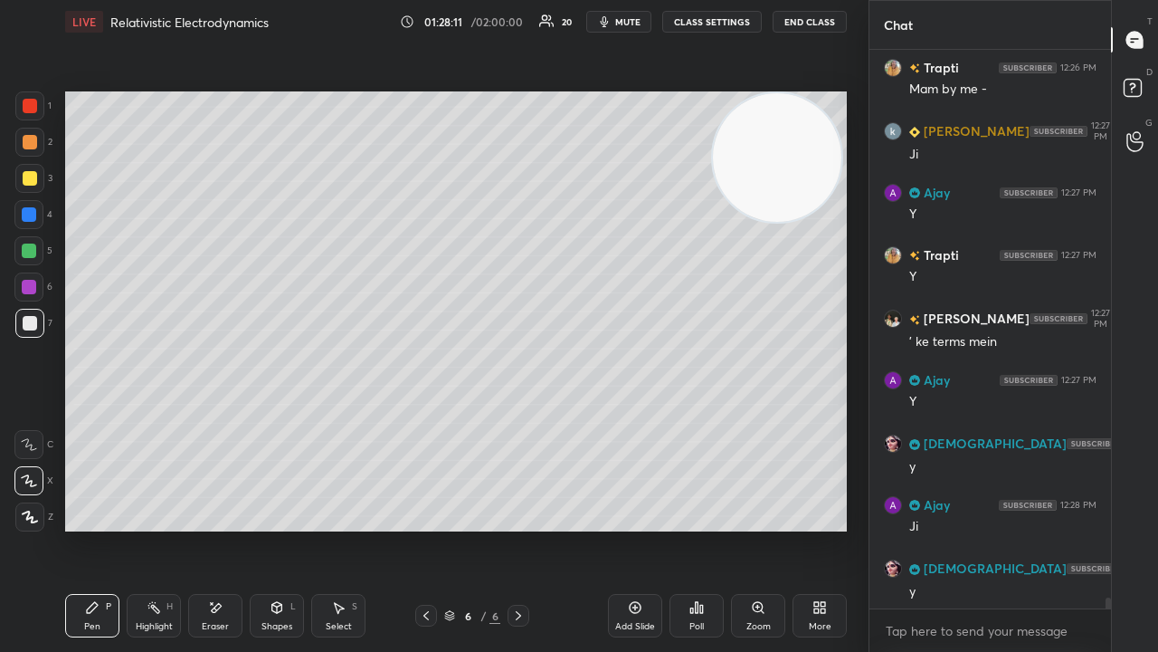
click at [429, 528] on icon at bounding box center [426, 615] width 14 height 14
click at [518, 528] on icon at bounding box center [518, 615] width 14 height 14
click at [423, 528] on icon at bounding box center [426, 615] width 14 height 14
click at [518, 528] on icon at bounding box center [518, 615] width 14 height 14
click at [423, 528] on icon at bounding box center [426, 615] width 14 height 14
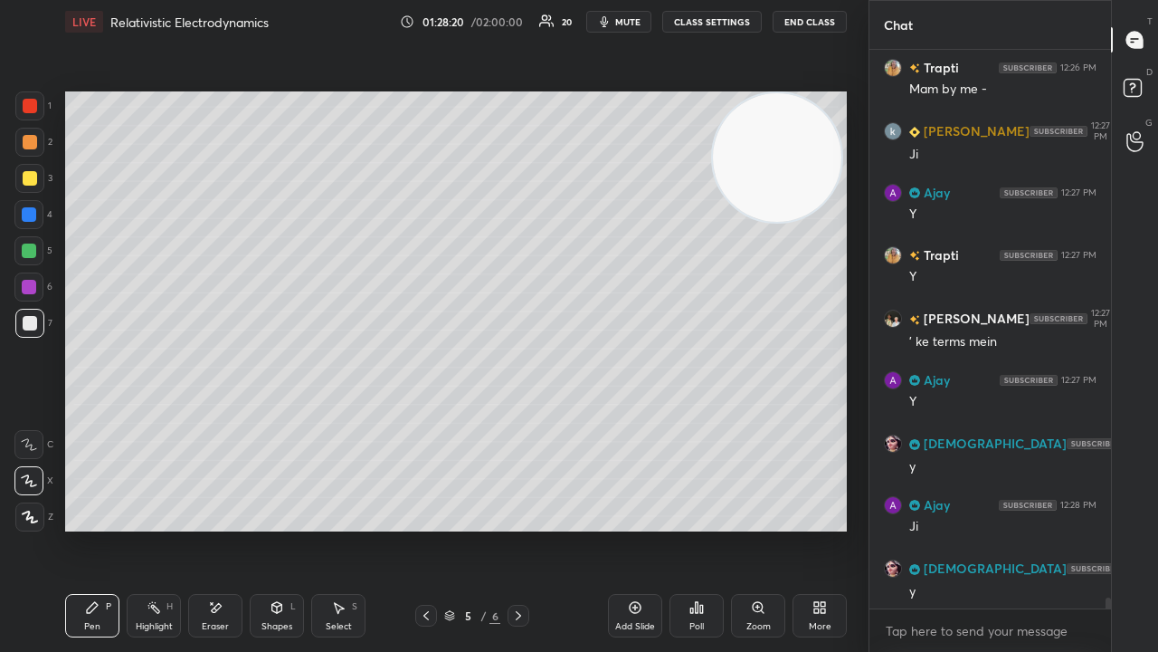
click at [516, 528] on icon at bounding box center [518, 615] width 14 height 14
click at [423, 528] on icon at bounding box center [426, 615] width 14 height 14
click at [522, 528] on icon at bounding box center [518, 615] width 14 height 14
click at [420, 528] on icon at bounding box center [426, 615] width 14 height 14
click at [519, 528] on div at bounding box center [519, 615] width 22 height 22
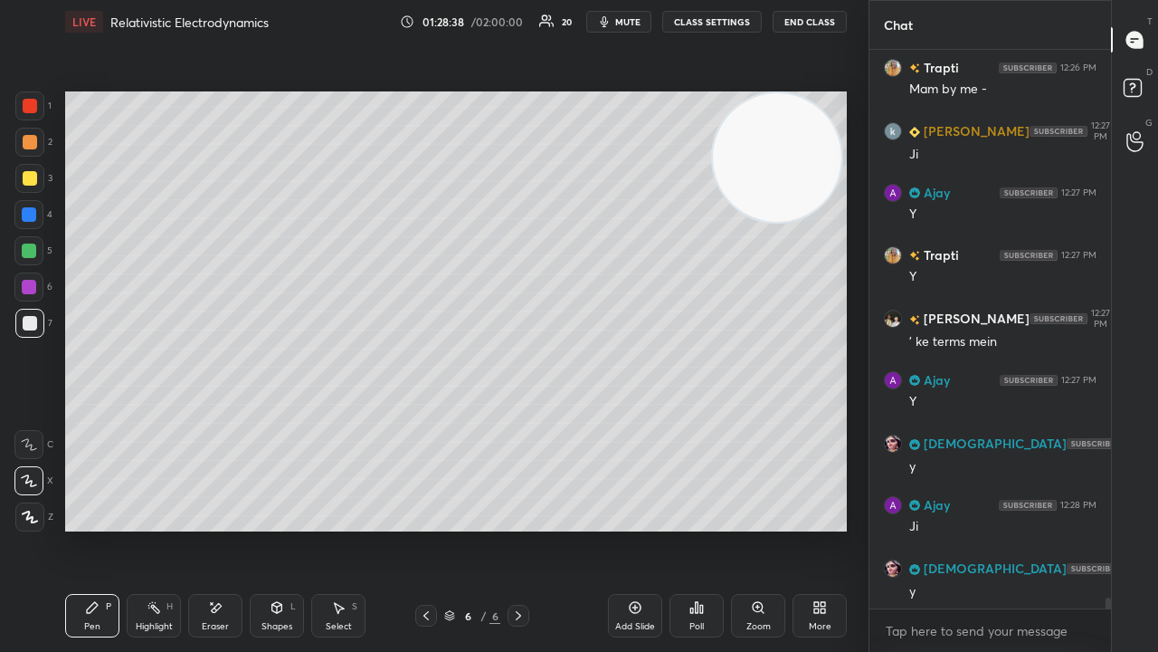
click at [225, 528] on div "Eraser" at bounding box center [215, 615] width 54 height 43
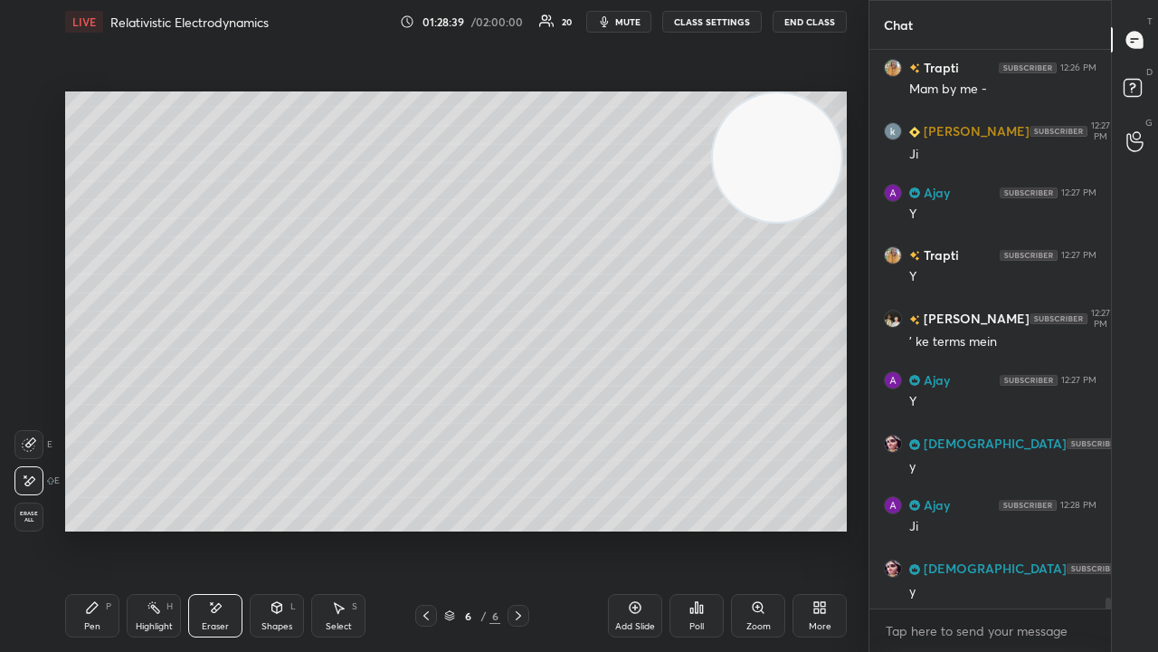
drag, startPoint x: 98, startPoint y: 619, endPoint x: 130, endPoint y: 616, distance: 32.7
click at [99, 528] on div "Pen P" at bounding box center [92, 615] width 54 height 43
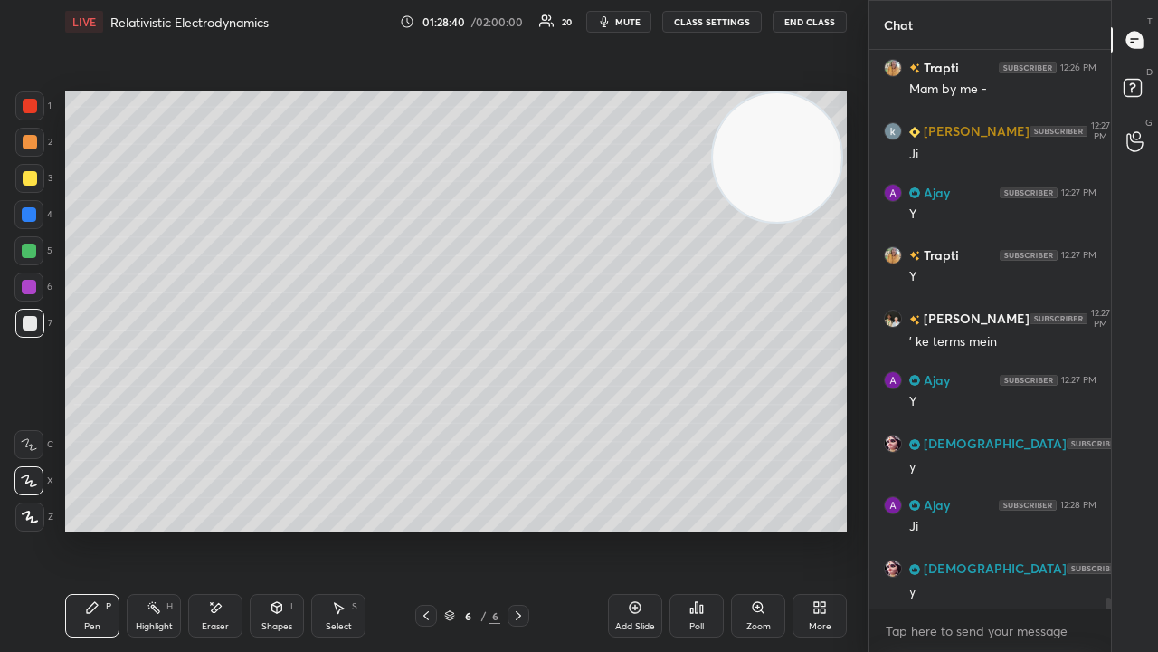
click at [641, 528] on div "Add Slide" at bounding box center [635, 615] width 54 height 43
click at [612, 16] on icon "button" at bounding box center [604, 21] width 14 height 14
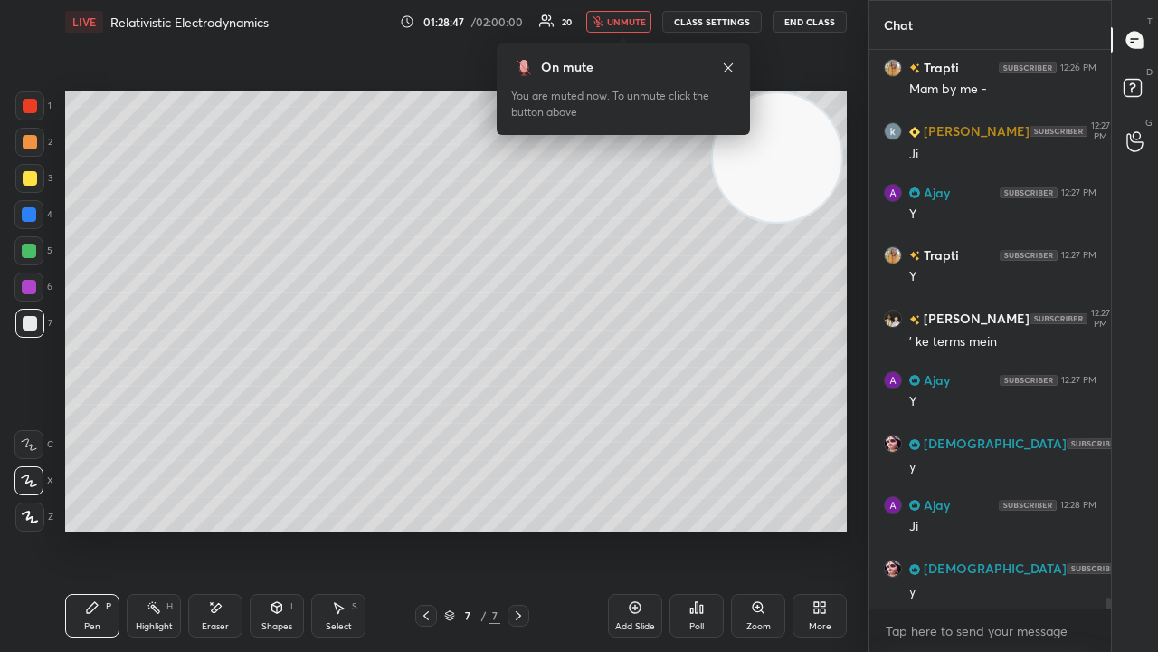
click at [609, 17] on button "unmute" at bounding box center [618, 22] width 65 height 22
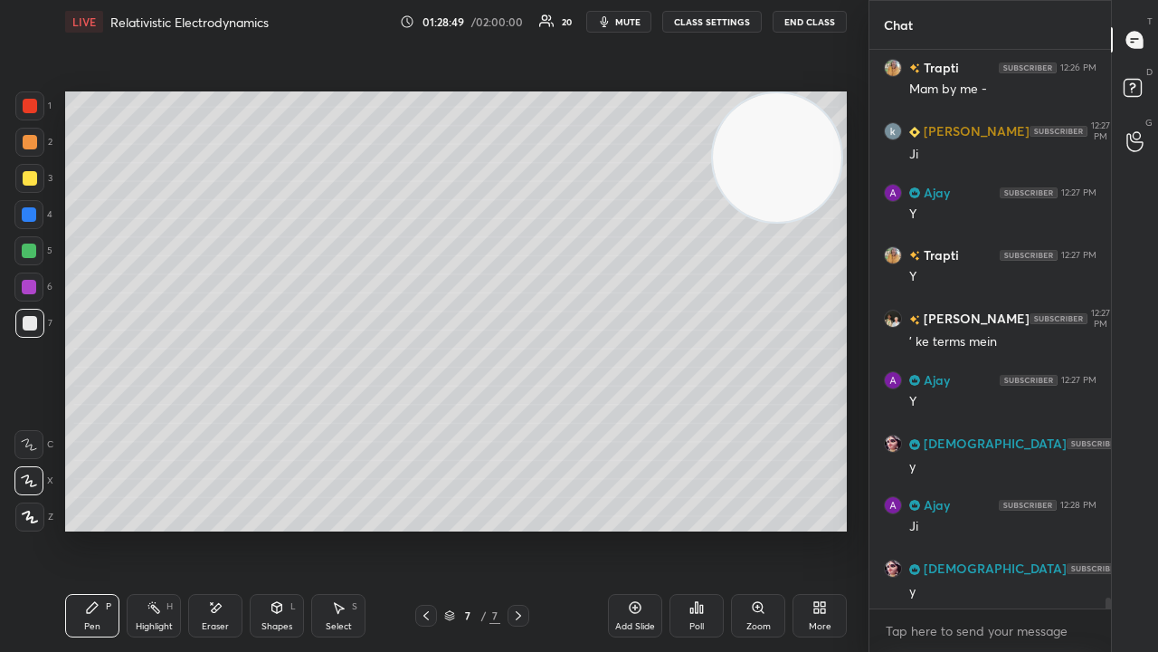
scroll to position [28317, 0]
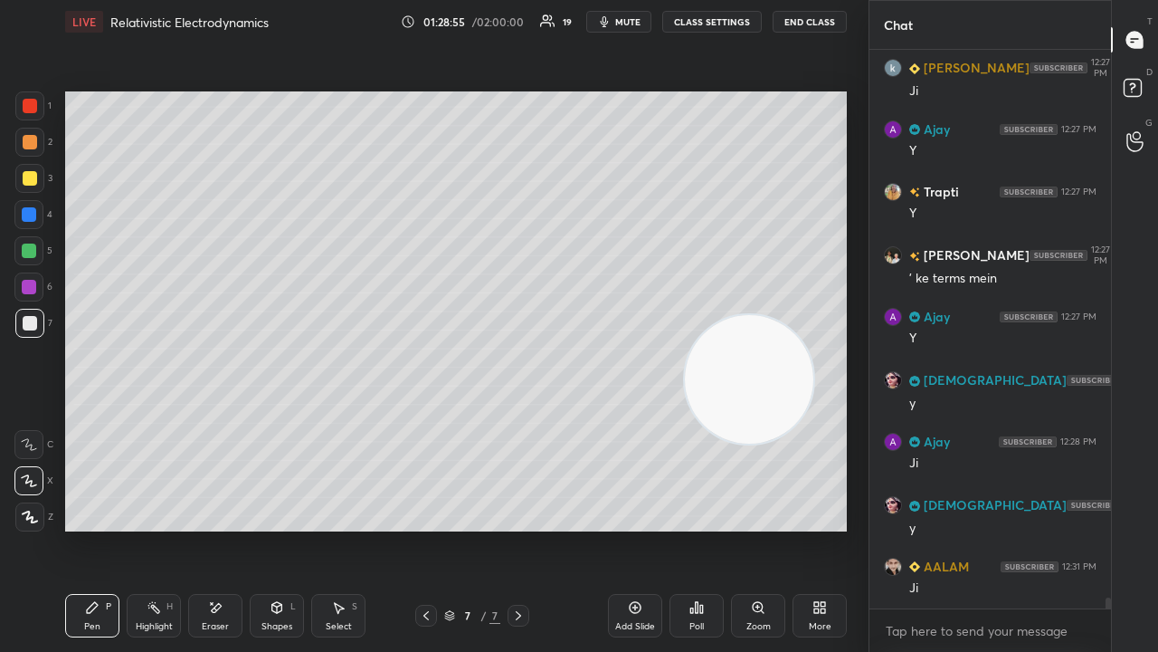
drag, startPoint x: 770, startPoint y: 166, endPoint x: 728, endPoint y: 388, distance: 226.6
click at [736, 404] on video at bounding box center [749, 379] width 128 height 128
click at [230, 528] on div "Eraser" at bounding box center [215, 615] width 54 height 43
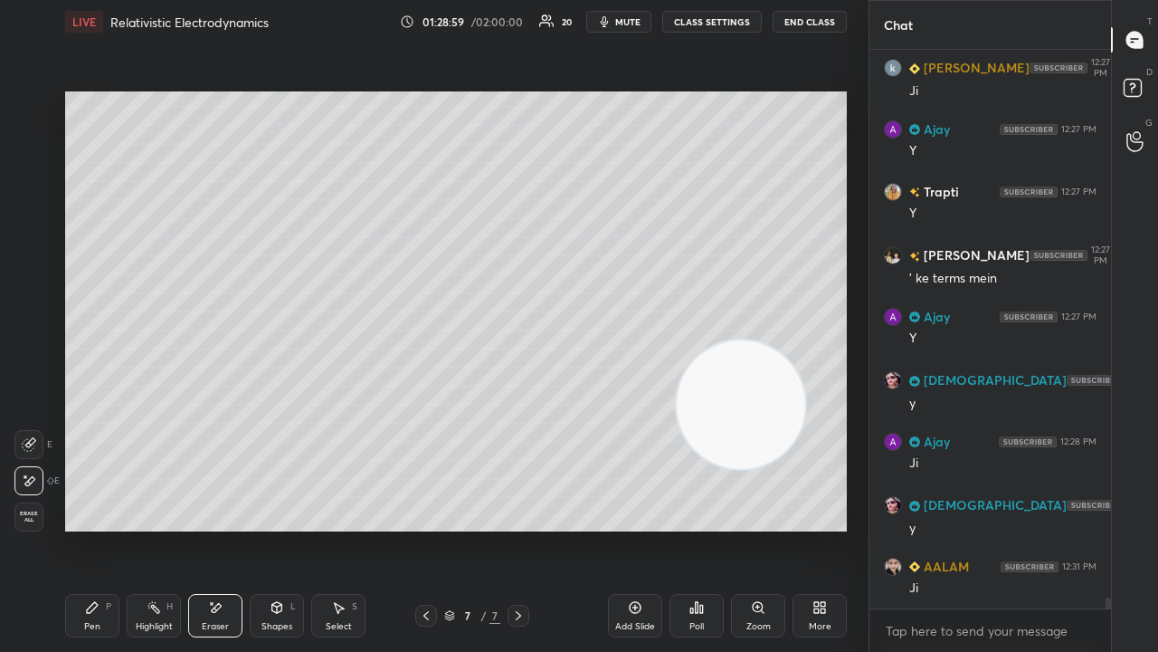
click at [85, 528] on icon at bounding box center [92, 607] width 14 height 14
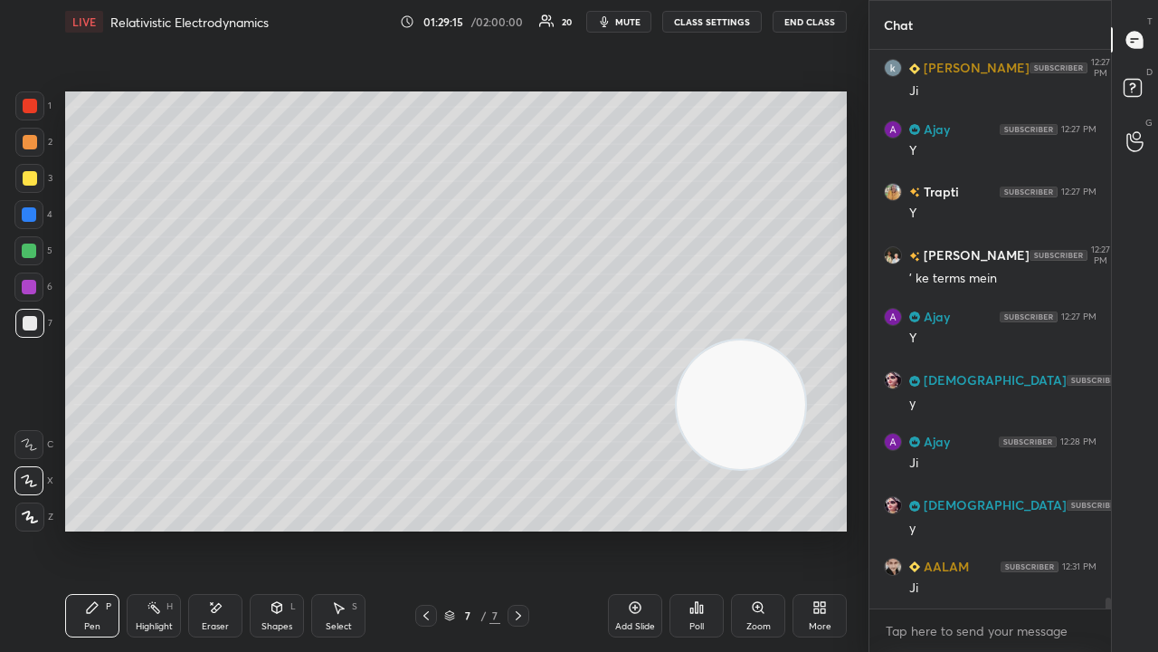
click at [421, 528] on icon at bounding box center [426, 615] width 14 height 14
click at [523, 528] on icon at bounding box center [518, 615] width 14 height 14
click at [425, 528] on icon at bounding box center [425, 615] width 5 height 9
click at [522, 528] on icon at bounding box center [518, 615] width 14 height 14
click at [224, 528] on div "Eraser" at bounding box center [215, 615] width 54 height 43
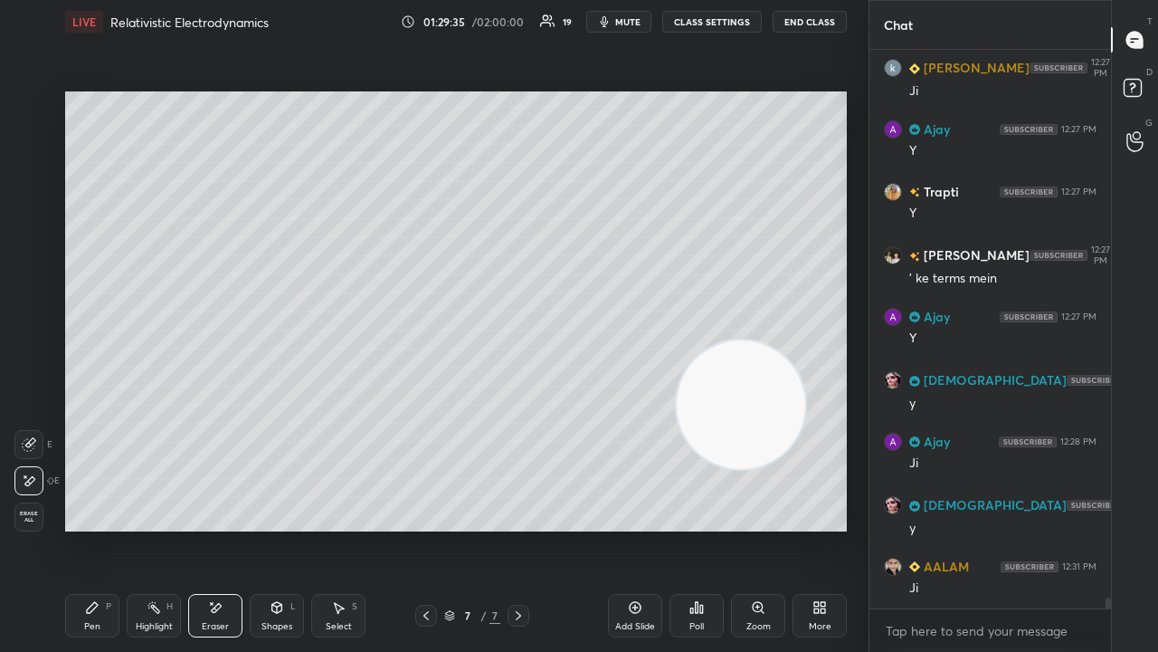
click at [105, 528] on div "Pen P" at bounding box center [92, 615] width 54 height 43
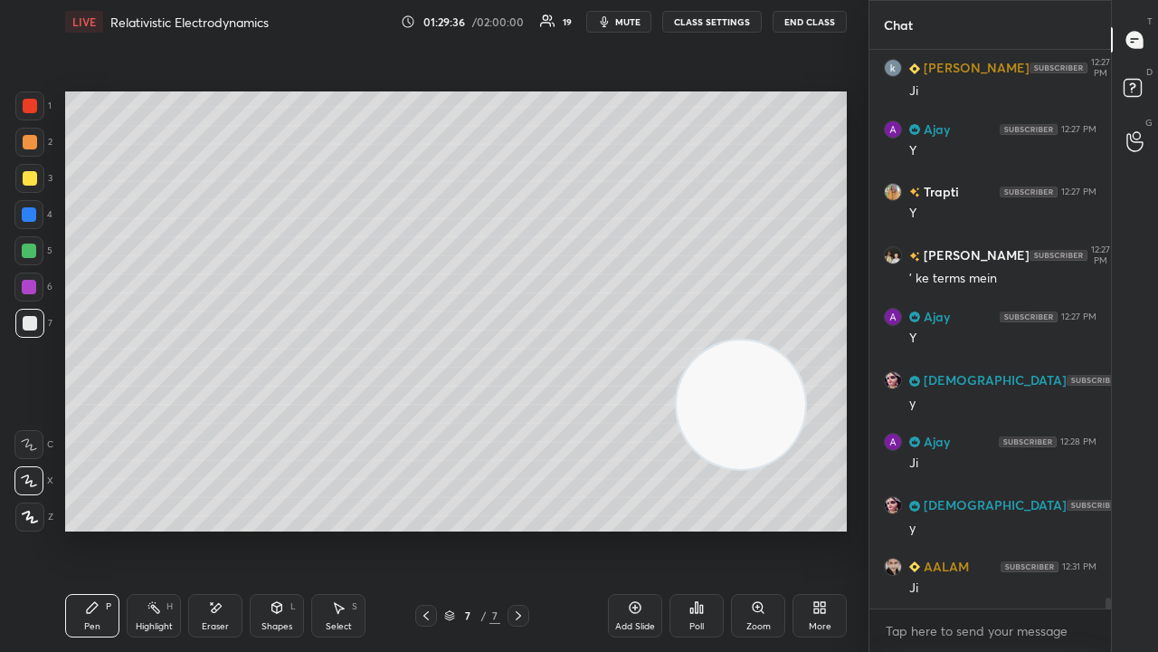
drag, startPoint x: 427, startPoint y: 614, endPoint x: 443, endPoint y: 618, distance: 16.9
click at [427, 528] on icon at bounding box center [426, 615] width 14 height 14
click at [519, 528] on icon at bounding box center [518, 615] width 14 height 14
click at [421, 528] on icon at bounding box center [426, 615] width 14 height 14
drag, startPoint x: 525, startPoint y: 617, endPoint x: 513, endPoint y: 596, distance: 23.9
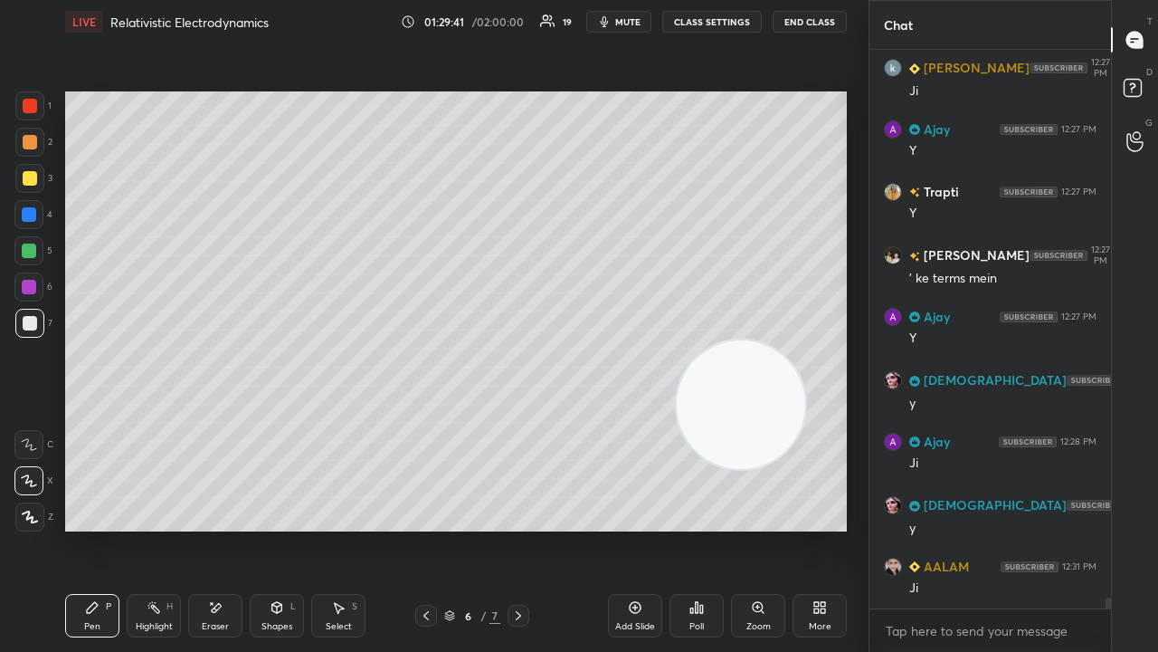
click at [525, 528] on icon at bounding box center [518, 615] width 14 height 14
click at [430, 528] on icon at bounding box center [426, 615] width 14 height 14
click at [520, 528] on icon at bounding box center [518, 615] width 14 height 14
click at [609, 19] on icon "button" at bounding box center [605, 21] width 8 height 11
click at [617, 20] on span "unmute" at bounding box center [626, 21] width 39 height 13
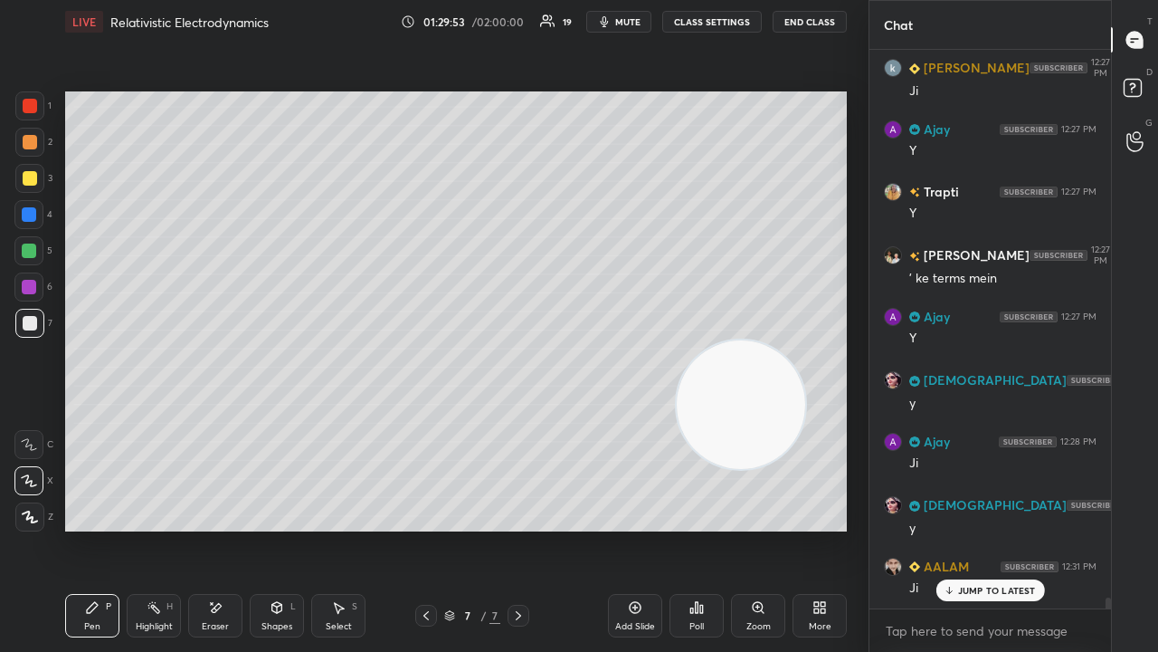
scroll to position [28379, 0]
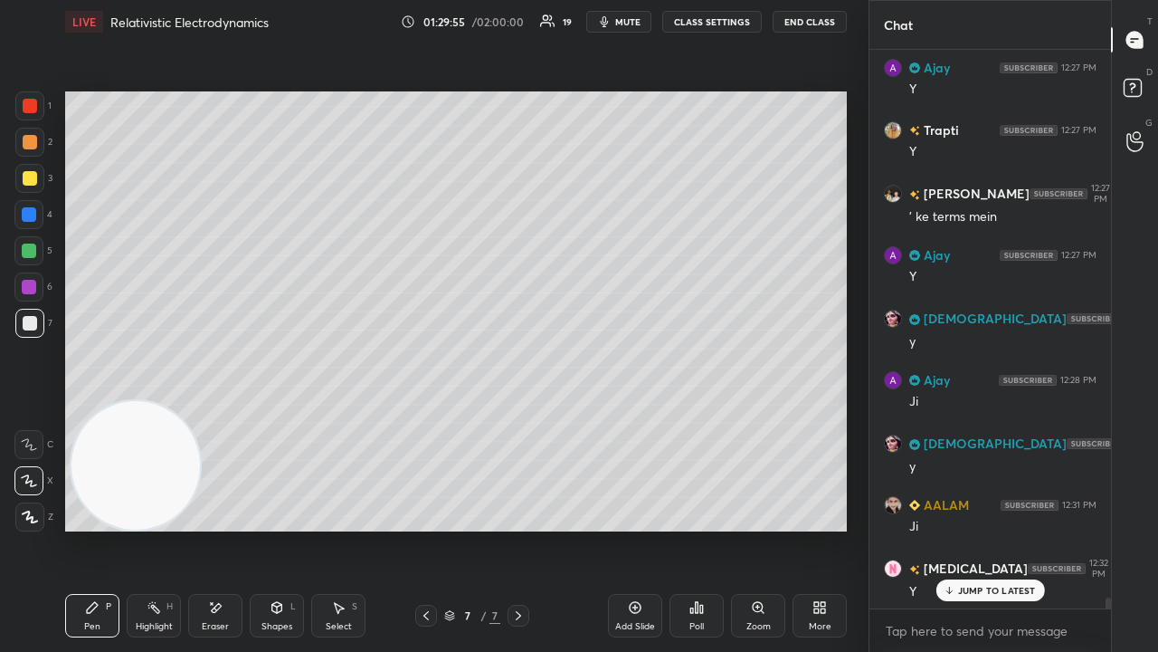
drag, startPoint x: 758, startPoint y: 427, endPoint x: 84, endPoint y: 597, distance: 695.3
click at [80, 528] on div "LIVE Relativistic Electrodynamics 01:29:55 / 02:00:00 19 mute CLASS SETTINGS En…" at bounding box center [456, 326] width 796 height 652
click at [430, 528] on icon at bounding box center [426, 615] width 14 height 14
drag, startPoint x: 514, startPoint y: 615, endPoint x: 542, endPoint y: 581, distance: 44.4
click at [518, 528] on icon at bounding box center [518, 615] width 14 height 14
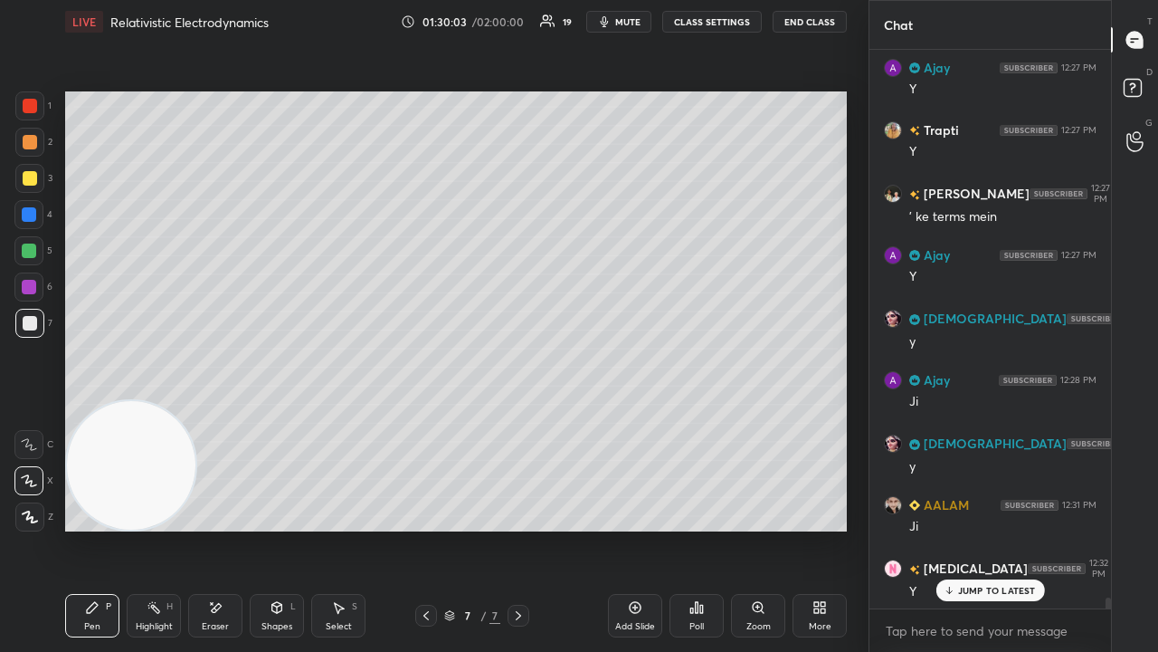
scroll to position [28442, 0]
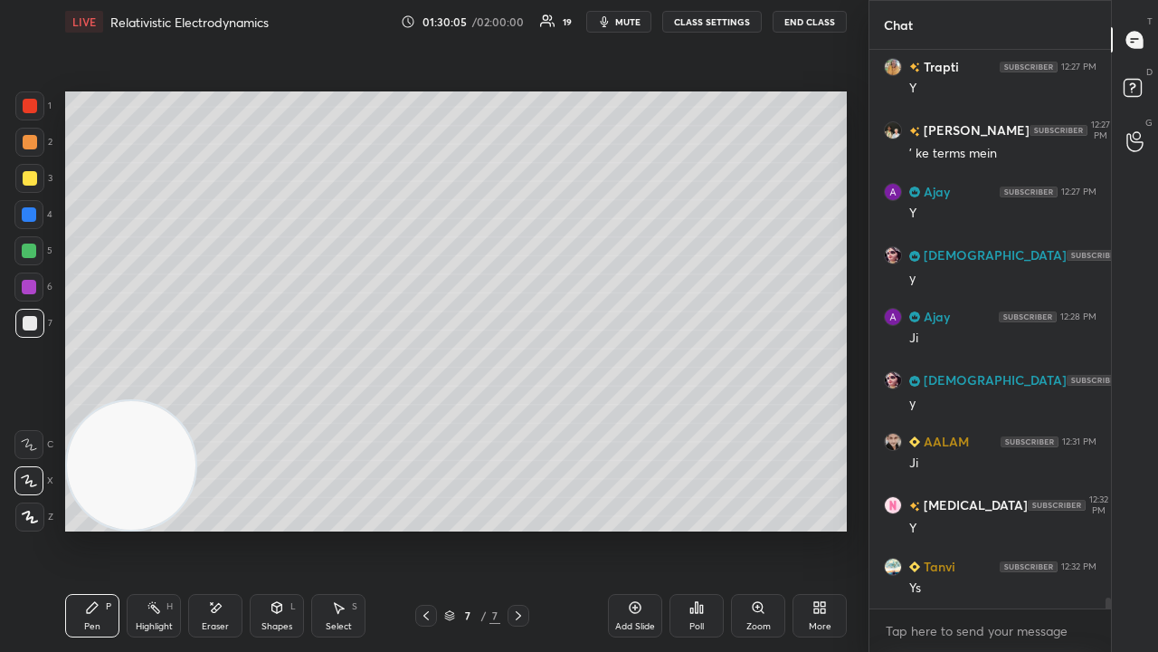
click at [423, 528] on icon at bounding box center [426, 615] width 14 height 14
click at [518, 528] on icon at bounding box center [518, 615] width 14 height 14
click at [424, 528] on icon at bounding box center [425, 615] width 5 height 9
click at [520, 528] on icon at bounding box center [518, 615] width 14 height 14
drag, startPoint x: 115, startPoint y: 494, endPoint x: 778, endPoint y: 91, distance: 775.9
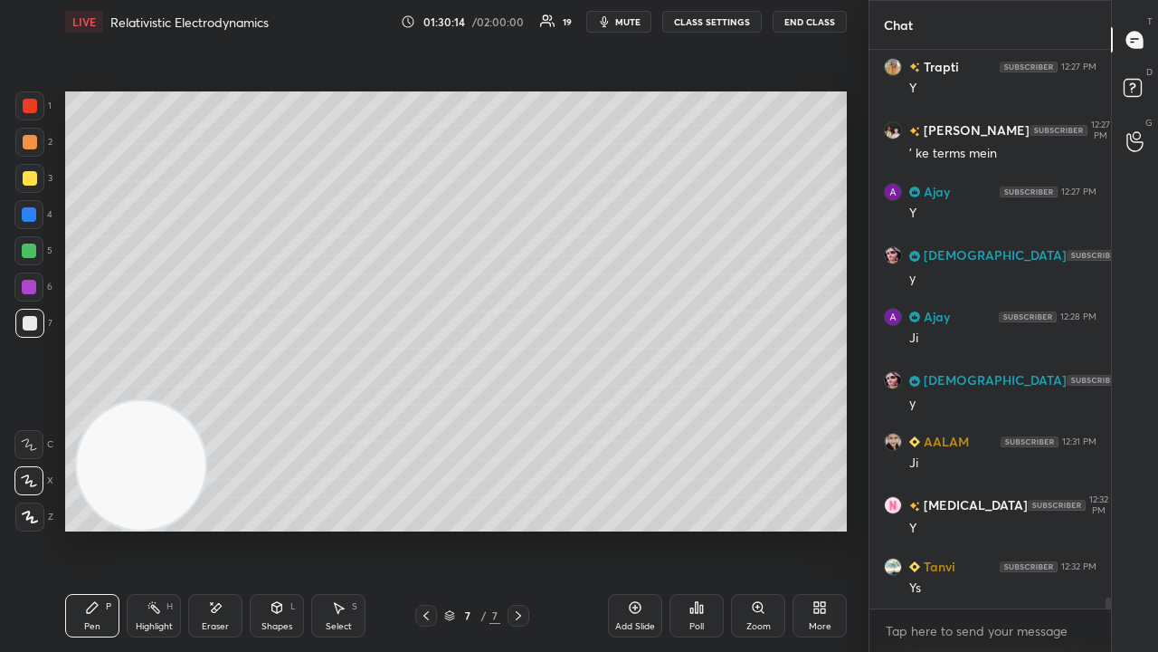
click at [207, 399] on div at bounding box center [141, 465] width 132 height 132
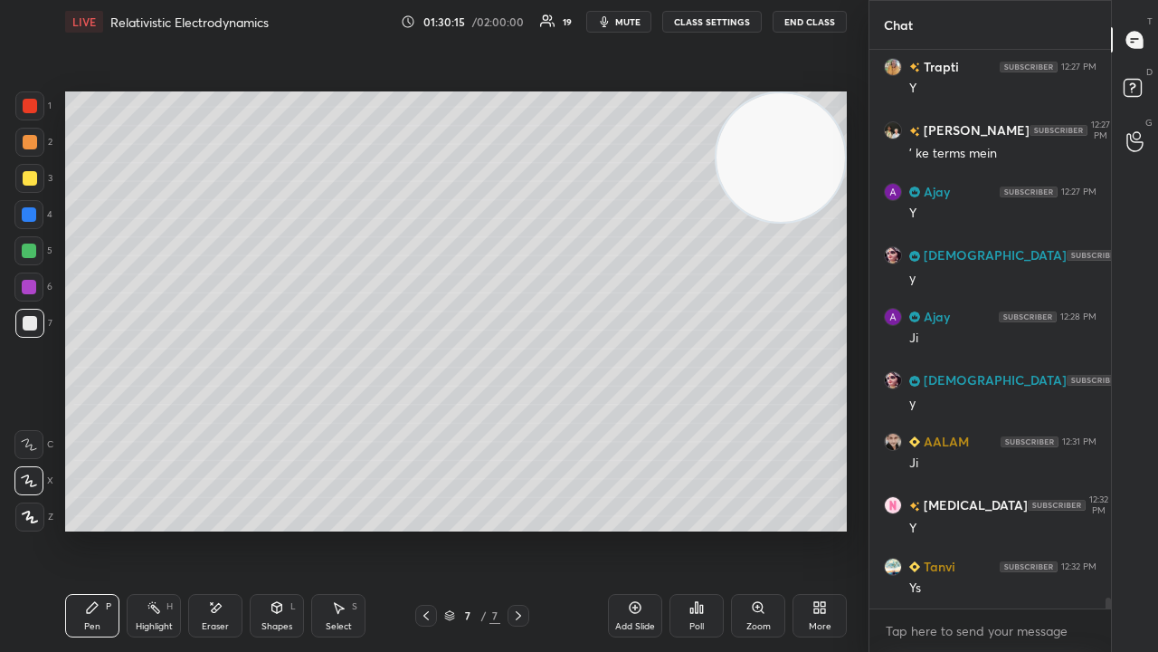
click at [621, 18] on span "mute" at bounding box center [627, 21] width 25 height 13
click at [624, 14] on button "mute" at bounding box center [618, 22] width 65 height 22
click at [277, 528] on icon at bounding box center [277, 607] width 14 height 14
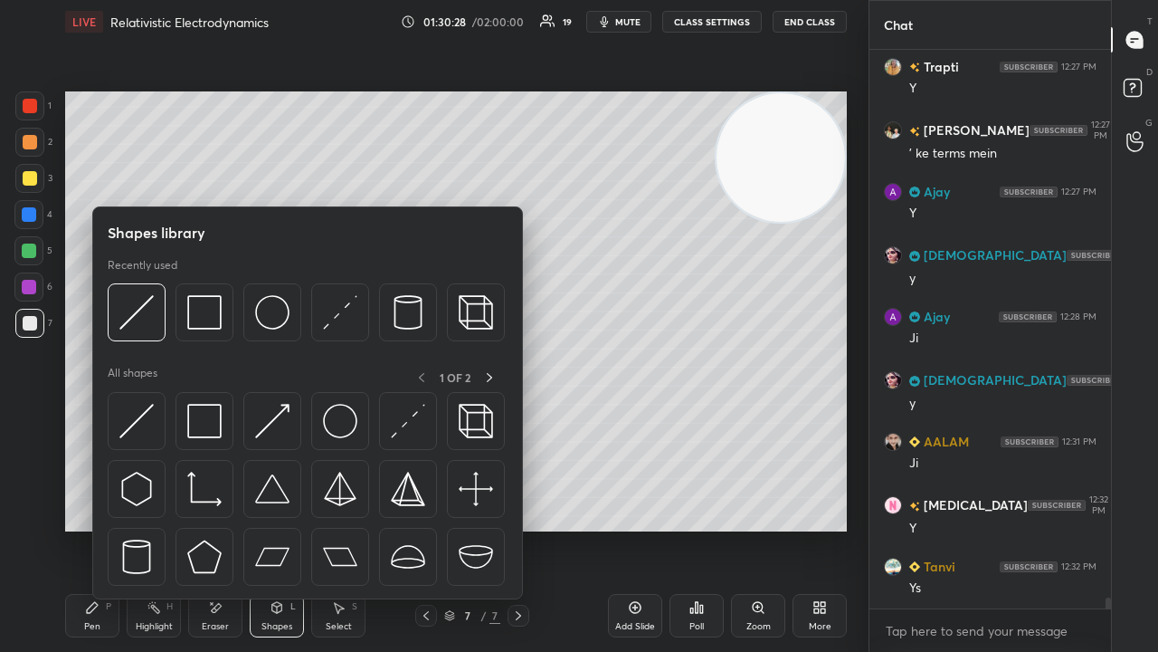
drag, startPoint x: 221, startPoint y: 617, endPoint x: 279, endPoint y: 545, distance: 92.7
click at [221, 528] on div "Eraser" at bounding box center [215, 615] width 54 height 43
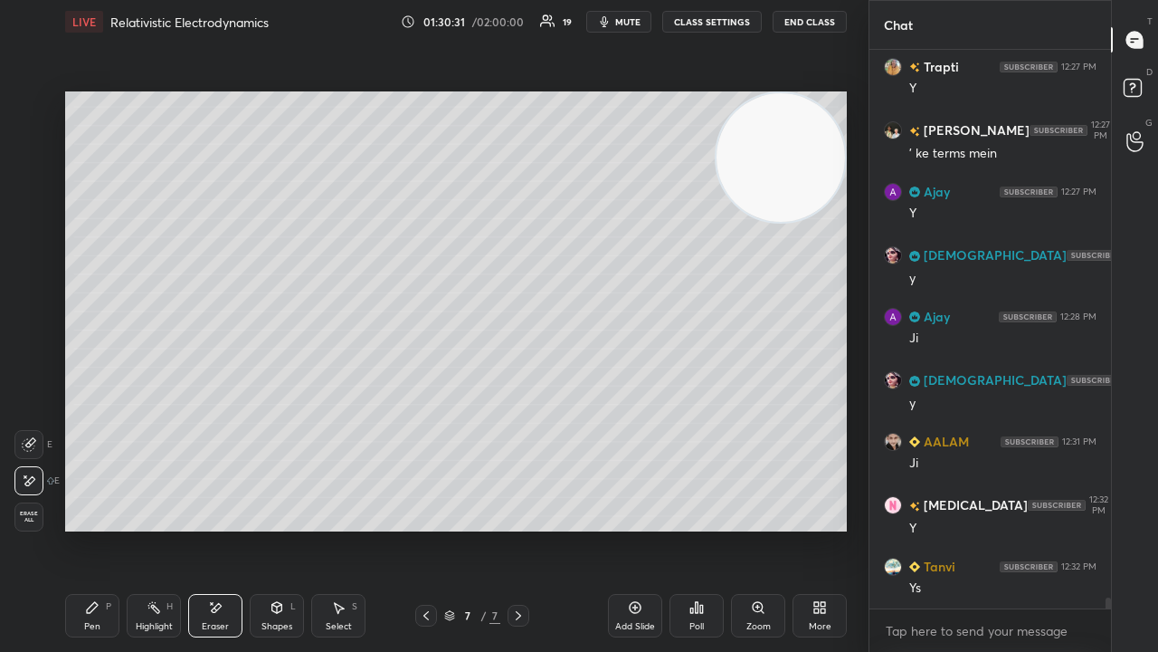
click at [99, 528] on icon at bounding box center [92, 607] width 14 height 14
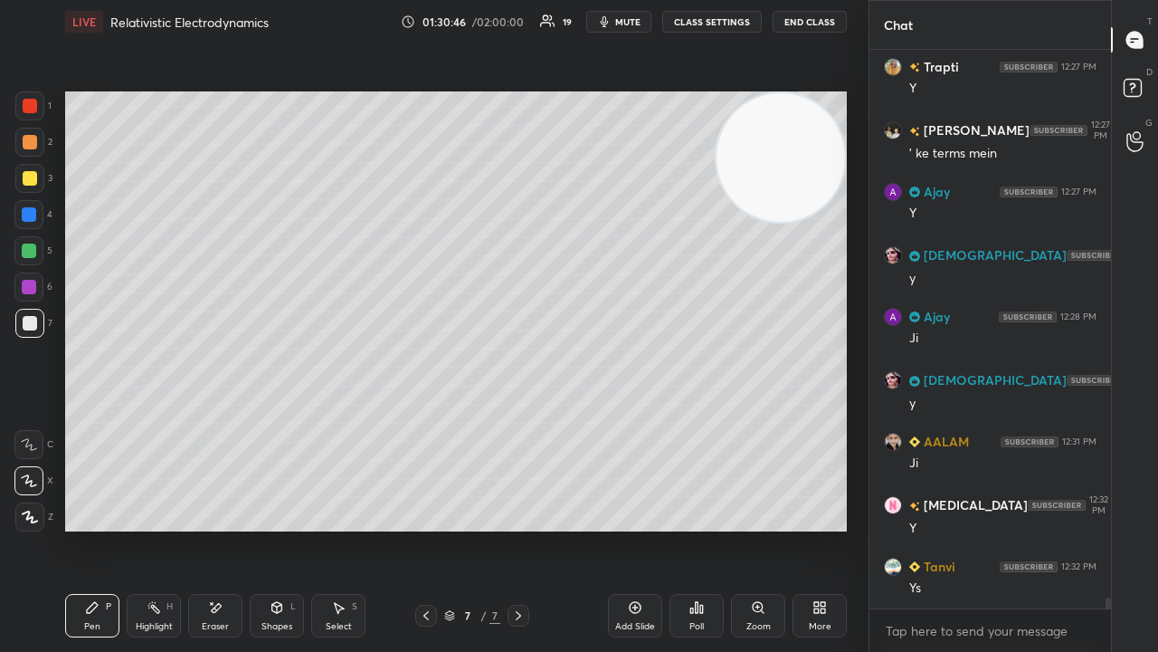
scroll to position [28486, 0]
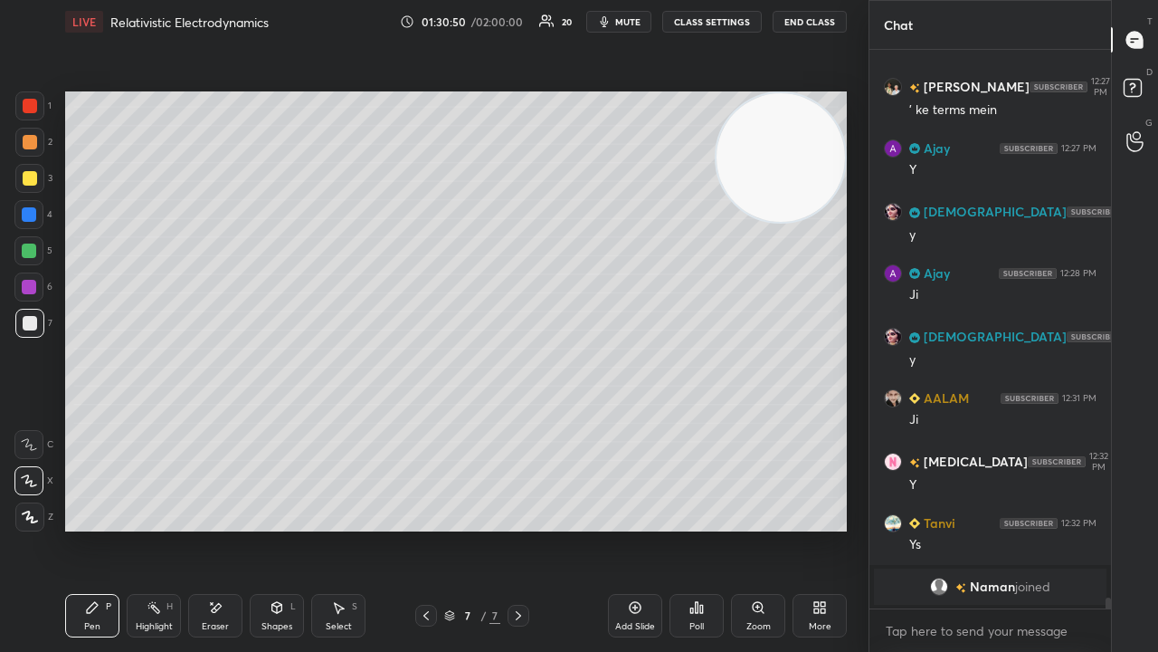
click at [717, 222] on video at bounding box center [781, 157] width 128 height 128
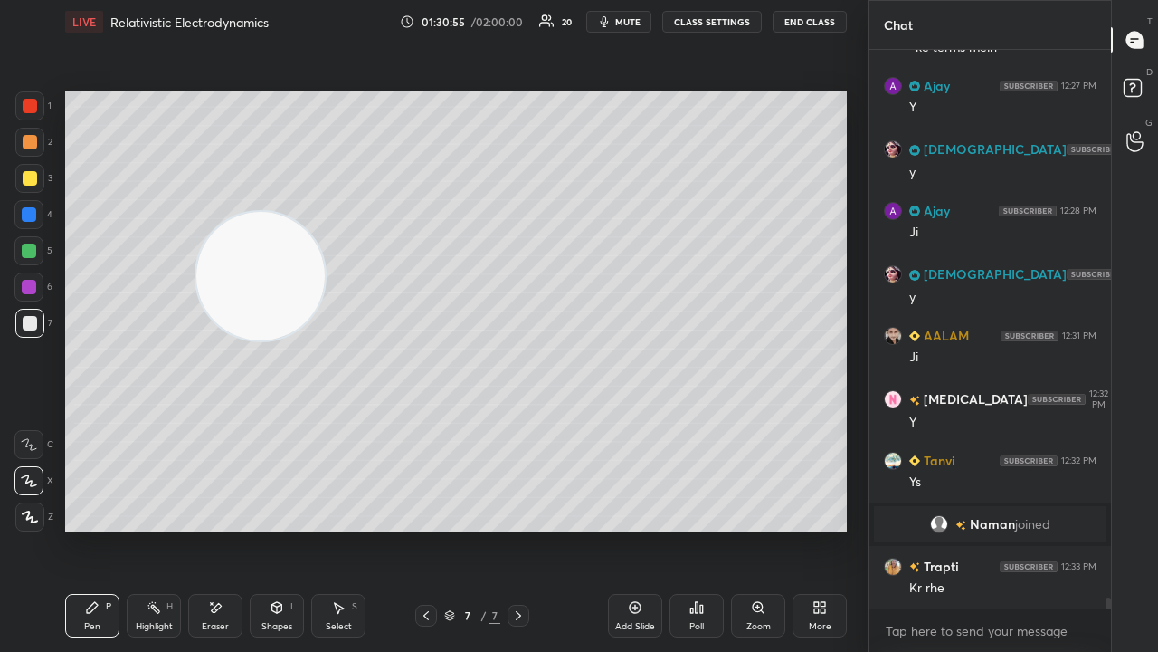
scroll to position [27501, 0]
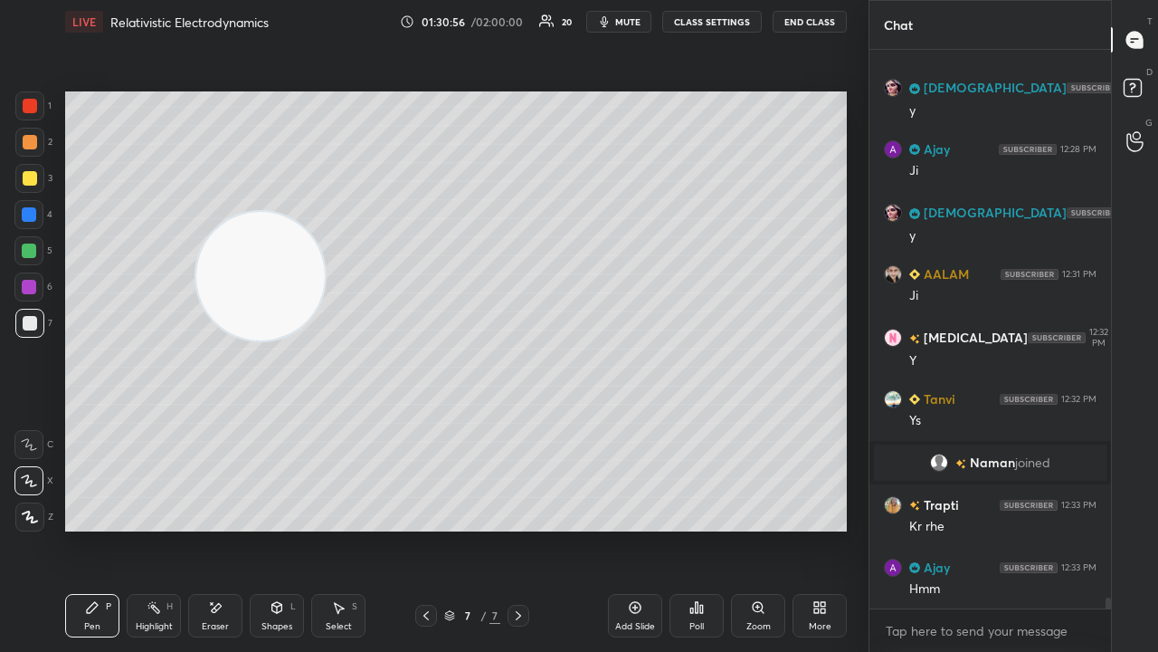
click at [621, 528] on div "Add Slide" at bounding box center [635, 615] width 54 height 43
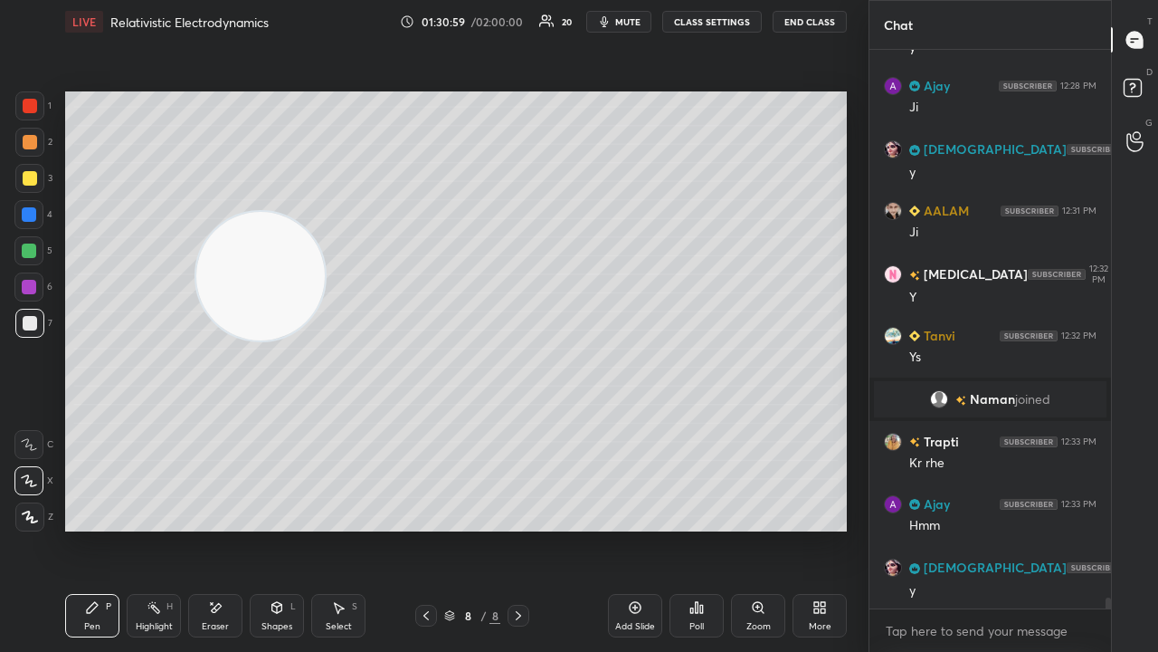
click at [425, 528] on icon at bounding box center [426, 615] width 14 height 14
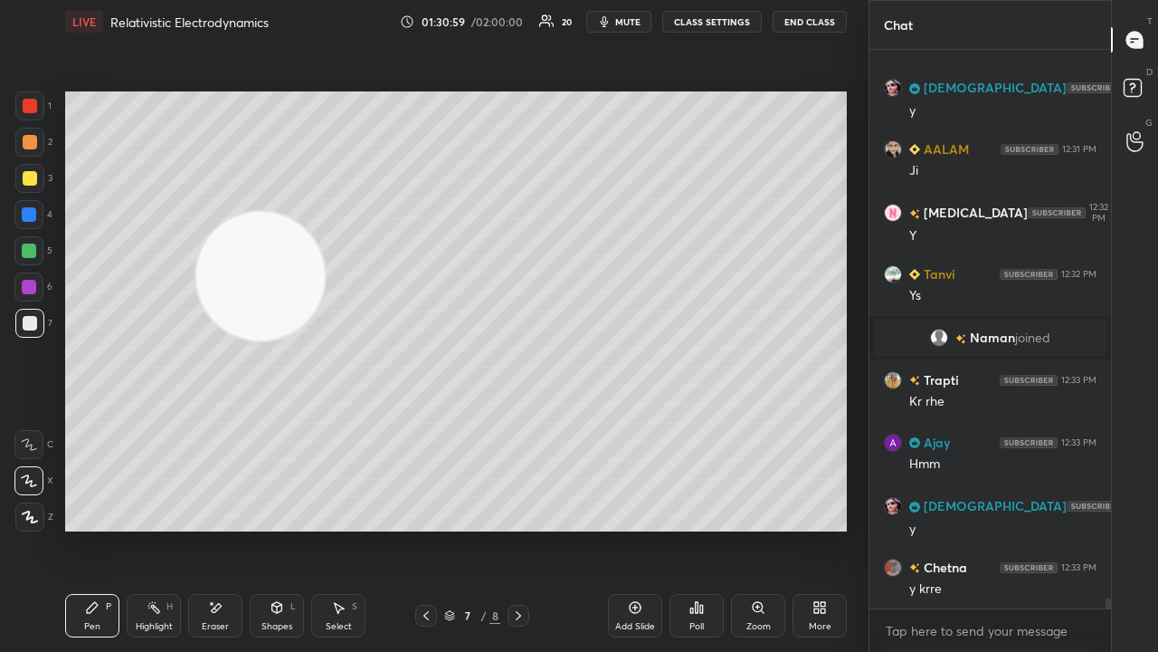
scroll to position [27689, 0]
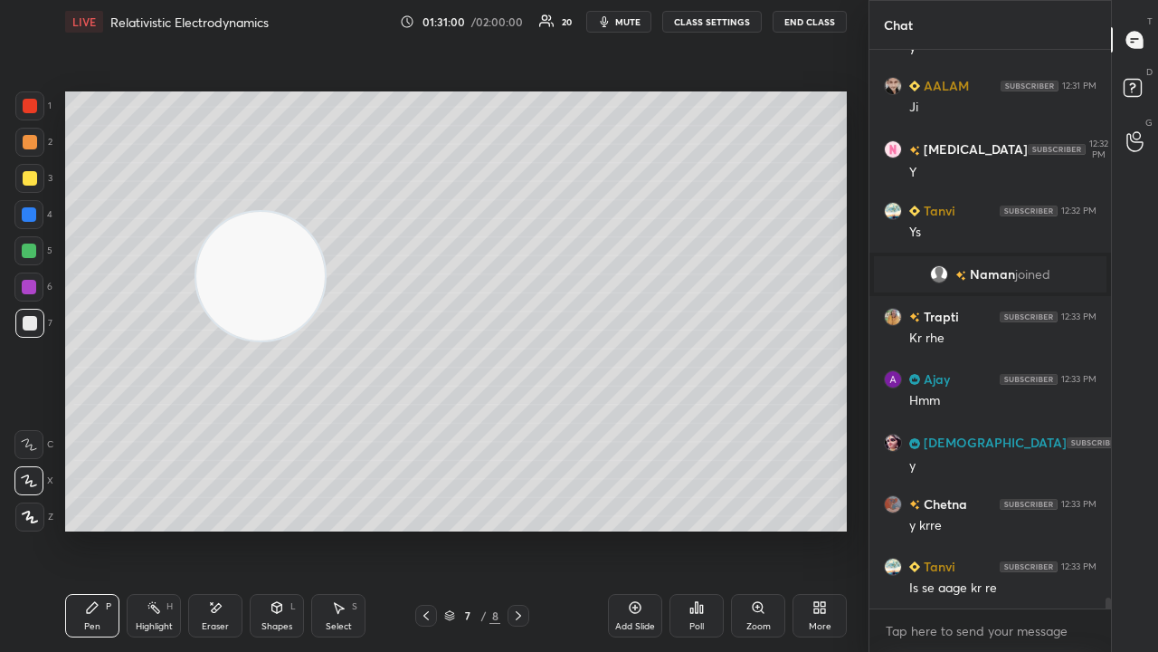
click at [528, 528] on div at bounding box center [519, 615] width 22 height 22
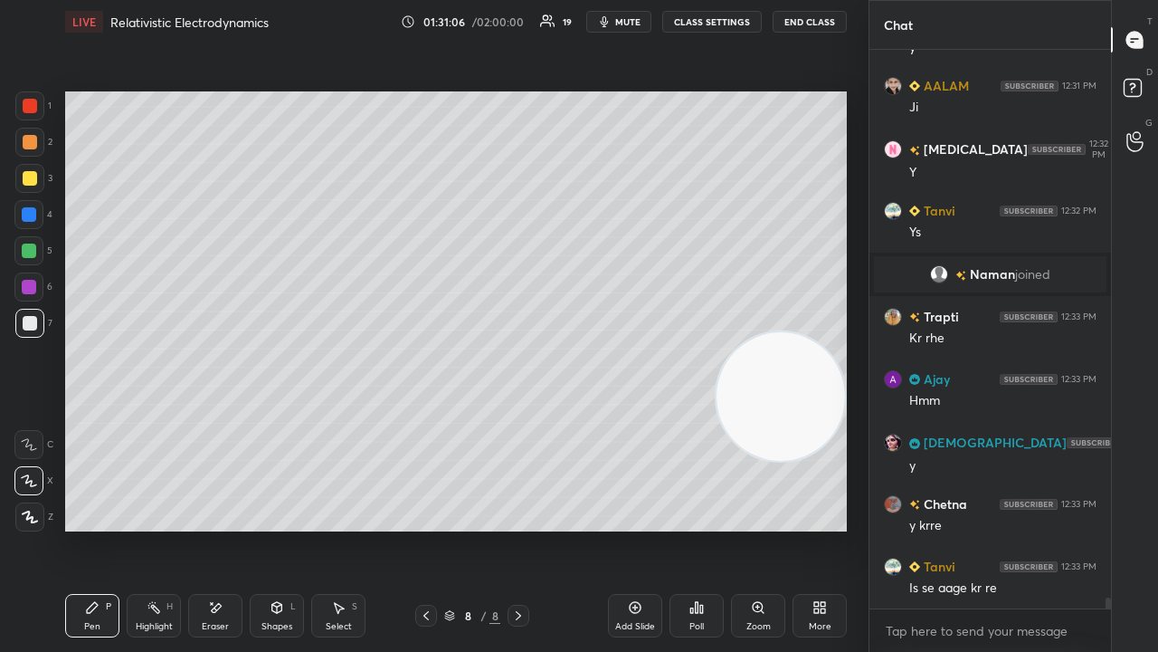
drag, startPoint x: 270, startPoint y: 282, endPoint x: 783, endPoint y: 407, distance: 528.0
click at [789, 403] on video at bounding box center [781, 396] width 128 height 128
drag, startPoint x: 429, startPoint y: 610, endPoint x: 447, endPoint y: 603, distance: 19.5
click at [429, 528] on icon at bounding box center [426, 615] width 14 height 14
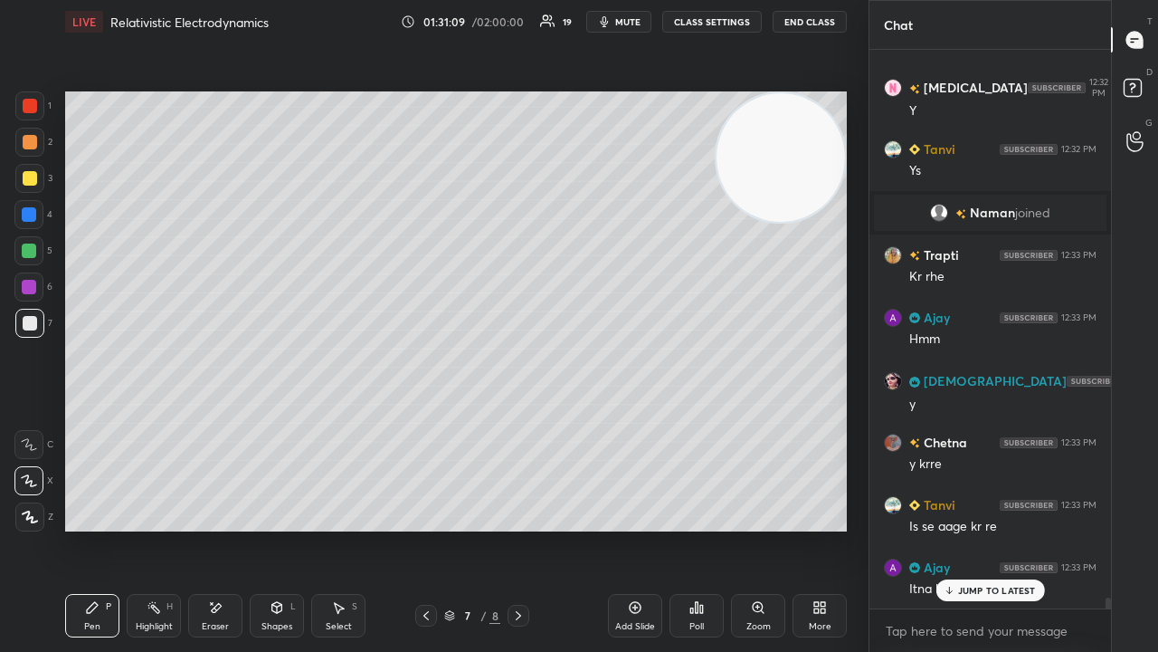
drag, startPoint x: 774, startPoint y: 414, endPoint x: 788, endPoint y: 143, distance: 270.9
click at [793, 143] on video at bounding box center [781, 157] width 128 height 128
click at [636, 22] on span "mute" at bounding box center [627, 21] width 25 height 13
click at [635, 24] on span "unmute" at bounding box center [626, 21] width 39 height 13
drag, startPoint x: 981, startPoint y: 594, endPoint x: 986, endPoint y: 641, distance: 47.4
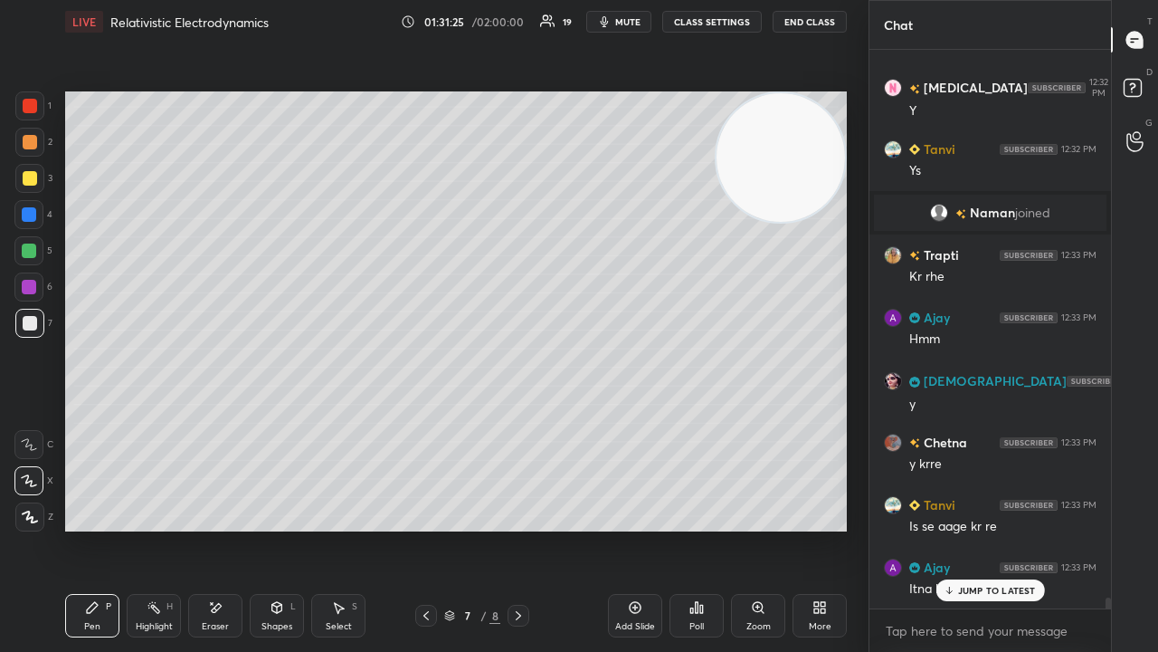
click at [981, 528] on p "JUMP TO LATEST" at bounding box center [997, 590] width 78 height 11
click at [983, 528] on div "x" at bounding box center [991, 630] width 242 height 43
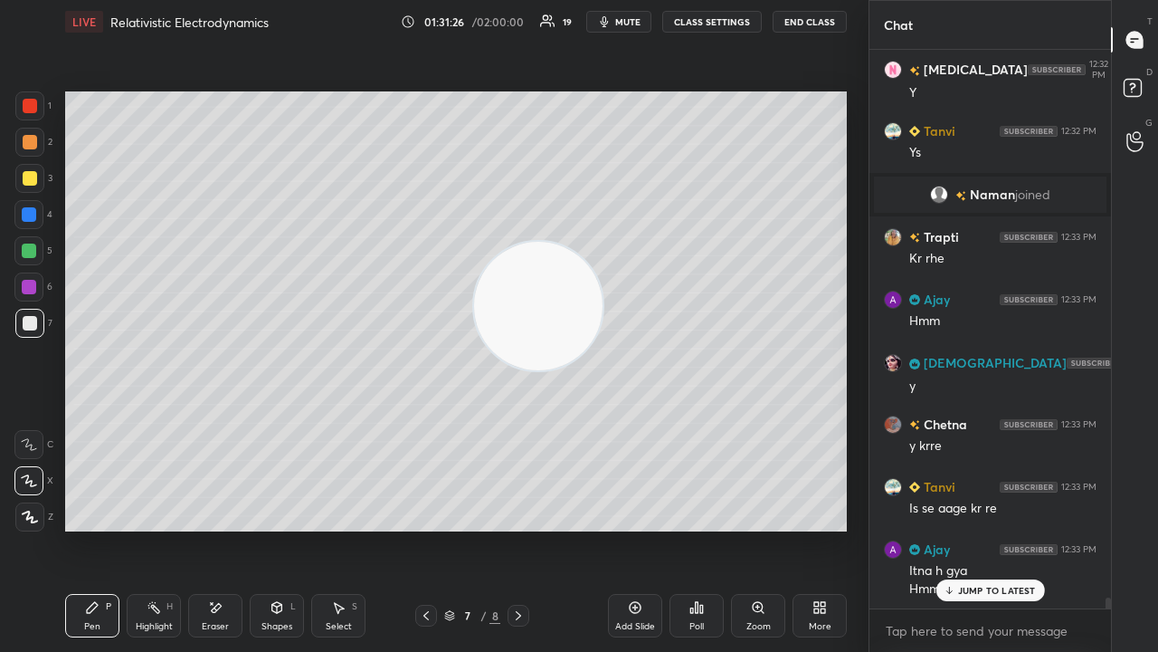
drag, startPoint x: 711, startPoint y: 231, endPoint x: 302, endPoint y: 490, distance: 484.5
click at [474, 370] on video at bounding box center [538, 306] width 128 height 128
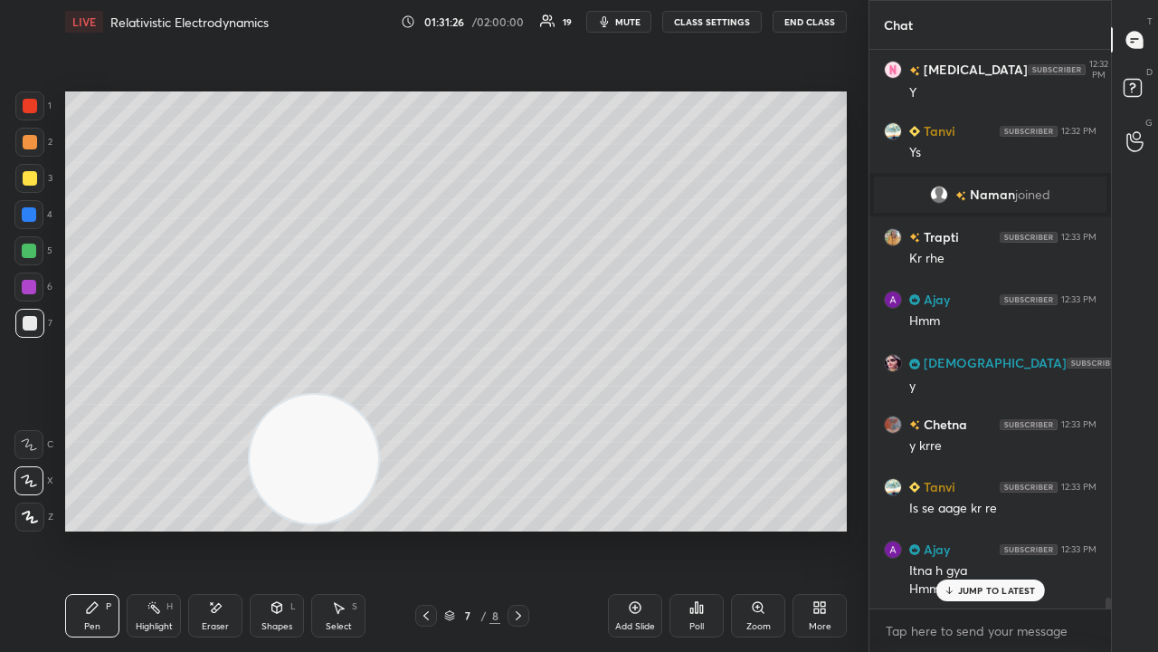
scroll to position [27894, 0]
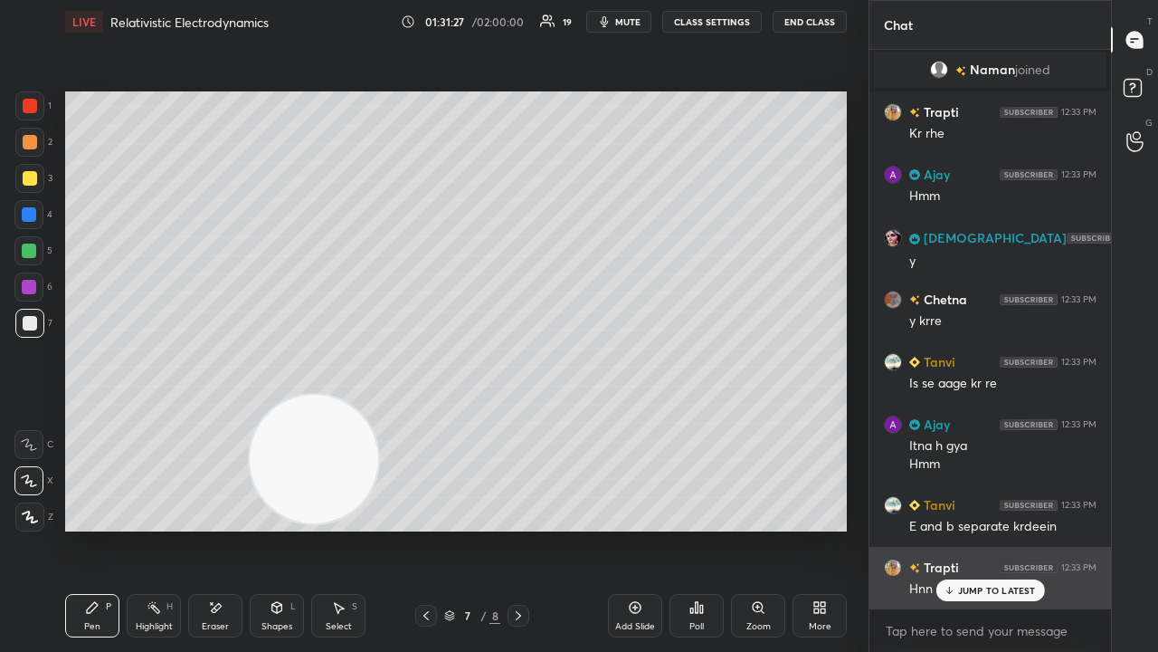
drag, startPoint x: 966, startPoint y: 588, endPoint x: 924, endPoint y: 585, distance: 41.8
click at [966, 528] on p "JUMP TO LATEST" at bounding box center [997, 590] width 78 height 11
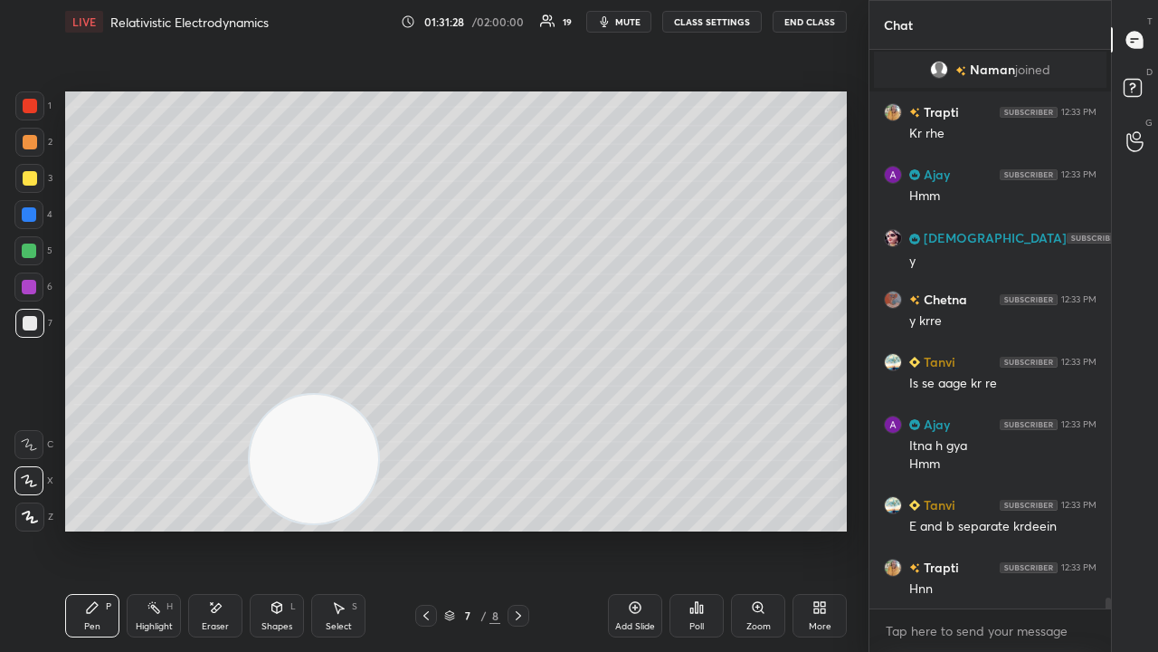
scroll to position [27957, 0]
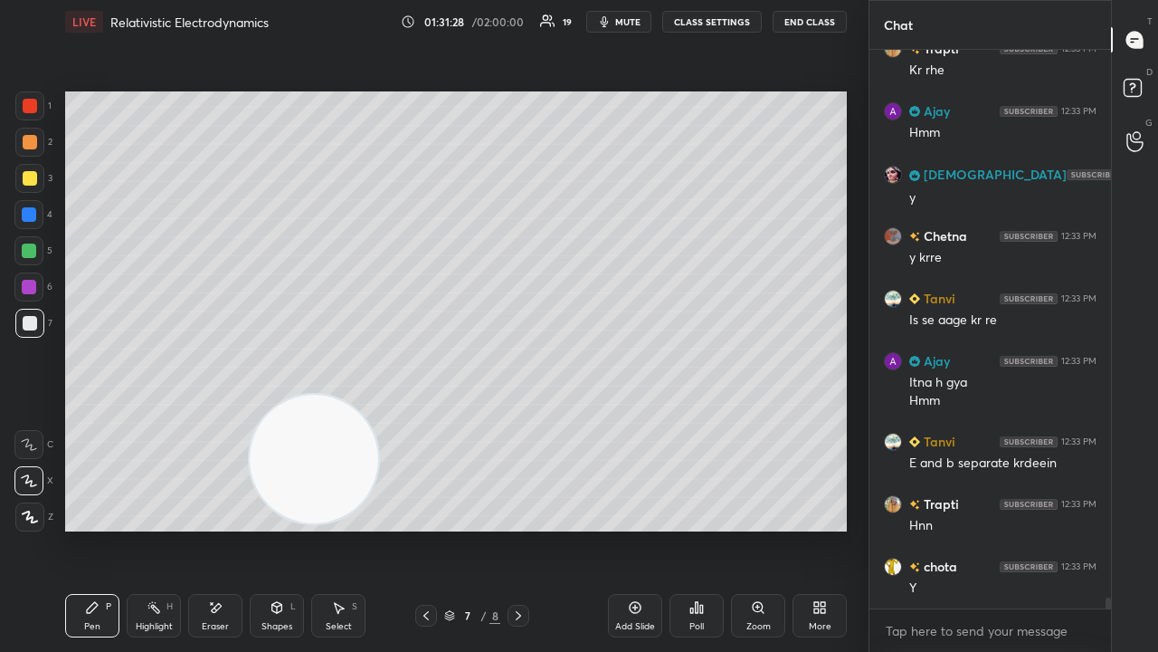
click at [633, 24] on span "mute" at bounding box center [627, 21] width 25 height 13
click at [630, 25] on span "unmute" at bounding box center [626, 21] width 39 height 13
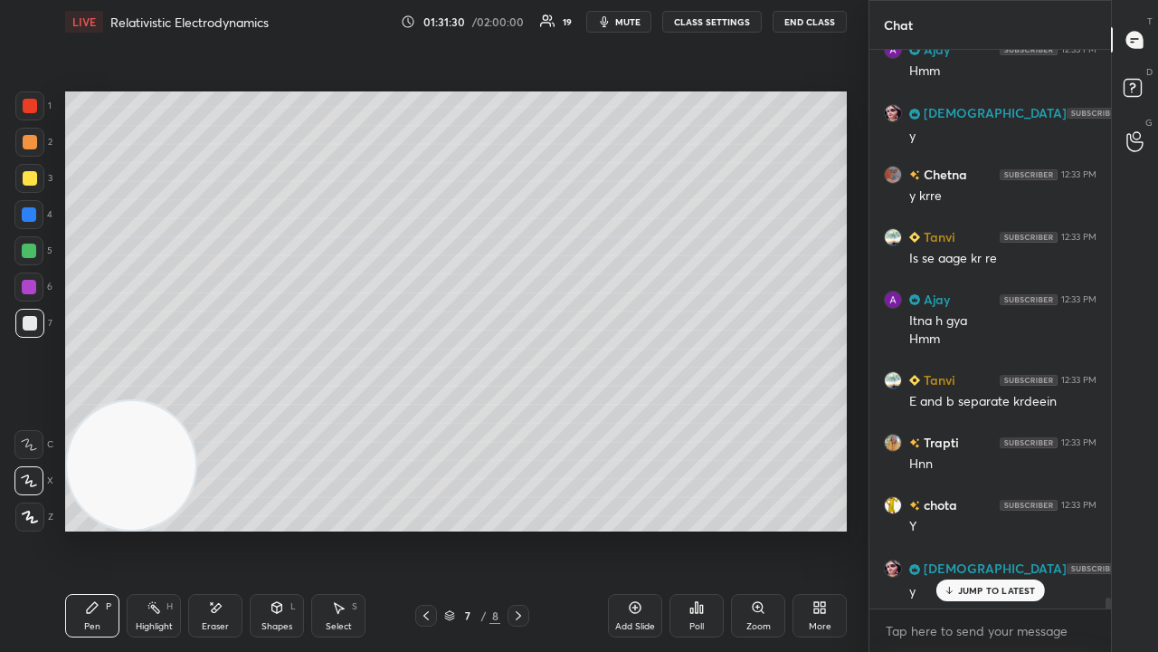
drag, startPoint x: 198, startPoint y: 536, endPoint x: 27, endPoint y: 568, distance: 174.1
click at [32, 528] on div "1 2 3 4 5 6 7 C X Z E E Erase all H H LIVE Relativistic Electrodynamics 01:31:3…" at bounding box center [427, 326] width 854 height 652
click at [524, 528] on div at bounding box center [519, 615] width 22 height 22
click at [519, 528] on icon at bounding box center [518, 615] width 14 height 14
click at [636, 528] on icon at bounding box center [635, 607] width 14 height 14
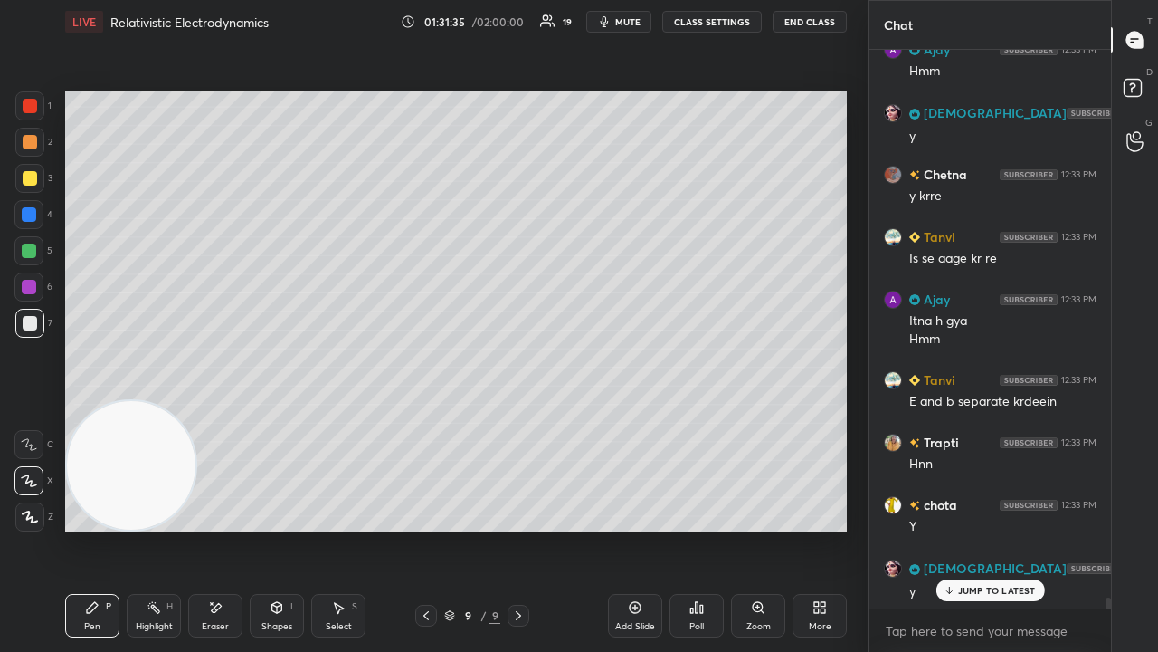
click at [634, 22] on span "mute" at bounding box center [627, 21] width 25 height 13
click at [633, 25] on span "unmute" at bounding box center [626, 21] width 39 height 13
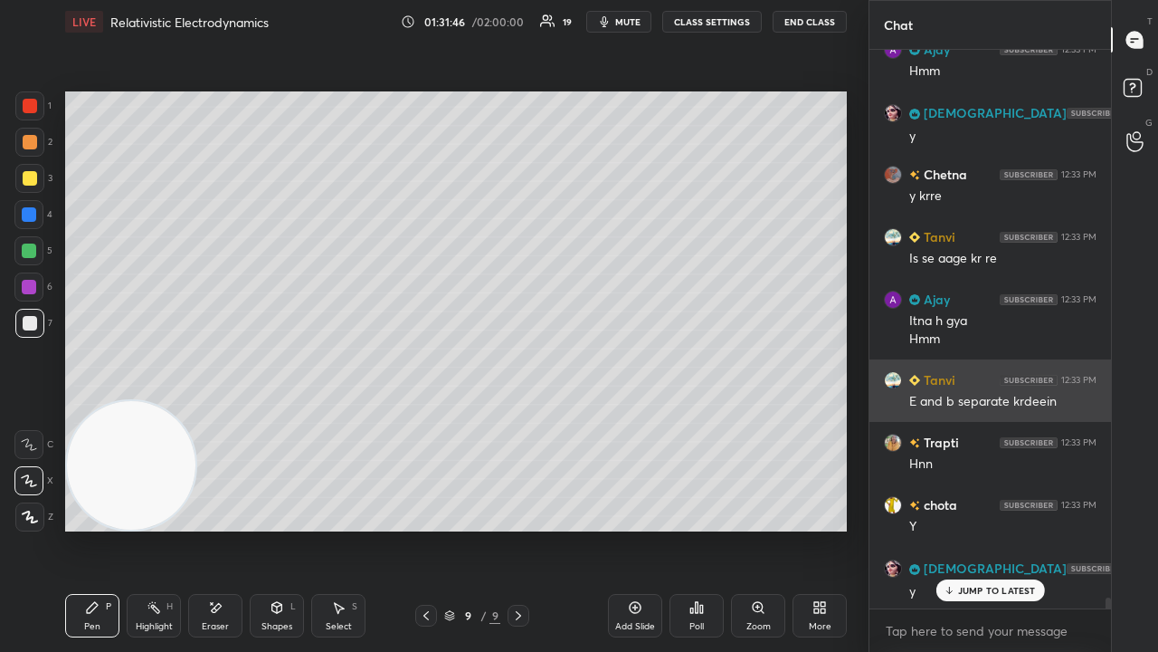
scroll to position [28082, 0]
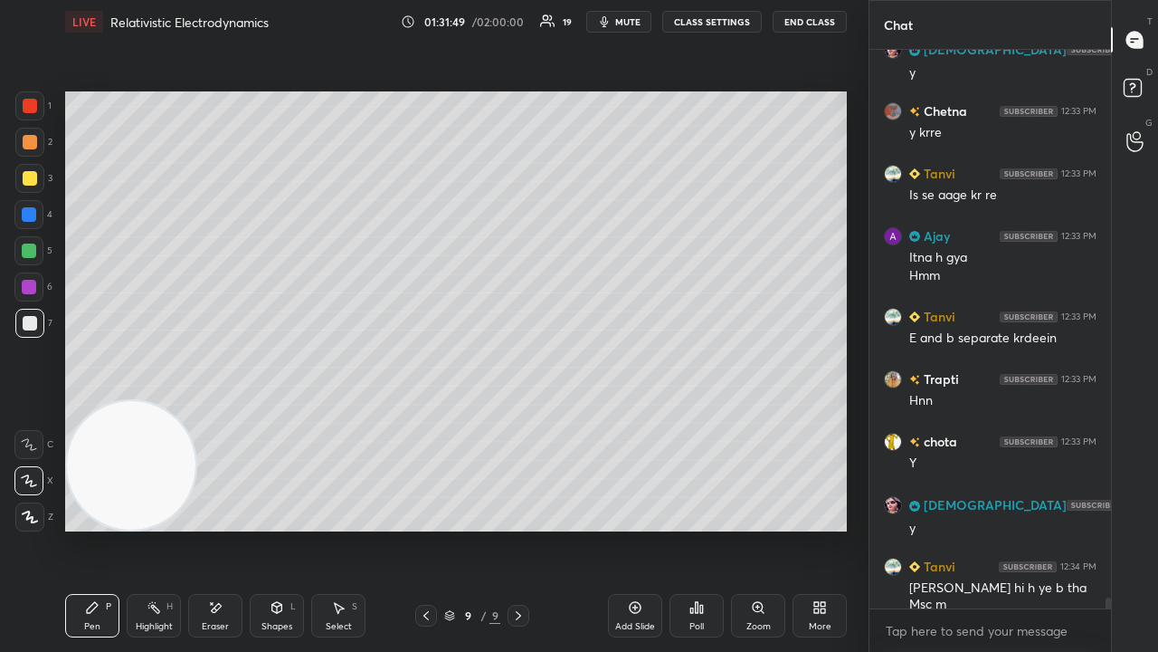
click at [632, 18] on span "mute" at bounding box center [627, 21] width 25 height 13
click at [633, 20] on span "unmute" at bounding box center [626, 21] width 39 height 13
click at [235, 528] on div "Eraser" at bounding box center [215, 615] width 54 height 43
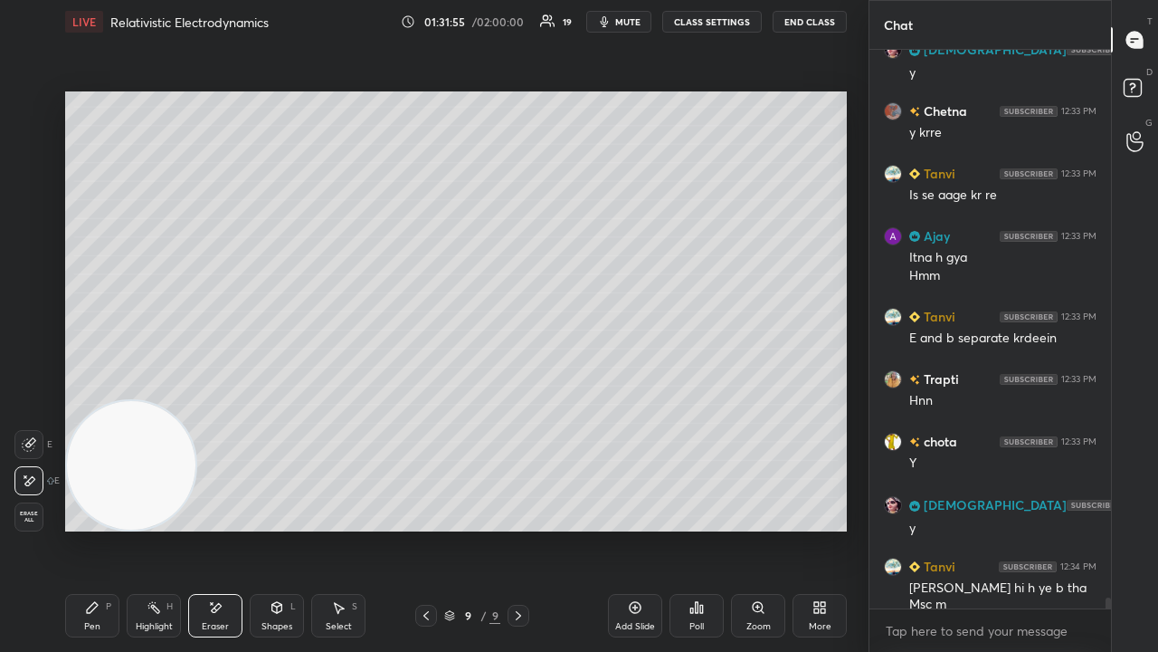
click at [425, 528] on icon at bounding box center [425, 615] width 5 height 9
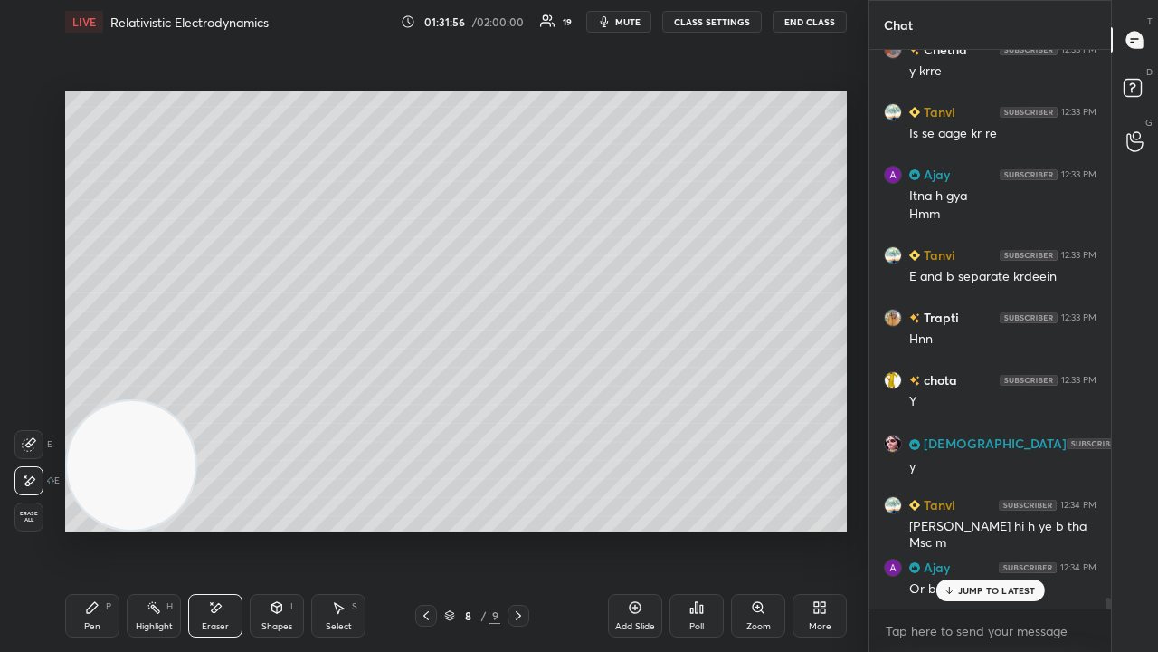
click at [628, 25] on span "mute" at bounding box center [627, 21] width 25 height 13
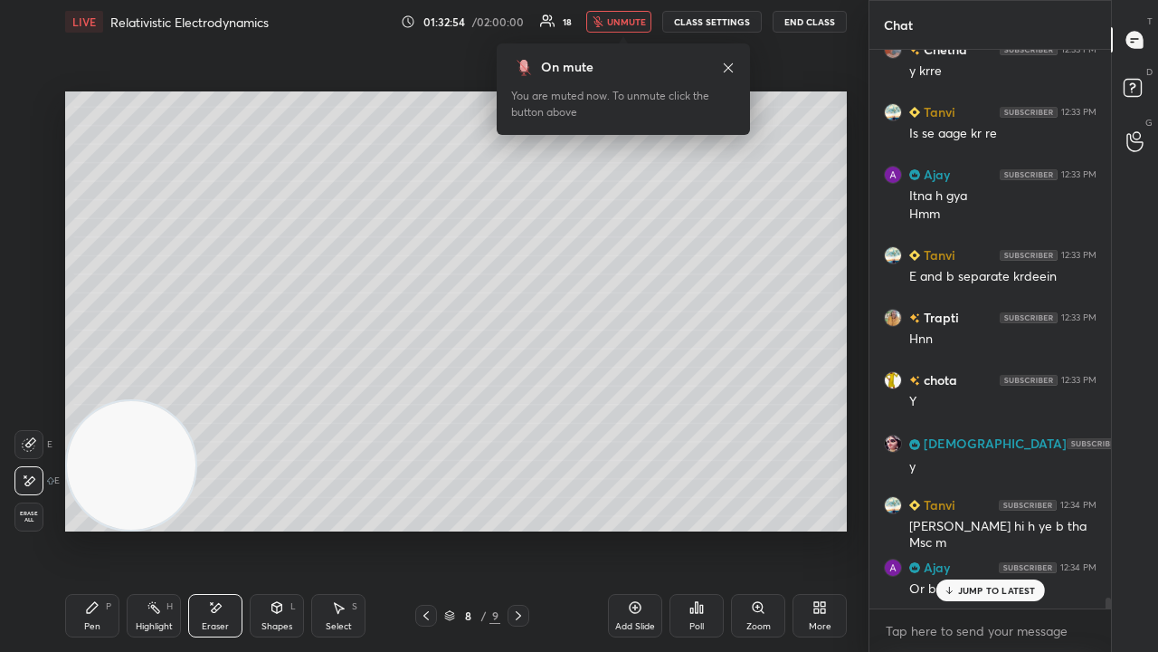
click at [628, 16] on span "unmute" at bounding box center [626, 21] width 39 height 13
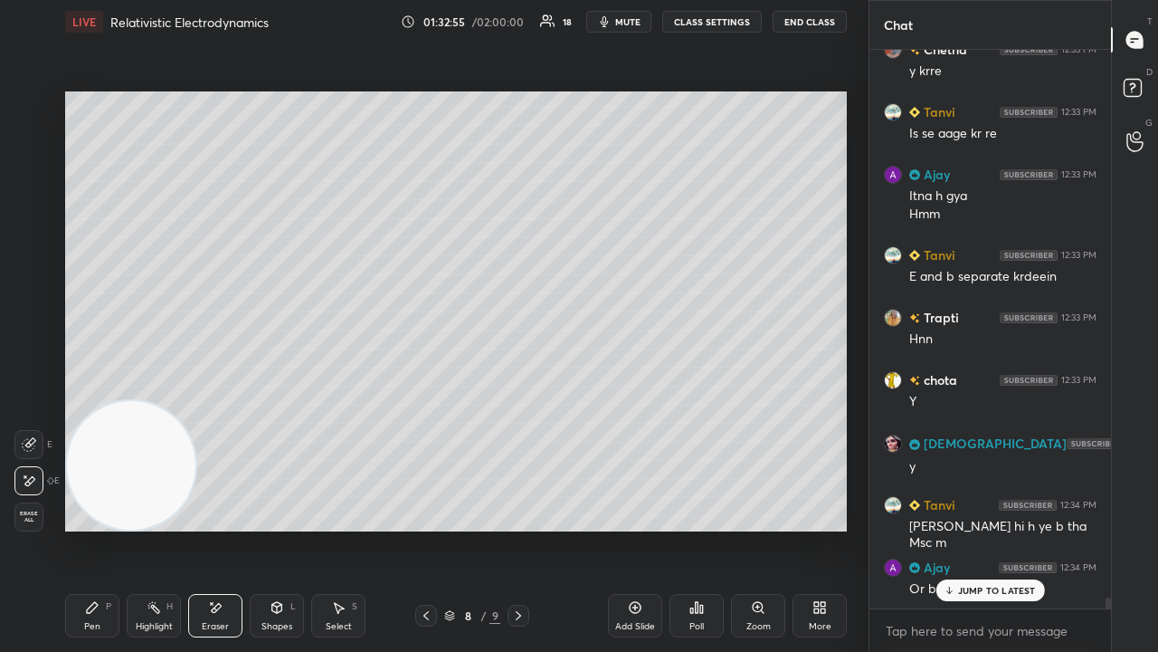
click at [994, 528] on p "JUMP TO LATEST" at bounding box center [997, 590] width 78 height 11
click at [425, 528] on icon at bounding box center [426, 615] width 14 height 14
click at [624, 22] on span "mute" at bounding box center [627, 21] width 25 height 13
click at [623, 22] on span "unmute" at bounding box center [626, 21] width 39 height 13
click at [100, 528] on div "Pen P" at bounding box center [92, 615] width 54 height 43
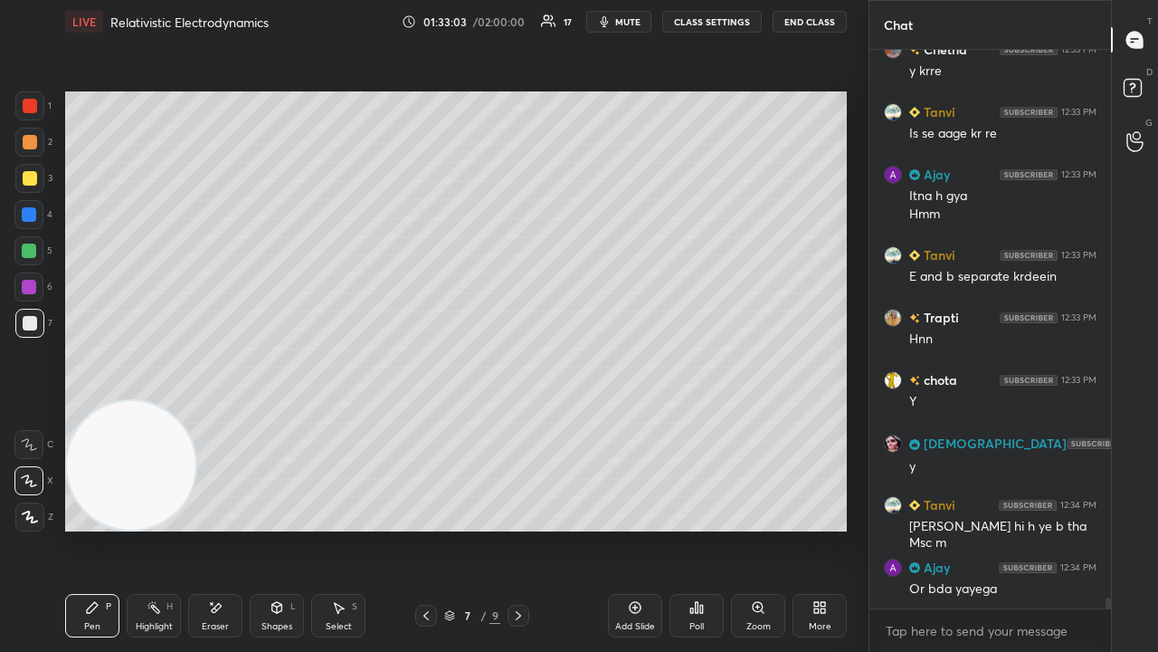
scroll to position [28207, 0]
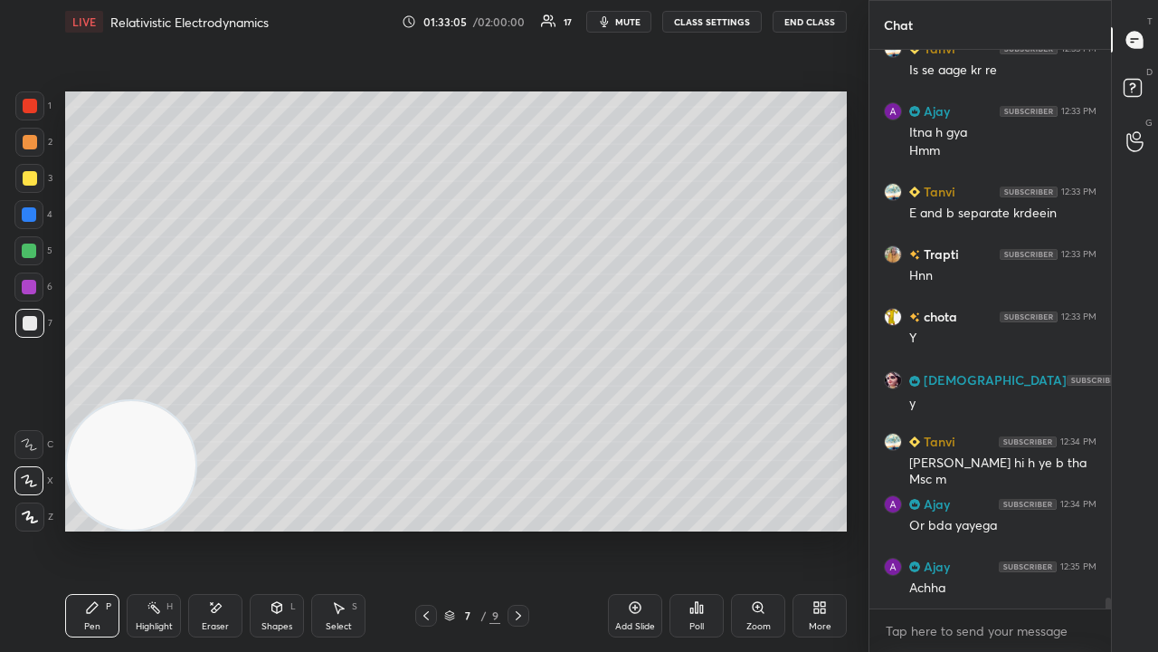
click at [514, 528] on icon at bounding box center [518, 615] width 14 height 14
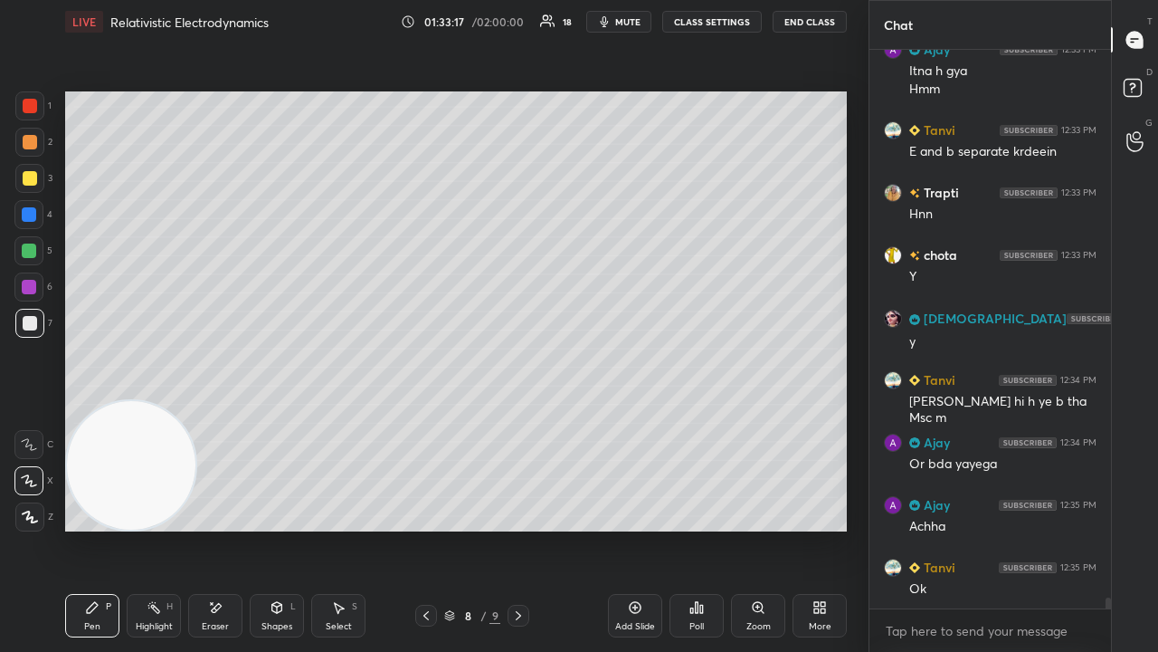
drag, startPoint x: 232, startPoint y: 619, endPoint x: 243, endPoint y: 561, distance: 59.1
click at [233, 528] on div "Eraser" at bounding box center [215, 615] width 54 height 43
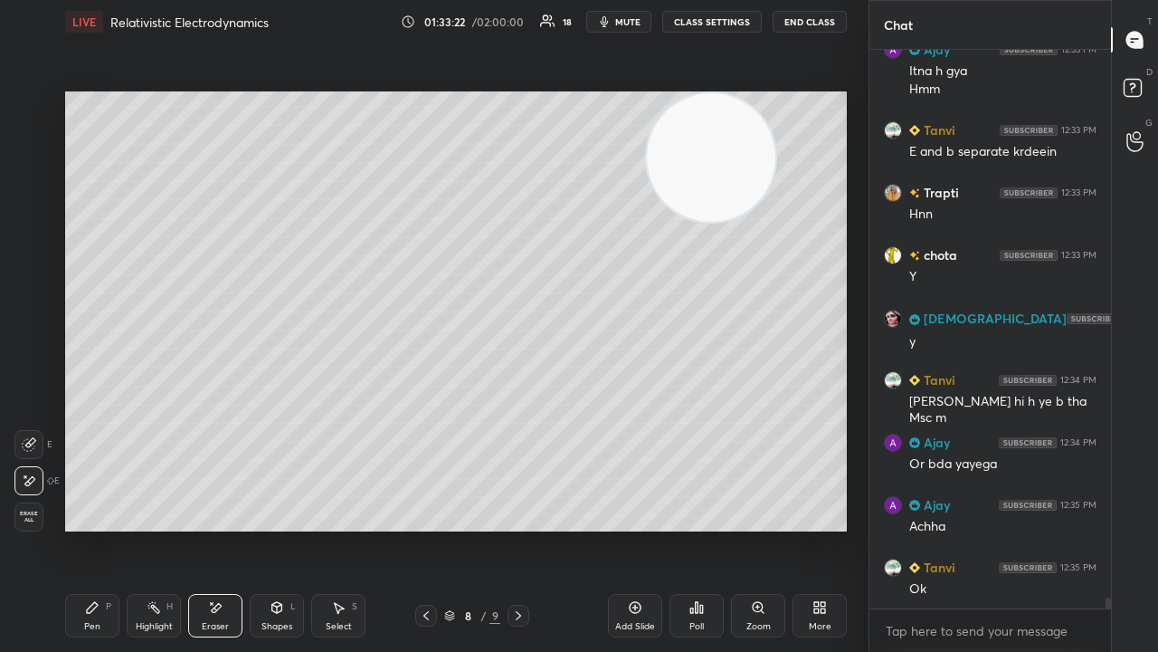
drag, startPoint x: 186, startPoint y: 505, endPoint x: 839, endPoint y: 101, distance: 767.2
click at [867, 96] on div "1 2 3 4 5 6 7 C X Z E E Erase all H H LIVE Relativistic Electrodynamics 01:33:2…" at bounding box center [434, 326] width 869 height 652
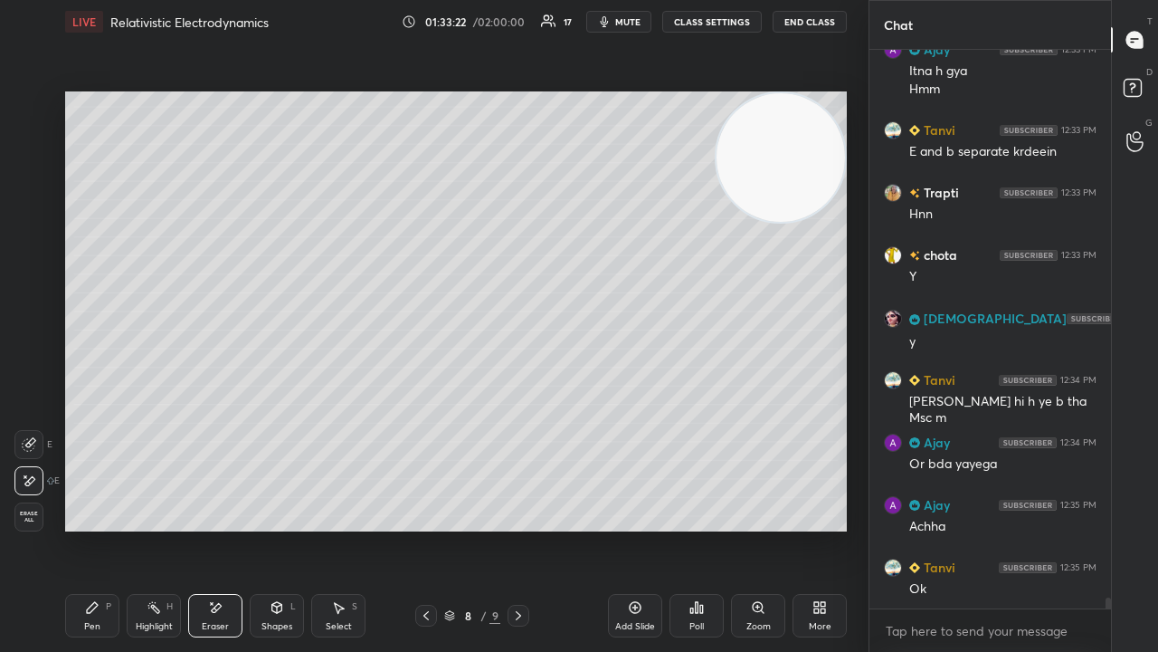
click at [637, 27] on span "mute" at bounding box center [627, 21] width 25 height 13
click at [636, 24] on span "mute" at bounding box center [627, 21] width 25 height 13
click at [100, 528] on div "Pen P" at bounding box center [92, 615] width 54 height 43
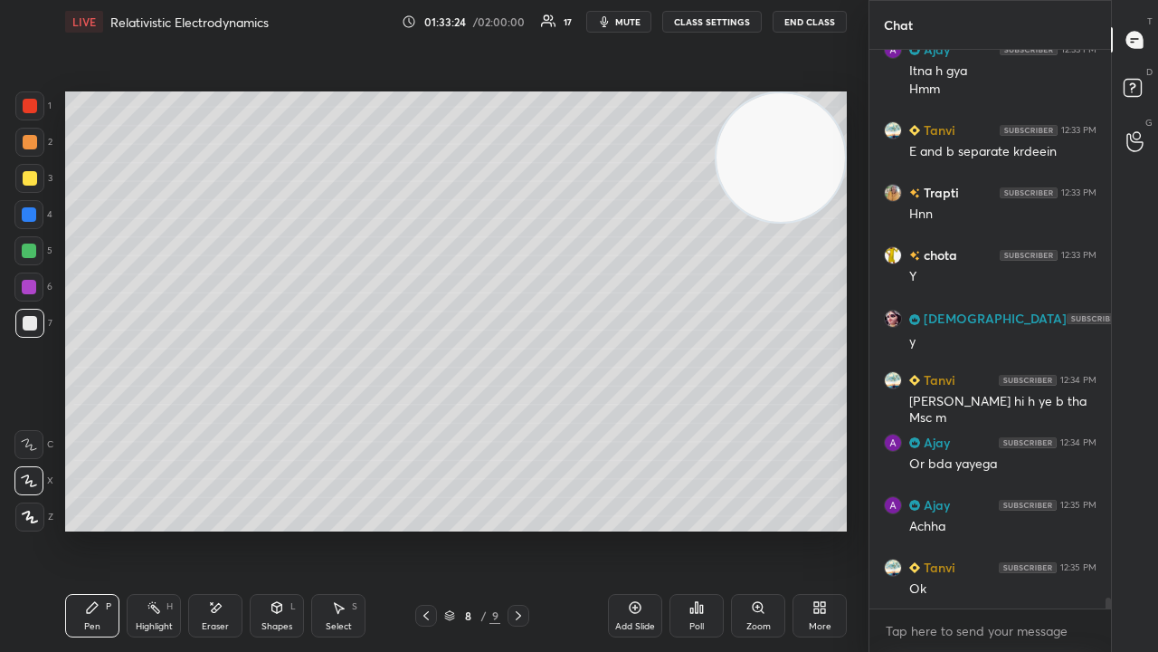
scroll to position [28332, 0]
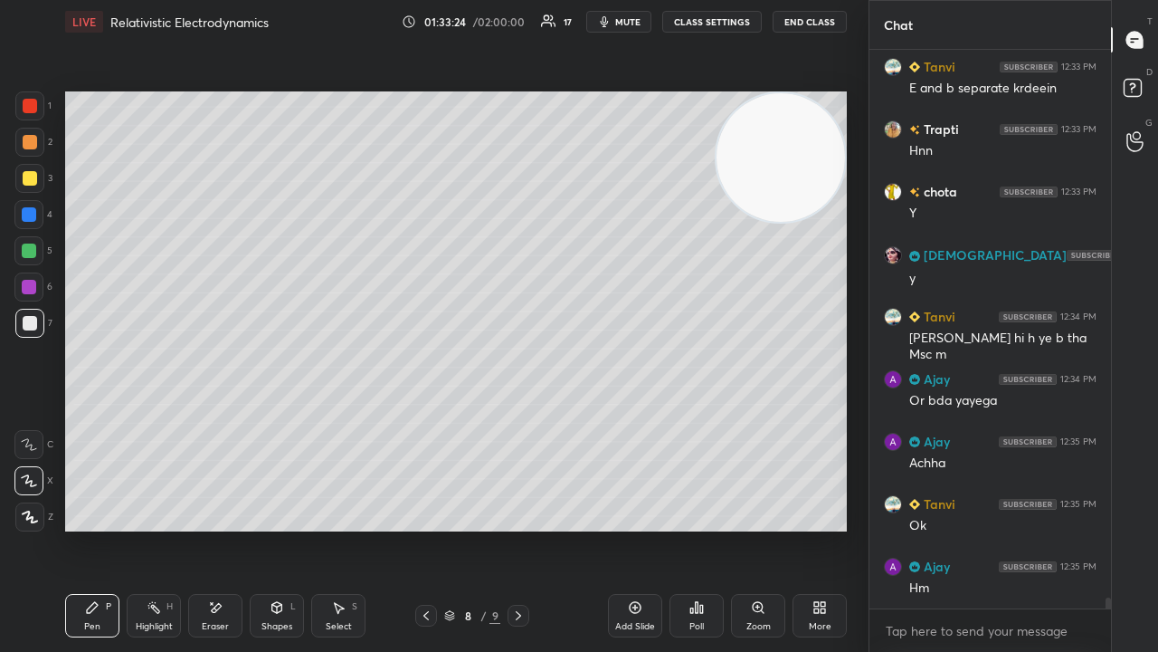
click at [617, 18] on button "mute" at bounding box center [618, 22] width 65 height 22
click at [617, 17] on span "mute" at bounding box center [627, 21] width 25 height 13
click at [417, 528] on div at bounding box center [426, 615] width 22 height 22
click at [612, 20] on icon "button" at bounding box center [604, 21] width 14 height 14
click at [616, 21] on span "unmute" at bounding box center [626, 21] width 39 height 13
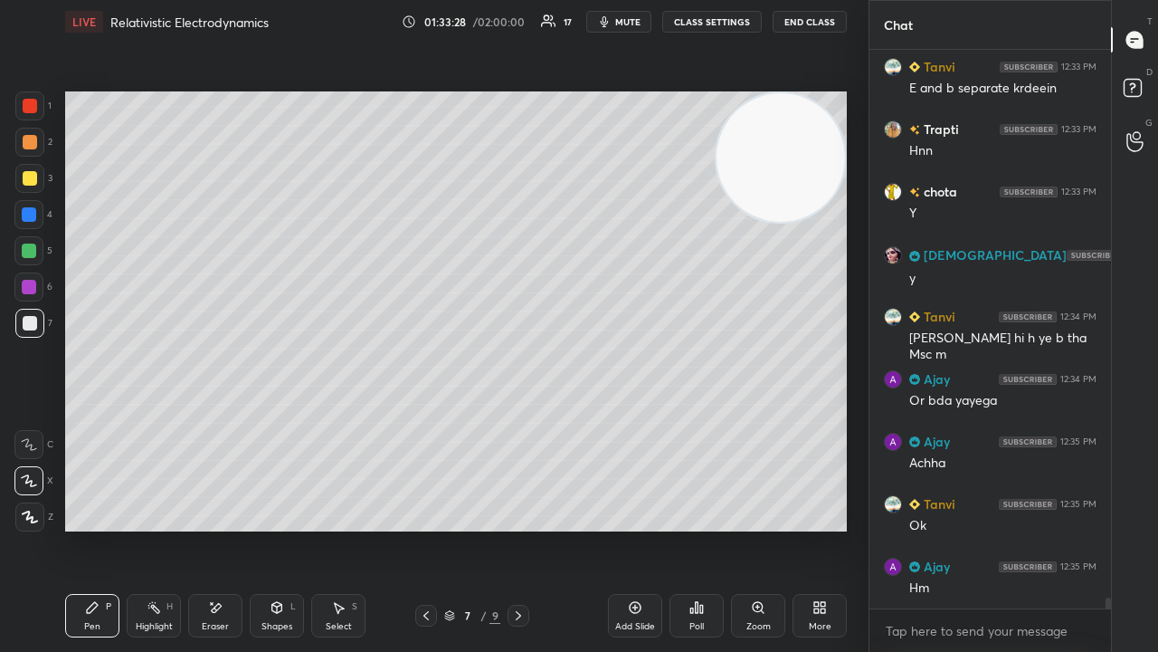
drag, startPoint x: 782, startPoint y: 168, endPoint x: 0, endPoint y: 618, distance: 901.9
click at [49, 528] on div "1 2 3 4 5 6 7 C X Z E E Erase all H H LIVE Relativistic Electrodynamics 01:33:2…" at bounding box center [427, 326] width 854 height 652
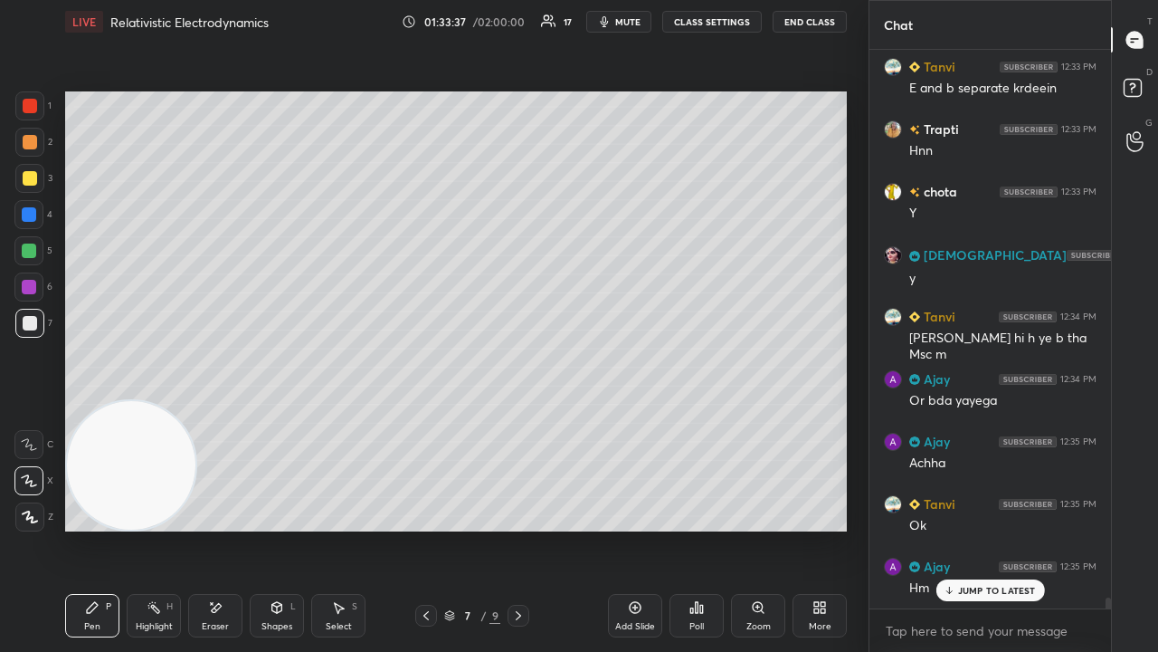
scroll to position [28393, 0]
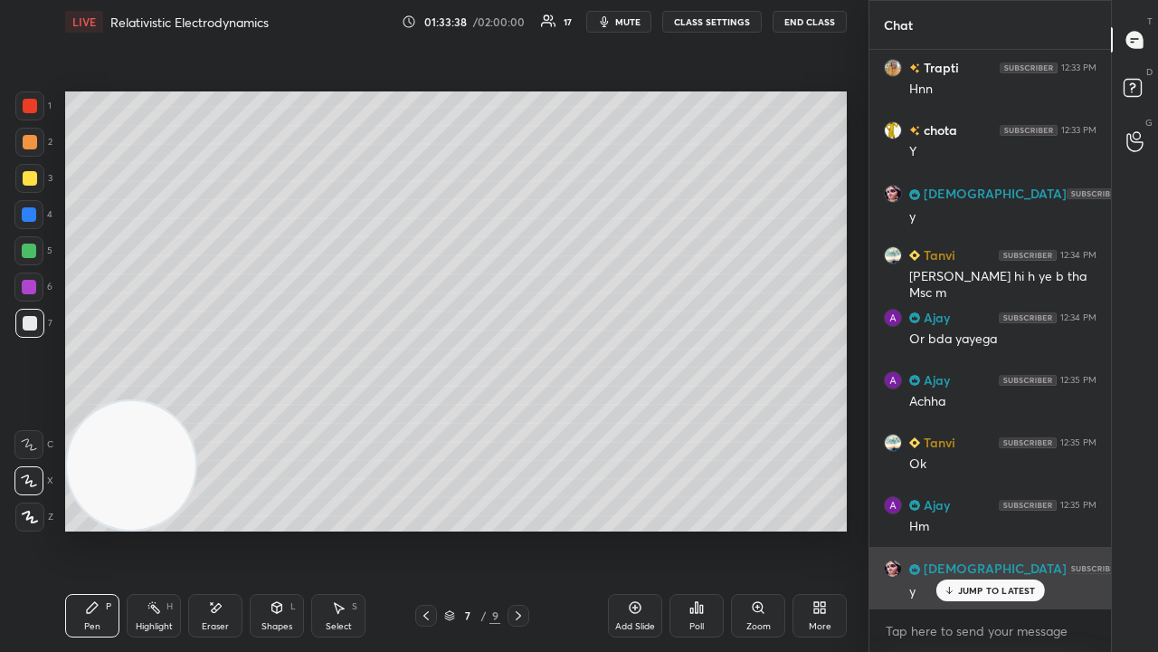
drag, startPoint x: 976, startPoint y: 587, endPoint x: 970, endPoint y: 598, distance: 12.6
click at [974, 528] on p "JUMP TO LATEST" at bounding box center [997, 590] width 78 height 11
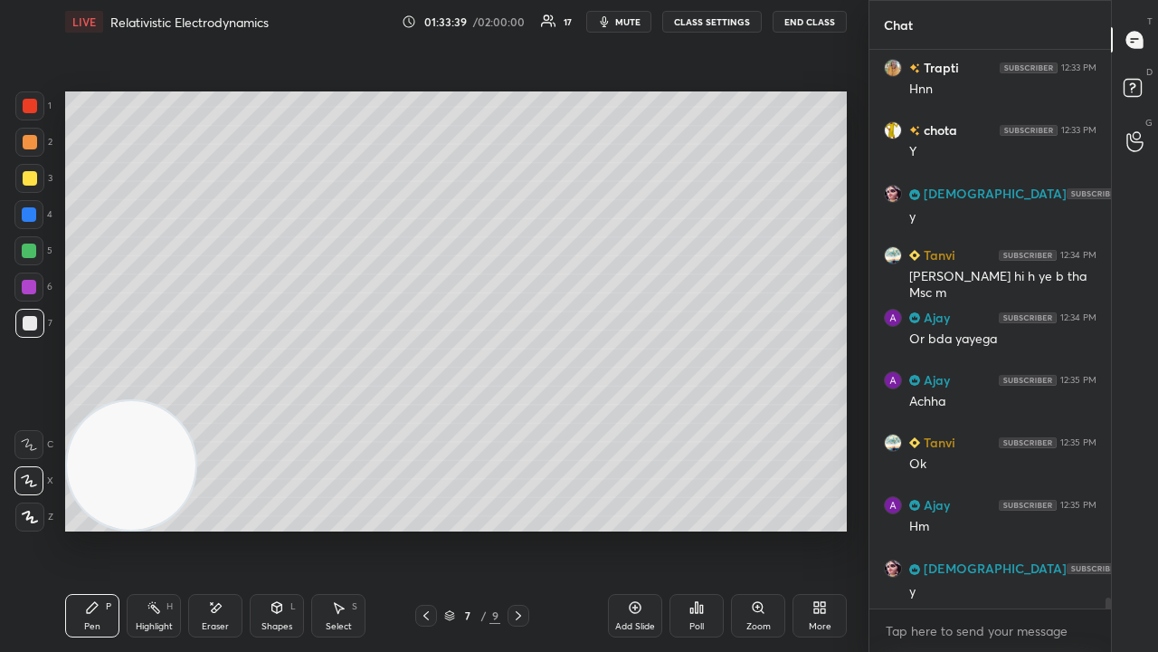
scroll to position [28457, 0]
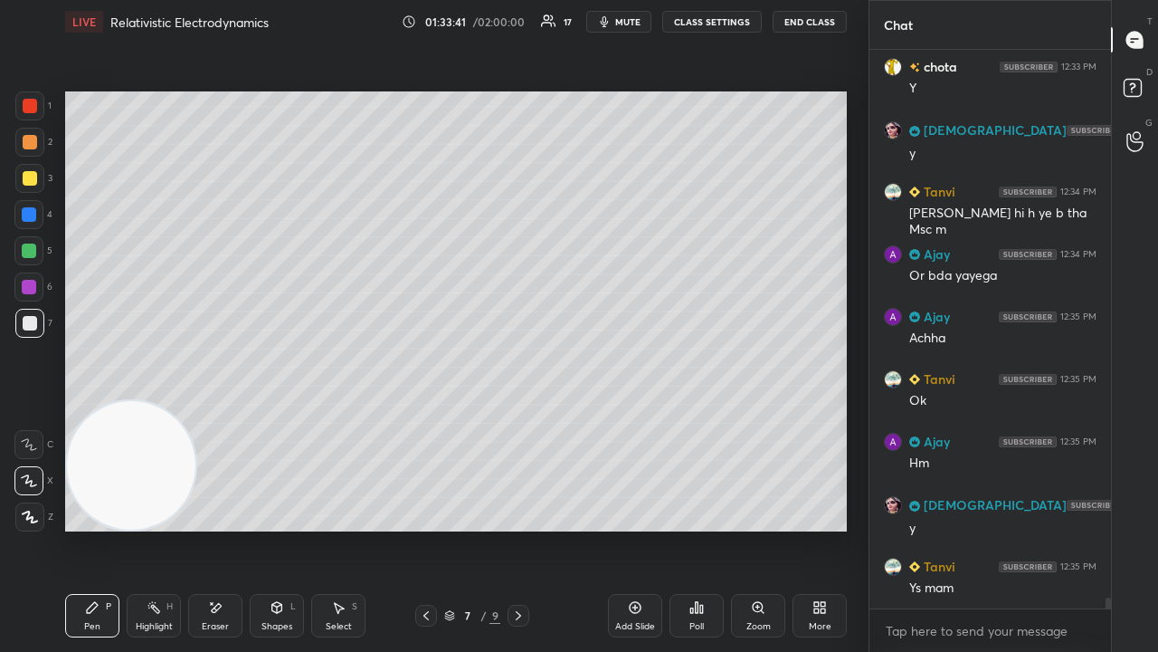
click at [640, 20] on span "mute" at bounding box center [627, 21] width 25 height 13
click at [637, 20] on span "mute" at bounding box center [627, 21] width 25 height 13
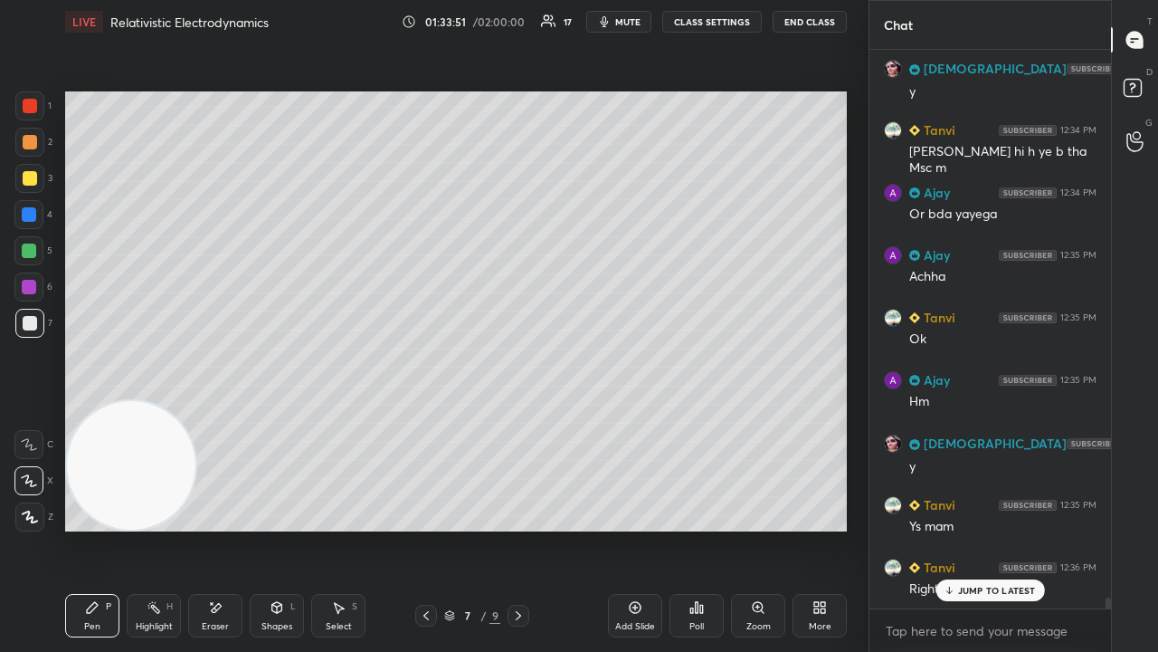
click at [645, 23] on button "mute" at bounding box center [618, 22] width 65 height 22
drag, startPoint x: 642, startPoint y: 25, endPoint x: 633, endPoint y: 62, distance: 37.5
click at [642, 25] on span "unmute" at bounding box center [626, 21] width 39 height 13
drag, startPoint x: 959, startPoint y: 592, endPoint x: 939, endPoint y: 639, distance: 51.1
click at [959, 528] on p "JUMP TO LATEST" at bounding box center [997, 590] width 78 height 11
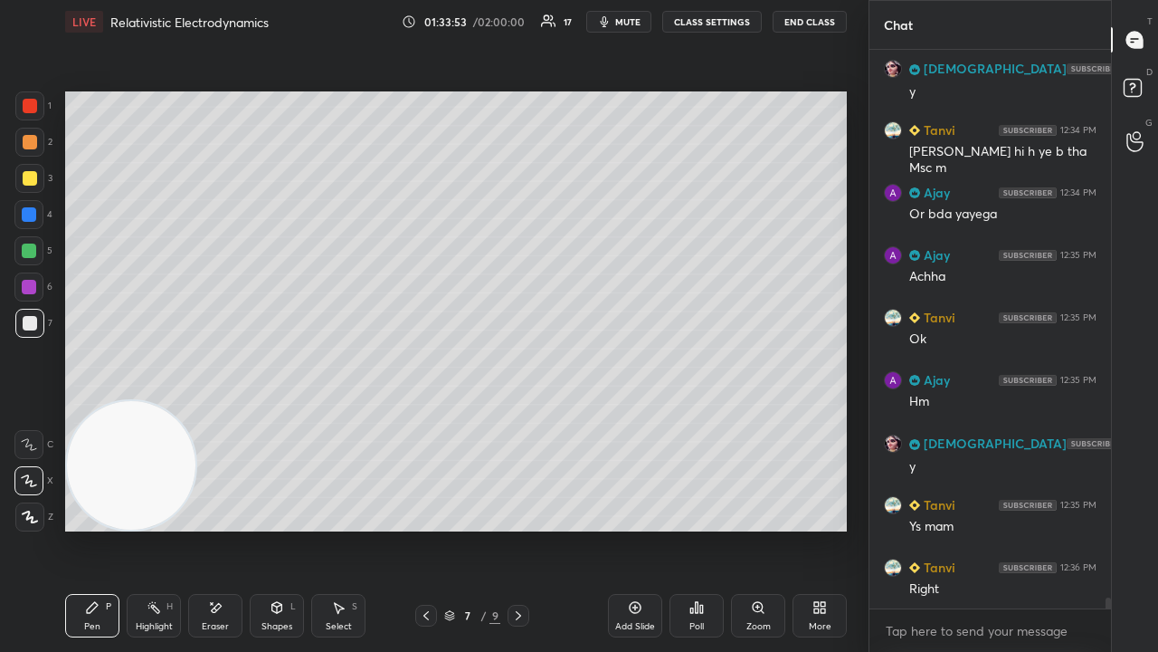
drag, startPoint x: 936, startPoint y: 648, endPoint x: 927, endPoint y: 644, distance: 9.7
click at [934, 528] on div "x" at bounding box center [991, 630] width 242 height 43
drag, startPoint x: 121, startPoint y: 504, endPoint x: 68, endPoint y: 282, distance: 228.0
click at [68, 401] on video at bounding box center [131, 465] width 128 height 128
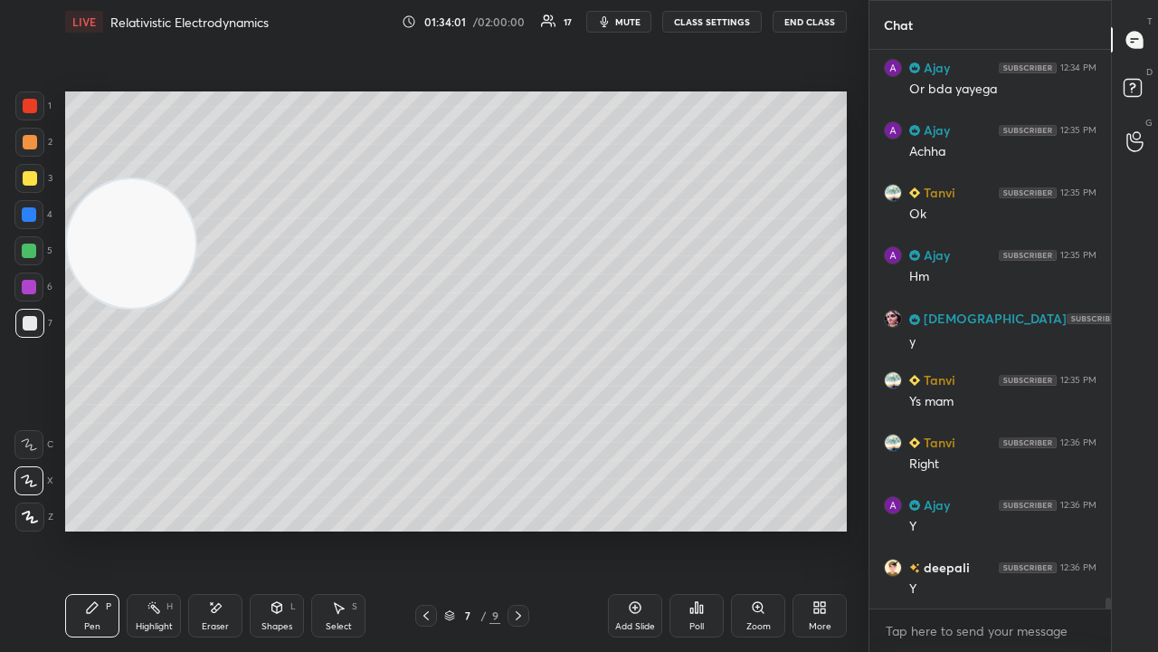
scroll to position [28706, 0]
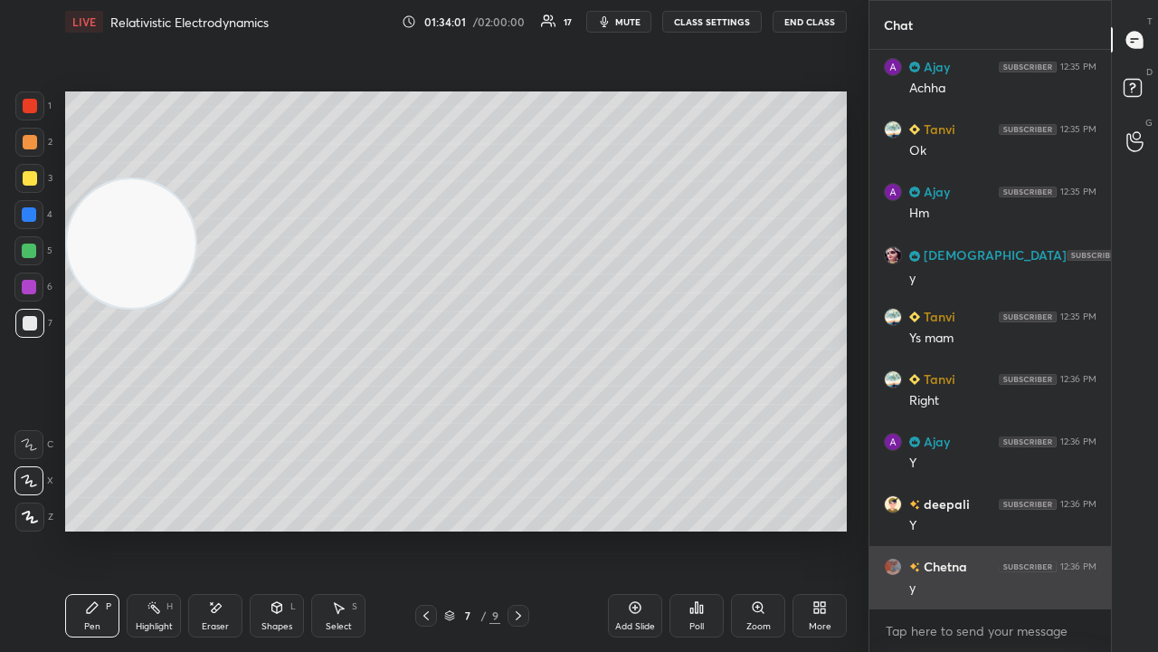
click at [976, 528] on div "y" at bounding box center [1002, 588] width 187 height 18
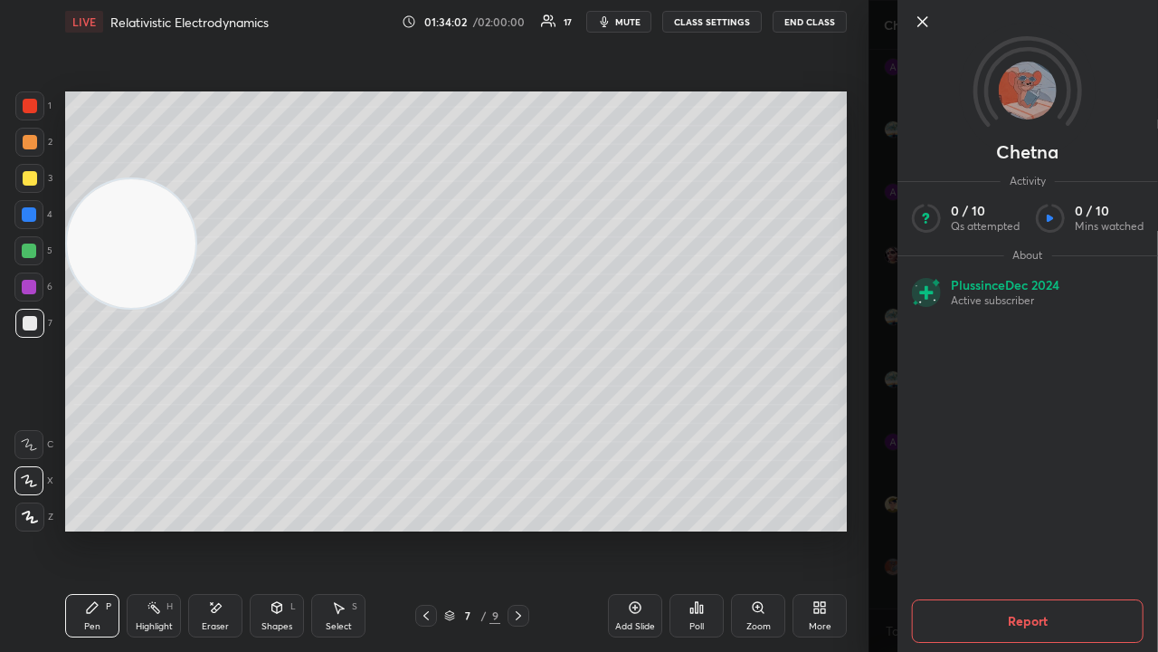
click at [887, 528] on div "Chetna Activity 0 / 10 Qs attempted 0 / 10 Mins watched About Plus since [DATE]…" at bounding box center [1014, 326] width 290 height 652
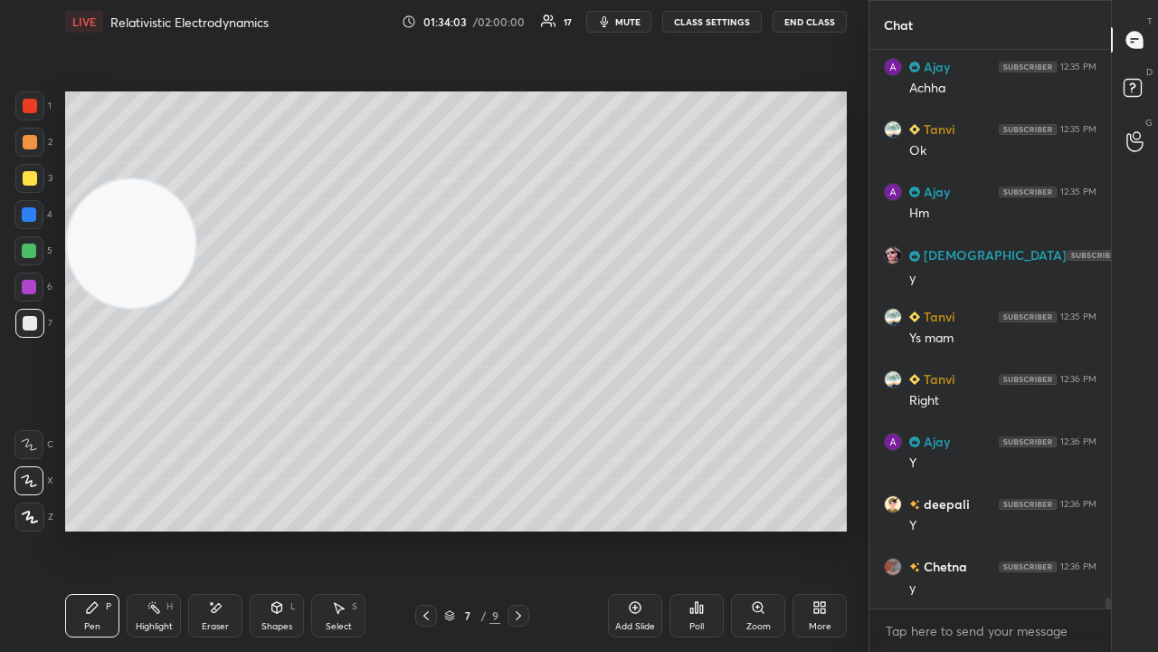
drag, startPoint x: 612, startPoint y: 31, endPoint x: 619, endPoint y: 24, distance: 10.2
click at [612, 29] on div "LIVE Relativistic Electrodynamics 01:34:03 / 02:00:00 17 mute CLASS SETTINGS En…" at bounding box center [456, 21] width 782 height 43
click at [622, 22] on span "mute" at bounding box center [627, 21] width 25 height 13
drag, startPoint x: 623, startPoint y: 21, endPoint x: 634, endPoint y: 17, distance: 12.3
click at [624, 21] on span "unmute" at bounding box center [626, 21] width 39 height 13
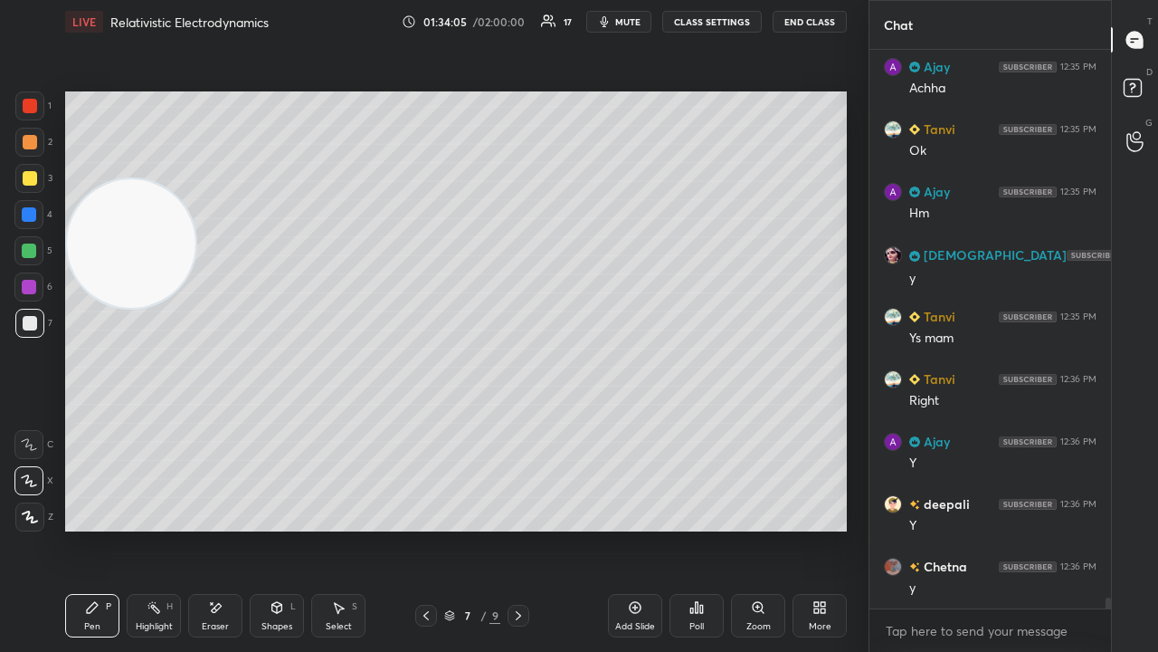
click at [521, 528] on icon at bounding box center [518, 615] width 14 height 14
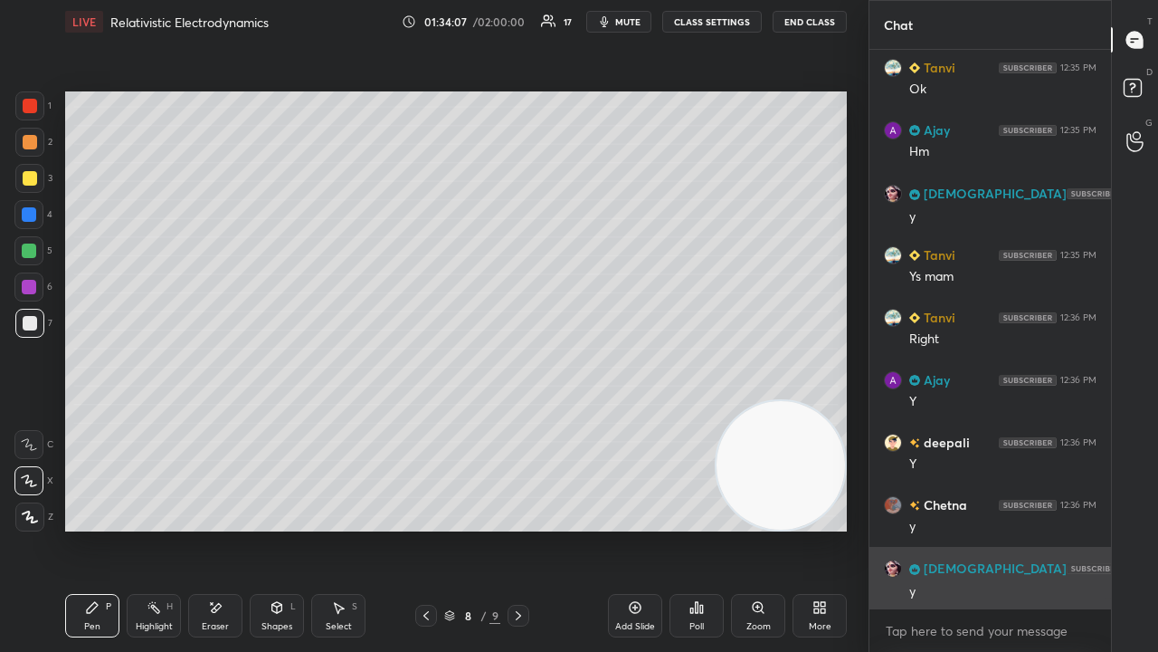
drag, startPoint x: 158, startPoint y: 290, endPoint x: 964, endPoint y: 555, distance: 847.6
click at [964, 528] on div "1 2 3 4 5 6 7 C X Z E E Erase all H H LIVE Relativistic Electrodynamics 01:34:0…" at bounding box center [579, 326] width 1158 height 652
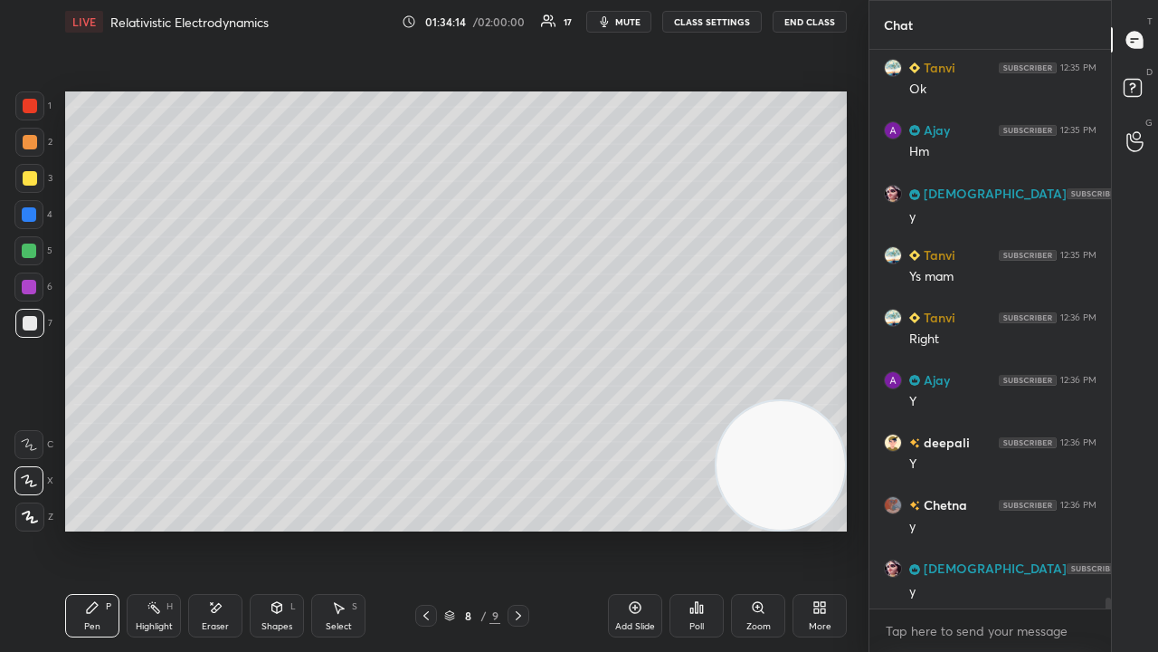
click at [637, 24] on span "mute" at bounding box center [627, 21] width 25 height 13
click at [633, 24] on span "mute" at bounding box center [627, 21] width 25 height 13
click at [424, 528] on icon at bounding box center [426, 615] width 14 height 14
click at [624, 17] on span "mute" at bounding box center [627, 21] width 25 height 13
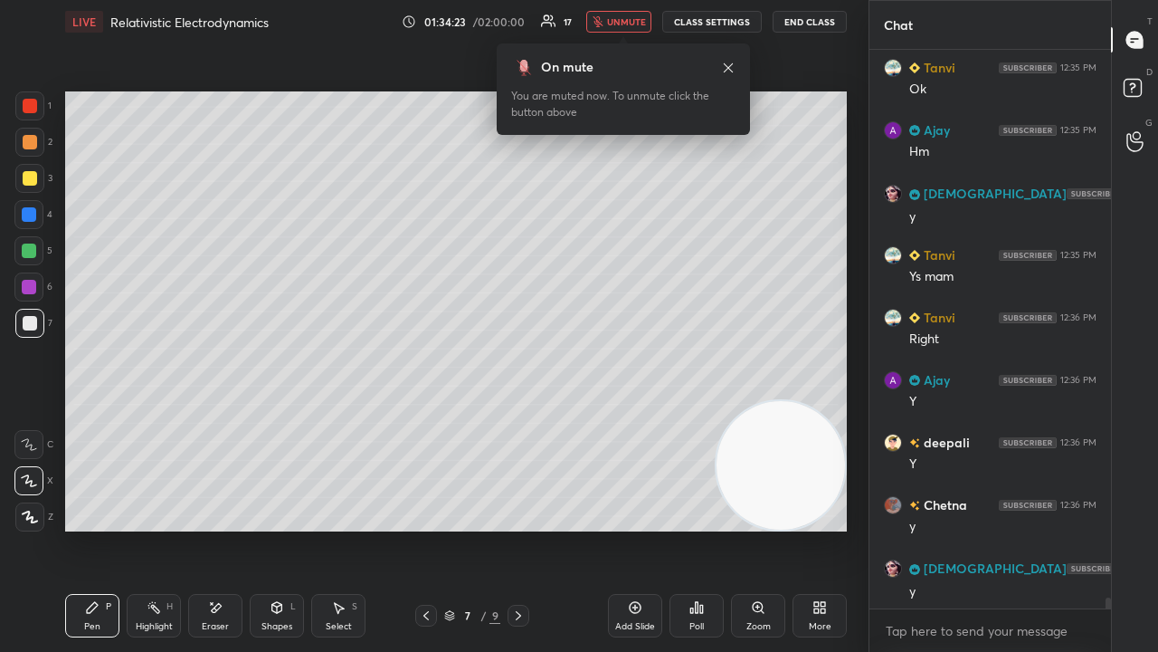
click at [623, 27] on span "unmute" at bounding box center [626, 21] width 39 height 13
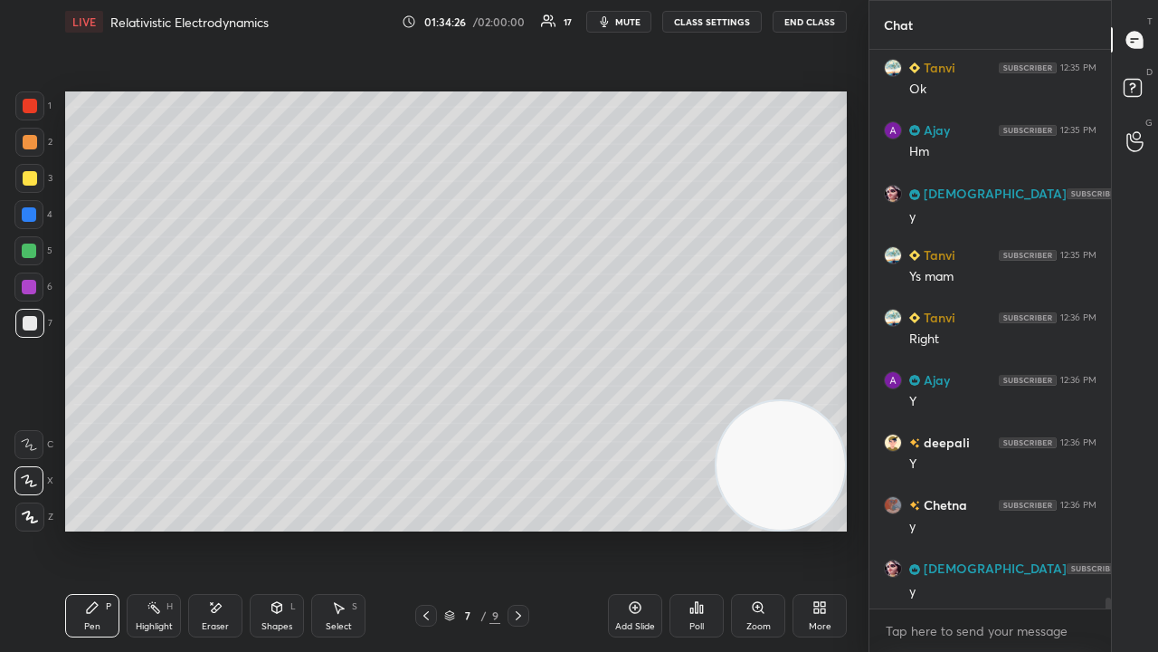
click at [619, 18] on button "mute" at bounding box center [618, 22] width 65 height 22
click at [621, 20] on span "unmute" at bounding box center [626, 21] width 39 height 13
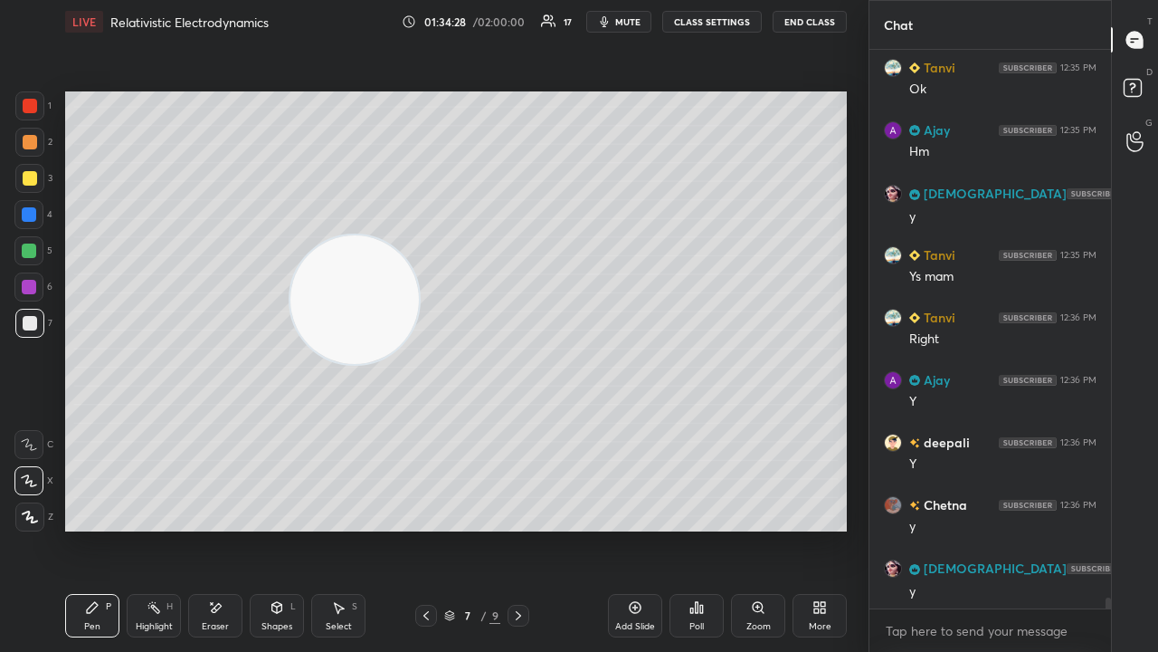
drag, startPoint x: 778, startPoint y: 489, endPoint x: 303, endPoint y: 312, distance: 506.8
click at [311, 315] on video at bounding box center [354, 299] width 128 height 128
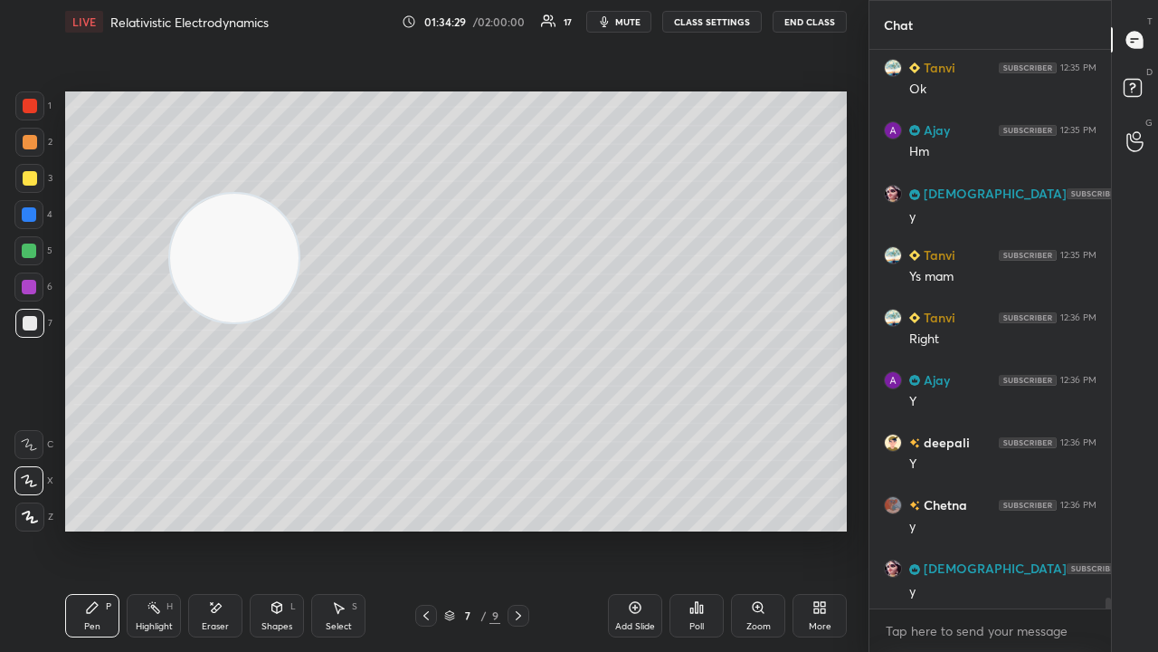
drag, startPoint x: 252, startPoint y: 284, endPoint x: 46, endPoint y: 172, distance: 234.1
click at [46, 172] on div "1 2 3 4 5 6 7 C X Z E E Erase all H H LIVE Relativistic Electrodynamics 01:34:2…" at bounding box center [427, 326] width 854 height 652
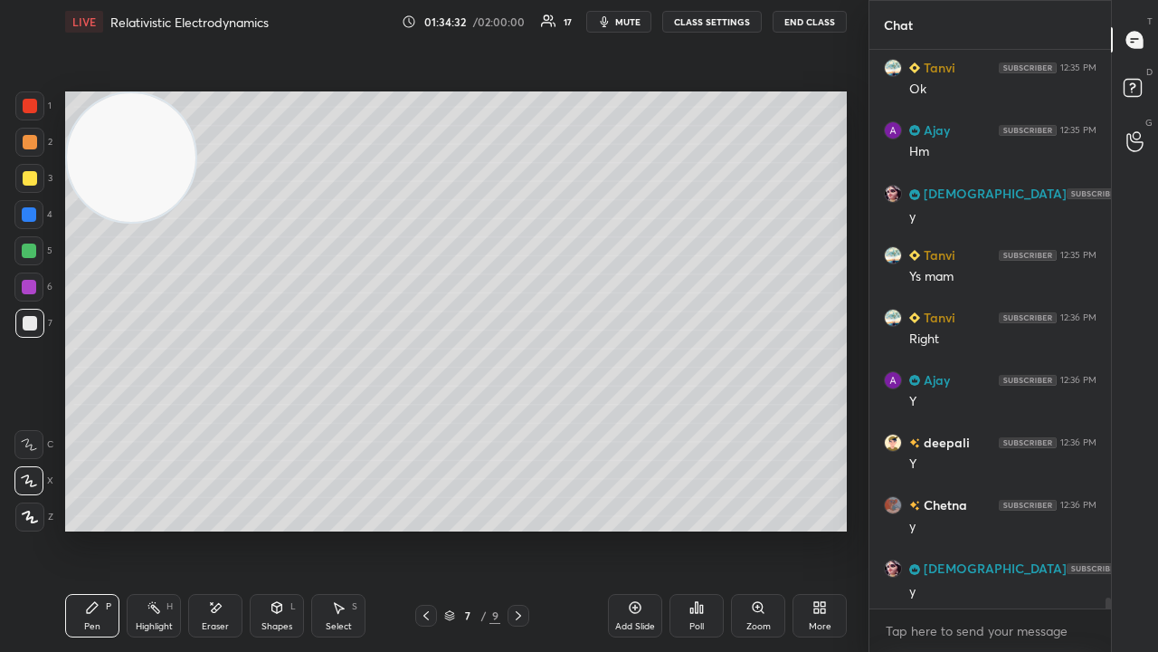
scroll to position [28831, 0]
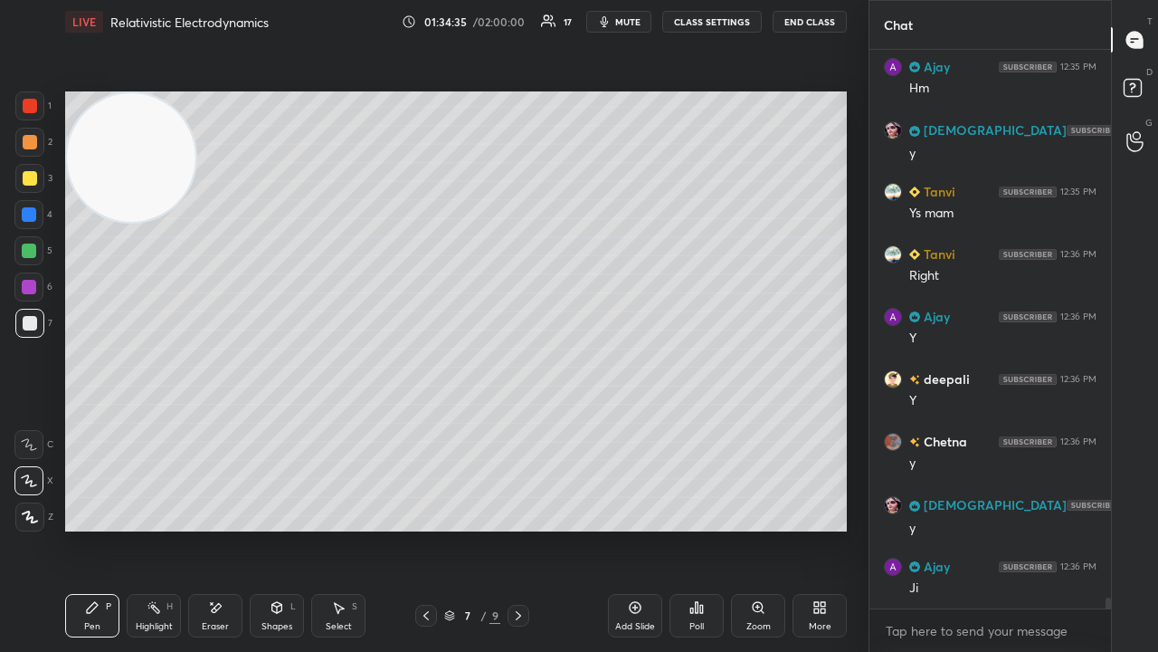
click at [518, 528] on icon at bounding box center [518, 615] width 14 height 14
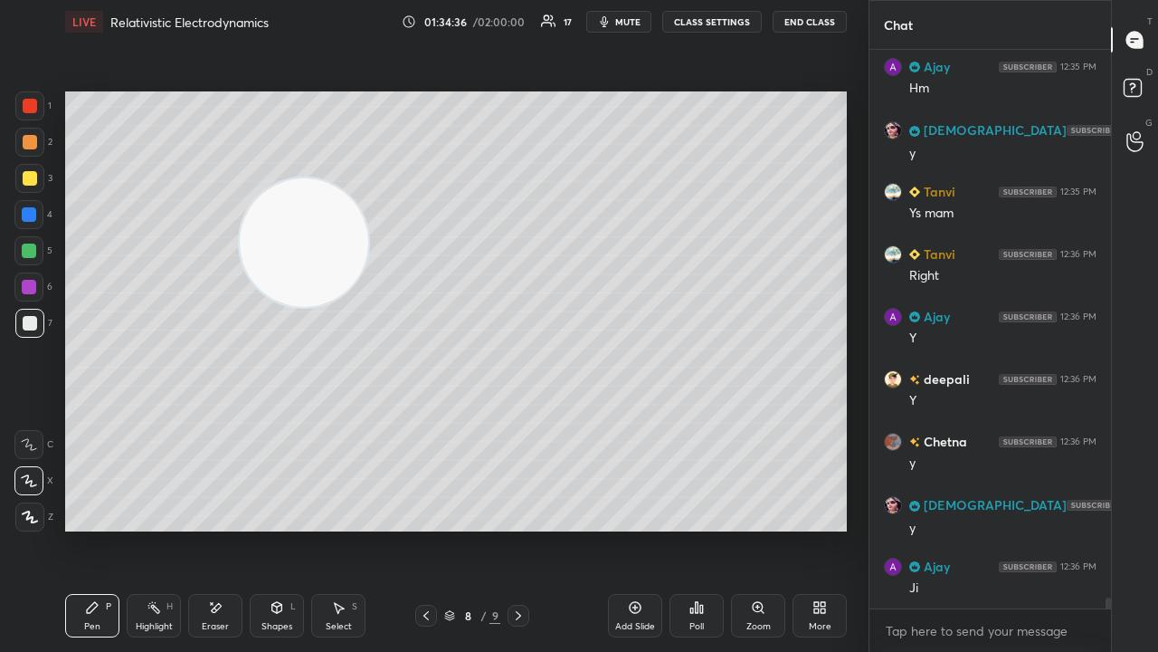
drag, startPoint x: 201, startPoint y: 248, endPoint x: 849, endPoint y: 414, distance: 668.9
click at [368, 307] on video at bounding box center [304, 242] width 128 height 128
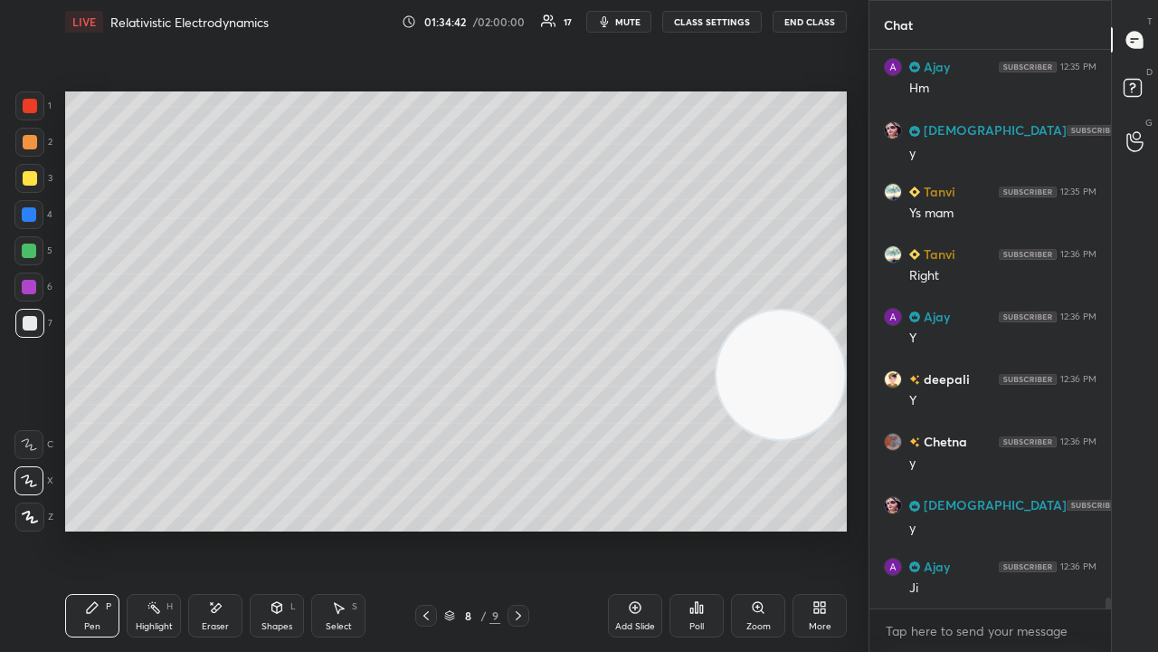
scroll to position [28893, 0]
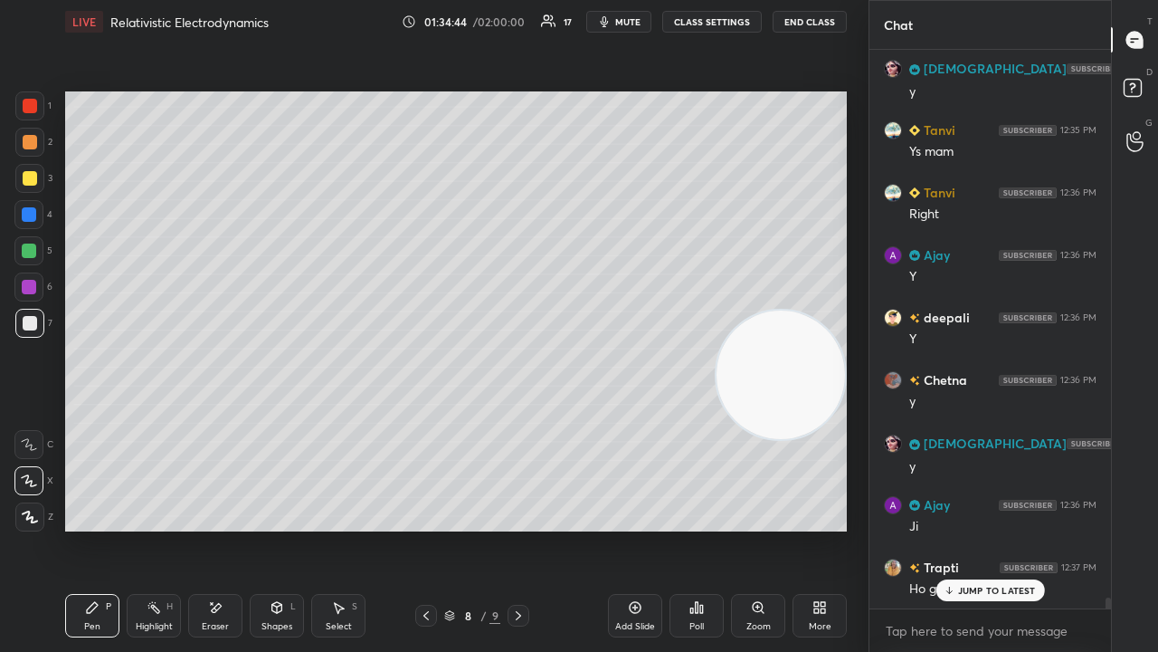
drag, startPoint x: 429, startPoint y: 614, endPoint x: 521, endPoint y: 559, distance: 107.5
click at [429, 528] on icon at bounding box center [426, 615] width 14 height 14
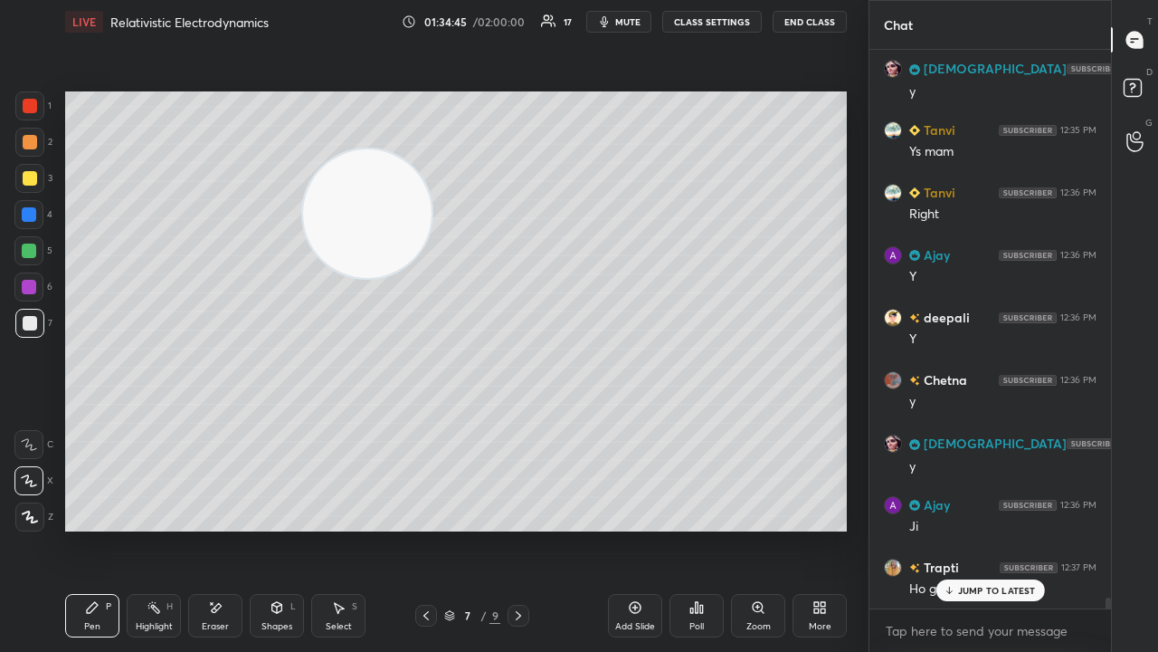
drag, startPoint x: 705, startPoint y: 362, endPoint x: 136, endPoint y: 153, distance: 606.3
click at [303, 165] on video at bounding box center [367, 213] width 128 height 128
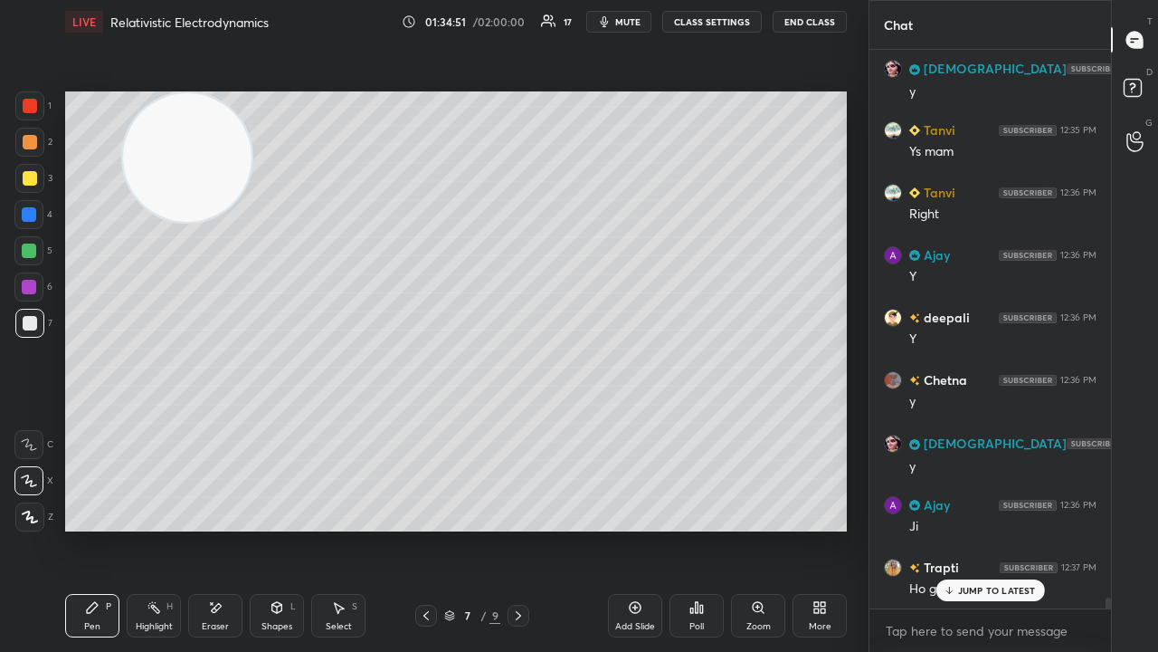
click at [627, 18] on span "mute" at bounding box center [627, 21] width 25 height 13
click at [631, 14] on button "unmute" at bounding box center [618, 22] width 65 height 22
click at [630, 18] on span "mute" at bounding box center [627, 21] width 25 height 13
click at [624, 18] on span "unmute" at bounding box center [626, 21] width 39 height 13
click at [988, 528] on p "JUMP TO LATEST" at bounding box center [997, 590] width 78 height 11
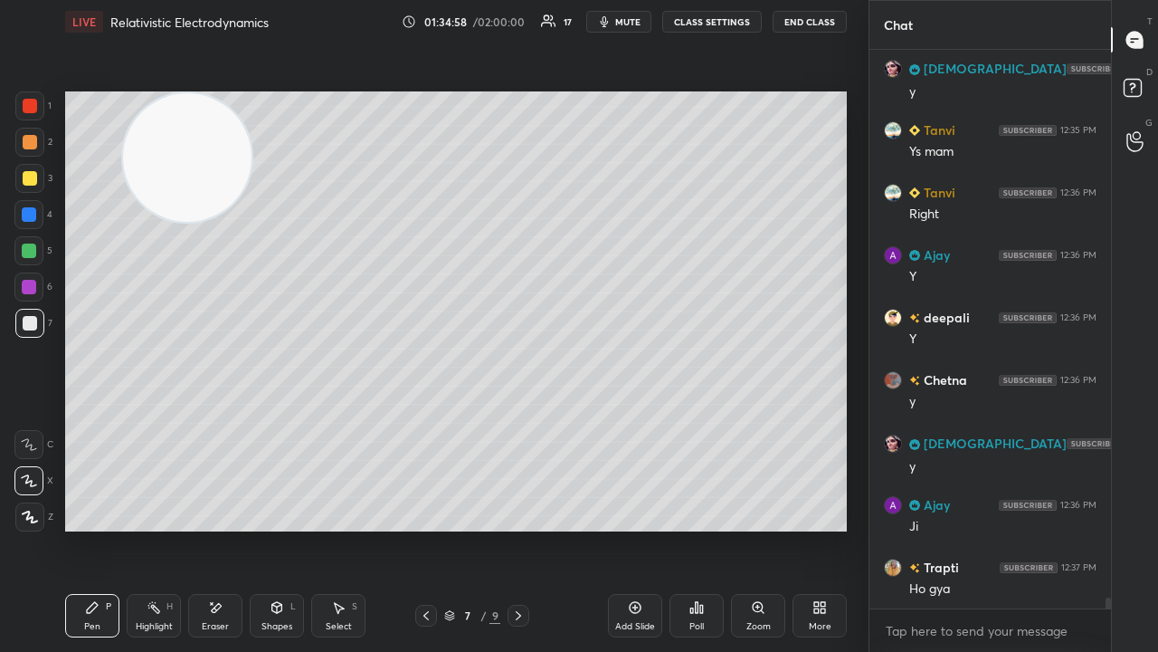
click at [629, 25] on span "mute" at bounding box center [627, 21] width 25 height 13
click at [630, 25] on span "mute" at bounding box center [627, 21] width 25 height 13
click at [514, 528] on icon at bounding box center [518, 615] width 14 height 14
click at [420, 528] on icon at bounding box center [426, 615] width 14 height 14
click at [610, 27] on icon "button" at bounding box center [604, 21] width 14 height 14
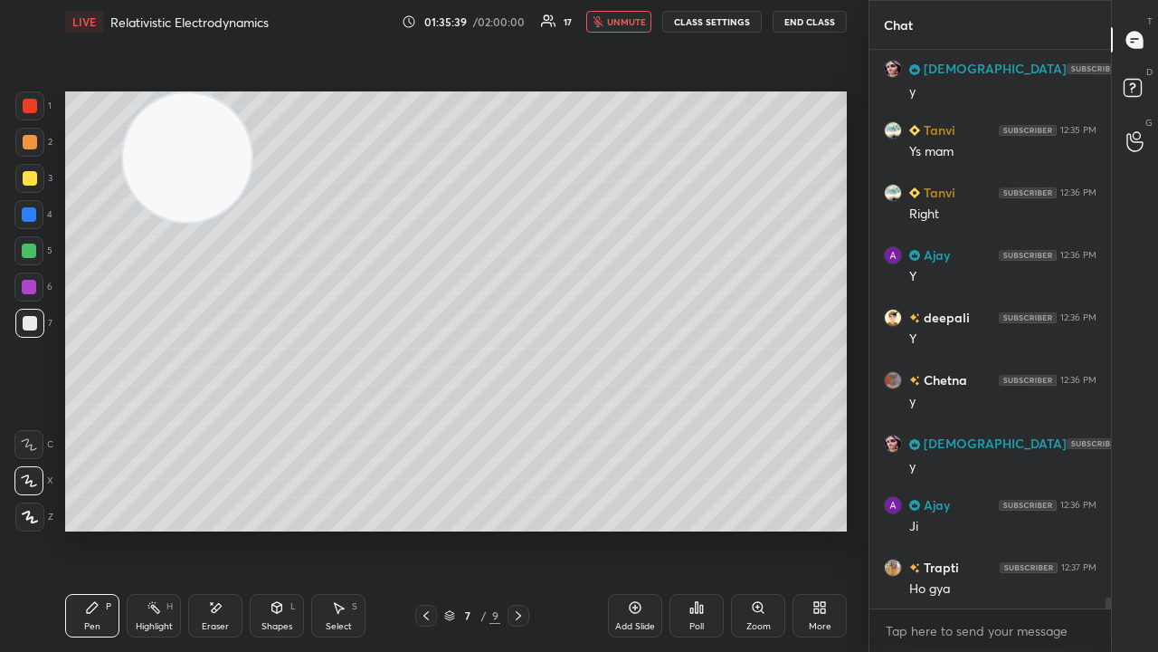
click at [610, 21] on button "unmute" at bounding box center [618, 22] width 65 height 22
click at [621, 24] on span "mute" at bounding box center [627, 21] width 25 height 13
drag, startPoint x: 623, startPoint y: 22, endPoint x: 632, endPoint y: 12, distance: 12.9
click at [623, 20] on span "unmute" at bounding box center [626, 21] width 39 height 13
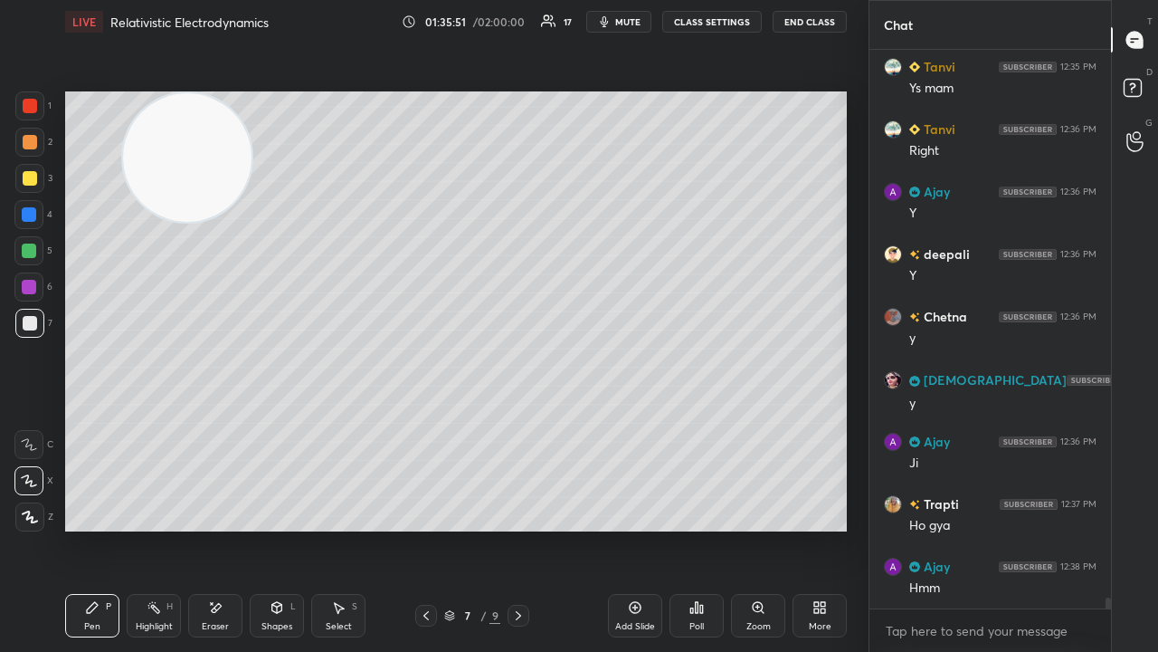
click at [518, 528] on icon at bounding box center [518, 615] width 5 height 9
click at [431, 528] on icon at bounding box center [426, 615] width 14 height 14
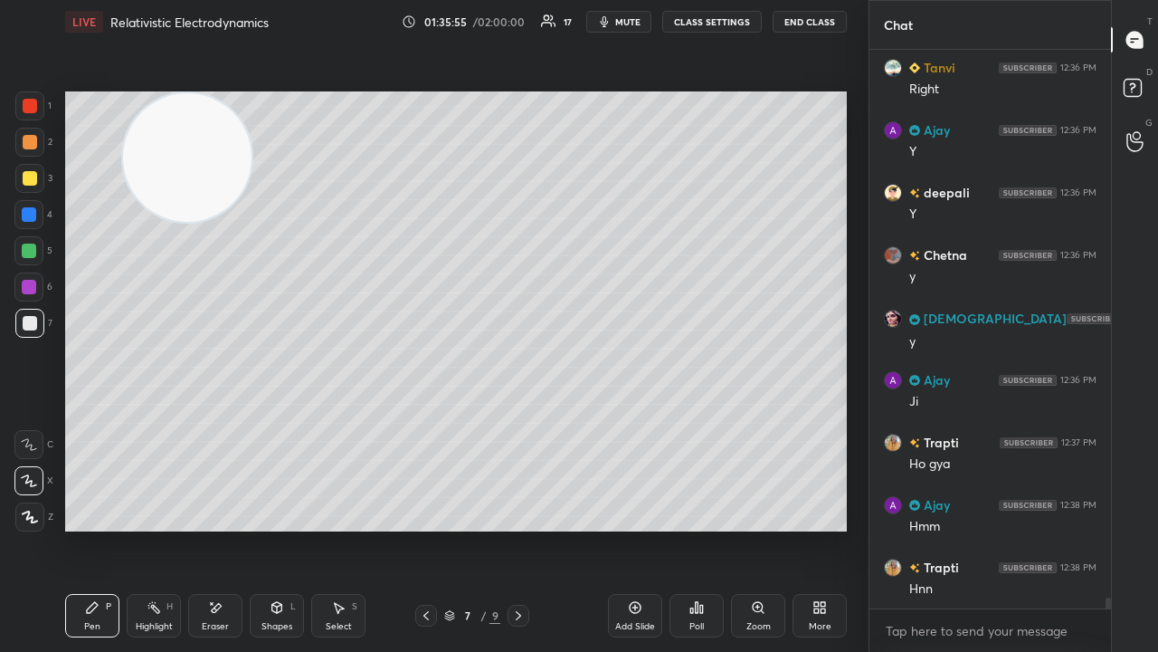
scroll to position [29081, 0]
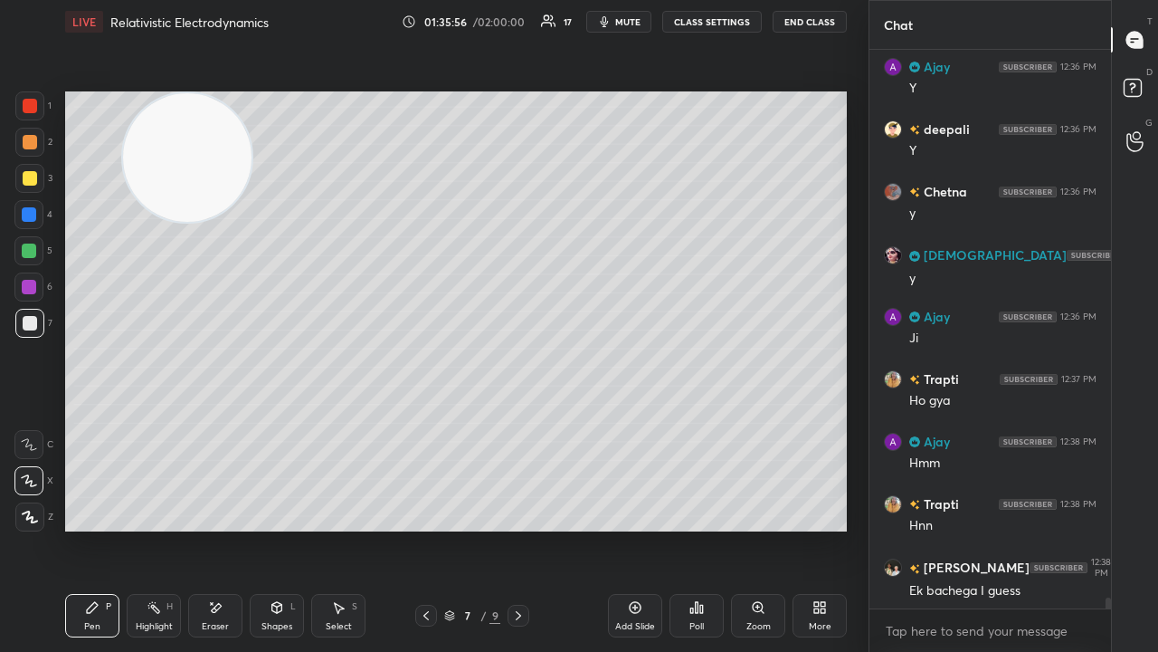
click at [977, 528] on div "x" at bounding box center [991, 630] width 242 height 43
click at [630, 17] on span "mute" at bounding box center [627, 21] width 25 height 13
click at [632, 16] on span "unmute" at bounding box center [626, 21] width 39 height 13
click at [622, 25] on span "mute" at bounding box center [627, 21] width 25 height 13
click at [625, 24] on span "unmute" at bounding box center [626, 21] width 39 height 13
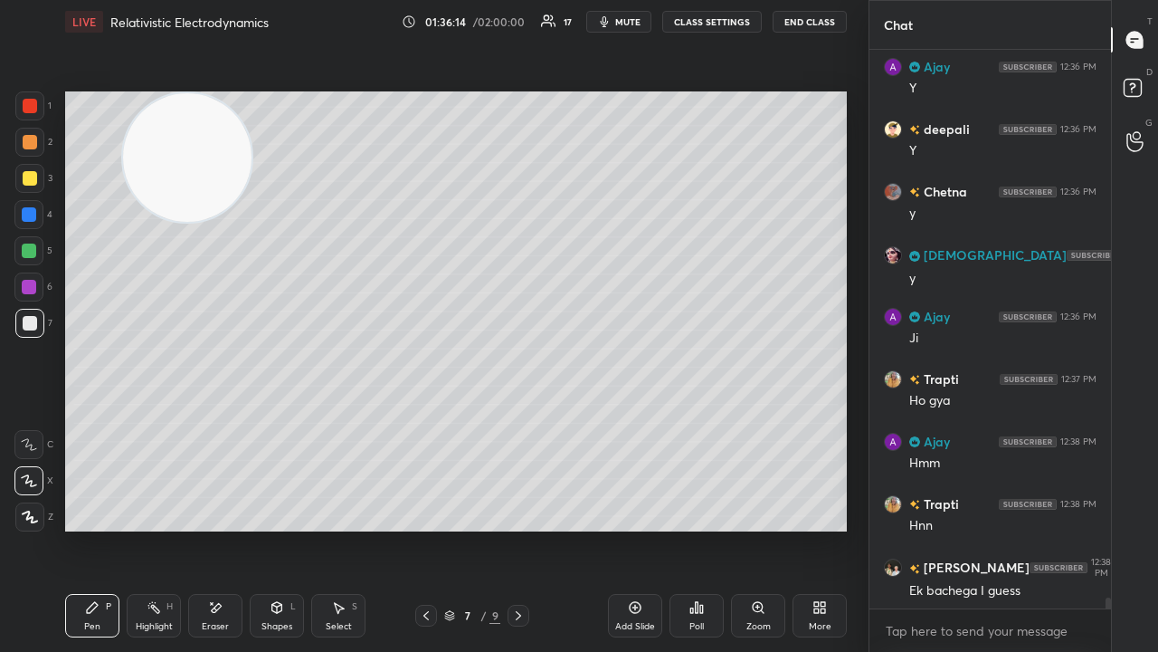
click at [632, 20] on span "mute" at bounding box center [627, 21] width 25 height 13
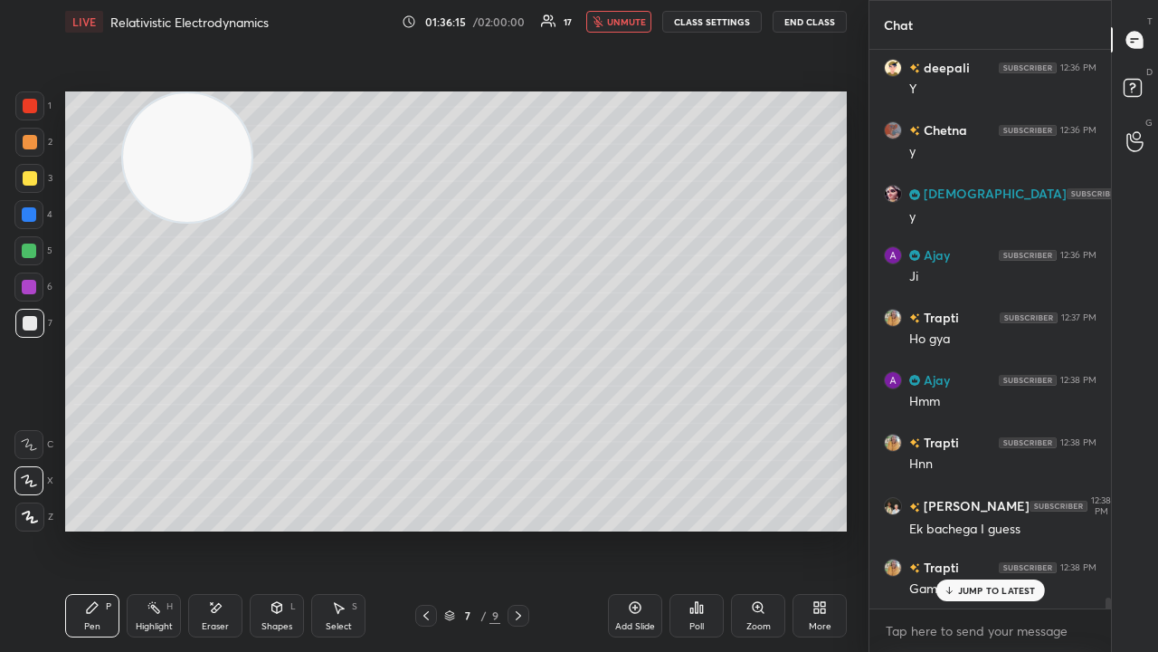
click at [630, 24] on span "unmute" at bounding box center [626, 21] width 39 height 13
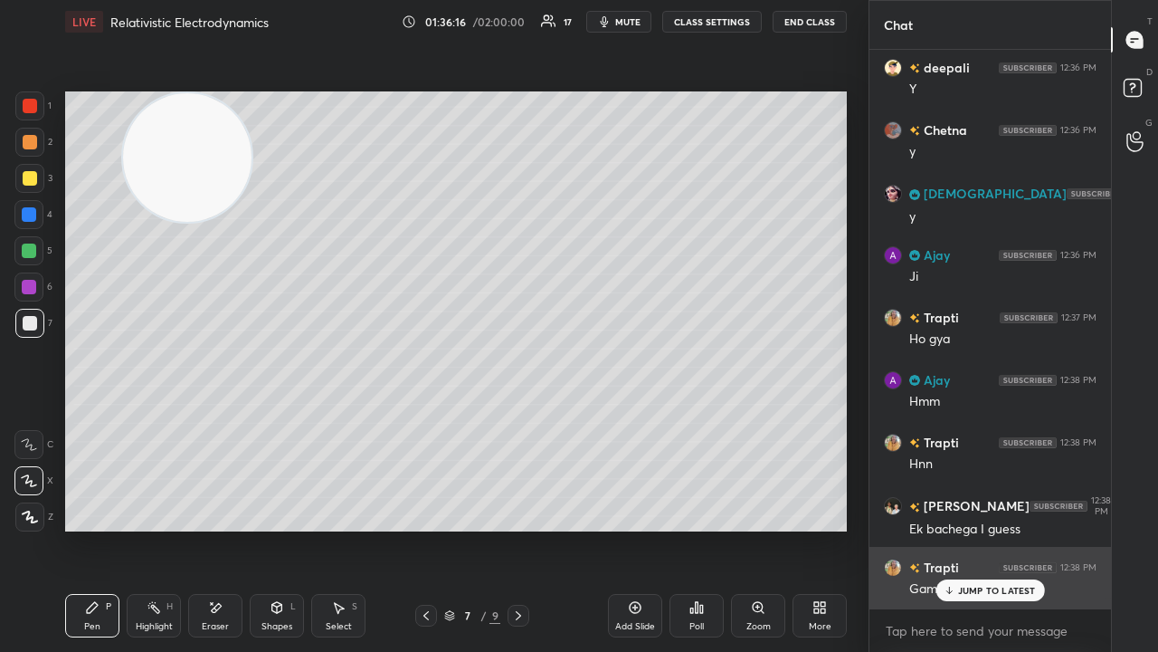
click at [958, 528] on p "JUMP TO LATEST" at bounding box center [997, 590] width 78 height 11
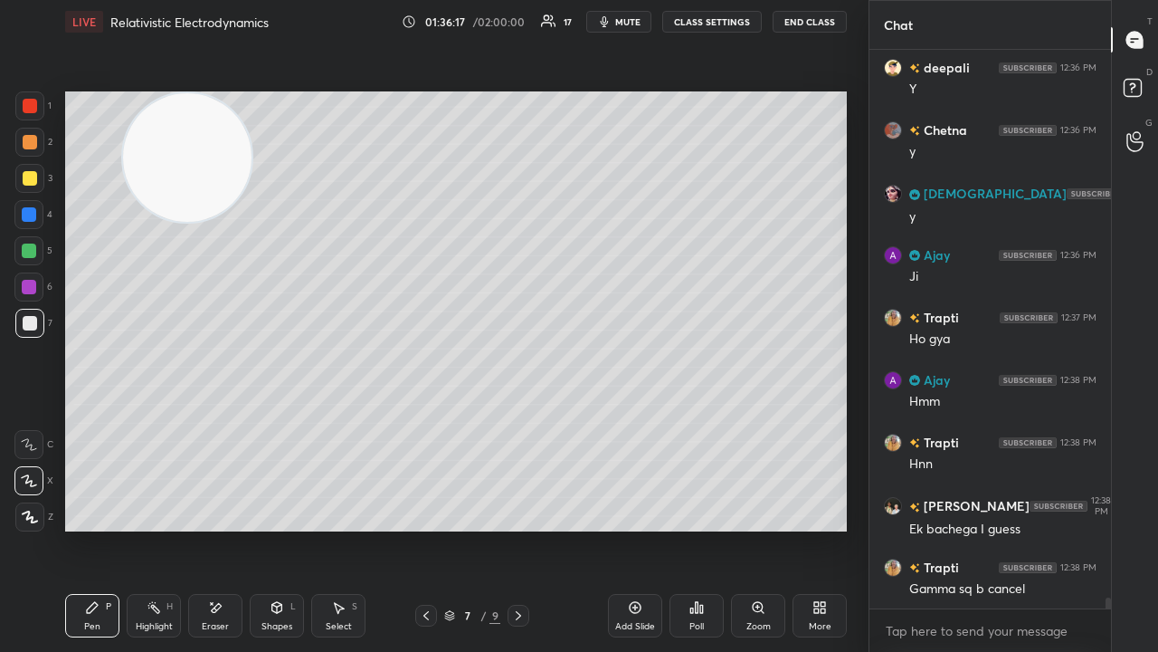
click at [639, 21] on span "mute" at bounding box center [627, 21] width 25 height 13
click at [638, 22] on span "unmute" at bounding box center [626, 21] width 39 height 13
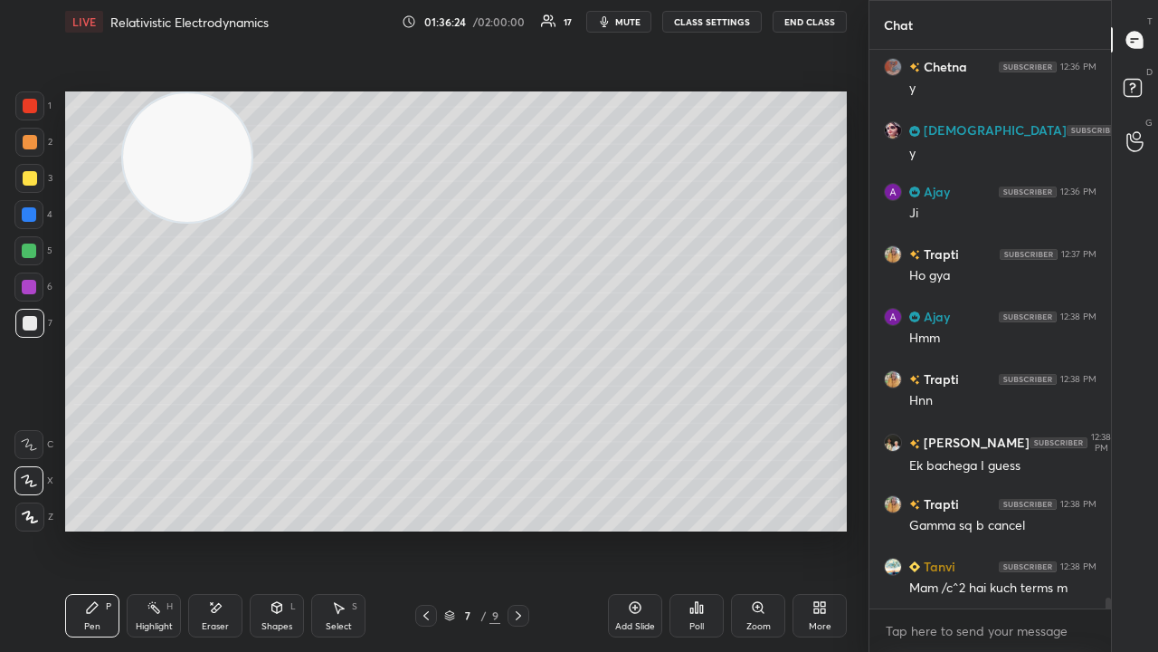
scroll to position [29224, 0]
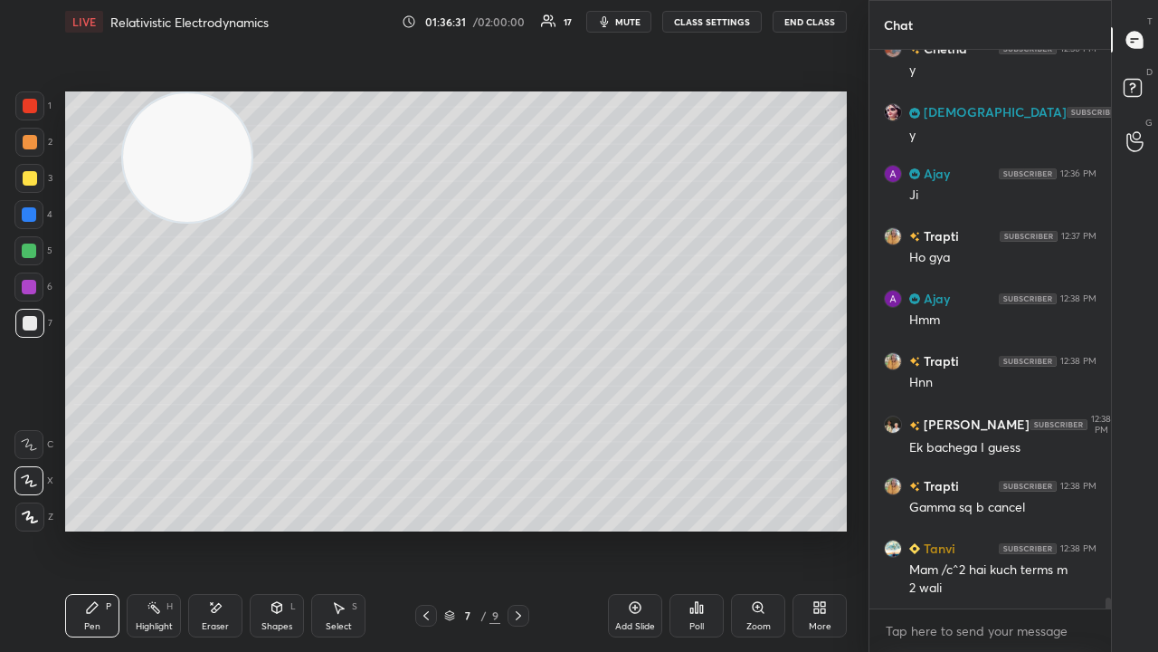
click at [622, 18] on span "mute" at bounding box center [627, 21] width 25 height 13
drag, startPoint x: 621, startPoint y: 21, endPoint x: 626, endPoint y: 11, distance: 11.3
click at [621, 22] on span "unmute" at bounding box center [626, 21] width 39 height 13
click at [519, 528] on icon at bounding box center [518, 615] width 14 height 14
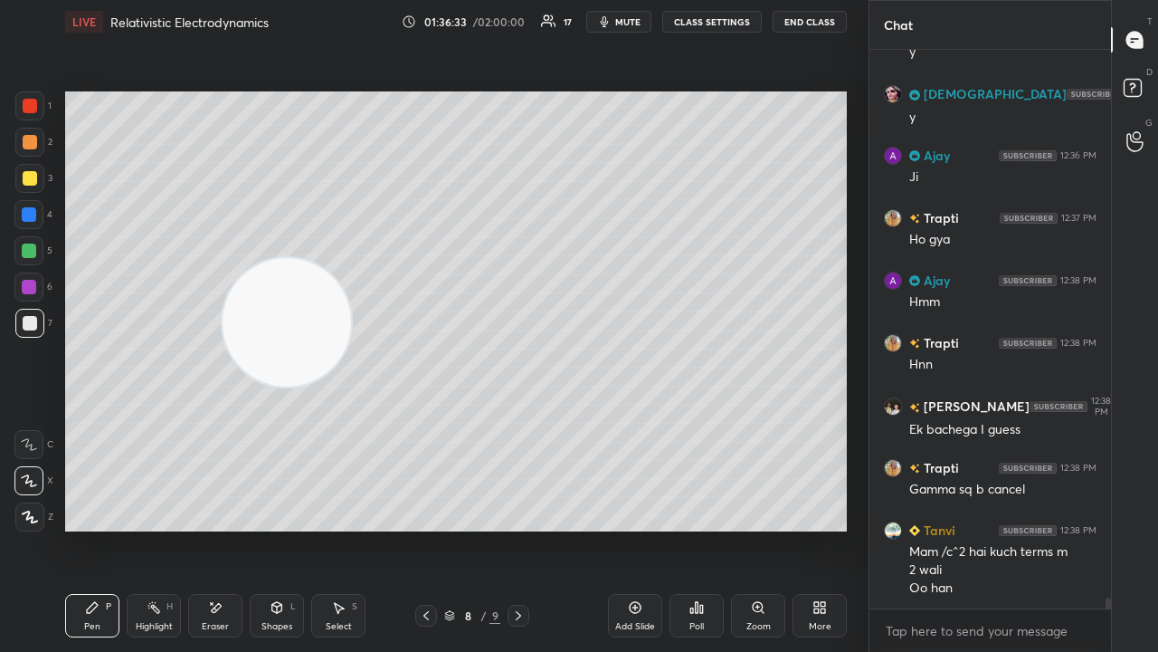
scroll to position [29304, 0]
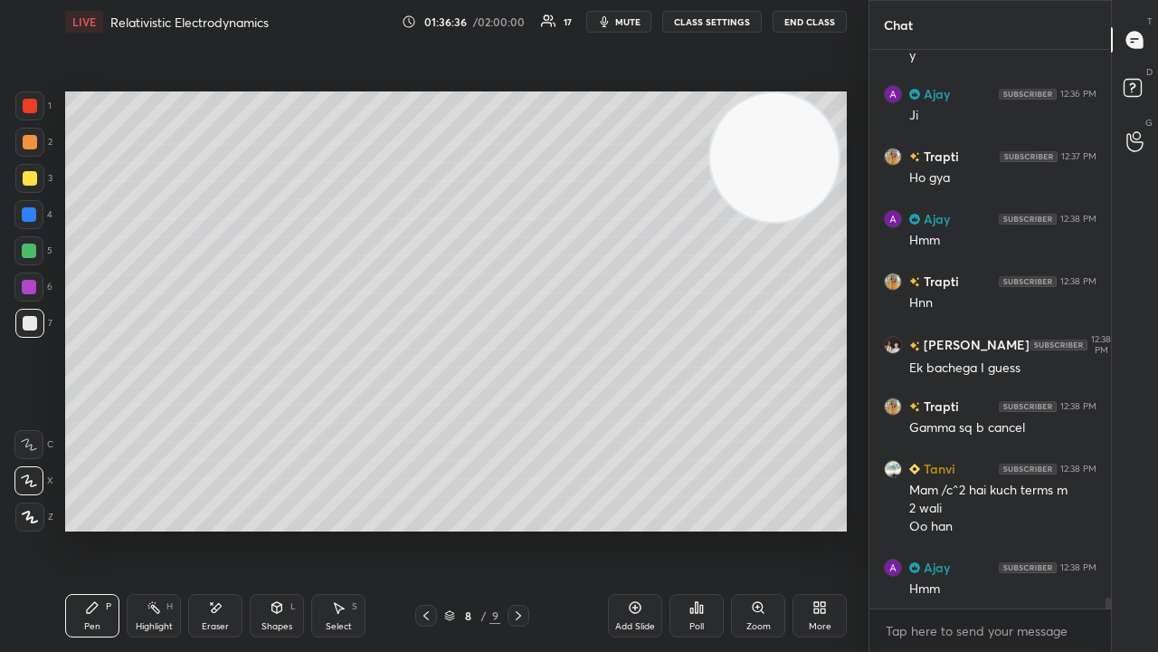
drag, startPoint x: 247, startPoint y: 203, endPoint x: 834, endPoint y: 128, distance: 591.9
click at [834, 128] on video at bounding box center [774, 157] width 128 height 128
click at [626, 25] on span "mute" at bounding box center [627, 21] width 25 height 13
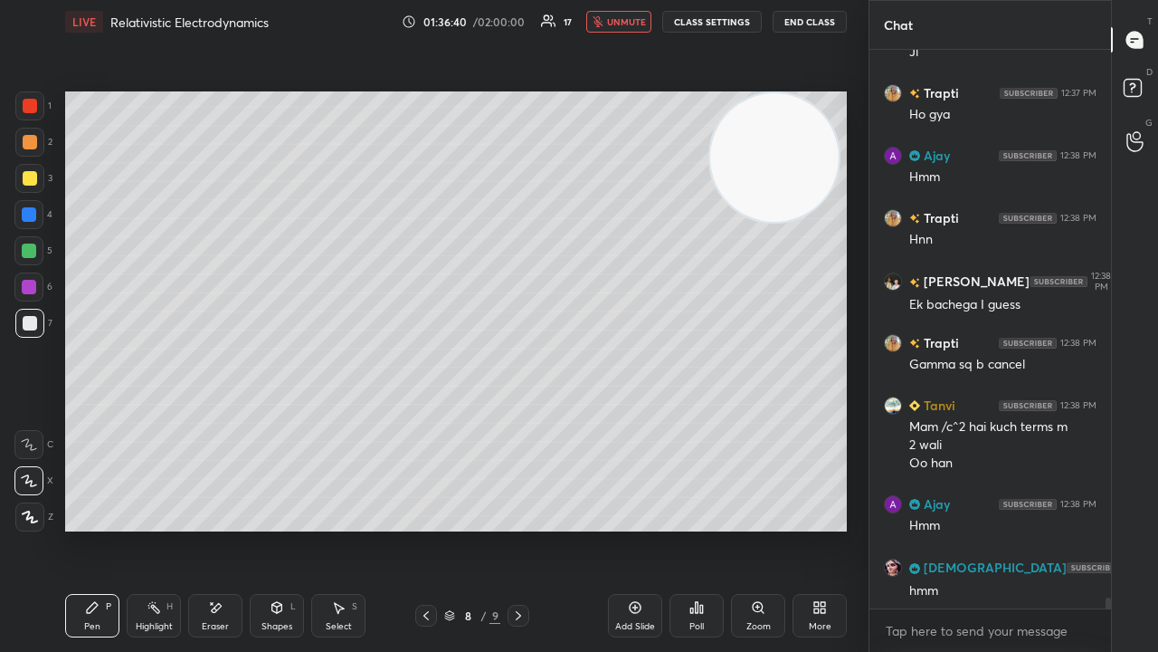
click at [633, 24] on span "unmute" at bounding box center [626, 21] width 39 height 13
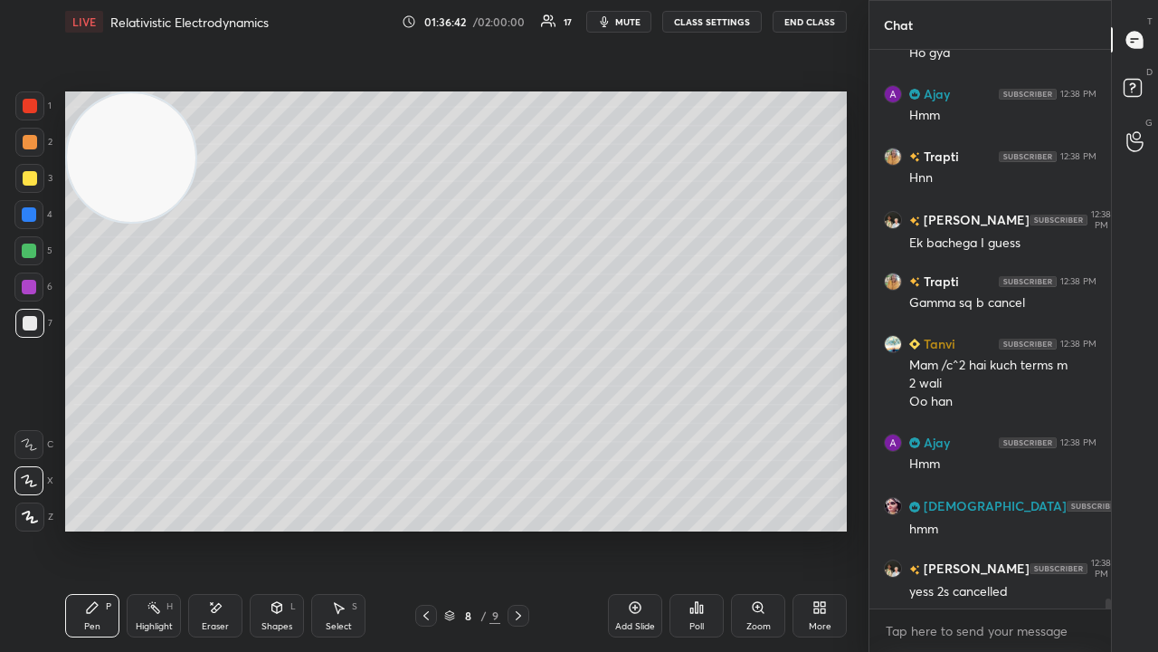
drag, startPoint x: 772, startPoint y: 173, endPoint x: 63, endPoint y: 125, distance: 710.1
click at [52, 122] on div "1 2 3 4 5 6 7 C X Z E E Erase all H H LIVE Relativistic Electrodynamics 01:36:4…" at bounding box center [427, 326] width 854 height 652
click at [630, 20] on span "mute" at bounding box center [627, 21] width 25 height 13
click at [630, 25] on span "unmute" at bounding box center [626, 21] width 39 height 13
click at [25, 262] on div at bounding box center [28, 250] width 29 height 29
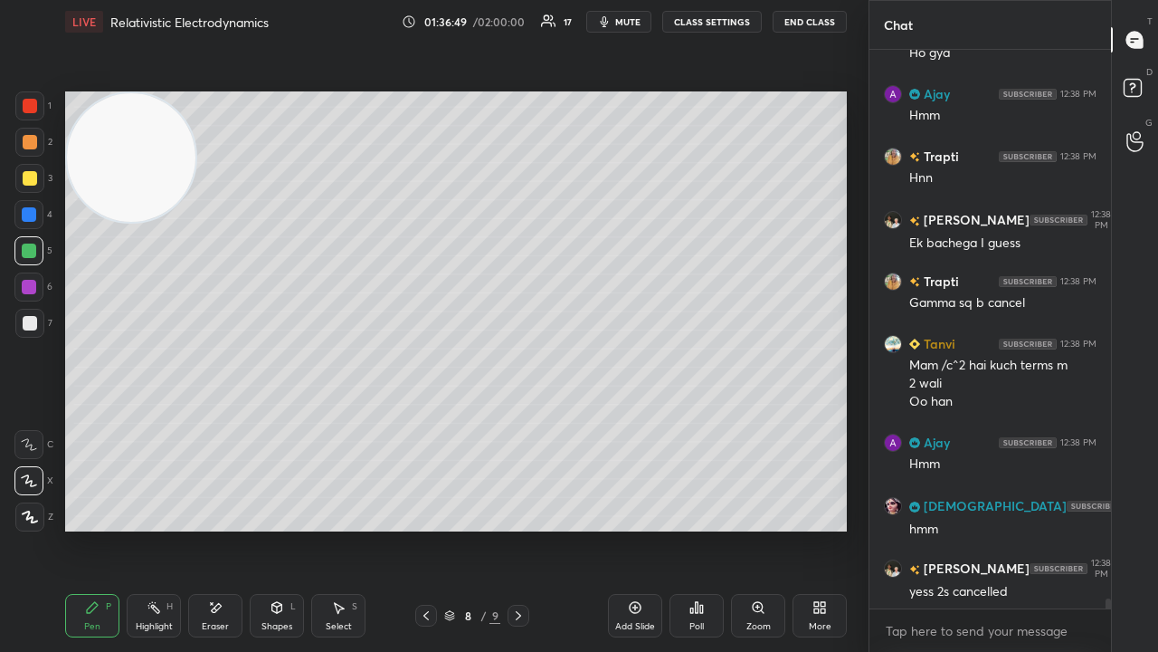
scroll to position [29492, 0]
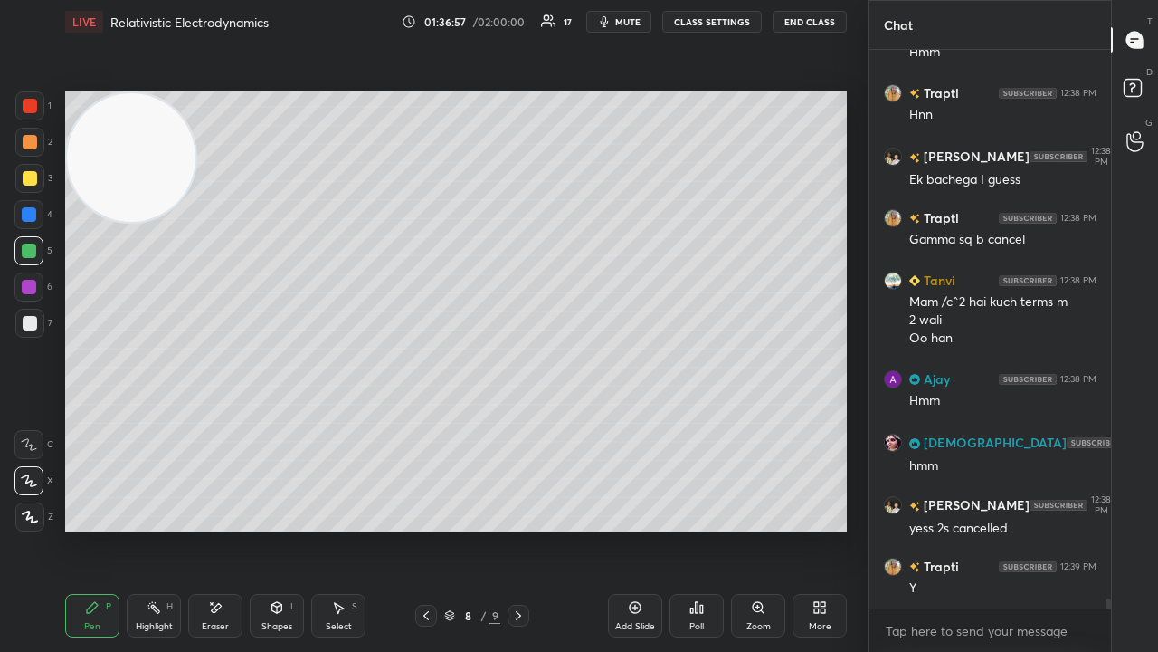
click at [23, 333] on div at bounding box center [29, 323] width 29 height 29
click at [603, 20] on button "mute" at bounding box center [618, 22] width 65 height 22
click at [607, 23] on button "unmute" at bounding box center [618, 22] width 65 height 22
click at [641, 19] on span "mute" at bounding box center [627, 21] width 25 height 13
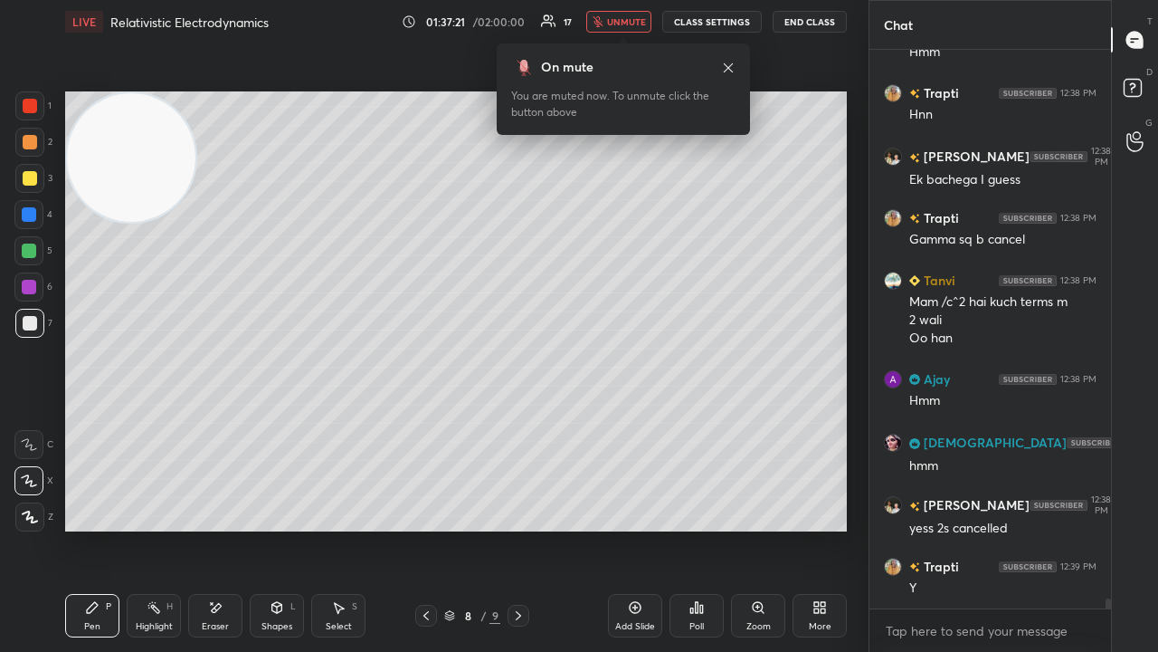
click at [637, 22] on span "unmute" at bounding box center [626, 21] width 39 height 13
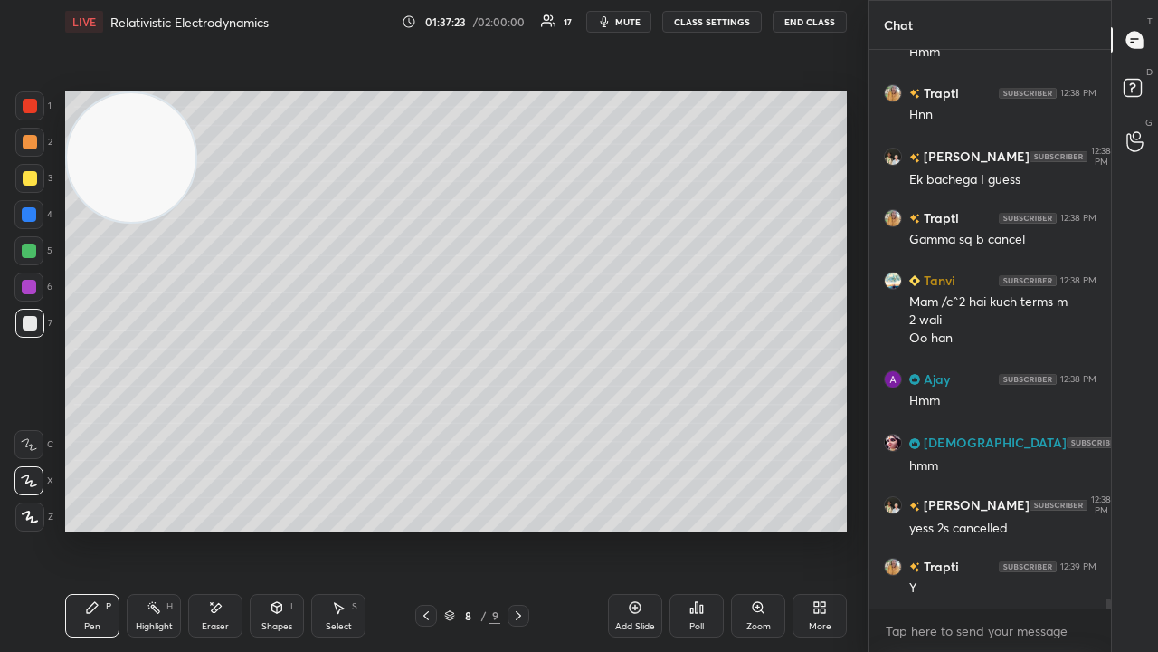
click at [430, 528] on div at bounding box center [426, 615] width 22 height 22
click at [622, 22] on span "mute" at bounding box center [627, 21] width 25 height 13
click at [623, 25] on span "unmute" at bounding box center [626, 21] width 39 height 13
drag, startPoint x: 163, startPoint y: 183, endPoint x: 176, endPoint y: 176, distance: 14.6
click at [179, 177] on video at bounding box center [131, 157] width 128 height 128
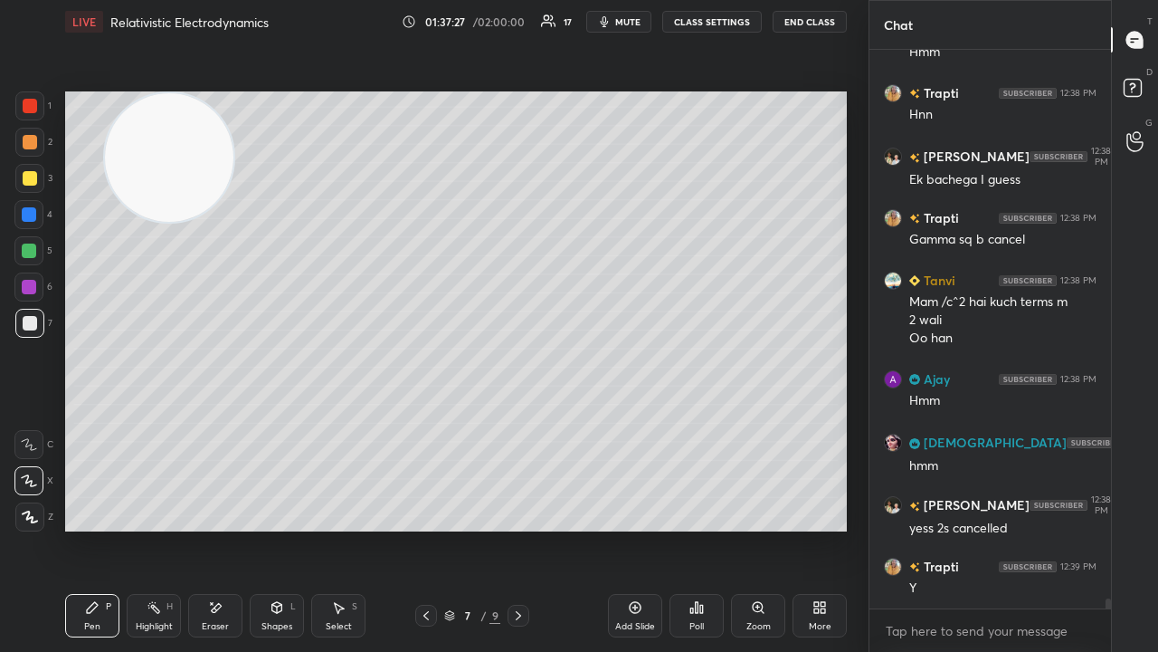
drag, startPoint x: 523, startPoint y: 608, endPoint x: 512, endPoint y: 582, distance: 28.4
click at [522, 528] on icon at bounding box center [518, 615] width 14 height 14
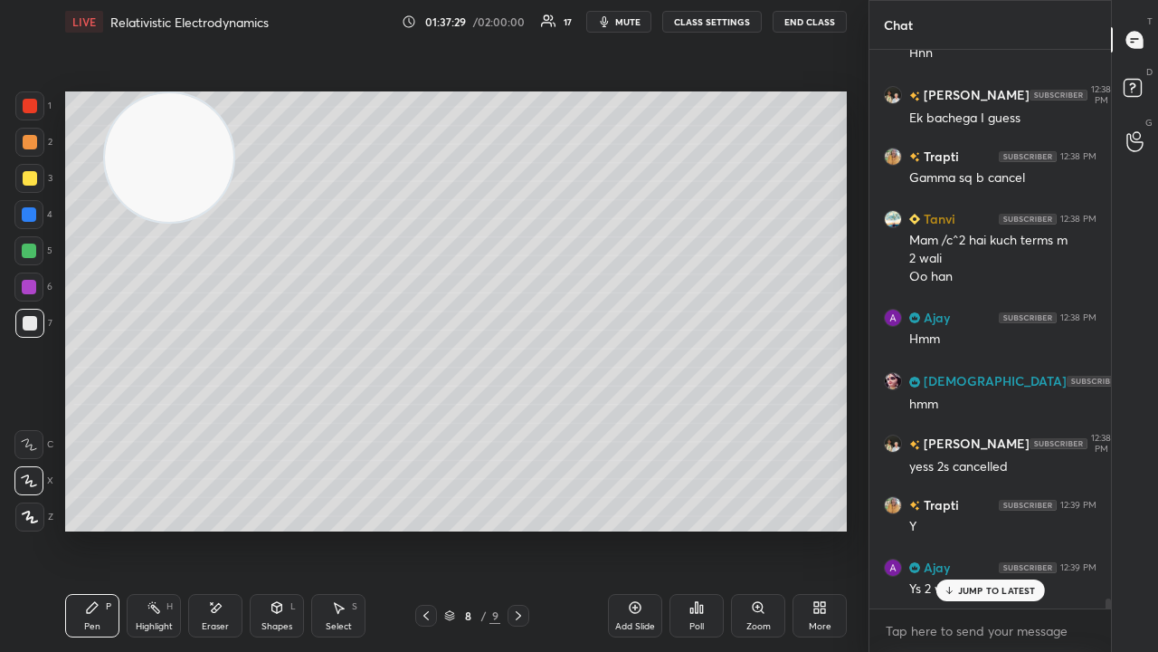
click at [425, 528] on icon at bounding box center [426, 615] width 14 height 14
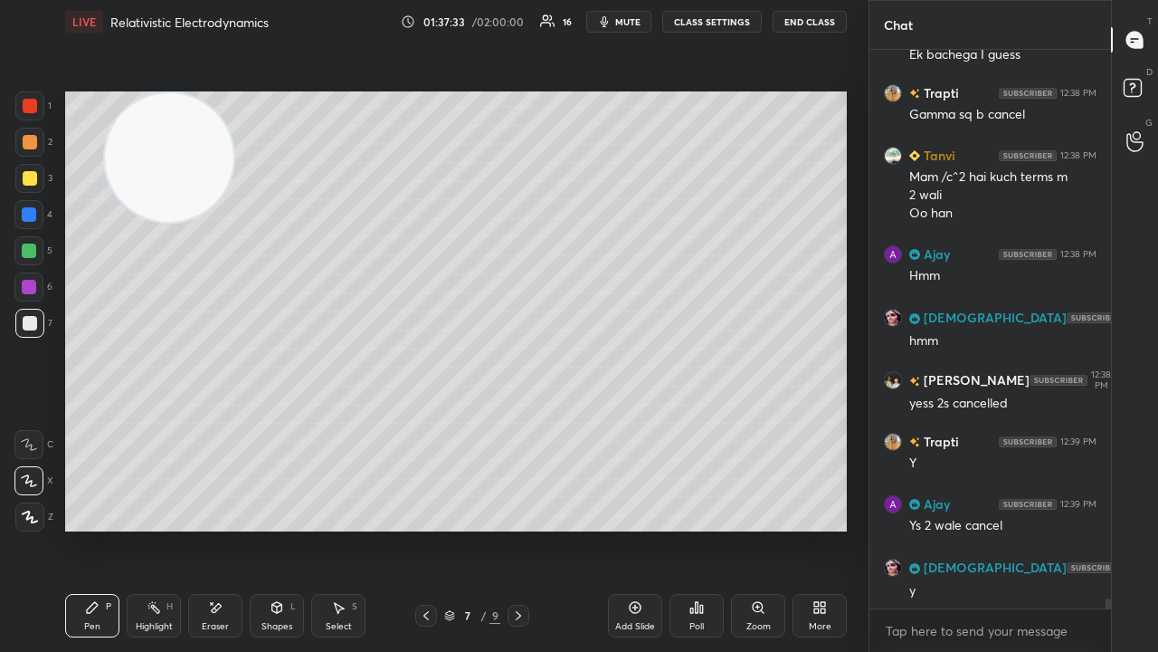
click at [628, 20] on div "LIVE Relativistic Electrodynamics 01:37:33 / 02:00:00 16 mute CLASS SETTINGS En…" at bounding box center [456, 21] width 782 height 43
click at [630, 23] on span "mute" at bounding box center [627, 21] width 25 height 13
click at [632, 27] on button "unmute" at bounding box center [618, 22] width 65 height 22
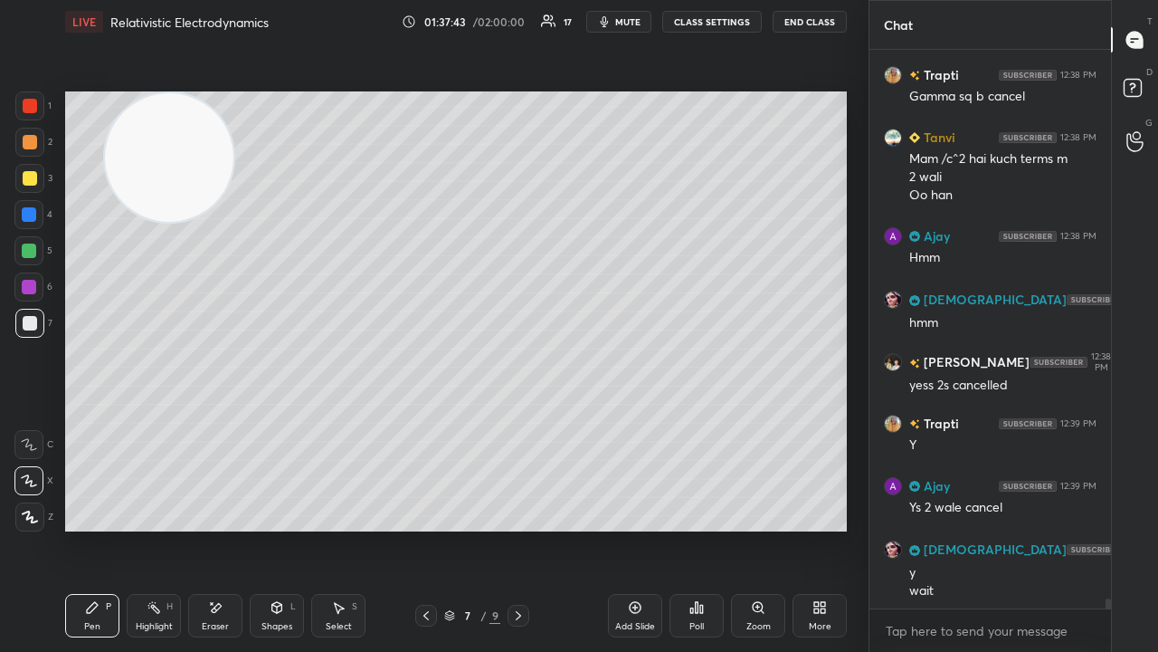
click at [227, 528] on div "Eraser" at bounding box center [215, 615] width 54 height 43
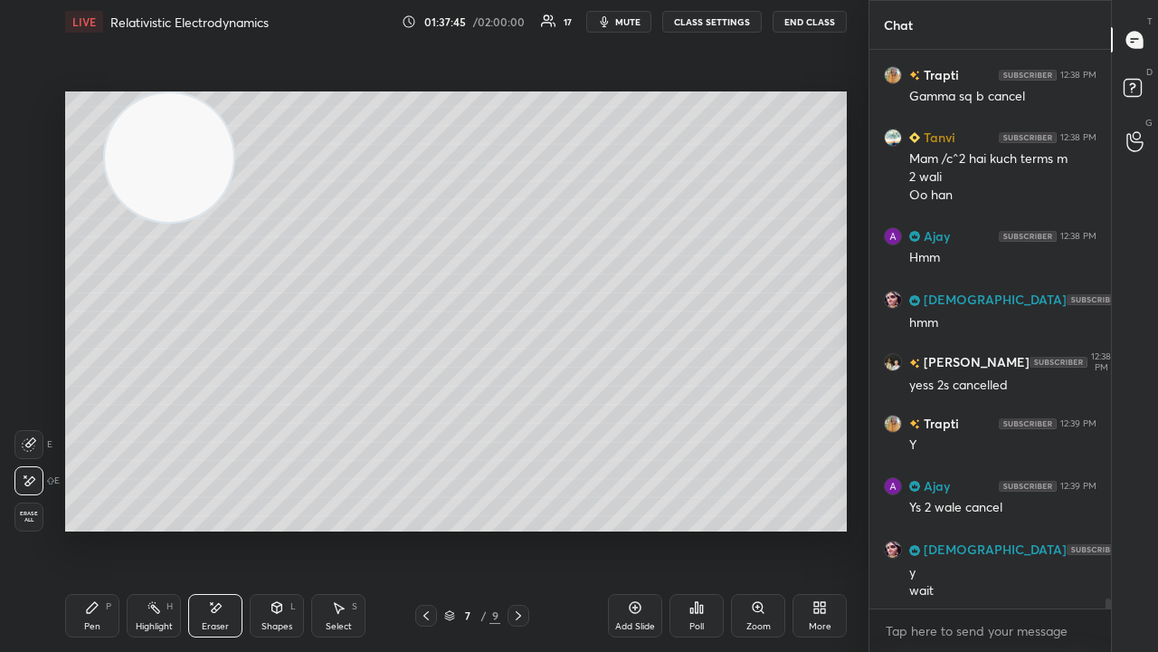
drag, startPoint x: 76, startPoint y: 632, endPoint x: 85, endPoint y: 631, distance: 9.1
click at [78, 528] on div "Pen P" at bounding box center [92, 615] width 54 height 43
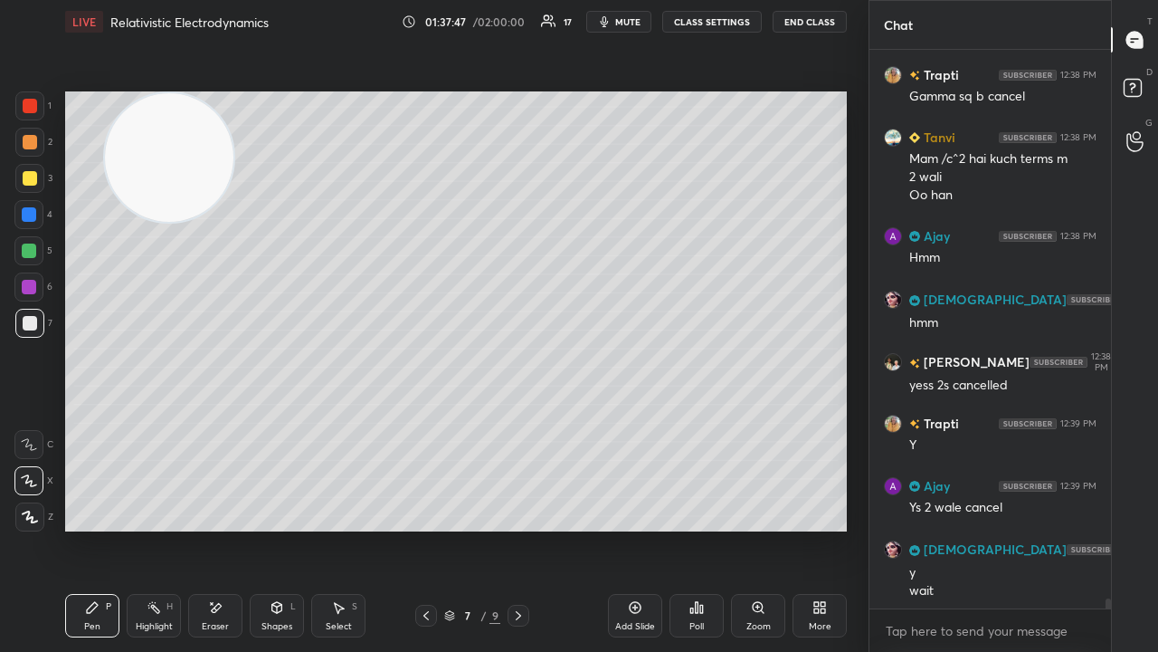
click at [626, 20] on span "mute" at bounding box center [627, 21] width 25 height 13
click at [630, 19] on span "unmute" at bounding box center [626, 21] width 39 height 13
click at [607, 27] on icon "button" at bounding box center [604, 21] width 14 height 14
click at [622, 21] on span "unmute" at bounding box center [626, 21] width 39 height 13
click at [636, 22] on span "mute" at bounding box center [627, 21] width 25 height 13
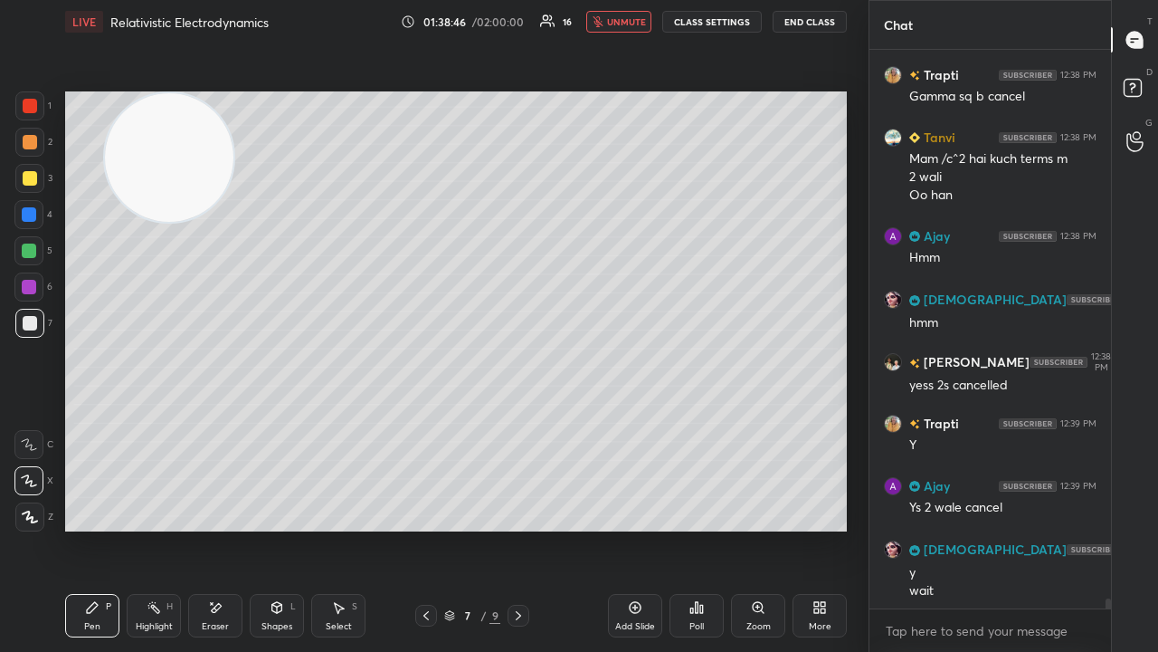
click at [637, 24] on span "unmute" at bounding box center [626, 21] width 39 height 13
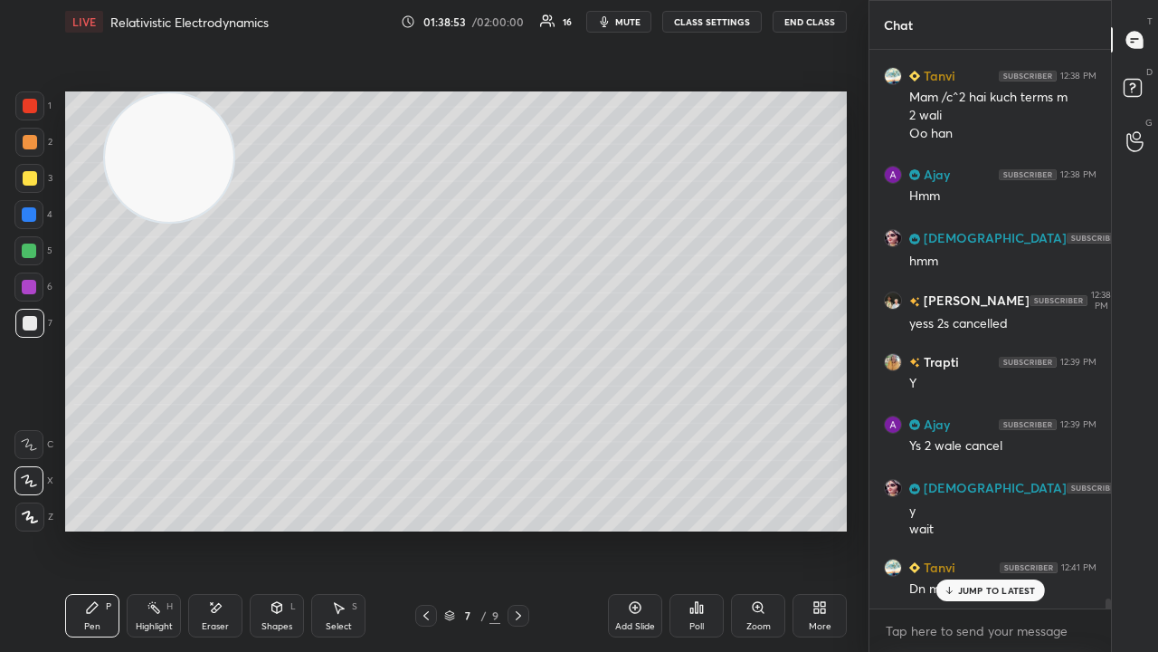
click at [522, 528] on icon at bounding box center [518, 615] width 14 height 14
click at [957, 528] on div "JUMP TO LATEST" at bounding box center [990, 590] width 109 height 22
click at [640, 28] on button "mute" at bounding box center [618, 22] width 65 height 22
click at [641, 24] on span "unmute" at bounding box center [626, 21] width 39 height 13
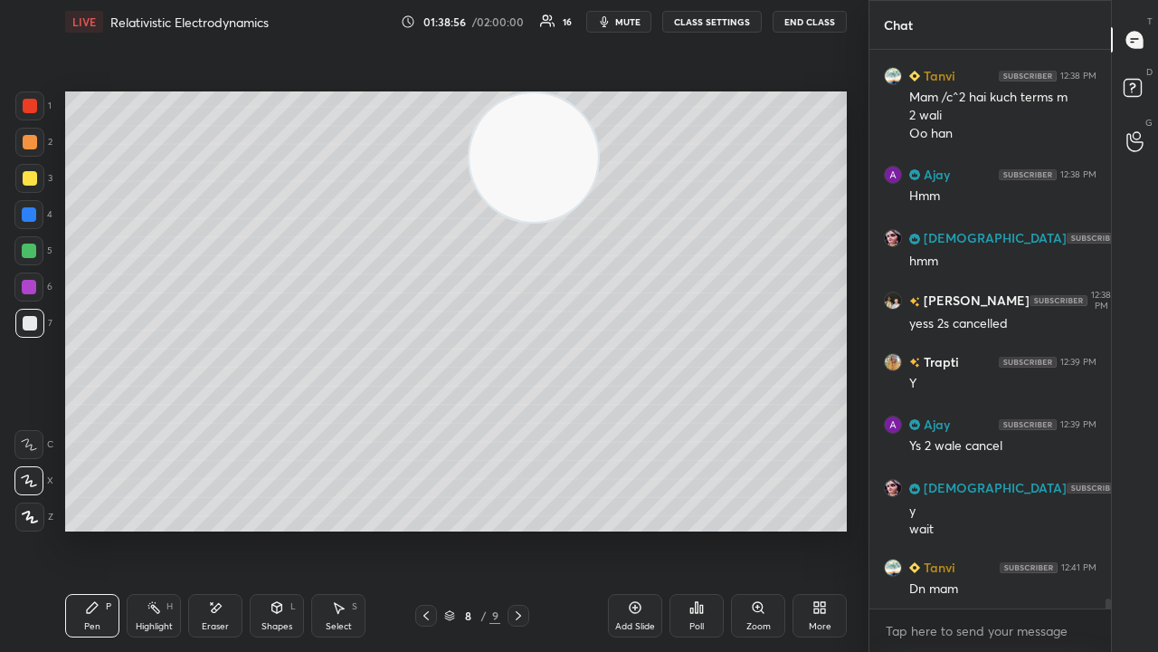
drag, startPoint x: 173, startPoint y: 179, endPoint x: 547, endPoint y: 123, distance: 377.9
click at [547, 125] on video at bounding box center [534, 157] width 128 height 128
click at [617, 18] on button "mute" at bounding box center [618, 22] width 65 height 22
click at [618, 21] on span "unmute" at bounding box center [626, 21] width 39 height 13
drag, startPoint x: 535, startPoint y: 166, endPoint x: 116, endPoint y: 179, distance: 419.2
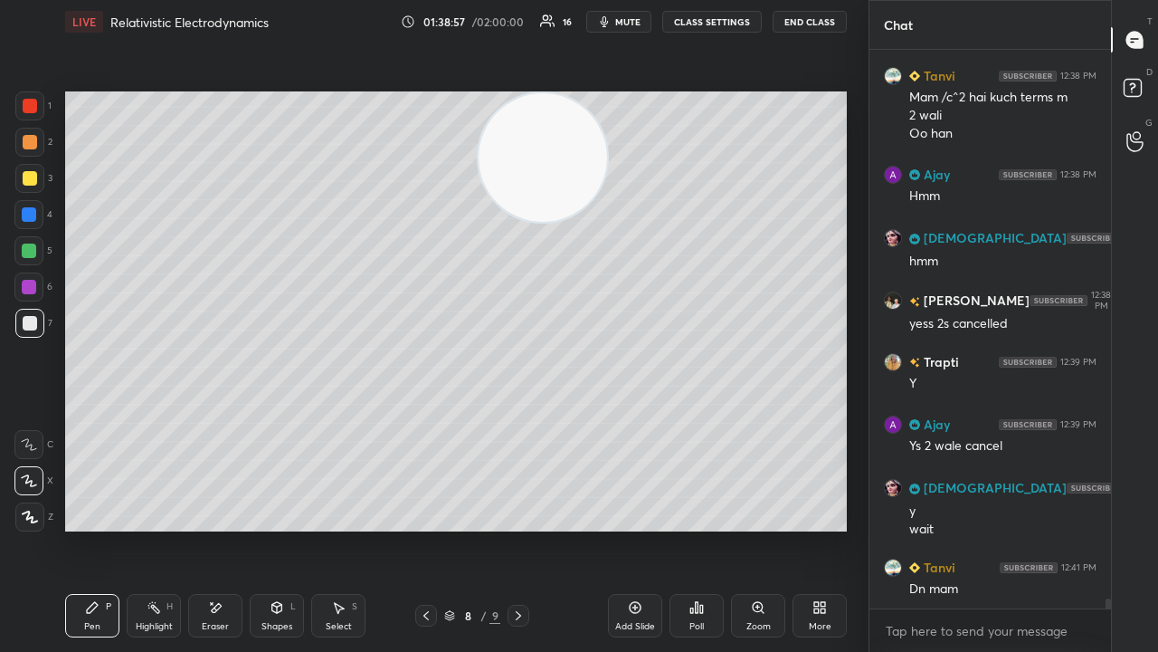
click at [479, 179] on video at bounding box center [543, 157] width 128 height 128
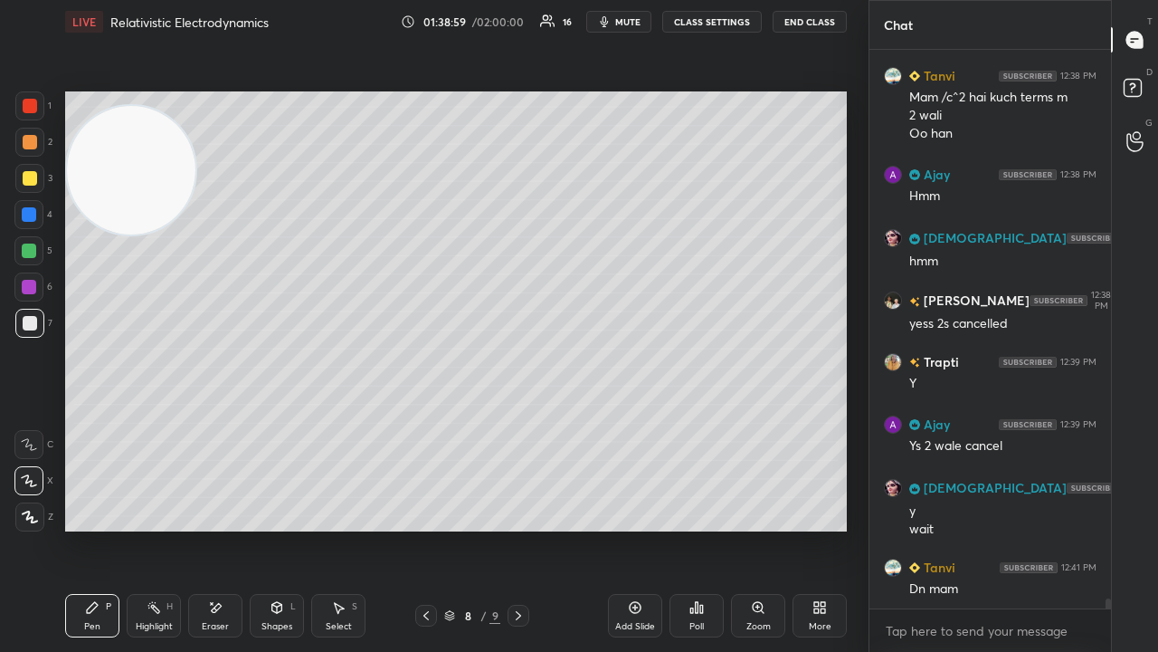
click at [624, 24] on span "mute" at bounding box center [627, 21] width 25 height 13
click at [626, 24] on span "unmute" at bounding box center [626, 21] width 39 height 13
click at [639, 24] on span "mute" at bounding box center [627, 21] width 25 height 13
click at [638, 24] on span "unmute" at bounding box center [626, 21] width 39 height 13
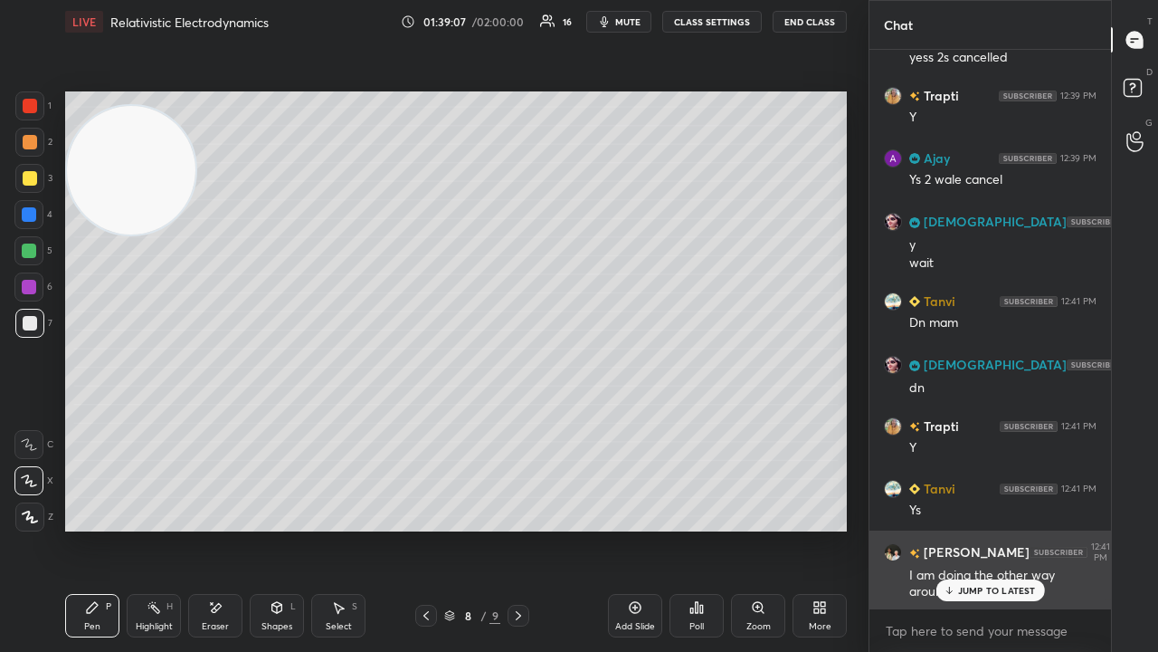
scroll to position [30026, 0]
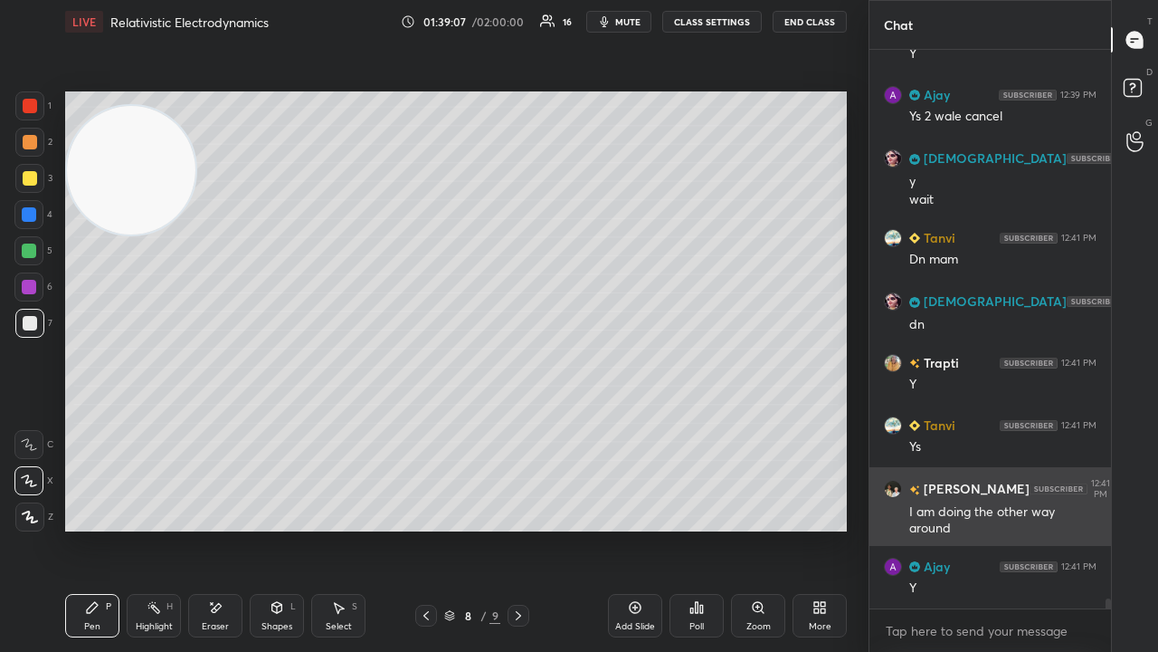
click at [1015, 528] on div "Y" at bounding box center [1002, 588] width 187 height 18
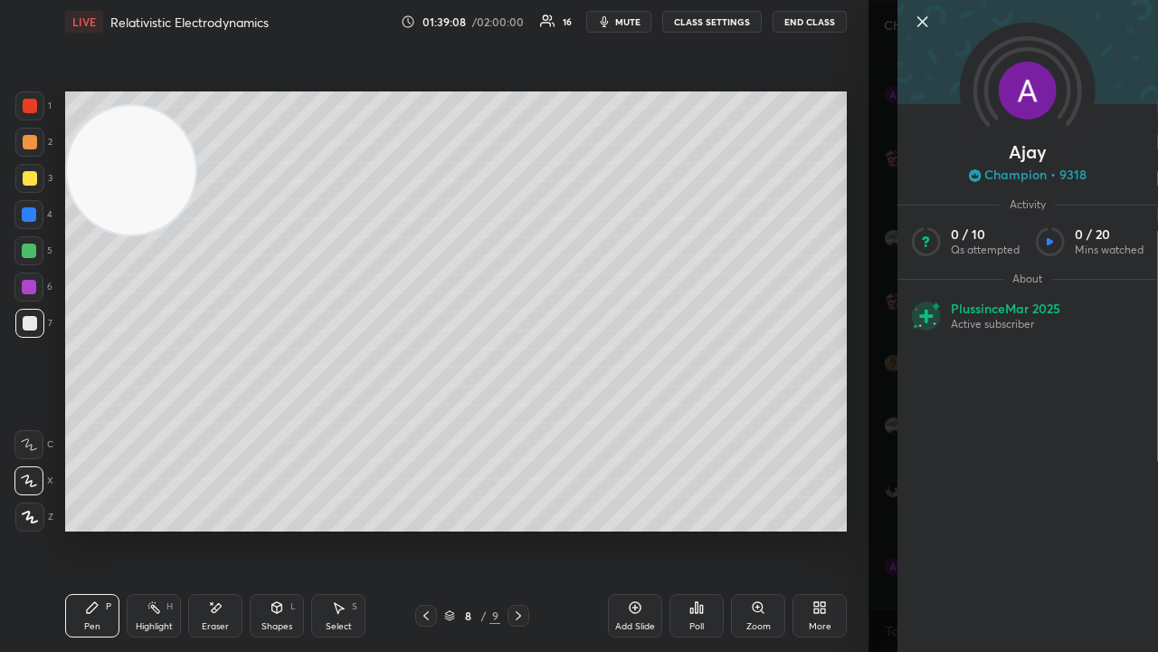
click at [883, 528] on div "[PERSON_NAME] • 9318 Activity 0 / 10 Qs attempted 0 / 20 Mins watched About Plu…" at bounding box center [1014, 326] width 290 height 652
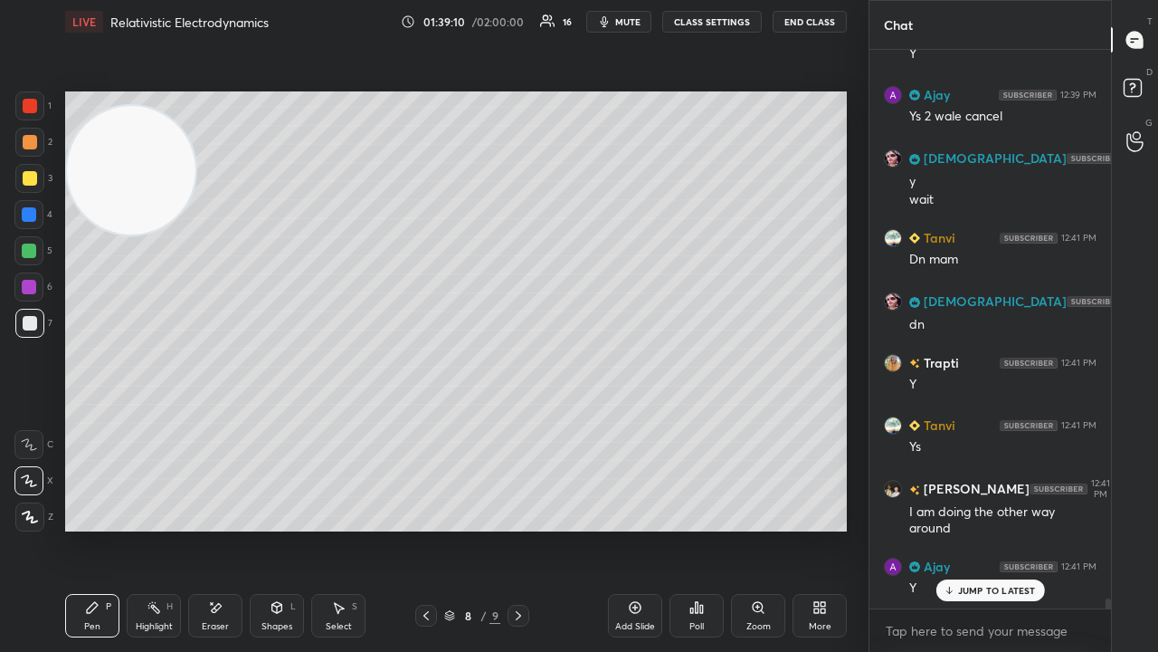
scroll to position [30087, 0]
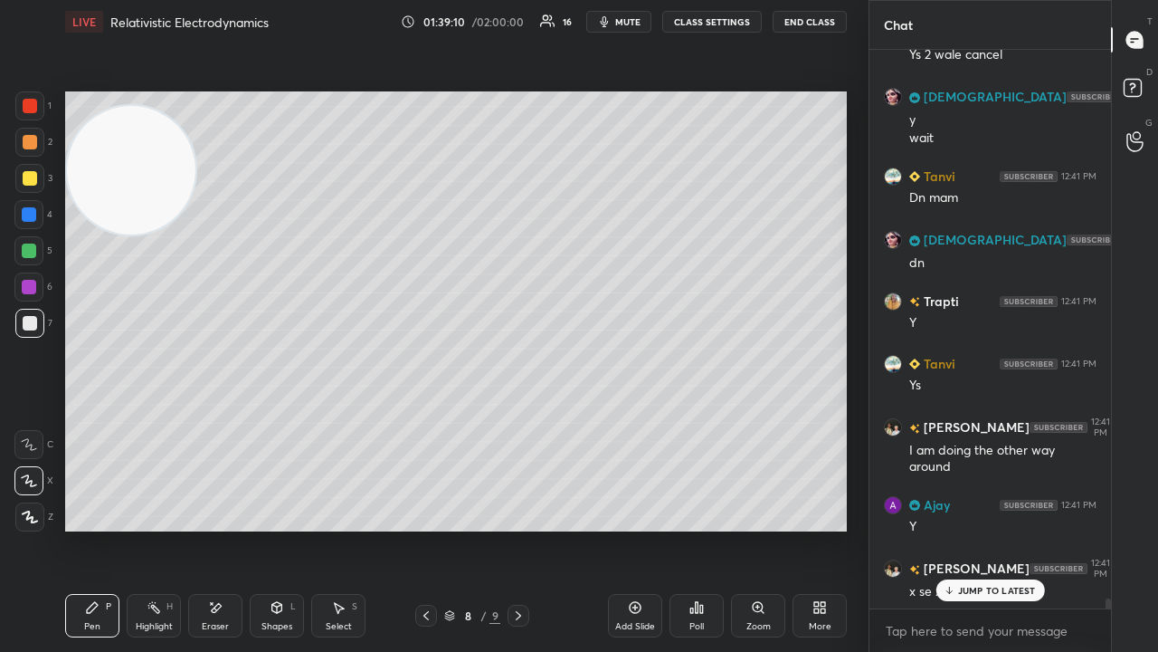
click at [641, 17] on span "mute" at bounding box center [627, 21] width 25 height 13
drag, startPoint x: 638, startPoint y: 20, endPoint x: 630, endPoint y: 14, distance: 10.3
click at [635, 20] on span "mute" at bounding box center [627, 21] width 25 height 13
click at [967, 528] on div "JUMP TO LATEST" at bounding box center [990, 590] width 109 height 22
click at [633, 19] on span "mute" at bounding box center [627, 21] width 25 height 13
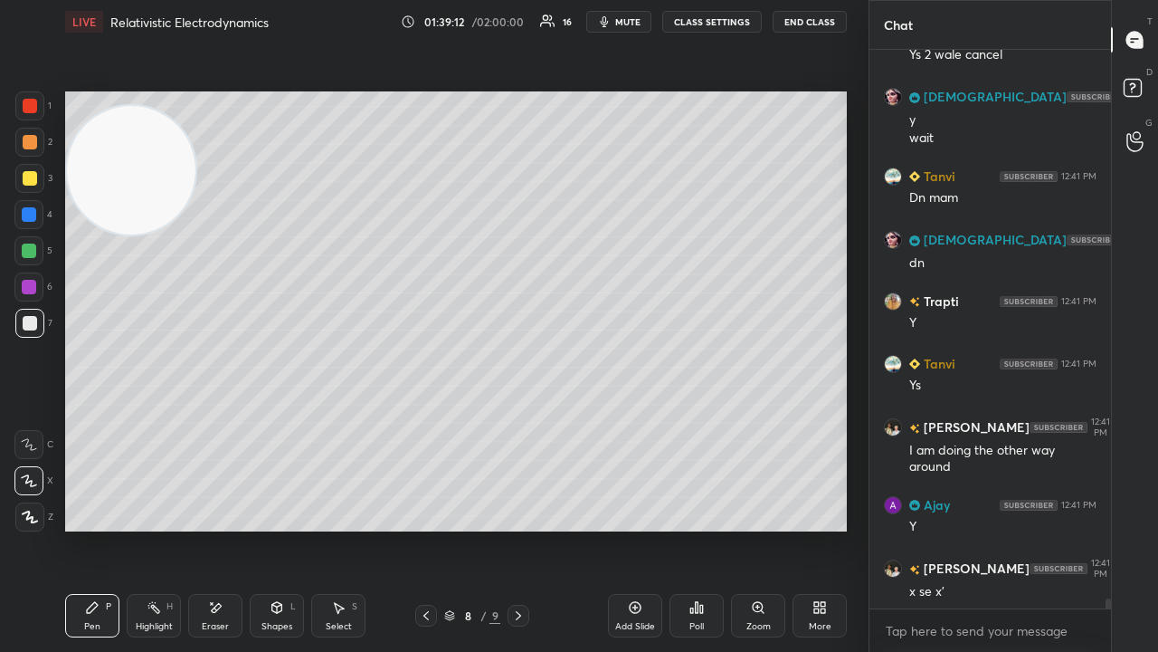
scroll to position [30151, 0]
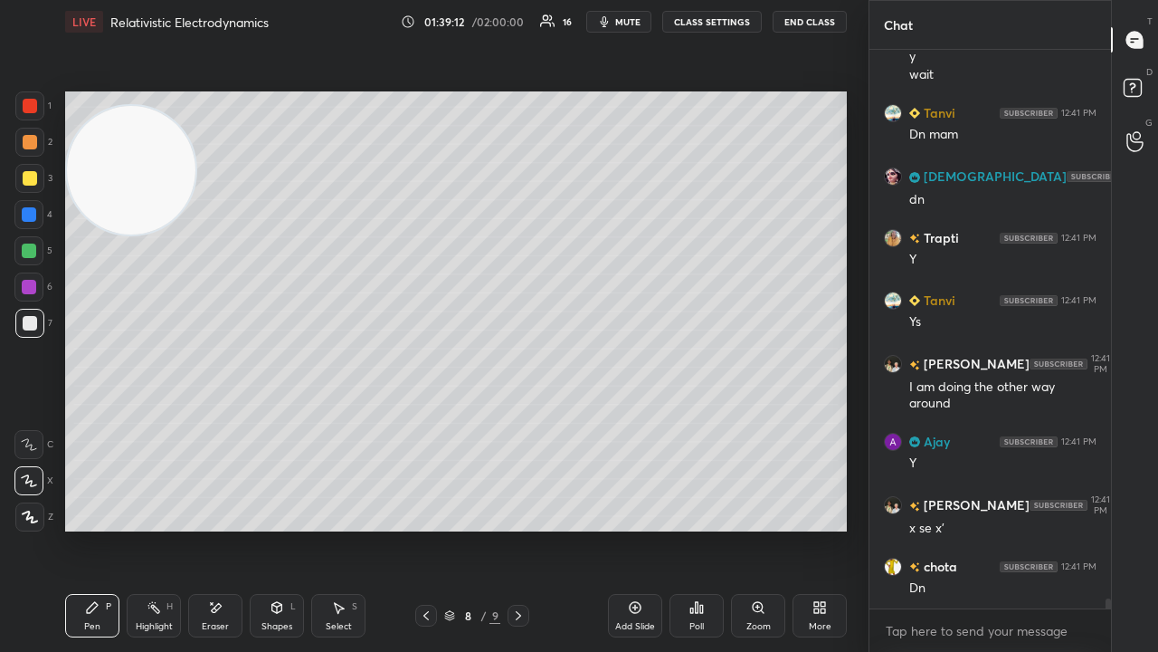
drag, startPoint x: 634, startPoint y: 22, endPoint x: 641, endPoint y: 14, distance: 9.6
click at [634, 22] on span "mute" at bounding box center [627, 21] width 25 height 13
click at [28, 189] on div at bounding box center [29, 178] width 29 height 29
click at [628, 16] on button "mute" at bounding box center [618, 22] width 65 height 22
click at [633, 22] on span "unmute" at bounding box center [626, 21] width 39 height 13
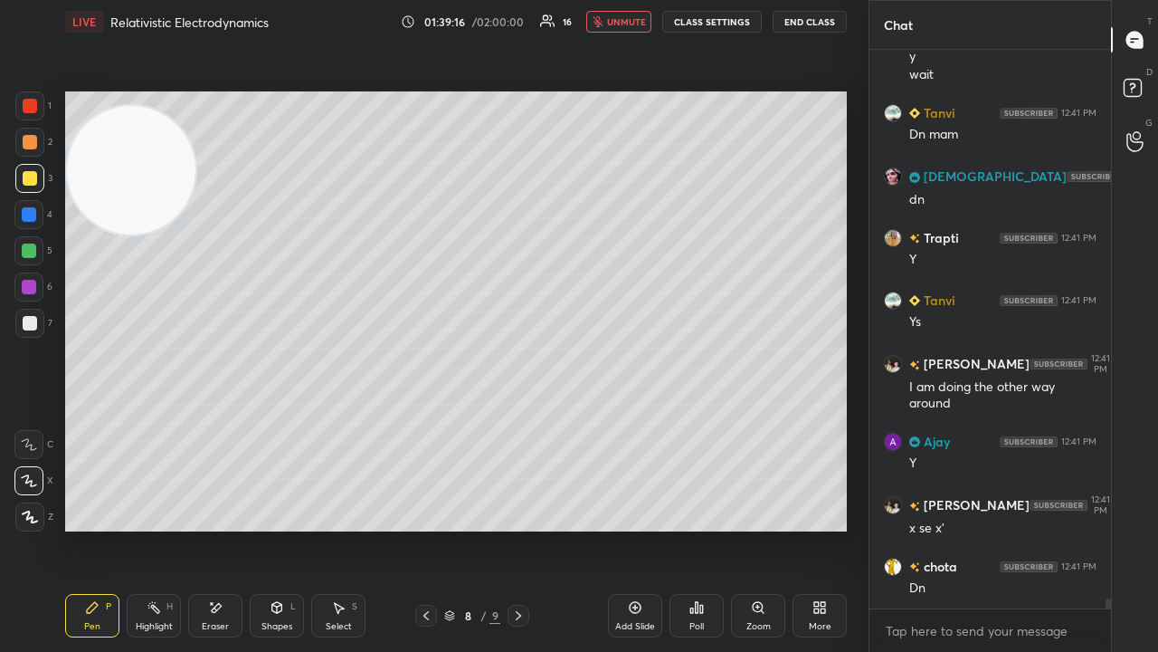
scroll to position [30228, 0]
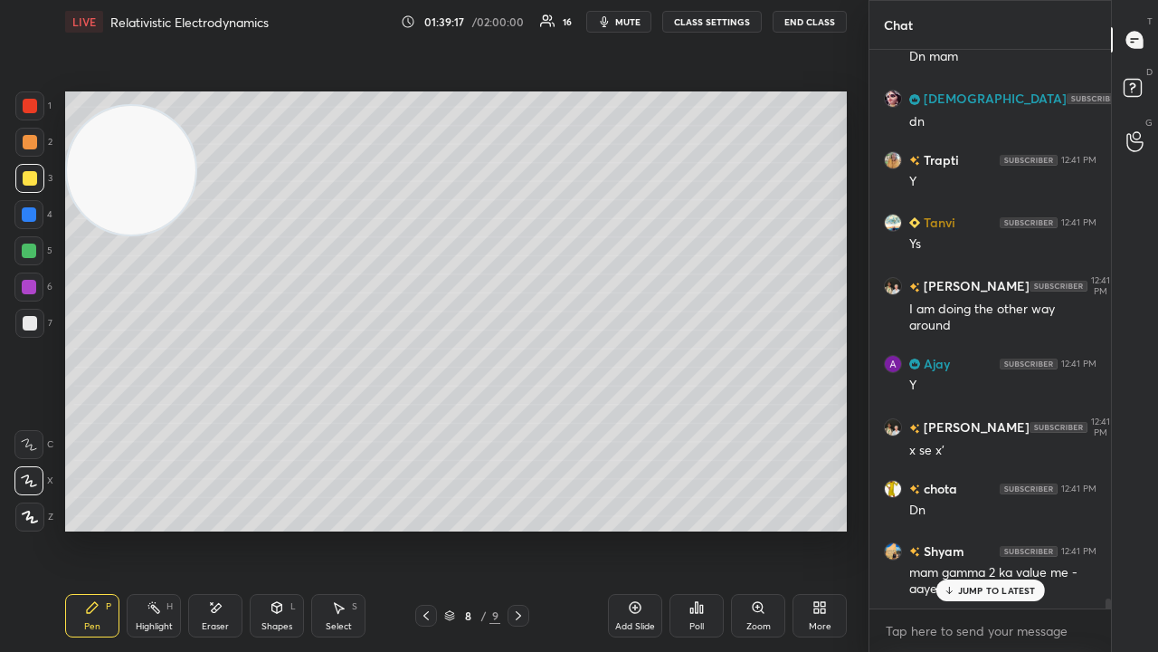
click at [23, 250] on div at bounding box center [29, 250] width 14 height 14
click at [1018, 528] on div "JUMP TO LATEST" at bounding box center [990, 590] width 109 height 22
click at [634, 20] on span "mute" at bounding box center [627, 21] width 25 height 13
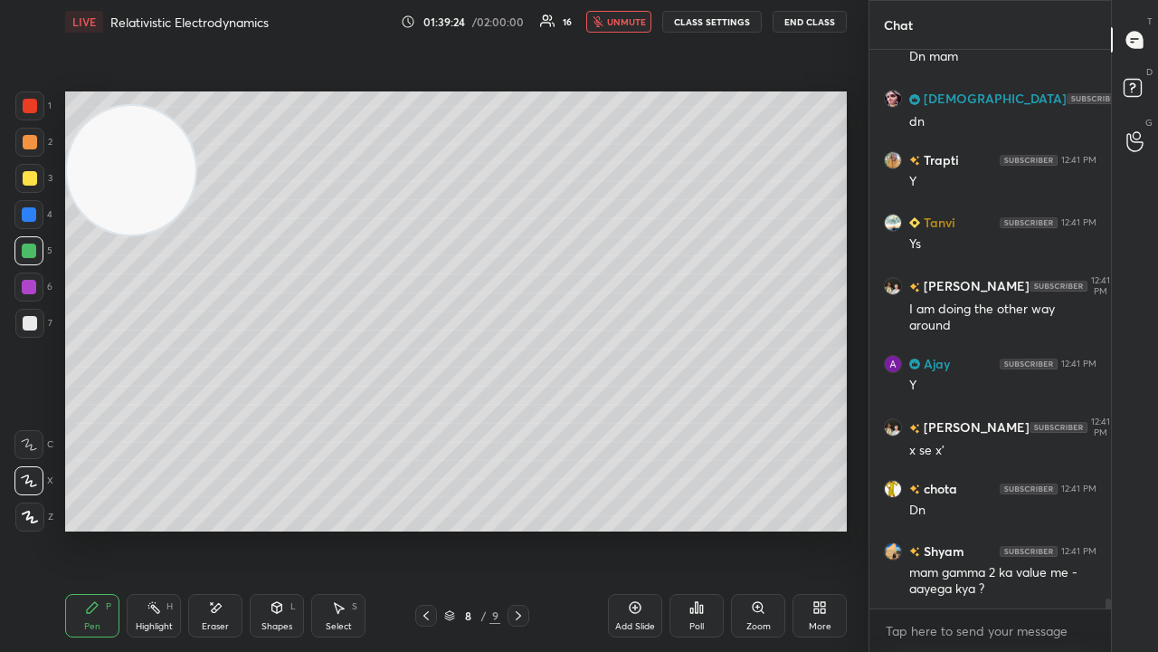
click at [634, 19] on span "unmute" at bounding box center [626, 21] width 39 height 13
click at [609, 22] on icon "button" at bounding box center [605, 21] width 8 height 11
click at [615, 22] on span "mute" at bounding box center [627, 21] width 25 height 13
click at [630, 25] on span "mute" at bounding box center [627, 21] width 25 height 13
click at [633, 23] on span "unmute" at bounding box center [626, 21] width 39 height 13
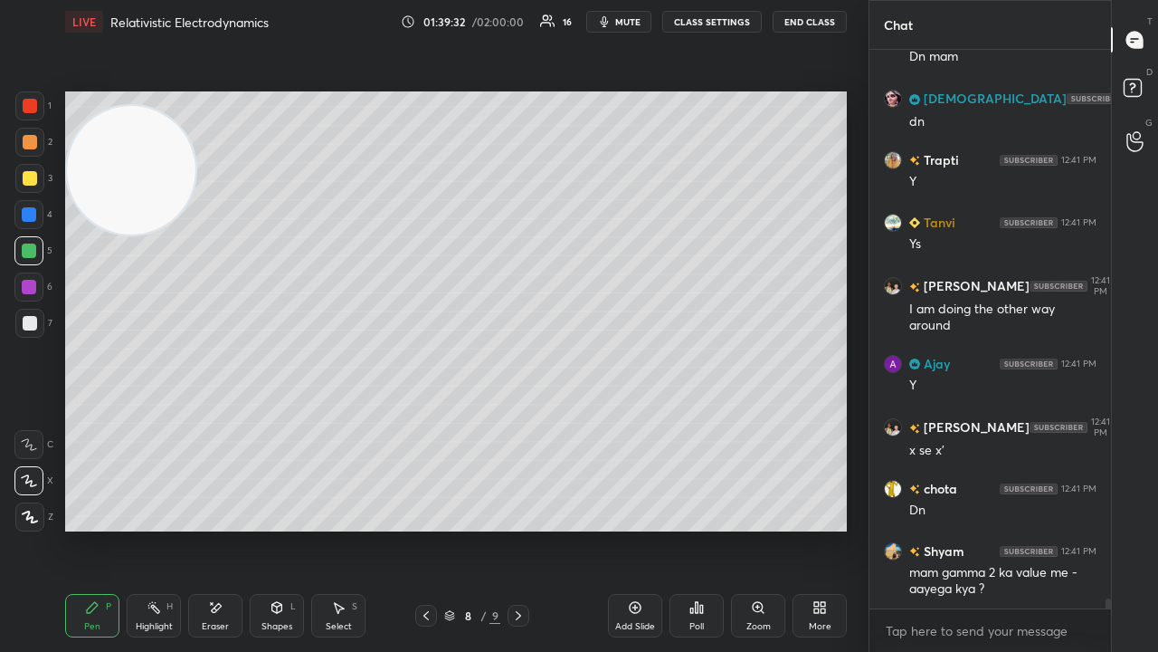
click at [630, 24] on span "mute" at bounding box center [627, 21] width 25 height 13
click at [631, 24] on span "mute" at bounding box center [627, 21] width 25 height 13
drag, startPoint x: 231, startPoint y: 627, endPoint x: 243, endPoint y: 598, distance: 31.3
click at [230, 528] on div "Eraser" at bounding box center [215, 615] width 54 height 43
click at [59, 528] on div "LIVE Relativistic Electrodynamics 01:39:43 / 02:00:00 16 mute CLASS SETTINGS En…" at bounding box center [456, 326] width 796 height 652
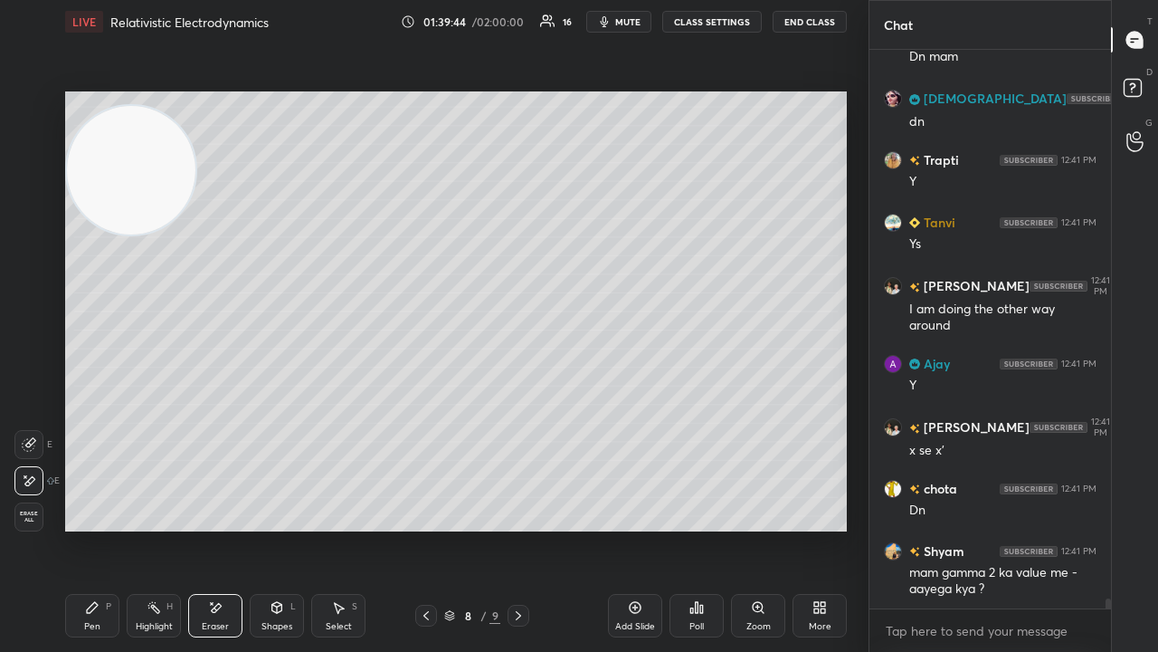
click at [635, 19] on span "mute" at bounding box center [627, 21] width 25 height 13
click at [630, 22] on span "unmute" at bounding box center [626, 21] width 39 height 13
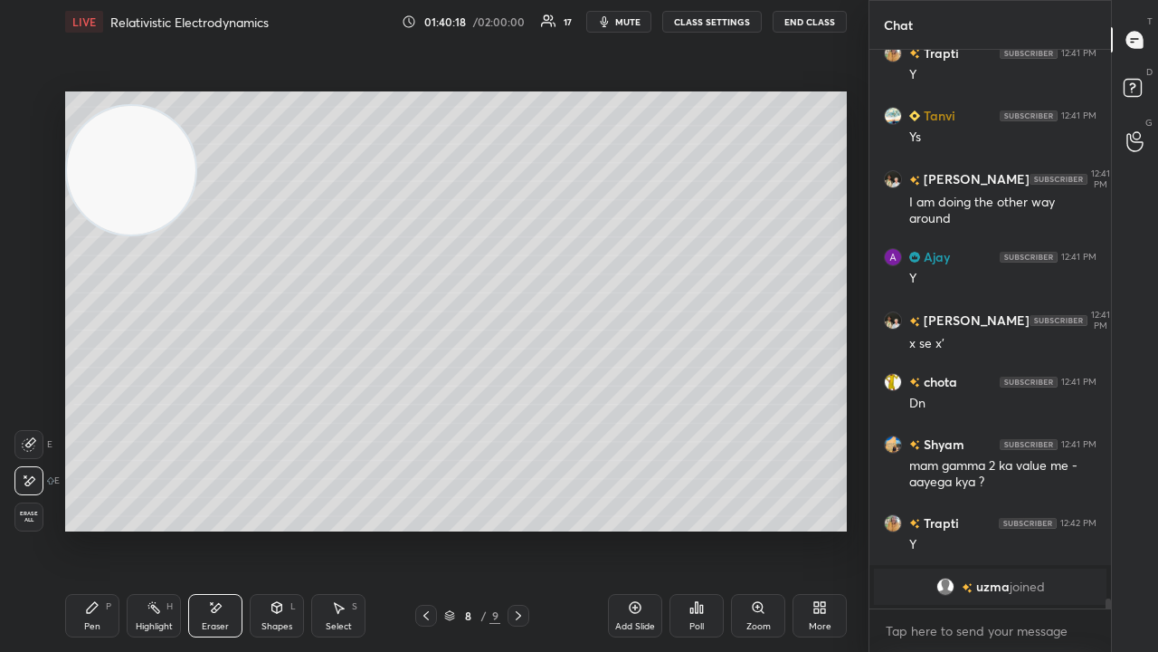
scroll to position [29555, 0]
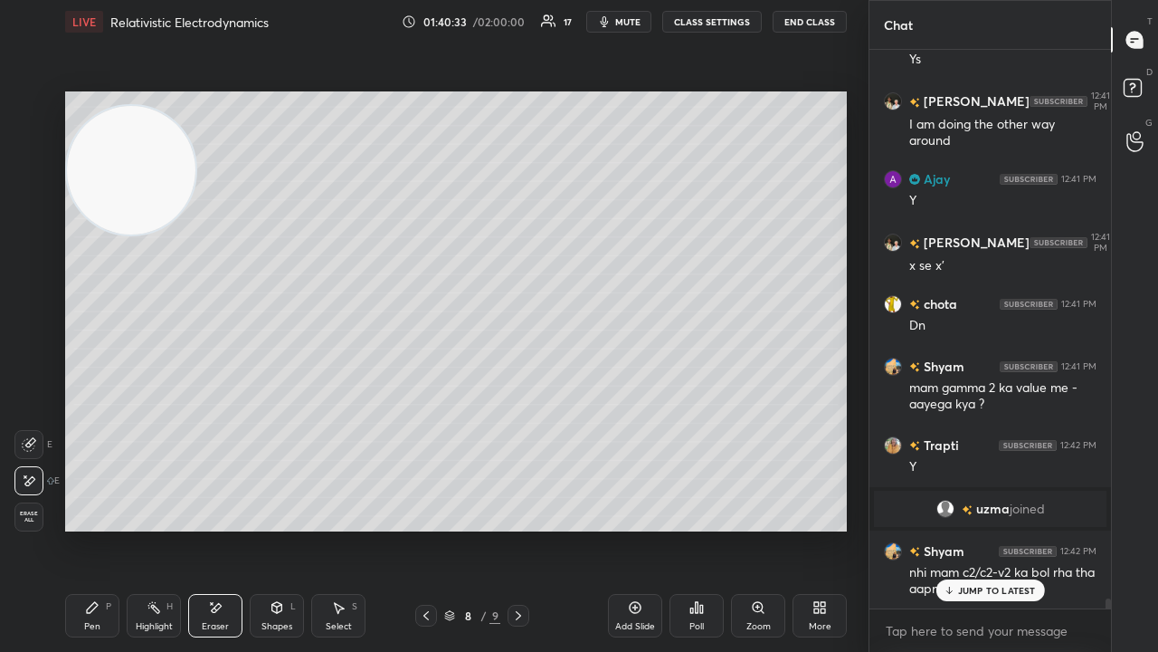
click at [243, 475] on div "Setting up your live class Poll for secs No correct answer Start poll" at bounding box center [456, 311] width 796 height 536
drag, startPoint x: 201, startPoint y: 615, endPoint x: 264, endPoint y: 581, distance: 72.1
click at [201, 528] on div "Eraser" at bounding box center [215, 615] width 54 height 43
click at [96, 528] on div "Pen P" at bounding box center [92, 615] width 54 height 43
click at [28, 325] on div at bounding box center [30, 323] width 14 height 14
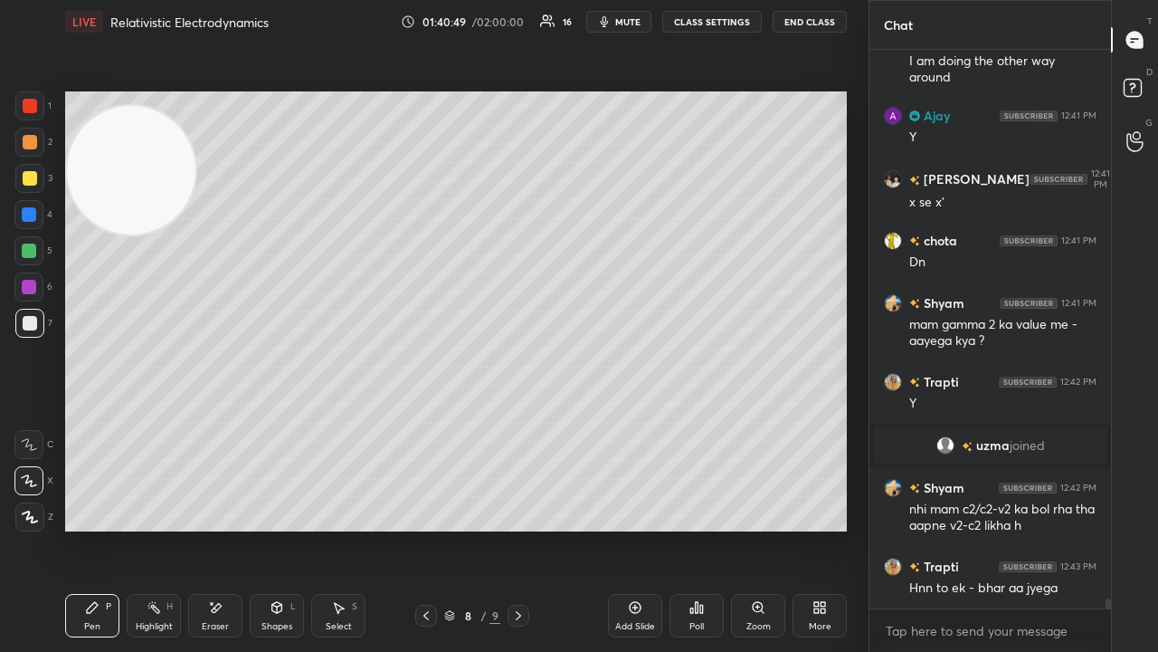
scroll to position [29680, 0]
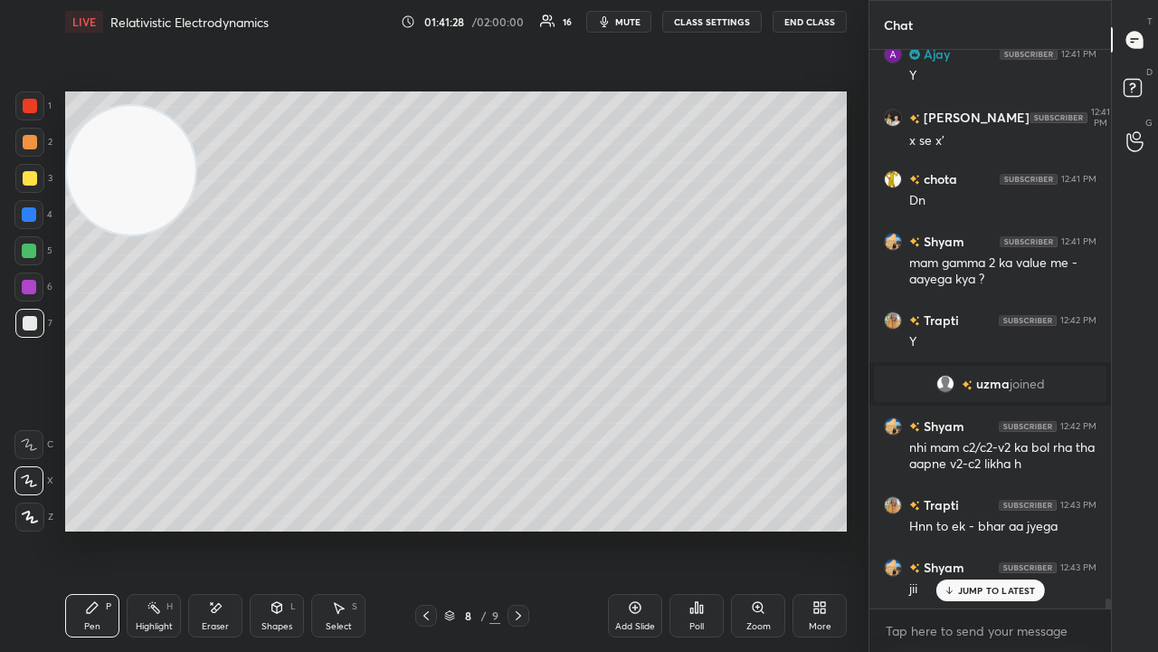
click at [633, 20] on span "mute" at bounding box center [627, 21] width 25 height 13
click at [631, 21] on span "unmute" at bounding box center [626, 21] width 39 height 13
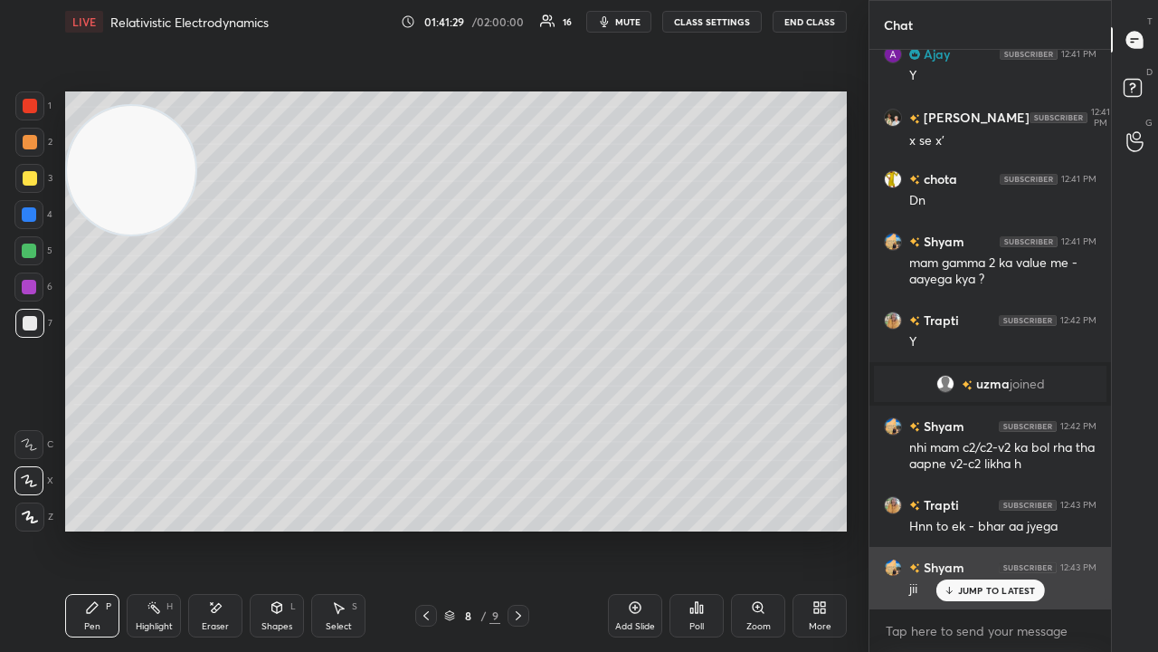
click at [959, 528] on p "JUMP TO LATEST" at bounding box center [997, 590] width 78 height 11
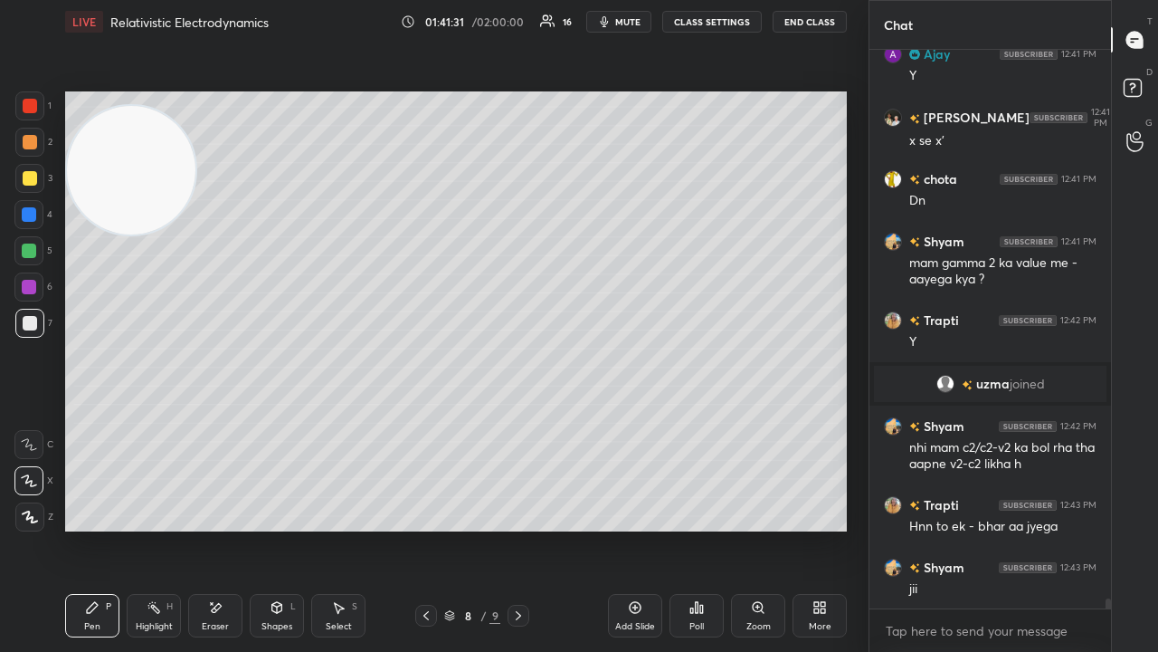
click at [635, 22] on span "mute" at bounding box center [627, 21] width 25 height 13
click at [634, 23] on span "unmute" at bounding box center [626, 21] width 39 height 13
click at [52, 338] on div "1 2 3 4 5 6 7 C X Z E E Erase all H H" at bounding box center [29, 311] width 58 height 440
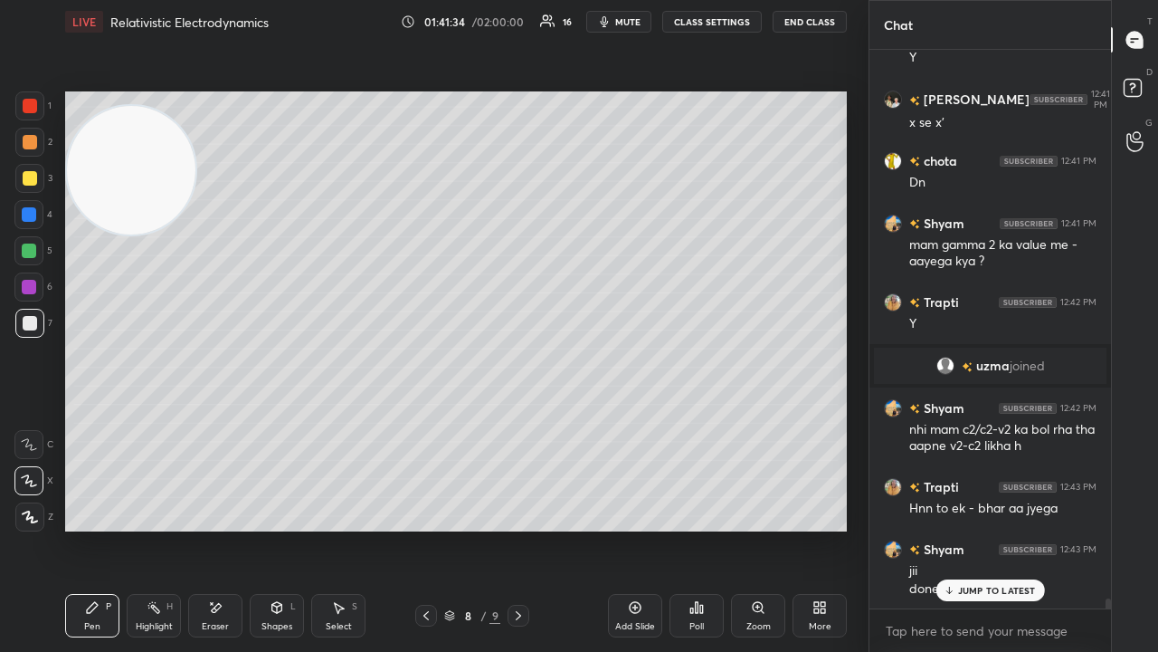
click at [522, 528] on icon at bounding box center [518, 615] width 14 height 14
click at [211, 528] on div "Eraser" at bounding box center [215, 626] width 27 height 9
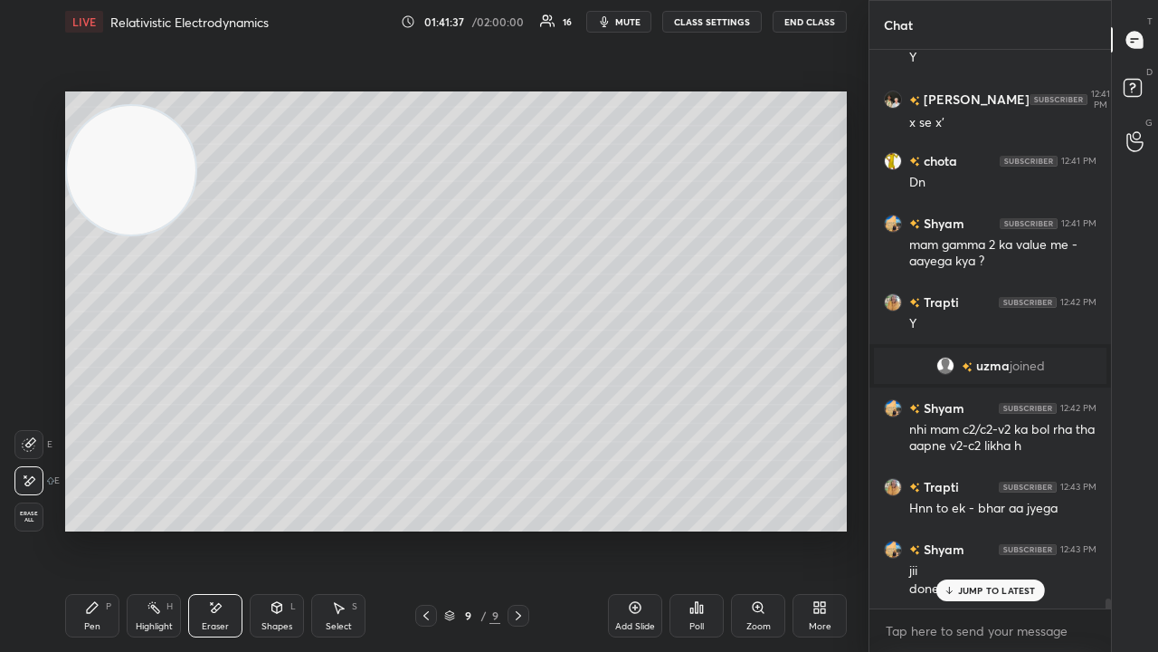
click at [79, 528] on div "Pen P" at bounding box center [92, 615] width 54 height 43
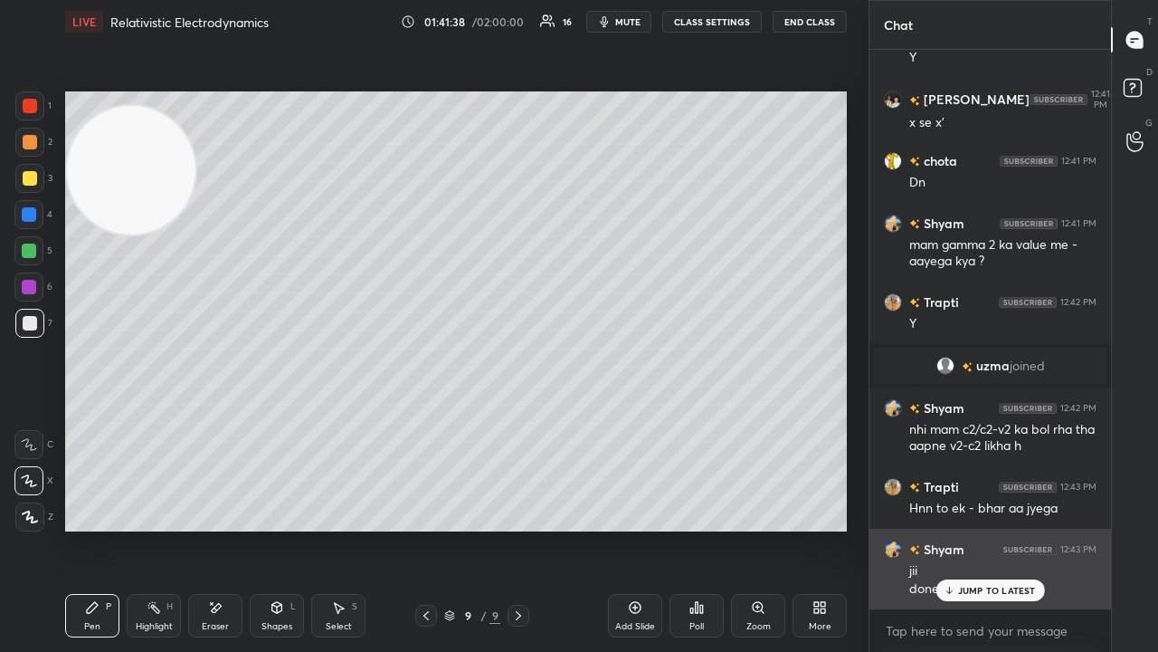
click at [953, 528] on icon at bounding box center [949, 590] width 12 height 11
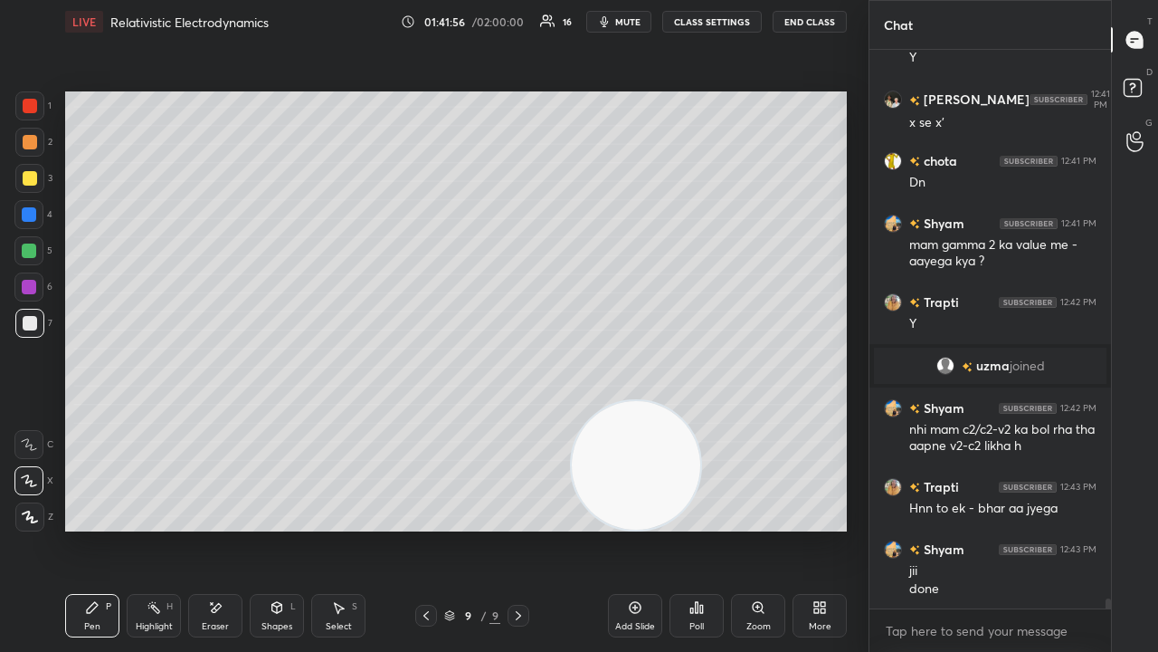
drag, startPoint x: 176, startPoint y: 196, endPoint x: 803, endPoint y: 558, distance: 724.0
click at [800, 528] on div "Setting up your live class Poll for secs No correct answer Start poll" at bounding box center [456, 311] width 796 height 536
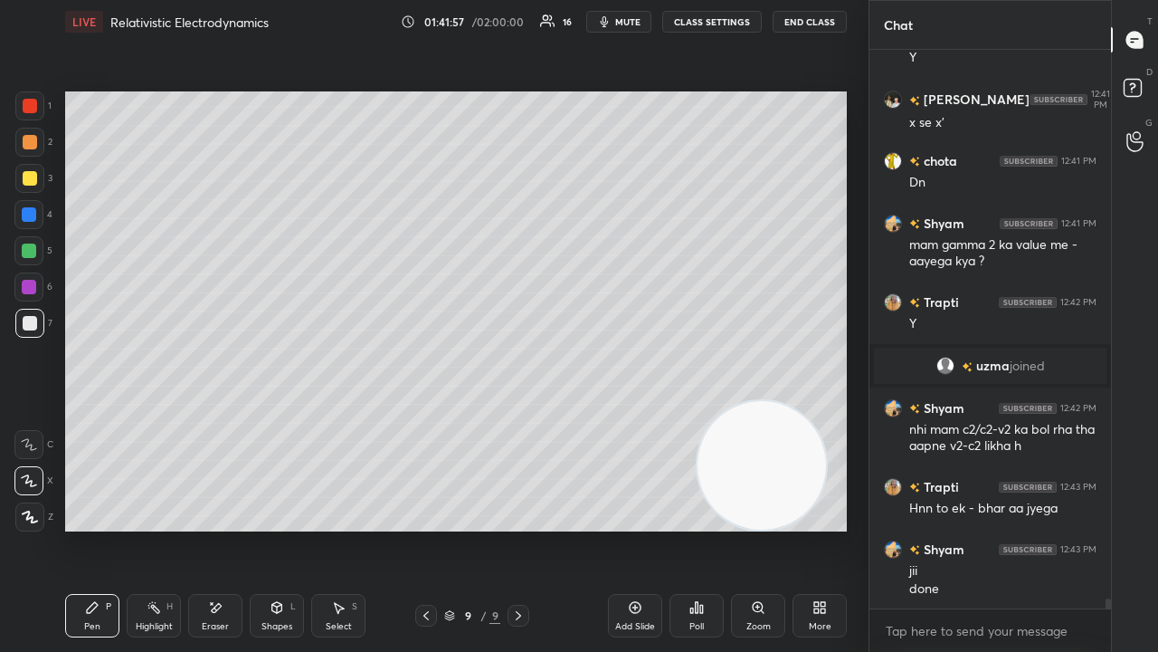
click at [423, 528] on icon at bounding box center [426, 615] width 14 height 14
drag, startPoint x: 518, startPoint y: 612, endPoint x: 506, endPoint y: 581, distance: 33.3
click at [518, 528] on icon at bounding box center [518, 615] width 14 height 14
click at [27, 177] on div at bounding box center [30, 178] width 14 height 14
click at [641, 25] on span "mute" at bounding box center [627, 21] width 25 height 13
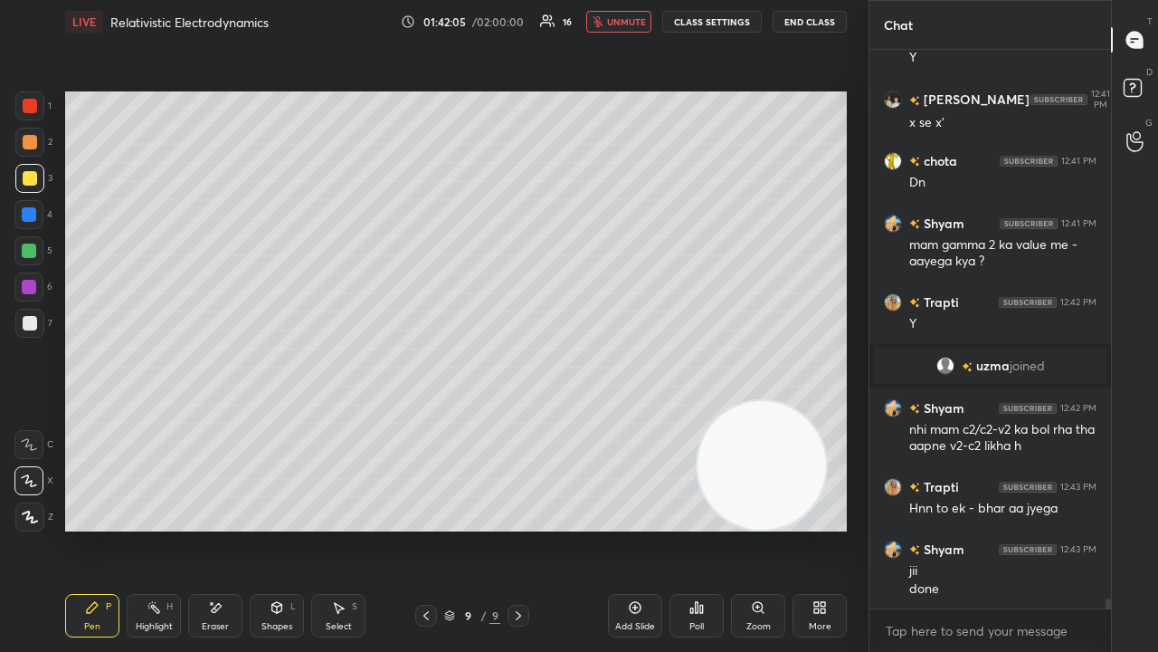
click at [641, 24] on span "unmute" at bounding box center [626, 21] width 39 height 13
click at [637, 16] on span "mute" at bounding box center [627, 21] width 25 height 13
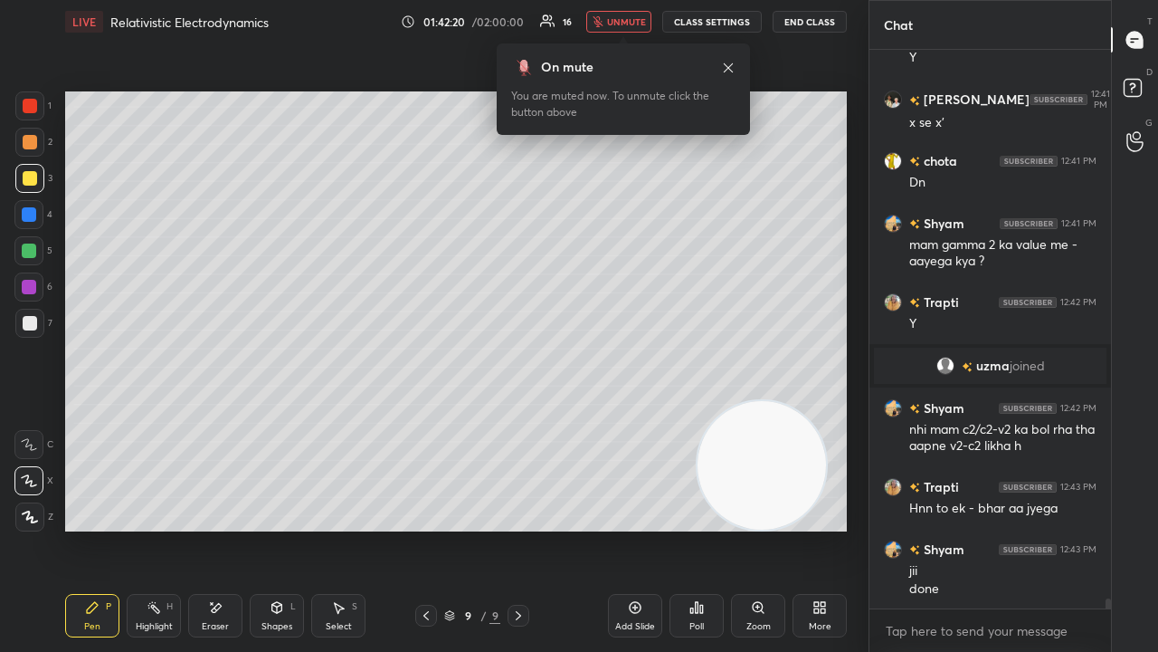
click at [631, 20] on span "unmute" at bounding box center [626, 21] width 39 height 13
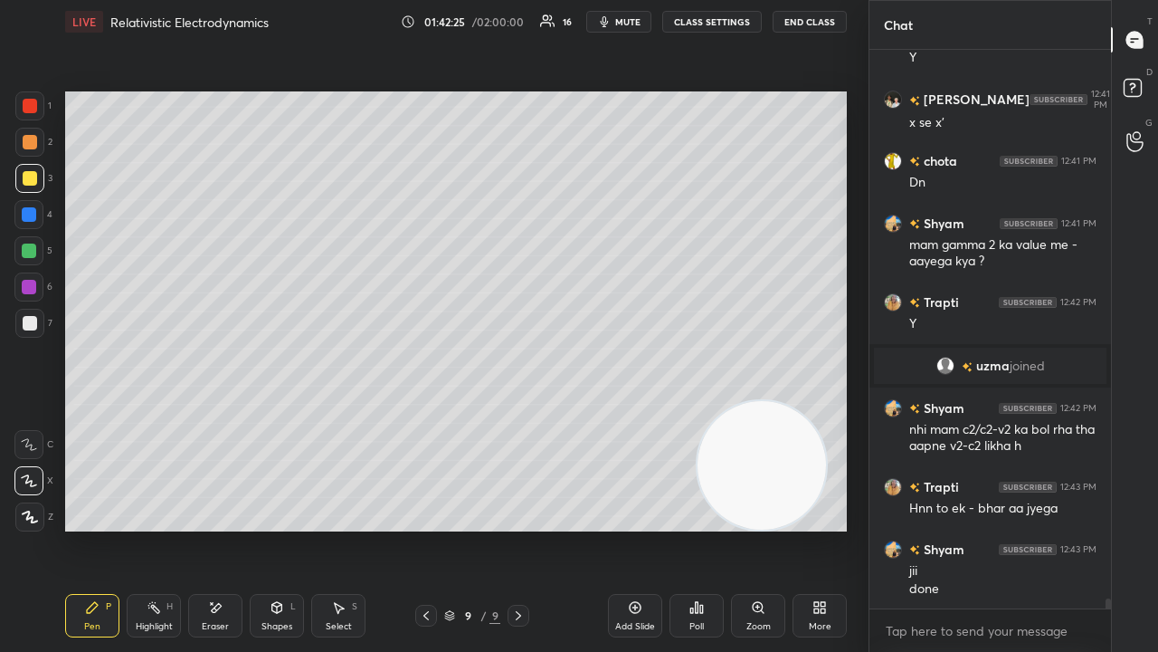
click at [612, 16] on icon "button" at bounding box center [604, 21] width 14 height 14
click at [614, 20] on span "unmute" at bounding box center [626, 21] width 39 height 13
click at [630, 24] on span "mute" at bounding box center [627, 21] width 25 height 13
click at [628, 24] on span "unmute" at bounding box center [626, 21] width 39 height 13
click at [626, 24] on span "mute" at bounding box center [627, 21] width 25 height 13
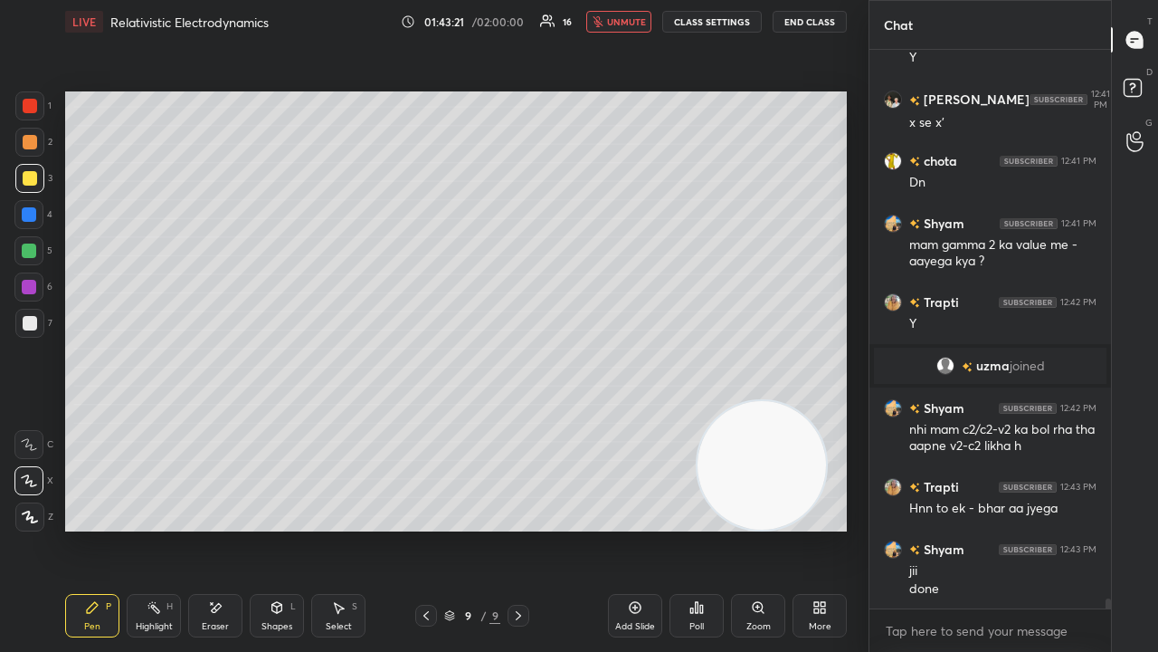
click at [627, 24] on span "unmute" at bounding box center [626, 21] width 39 height 13
click at [648, 21] on button "mute" at bounding box center [618, 22] width 65 height 22
click at [641, 20] on span "mute" at bounding box center [627, 21] width 25 height 13
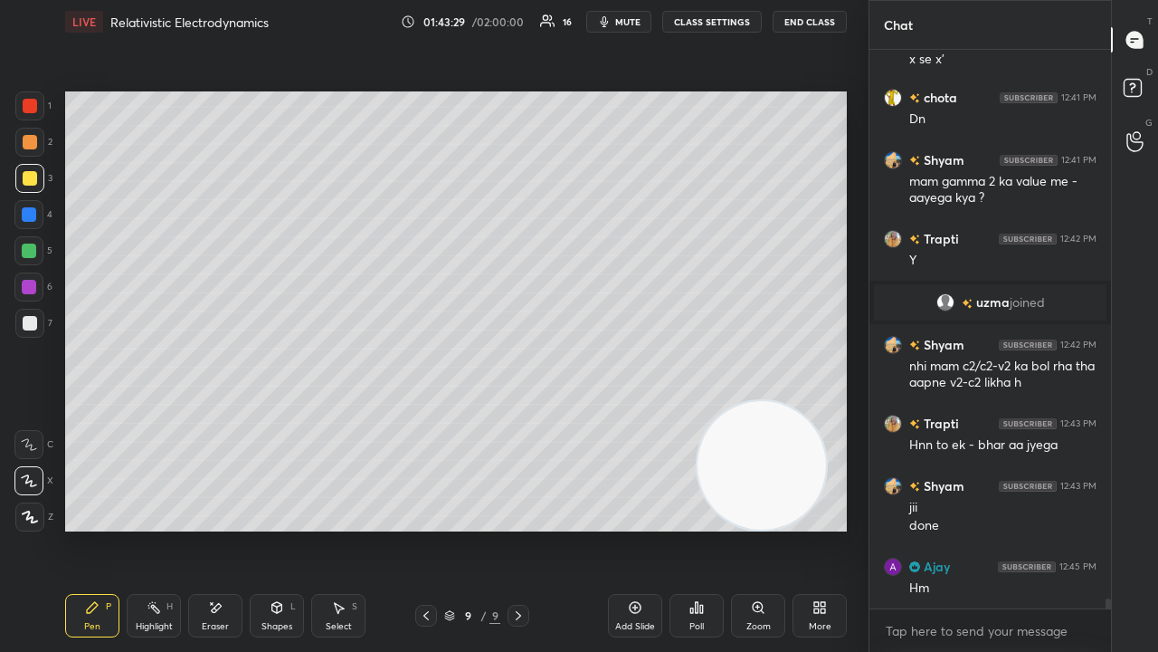
click at [641, 528] on div "Add Slide" at bounding box center [635, 615] width 54 height 43
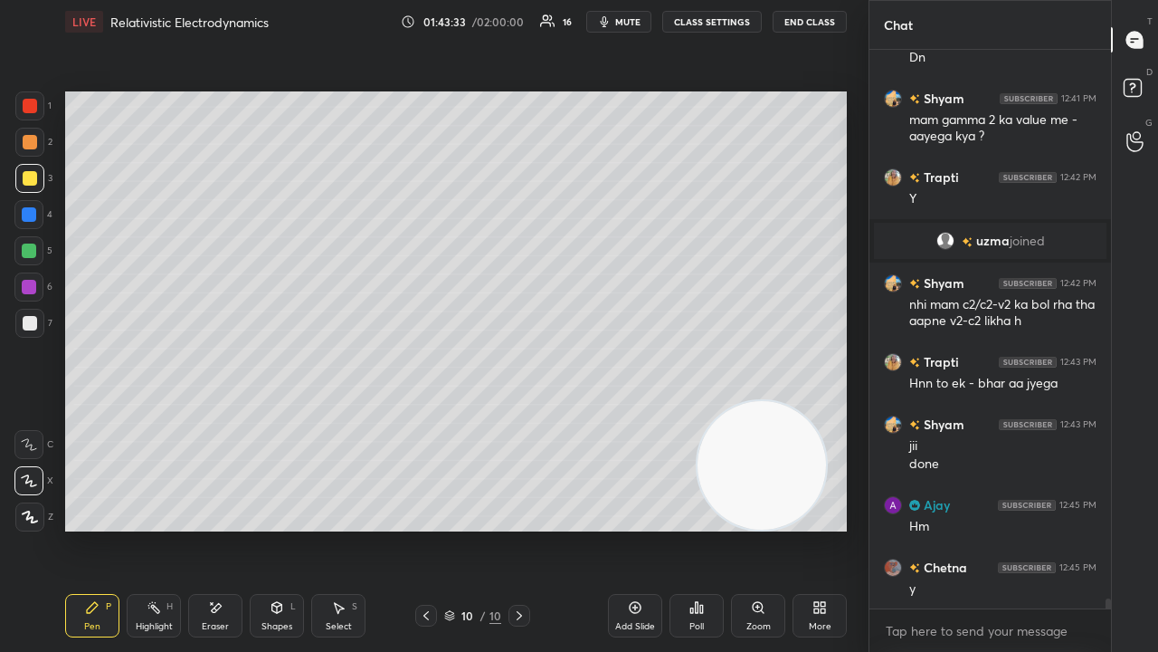
scroll to position [29886, 0]
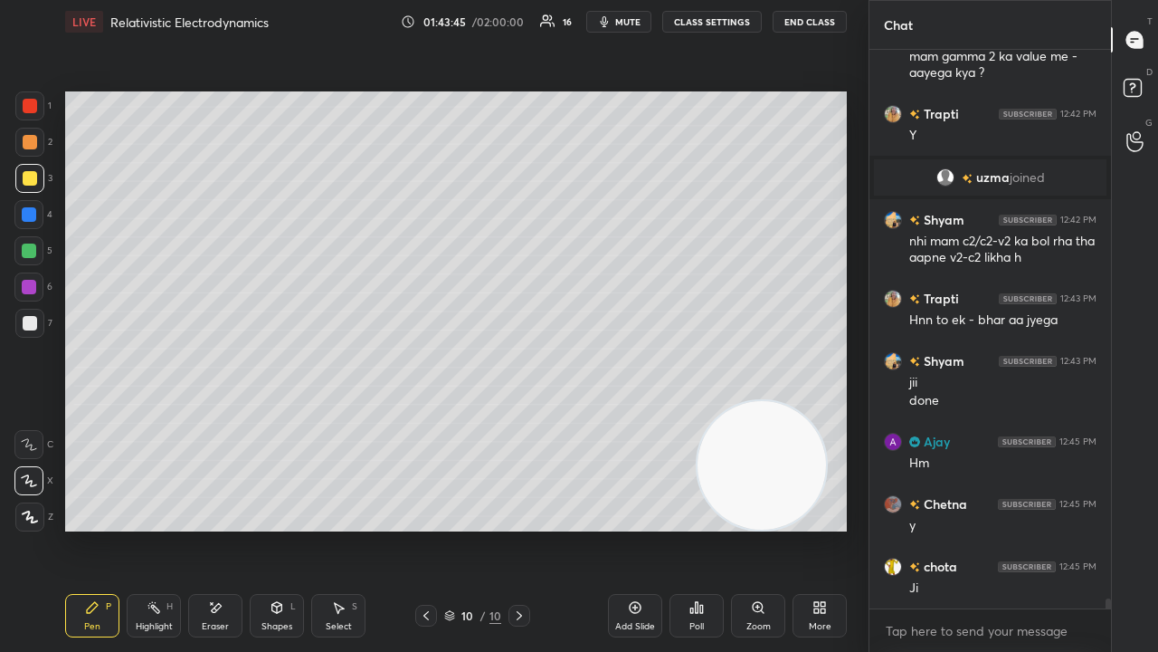
click at [612, 22] on icon "button" at bounding box center [604, 21] width 14 height 14
click at [618, 22] on span "unmute" at bounding box center [626, 21] width 39 height 13
click at [32, 319] on div at bounding box center [30, 323] width 14 height 14
click at [596, 22] on button "mute" at bounding box center [618, 22] width 65 height 22
click at [604, 24] on icon "button" at bounding box center [598, 21] width 11 height 11
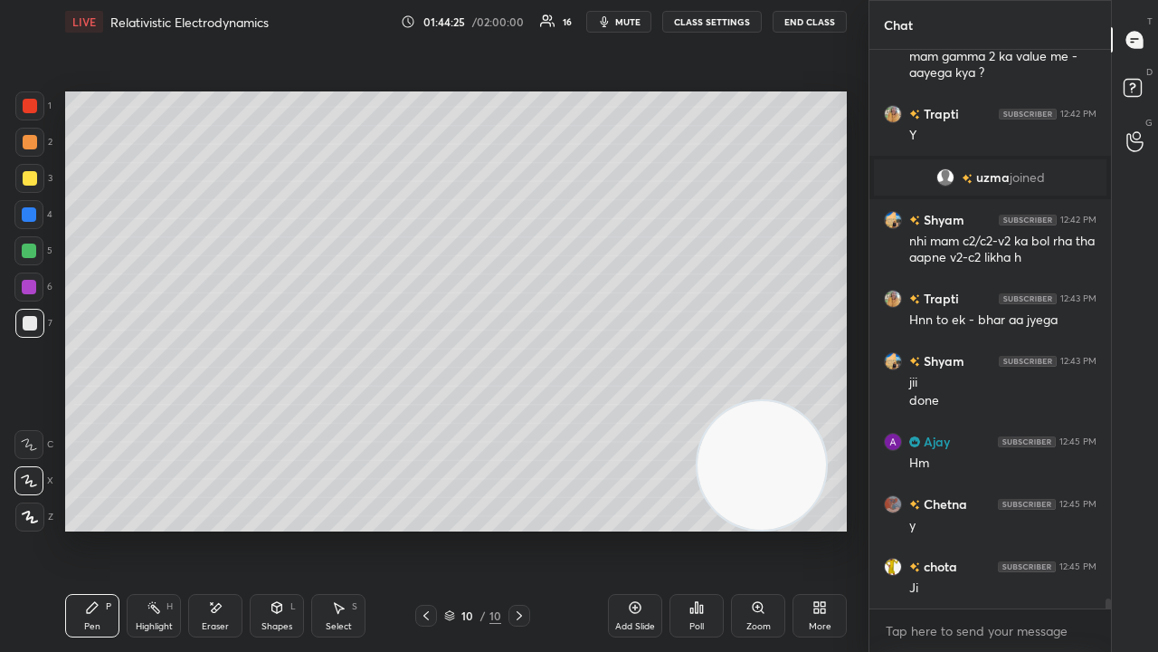
click at [624, 21] on span "mute" at bounding box center [627, 21] width 25 height 13
click at [628, 20] on span "unmute" at bounding box center [626, 21] width 39 height 13
click at [24, 181] on div at bounding box center [30, 178] width 14 height 14
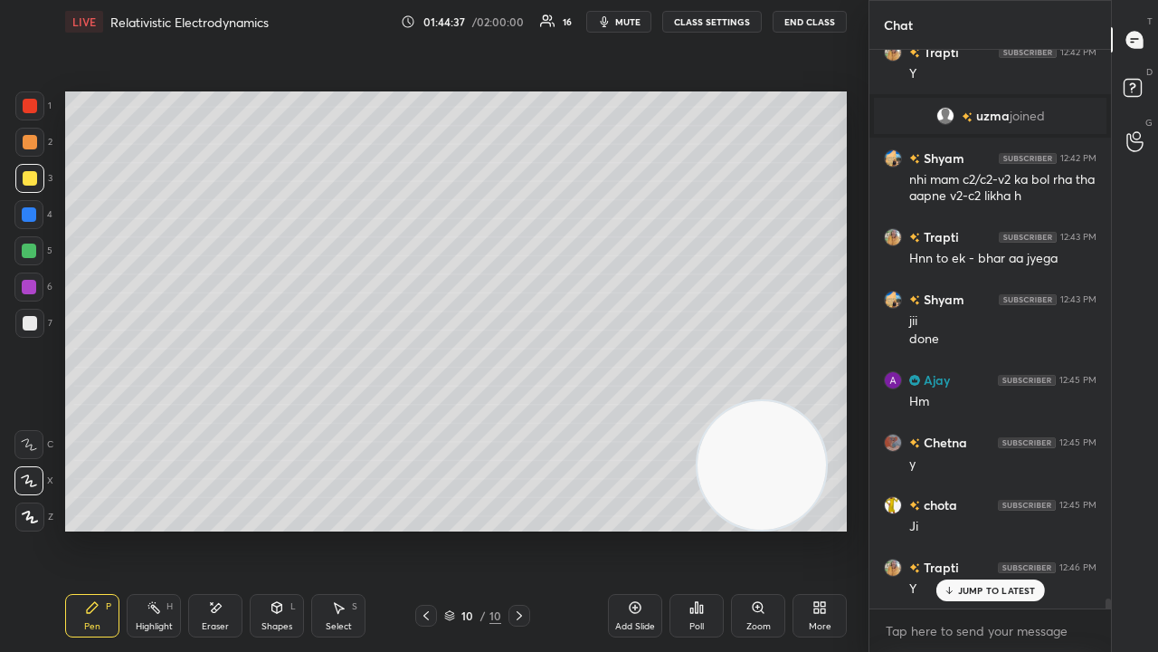
click at [630, 528] on div "Add Slide" at bounding box center [635, 626] width 40 height 9
click at [431, 528] on div at bounding box center [426, 615] width 22 height 22
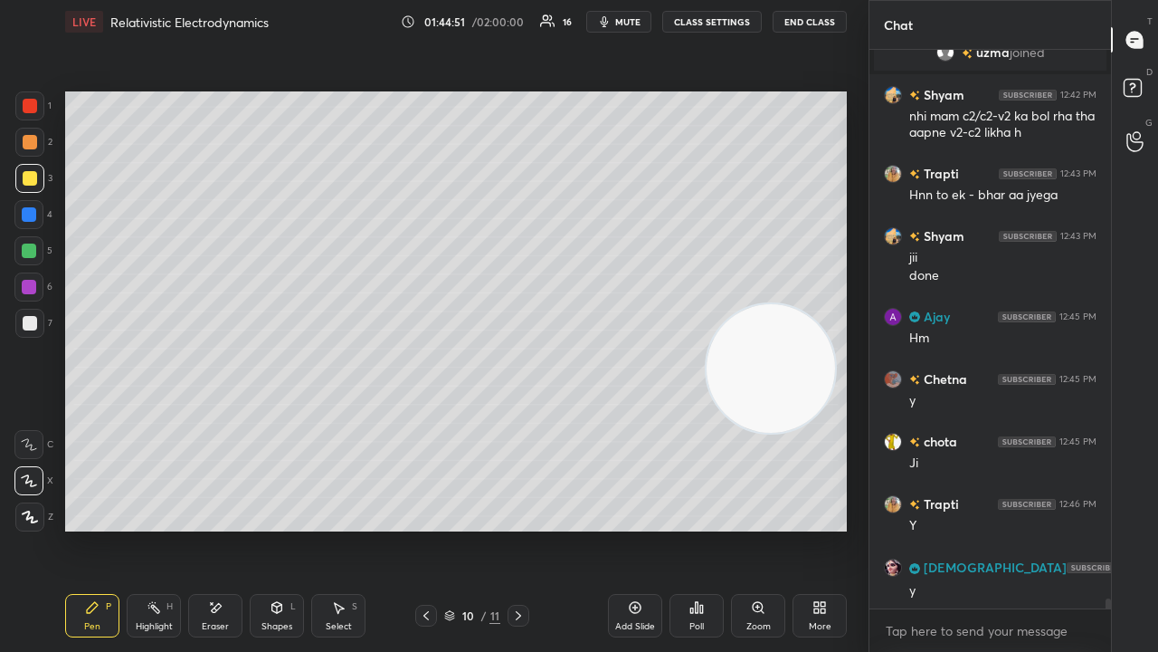
drag, startPoint x: 762, startPoint y: 388, endPoint x: 784, endPoint y: 221, distance: 168.8
click at [791, 304] on video at bounding box center [771, 368] width 128 height 128
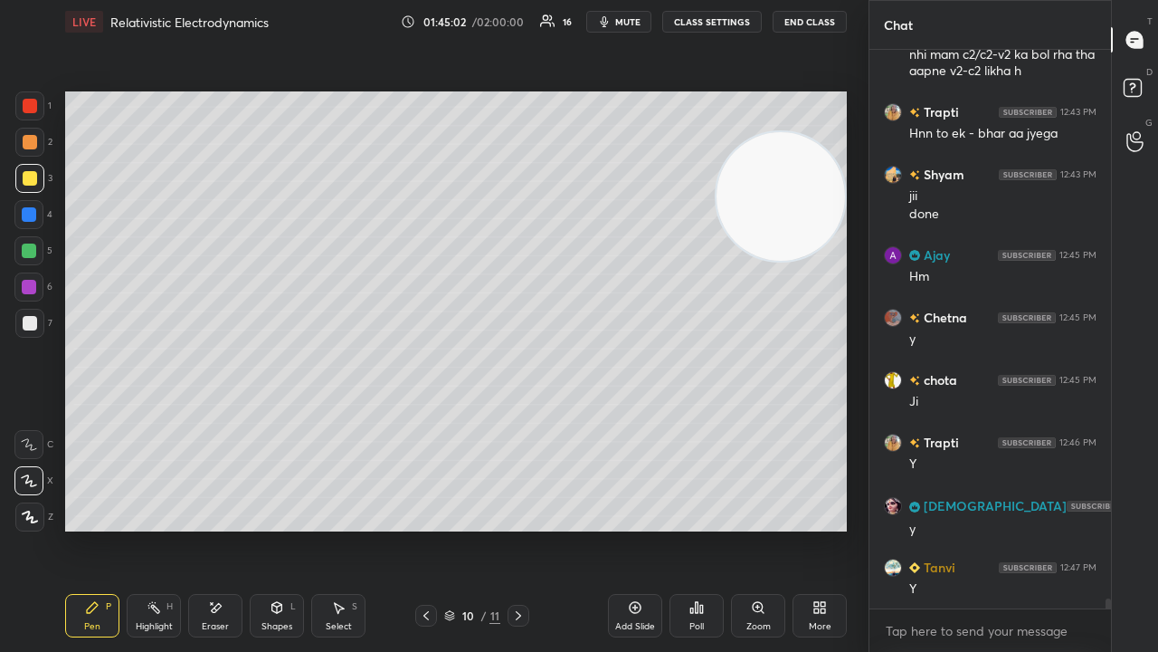
scroll to position [30136, 0]
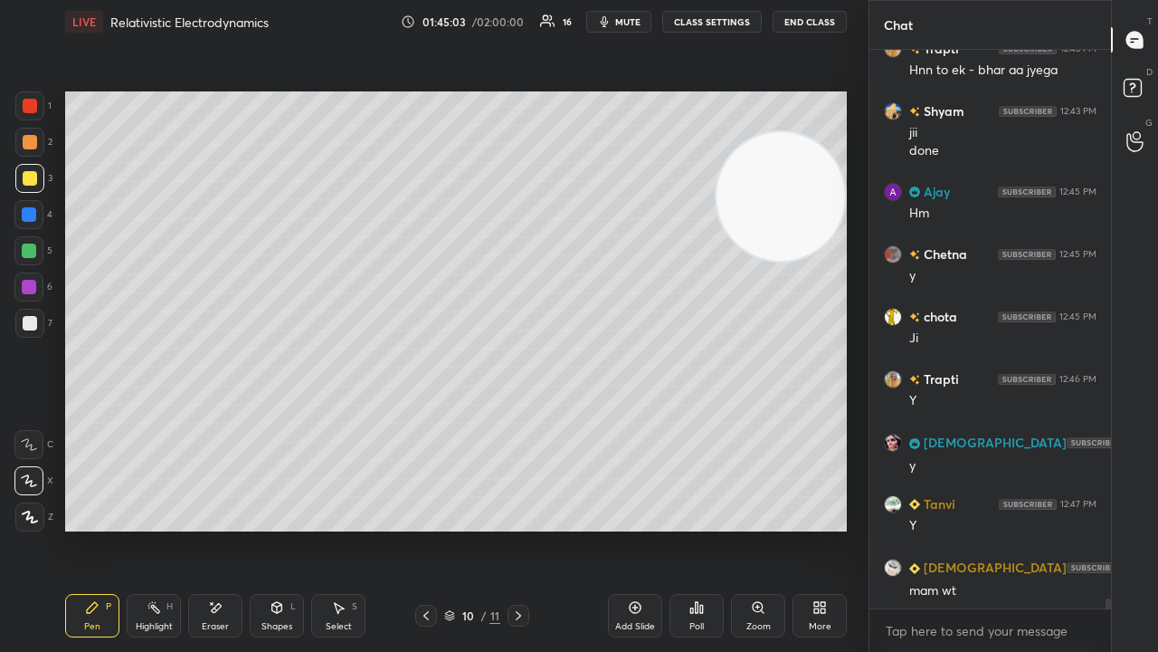
click at [630, 21] on span "mute" at bounding box center [627, 21] width 25 height 13
click at [631, 24] on span "unmute" at bounding box center [626, 21] width 39 height 13
click at [24, 329] on div at bounding box center [30, 323] width 14 height 14
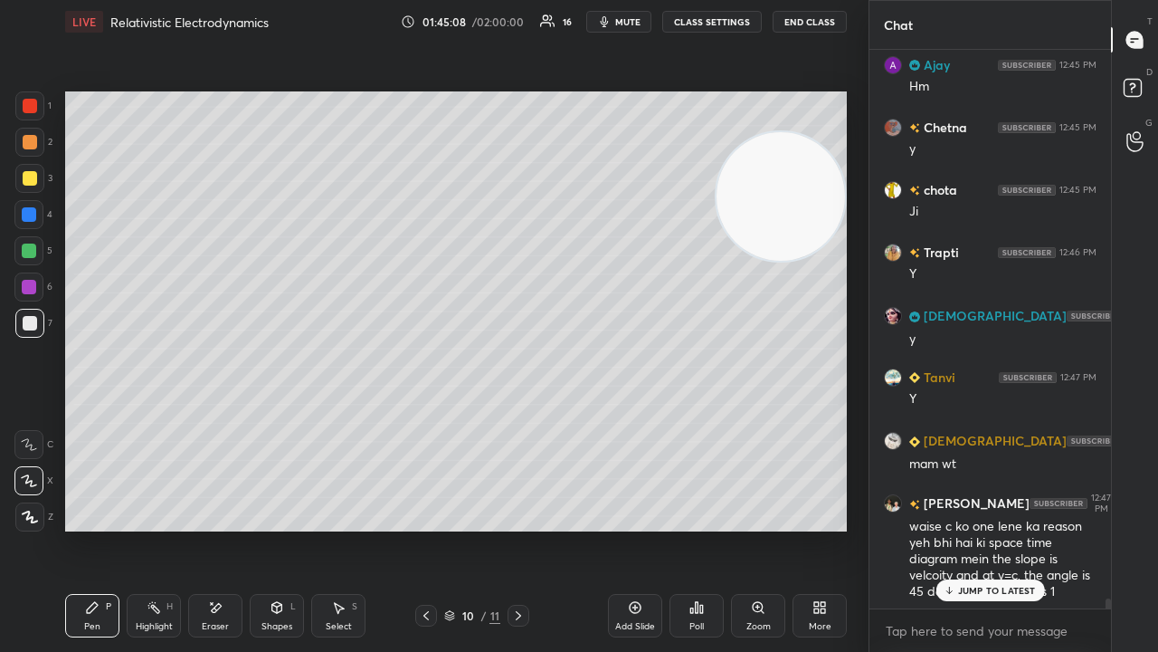
scroll to position [30326, 0]
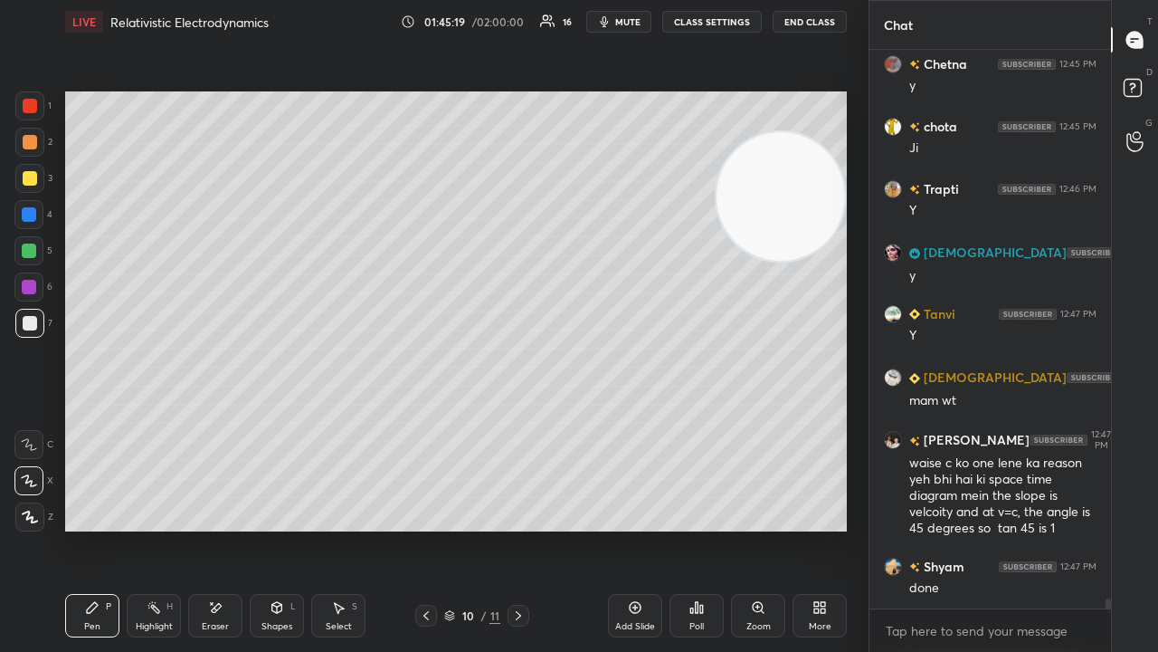
click at [941, 528] on div "x" at bounding box center [991, 630] width 242 height 43
click at [629, 25] on span "mute" at bounding box center [627, 21] width 25 height 13
click at [629, 23] on span "unmute" at bounding box center [626, 21] width 39 height 13
click at [631, 20] on span "mute" at bounding box center [627, 21] width 25 height 13
click at [618, 24] on span "unmute" at bounding box center [626, 21] width 39 height 13
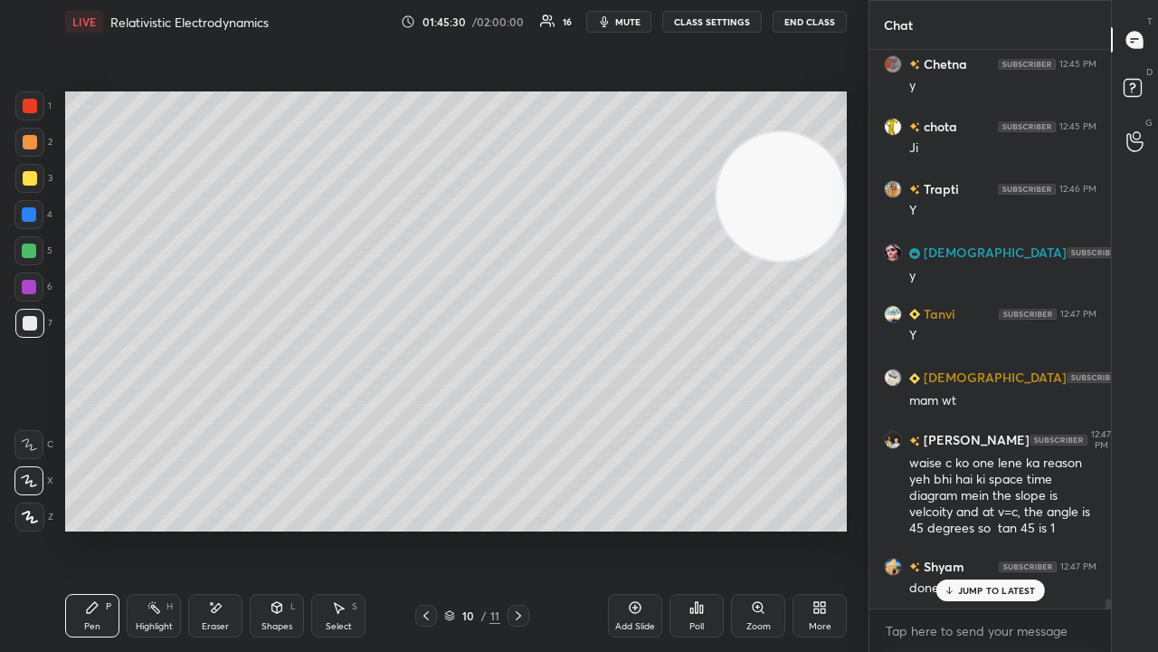
scroll to position [30388, 0]
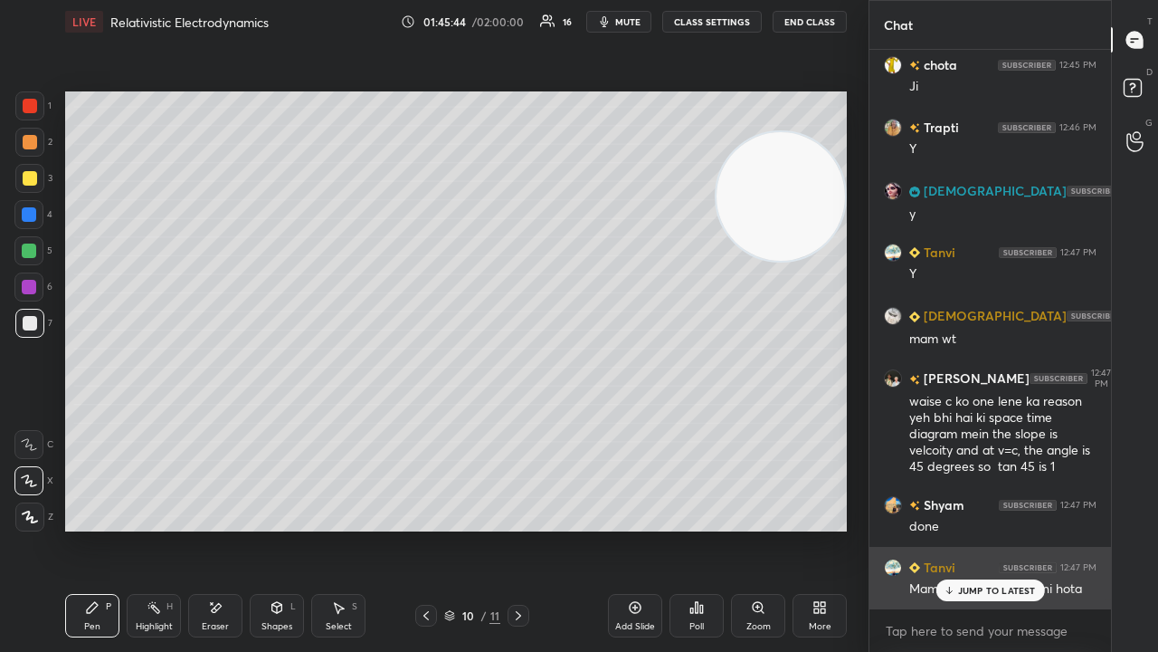
drag, startPoint x: 975, startPoint y: 592, endPoint x: 972, endPoint y: 601, distance: 9.7
click at [975, 528] on p "JUMP TO LATEST" at bounding box center [997, 590] width 78 height 11
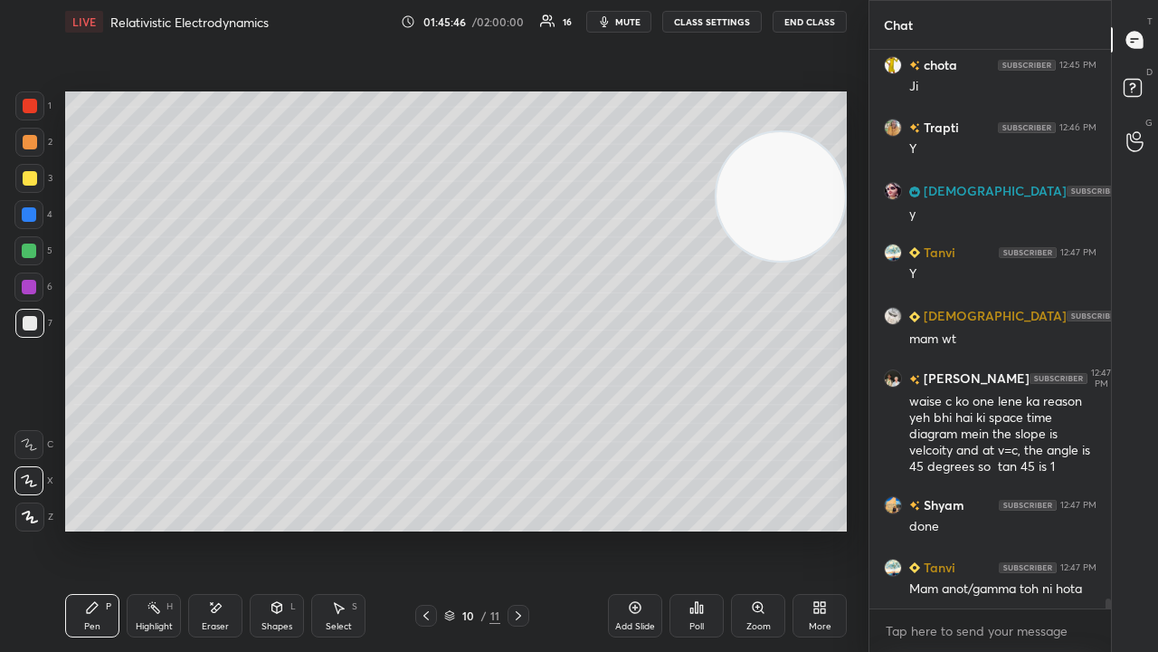
click at [612, 24] on icon "button" at bounding box center [604, 21] width 14 height 14
click at [620, 24] on span "unmute" at bounding box center [626, 21] width 39 height 13
drag, startPoint x: 222, startPoint y: 615, endPoint x: 382, endPoint y: 563, distance: 168.5
click at [223, 528] on div "Eraser" at bounding box center [215, 615] width 54 height 43
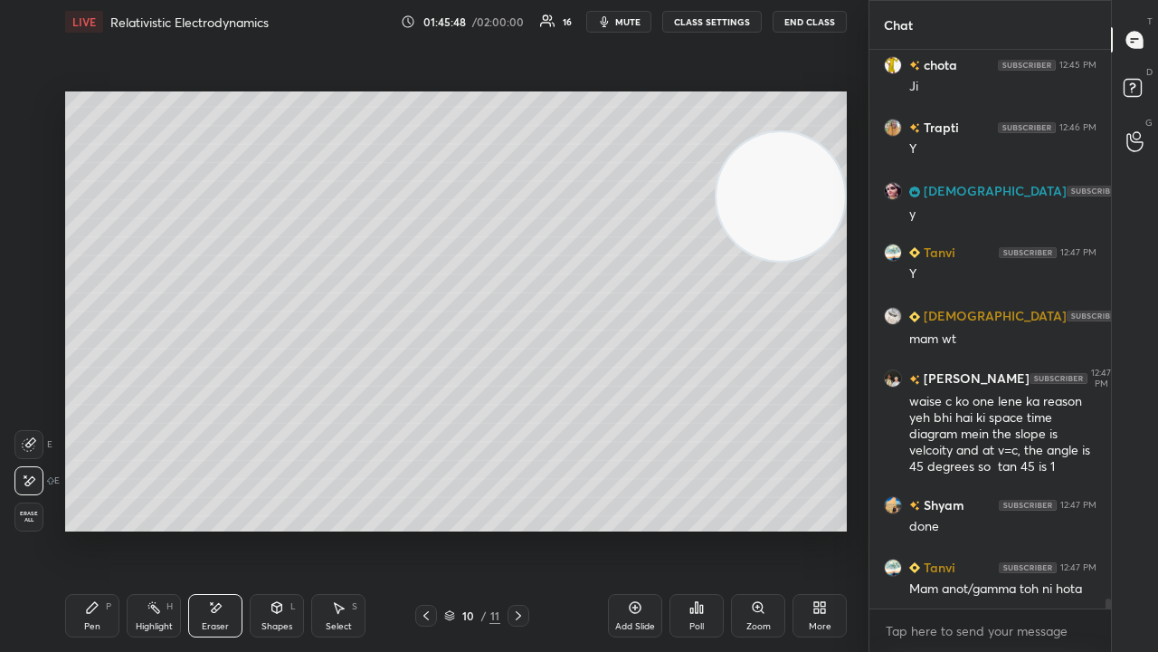
scroll to position [30451, 0]
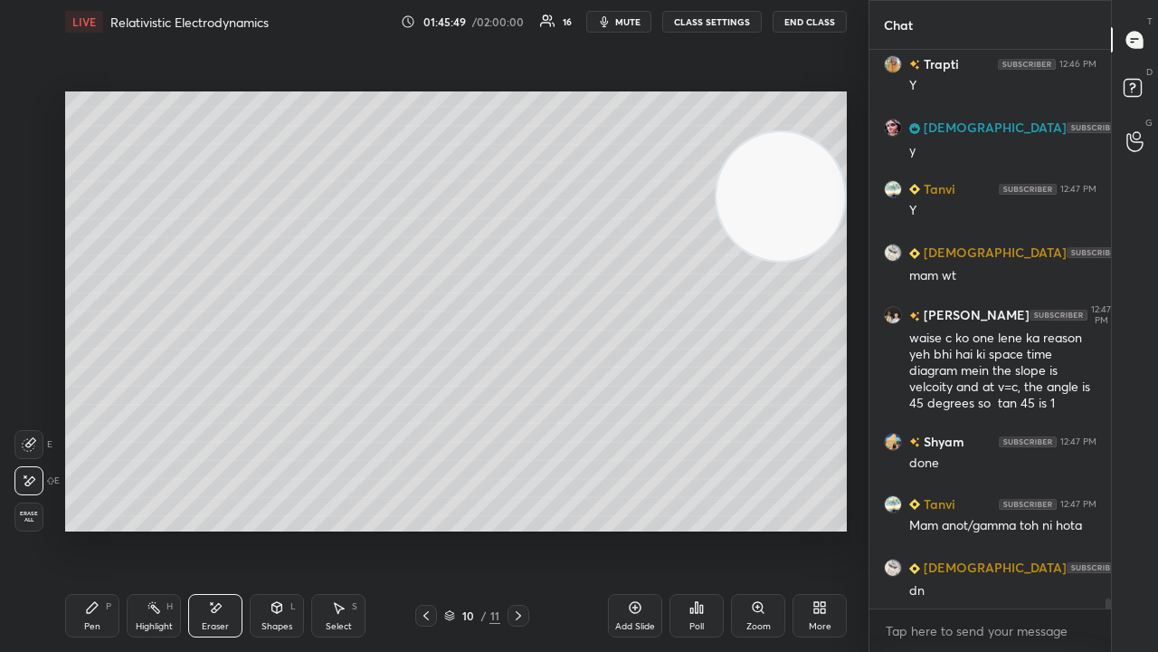
click at [92, 528] on icon at bounding box center [92, 607] width 14 height 14
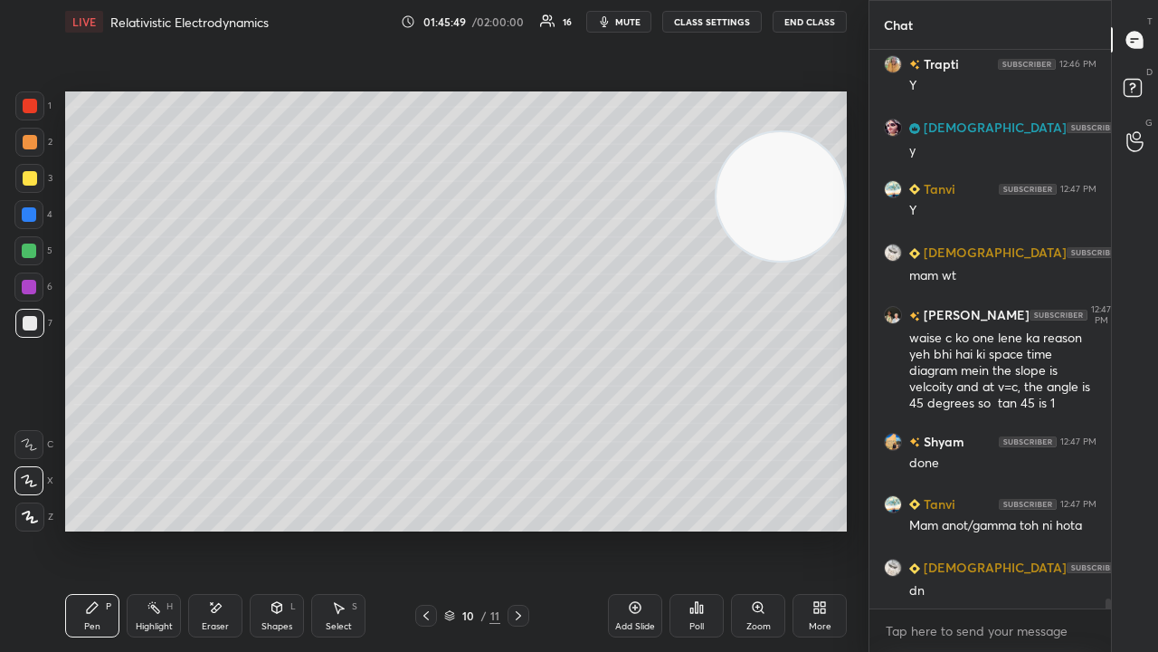
click at [31, 177] on div at bounding box center [30, 178] width 14 height 14
click at [635, 24] on span "mute" at bounding box center [627, 21] width 25 height 13
click at [636, 24] on span "unmute" at bounding box center [626, 21] width 39 height 13
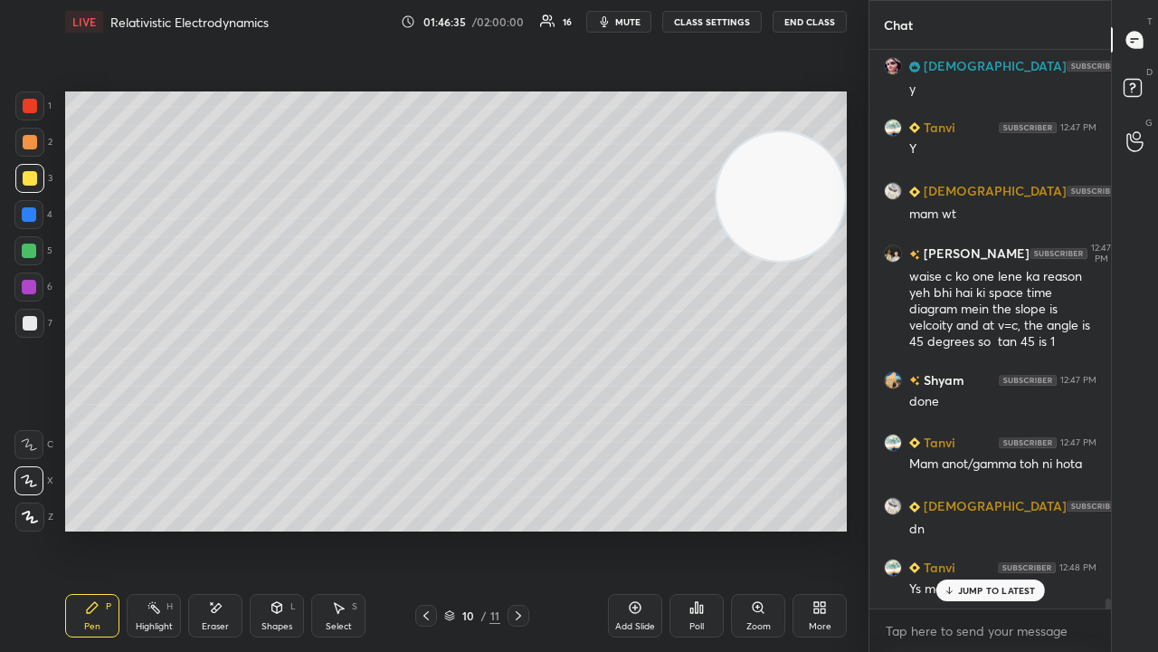
click at [521, 528] on icon at bounding box center [518, 615] width 14 height 14
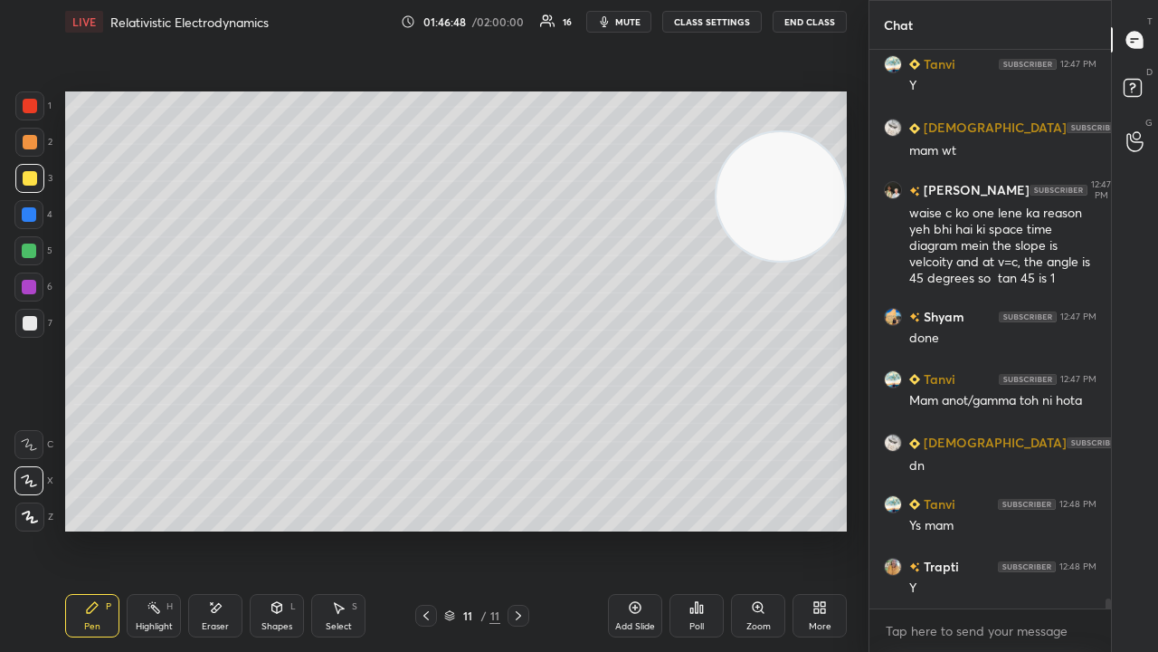
click at [29, 324] on div at bounding box center [30, 323] width 14 height 14
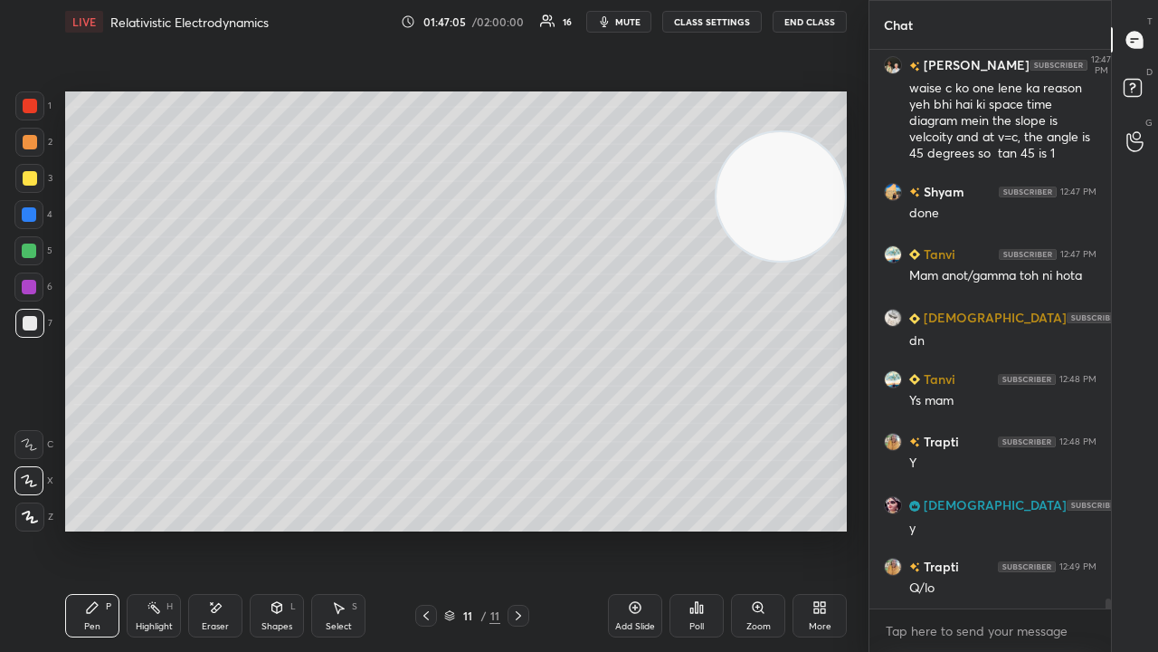
scroll to position [30762, 0]
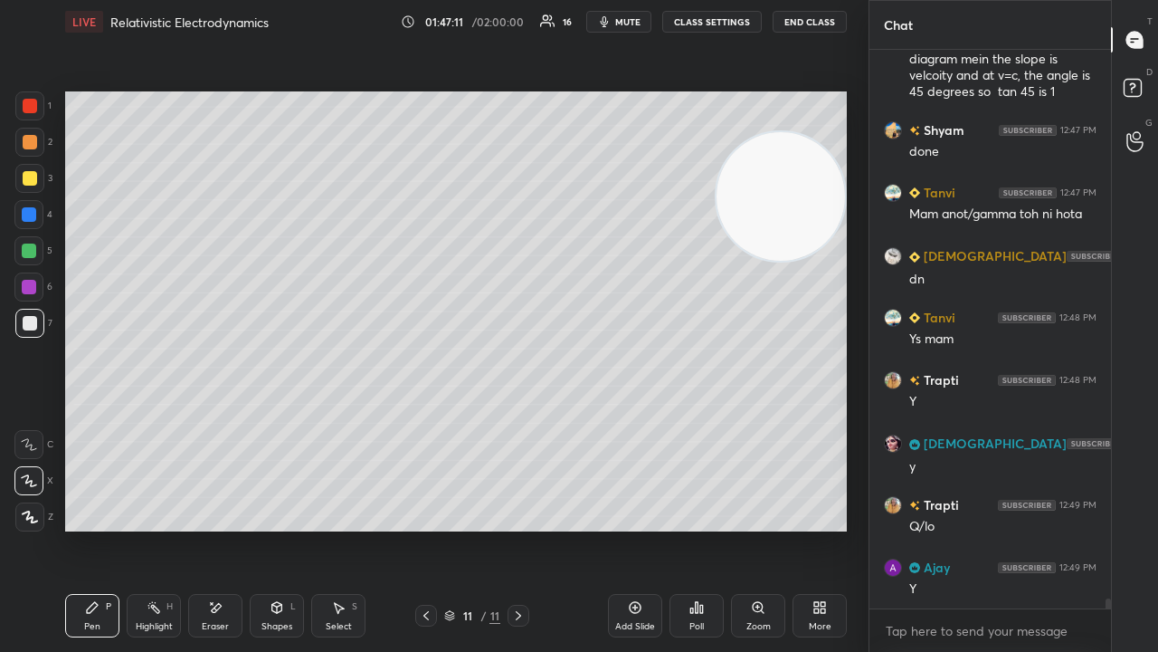
click at [295, 528] on div "Shapes L" at bounding box center [277, 615] width 54 height 43
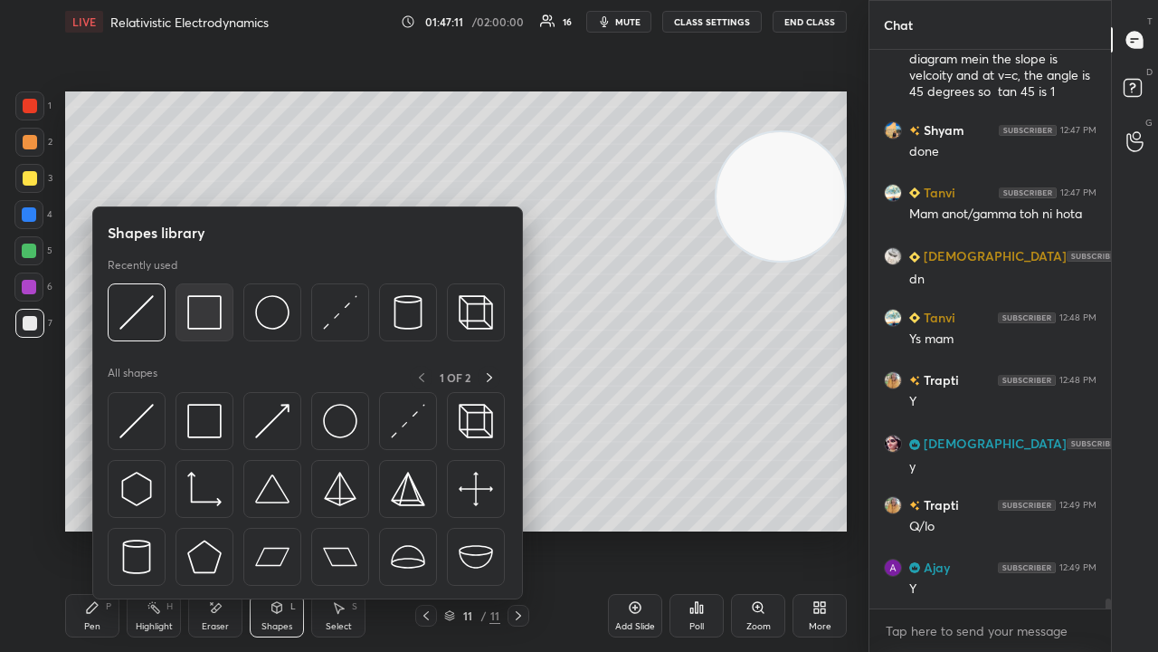
click at [205, 326] on img at bounding box center [204, 312] width 34 height 34
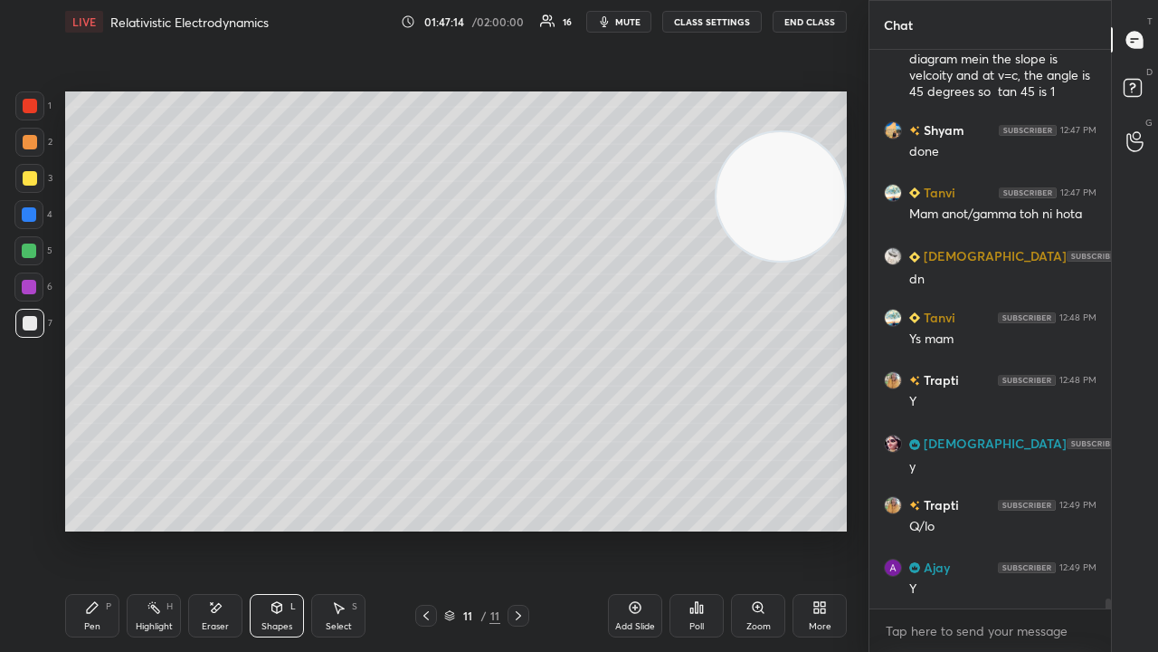
click at [87, 528] on icon at bounding box center [92, 607] width 11 height 11
click at [276, 528] on div "Shapes" at bounding box center [277, 626] width 31 height 9
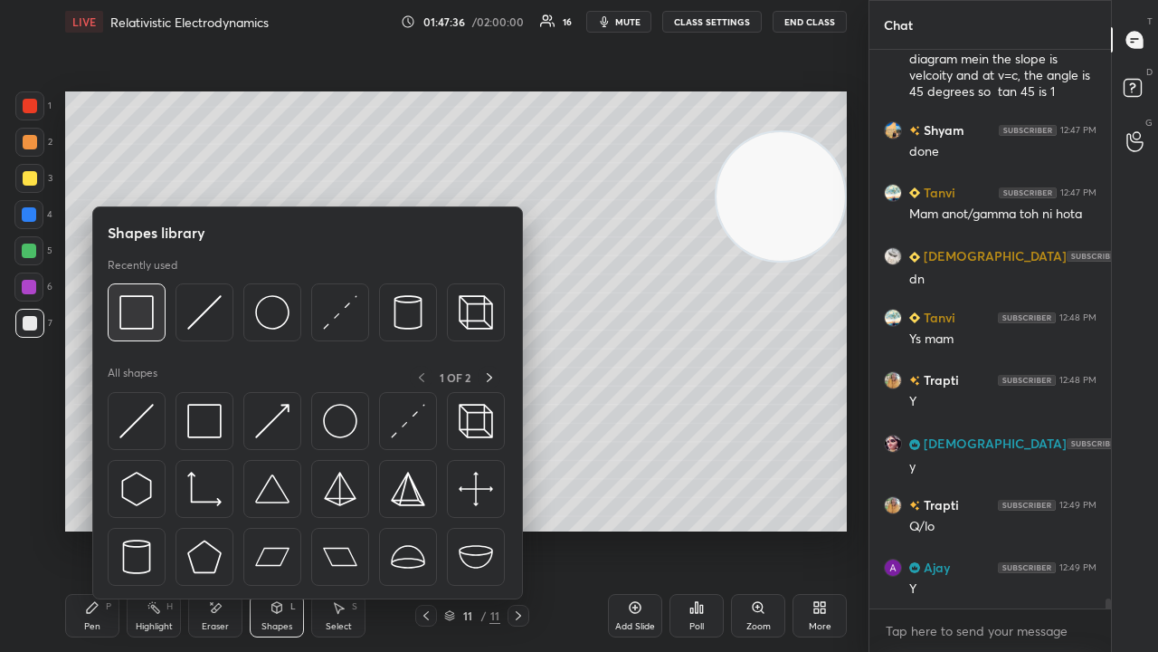
click at [140, 318] on img at bounding box center [136, 312] width 34 height 34
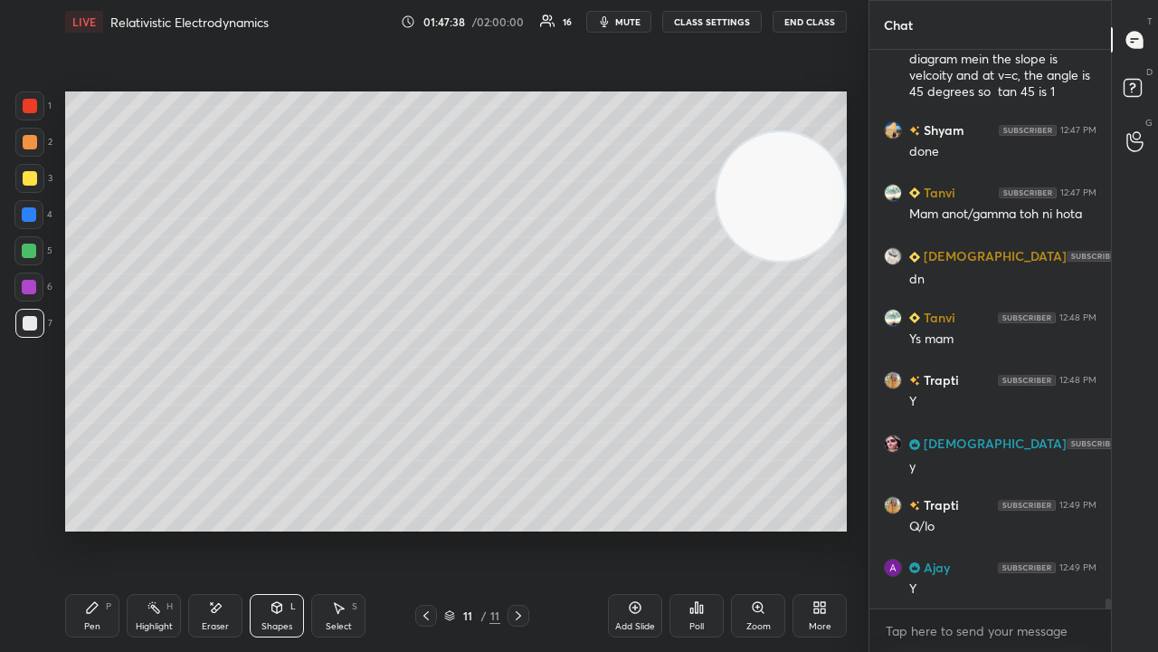
click at [76, 528] on div "Pen P" at bounding box center [92, 615] width 54 height 43
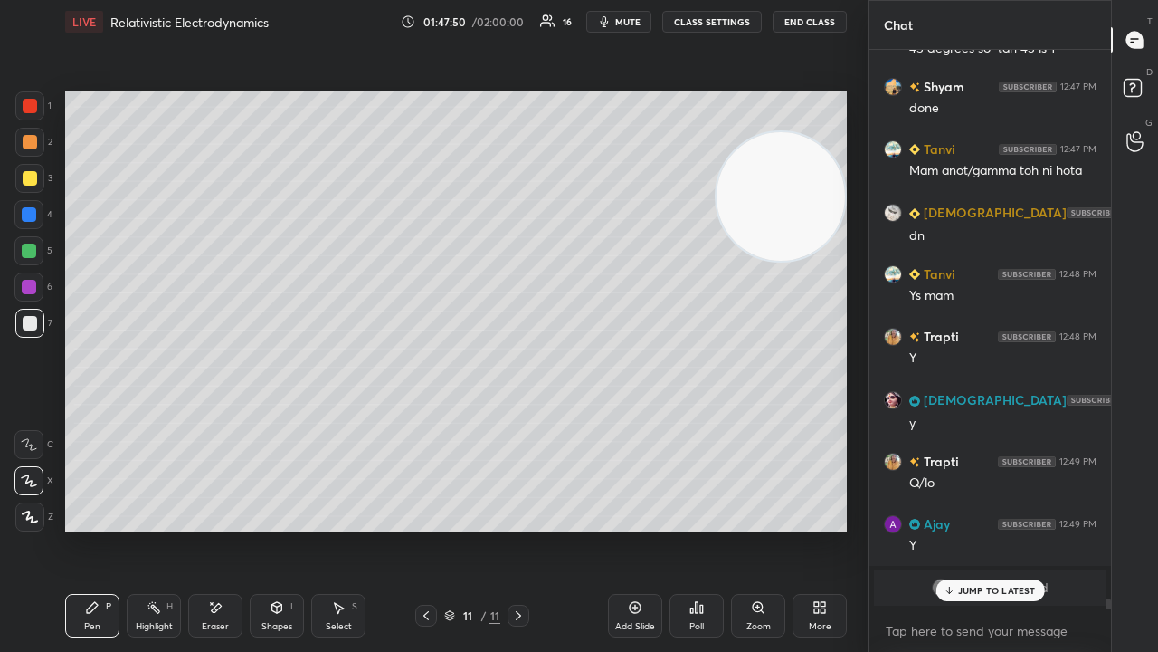
scroll to position [30422, 0]
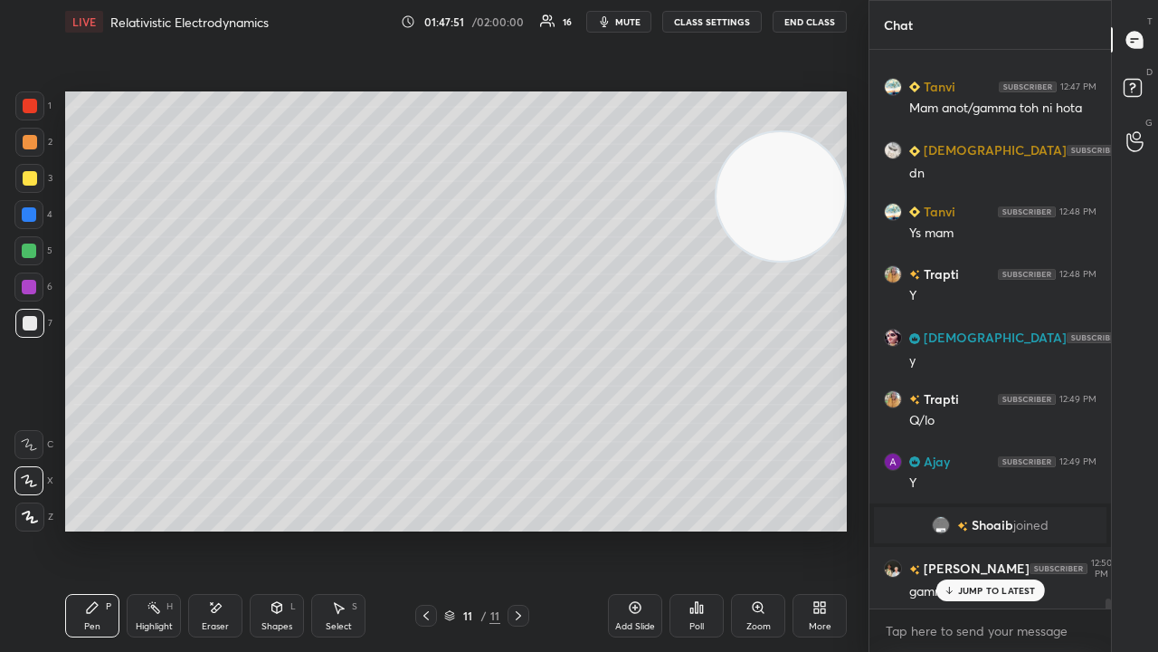
drag, startPoint x: 977, startPoint y: 586, endPoint x: 966, endPoint y: 594, distance: 13.1
click at [975, 528] on p "JUMP TO LATEST" at bounding box center [997, 590] width 78 height 11
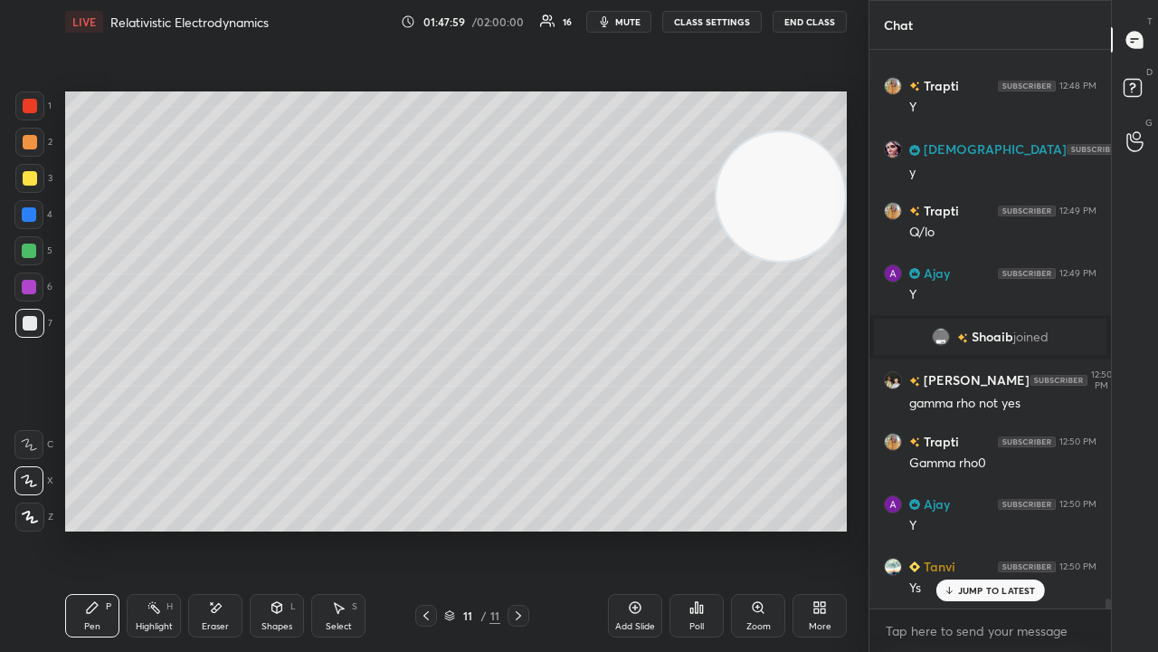
scroll to position [30672, 0]
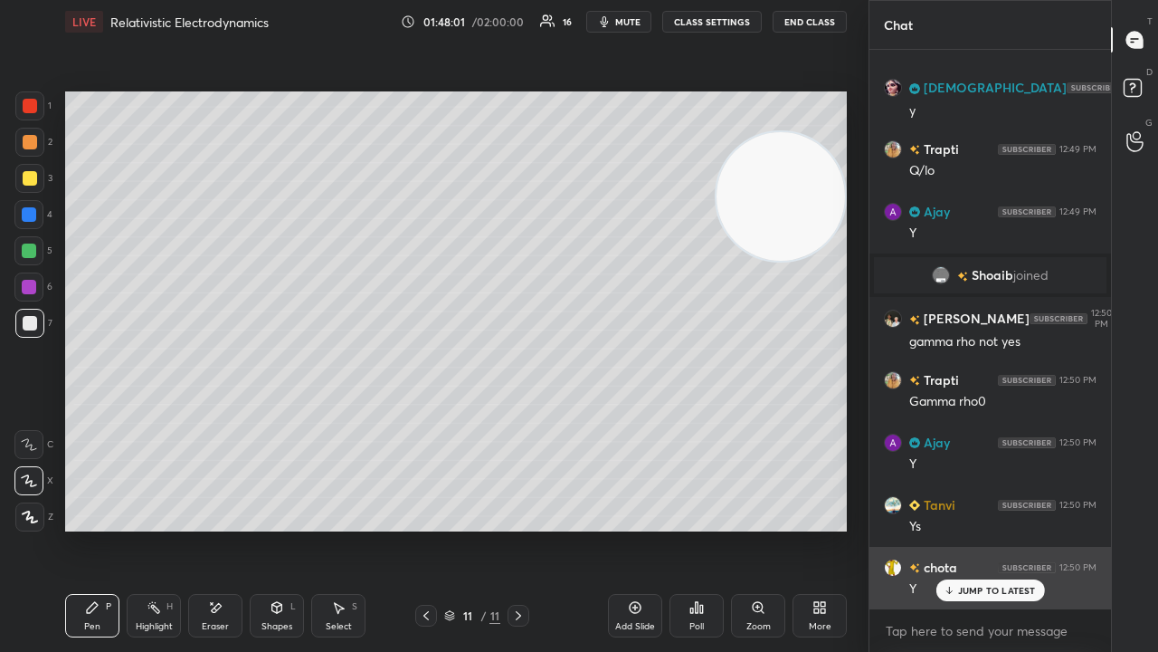
click at [979, 528] on p "JUMP TO LATEST" at bounding box center [997, 590] width 78 height 11
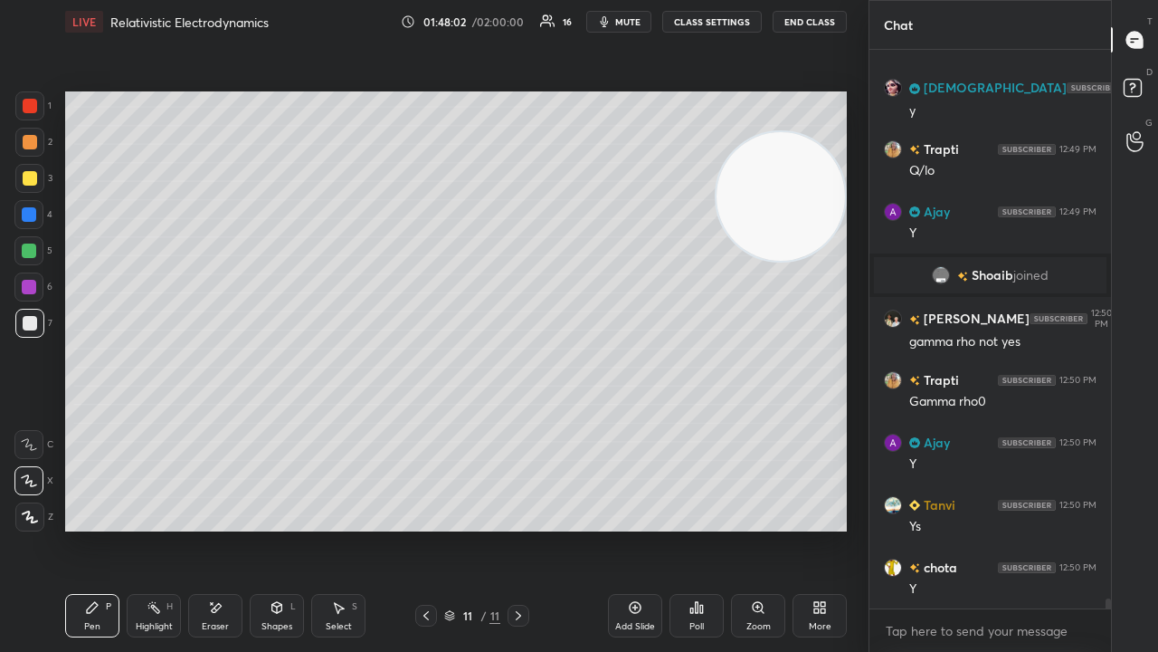
click at [635, 22] on span "mute" at bounding box center [627, 21] width 25 height 13
click at [637, 22] on span "mute" at bounding box center [627, 21] width 25 height 13
click at [29, 255] on div at bounding box center [29, 250] width 14 height 14
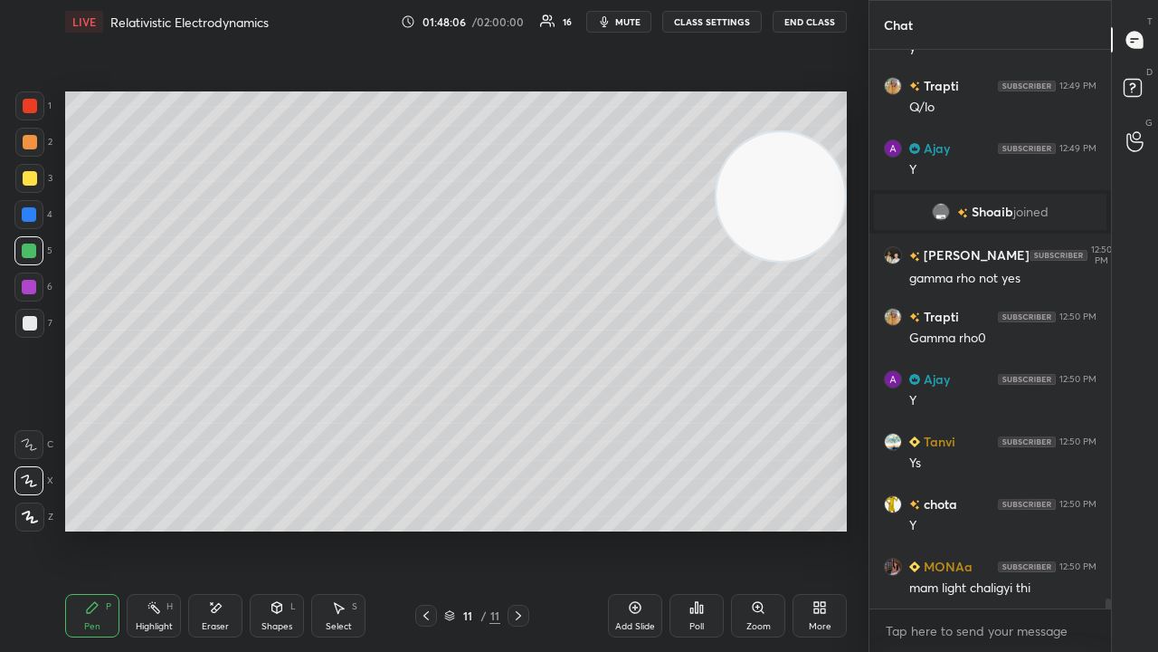
click at [612, 24] on icon "button" at bounding box center [604, 21] width 14 height 14
click at [615, 22] on span "mute" at bounding box center [627, 21] width 25 height 13
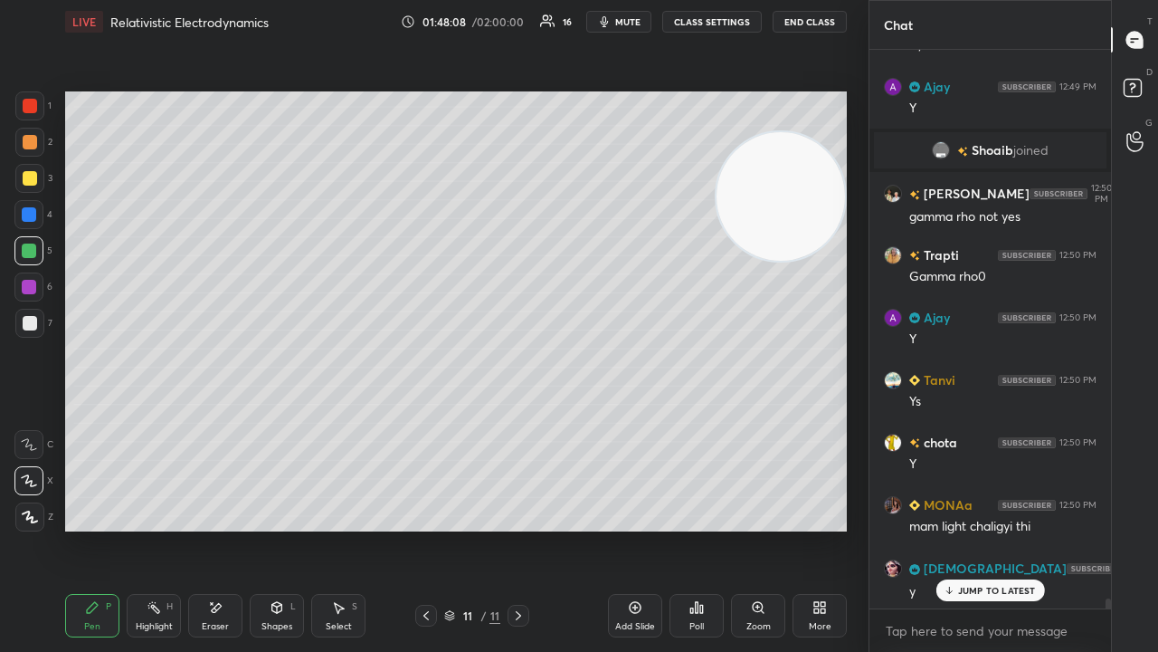
click at [518, 528] on icon at bounding box center [518, 615] width 14 height 14
click at [645, 528] on div "Add Slide" at bounding box center [635, 615] width 54 height 43
click at [33, 181] on div at bounding box center [30, 178] width 14 height 14
click at [422, 528] on icon at bounding box center [426, 615] width 14 height 14
click at [511, 528] on icon at bounding box center [518, 615] width 14 height 14
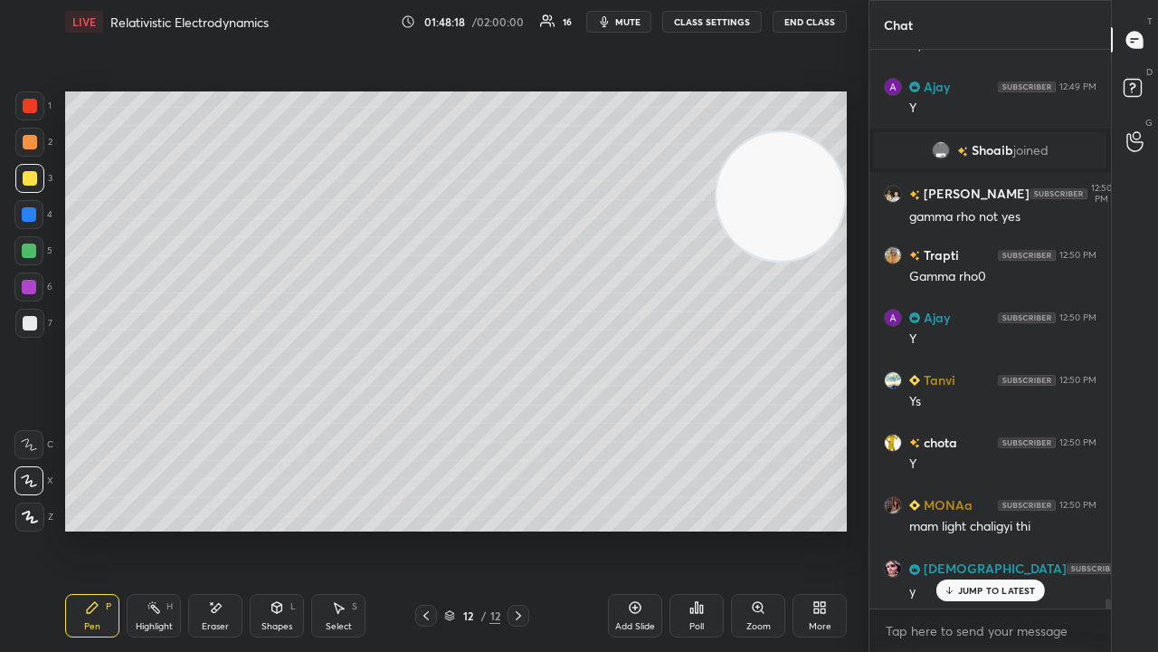
click at [41, 326] on div at bounding box center [29, 323] width 29 height 29
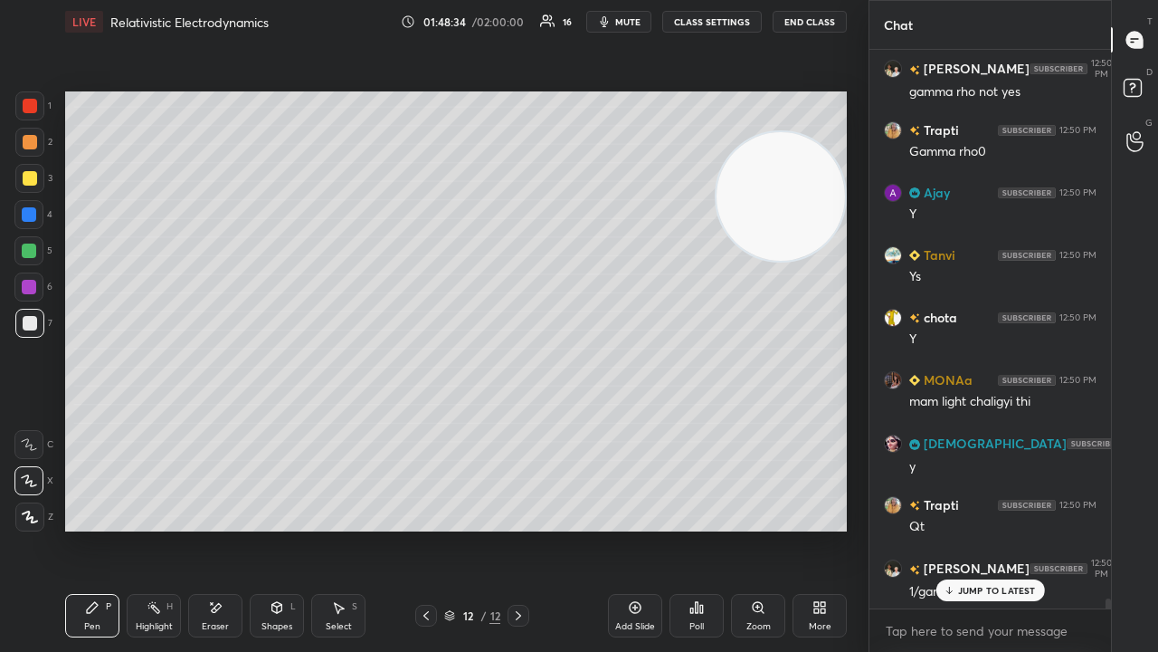
scroll to position [30985, 0]
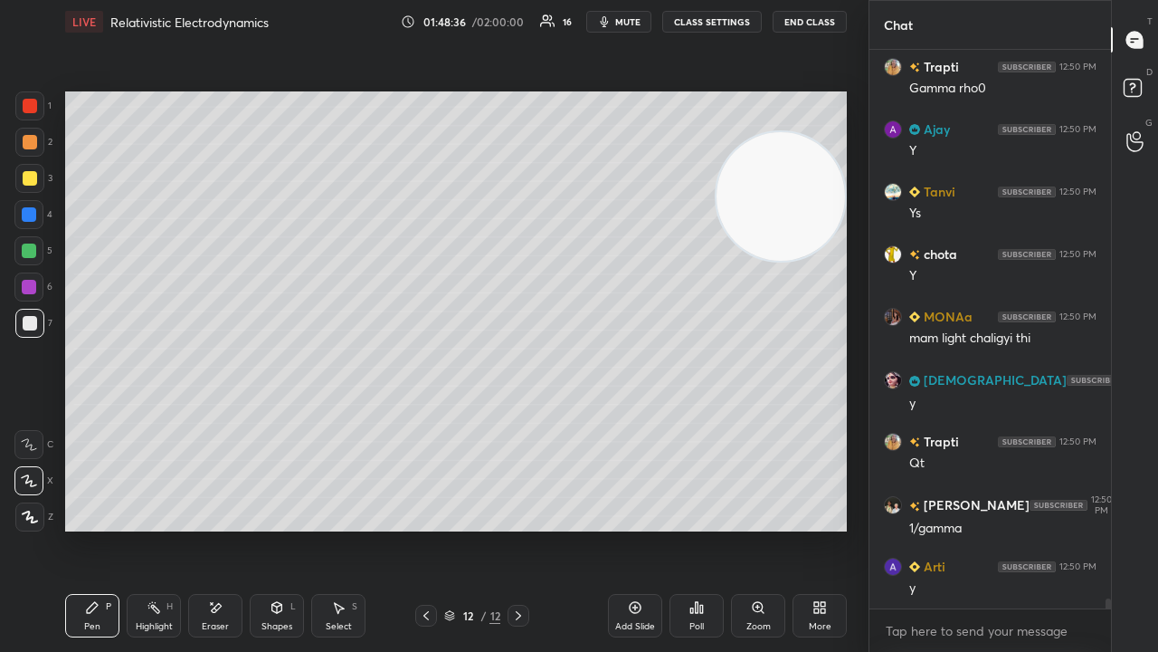
click at [258, 528] on div "Shapes L" at bounding box center [277, 615] width 54 height 43
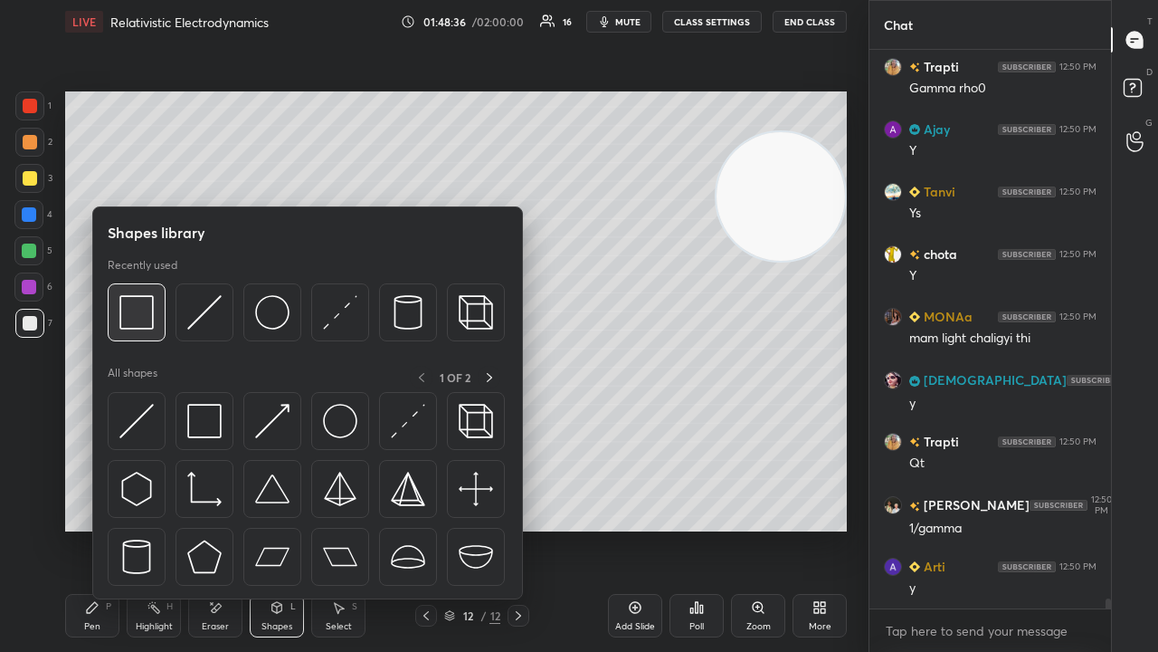
click at [122, 338] on div at bounding box center [137, 312] width 58 height 58
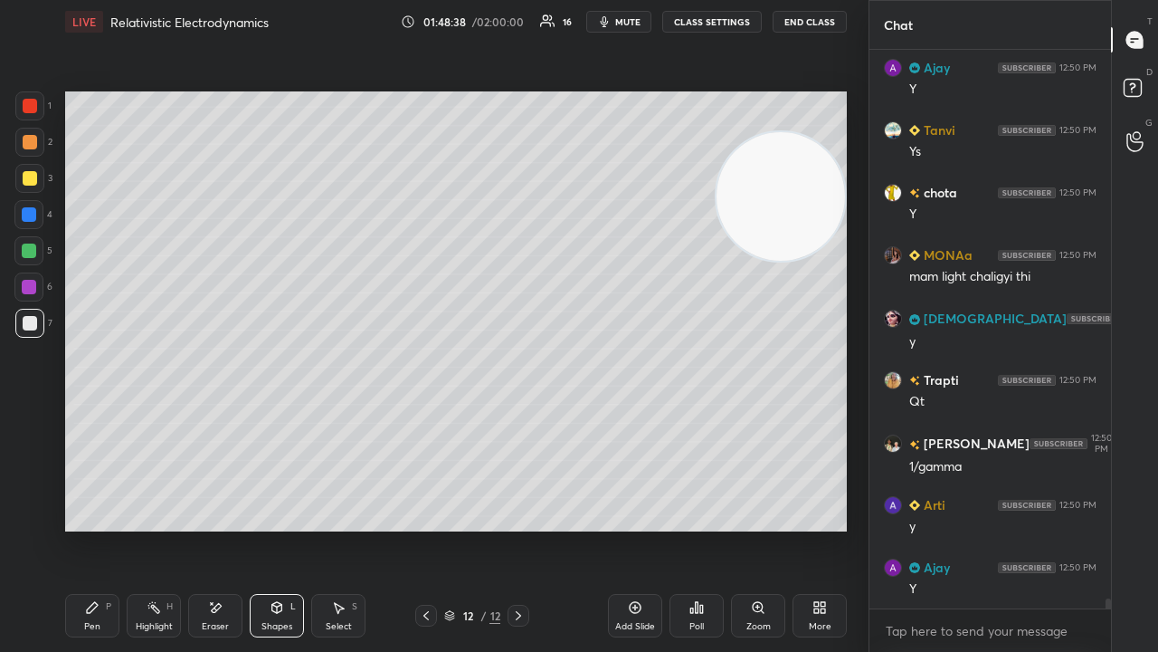
scroll to position [31110, 0]
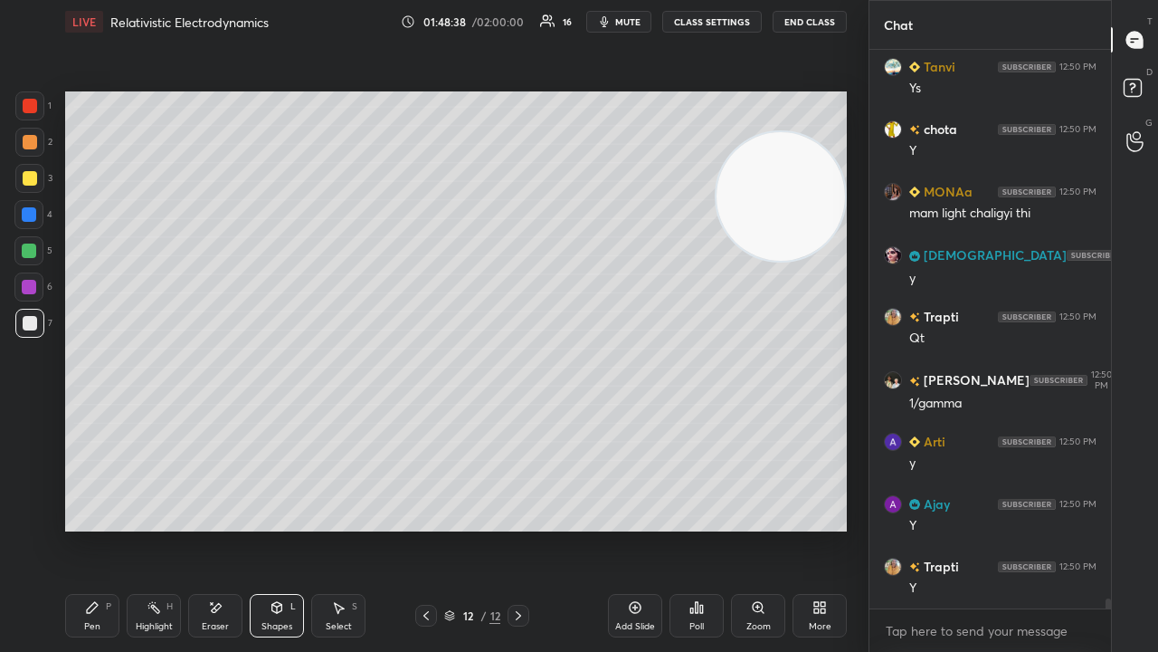
click at [101, 528] on div "Pen P" at bounding box center [92, 615] width 54 height 43
click at [621, 18] on span "mute" at bounding box center [627, 21] width 25 height 13
click at [624, 16] on span "unmute" at bounding box center [626, 21] width 39 height 13
click at [31, 259] on div at bounding box center [28, 250] width 29 height 29
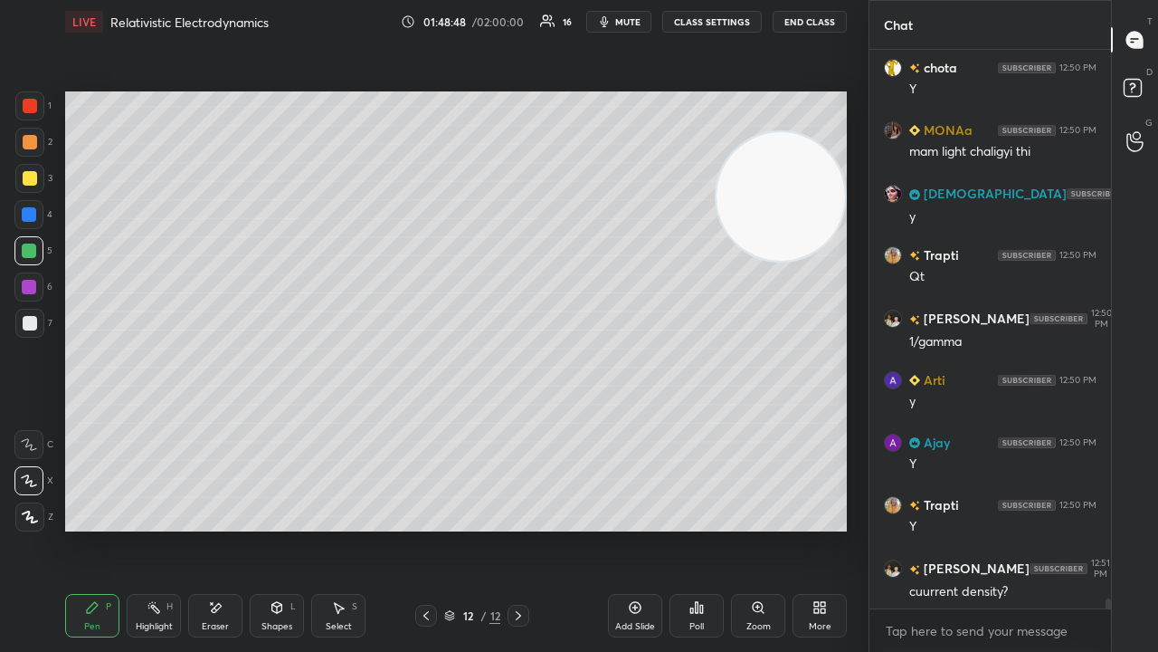
scroll to position [31235, 0]
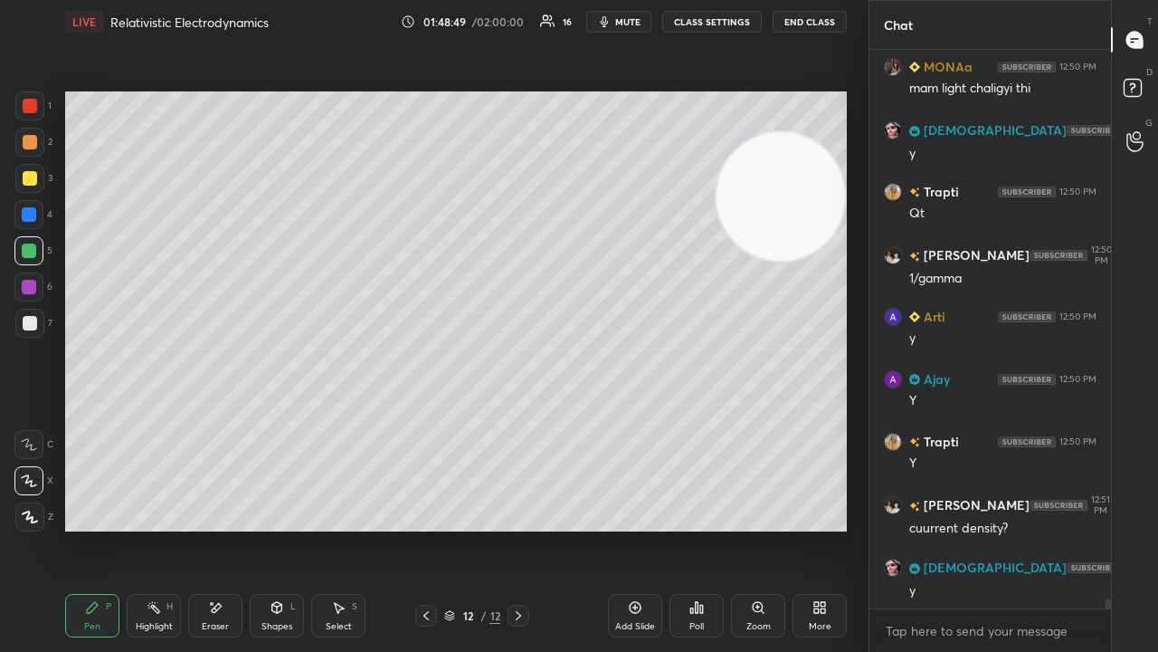
click at [641, 20] on span "mute" at bounding box center [627, 21] width 25 height 13
click at [640, 18] on span "unmute" at bounding box center [626, 21] width 39 height 13
drag, startPoint x: 16, startPoint y: 335, endPoint x: 27, endPoint y: 335, distance: 10.9
click at [16, 338] on div "7" at bounding box center [33, 327] width 37 height 36
click at [630, 21] on span "mute" at bounding box center [627, 21] width 25 height 13
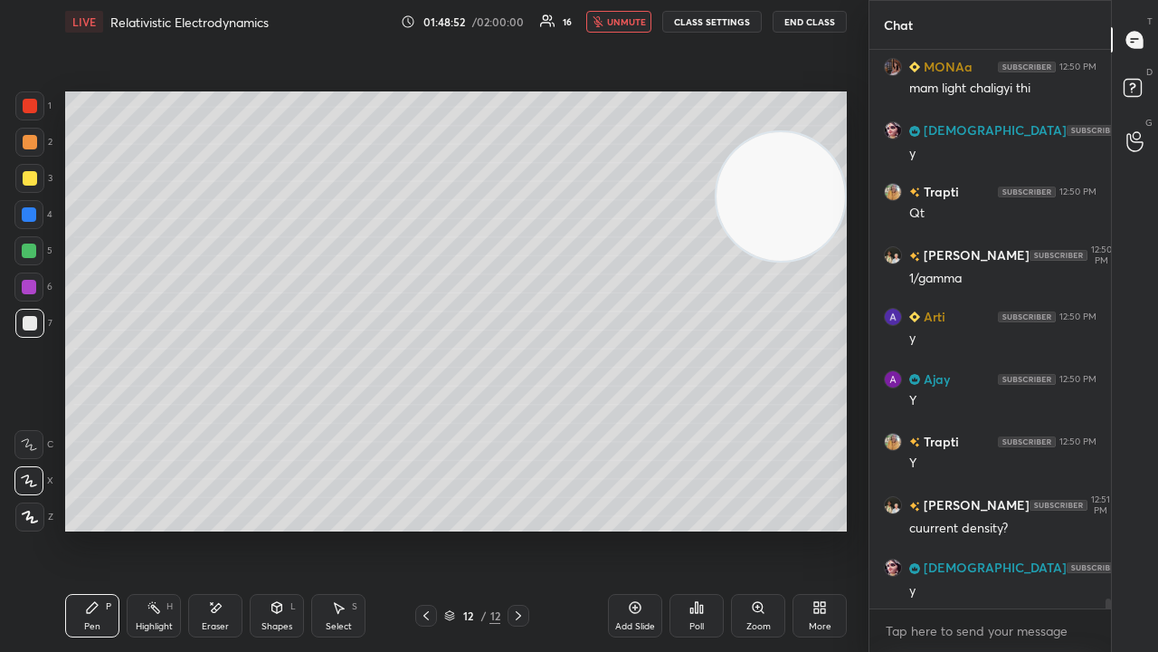
click at [630, 21] on span "unmute" at bounding box center [626, 21] width 39 height 13
drag, startPoint x: 778, startPoint y: 223, endPoint x: 797, endPoint y: 158, distance: 67.0
click at [797, 159] on video at bounding box center [781, 196] width 128 height 128
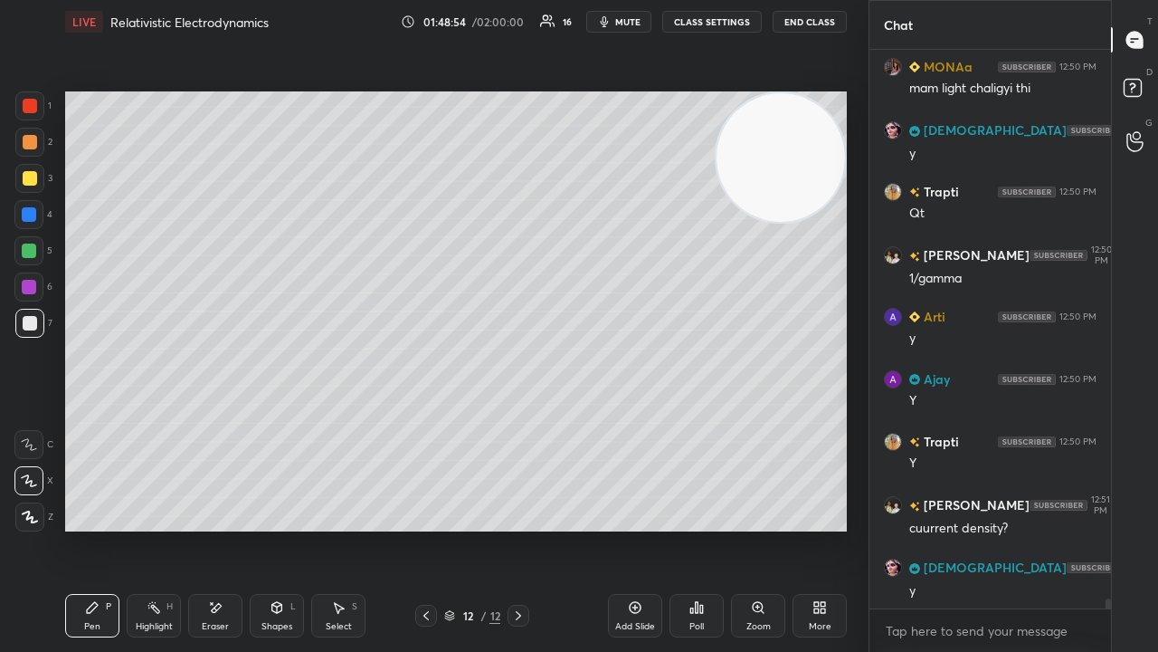
click at [630, 17] on span "mute" at bounding box center [627, 21] width 25 height 13
click at [632, 20] on span "unmute" at bounding box center [626, 21] width 39 height 13
click at [633, 21] on span "mute" at bounding box center [627, 21] width 25 height 13
click at [635, 19] on span "unmute" at bounding box center [626, 21] width 39 height 13
click at [624, 14] on button "mute" at bounding box center [618, 22] width 65 height 22
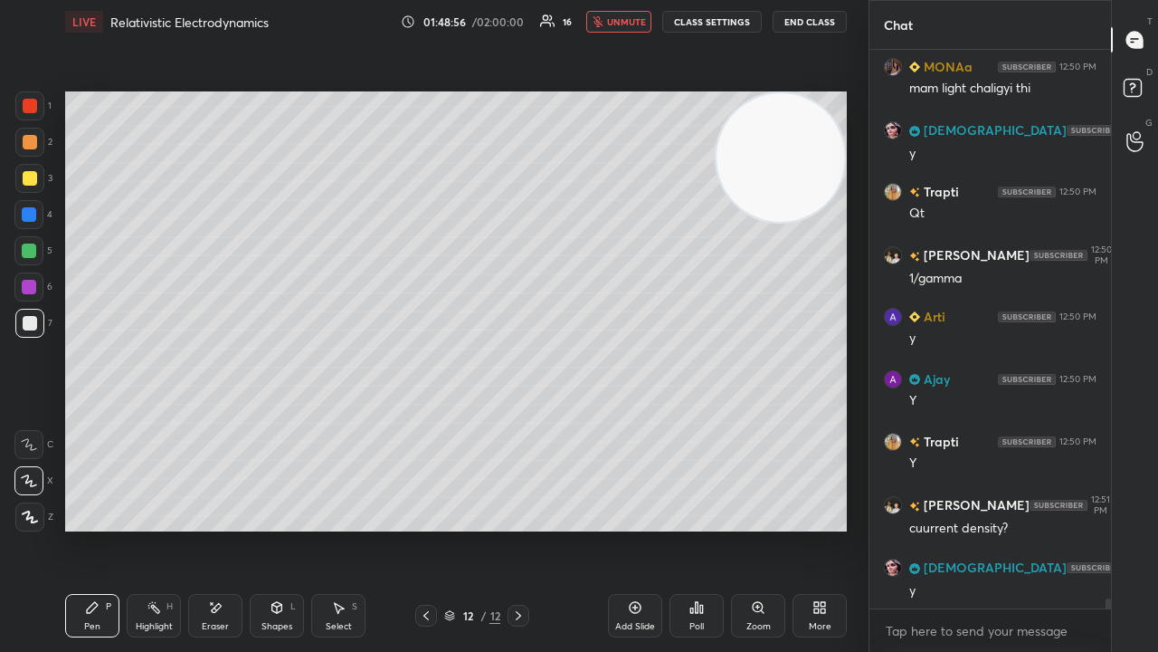
click at [630, 19] on span "unmute" at bounding box center [626, 21] width 39 height 13
click at [629, 27] on button "mute" at bounding box center [618, 22] width 65 height 22
click at [630, 24] on span "unmute" at bounding box center [626, 21] width 39 height 13
click at [630, 25] on span "mute" at bounding box center [627, 21] width 25 height 13
click at [632, 22] on span "unmute" at bounding box center [626, 21] width 39 height 13
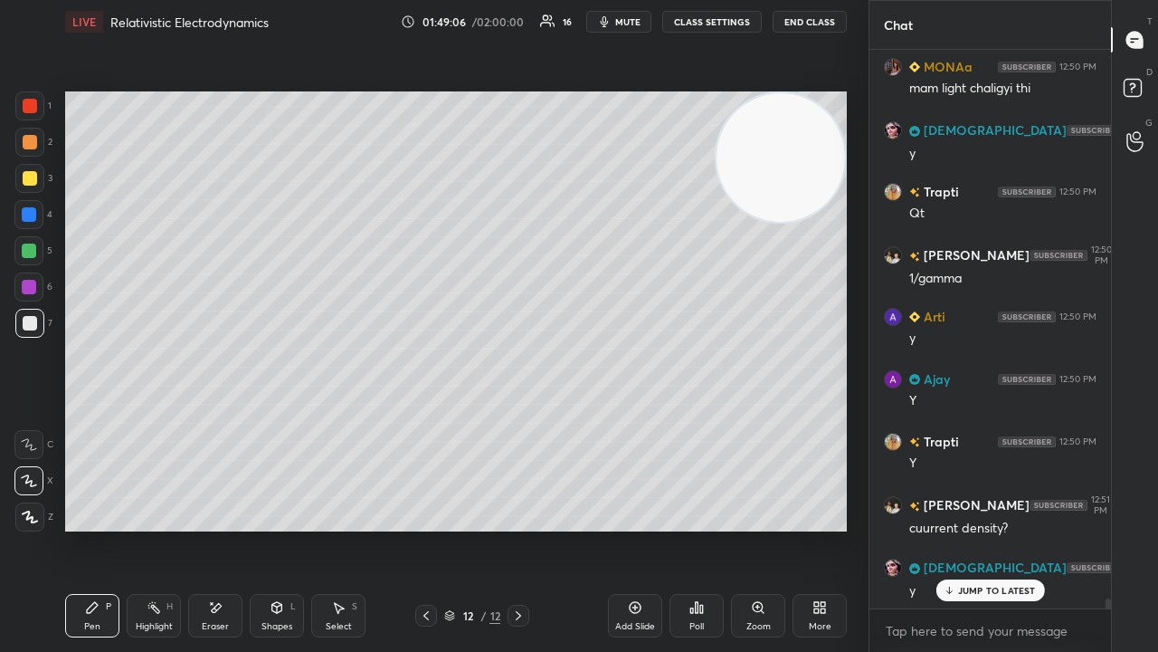
scroll to position [31296, 0]
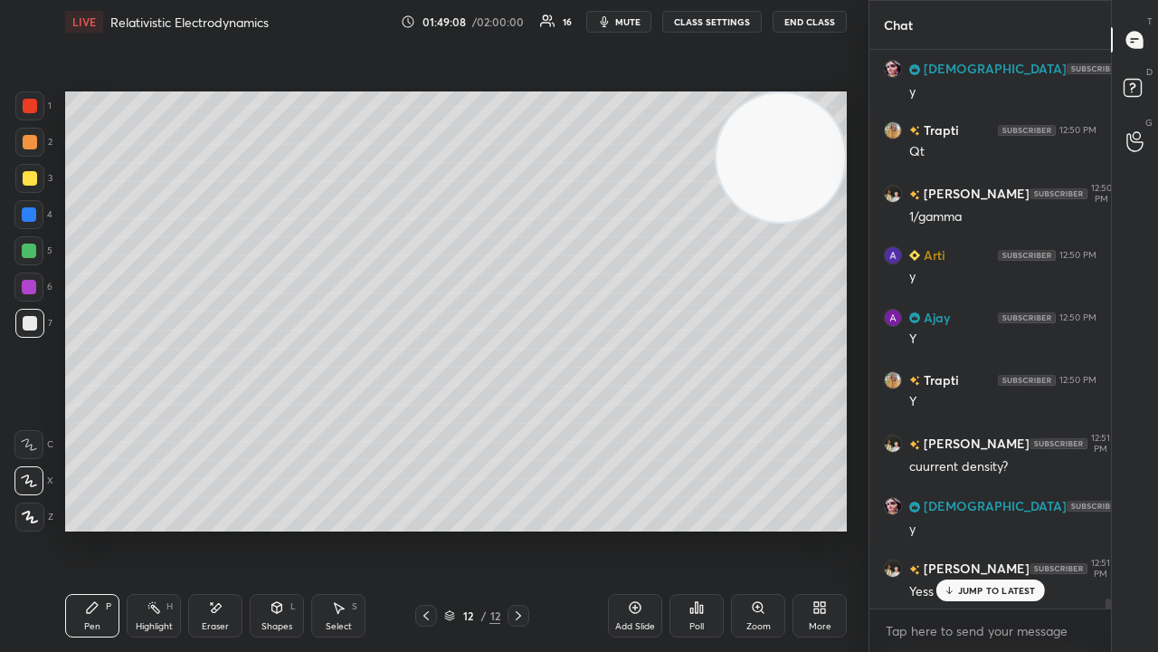
click at [1011, 528] on p "JUMP TO LATEST" at bounding box center [997, 590] width 78 height 11
click at [641, 22] on span "mute" at bounding box center [627, 21] width 25 height 13
click at [636, 23] on span "mute" at bounding box center [627, 21] width 25 height 13
click at [635, 528] on div "Add Slide" at bounding box center [635, 626] width 40 height 9
click at [34, 170] on div at bounding box center [29, 178] width 29 height 29
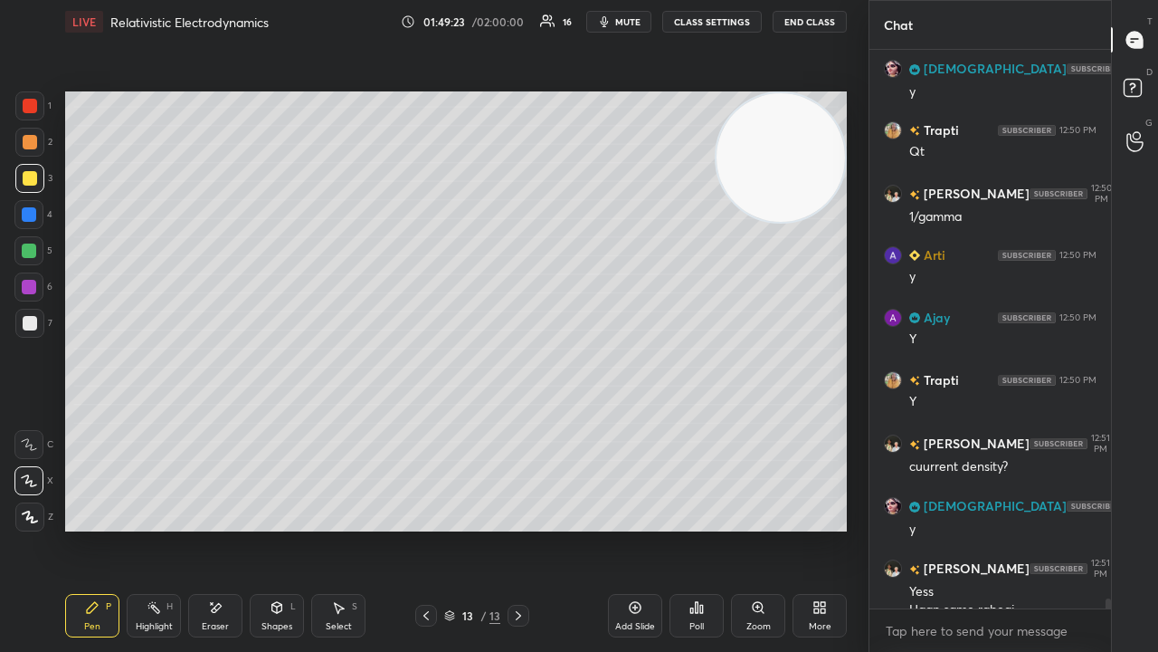
scroll to position [31314, 0]
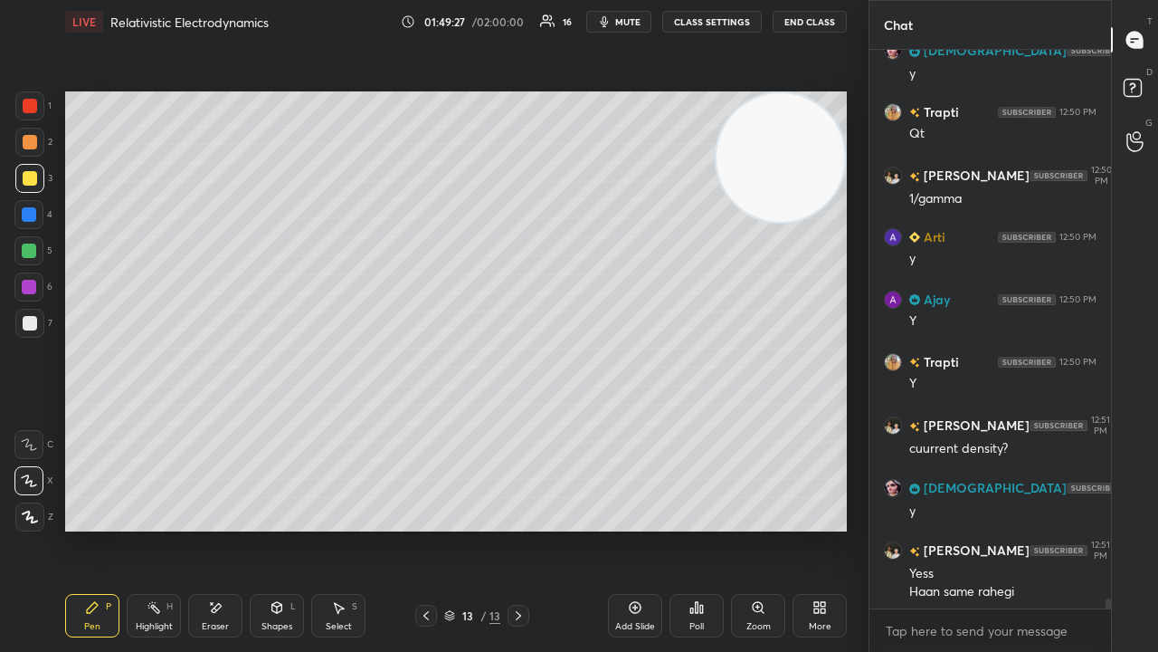
click at [627, 17] on span "mute" at bounding box center [627, 21] width 25 height 13
click at [630, 20] on span "unmute" at bounding box center [626, 21] width 39 height 13
click at [631, 17] on span "mute" at bounding box center [627, 21] width 25 height 13
click at [633, 15] on button "unmute" at bounding box center [618, 22] width 65 height 22
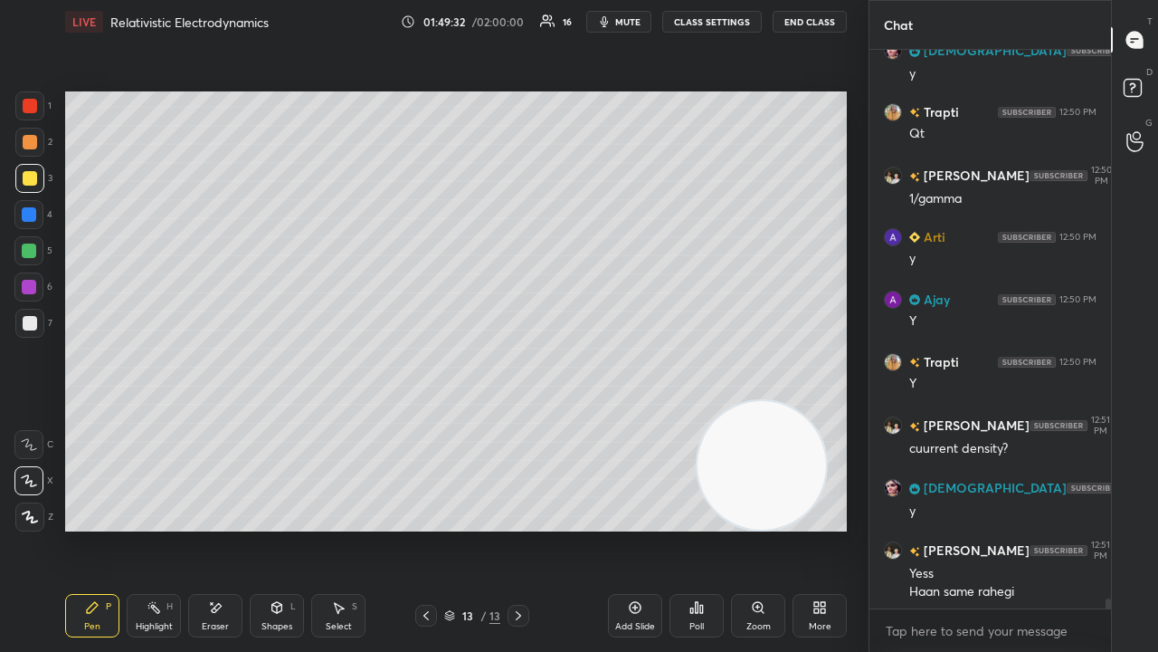
drag, startPoint x: 791, startPoint y: 187, endPoint x: 737, endPoint y: 521, distance: 338.3
click at [763, 518] on video at bounding box center [762, 465] width 128 height 128
click at [33, 322] on div at bounding box center [30, 323] width 14 height 14
click at [604, 23] on icon "button" at bounding box center [604, 21] width 14 height 14
drag, startPoint x: 605, startPoint y: 23, endPoint x: 501, endPoint y: 72, distance: 115.4
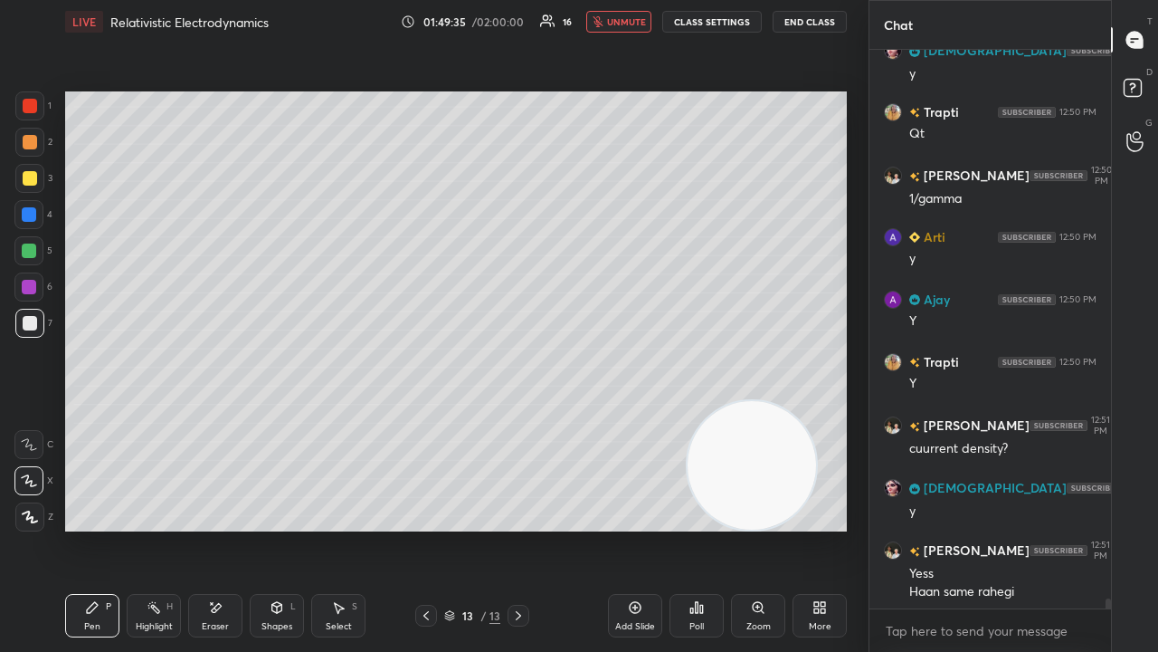
click at [604, 23] on icon "button" at bounding box center [598, 21] width 11 height 11
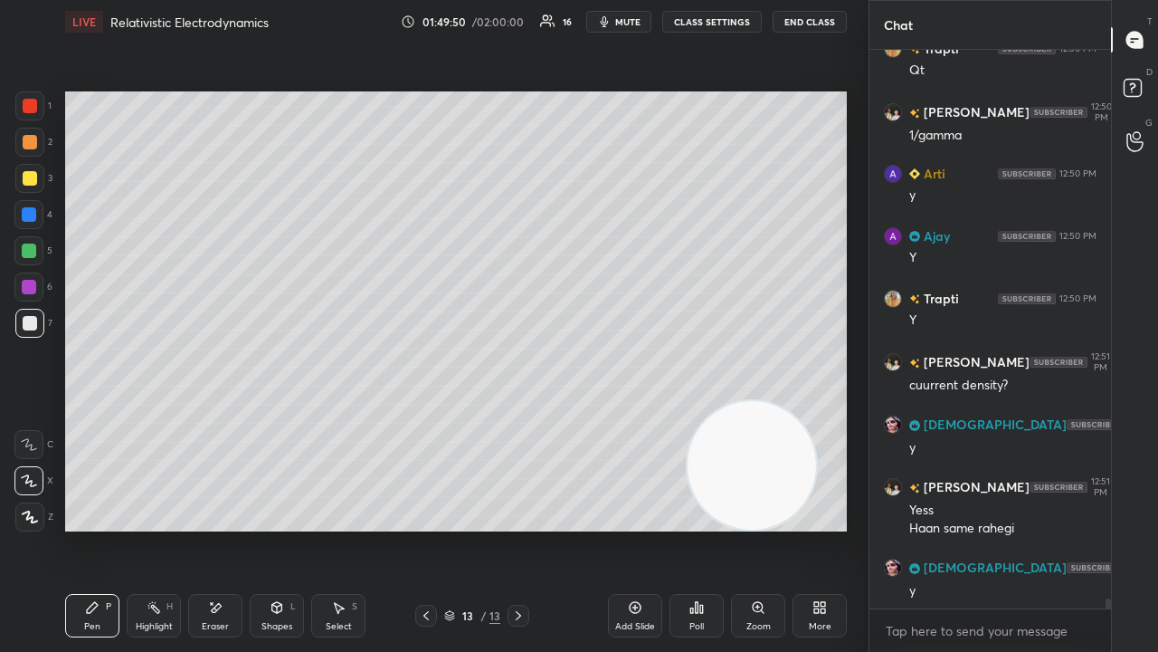
scroll to position [31421, 0]
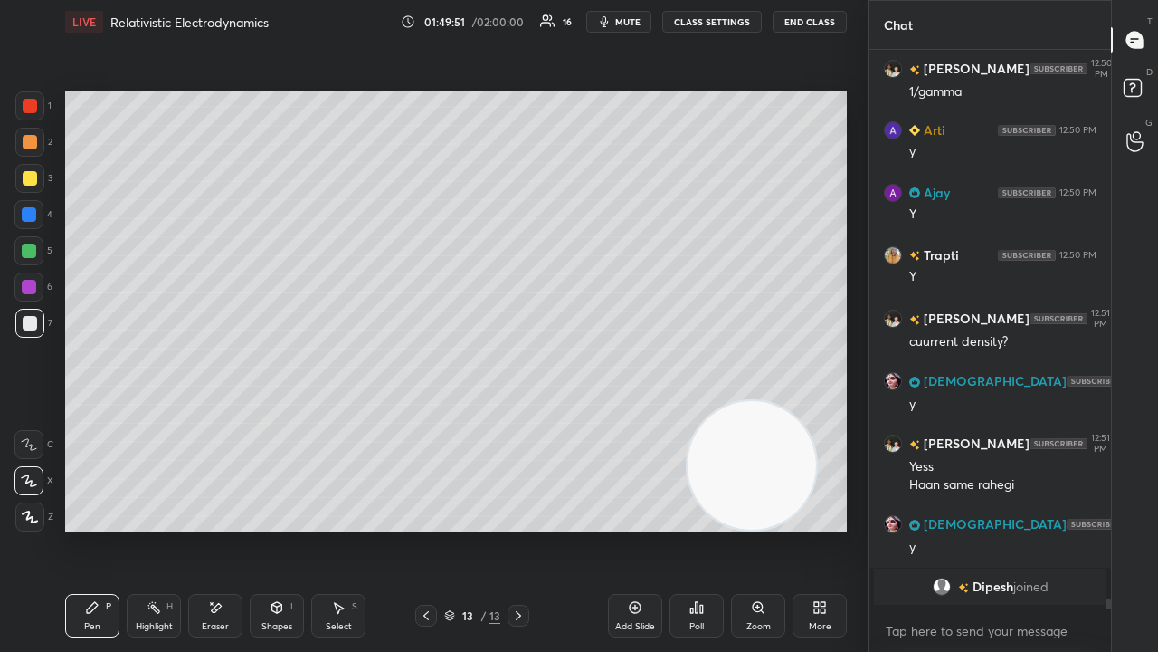
click at [633, 25] on span "mute" at bounding box center [627, 21] width 25 height 13
click at [635, 22] on span "mute" at bounding box center [627, 21] width 25 height 13
drag, startPoint x: 28, startPoint y: 338, endPoint x: 31, endPoint y: 329, distance: 9.4
click at [29, 338] on div "7" at bounding box center [33, 327] width 37 height 36
click at [624, 18] on span "mute" at bounding box center [627, 21] width 25 height 13
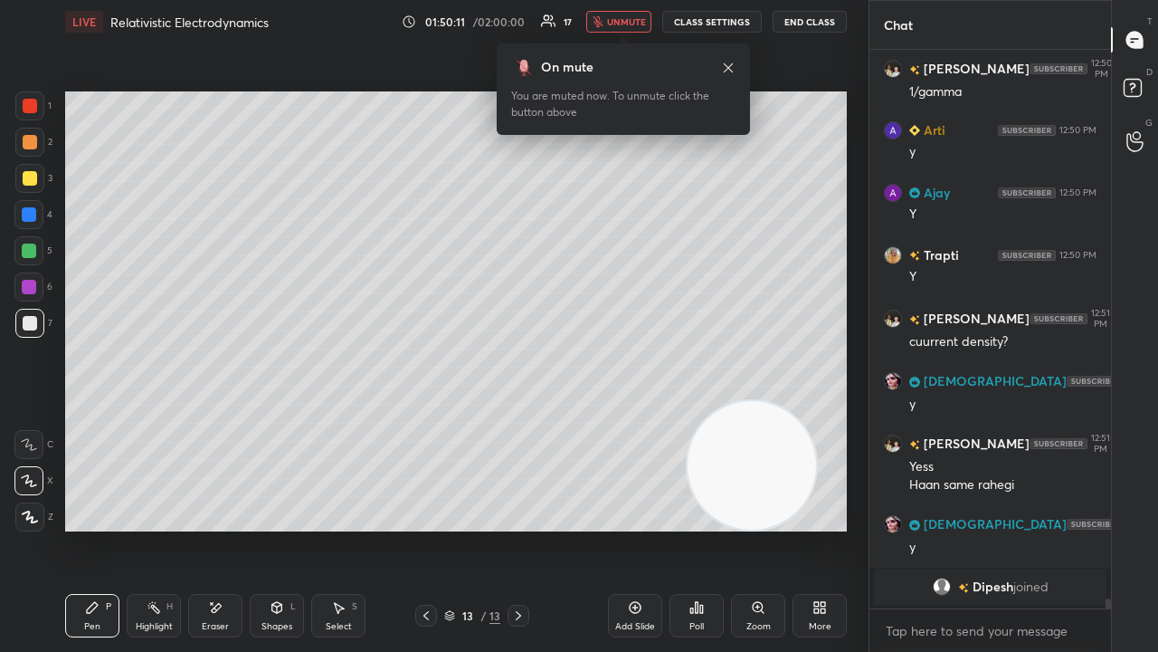
drag, startPoint x: 627, startPoint y: 17, endPoint x: 593, endPoint y: 18, distance: 34.4
click at [626, 18] on span "unmute" at bounding box center [626, 21] width 39 height 13
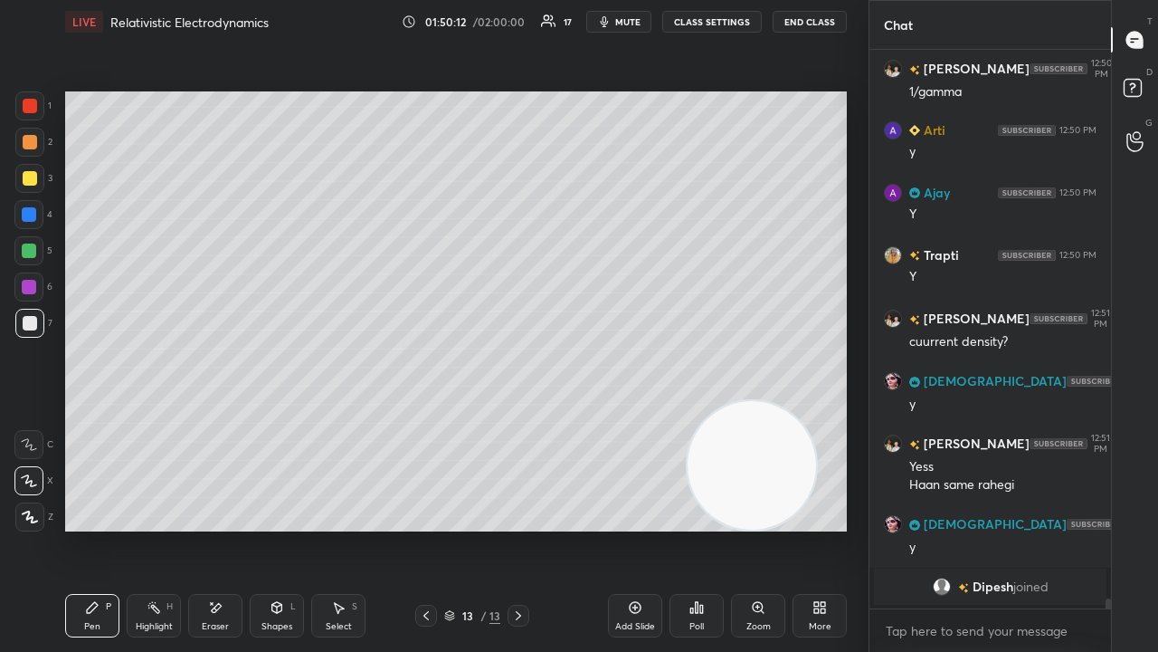
click at [288, 528] on div "Shapes L" at bounding box center [277, 615] width 54 height 43
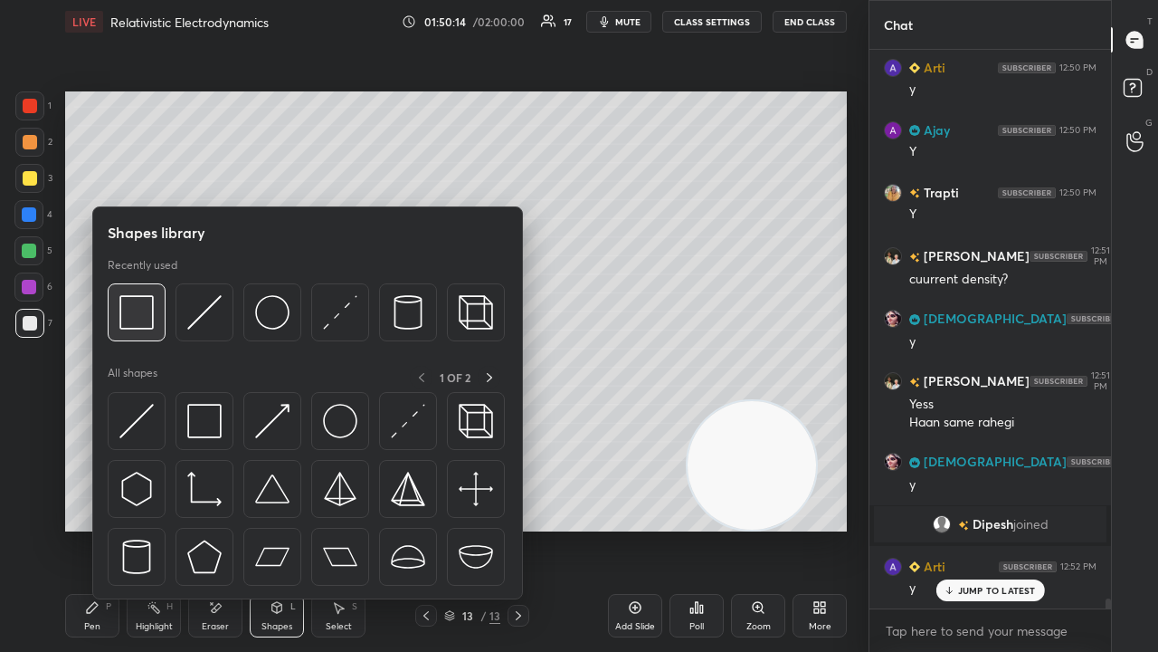
scroll to position [31108, 0]
click at [132, 320] on img at bounding box center [136, 312] width 34 height 34
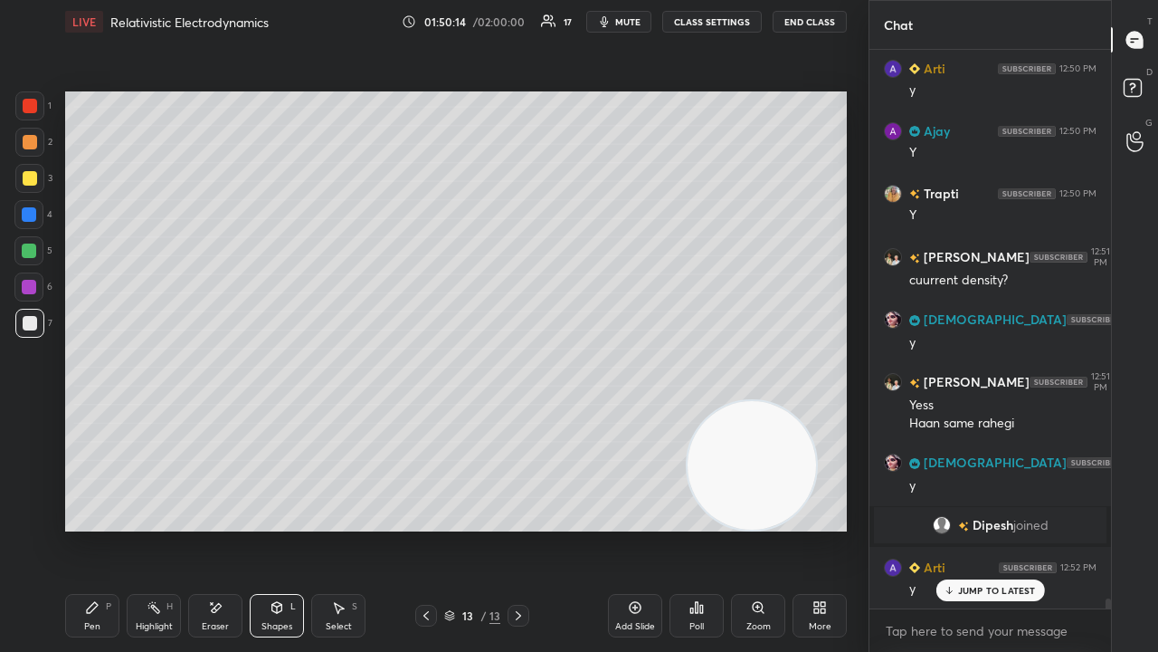
click at [33, 251] on div at bounding box center [29, 250] width 14 height 14
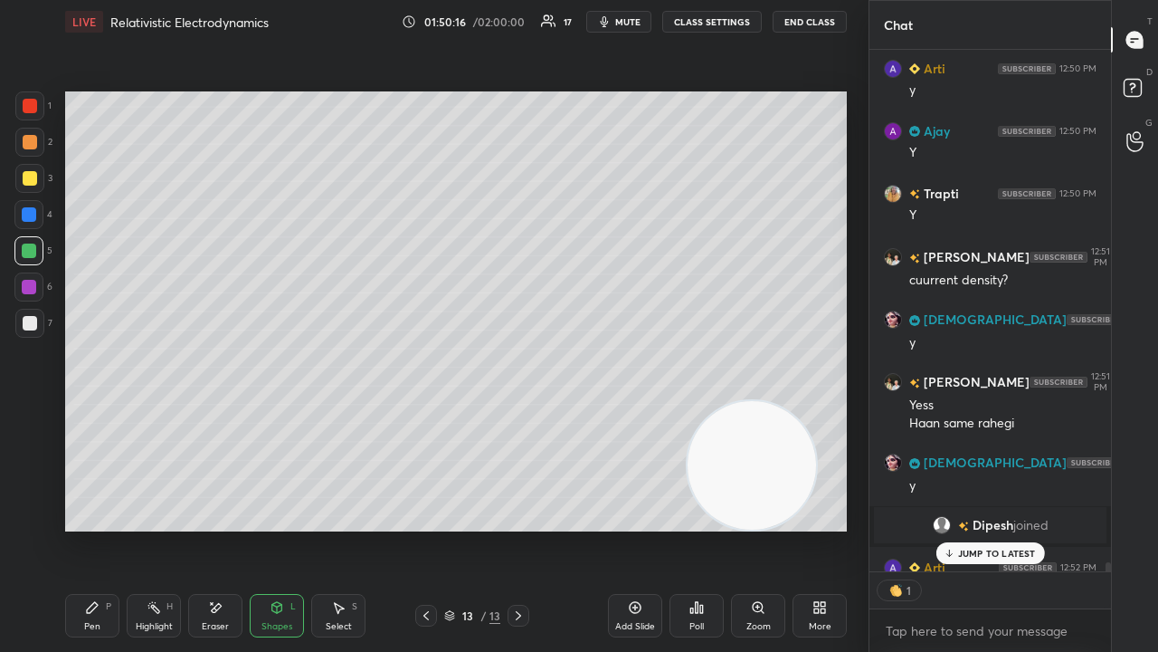
scroll to position [31208, 0]
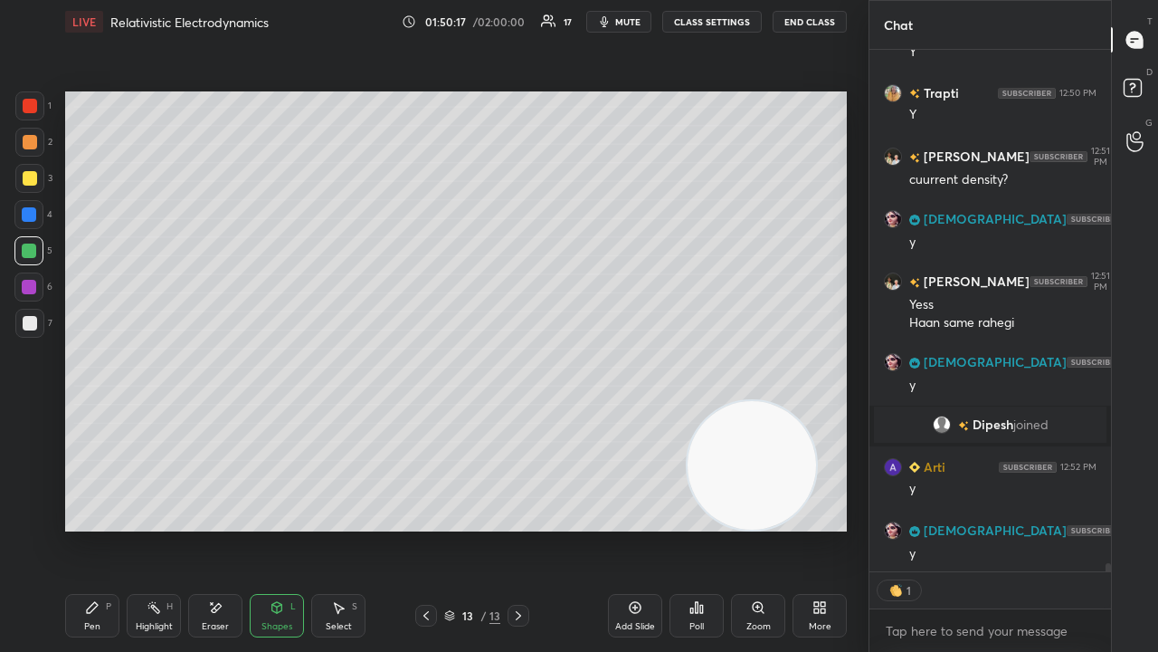
click at [82, 528] on div "Pen P" at bounding box center [92, 615] width 54 height 43
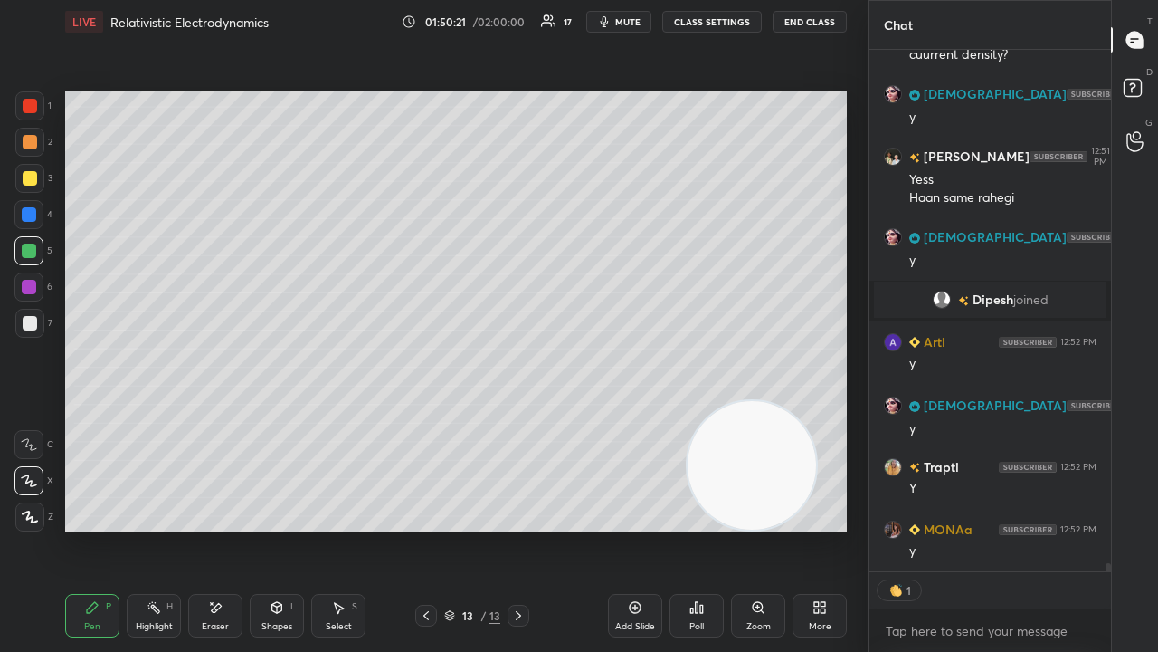
click at [24, 191] on div at bounding box center [29, 178] width 29 height 29
click at [31, 328] on div at bounding box center [30, 323] width 14 height 14
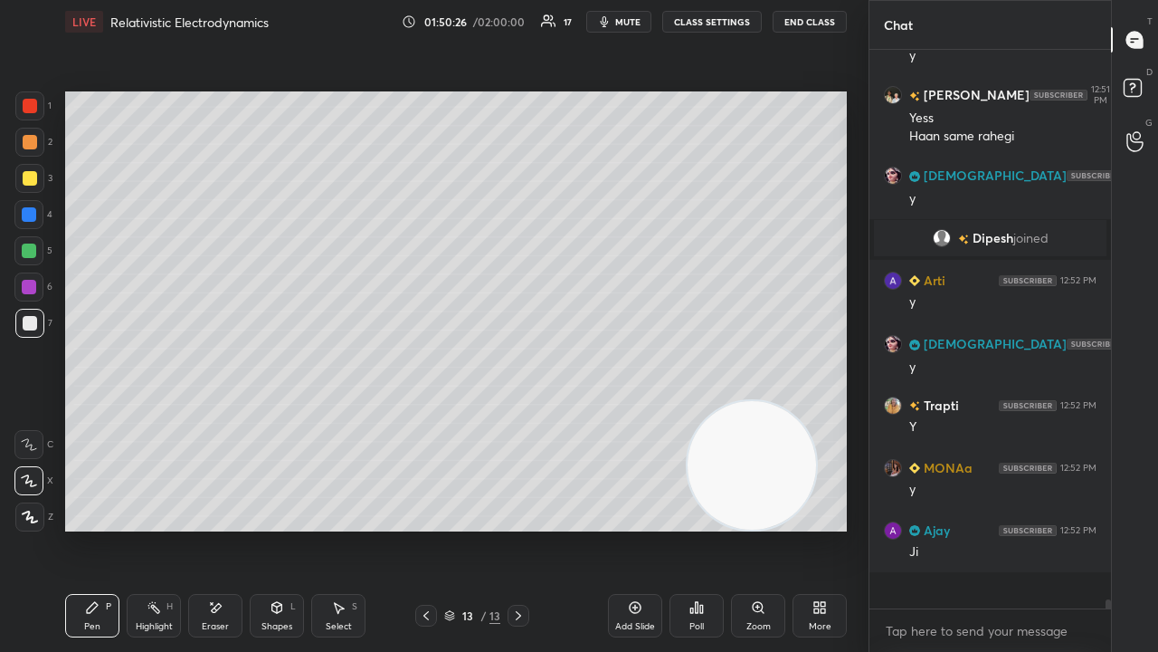
scroll to position [31358, 0]
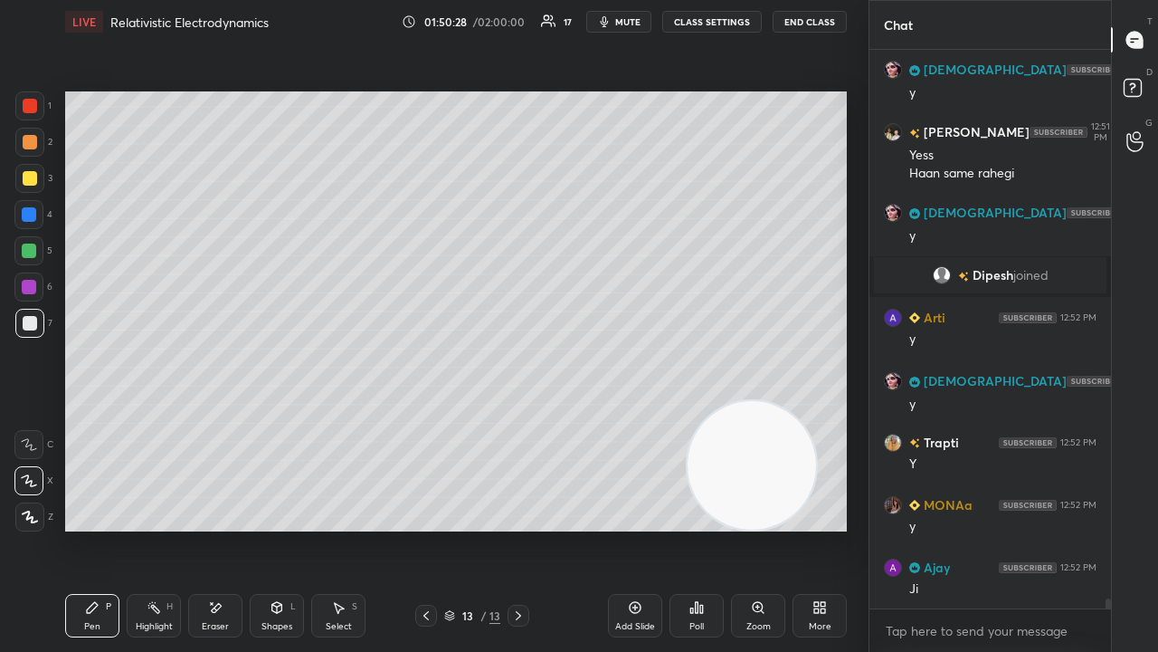
click at [224, 528] on div "Eraser" at bounding box center [215, 626] width 27 height 9
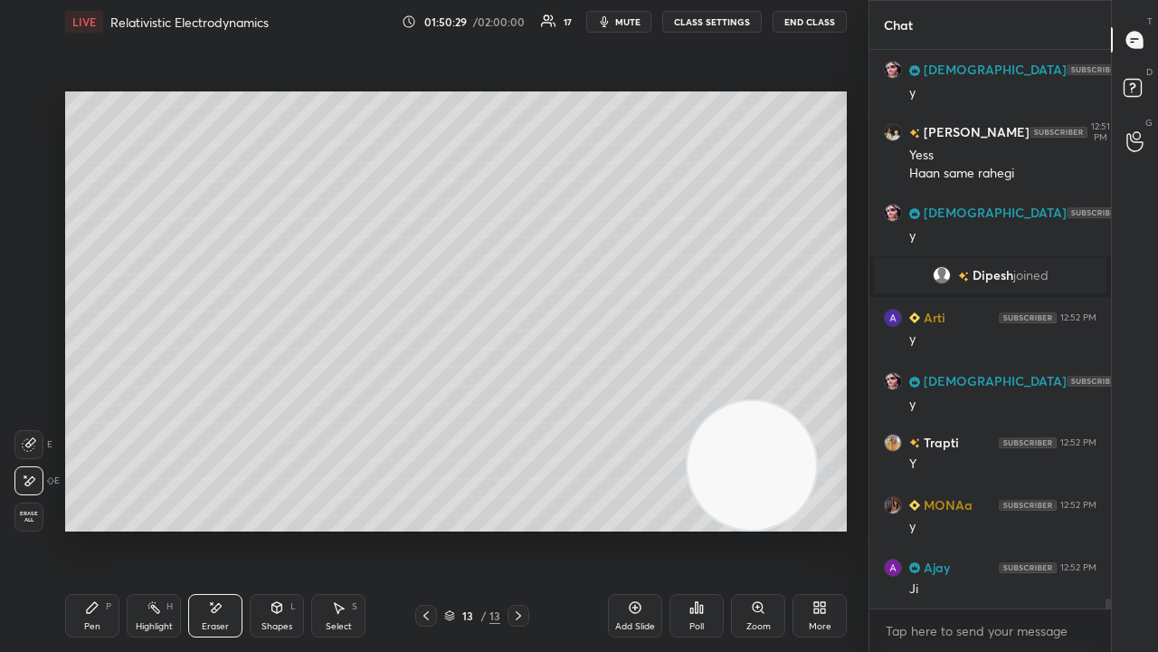
click at [69, 528] on div "Pen P" at bounding box center [92, 615] width 54 height 43
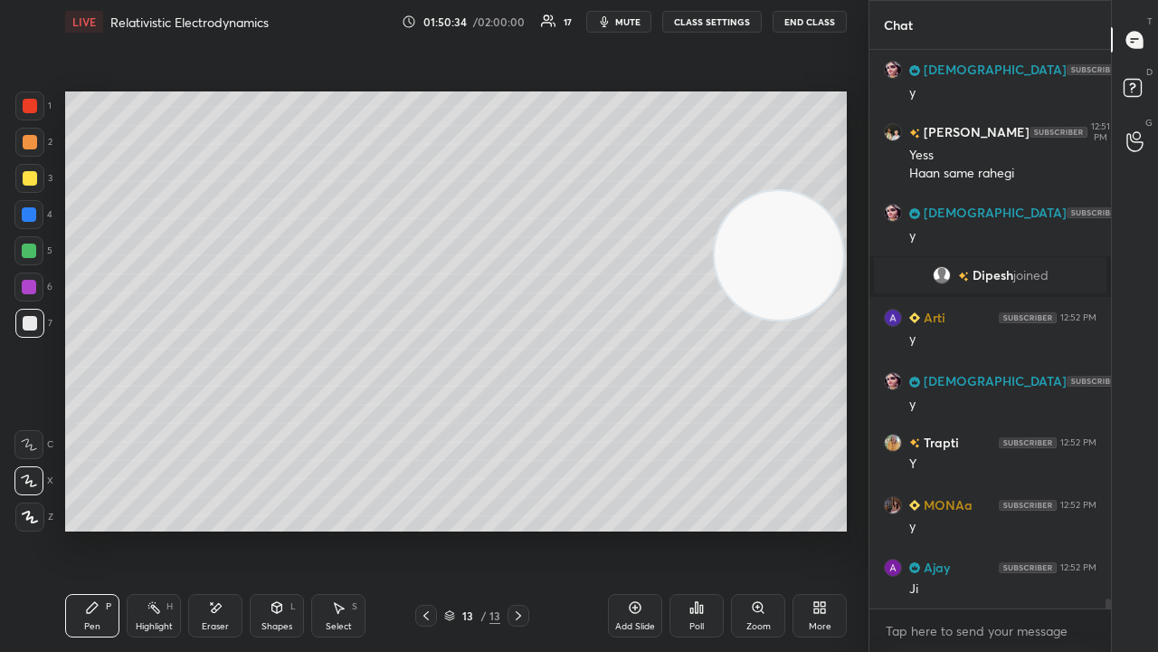
drag, startPoint x: 753, startPoint y: 478, endPoint x: 770, endPoint y: 271, distance: 207.9
click at [778, 272] on video at bounding box center [779, 255] width 128 height 128
click at [238, 528] on div "Eraser" at bounding box center [215, 615] width 54 height 43
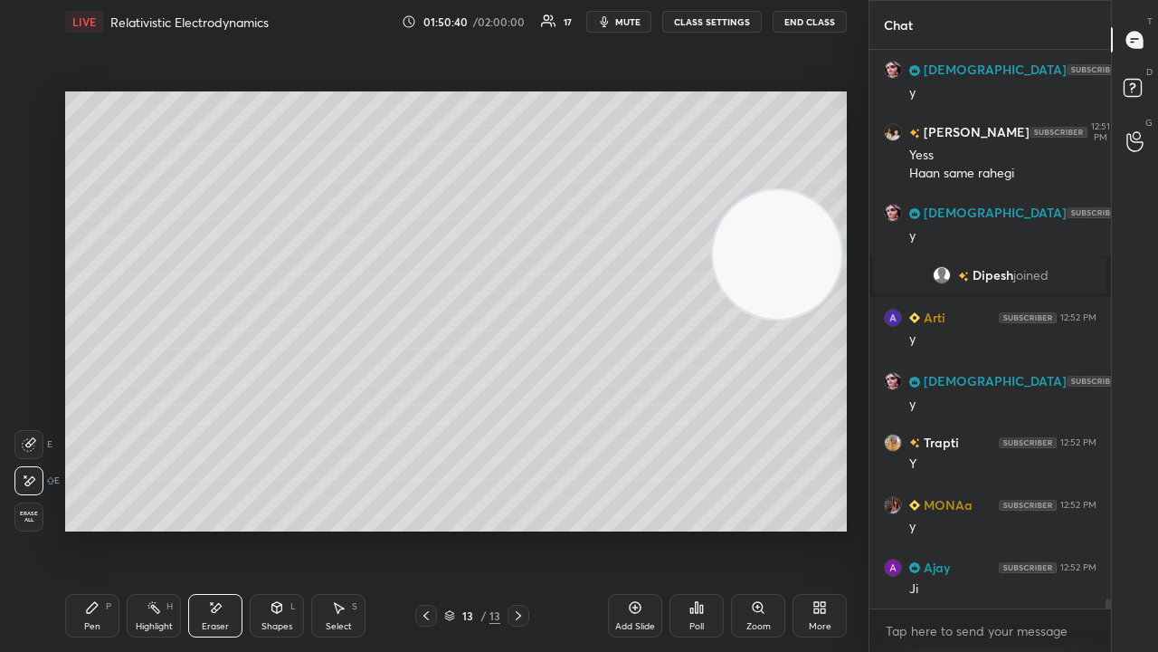
click at [106, 528] on div "Pen P" at bounding box center [92, 615] width 54 height 43
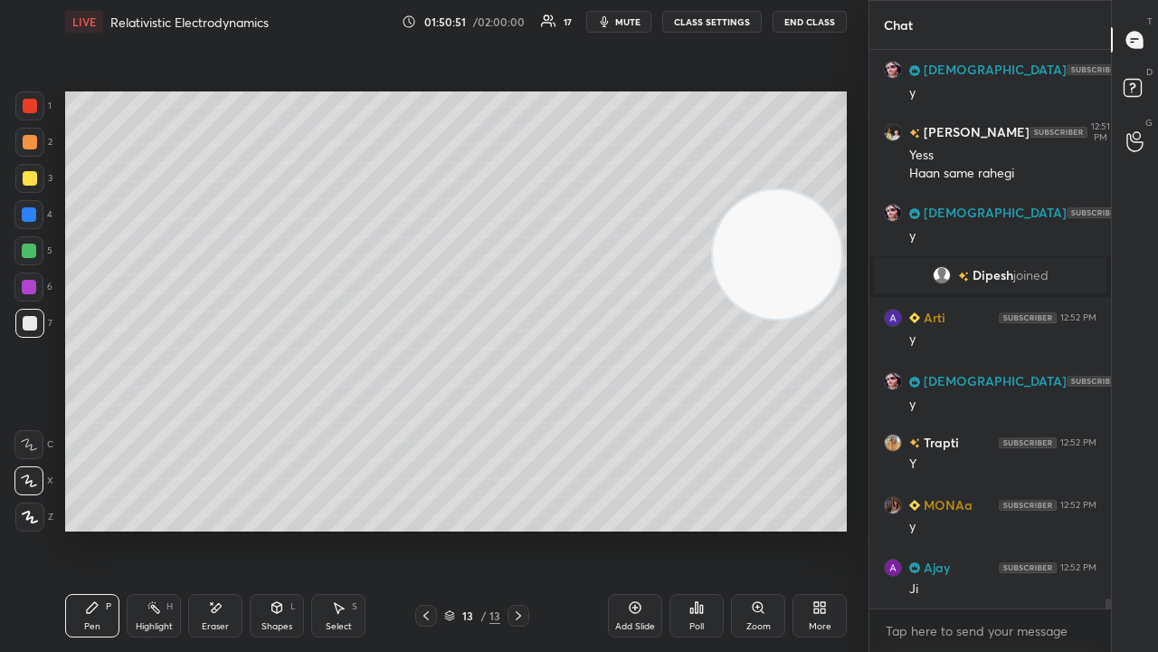
click at [281, 528] on div "Shapes L" at bounding box center [277, 615] width 54 height 43
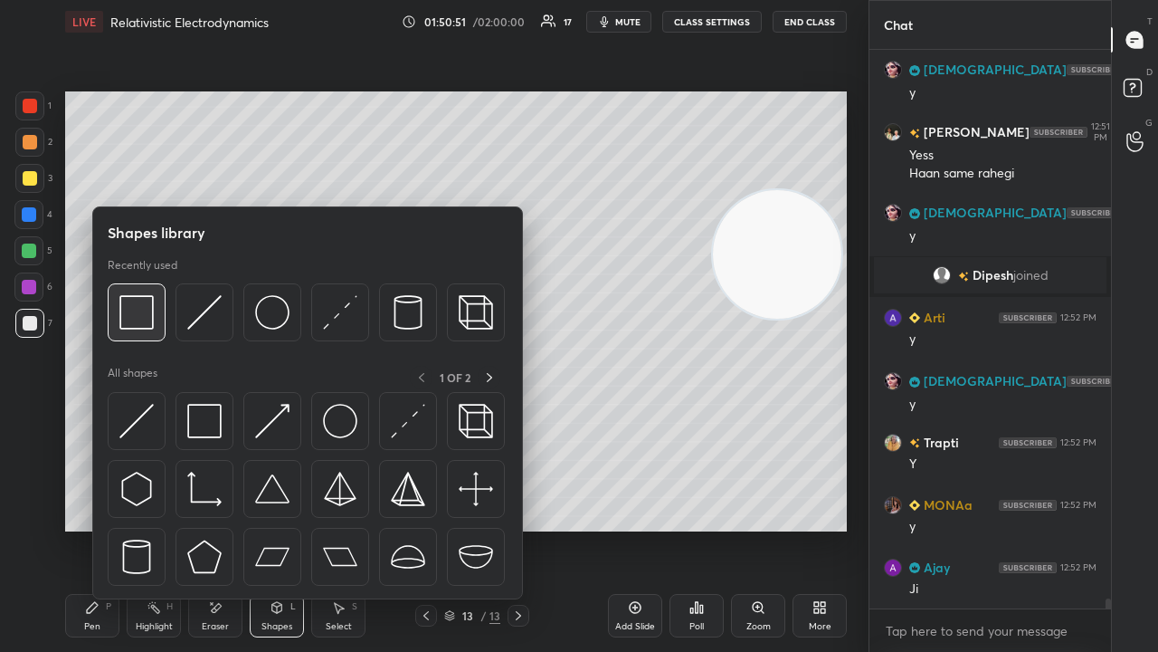
click at [143, 324] on img at bounding box center [136, 312] width 34 height 34
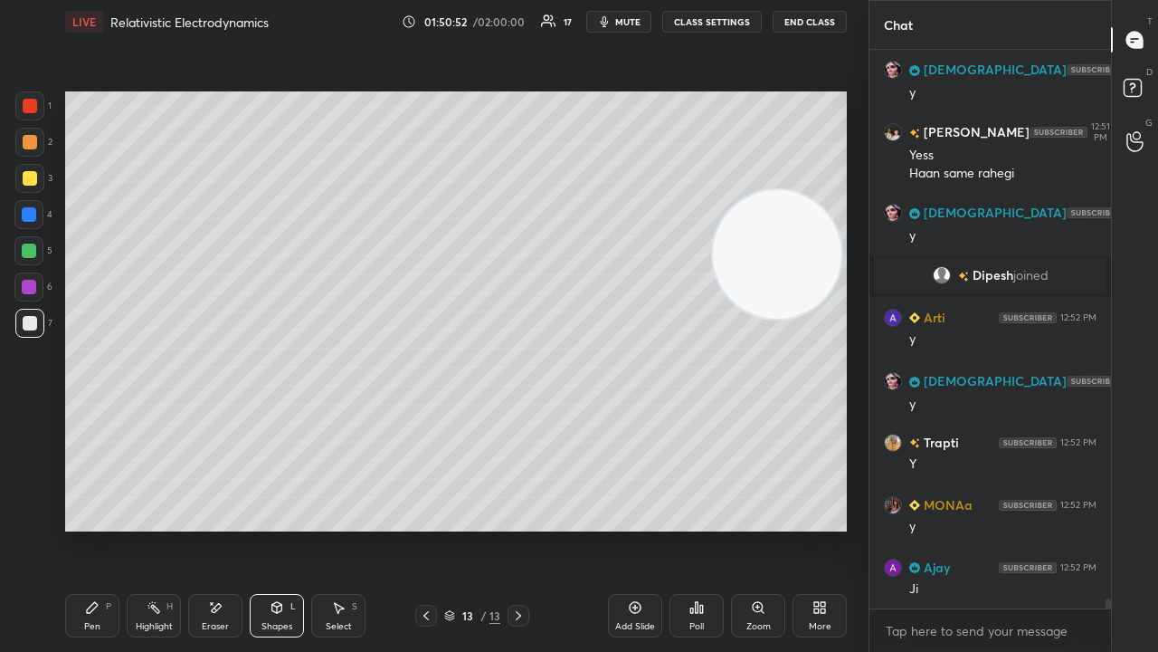
click at [33, 186] on div at bounding box center [29, 178] width 29 height 29
click at [98, 528] on div "Pen P" at bounding box center [92, 615] width 54 height 43
click at [630, 26] on button "mute" at bounding box center [618, 22] width 65 height 22
click at [626, 24] on span "mute" at bounding box center [627, 21] width 25 height 13
click at [25, 245] on div at bounding box center [28, 250] width 29 height 29
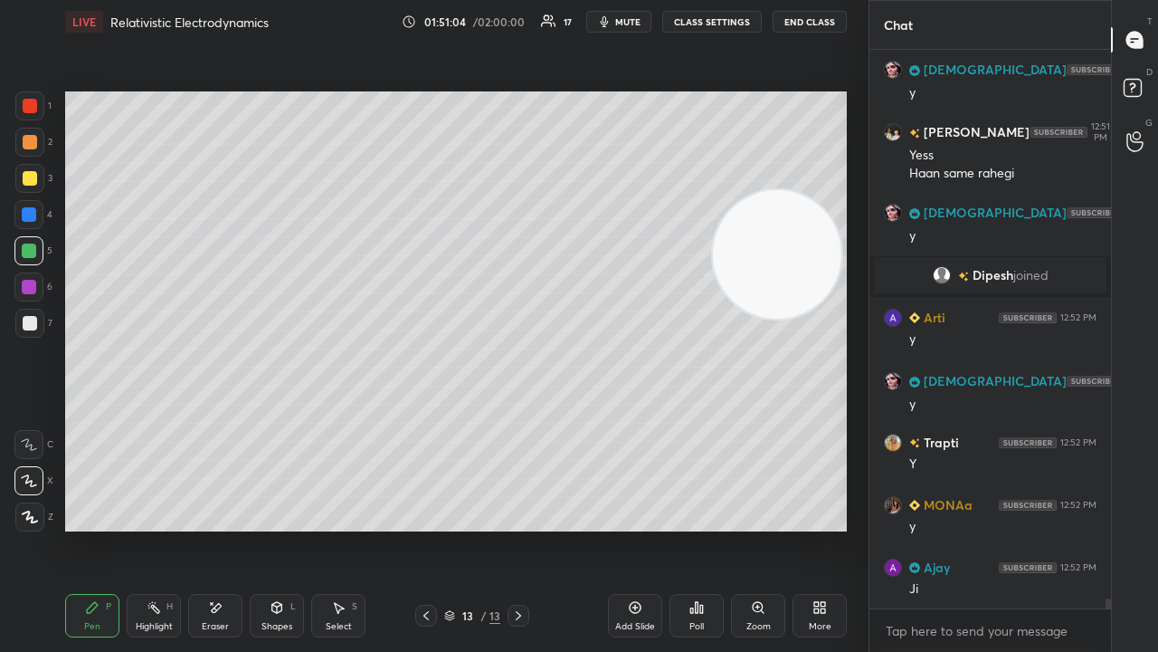
click at [623, 25] on span "mute" at bounding box center [627, 21] width 25 height 13
click at [626, 22] on span "mute" at bounding box center [627, 21] width 25 height 13
click at [625, 20] on span "mute" at bounding box center [627, 21] width 25 height 13
click at [626, 20] on span "unmute" at bounding box center [626, 21] width 39 height 13
click at [619, 22] on span "mute" at bounding box center [627, 21] width 25 height 13
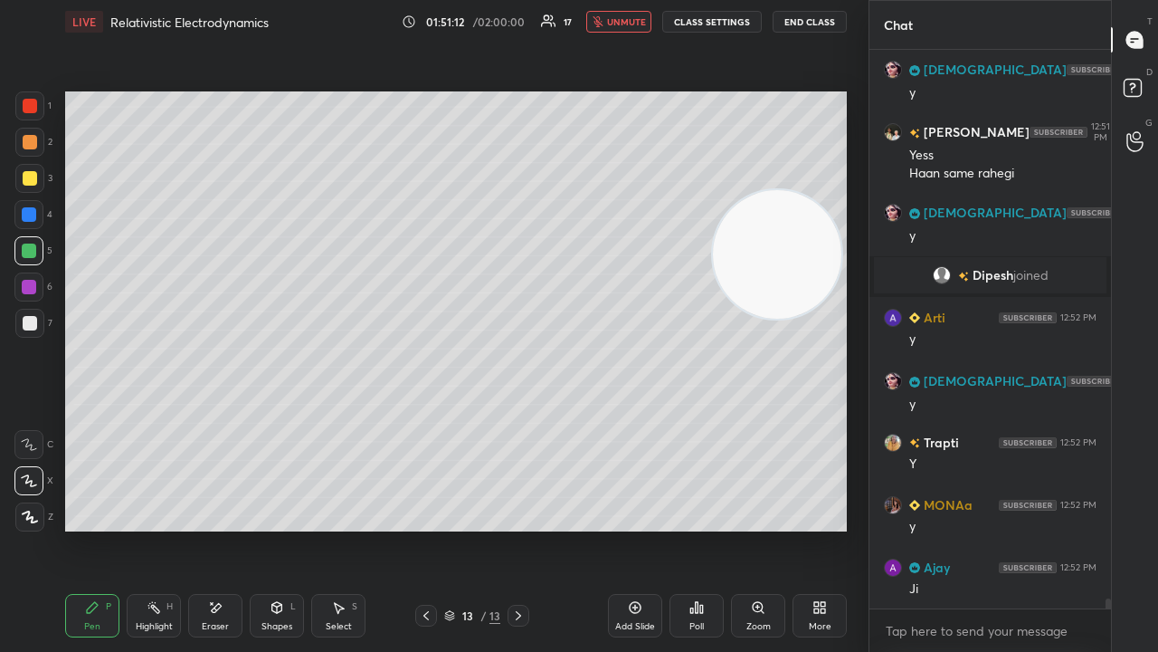
click at [619, 22] on span "unmute" at bounding box center [626, 21] width 39 height 13
click at [624, 22] on span "mute" at bounding box center [627, 21] width 25 height 13
click at [626, 21] on span "unmute" at bounding box center [626, 21] width 39 height 13
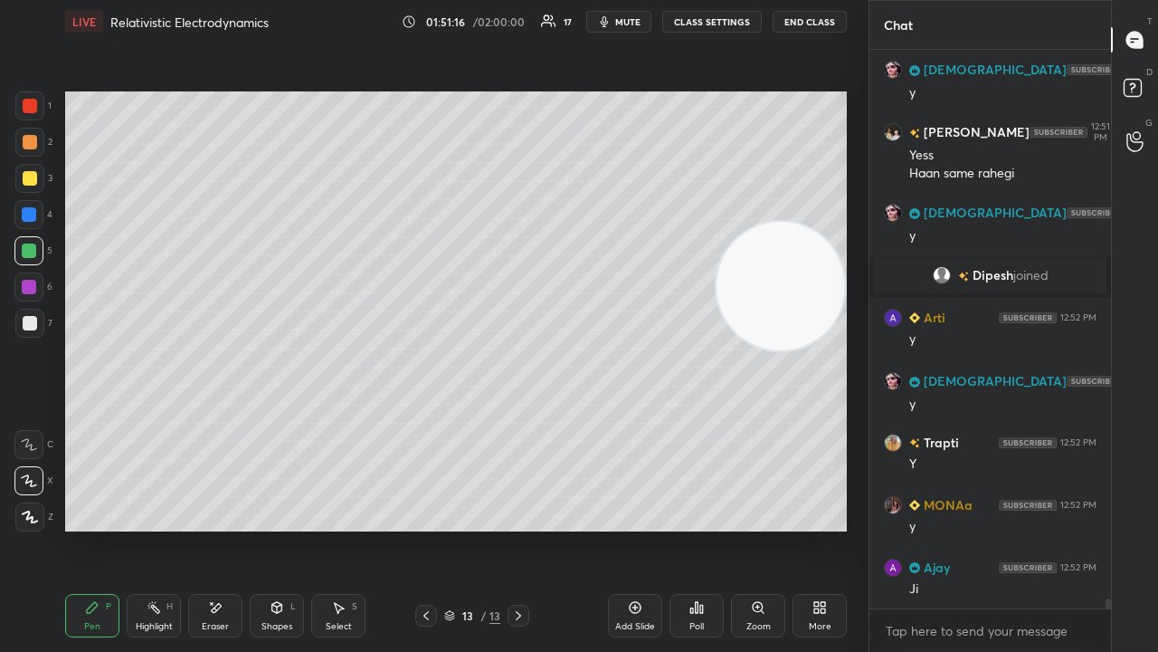
drag, startPoint x: 750, startPoint y: 292, endPoint x: 754, endPoint y: 319, distance: 26.5
click at [759, 334] on video at bounding box center [781, 286] width 128 height 128
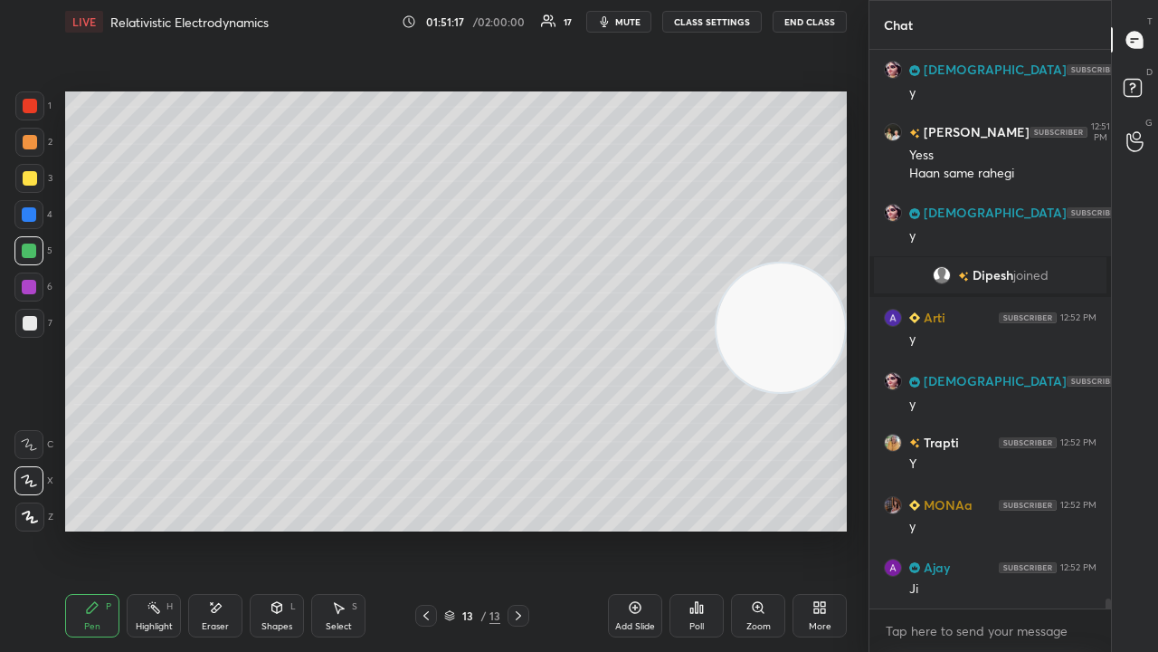
click at [635, 528] on div "Add Slide" at bounding box center [635, 626] width 40 height 9
click at [31, 180] on div at bounding box center [30, 178] width 14 height 14
click at [279, 528] on div "Shapes" at bounding box center [277, 626] width 31 height 9
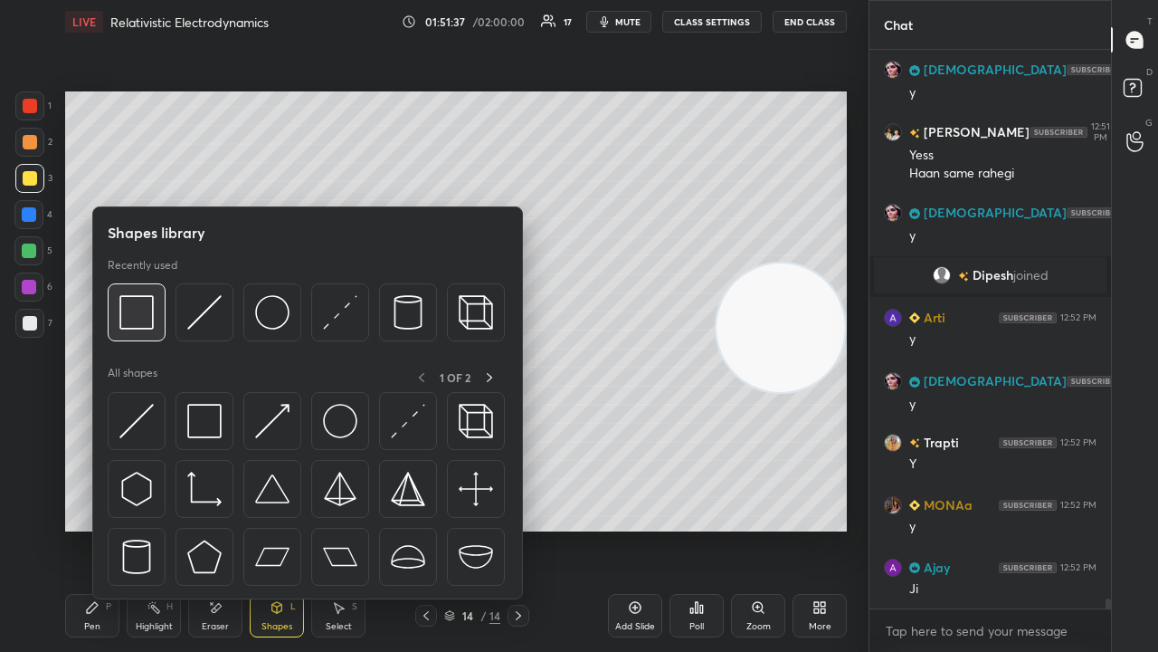
click at [152, 326] on img at bounding box center [136, 312] width 34 height 34
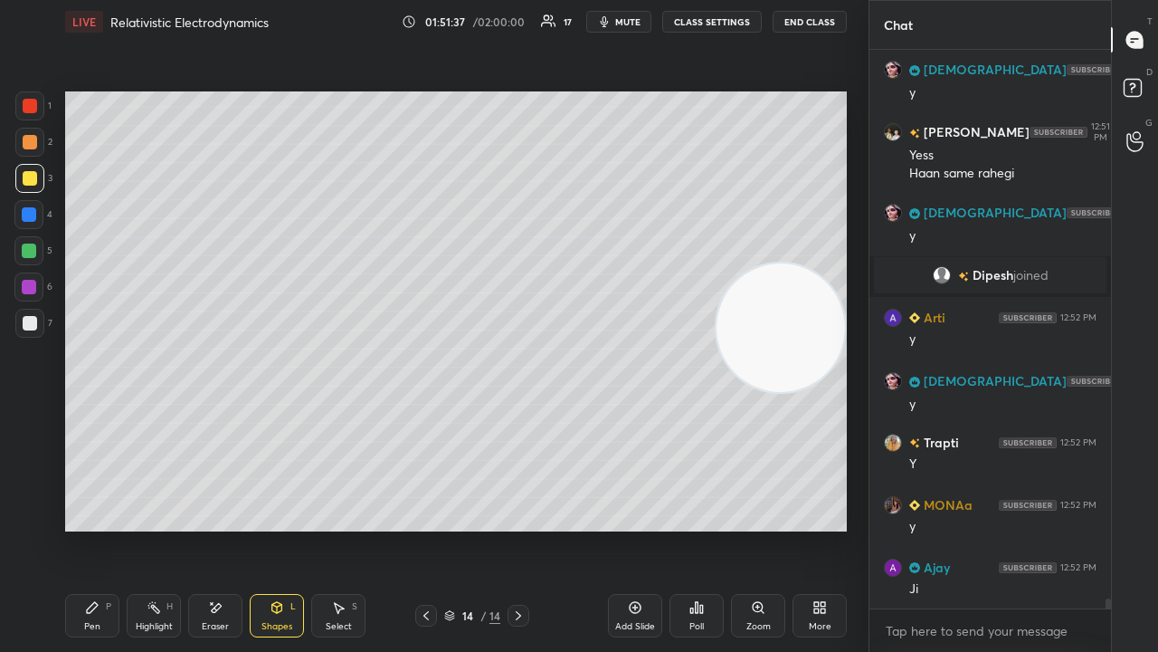
click at [38, 327] on div at bounding box center [29, 323] width 29 height 29
drag, startPoint x: 92, startPoint y: 614, endPoint x: 90, endPoint y: 591, distance: 22.7
click at [92, 528] on icon at bounding box center [92, 607] width 14 height 14
drag, startPoint x: 33, startPoint y: 185, endPoint x: 52, endPoint y: 203, distance: 26.2
click at [34, 186] on div at bounding box center [29, 178] width 29 height 29
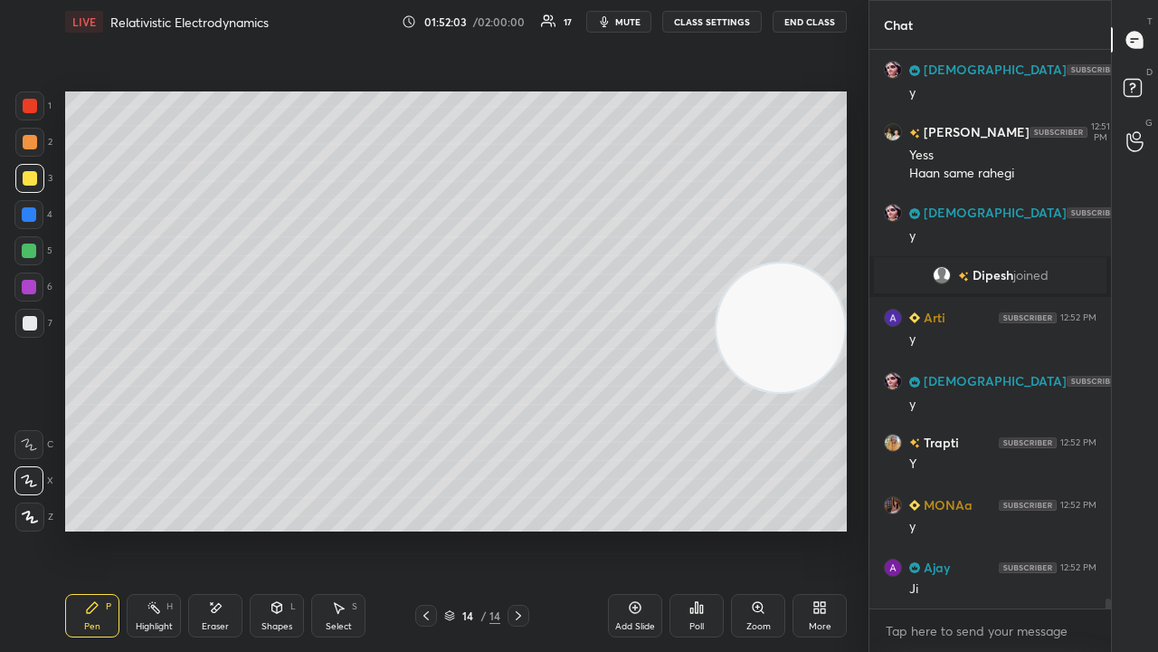
scroll to position [31421, 0]
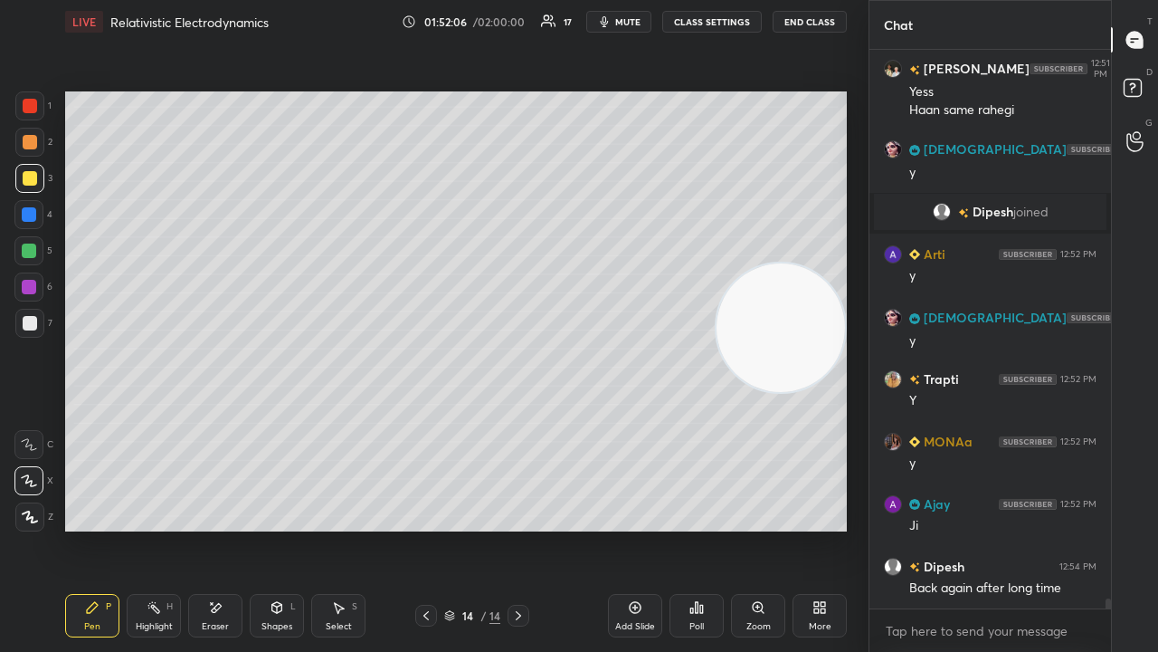
click at [288, 528] on div "Shapes" at bounding box center [277, 626] width 31 height 9
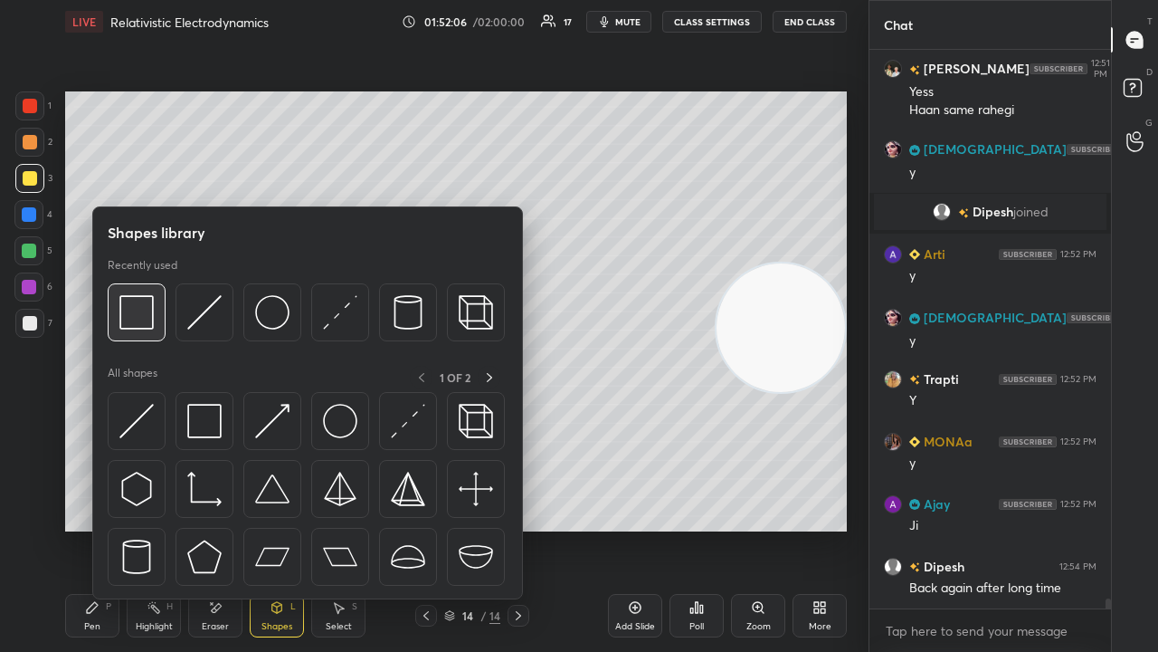
click at [148, 336] on div at bounding box center [137, 312] width 58 height 58
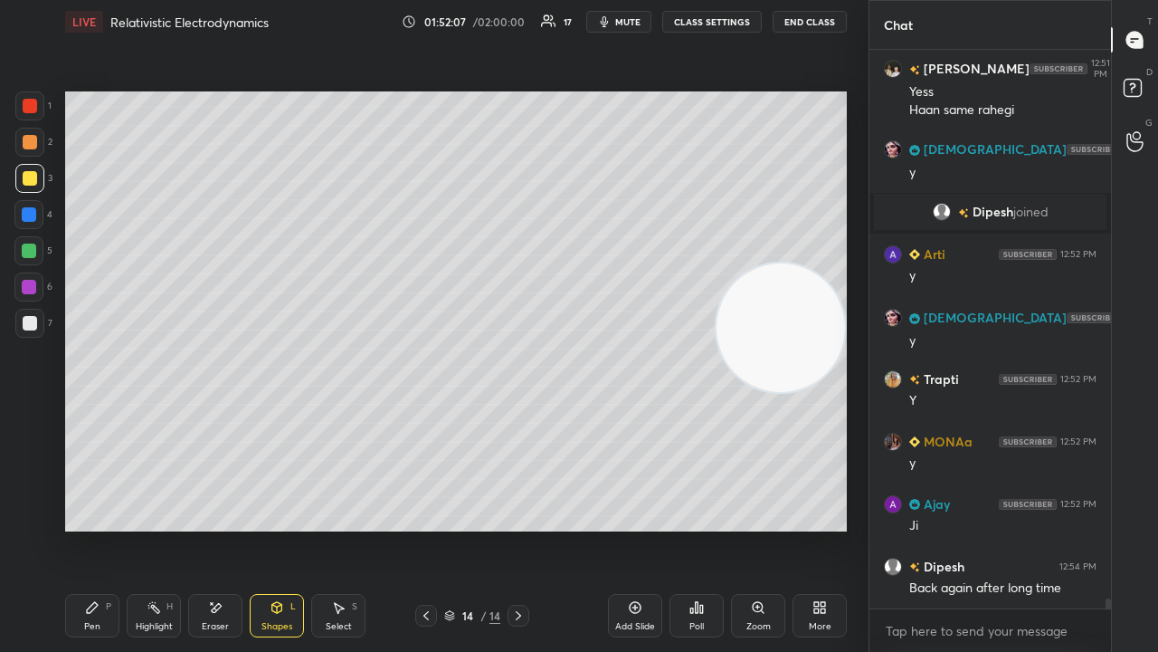
drag, startPoint x: 38, startPoint y: 326, endPoint x: 60, endPoint y: 328, distance: 21.9
click at [40, 326] on div at bounding box center [29, 323] width 29 height 29
click at [103, 528] on div "Pen P" at bounding box center [92, 615] width 54 height 43
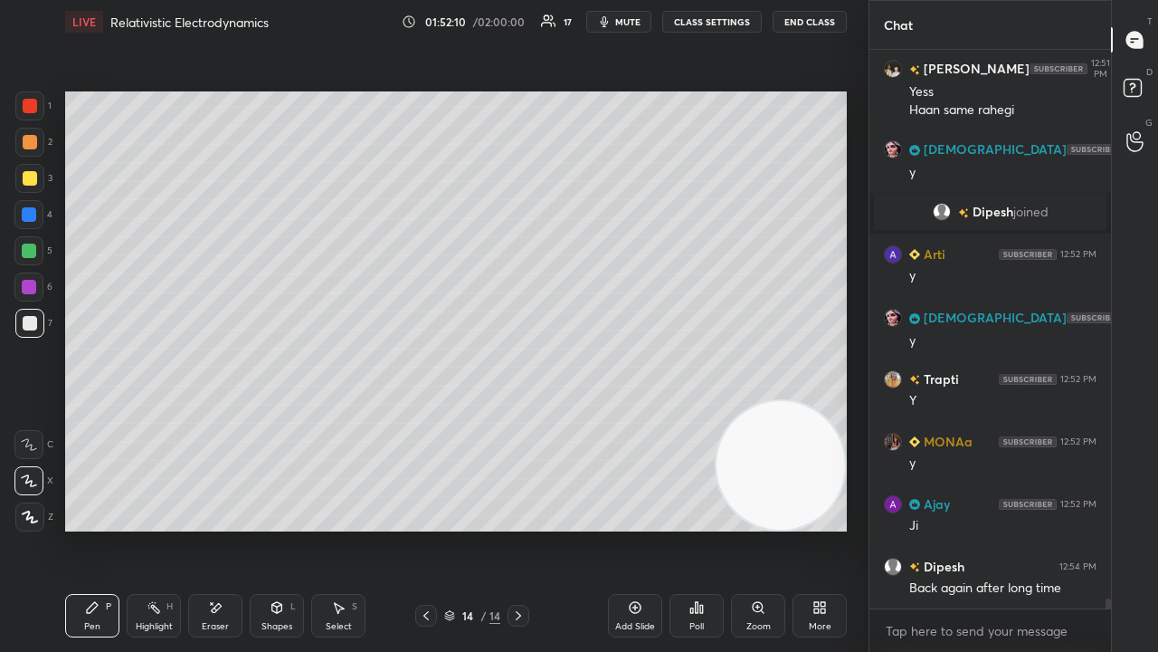
drag, startPoint x: 738, startPoint y: 331, endPoint x: 744, endPoint y: 557, distance: 226.3
click at [745, 528] on div "Setting up your live class Poll for secs No correct answer Start poll" at bounding box center [456, 311] width 796 height 536
click at [633, 24] on span "mute" at bounding box center [627, 21] width 25 height 13
click at [634, 23] on span "unmute" at bounding box center [626, 21] width 39 height 13
click at [619, 18] on button "mute" at bounding box center [618, 22] width 65 height 22
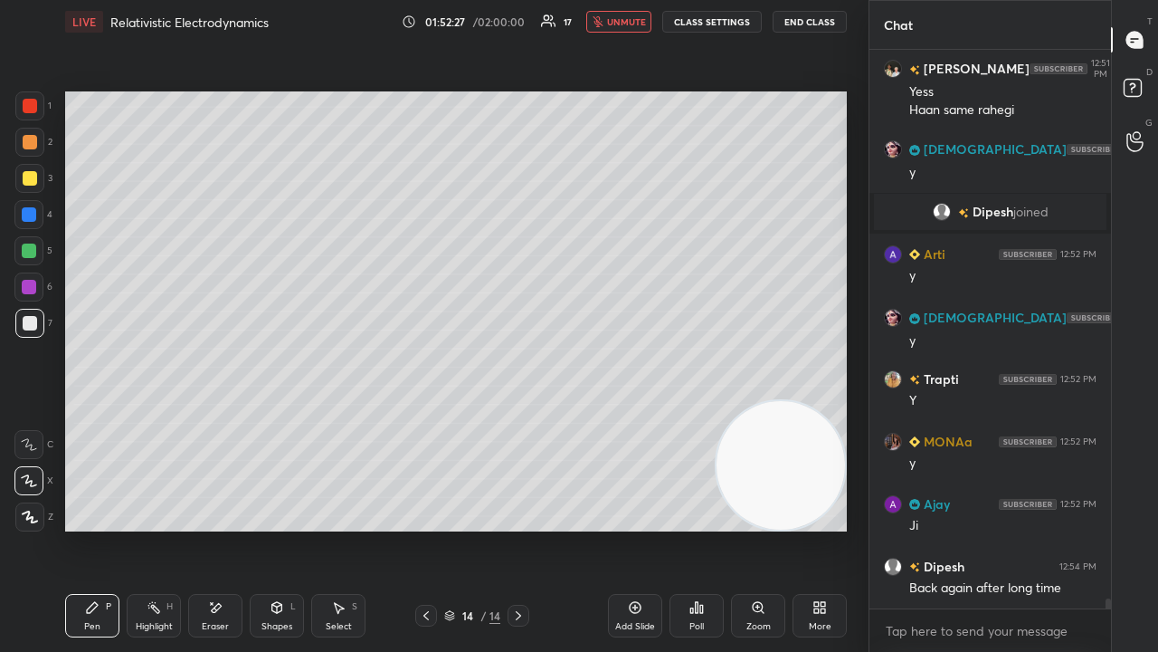
click at [619, 18] on span "unmute" at bounding box center [626, 21] width 39 height 13
click at [633, 21] on span "mute" at bounding box center [627, 21] width 25 height 13
click at [631, 22] on span "unmute" at bounding box center [626, 21] width 39 height 13
click at [433, 528] on div at bounding box center [426, 615] width 22 height 22
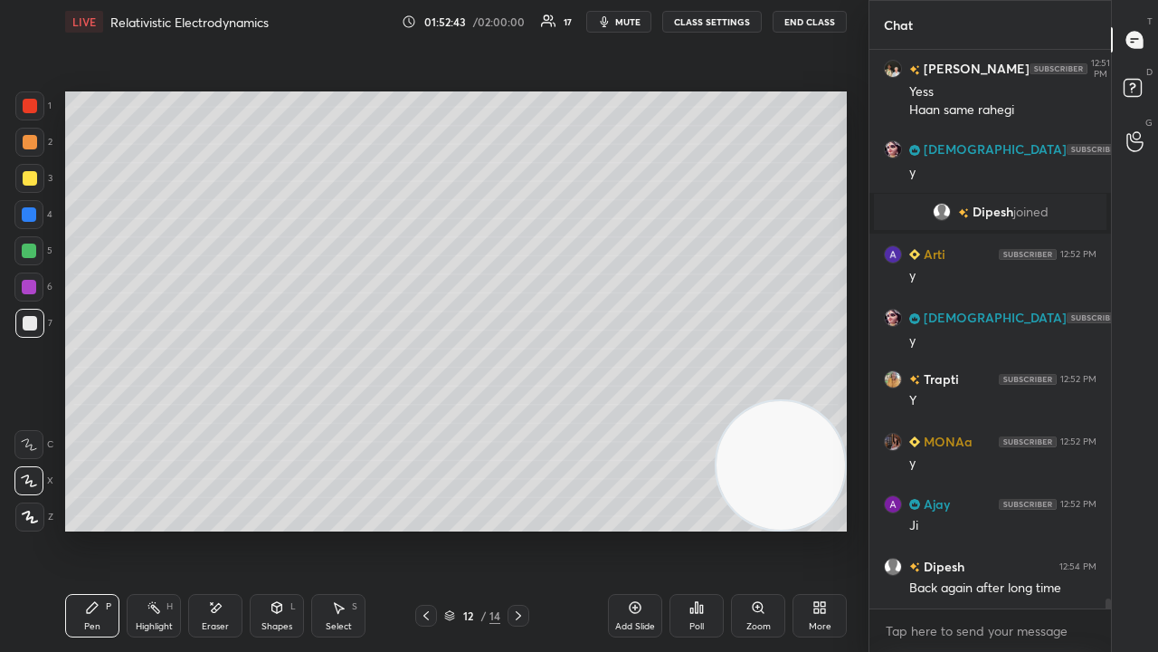
click at [519, 528] on icon at bounding box center [518, 615] width 14 height 14
click at [520, 528] on icon at bounding box center [518, 615] width 14 height 14
click at [523, 528] on icon at bounding box center [518, 615] width 14 height 14
click at [632, 27] on span "mute" at bounding box center [627, 21] width 25 height 13
drag, startPoint x: 632, startPoint y: 27, endPoint x: 640, endPoint y: 18, distance: 12.2
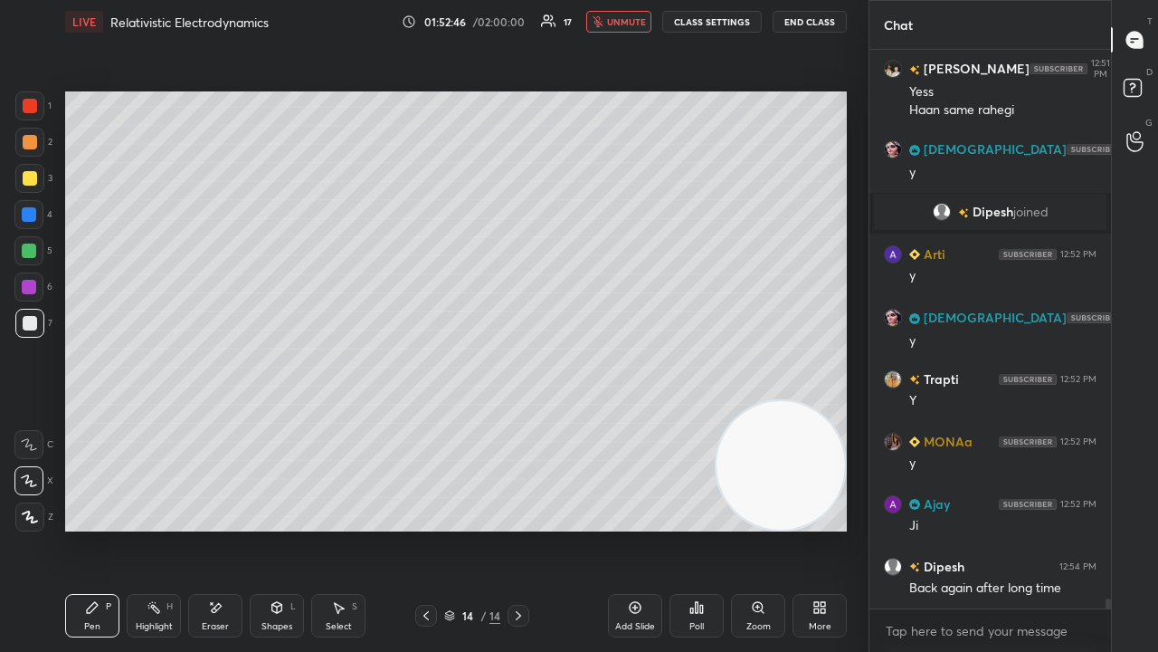
click at [633, 27] on span "unmute" at bounding box center [626, 21] width 39 height 13
click at [37, 183] on div at bounding box center [29, 178] width 29 height 29
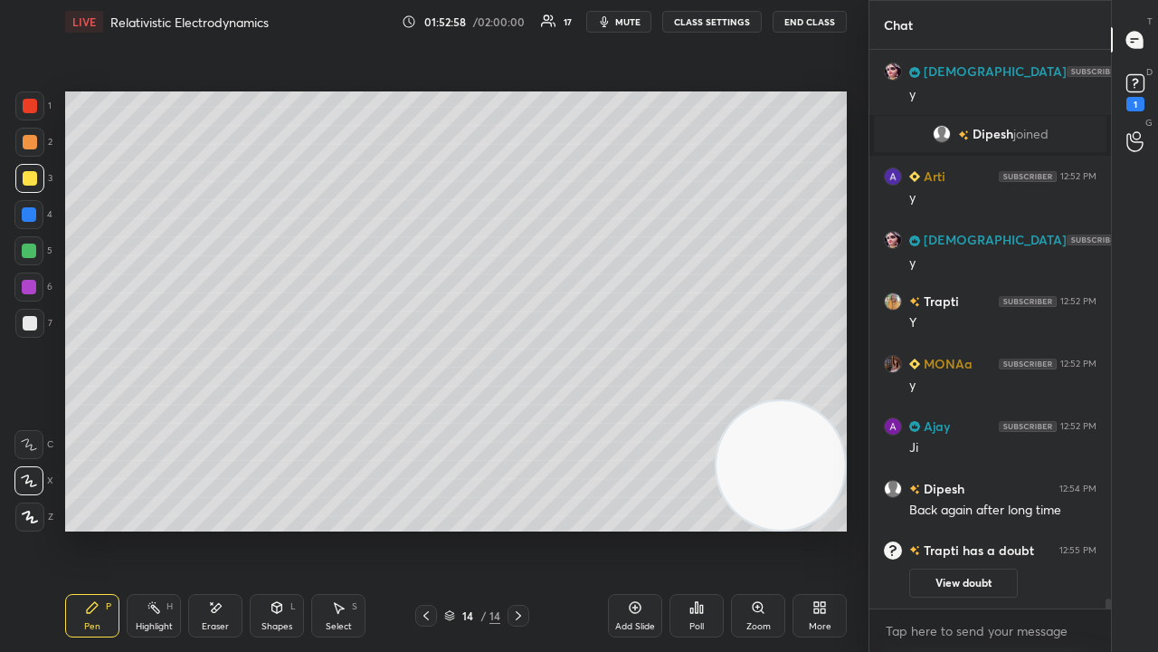
scroll to position [31459, 0]
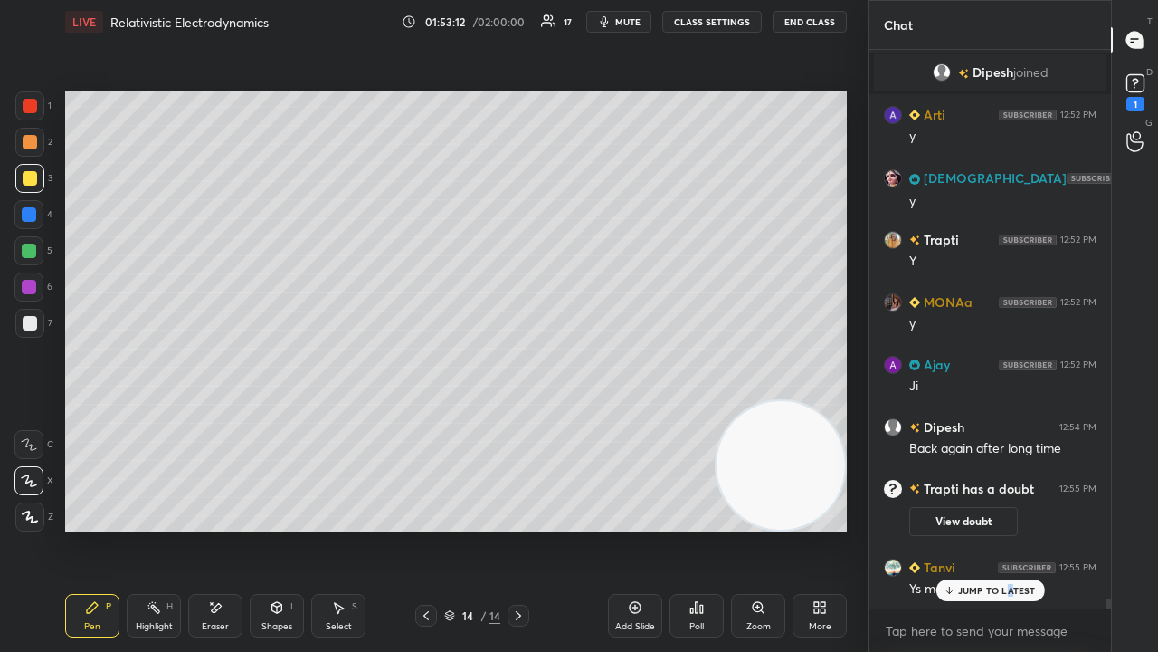
click at [1009, 528] on p "JUMP TO LATEST" at bounding box center [997, 590] width 78 height 11
click at [994, 528] on textarea at bounding box center [990, 630] width 213 height 29
click at [638, 20] on span "mute" at bounding box center [627, 21] width 25 height 13
click at [637, 18] on span "unmute" at bounding box center [626, 21] width 39 height 13
drag, startPoint x: 518, startPoint y: 610, endPoint x: 560, endPoint y: 574, distance: 55.8
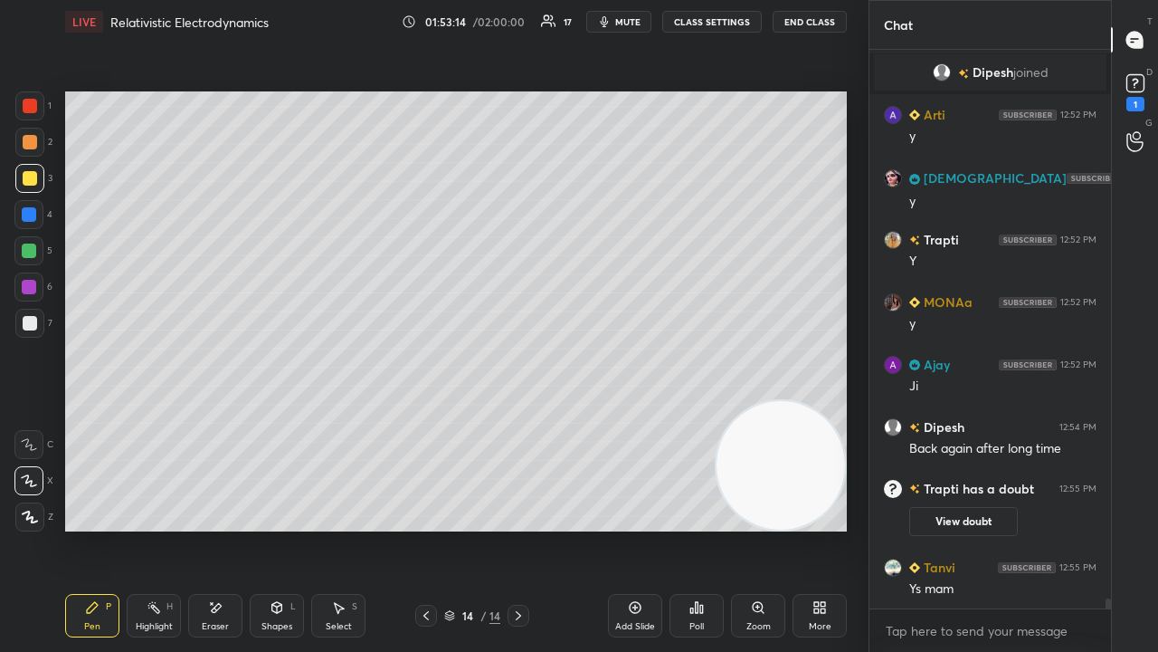
click at [518, 528] on icon at bounding box center [518, 615] width 14 height 14
click at [1137, 100] on div "1" at bounding box center [1136, 104] width 18 height 14
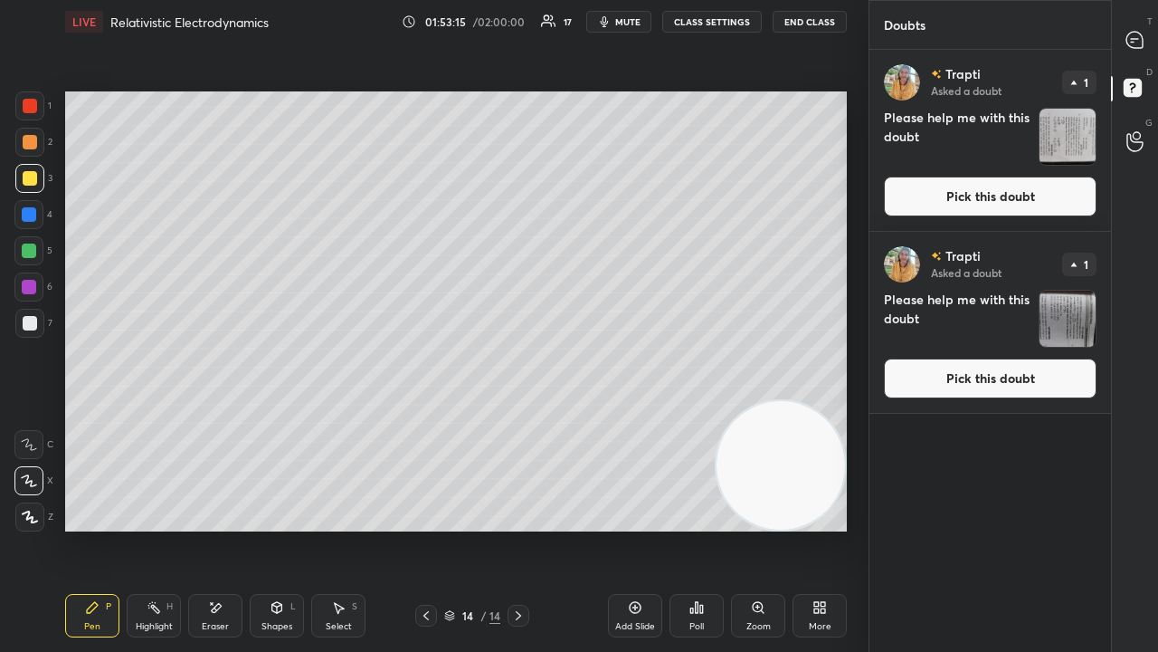
click at [1068, 185] on button "Pick this doubt" at bounding box center [990, 196] width 213 height 40
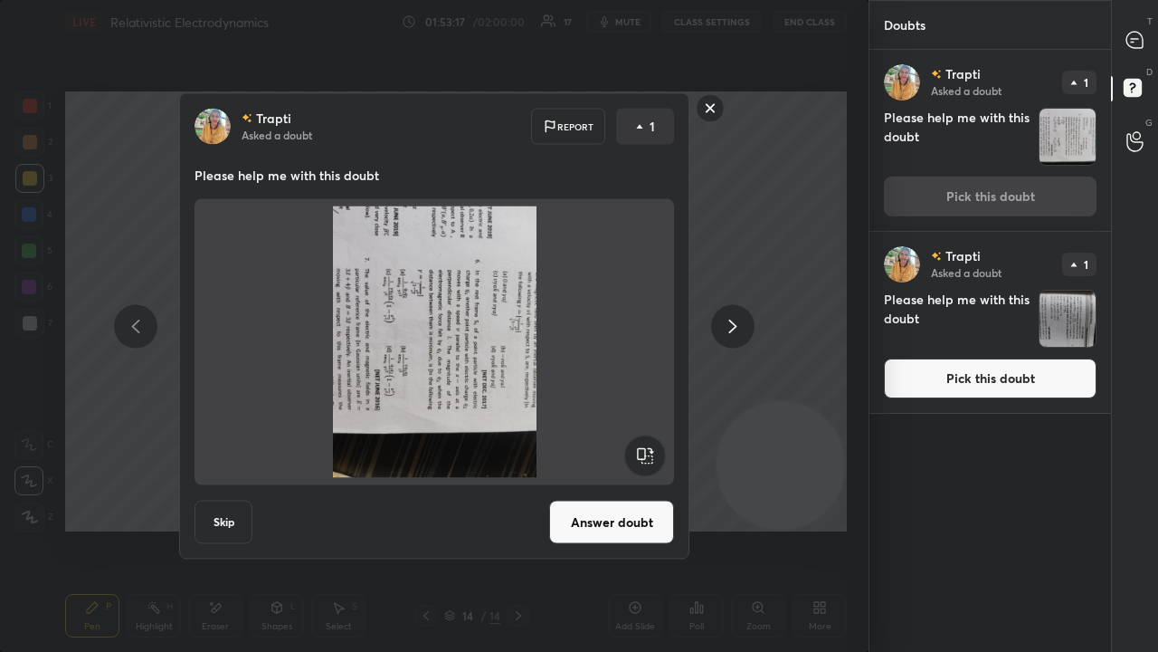
click at [747, 320] on div at bounding box center [732, 325] width 43 height 43
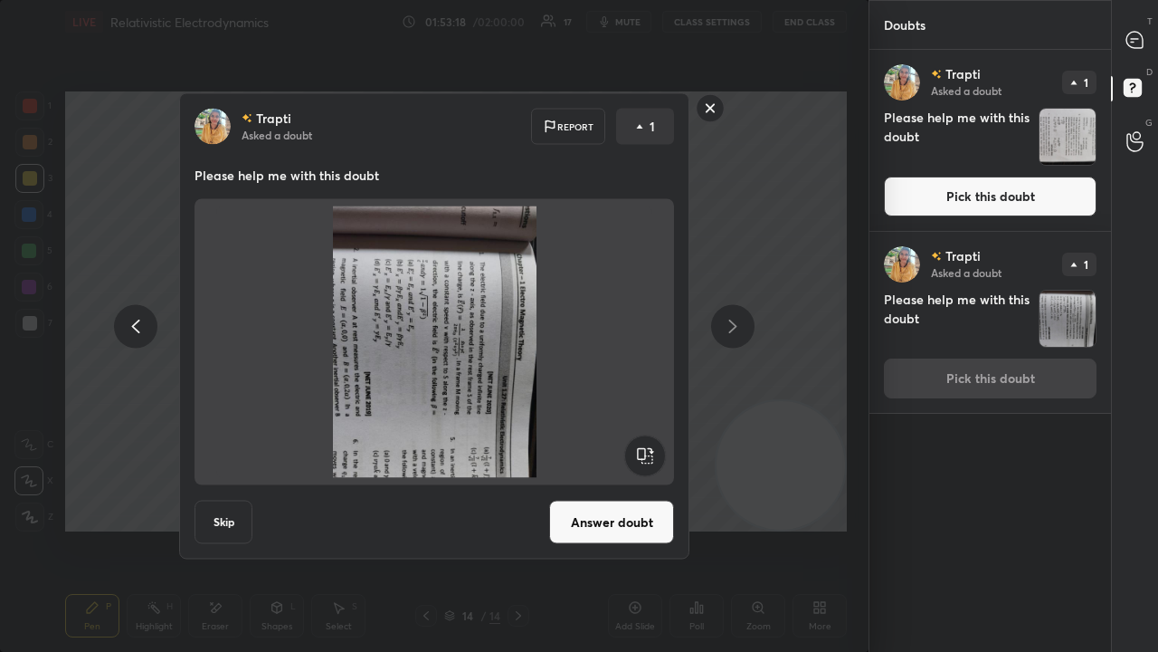
click at [648, 440] on rect at bounding box center [644, 455] width 41 height 41
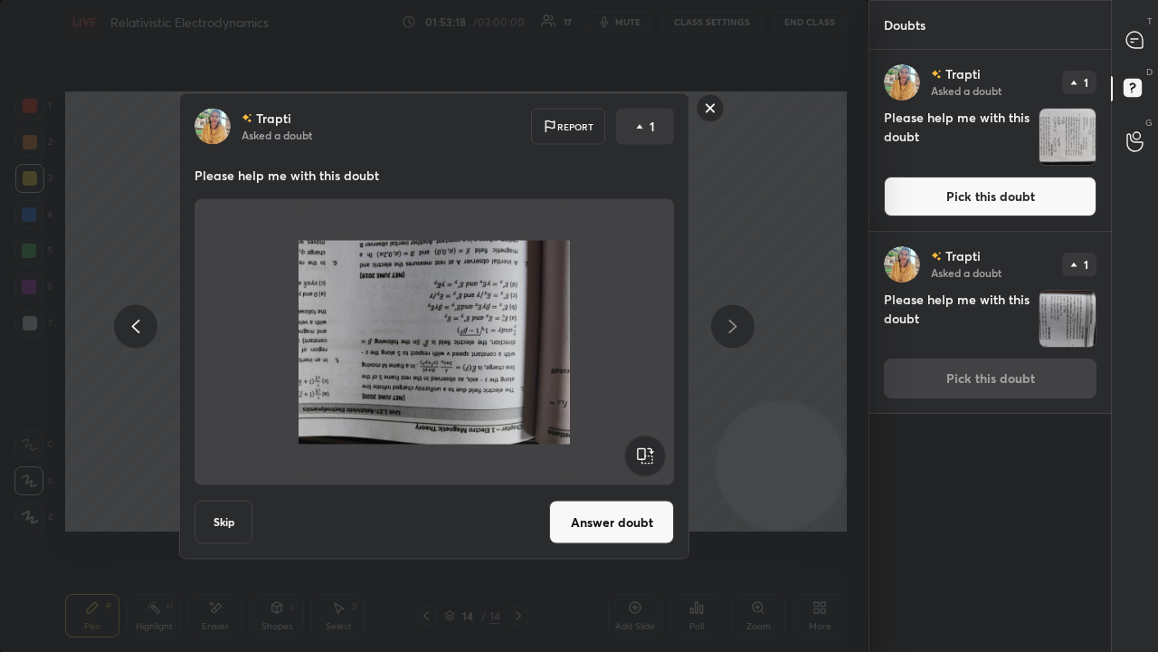
click at [644, 446] on rect at bounding box center [644, 455] width 41 height 41
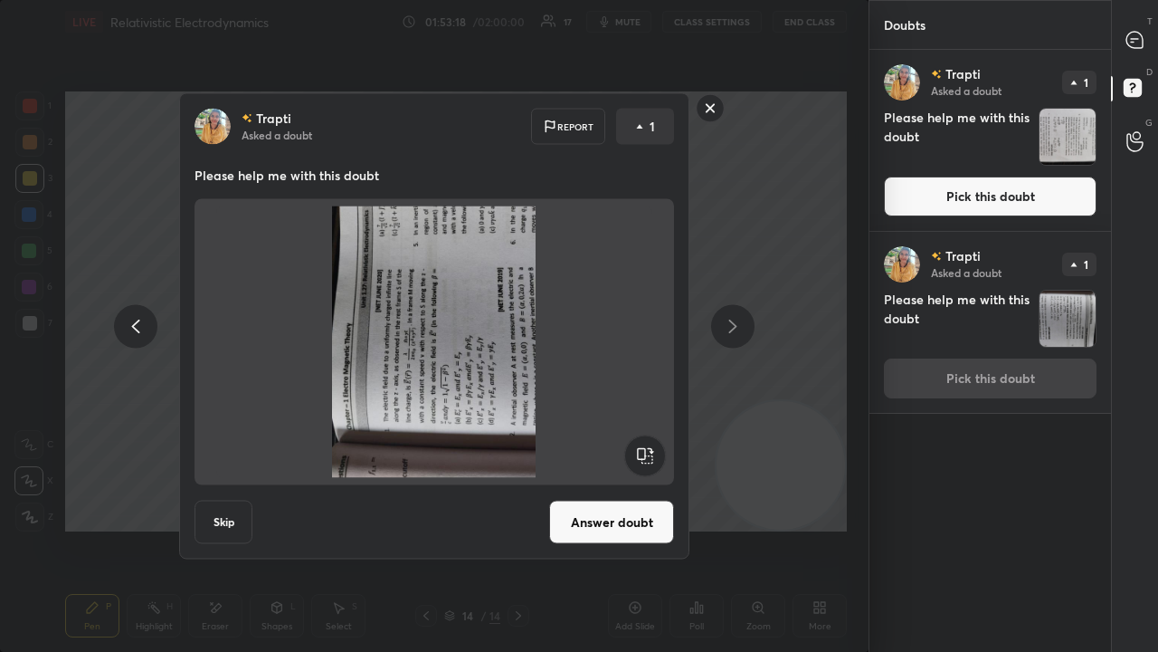
click at [645, 447] on rect at bounding box center [644, 455] width 41 height 41
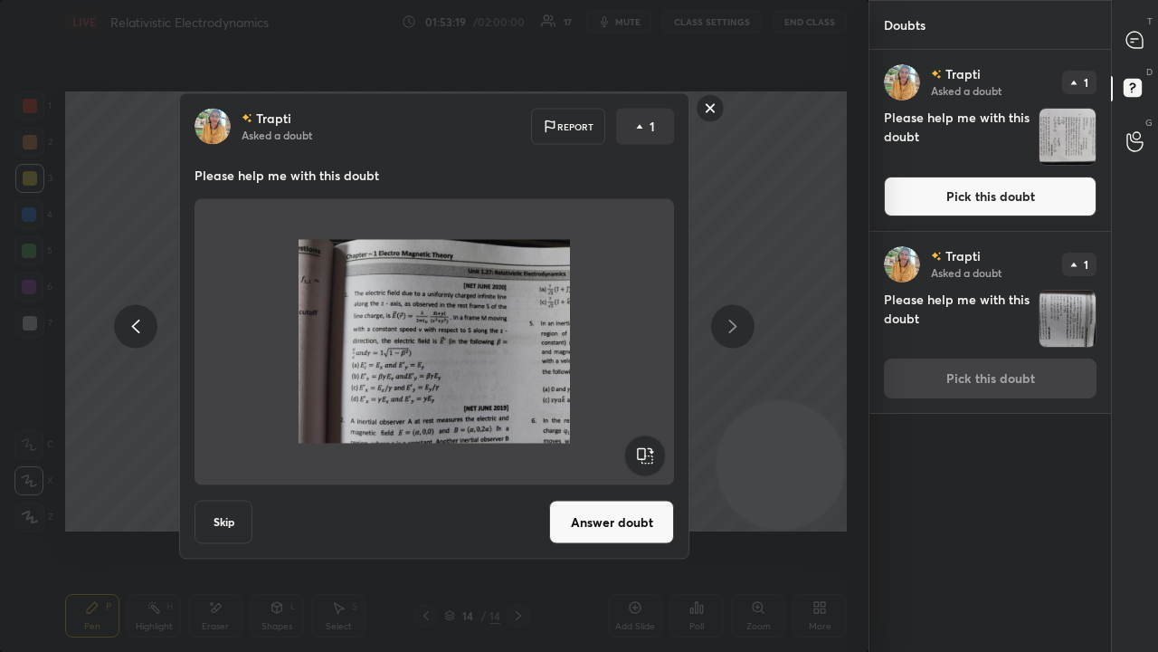
click at [602, 510] on button "Answer doubt" at bounding box center [611, 521] width 125 height 43
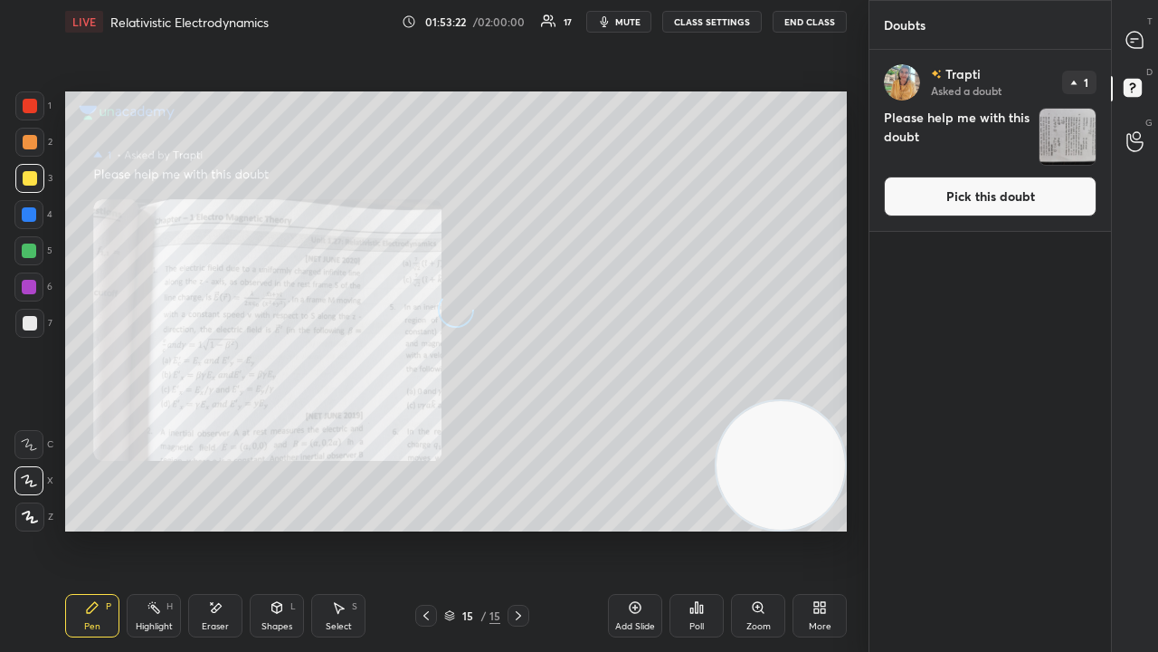
click at [1034, 195] on button "Pick this doubt" at bounding box center [990, 196] width 213 height 40
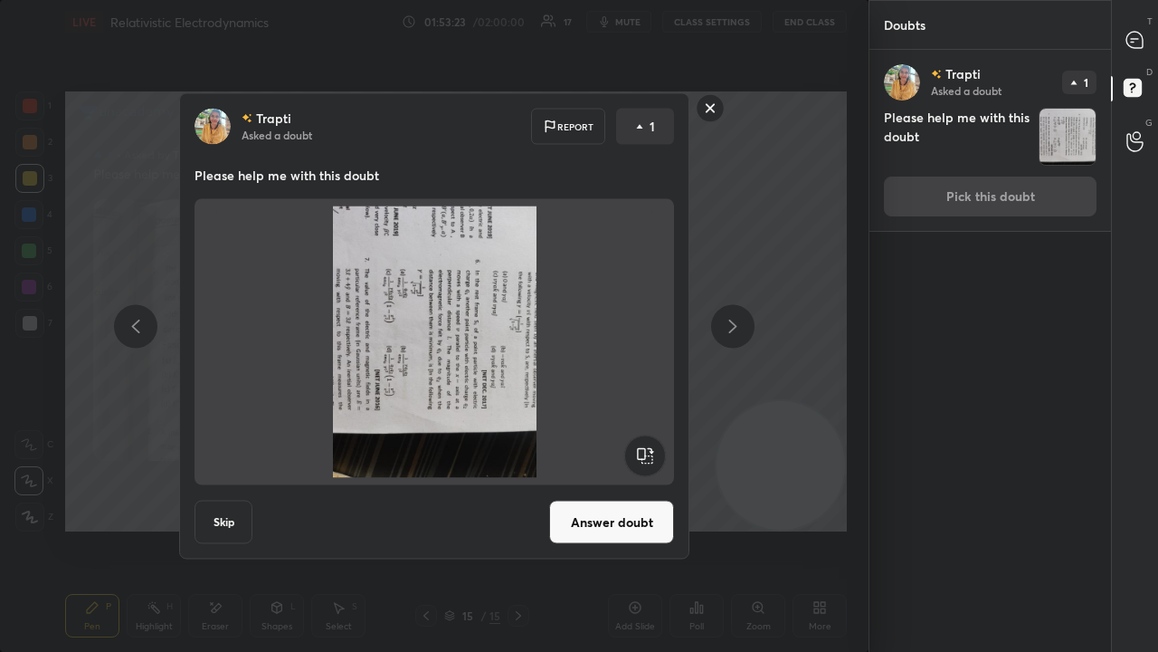
click at [644, 450] on rect at bounding box center [644, 455] width 41 height 41
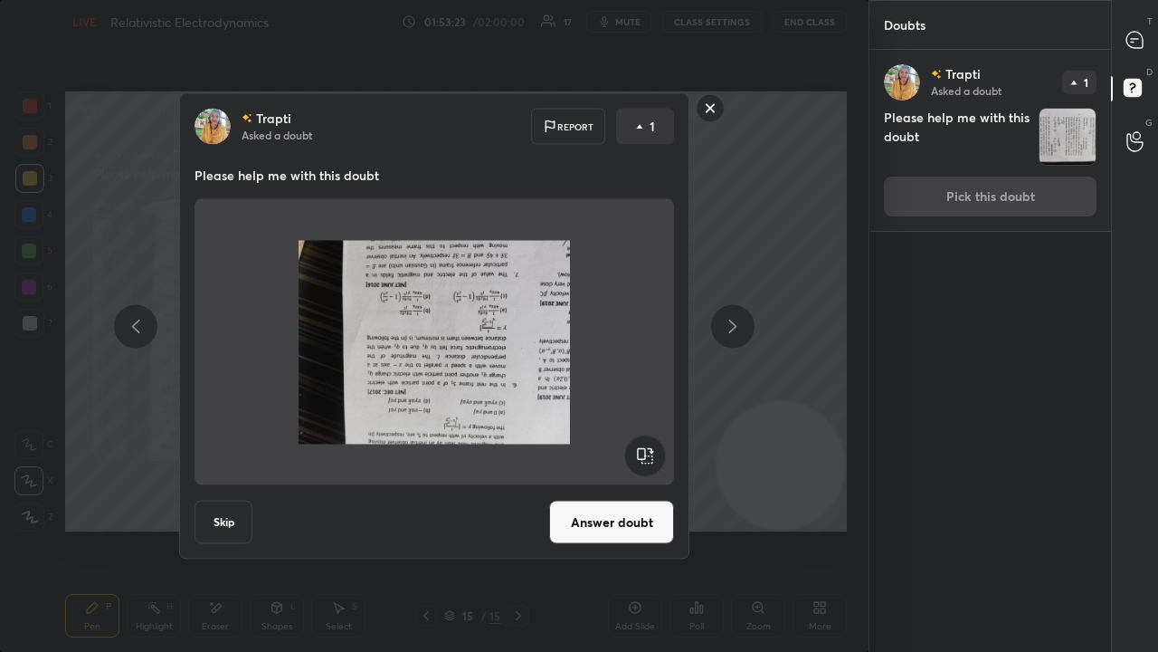
click at [646, 450] on rect at bounding box center [644, 455] width 41 height 41
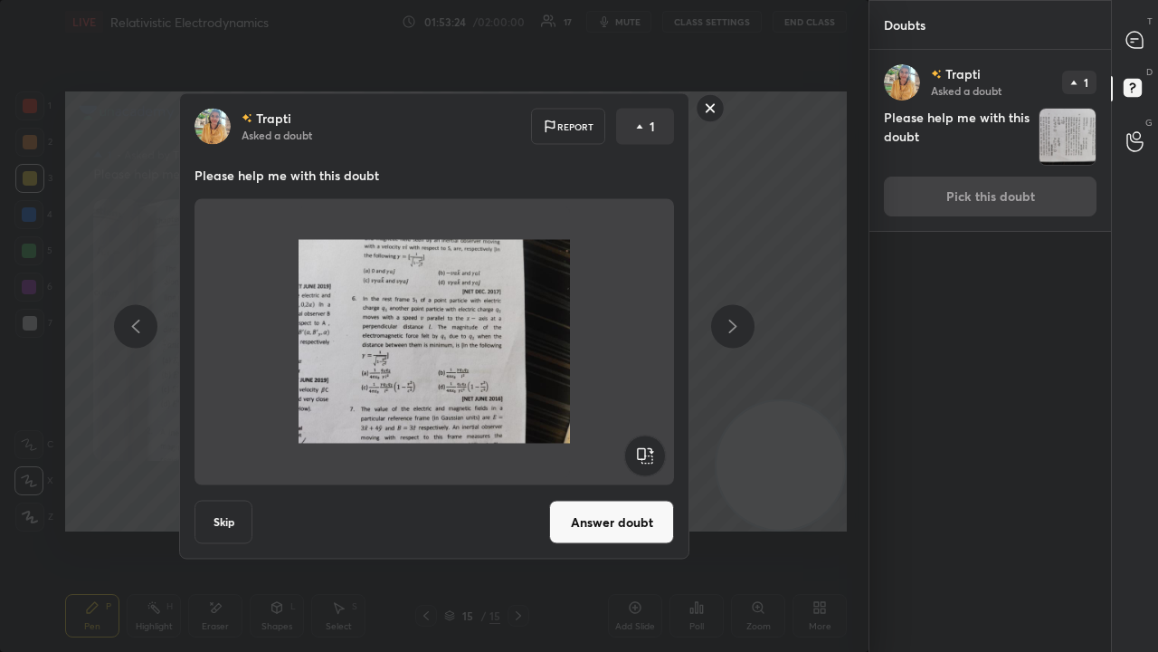
click at [615, 516] on button "Answer doubt" at bounding box center [611, 521] width 125 height 43
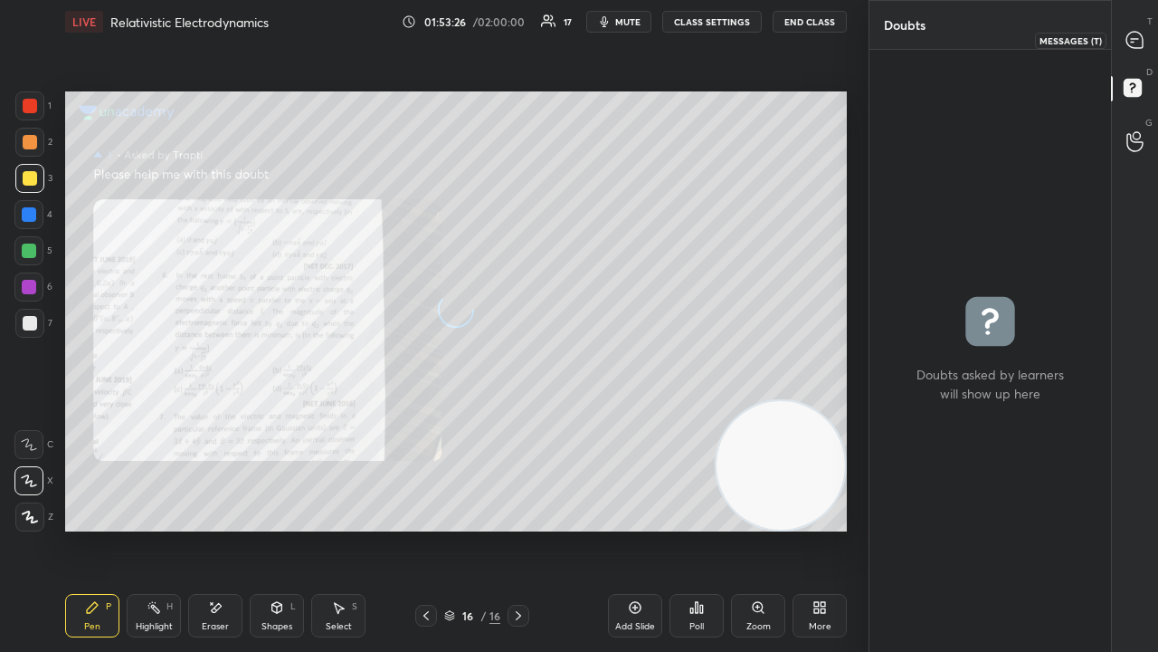
click at [1137, 44] on icon at bounding box center [1135, 40] width 16 height 16
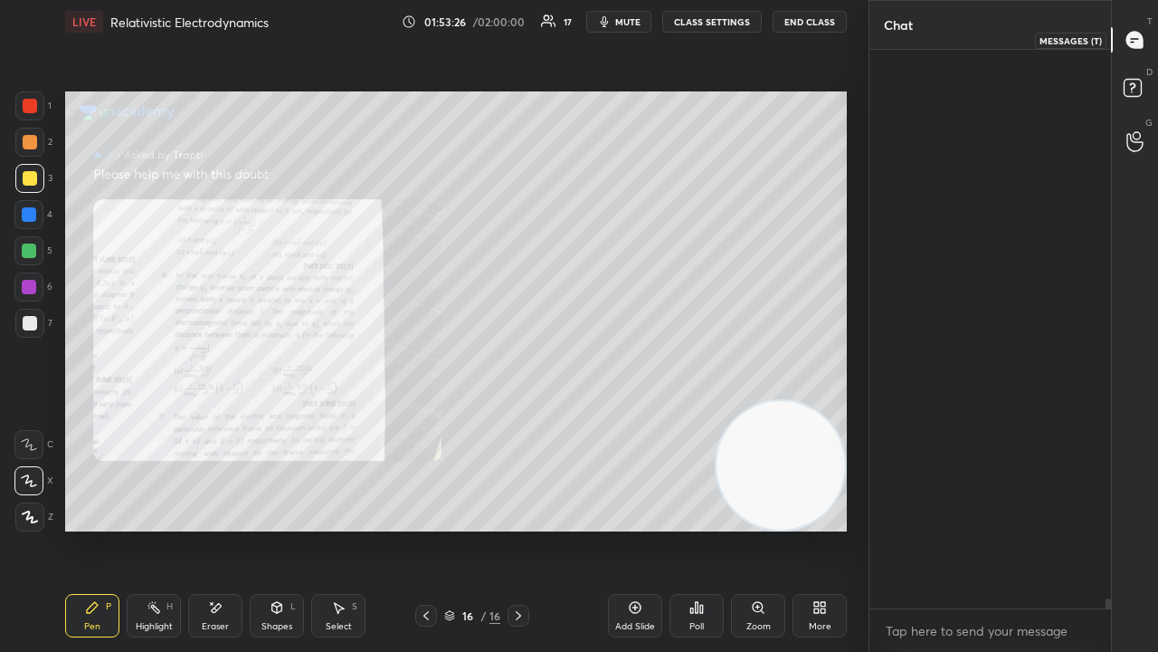
scroll to position [553, 236]
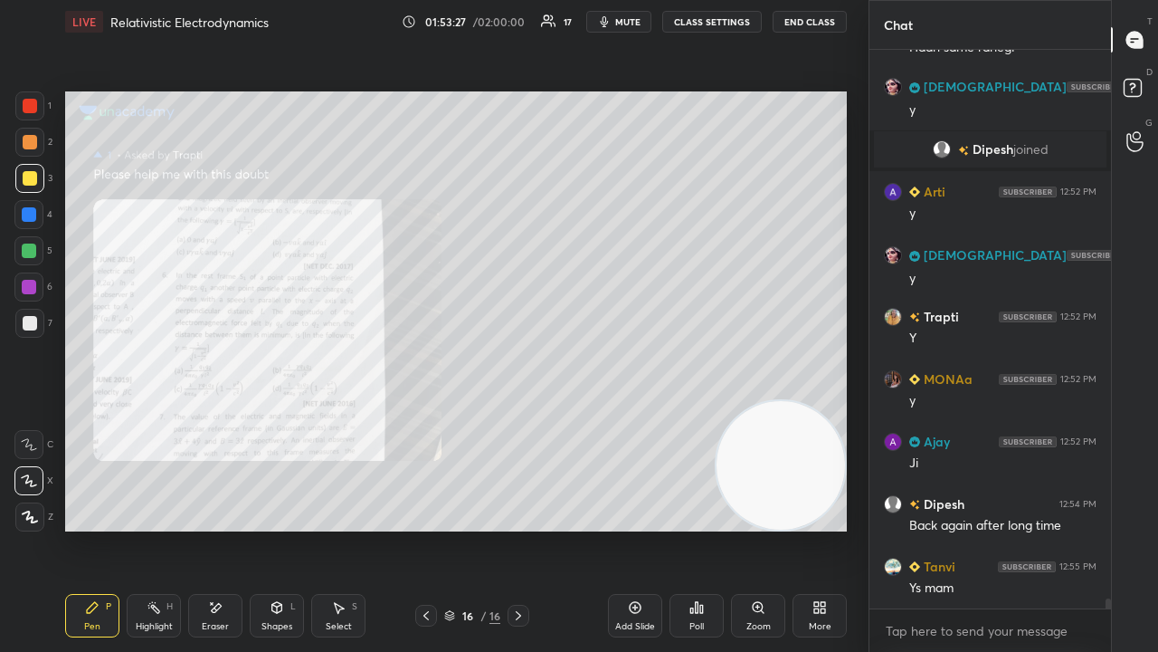
click at [423, 528] on icon at bounding box center [426, 615] width 14 height 14
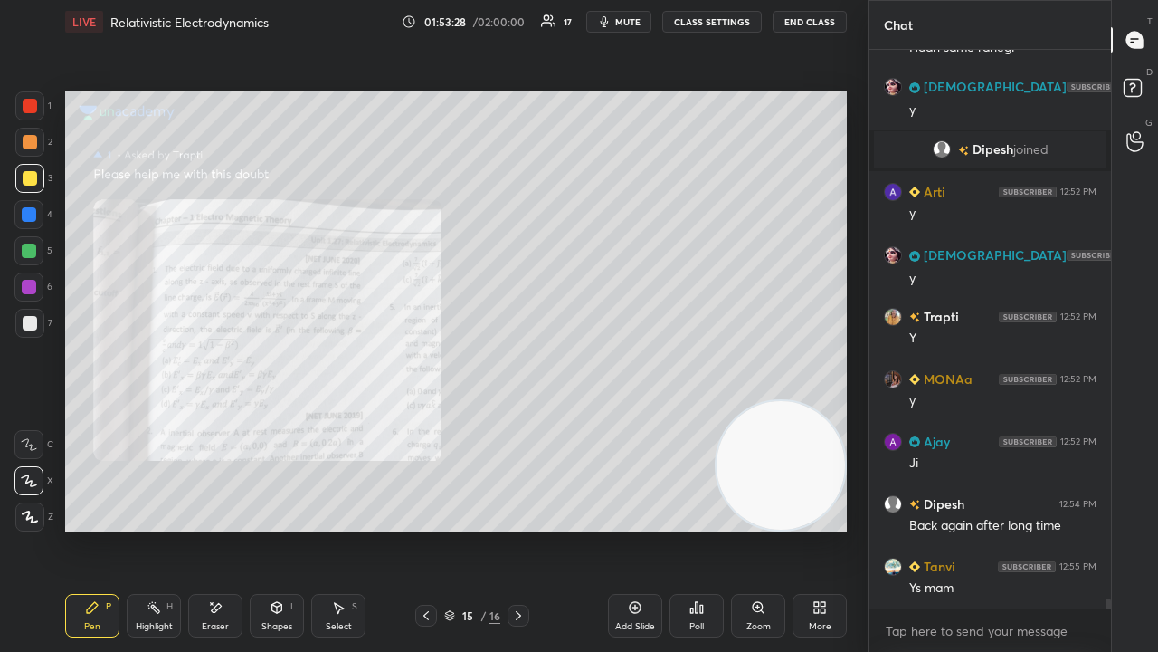
click at [747, 528] on div "Zoom" at bounding box center [759, 626] width 24 height 9
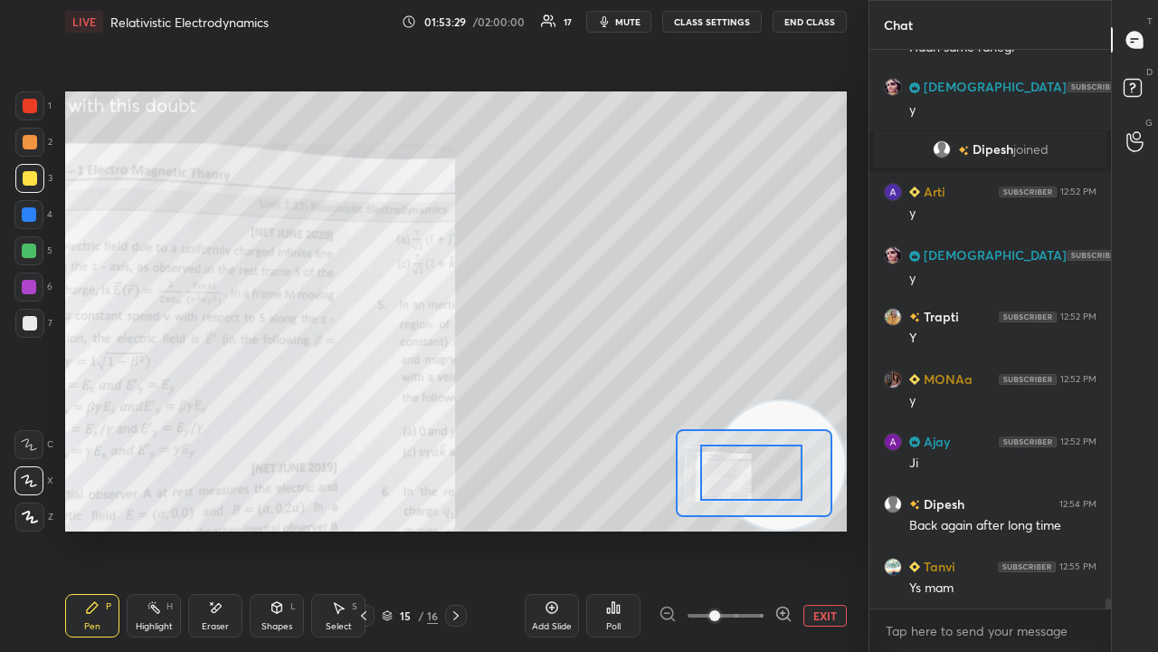
drag, startPoint x: 747, startPoint y: 481, endPoint x: 718, endPoint y: 490, distance: 31.0
click at [720, 484] on div at bounding box center [751, 472] width 102 height 56
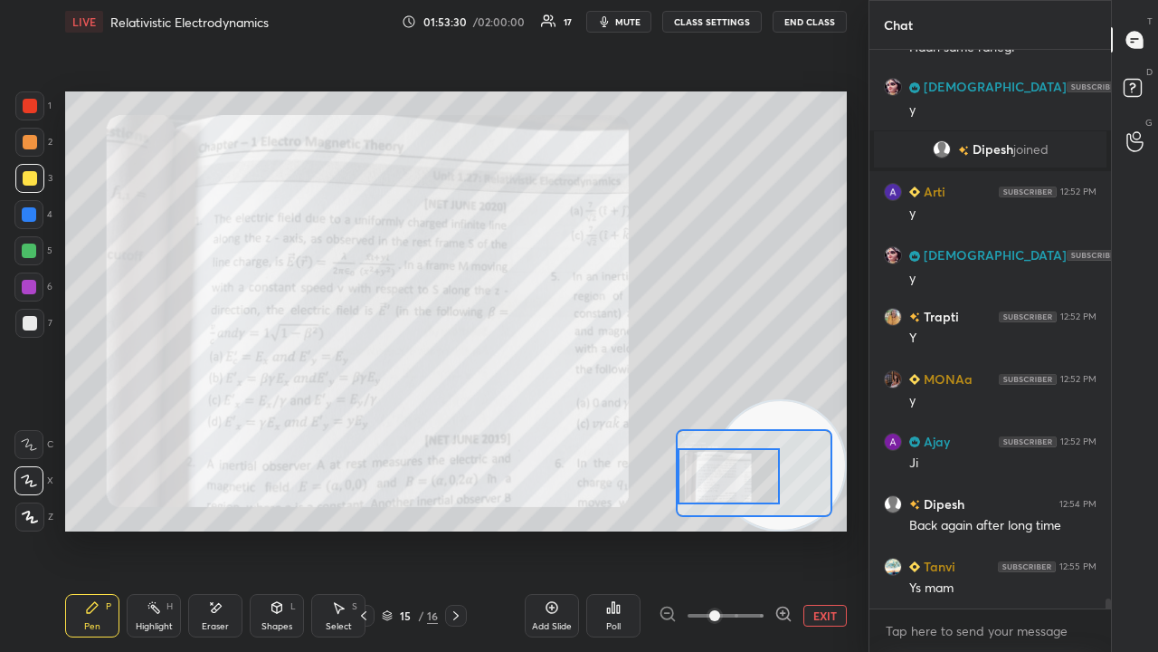
click at [784, 528] on icon at bounding box center [784, 613] width 18 height 18
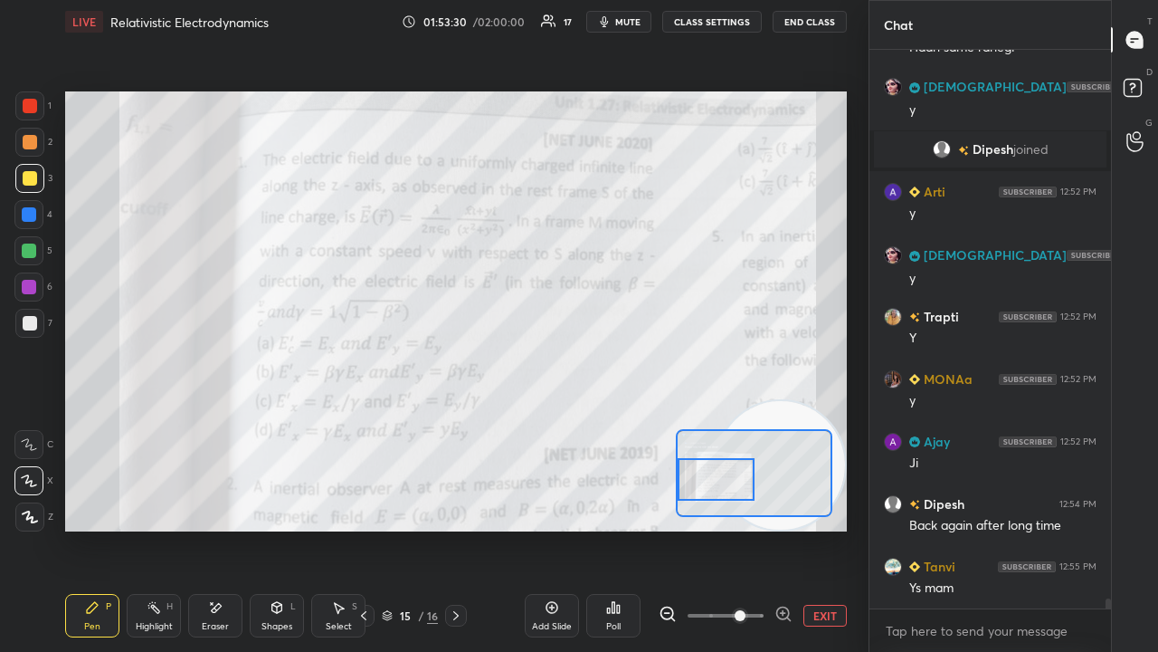
drag, startPoint x: 750, startPoint y: 485, endPoint x: 728, endPoint y: 488, distance: 21.9
click at [728, 488] on div at bounding box center [716, 479] width 76 height 43
click at [627, 20] on span "mute" at bounding box center [627, 21] width 25 height 13
click at [628, 24] on span "unmute" at bounding box center [626, 21] width 39 height 13
click at [20, 113] on div at bounding box center [29, 105] width 29 height 29
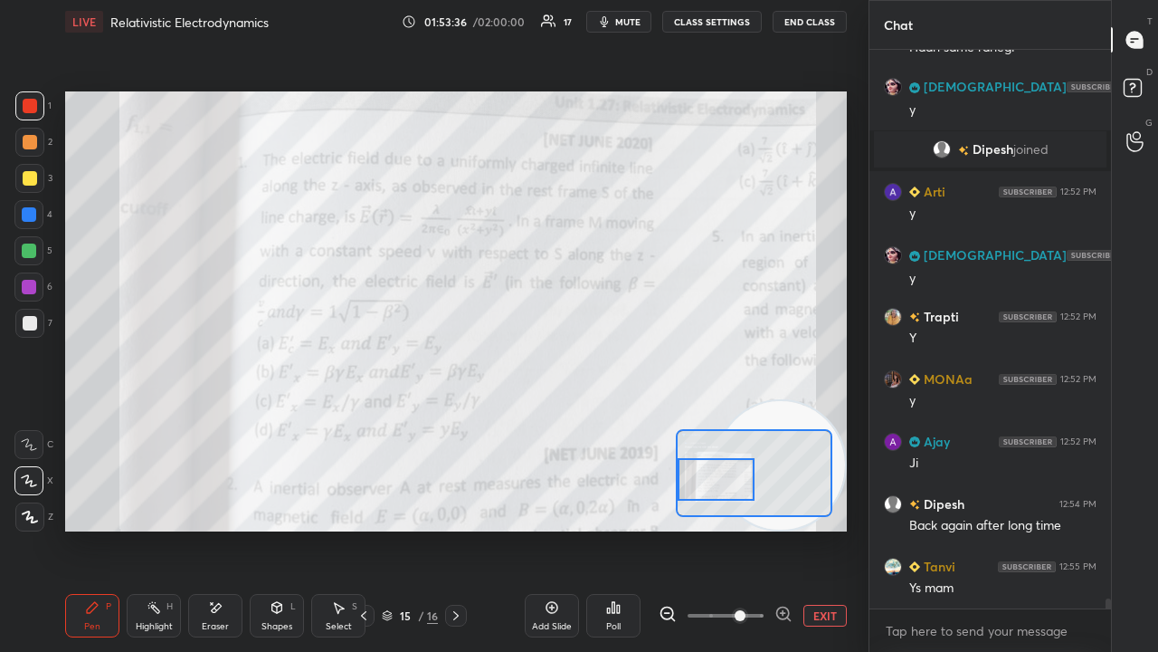
click at [215, 528] on div "Eraser" at bounding box center [215, 615] width 54 height 43
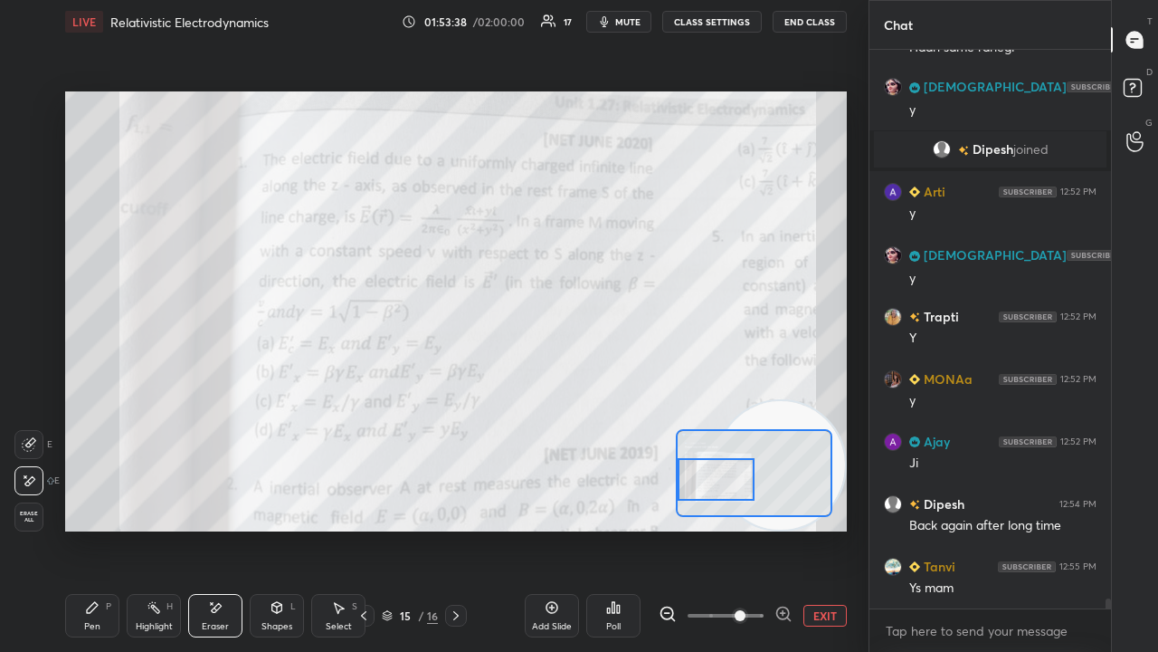
click at [85, 528] on icon at bounding box center [92, 607] width 14 height 14
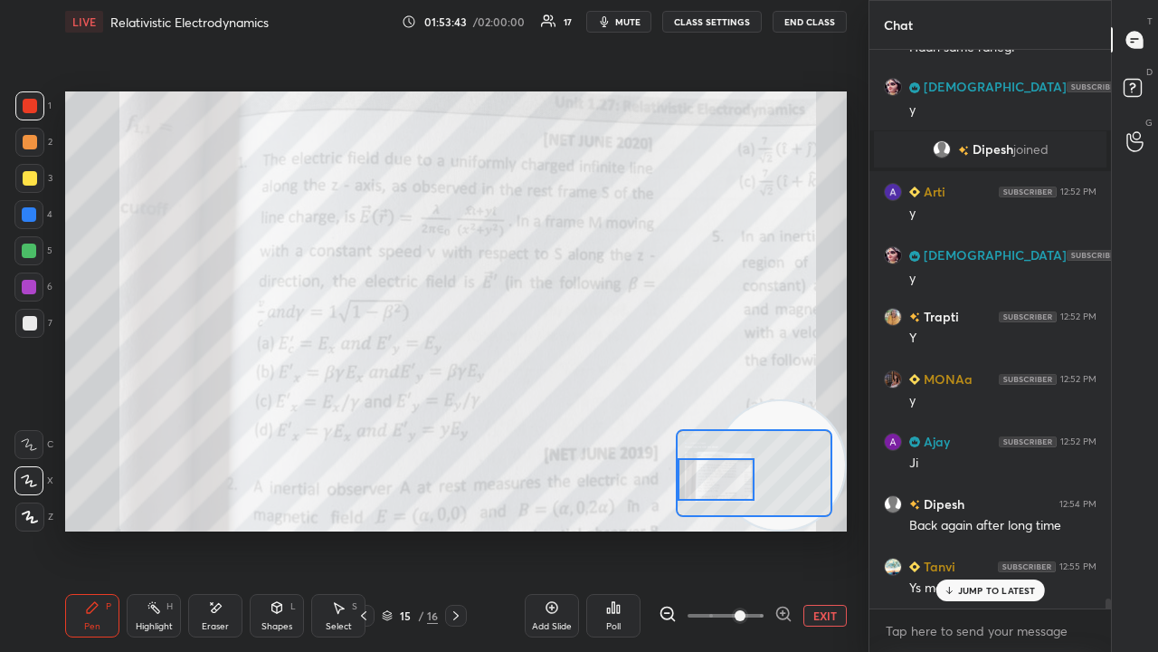
scroll to position [31798, 0]
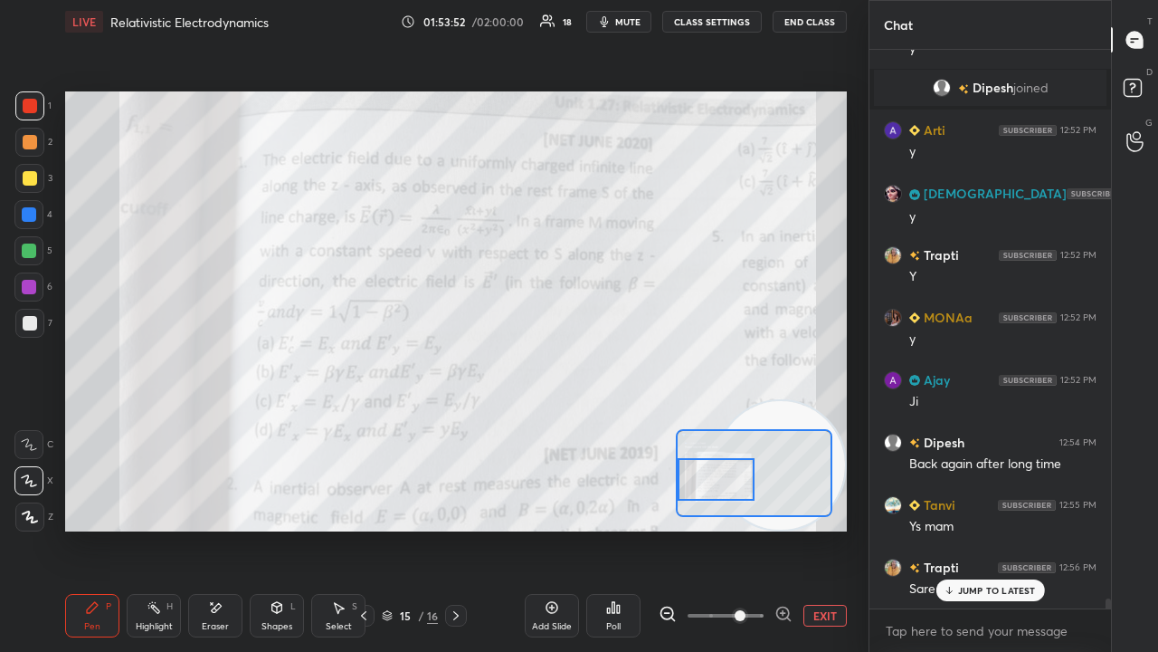
drag, startPoint x: 959, startPoint y: 590, endPoint x: 950, endPoint y: 594, distance: 9.7
click at [959, 528] on p "JUMP TO LATEST" at bounding box center [997, 590] width 78 height 11
click at [633, 21] on span "mute" at bounding box center [627, 21] width 25 height 13
click at [635, 21] on span "unmute" at bounding box center [626, 21] width 39 height 13
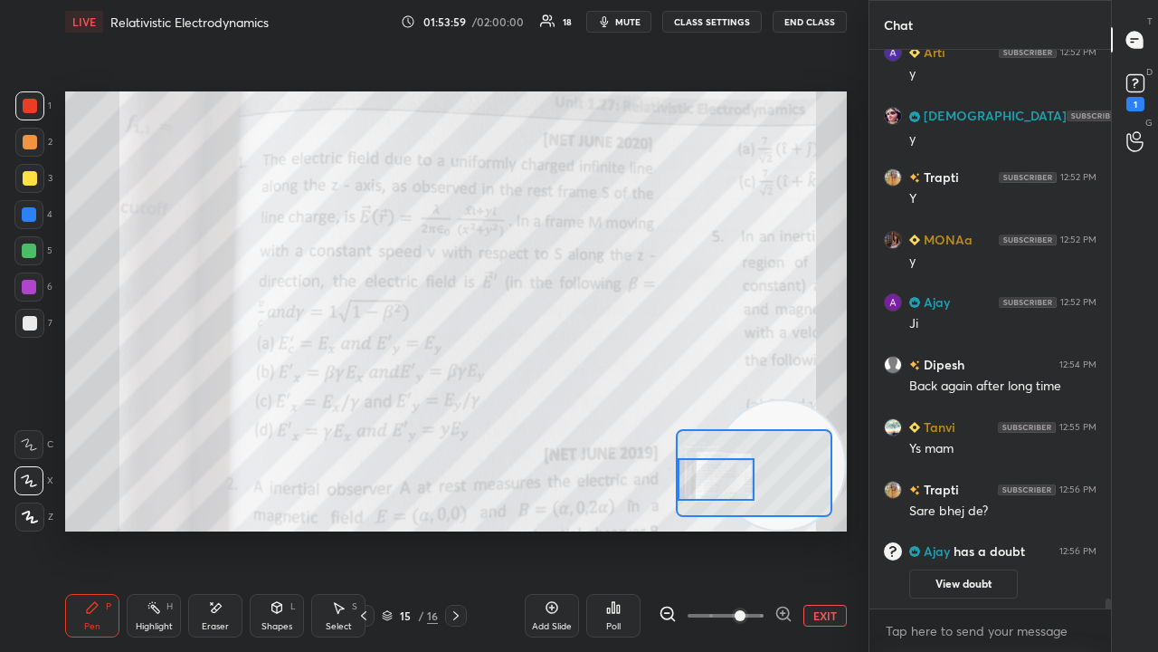
click at [612, 20] on icon "button" at bounding box center [604, 21] width 14 height 14
click at [615, 20] on span "unmute" at bounding box center [626, 21] width 39 height 13
click at [1139, 100] on div "1" at bounding box center [1136, 104] width 18 height 14
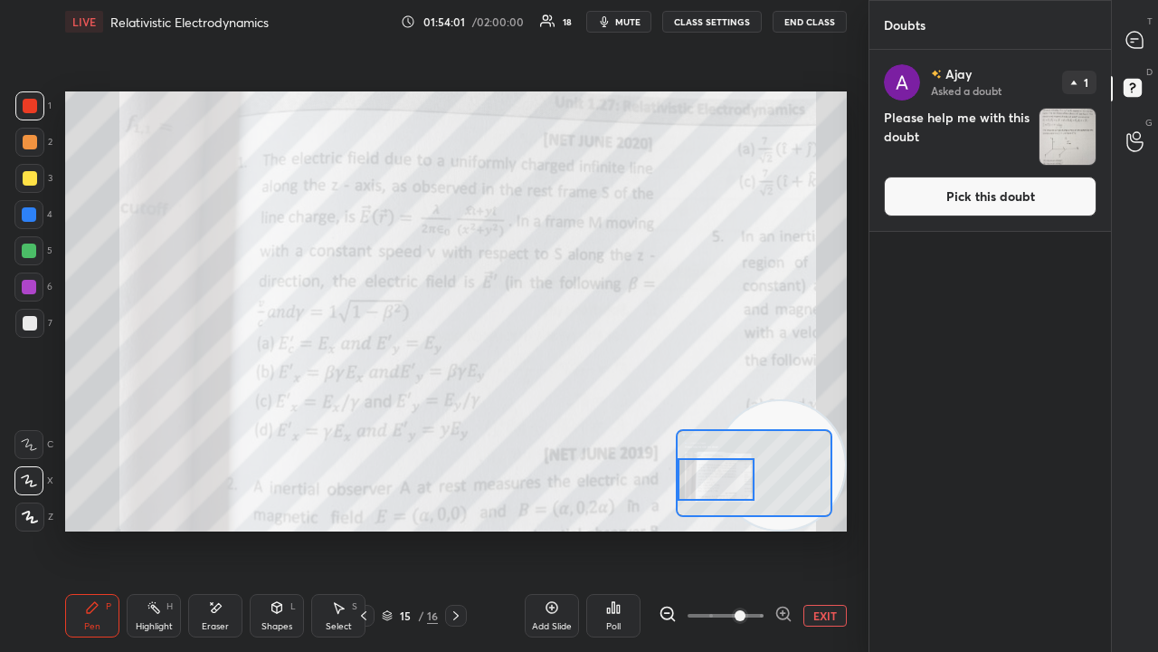
click at [1084, 191] on button "Pick this doubt" at bounding box center [990, 196] width 213 height 40
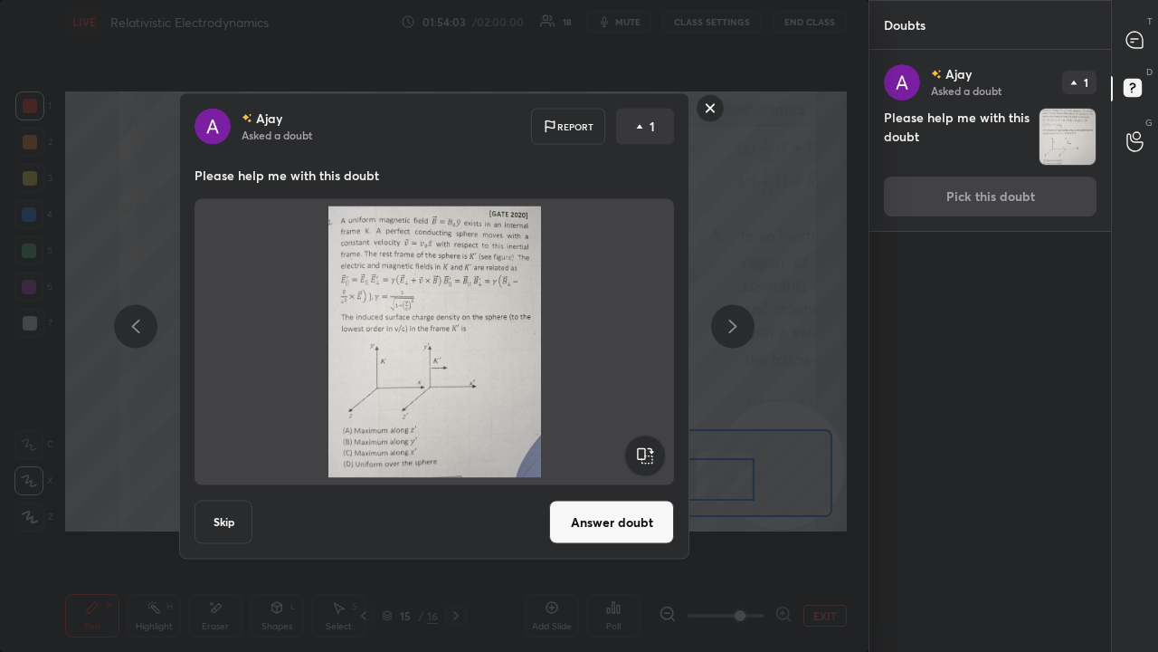
click at [713, 101] on rect at bounding box center [711, 108] width 28 height 28
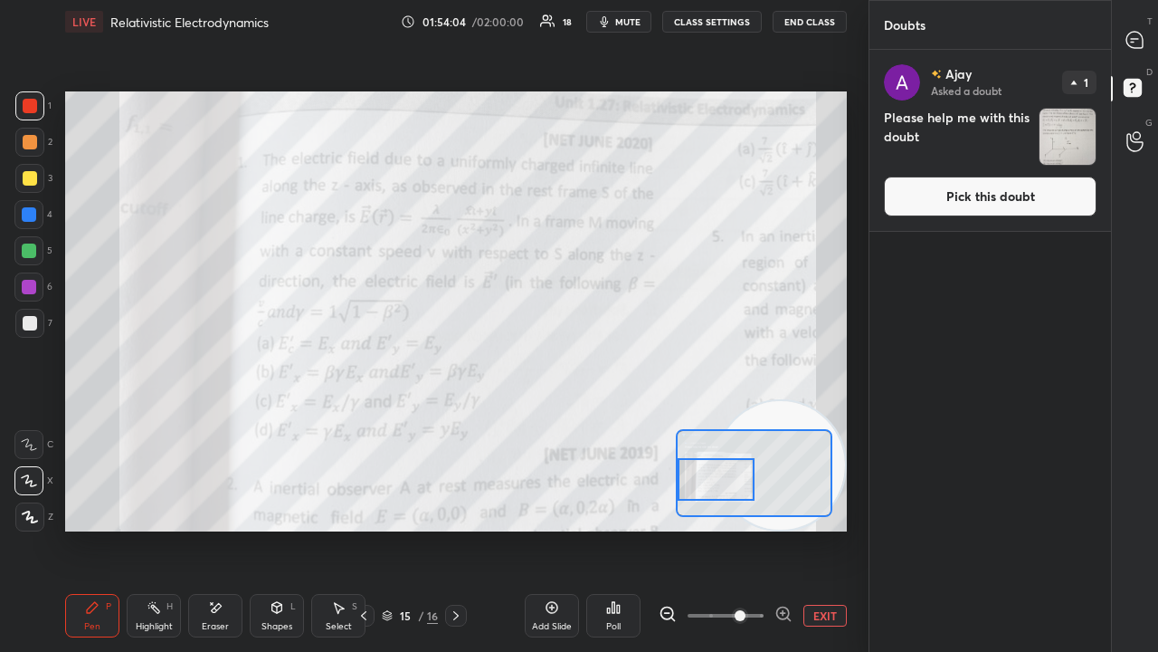
click at [1138, 25] on div at bounding box center [1136, 40] width 36 height 33
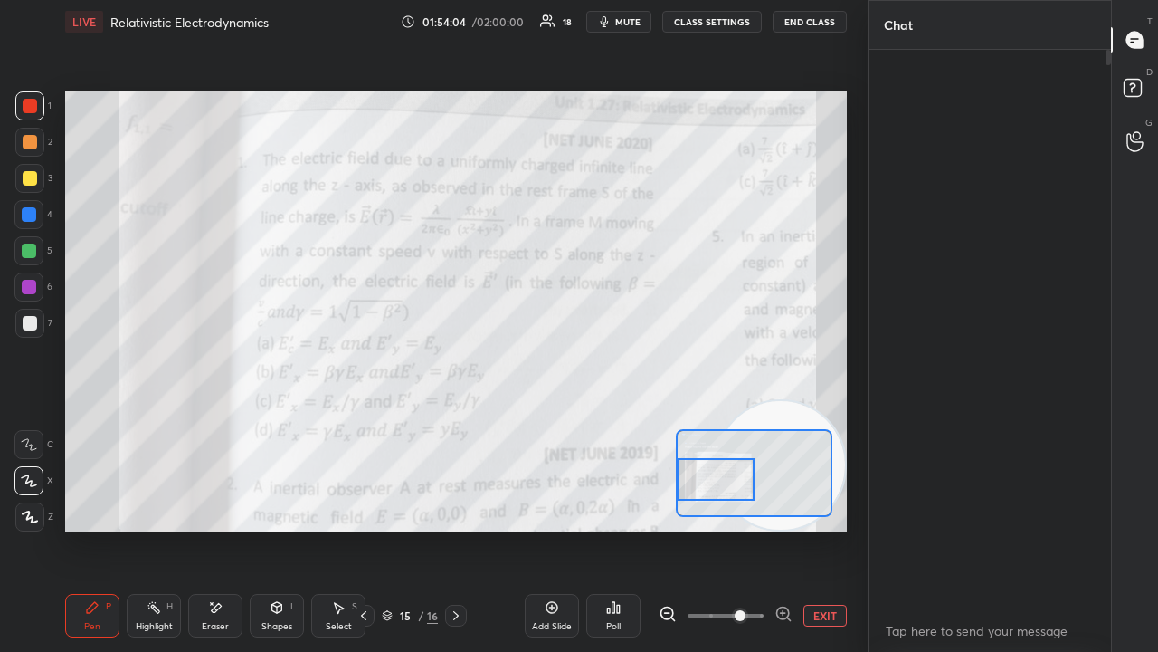
scroll to position [553, 236]
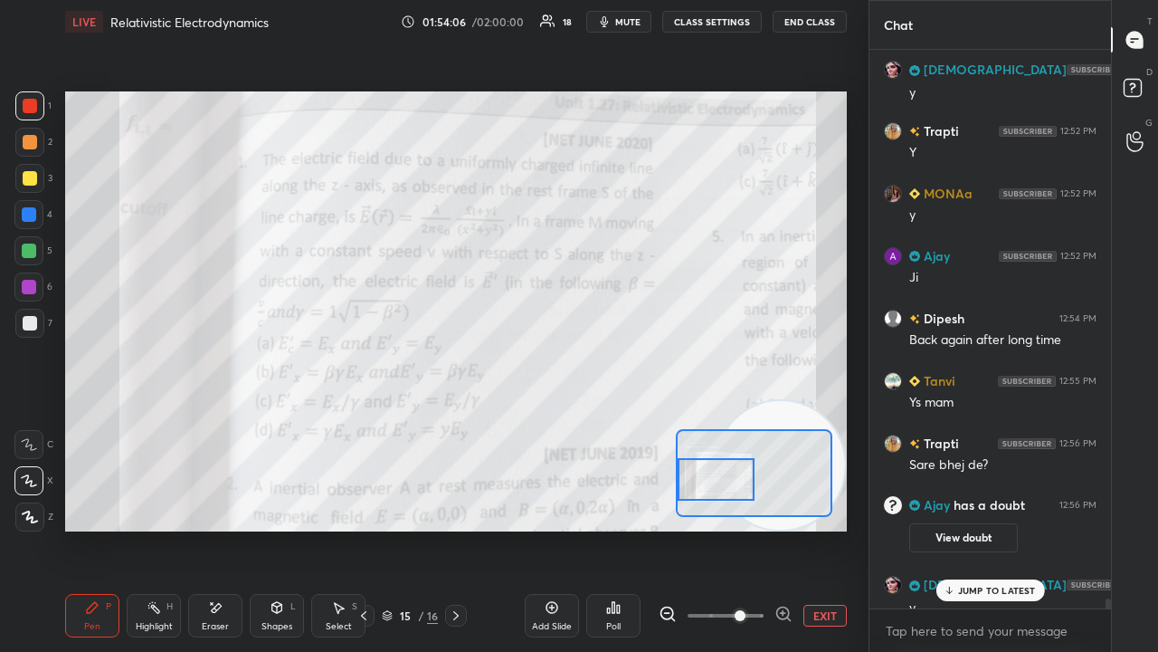
click at [979, 528] on p "JUMP TO LATEST" at bounding box center [997, 590] width 78 height 11
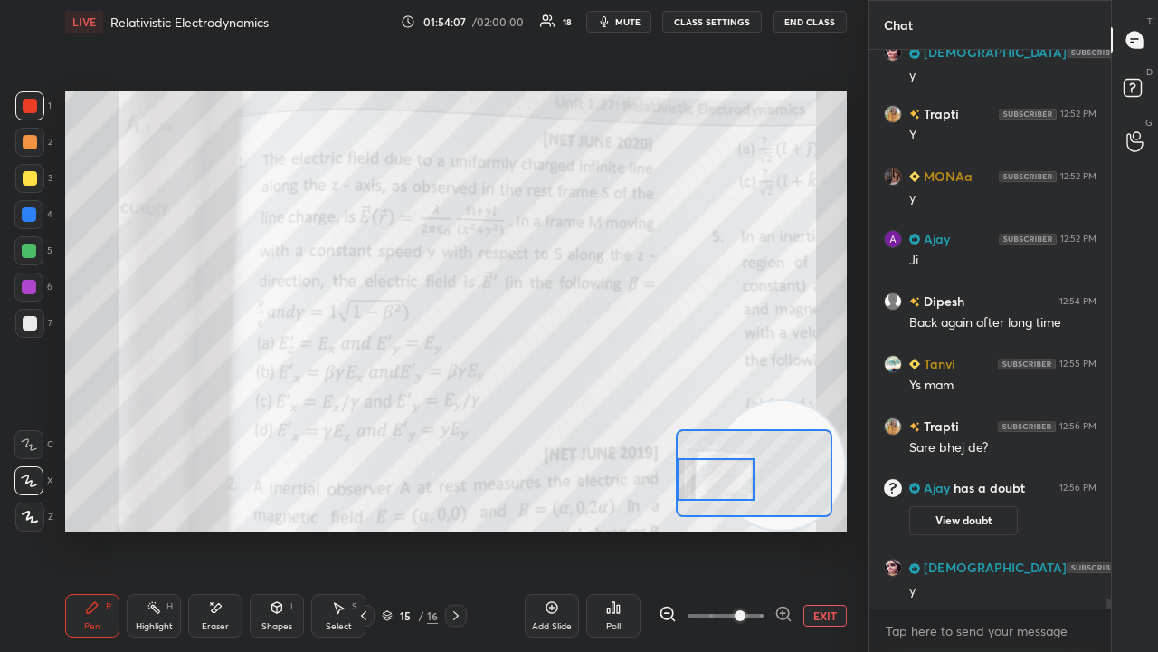
click at [627, 20] on span "mute" at bounding box center [627, 21] width 25 height 13
click at [629, 20] on span "unmute" at bounding box center [626, 21] width 39 height 13
click at [629, 21] on span "mute" at bounding box center [627, 21] width 25 height 13
click at [630, 21] on span "unmute" at bounding box center [626, 21] width 39 height 13
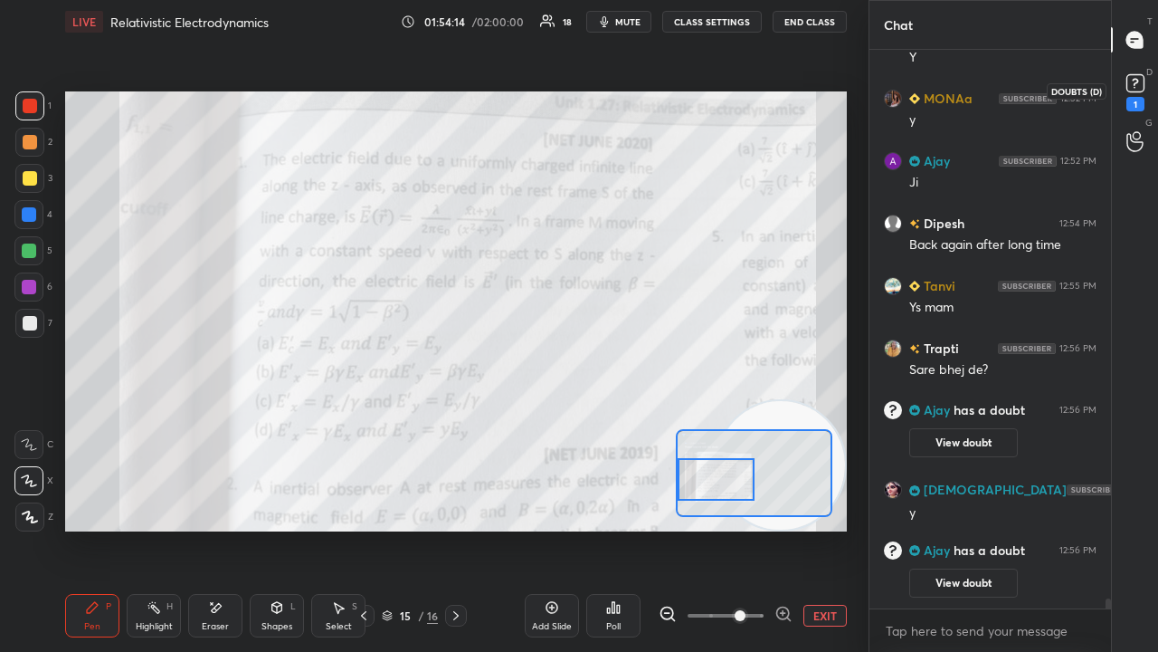
click at [1147, 94] on icon at bounding box center [1135, 83] width 27 height 27
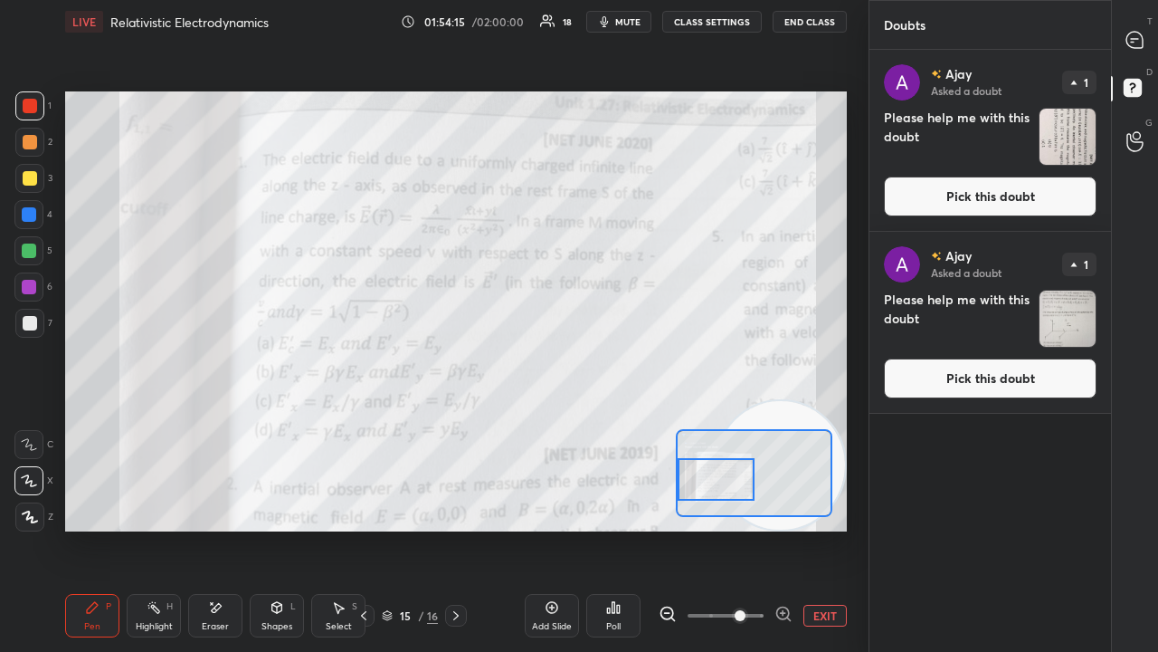
click at [640, 22] on span "mute" at bounding box center [627, 21] width 25 height 13
click at [638, 22] on span "unmute" at bounding box center [626, 21] width 39 height 13
drag, startPoint x: 1144, startPoint y: 38, endPoint x: 1135, endPoint y: 14, distance: 25.2
click at [1144, 36] on icon at bounding box center [1135, 40] width 19 height 19
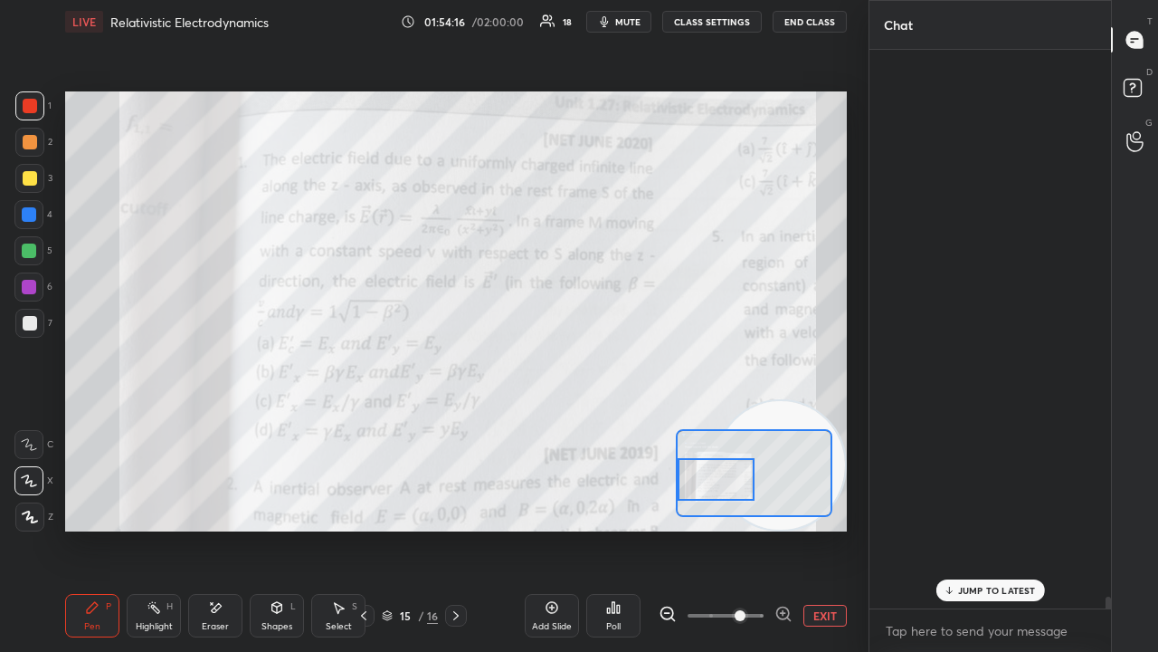
scroll to position [553, 236]
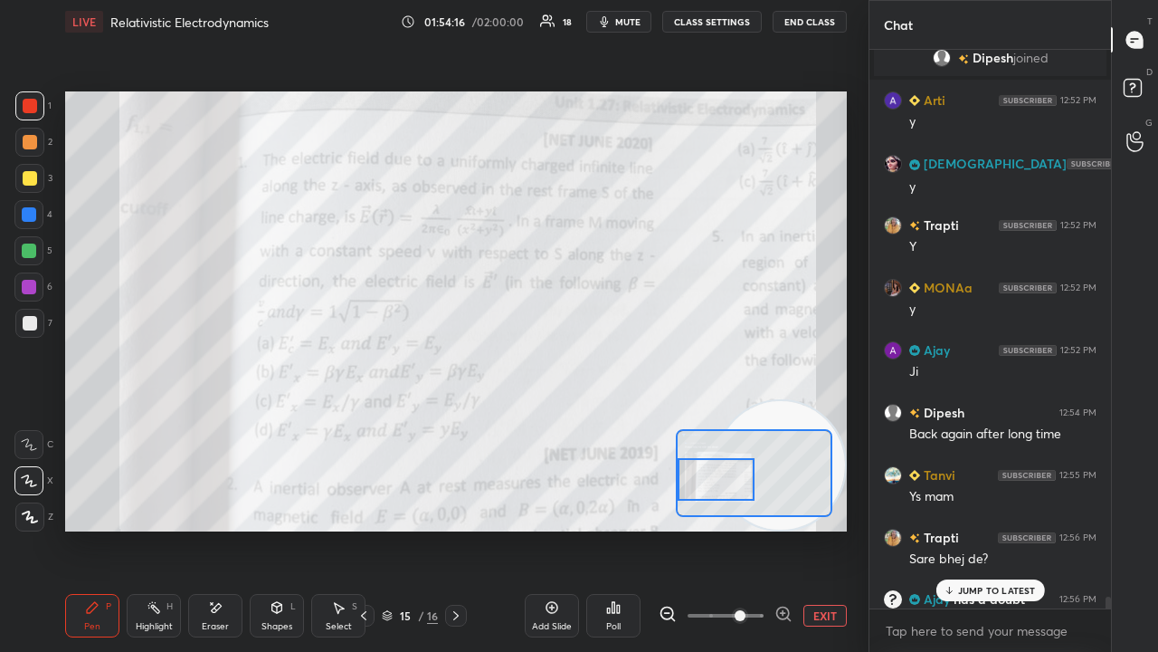
click at [998, 528] on p "JUMP TO LATEST" at bounding box center [997, 590] width 78 height 11
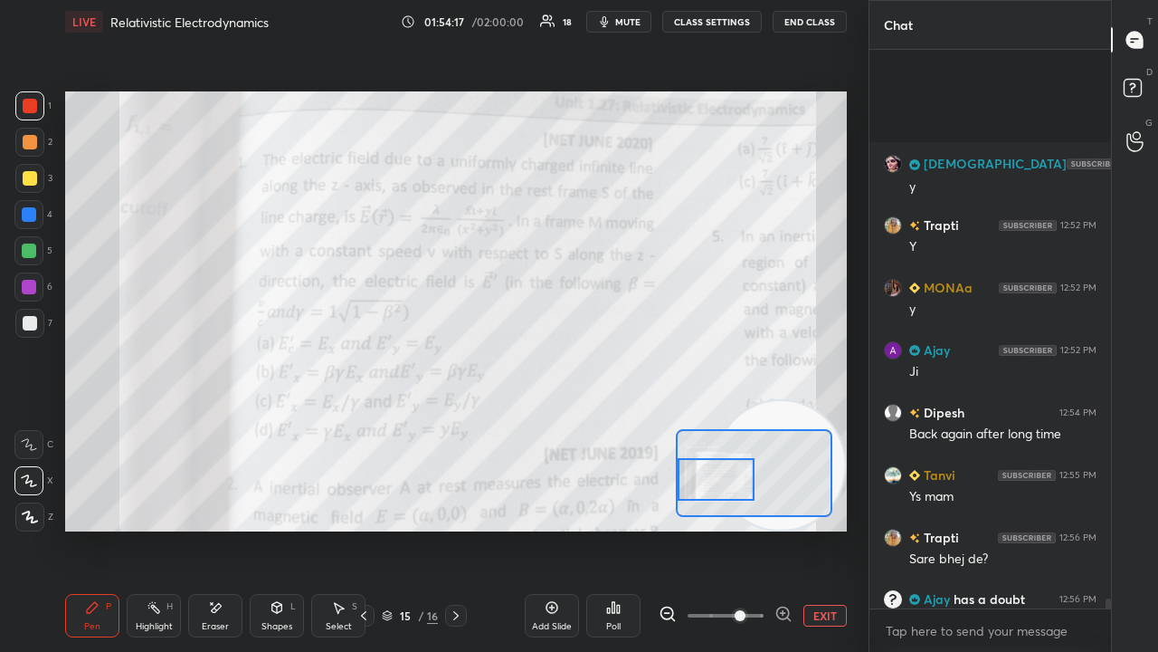
scroll to position [31964, 0]
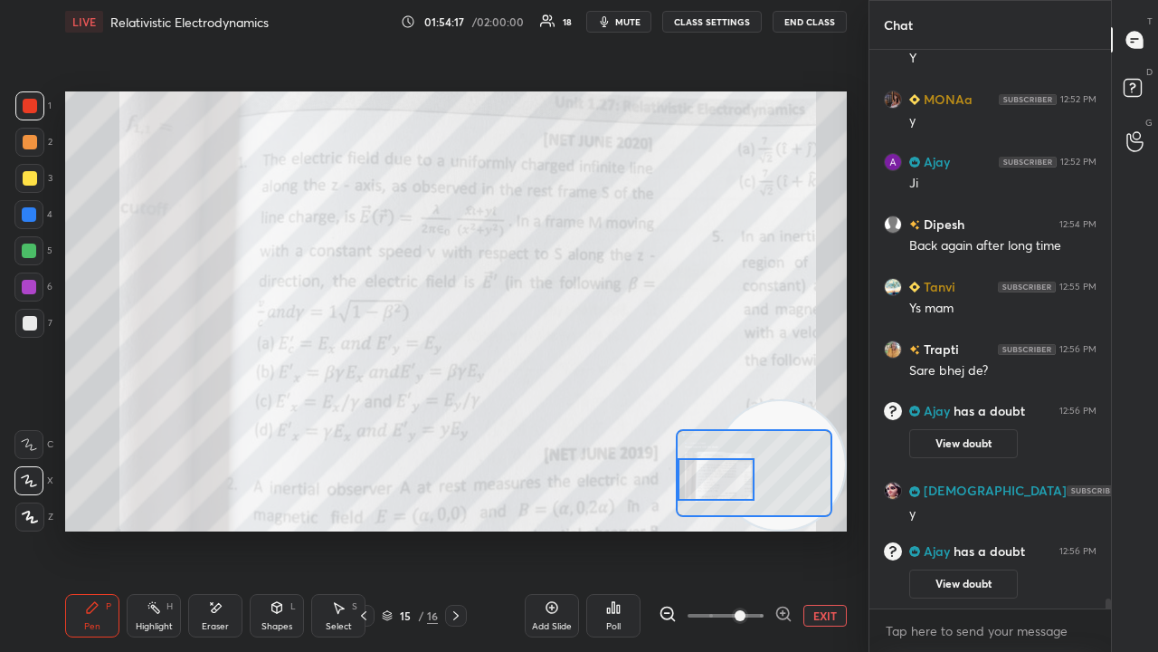
click at [641, 22] on span "mute" at bounding box center [627, 21] width 25 height 13
click at [637, 21] on span "mute" at bounding box center [627, 21] width 25 height 13
click at [632, 18] on span "mute" at bounding box center [627, 21] width 25 height 13
click at [632, 25] on span "mute" at bounding box center [627, 21] width 25 height 13
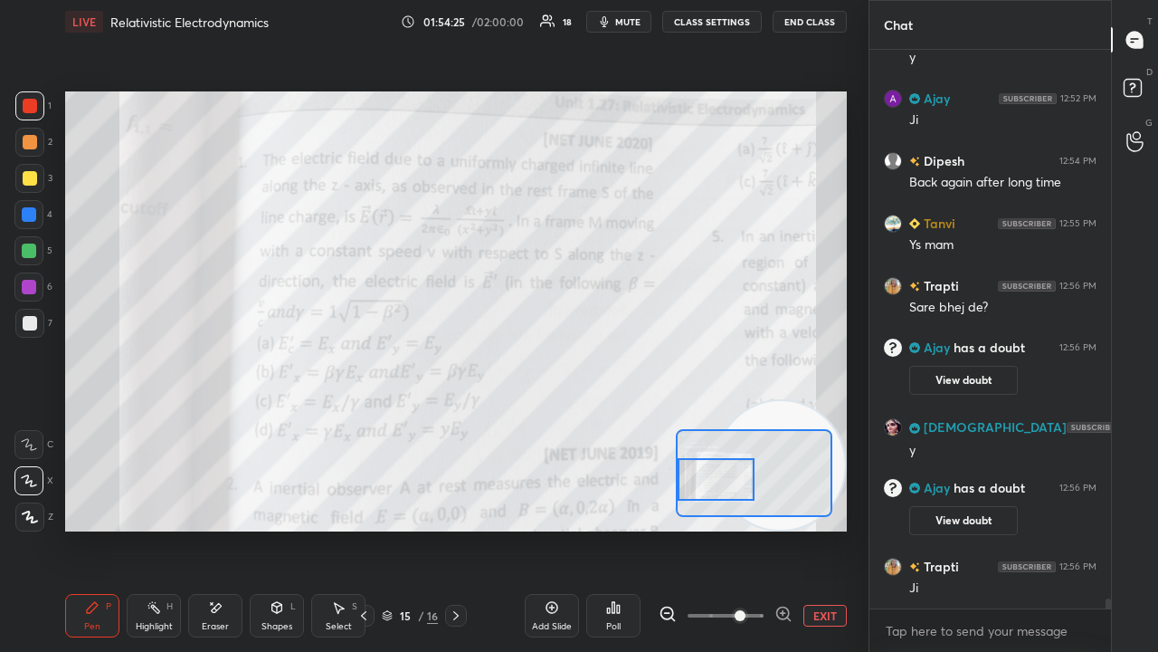
click at [637, 14] on button "mute" at bounding box center [618, 22] width 65 height 22
click at [633, 20] on span "unmute" at bounding box center [626, 21] width 39 height 13
click at [633, 21] on span "mute" at bounding box center [627, 21] width 25 height 13
drag, startPoint x: 633, startPoint y: 25, endPoint x: 640, endPoint y: 16, distance: 11.0
click at [635, 24] on span "unmute" at bounding box center [626, 21] width 39 height 13
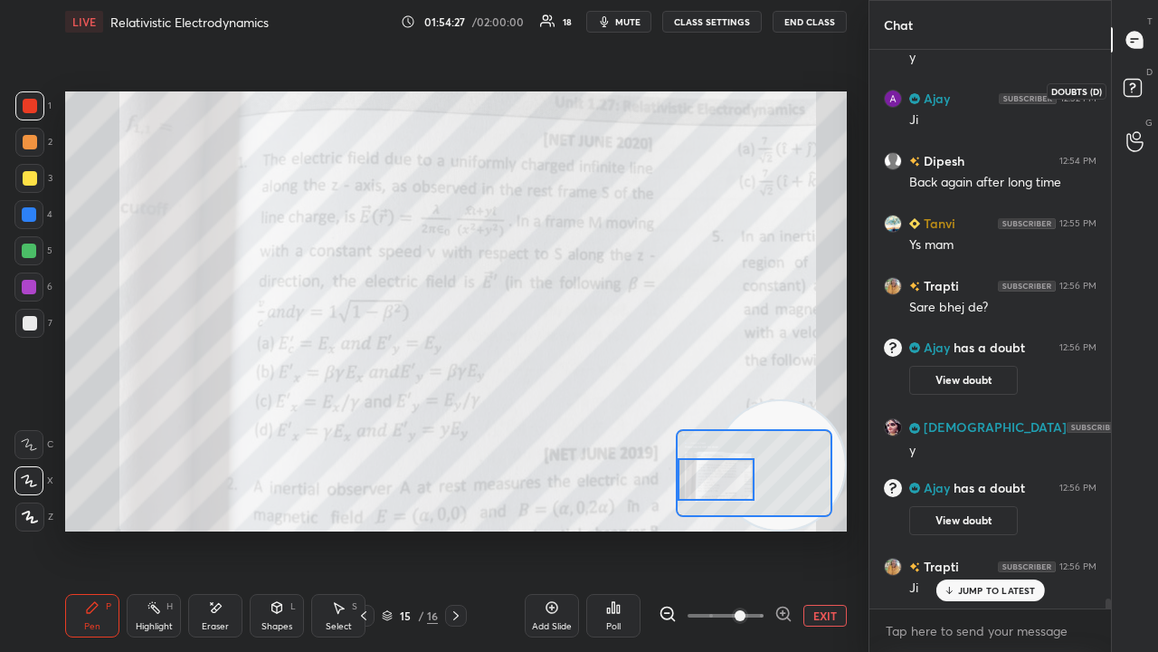
scroll to position [32089, 0]
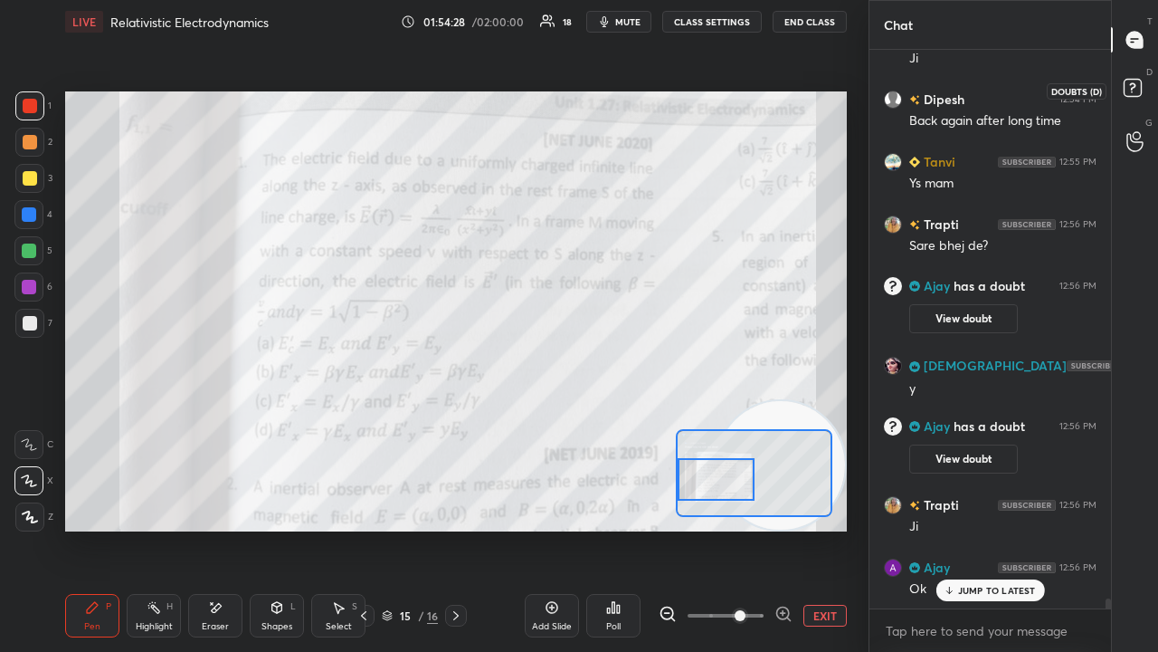
click at [1145, 90] on icon at bounding box center [1135, 90] width 33 height 33
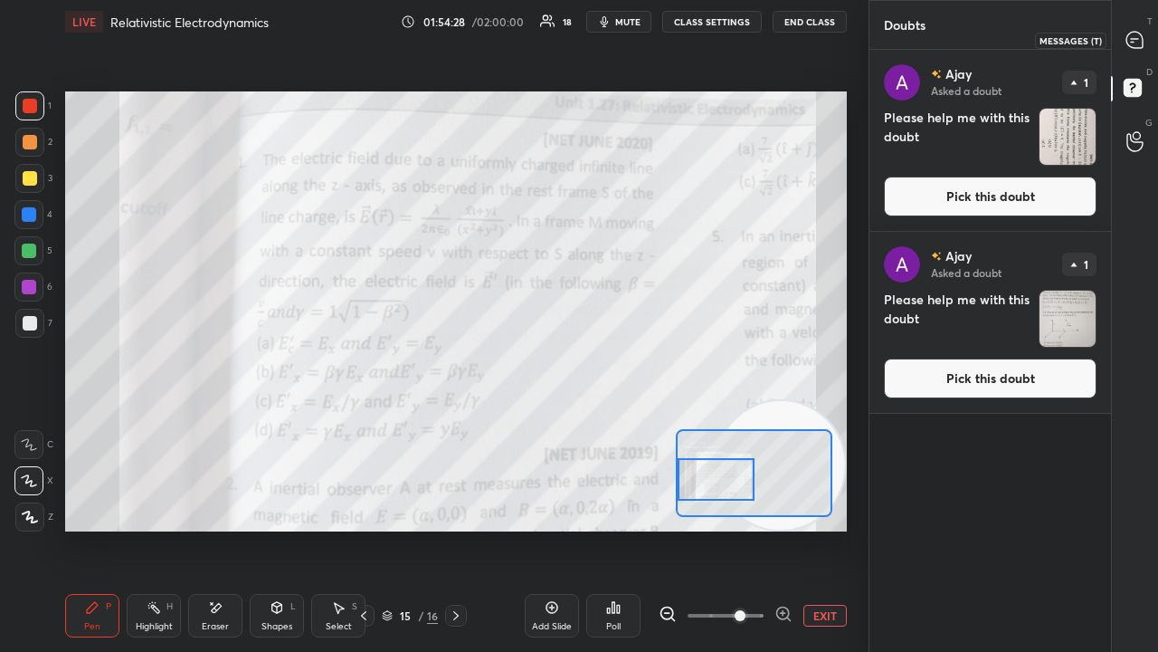
click at [1144, 38] on icon at bounding box center [1135, 40] width 19 height 19
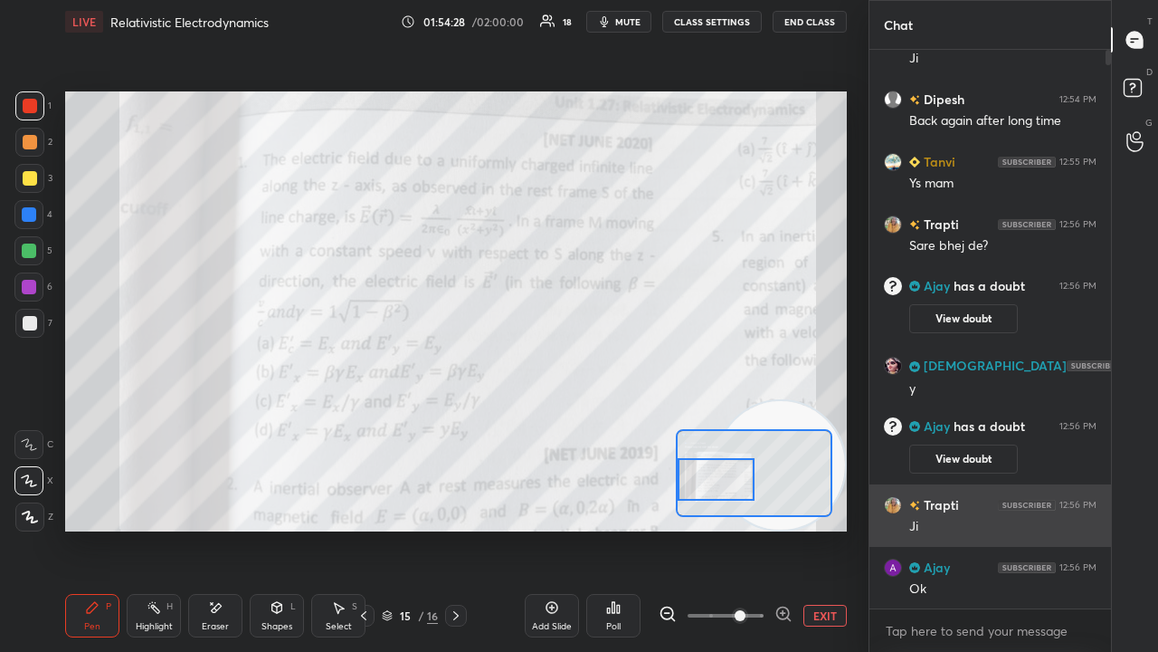
scroll to position [553, 236]
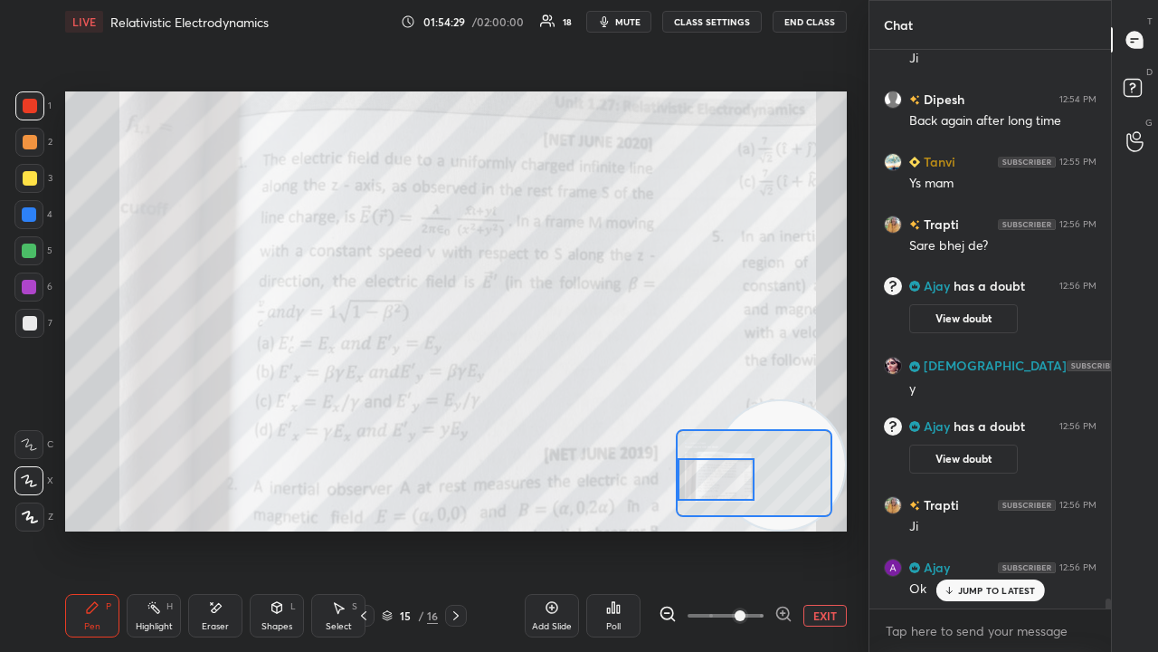
click at [990, 528] on p "JUMP TO LATEST" at bounding box center [997, 590] width 78 height 11
click at [994, 528] on textarea at bounding box center [990, 630] width 213 height 29
click at [623, 24] on span "mute" at bounding box center [627, 21] width 25 height 13
drag, startPoint x: 624, startPoint y: 20, endPoint x: 630, endPoint y: 12, distance: 9.8
click at [624, 19] on span "unmute" at bounding box center [626, 21] width 39 height 13
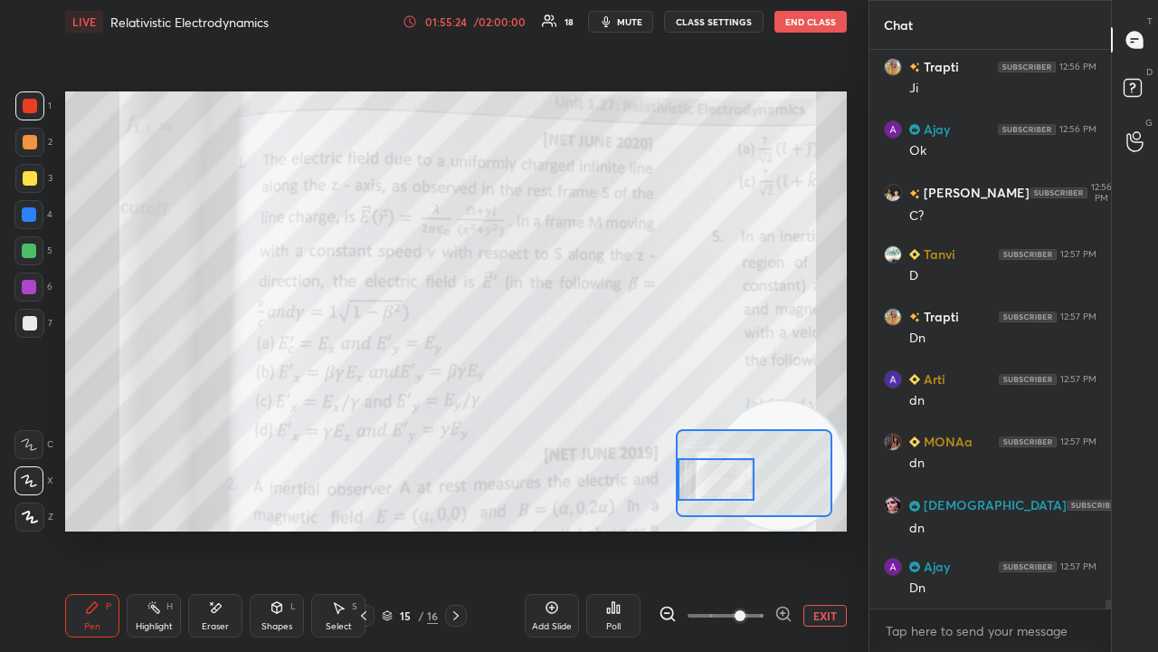
scroll to position [32588, 0]
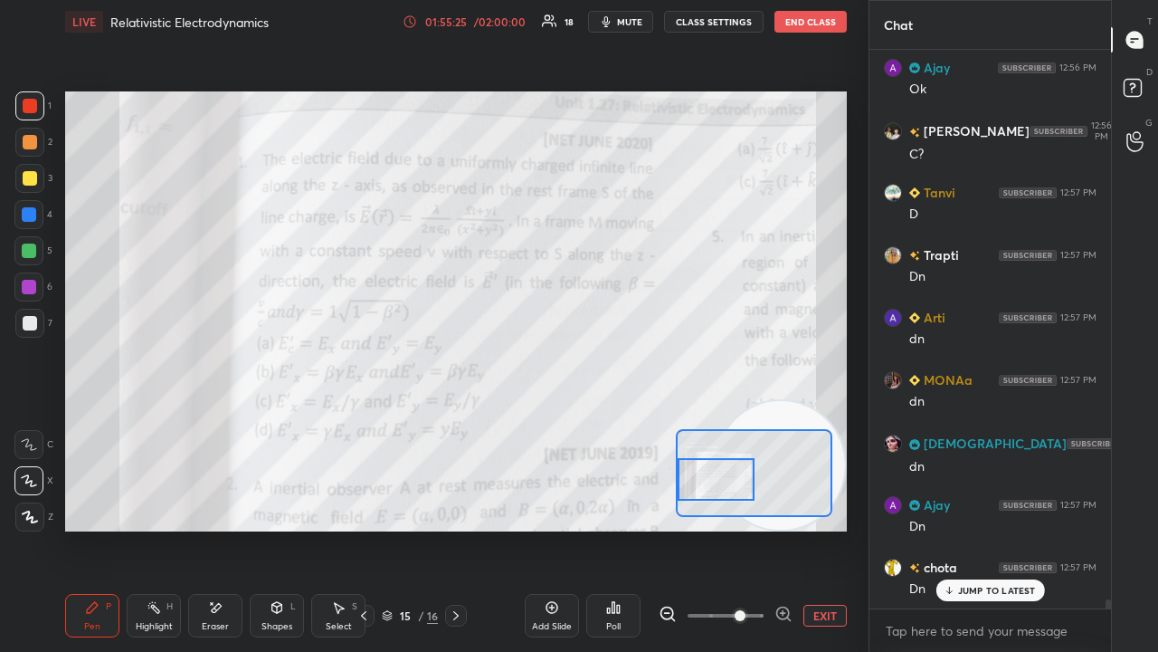
click at [641, 19] on span "mute" at bounding box center [629, 21] width 25 height 13
click at [635, 20] on span "unmute" at bounding box center [628, 21] width 39 height 13
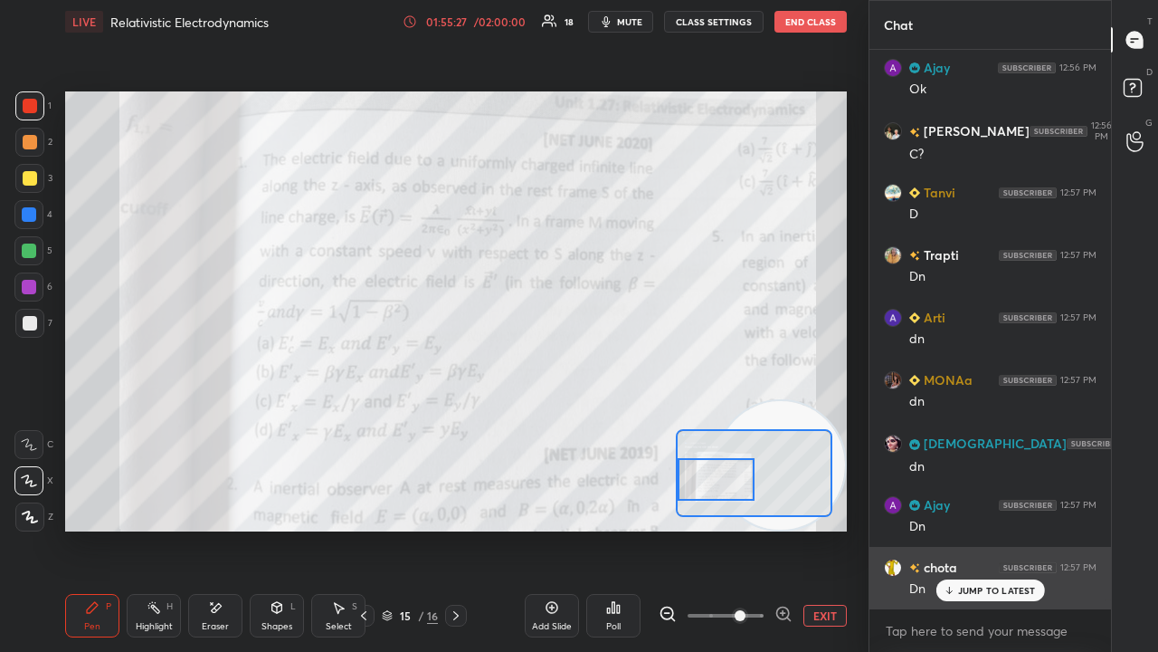
click at [964, 528] on p "JUMP TO LATEST" at bounding box center [997, 590] width 78 height 11
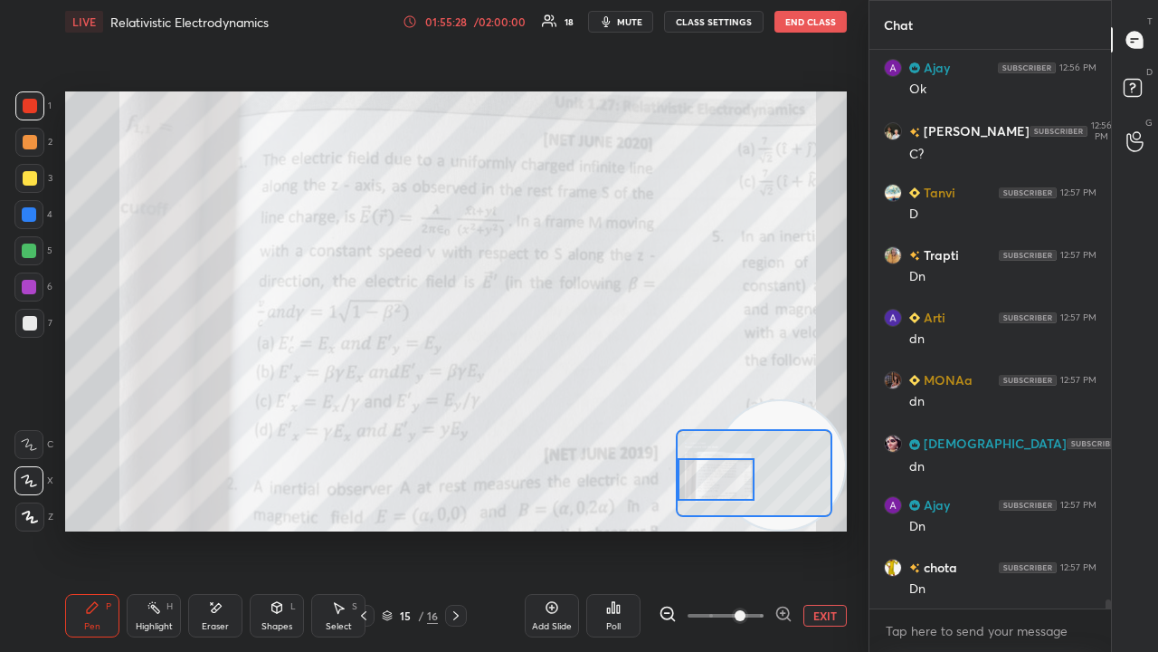
click at [633, 22] on span "mute" at bounding box center [629, 21] width 25 height 13
click at [629, 22] on span "unmute" at bounding box center [628, 21] width 39 height 13
click at [933, 528] on div "x" at bounding box center [991, 630] width 242 height 43
click at [630, 22] on span "mute" at bounding box center [629, 21] width 25 height 13
click at [628, 24] on span "unmute" at bounding box center [628, 21] width 39 height 13
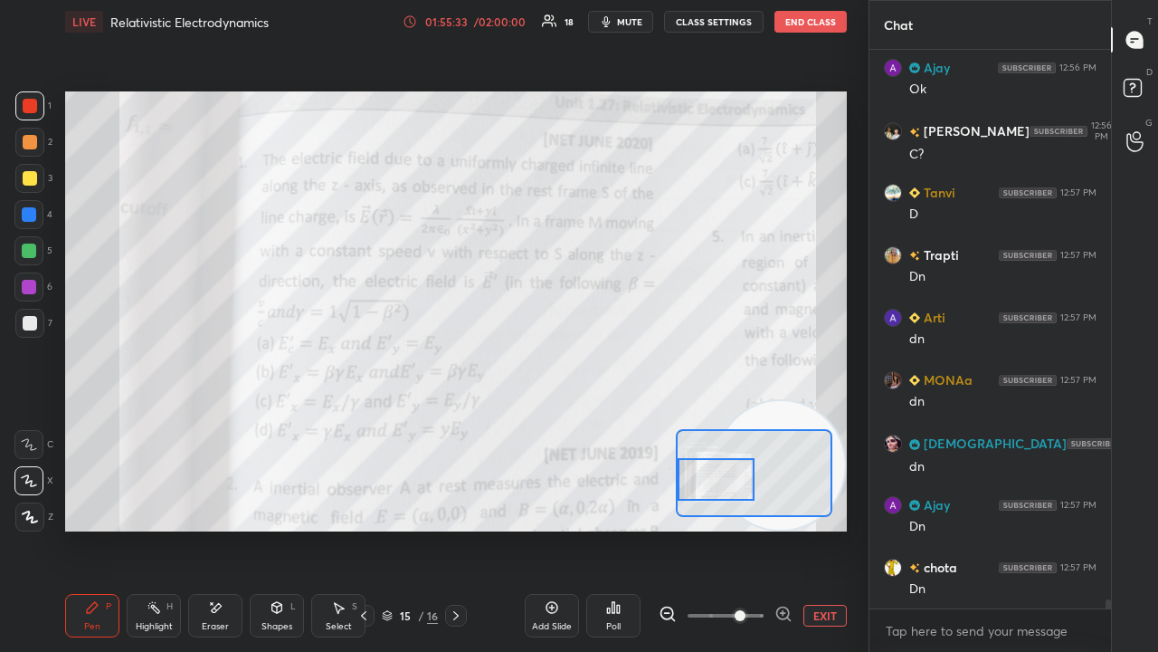
click at [635, 22] on span "mute" at bounding box center [629, 21] width 25 height 13
click at [632, 21] on span "unmute" at bounding box center [628, 21] width 39 height 13
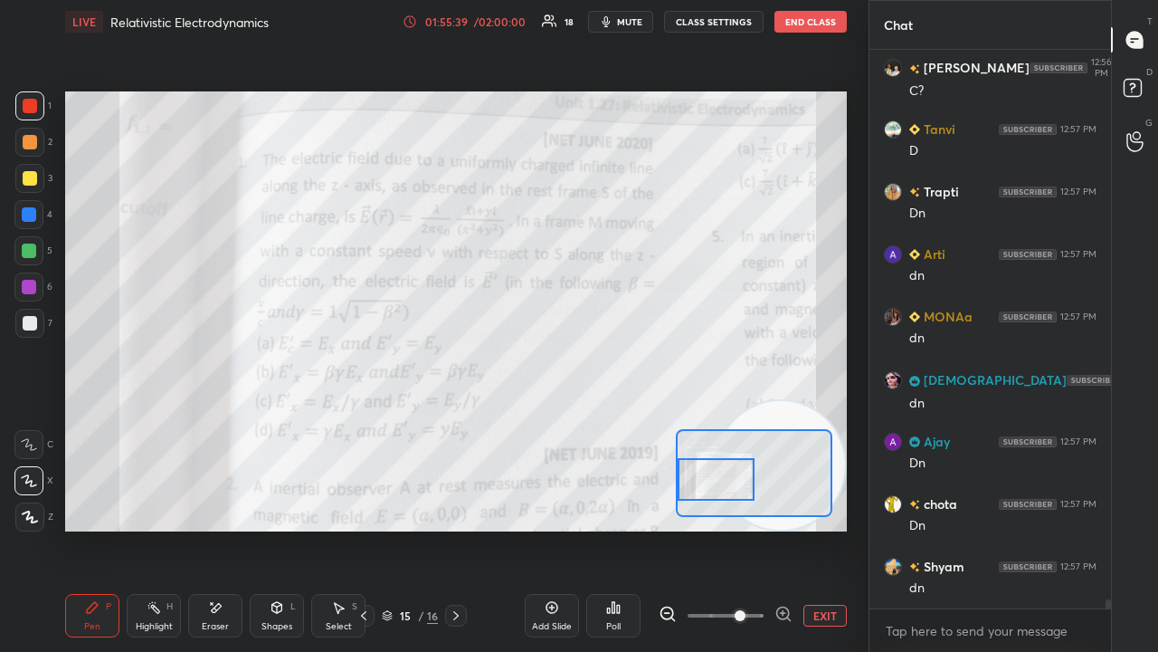
scroll to position [32713, 0]
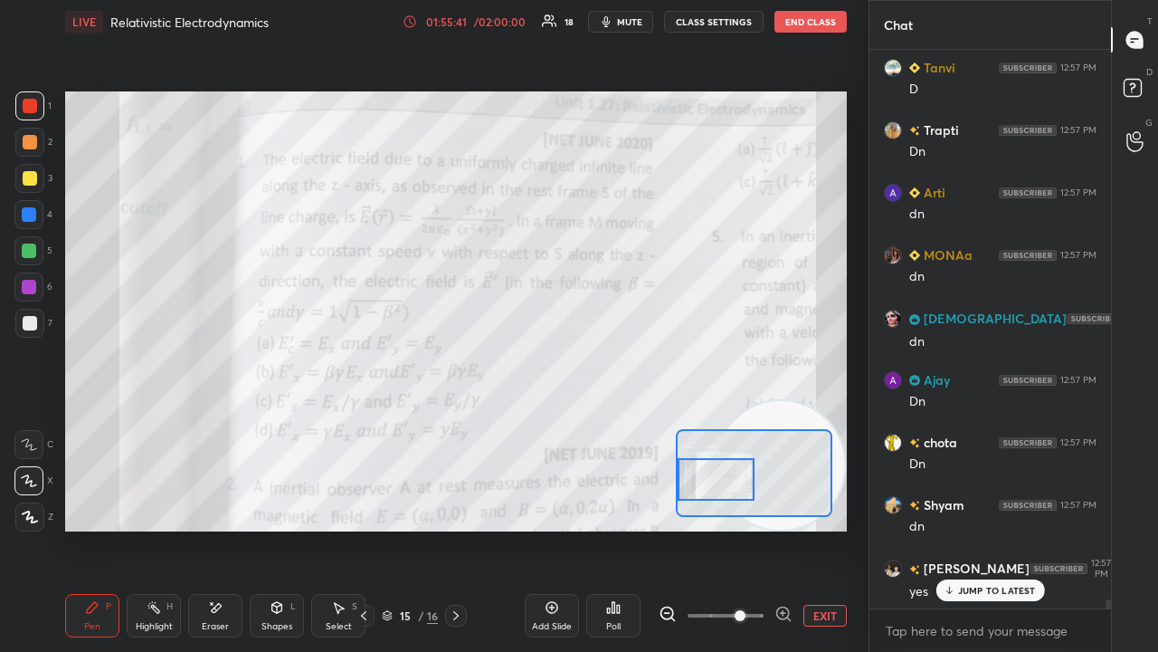
click at [625, 19] on span "mute" at bounding box center [629, 21] width 25 height 13
click at [626, 20] on span "unmute" at bounding box center [628, 21] width 39 height 13
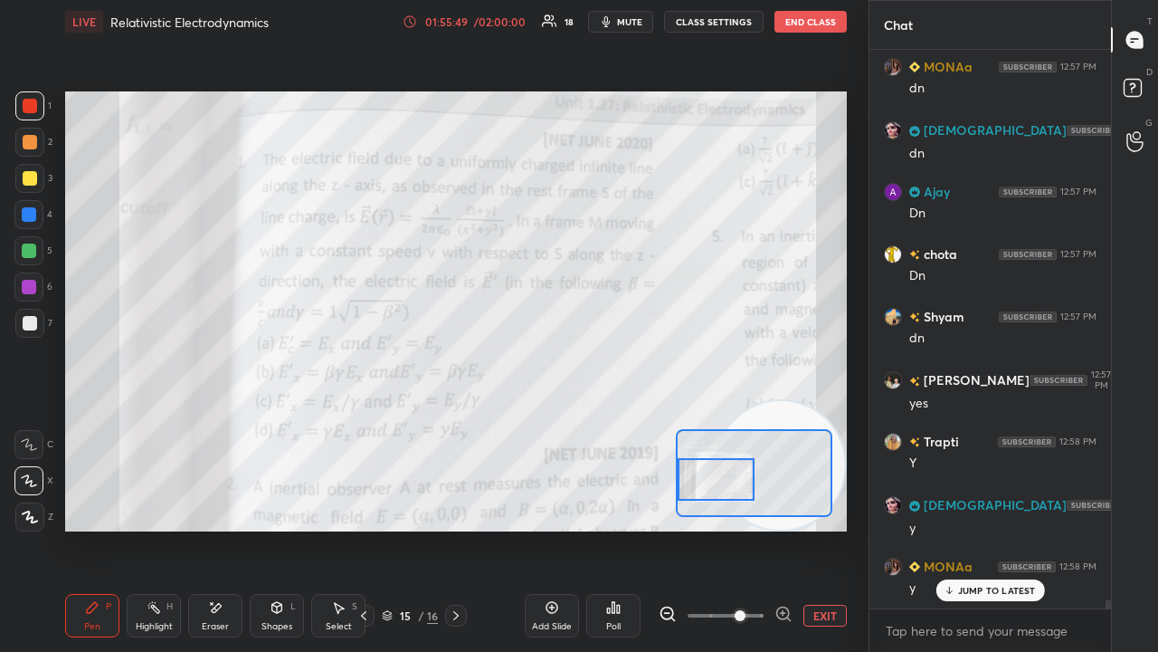
scroll to position [32963, 0]
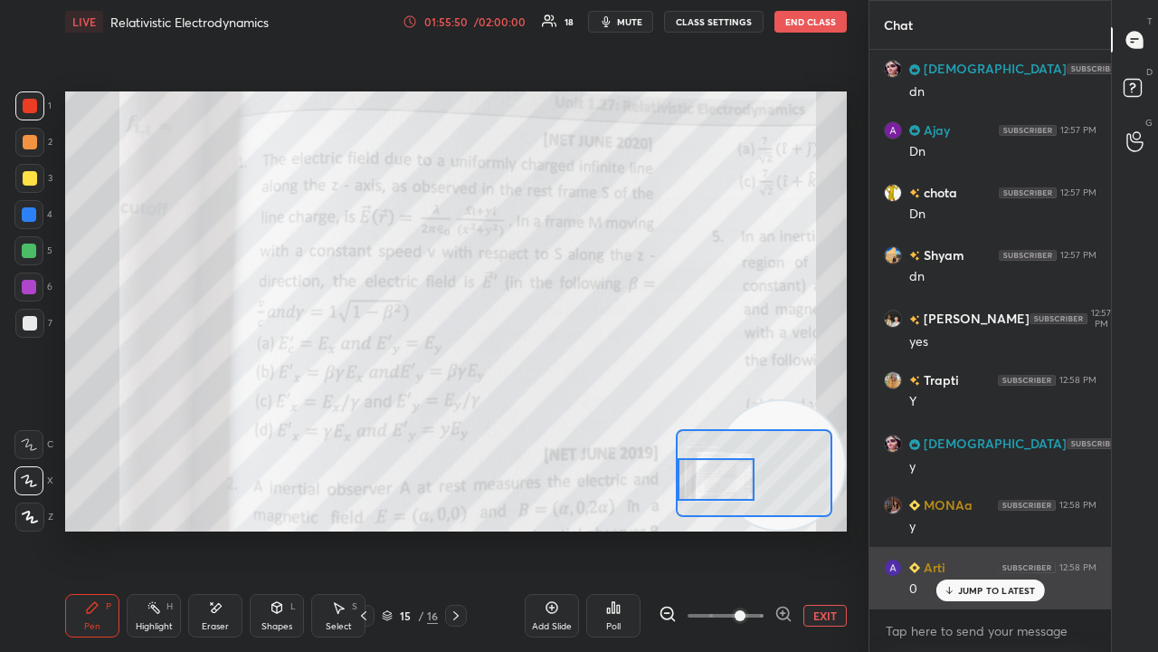
click at [988, 528] on p "JUMP TO LATEST" at bounding box center [997, 590] width 78 height 11
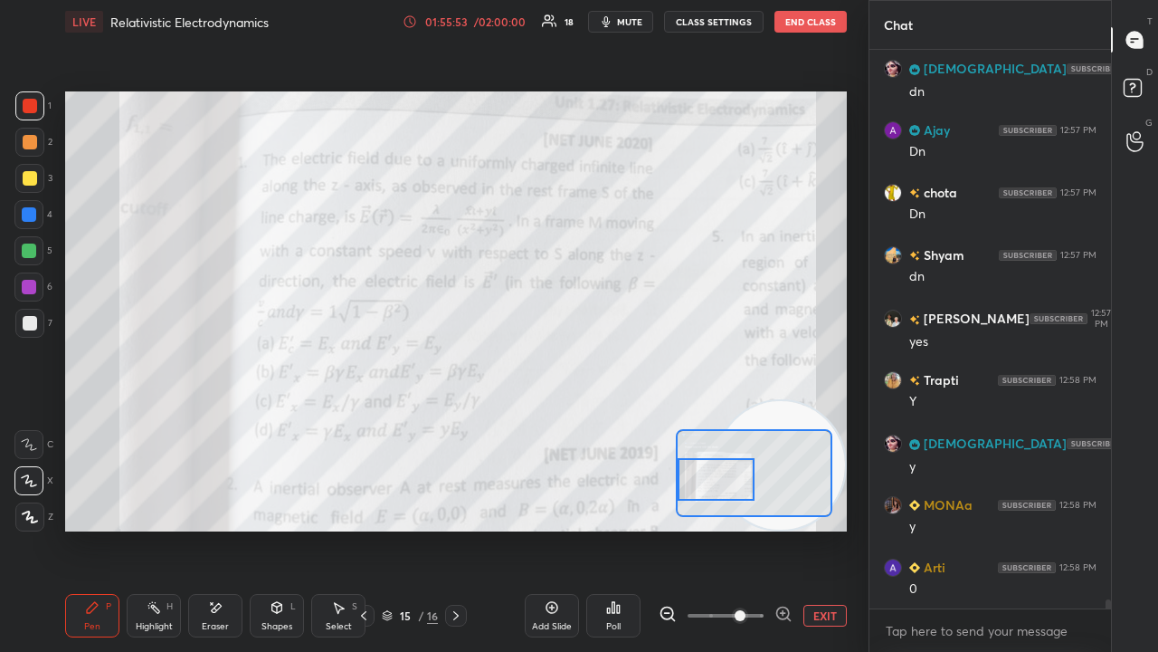
click at [637, 20] on span "mute" at bounding box center [629, 21] width 25 height 13
click at [636, 20] on span "mute" at bounding box center [629, 21] width 25 height 13
click at [629, 24] on span "mute" at bounding box center [629, 21] width 25 height 13
click at [630, 22] on span "unmute" at bounding box center [628, 21] width 39 height 13
click at [632, 22] on span "mute" at bounding box center [629, 21] width 25 height 13
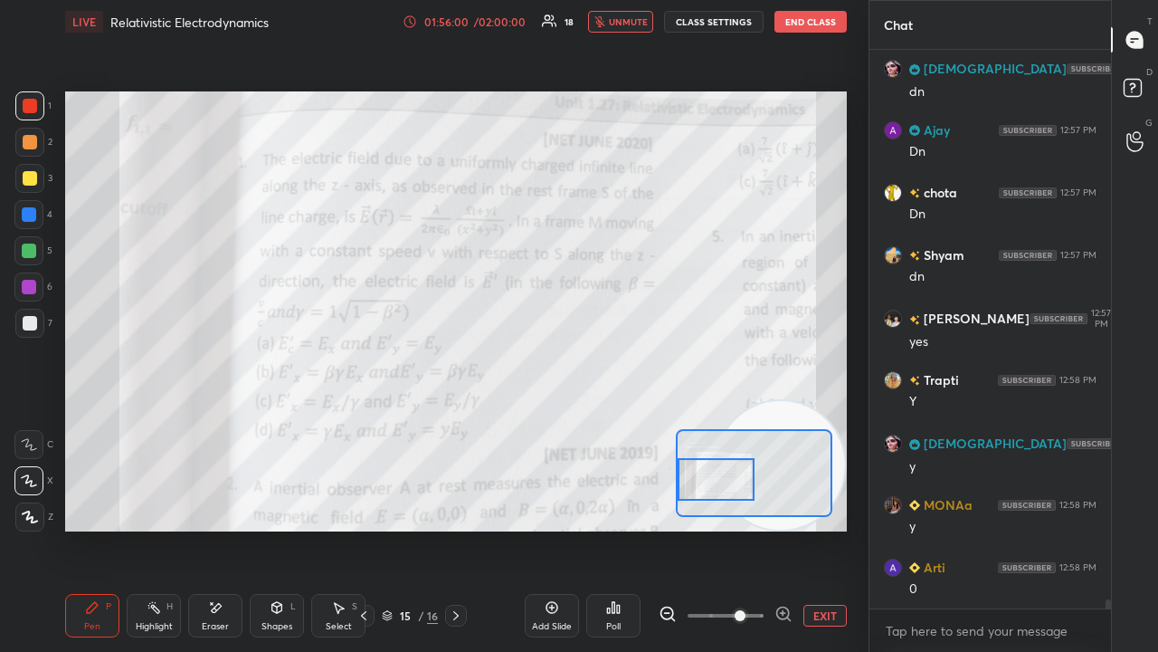
click at [627, 23] on span "unmute" at bounding box center [628, 21] width 39 height 13
click at [737, 484] on div at bounding box center [716, 479] width 76 height 43
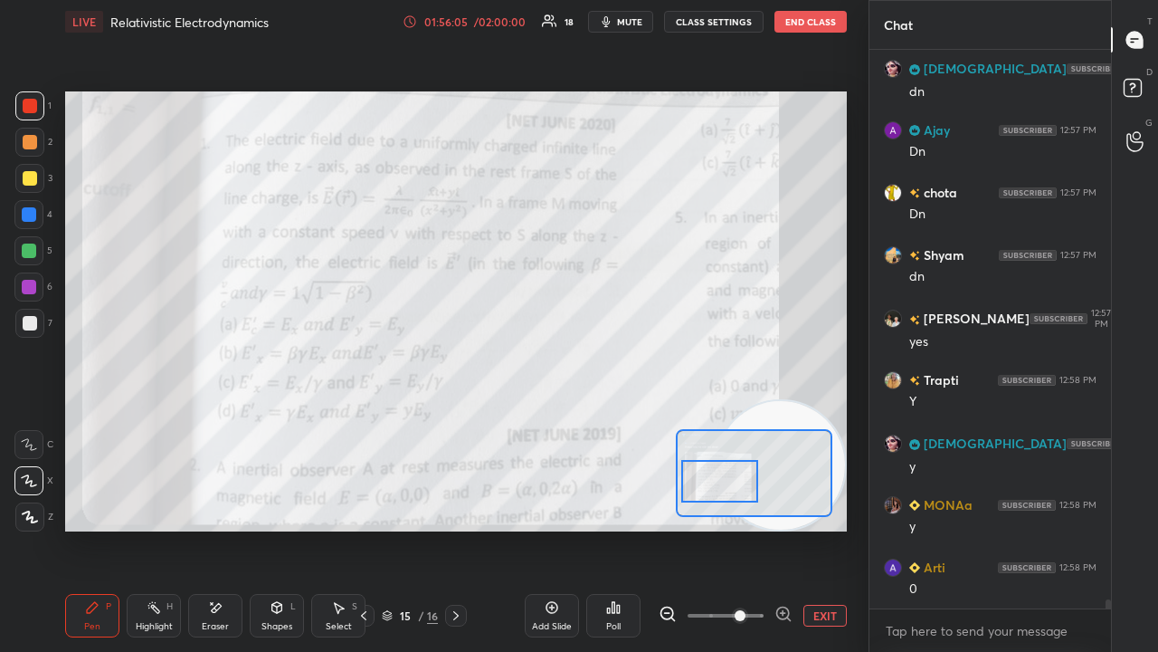
click at [729, 489] on div at bounding box center [719, 481] width 76 height 43
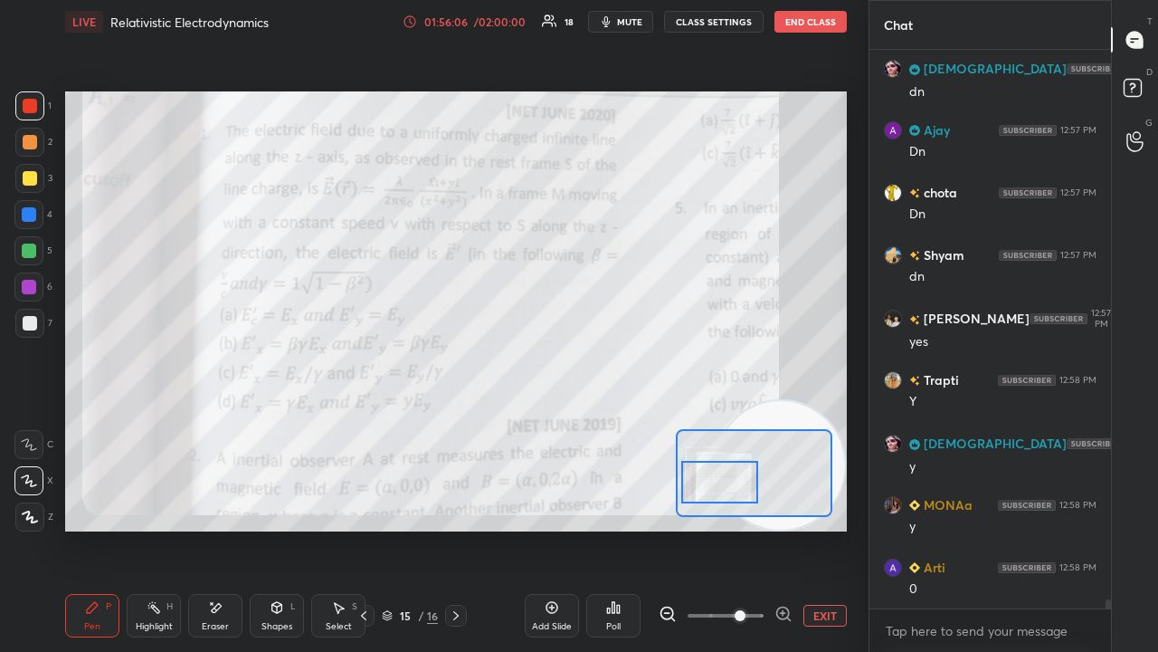
scroll to position [33026, 0]
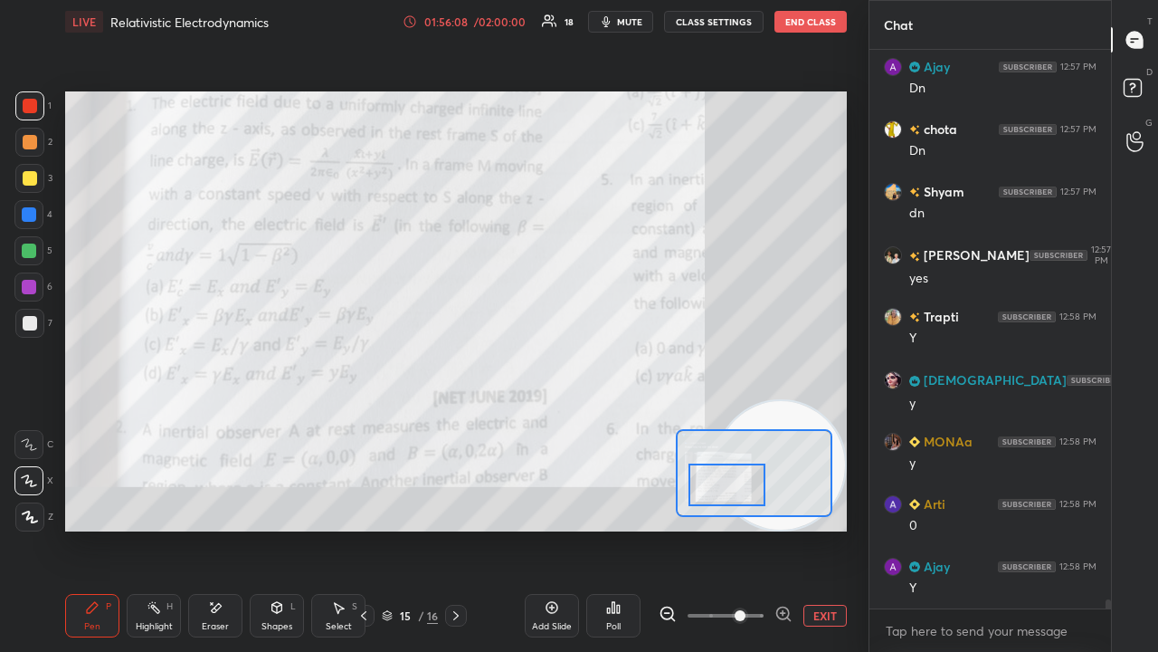
click at [727, 497] on div at bounding box center [727, 484] width 76 height 43
click at [29, 176] on div at bounding box center [30, 178] width 14 height 14
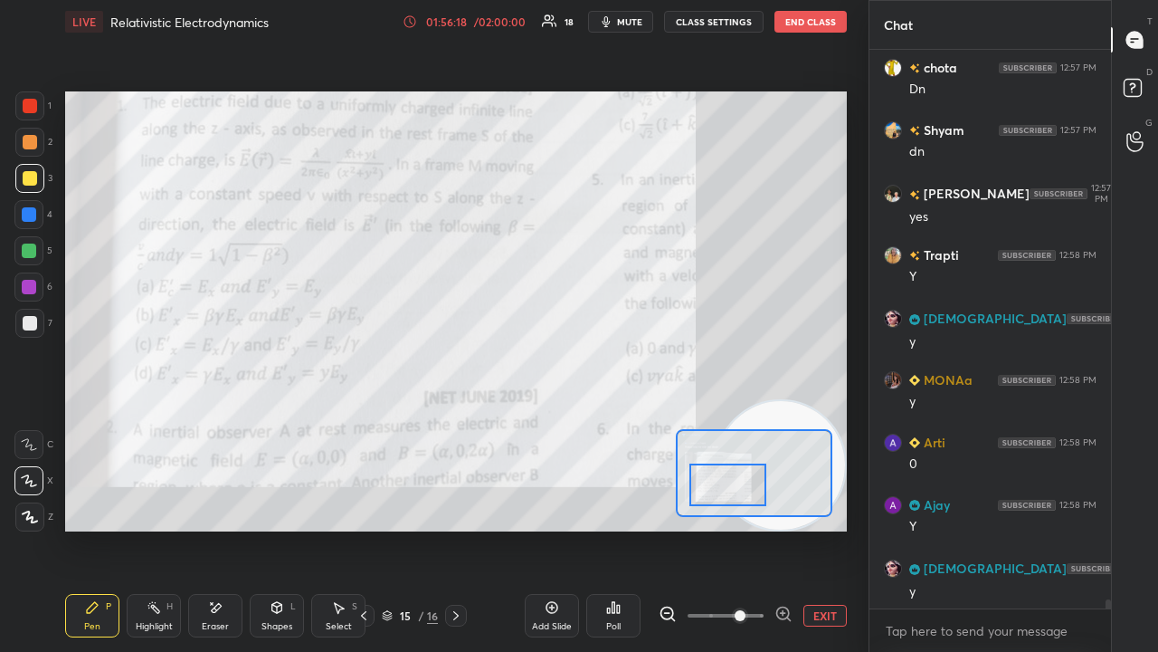
scroll to position [33151, 0]
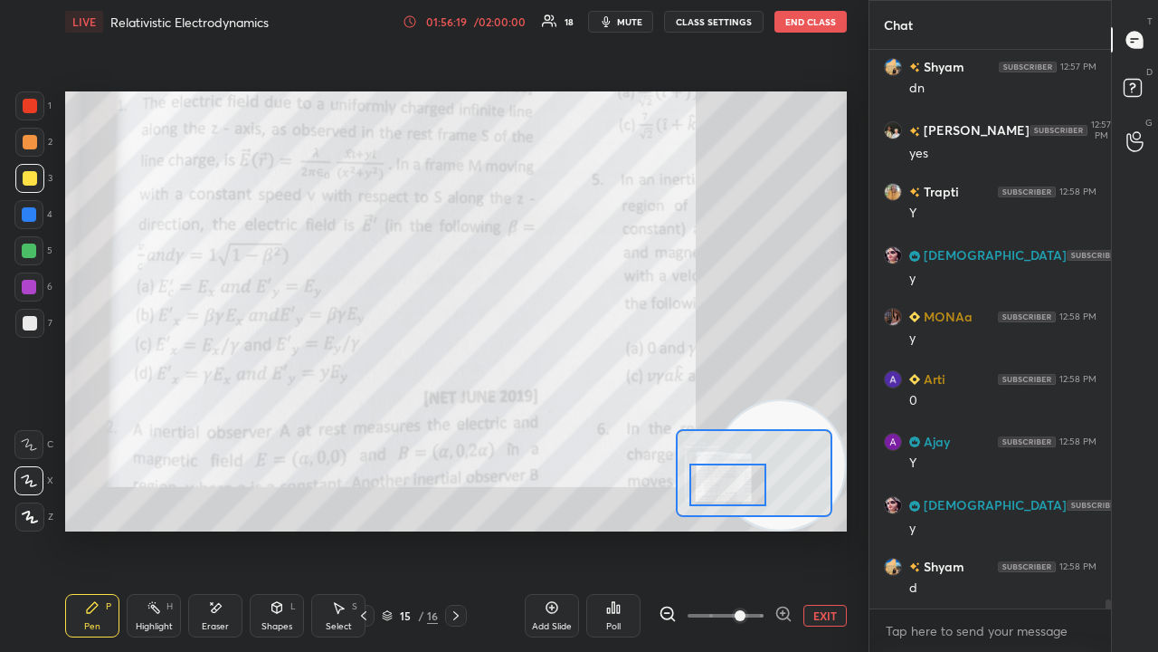
click at [630, 16] on span "mute" at bounding box center [629, 21] width 25 height 13
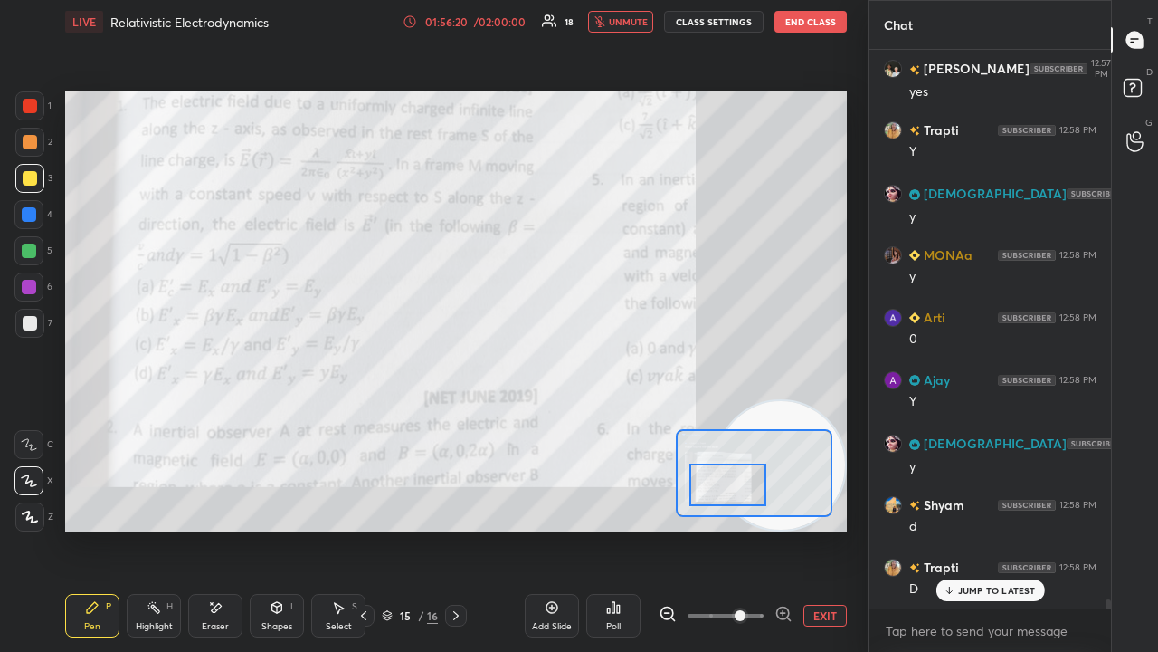
click at [630, 18] on span "unmute" at bounding box center [628, 21] width 39 height 13
drag, startPoint x: 961, startPoint y: 599, endPoint x: 951, endPoint y: 609, distance: 14.1
click at [961, 528] on div "JUMP TO LATEST" at bounding box center [990, 590] width 109 height 22
click at [626, 24] on span "mute" at bounding box center [629, 21] width 25 height 13
click at [628, 20] on span "mute" at bounding box center [629, 21] width 25 height 13
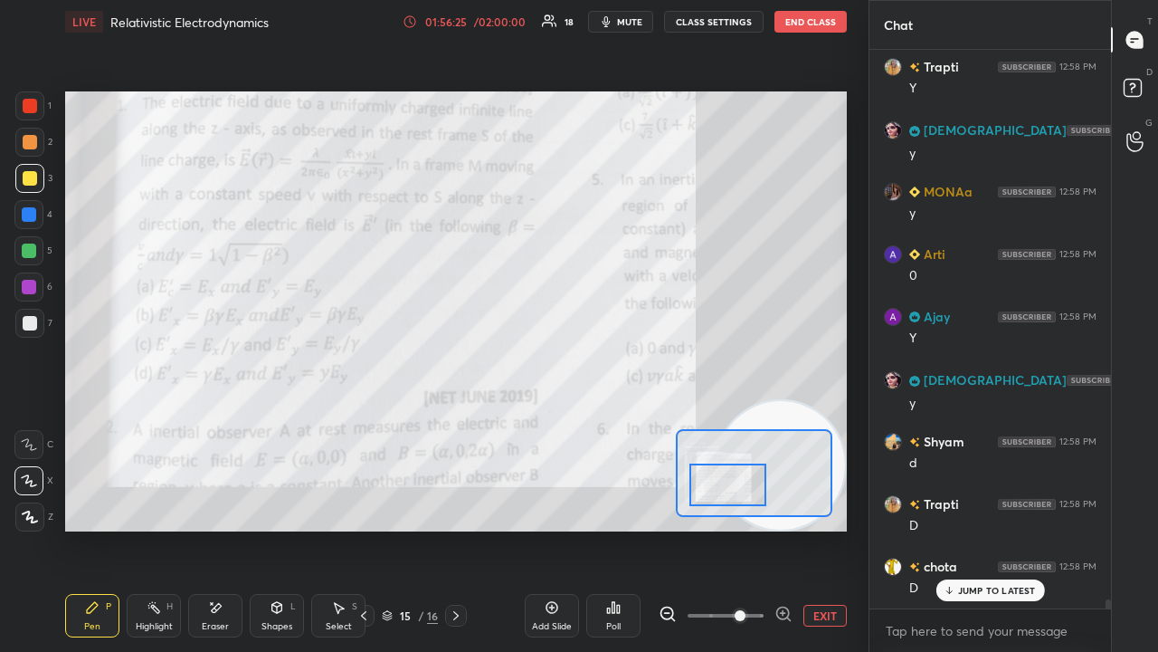
scroll to position [33338, 0]
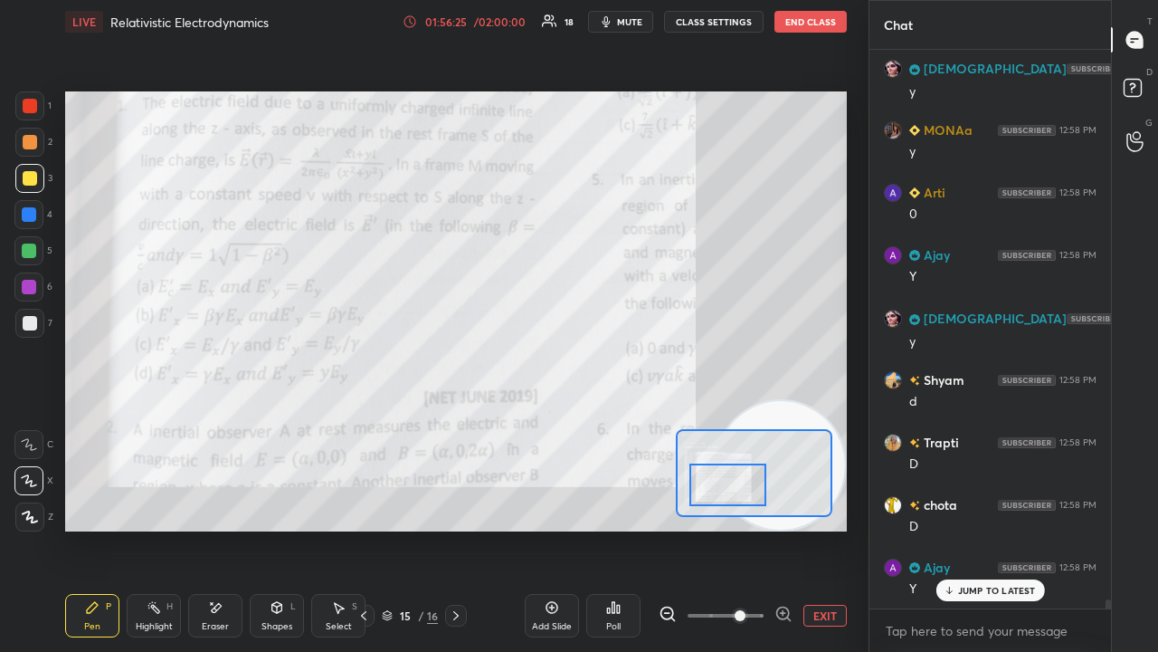
click at [614, 16] on icon "button" at bounding box center [606, 21] width 14 height 14
click at [620, 17] on span "unmute" at bounding box center [628, 21] width 39 height 13
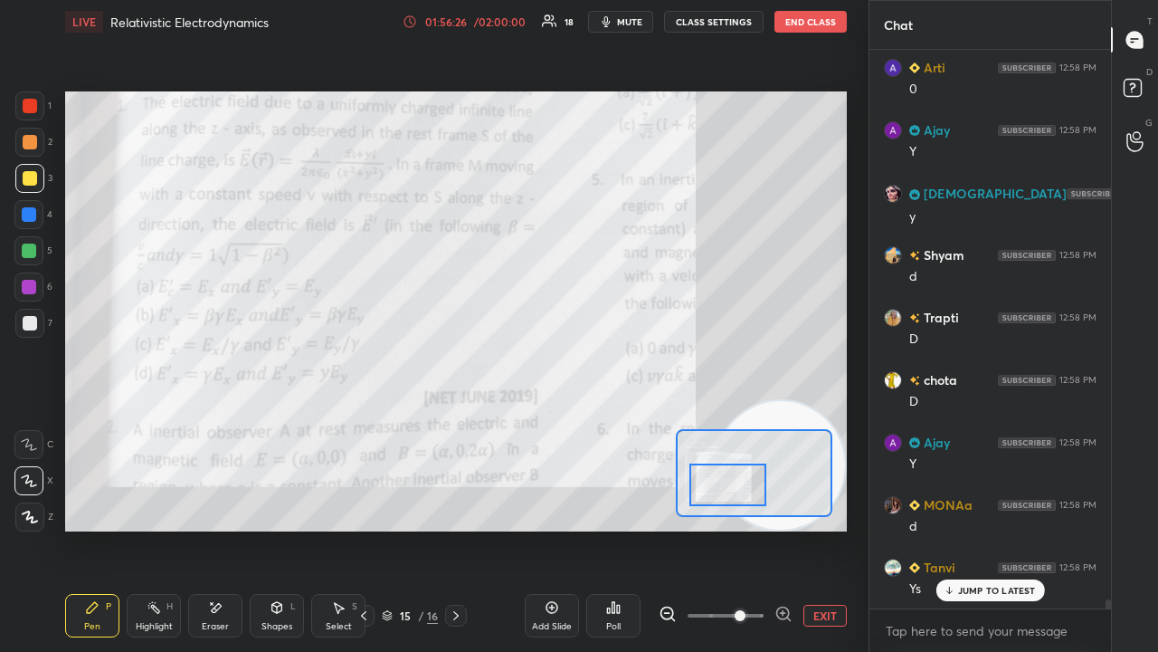
click at [963, 528] on p "JUMP TO LATEST" at bounding box center [997, 590] width 78 height 11
click at [626, 18] on span "mute" at bounding box center [629, 21] width 25 height 13
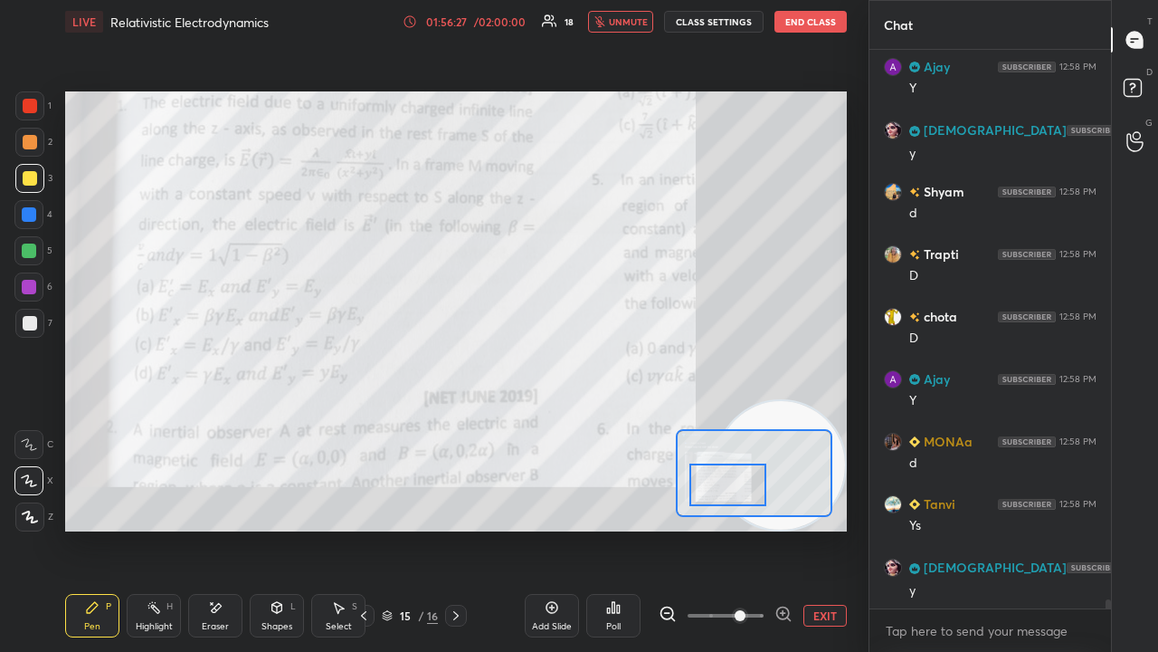
click at [628, 15] on button "unmute" at bounding box center [620, 22] width 65 height 22
click at [614, 25] on icon "button" at bounding box center [606, 21] width 14 height 14
click at [615, 24] on span "unmute" at bounding box center [628, 21] width 39 height 13
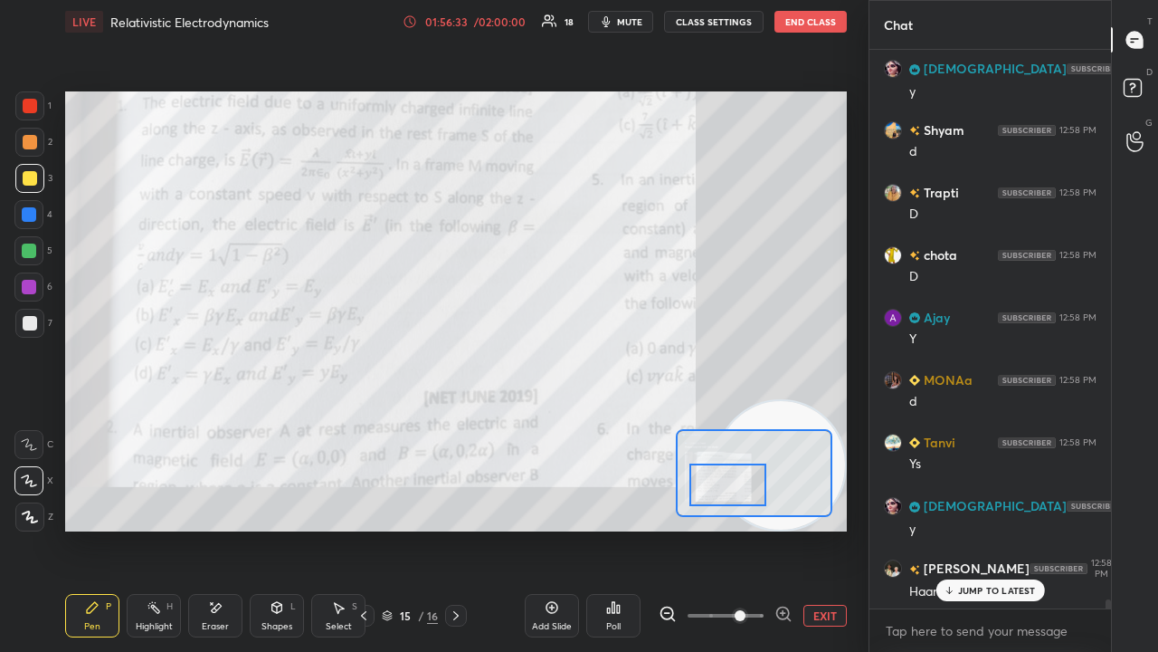
click at [456, 528] on icon at bounding box center [456, 615] width 14 height 14
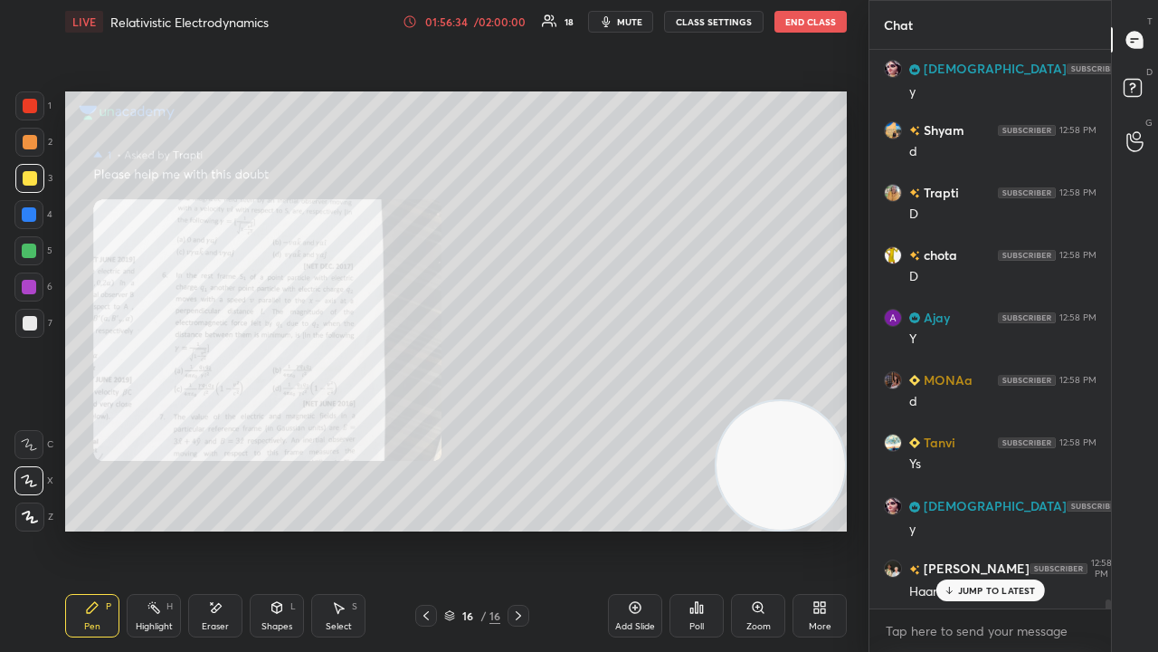
click at [758, 528] on div "Zoom" at bounding box center [759, 626] width 24 height 9
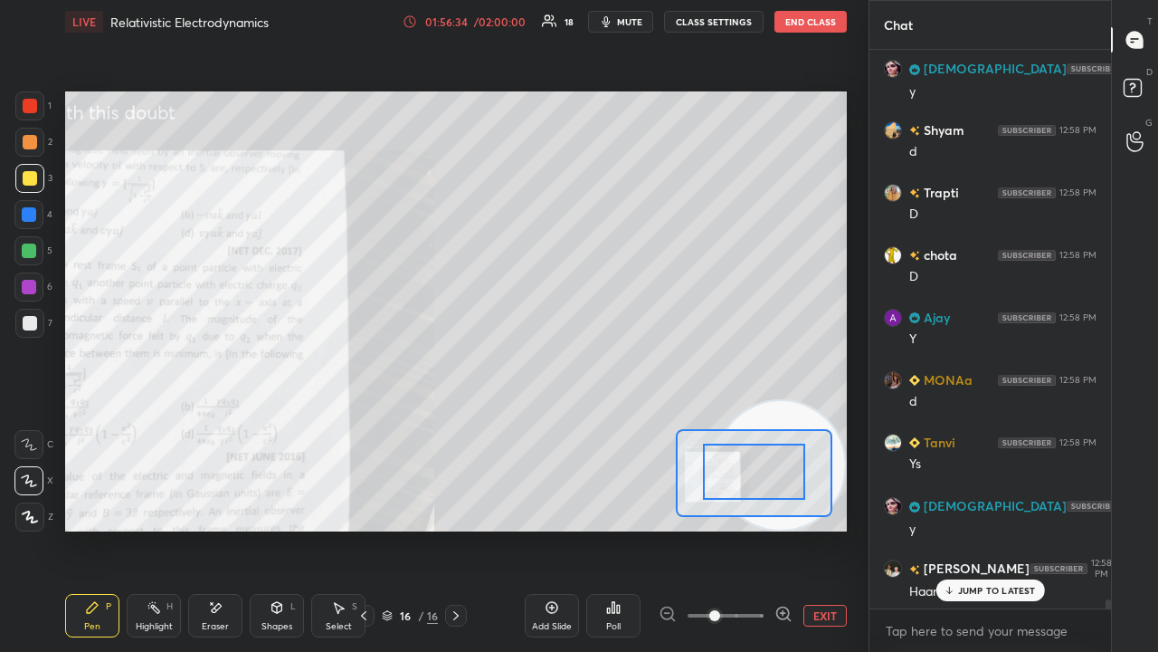
drag, startPoint x: 780, startPoint y: 482, endPoint x: 727, endPoint y: 478, distance: 53.6
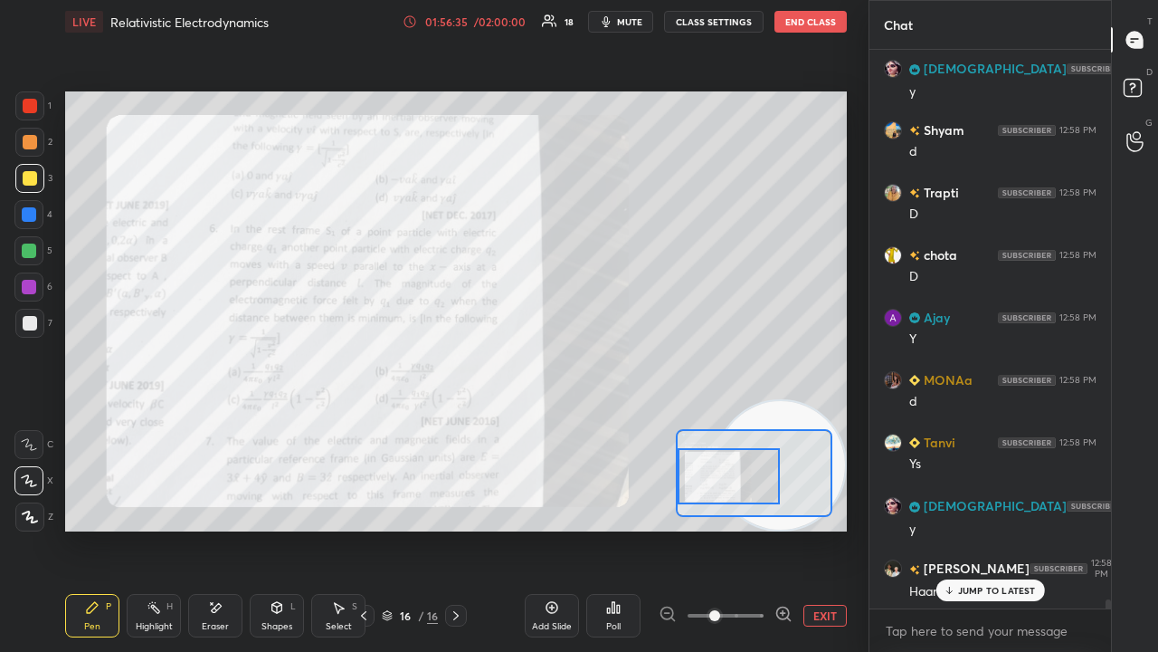
drag, startPoint x: 747, startPoint y: 478, endPoint x: 728, endPoint y: 502, distance: 31.0
click at [708, 483] on div at bounding box center [729, 476] width 102 height 56
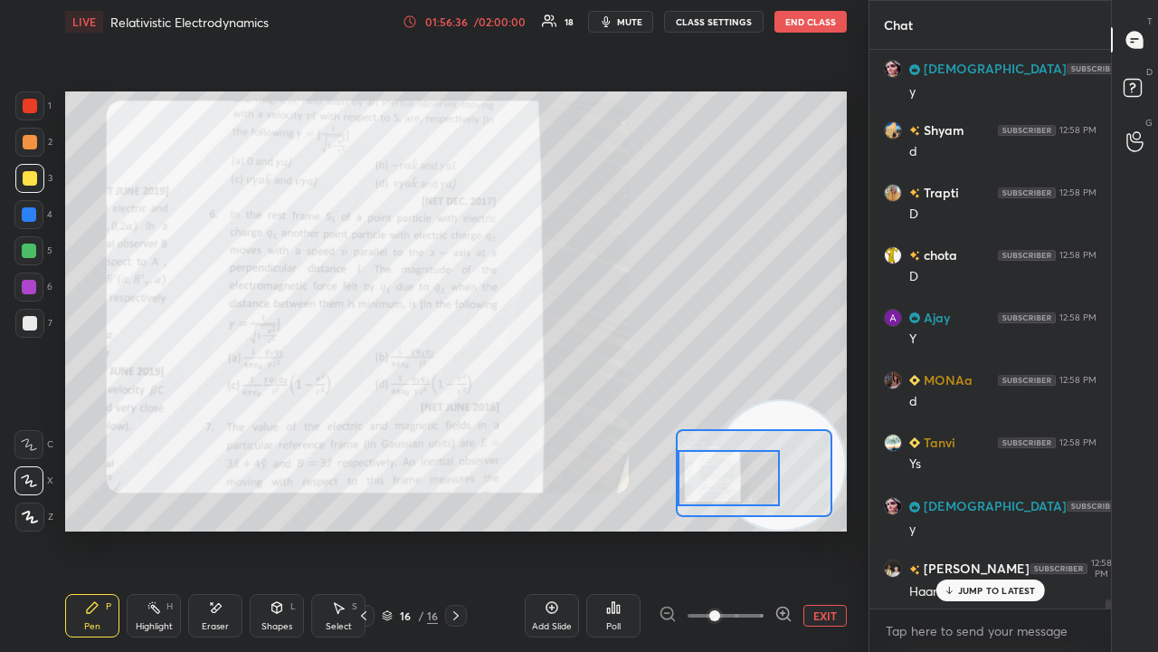
click at [779, 528] on icon at bounding box center [784, 613] width 18 height 18
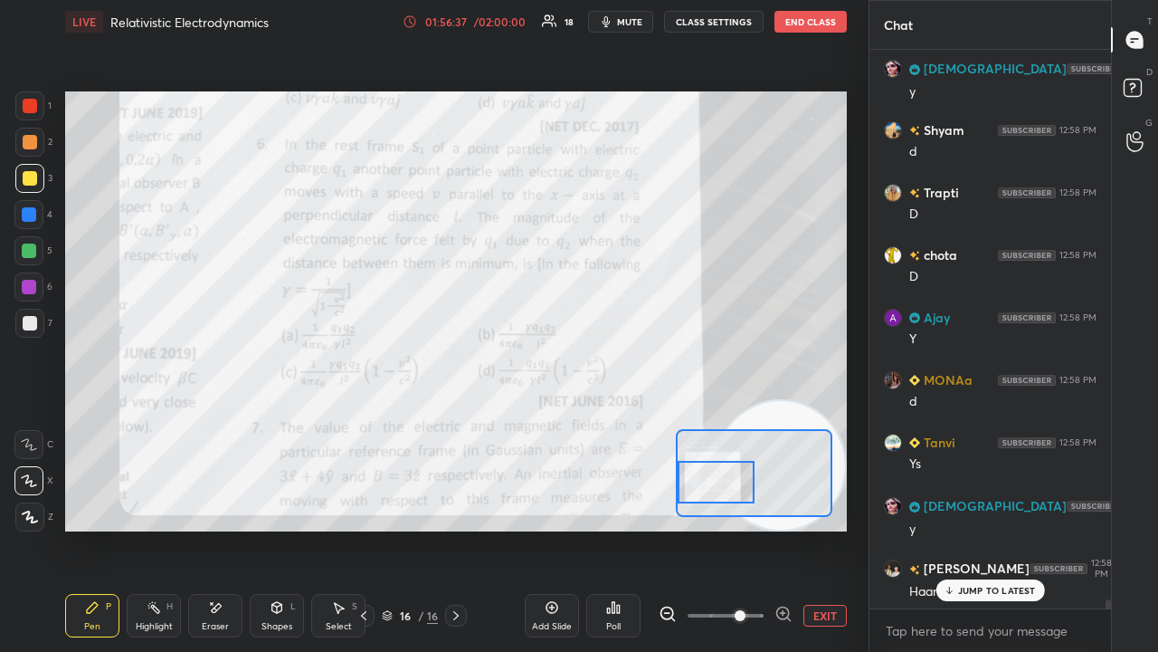
click at [720, 466] on div at bounding box center [716, 482] width 76 height 43
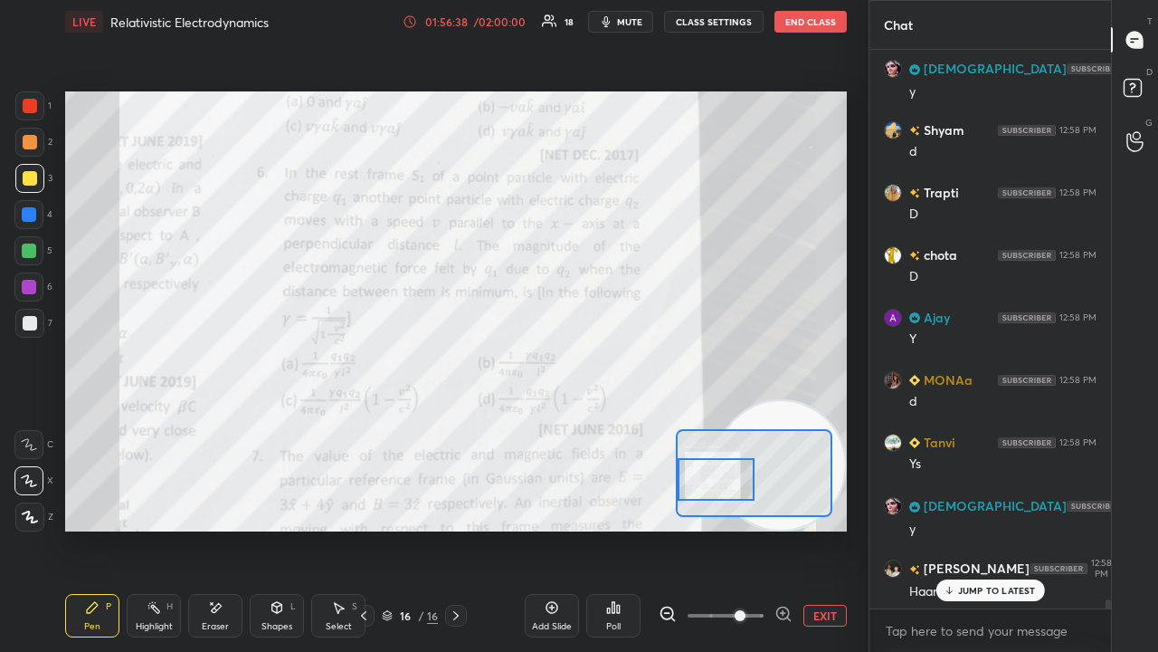
click at [617, 18] on button "mute" at bounding box center [620, 22] width 65 height 22
click at [620, 19] on span "unmute" at bounding box center [628, 21] width 39 height 13
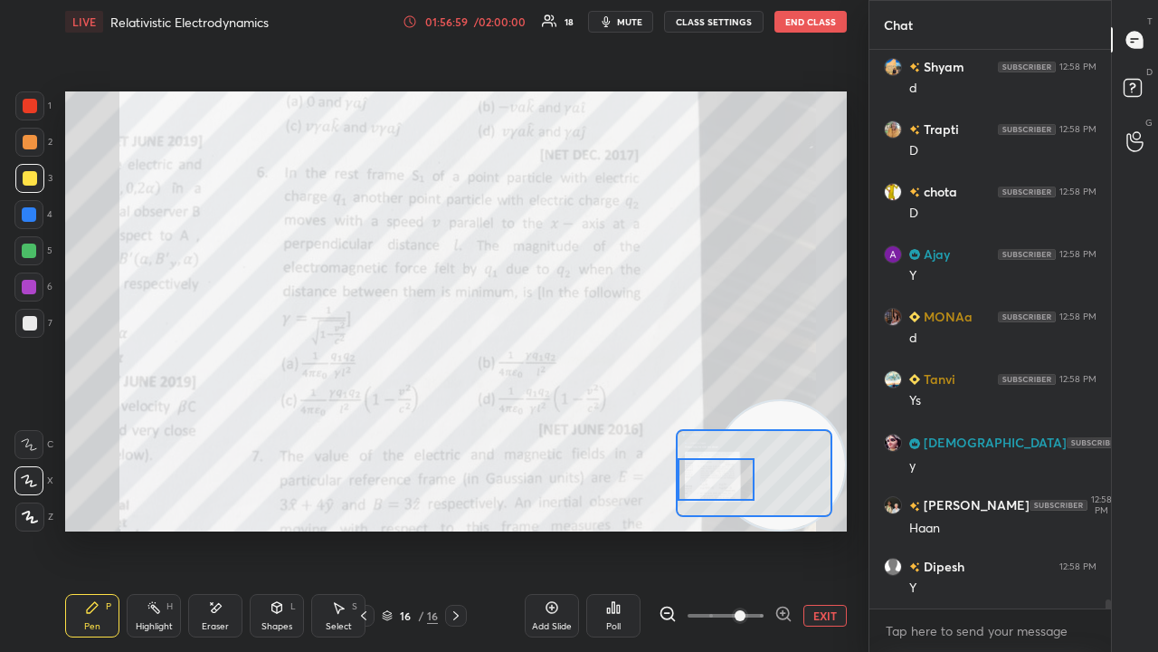
click at [636, 20] on span "mute" at bounding box center [629, 21] width 25 height 13
click at [633, 20] on span "unmute" at bounding box center [628, 21] width 39 height 13
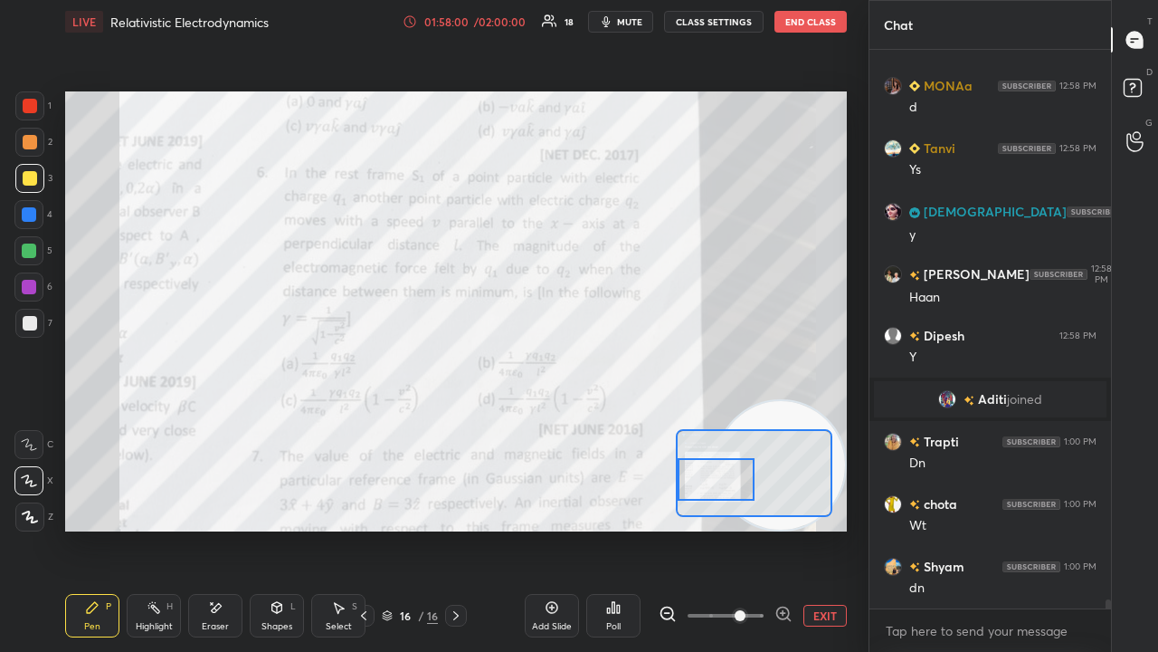
scroll to position [33016, 0]
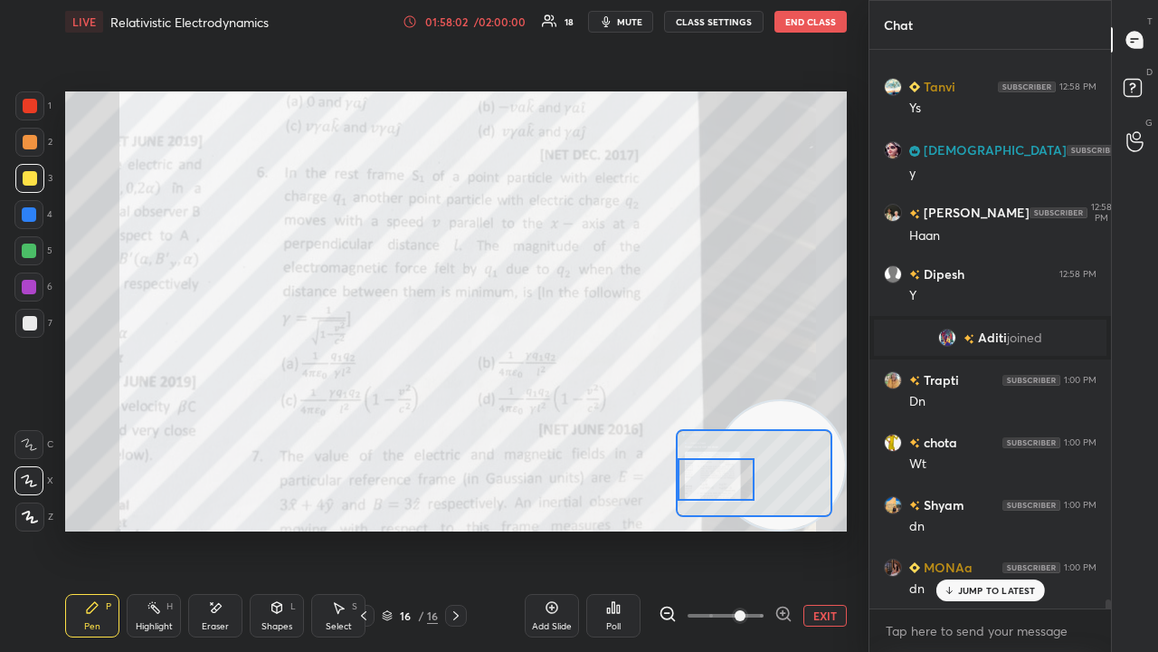
click at [629, 17] on span "mute" at bounding box center [629, 21] width 25 height 13
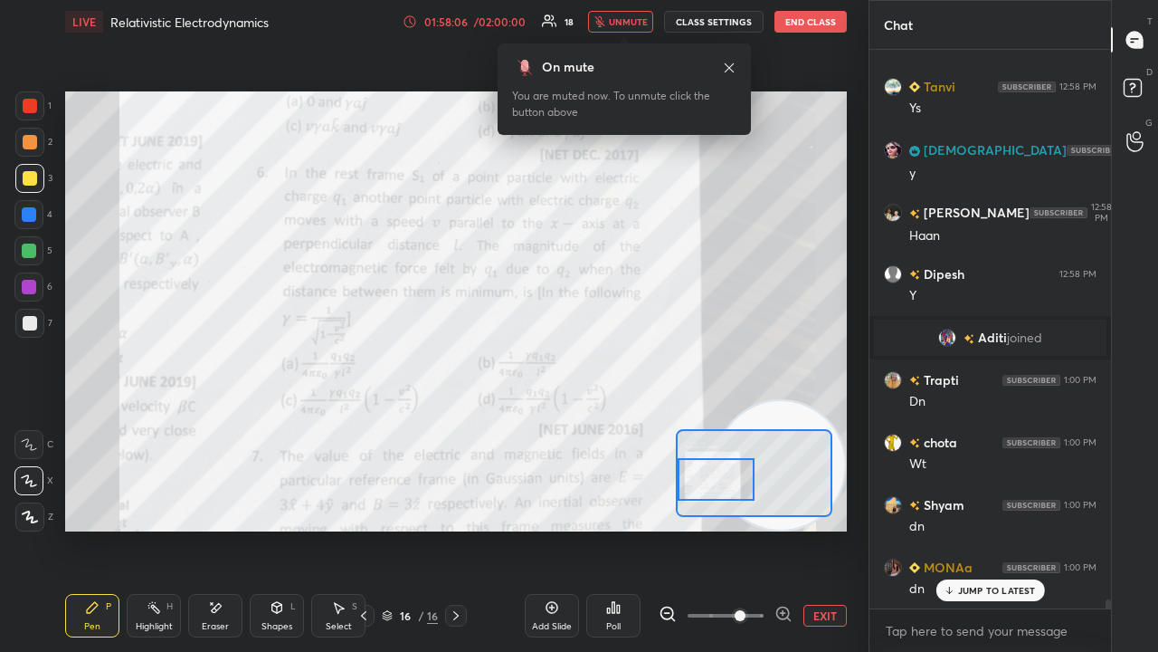
click at [626, 18] on span "unmute" at bounding box center [628, 21] width 39 height 13
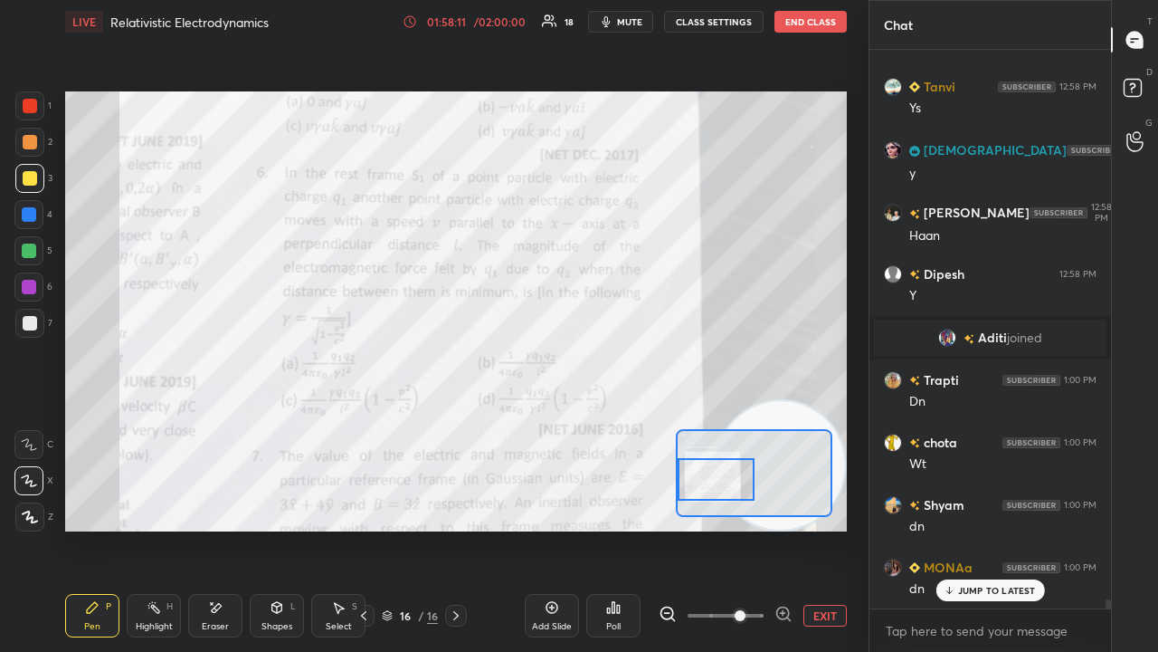
scroll to position [33079, 0]
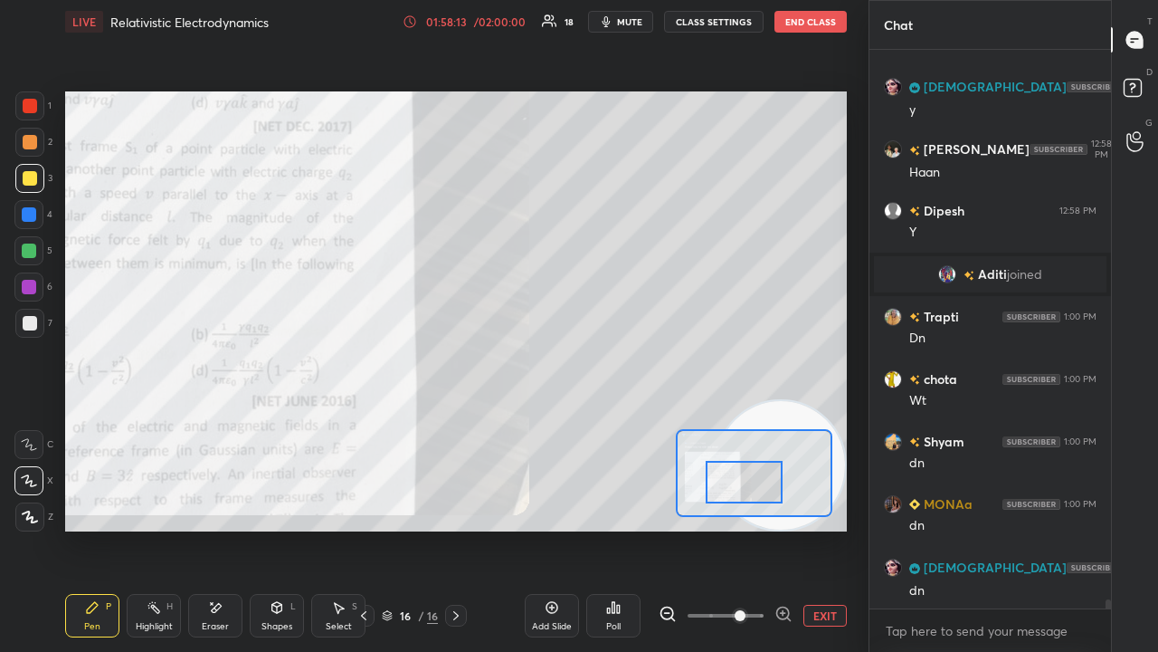
drag, startPoint x: 725, startPoint y: 480, endPoint x: 761, endPoint y: 481, distance: 36.2
click at [761, 481] on div at bounding box center [744, 482] width 76 height 43
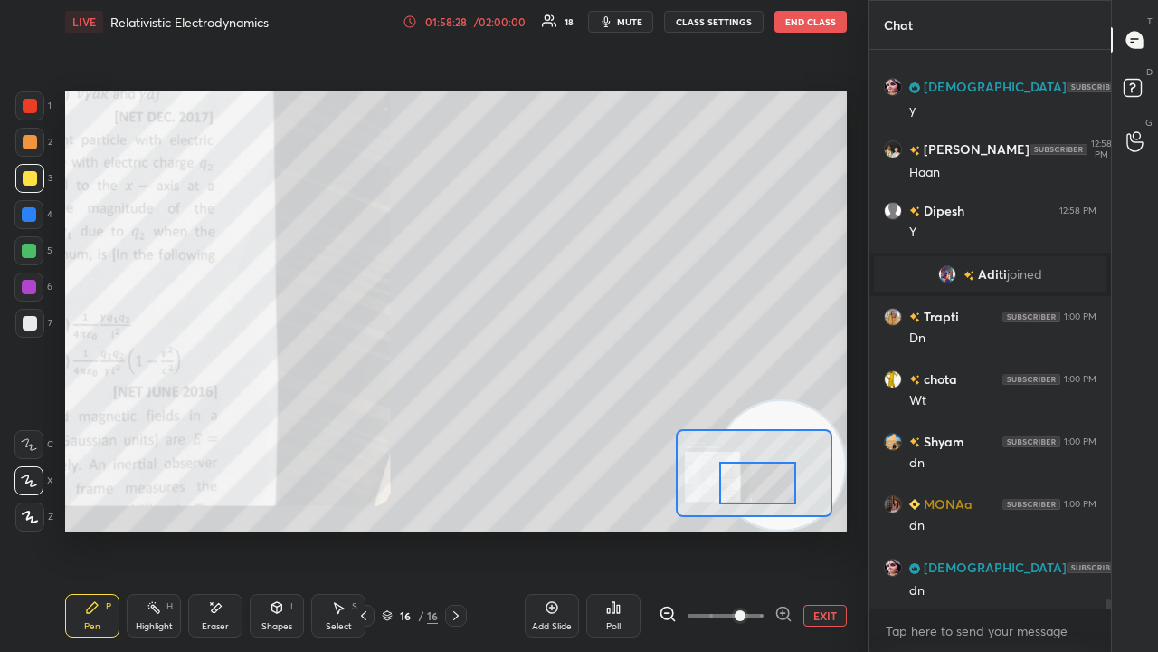
click at [633, 20] on span "mute" at bounding box center [629, 21] width 25 height 13
click at [633, 19] on span "unmute" at bounding box center [628, 21] width 39 height 13
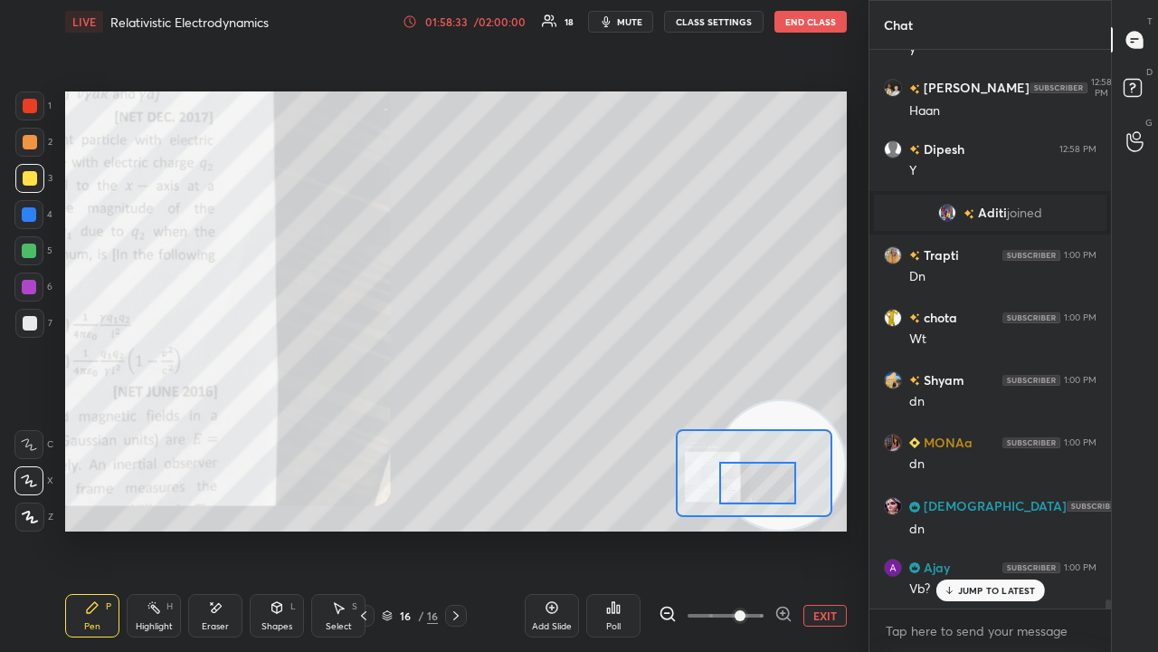
click at [623, 24] on span "mute" at bounding box center [629, 21] width 25 height 13
drag, startPoint x: 623, startPoint y: 22, endPoint x: 673, endPoint y: 88, distance: 82.7
click at [624, 22] on span "unmute" at bounding box center [628, 21] width 39 height 13
click at [962, 528] on p "JUMP TO LATEST" at bounding box center [997, 590] width 78 height 11
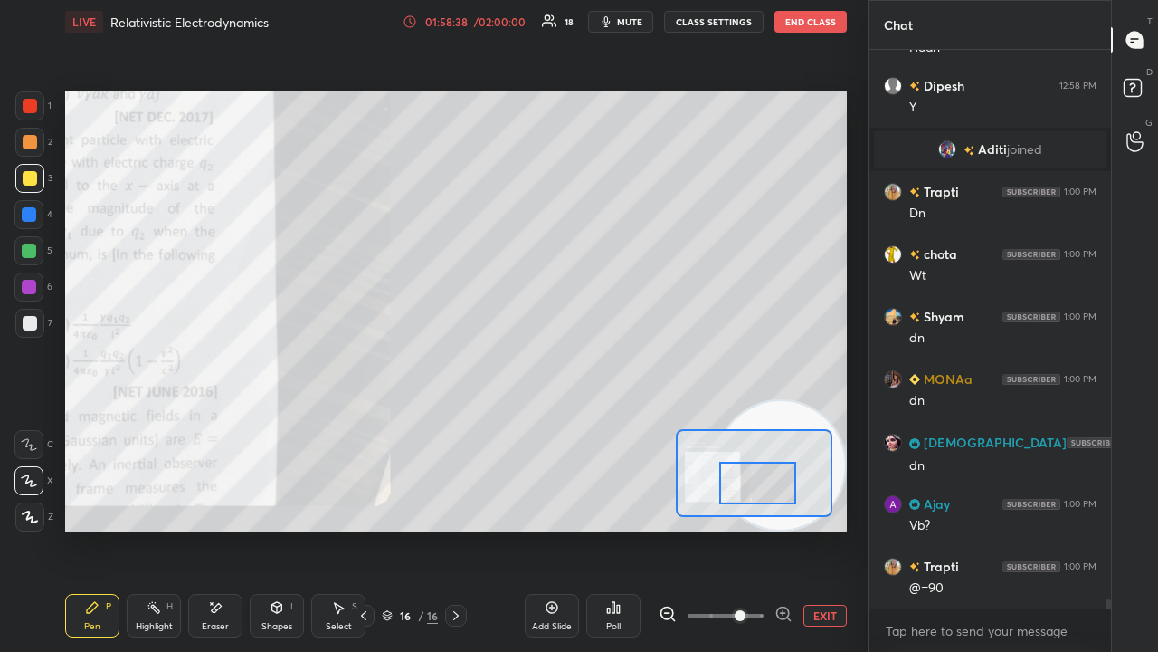
drag, startPoint x: 219, startPoint y: 617, endPoint x: 232, endPoint y: 609, distance: 15.1
click at [223, 528] on div "Eraser" at bounding box center [215, 615] width 54 height 43
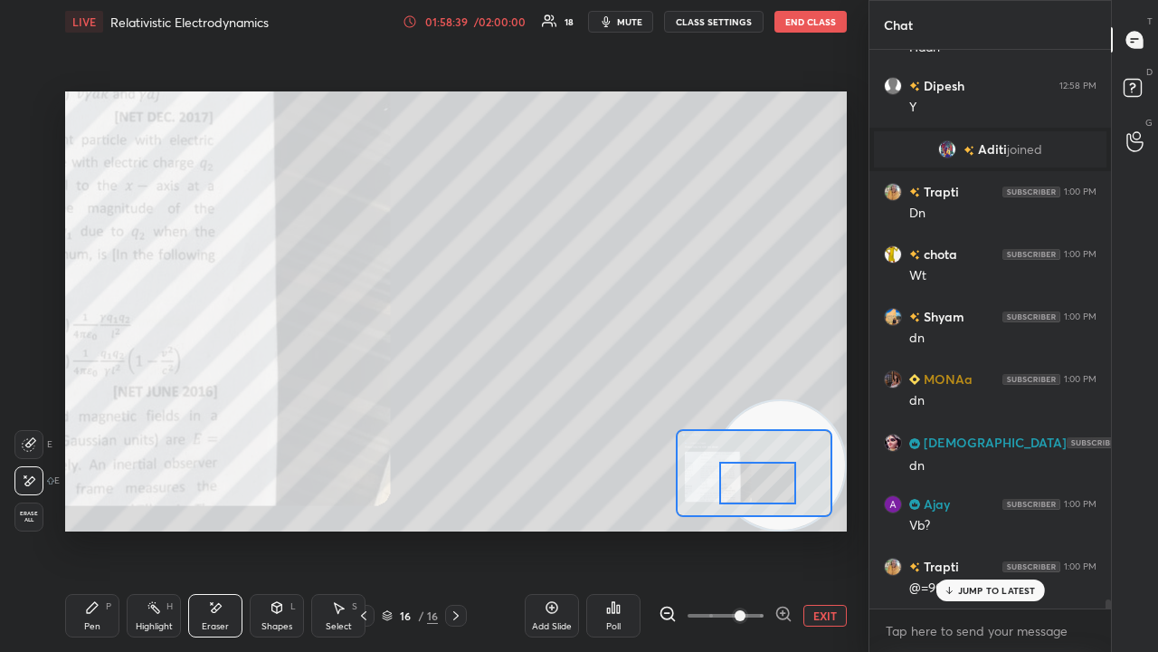
scroll to position [33265, 0]
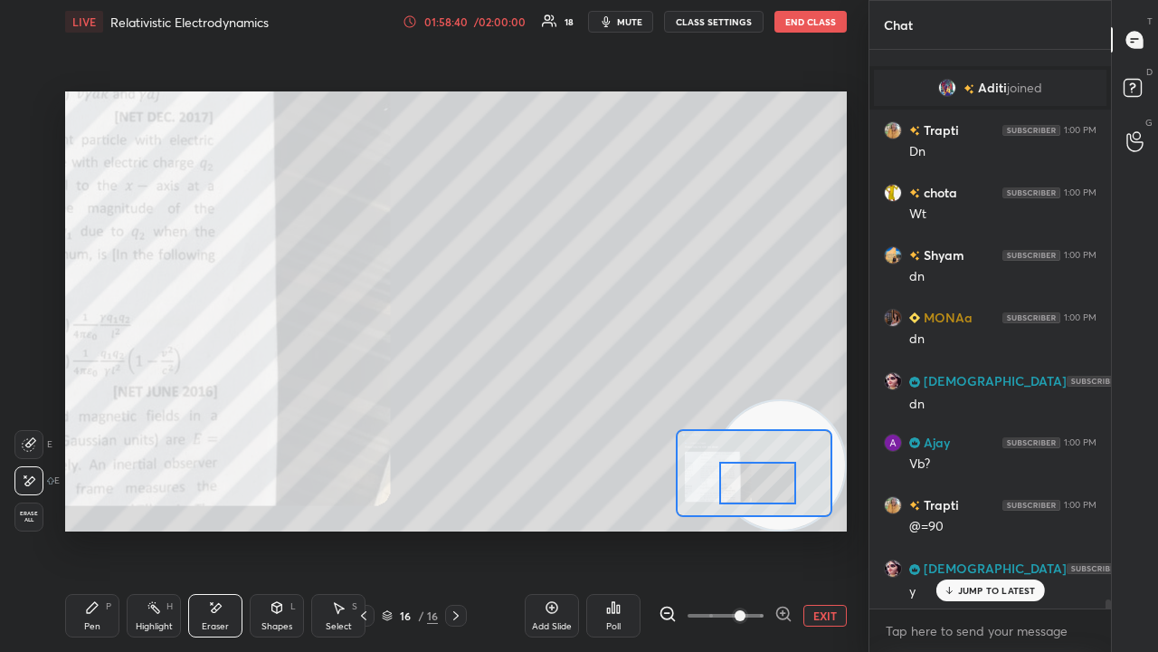
click at [89, 528] on div "Pen P" at bounding box center [92, 615] width 54 height 43
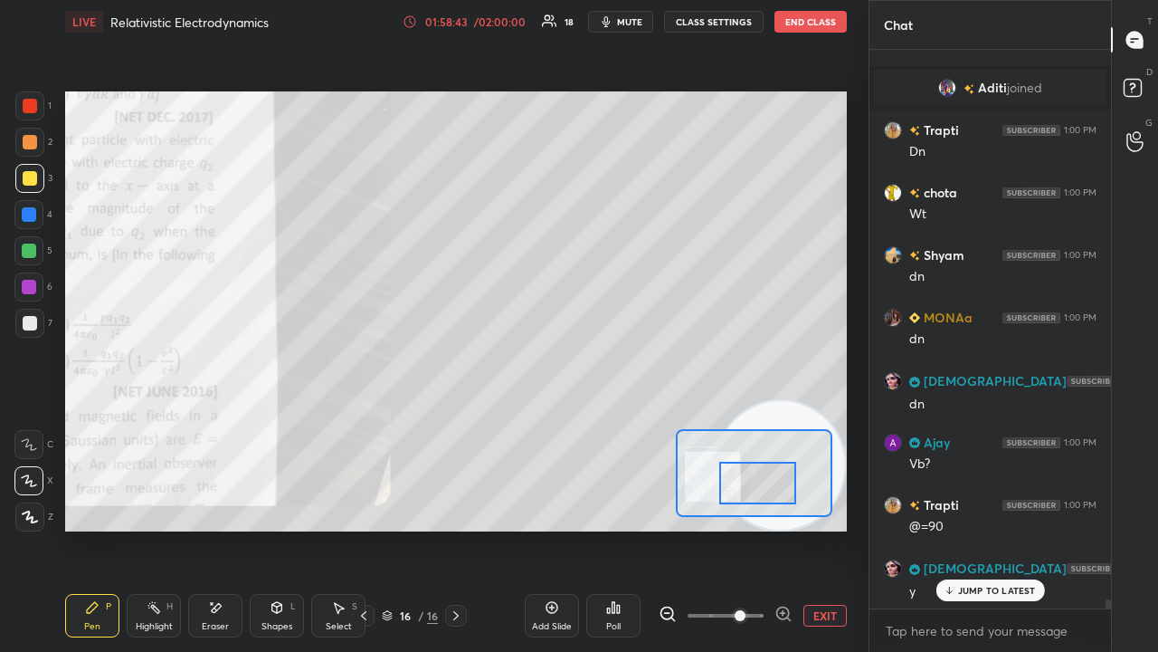
click at [33, 110] on div at bounding box center [30, 106] width 14 height 14
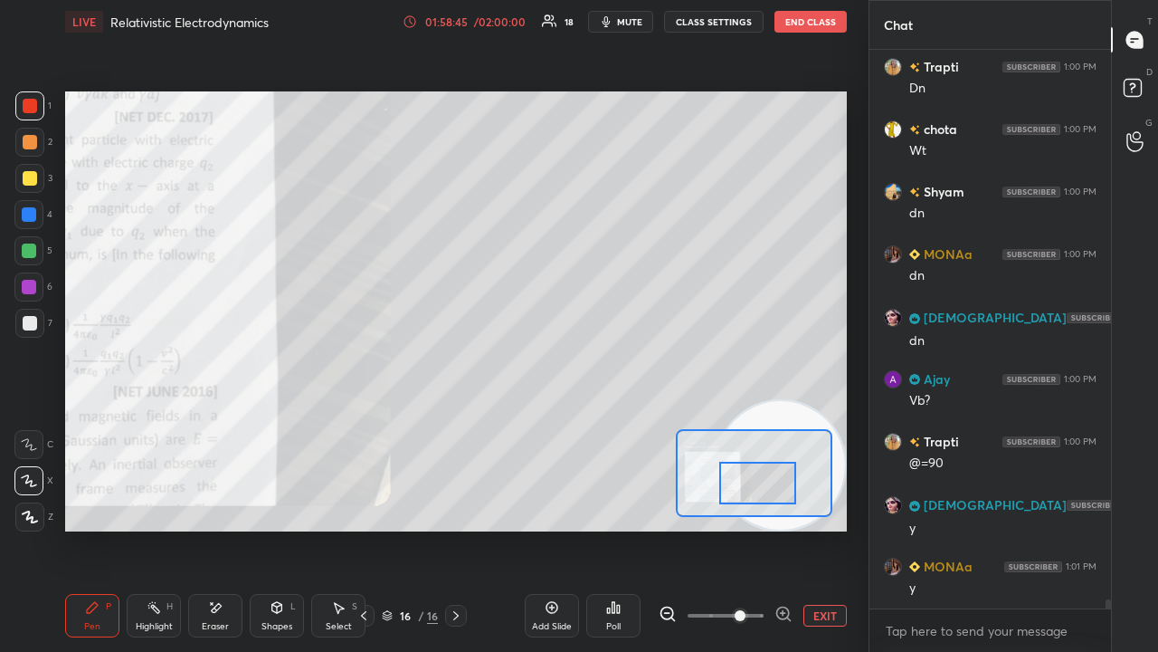
drag, startPoint x: 735, startPoint y: 476, endPoint x: 729, endPoint y: 456, distance: 20.6
click at [732, 471] on div at bounding box center [757, 482] width 76 height 43
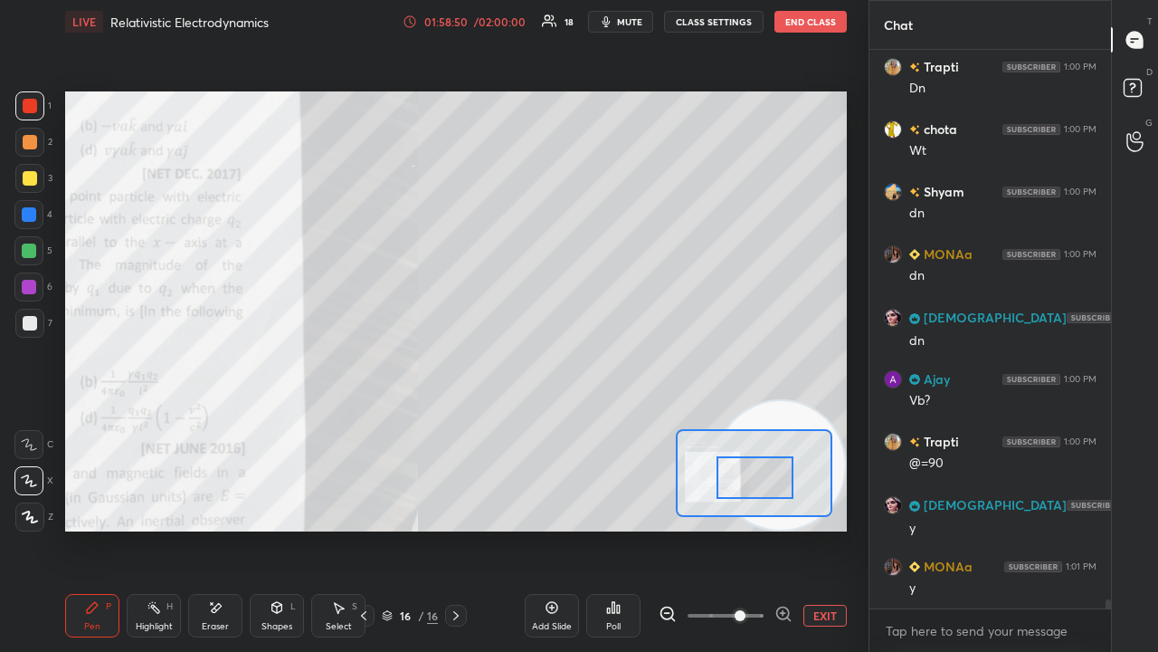
scroll to position [33390, 0]
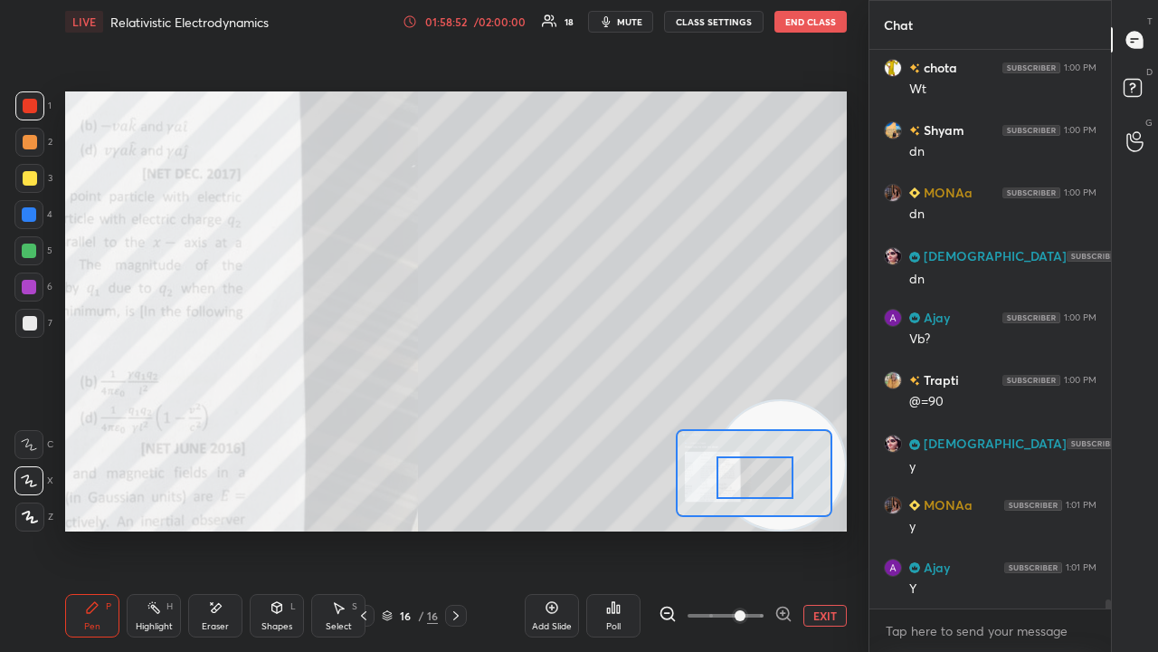
click at [635, 21] on span "mute" at bounding box center [629, 21] width 25 height 13
click at [633, 18] on span "unmute" at bounding box center [628, 21] width 39 height 13
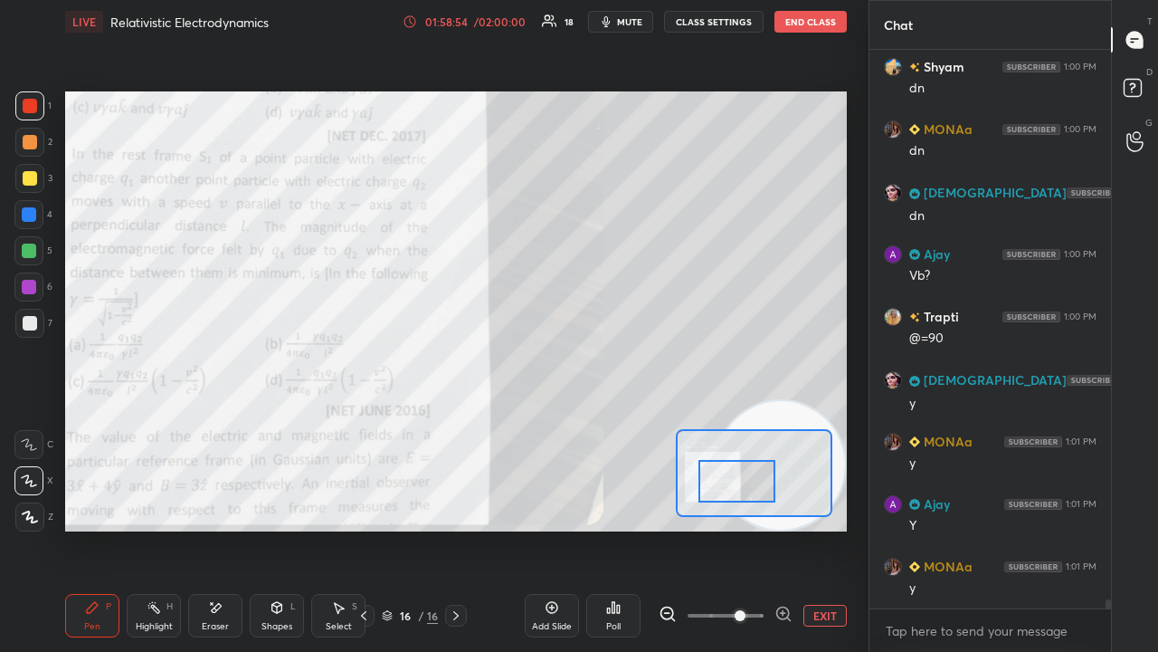
scroll to position [33515, 0]
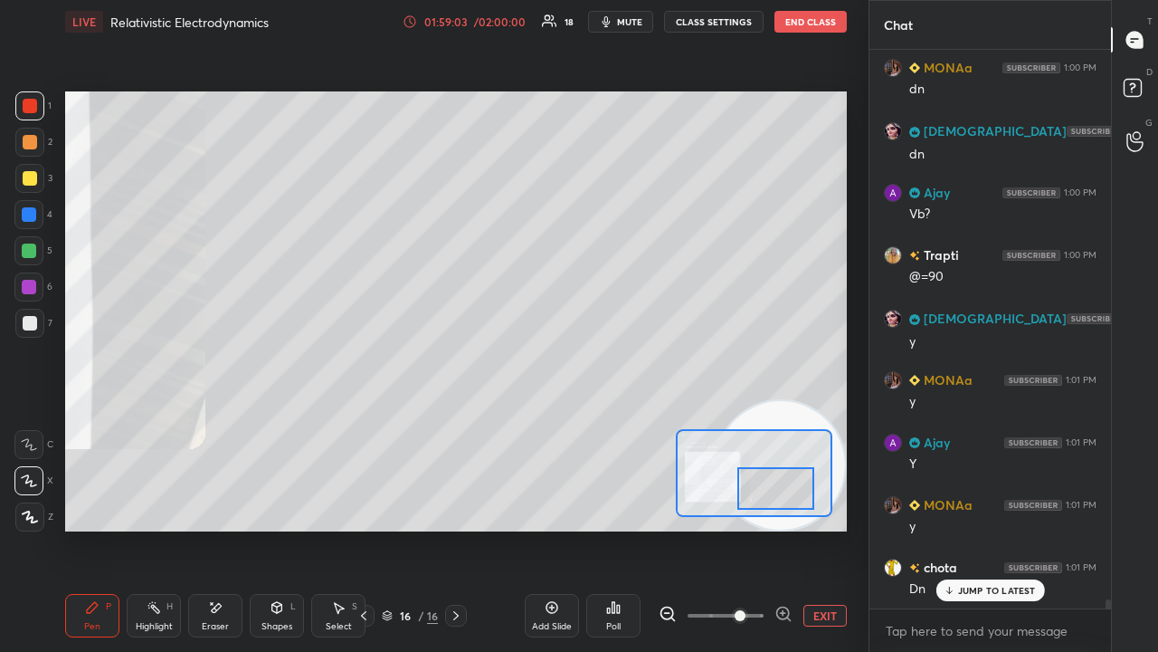
drag, startPoint x: 747, startPoint y: 487, endPoint x: 774, endPoint y: 499, distance: 29.1
click at [774, 499] on div at bounding box center [775, 488] width 76 height 43
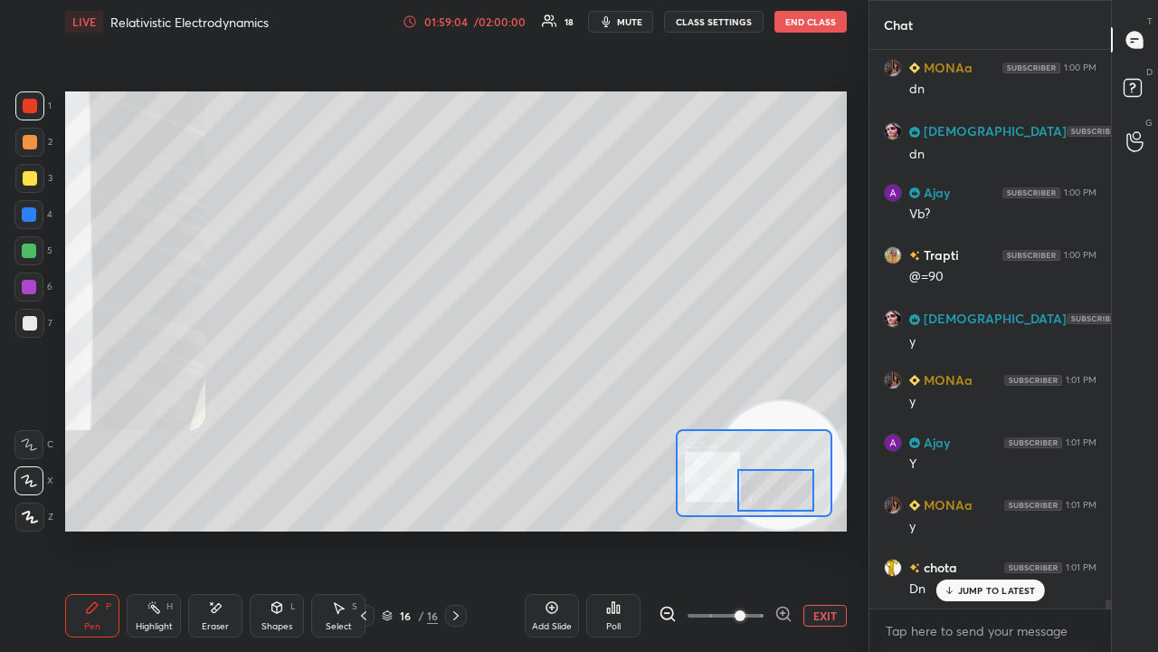
click at [532, 528] on div "Add Slide" at bounding box center [552, 615] width 54 height 43
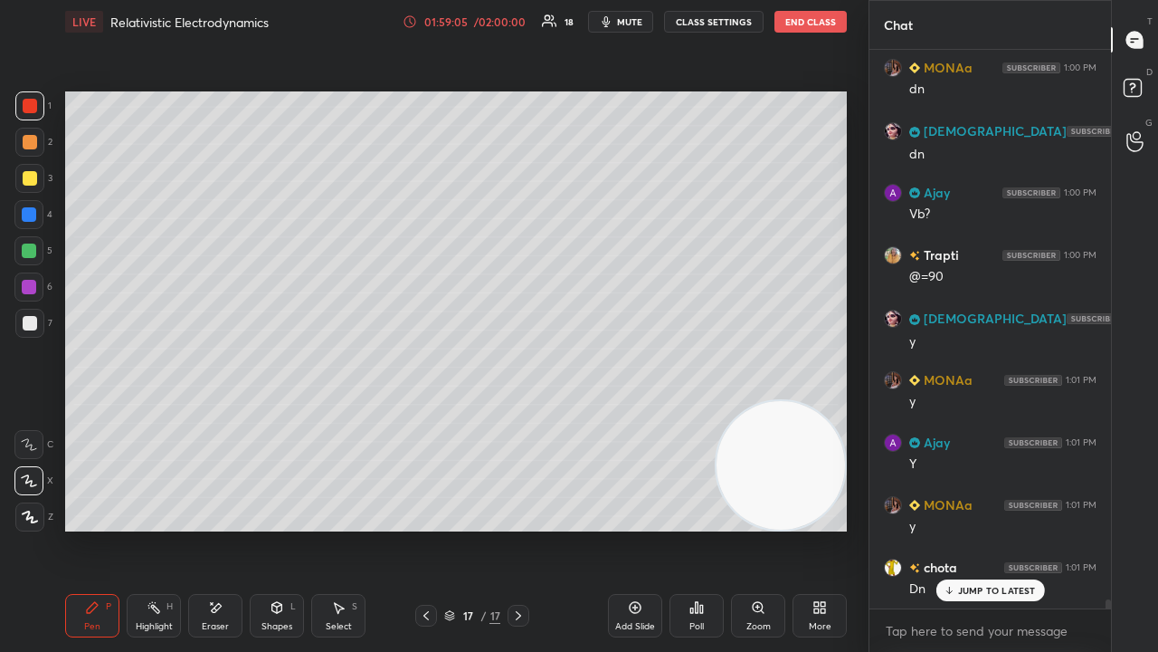
drag, startPoint x: 35, startPoint y: 179, endPoint x: 62, endPoint y: 174, distance: 26.8
click at [37, 177] on div at bounding box center [29, 178] width 29 height 29
click at [637, 24] on span "mute" at bounding box center [629, 21] width 25 height 13
click at [639, 24] on span "unmute" at bounding box center [628, 21] width 39 height 13
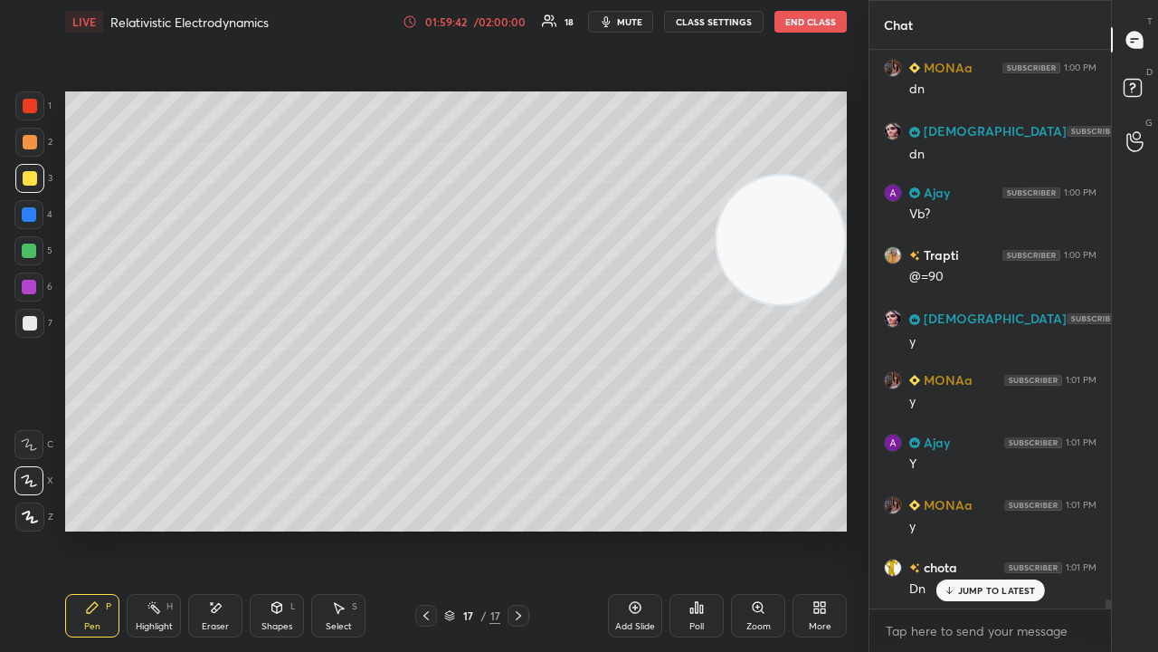
drag, startPoint x: 791, startPoint y: 453, endPoint x: 805, endPoint y: 79, distance: 374.9
click at [807, 176] on video at bounding box center [781, 240] width 128 height 128
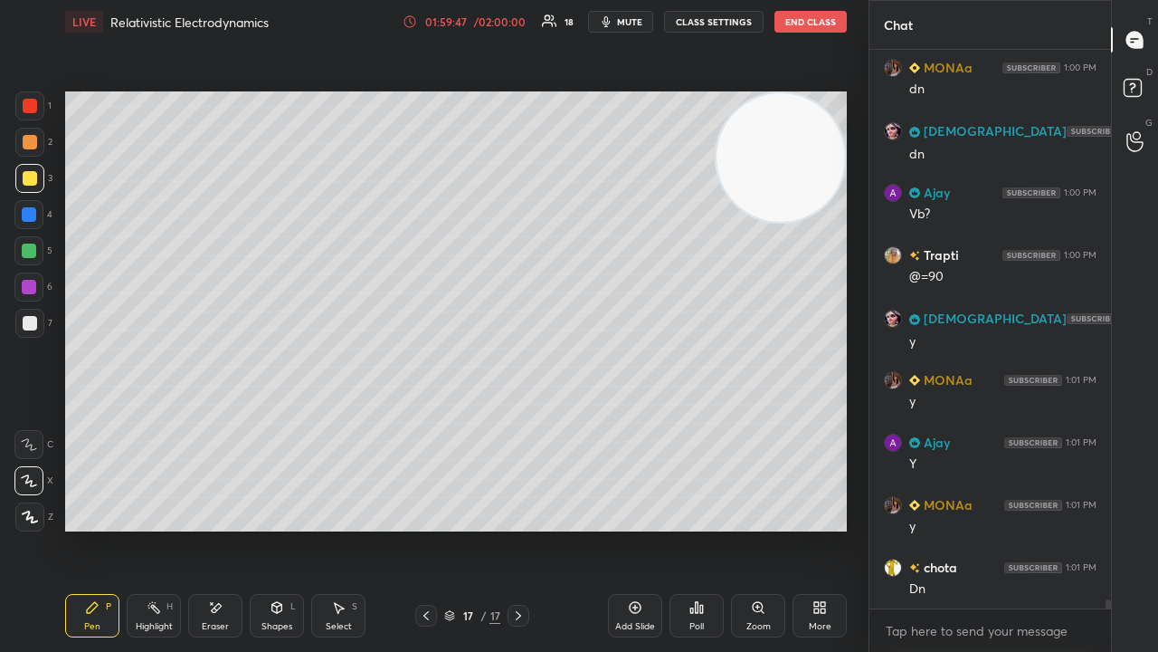
scroll to position [33578, 0]
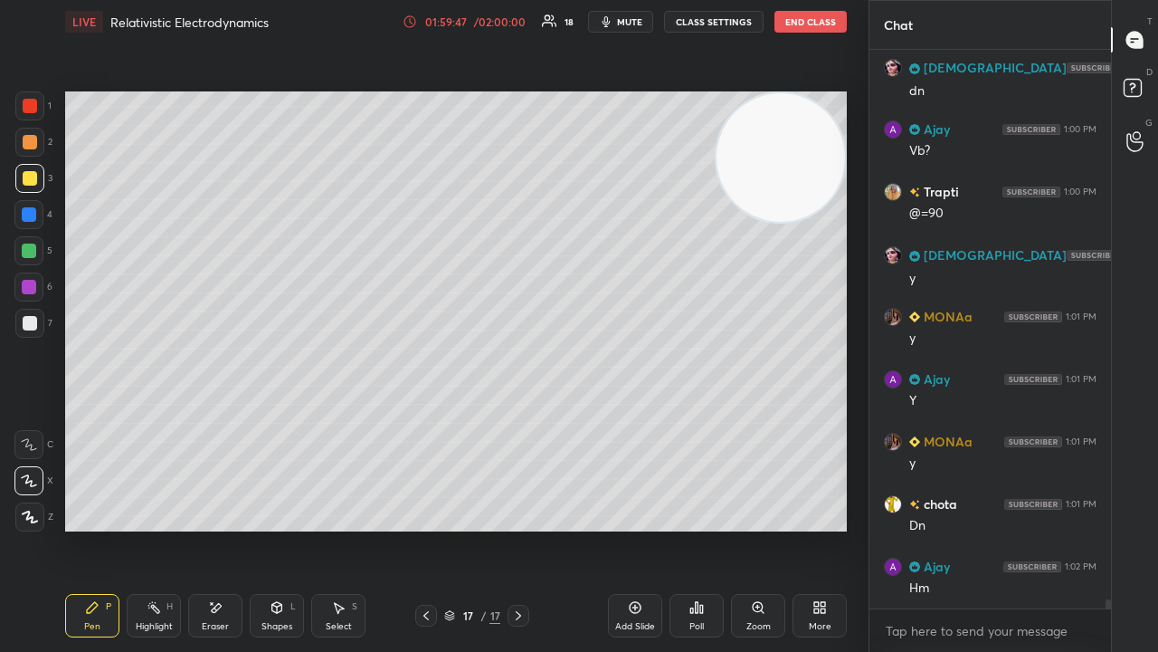
click at [617, 25] on button "mute" at bounding box center [620, 22] width 65 height 22
click at [619, 23] on span "unmute" at bounding box center [628, 21] width 39 height 13
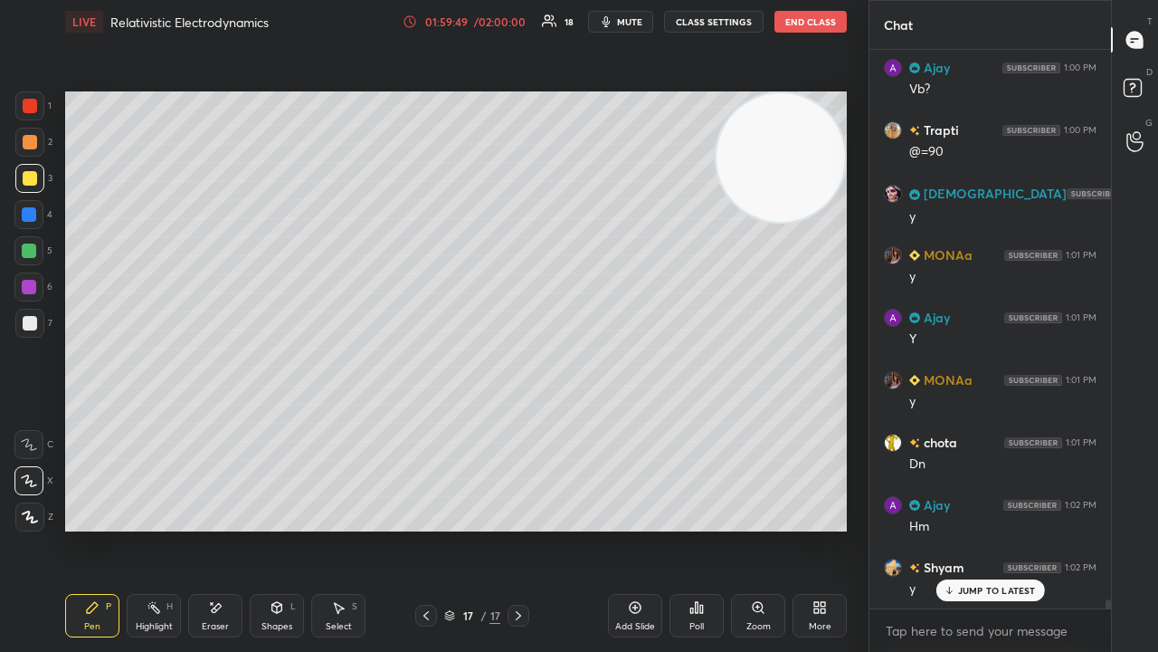
scroll to position [33765, 0]
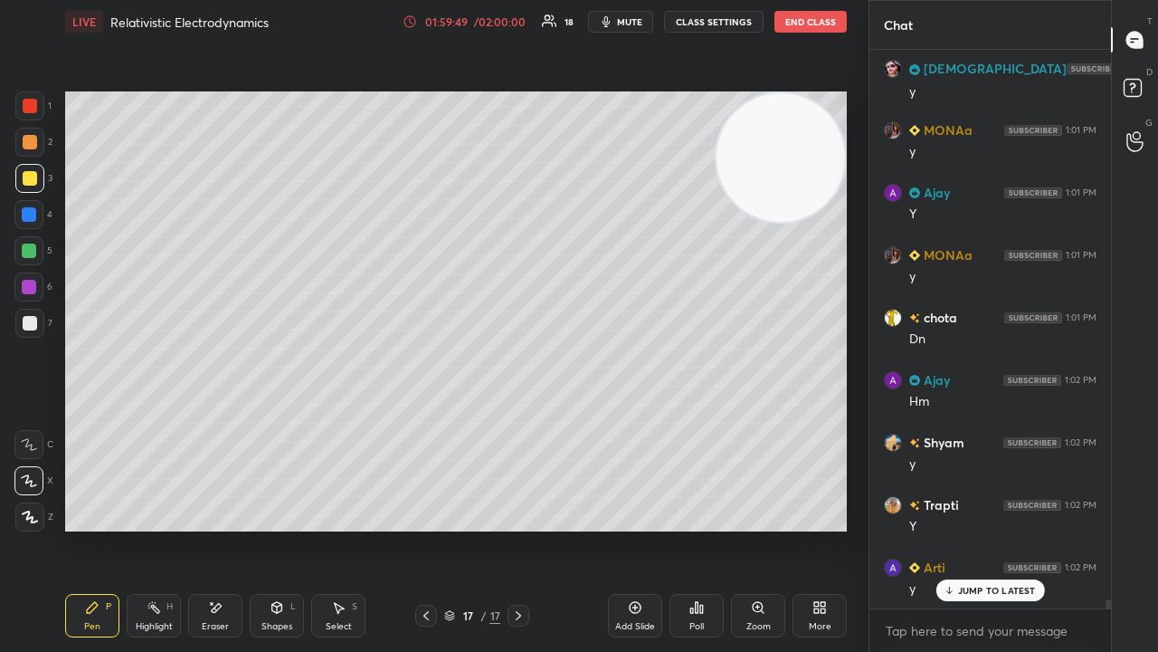
click at [632, 22] on span "mute" at bounding box center [629, 21] width 25 height 13
click at [633, 20] on span "unmute" at bounding box center [628, 21] width 39 height 13
click at [24, 328] on div at bounding box center [30, 323] width 14 height 14
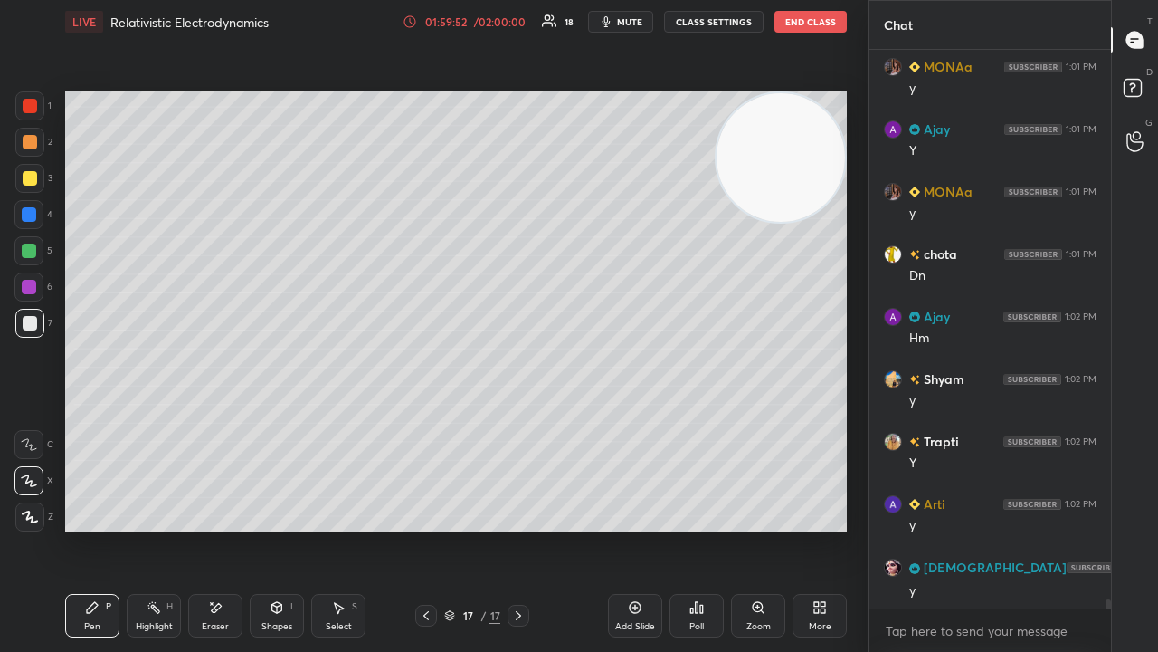
scroll to position [33890, 0]
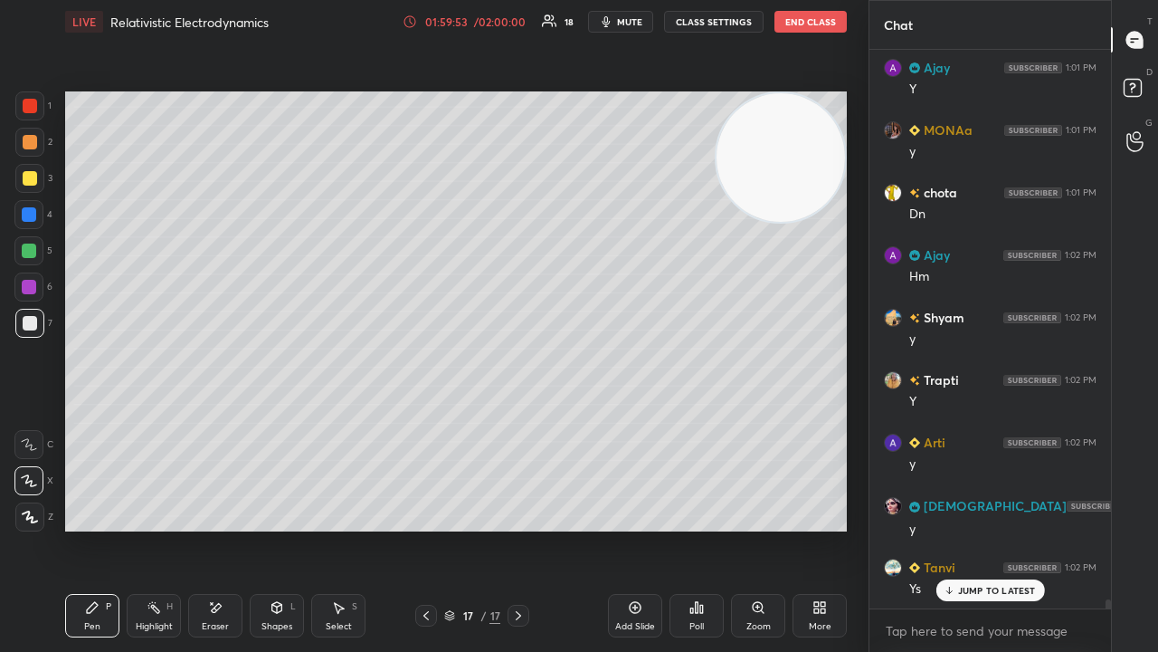
click at [31, 188] on div at bounding box center [29, 178] width 29 height 29
click at [965, 528] on p "JUMP TO LATEST" at bounding box center [997, 590] width 78 height 11
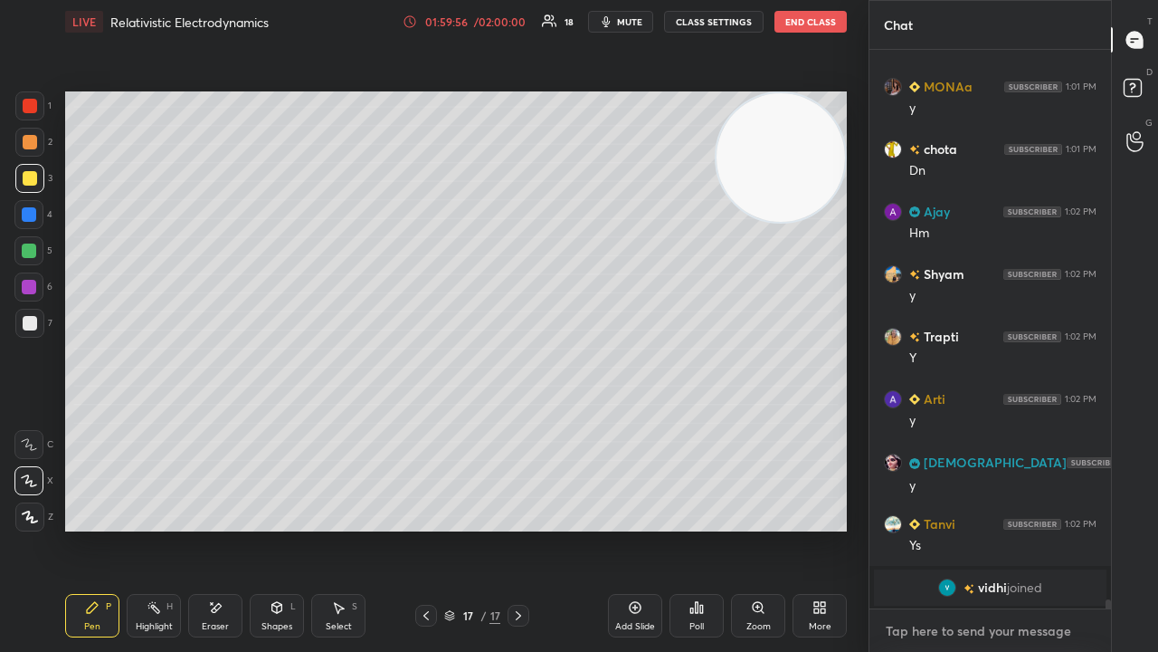
click at [953, 528] on textarea at bounding box center [990, 630] width 213 height 29
click at [632, 22] on span "mute" at bounding box center [629, 21] width 25 height 13
click at [633, 16] on span "unmute" at bounding box center [628, 21] width 39 height 13
click at [33, 320] on div at bounding box center [30, 323] width 14 height 14
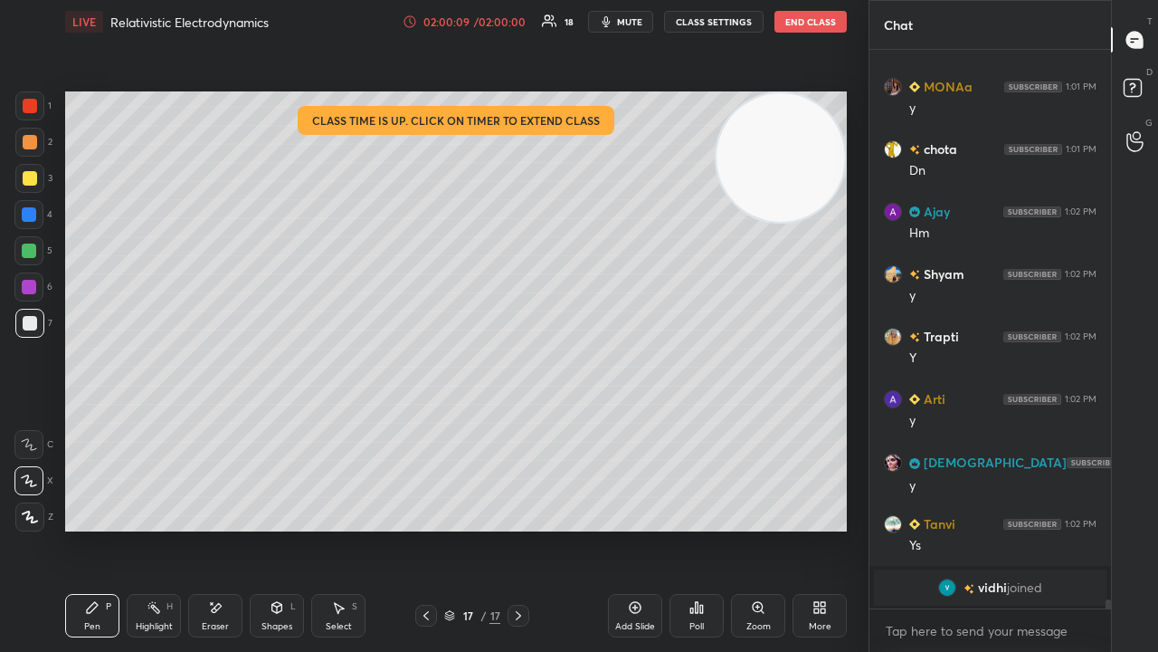
click at [611, 22] on icon "button" at bounding box center [607, 21] width 8 height 11
click at [617, 22] on span "mute" at bounding box center [629, 21] width 25 height 13
click at [30, 253] on div at bounding box center [29, 250] width 14 height 14
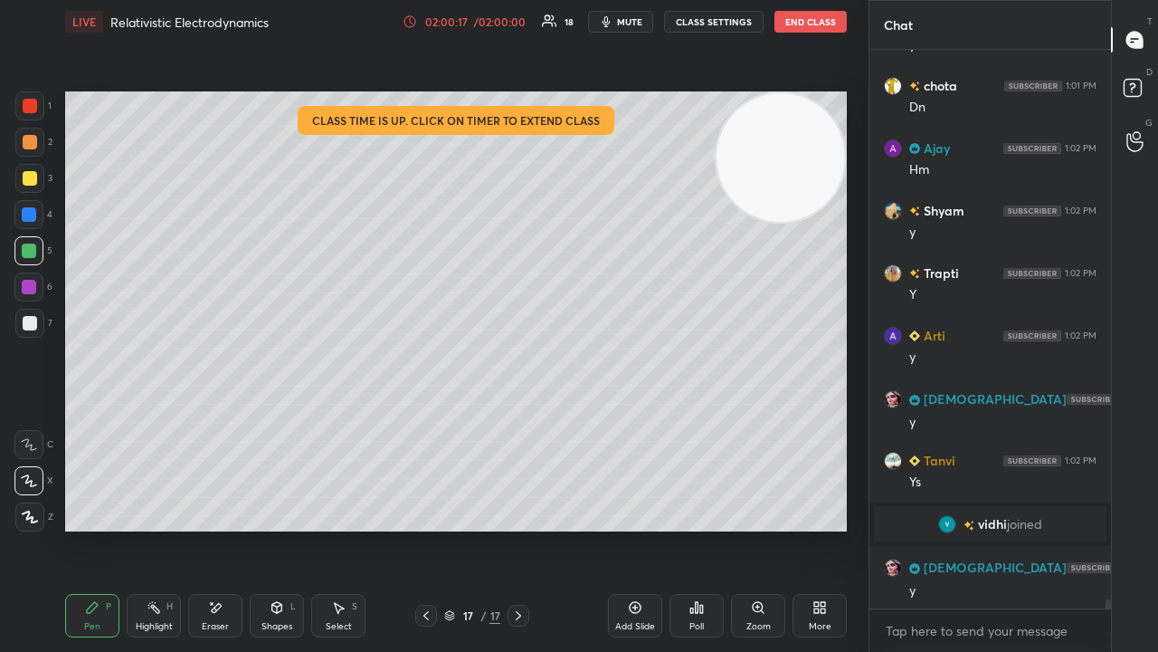
click at [611, 22] on icon "button" at bounding box center [606, 21] width 14 height 14
click at [616, 22] on span "unmute" at bounding box center [628, 21] width 39 height 13
click at [25, 261] on div at bounding box center [28, 250] width 29 height 29
click at [1144, 96] on icon at bounding box center [1135, 90] width 33 height 33
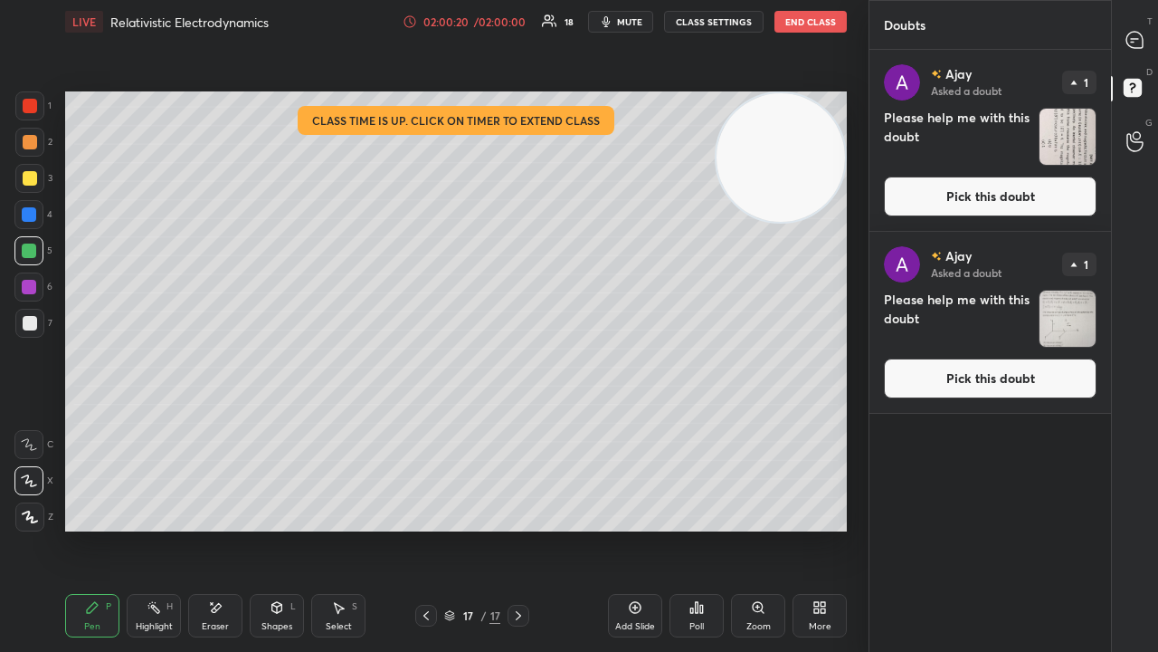
click at [1042, 201] on button "Pick this doubt" at bounding box center [990, 196] width 213 height 40
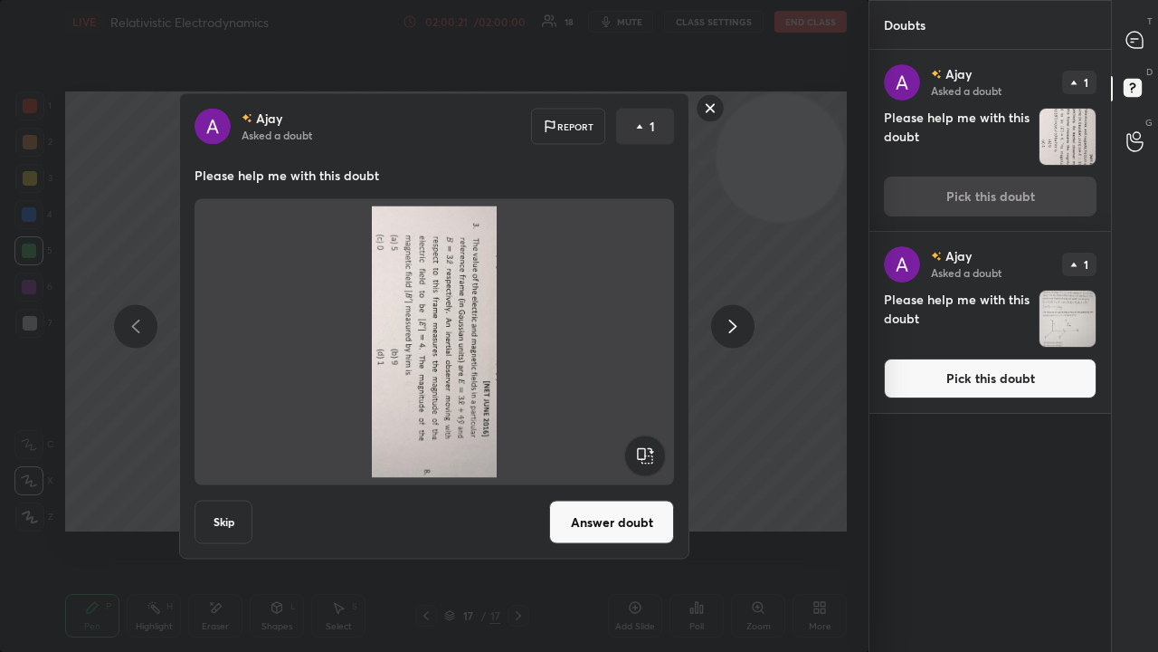
click at [649, 451] on rect at bounding box center [644, 455] width 41 height 41
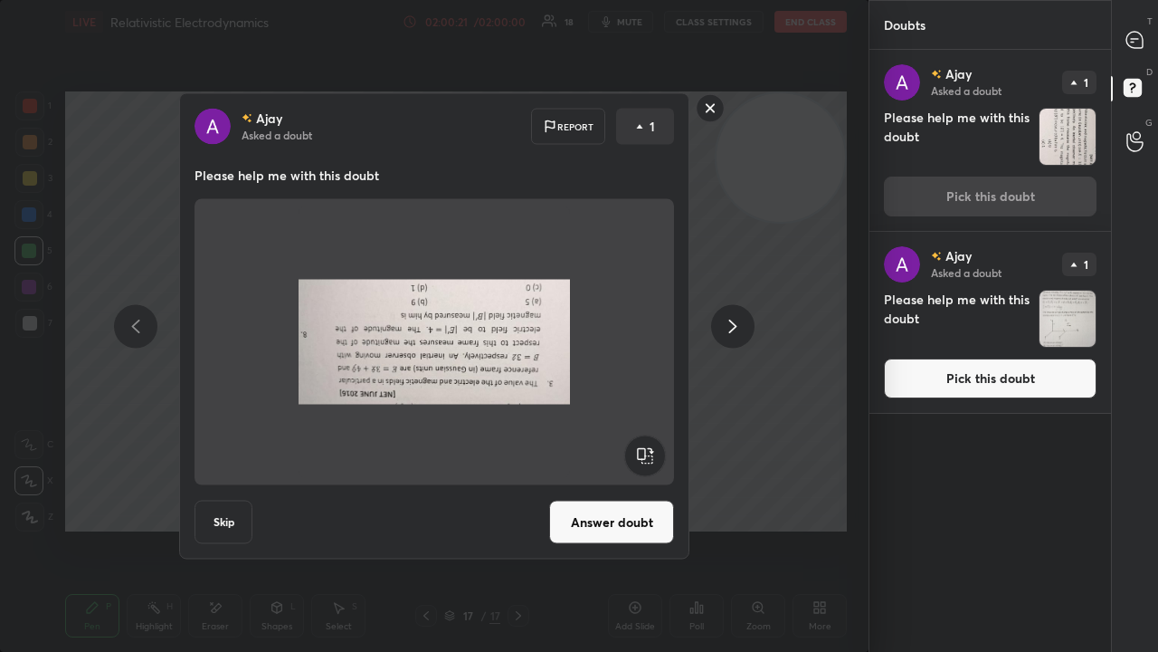
click at [648, 450] on rect at bounding box center [644, 455] width 41 height 41
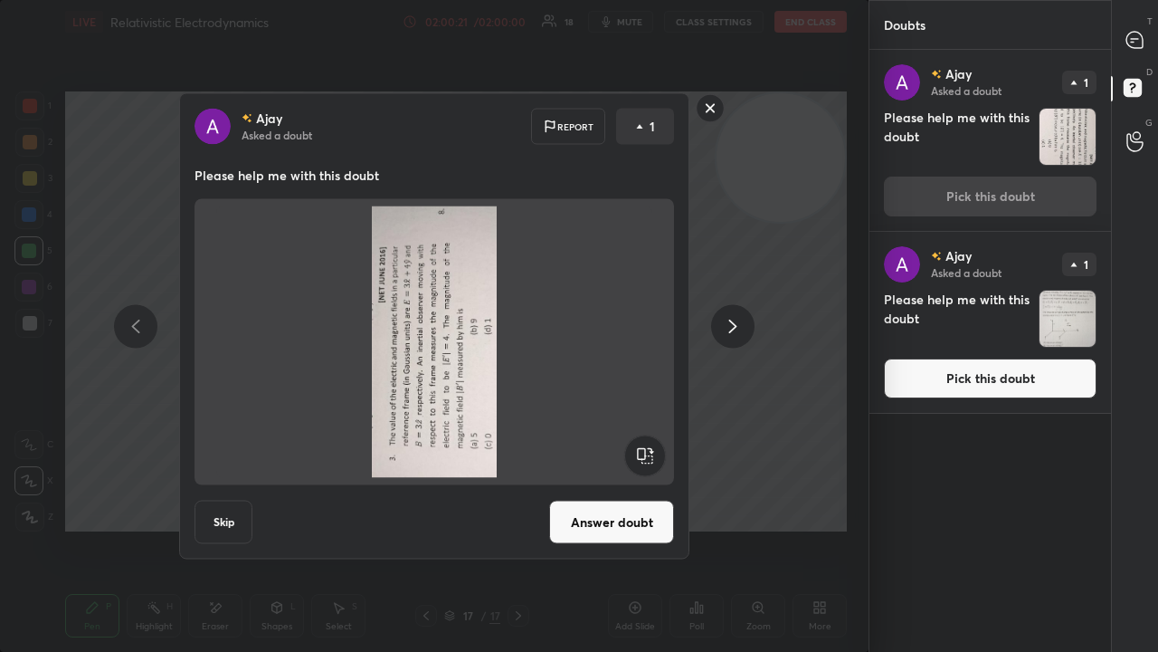
click at [647, 450] on rect at bounding box center [644, 455] width 41 height 41
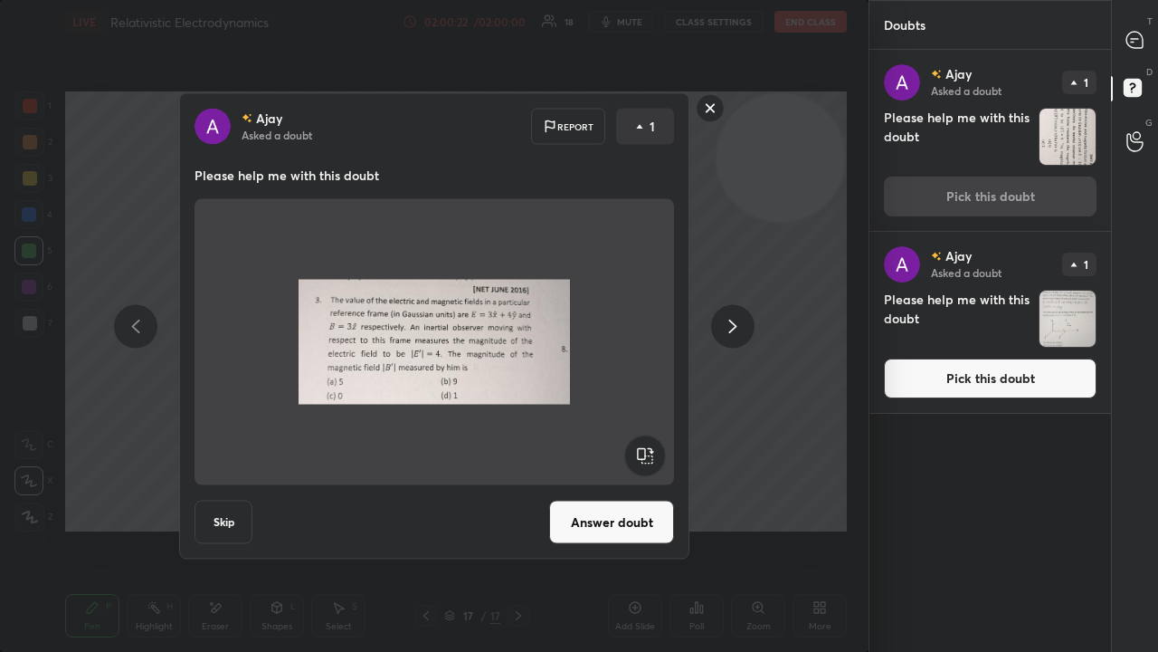
click at [627, 514] on button "Answer doubt" at bounding box center [611, 521] width 125 height 43
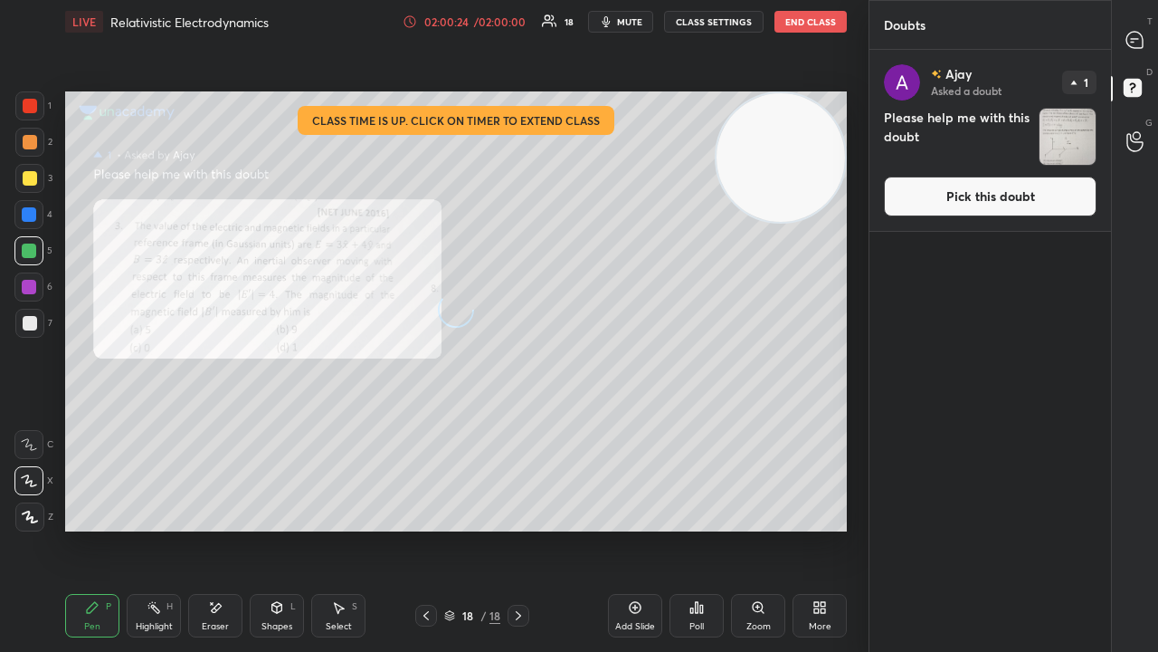
click at [1042, 199] on button "Pick this doubt" at bounding box center [990, 196] width 213 height 40
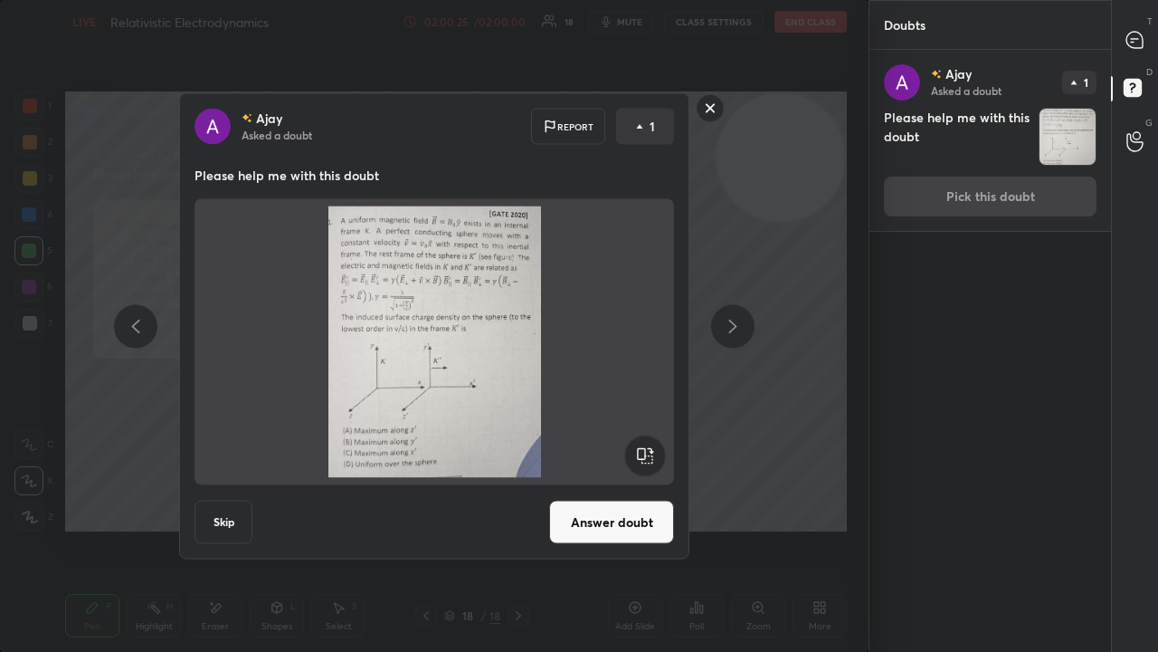
click at [595, 516] on button "Answer doubt" at bounding box center [611, 521] width 125 height 43
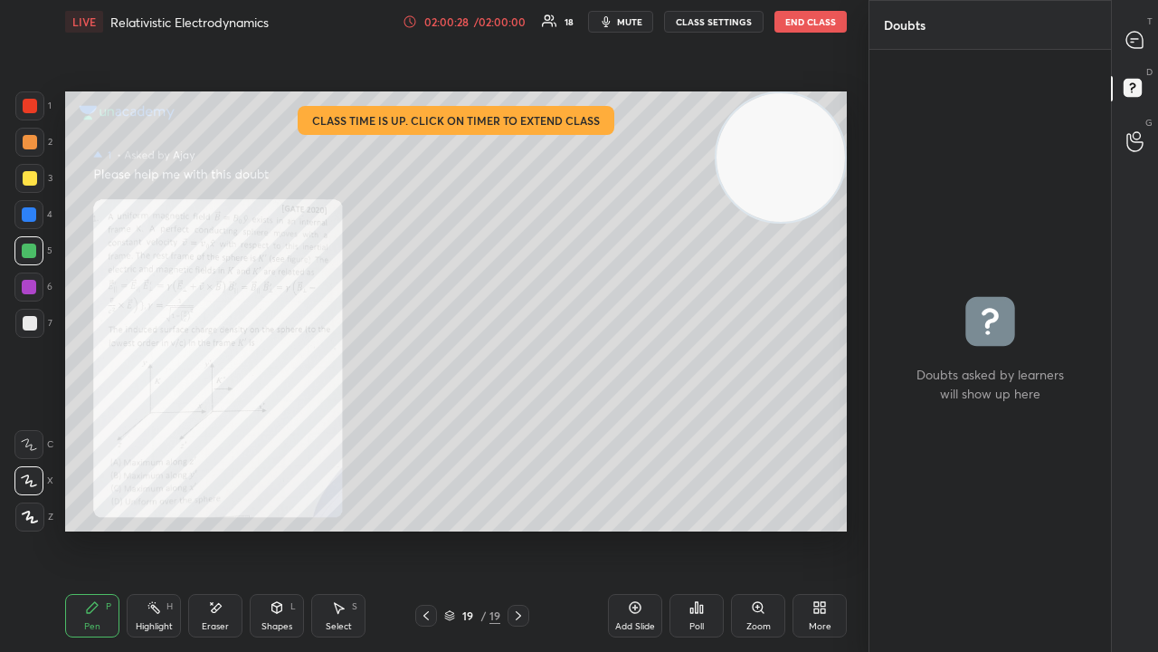
click at [1141, 61] on div "T Messages (T)" at bounding box center [1135, 39] width 46 height 51
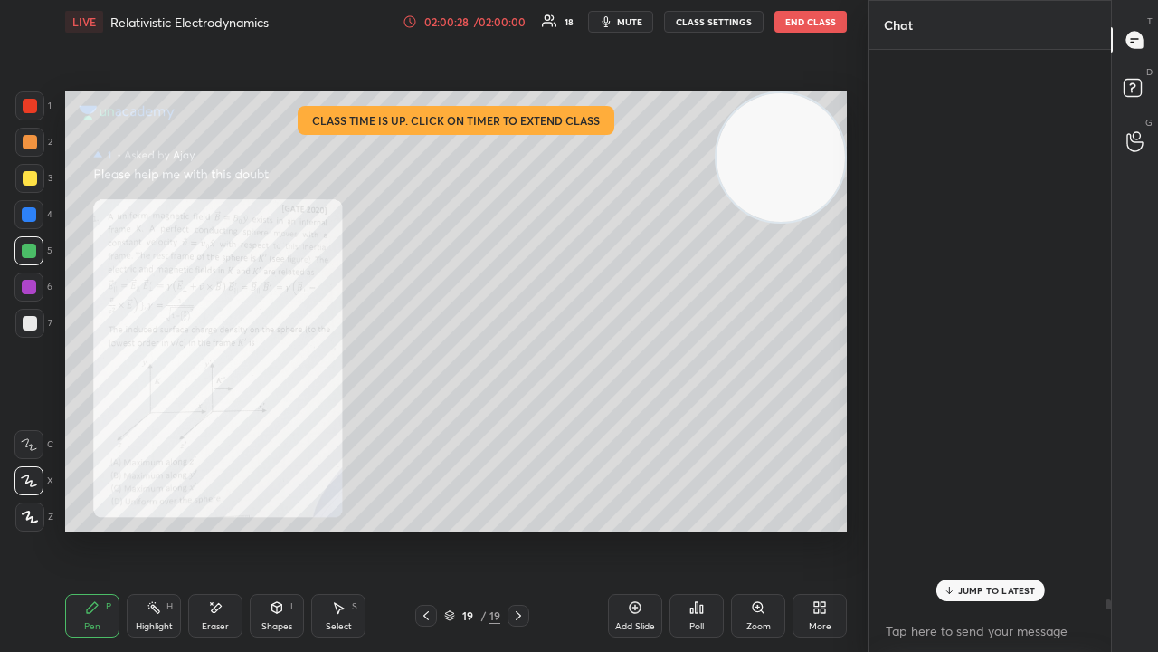
scroll to position [553, 236]
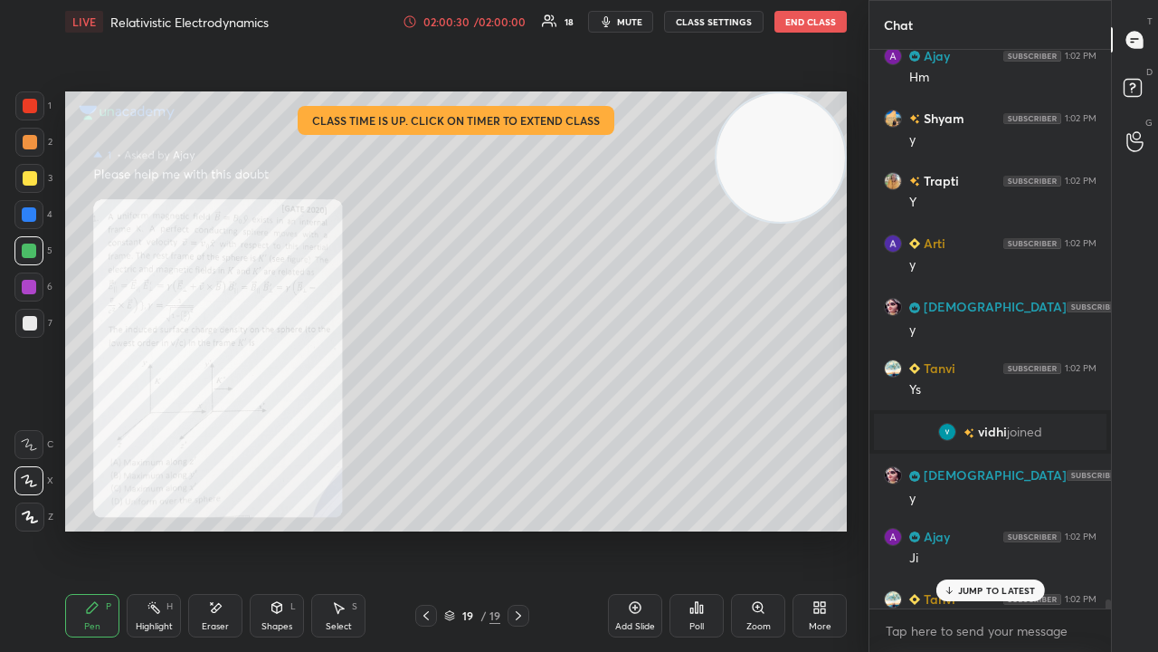
click at [423, 528] on icon at bounding box center [426, 615] width 14 height 14
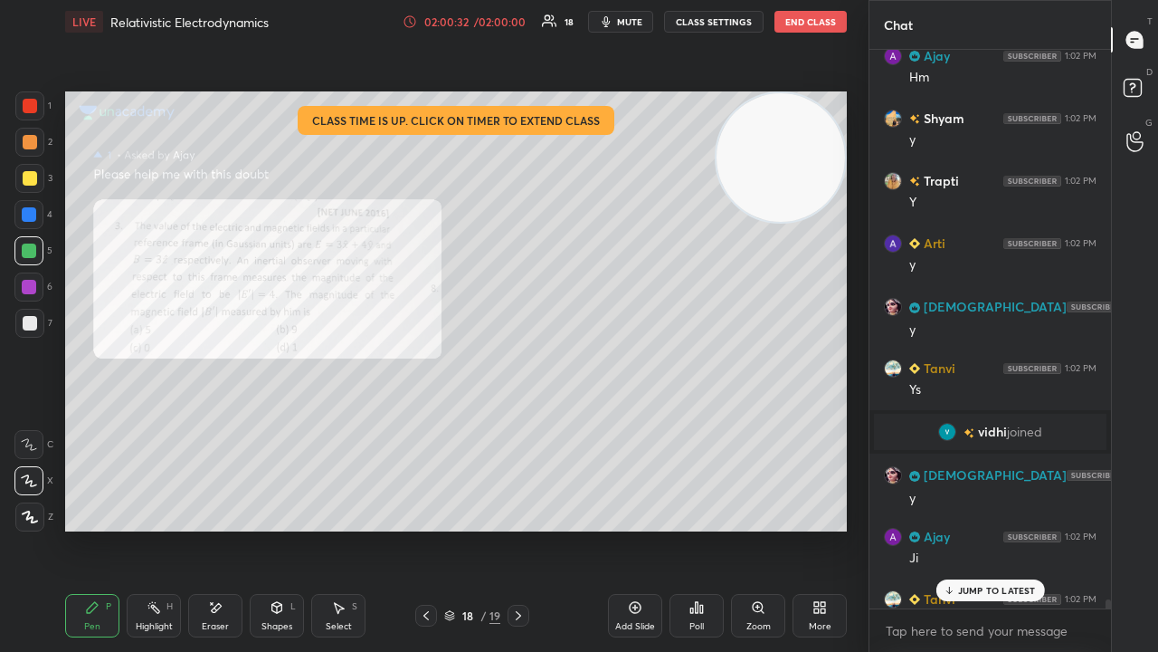
click at [521, 528] on icon at bounding box center [518, 615] width 14 height 14
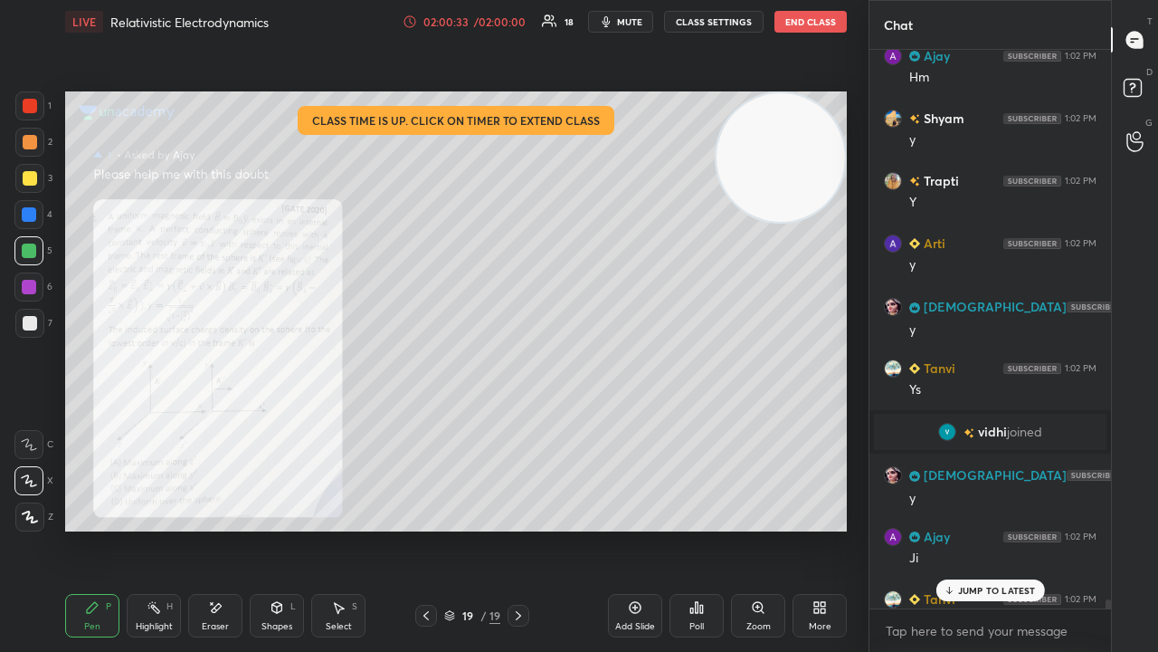
click at [631, 20] on span "mute" at bounding box center [629, 21] width 25 height 13
click at [628, 18] on span "mute" at bounding box center [629, 21] width 25 height 13
click at [1013, 528] on p "JUMP TO LATEST" at bounding box center [997, 590] width 78 height 11
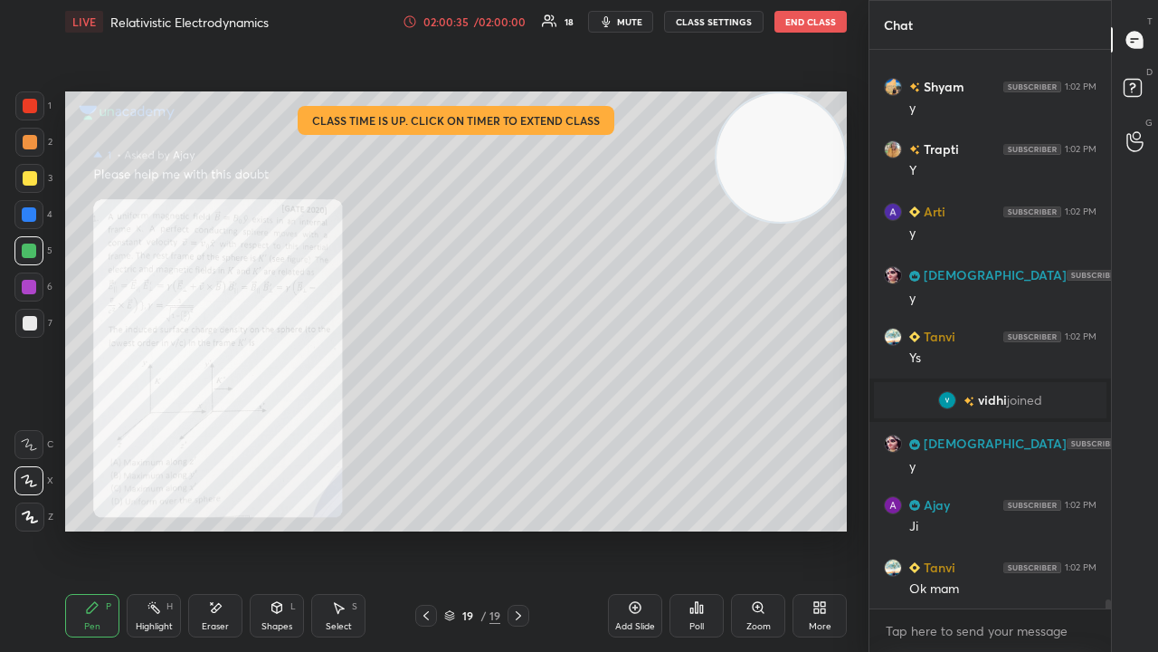
click at [636, 25] on span "mute" at bounding box center [629, 21] width 25 height 13
click at [635, 24] on span "unmute" at bounding box center [628, 21] width 39 height 13
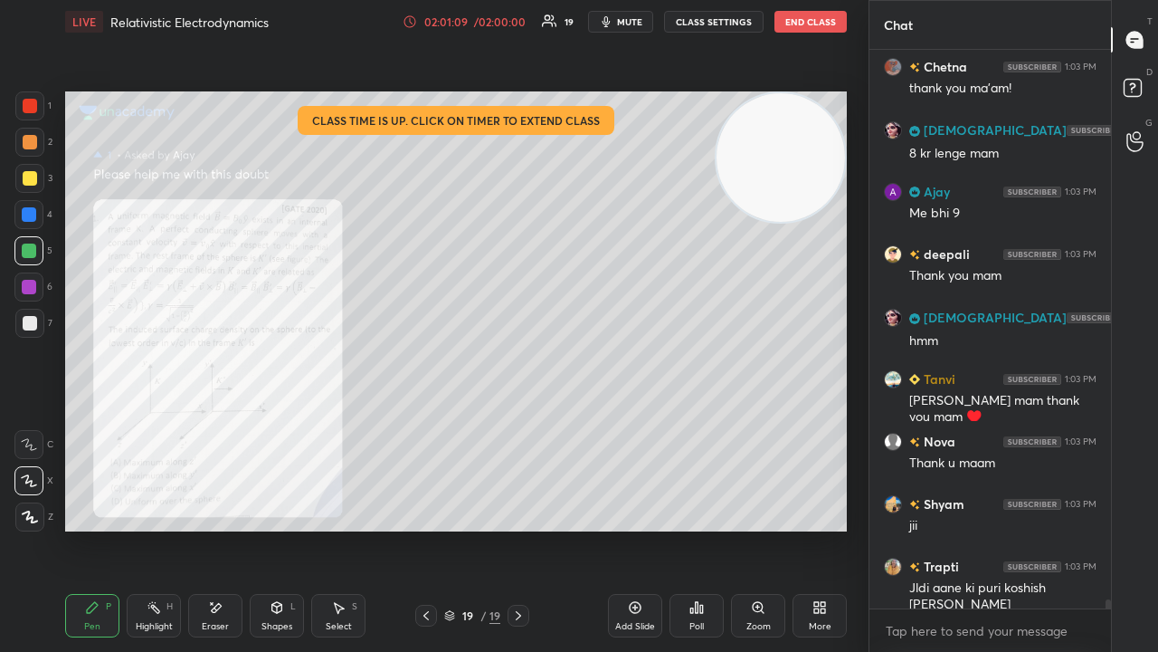
scroll to position [35430, 0]
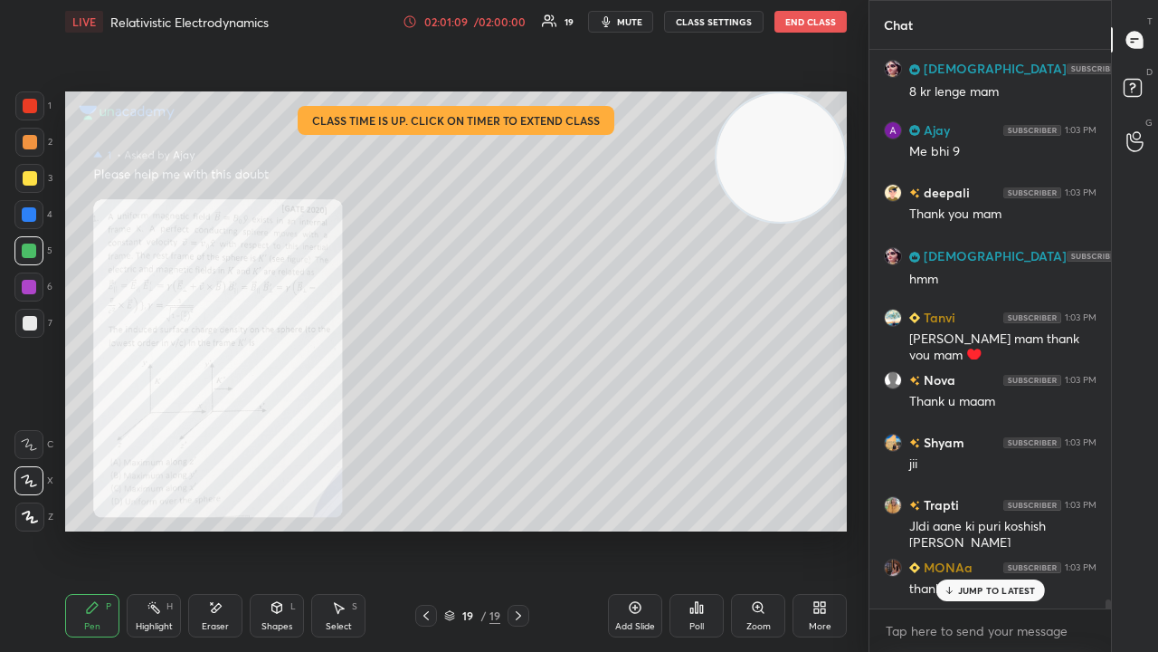
click at [635, 23] on span "mute" at bounding box center [629, 21] width 25 height 13
click at [635, 20] on span "mute" at bounding box center [629, 21] width 25 height 13
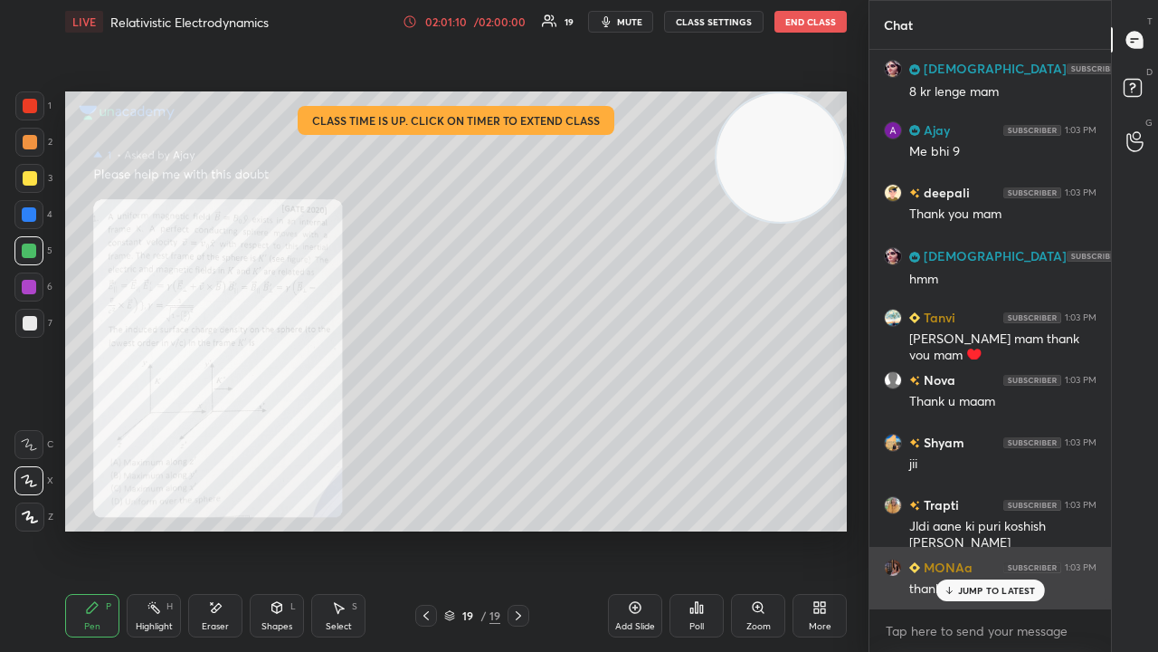
scroll to position [35493, 0]
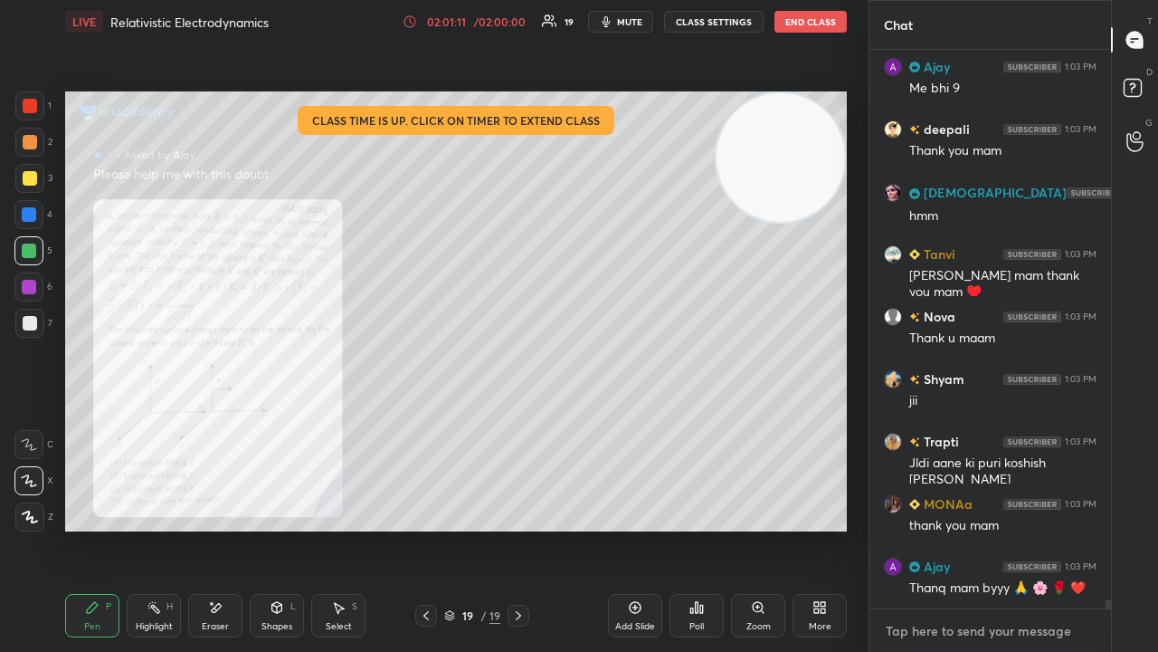
click at [979, 528] on div "x" at bounding box center [991, 630] width 242 height 43
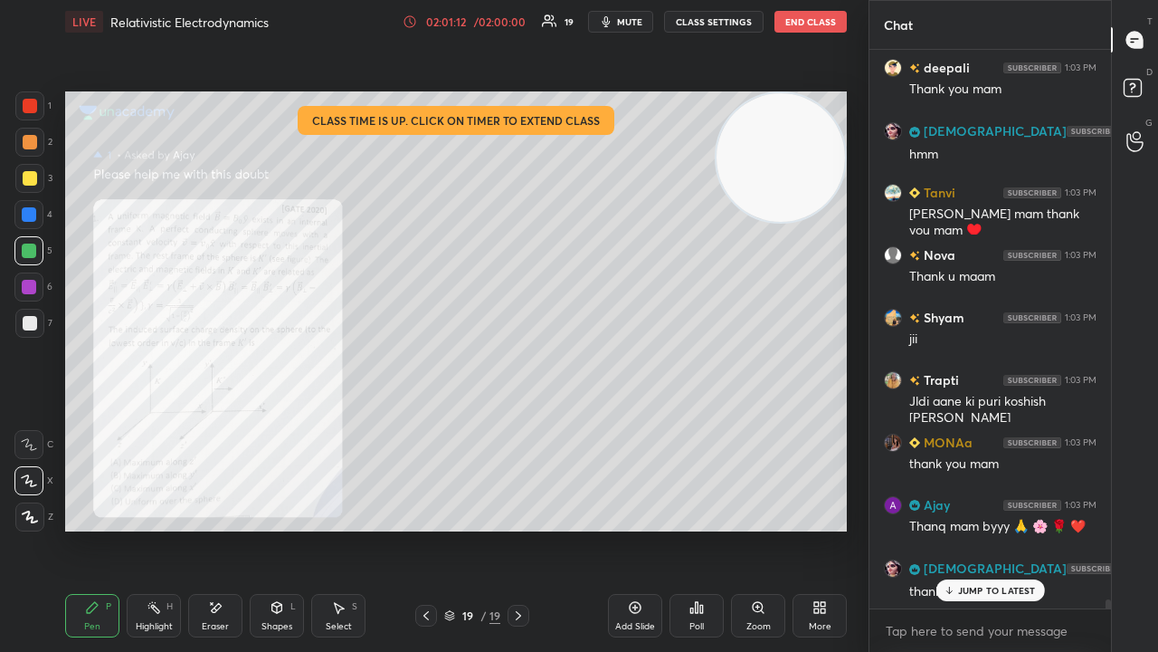
click at [633, 25] on span "mute" at bounding box center [629, 21] width 25 height 13
click at [635, 22] on span "unmute" at bounding box center [628, 21] width 39 height 13
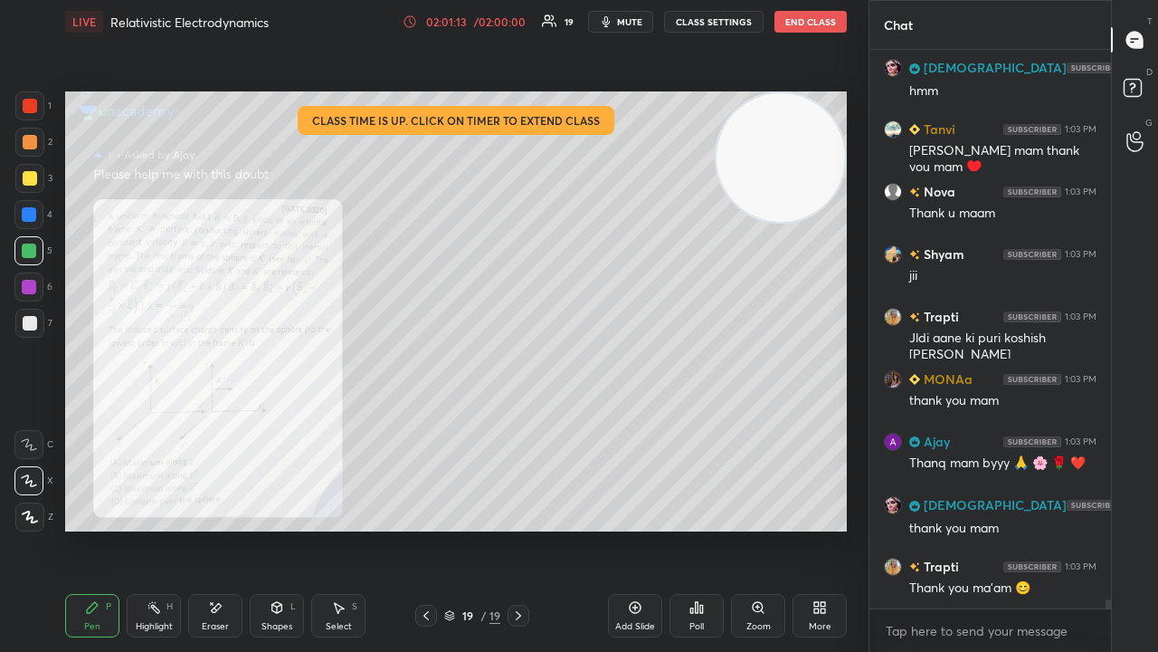
click at [985, 528] on div "Thank you ma'am 😊" at bounding box center [1002, 588] width 187 height 18
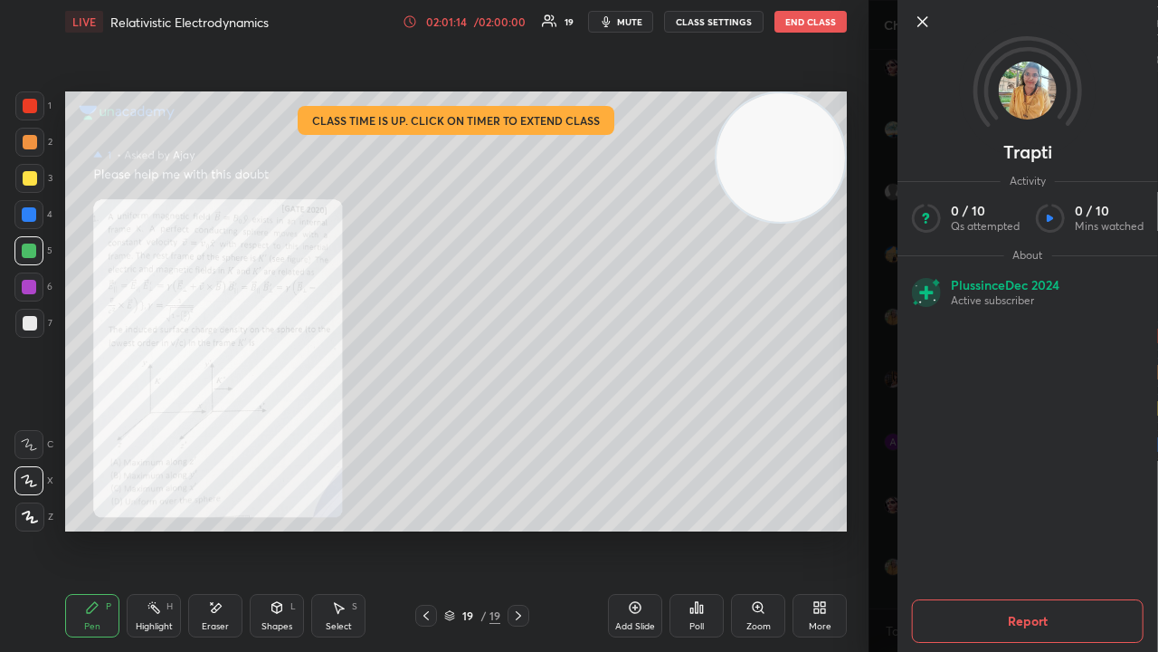
click at [634, 22] on span "mute" at bounding box center [629, 21] width 25 height 13
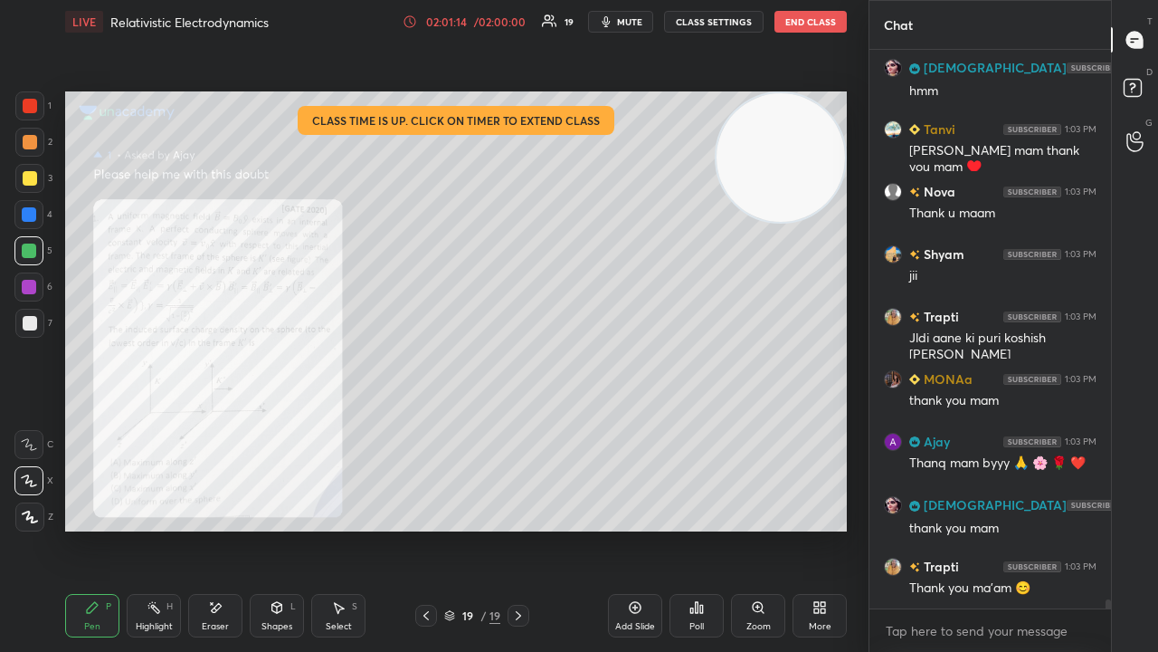
click at [635, 17] on span "mute" at bounding box center [629, 21] width 25 height 13
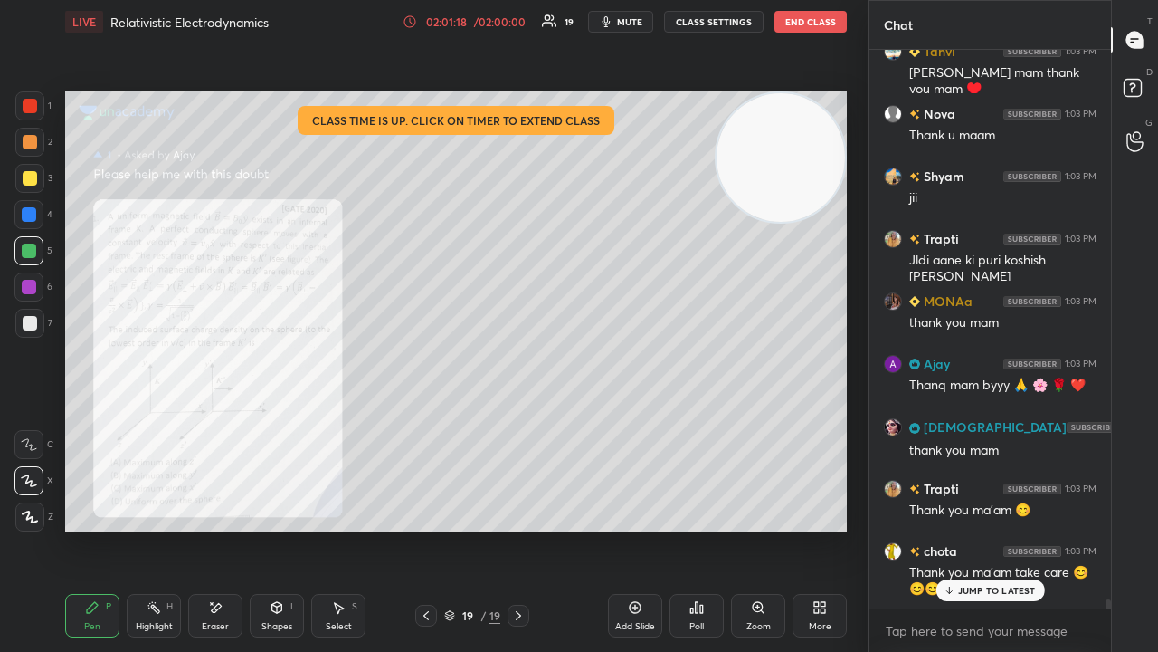
scroll to position [35759, 0]
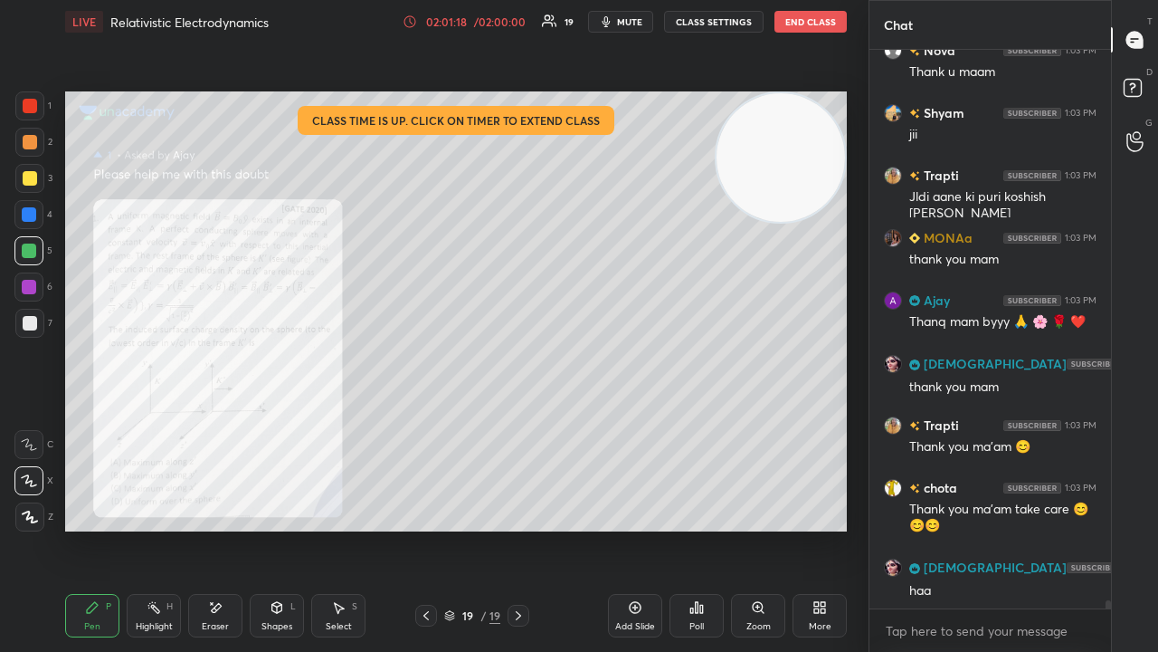
click at [614, 26] on icon "button" at bounding box center [606, 21] width 14 height 14
click at [618, 24] on span "unmute" at bounding box center [628, 21] width 39 height 13
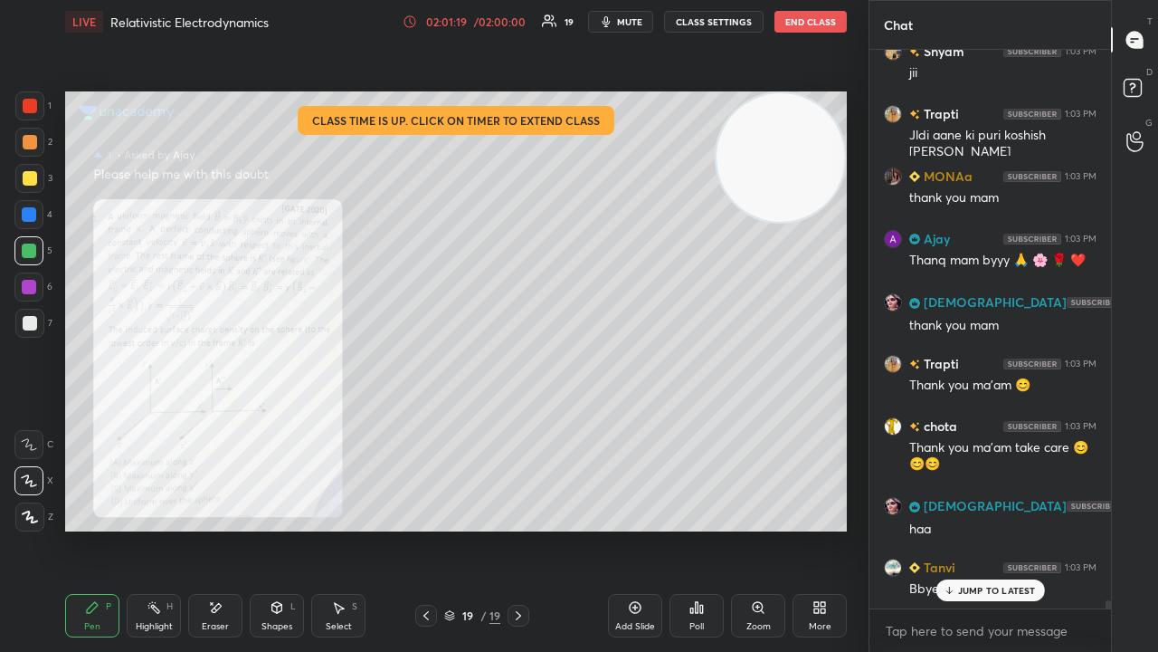
click at [919, 528] on div "x" at bounding box center [991, 630] width 242 height 43
click at [963, 528] on p "JUMP TO LATEST" at bounding box center [997, 590] width 78 height 11
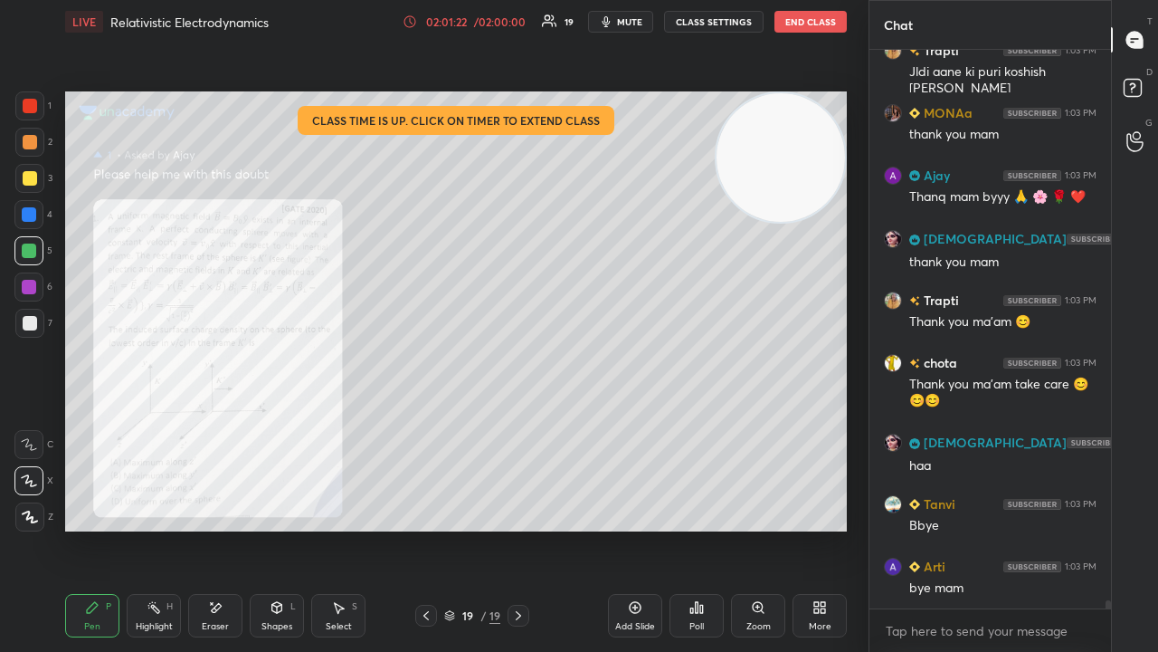
click at [423, 528] on icon at bounding box center [426, 615] width 14 height 14
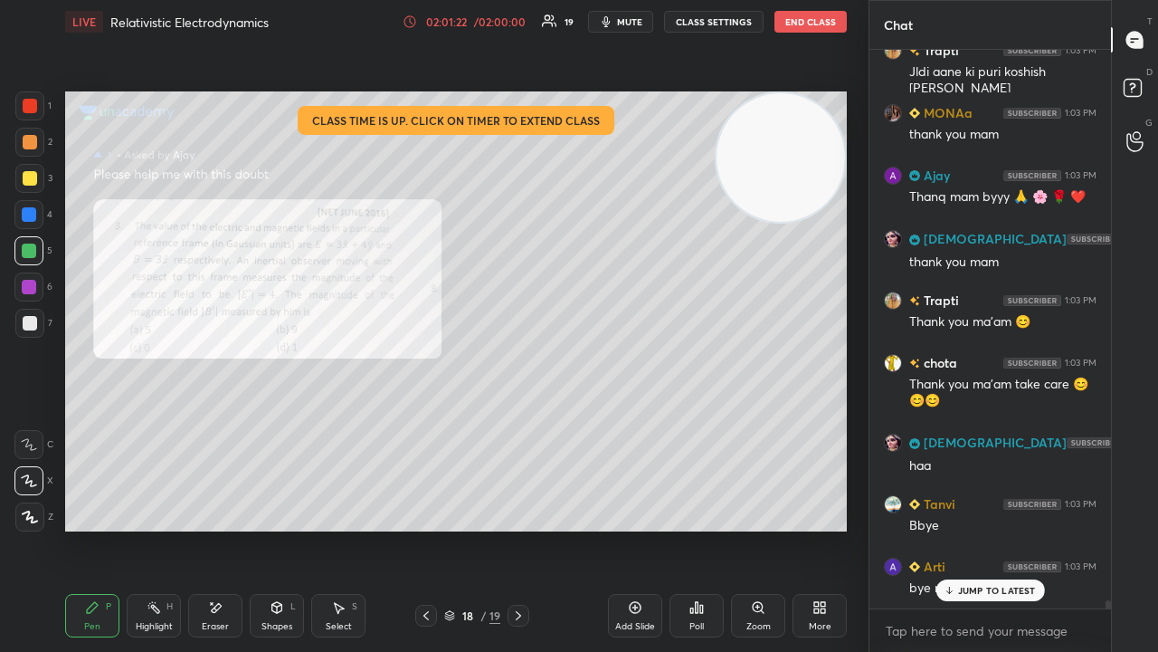
scroll to position [35946, 0]
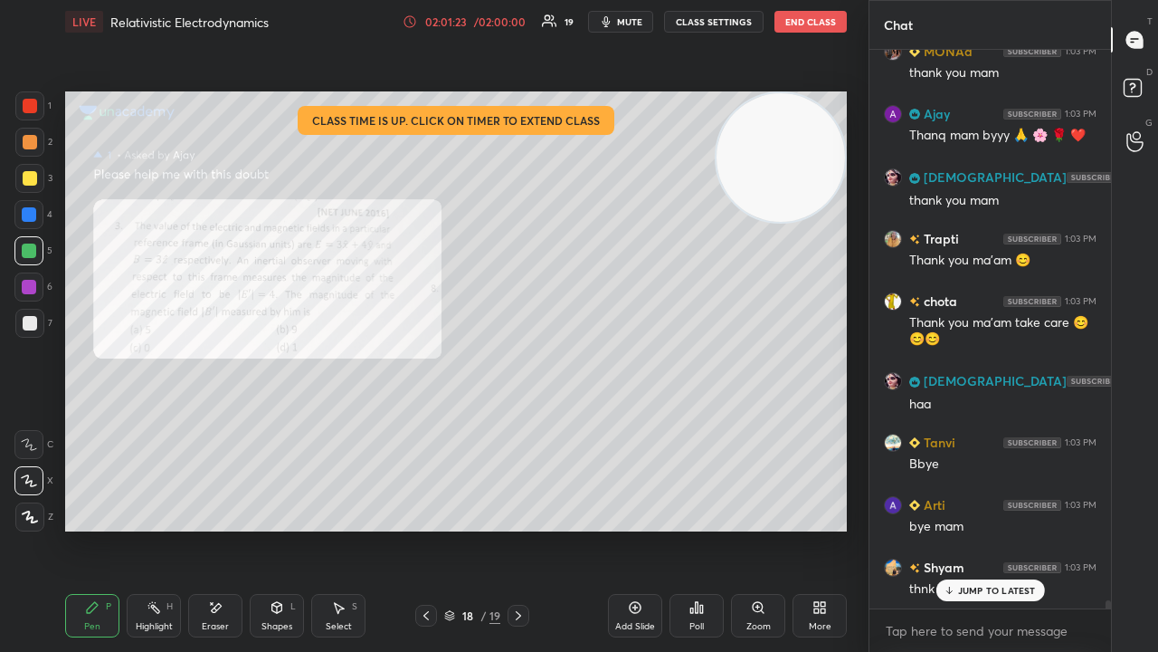
click at [645, 16] on button "mute" at bounding box center [620, 22] width 65 height 22
click at [642, 17] on span "mute" at bounding box center [629, 21] width 25 height 13
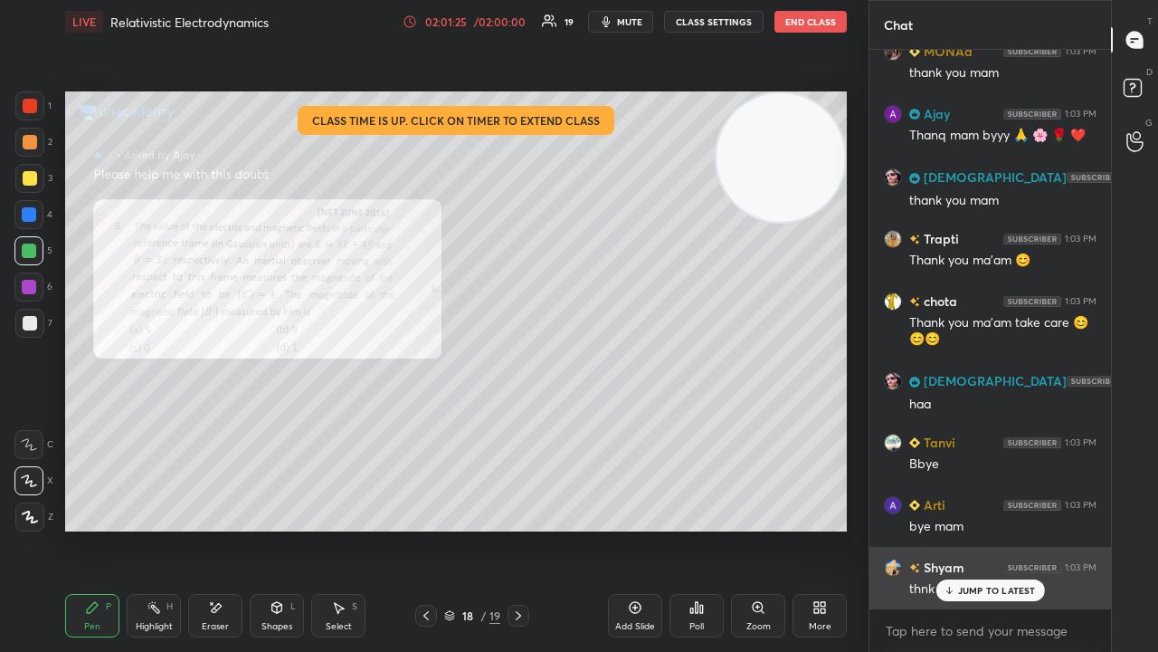
drag, startPoint x: 960, startPoint y: 588, endPoint x: 947, endPoint y: 595, distance: 14.6
click at [959, 528] on p "JUMP TO LATEST" at bounding box center [997, 590] width 78 height 11
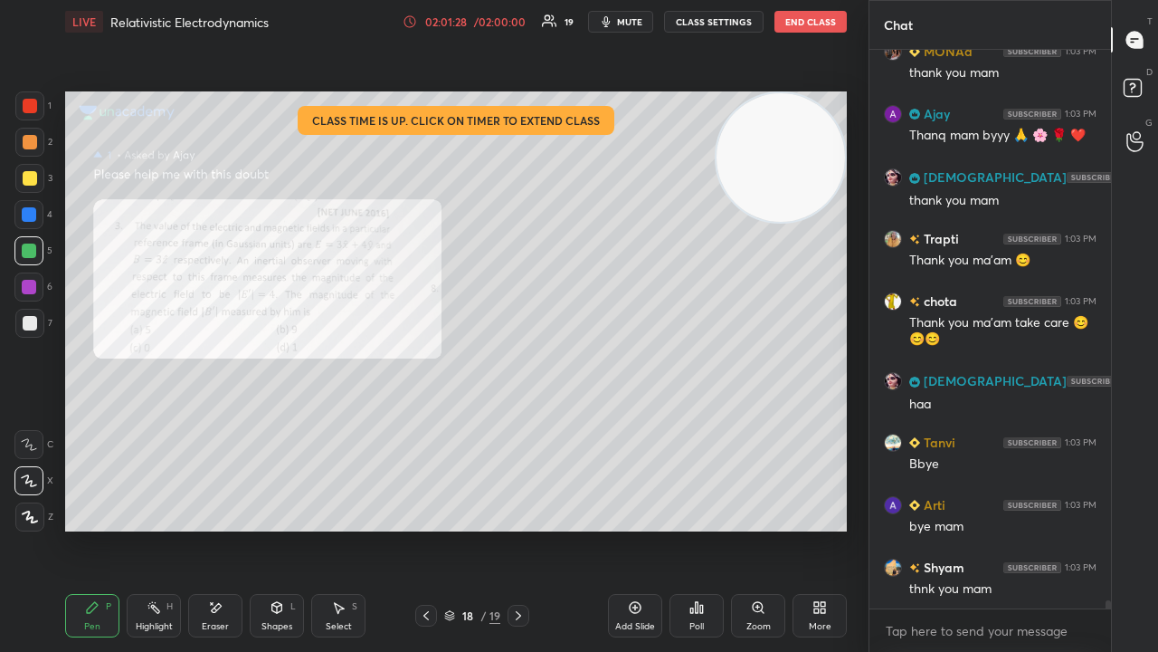
click at [640, 20] on span "mute" at bounding box center [629, 21] width 25 height 13
drag, startPoint x: 639, startPoint y: 22, endPoint x: 642, endPoint y: 7, distance: 14.7
click at [639, 19] on span "unmute" at bounding box center [628, 21] width 39 height 13
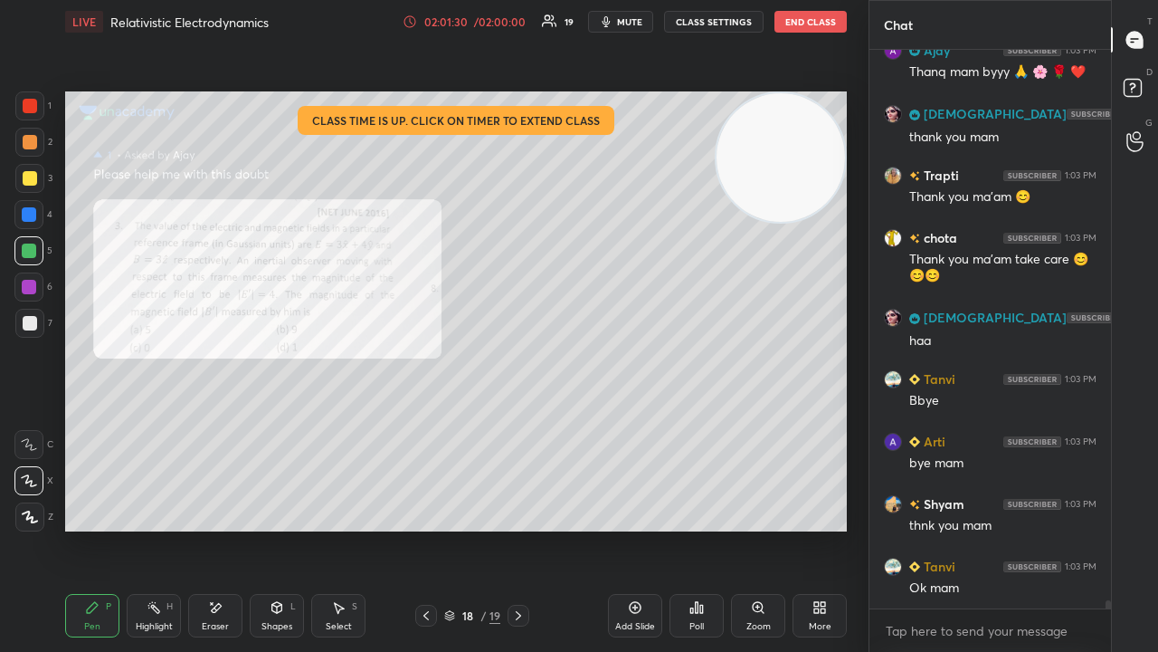
click at [633, 19] on span "mute" at bounding box center [629, 21] width 25 height 13
click at [638, 18] on span "unmute" at bounding box center [628, 21] width 39 height 13
click at [19, 317] on div at bounding box center [29, 323] width 29 height 29
click at [613, 19] on icon "button" at bounding box center [606, 21] width 14 height 14
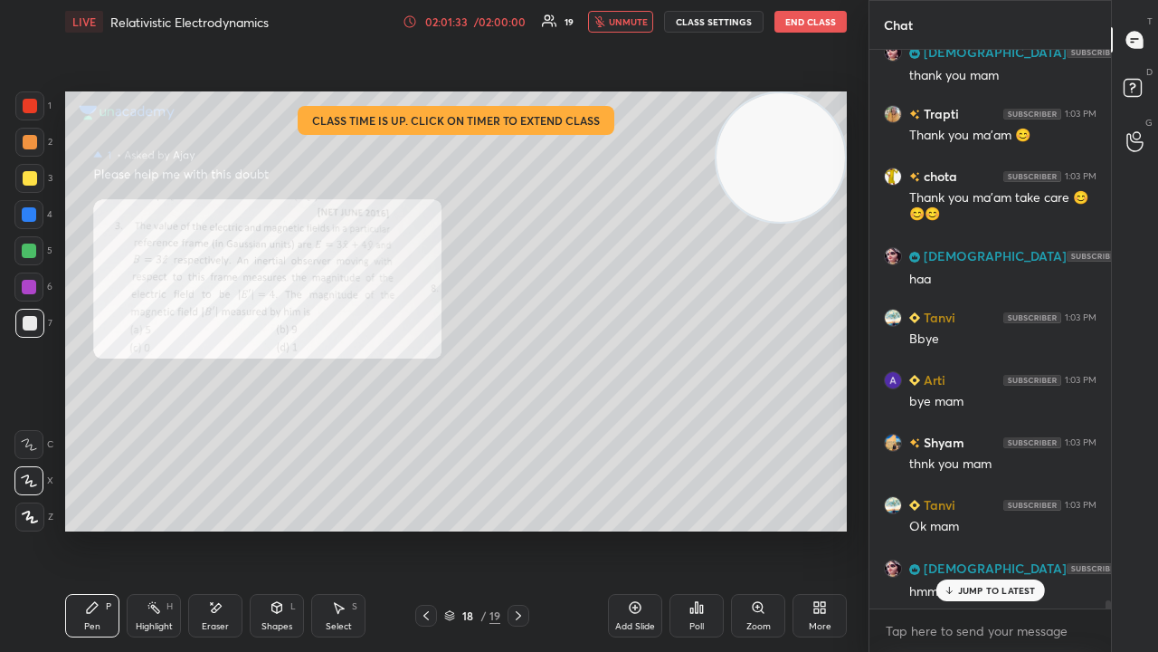
click at [612, 20] on span "unmute" at bounding box center [628, 21] width 39 height 13
click at [974, 528] on div "SUNITA 1:03 PM 8 kr lenge mam Ajay 1:03 PM Me bhi 9 deepali 1:03 PM Thank you m…" at bounding box center [991, 329] width 242 height 558
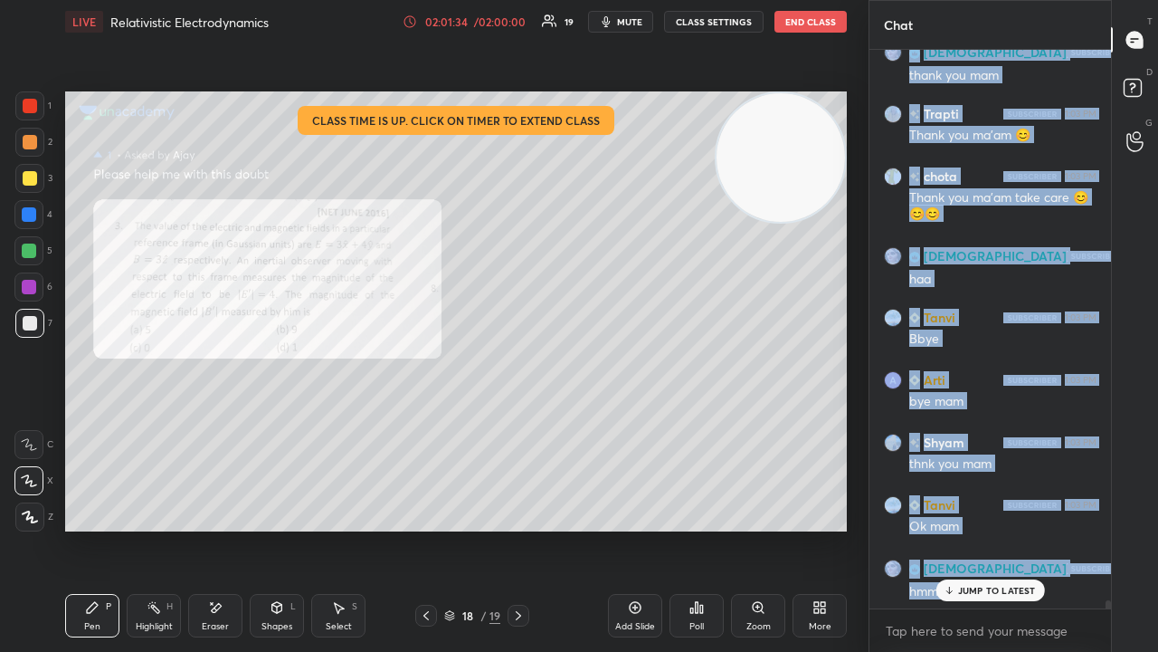
scroll to position [36134, 0]
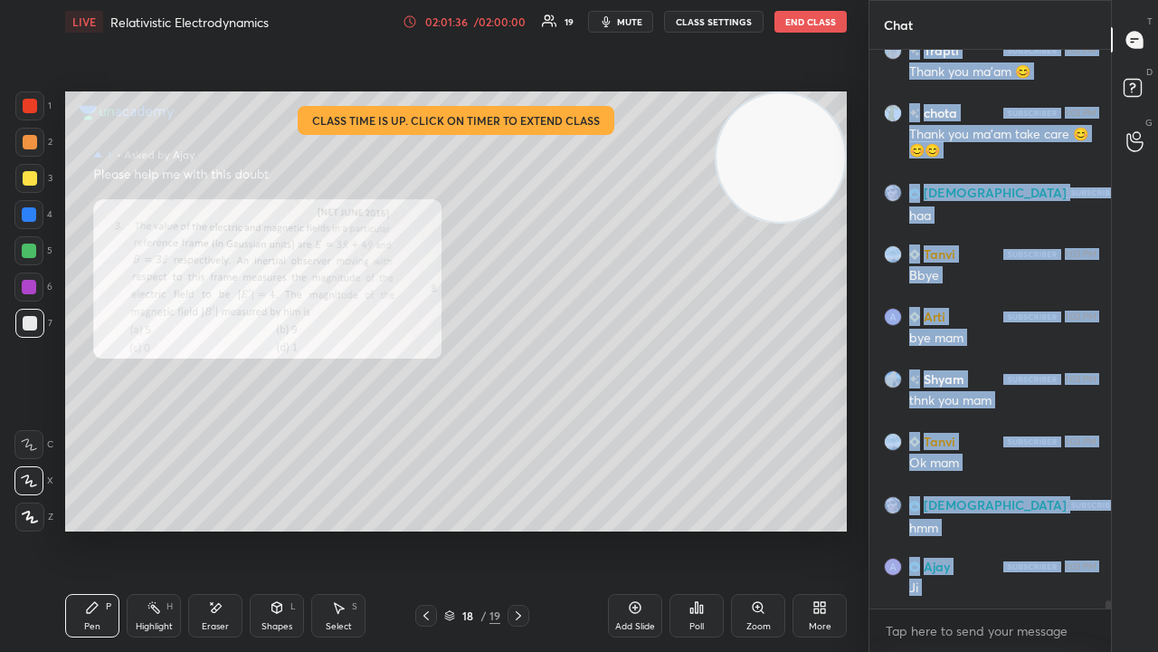
click at [636, 20] on span "mute" at bounding box center [629, 21] width 25 height 13
click at [635, 21] on span "unmute" at bounding box center [628, 21] width 39 height 13
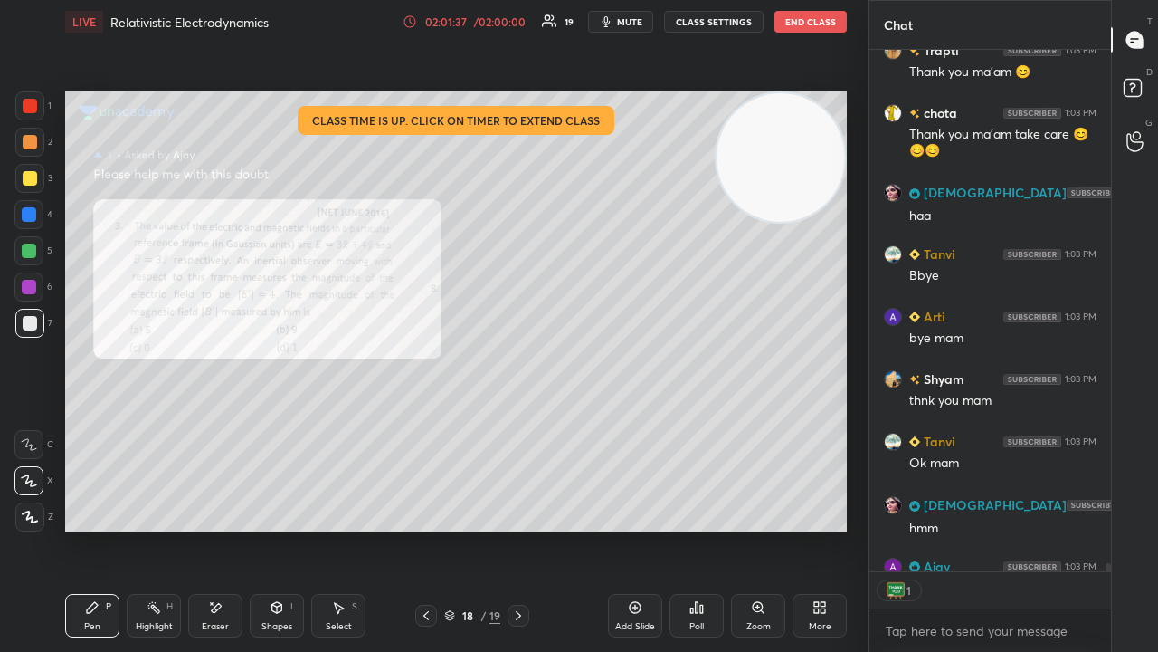
scroll to position [516, 236]
click at [34, 255] on div at bounding box center [29, 250] width 14 height 14
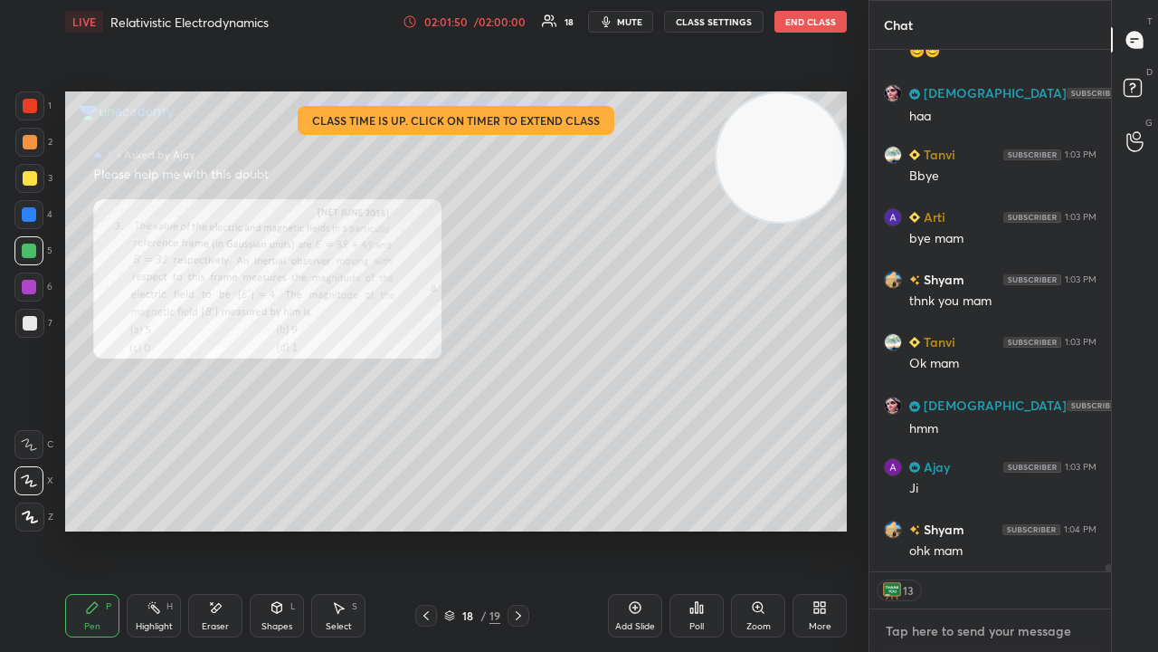
click at [914, 528] on textarea at bounding box center [990, 630] width 213 height 29
click at [642, 20] on span "mute" at bounding box center [629, 21] width 25 height 13
click at [641, 22] on span "unmute" at bounding box center [628, 21] width 39 height 13
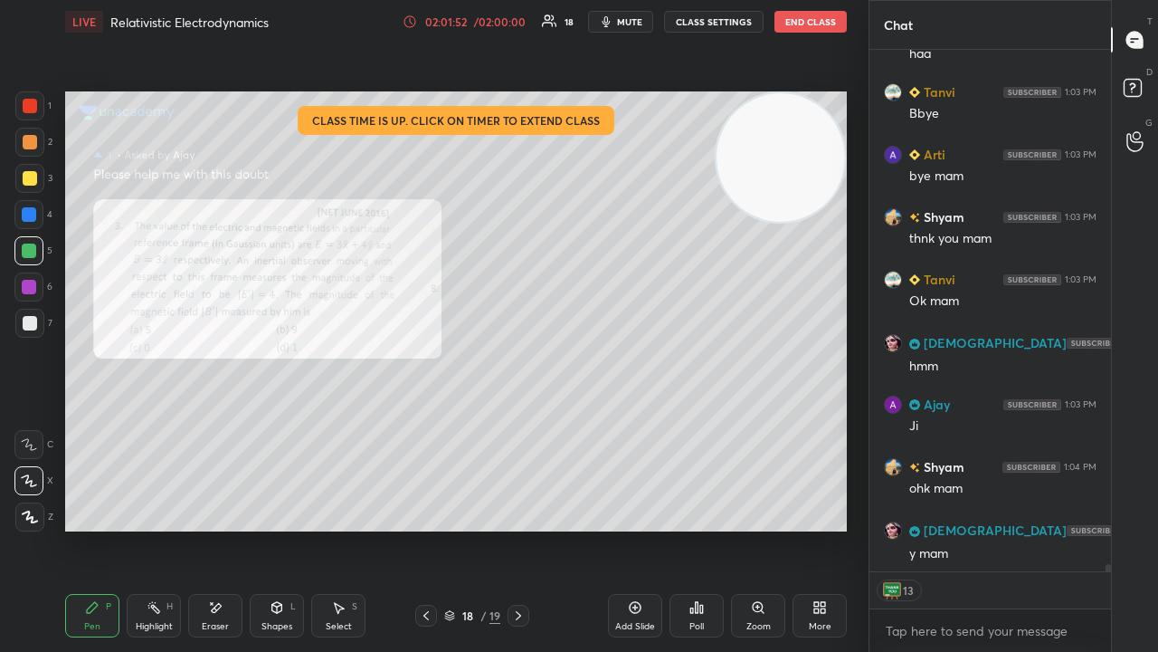
click at [15, 176] on div at bounding box center [29, 178] width 29 height 29
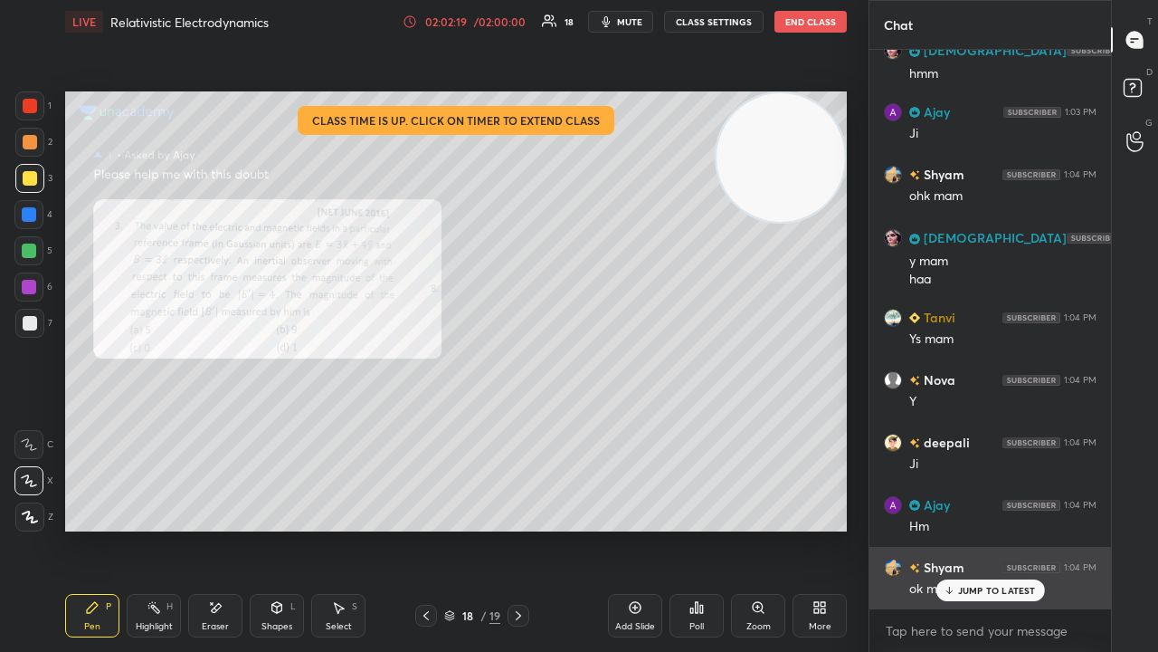
scroll to position [36651, 0]
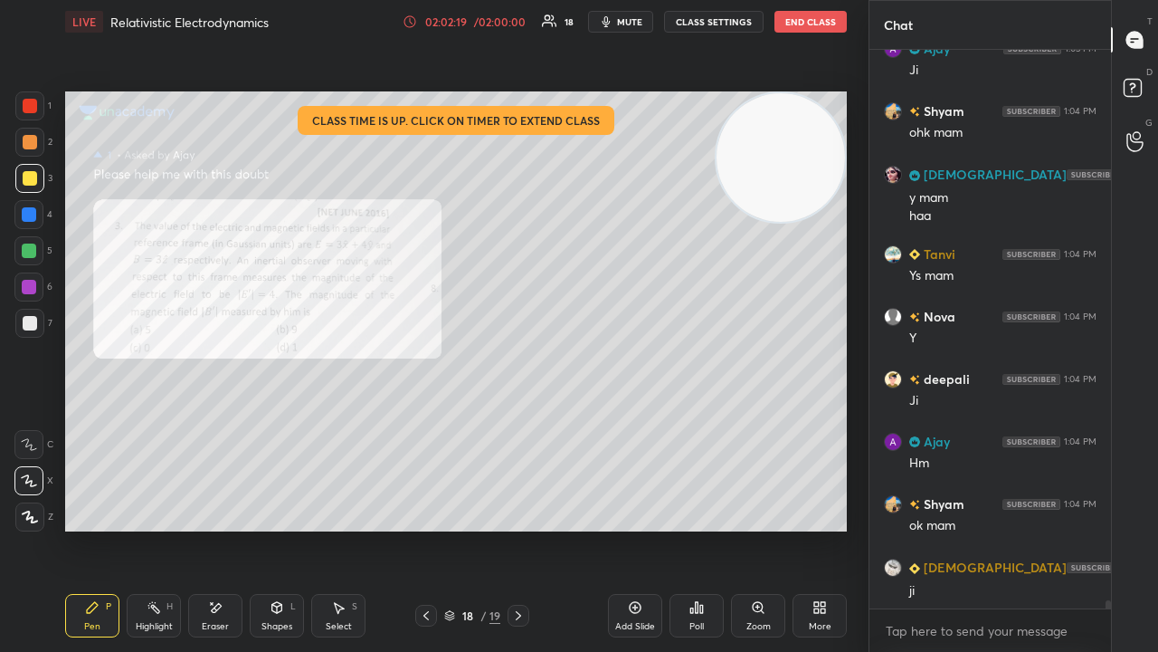
click at [1004, 528] on div "x" at bounding box center [991, 630] width 242 height 43
click at [627, 14] on button "mute" at bounding box center [620, 22] width 65 height 22
click at [628, 15] on span "unmute" at bounding box center [628, 21] width 39 height 13
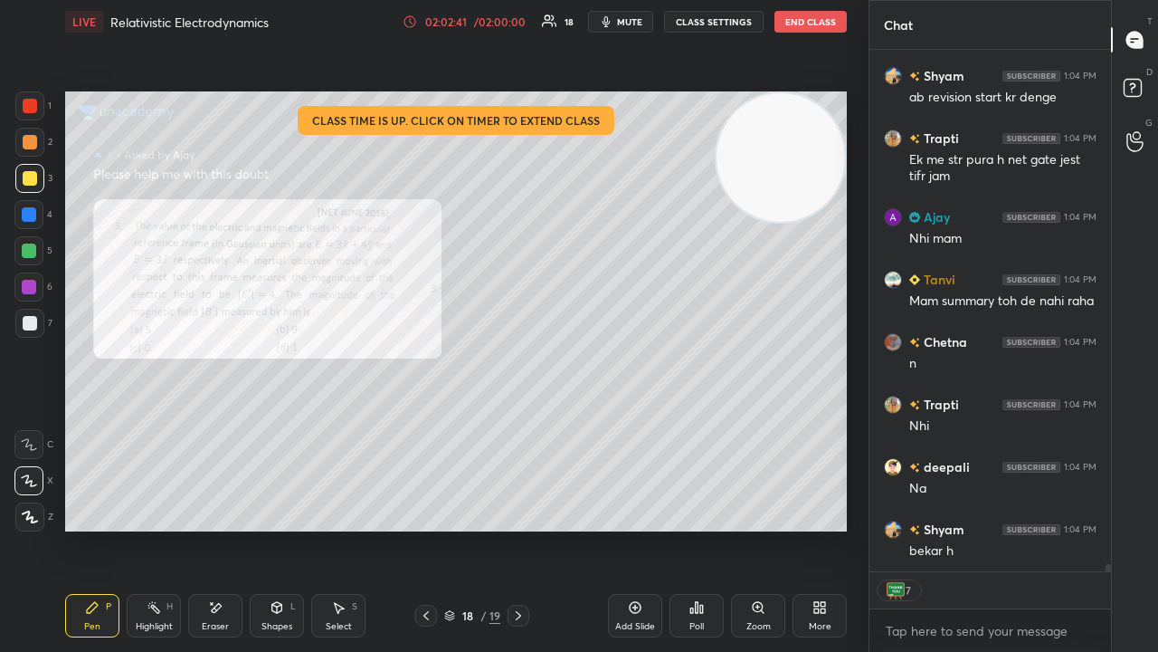
scroll to position [37329, 0]
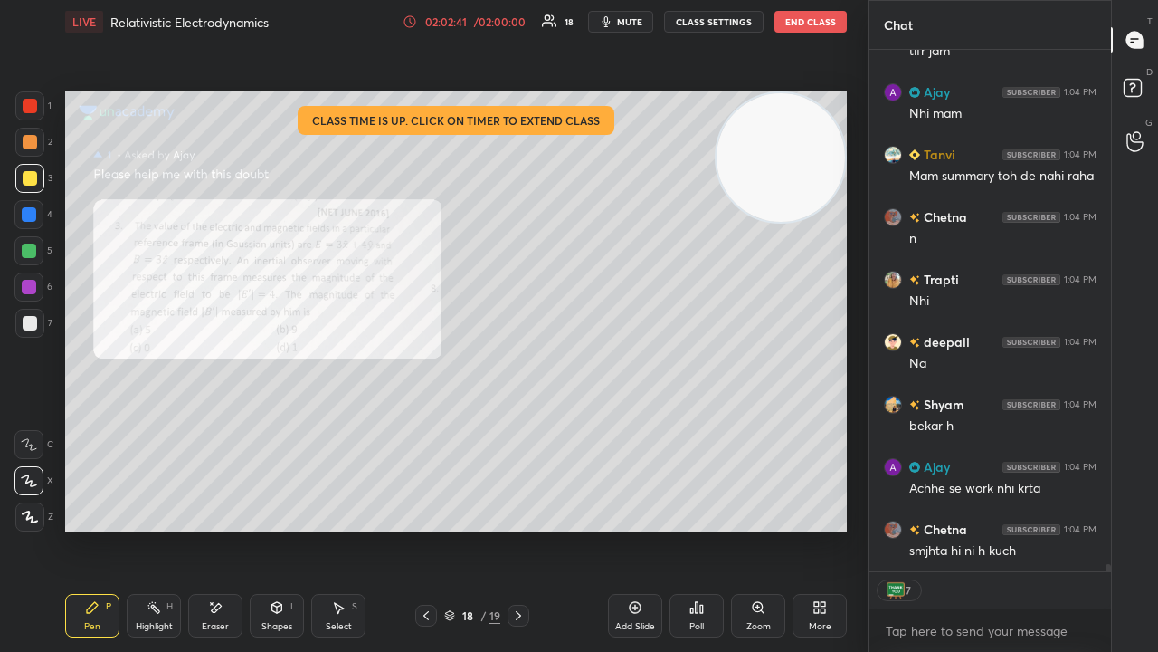
click at [629, 18] on span "mute" at bounding box center [629, 21] width 25 height 13
click at [624, 29] on button "unmute" at bounding box center [620, 22] width 65 height 22
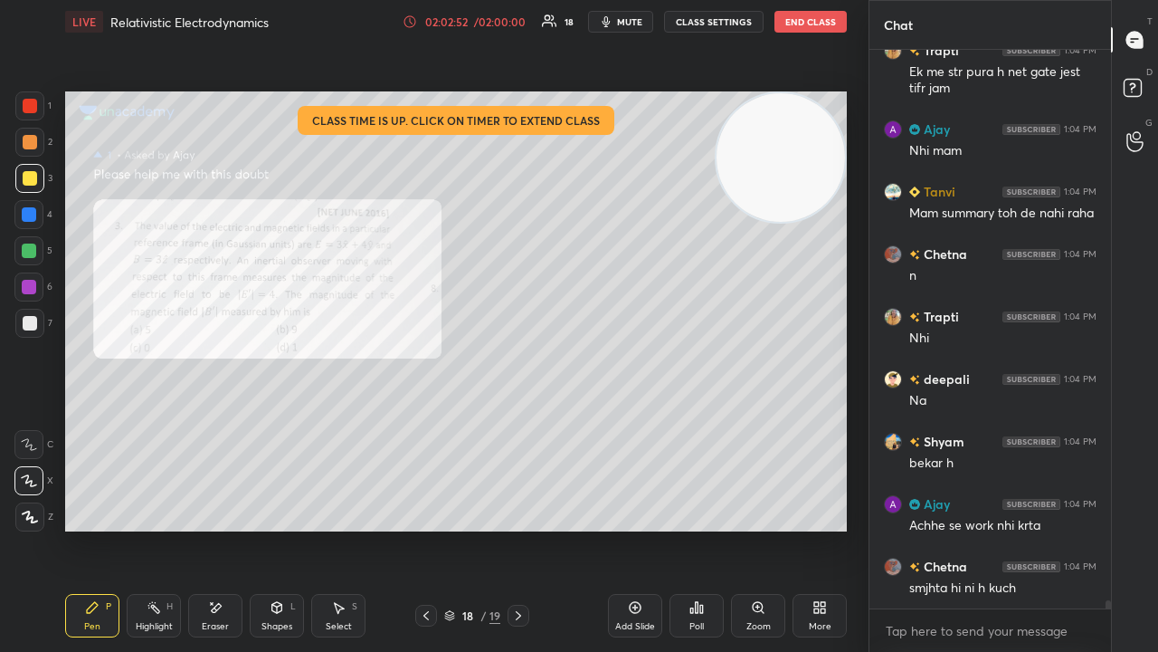
scroll to position [37354, 0]
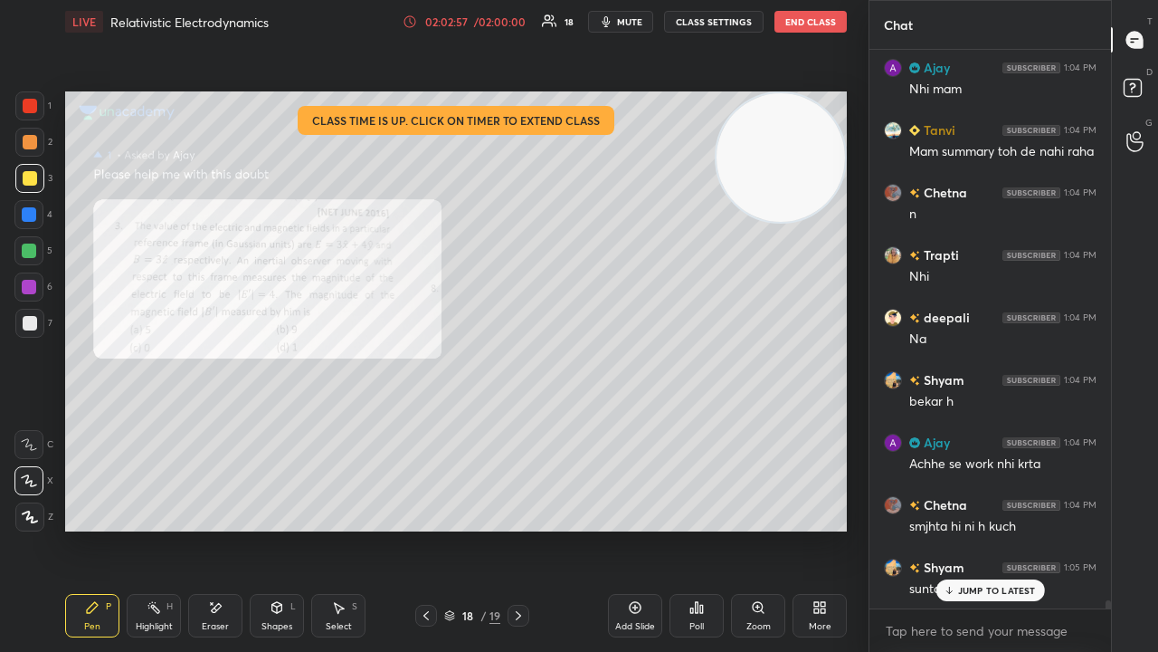
drag, startPoint x: 1002, startPoint y: 590, endPoint x: 1004, endPoint y: 623, distance: 33.6
click at [1002, 528] on p "JUMP TO LATEST" at bounding box center [997, 590] width 78 height 11
click at [1011, 528] on textarea at bounding box center [990, 630] width 213 height 29
click at [614, 24] on icon "button" at bounding box center [606, 21] width 14 height 14
click at [618, 24] on span "unmute" at bounding box center [628, 21] width 39 height 13
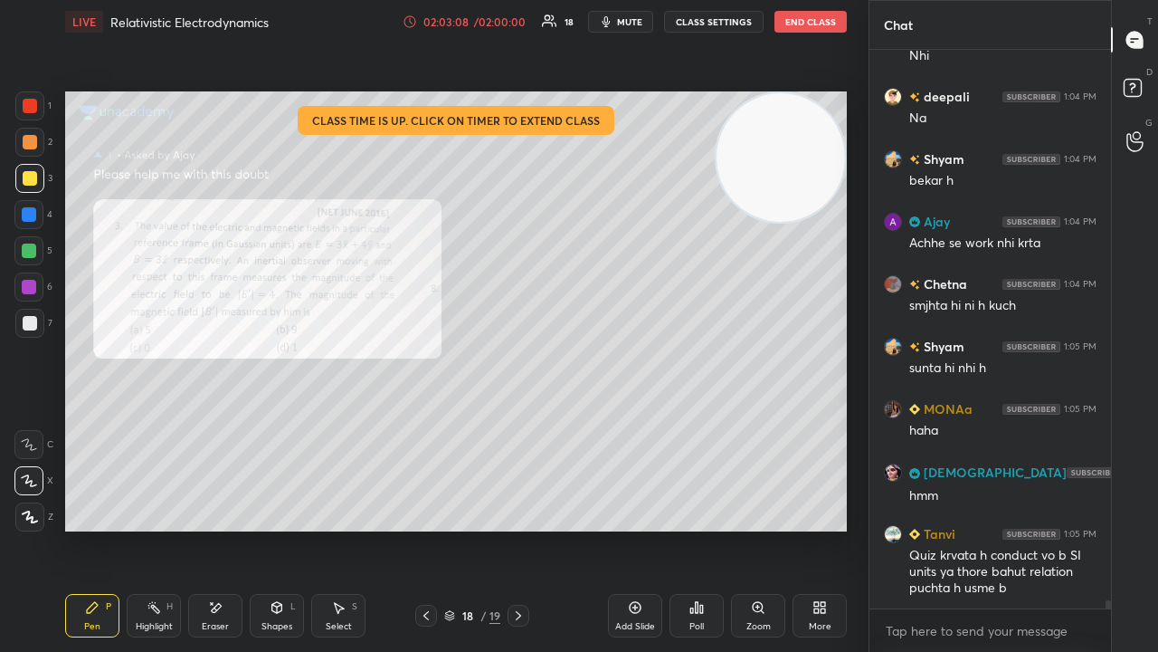
scroll to position [37636, 0]
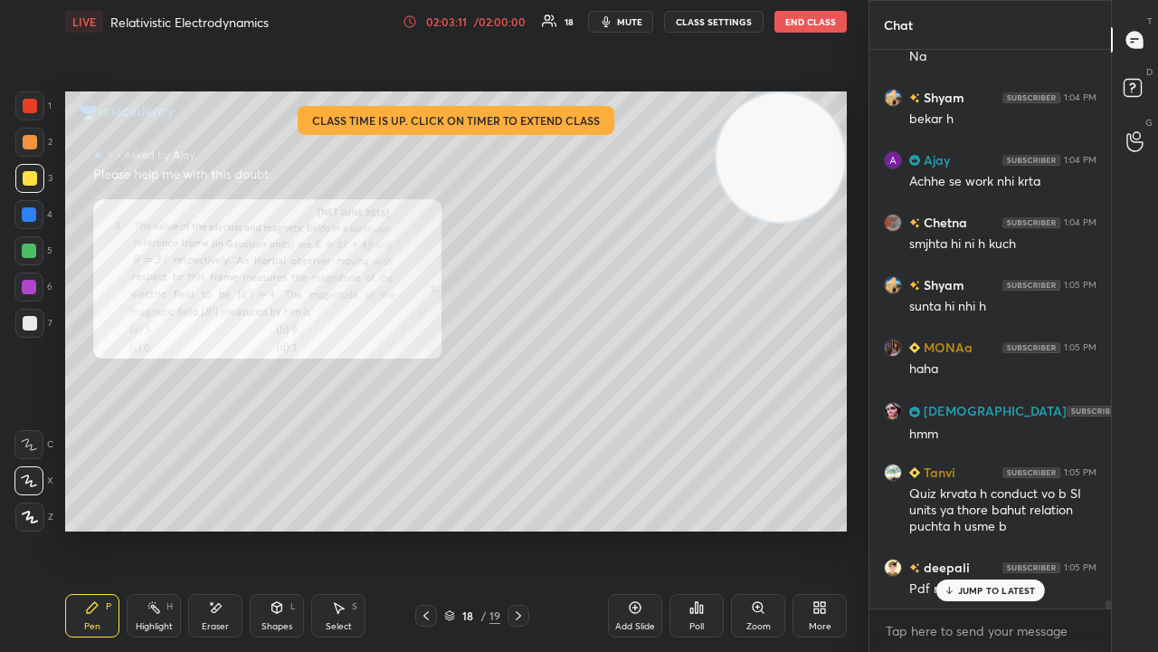
drag, startPoint x: 947, startPoint y: 595, endPoint x: 954, endPoint y: 633, distance: 38.7
click at [947, 528] on div "JUMP TO LATEST" at bounding box center [990, 590] width 109 height 22
click at [966, 528] on div "x" at bounding box center [991, 630] width 242 height 43
click at [631, 25] on span "mute" at bounding box center [629, 21] width 25 height 13
click at [631, 25] on span "unmute" at bounding box center [628, 21] width 39 height 13
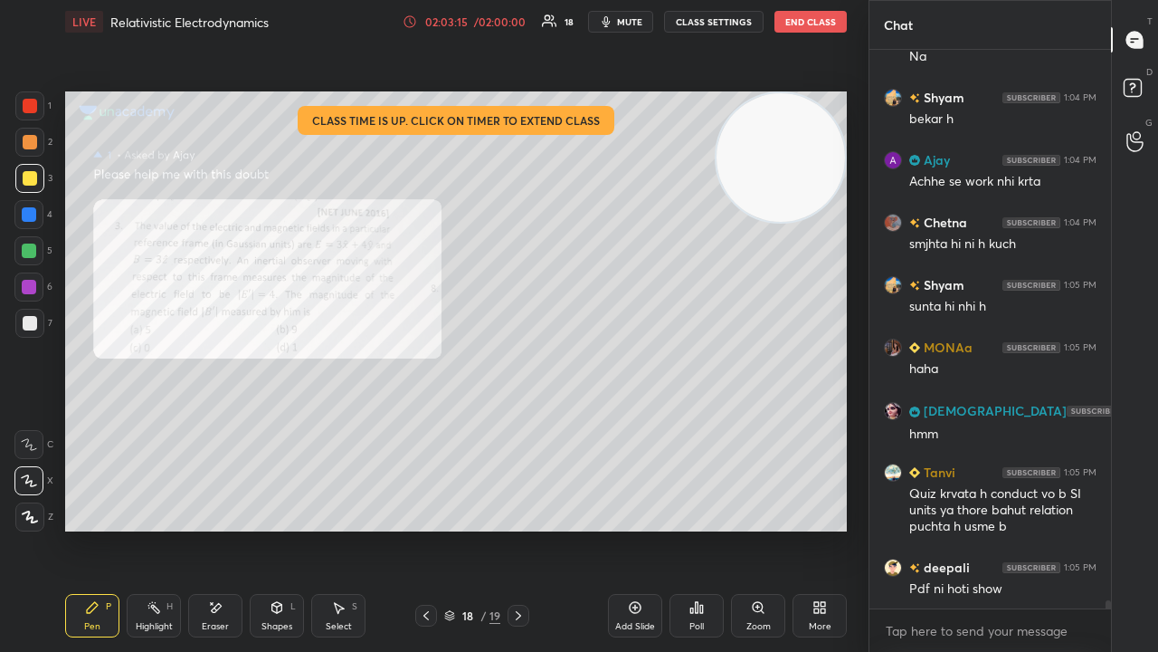
click at [1107, 528] on div at bounding box center [1108, 607] width 5 height 14
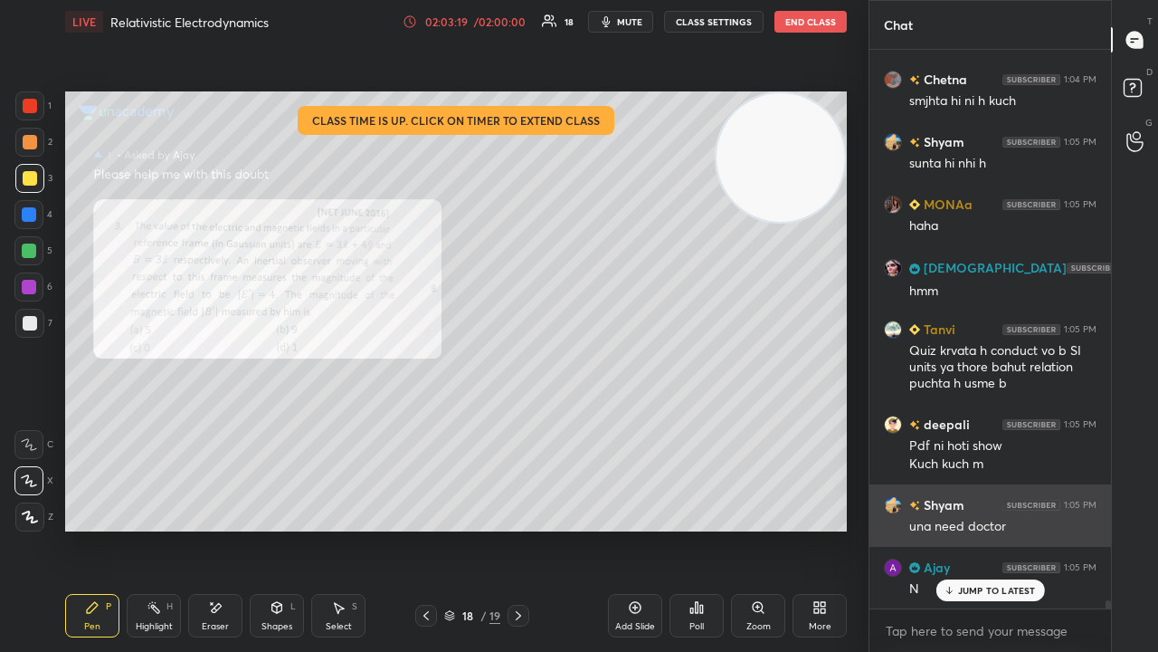
scroll to position [37842, 0]
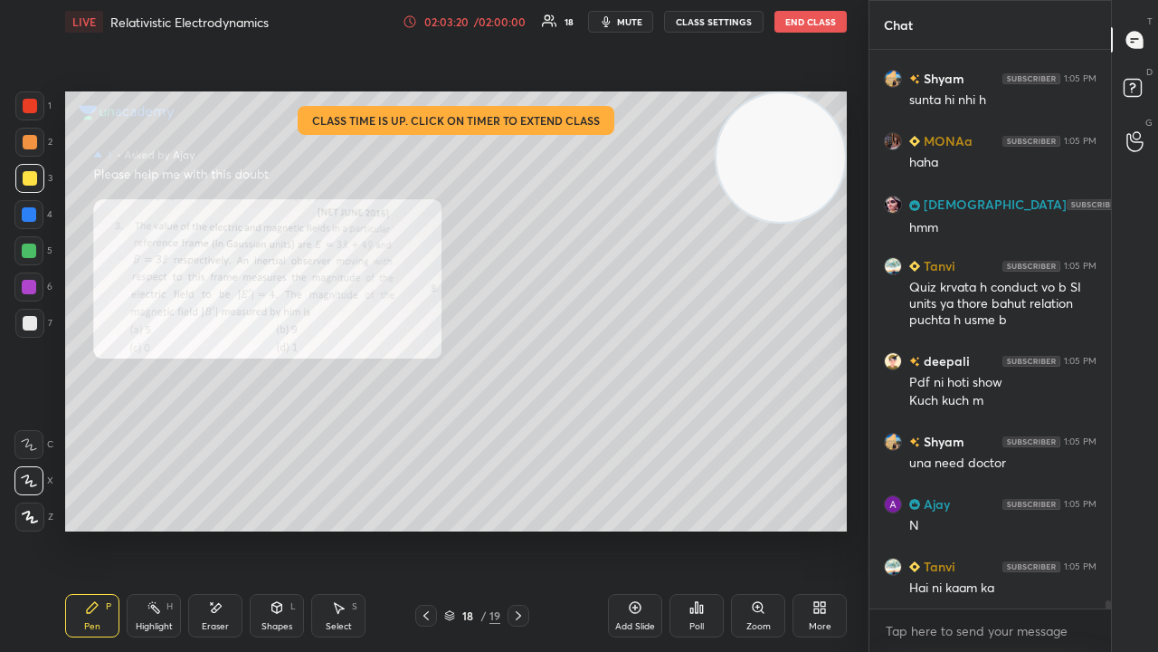
click at [636, 21] on span "mute" at bounding box center [629, 21] width 25 height 13
click at [637, 22] on span "unmute" at bounding box center [628, 21] width 39 height 13
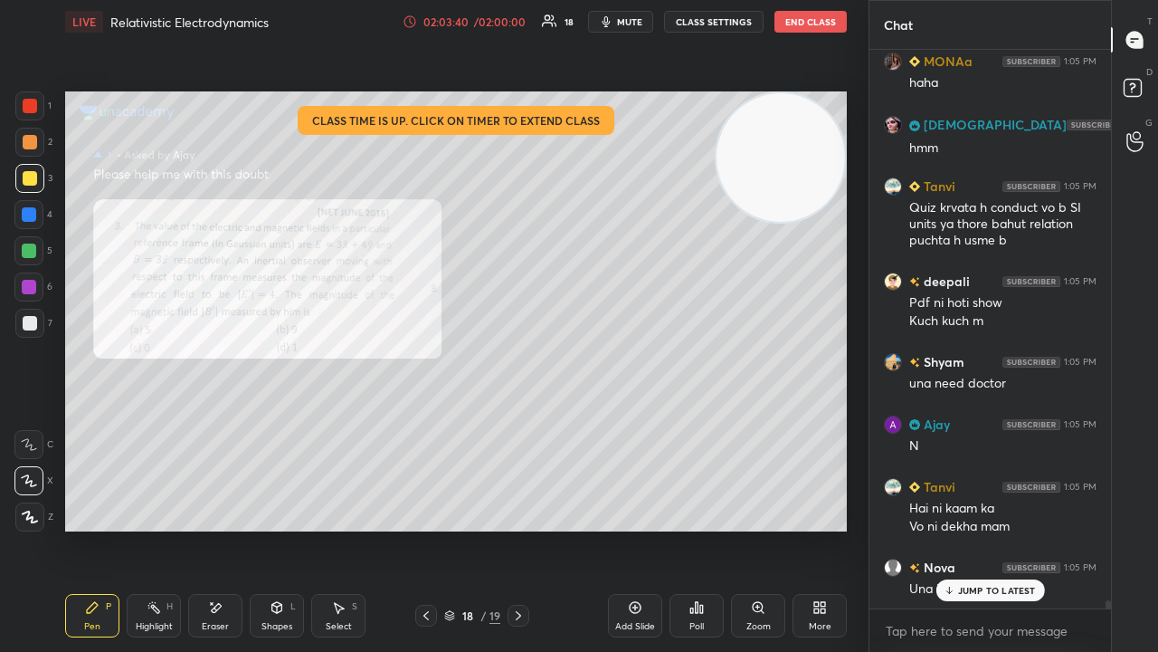
scroll to position [38001, 0]
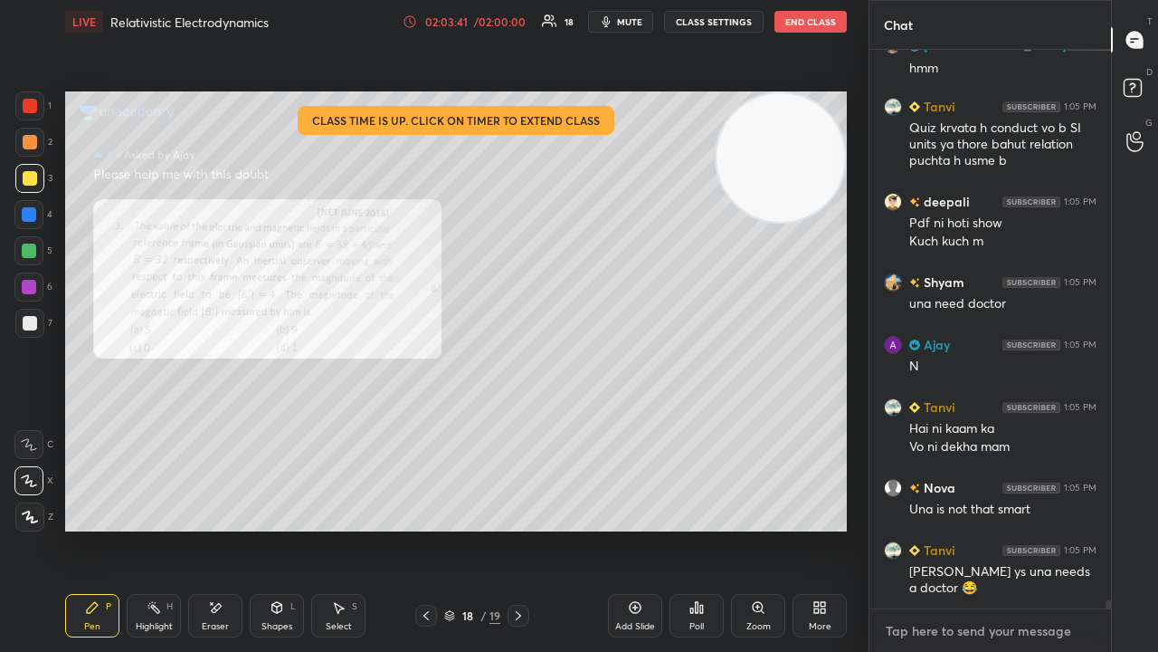
click at [965, 528] on div "x" at bounding box center [991, 630] width 242 height 43
click at [628, 25] on span "mute" at bounding box center [629, 21] width 25 height 13
click at [628, 23] on span "unmute" at bounding box center [628, 21] width 39 height 13
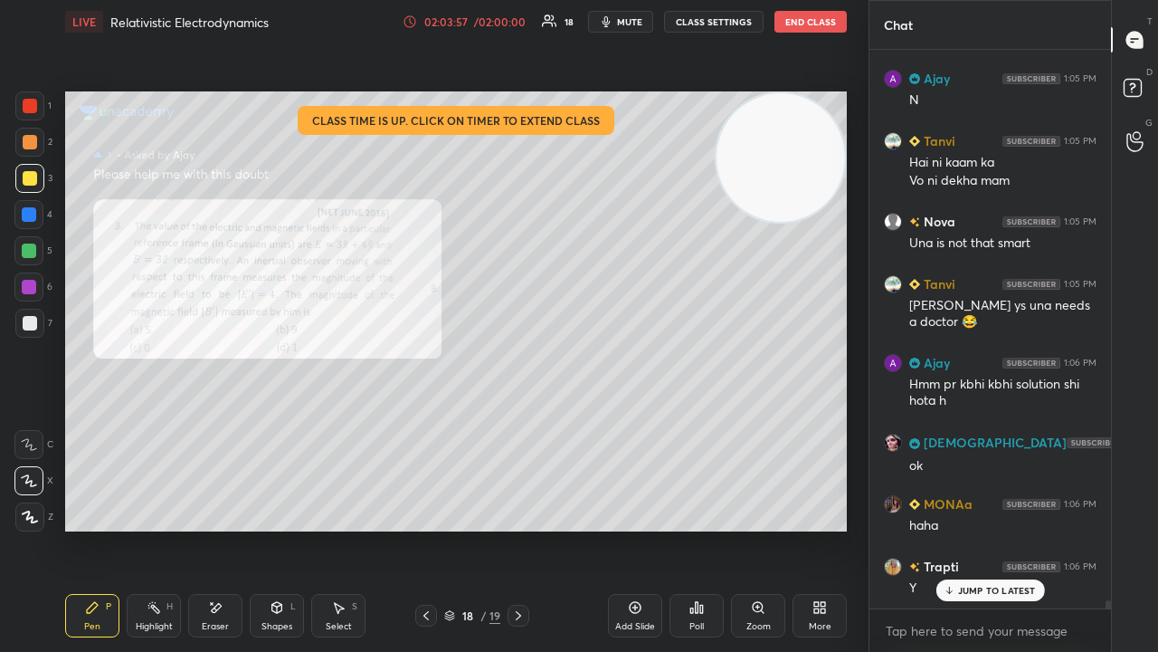
scroll to position [38329, 0]
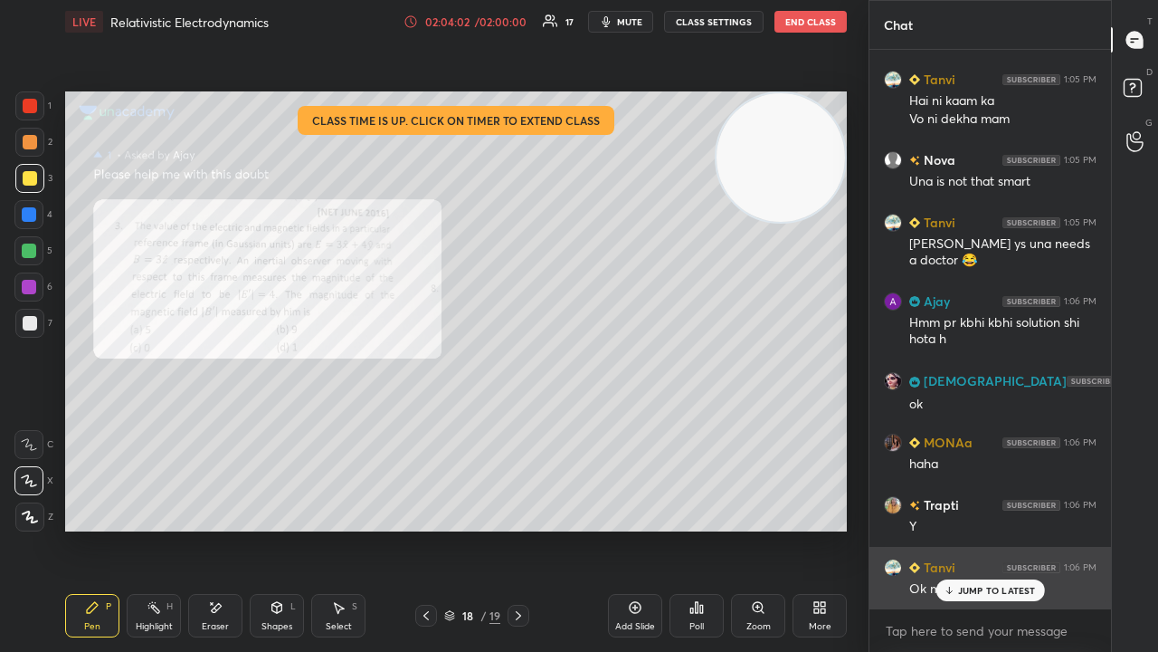
click at [1003, 528] on p "JUMP TO LATEST" at bounding box center [997, 590] width 78 height 11
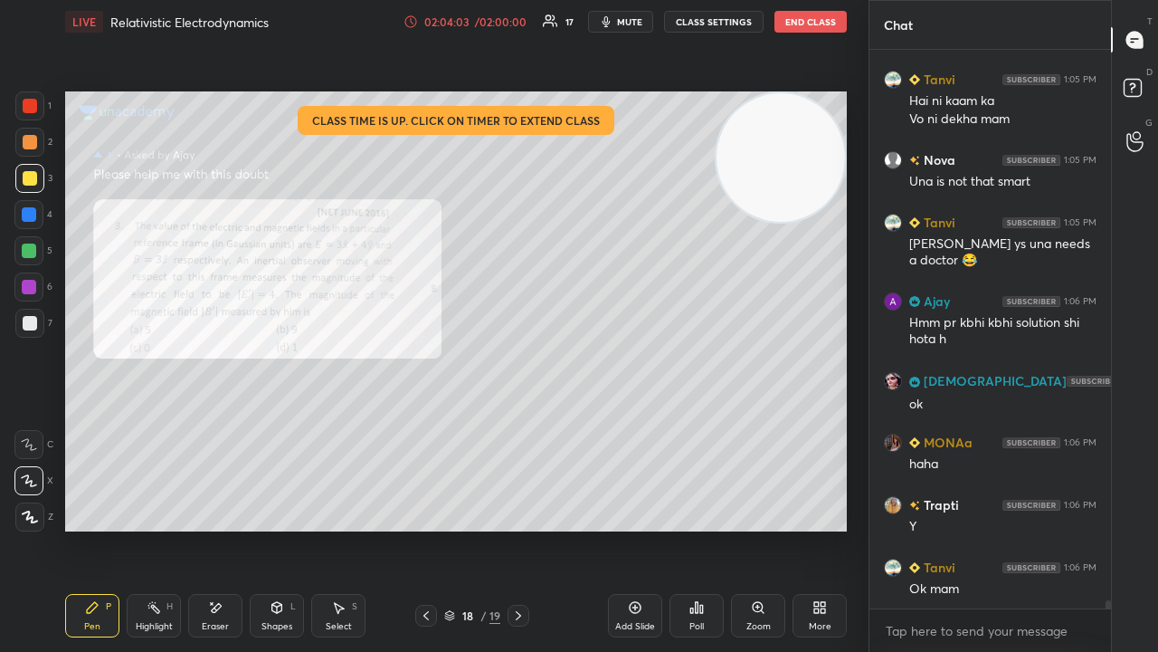
scroll to position [38392, 0]
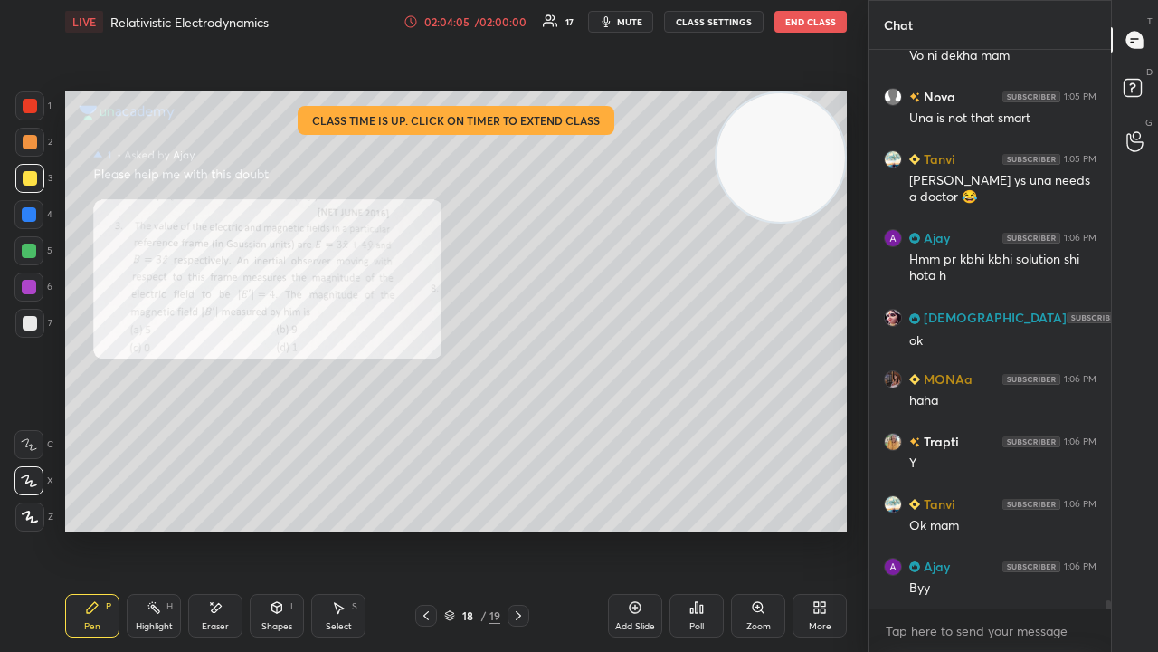
click at [802, 23] on button "End Class" at bounding box center [811, 22] width 72 height 22
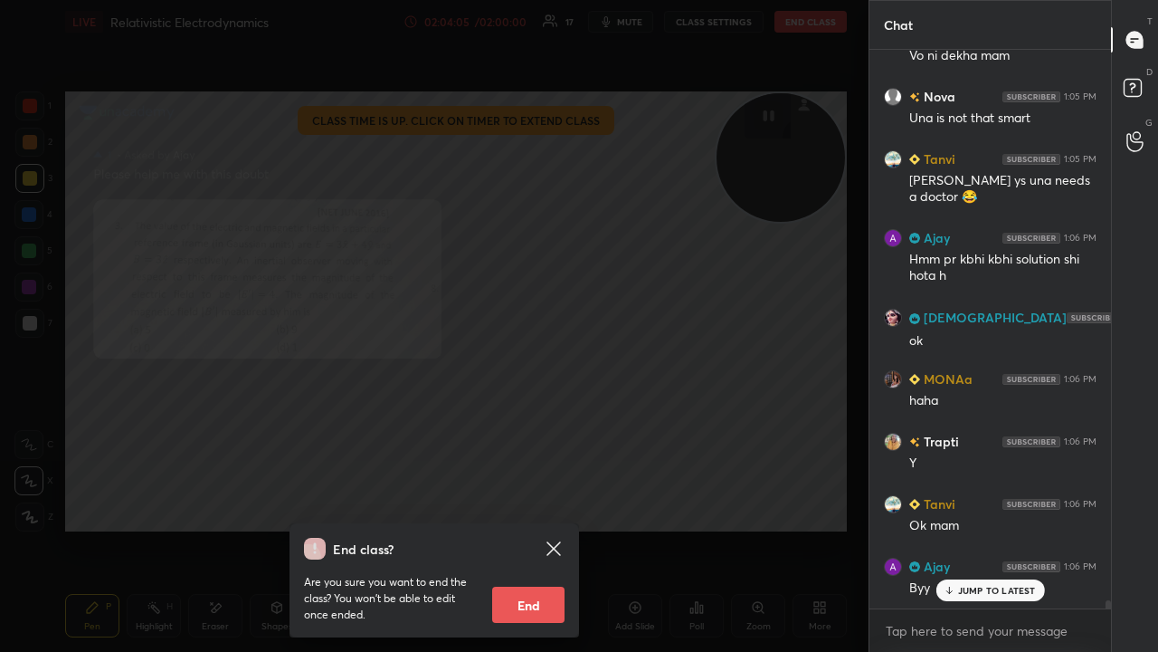
scroll to position [38454, 0]
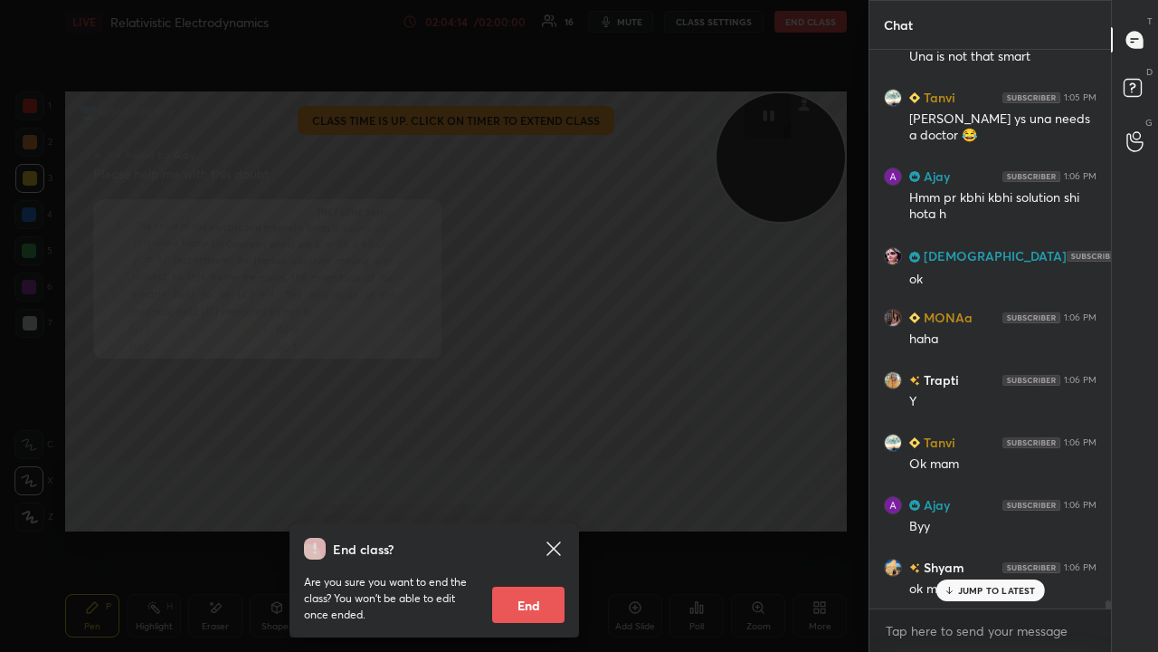
click at [547, 528] on button "End" at bounding box center [528, 604] width 72 height 36
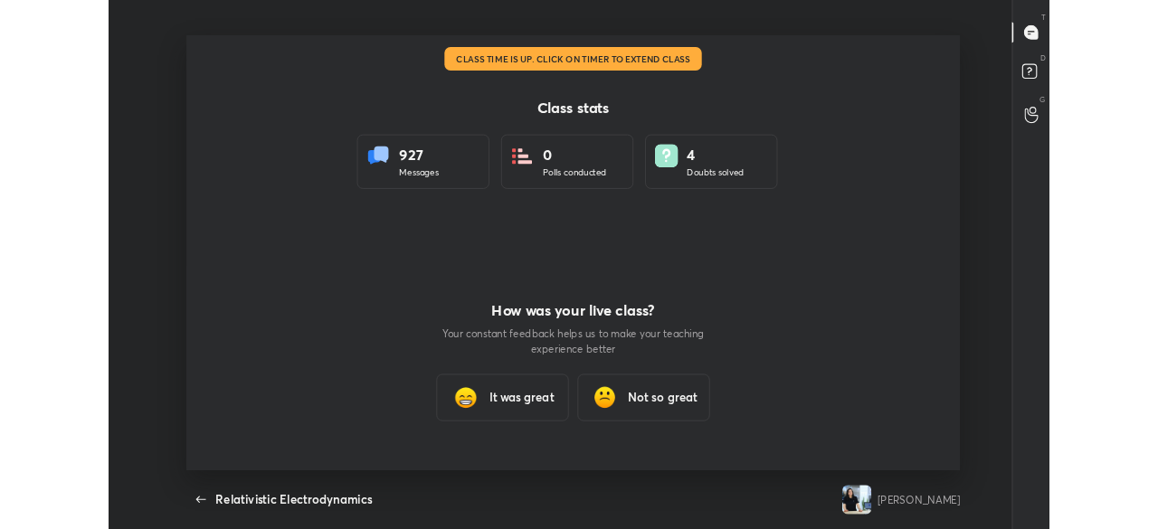
scroll to position [89953, 89344]
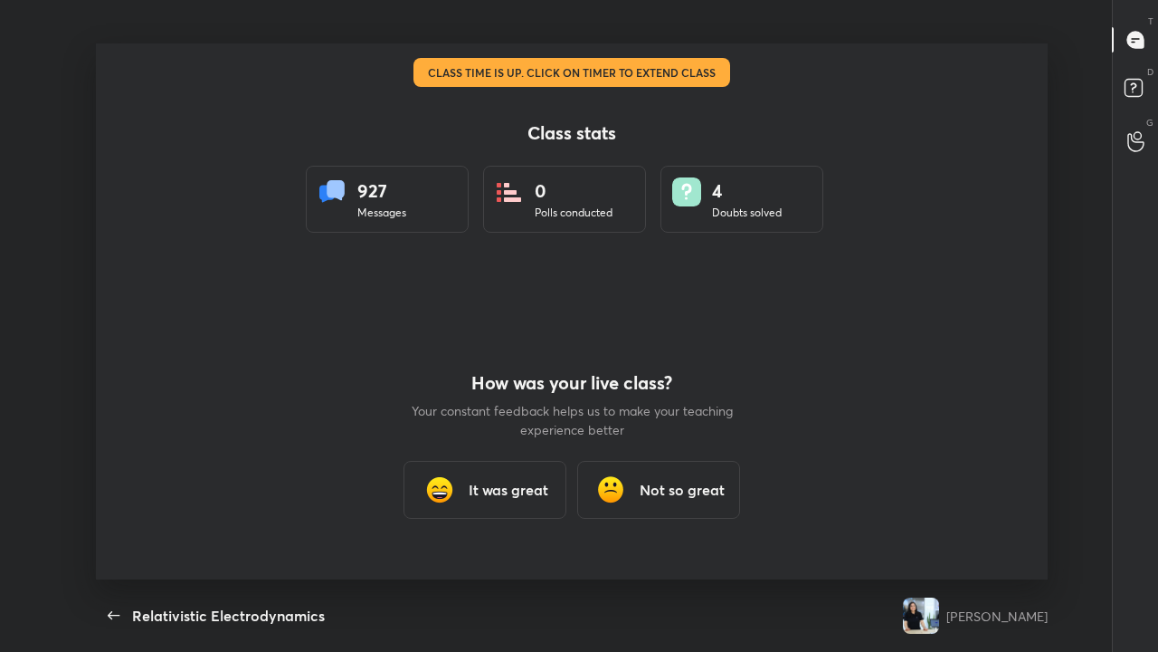
click at [514, 486] on h3 "It was great" at bounding box center [509, 490] width 80 height 22
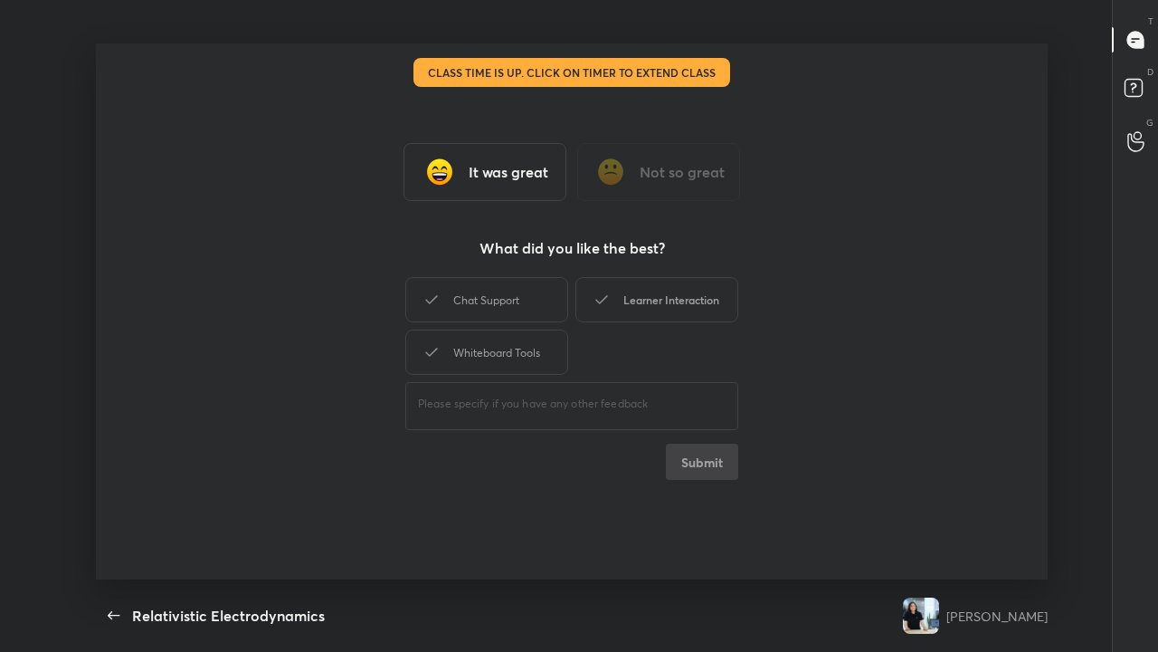
click at [642, 306] on div "Learner Interaction" at bounding box center [657, 299] width 163 height 45
click at [570, 345] on div "Chat Support Learner Interaction Whiteboard Tools" at bounding box center [571, 325] width 333 height 105
click at [693, 467] on button "Submit" at bounding box center [702, 461] width 72 height 36
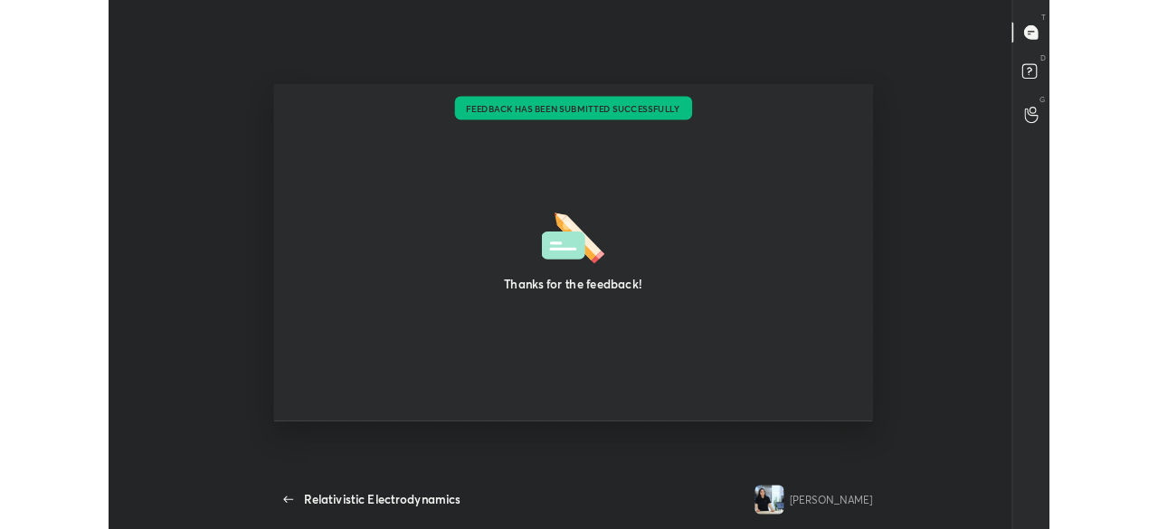
scroll to position [90074, 89344]
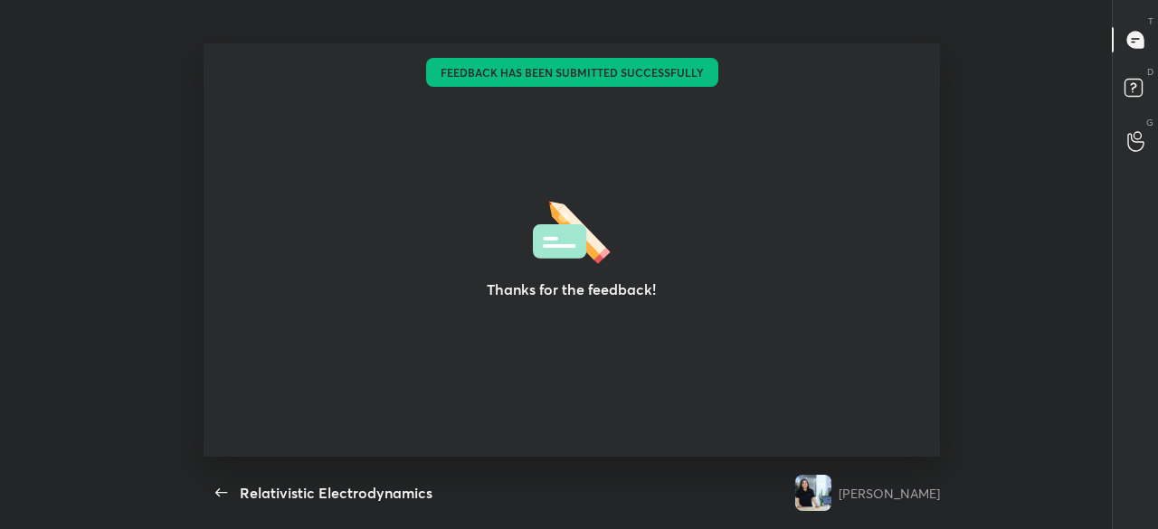
type textarea "x"
